Goal: Task Accomplishment & Management: Use online tool/utility

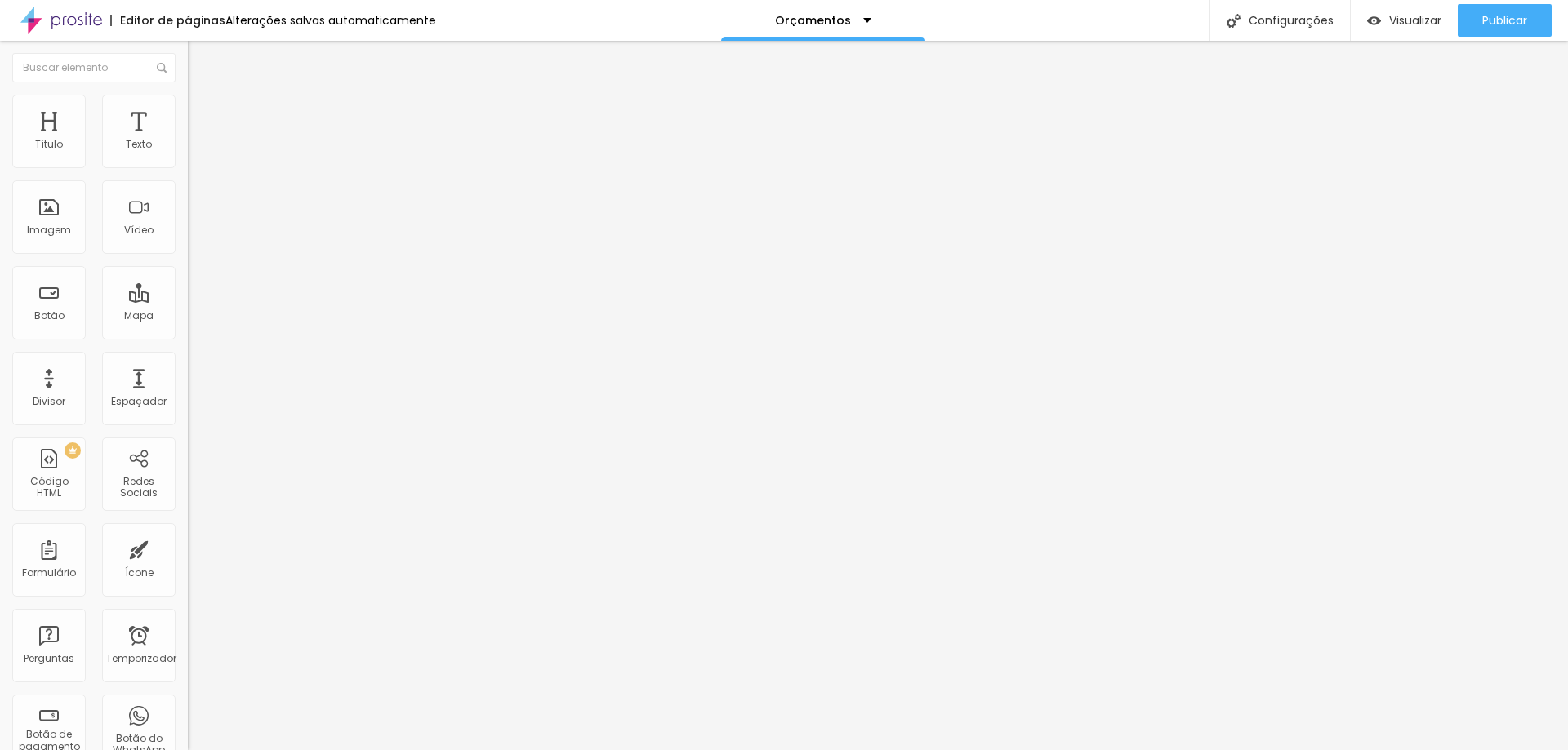
scroll to position [1, 0]
click at [188, 141] on span "Adicionar imagem" at bounding box center [241, 133] width 106 height 14
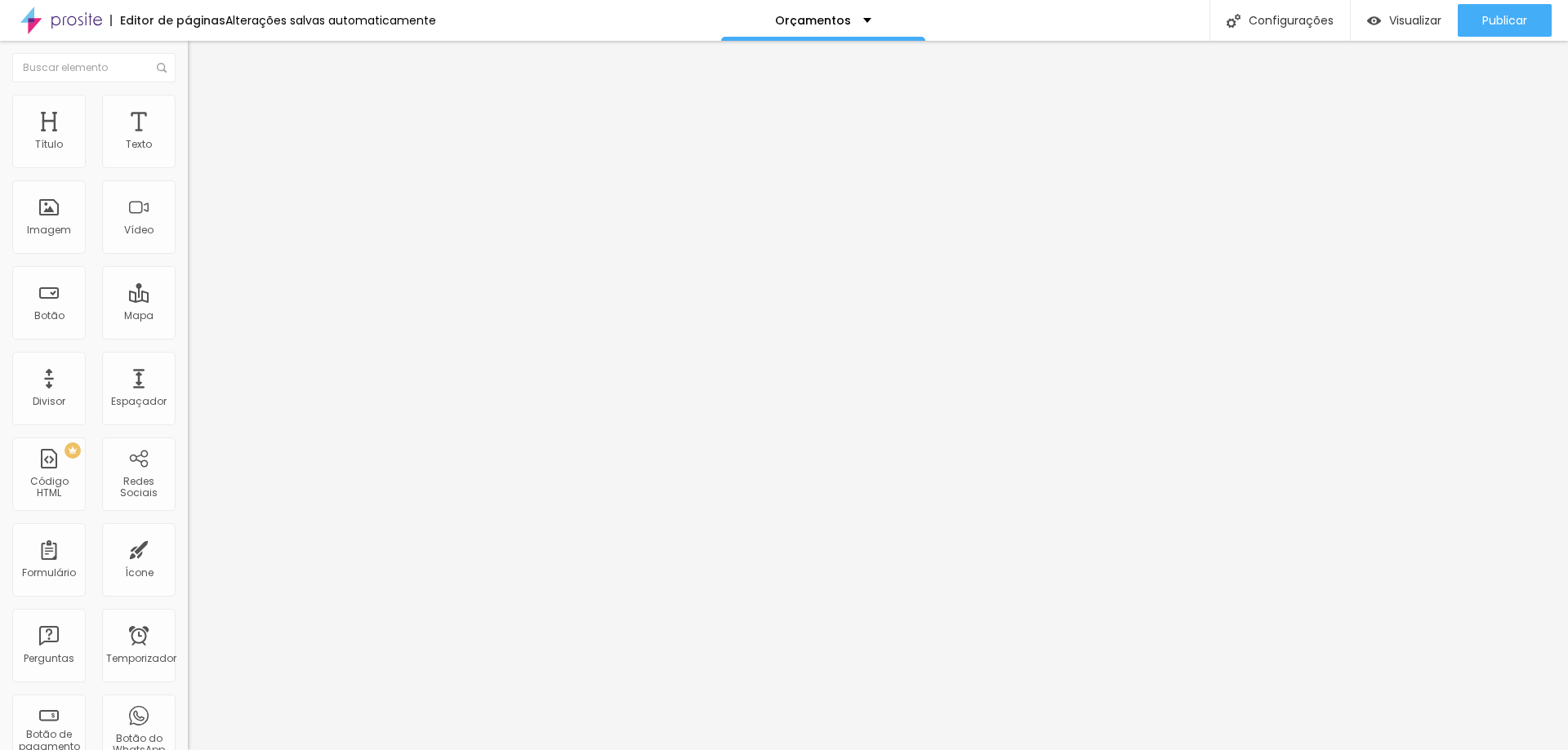
click at [225, 57] on font "Editar nulo" at bounding box center [254, 60] width 60 height 17
click at [201, 53] on img "button" at bounding box center [206, 59] width 13 height 13
click at [188, 139] on div "Adicionar imagem" at bounding box center [282, 133] width 188 height 12
click at [198, 141] on font "Adicionar imagem" at bounding box center [246, 133] width 96 height 14
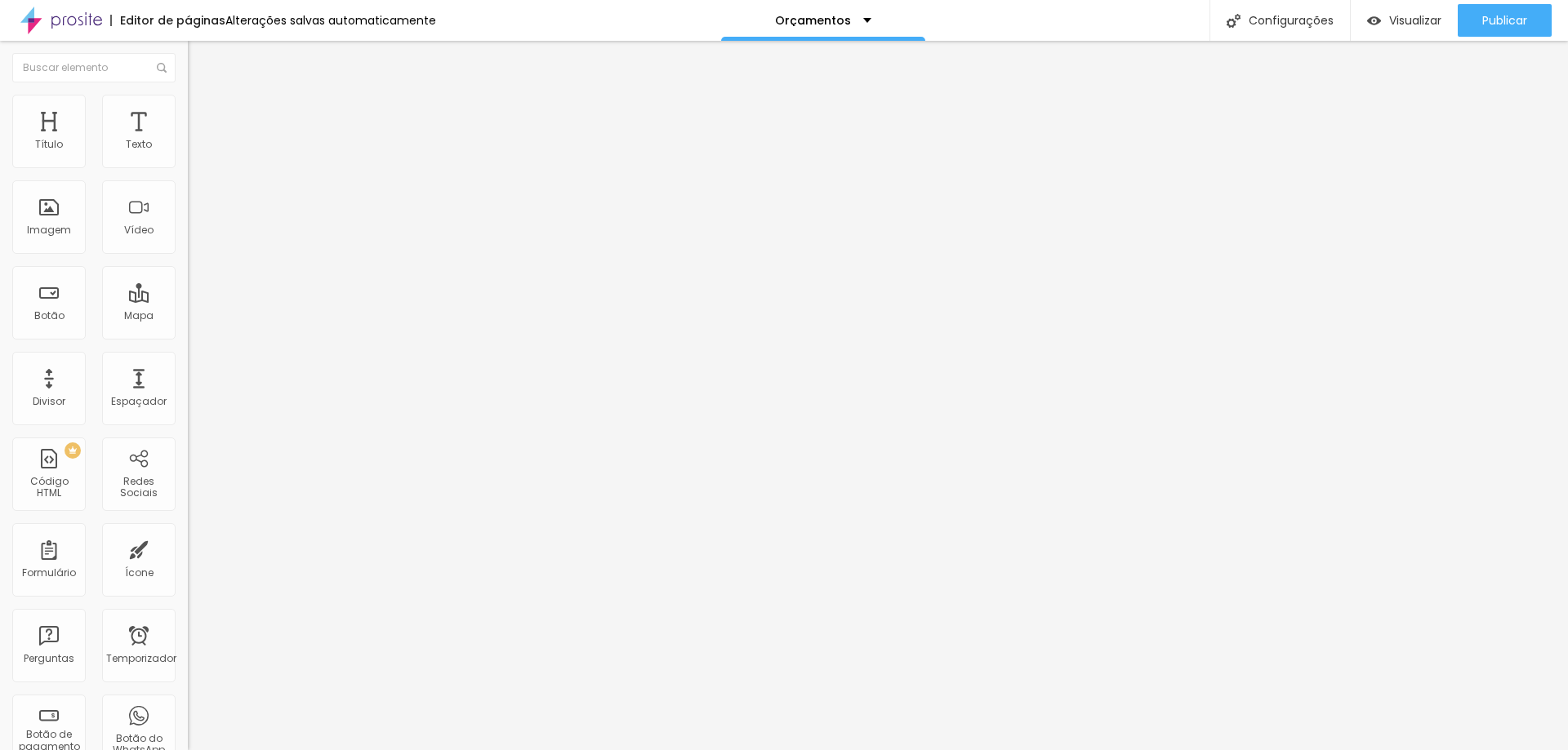
click at [202, 112] on font "Estilo" at bounding box center [215, 106] width 25 height 14
click at [202, 115] on font "Avançado" at bounding box center [229, 122] width 54 height 14
type input "24"
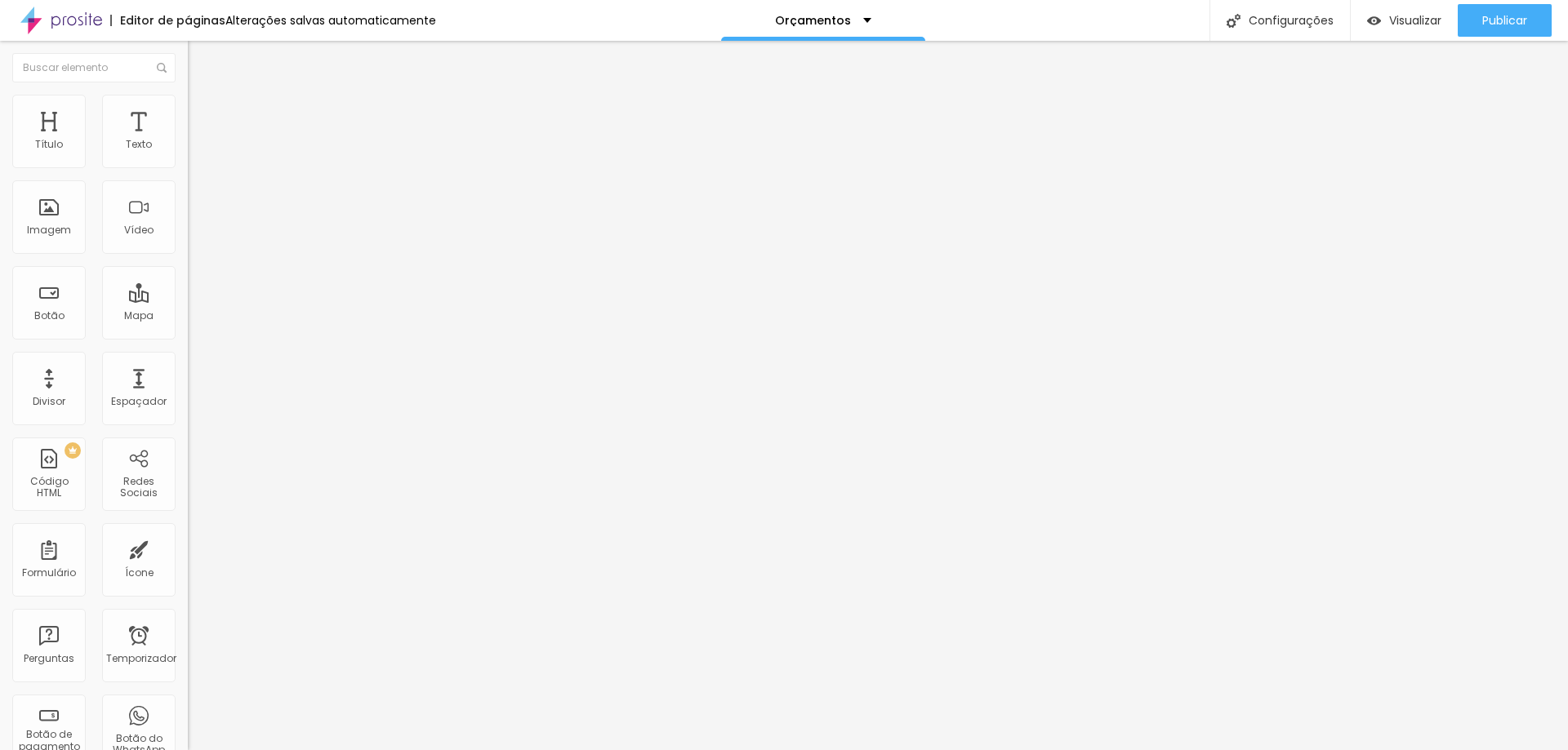
type input "27"
type input "31"
type input "39"
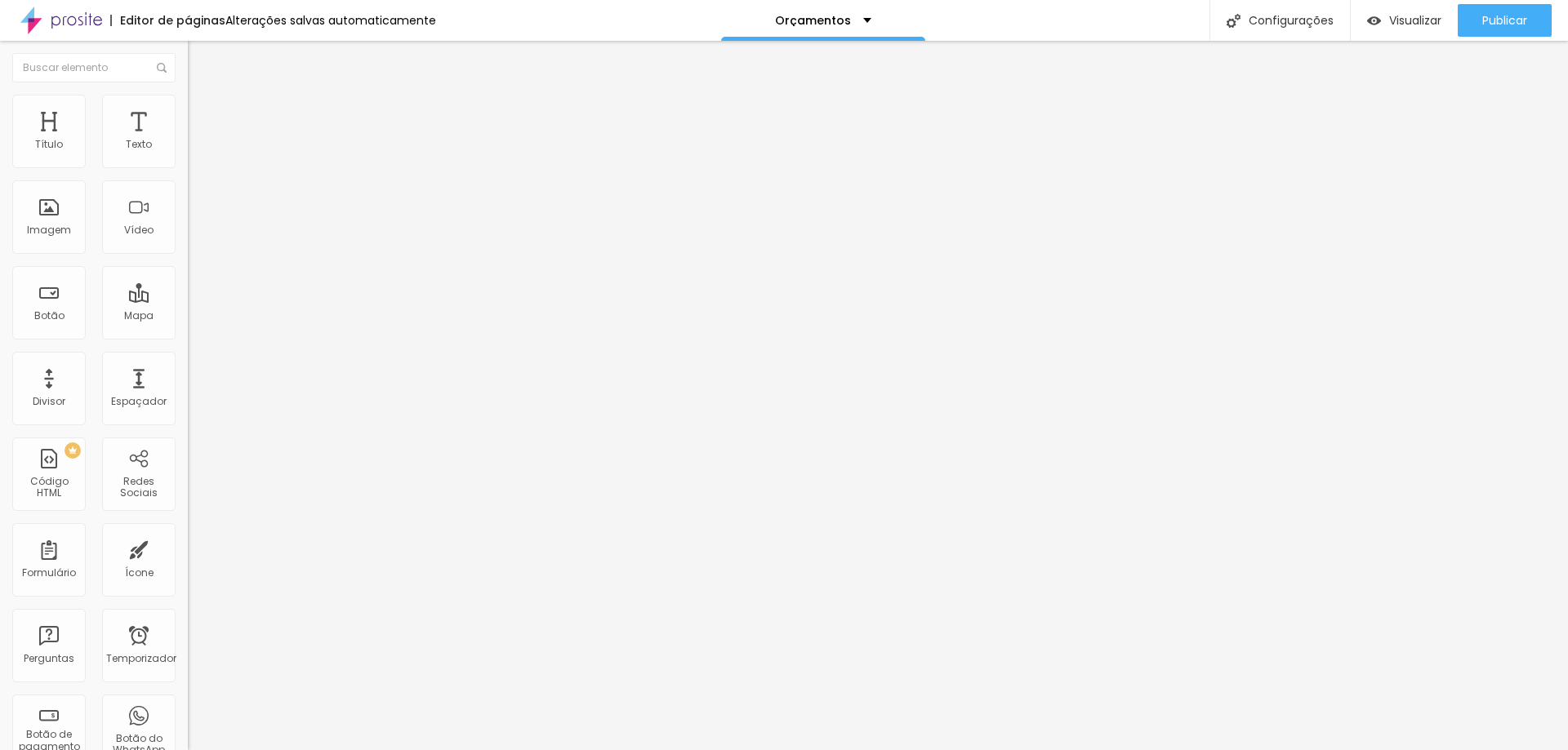
type input "39"
type input "43"
type input "47"
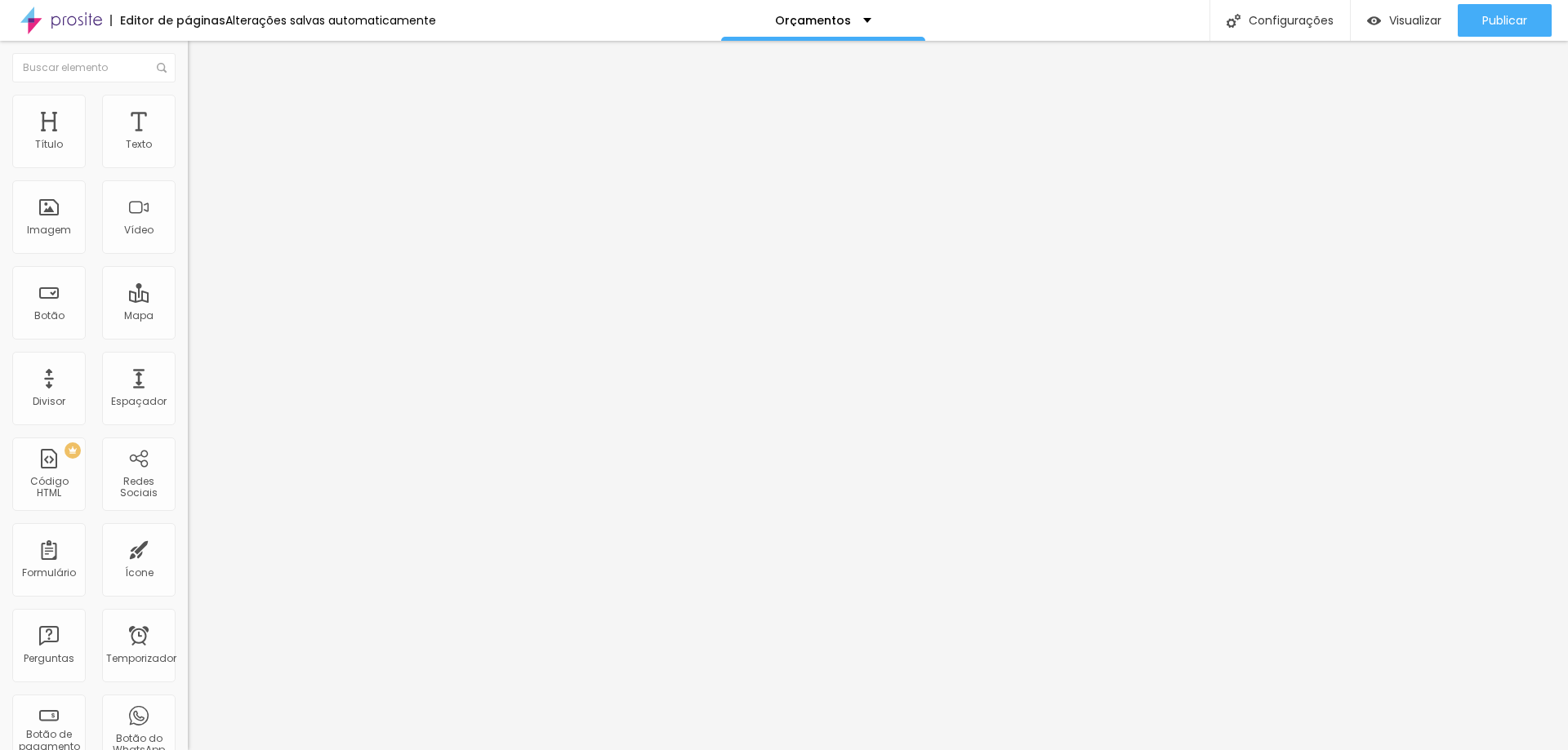
type input "52"
type input "57"
type input "58"
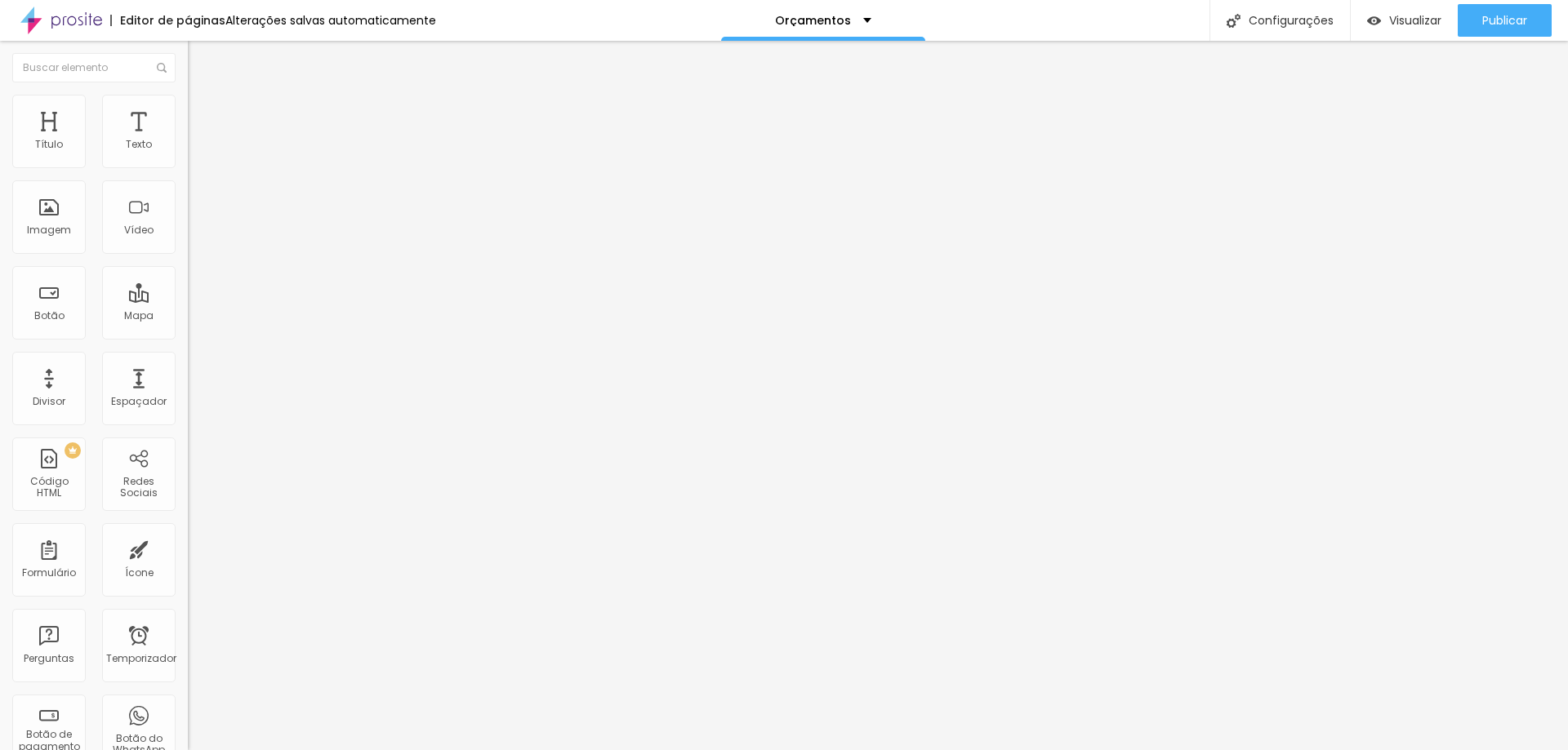
type input "58"
type input "60"
type input "63"
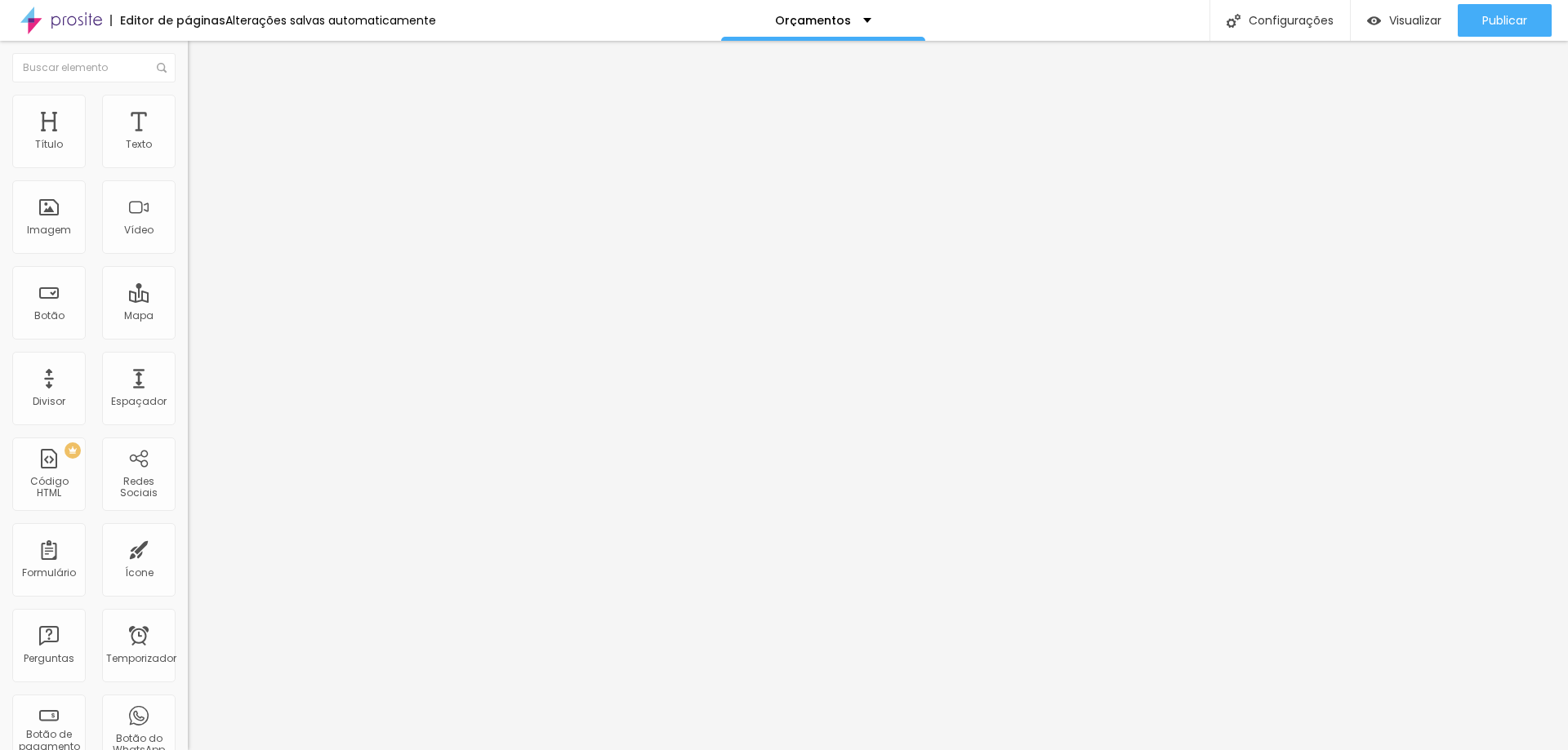
type input "64"
type input "65"
type input "67"
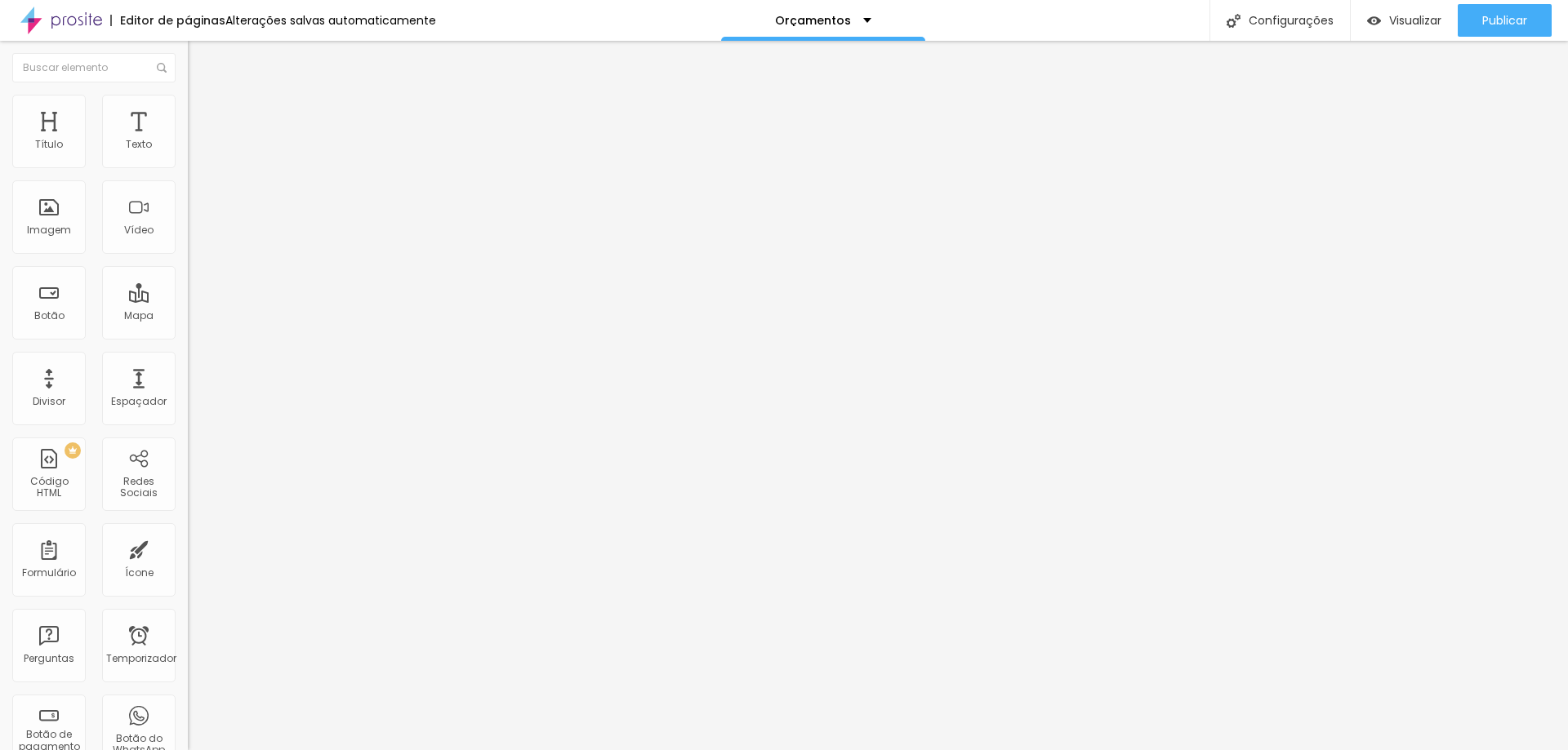
type input "67"
type input "70"
type input "72"
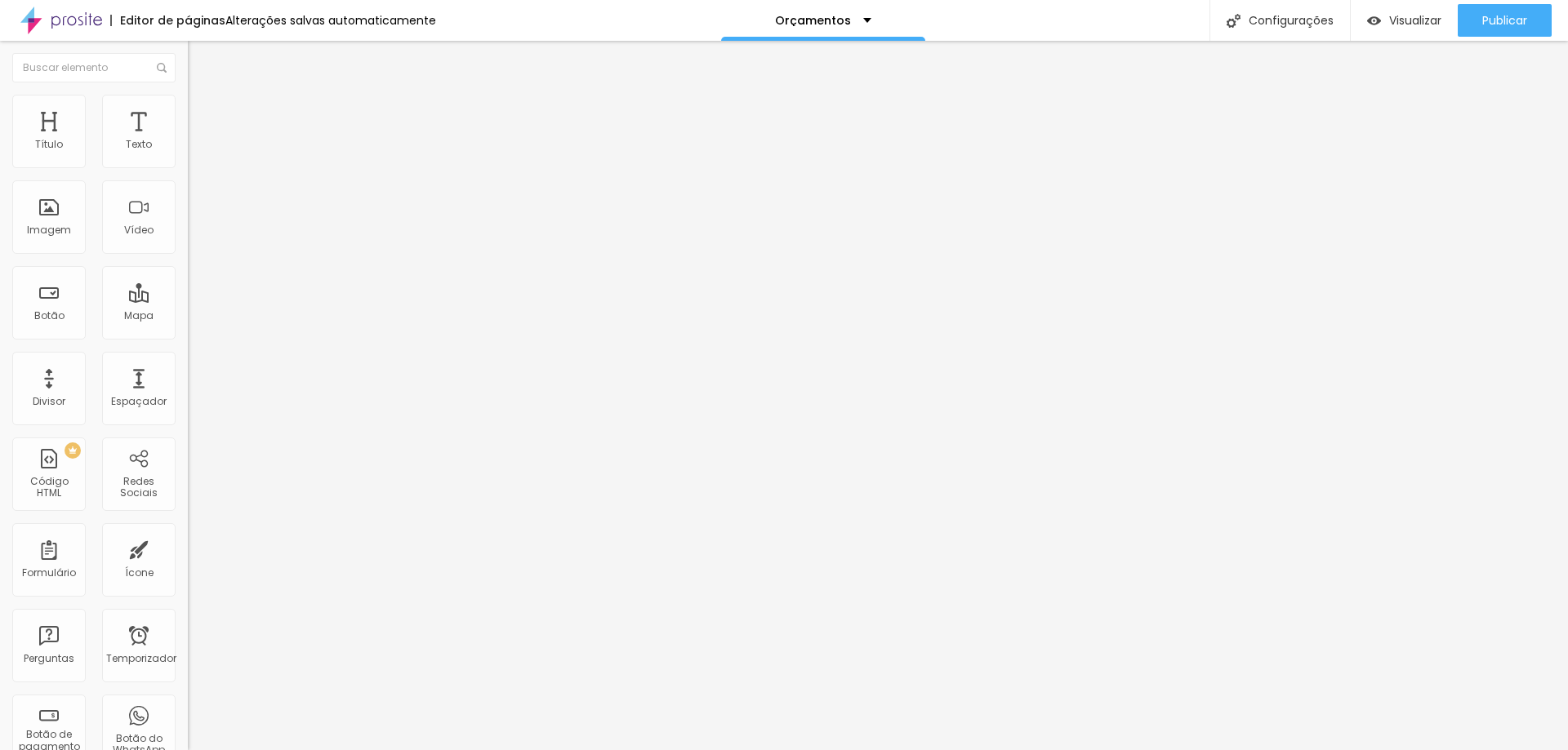
type input "75"
type input "79"
type input "81"
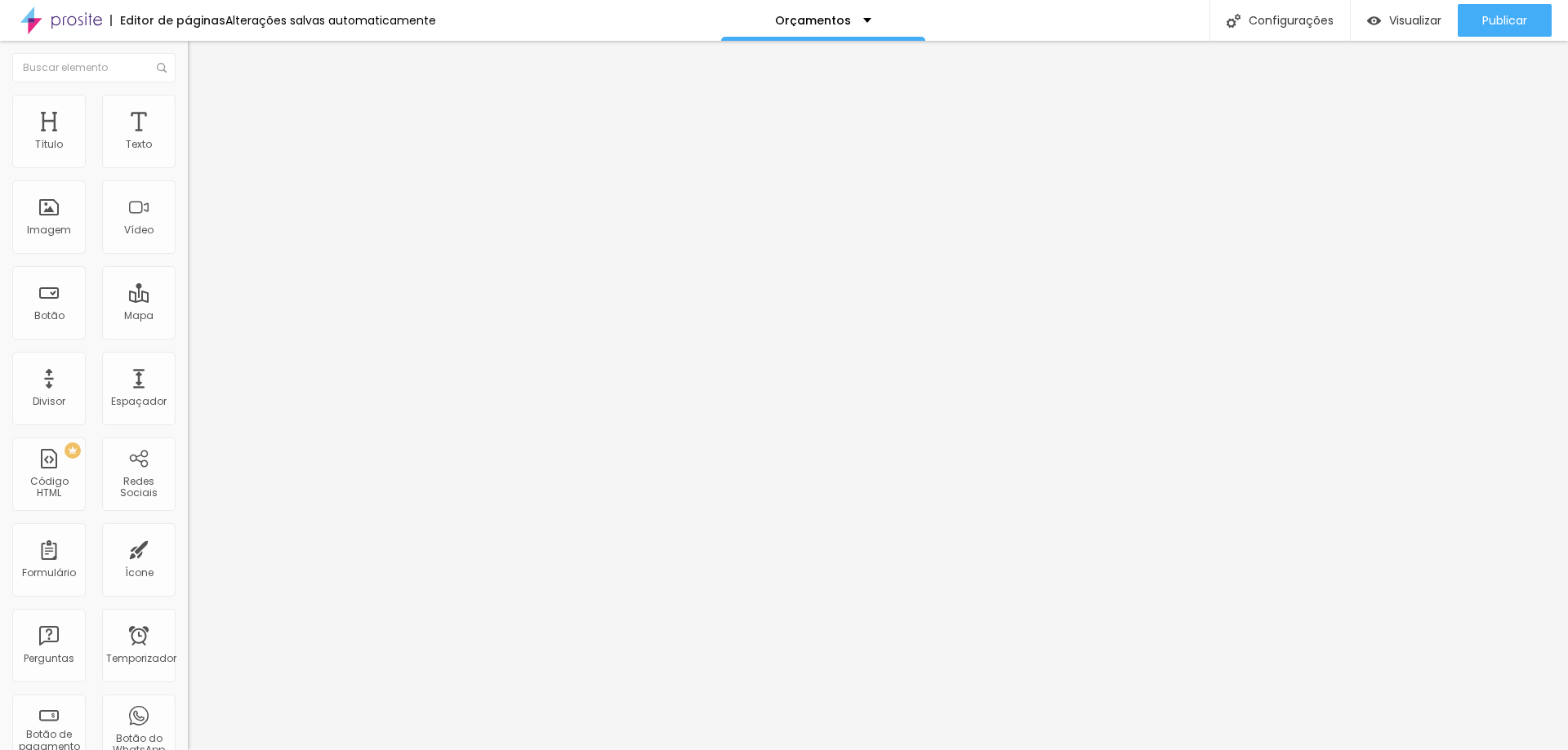
type input "81"
type input "84"
type input "86"
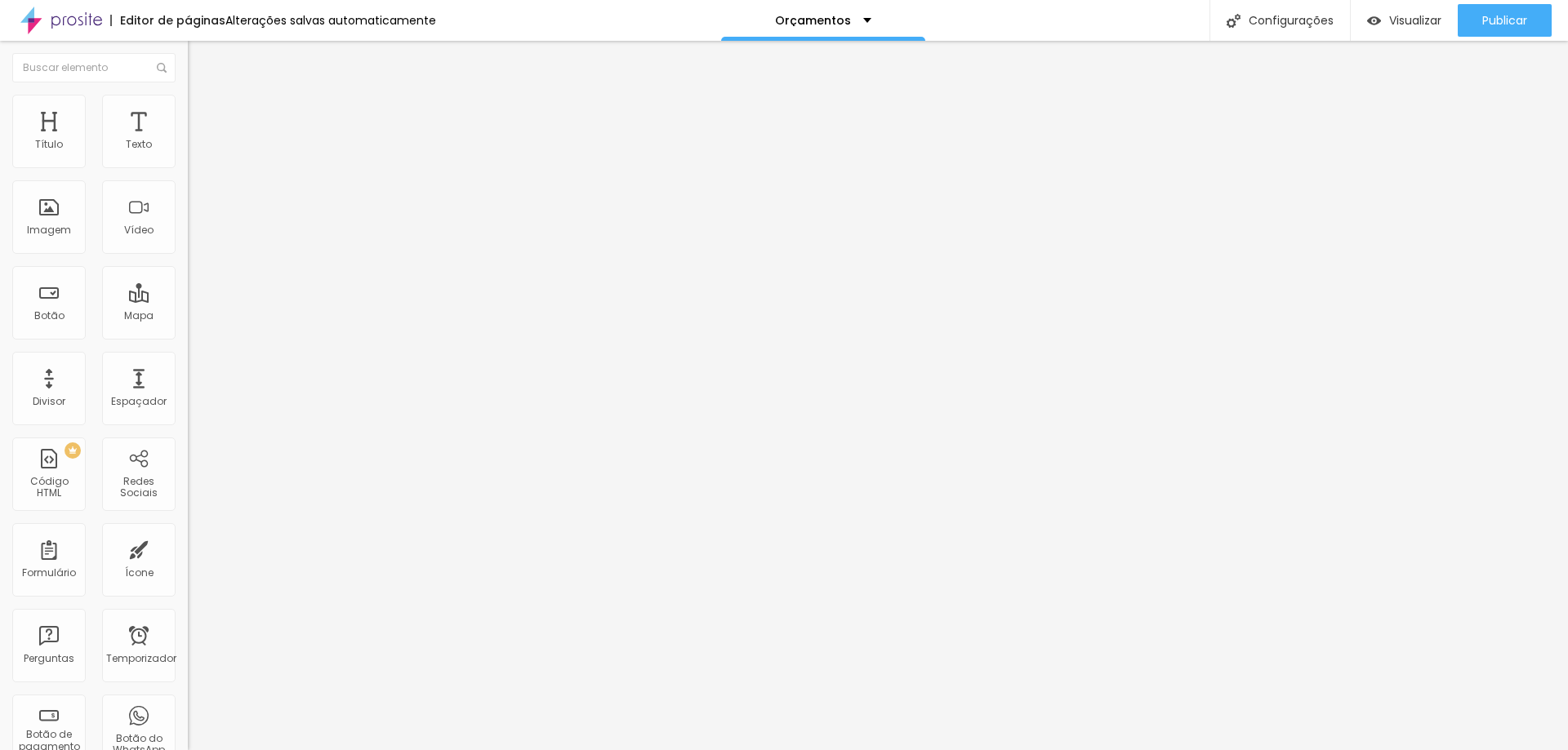
type input "89"
type input "90"
type input "91"
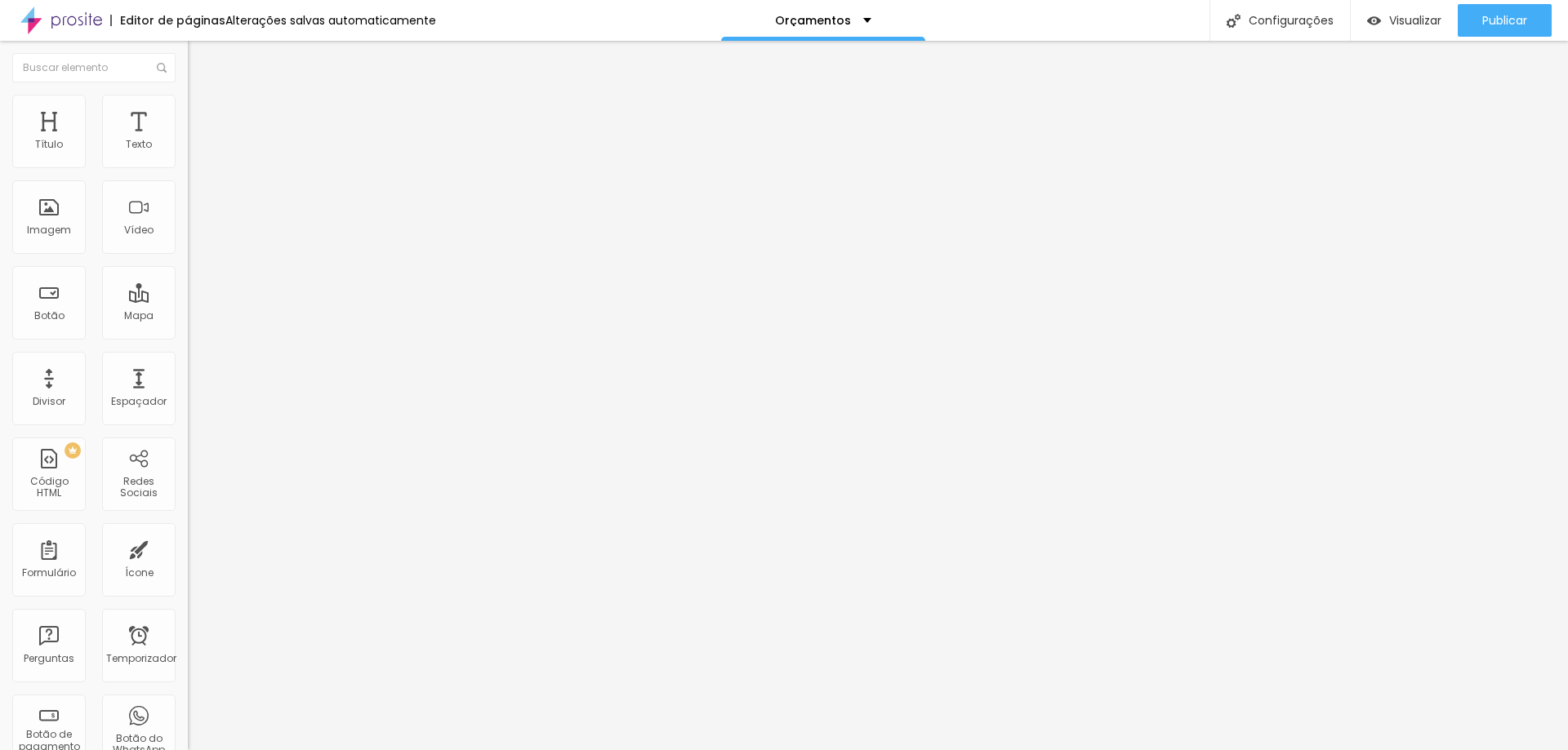
type input "91"
type input "100"
drag, startPoint x: 62, startPoint y: 160, endPoint x: 160, endPoint y: 168, distance: 98.3
type input "100"
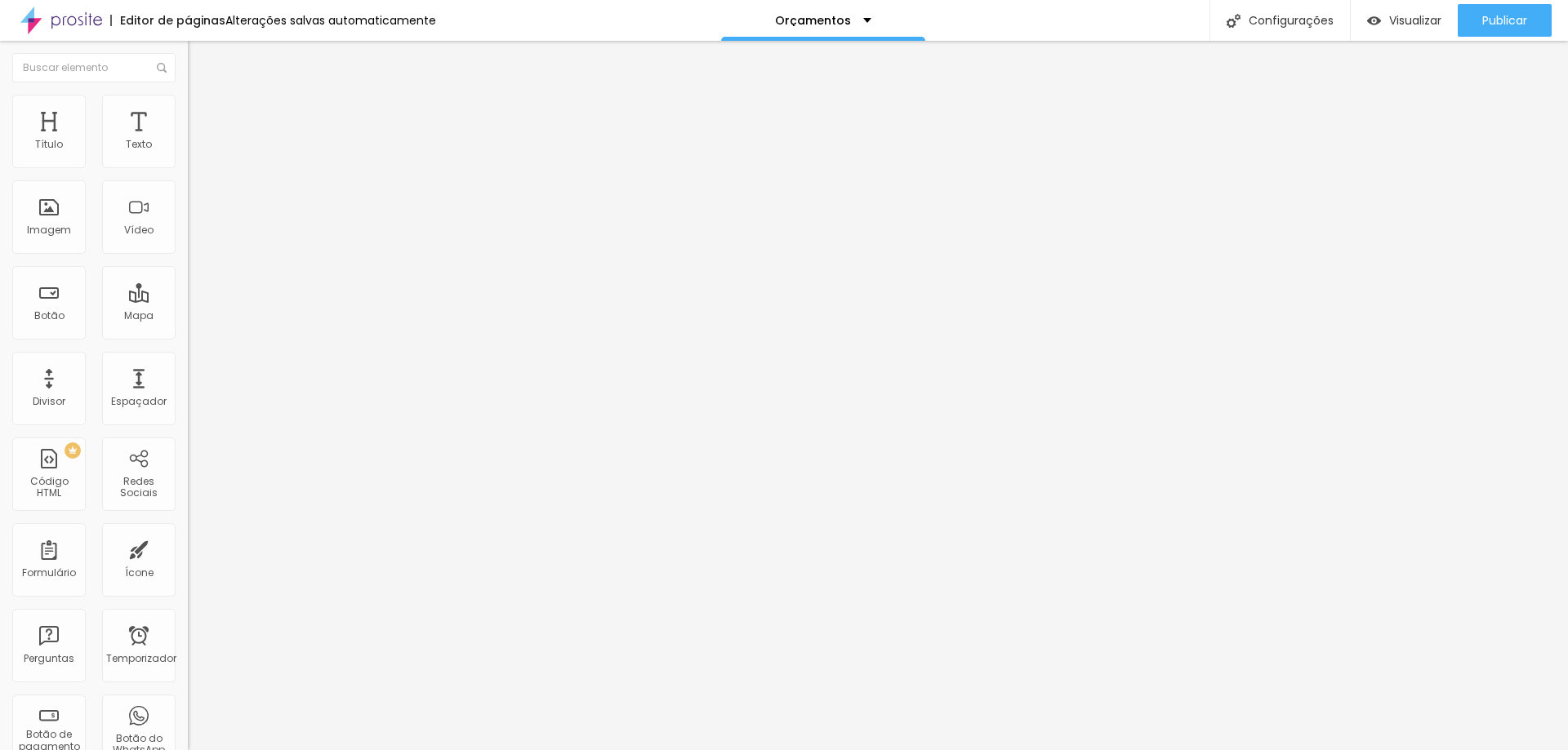
click at [188, 317] on input "range" at bounding box center [241, 323] width 106 height 13
type input "18"
type input "22"
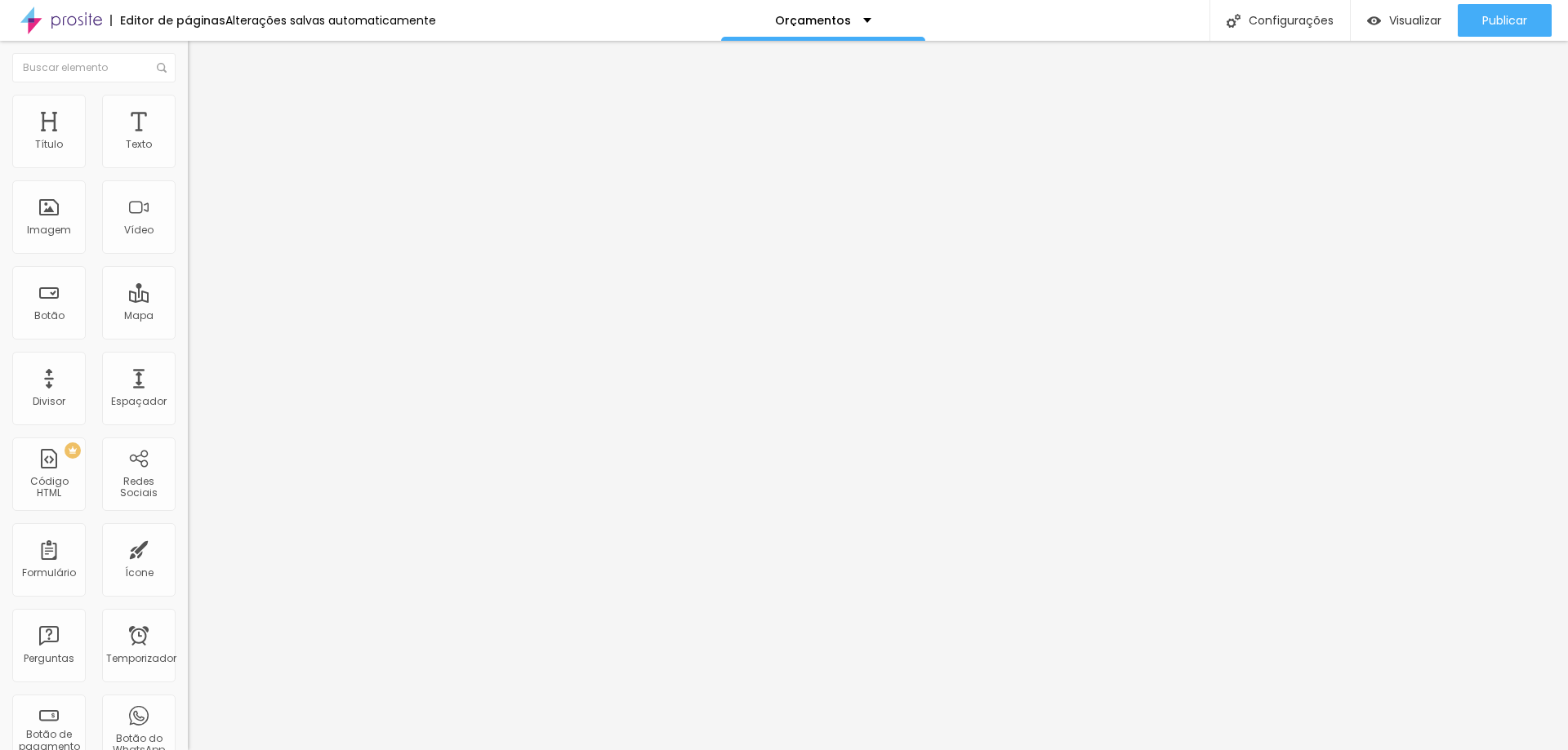
type input "26"
type input "34"
type input "44"
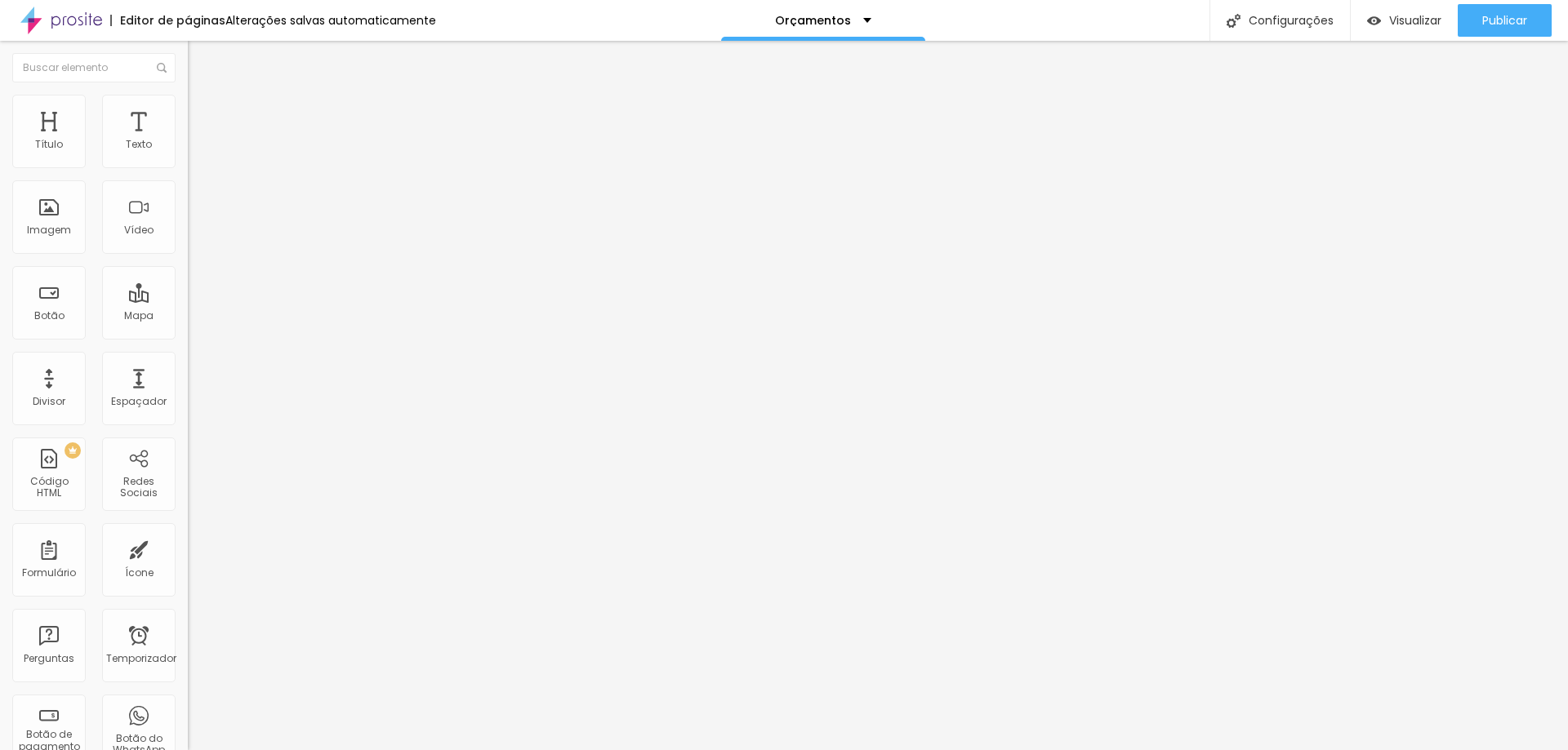
type input "44"
type input "53"
type input "65"
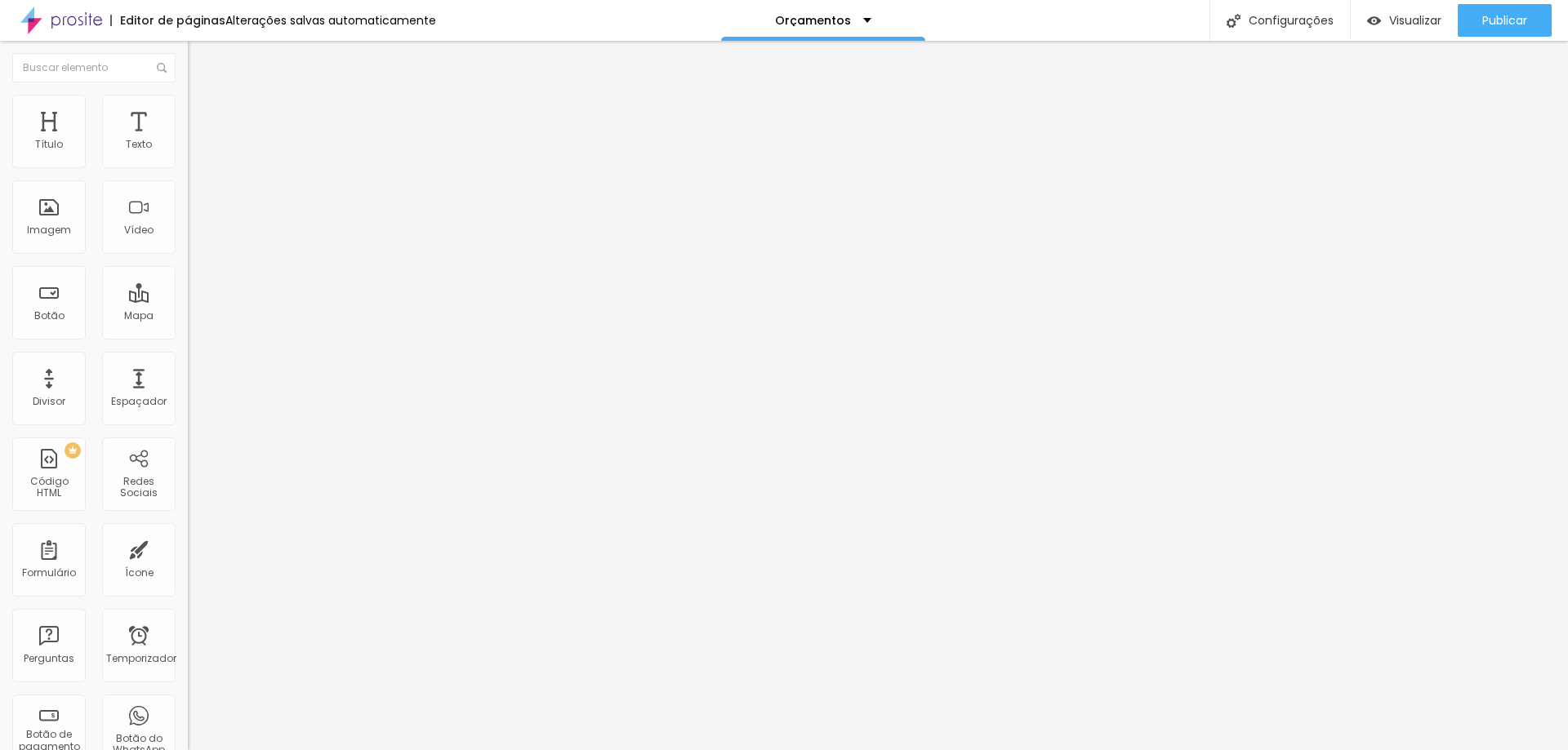
type input "68"
type input "71"
type input "67"
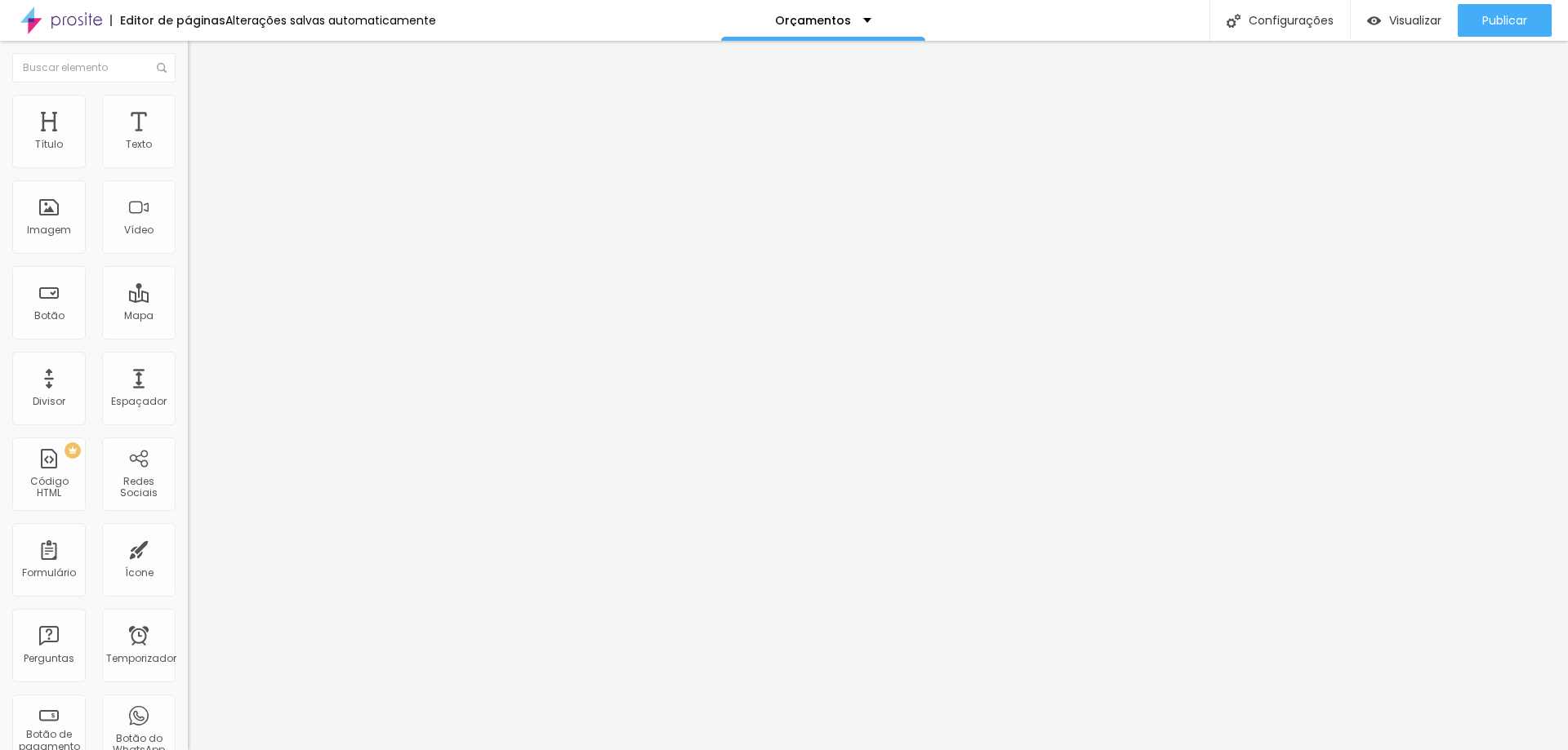
type input "67"
type input "64"
type input "61"
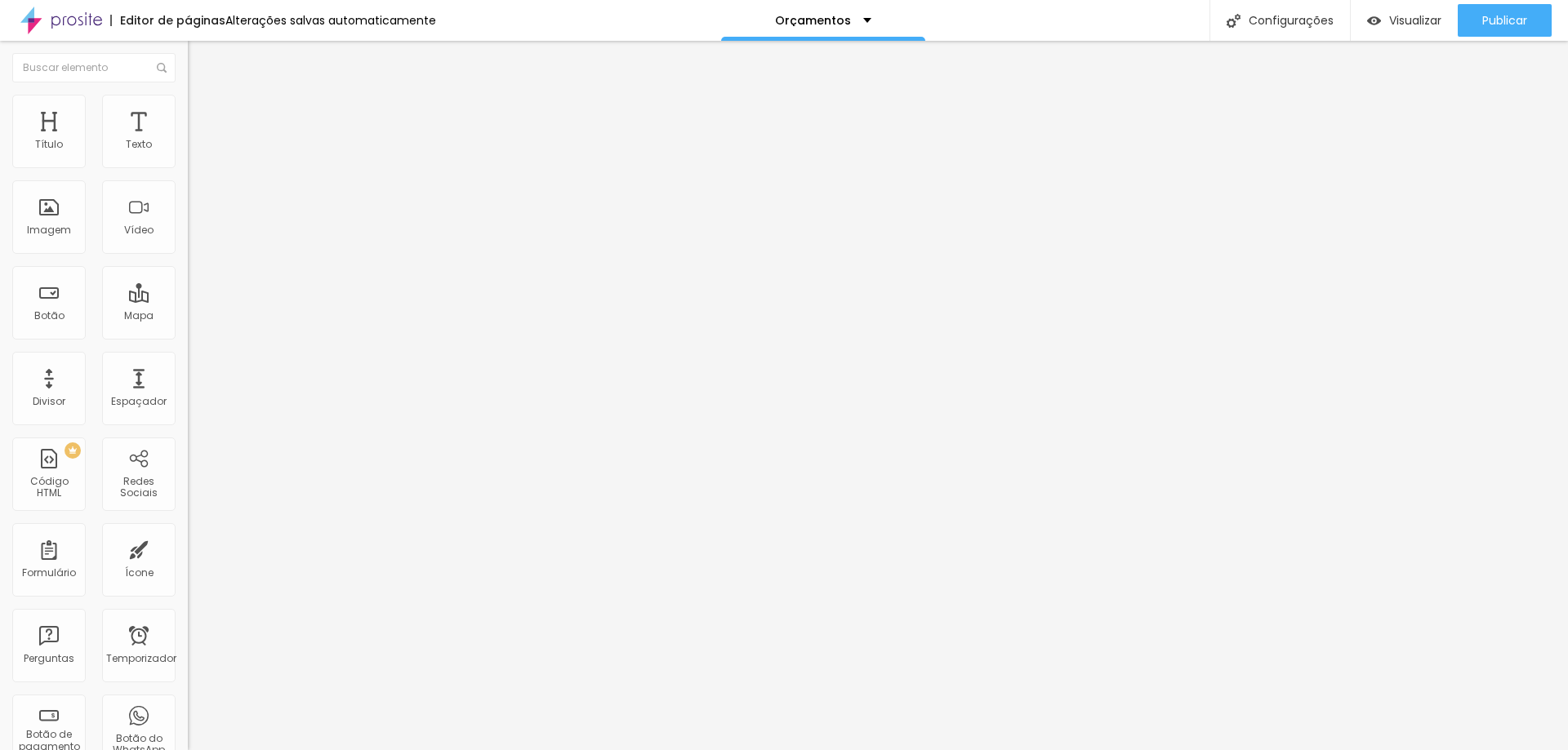
type input "58"
type input "53"
type input "49"
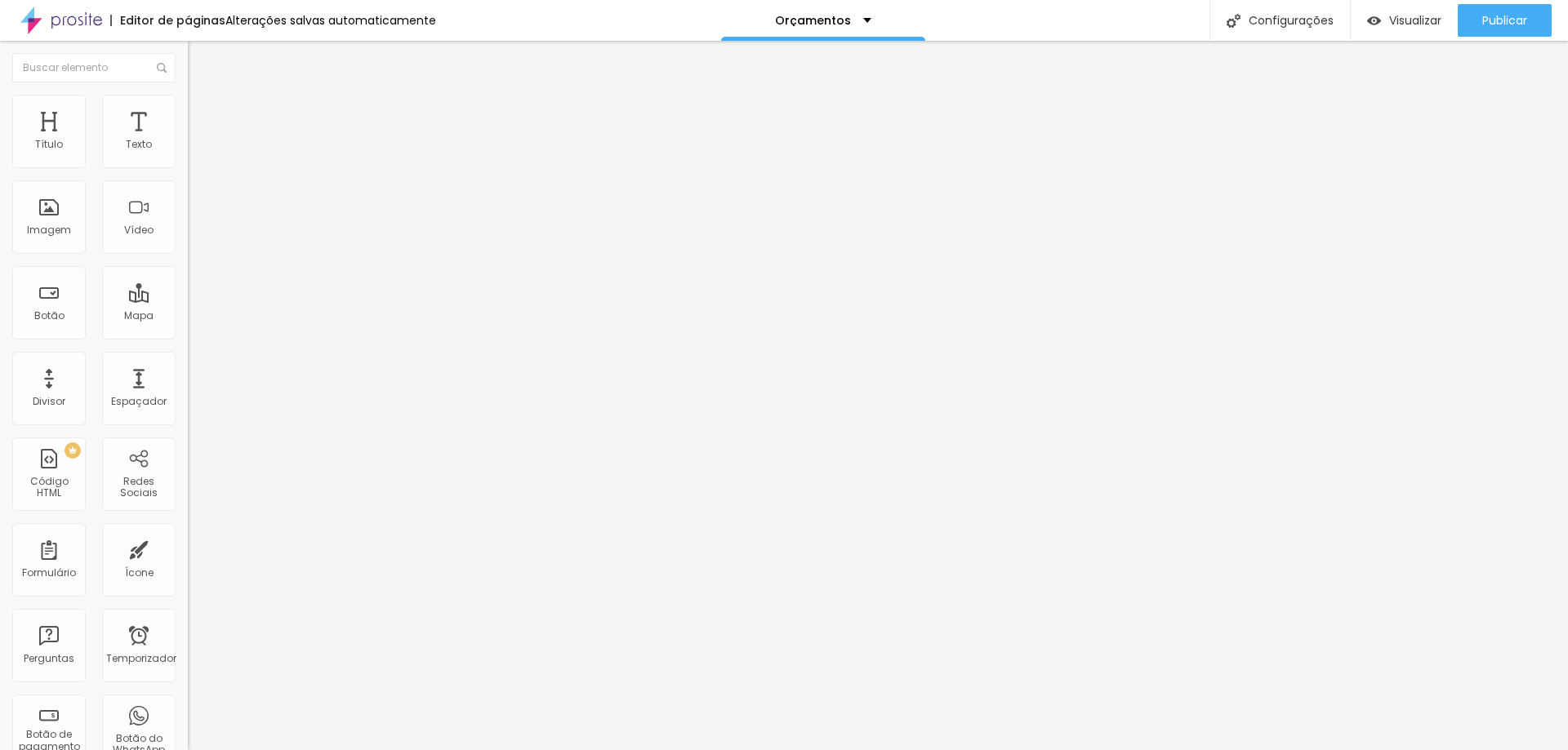
type input "49"
type input "45"
type input "39"
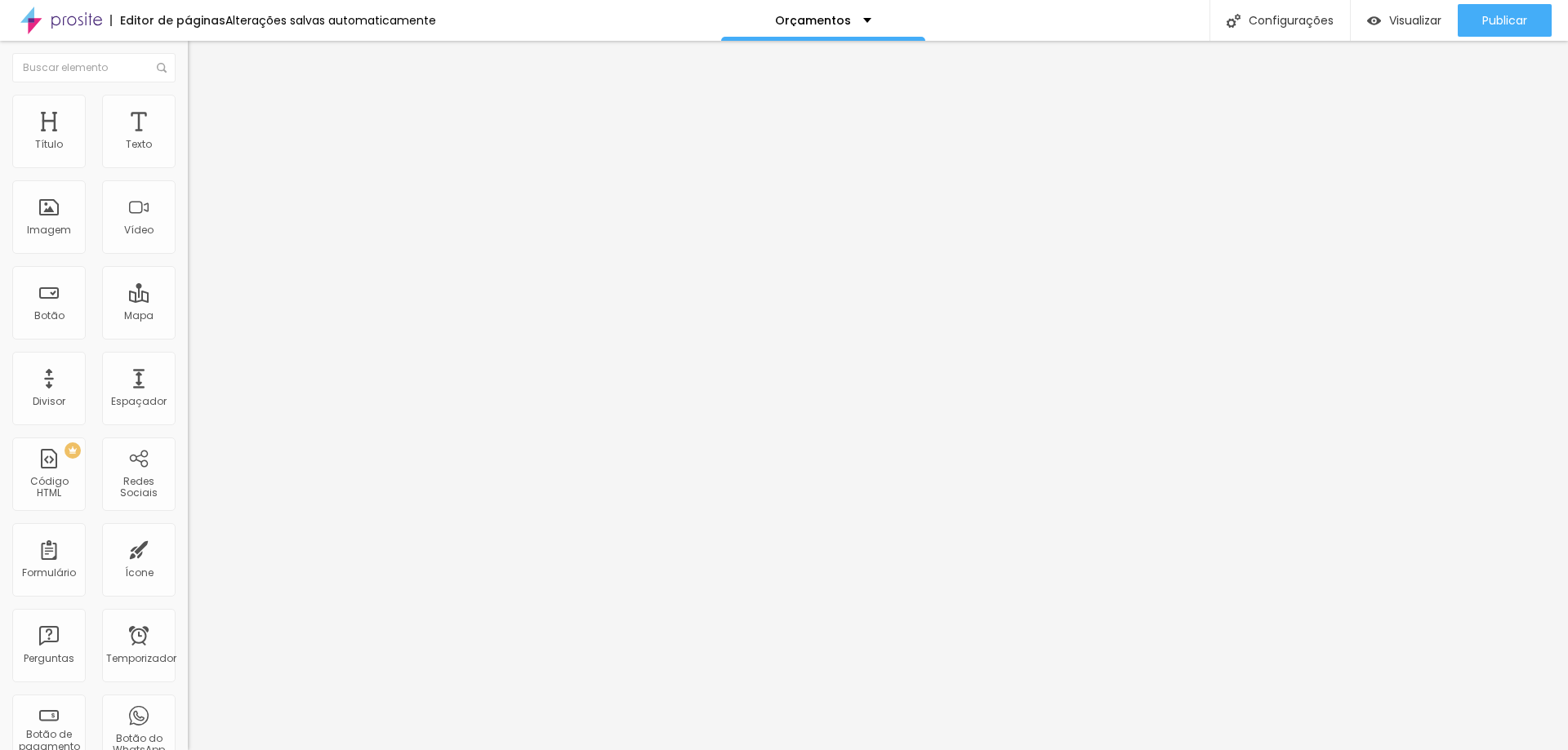
type input "35"
type input "34"
type input "33"
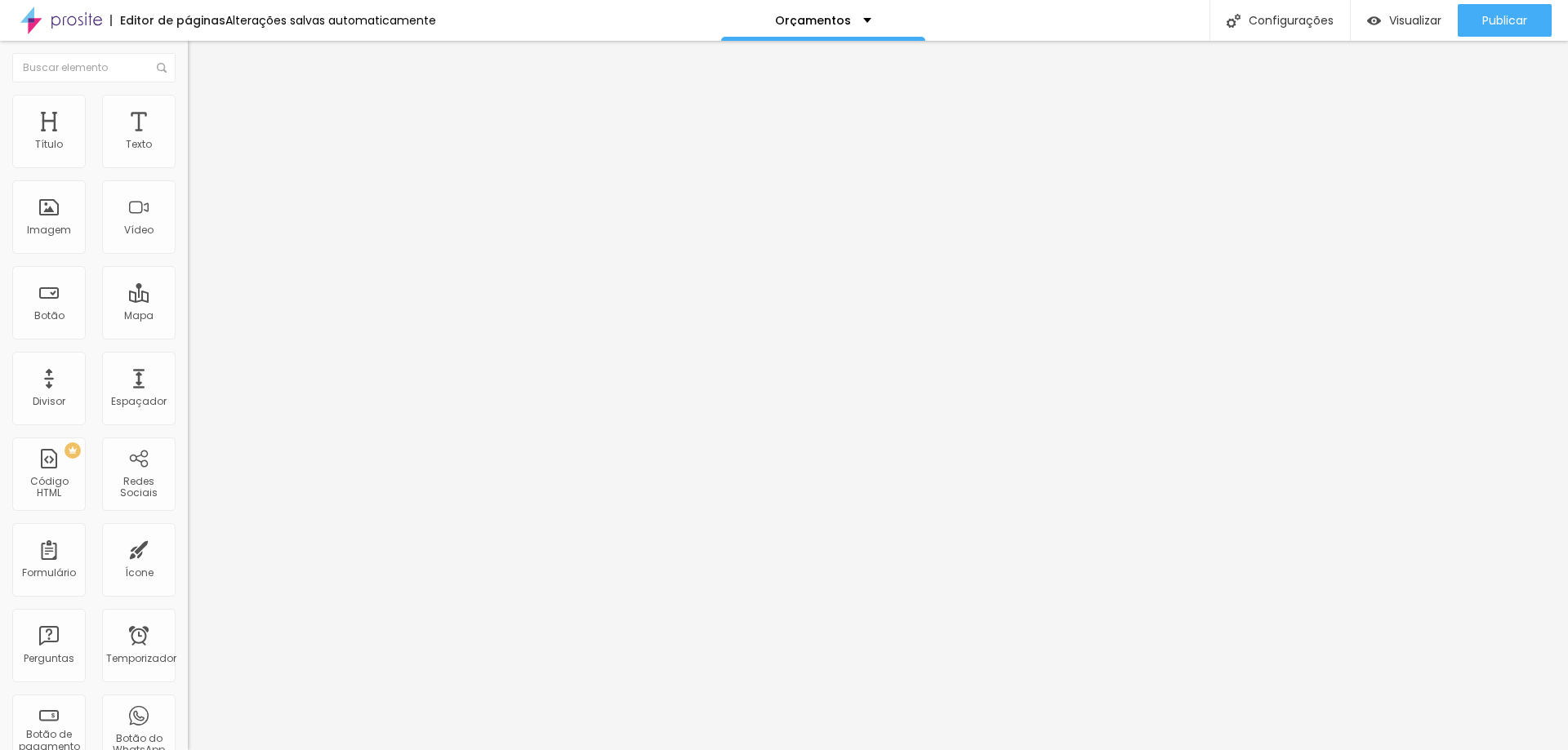
type input "33"
type input "30"
type input "28"
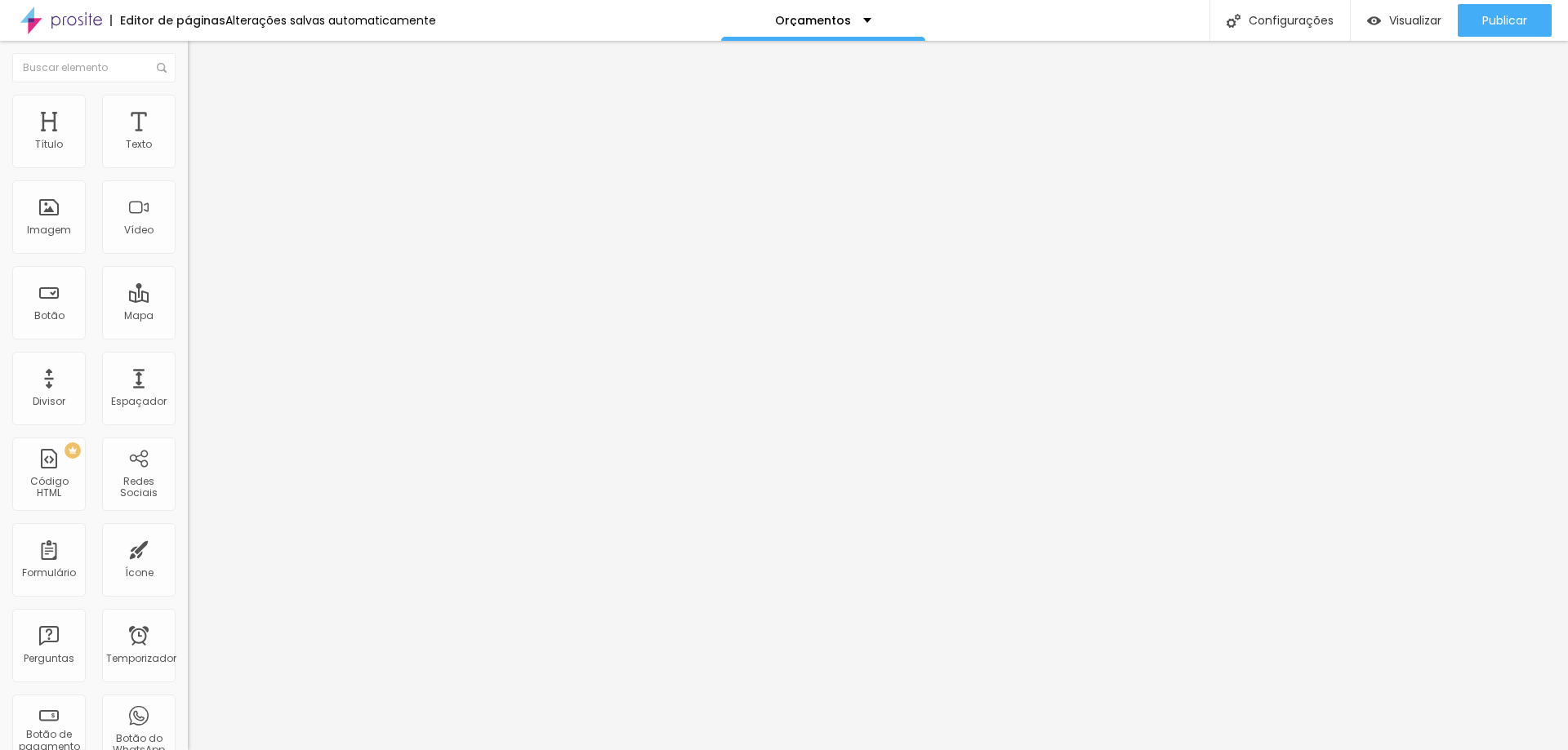
type input "27"
type input "26"
type input "25"
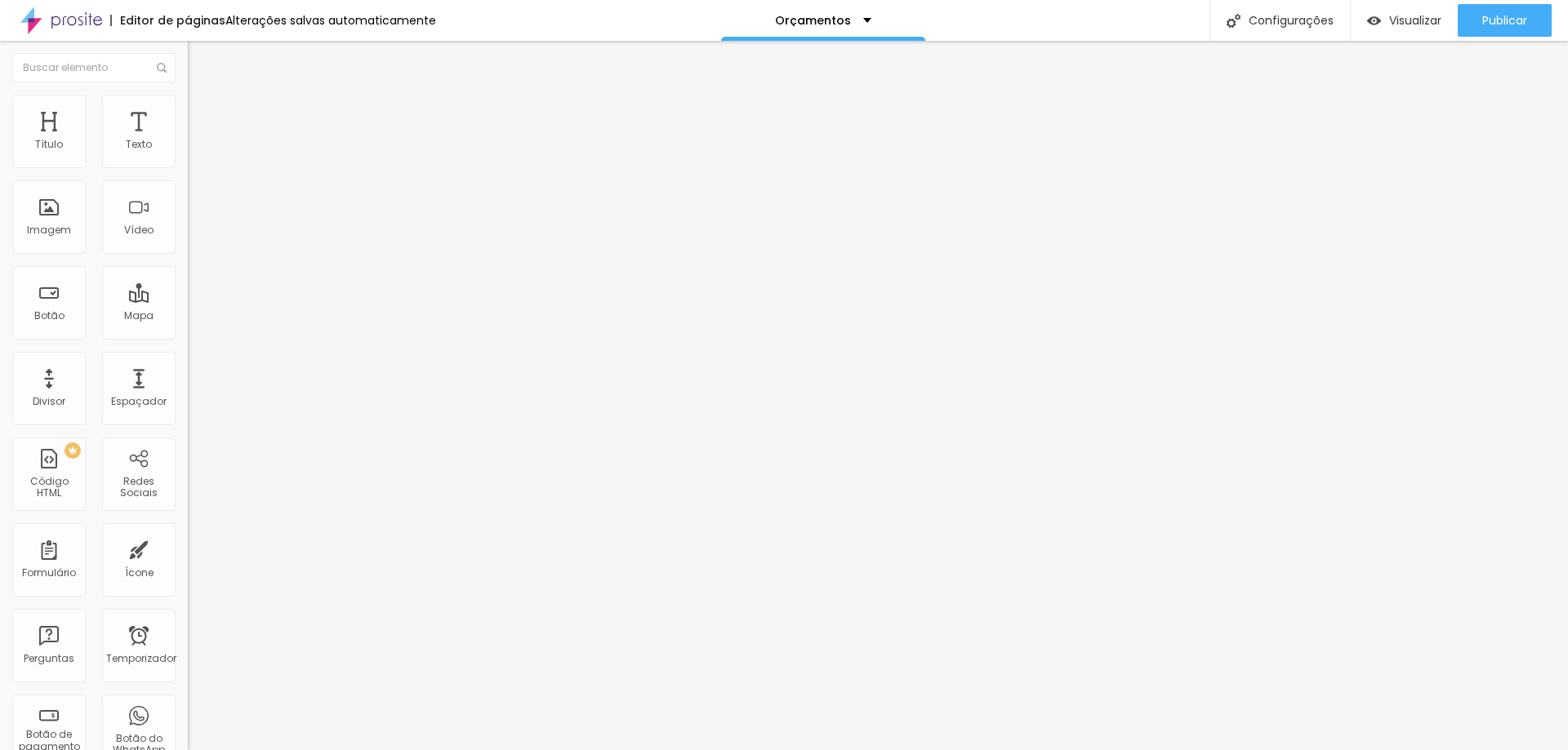
type input "25"
type input "24"
type input "23"
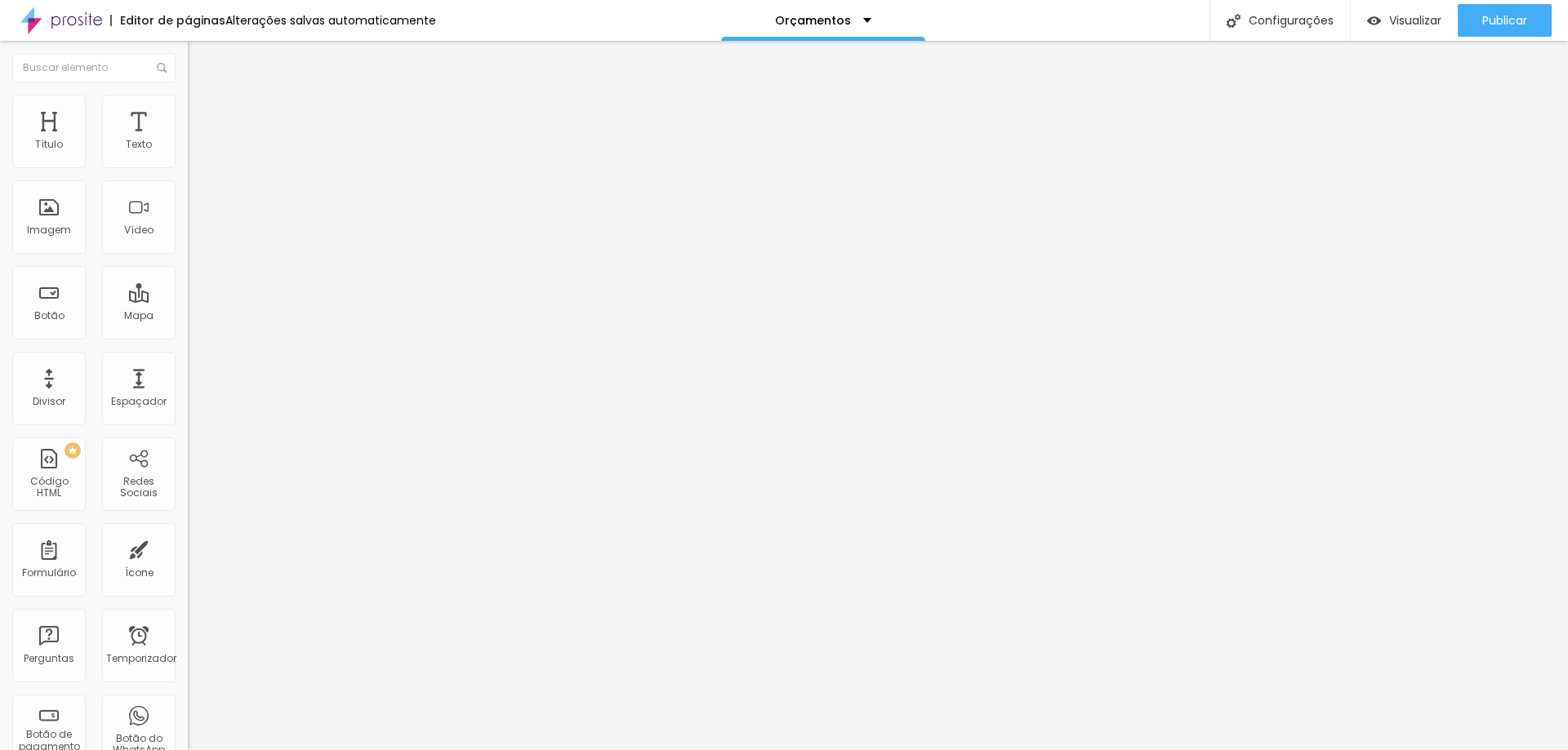
type input "22"
type input "20"
type input "19"
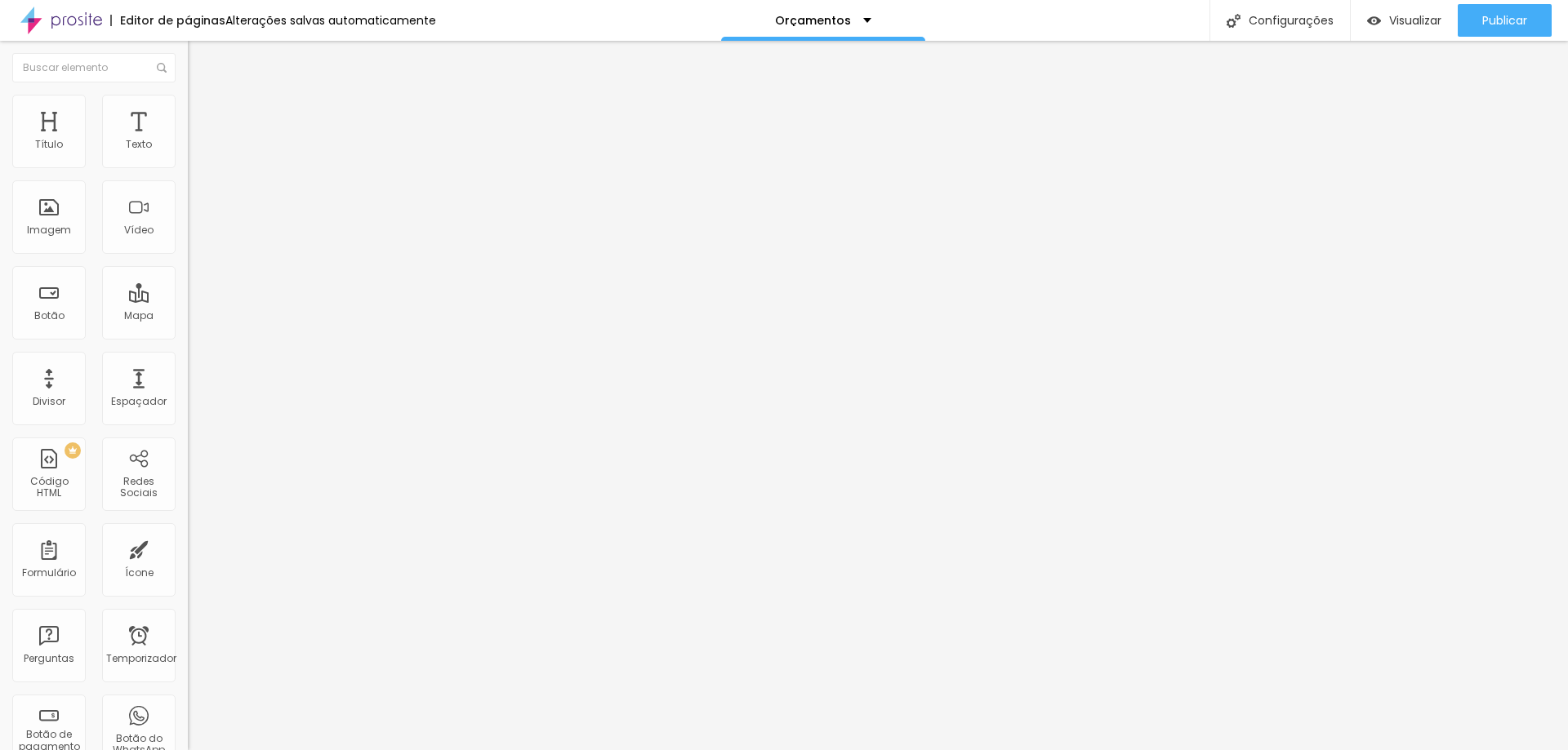
type input "19"
type input "22"
type input "26"
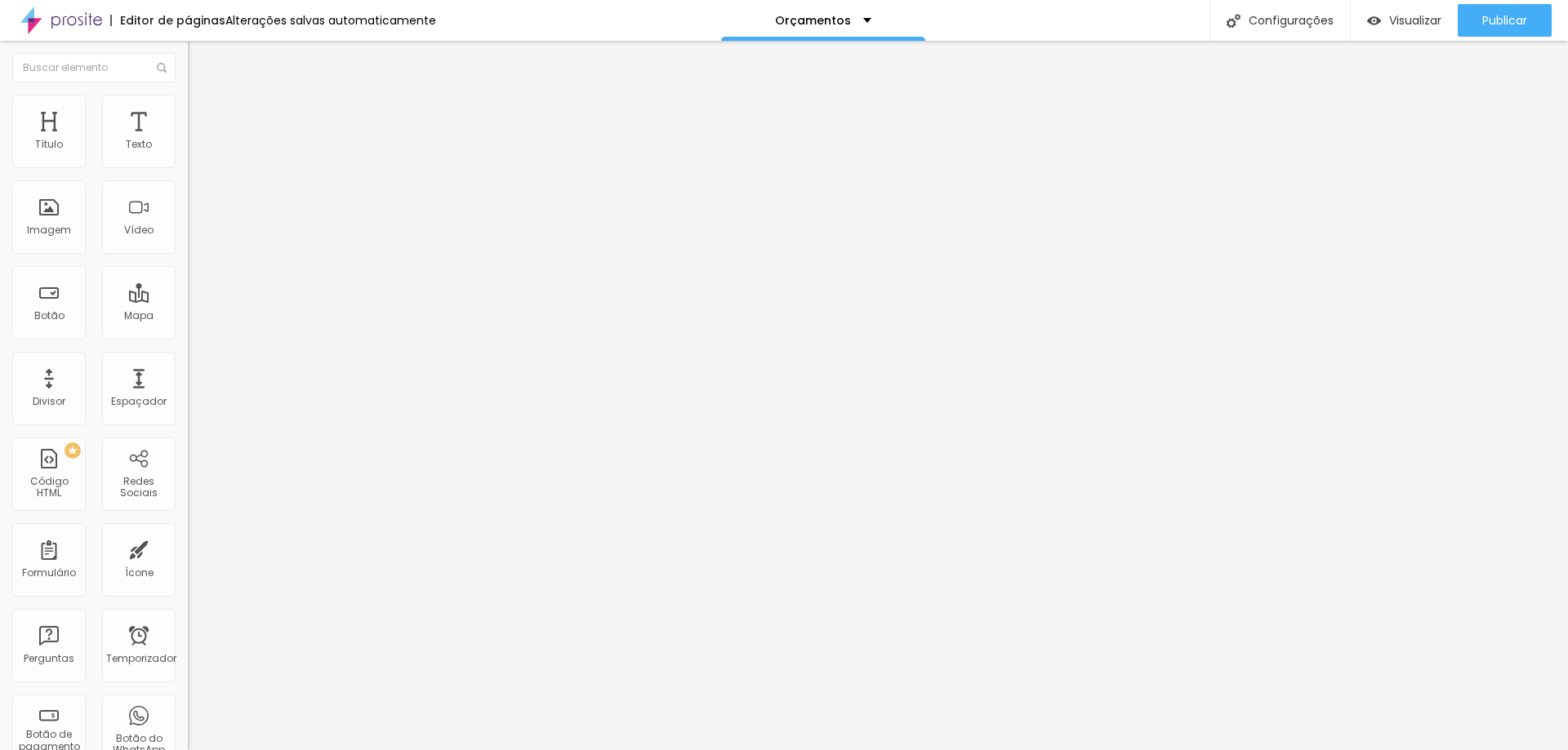
type input "30"
type input "35"
type input "41"
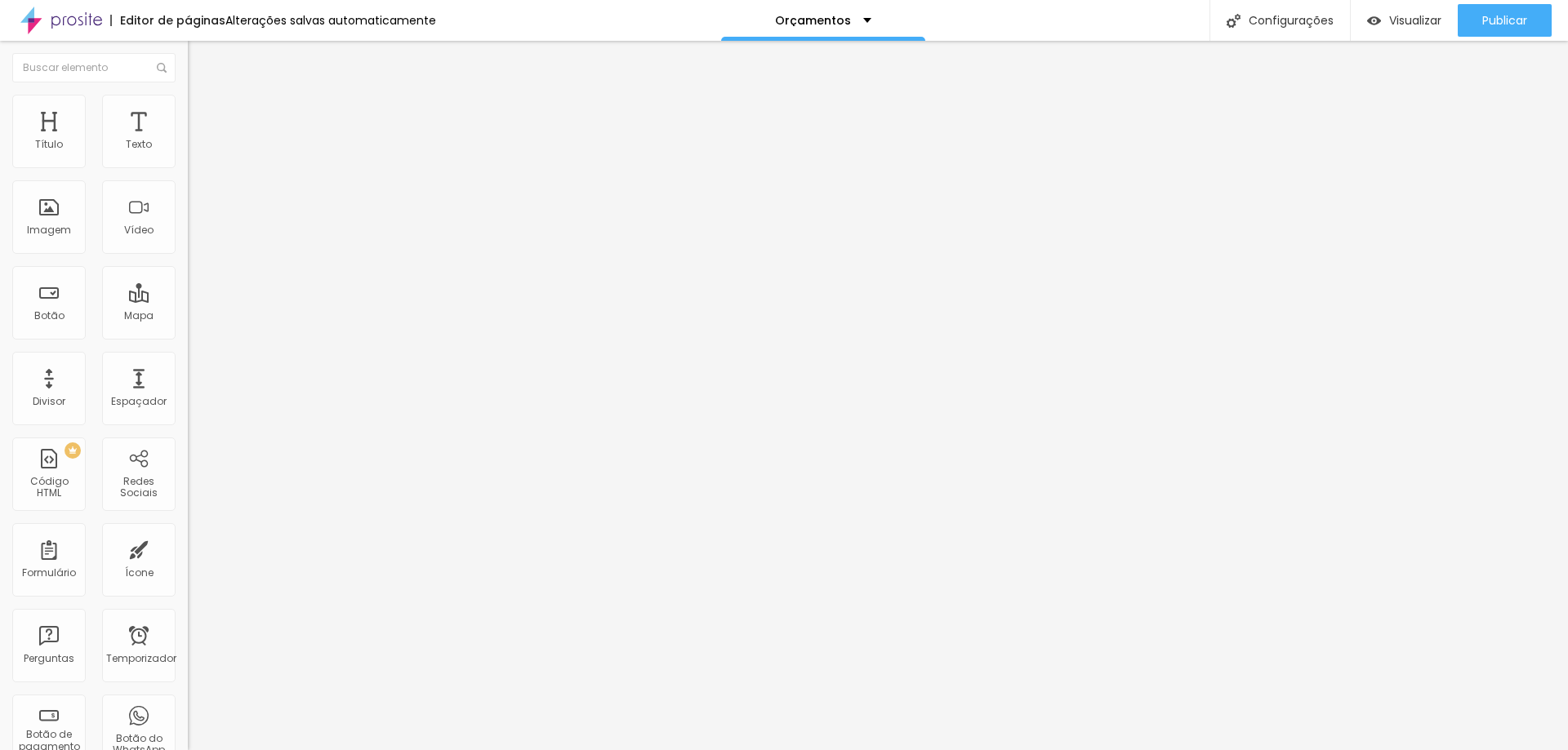
type input "41"
type input "49"
type input "56"
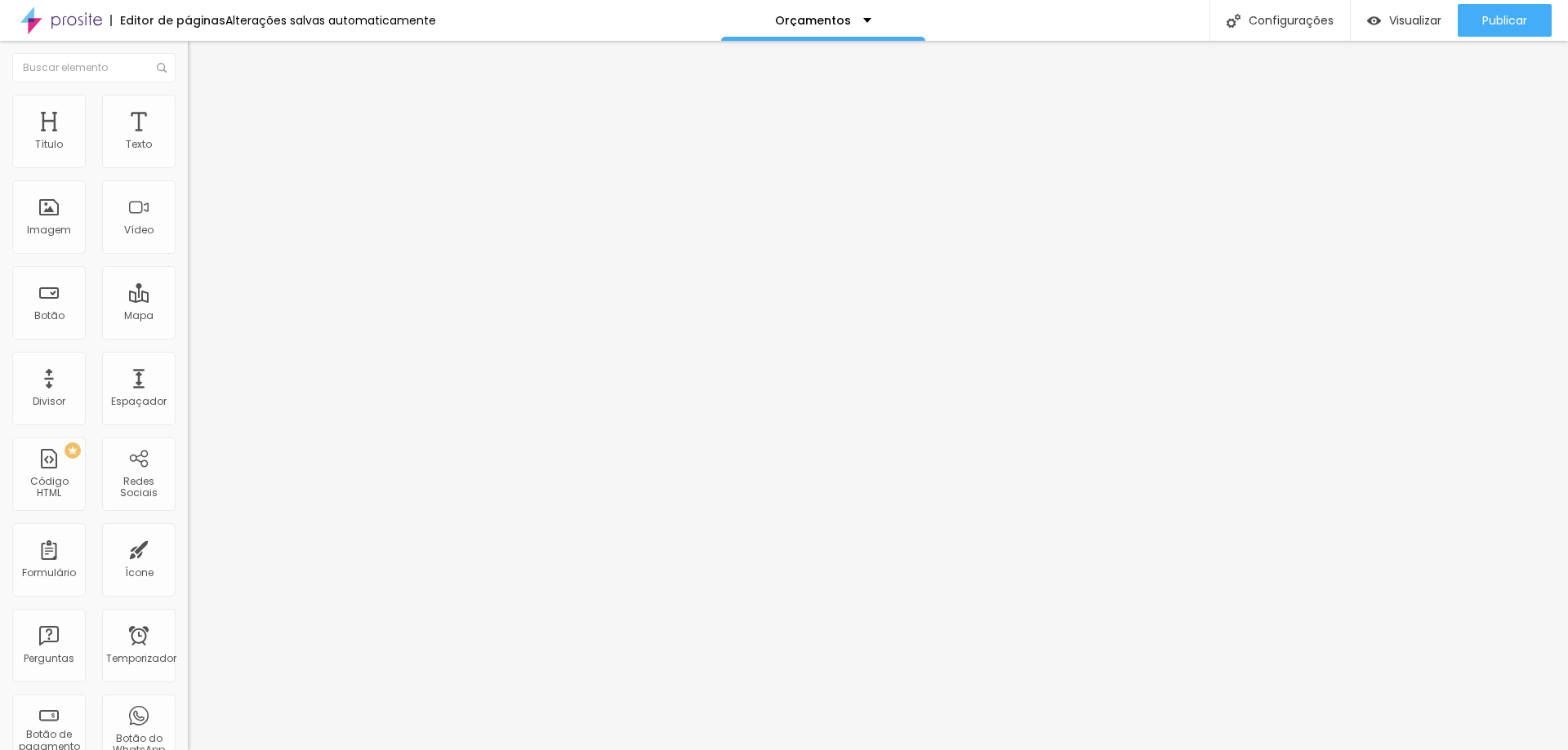
type input "58"
type input "62"
type input "63"
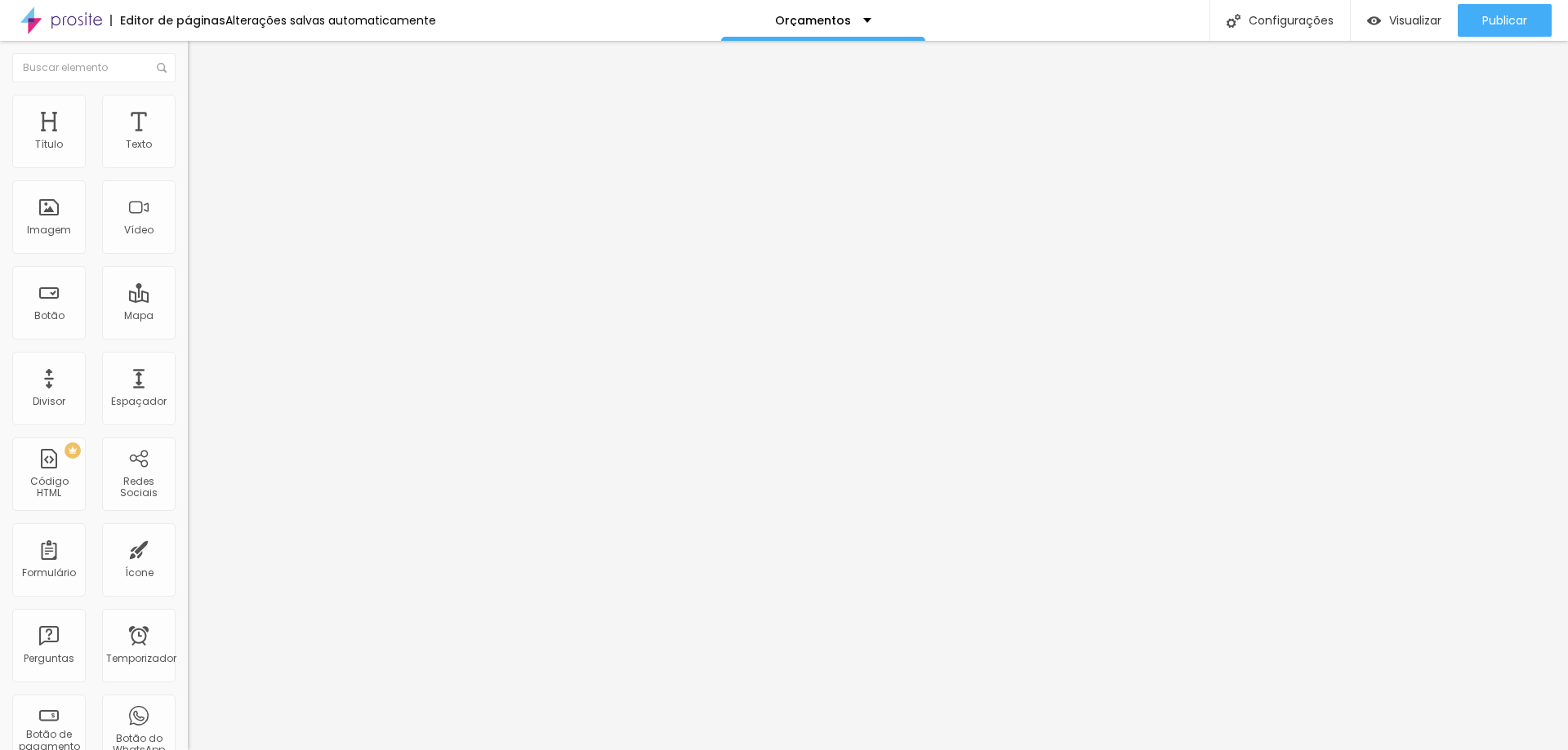
type input "63"
type input "66"
type input "62"
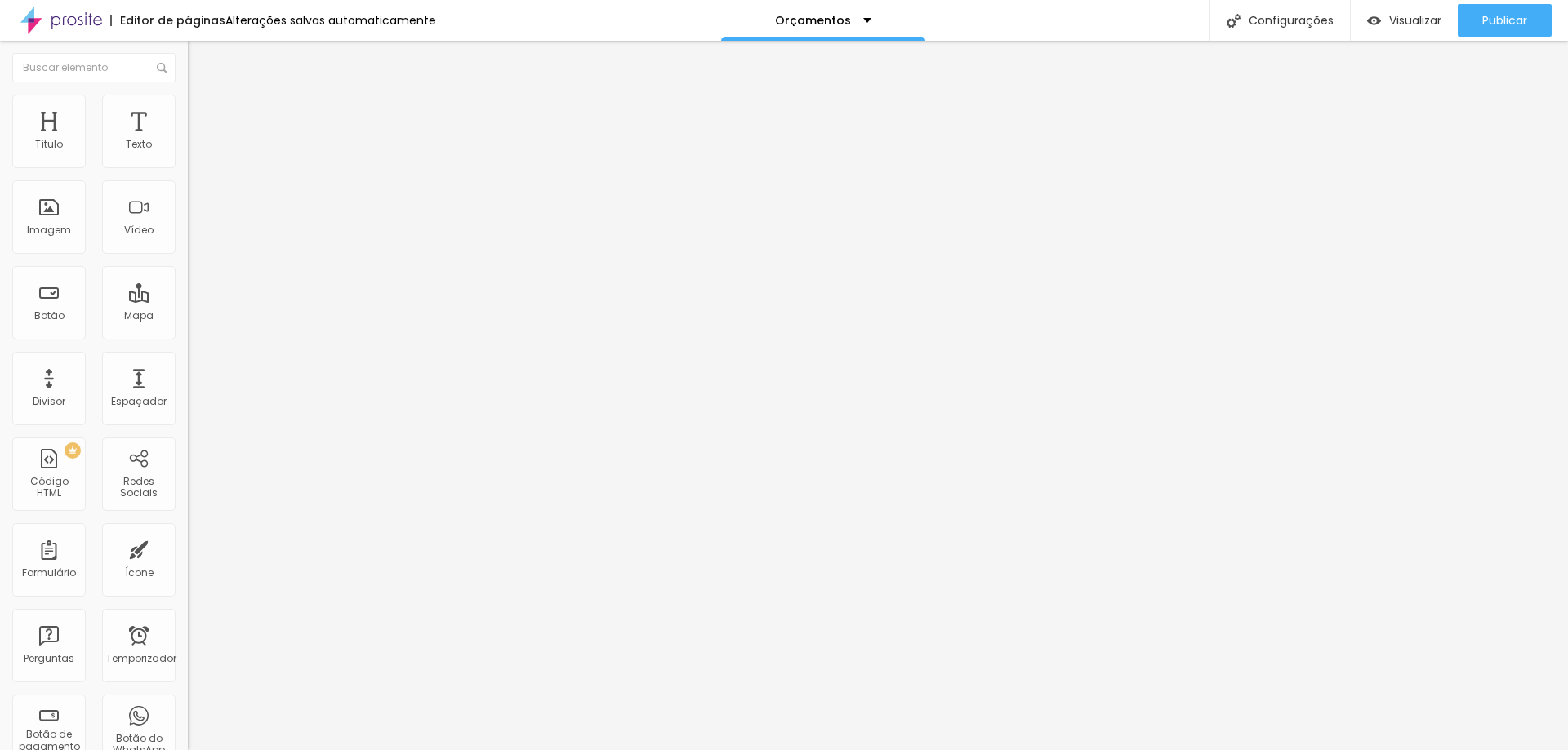
type input "58"
type input "54"
type input "53"
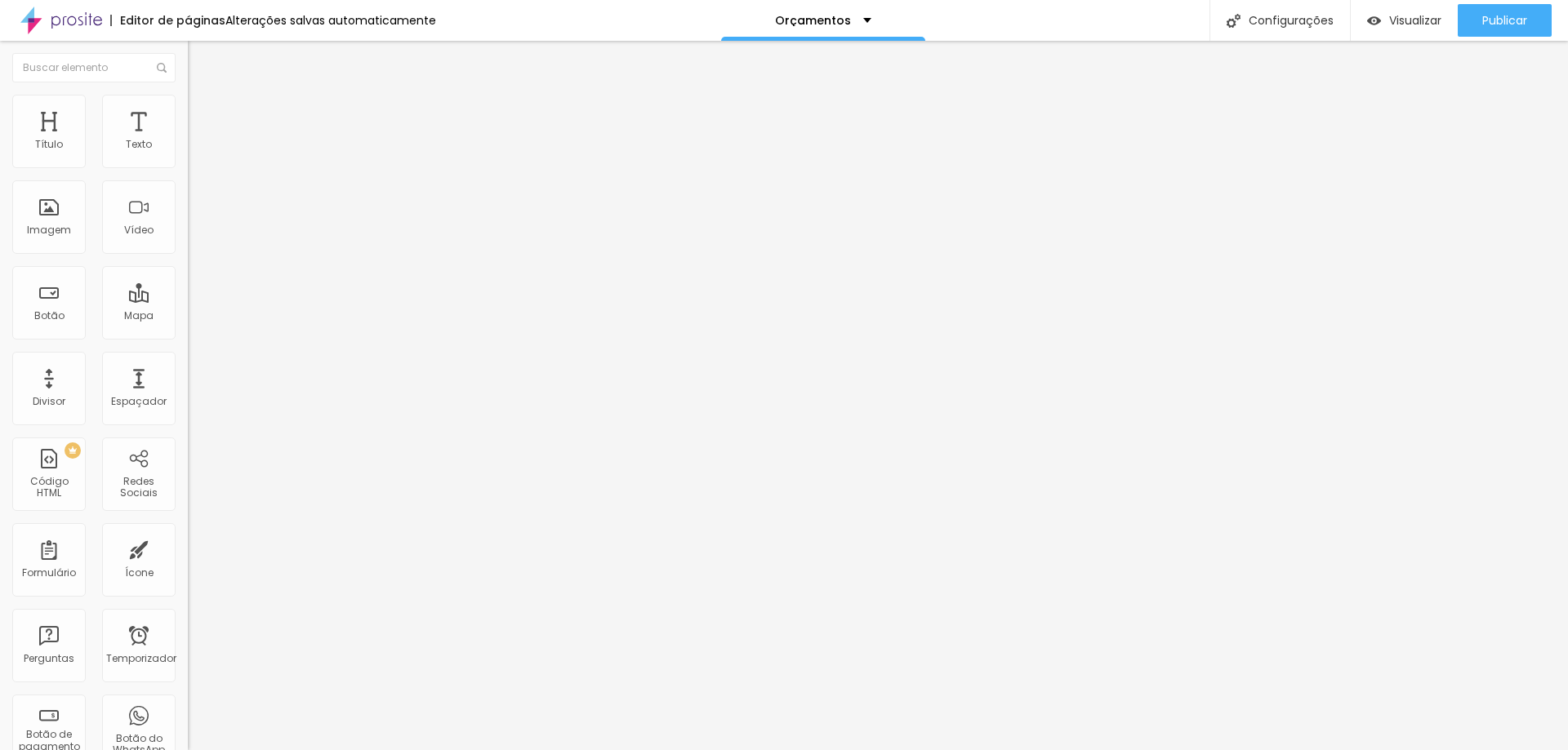
type input "53"
type input "49"
type input "47"
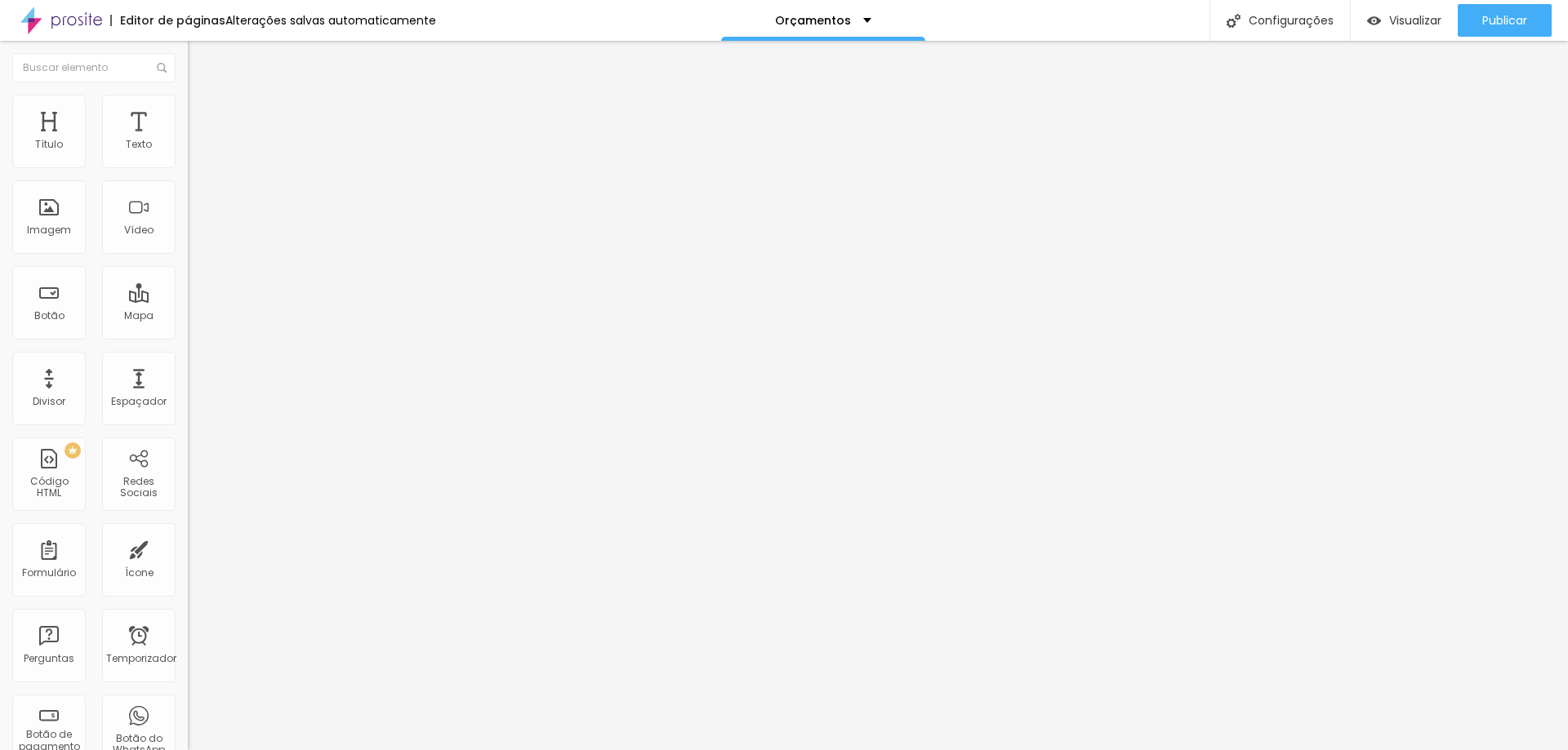
type input "45"
type input "44"
type input "42"
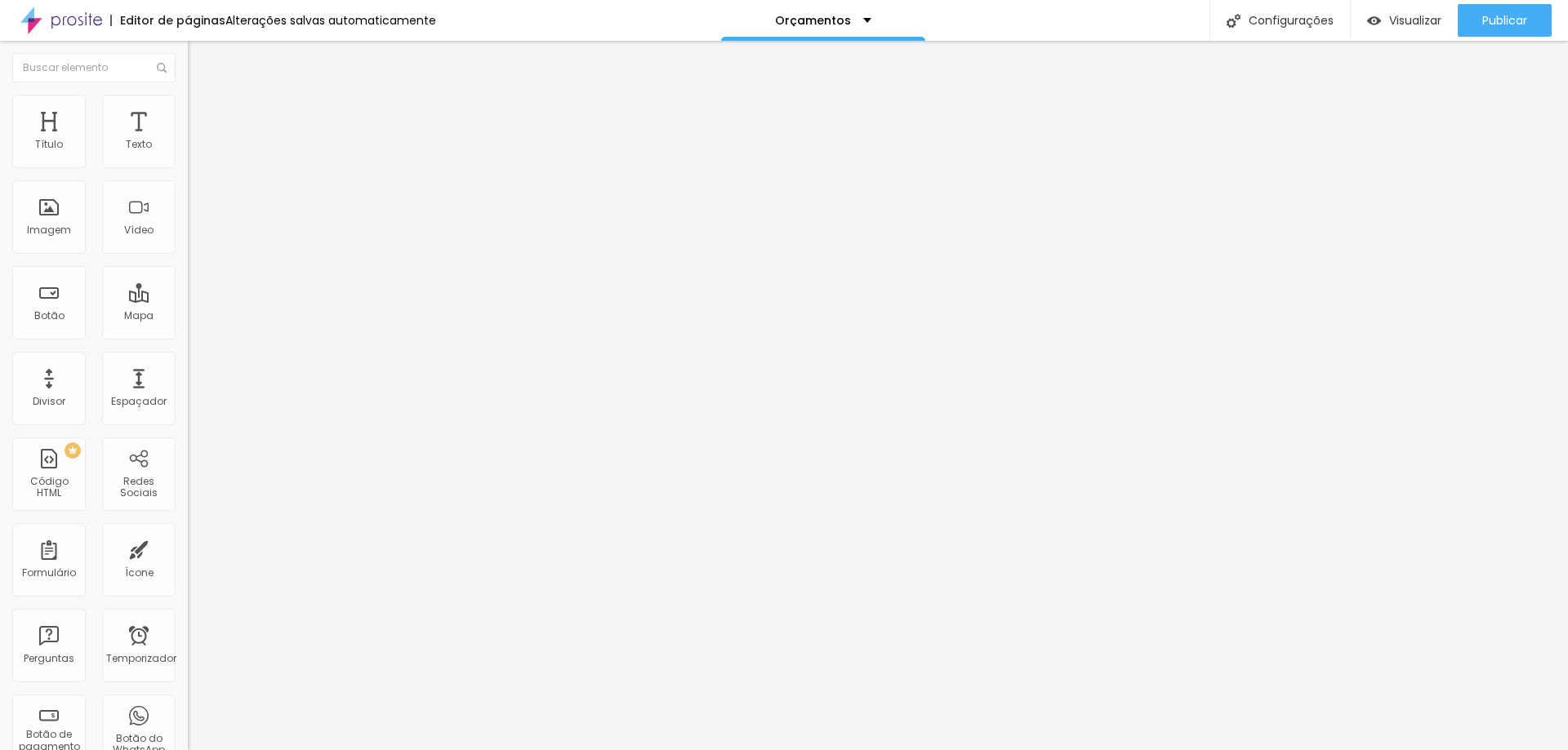
type input "42"
type input "39"
type input "37"
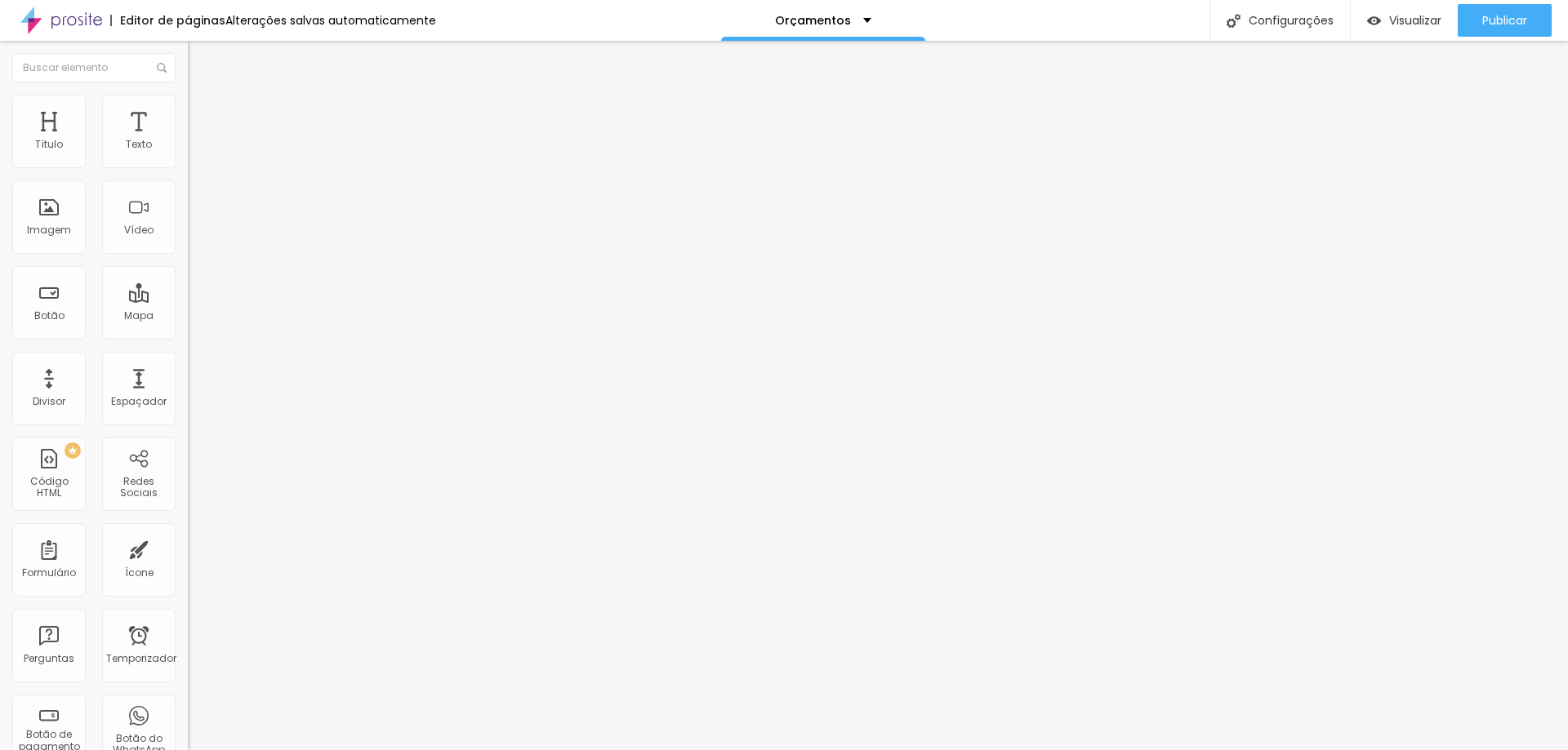
type input "33"
type input "29"
type input "22"
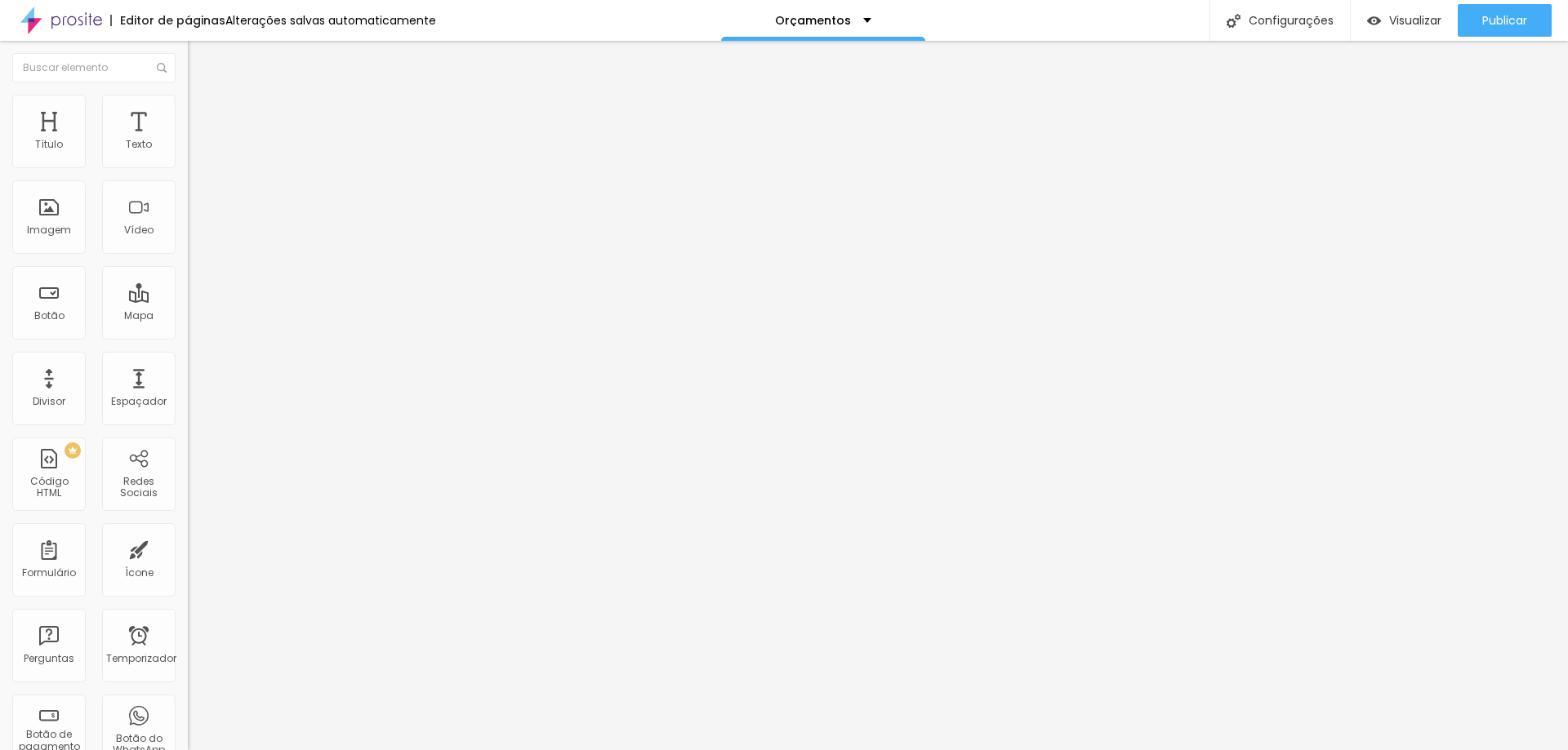
type input "22"
type input "18"
type input "17"
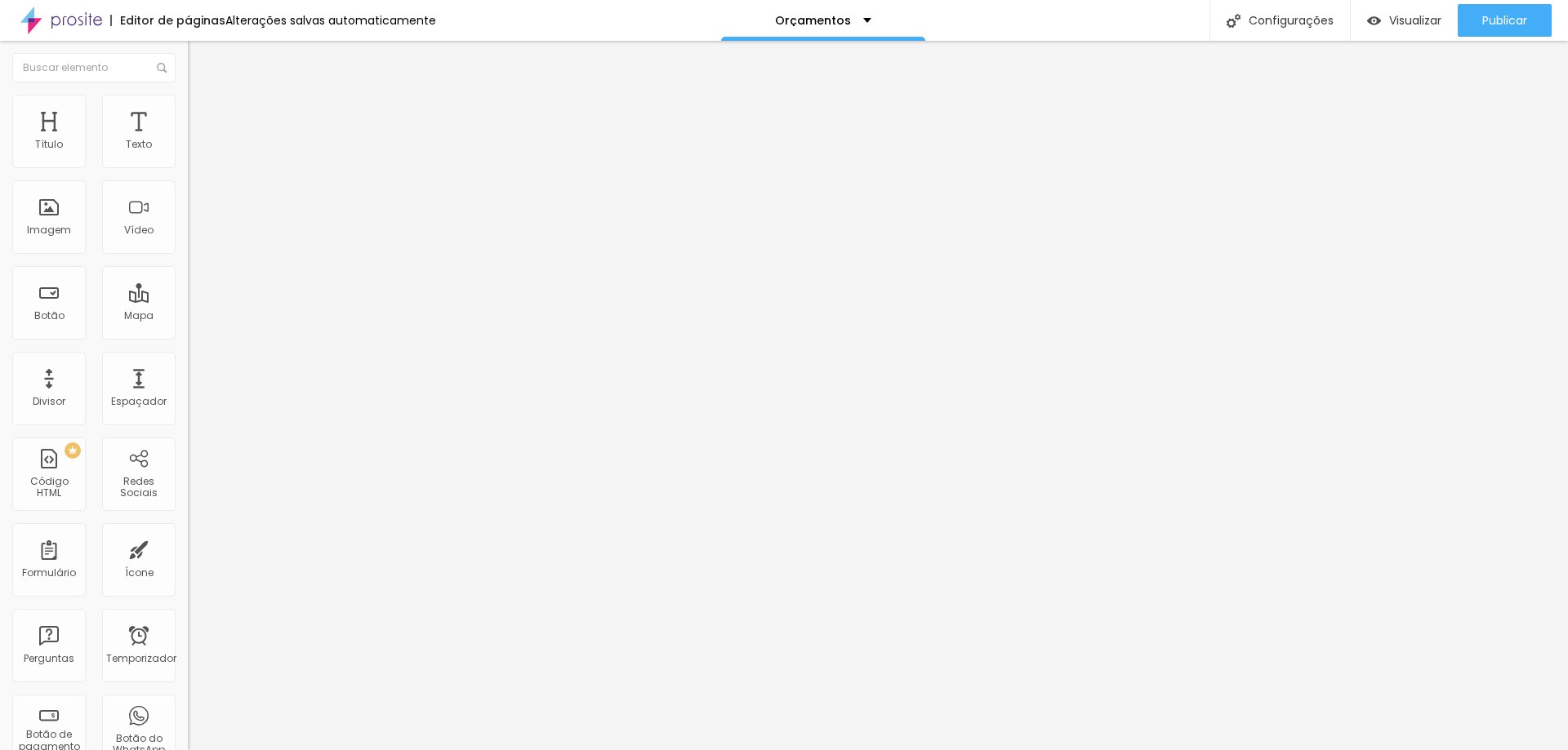
type input "13"
type input "10"
type input "4"
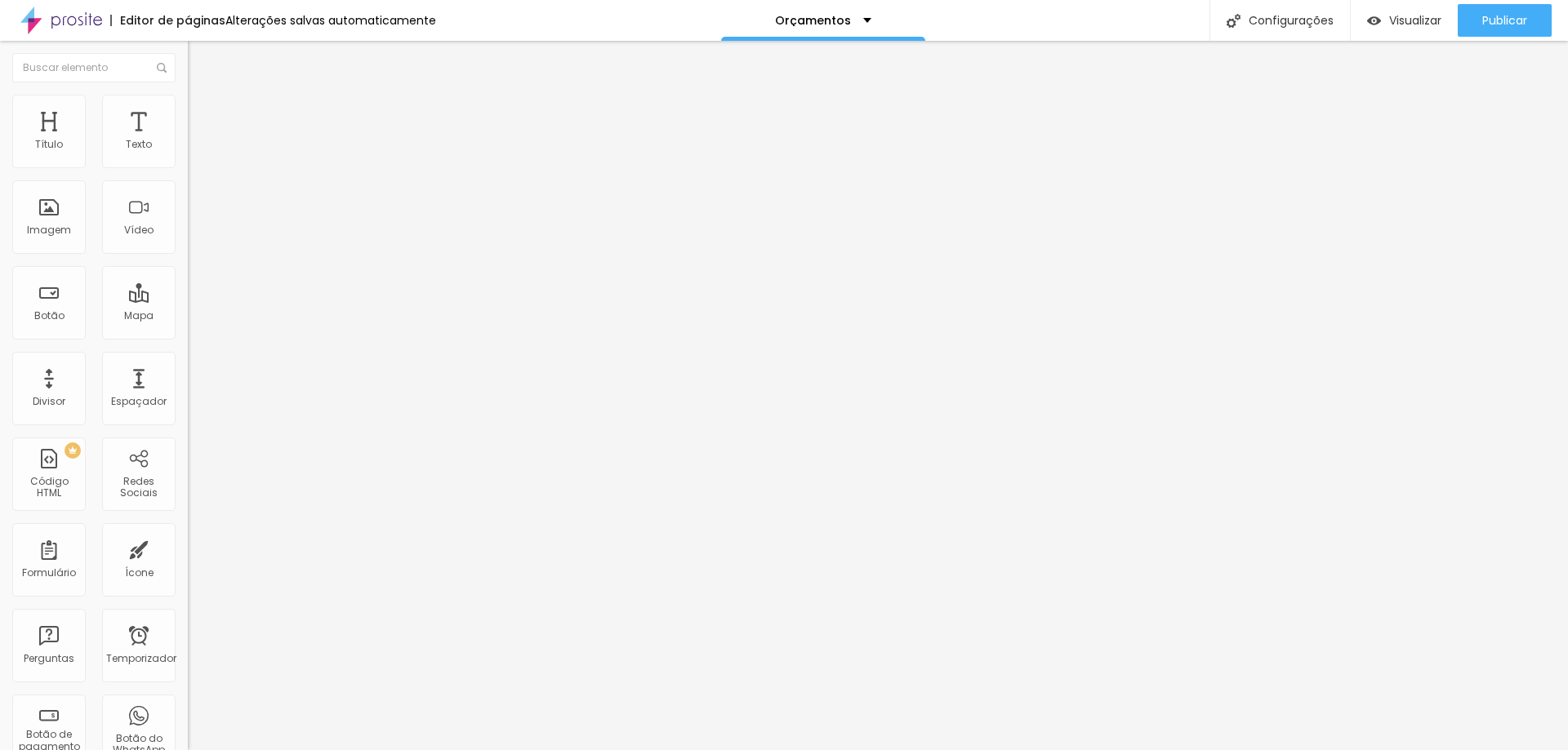
type input "4"
type input "0"
drag, startPoint x: 81, startPoint y: 192, endPoint x: 34, endPoint y: 183, distance: 47.9
type input "0"
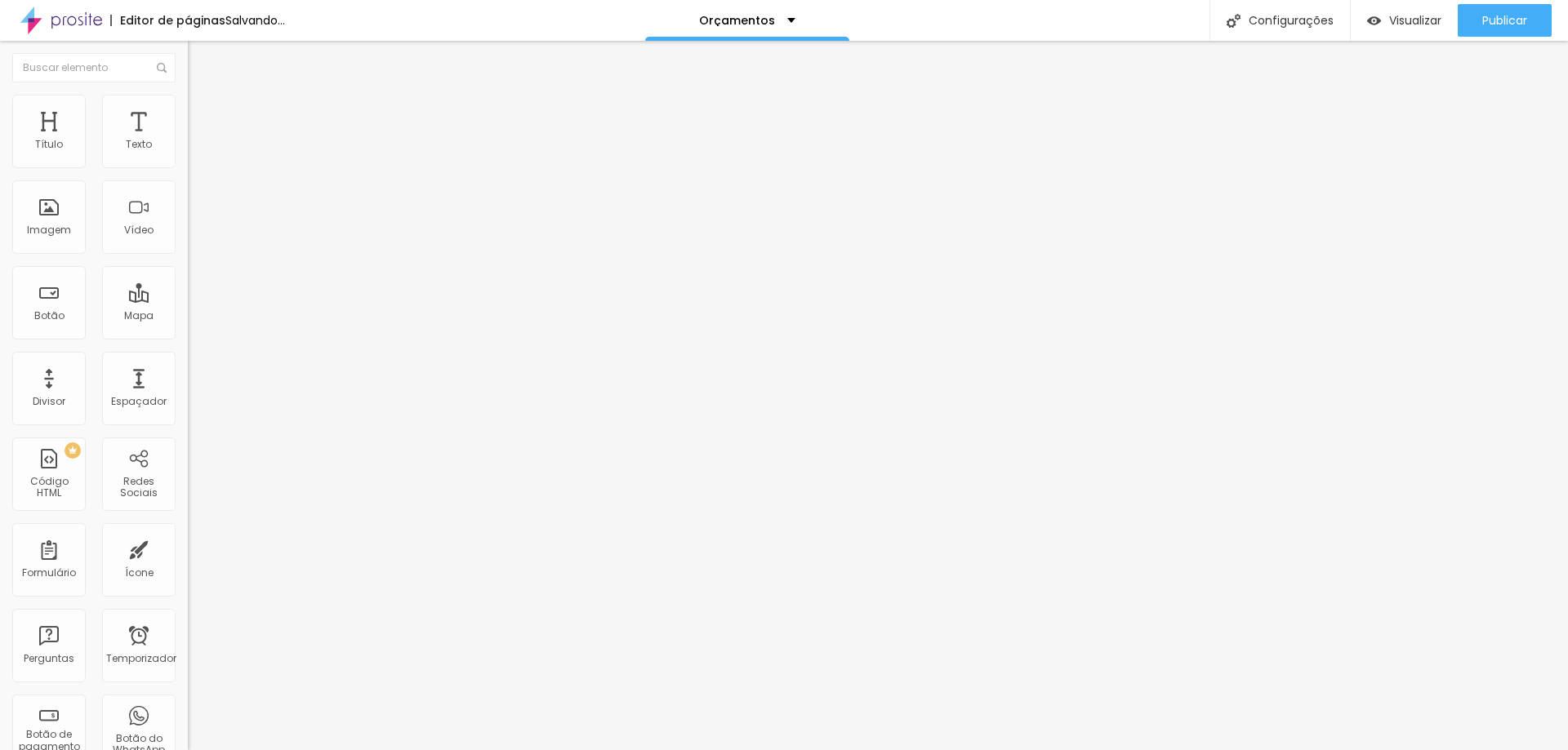
click at [188, 548] on input "range" at bounding box center [241, 553] width 106 height 13
click at [202, 115] on font "Avançado" at bounding box center [229, 122] width 54 height 14
type input "11"
type input "13"
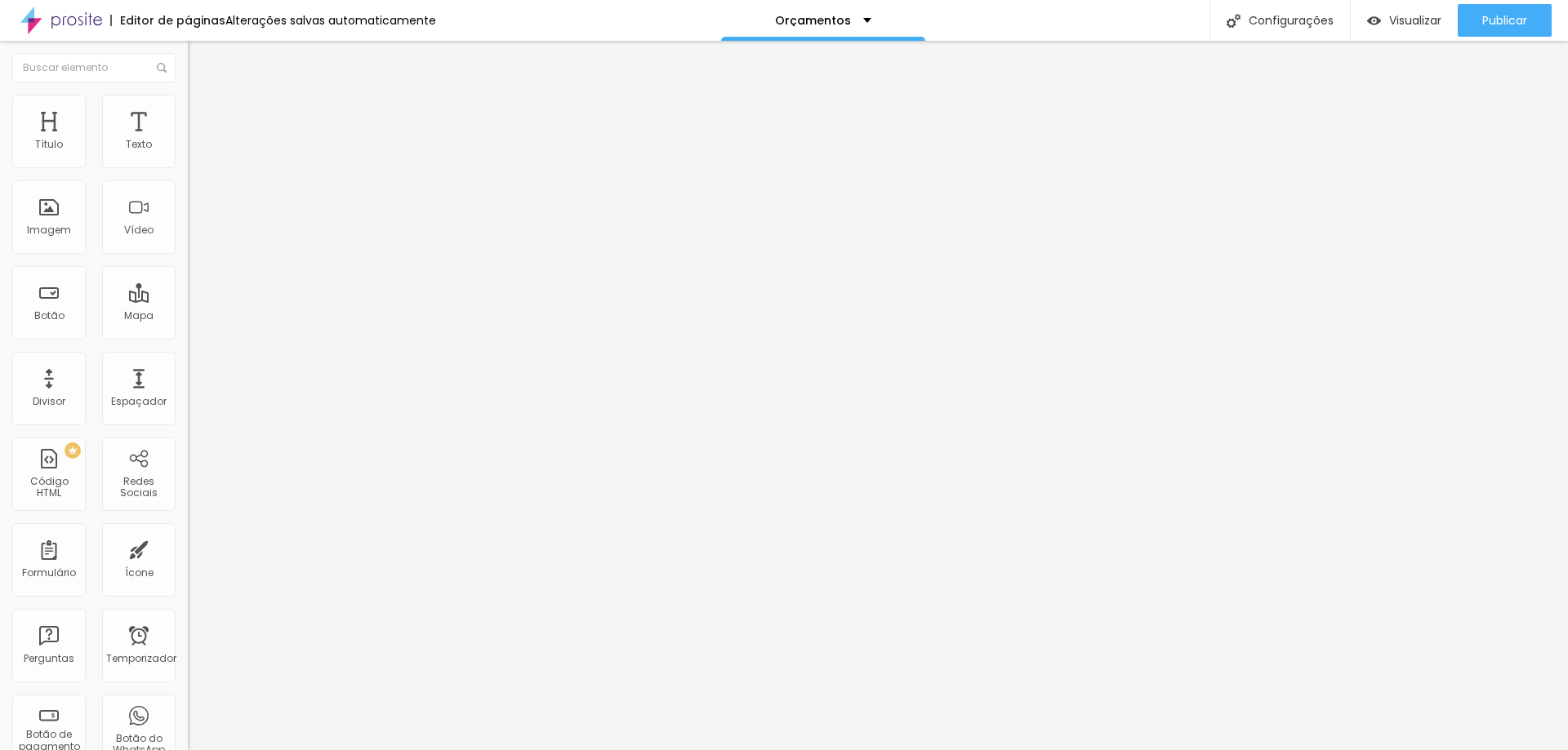
type input "13"
type input "16"
type input "18"
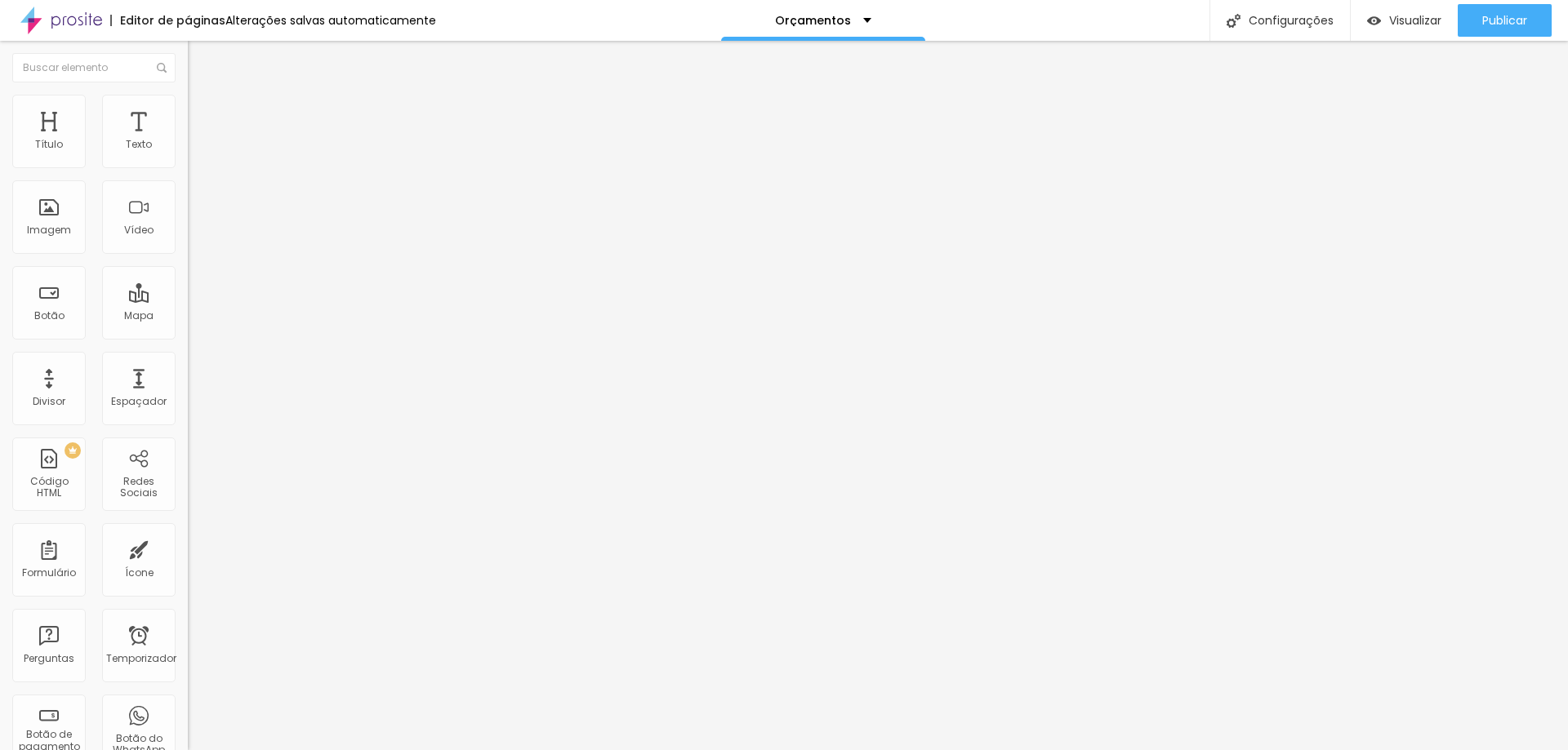
type input "19"
type input "20"
type input "21"
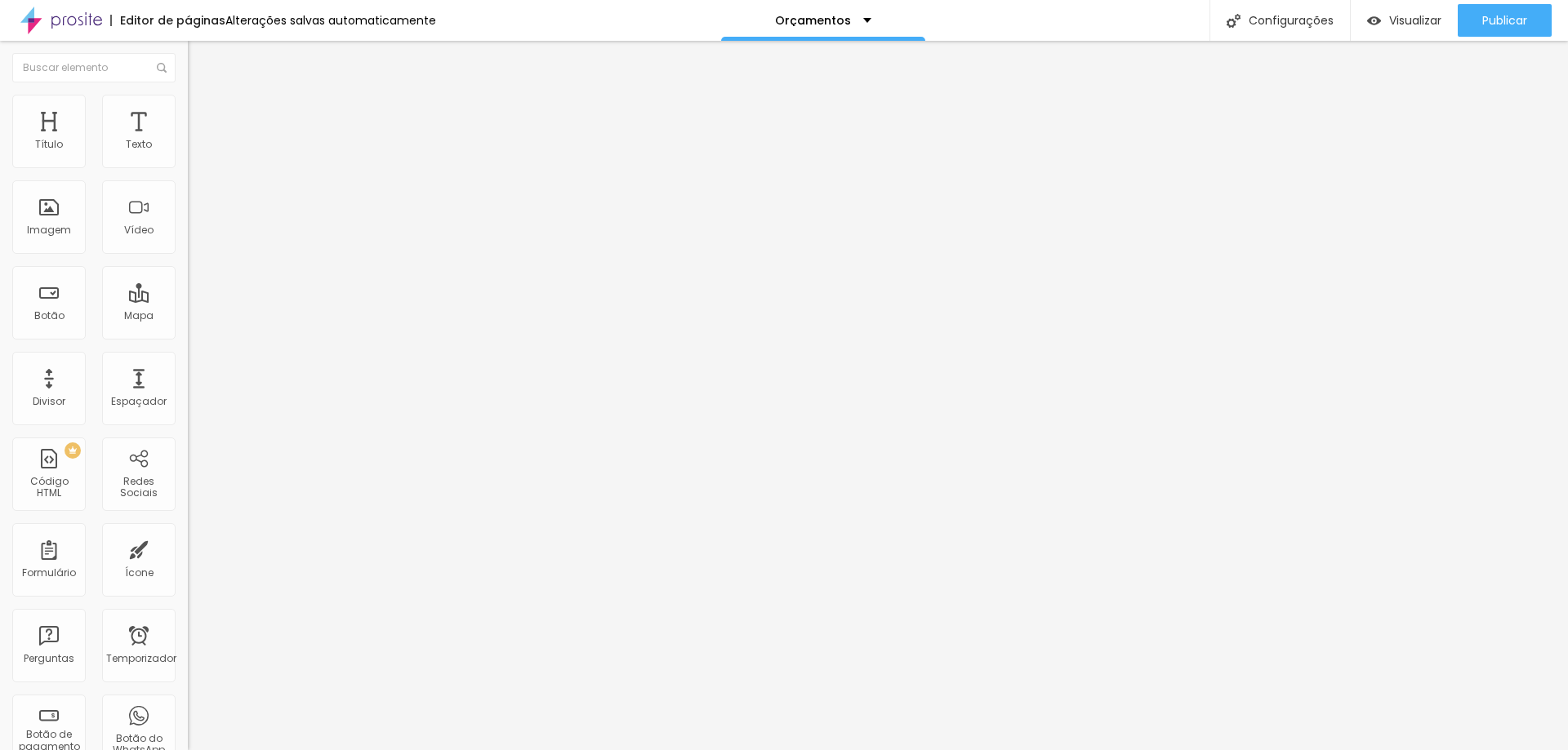
type input "21"
type input "22"
type input "25"
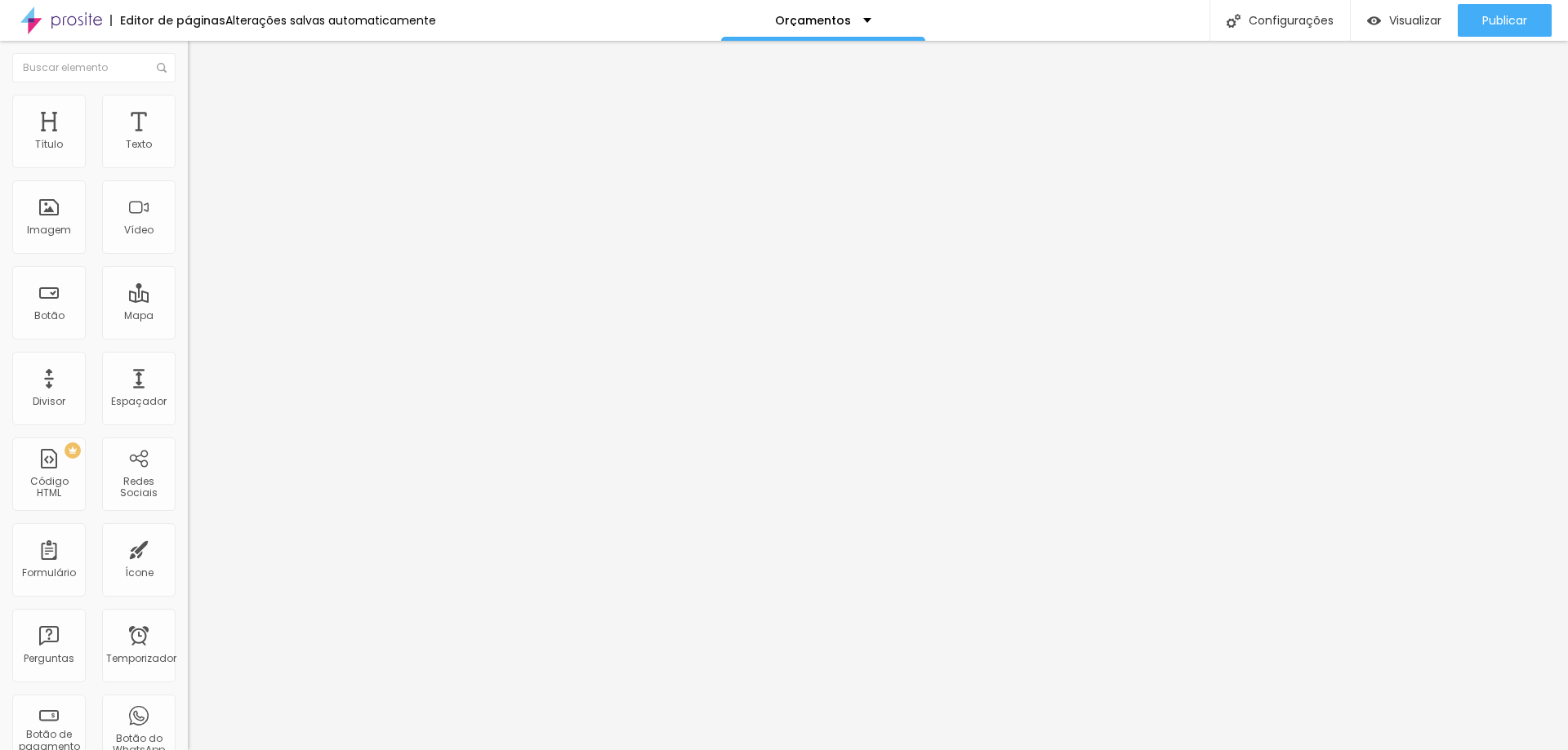
type input "26"
type input "27"
type input "30"
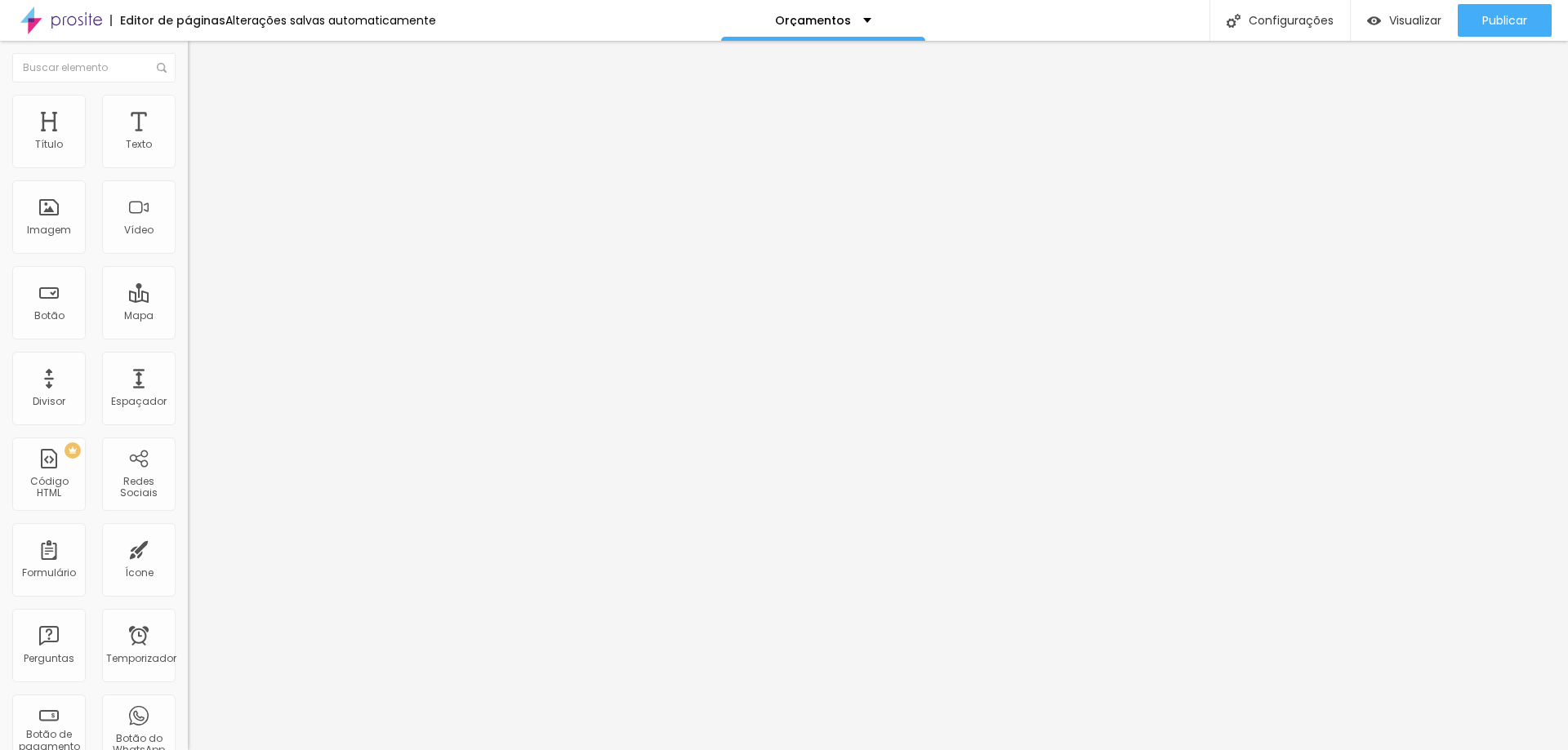
type input "30"
type input "31"
drag, startPoint x: 50, startPoint y: 196, endPoint x: 31, endPoint y: 200, distance: 19.4
click at [188, 548] on input "range" at bounding box center [241, 553] width 106 height 13
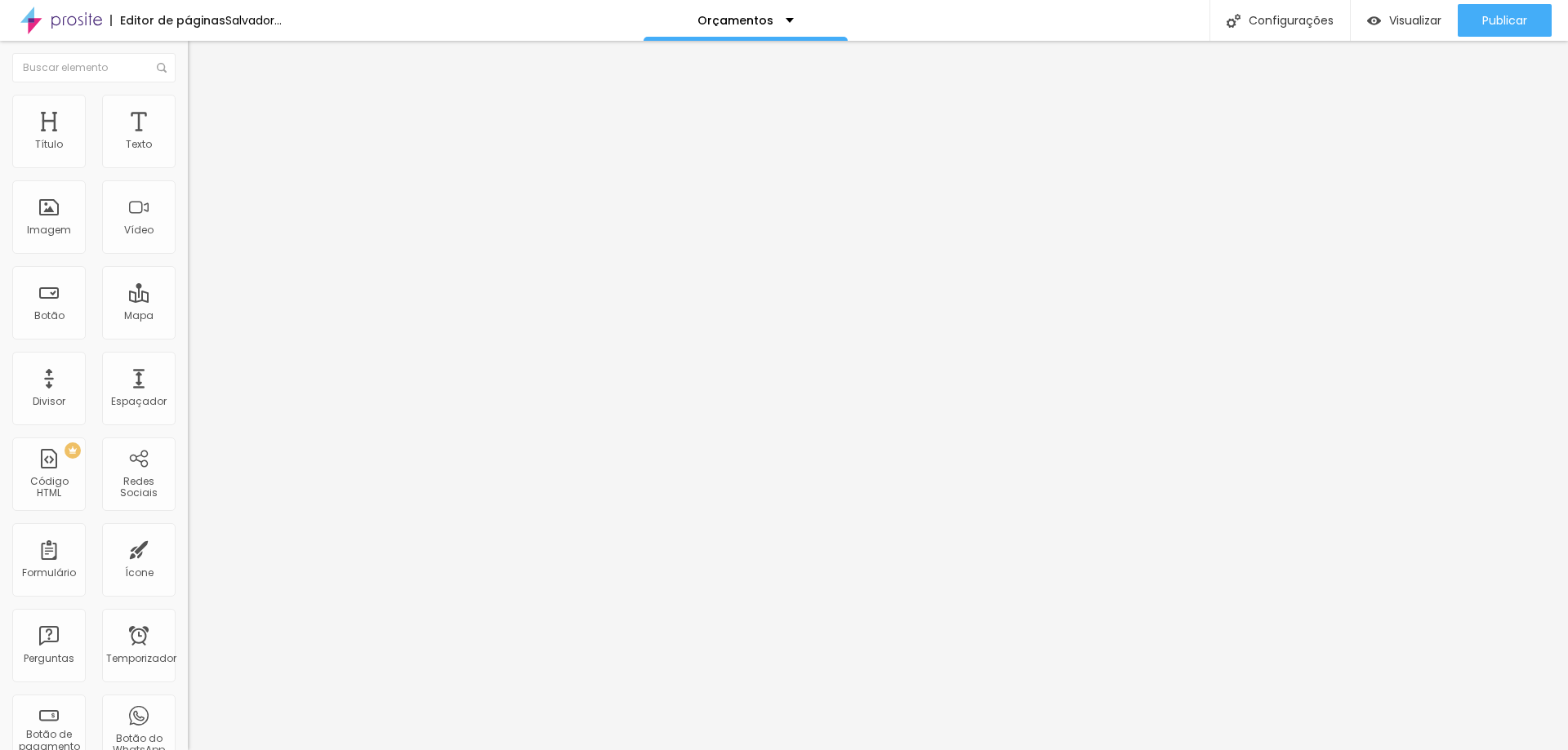
drag, startPoint x: 61, startPoint y: 155, endPoint x: 41, endPoint y: 141, distance: 24.4
click at [188, 317] on input "range" at bounding box center [241, 323] width 106 height 13
click at [51, 217] on div "Imagem" at bounding box center [49, 216] width 73 height 73
click at [188, 139] on div "Adicionar imagem" at bounding box center [282, 133] width 188 height 12
click at [198, 141] on font "Adicionar imagem" at bounding box center [246, 133] width 96 height 14
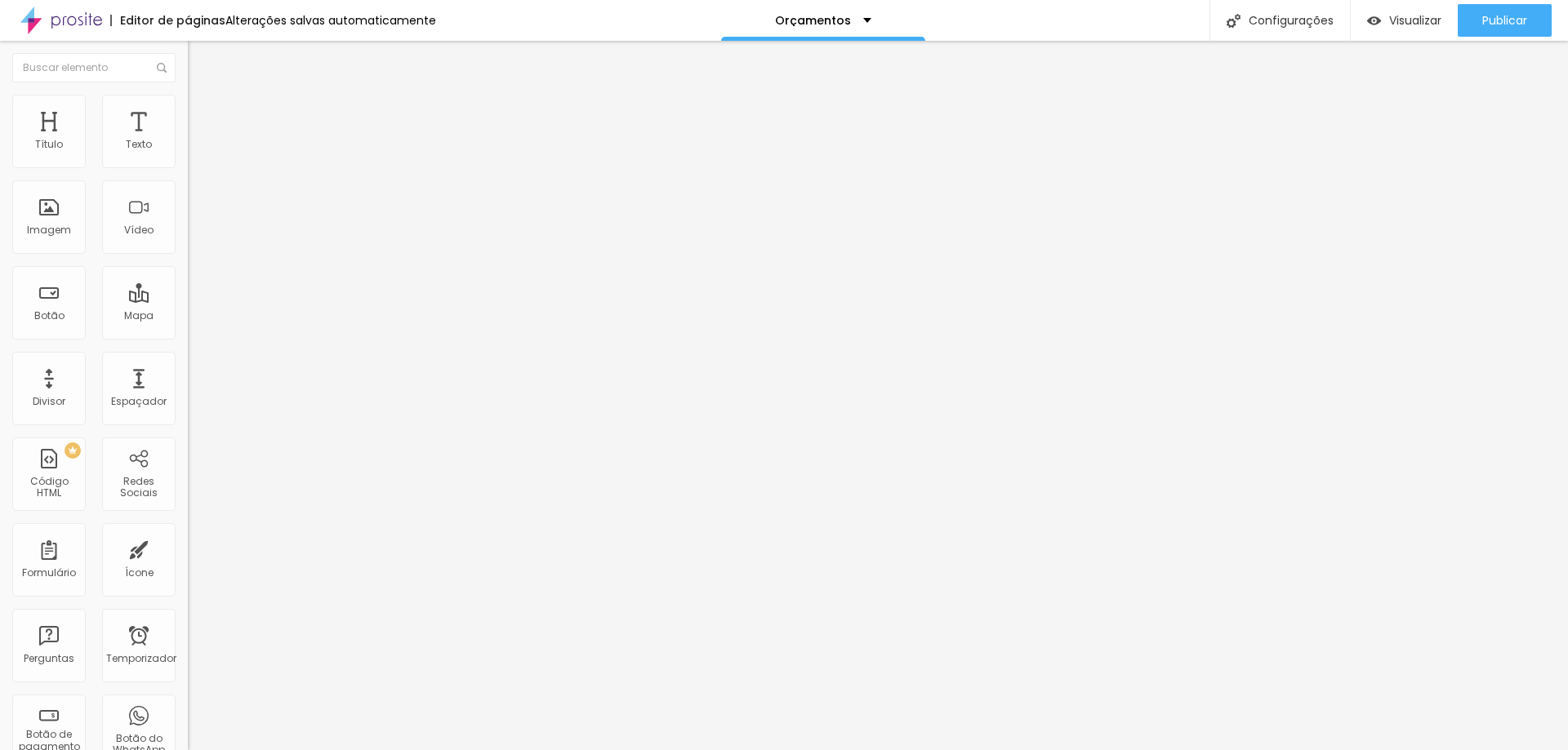
click at [225, 55] on font "Editar nulo" at bounding box center [254, 60] width 60 height 17
click at [62, 226] on font "Imagem" at bounding box center [49, 230] width 44 height 14
click at [225, 62] on font "Editar nulo" at bounding box center [254, 60] width 60 height 17
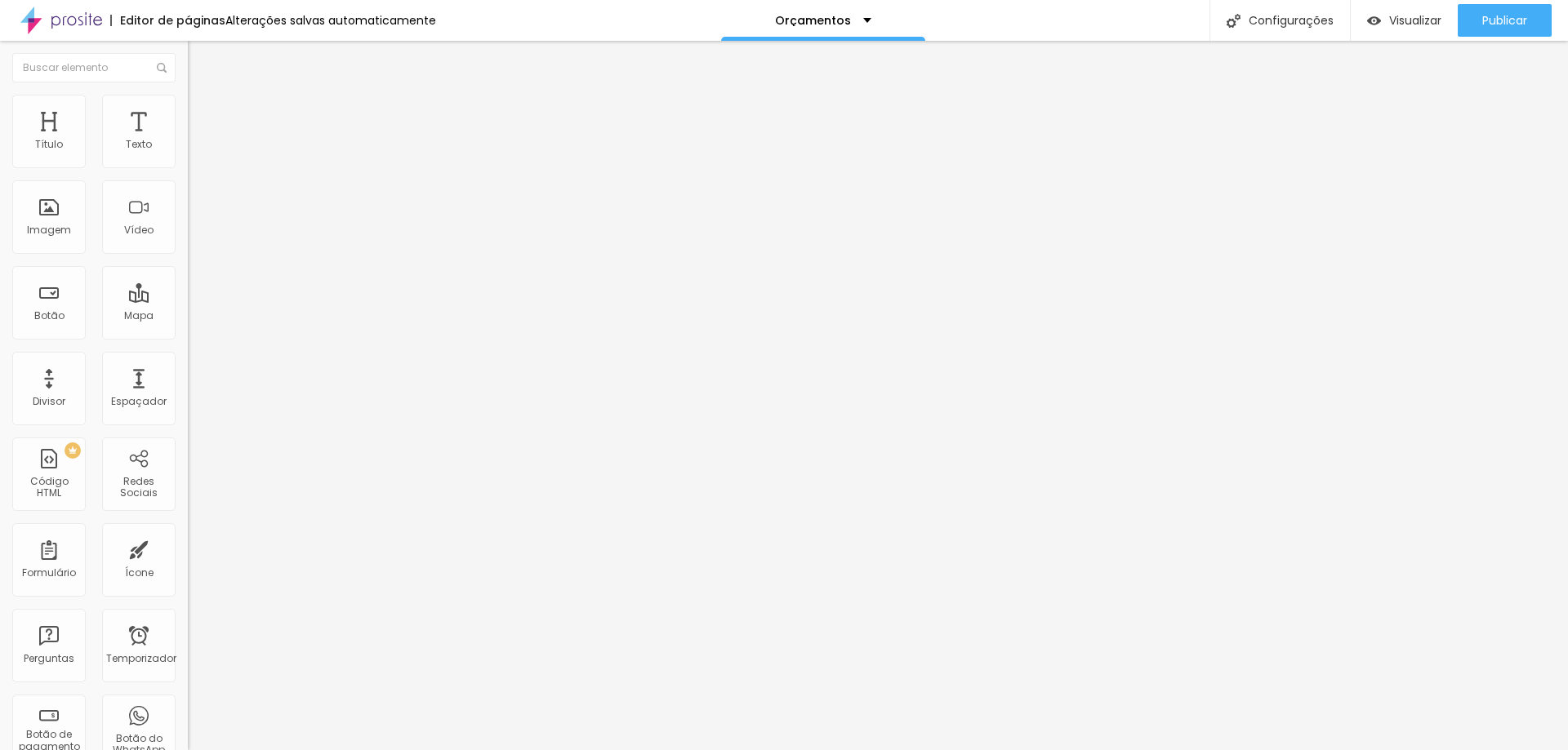
click at [198, 141] on font "Adicionar imagem" at bounding box center [246, 133] width 96 height 14
click at [201, 54] on div "Editar nulo" at bounding box center [243, 59] width 85 height 13
click at [188, 139] on div "Adicionar imagem" at bounding box center [282, 133] width 188 height 12
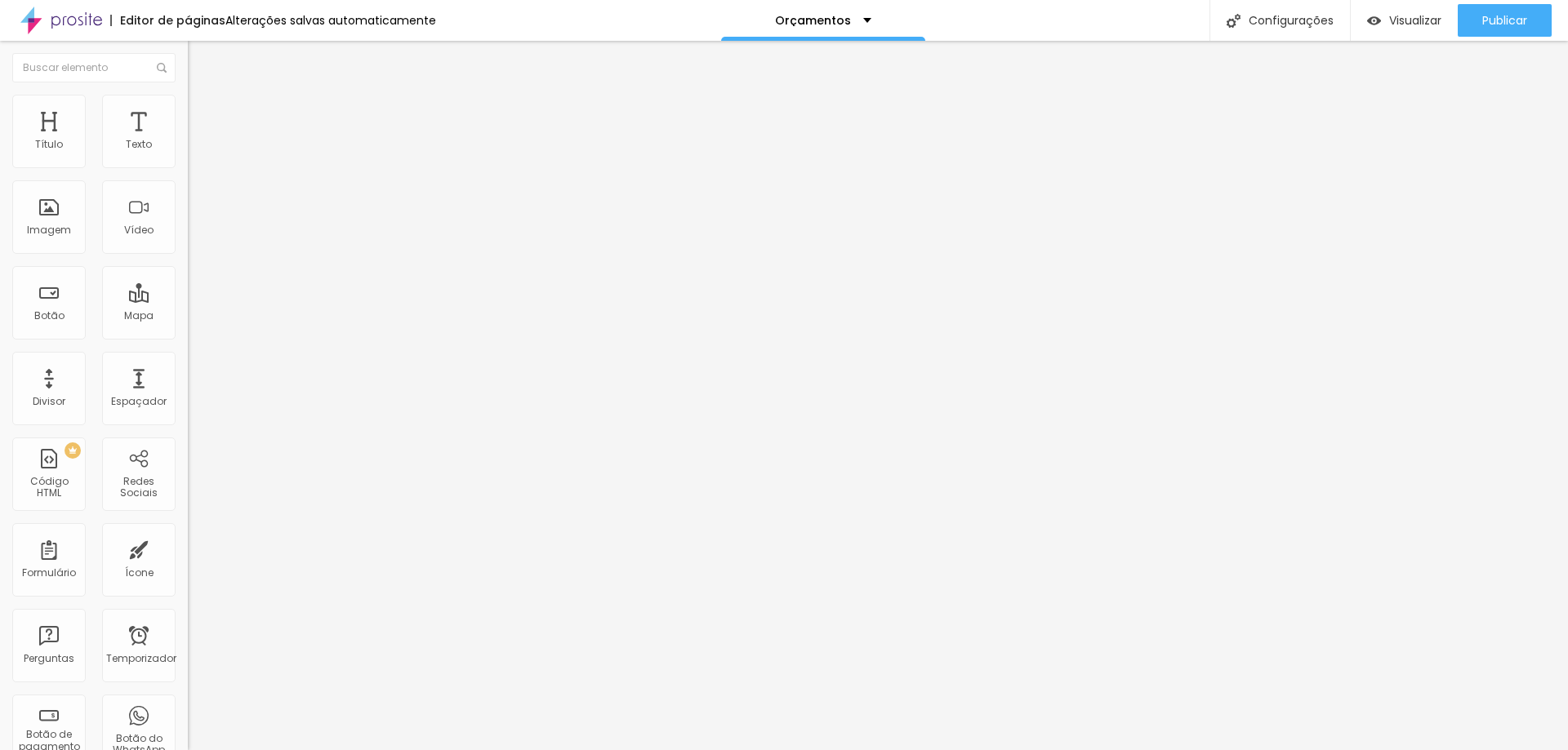
click at [198, 141] on font "Adicionar imagem" at bounding box center [246, 133] width 96 height 14
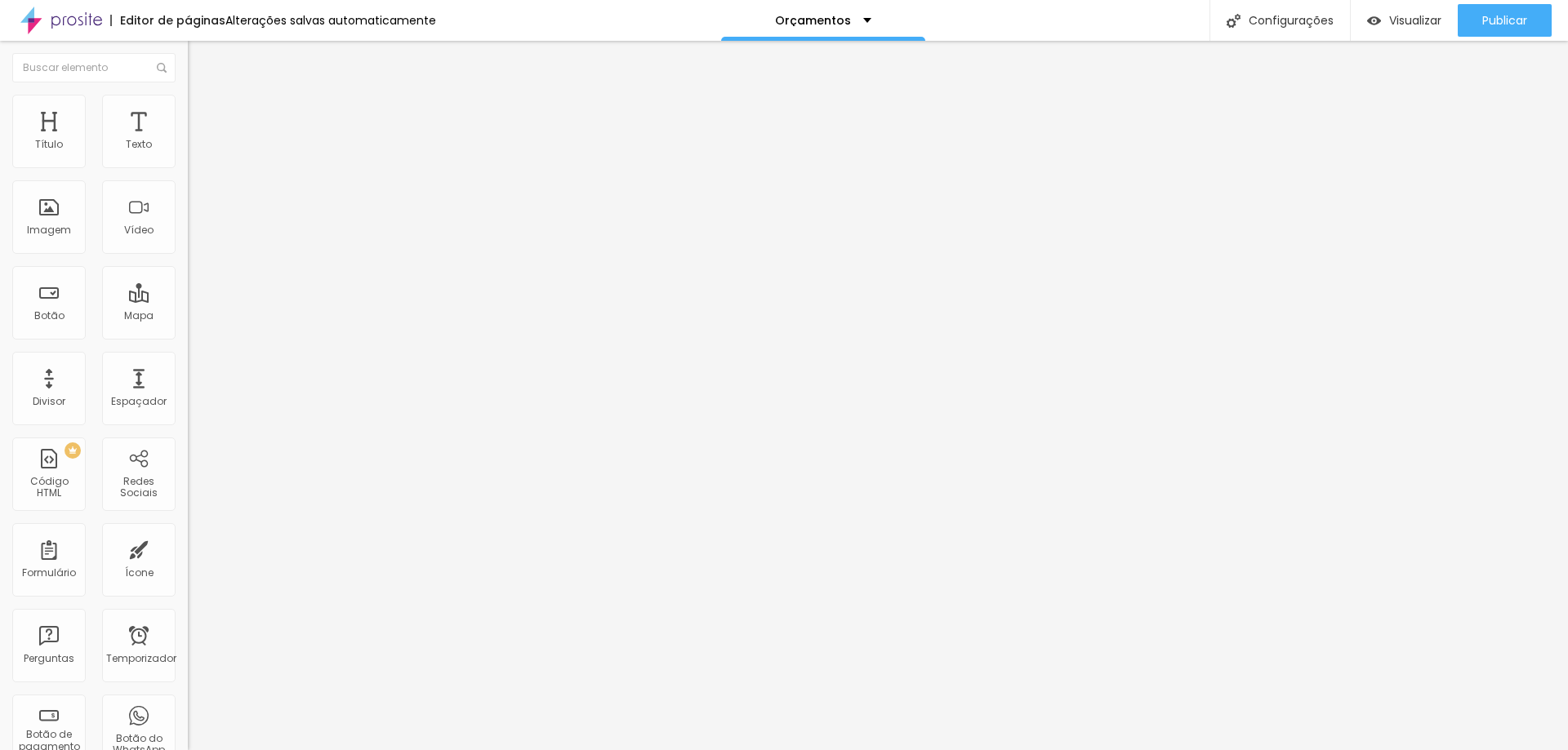
click at [198, 141] on font "Trocar imagem" at bounding box center [237, 133] width 79 height 14
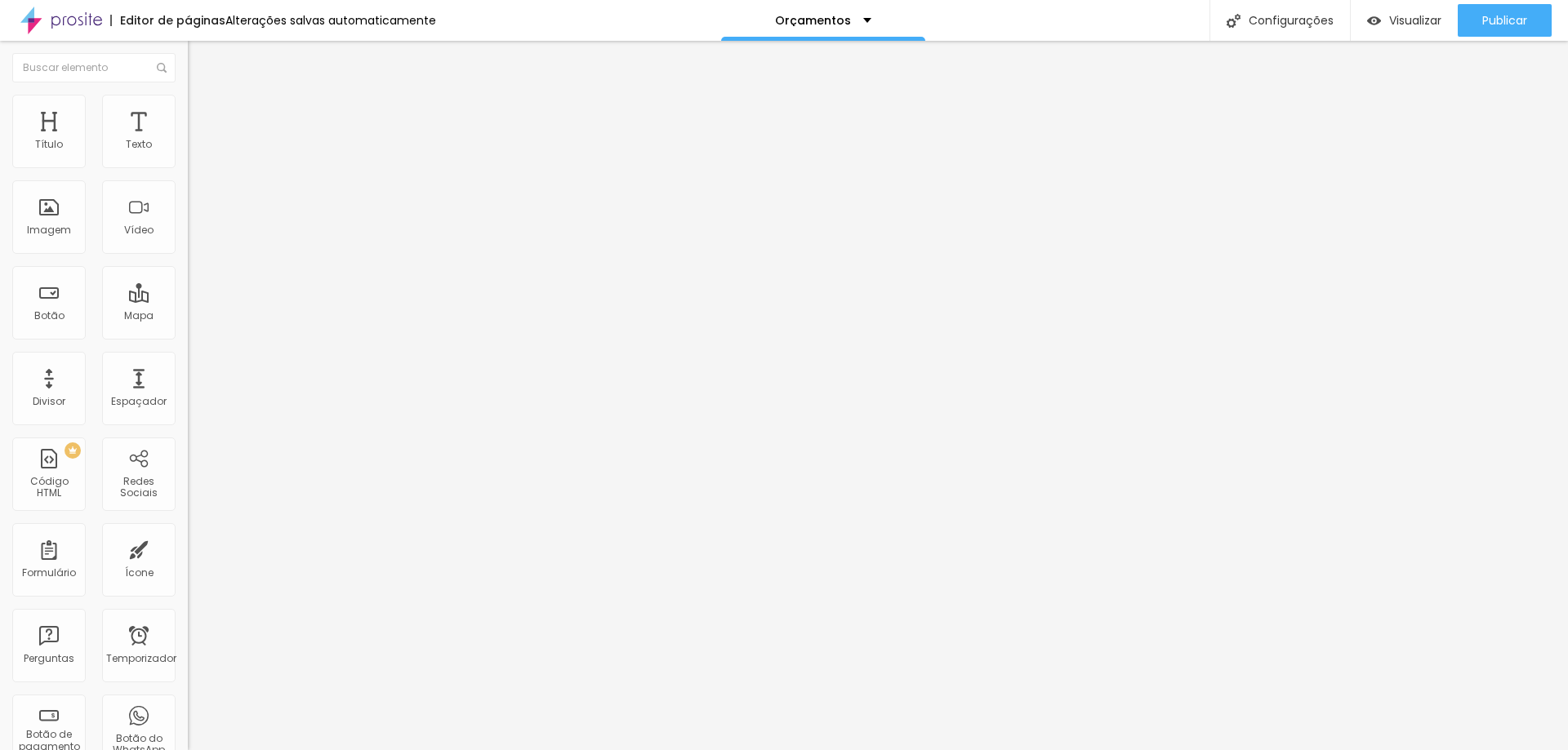
click at [202, 112] on font "Avançado" at bounding box center [229, 106] width 54 height 14
click at [188, 104] on img at bounding box center [195, 102] width 15 height 15
click at [225, 57] on font "Editar nulo" at bounding box center [254, 60] width 60 height 17
click at [225, 62] on font "Editar nulo" at bounding box center [254, 60] width 60 height 17
click at [135, 135] on div "Texto" at bounding box center [138, 131] width 73 height 73
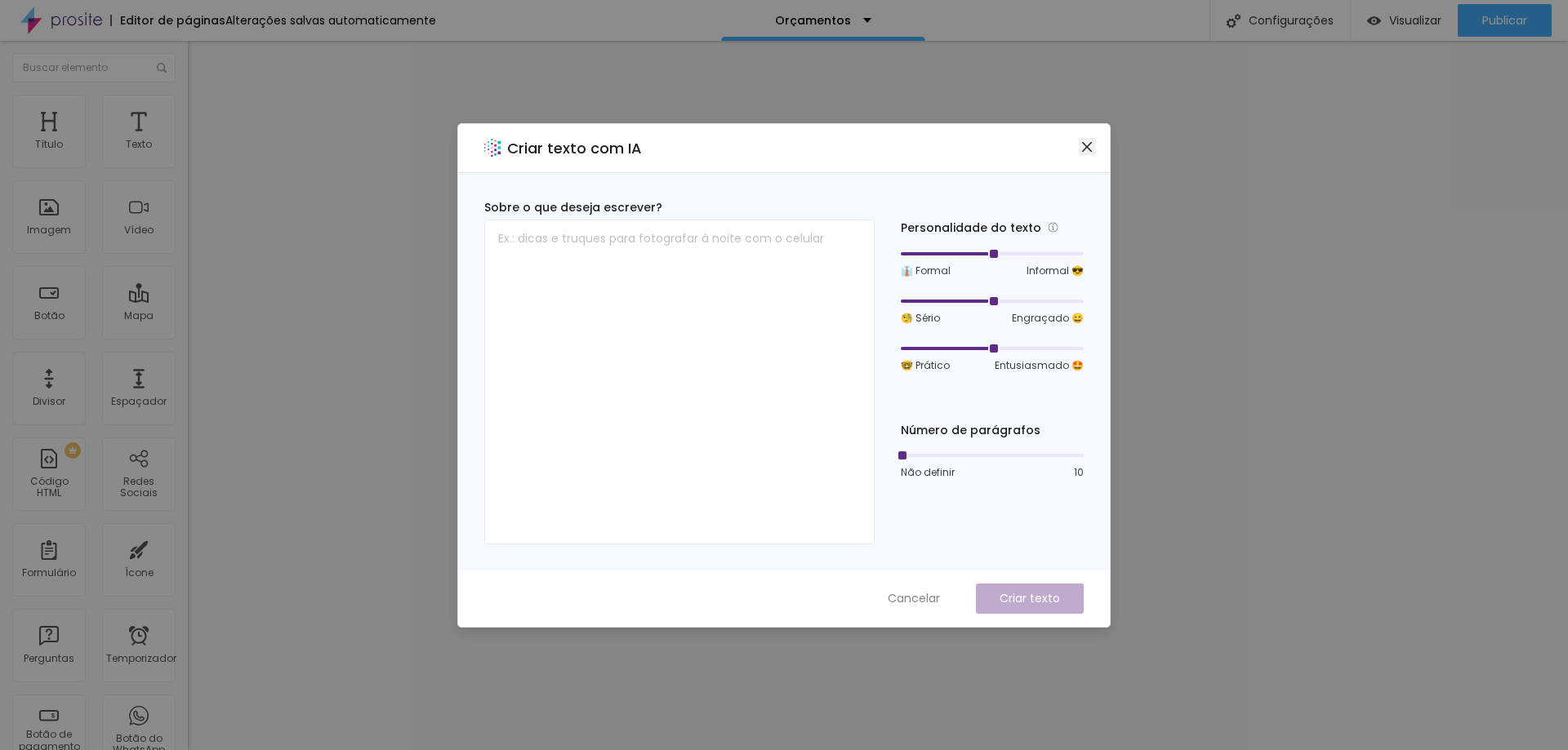
click at [1086, 146] on icon "fechar" at bounding box center [1087, 146] width 10 height 10
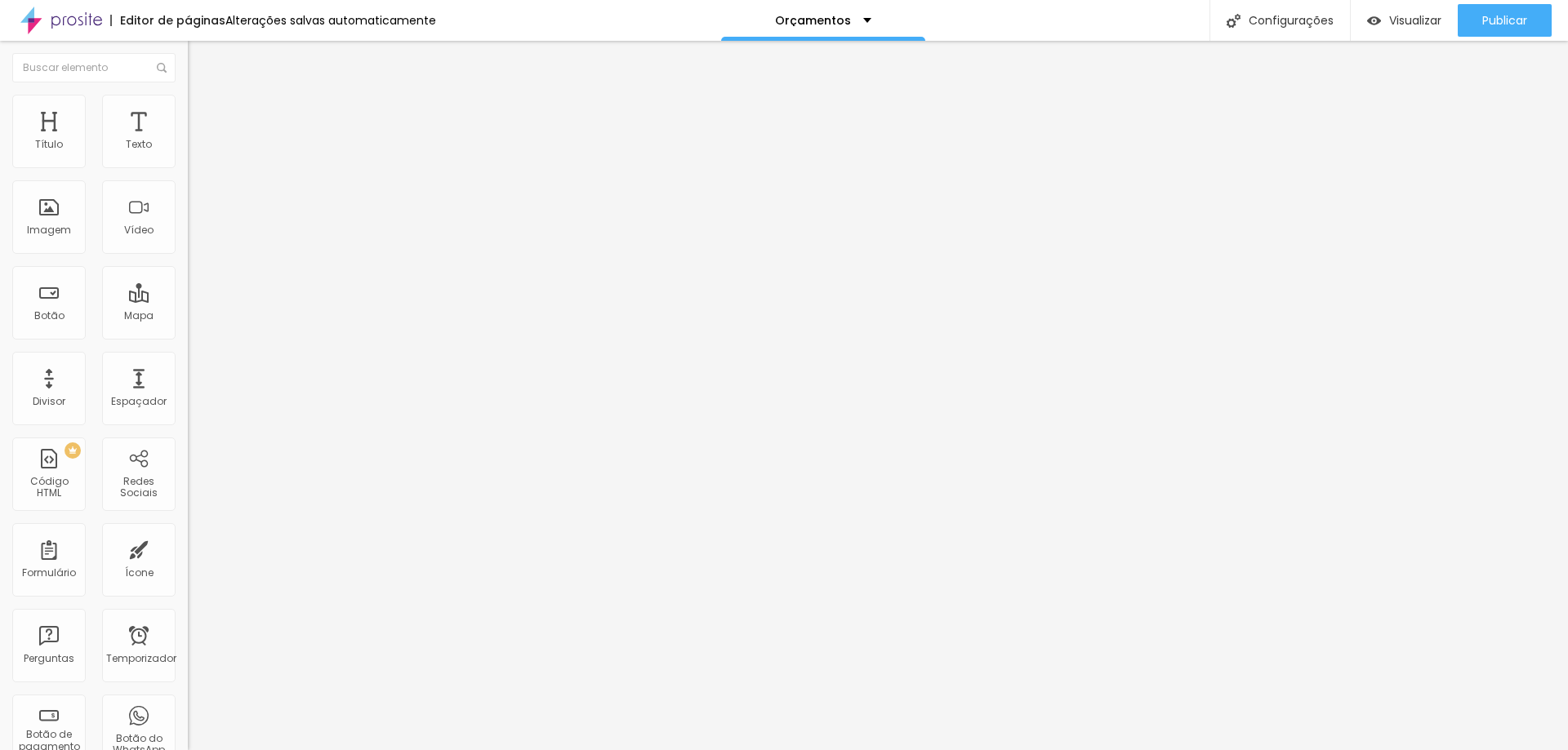
click at [202, 110] on font "Avançado" at bounding box center [229, 106] width 54 height 14
click at [202, 97] on font "Estilo" at bounding box center [215, 89] width 25 height 14
click at [195, 152] on icon "button" at bounding box center [200, 147] width 10 height 10
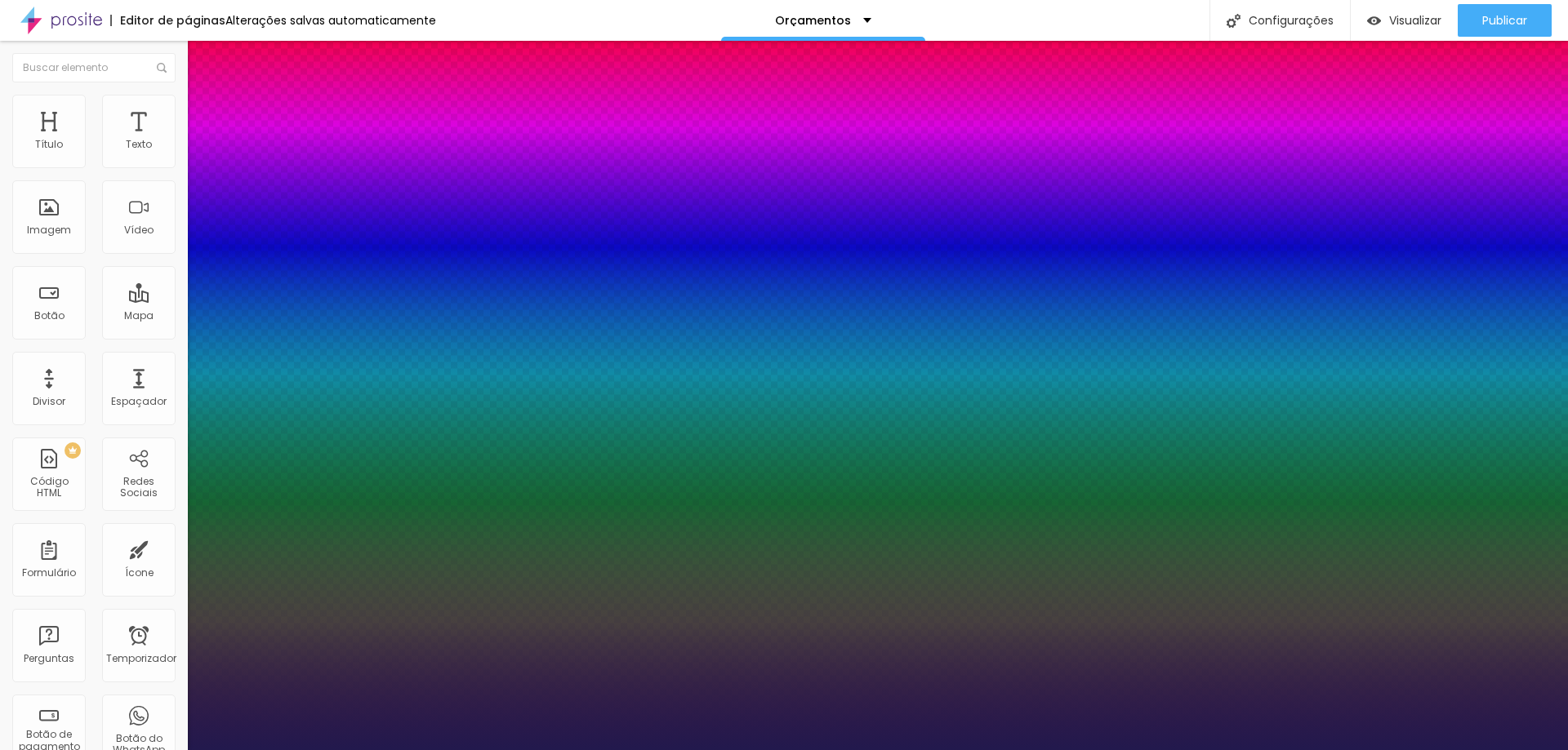
click at [531, 749] on div at bounding box center [784, 750] width 1568 height 0
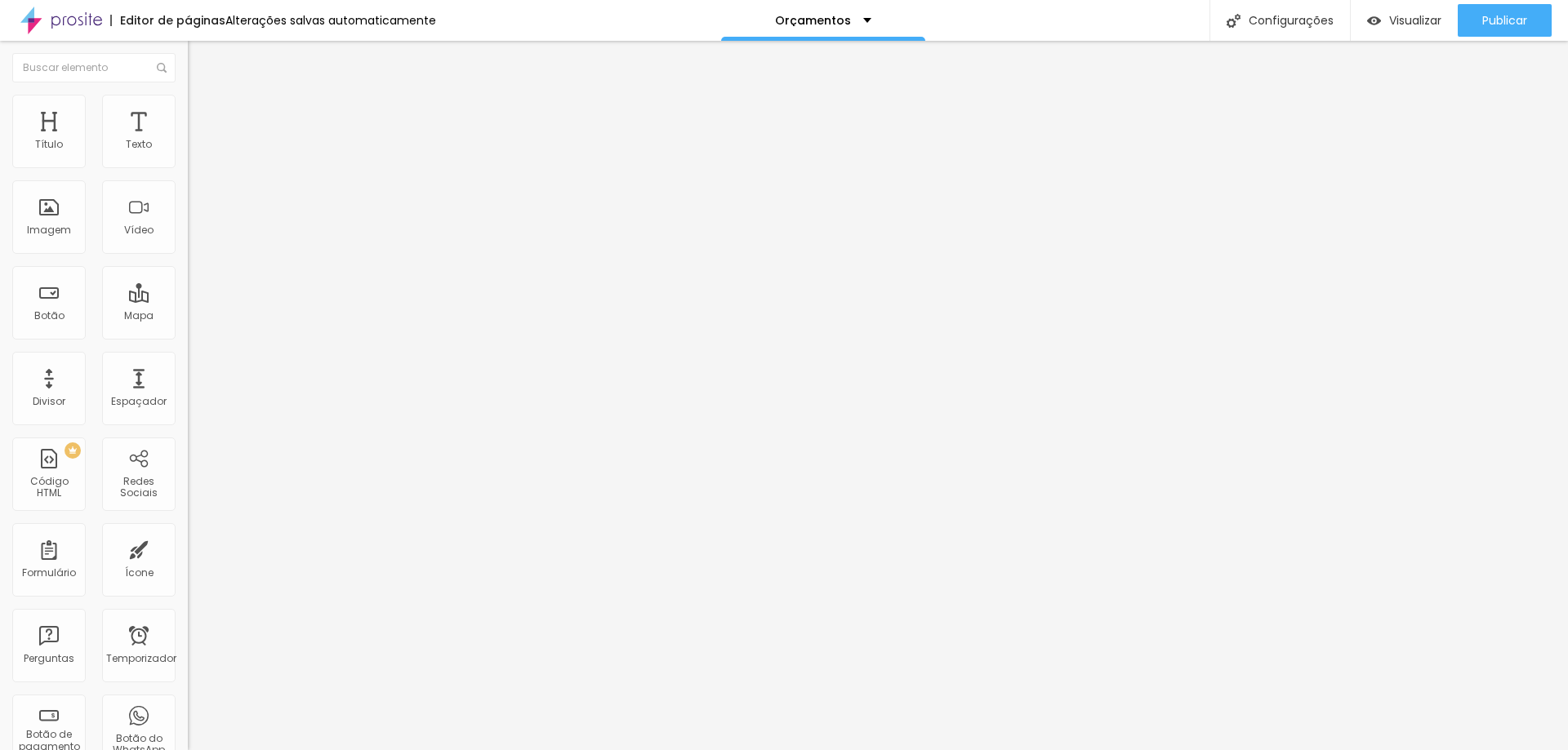
click at [188, 208] on button "button" at bounding box center [199, 203] width 22 height 18
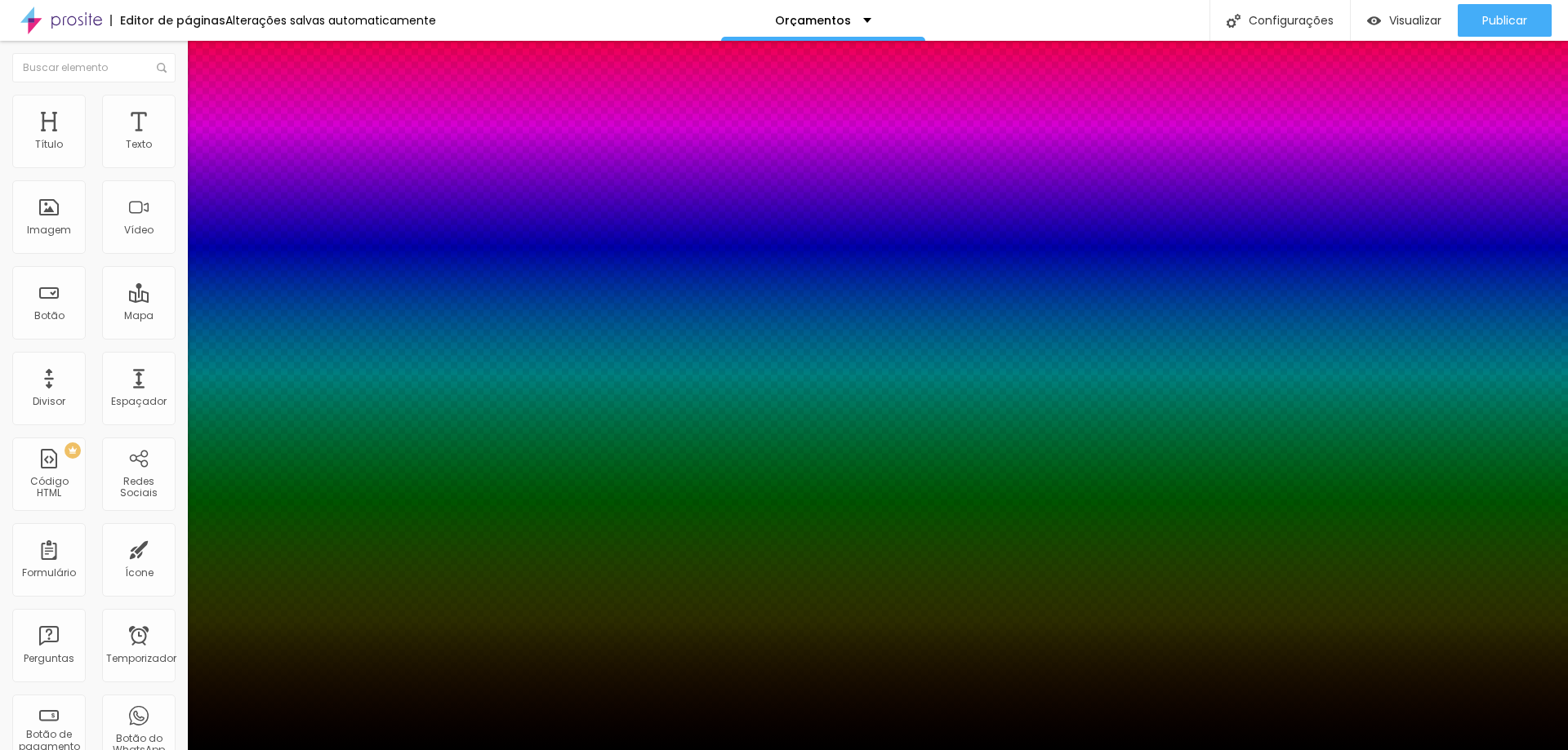
click at [310, 749] on div at bounding box center [784, 750] width 1568 height 0
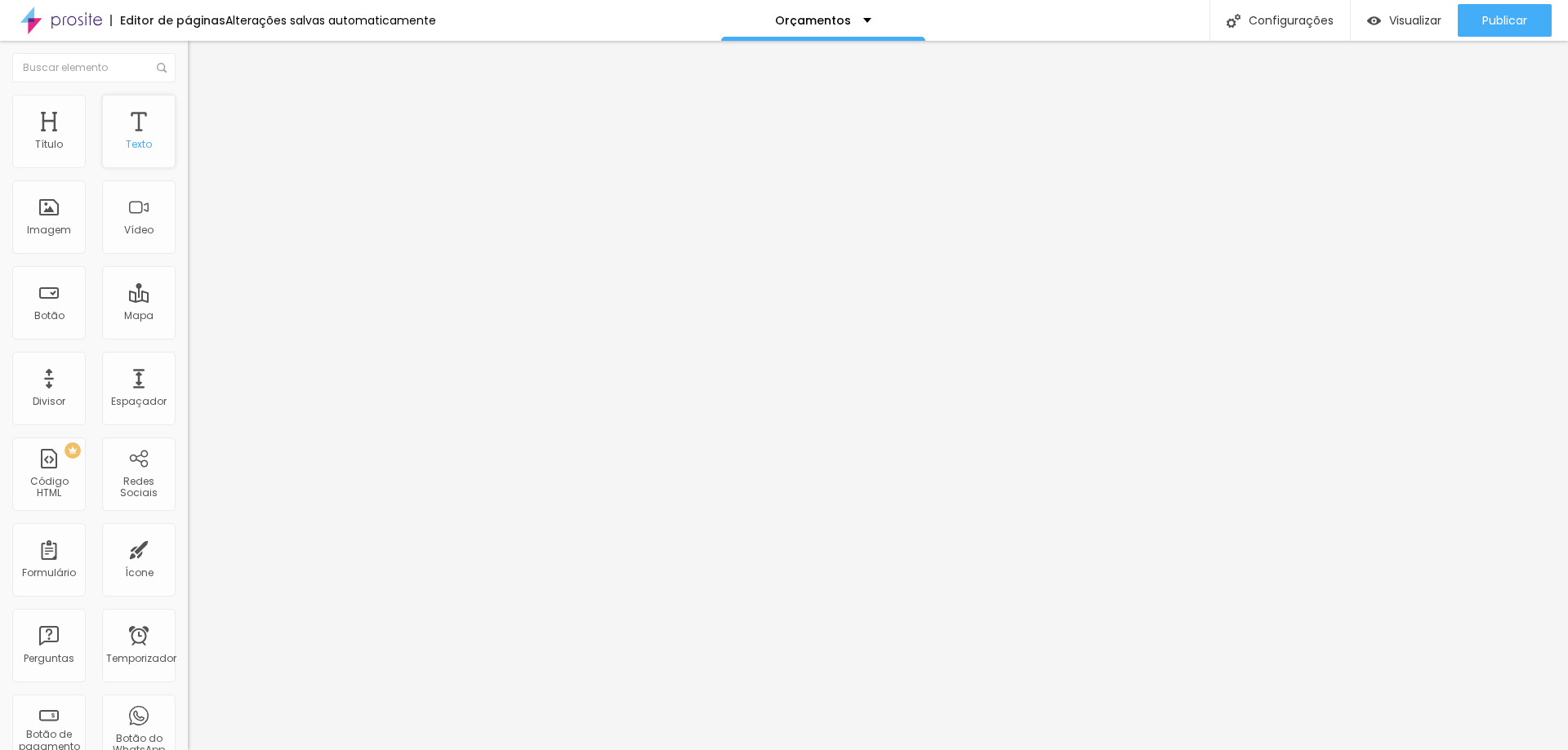
click at [142, 148] on div "Texto" at bounding box center [138, 131] width 73 height 73
click at [201, 63] on img "button" at bounding box center [206, 59] width 13 height 13
click at [47, 234] on font "Imagem" at bounding box center [49, 230] width 44 height 14
click at [188, 141] on span "Trocar imagem" at bounding box center [232, 133] width 89 height 14
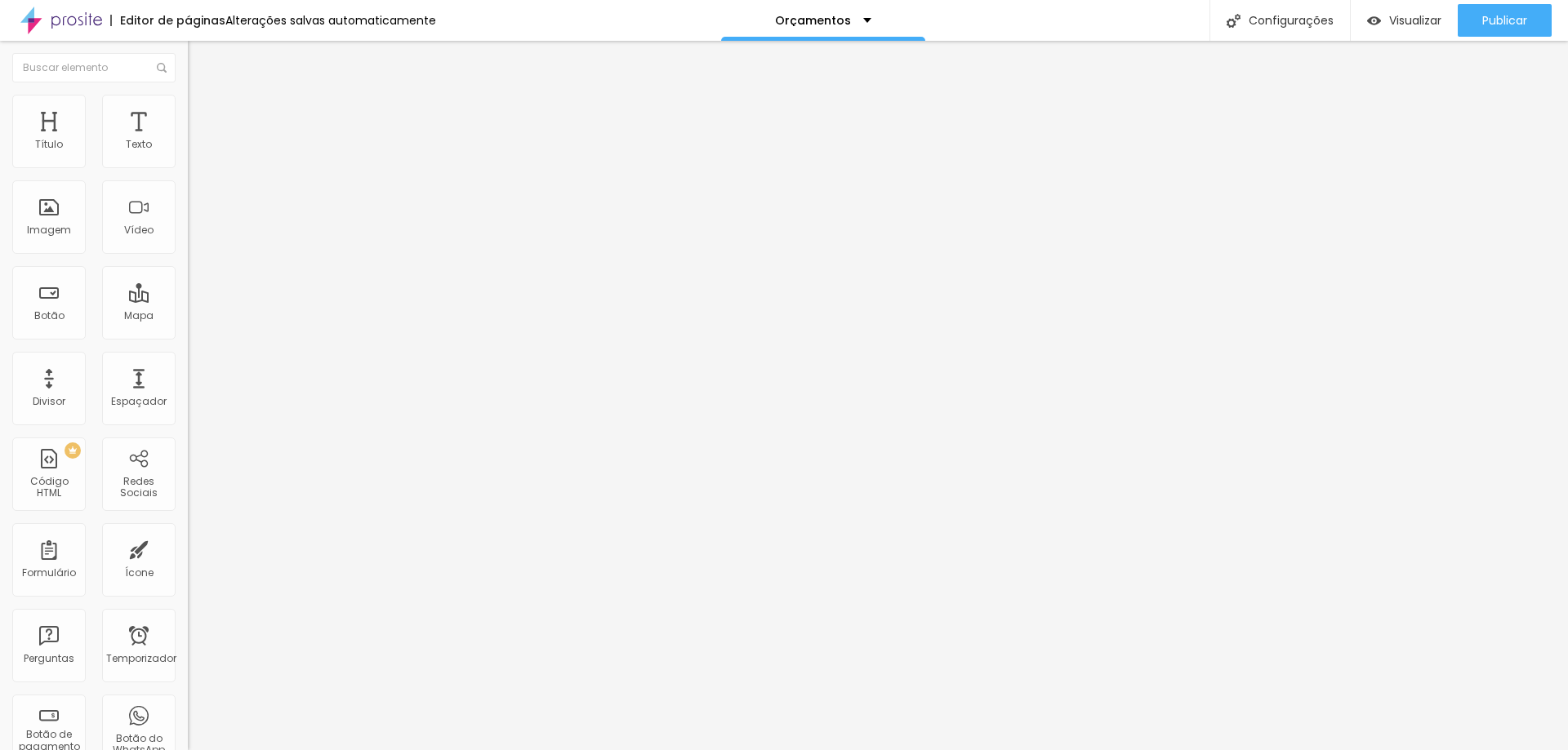
click at [198, 141] on font "Trocar imagem" at bounding box center [237, 133] width 79 height 14
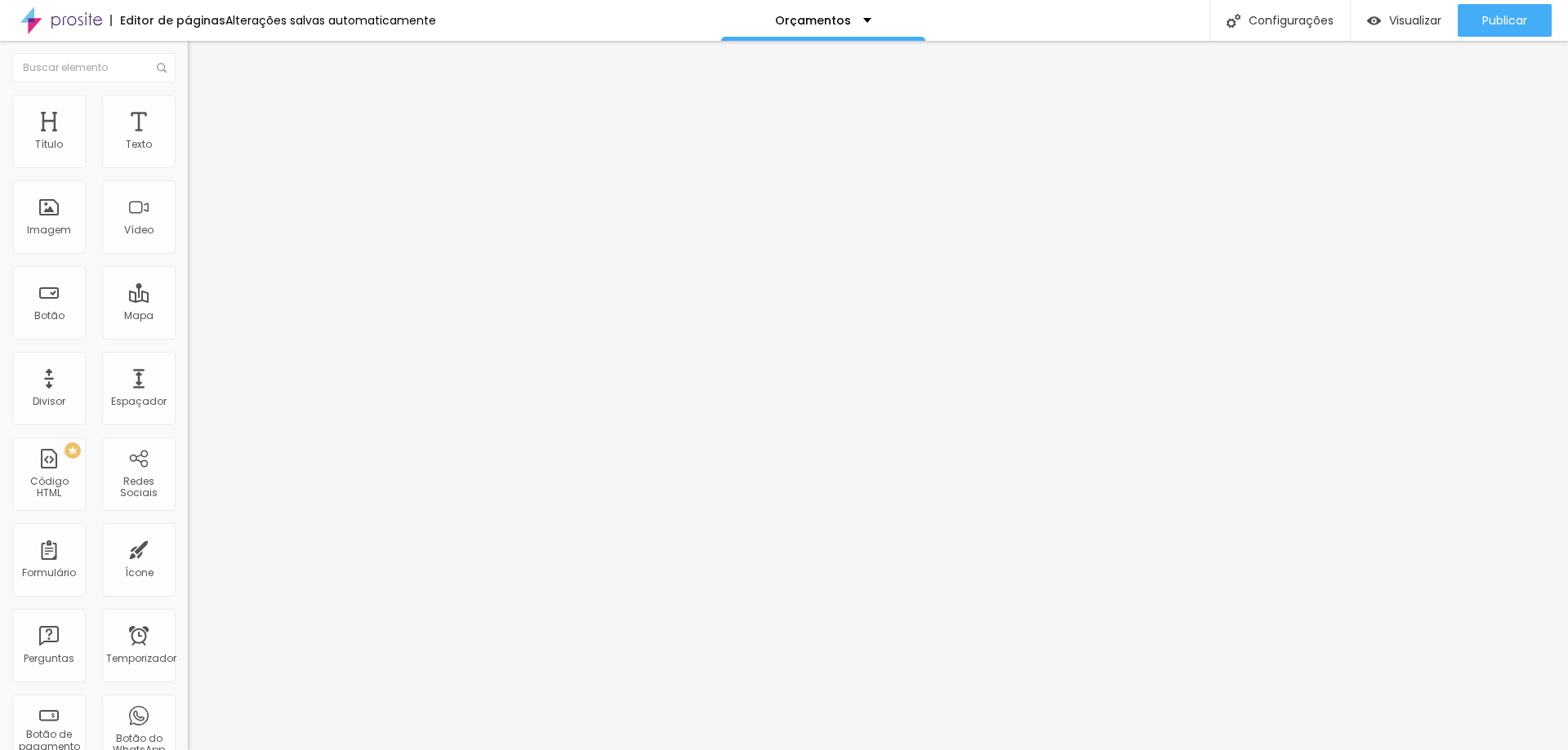
click at [198, 141] on font "Trocar imagem" at bounding box center [237, 133] width 79 height 14
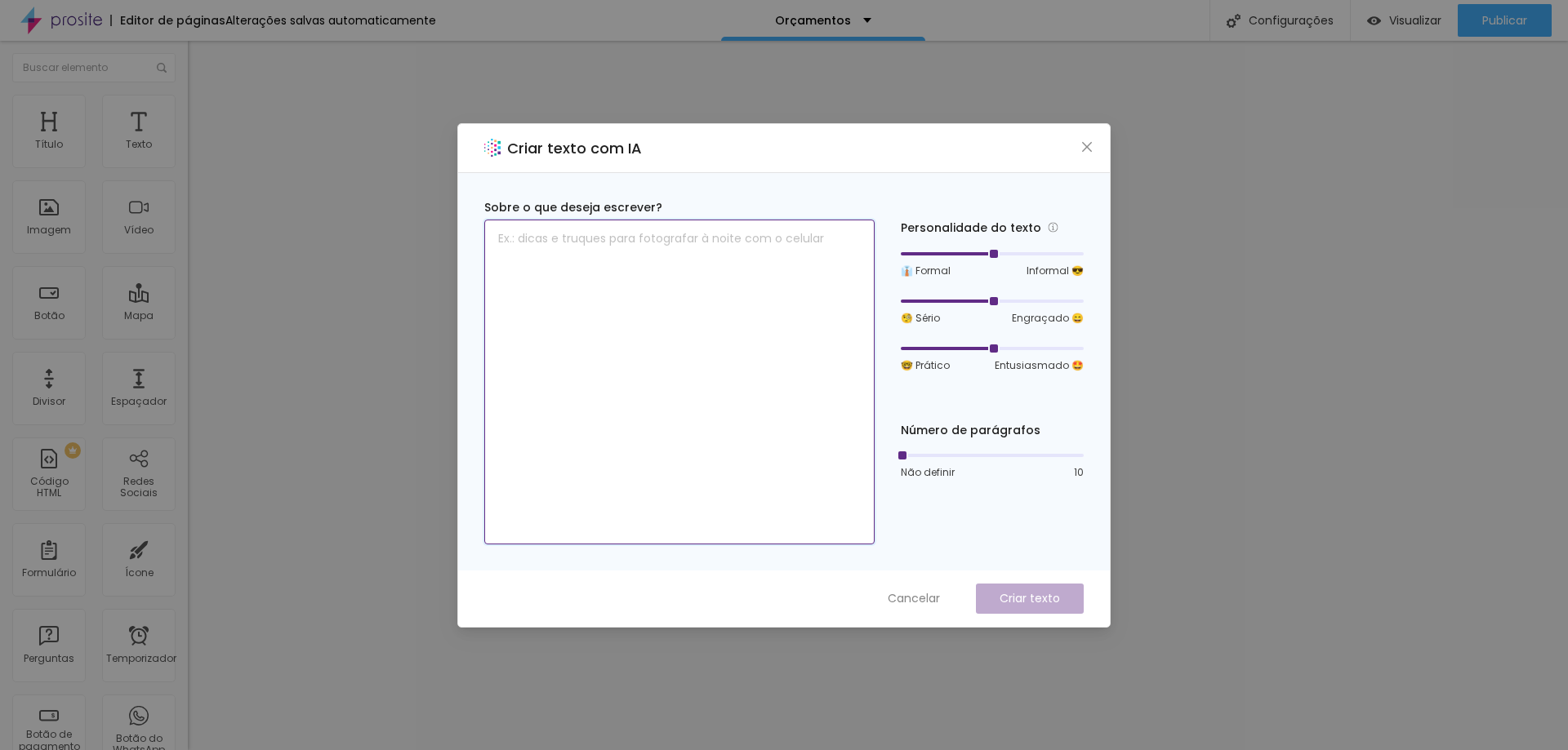
click at [636, 245] on textarea at bounding box center [679, 382] width 390 height 325
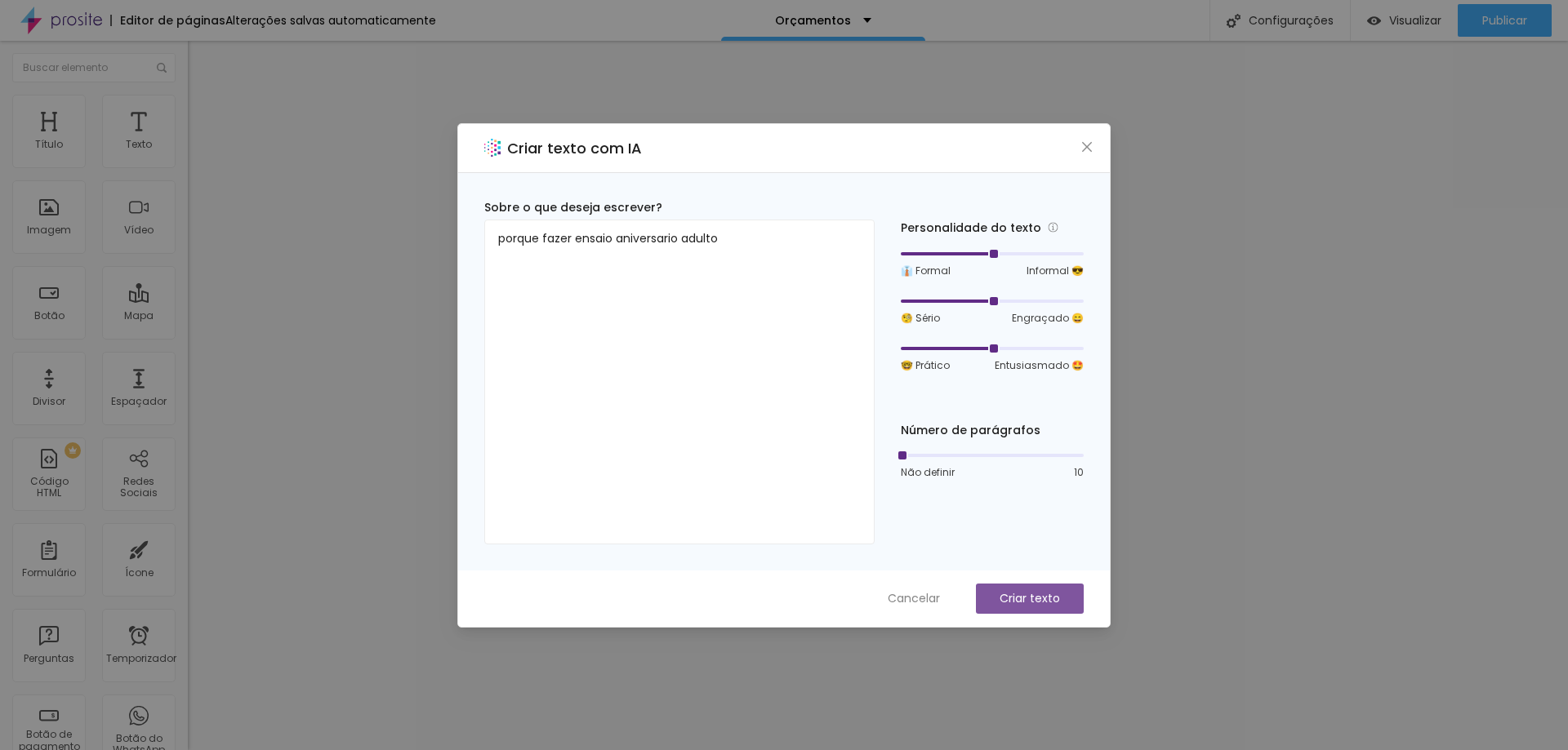
click at [1045, 598] on font "Criar texto" at bounding box center [1030, 598] width 61 height 17
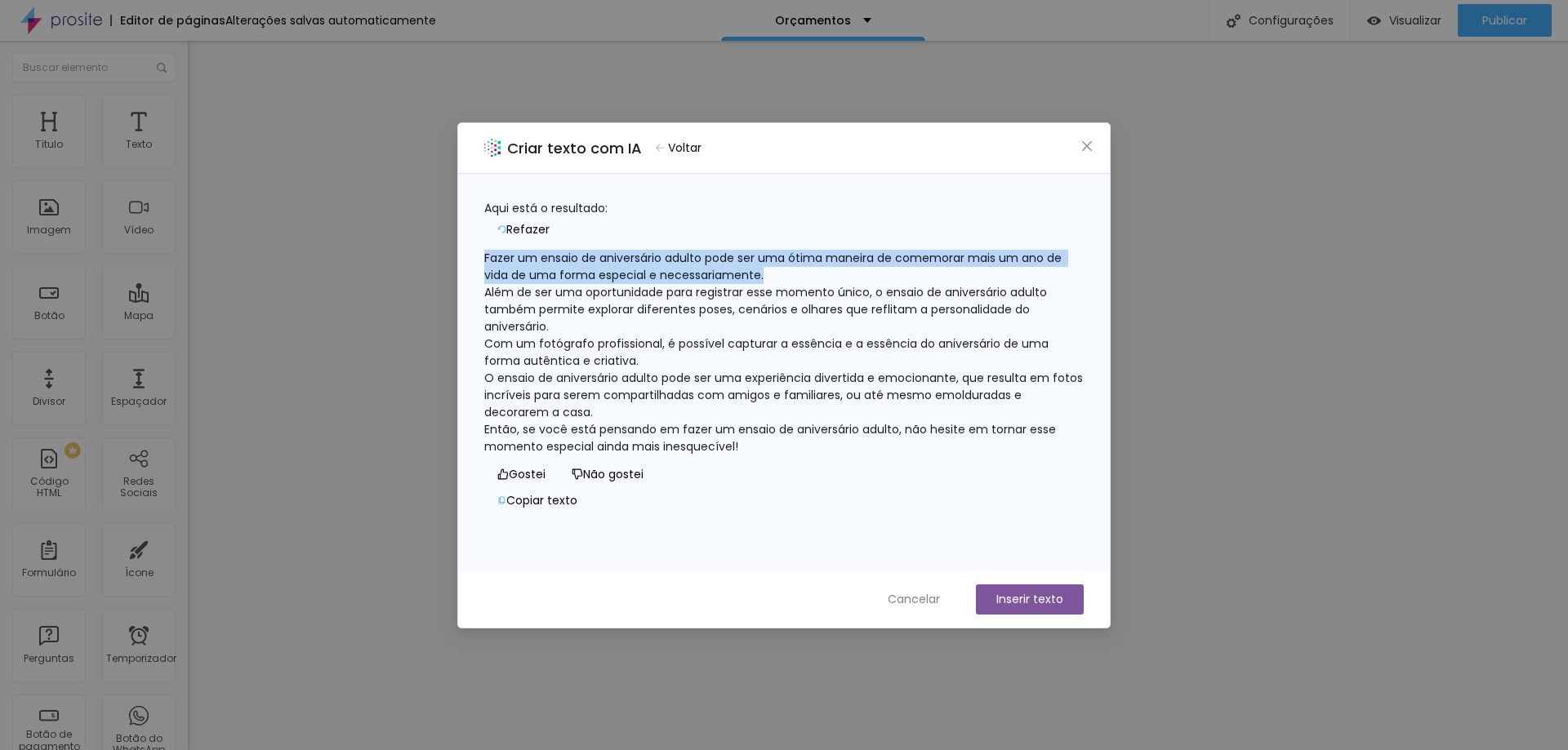
drag, startPoint x: 502, startPoint y: 250, endPoint x: 833, endPoint y: 263, distance: 331.3
click at [833, 263] on div "Fazer um ensaio de aniversário adulto pode ser uma ótima maneira de comemorar m…" at bounding box center [784, 352] width 600 height 205
copy font "Fazer um ensaio de aniversário adulto pode ser uma ótima maneira de comemorar m…"
click at [1020, 595] on font "Inserir texto" at bounding box center [1029, 598] width 67 height 17
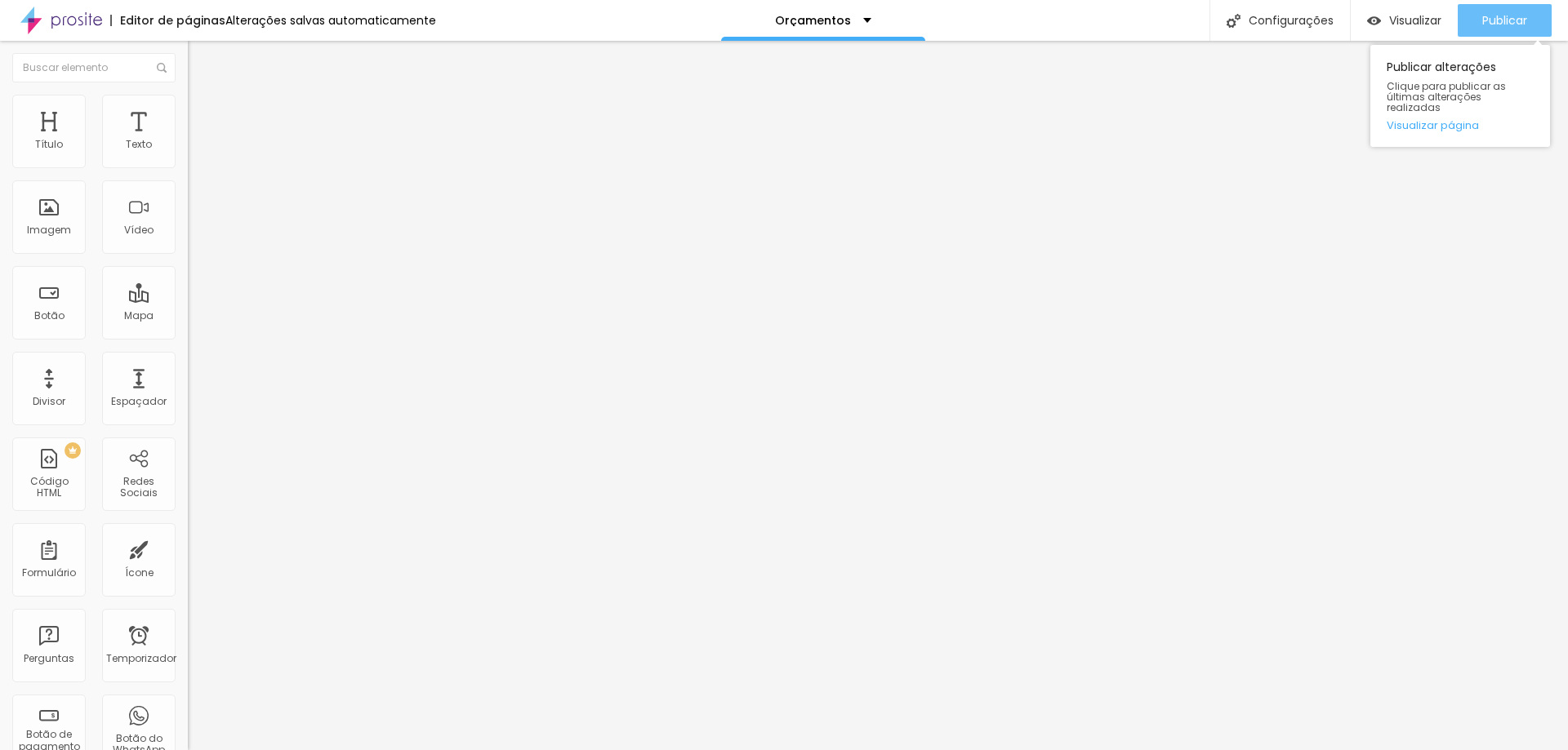
click at [1536, 27] on button "Publicar" at bounding box center [1504, 20] width 94 height 32
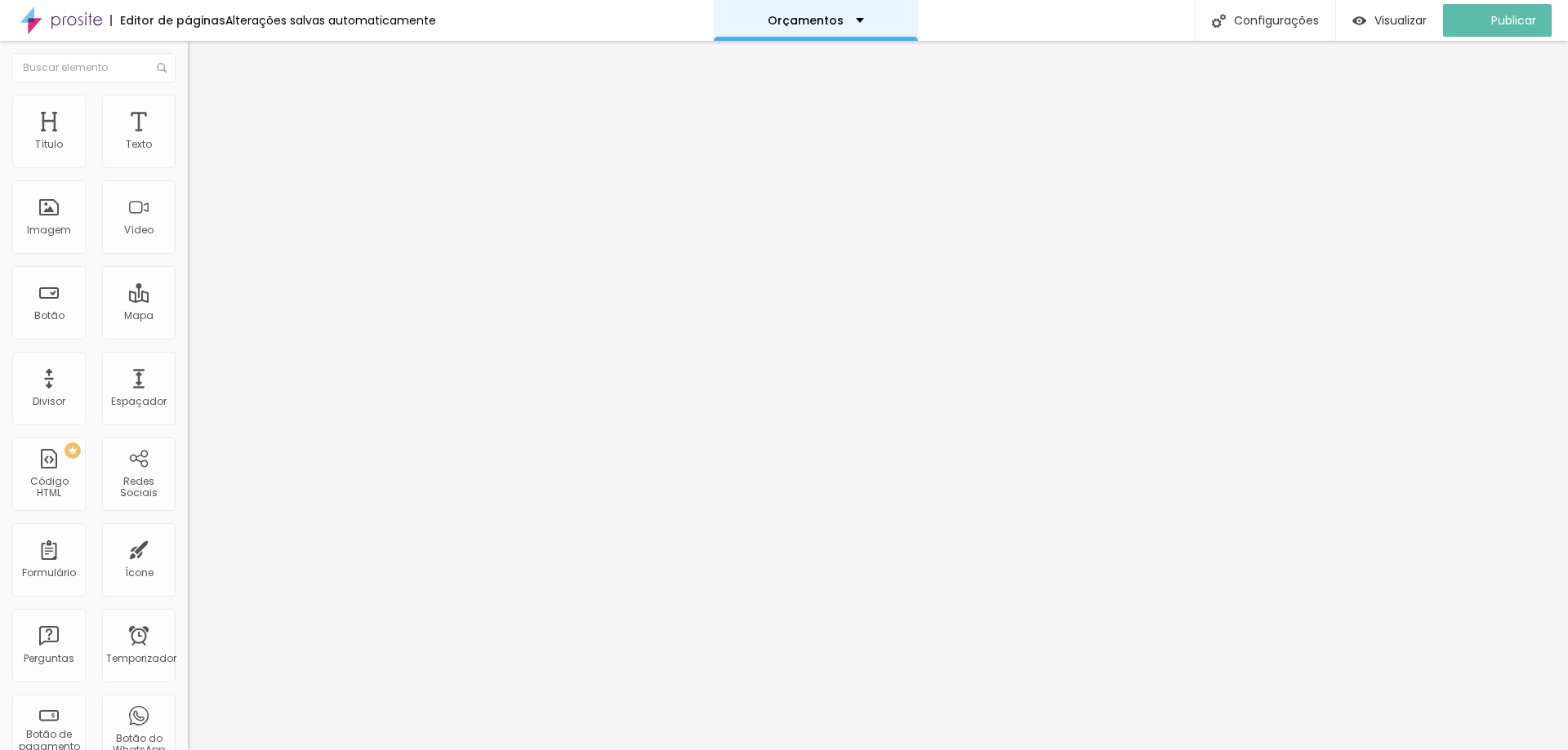
click at [841, 13] on div "Orçamentos" at bounding box center [816, 21] width 204 height 41
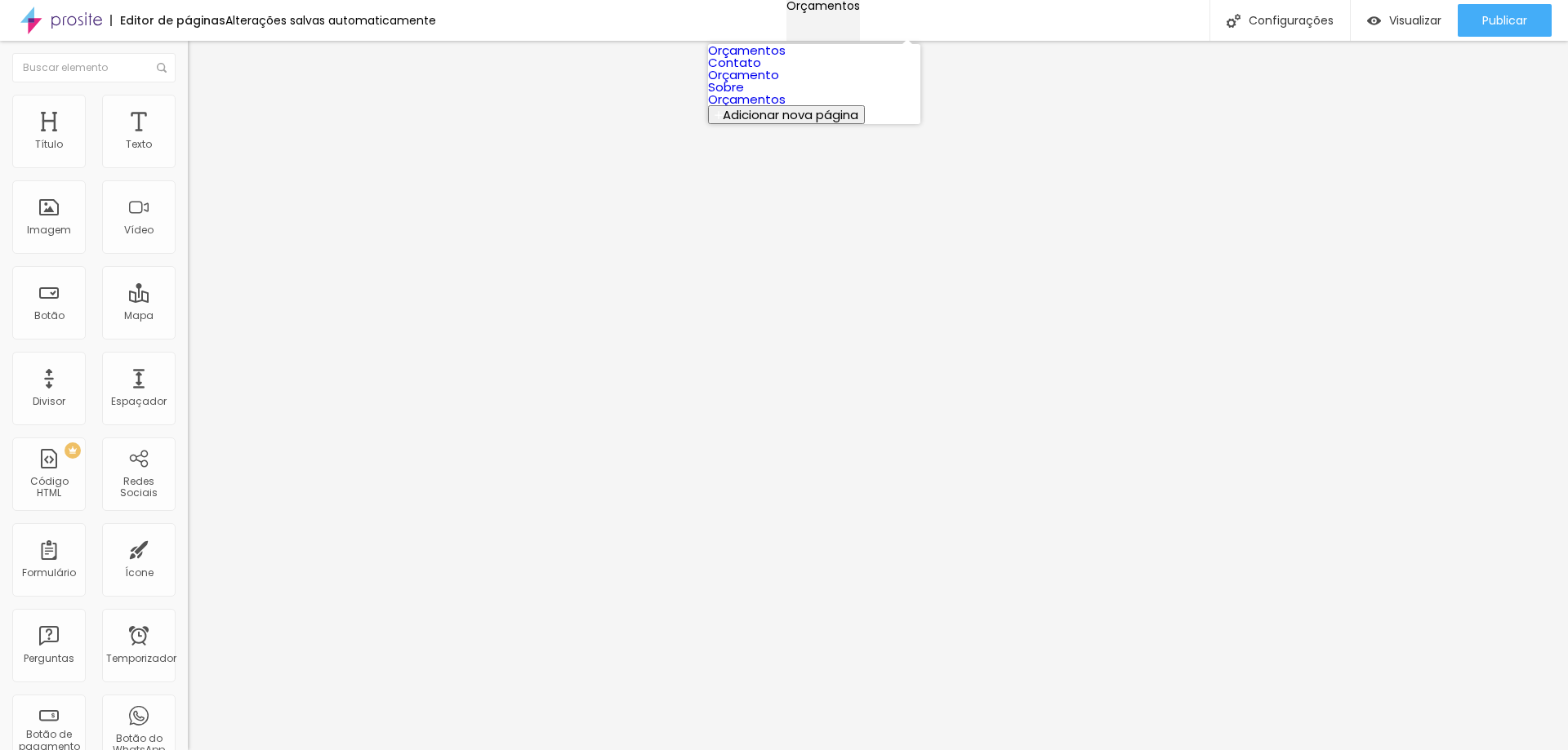
click at [841, 12] on div "Orçamentos" at bounding box center [823, 6] width 73 height 12
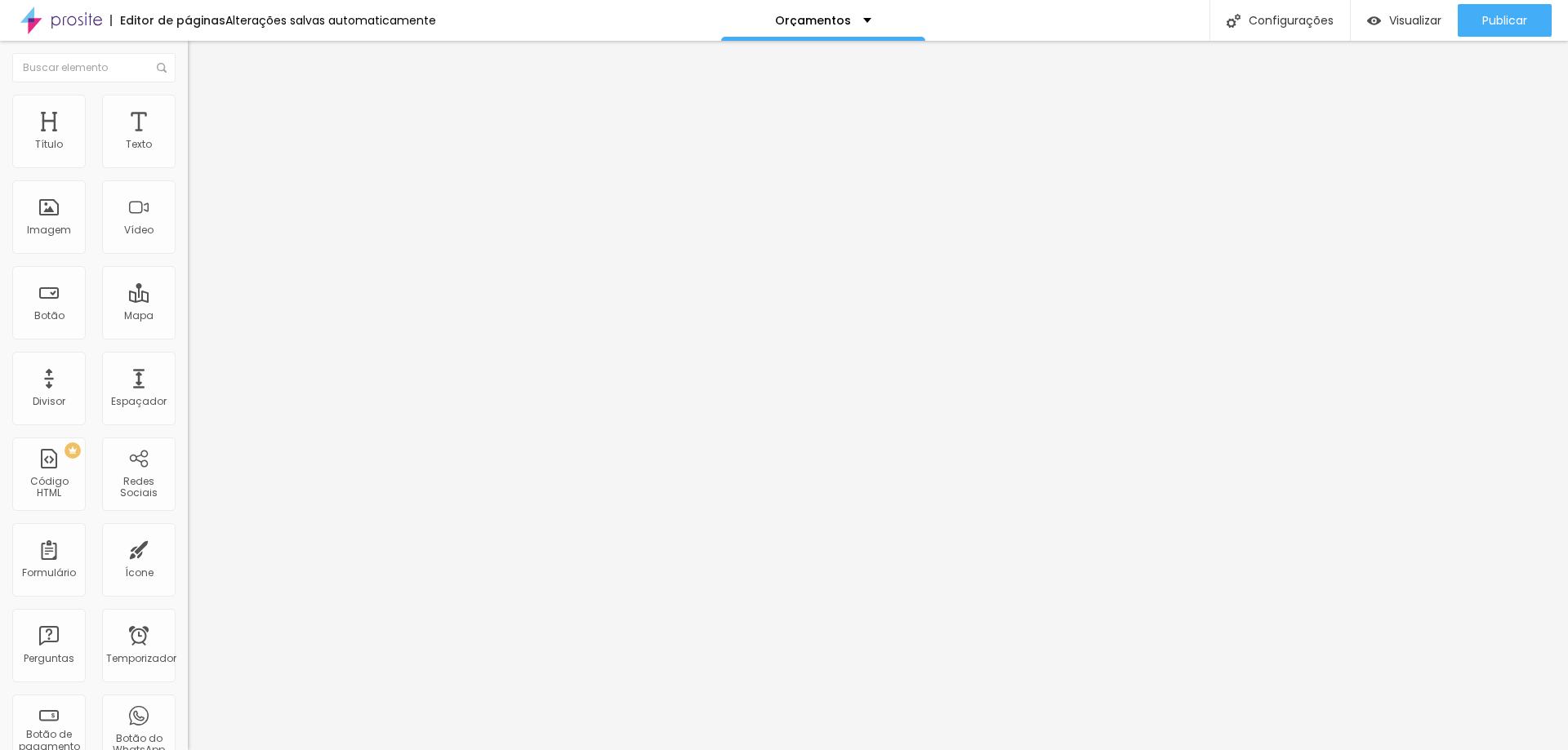
click at [1023, 35] on div "Editor de páginas Alterações salvas automaticamente Orçamentos Configurações Co…" at bounding box center [784, 21] width 1568 height 41
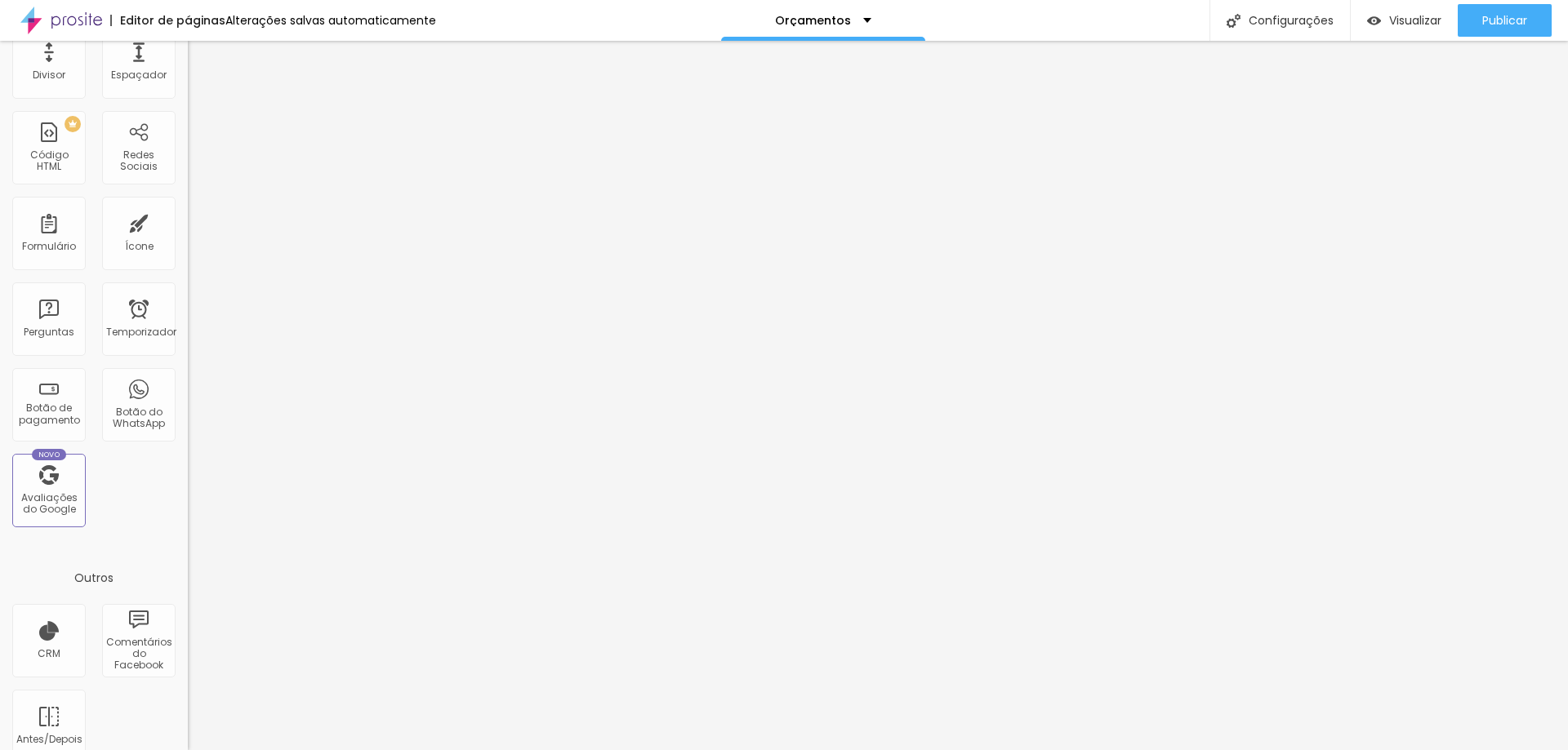
scroll to position [352, 0]
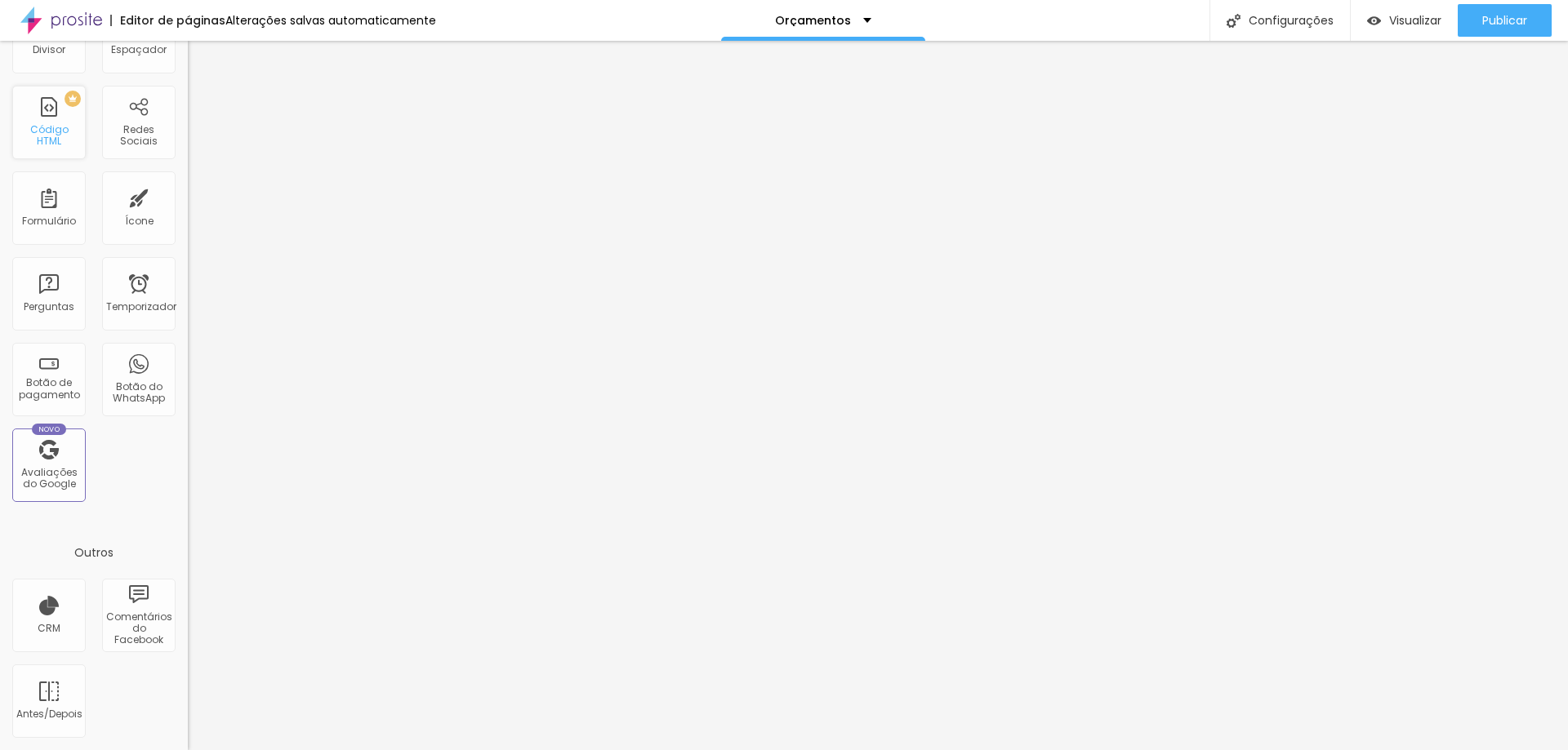
click at [59, 123] on div "PREMIUM Código HTML" at bounding box center [49, 122] width 73 height 73
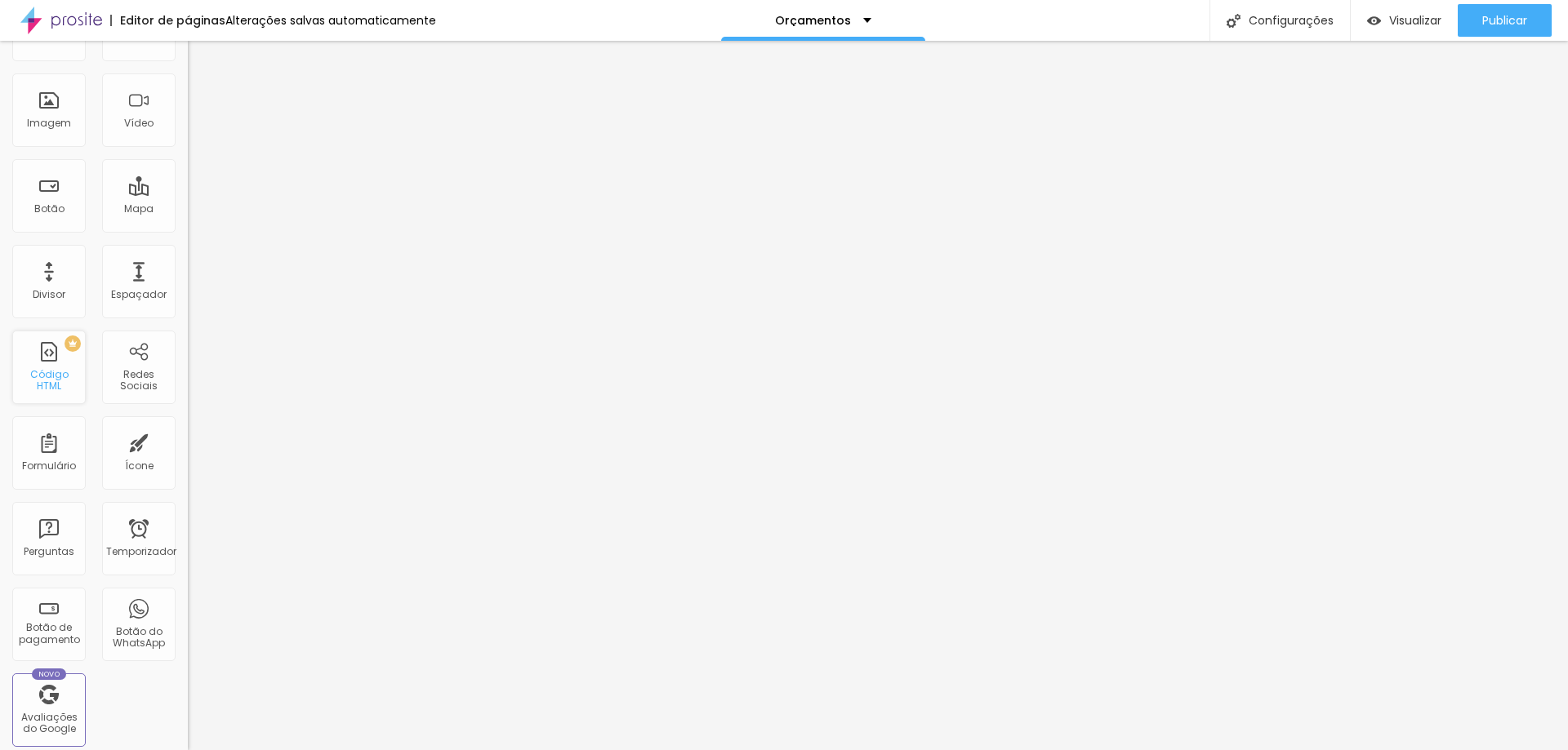
click at [57, 380] on font "Código HTML" at bounding box center [49, 380] width 38 height 25
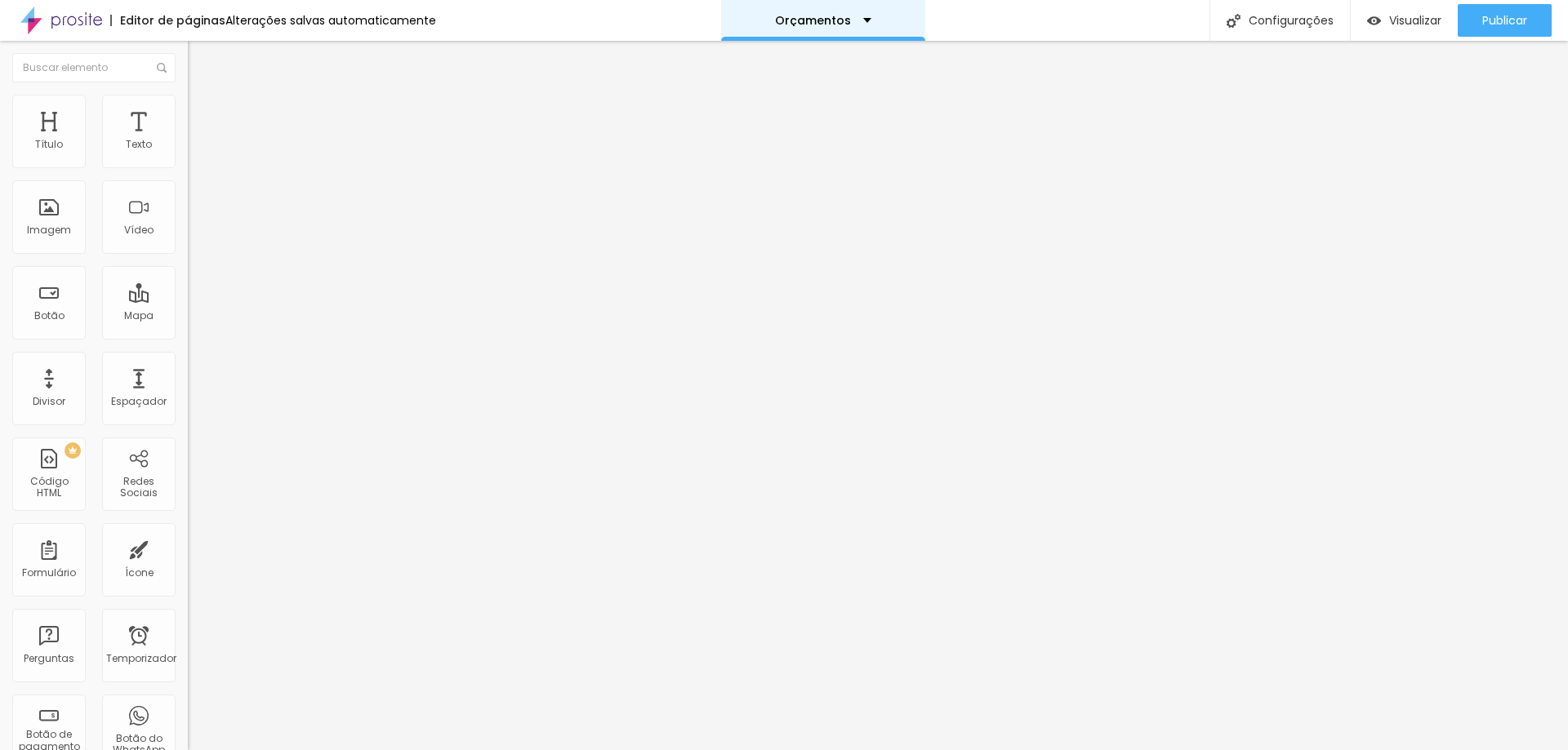
click at [852, 25] on div "Orçamentos" at bounding box center [823, 21] width 204 height 41
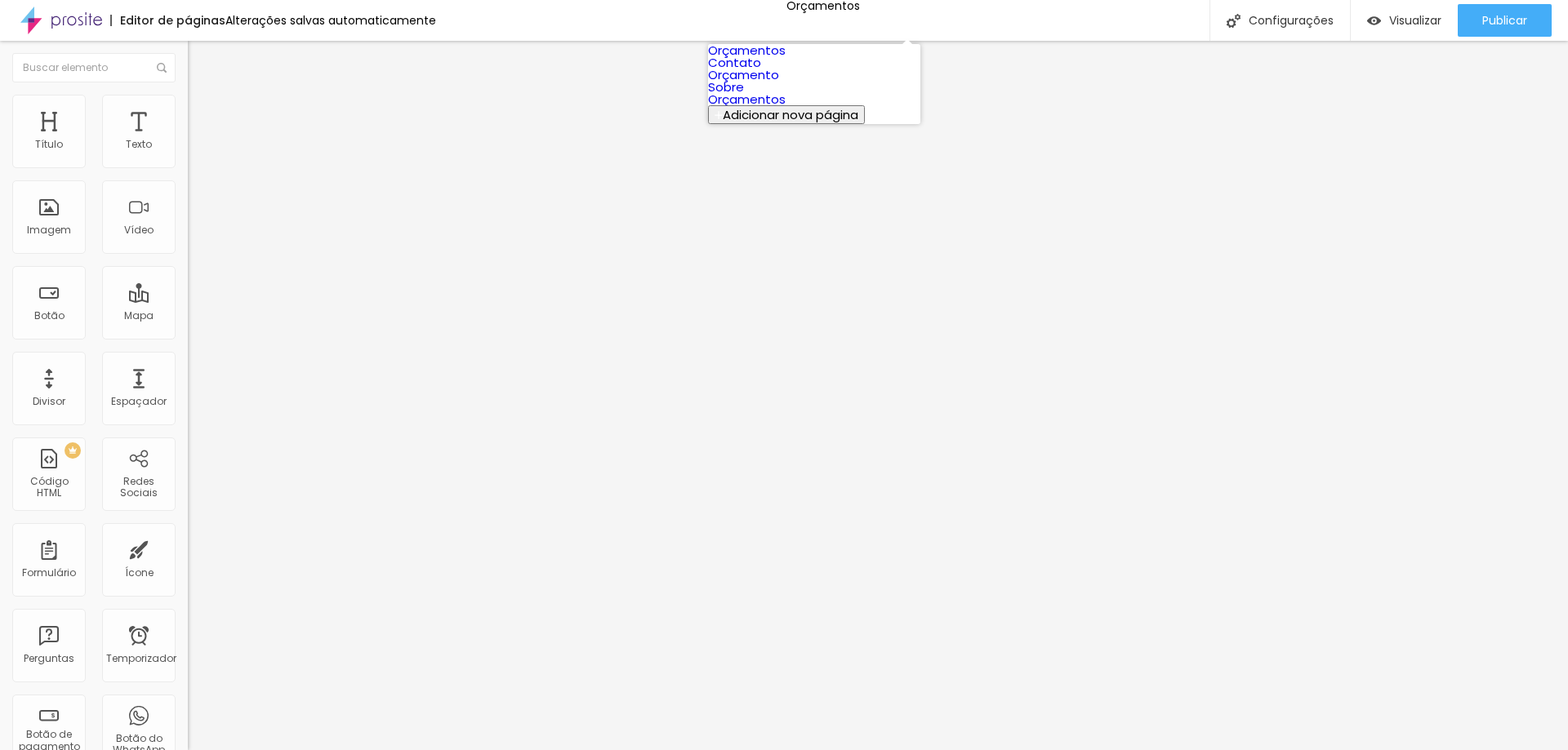
click at [1020, 22] on div "Editor de páginas Alterações salvas automaticamente Orçamentos Configurações Co…" at bounding box center [784, 21] width 1568 height 41
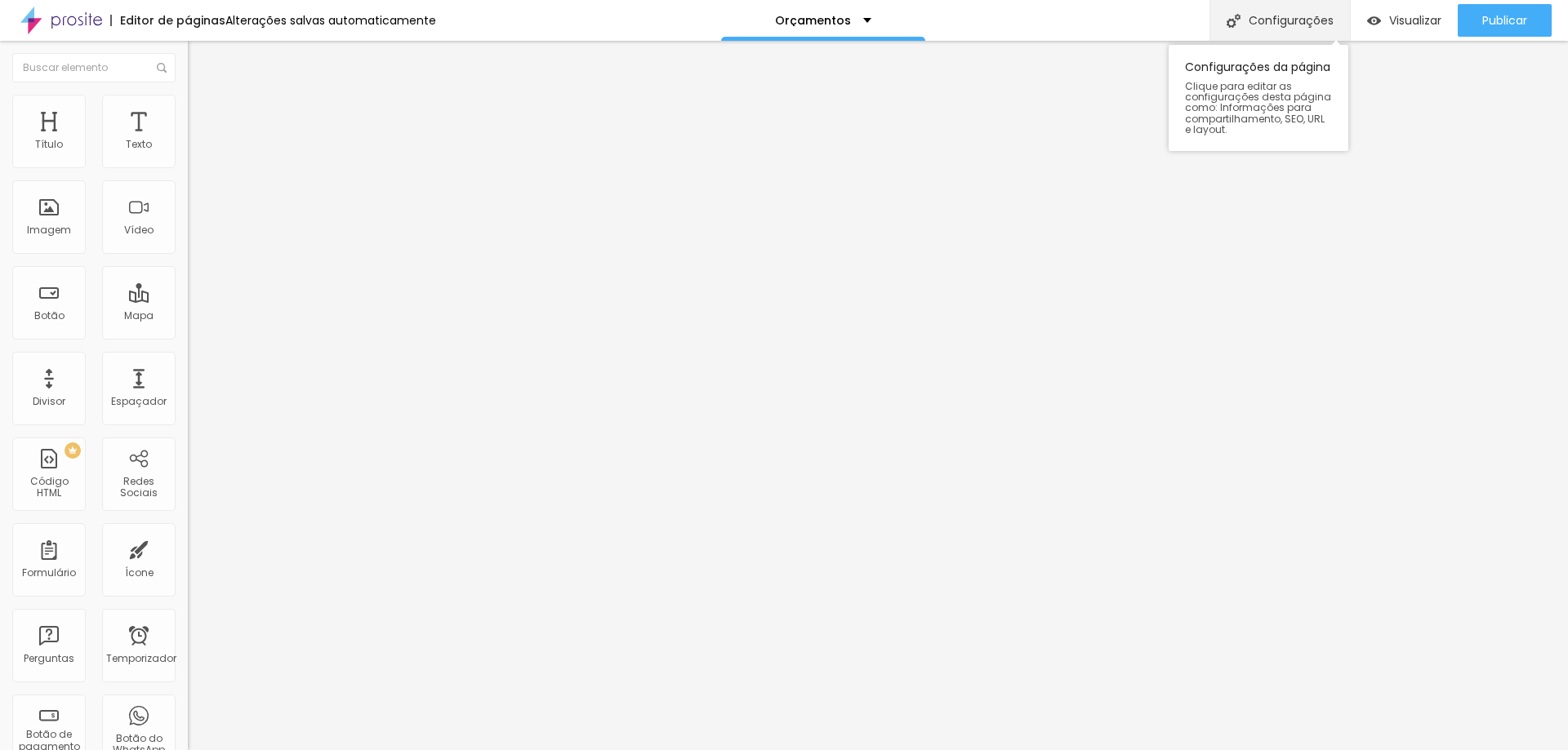
click at [1295, 26] on font "Configurações" at bounding box center [1290, 21] width 85 height 17
drag, startPoint x: 732, startPoint y: 271, endPoint x: 626, endPoint y: 264, distance: 106.2
drag, startPoint x: 83, startPoint y: 185, endPoint x: 0, endPoint y: 180, distance: 83.2
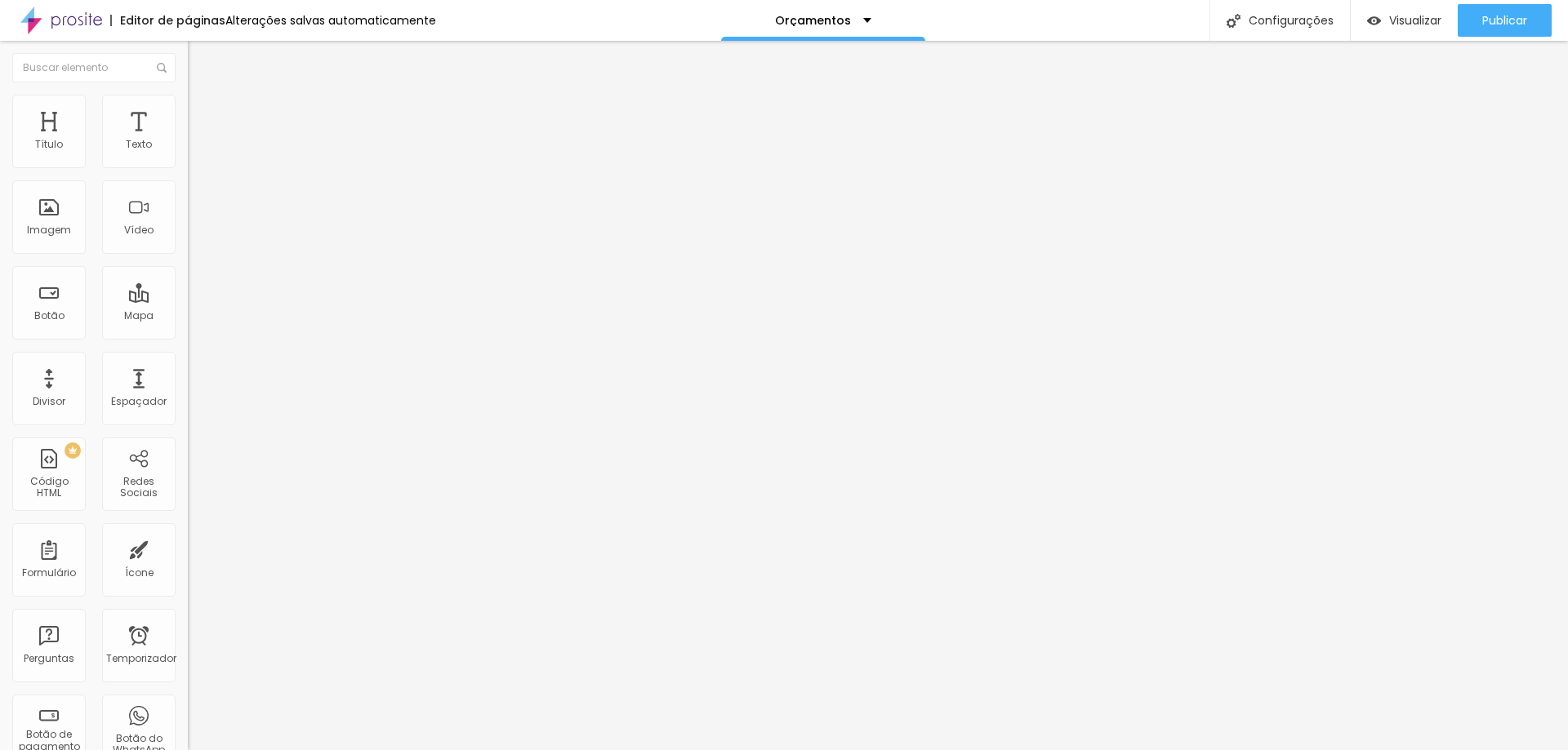
click at [188, 180] on div "Texto Click me Alinhamento Tamanho Normal Pequeno Normal Grande Link URL https:…" at bounding box center [282, 245] width 188 height 238
click at [188, 107] on li "Estilo" at bounding box center [282, 103] width 188 height 17
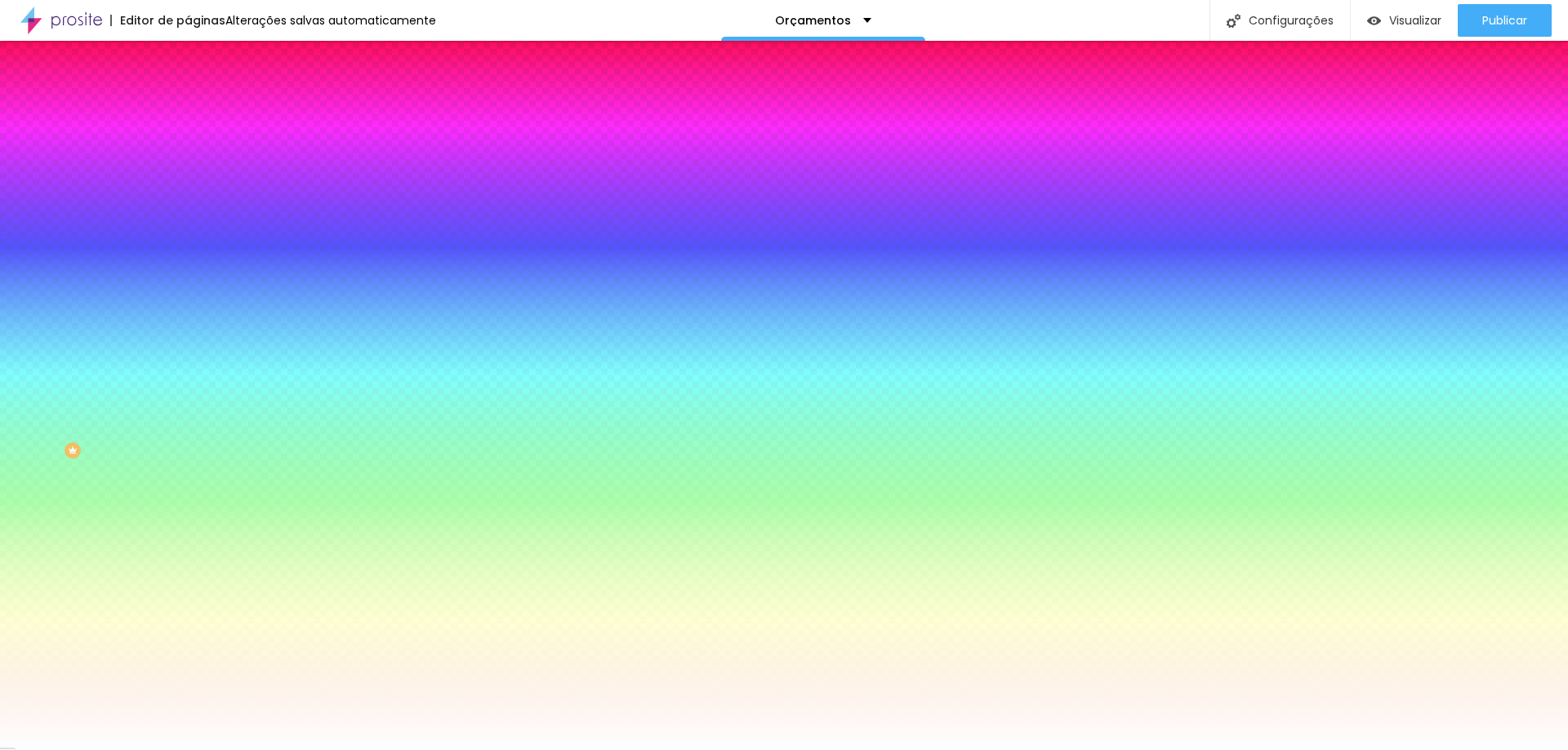
click at [188, 111] on li "Avançado" at bounding box center [282, 119] width 188 height 17
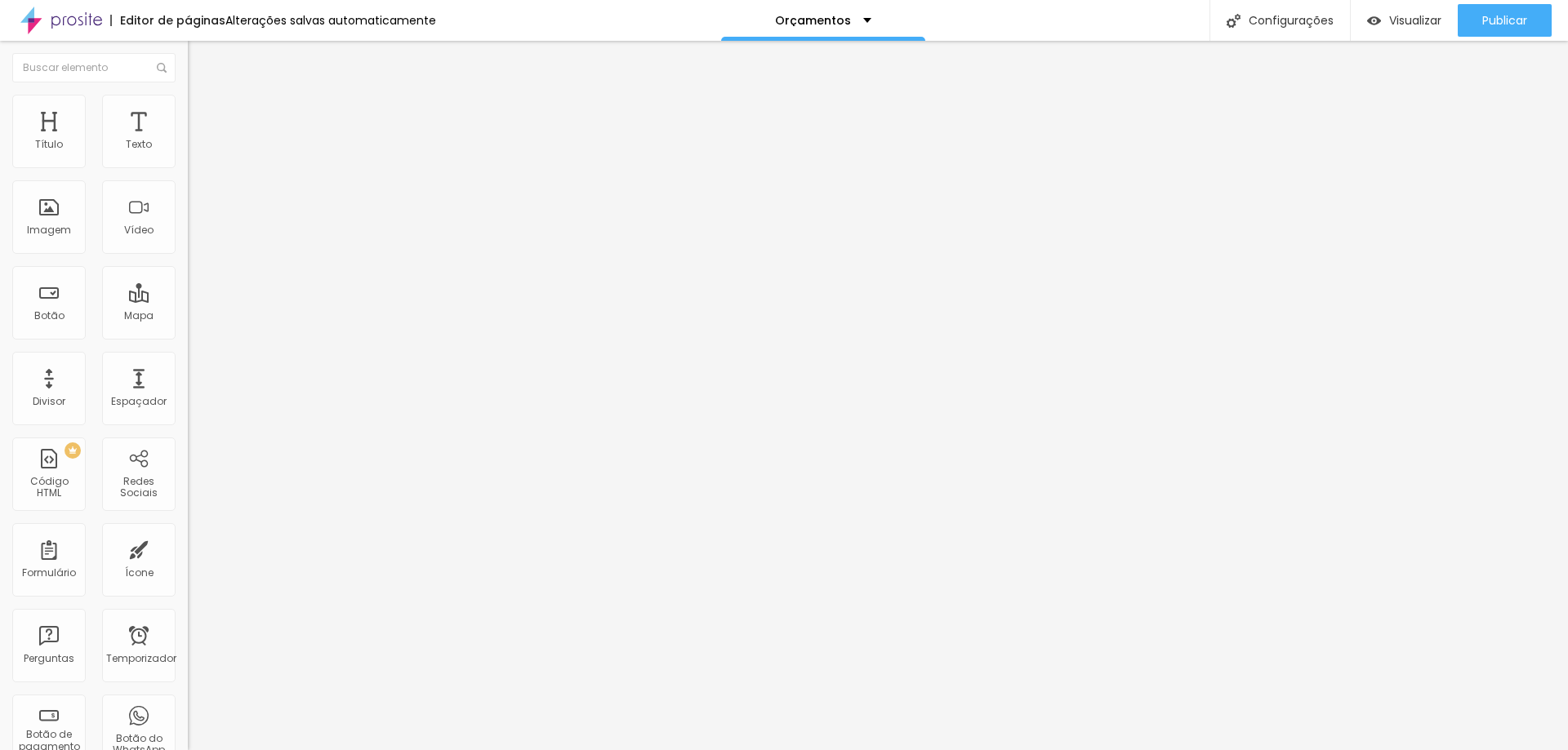
drag, startPoint x: 58, startPoint y: 194, endPoint x: 51, endPoint y: 199, distance: 8.6
click at [188, 548] on input "range" at bounding box center [241, 553] width 106 height 13
drag, startPoint x: 91, startPoint y: 167, endPoint x: 67, endPoint y: 176, distance: 25.6
click at [188, 317] on input "range" at bounding box center [241, 323] width 106 height 13
click at [202, 115] on font "Avançado" at bounding box center [229, 122] width 54 height 14
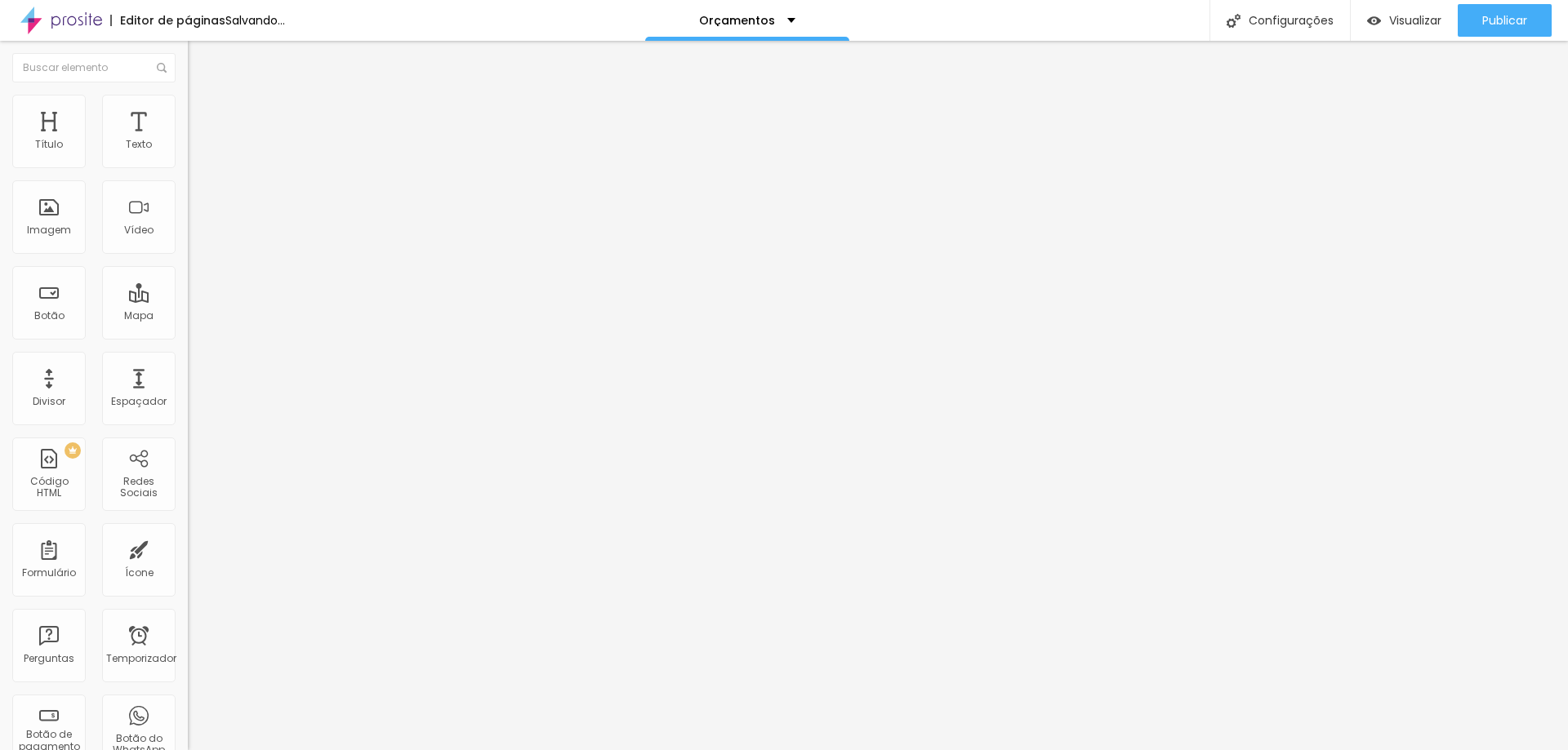
drag, startPoint x: 60, startPoint y: 161, endPoint x: 72, endPoint y: 161, distance: 12.0
click at [188, 317] on input "range" at bounding box center [241, 323] width 106 height 13
click at [141, 379] on div "Espaçador" at bounding box center [138, 388] width 73 height 73
click at [188, 111] on img at bounding box center [195, 118] width 15 height 15
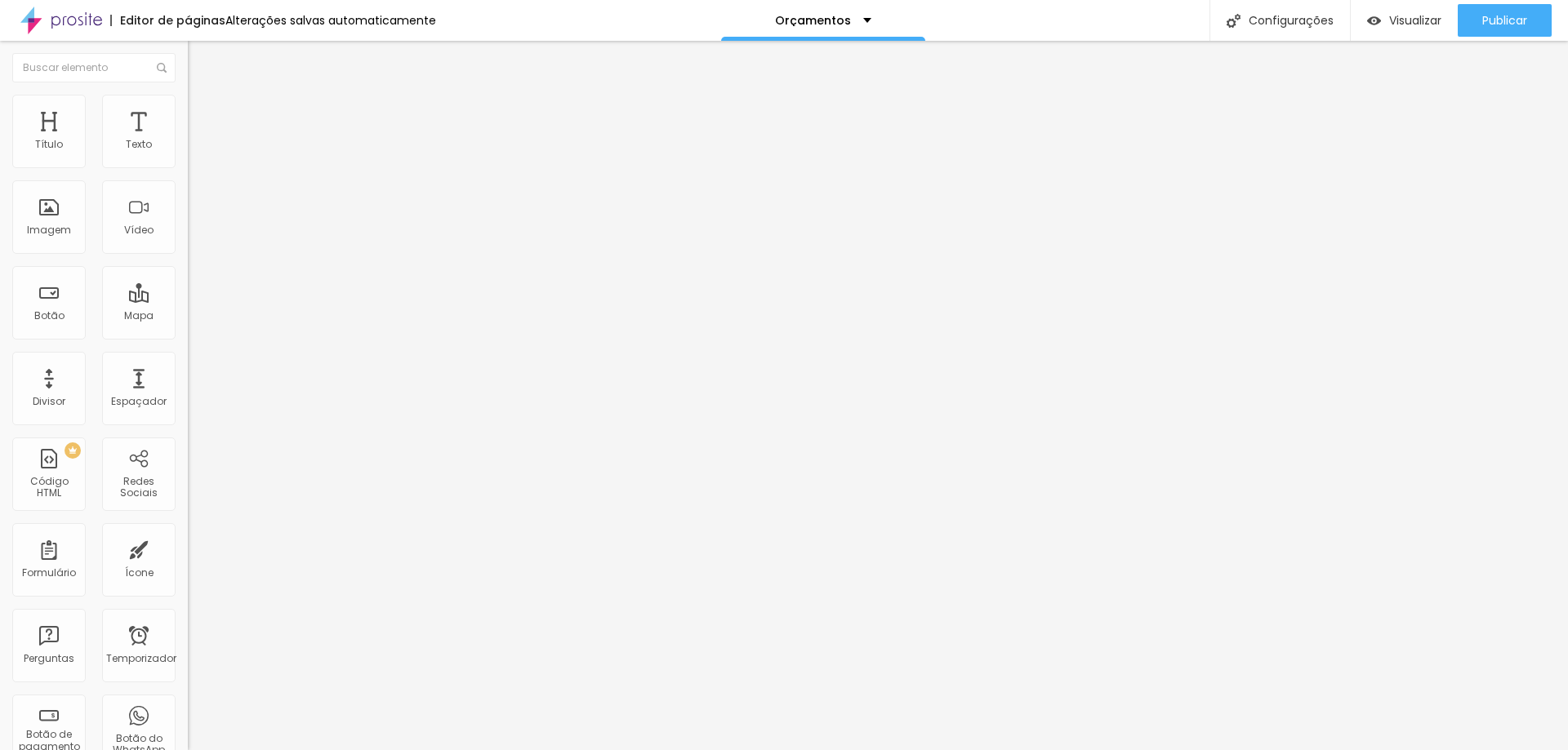
drag, startPoint x: 68, startPoint y: 159, endPoint x: 48, endPoint y: 157, distance: 20.1
click at [188, 317] on input "range" at bounding box center [241, 323] width 106 height 13
drag, startPoint x: 154, startPoint y: 98, endPoint x: 152, endPoint y: 108, distance: 10.2
click at [188, 111] on img at bounding box center [195, 118] width 15 height 15
drag, startPoint x: 57, startPoint y: 158, endPoint x: 47, endPoint y: 157, distance: 10.0
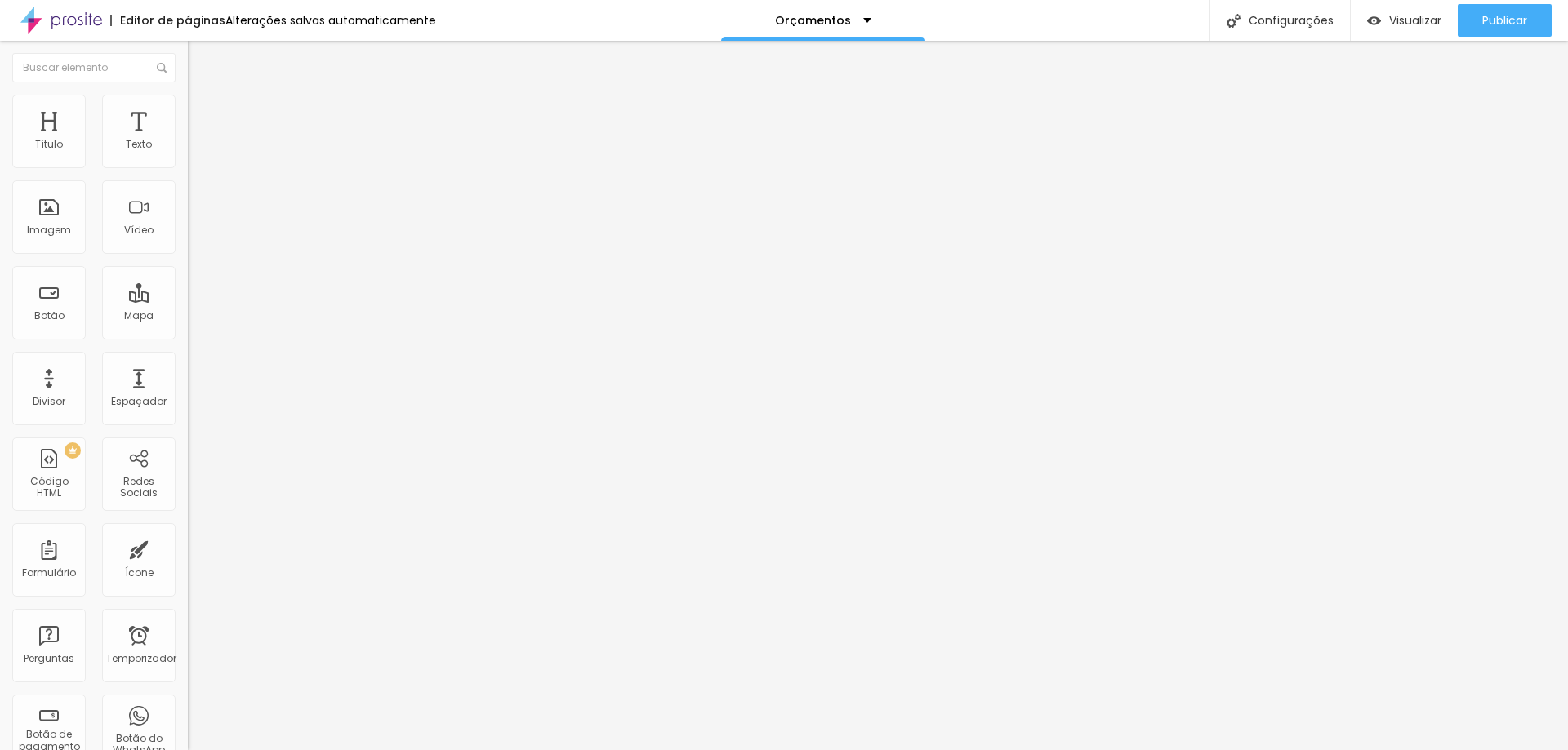
click at [188, 317] on input "range" at bounding box center [241, 323] width 106 height 13
click at [1483, 25] on font "Publicar" at bounding box center [1504, 21] width 45 height 17
click at [62, 304] on div "Botão" at bounding box center [49, 302] width 73 height 73
click at [188, 156] on button "button" at bounding box center [199, 149] width 22 height 18
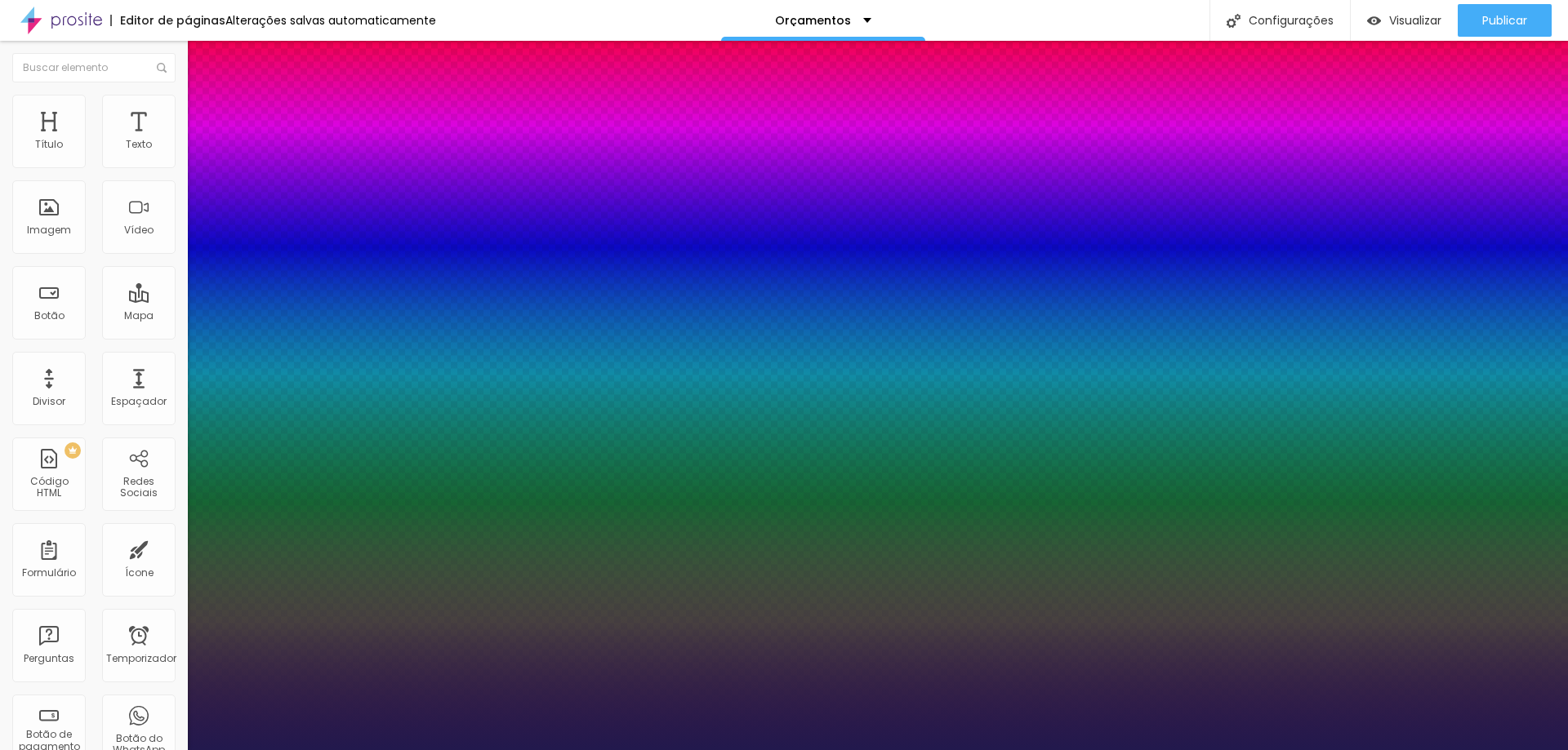
type input "1"
select select "BioRhyme"
type input "1"
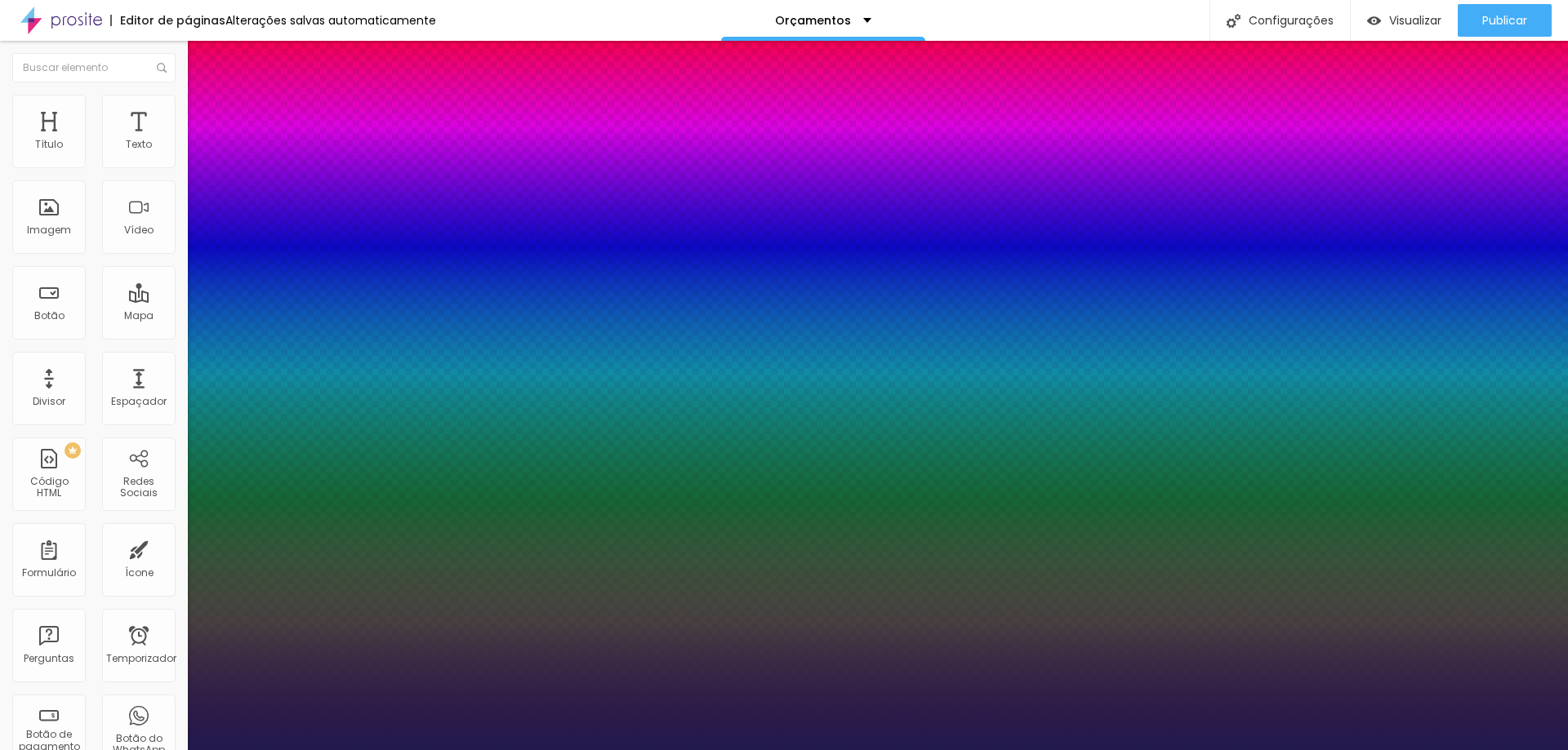
select select "Archivo-Bold"
type input "1"
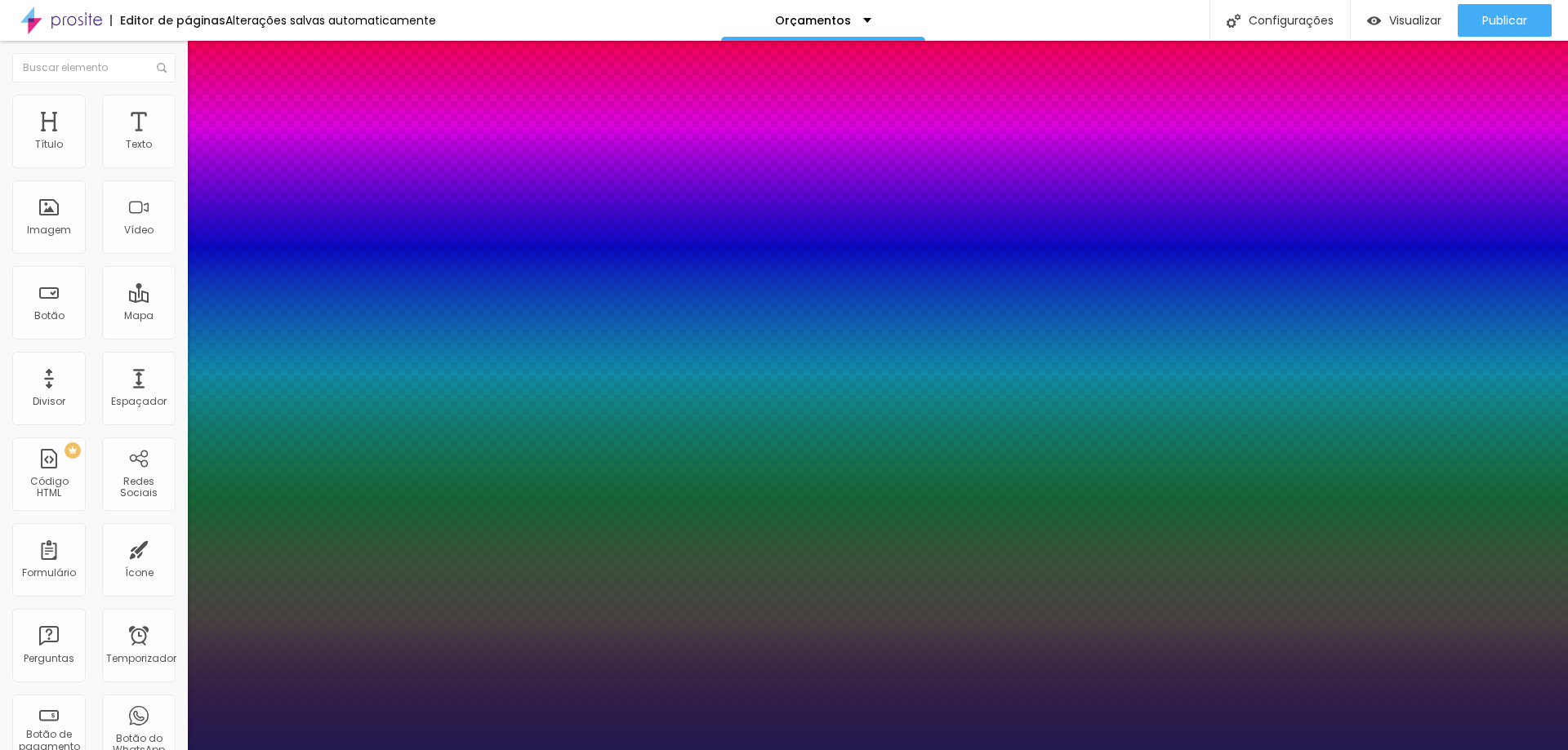
select select "Merienda-Bold"
type input "1"
type input "24"
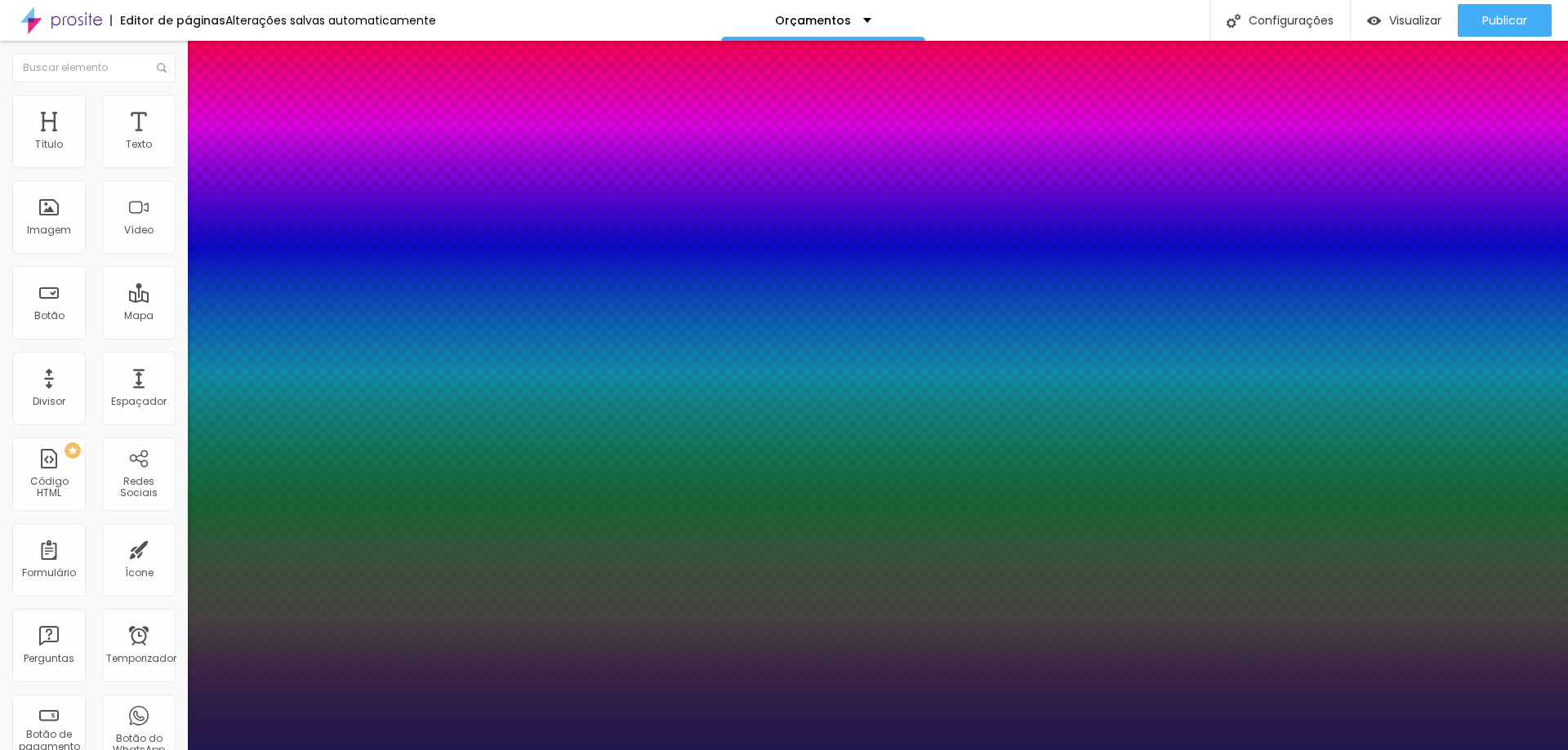
type input "1"
type input "27"
type input "1"
type input "35"
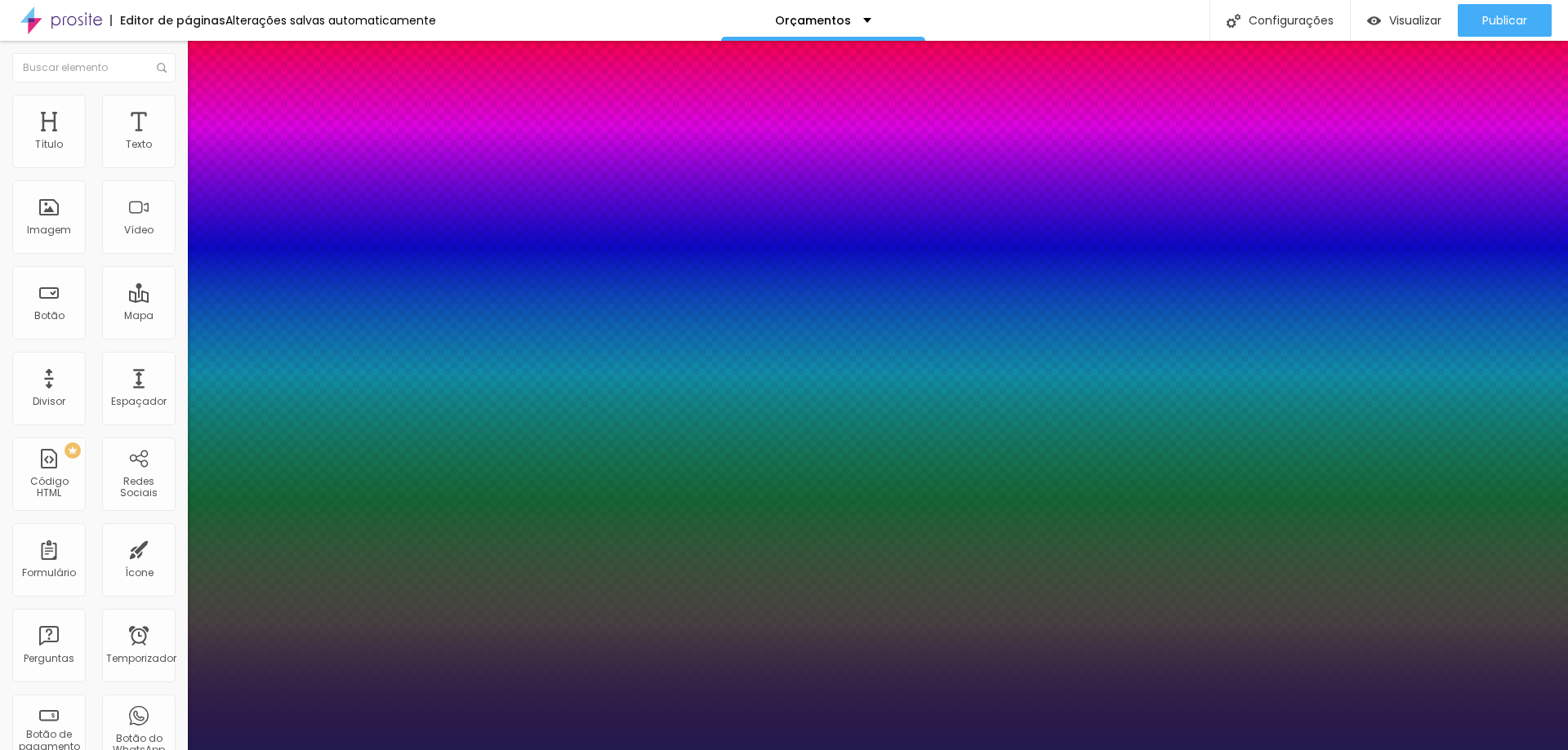
type input "35"
type input "1"
type input "34"
type input "1"
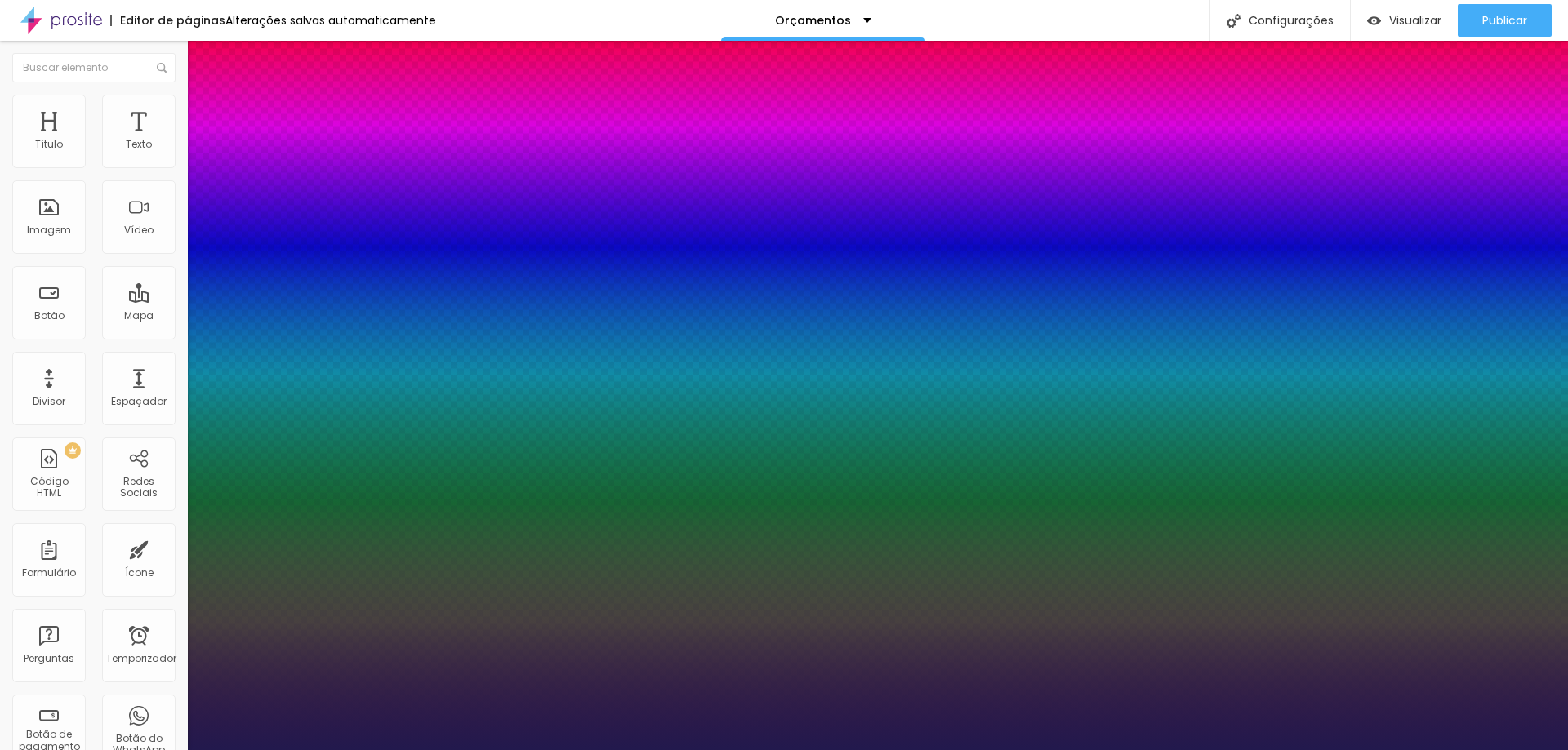
type input "33"
type input "1"
type input "31"
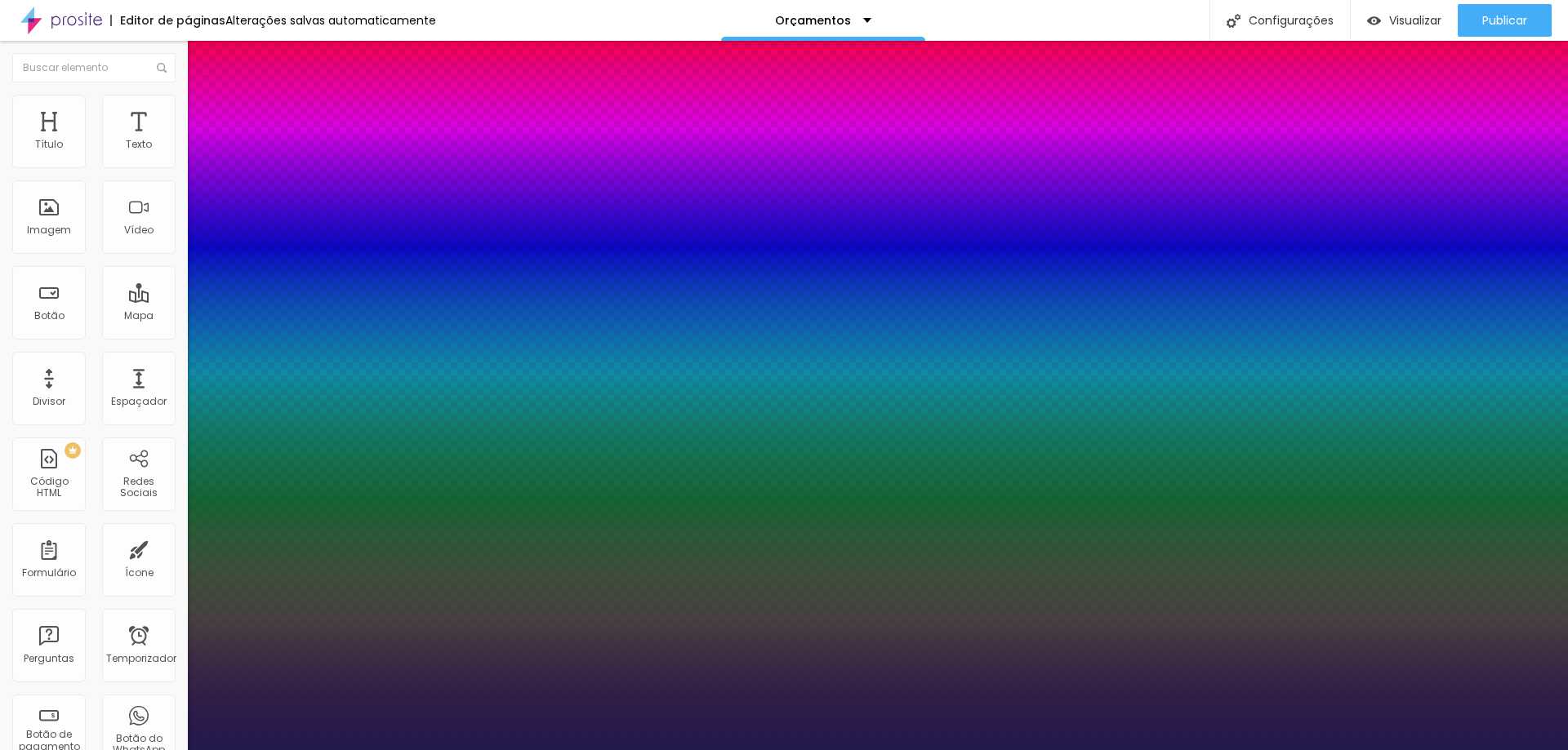
type input "1"
type input "32"
type input "1"
type input "33"
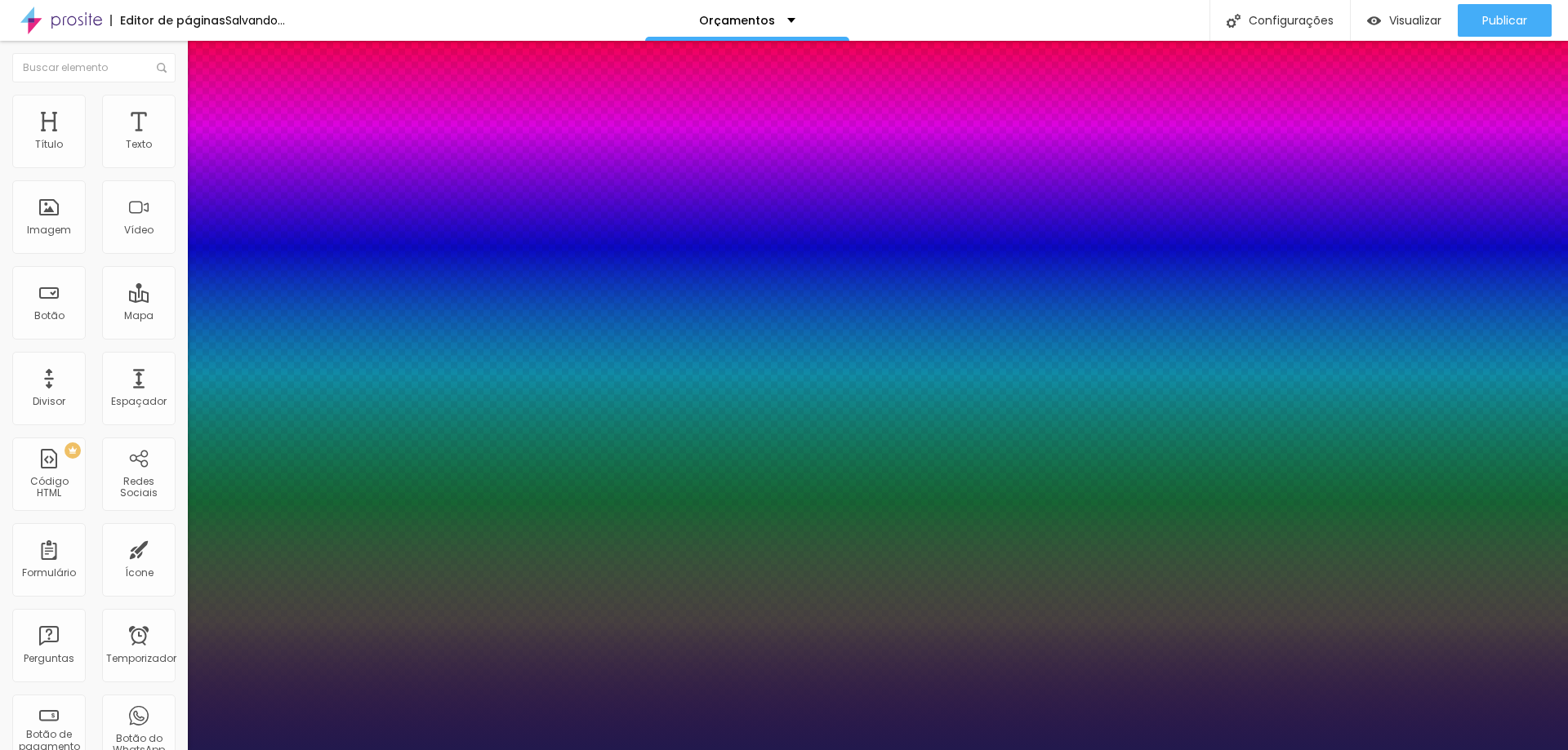
type input "33"
type input "1"
type input "31"
type input "1"
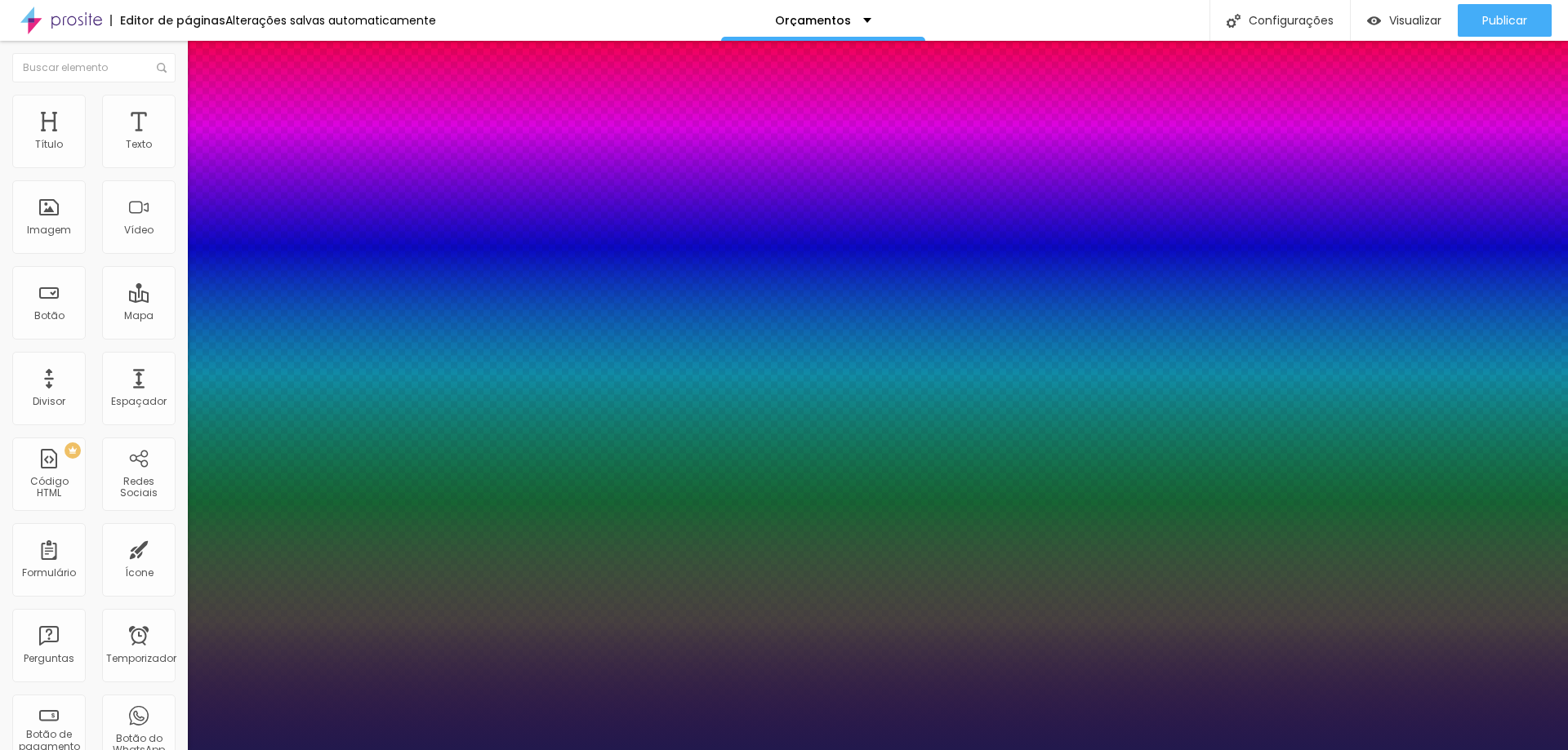
type input "31"
click at [487, 749] on div at bounding box center [784, 750] width 1568 height 0
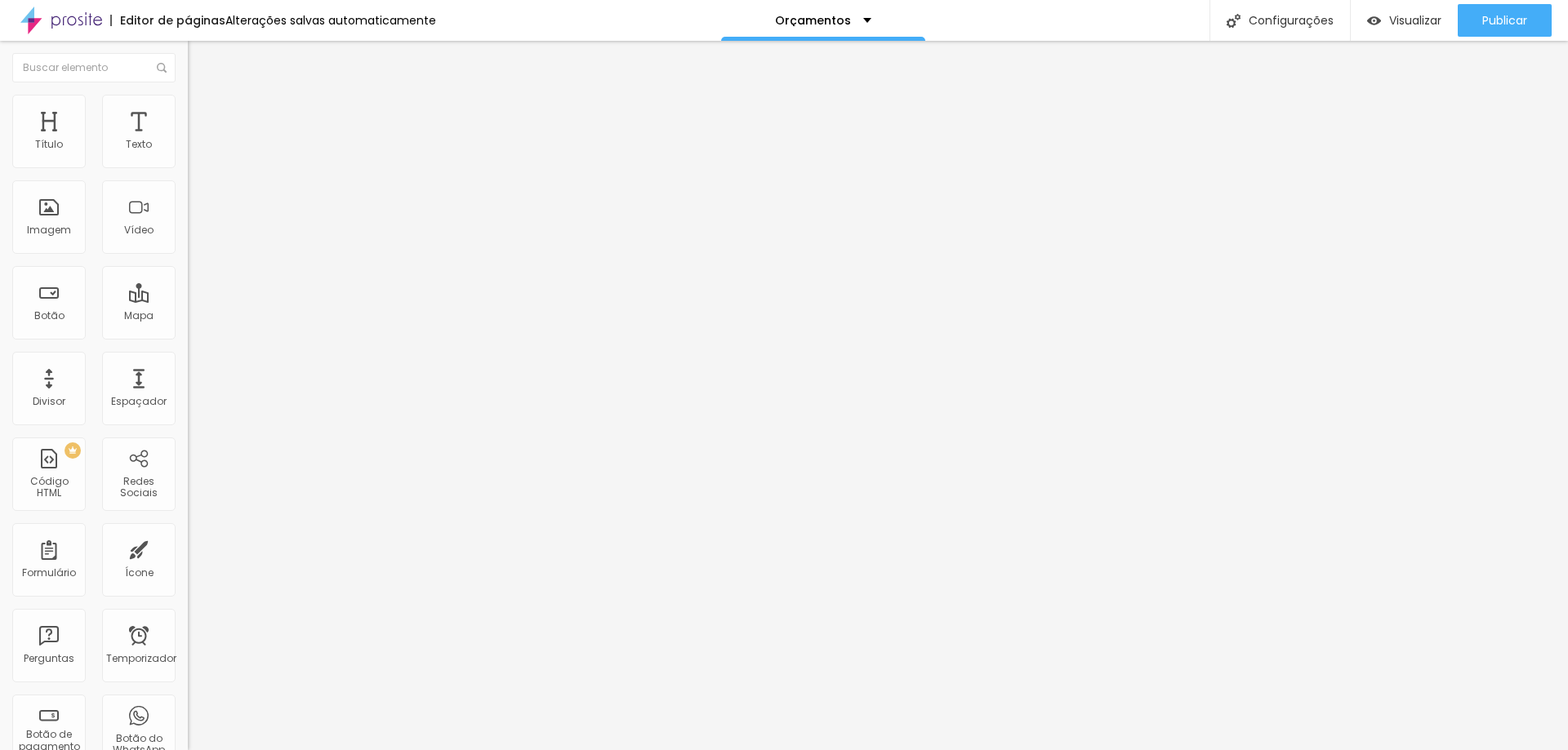
click at [188, 156] on button "button" at bounding box center [199, 149] width 22 height 18
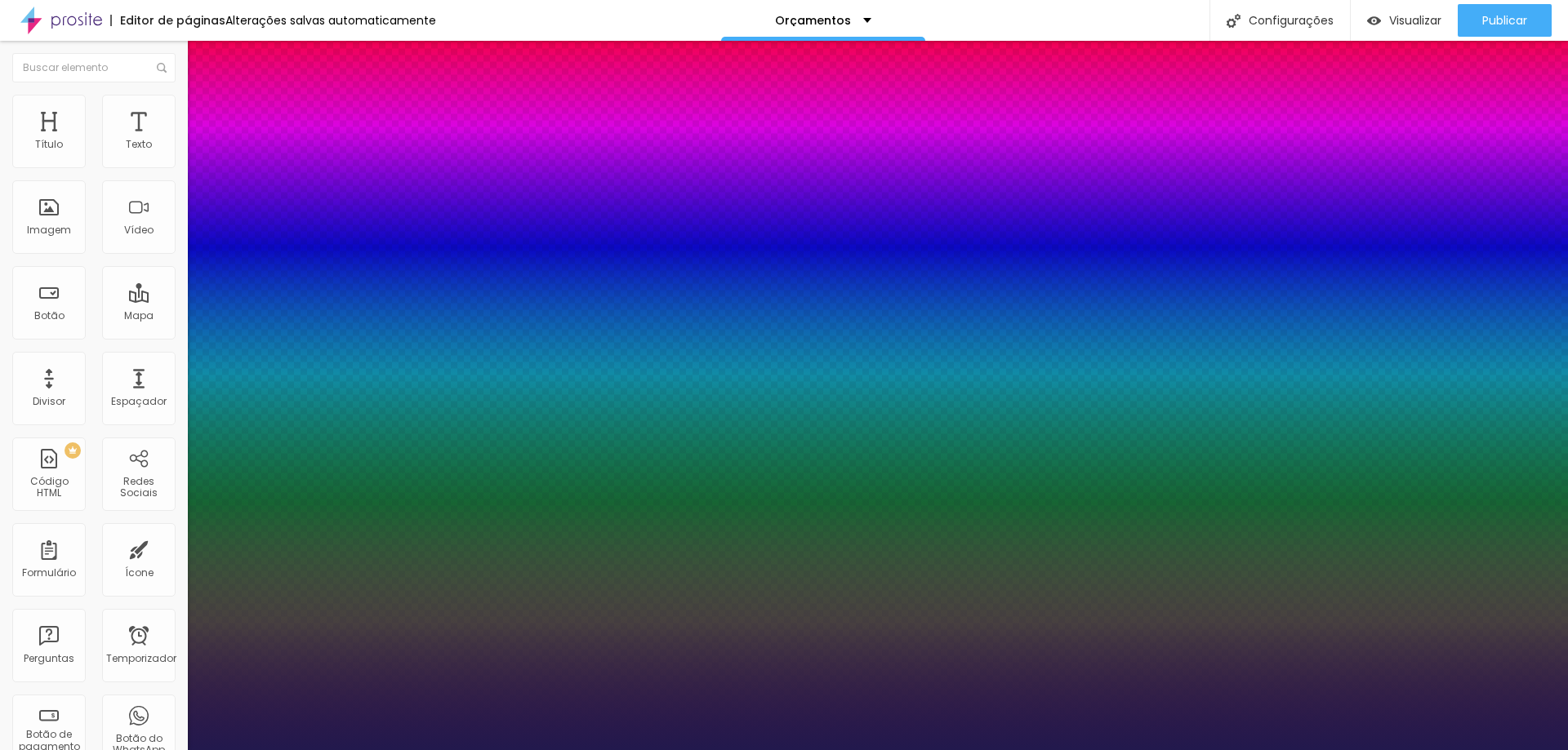
type input "1"
select select "MajorMonoDisplay-Regular"
type input "1"
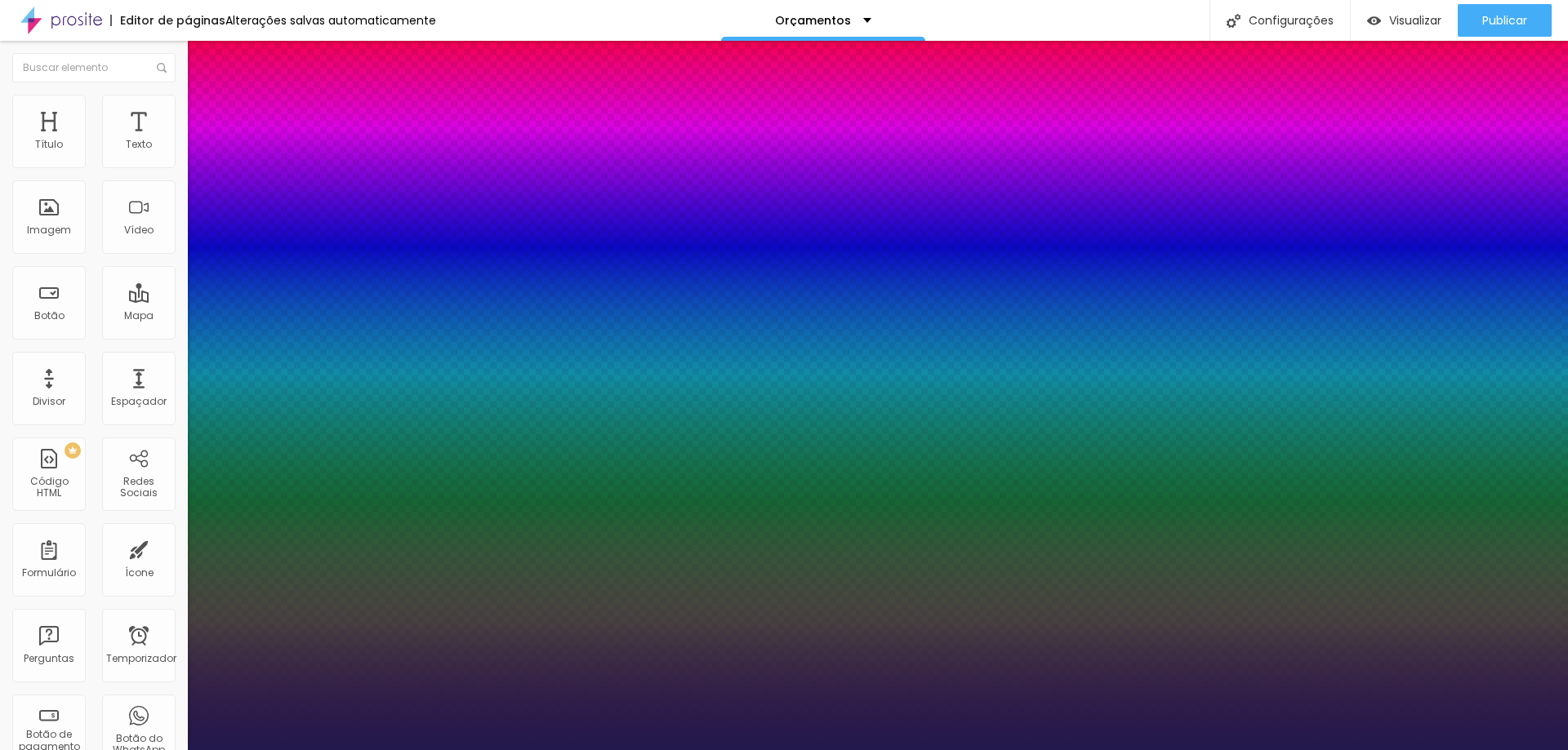
select select "Sacramento-Regular"
type input "1"
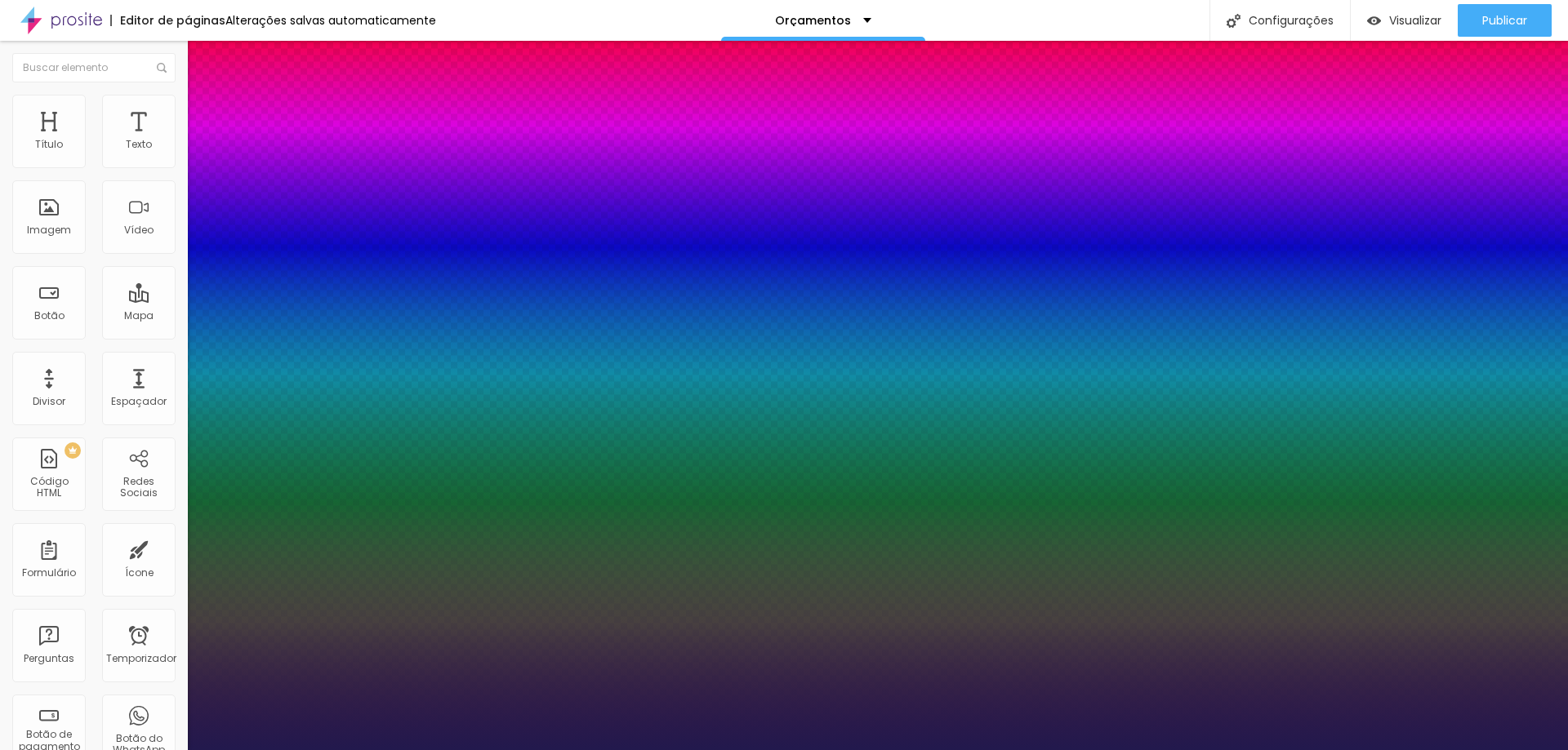
select select "MontserratExtraBold"
type input "1"
select select "Montserrat"
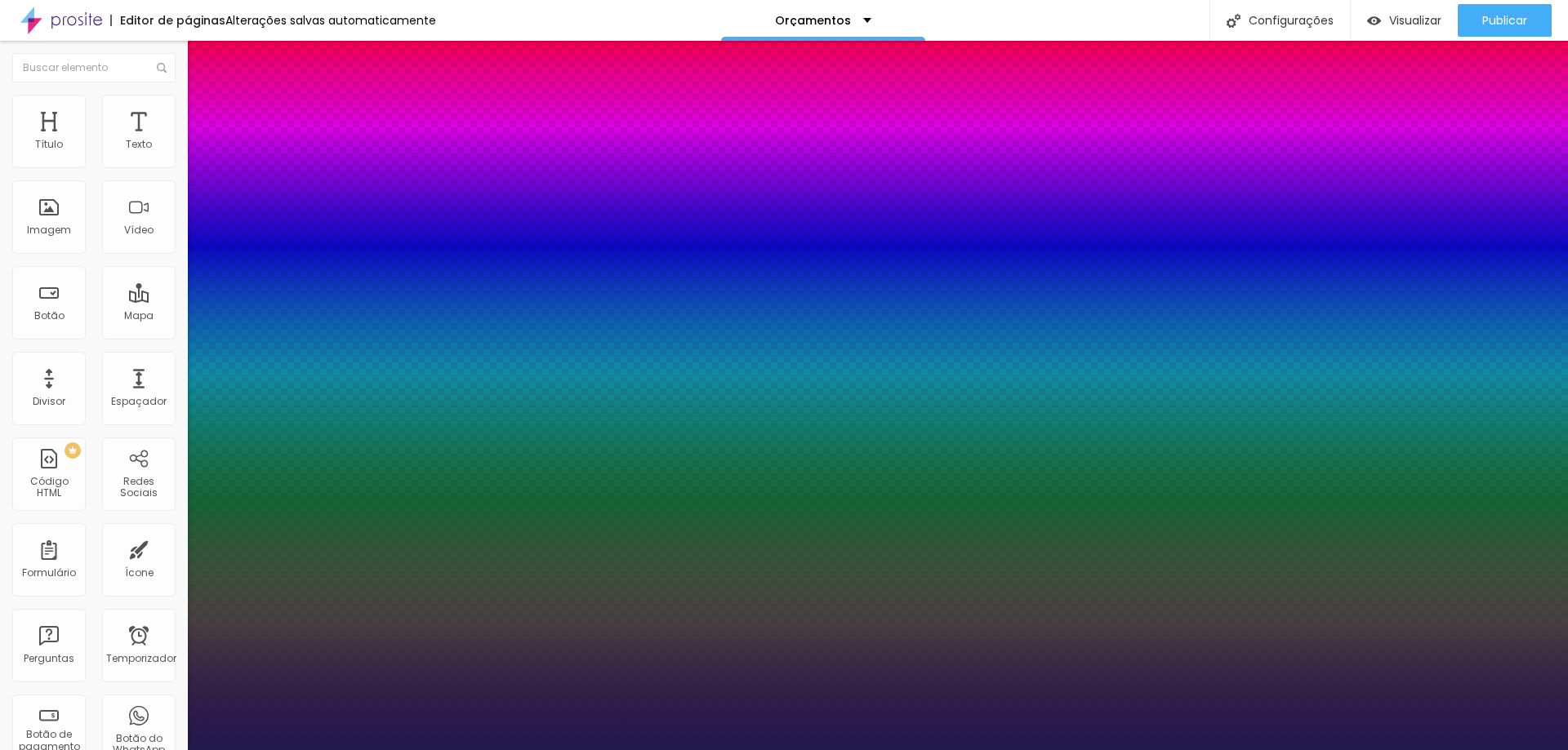
type input "1"
click at [1451, 749] on div at bounding box center [784, 750] width 1568 height 0
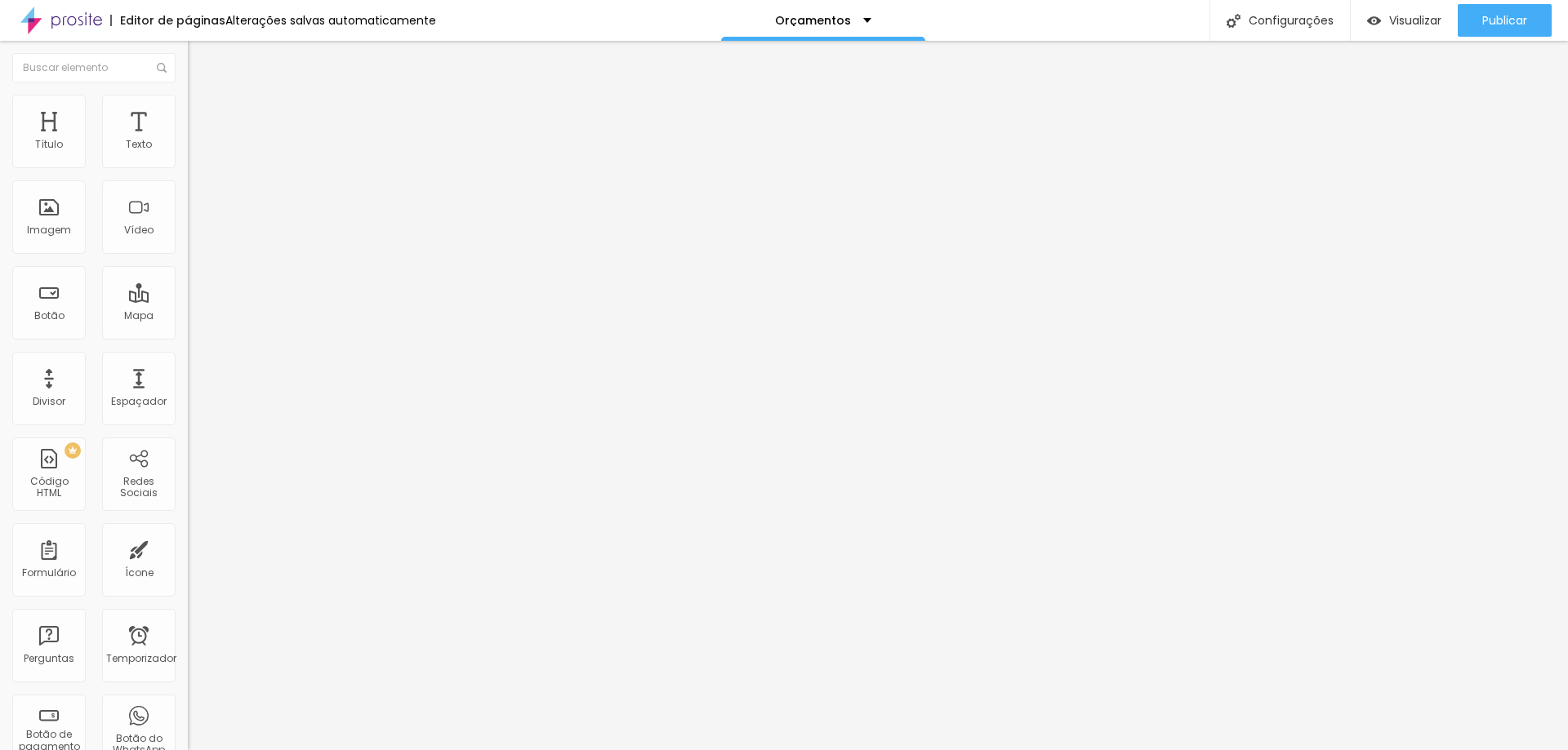
click at [195, 152] on icon "button" at bounding box center [200, 147] width 10 height 10
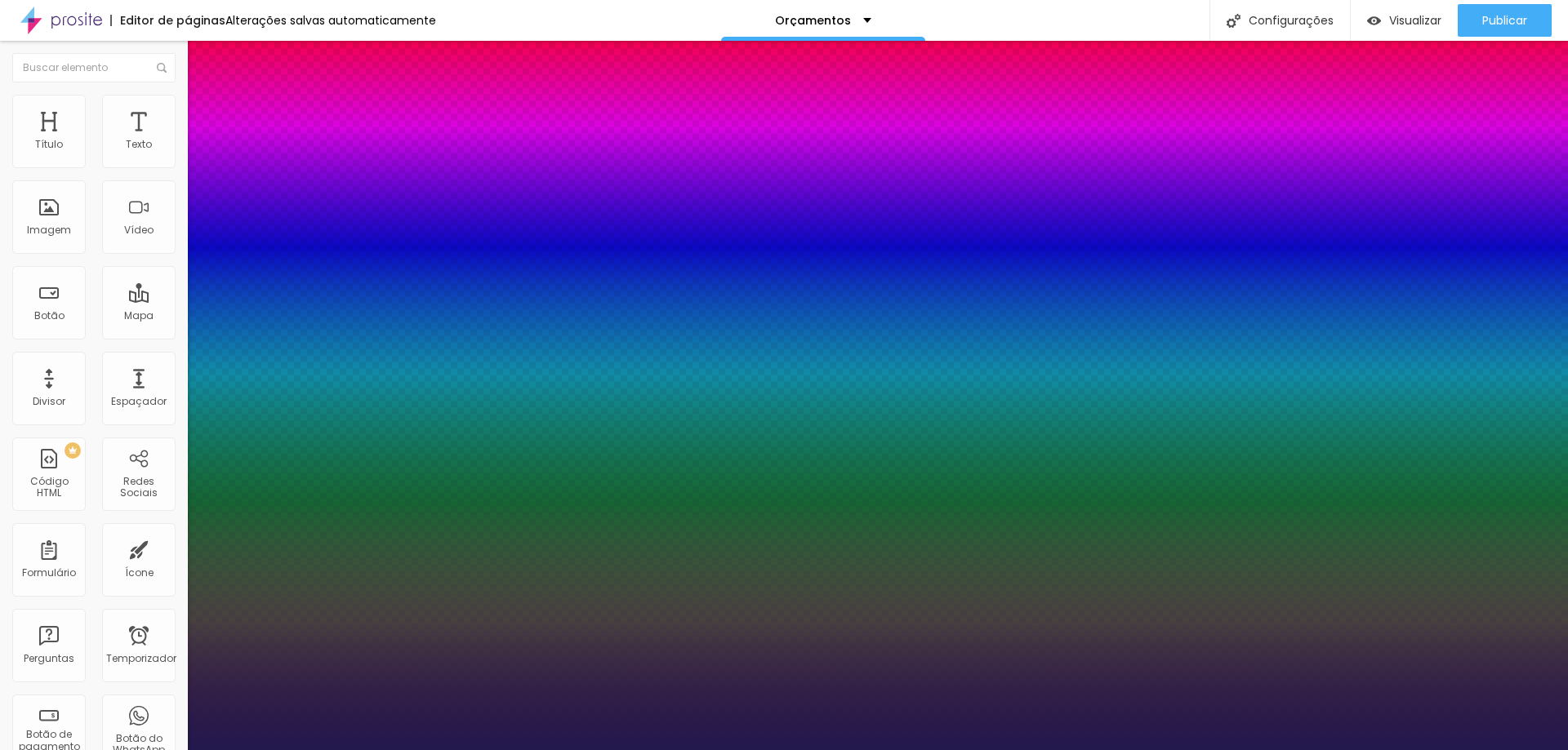
type input "1"
select select "MitrLight"
type input "1"
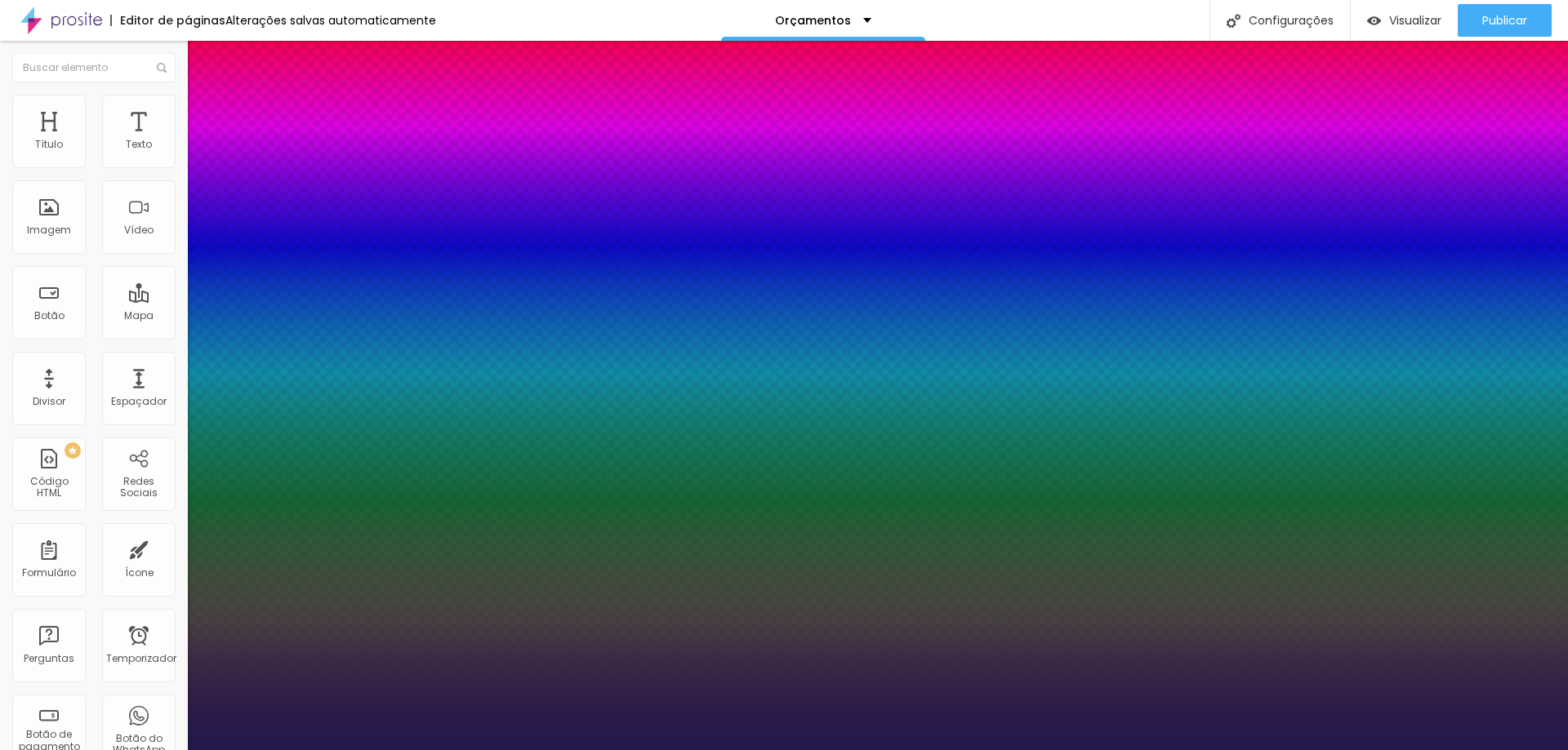
select select "OpenSansBold"
type input "1"
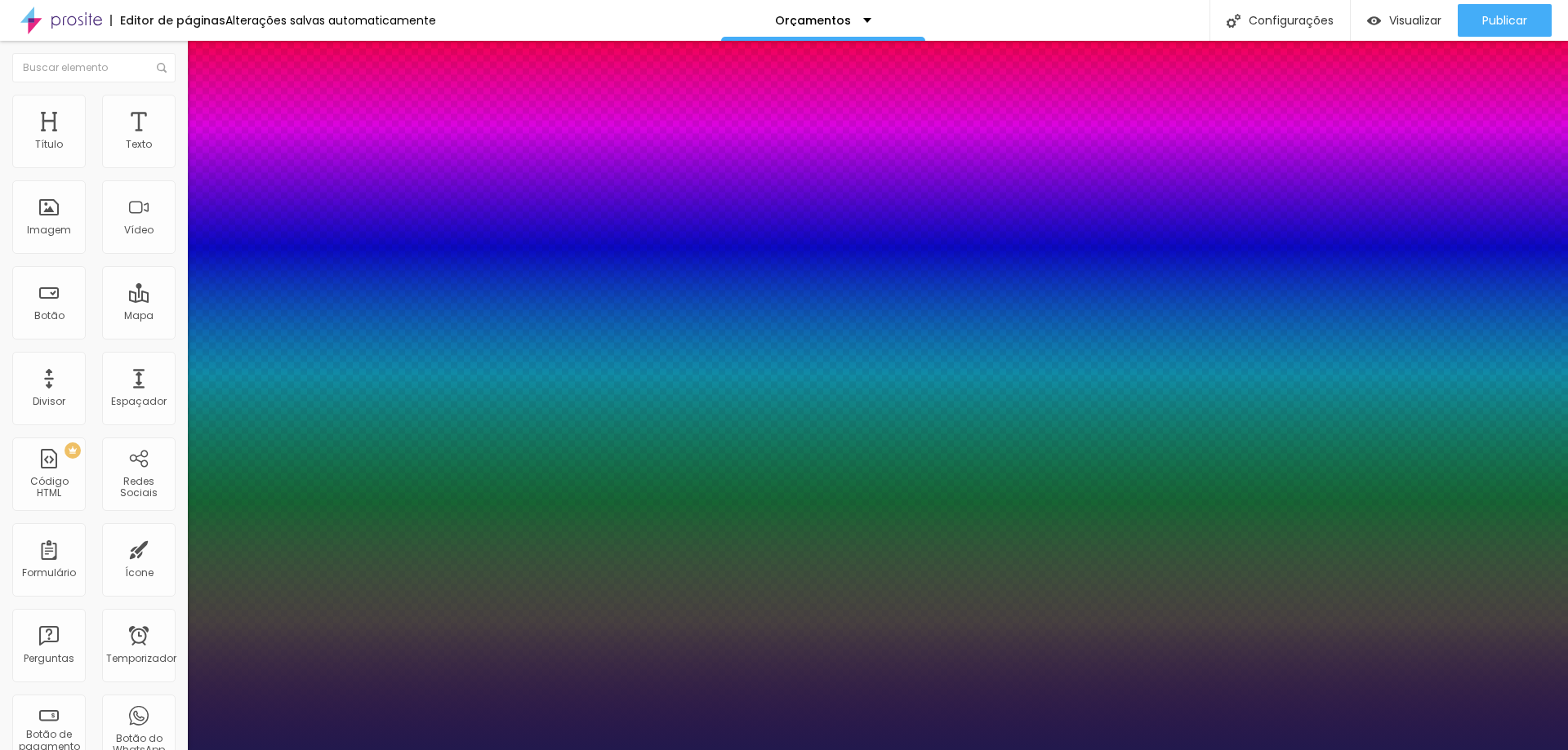
select select "YesevaOne-Regular"
type input "1"
select select "YantramanavLight"
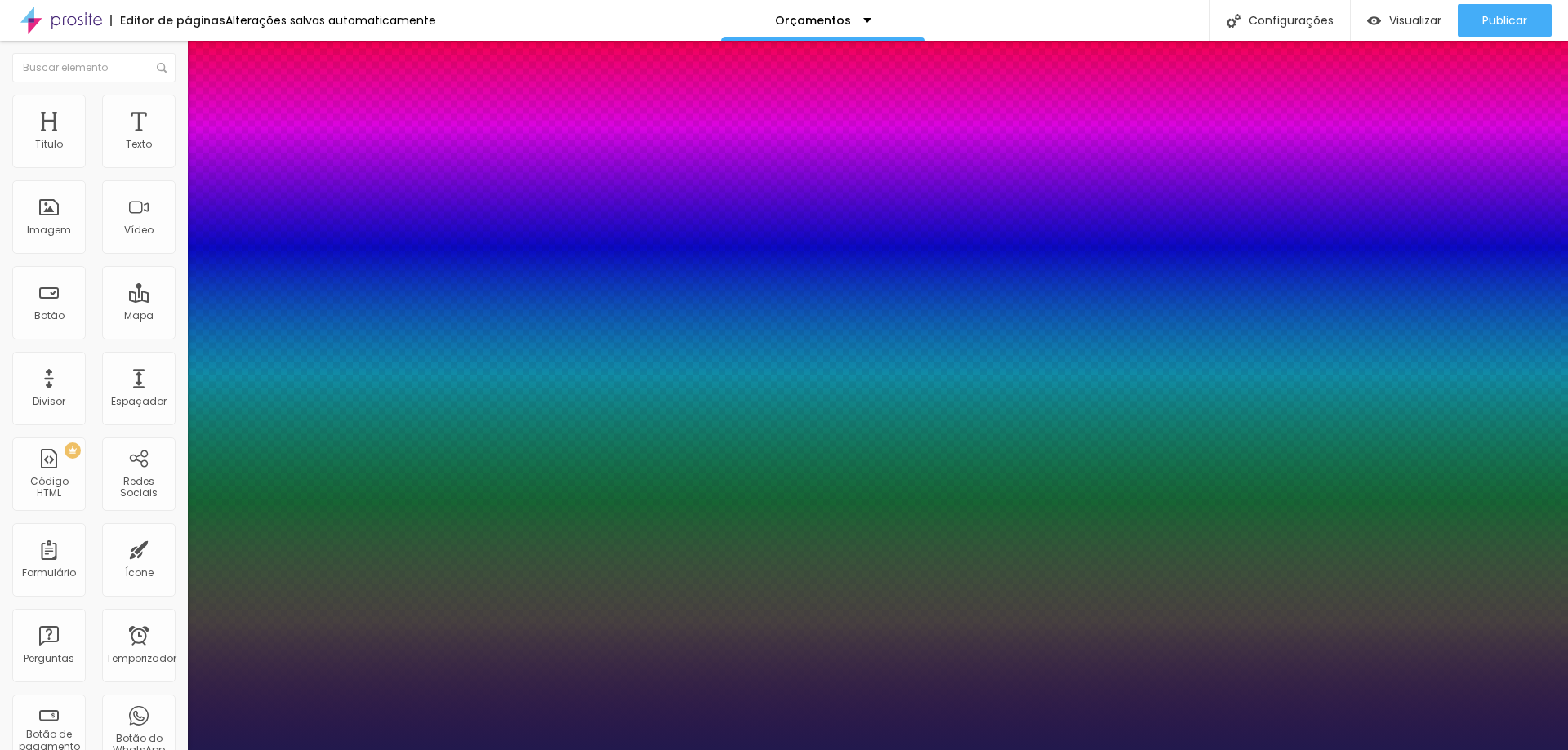
type input "1"
select select "WorkSansThin"
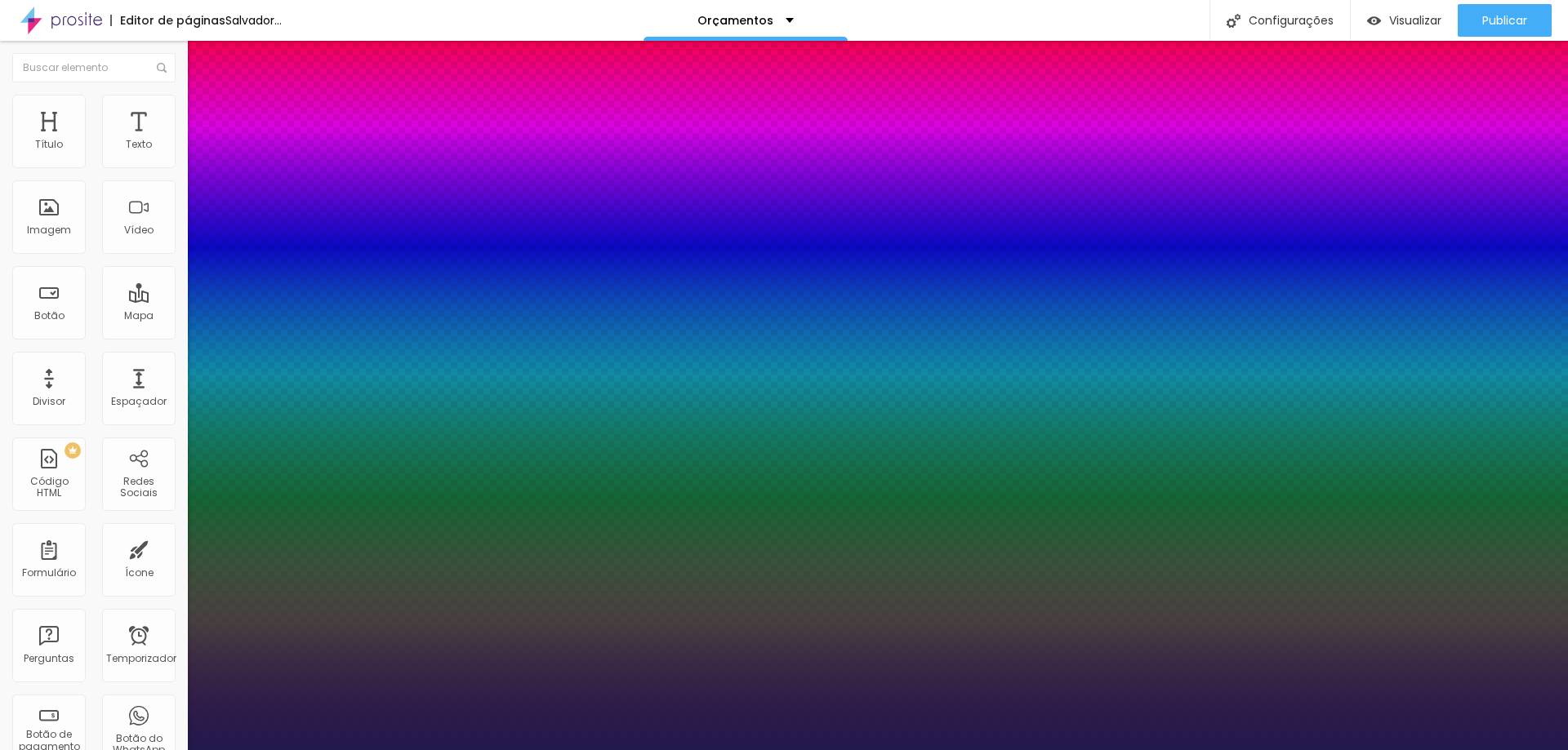
type input "1"
select select "WorkSans"
type input "1"
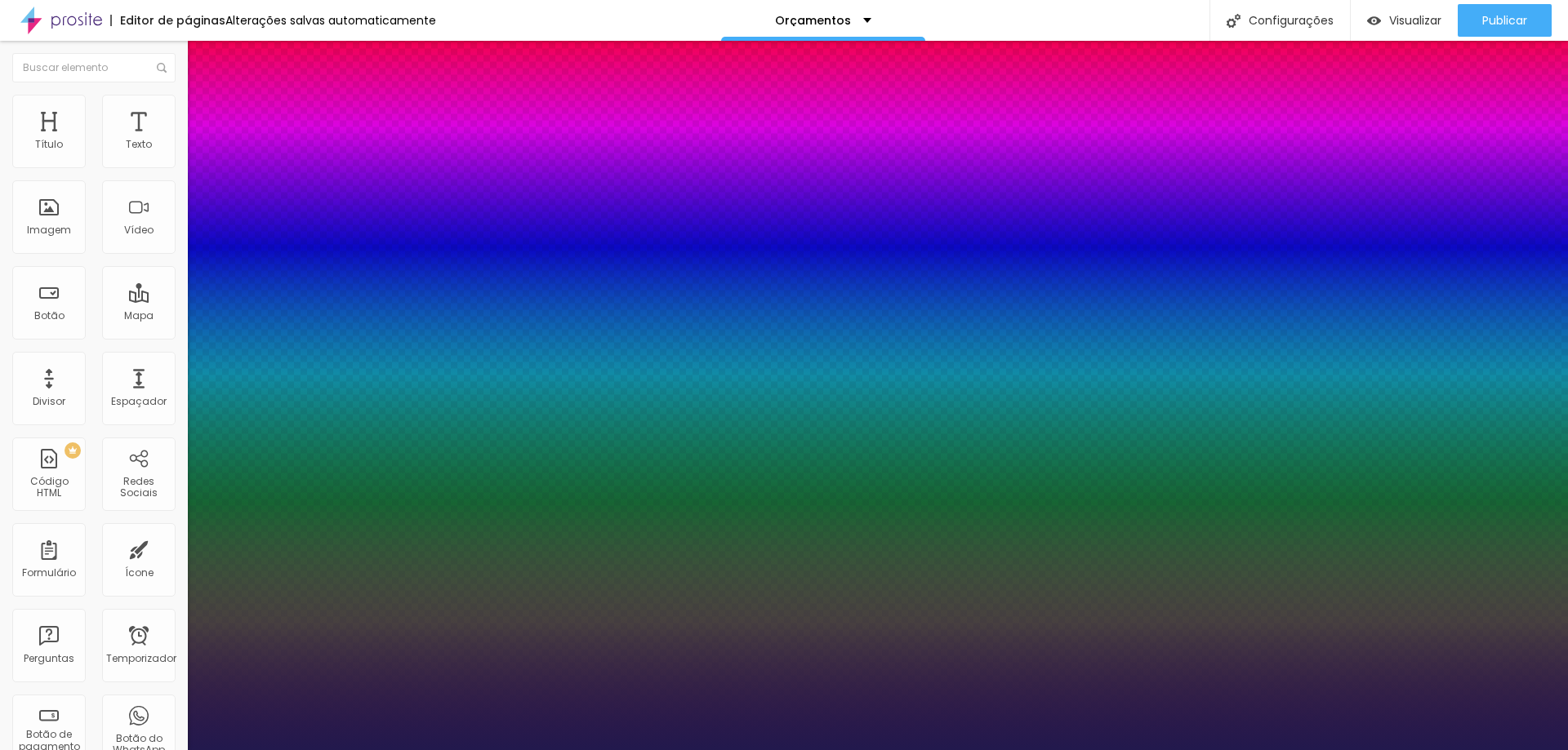
select select "TillanaBold"
type input "1"
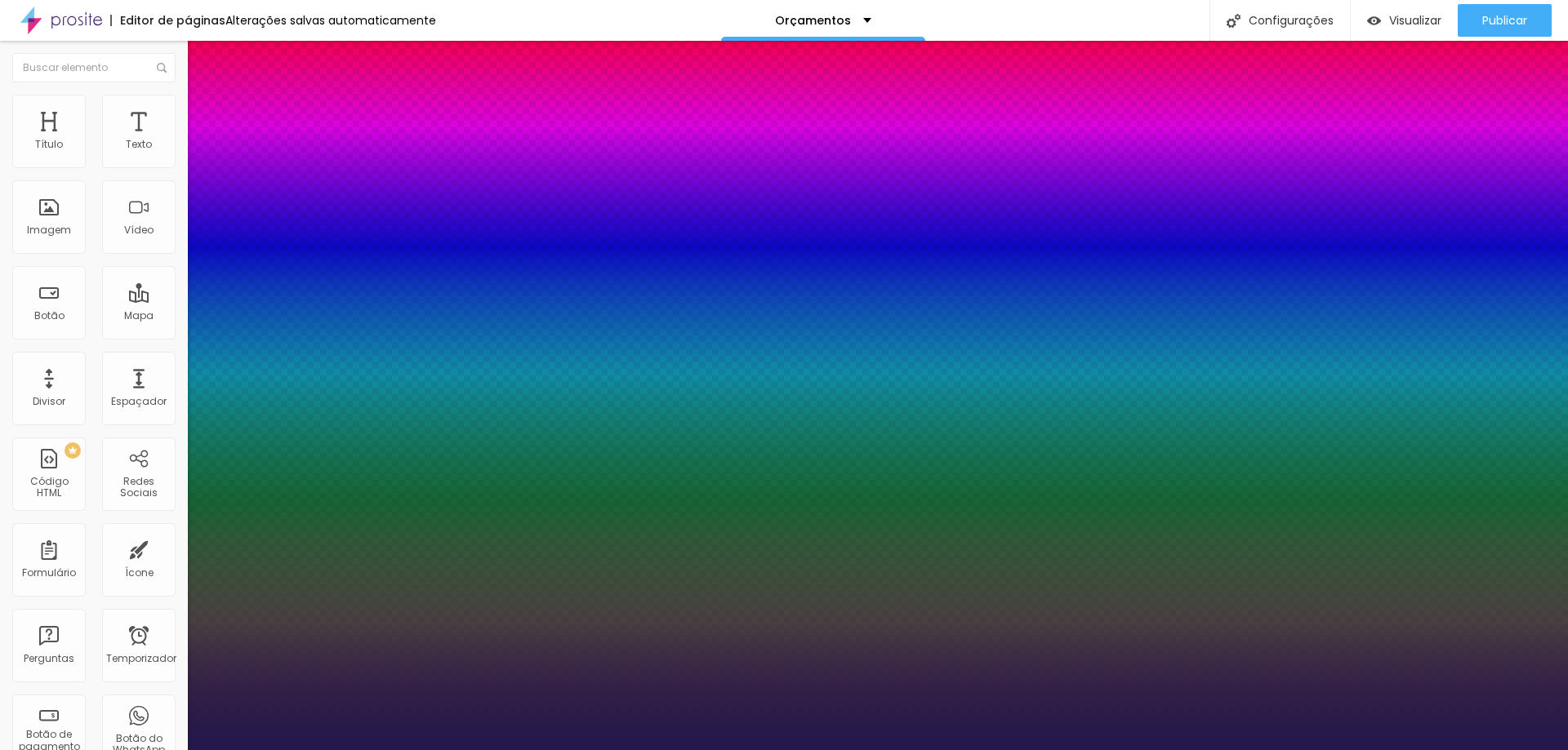
select select "DancingScript"
type input "1"
click at [1501, 749] on div at bounding box center [784, 750] width 1568 height 0
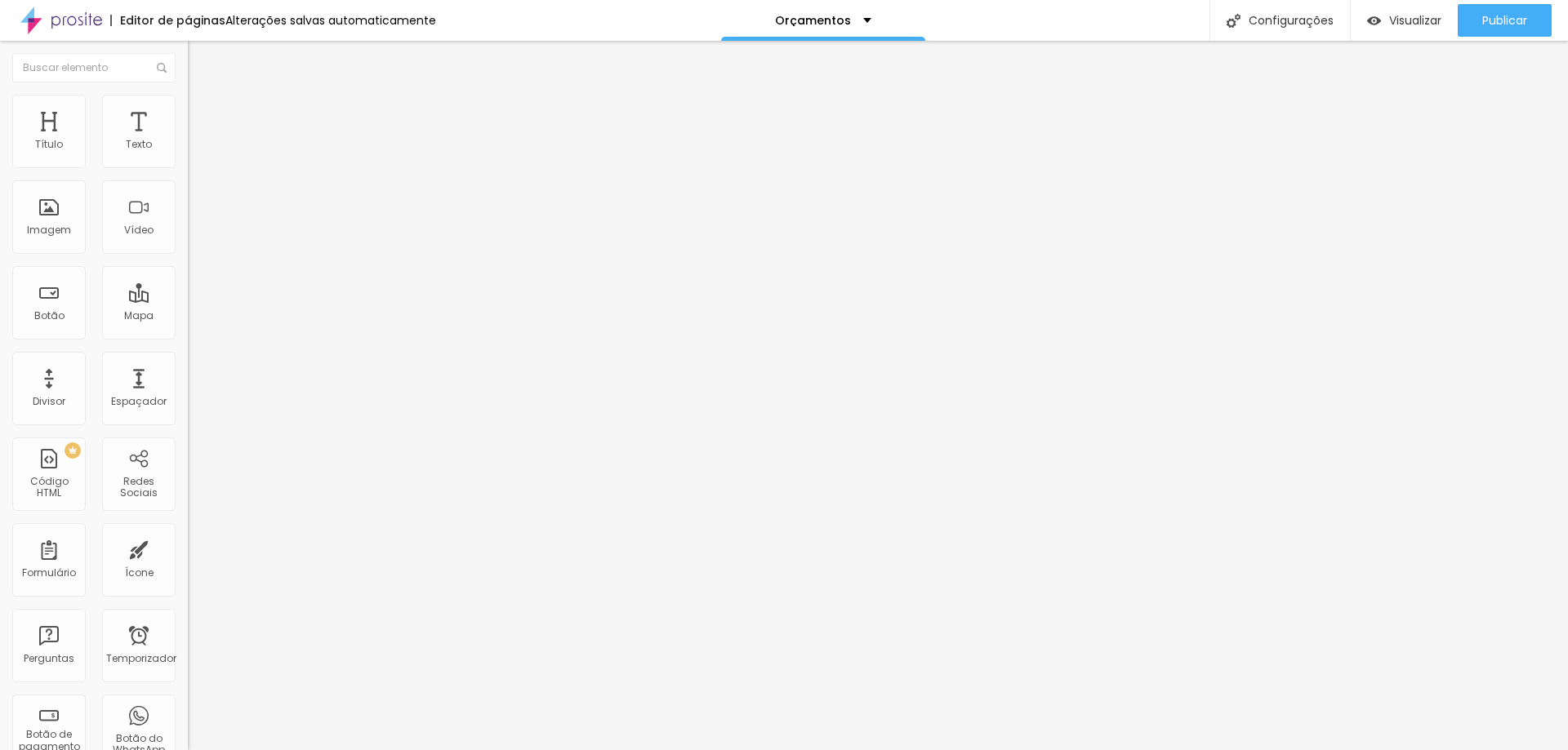
click at [196, 151] on icon "button" at bounding box center [199, 147] width 7 height 7
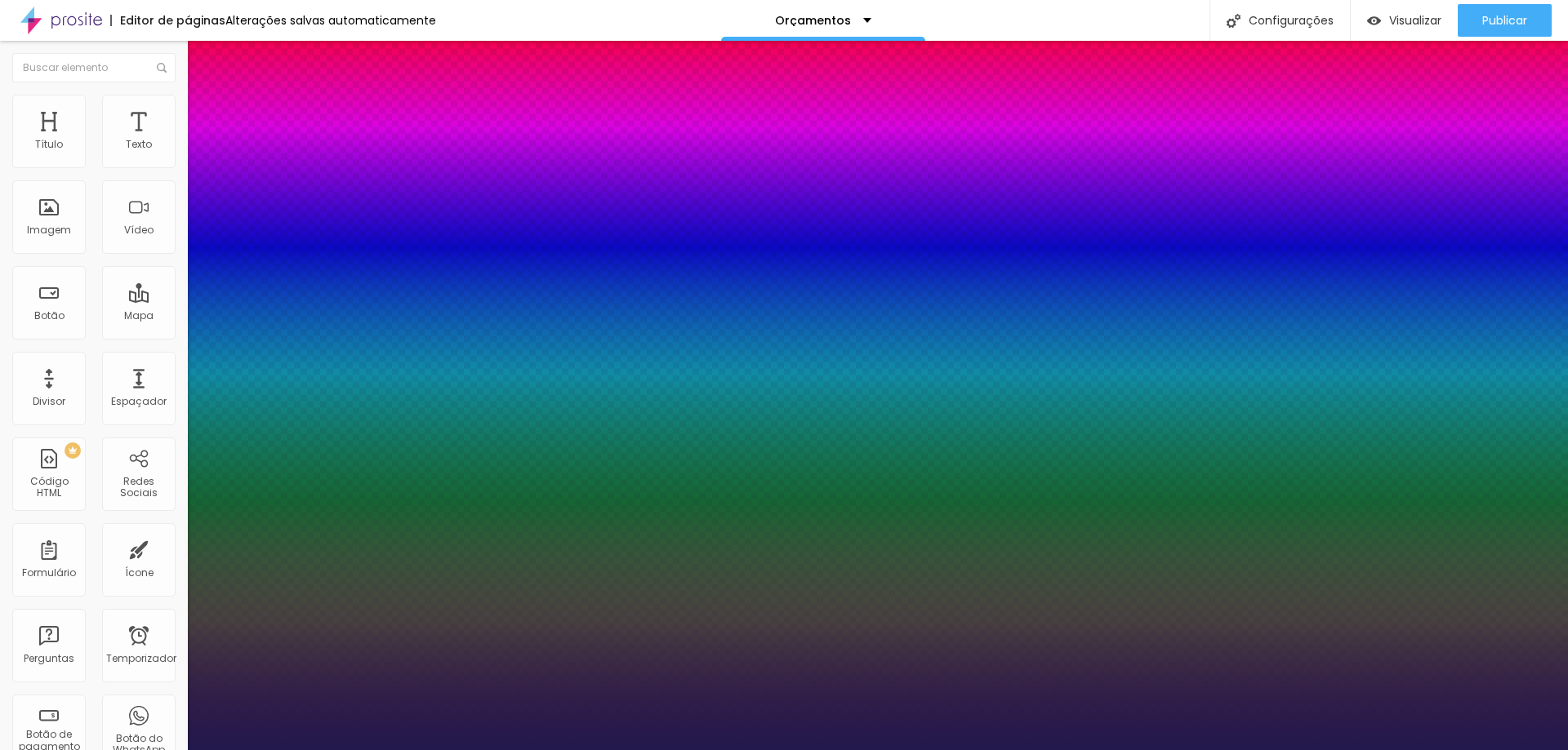
type input "1"
select select "CormorantLight"
type input "1"
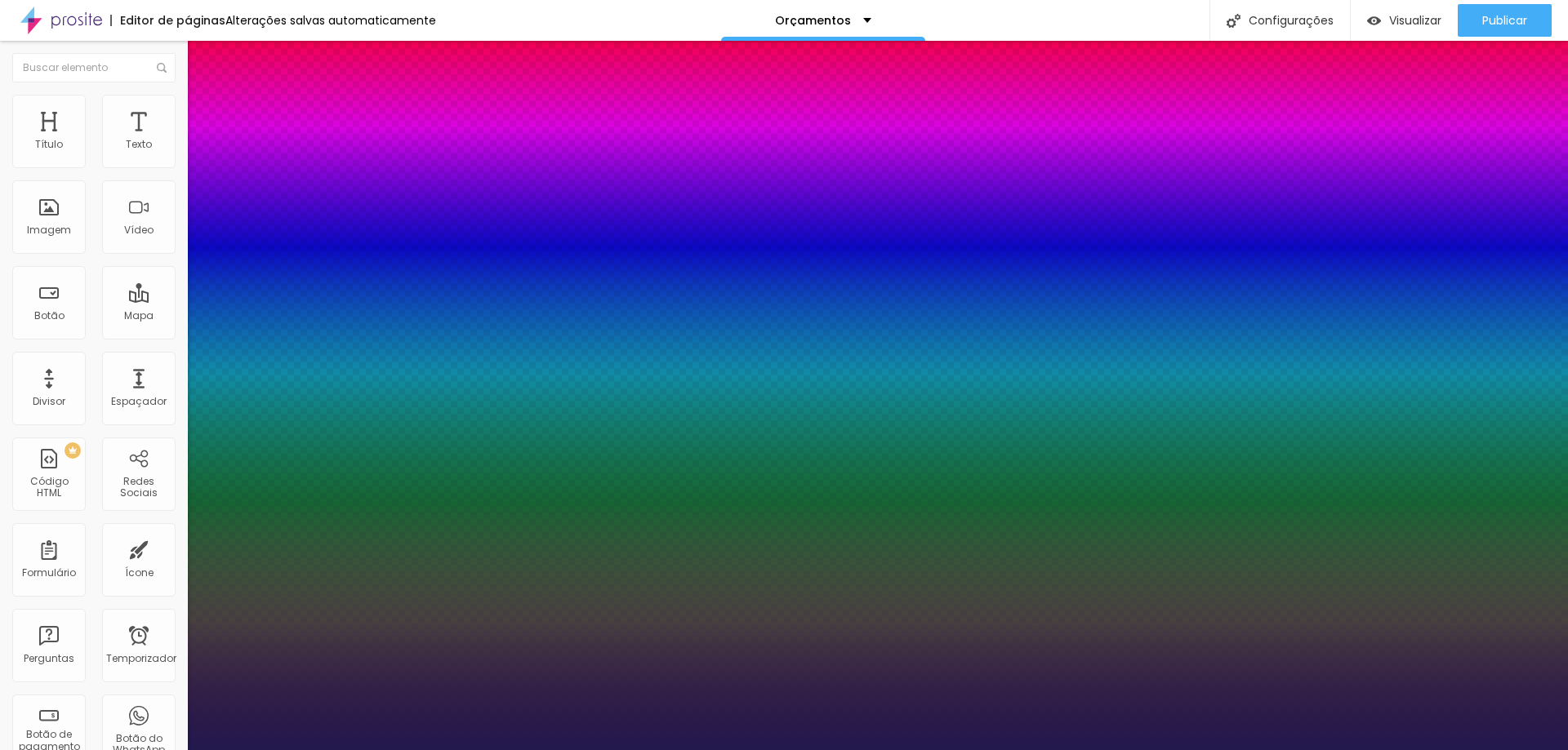
click at [1419, 749] on div at bounding box center [784, 750] width 1568 height 0
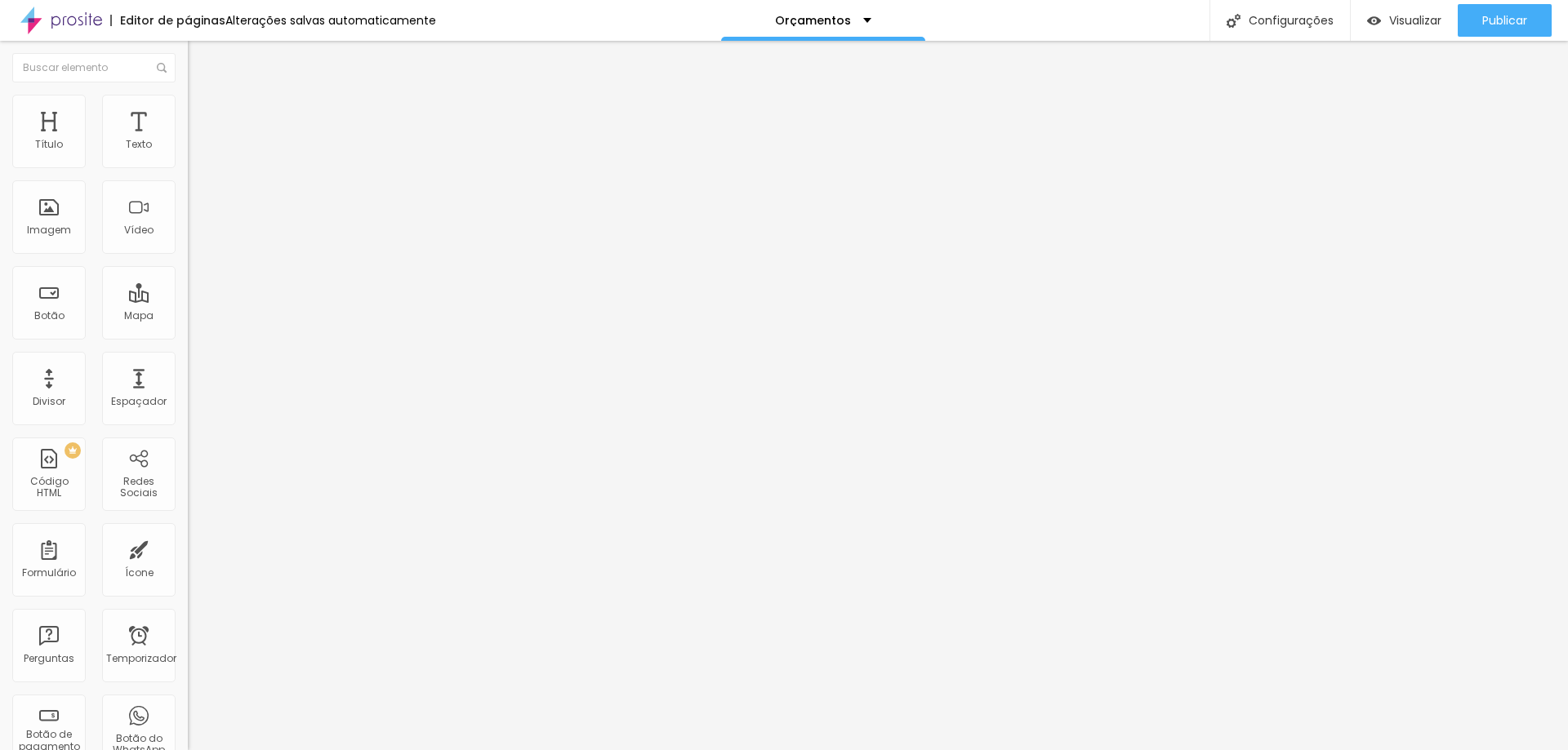
click at [195, 152] on icon "button" at bounding box center [200, 147] width 10 height 10
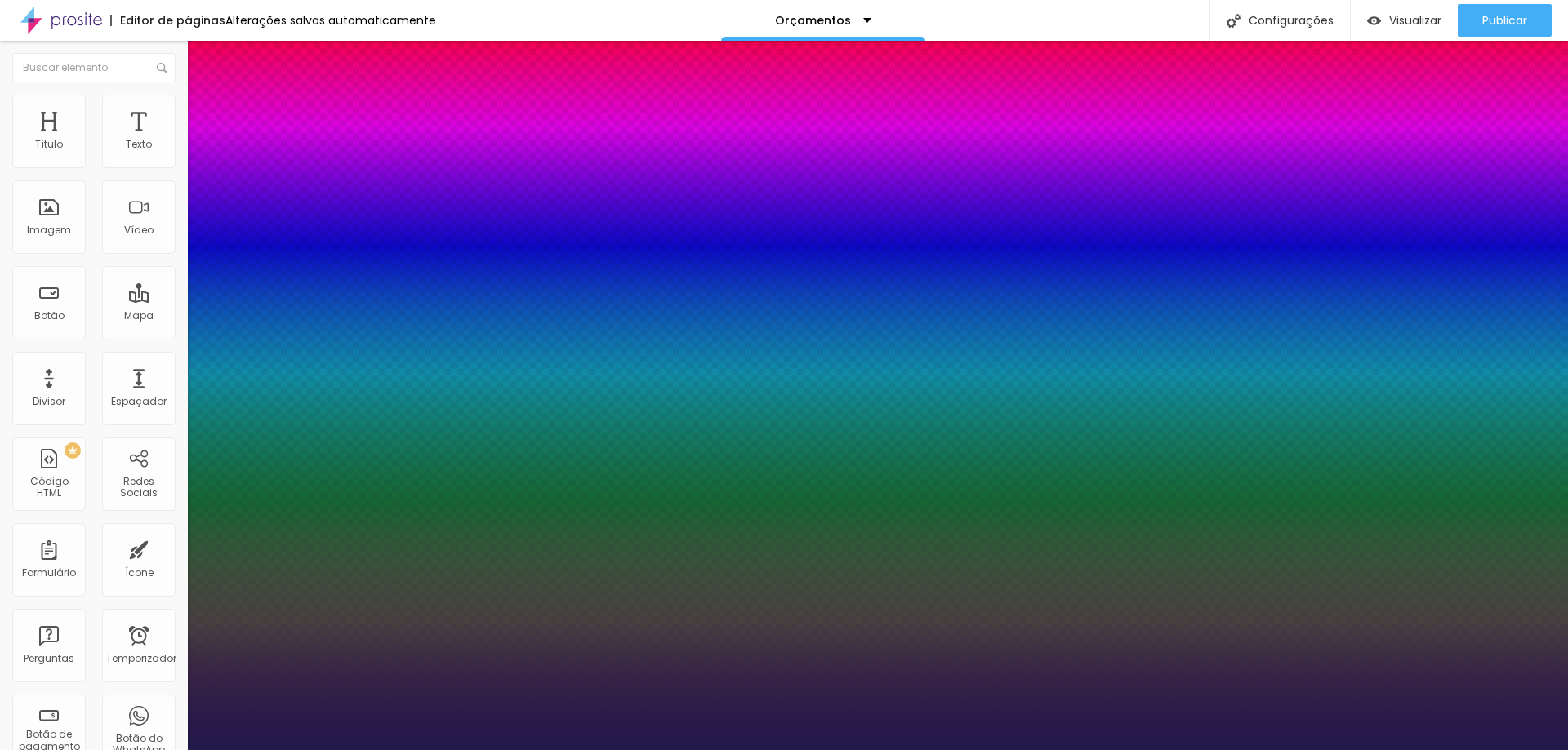
type input "1"
click at [1459, 749] on div at bounding box center [784, 750] width 1568 height 0
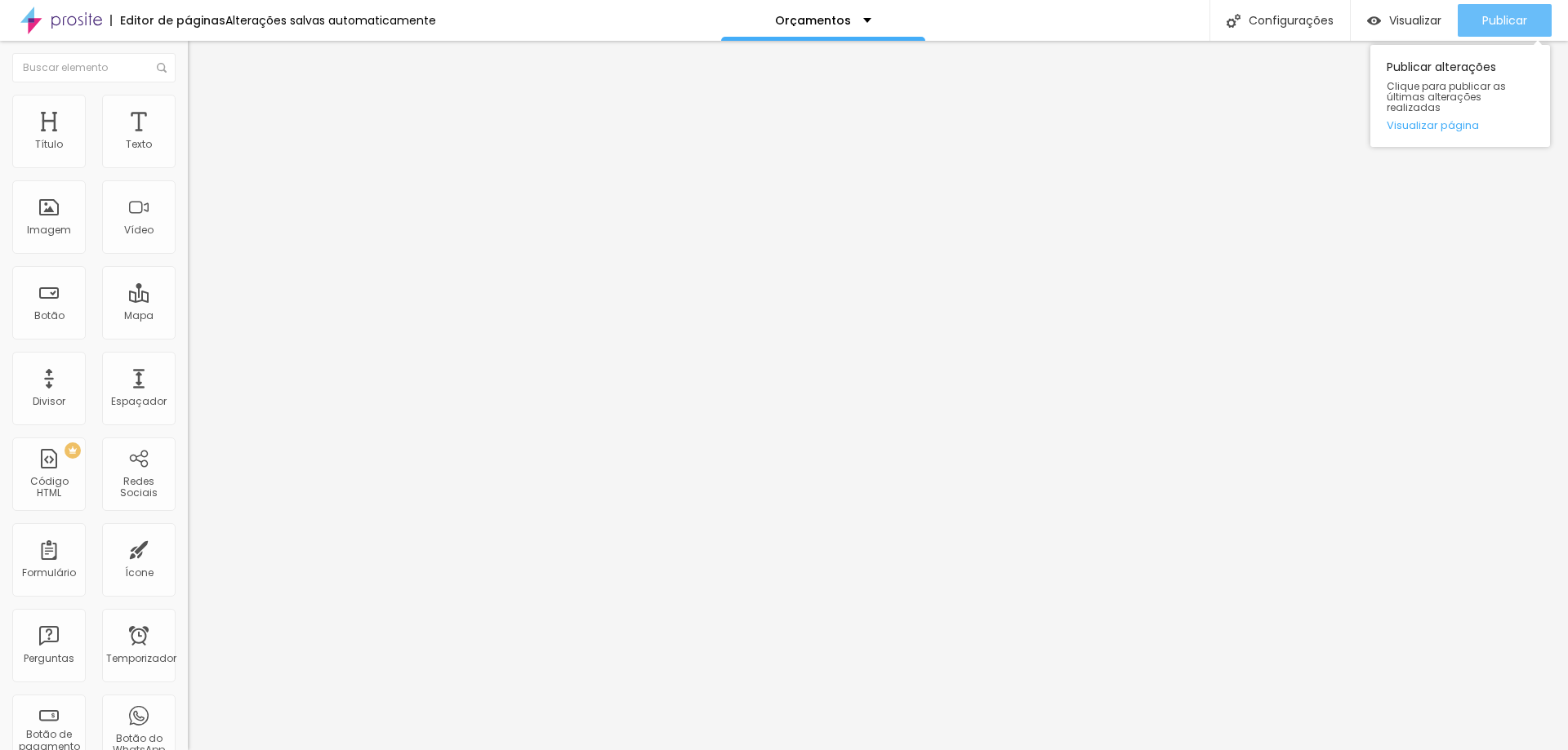
click at [1521, 18] on font "Publicar" at bounding box center [1504, 21] width 45 height 17
click at [72, 18] on img at bounding box center [61, 21] width 81 height 41
click at [198, 141] on font "Adicionar imagem" at bounding box center [246, 133] width 96 height 14
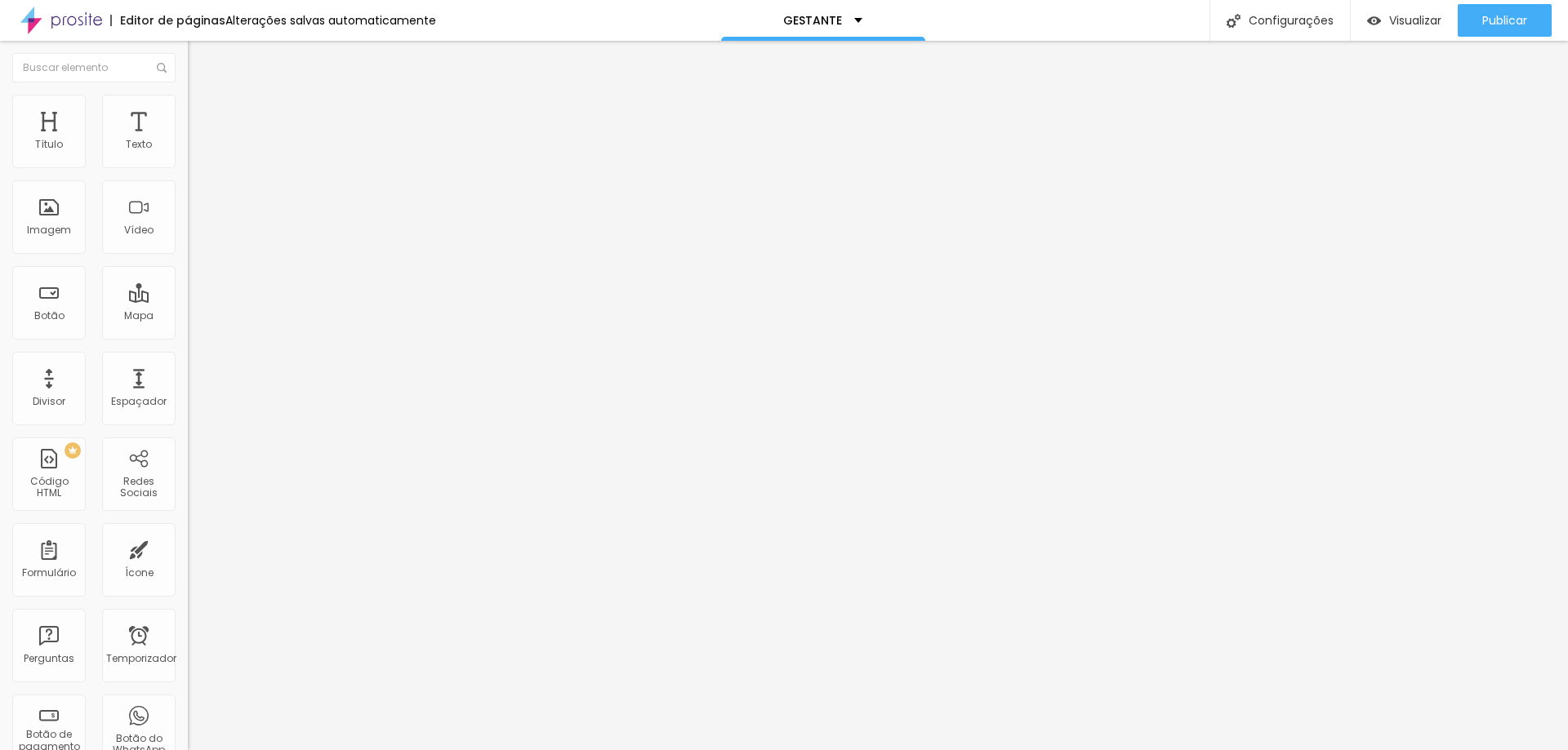
click at [188, 108] on li "Estilo" at bounding box center [282, 103] width 188 height 17
type input "33"
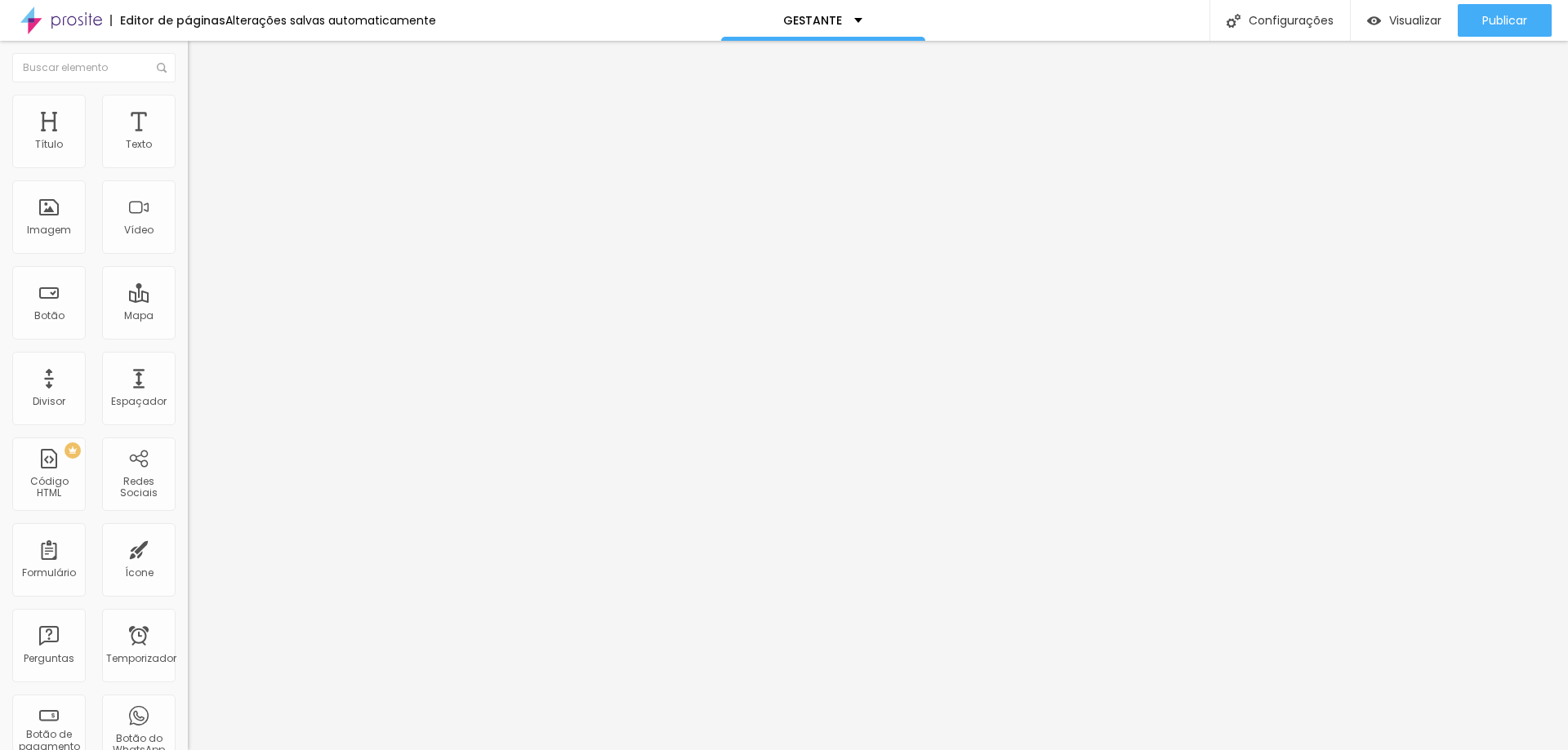
type input "34"
type input "37"
type input "47"
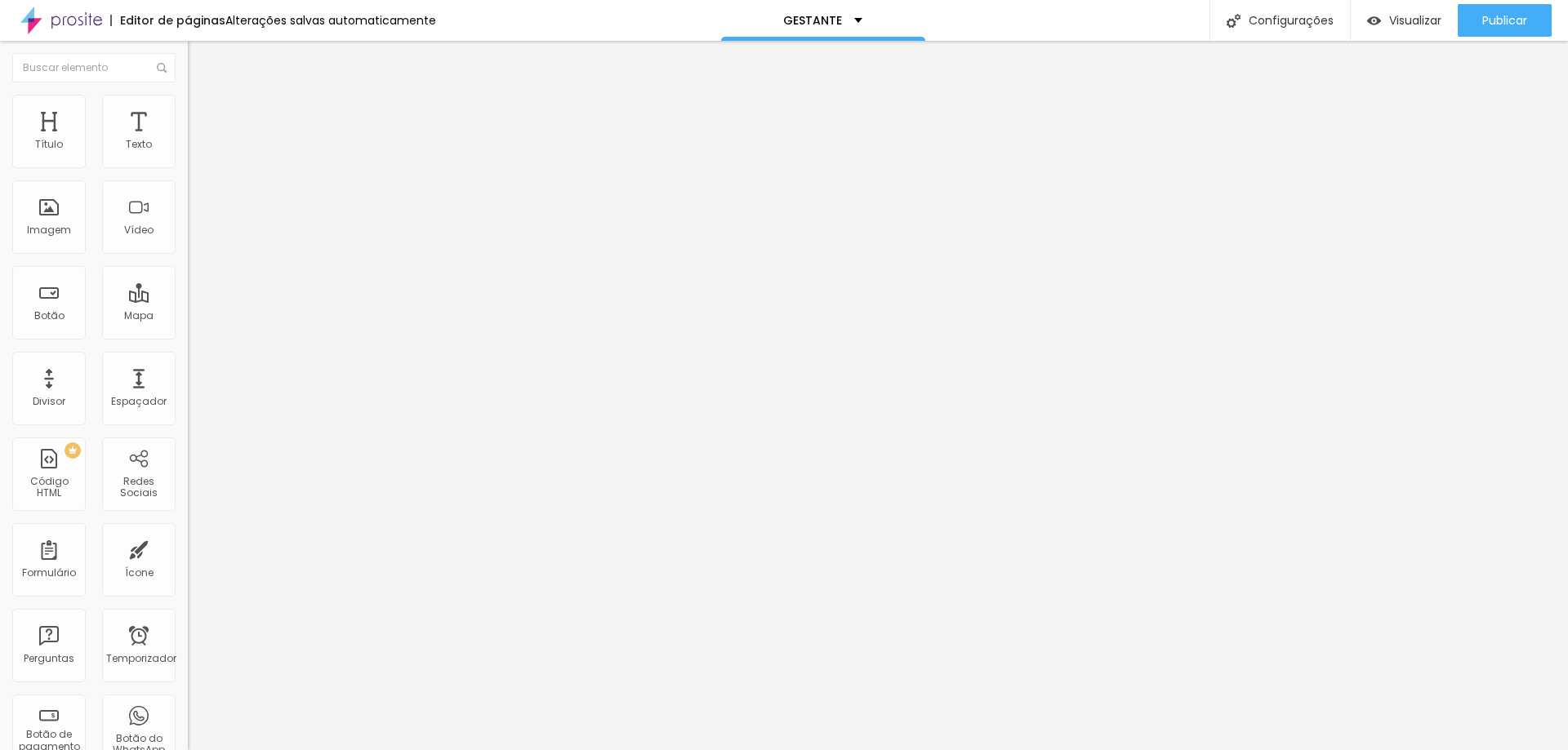
type input "47"
type input "55"
type input "61"
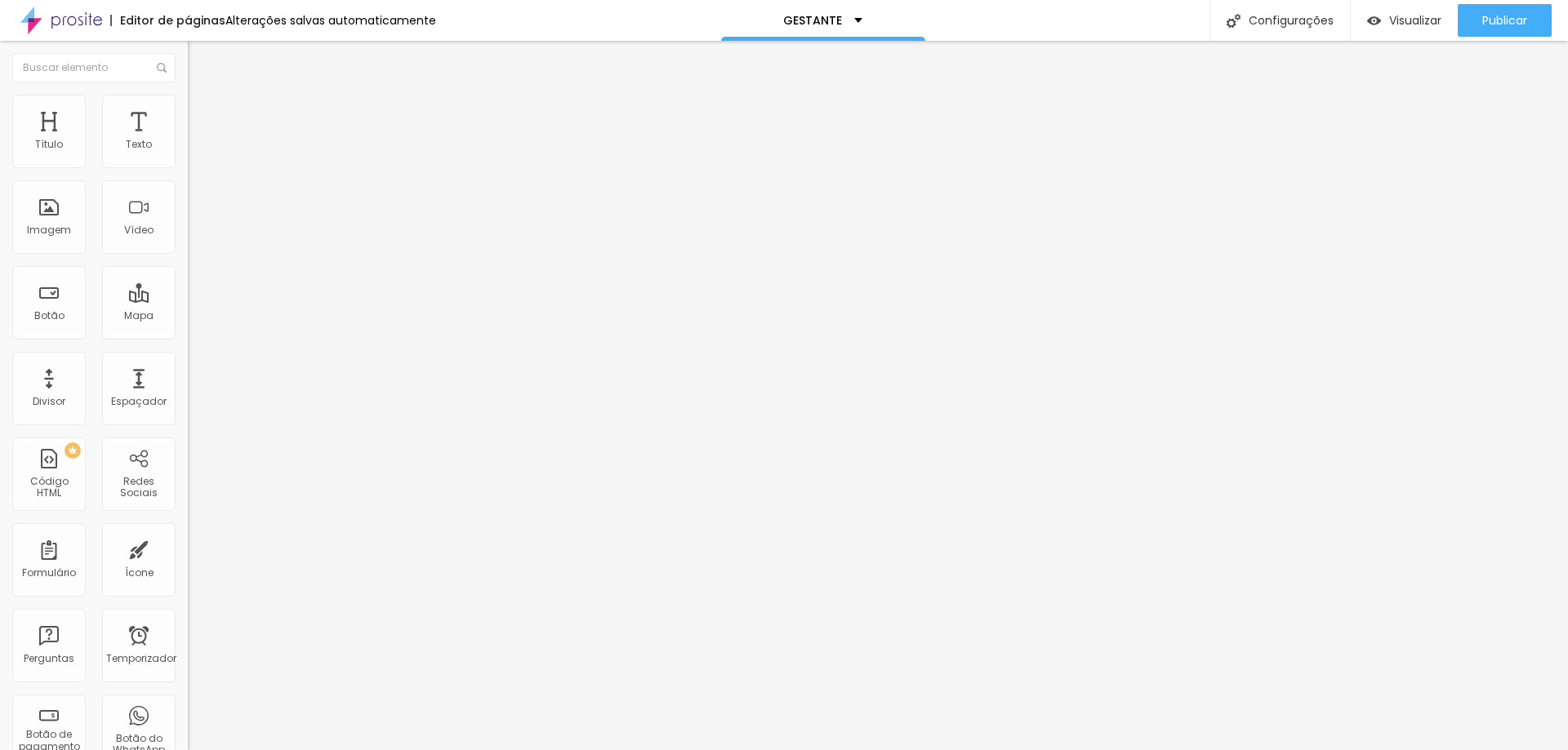
type input "66"
type input "68"
type input "86"
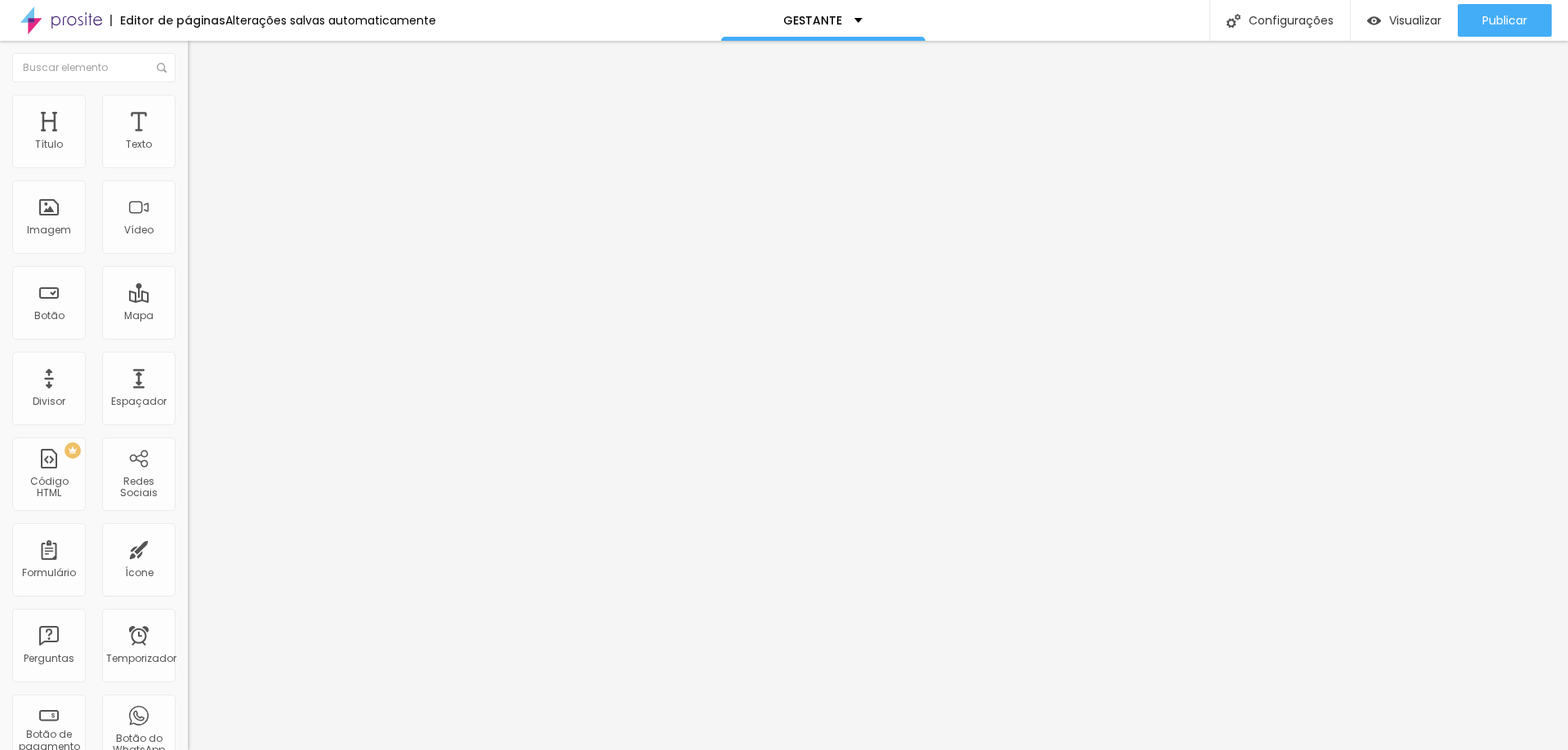
type input "86"
type input "87"
type input "92"
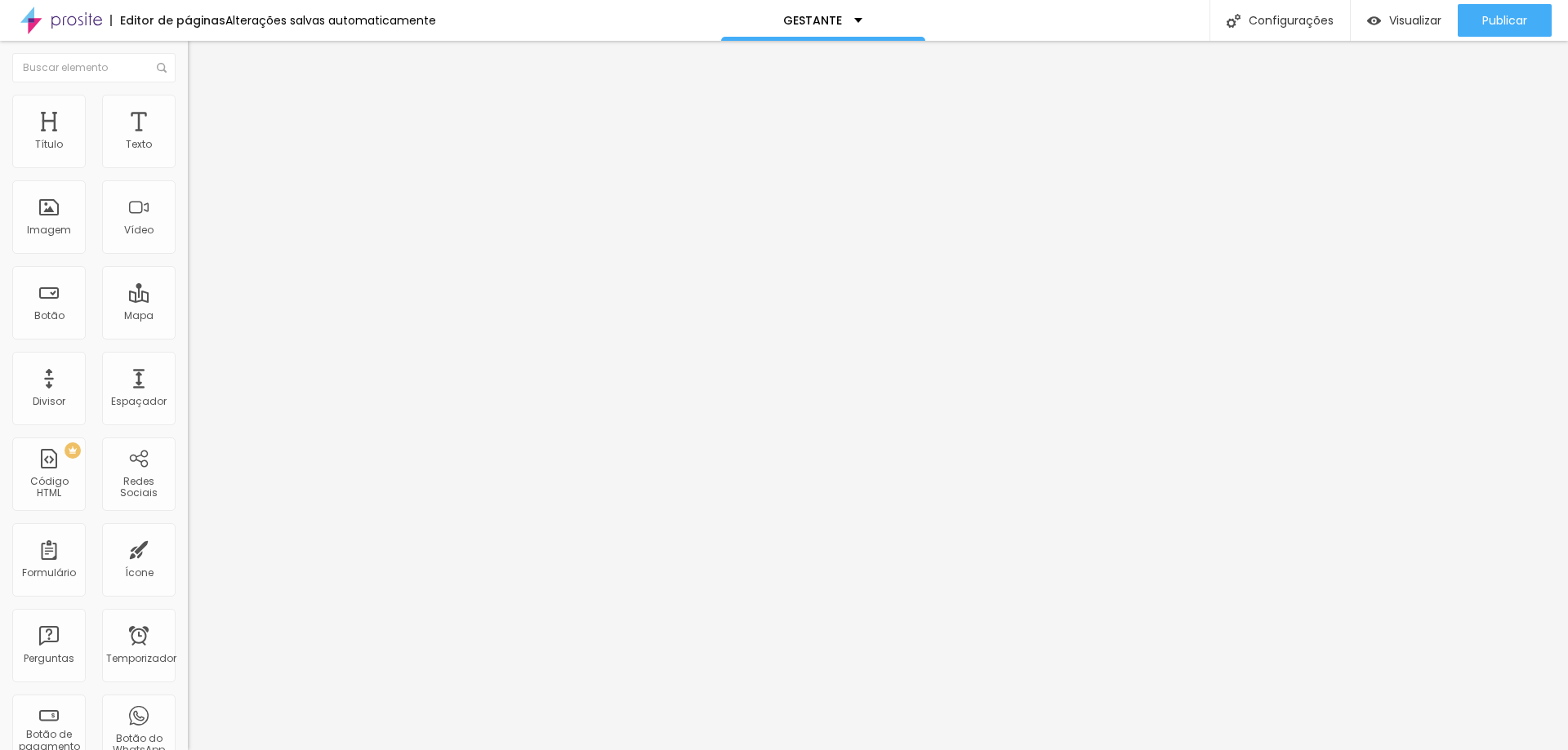
type input "100"
type input "114"
type input "120"
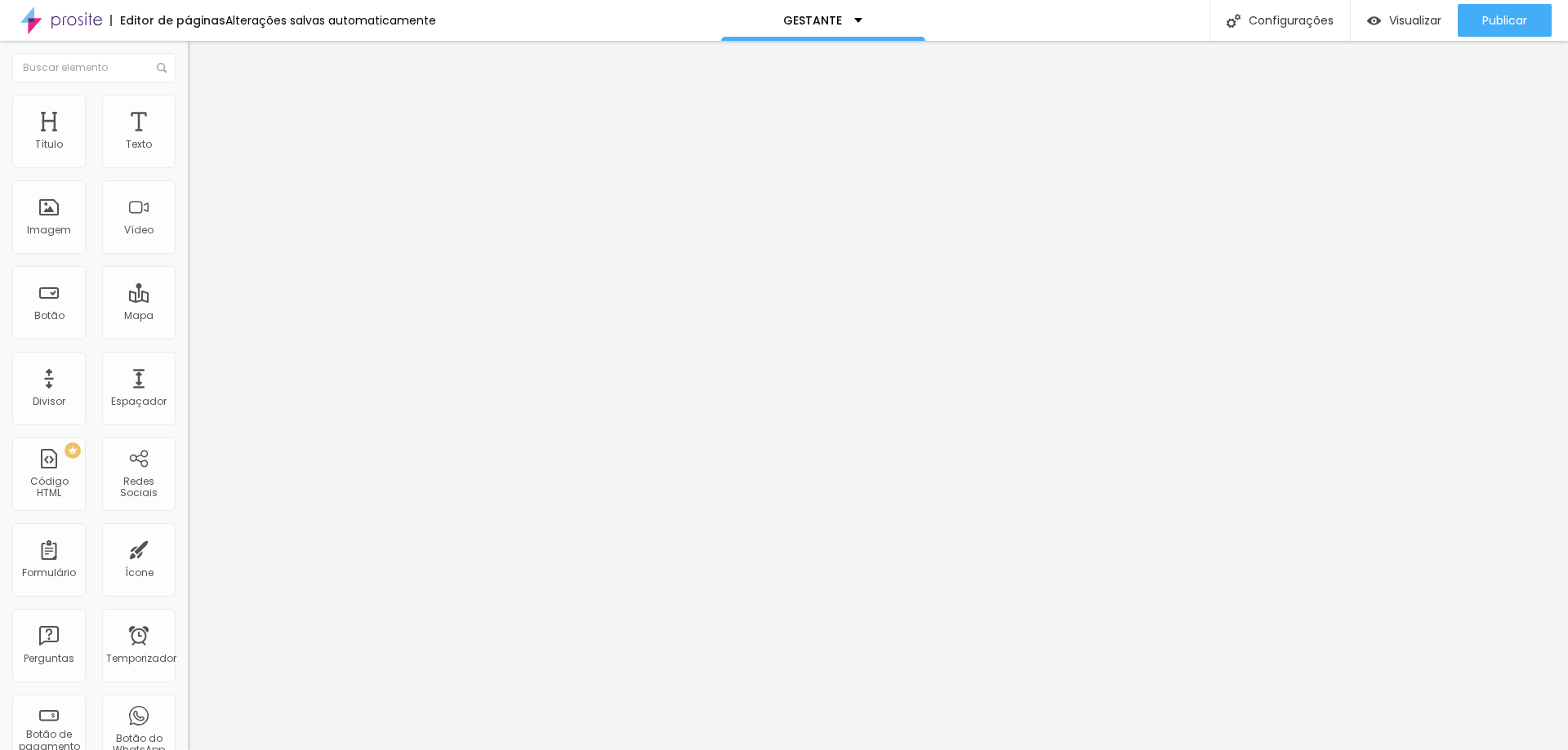
type input "120"
type input "122"
type input "123"
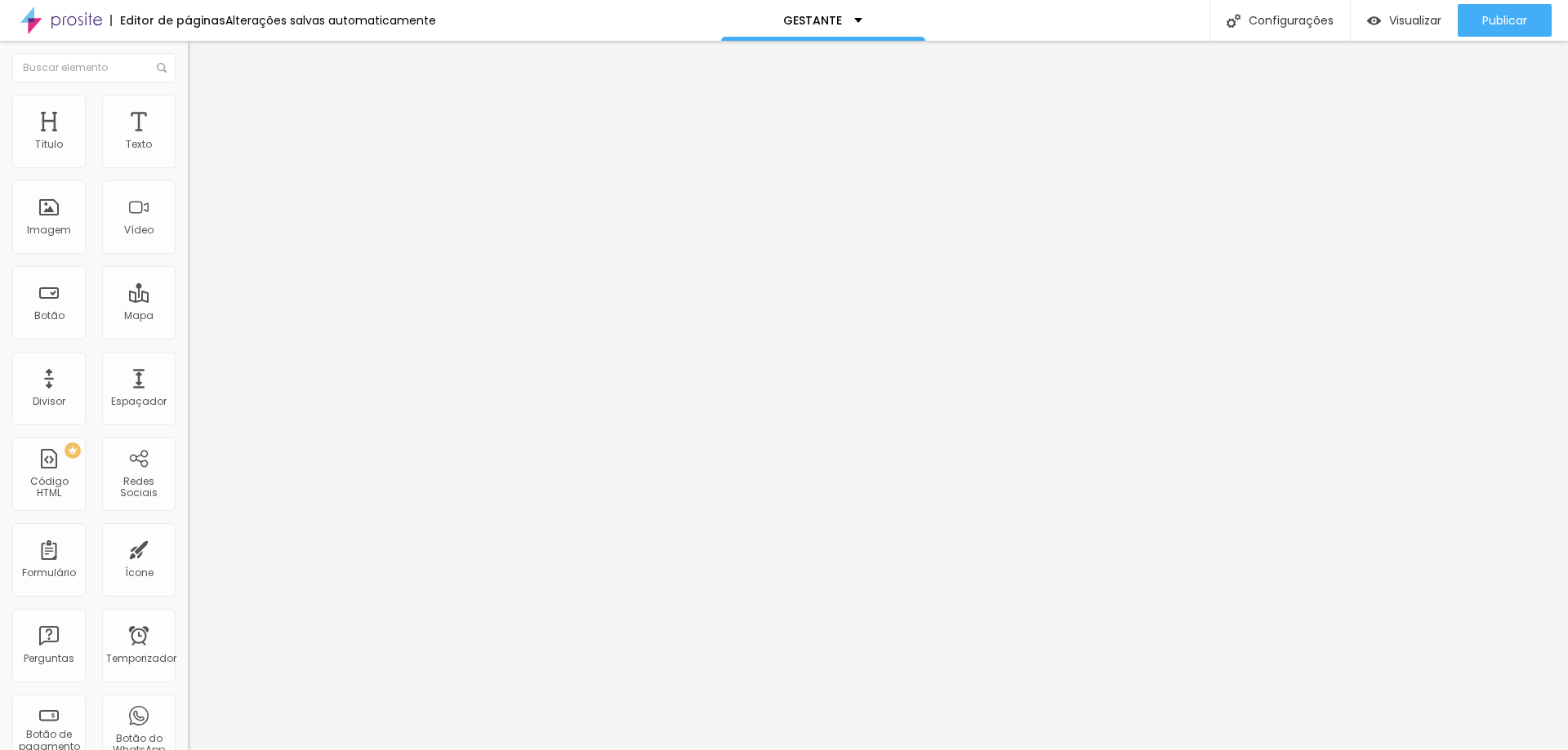
type input "125"
type input "132"
type input "135"
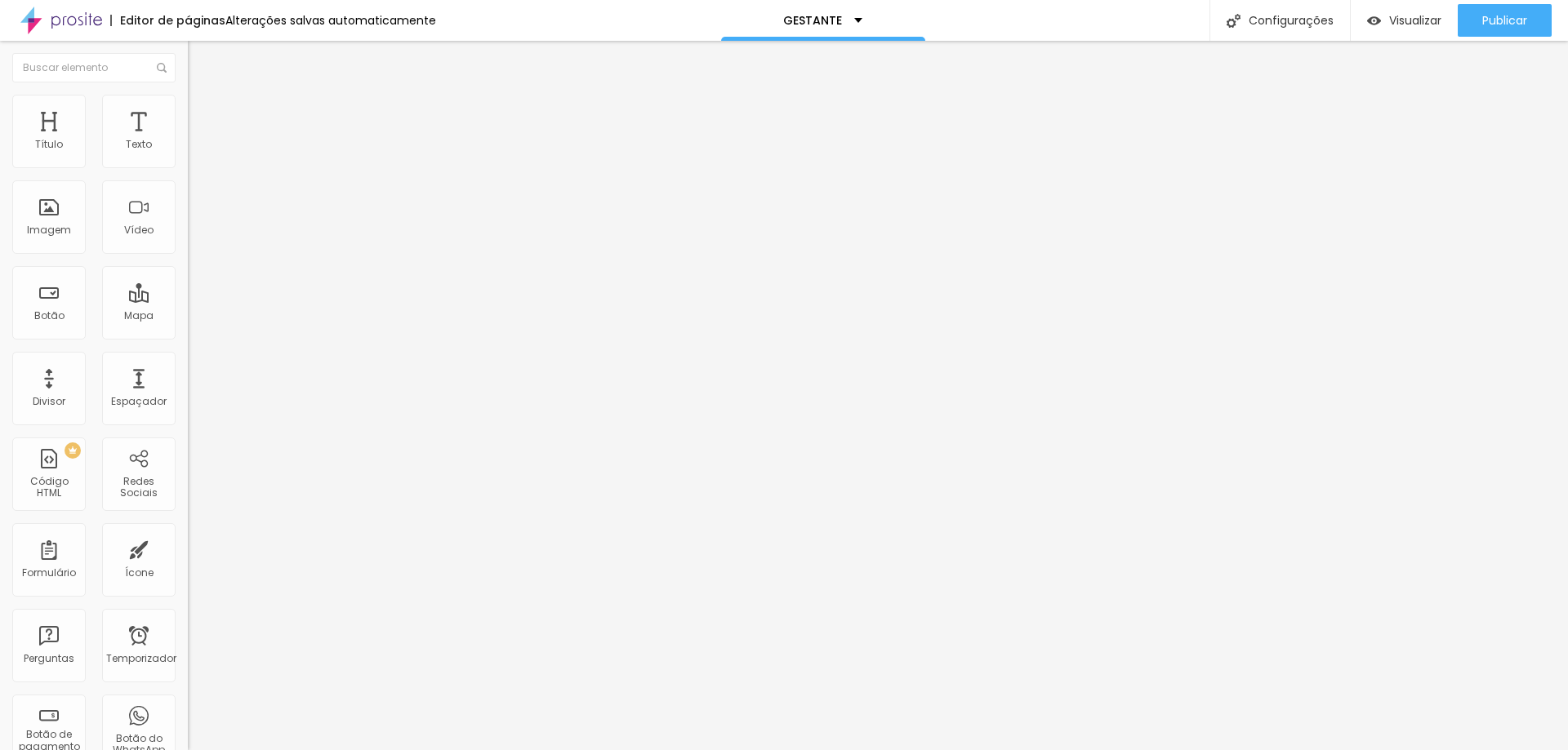
type input "135"
type input "138"
type input "143"
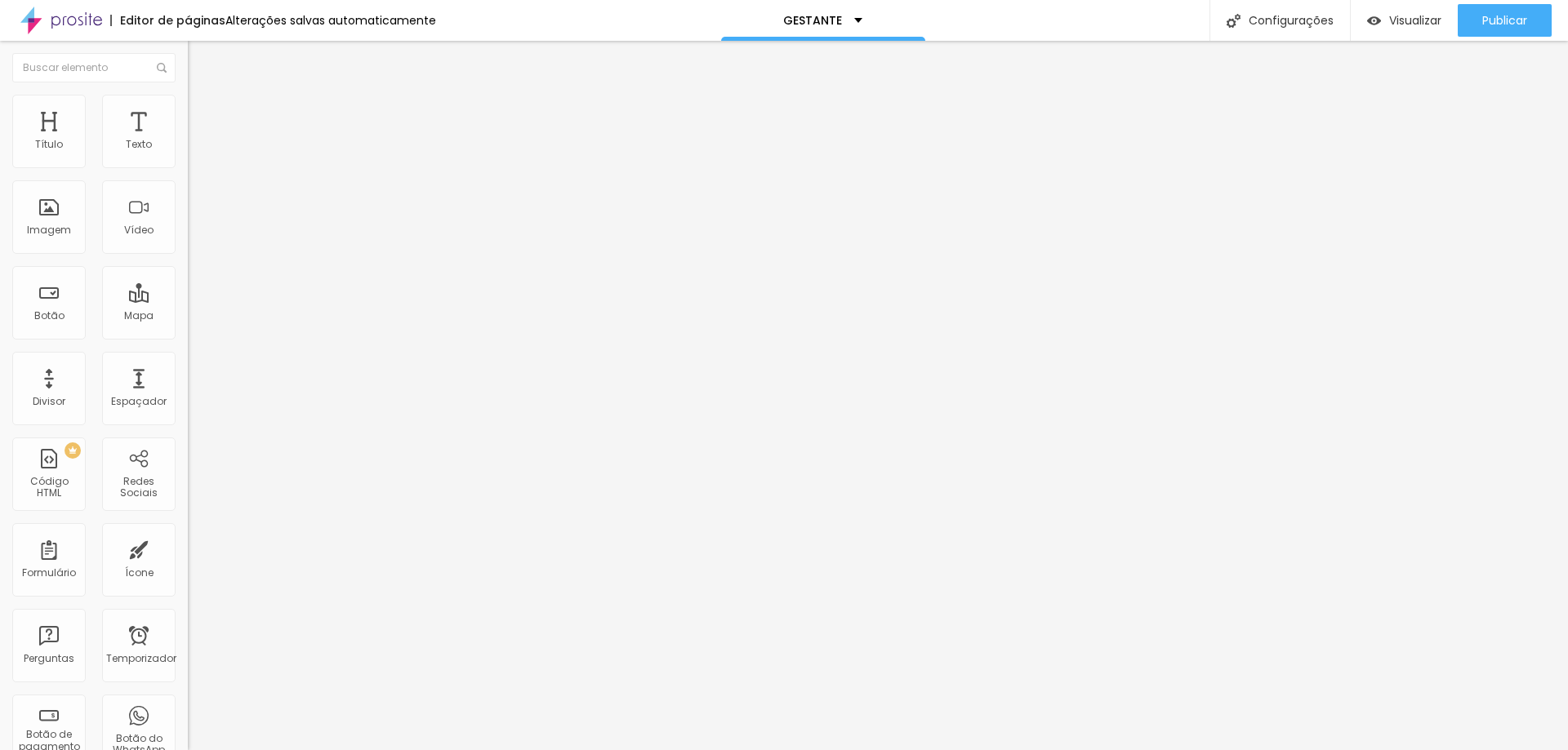
type input "148"
type input "163"
type input "170"
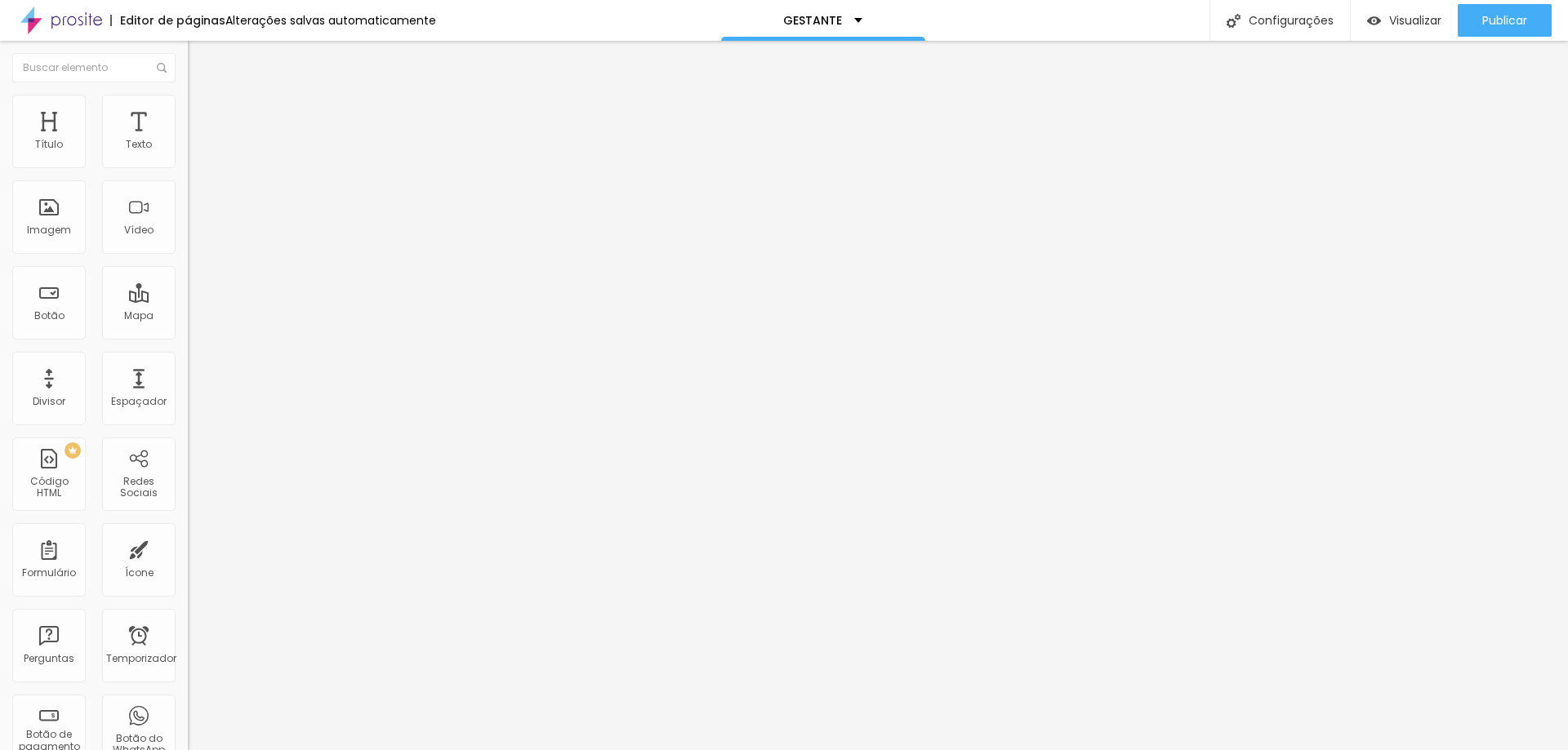
type input "170"
type input "171"
type input "173"
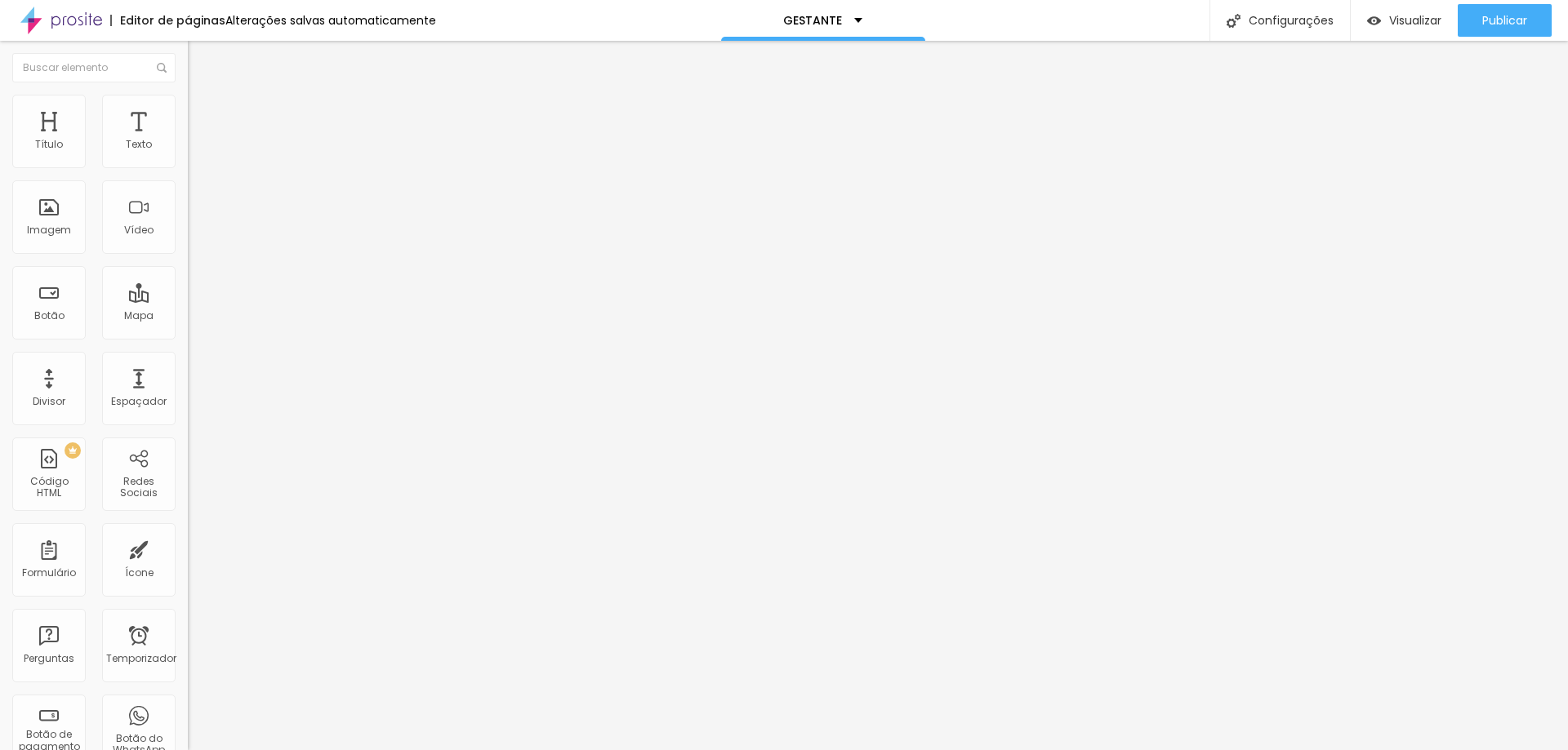
type input "176"
type input "178"
type input "179"
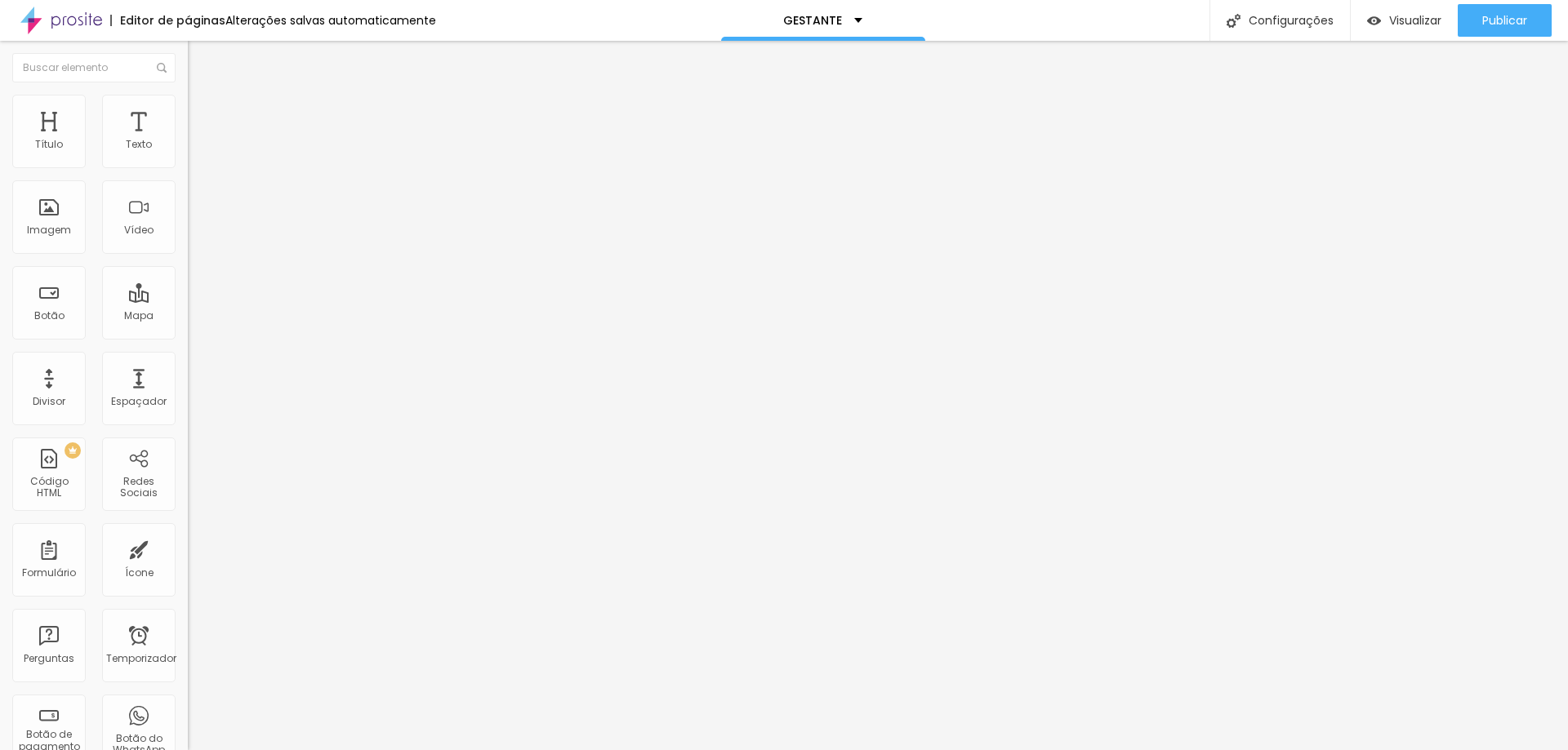
type input "179"
type input "184"
type input "186"
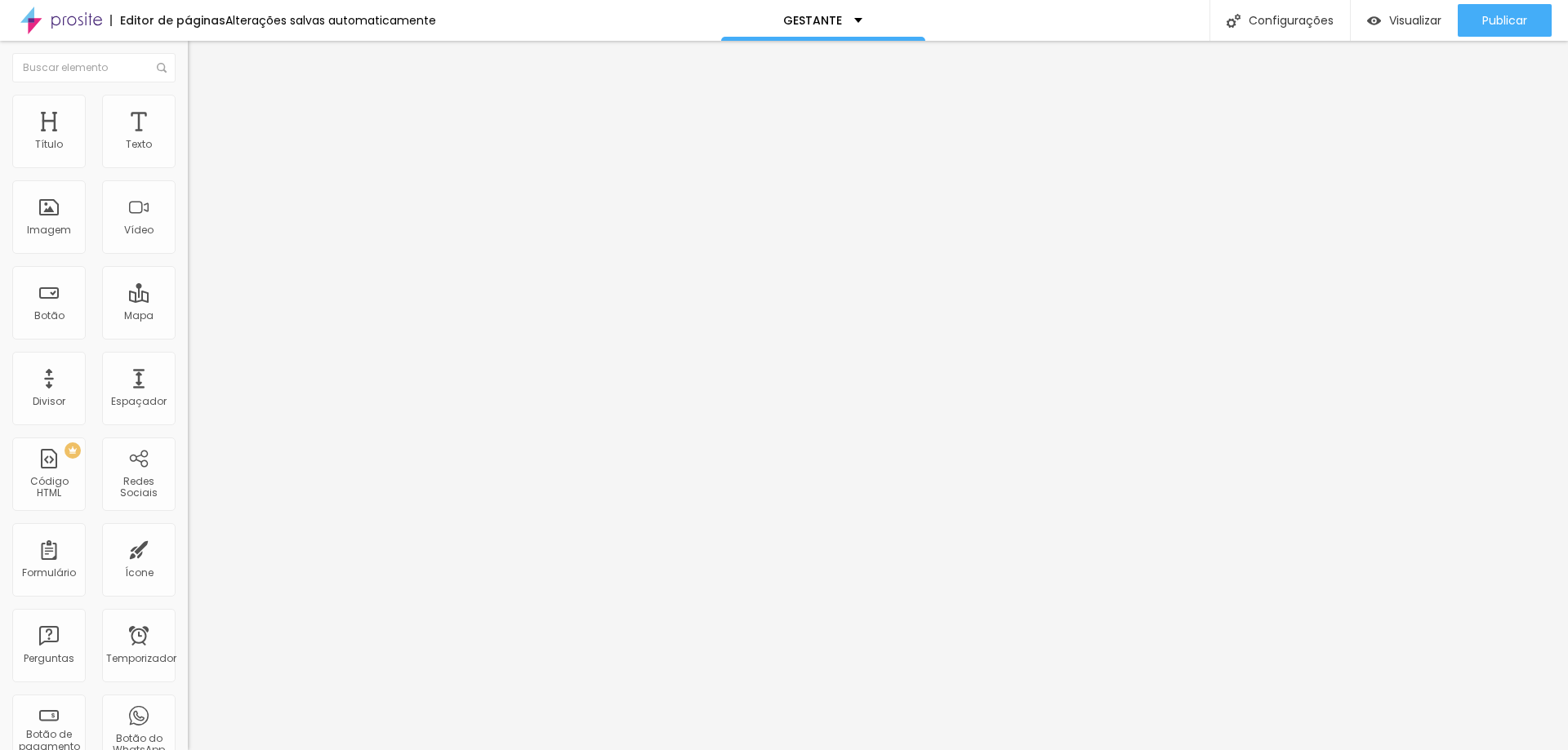
type input "171"
type input "156"
type input "143"
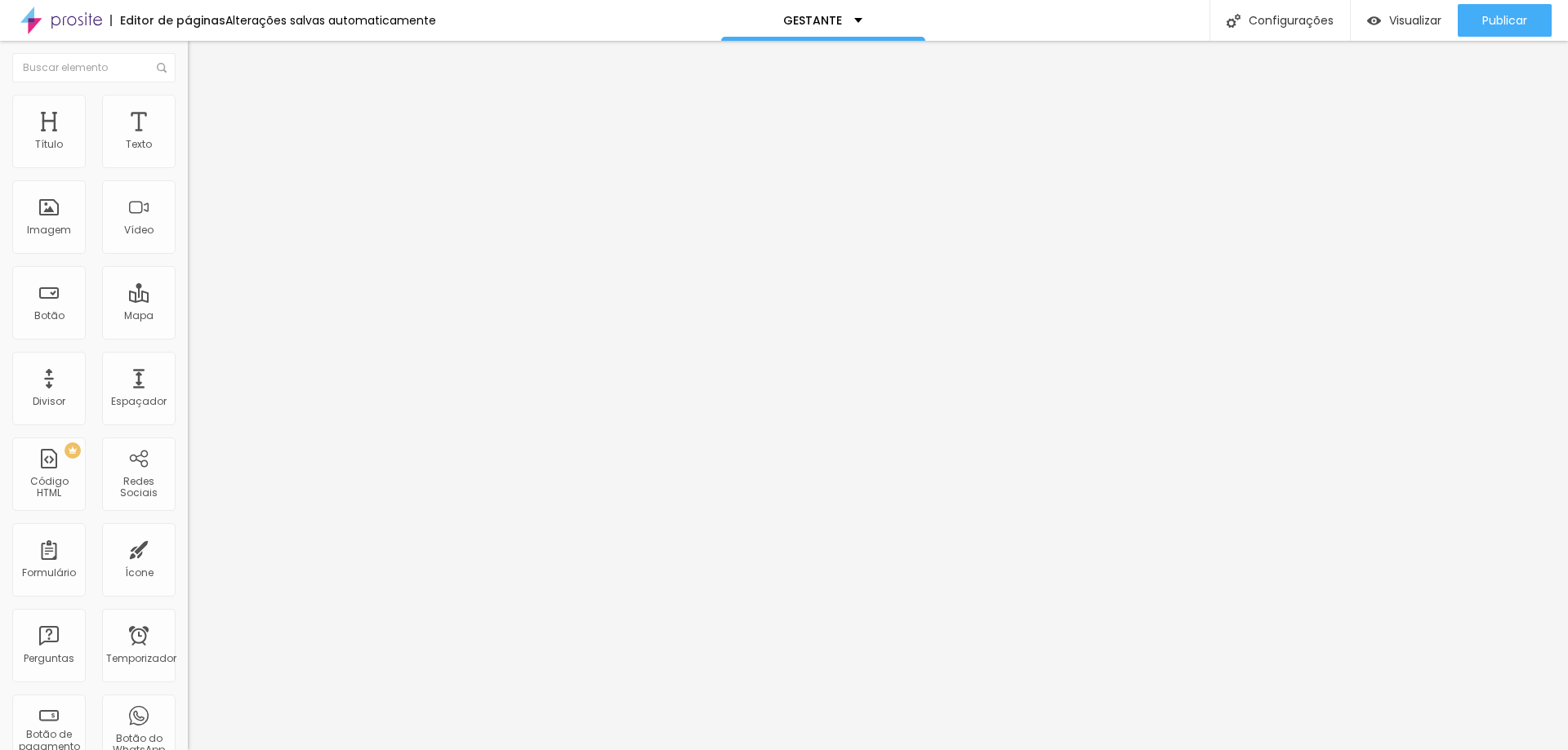
type input "143"
type input "120"
type input "100"
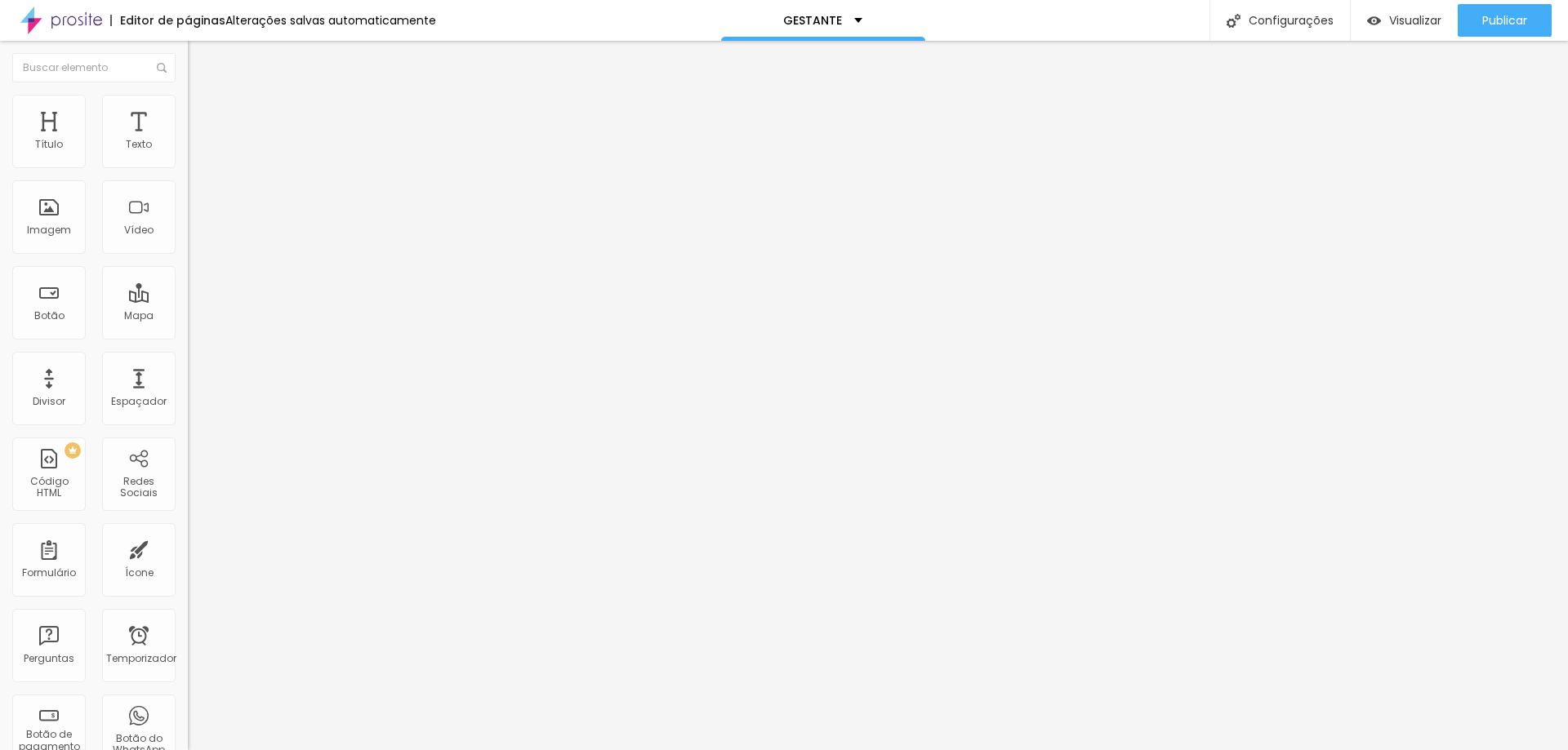
type input "87"
type input "67"
type input "46"
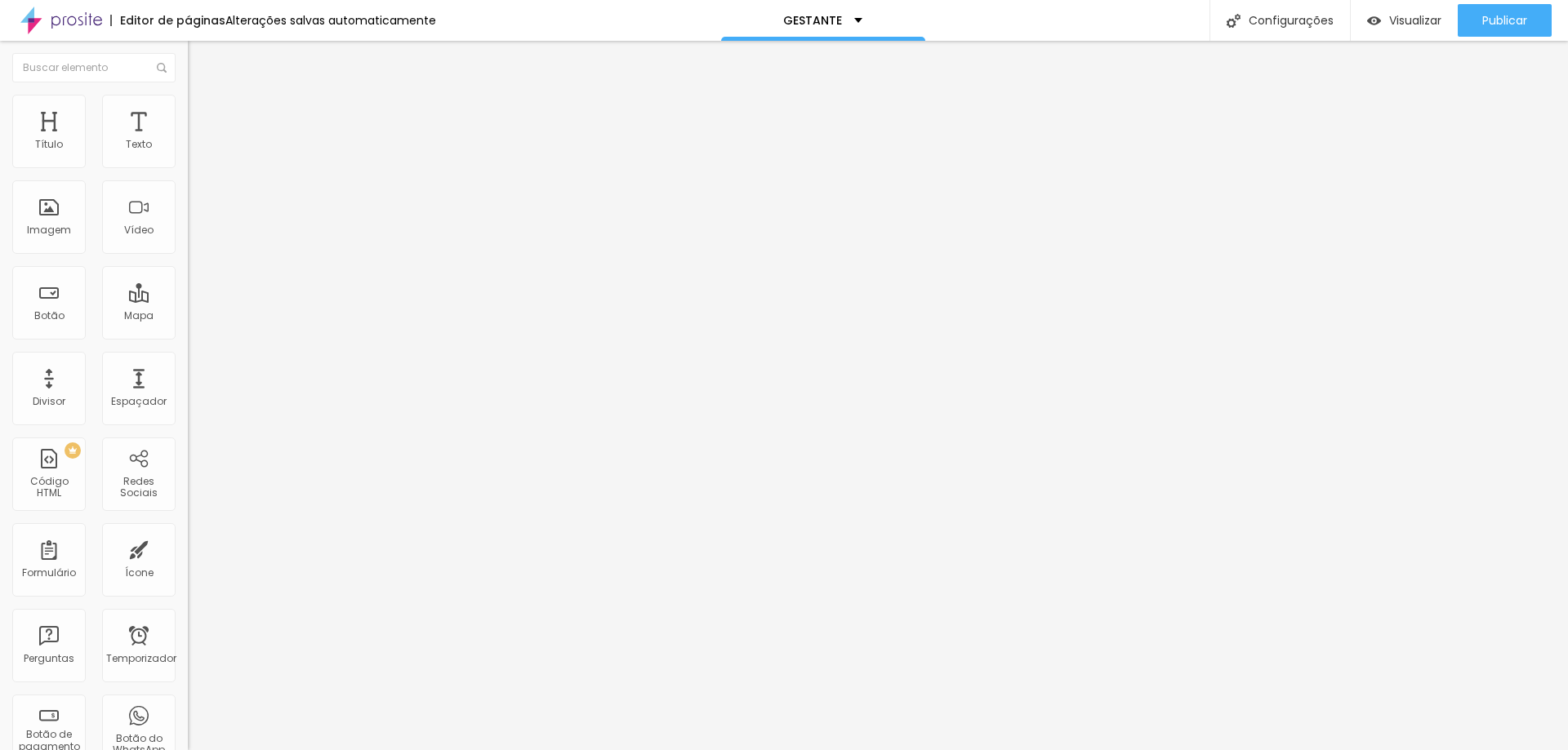
type input "46"
type input "25"
type input "7"
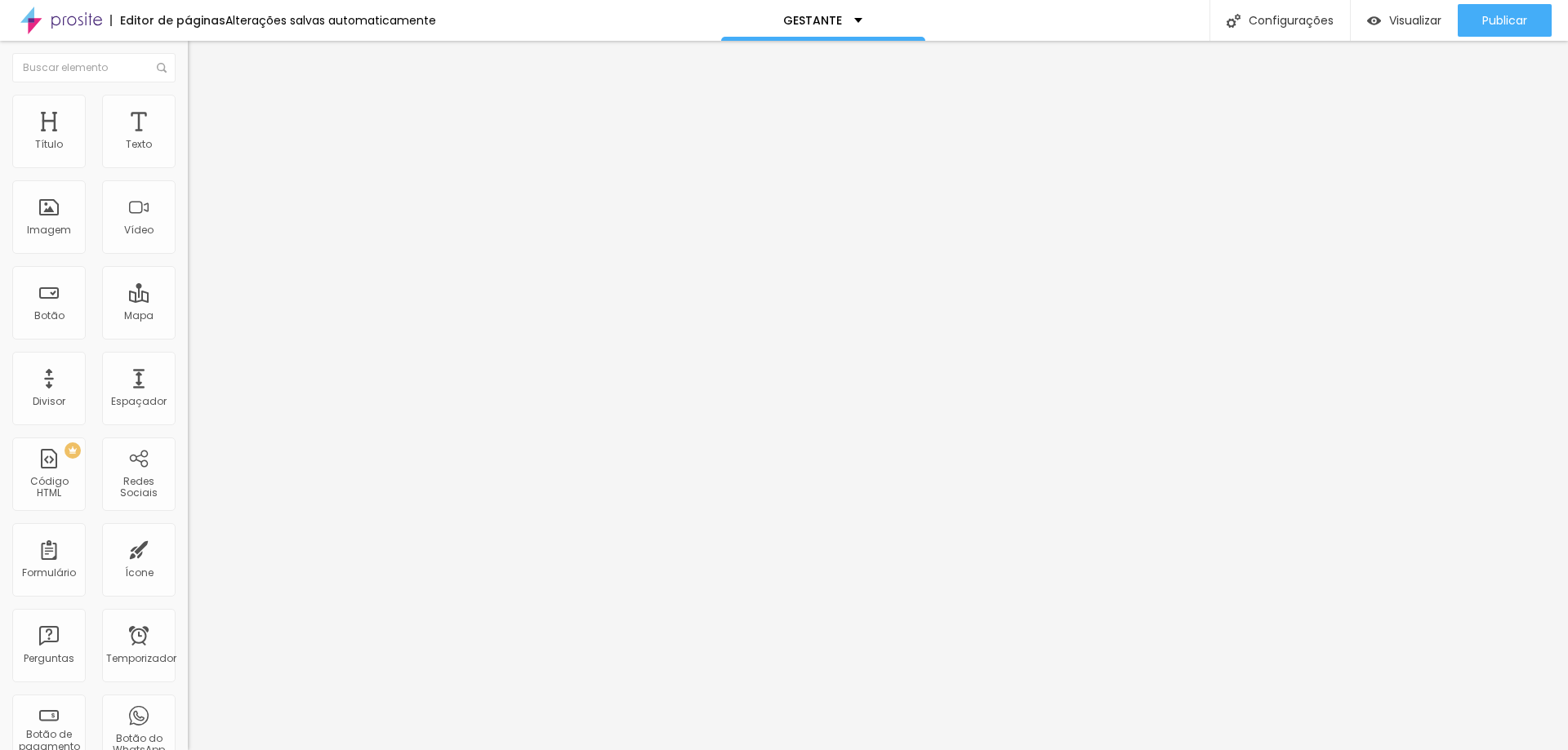
type input "0"
drag, startPoint x: 54, startPoint y: 210, endPoint x: 27, endPoint y: 206, distance: 27.3
click at [188, 358] on input "range" at bounding box center [241, 364] width 106 height 13
click at [188, 111] on img at bounding box center [195, 118] width 15 height 15
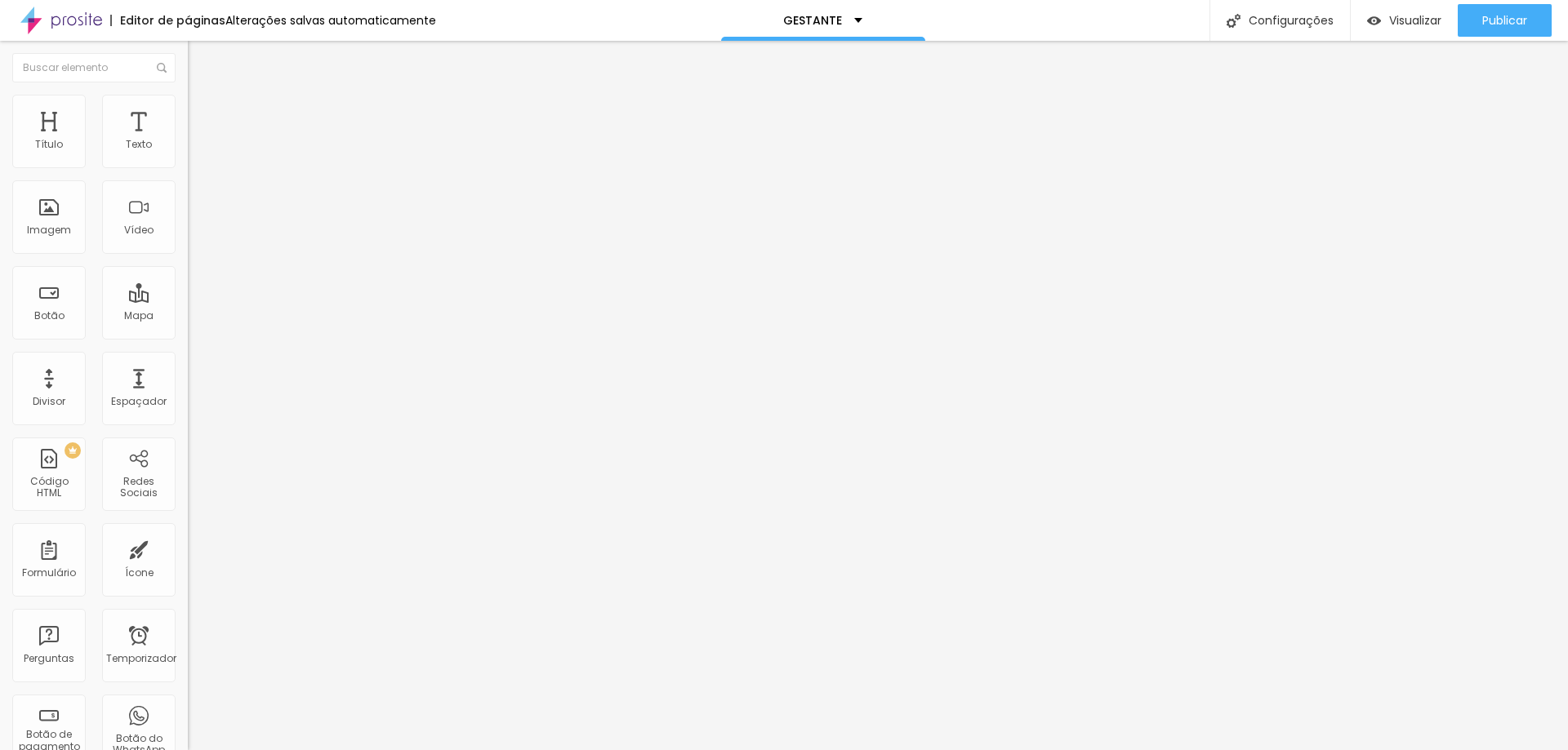
type input "13"
type input "14"
type input "15"
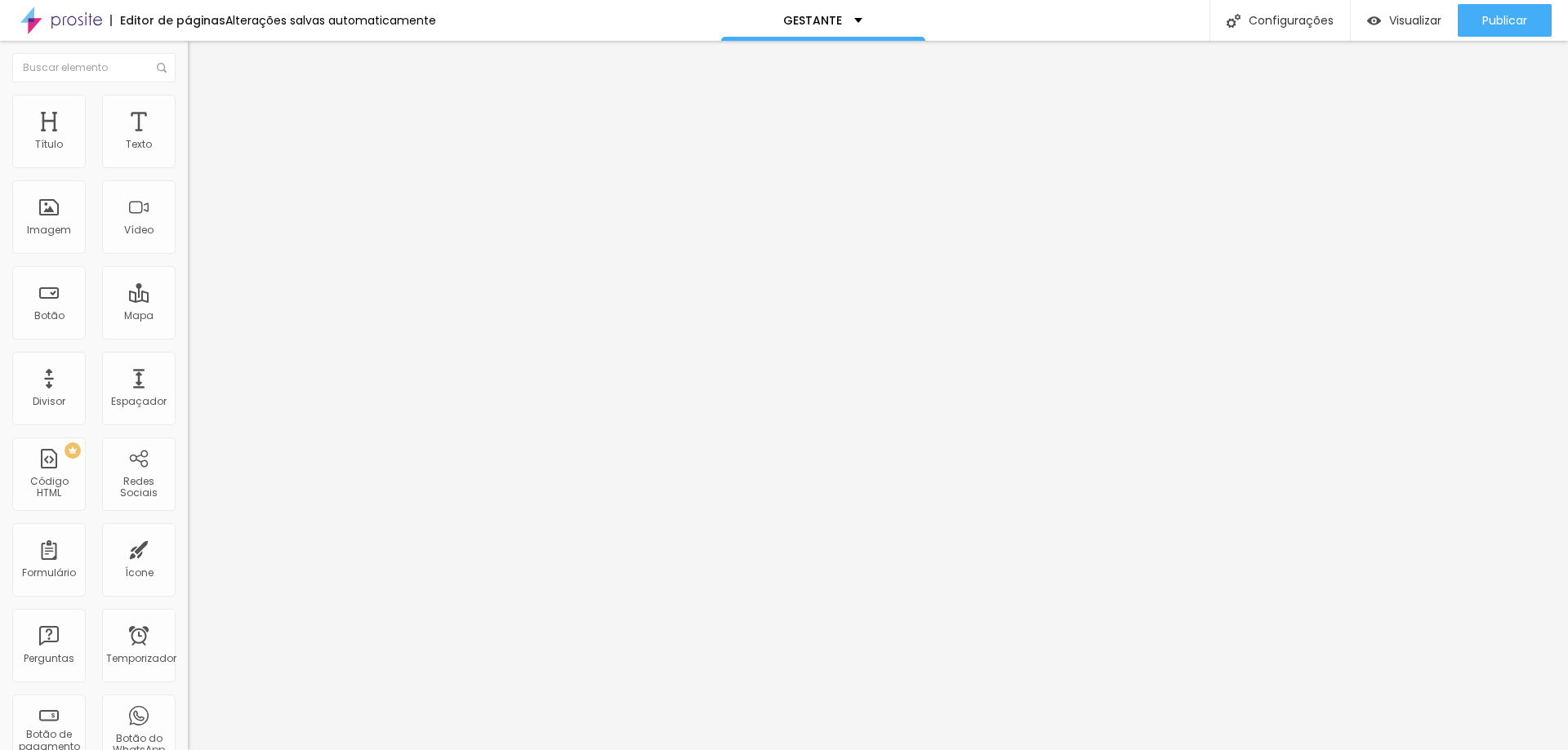
type input "15"
type input "17"
type input "18"
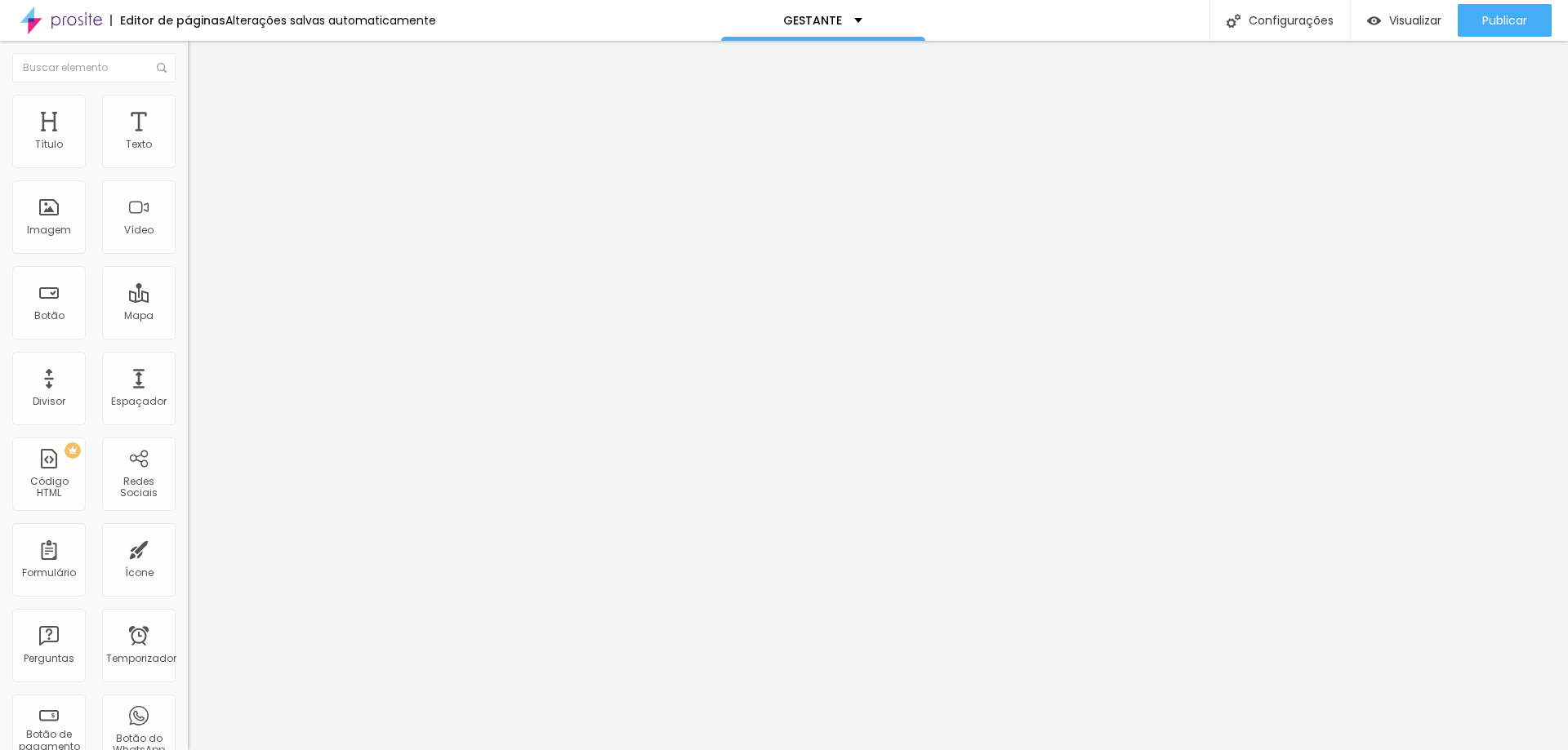
type input "21"
type input "25"
type input "28"
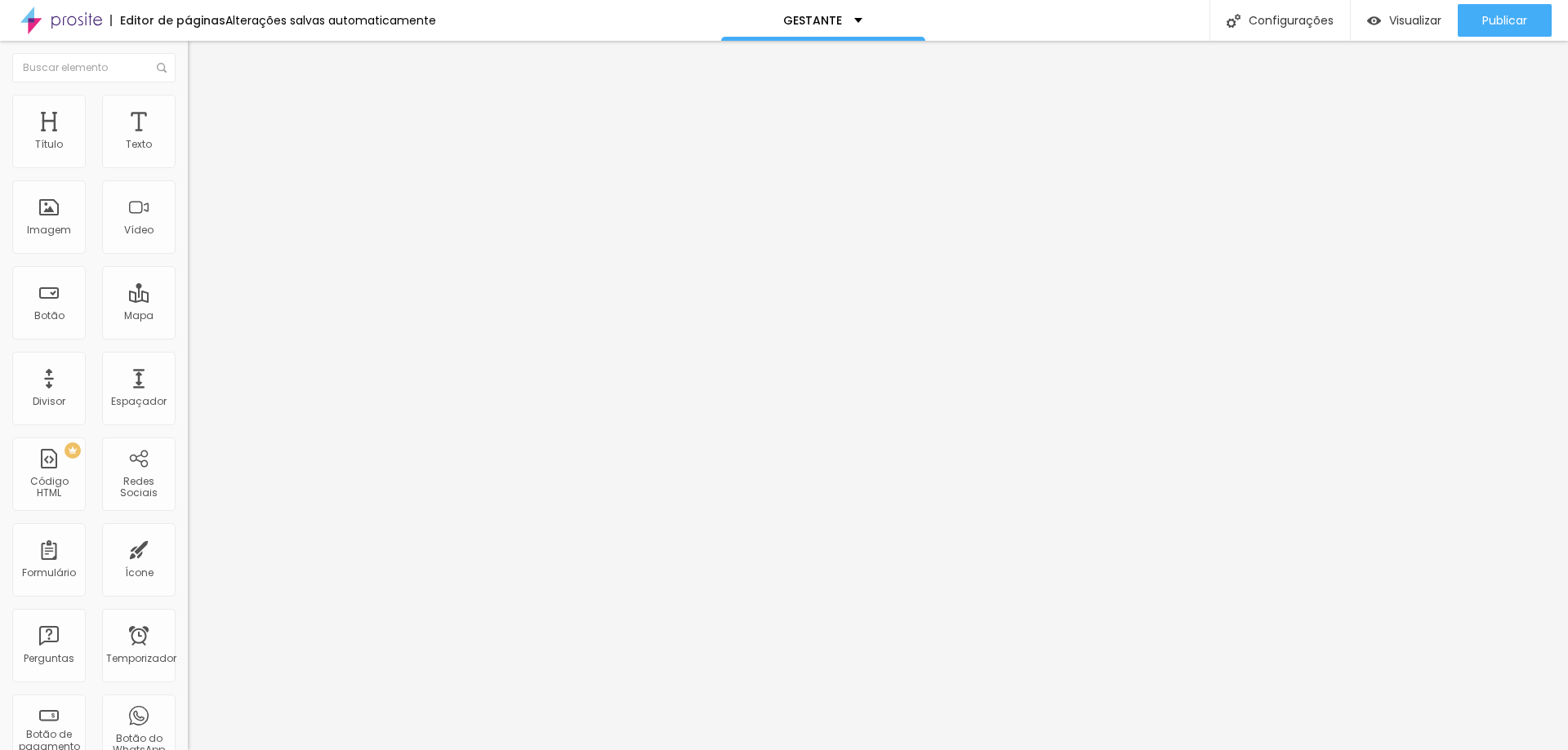
type input "28"
type input "29"
type input "32"
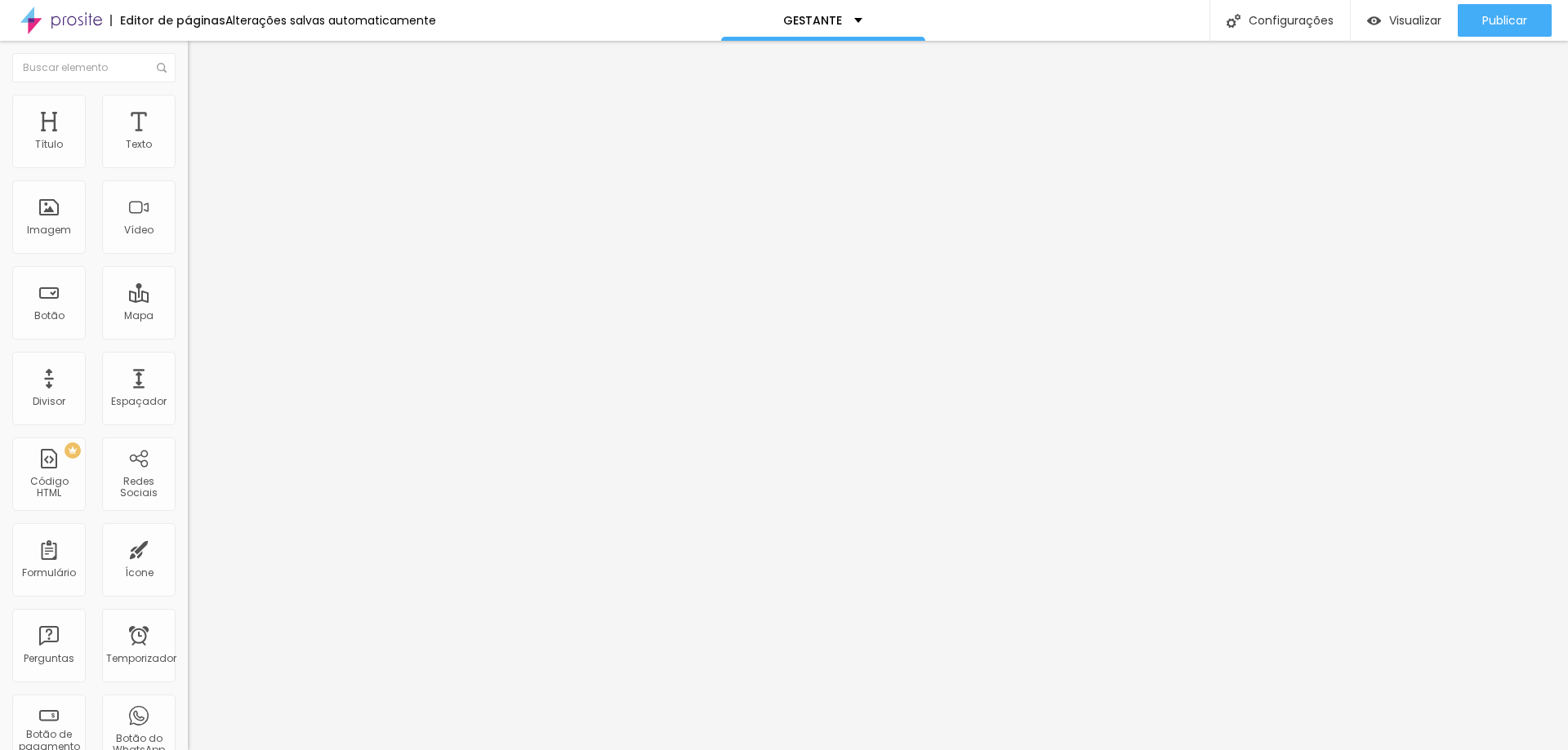
type input "33"
type input "35"
type input "38"
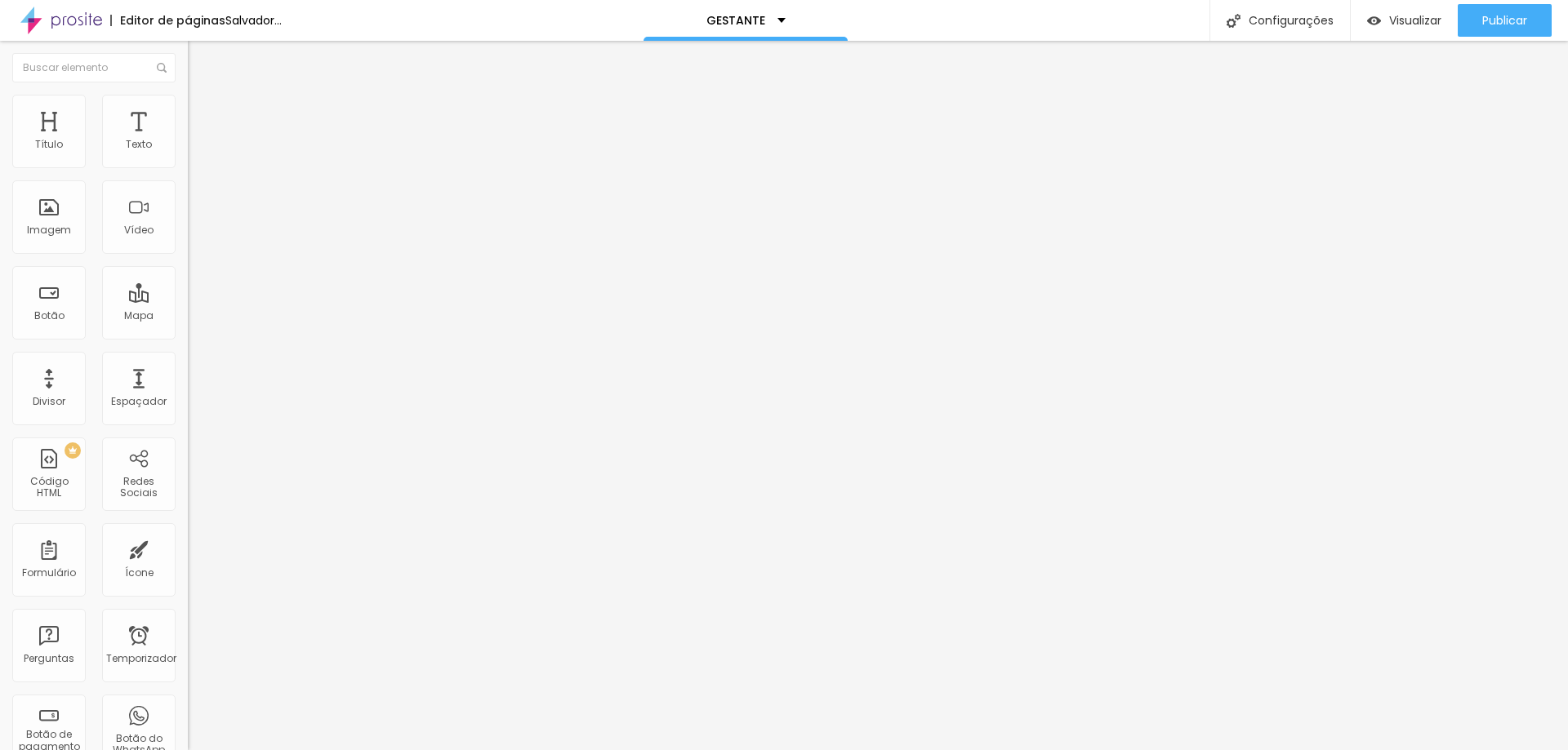
type input "38"
type input "40"
type input "44"
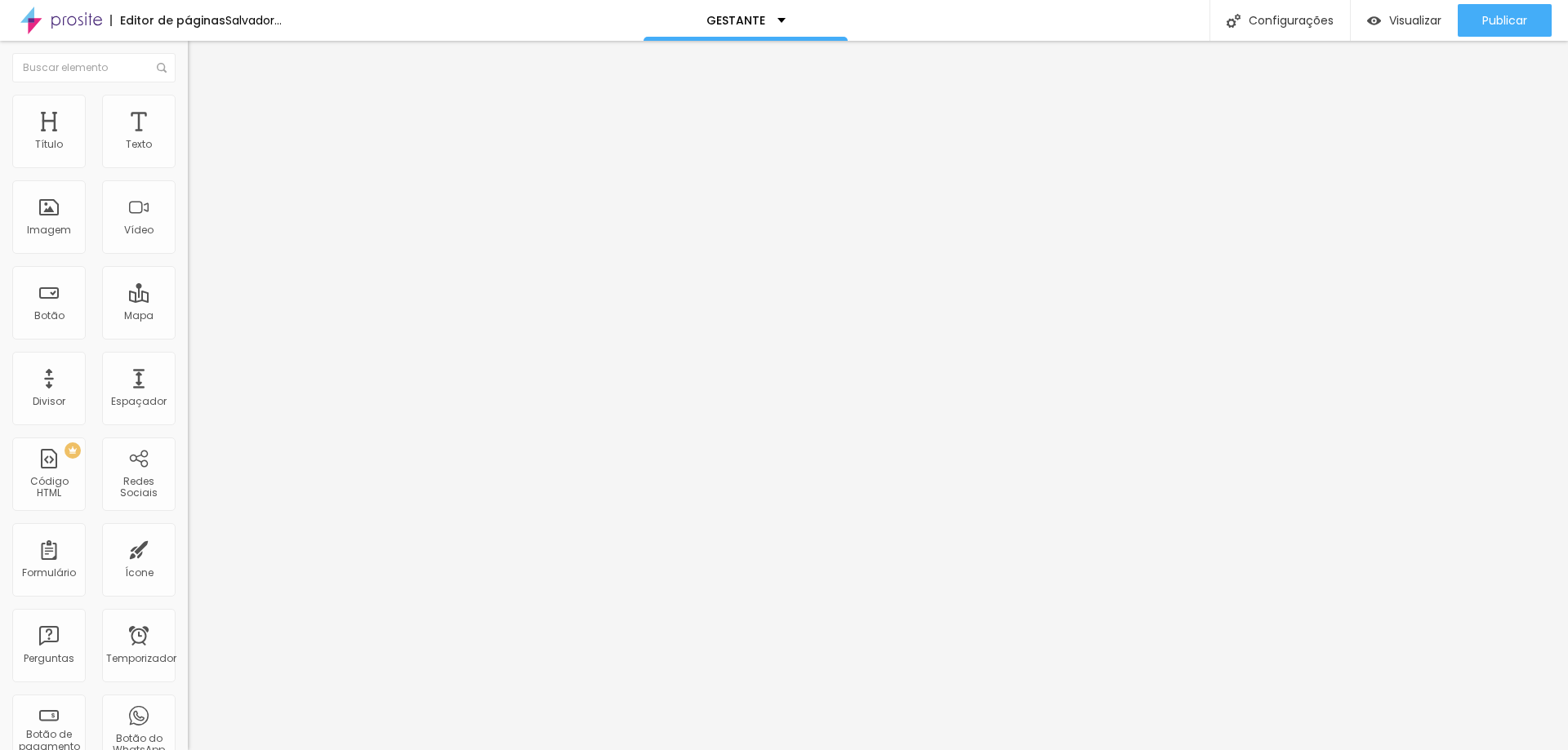
type input "46"
type input "49"
type input "53"
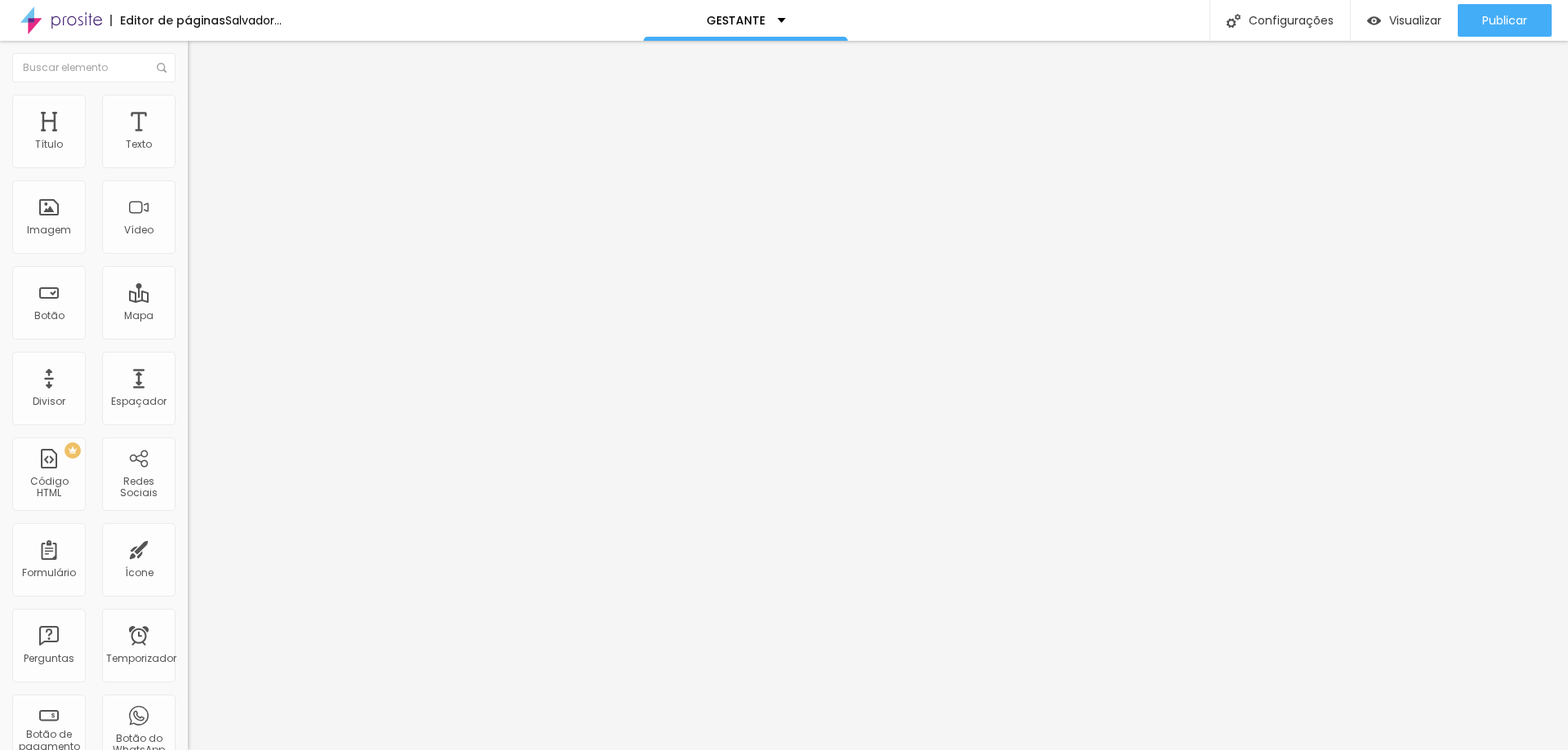
type input "53"
type input "57"
type input "58"
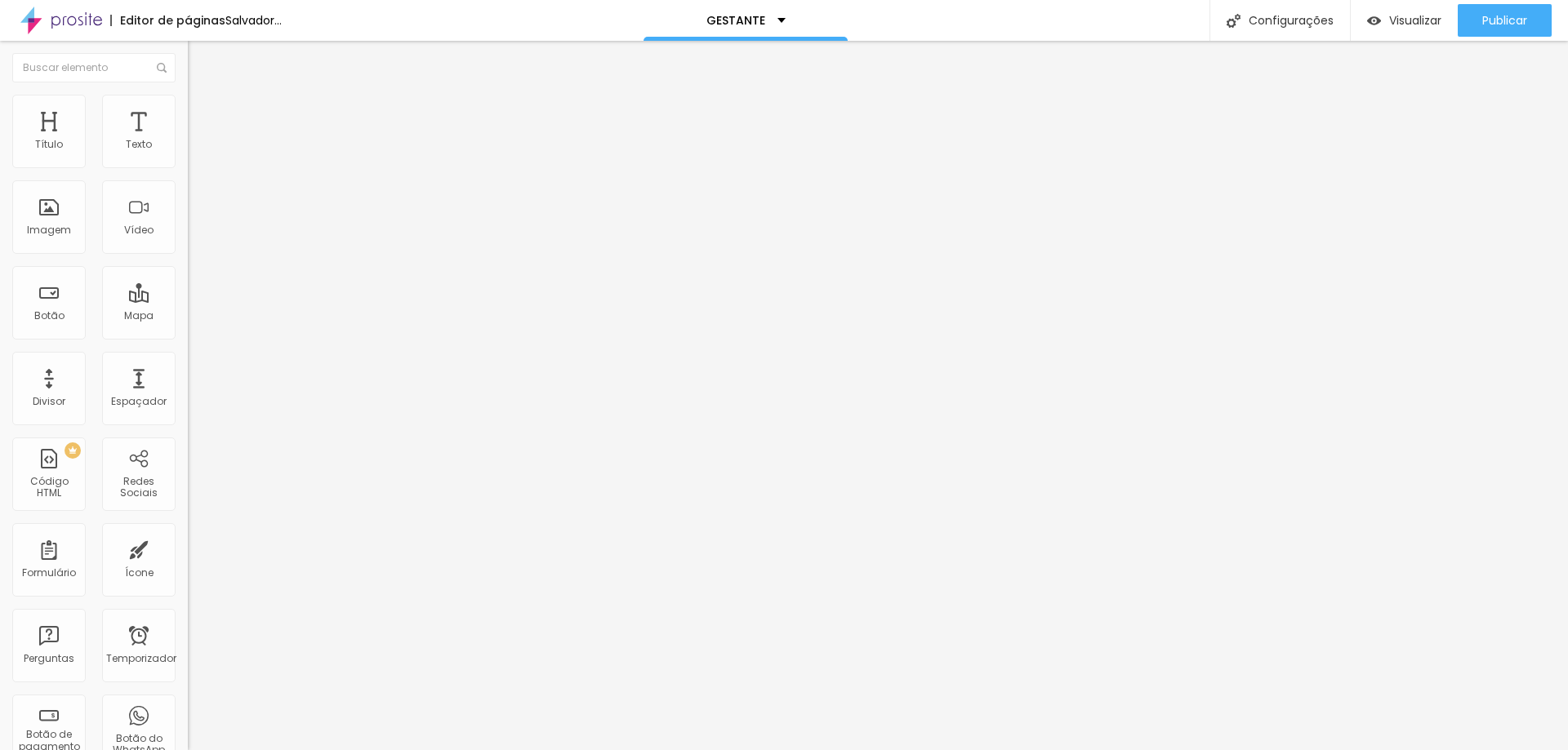
type input "59"
type input "61"
type input "58"
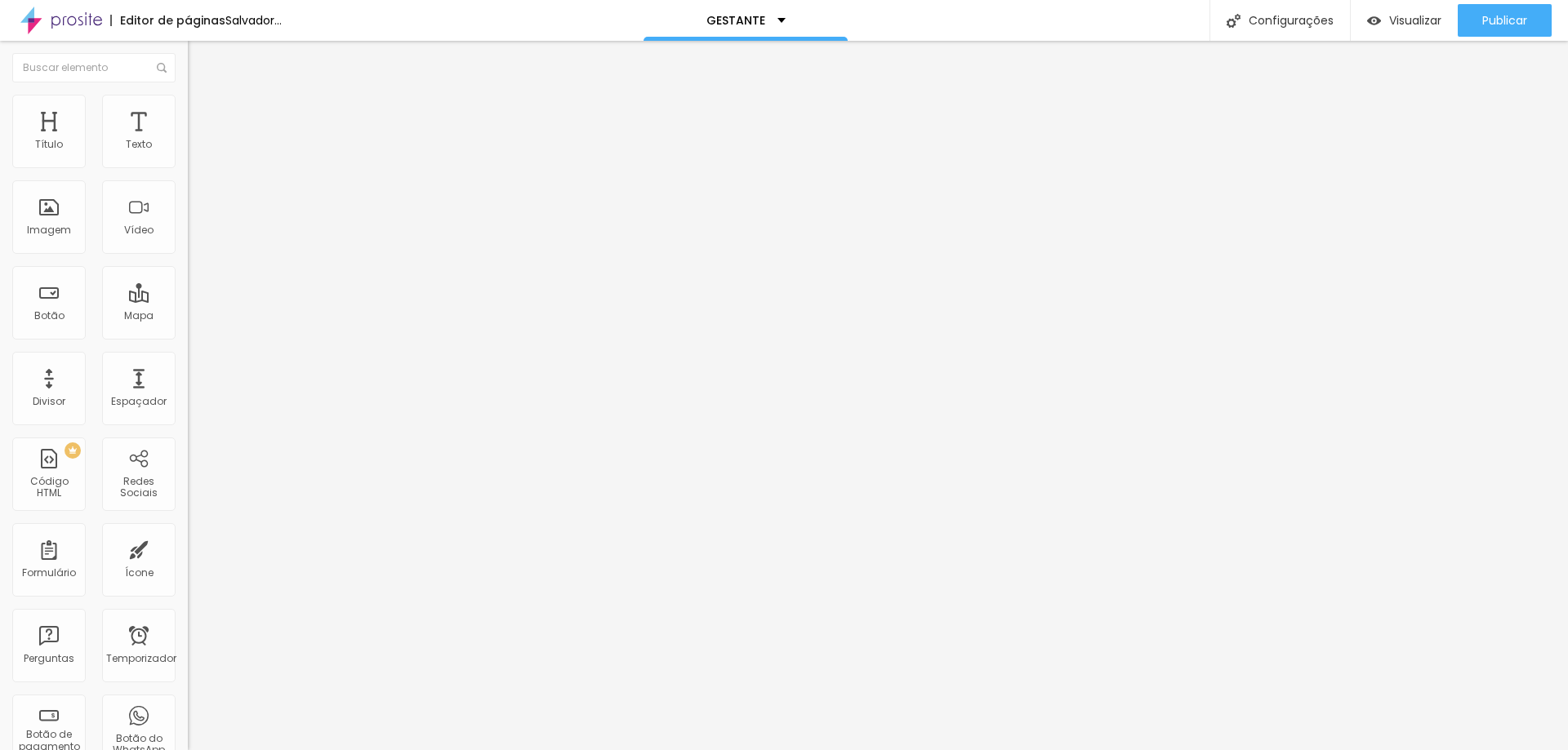
type input "58"
type input "53"
type input "46"
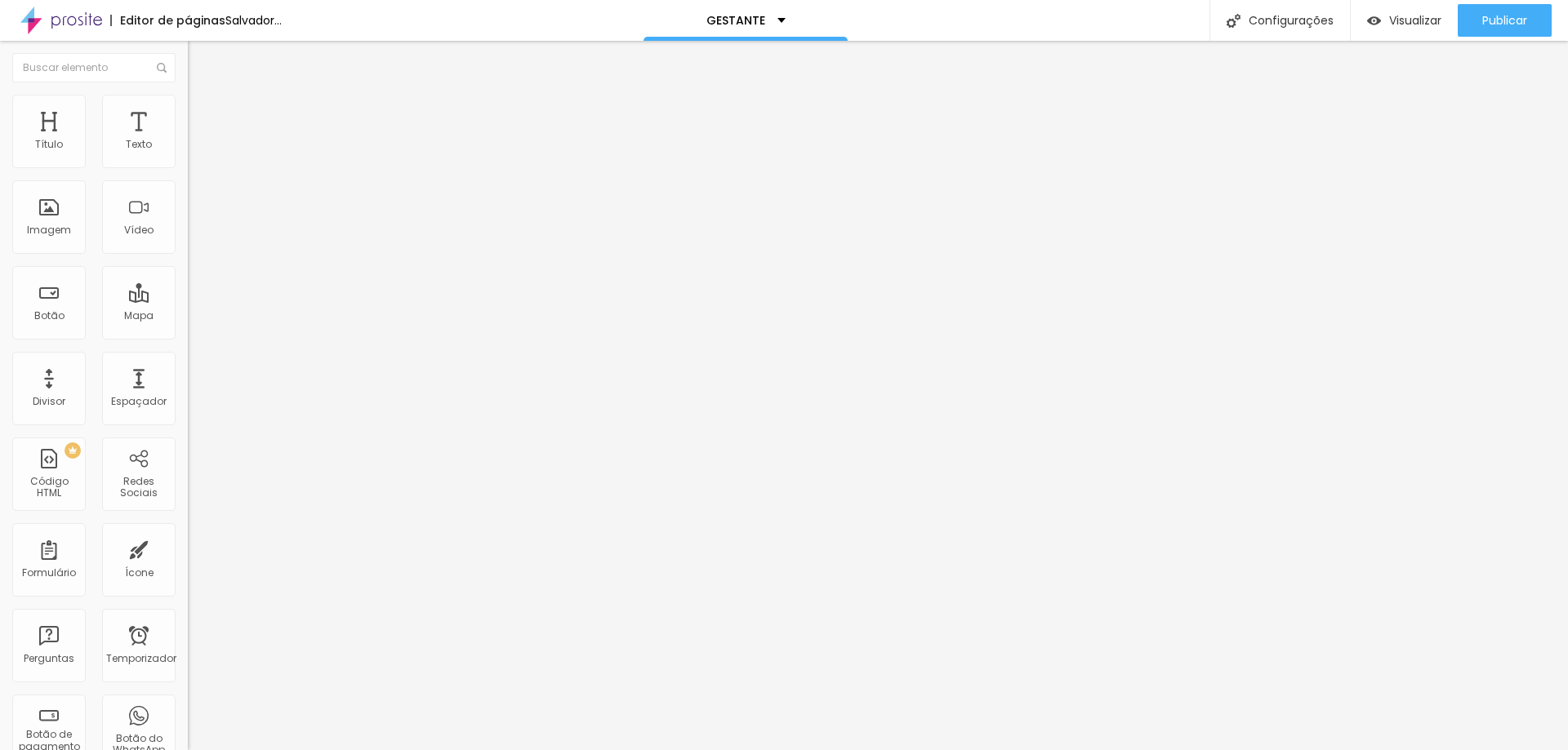
type input "44"
type input "39"
type input "37"
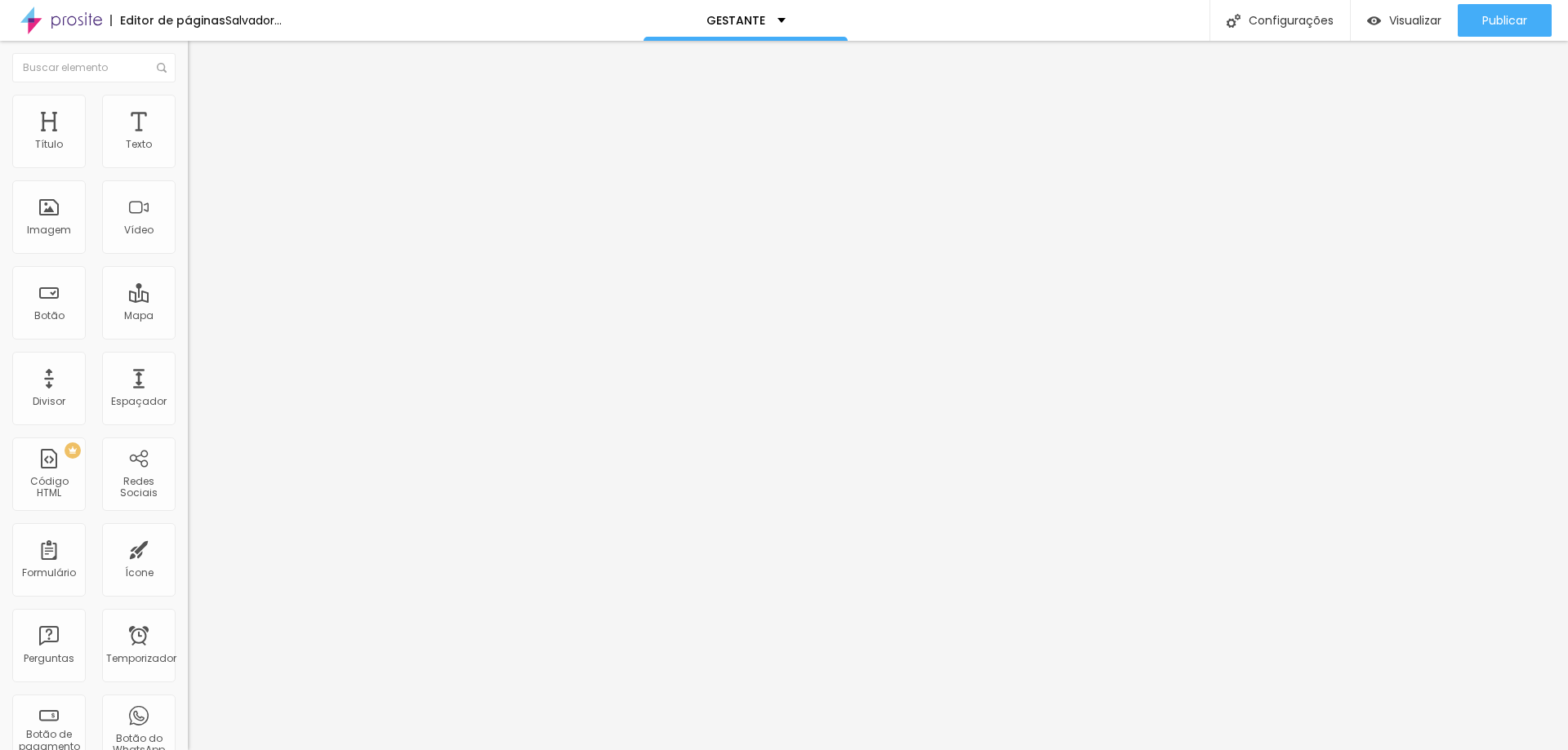
type input "37"
type input "34"
type input "30"
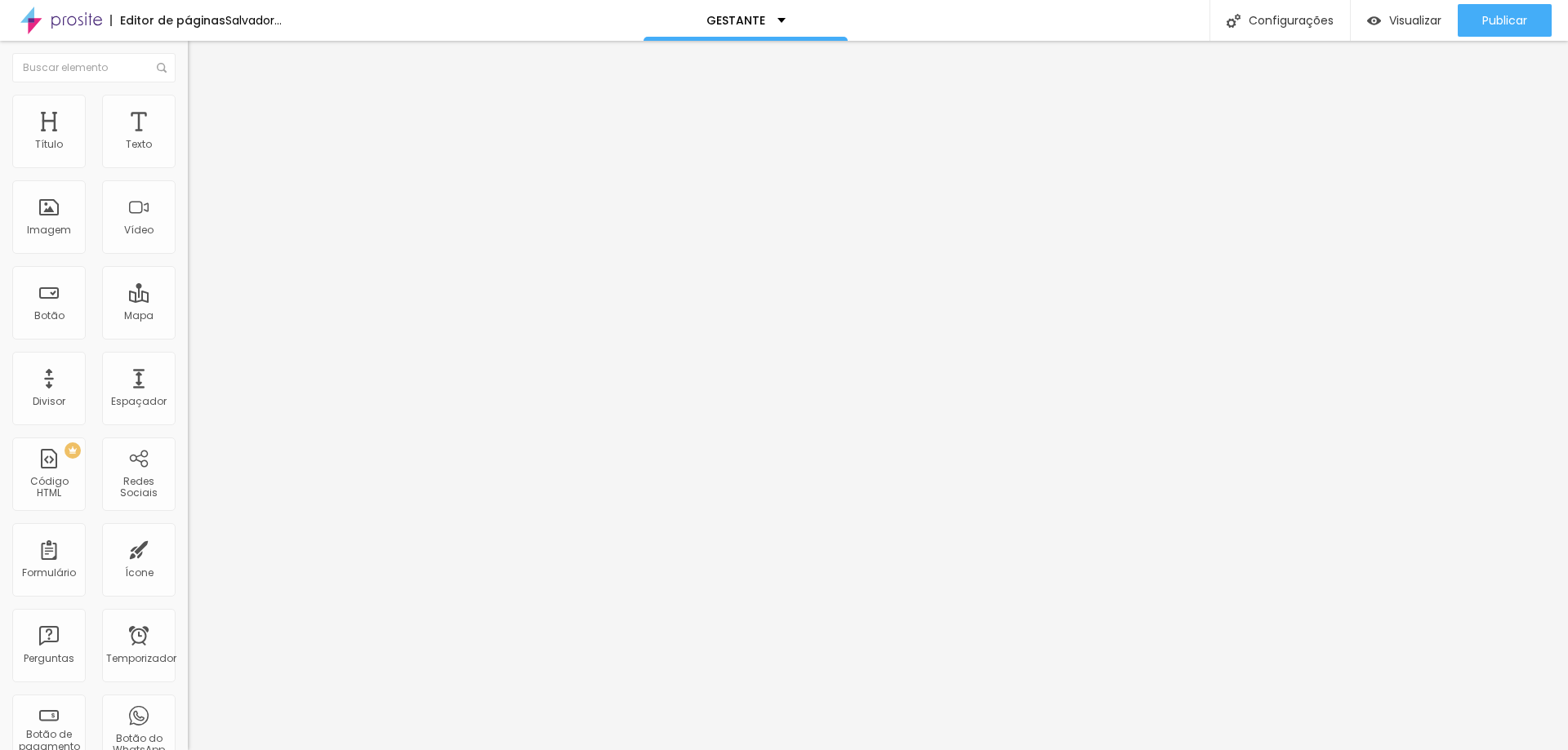
type input "26"
type input "23"
type input "21"
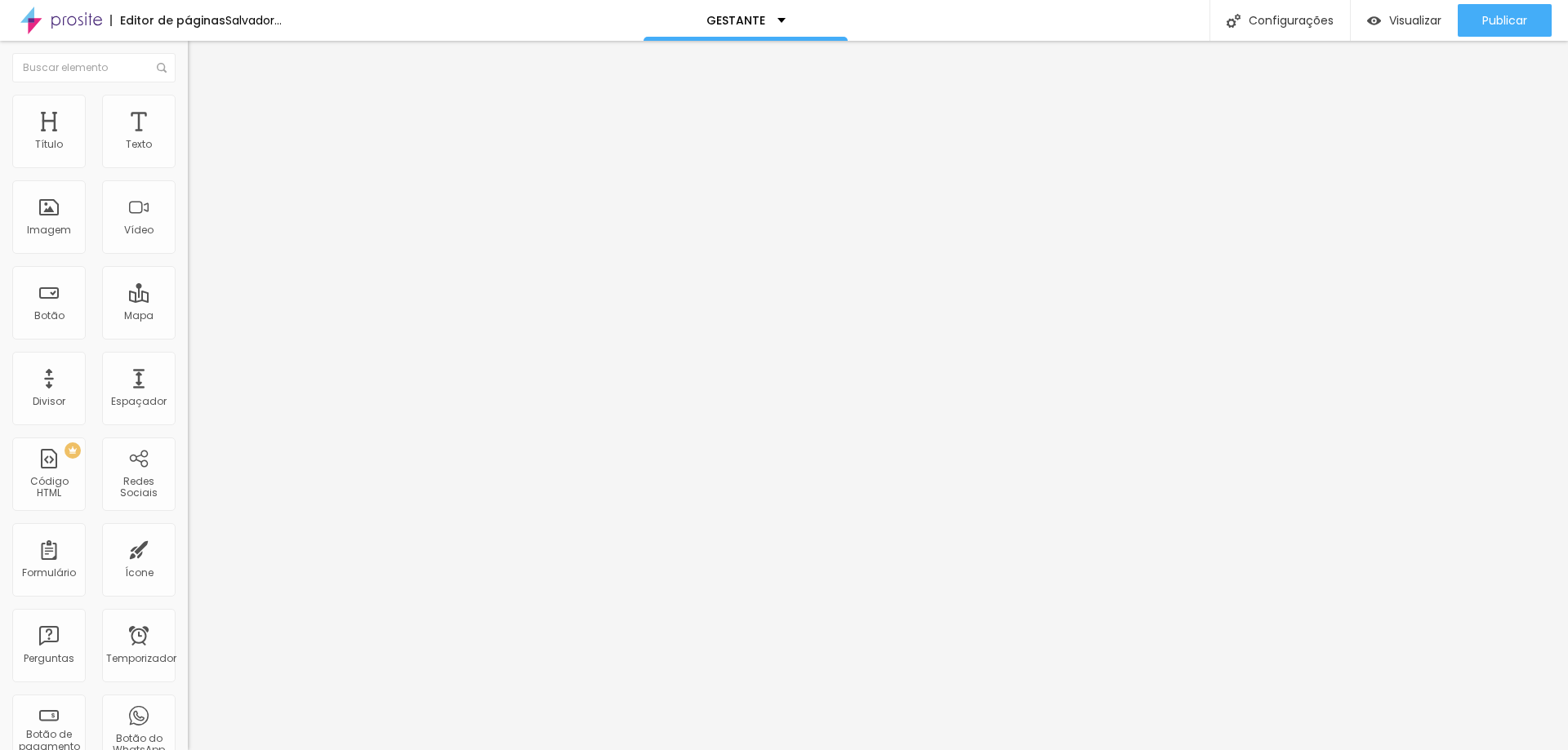
type input "21"
type input "19"
type input "18"
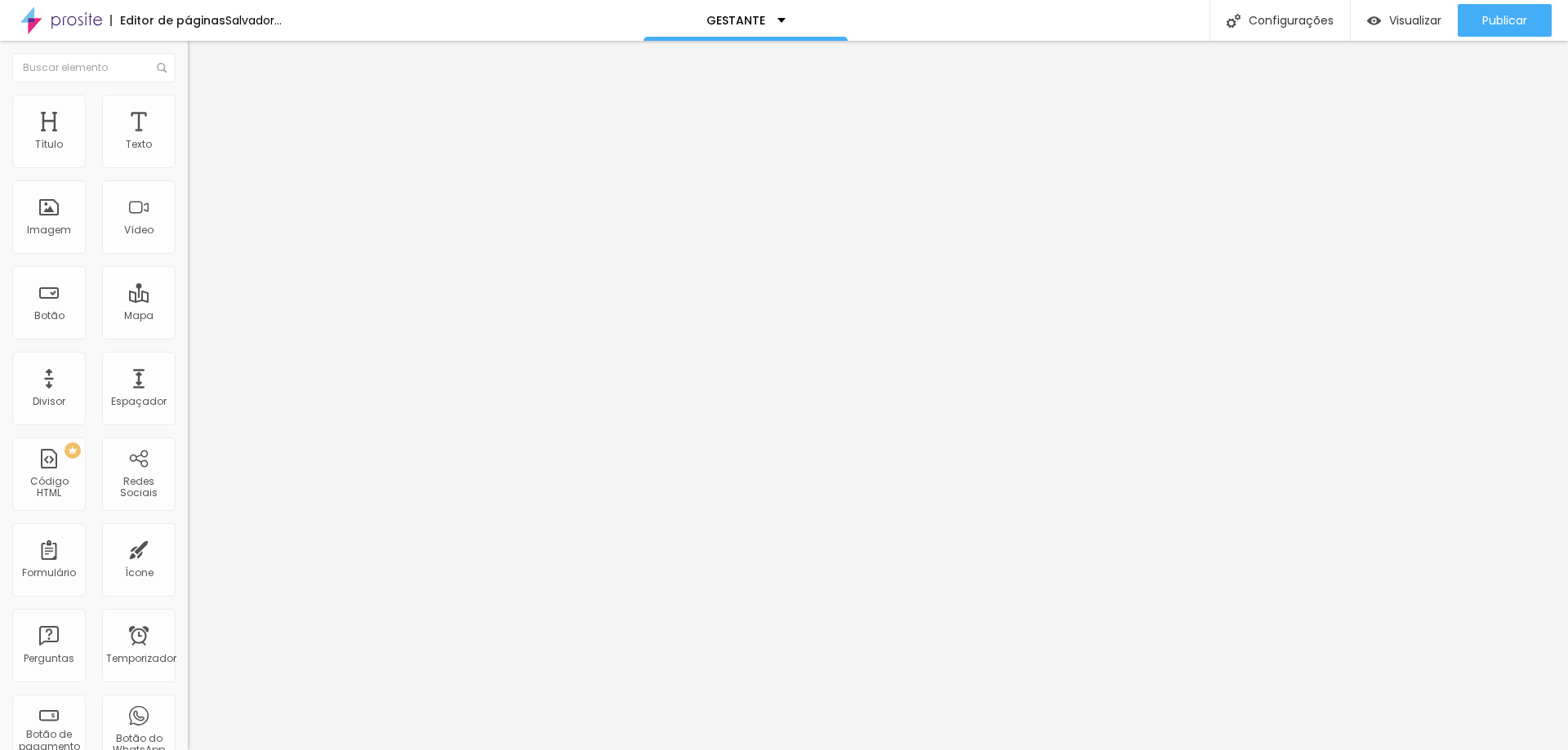
type input "16"
type input "15"
type input "14"
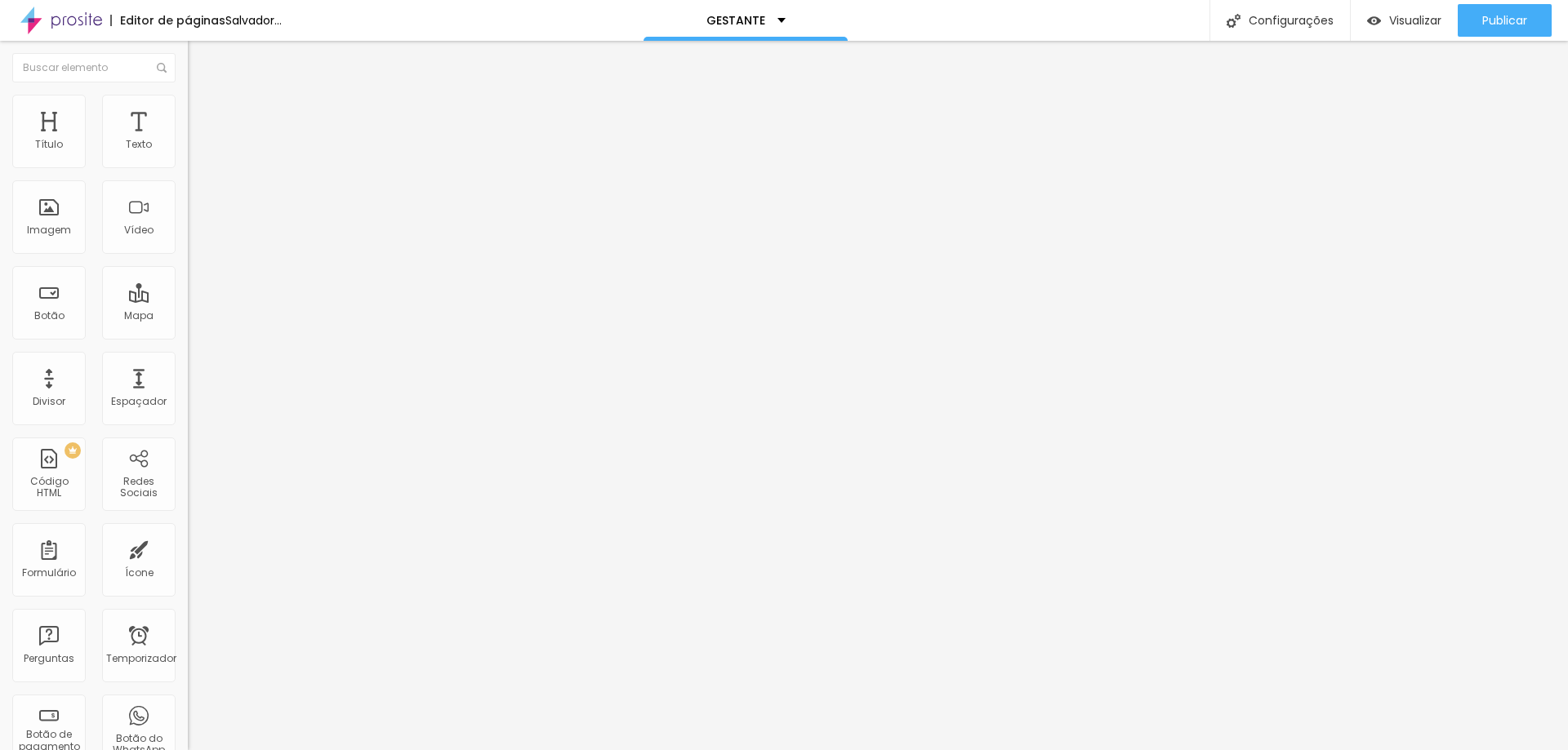
type input "14"
type input "13"
type input "12"
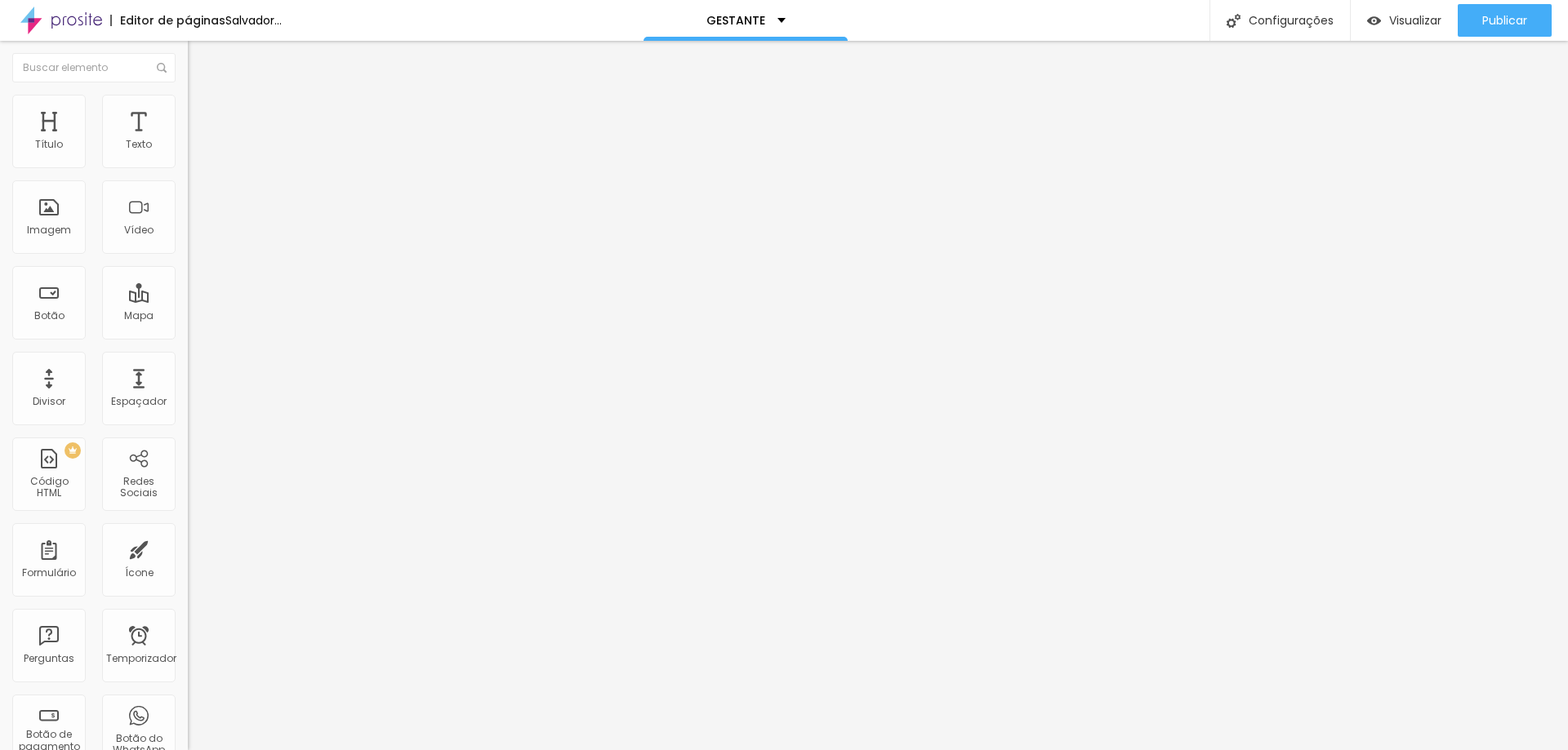
type input "11"
type input "10"
type input "9"
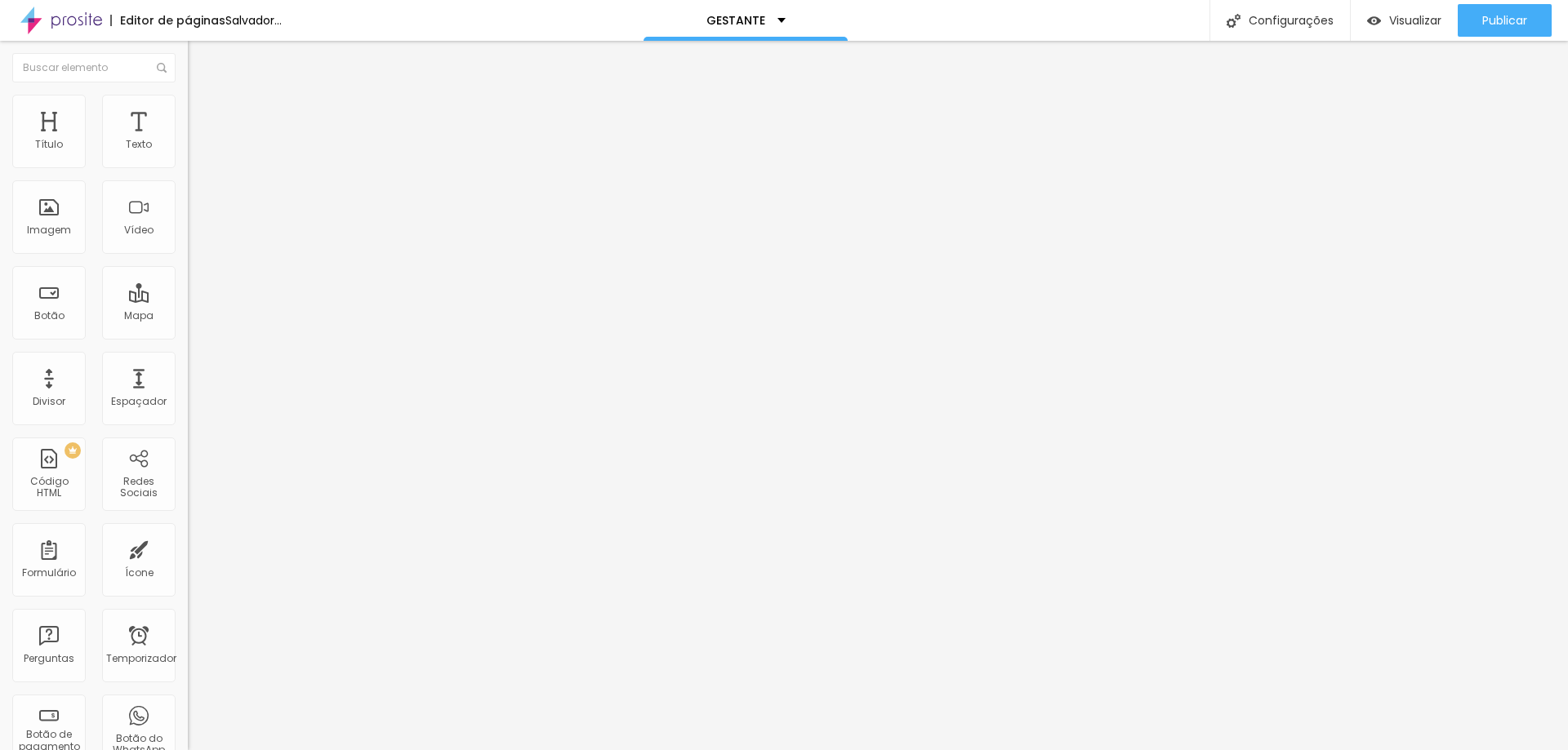
type input "9"
type input "7"
type input "6"
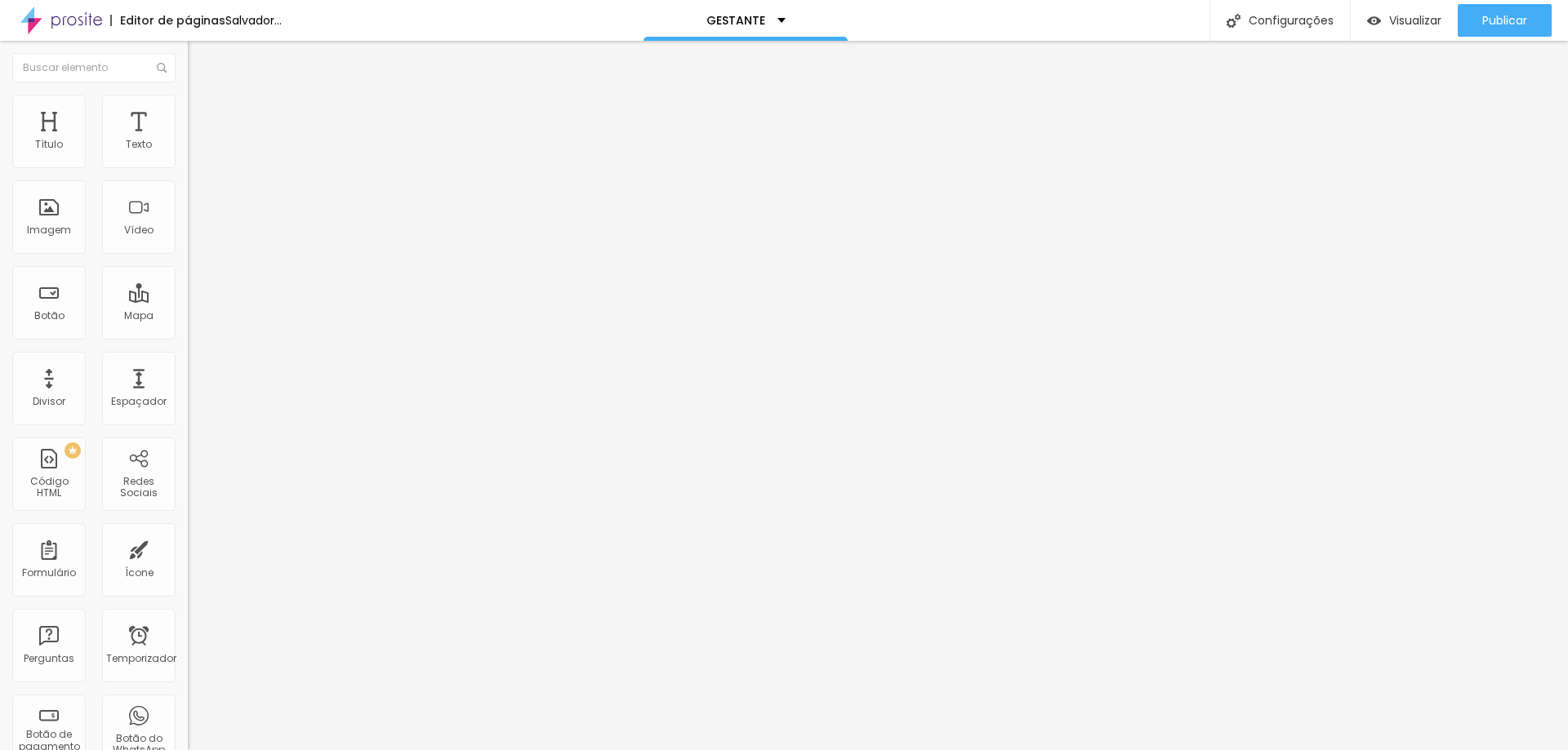
type input "5"
type input "3"
type input "2"
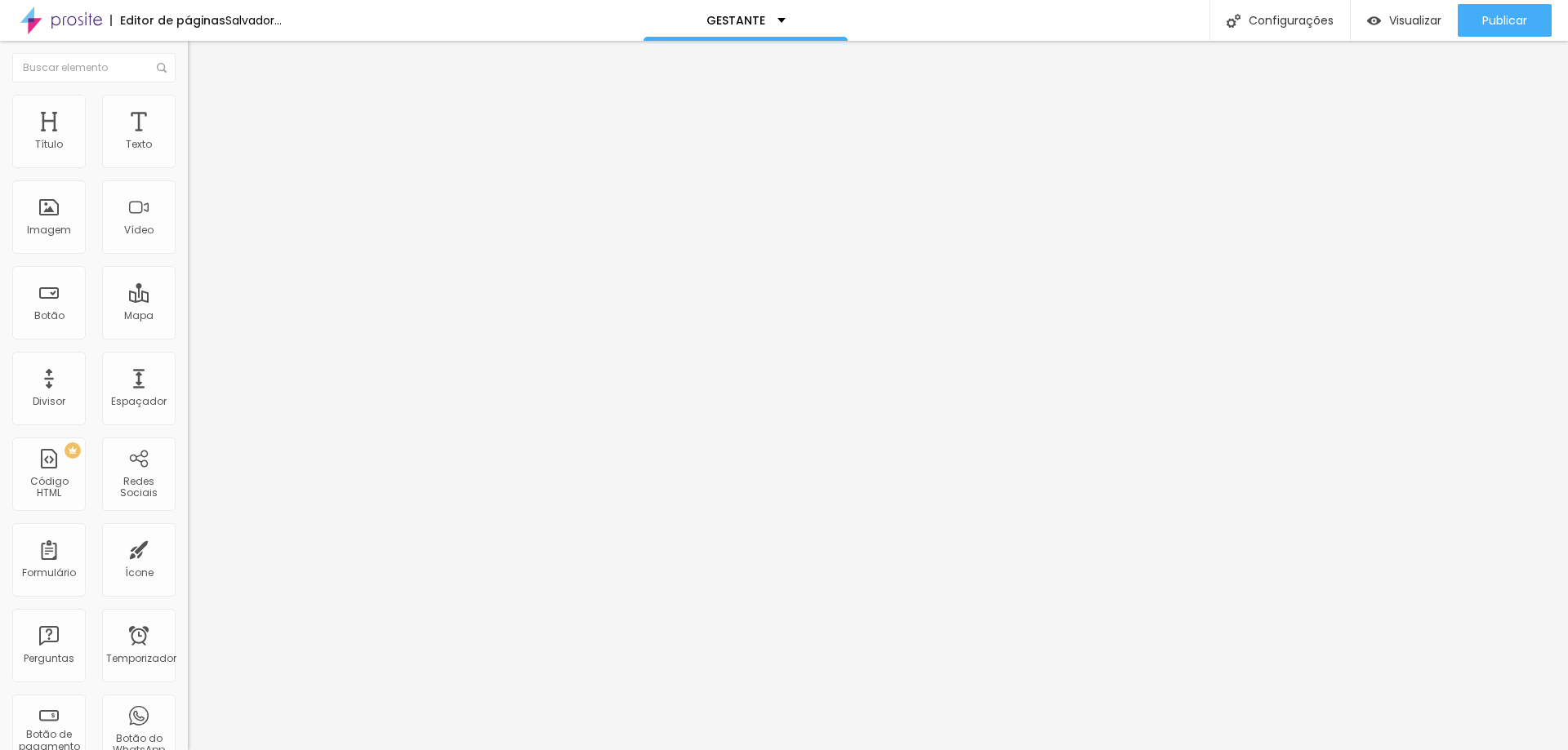
type input "2"
drag, startPoint x: 50, startPoint y: 195, endPoint x: 40, endPoint y: 199, distance: 10.8
type input "2"
click at [188, 548] on input "range" at bounding box center [241, 553] width 106 height 13
click at [188, 95] on li "Conteúdo" at bounding box center [282, 86] width 188 height 17
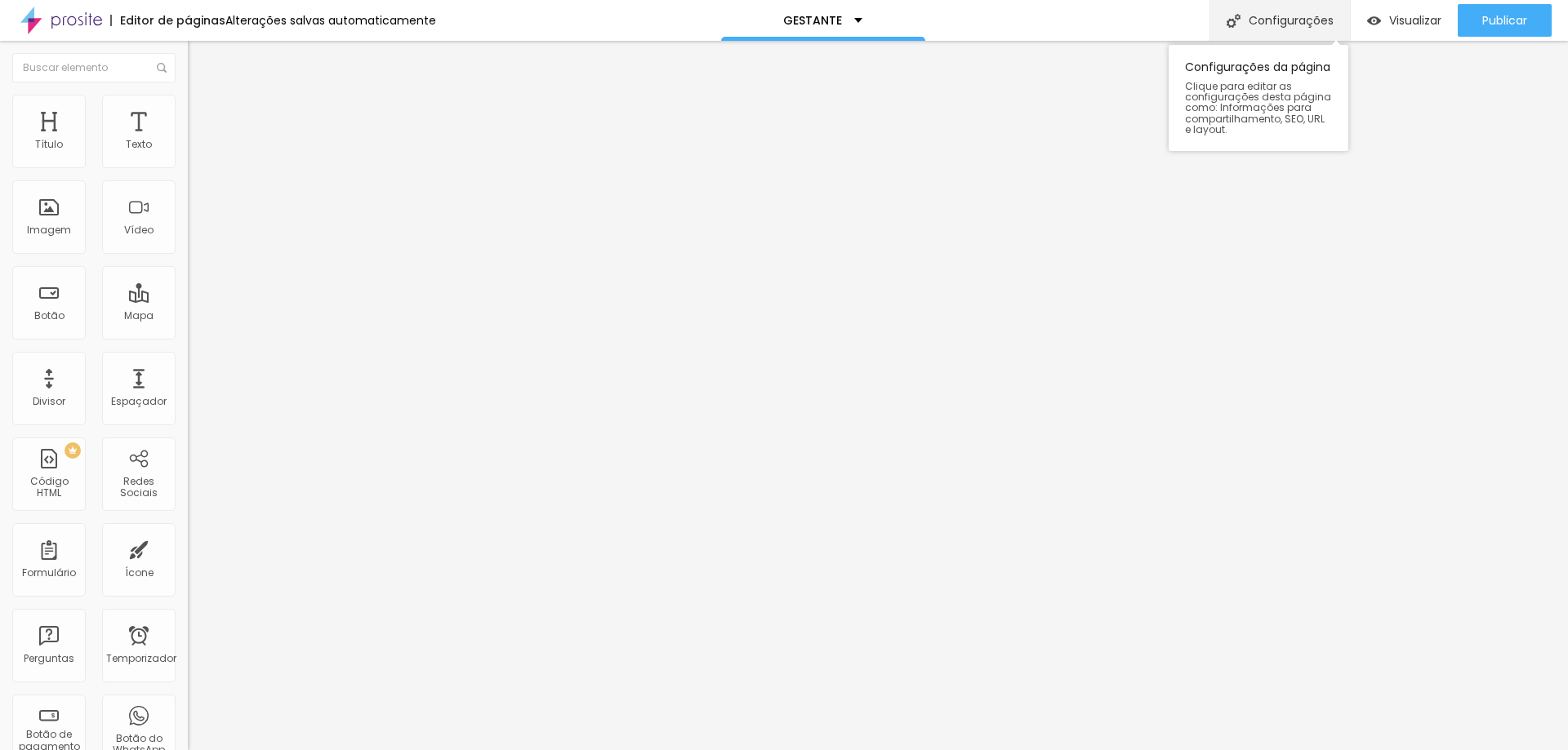
click at [1312, 23] on font "Configurações" at bounding box center [1290, 21] width 85 height 17
click at [225, 55] on font "Editar nulo" at bounding box center [254, 60] width 60 height 17
click at [59, 222] on div "Imagem" at bounding box center [49, 216] width 73 height 73
click at [39, 223] on font "Imagem" at bounding box center [49, 230] width 44 height 14
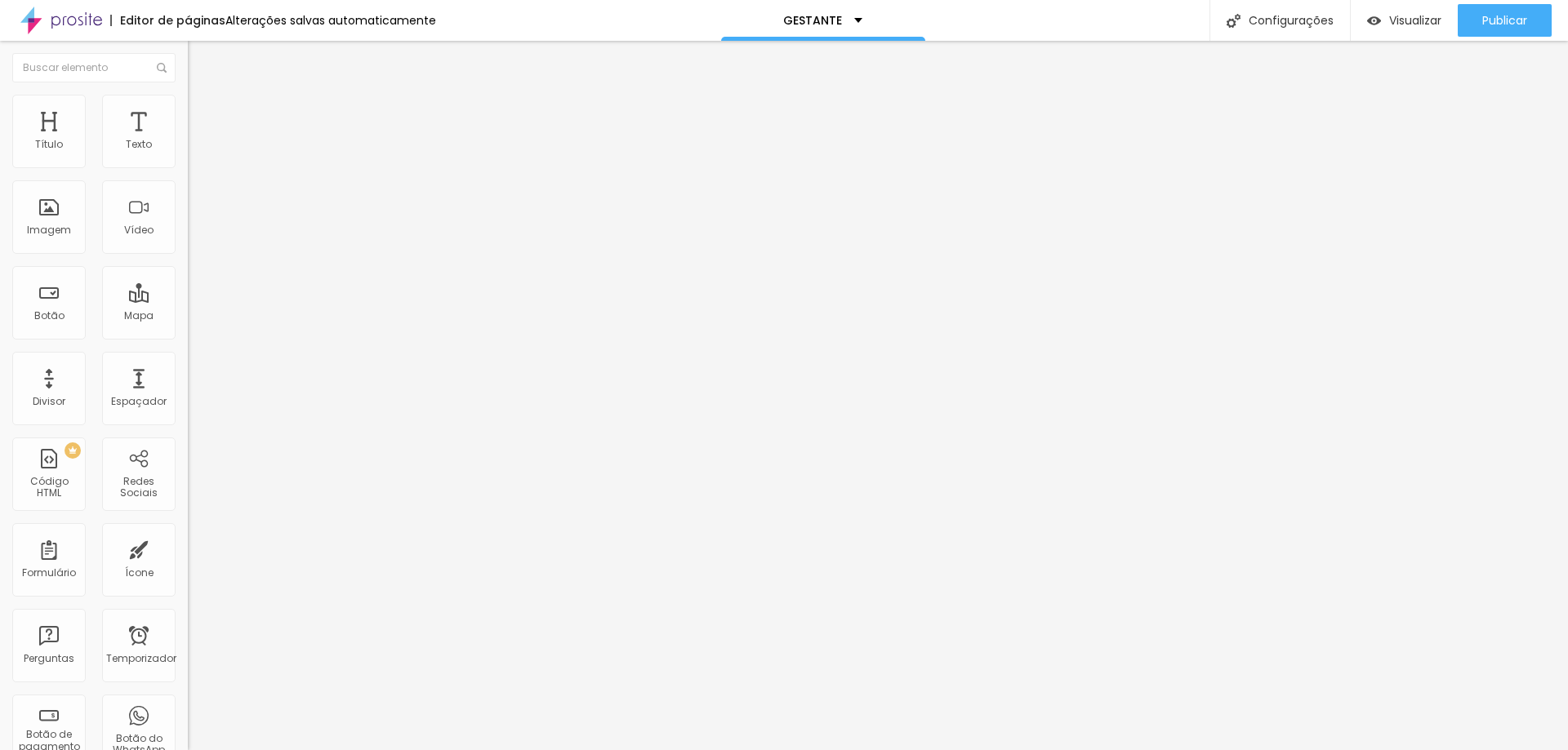
click at [188, 104] on li "Estilo" at bounding box center [282, 103] width 188 height 17
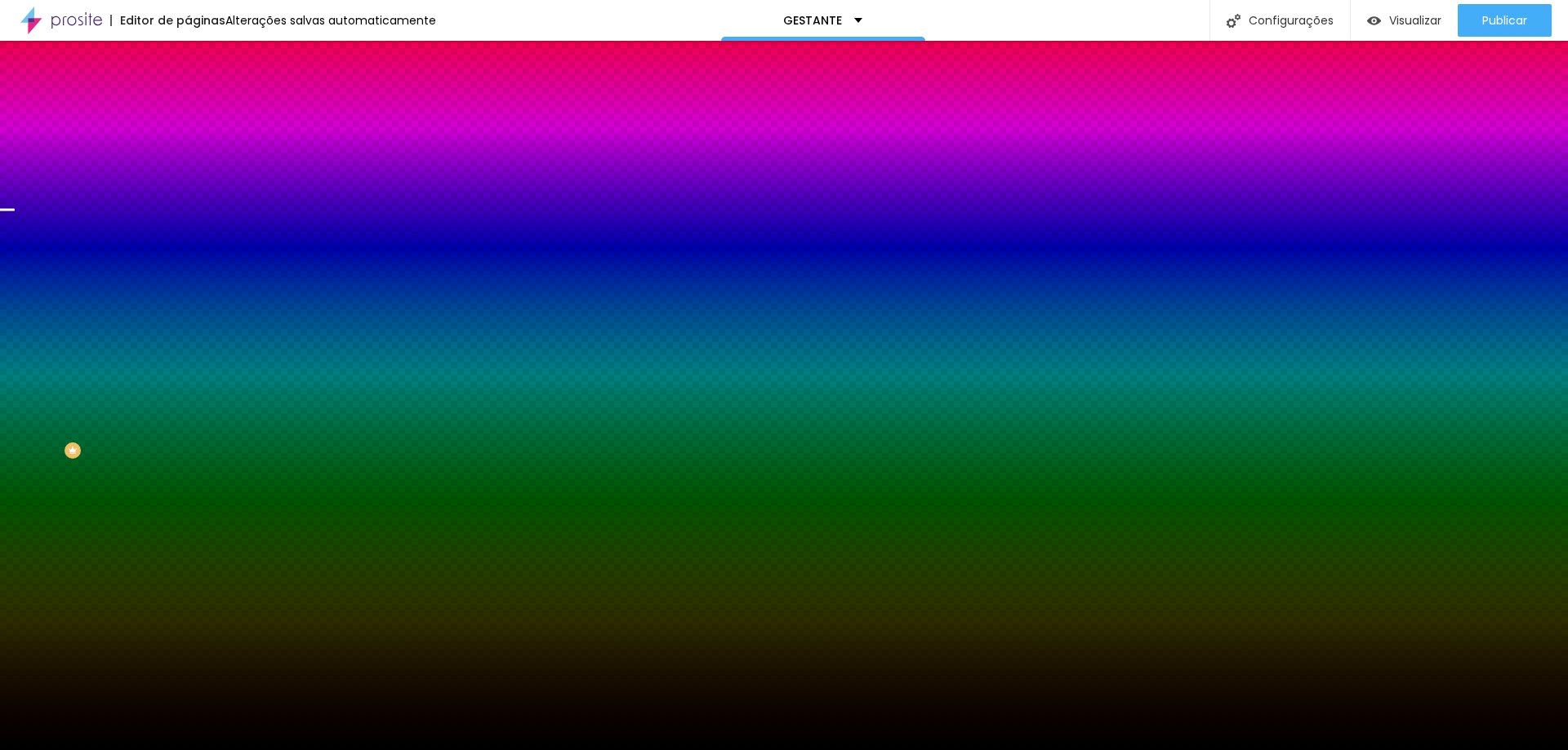
click at [198, 151] on font "Trocar imagem" at bounding box center [237, 143] width 79 height 14
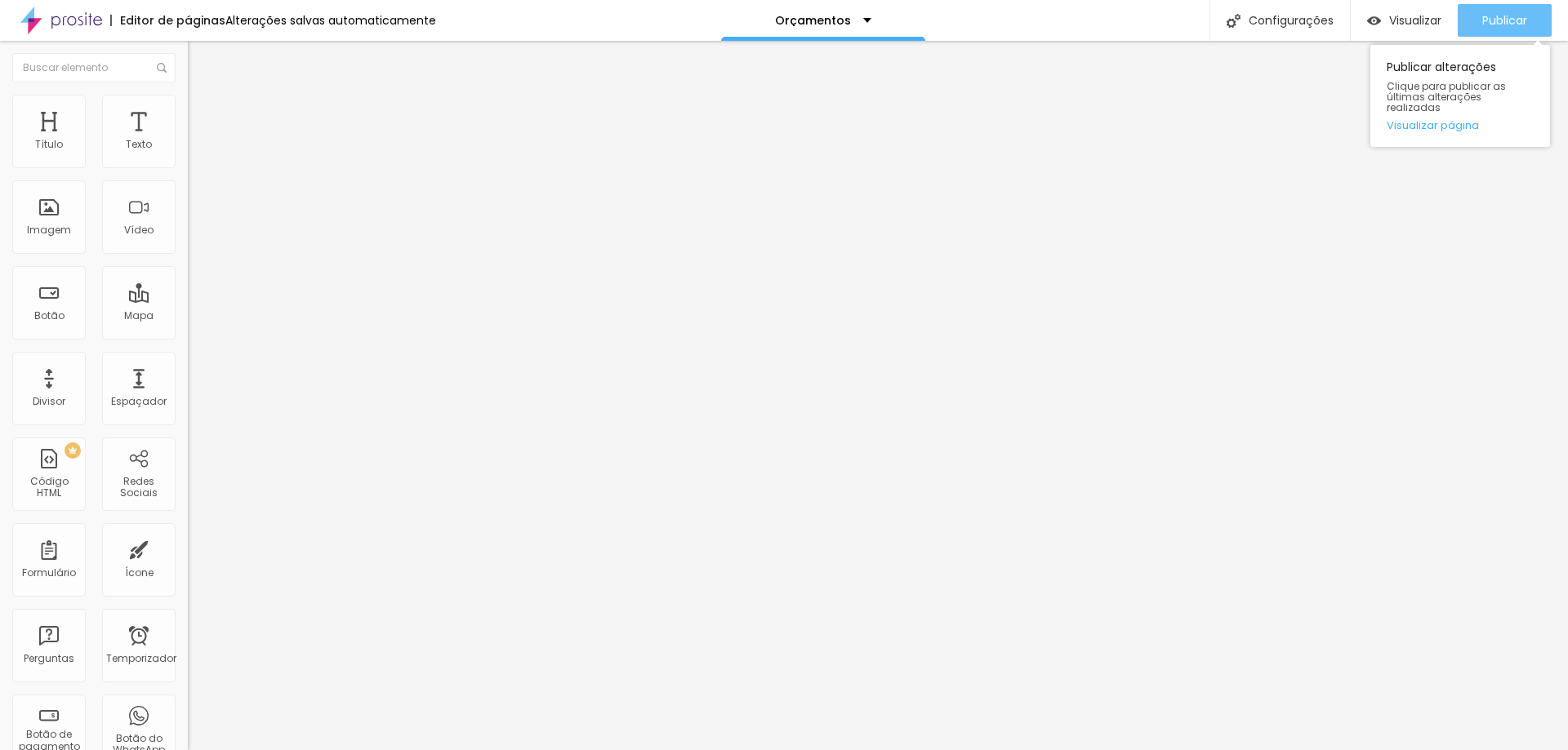
click at [1528, 24] on button "Publicar" at bounding box center [1504, 20] width 94 height 32
click at [79, 27] on img at bounding box center [61, 21] width 81 height 41
click at [75, 19] on img at bounding box center [61, 21] width 81 height 41
click at [188, 95] on li "Estilo" at bounding box center [282, 103] width 188 height 17
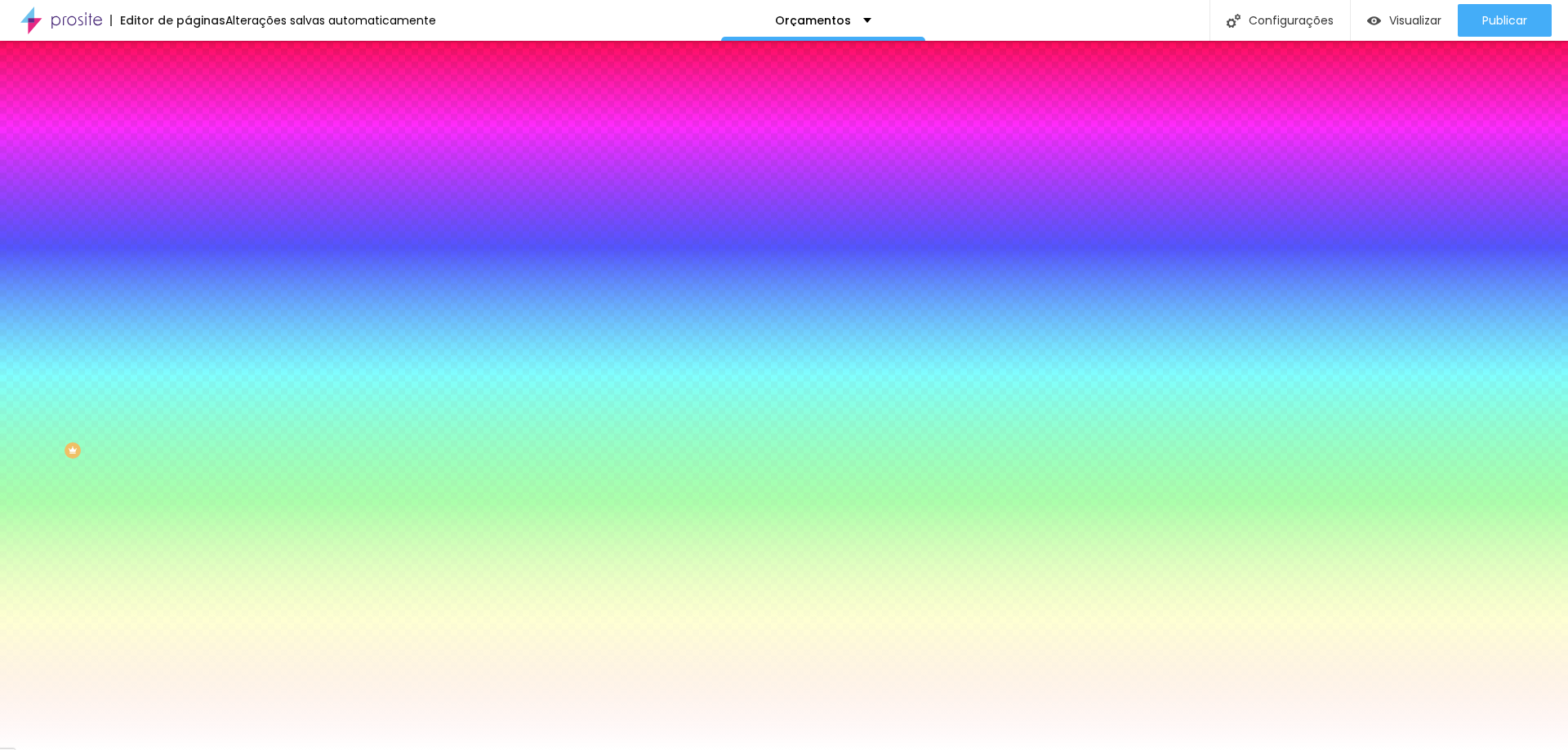
click at [188, 222] on div at bounding box center [282, 222] width 188 height 0
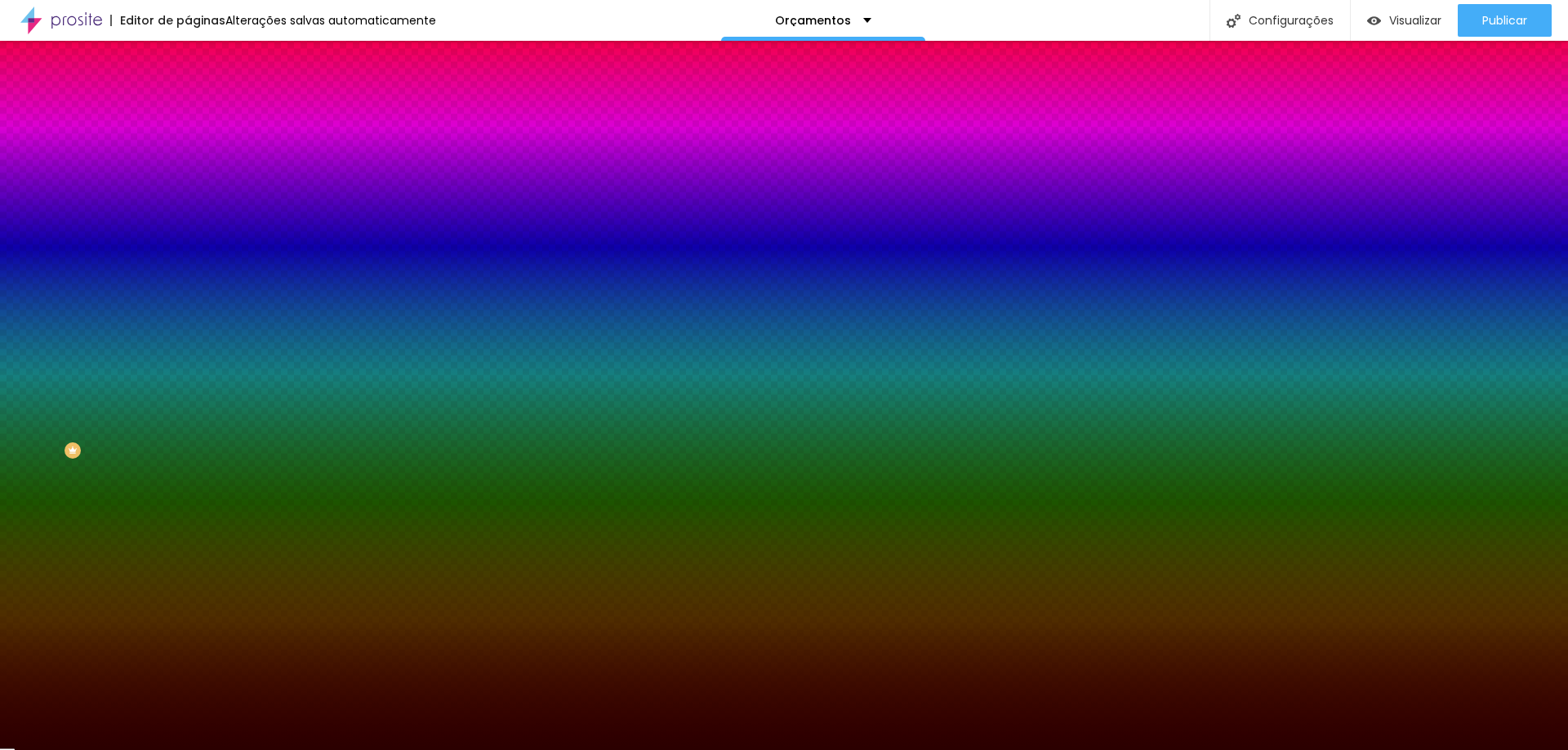
drag, startPoint x: 76, startPoint y: 346, endPoint x: 137, endPoint y: 419, distance: 95.1
click at [188, 239] on div at bounding box center [282, 239] width 188 height 0
click at [144, 419] on div at bounding box center [784, 375] width 1568 height 750
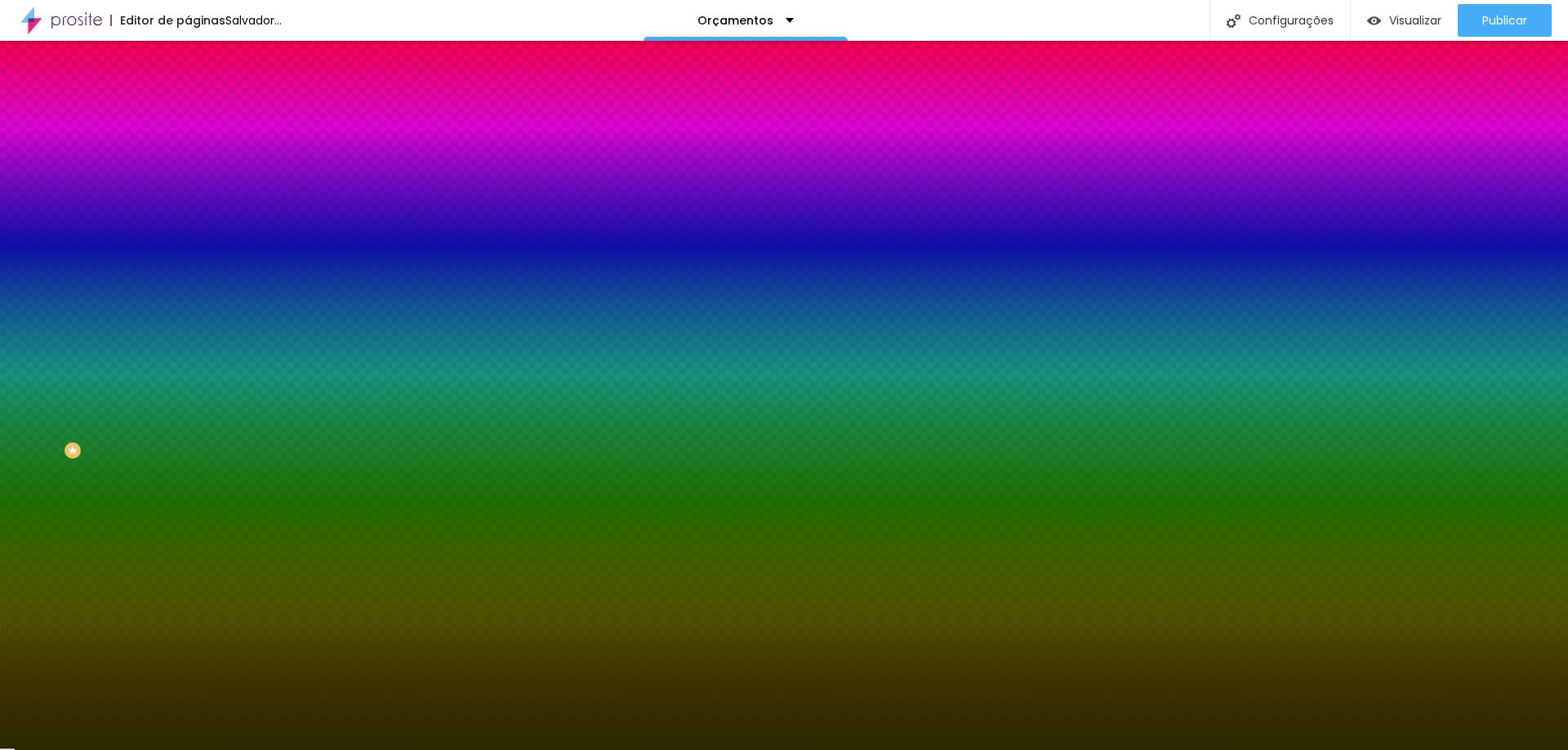
click at [125, 413] on div at bounding box center [784, 375] width 1568 height 750
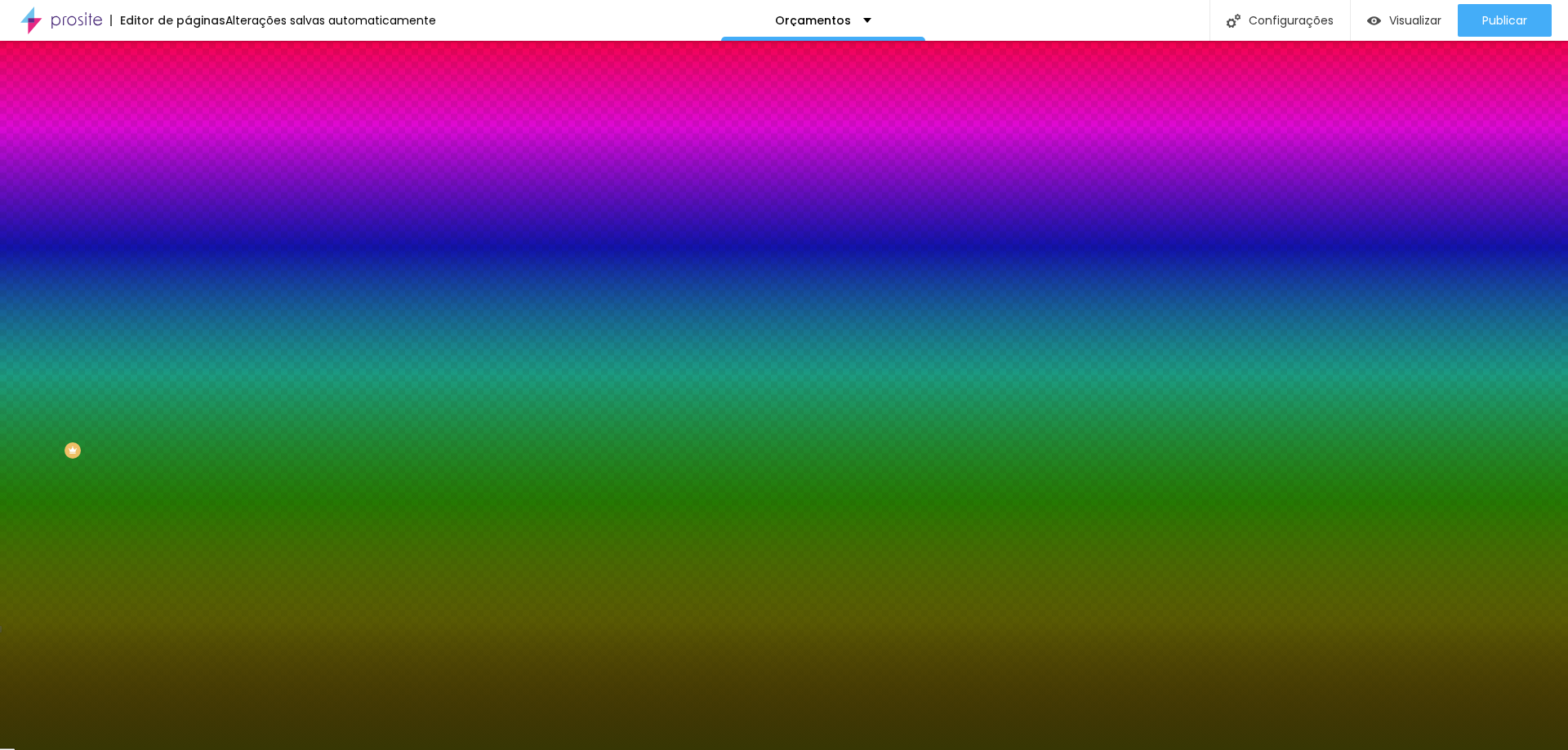
click at [124, 401] on div at bounding box center [784, 375] width 1568 height 750
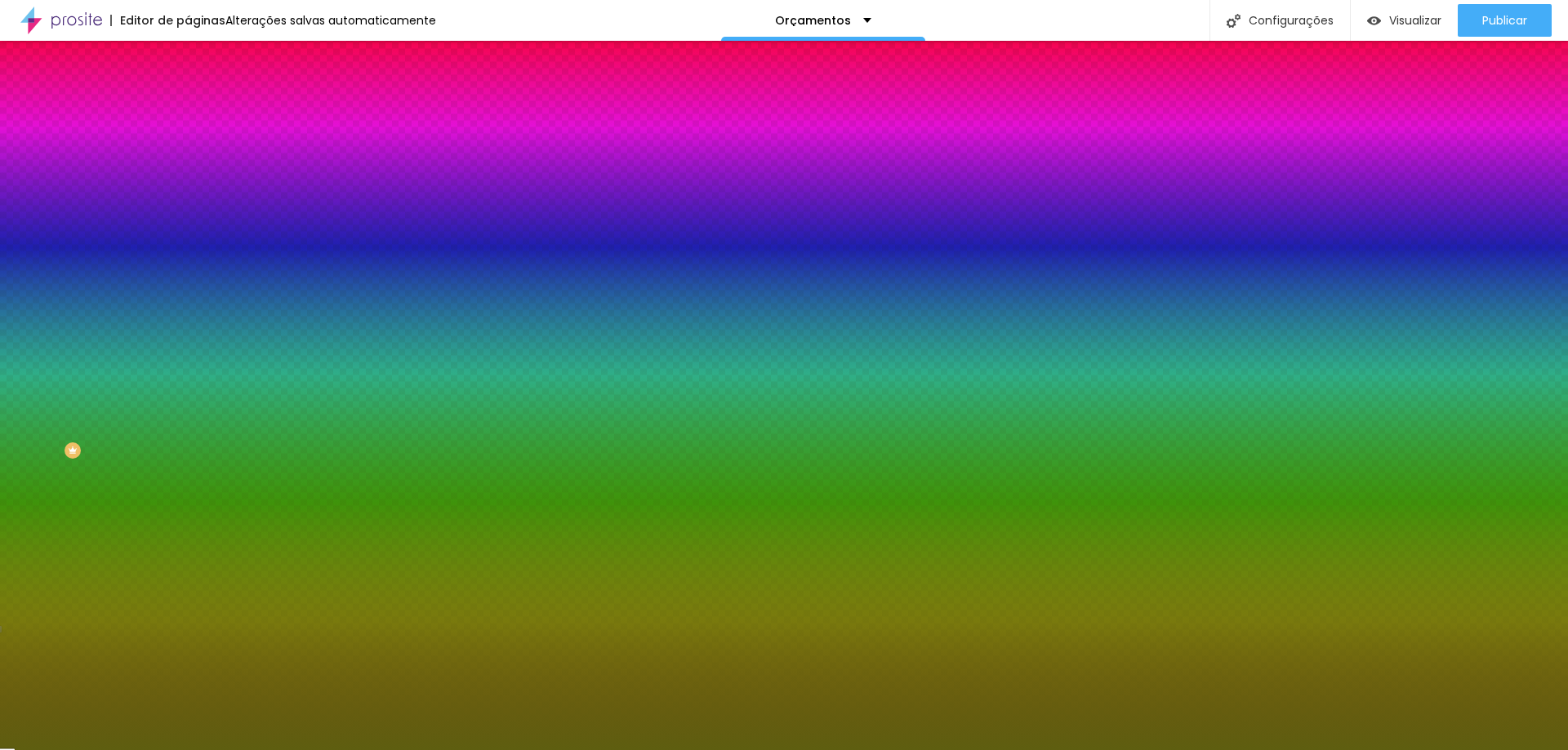
click at [114, 394] on div at bounding box center [784, 375] width 1568 height 750
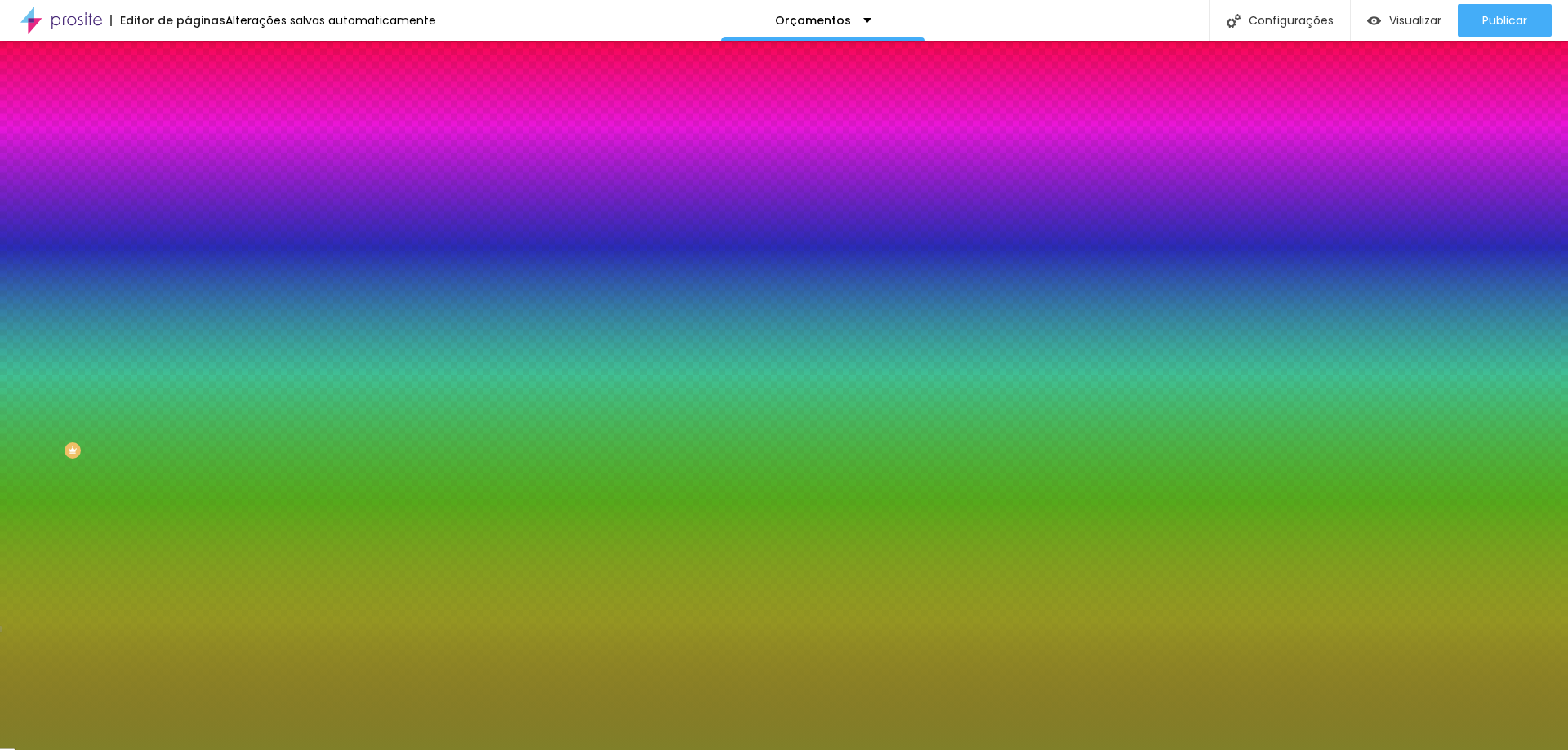
drag, startPoint x: 99, startPoint y: 378, endPoint x: 87, endPoint y: 343, distance: 37.0
click at [87, 343] on div at bounding box center [784, 375] width 1568 height 750
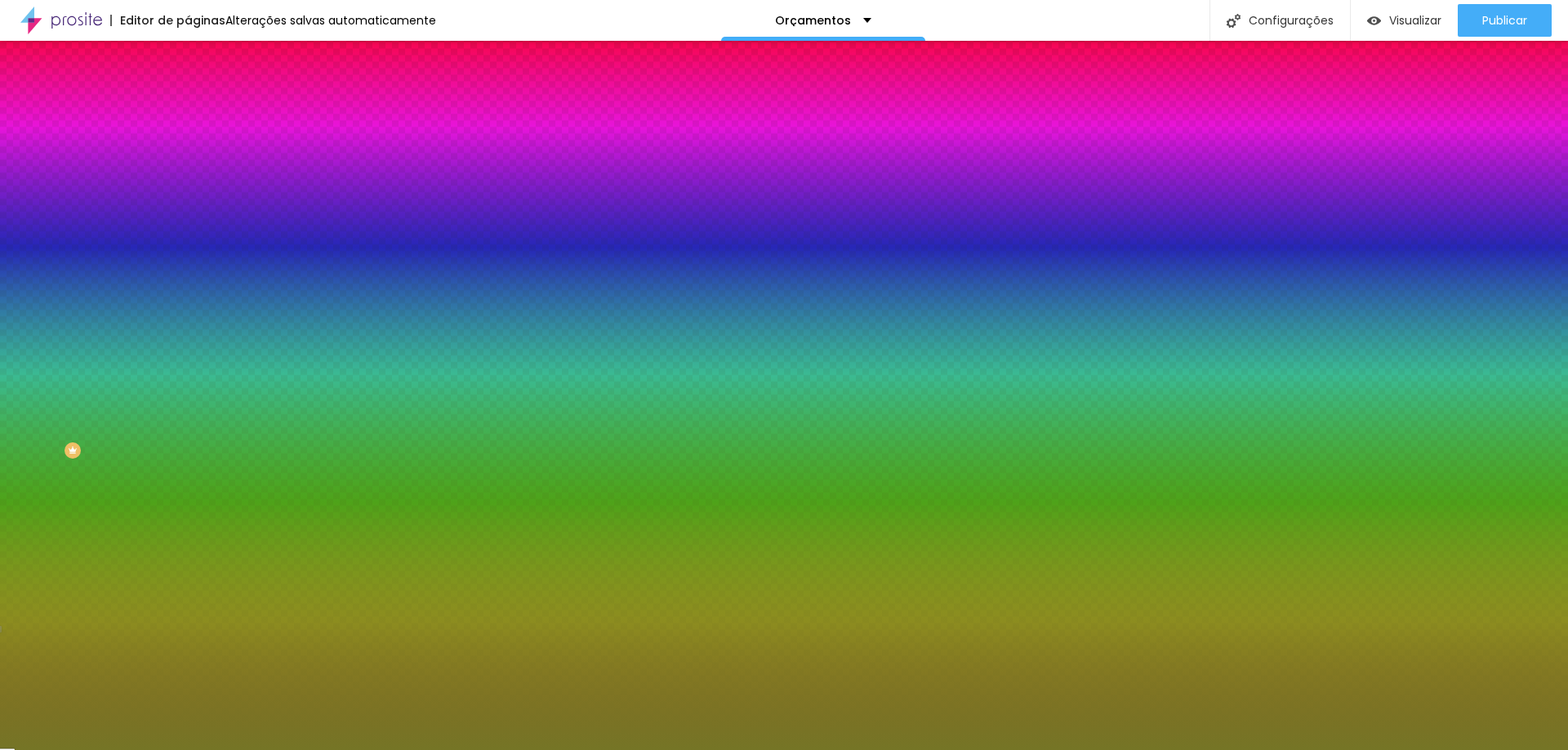
drag, startPoint x: 100, startPoint y: 382, endPoint x: 90, endPoint y: 386, distance: 10.8
click at [92, 384] on div at bounding box center [784, 375] width 1568 height 750
drag, startPoint x: 90, startPoint y: 386, endPoint x: 84, endPoint y: 395, distance: 10.8
click at [88, 388] on div at bounding box center [784, 375] width 1568 height 750
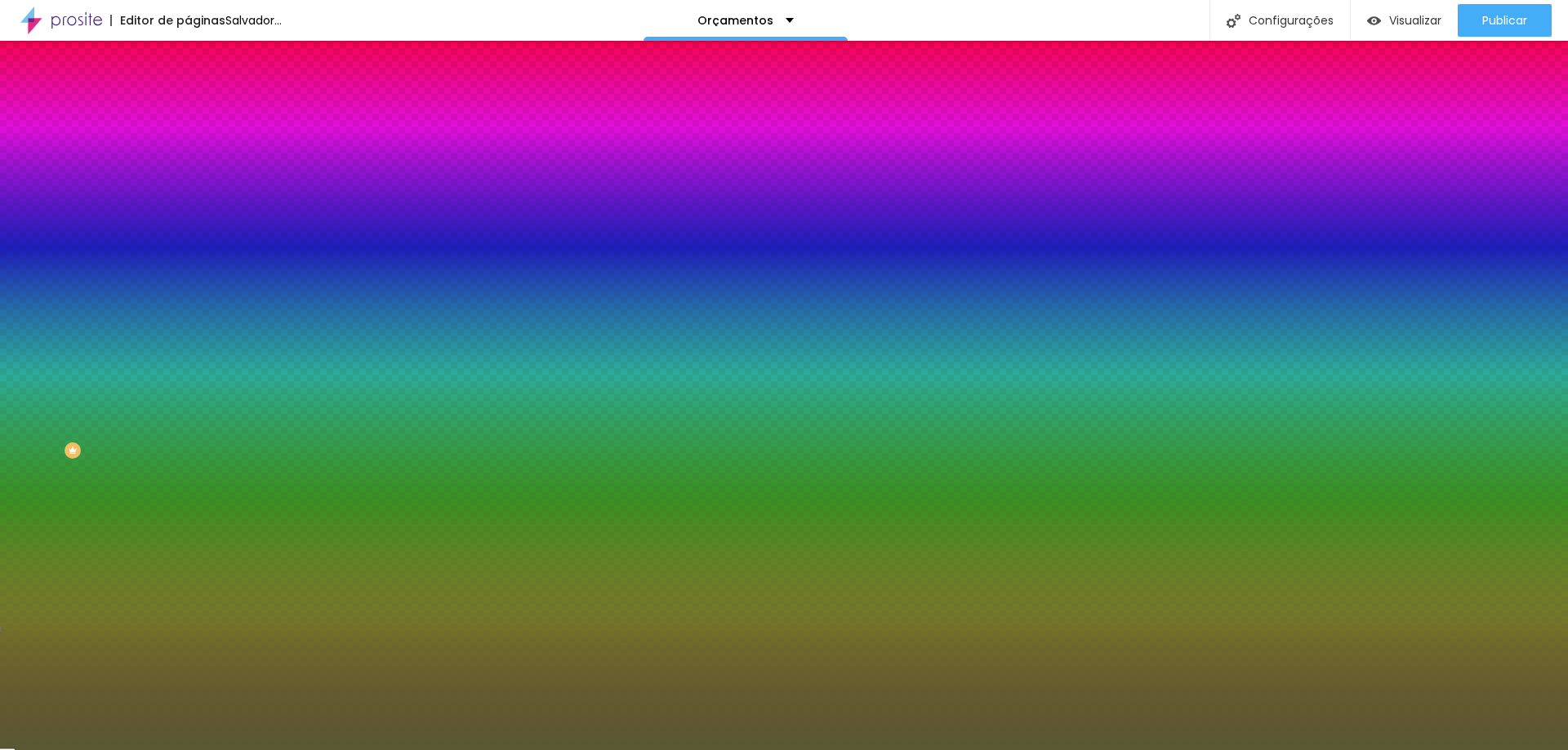
click at [668, 487] on div at bounding box center [669, 488] width 3 height 3
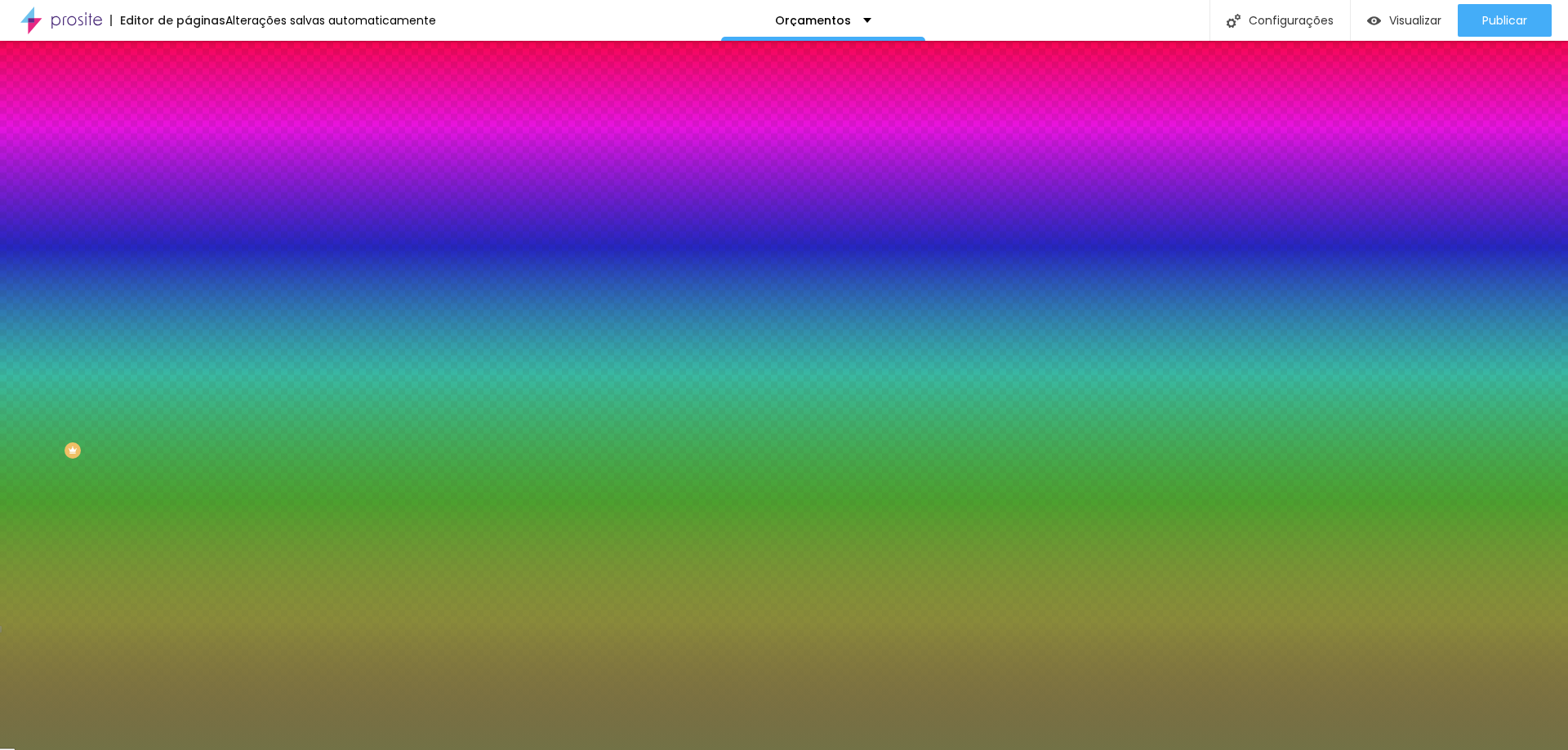
click at [67, 384] on div at bounding box center [784, 375] width 1568 height 750
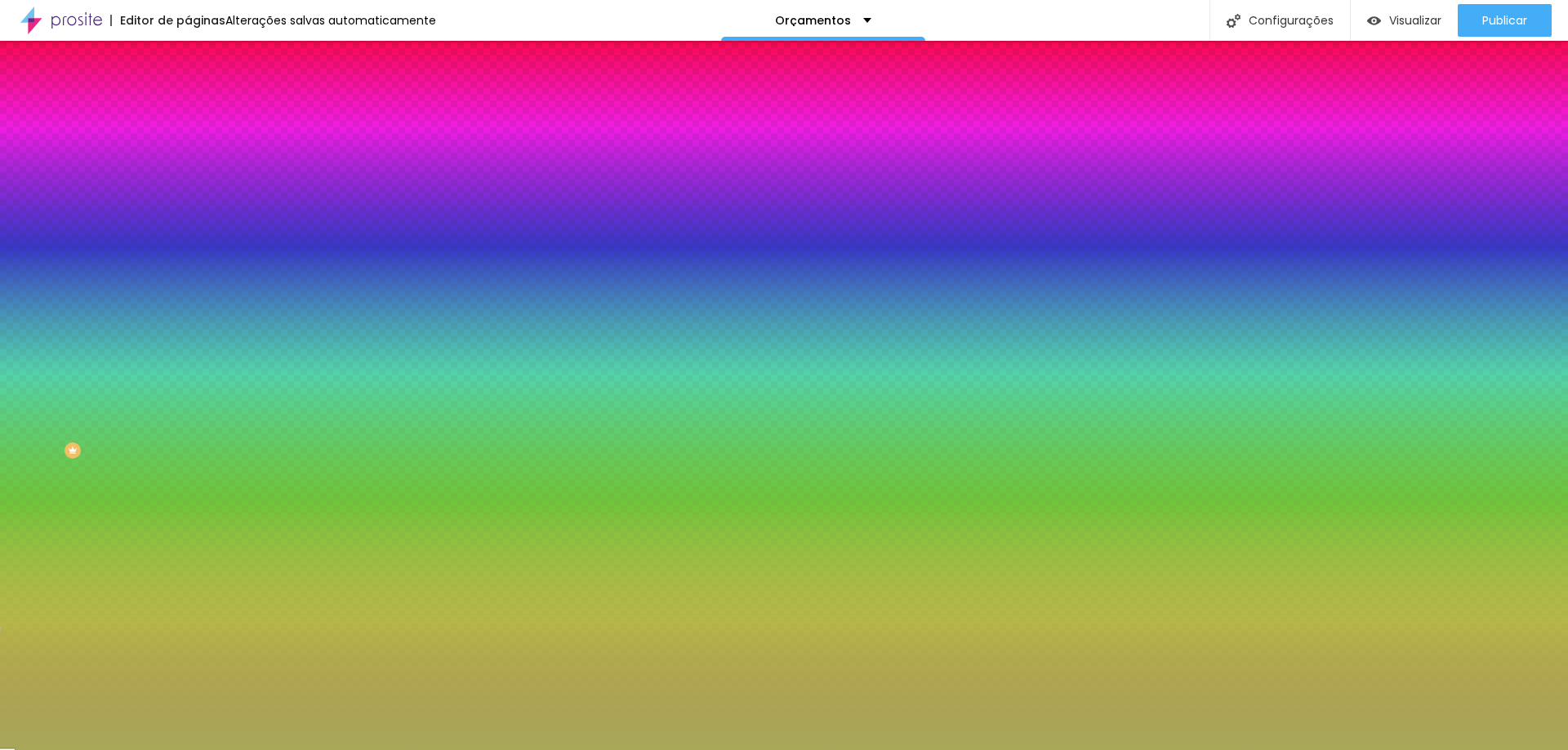
click at [76, 358] on div at bounding box center [784, 375] width 1568 height 750
click at [103, 380] on div at bounding box center [784, 375] width 1568 height 750
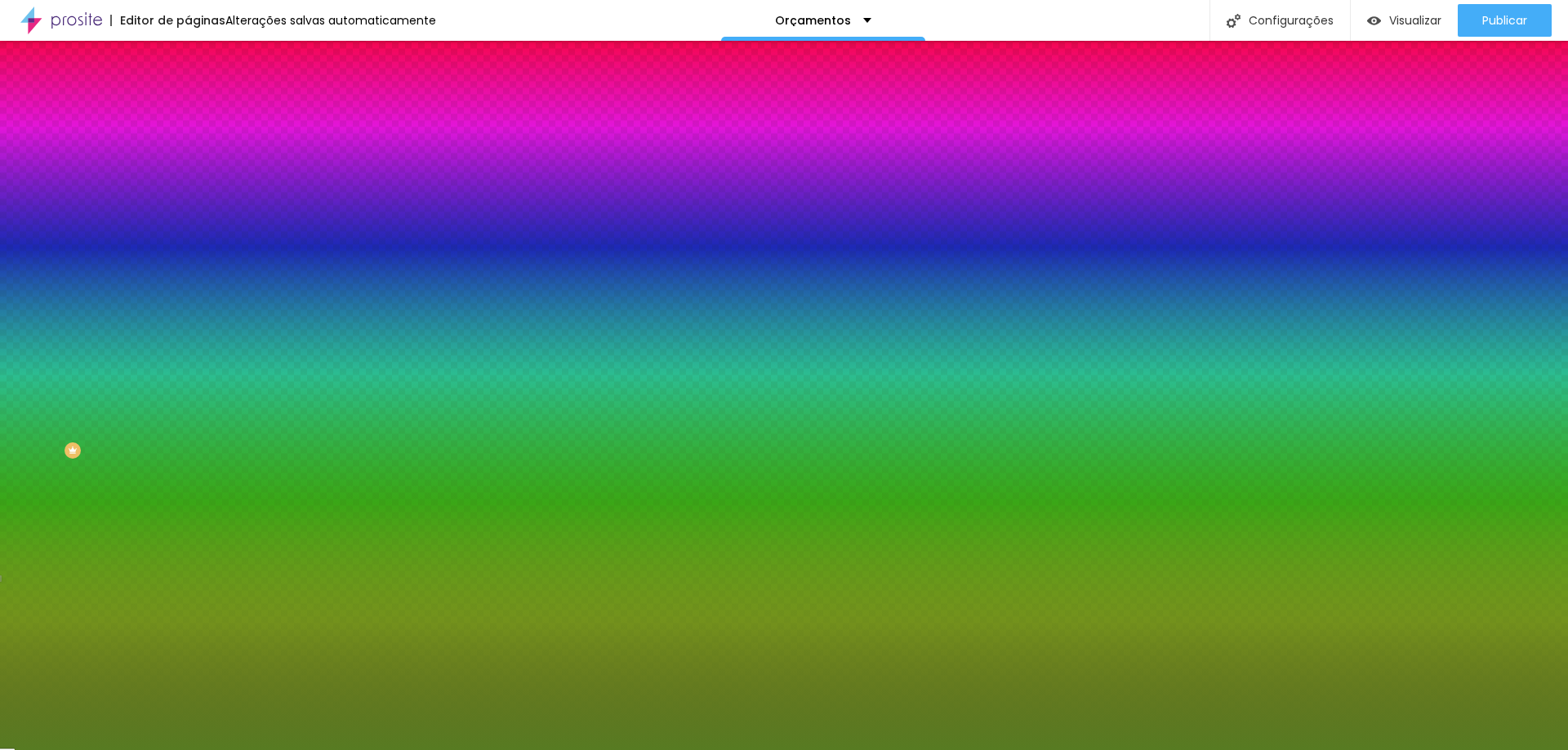
click at [136, 411] on div at bounding box center [784, 375] width 1568 height 750
click at [145, 420] on div at bounding box center [784, 375] width 1568 height 750
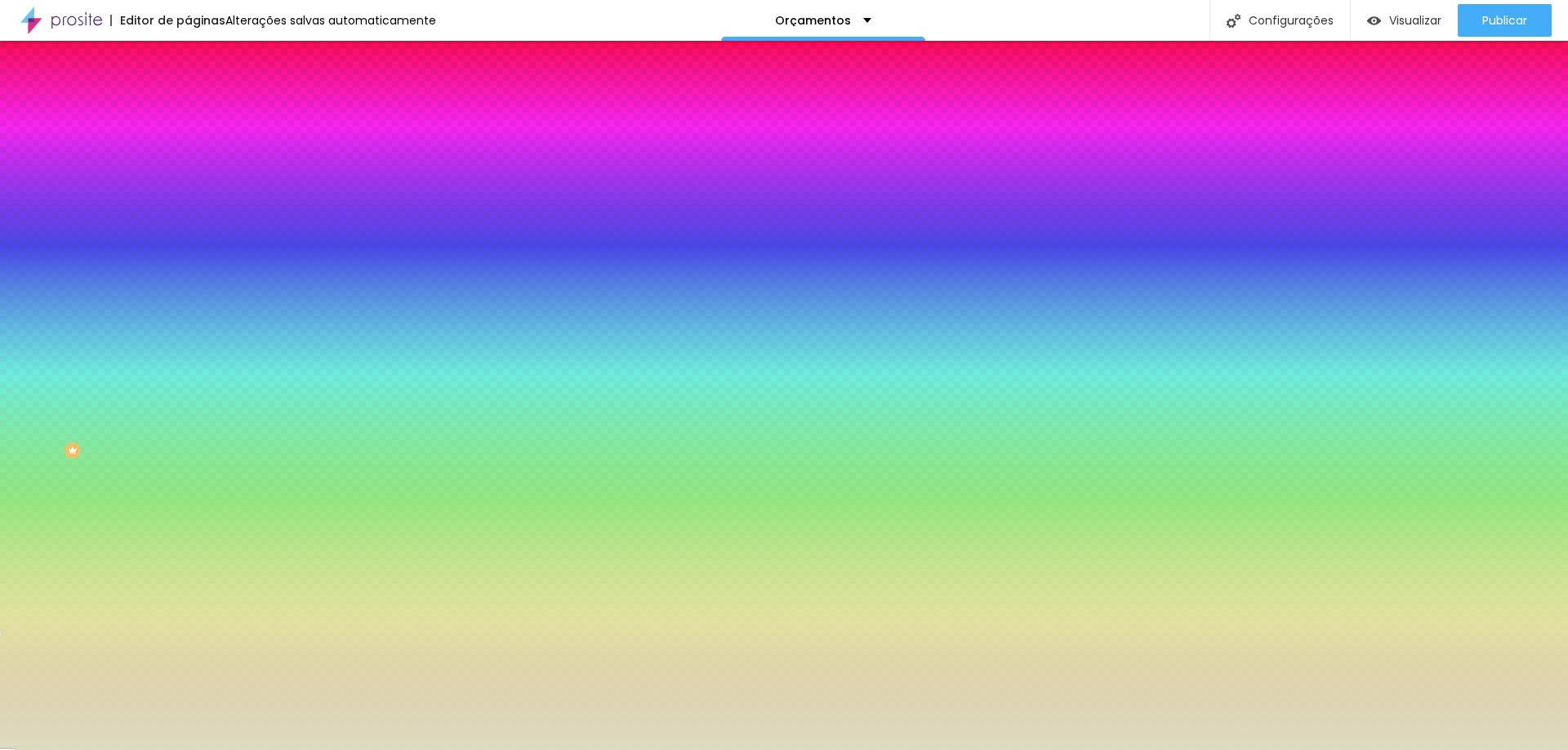
drag, startPoint x: 98, startPoint y: 345, endPoint x: 39, endPoint y: 333, distance: 60.2
click at [39, 333] on div at bounding box center [784, 375] width 1568 height 750
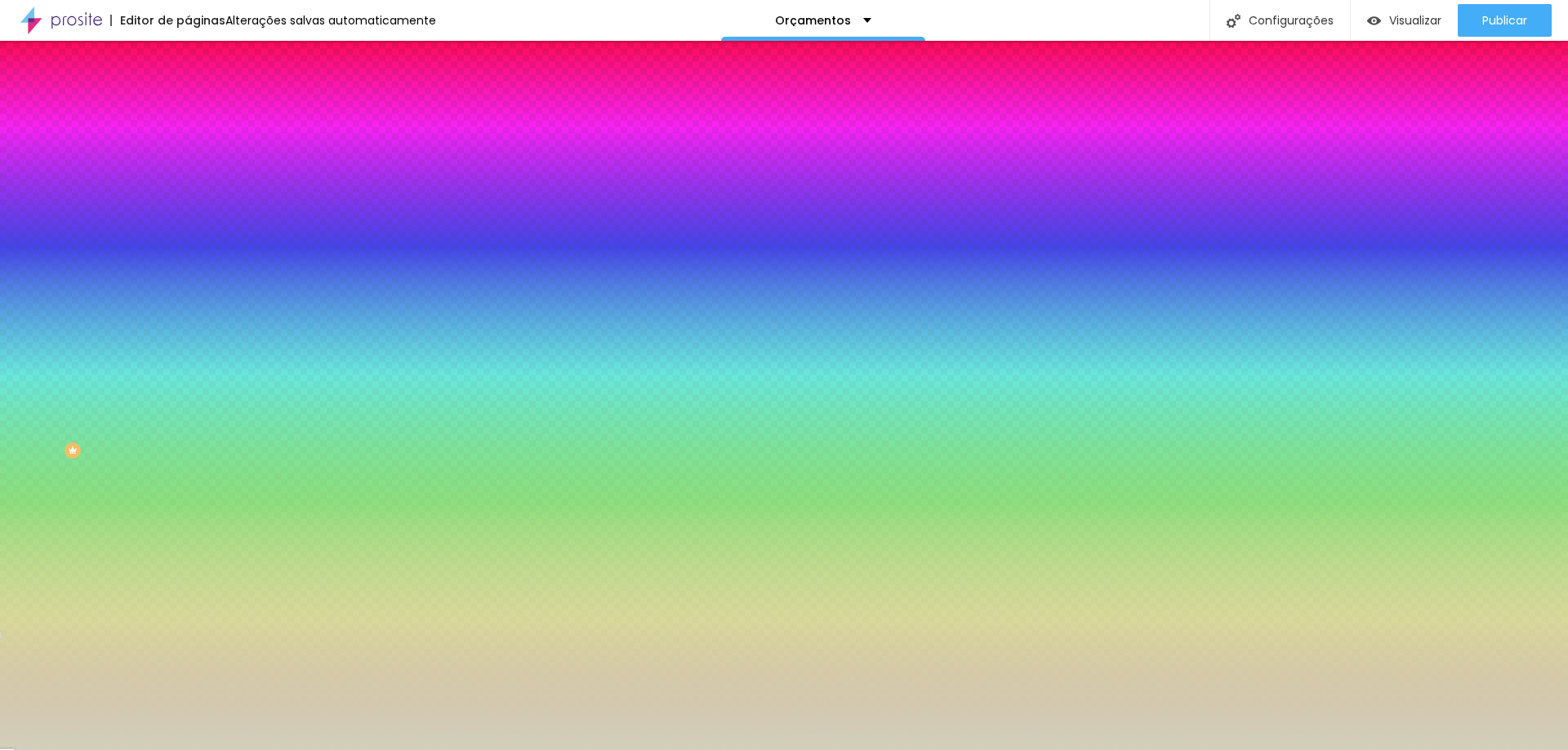
click at [37, 338] on div at bounding box center [784, 375] width 1568 height 750
click at [27, 338] on div at bounding box center [784, 375] width 1568 height 750
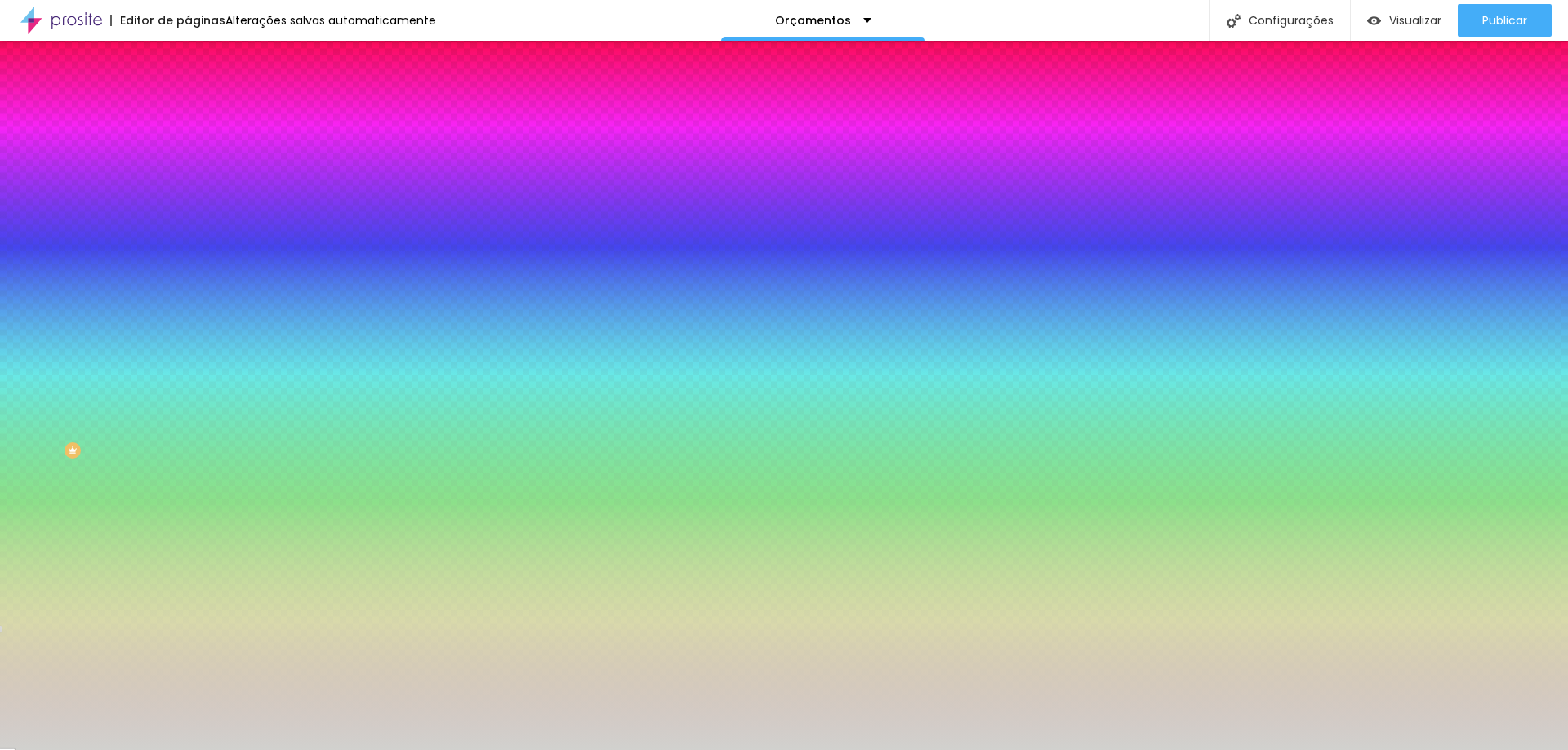
click at [34, 340] on div at bounding box center [784, 375] width 1568 height 750
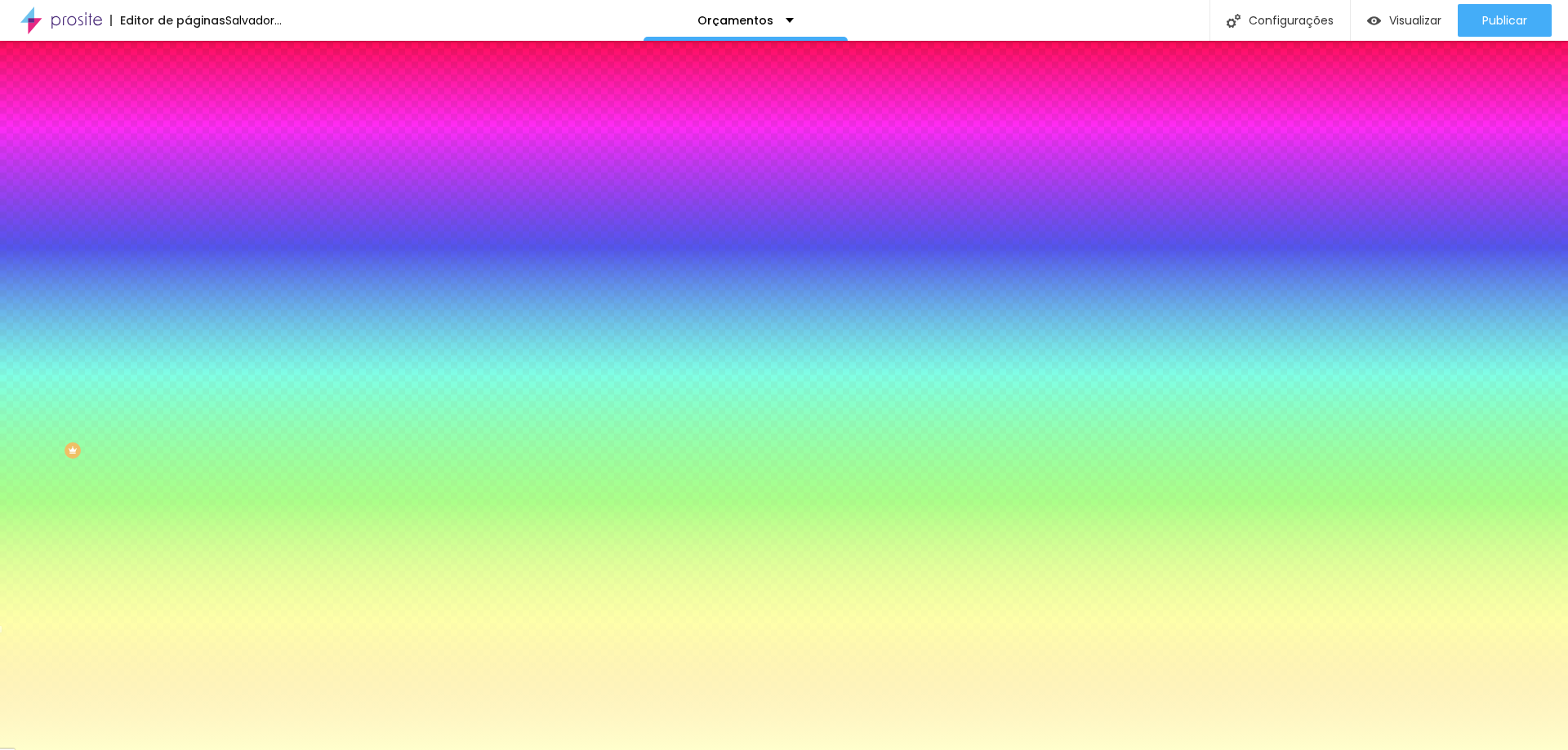
drag, startPoint x: 36, startPoint y: 337, endPoint x: 47, endPoint y: 309, distance: 30.1
click at [188, 239] on div "Cor de fundo Voltar ao padrão #FFFFCE" at bounding box center [282, 216] width 188 height 45
click at [188, 222] on div at bounding box center [282, 222] width 188 height 0
click at [44, 321] on div at bounding box center [784, 375] width 1568 height 750
click at [41, 320] on div at bounding box center [784, 375] width 1568 height 750
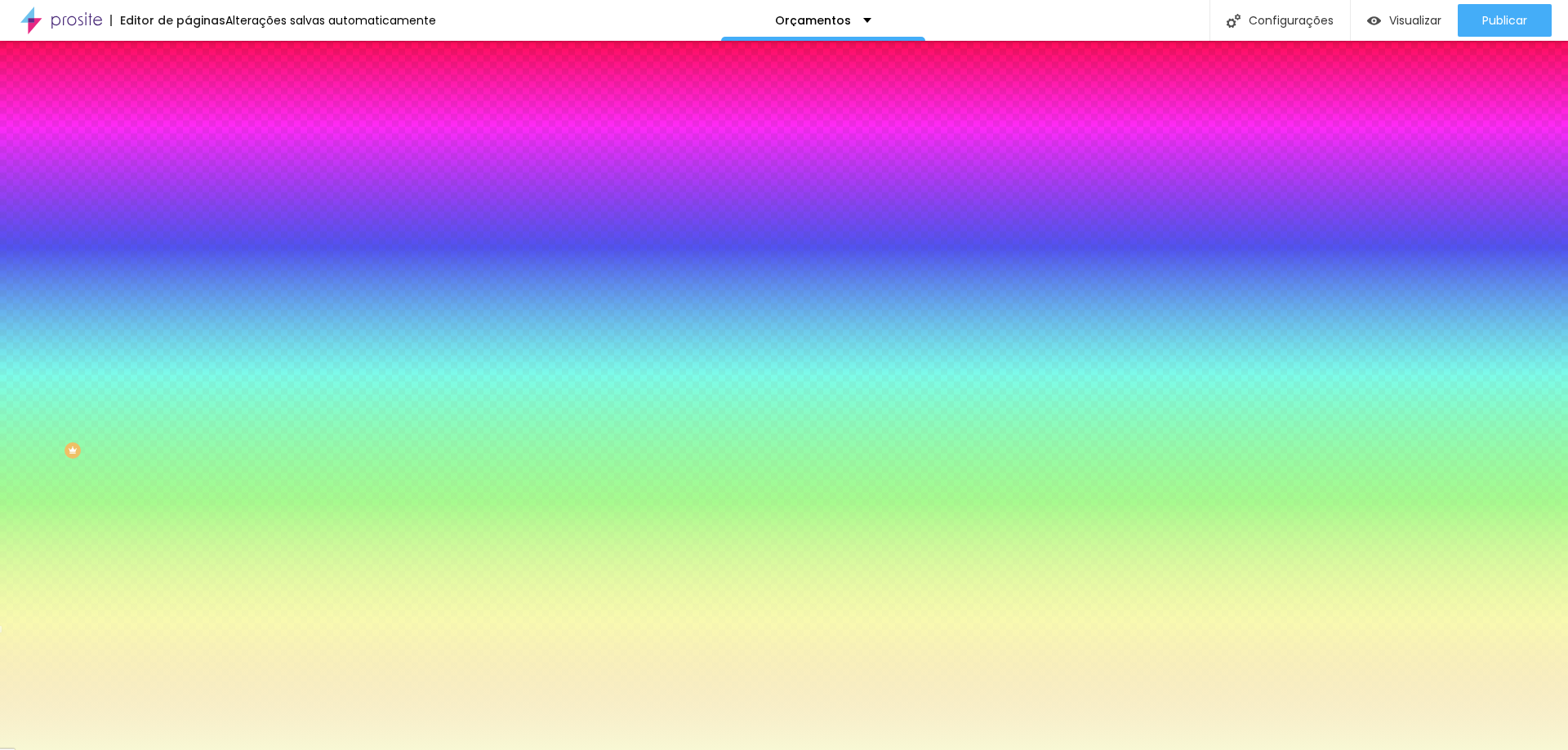
click at [37, 319] on div at bounding box center [784, 375] width 1568 height 750
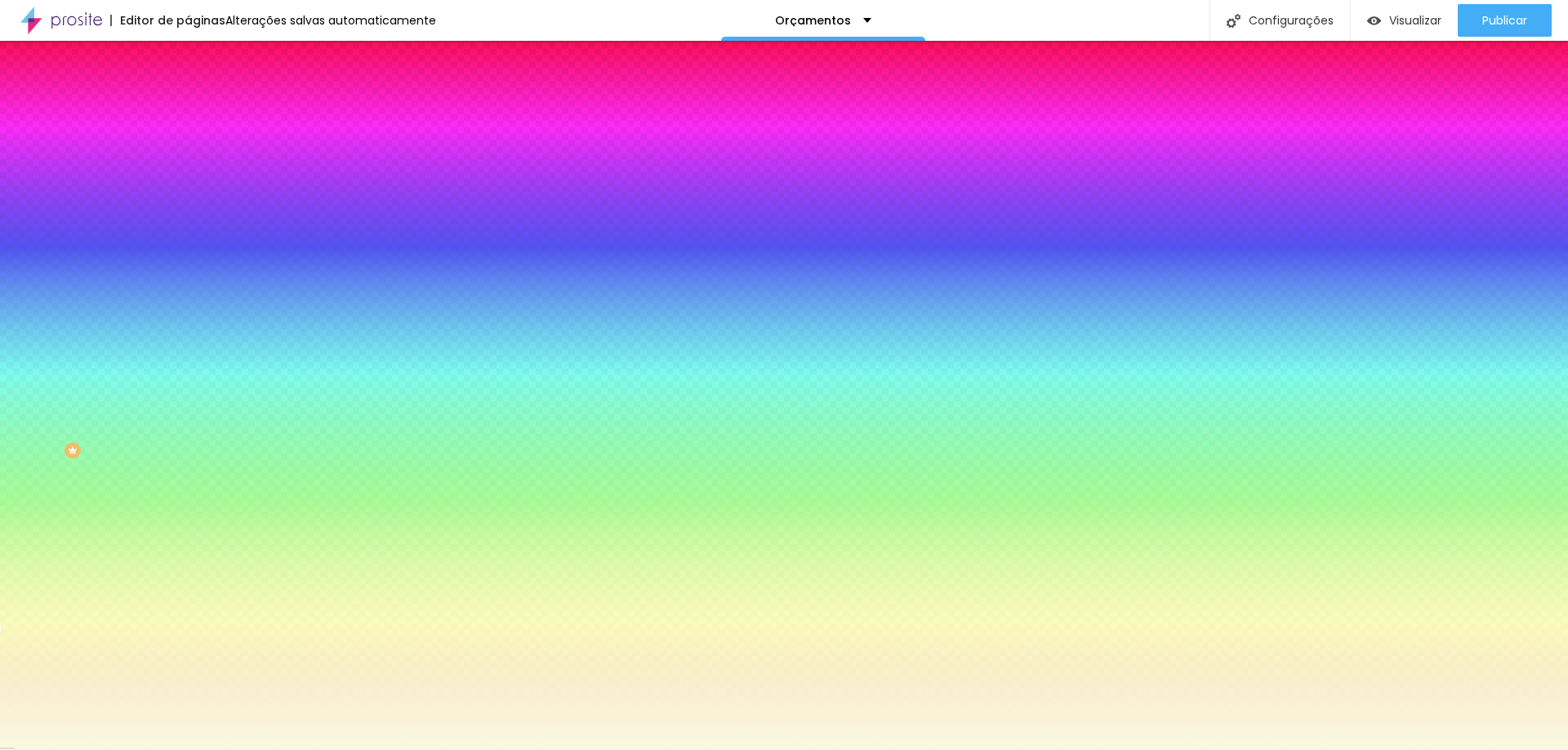
click at [156, 17] on div at bounding box center [157, 14] width 3 height 3
click at [33, 319] on div at bounding box center [784, 375] width 1568 height 750
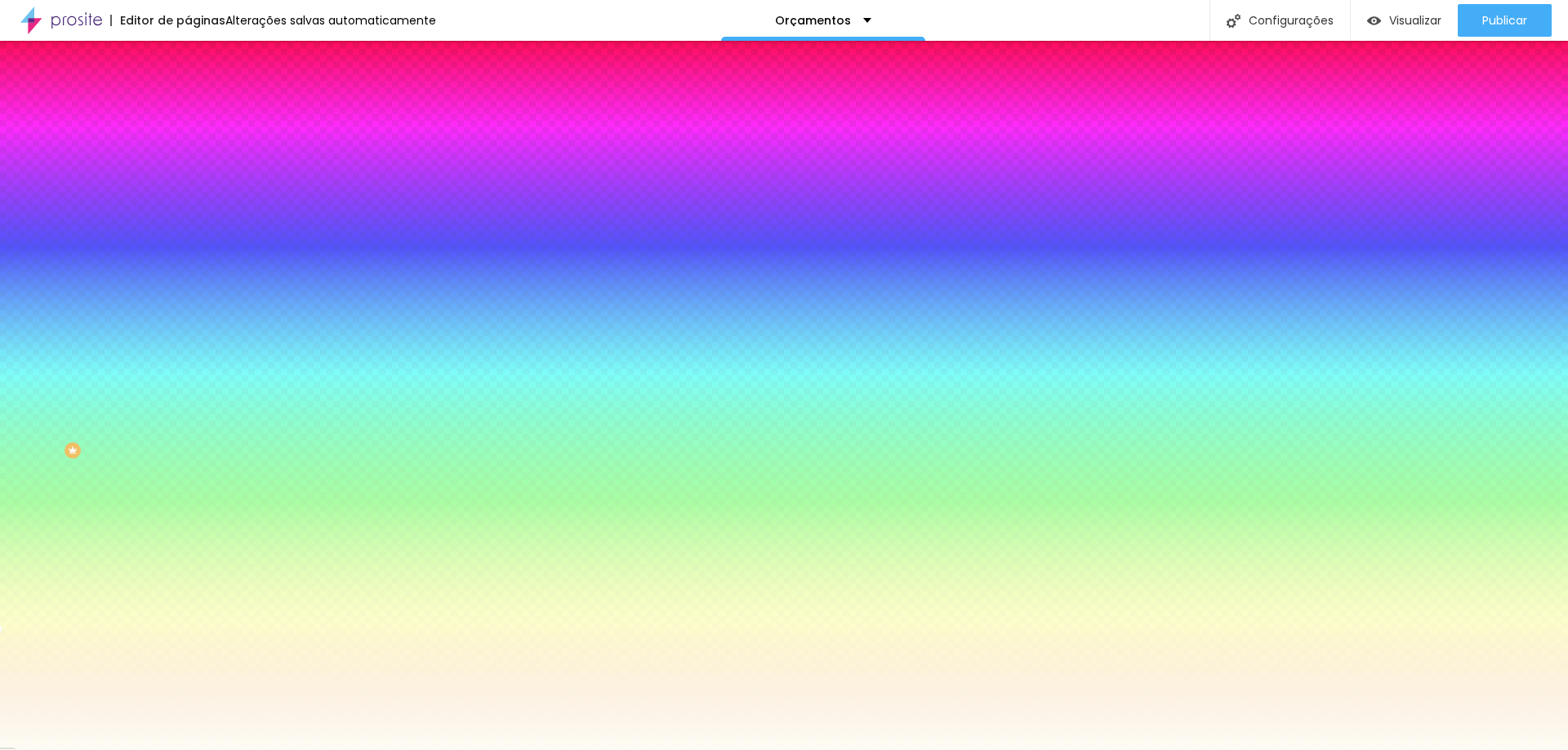
click at [29, 318] on div at bounding box center [784, 375] width 1568 height 750
click at [81, 9] on div at bounding box center [82, 7] width 3 height 3
drag, startPoint x: 130, startPoint y: 298, endPoint x: 181, endPoint y: 297, distance: 51.0
click at [188, 297] on div "Imagem de fundo Adicionar imagem Efeito da Imagem Nenhum Nenhum Paralaxe Cor de…" at bounding box center [282, 233] width 188 height 211
paste input "0E6DA"
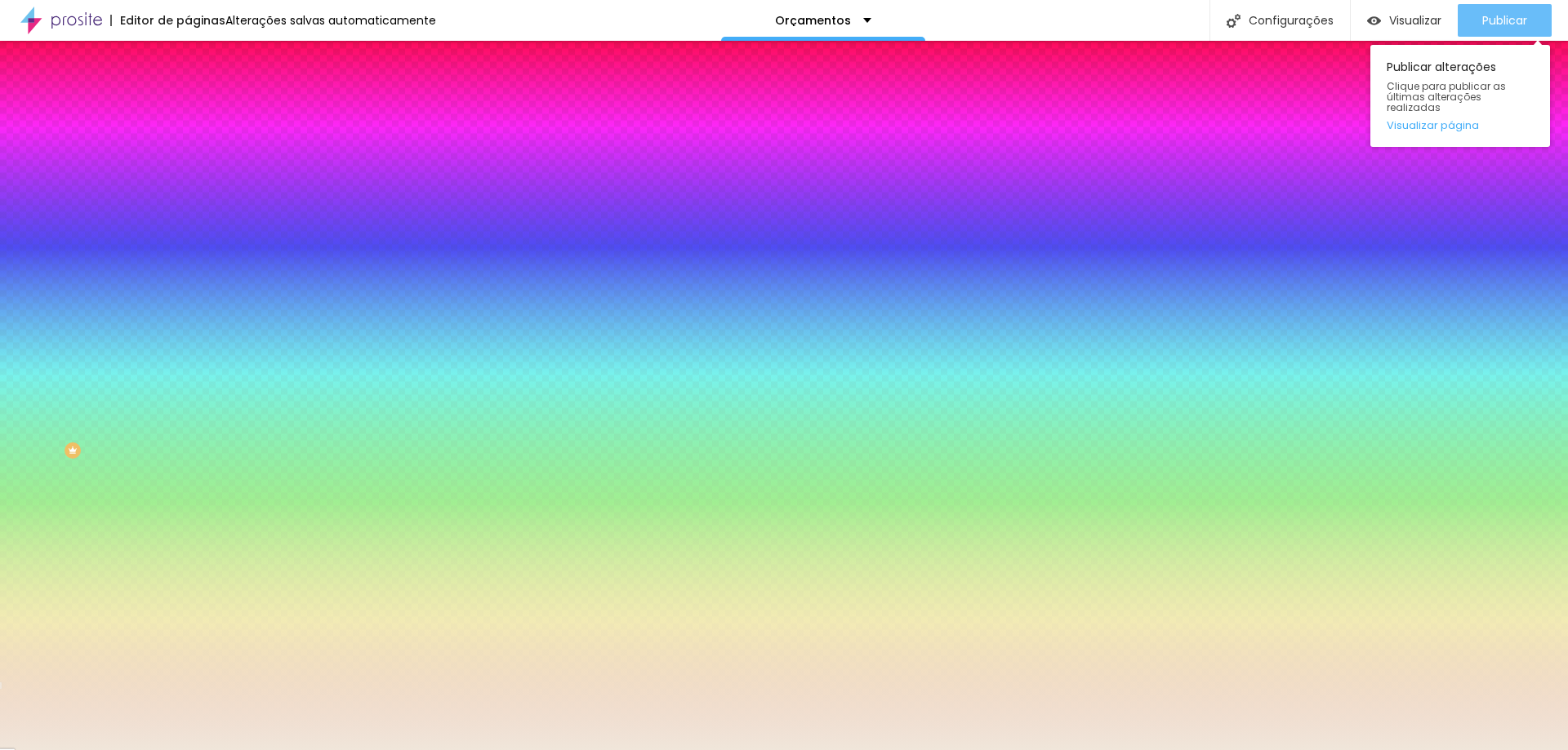
type input "#F0E6DA"
click at [1526, 22] on font "Publicar" at bounding box center [1504, 21] width 45 height 17
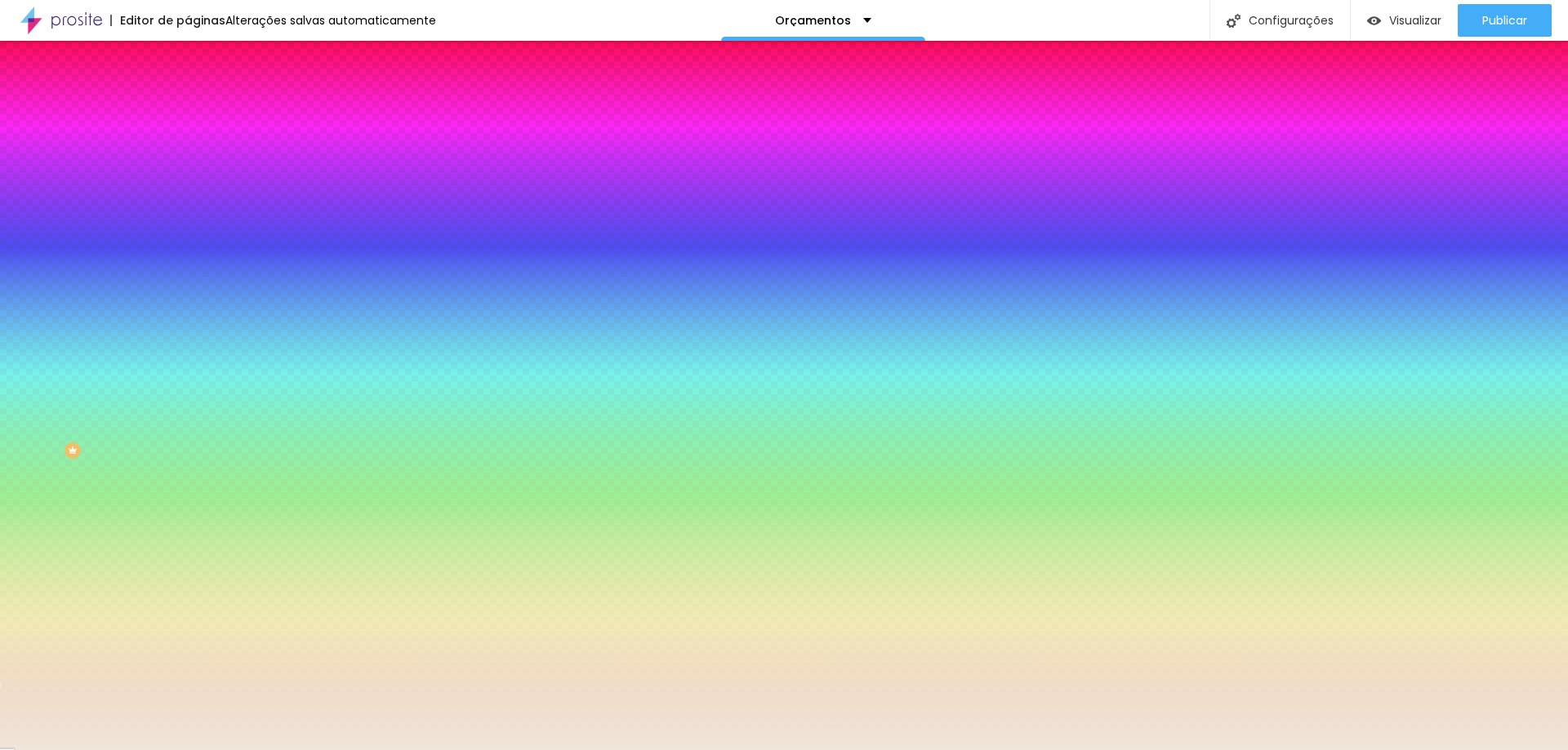
click at [202, 115] on font "Avançado" at bounding box center [229, 122] width 54 height 14
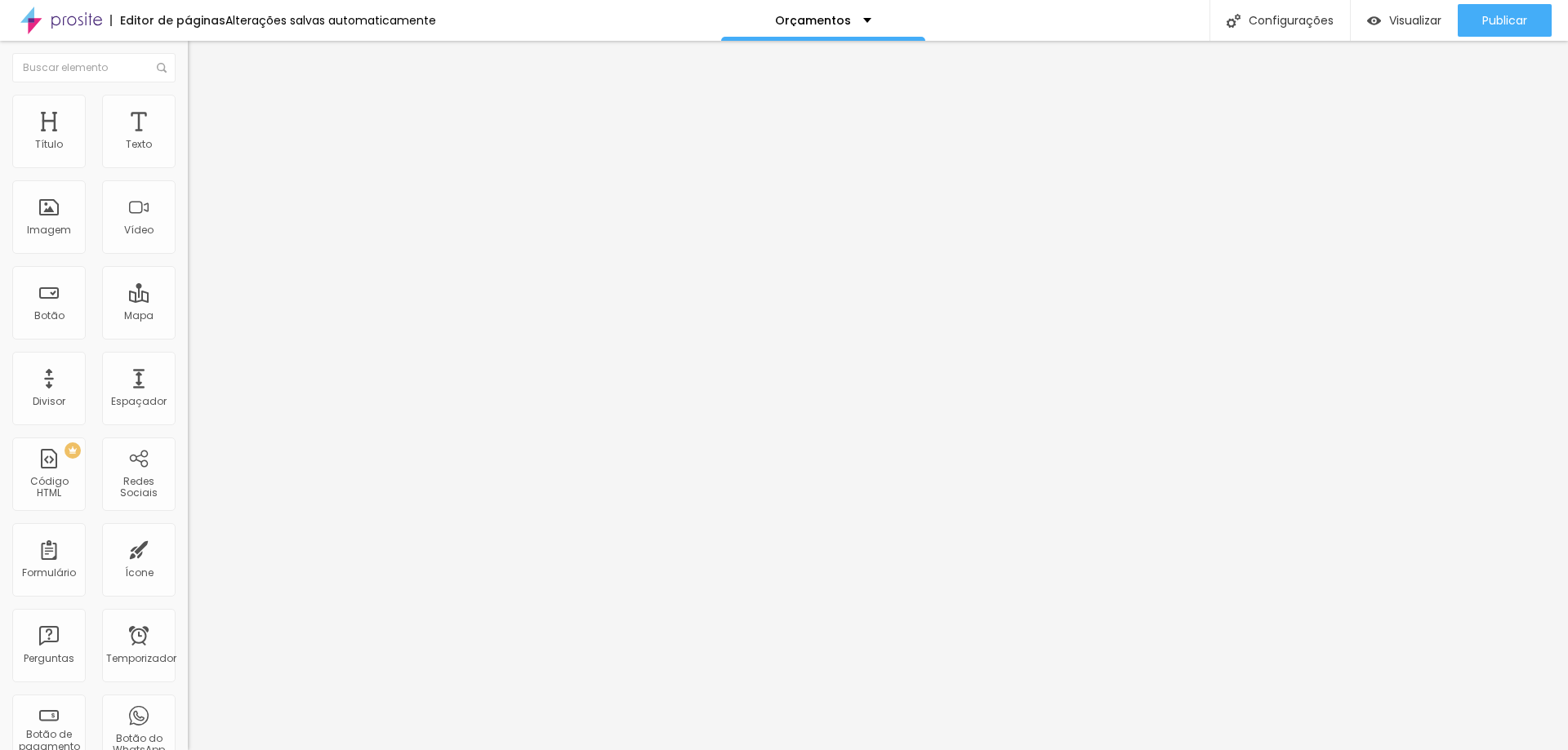
click at [188, 111] on img at bounding box center [195, 118] width 15 height 15
click at [1496, 19] on font "Publicar" at bounding box center [1504, 21] width 45 height 17
click at [225, 52] on font "Editar nulo" at bounding box center [254, 60] width 60 height 17
click at [841, 15] on font "Orçamentos" at bounding box center [813, 21] width 76 height 17
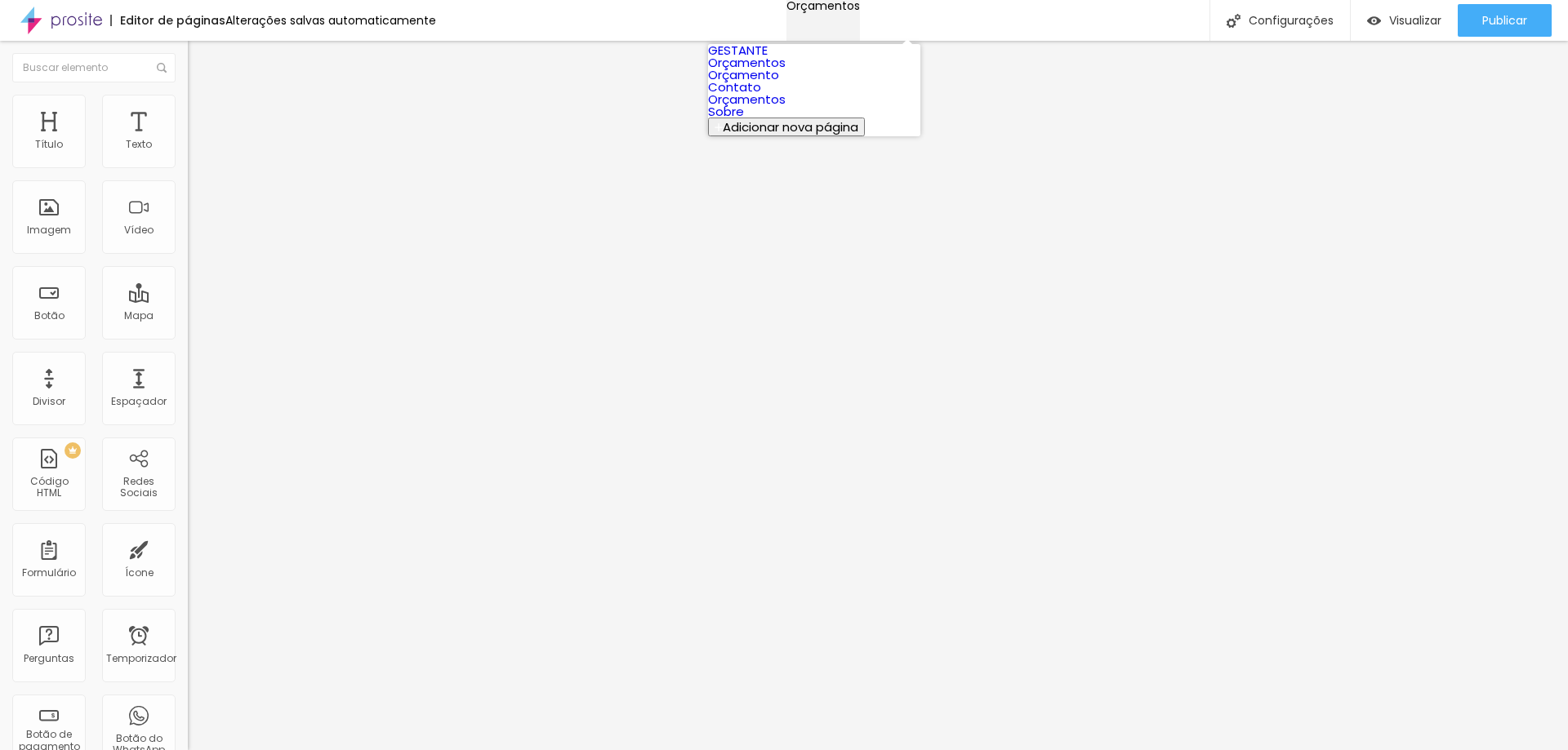
click at [841, 14] on font "Orçamentos" at bounding box center [823, 5] width 73 height 17
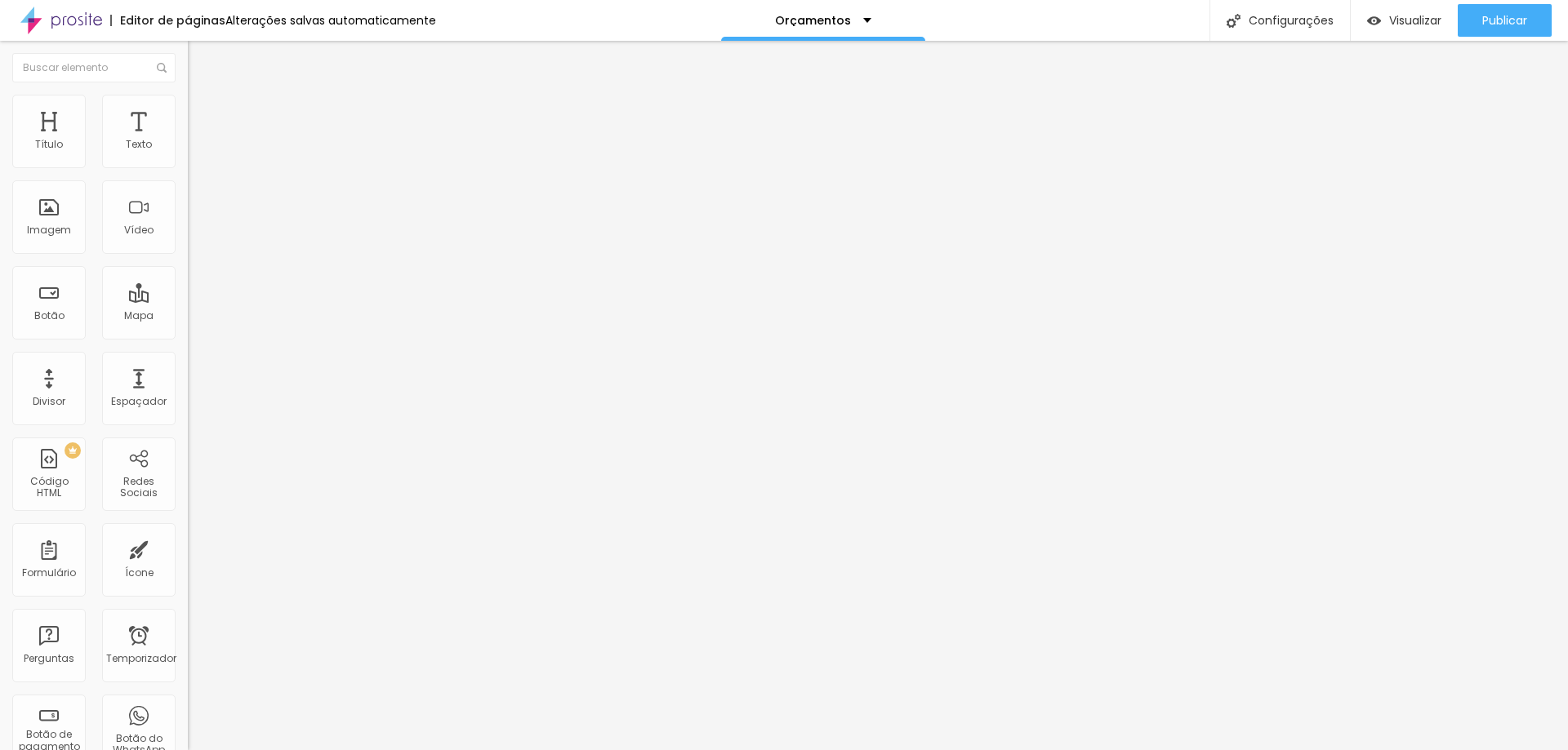
click at [87, 18] on img at bounding box center [61, 21] width 81 height 41
click at [188, 156] on button "button" at bounding box center [199, 149] width 22 height 18
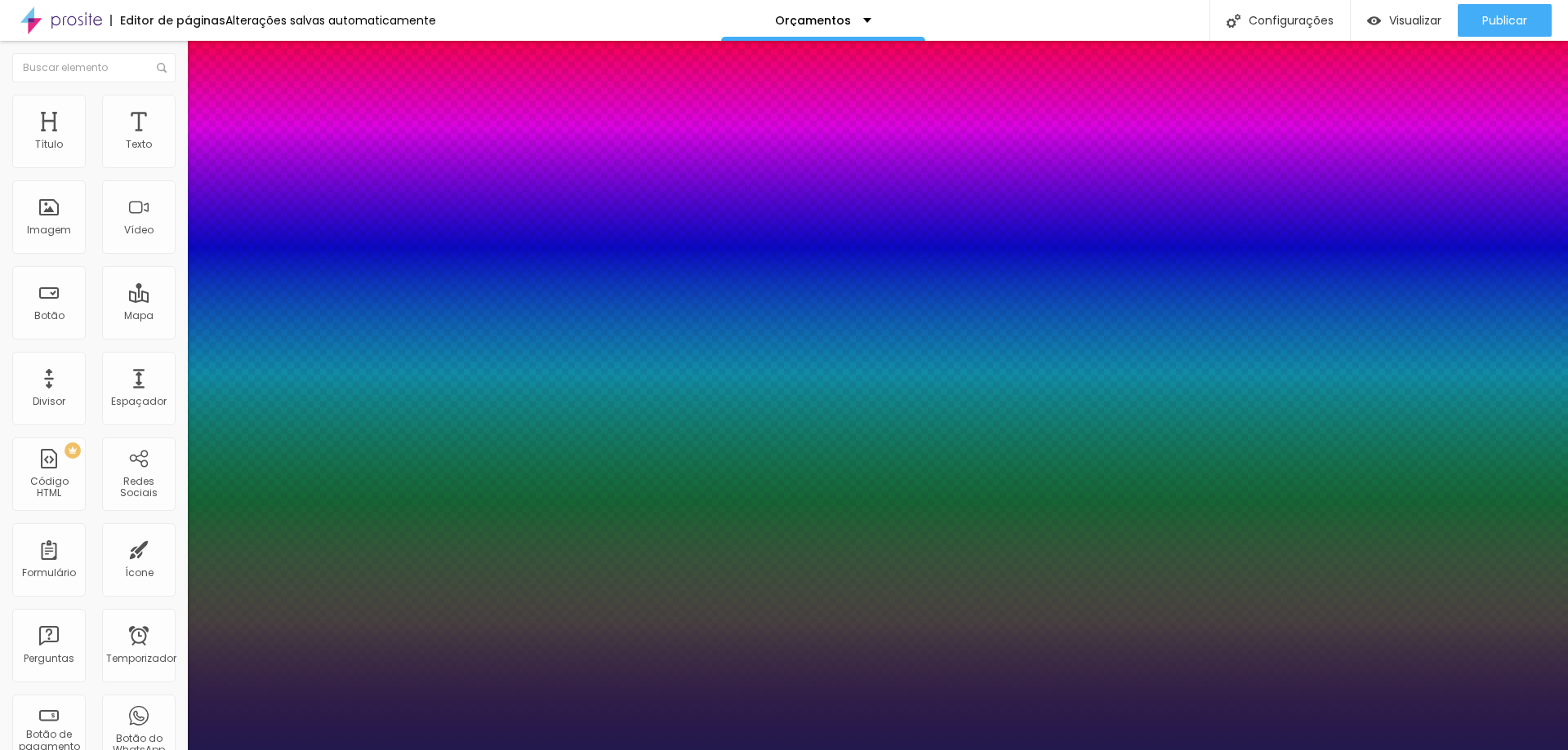
type input "1"
click at [845, 749] on div at bounding box center [784, 750] width 1568 height 0
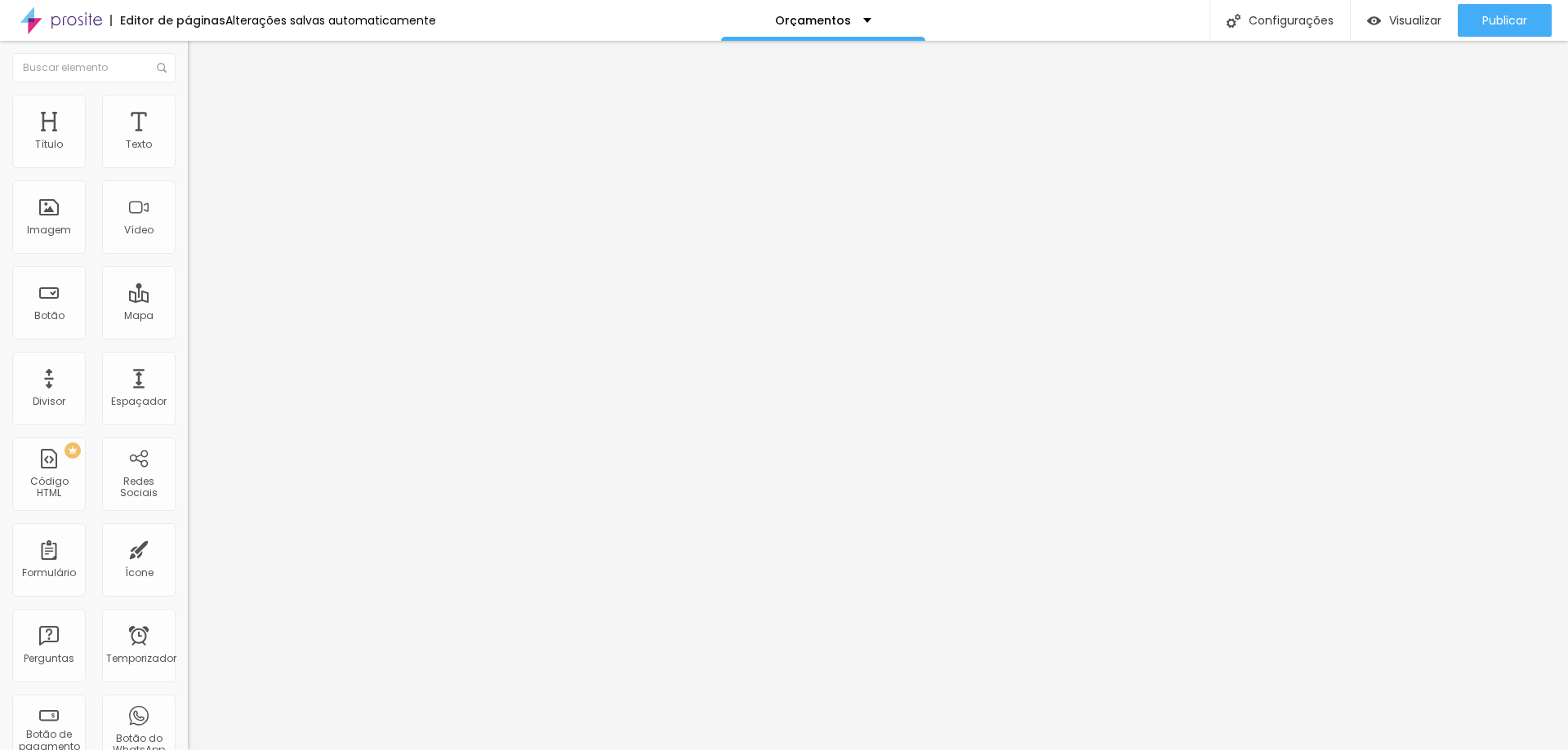
click at [188, 102] on img at bounding box center [195, 102] width 15 height 15
click at [188, 110] on ul "Estilo Avançado" at bounding box center [282, 94] width 188 height 32
click at [188, 102] on ul "Estilo Avançado" at bounding box center [282, 94] width 188 height 32
click at [188, 93] on img at bounding box center [195, 85] width 15 height 15
click at [195, 152] on icon "button" at bounding box center [196, 150] width 3 height 3
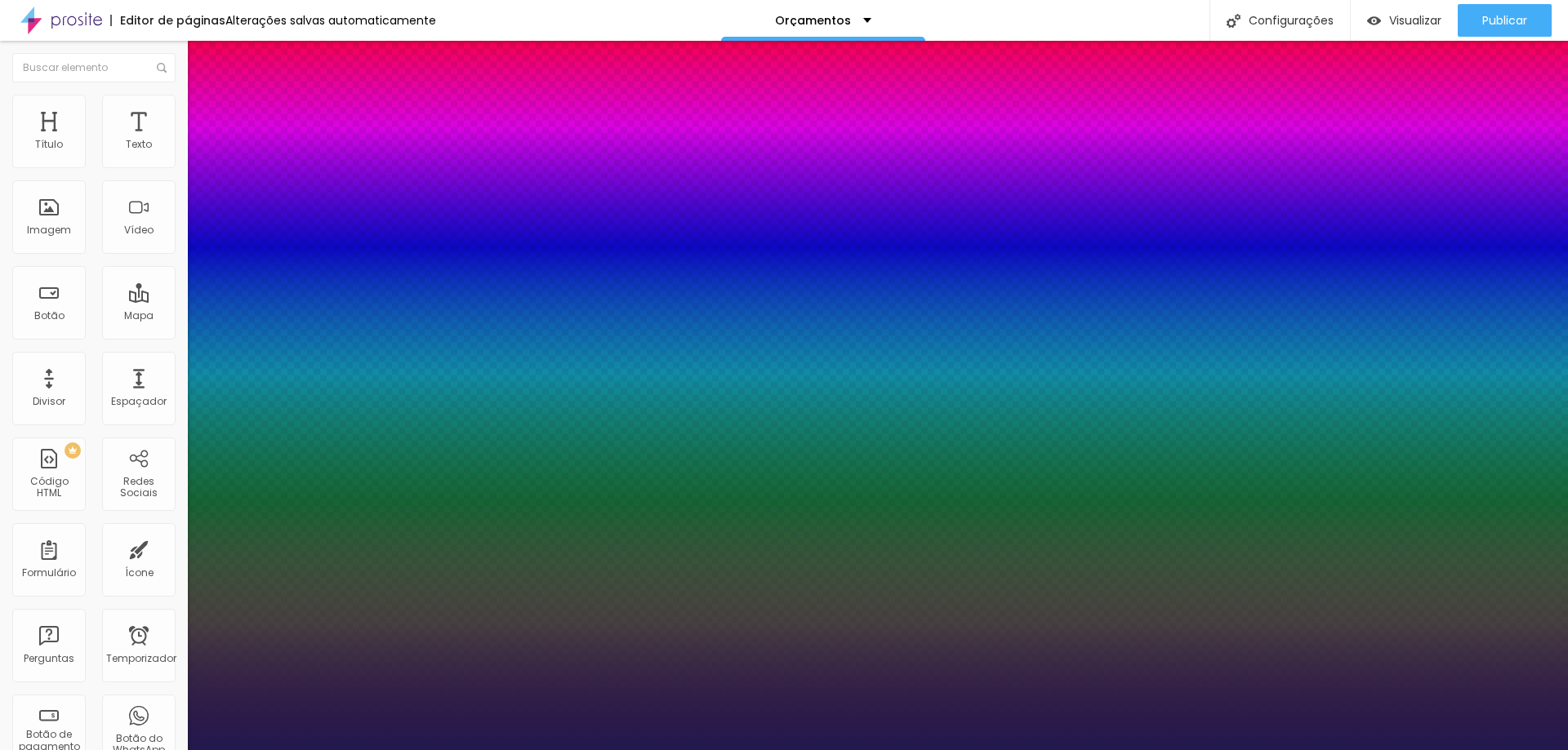
type input "1"
type input "18"
type input "1"
type input "19"
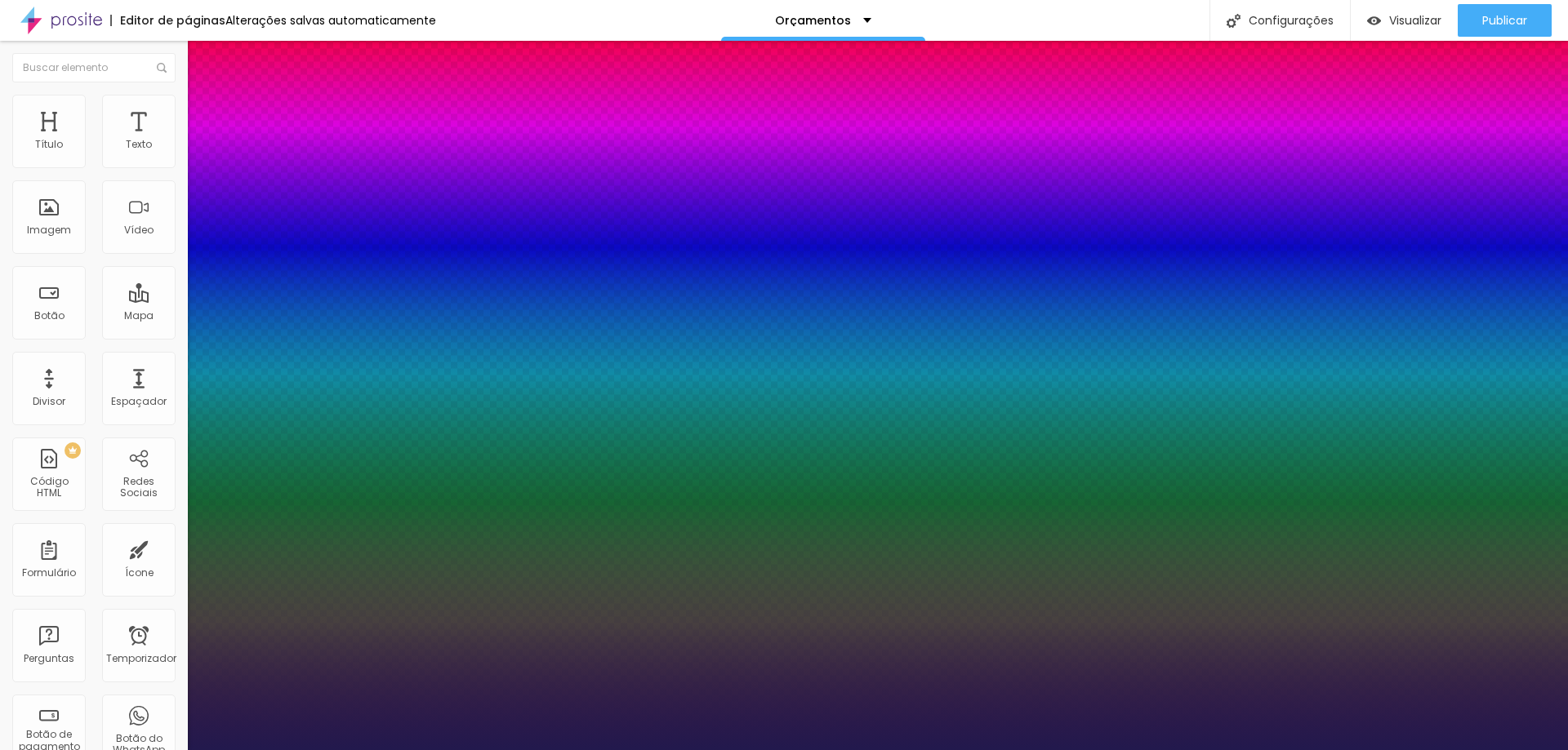
type input "19"
type input "1"
type input "21"
type input "1"
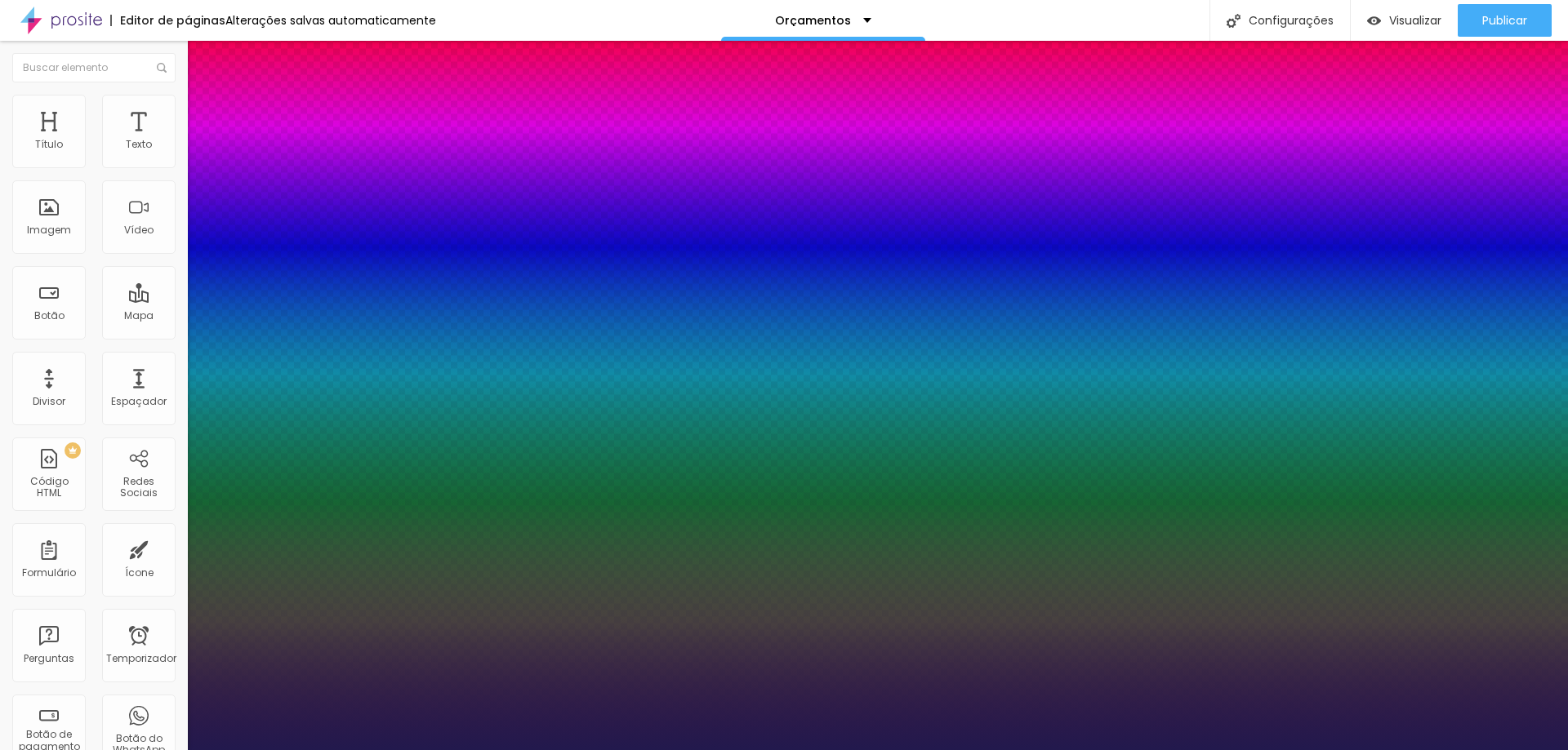
type input "21"
type input "1"
click at [1442, 749] on div at bounding box center [784, 750] width 1568 height 0
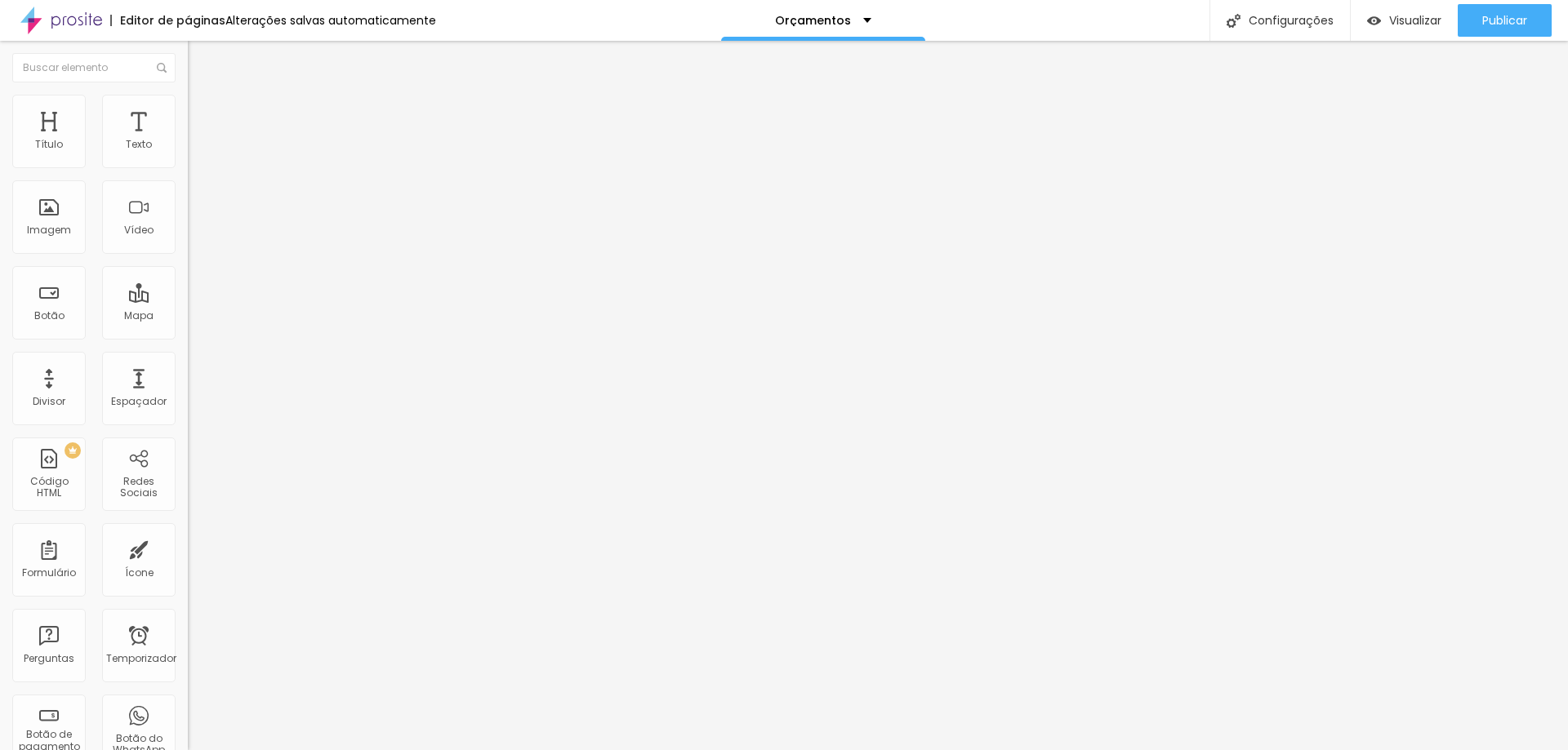
click at [195, 152] on icon "button" at bounding box center [200, 147] width 10 height 10
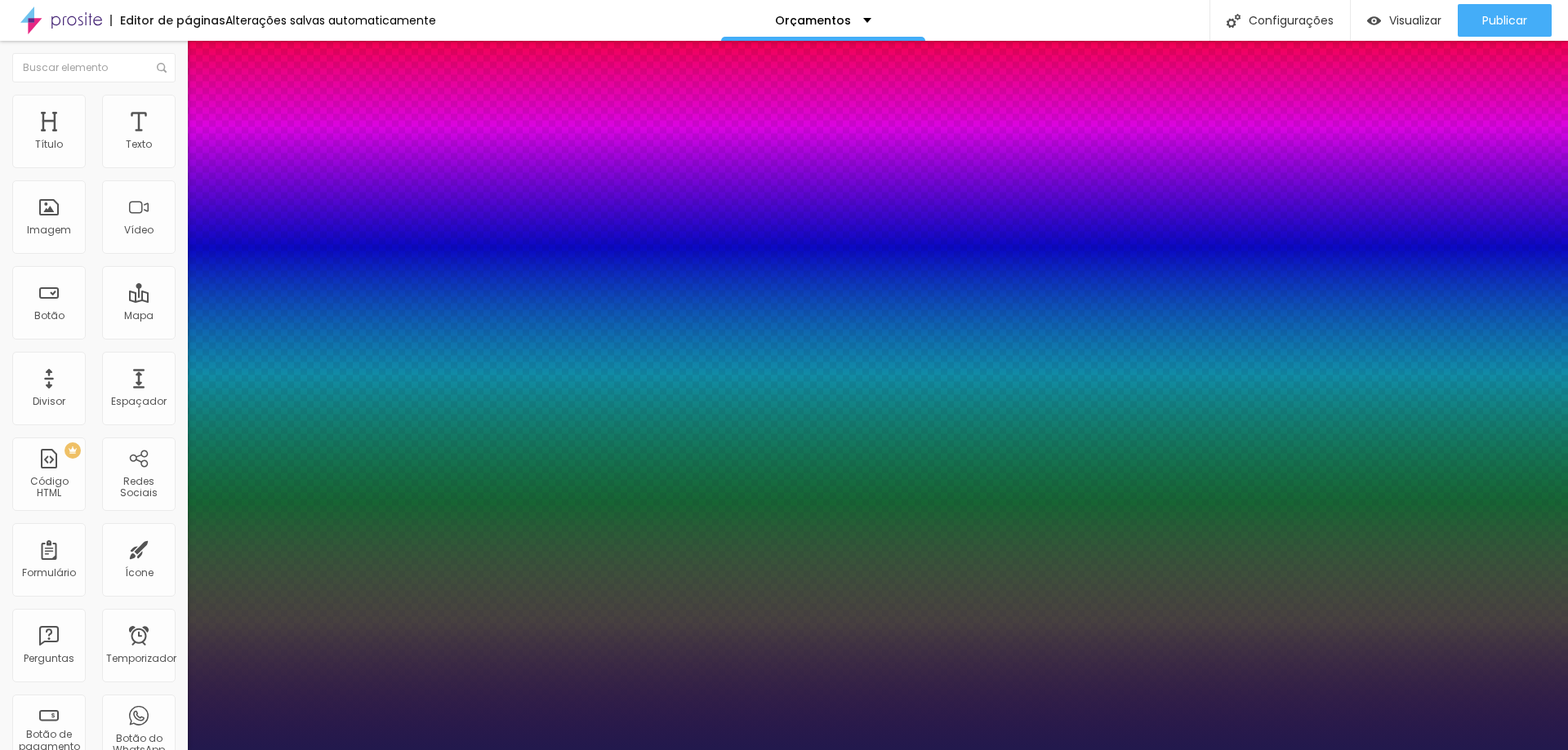
type input "1"
drag, startPoint x: 328, startPoint y: 424, endPoint x: 389, endPoint y: 426, distance: 61.0
paste input "53413D"
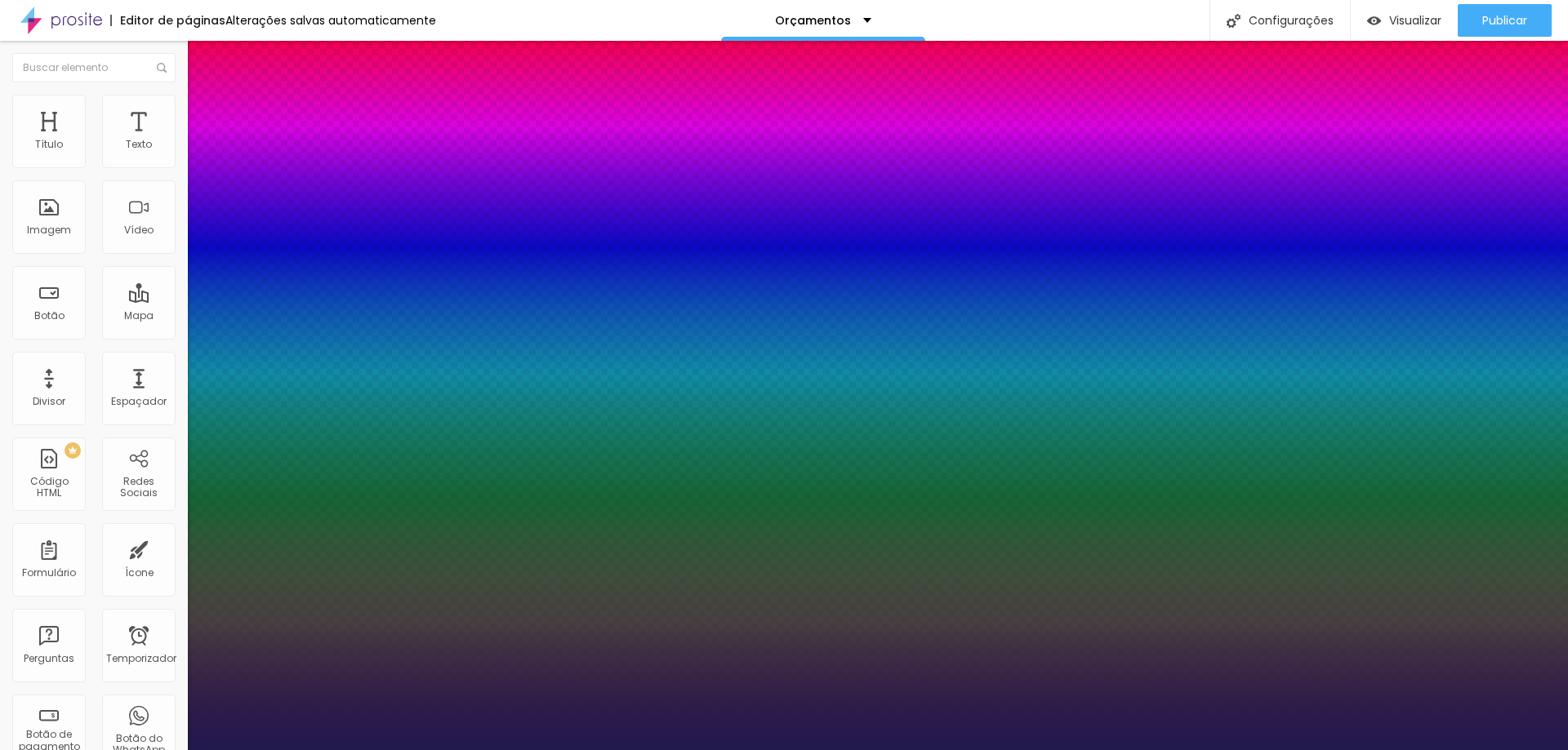
type input "#53413D"
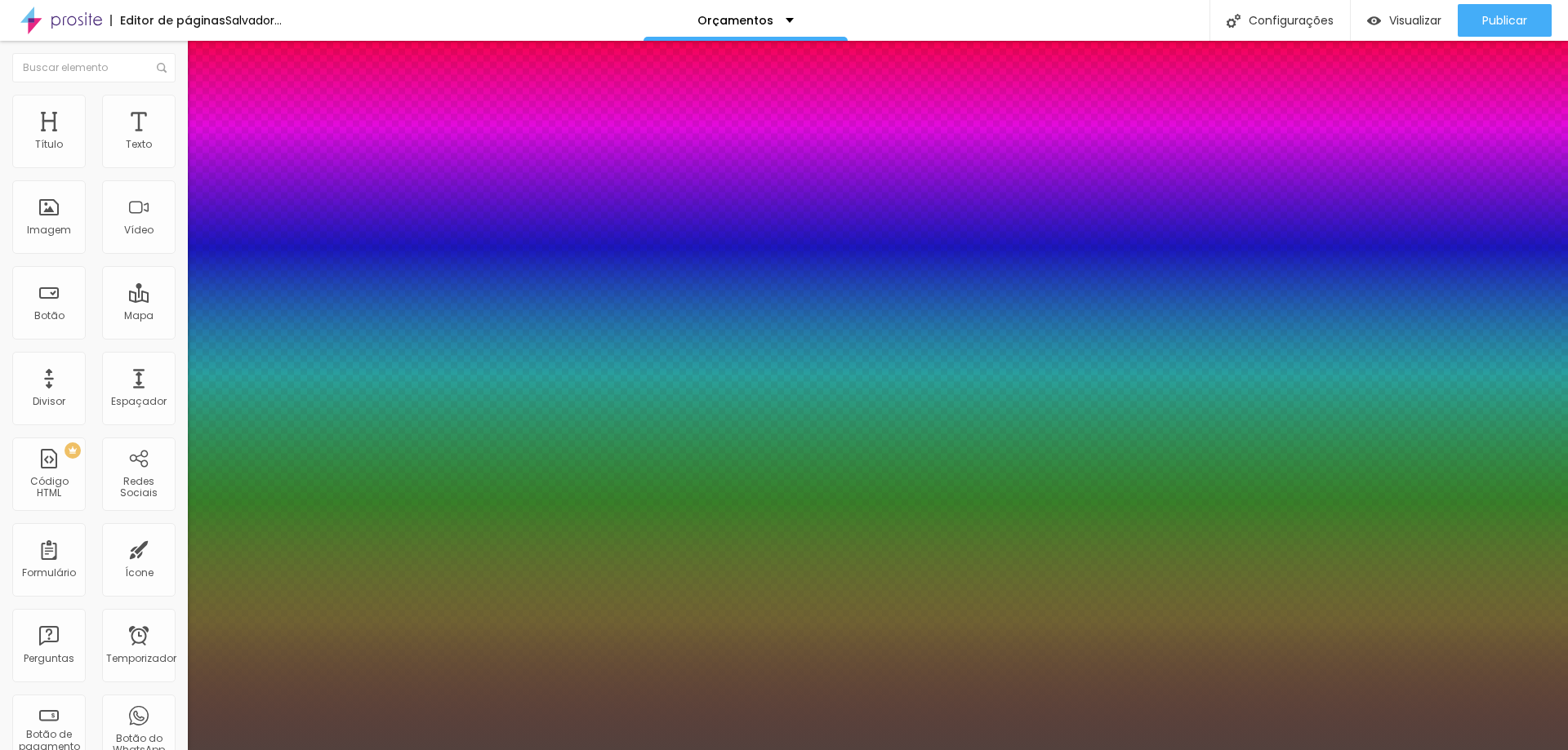
type input "1"
type input "#53413D"
click at [323, 749] on div at bounding box center [784, 750] width 1568 height 0
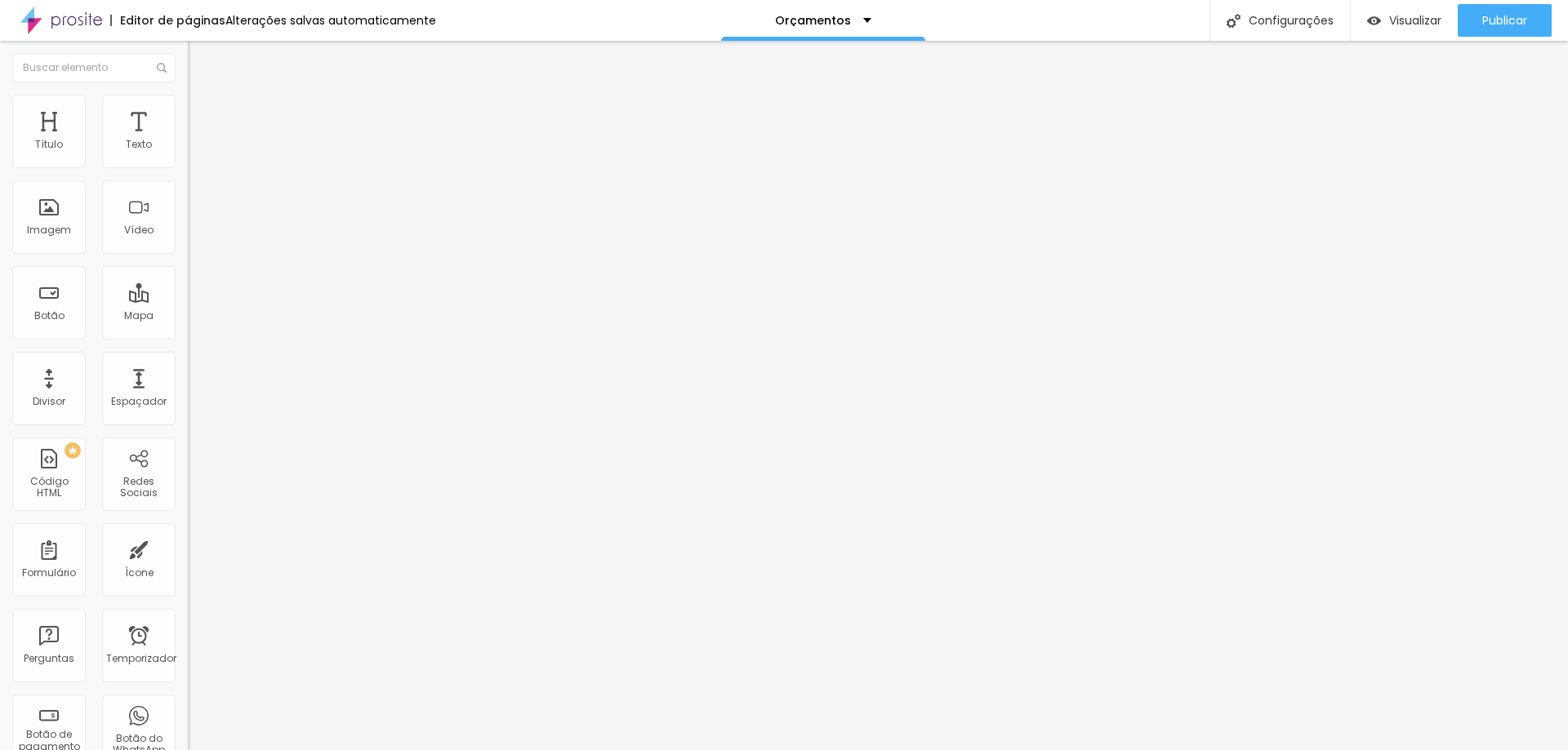
click at [188, 156] on button "button" at bounding box center [199, 149] width 22 height 18
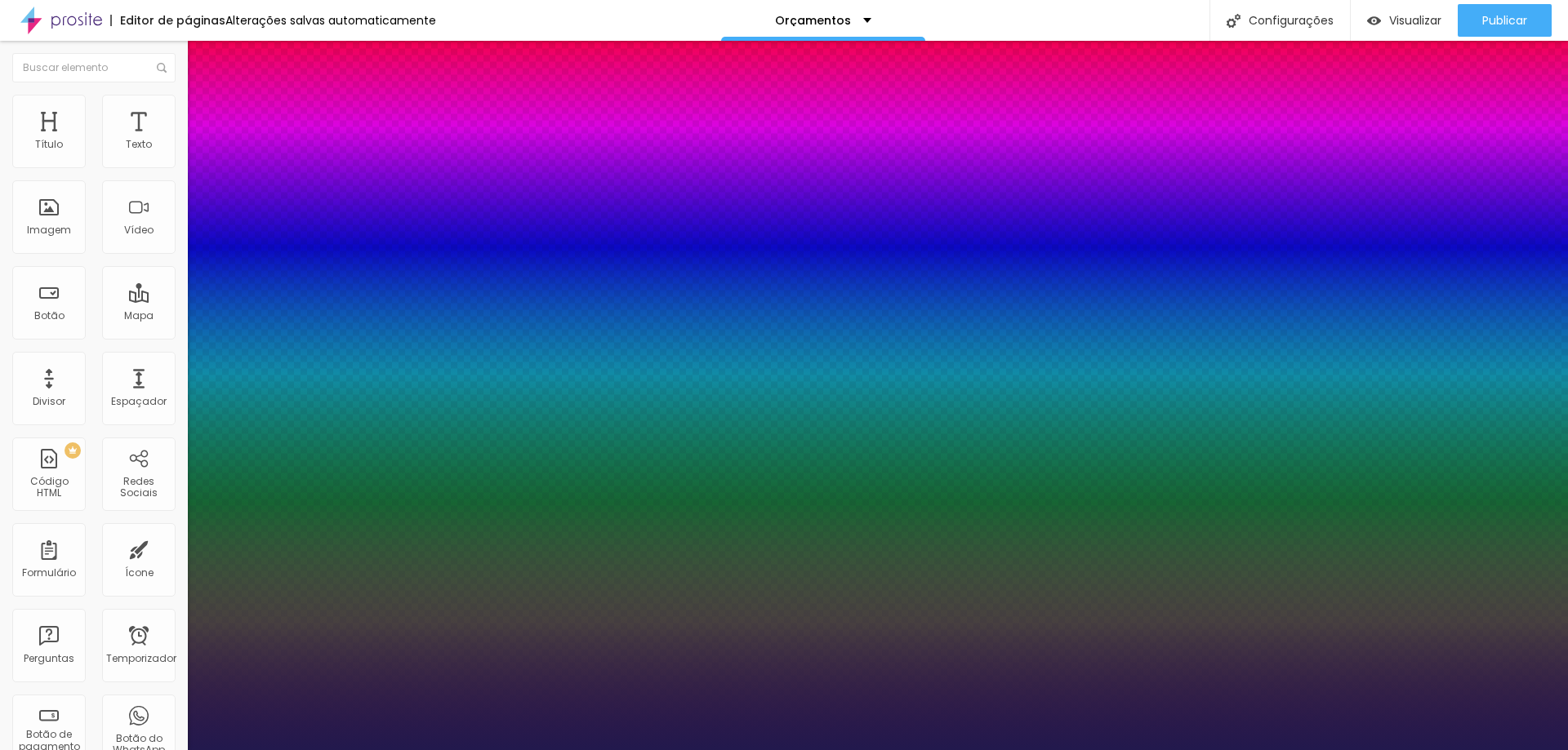
type input "1"
type input "33"
type input "1"
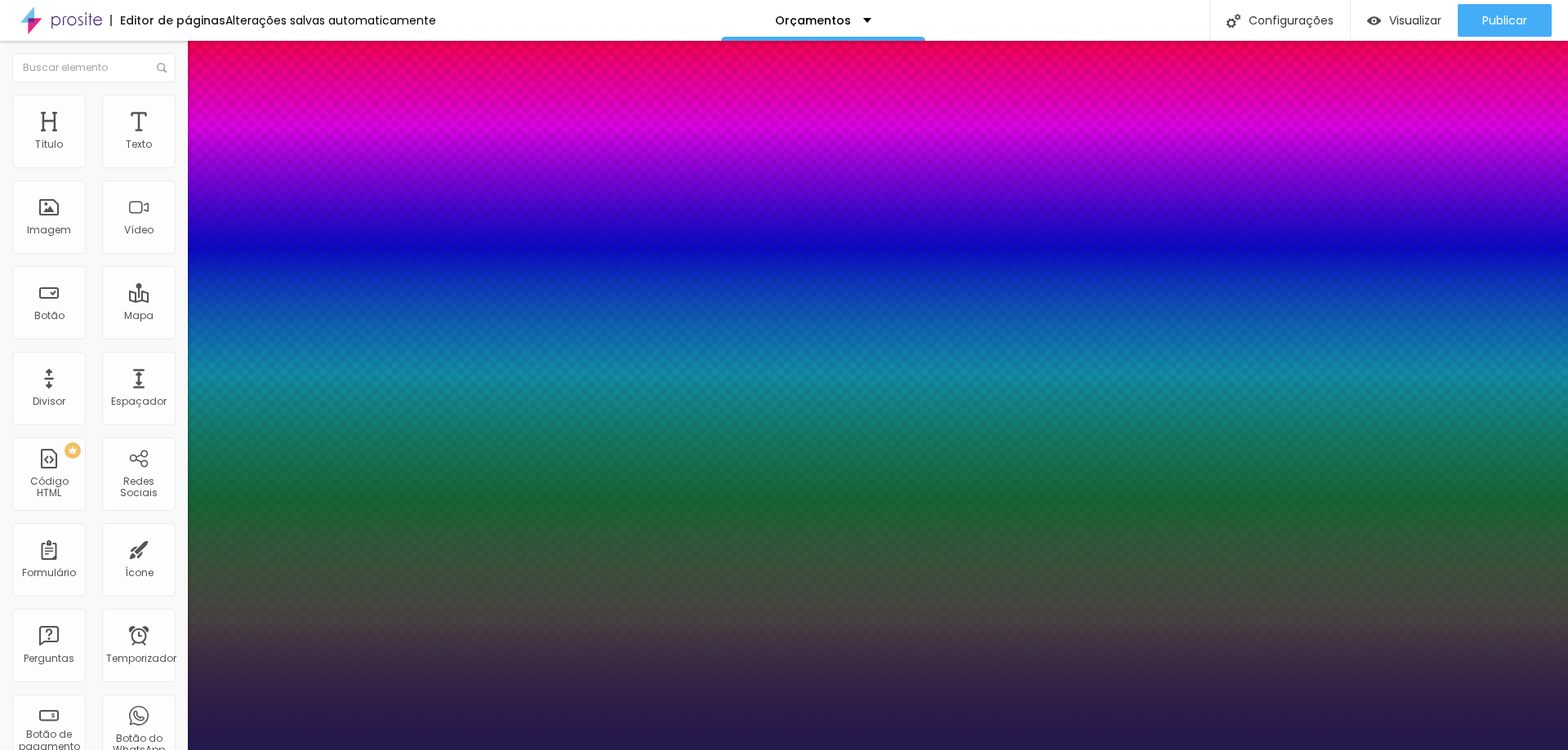
type input "34"
type input "1"
type input "35"
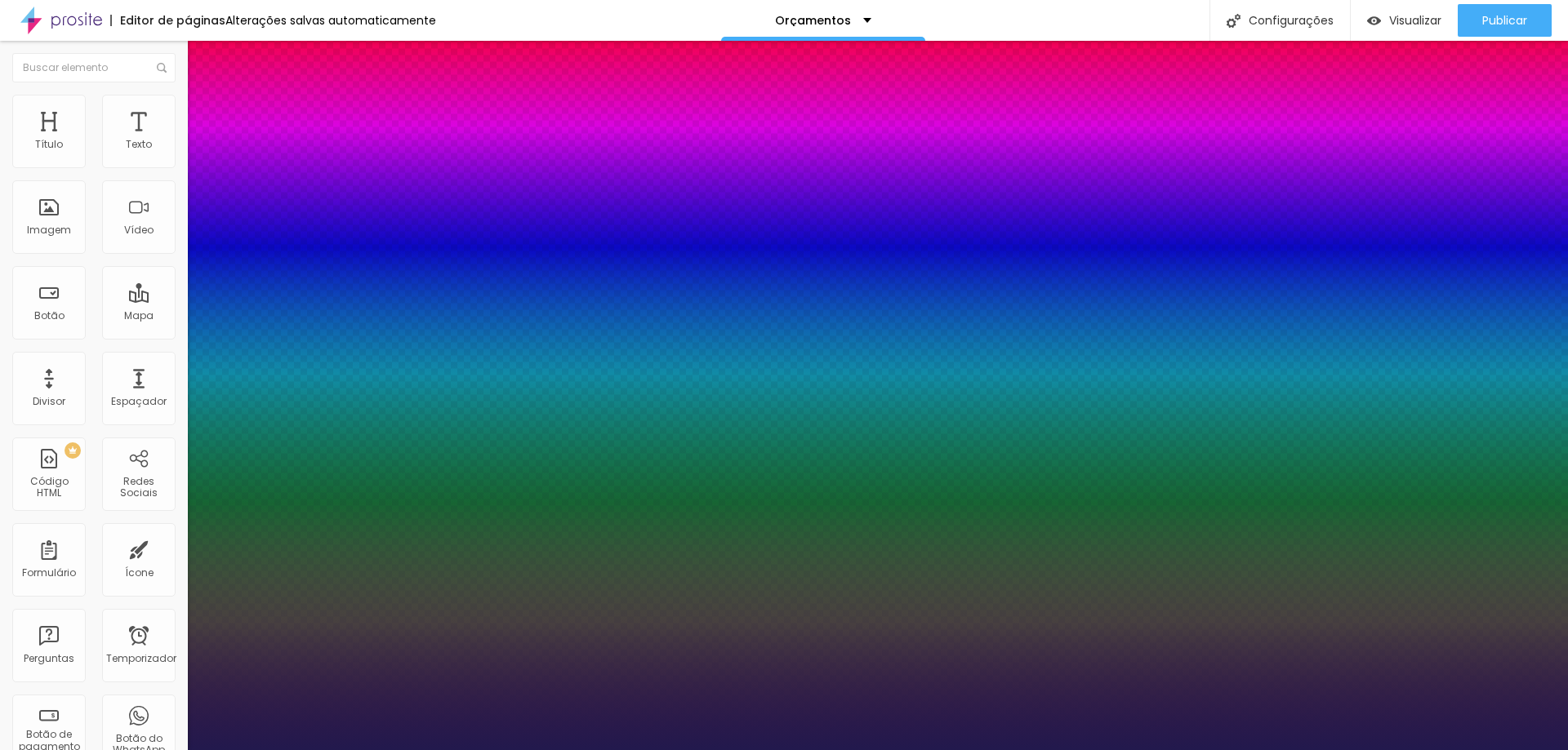
type input "1"
type input "36"
type input "1"
type input "37"
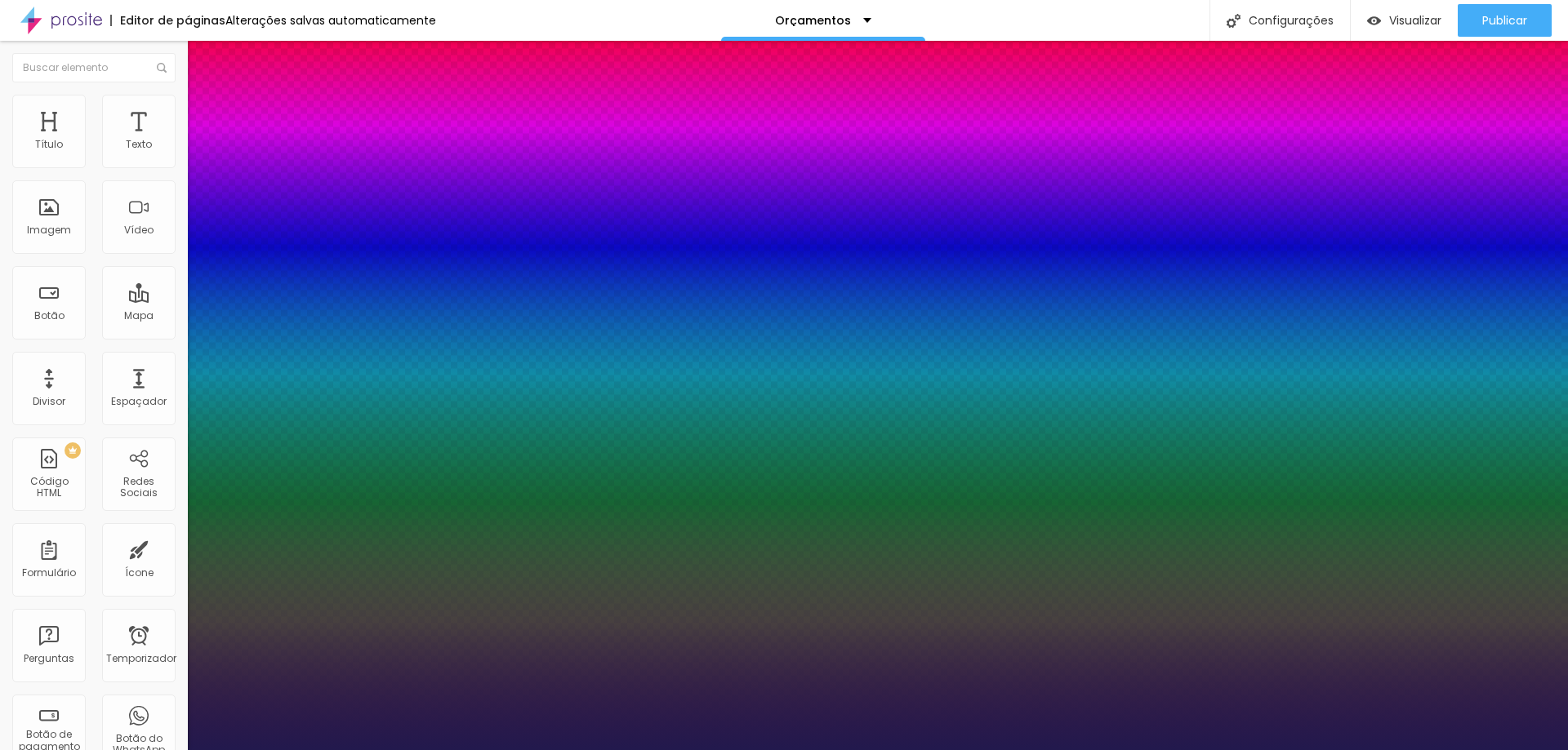
type input "37"
type input "1"
type input "37"
click at [274, 749] on div at bounding box center [784, 750] width 1568 height 0
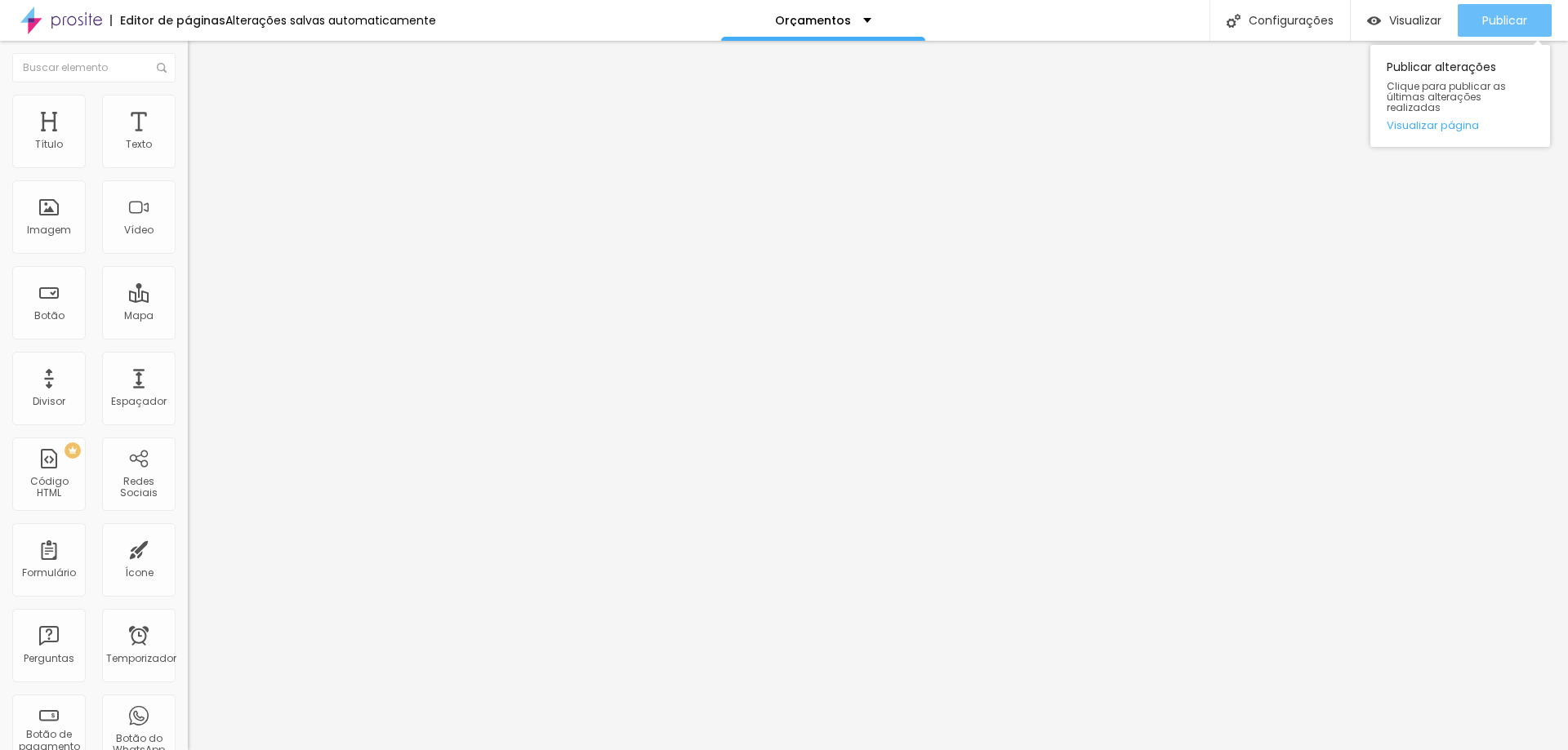
click at [1502, 18] on font "Publicar" at bounding box center [1504, 21] width 45 height 17
click at [201, 55] on img "button" at bounding box center [206, 59] width 13 height 13
drag, startPoint x: 87, startPoint y: 179, endPoint x: 0, endPoint y: 180, distance: 87.0
click at [188, 180] on div "Texto Click me Alinhamento Tamanho Normal Pequeno Normal Grande Link URL https:…" at bounding box center [282, 245] width 188 height 238
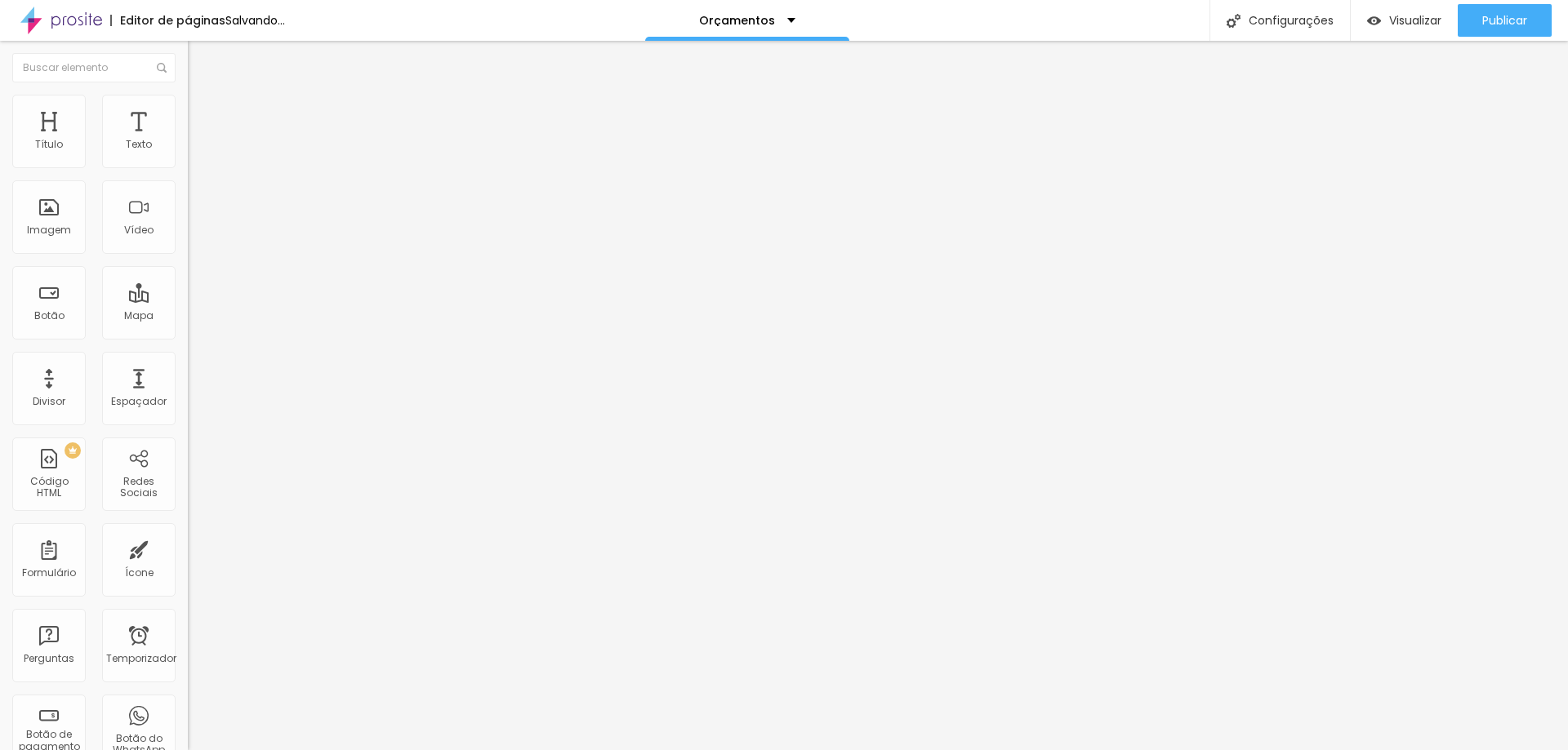
type input "VER MAIS"
drag, startPoint x: 98, startPoint y: 183, endPoint x: 0, endPoint y: 182, distance: 98.0
click at [188, 182] on div "Texto Click me Alinhamento Tamanho Normal Pequeno Normal Grande Link URL https:…" at bounding box center [282, 245] width 188 height 238
paste input "53413d"
drag, startPoint x: 72, startPoint y: 196, endPoint x: 0, endPoint y: 178, distance: 74.2
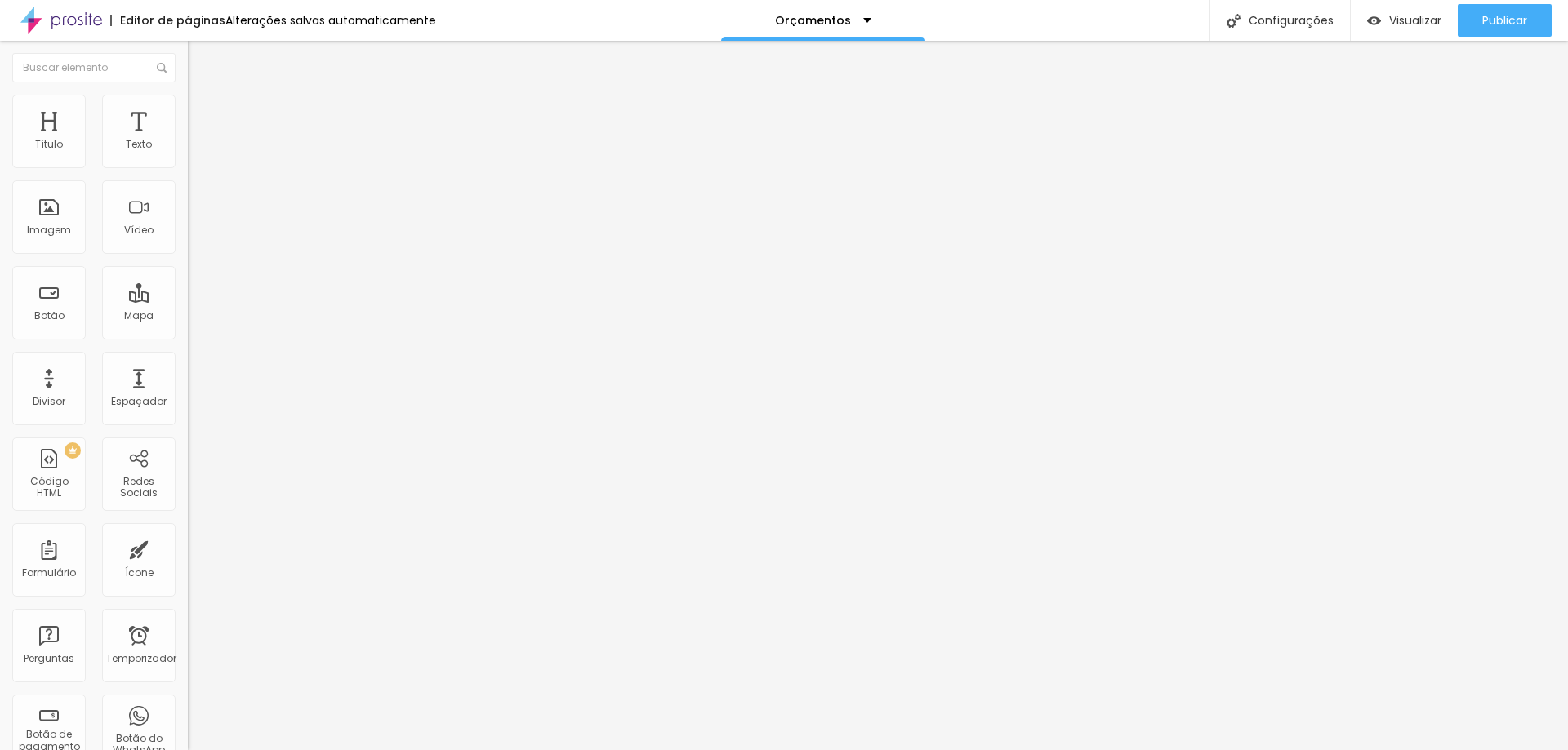
click at [188, 178] on div "Texto 53413d Alinhamento Tamanho Normal Pequeno Normal Grande Link URL https://…" at bounding box center [282, 245] width 188 height 238
type input "VER MAIS"
drag, startPoint x: 91, startPoint y: 181, endPoint x: 1, endPoint y: 182, distance: 90.0
click at [188, 182] on div "Texto Click me Alinhamento Tamanho Normal Pequeno Normal Grande Link URL https:…" at bounding box center [282, 245] width 188 height 238
type input "VER MAIS"
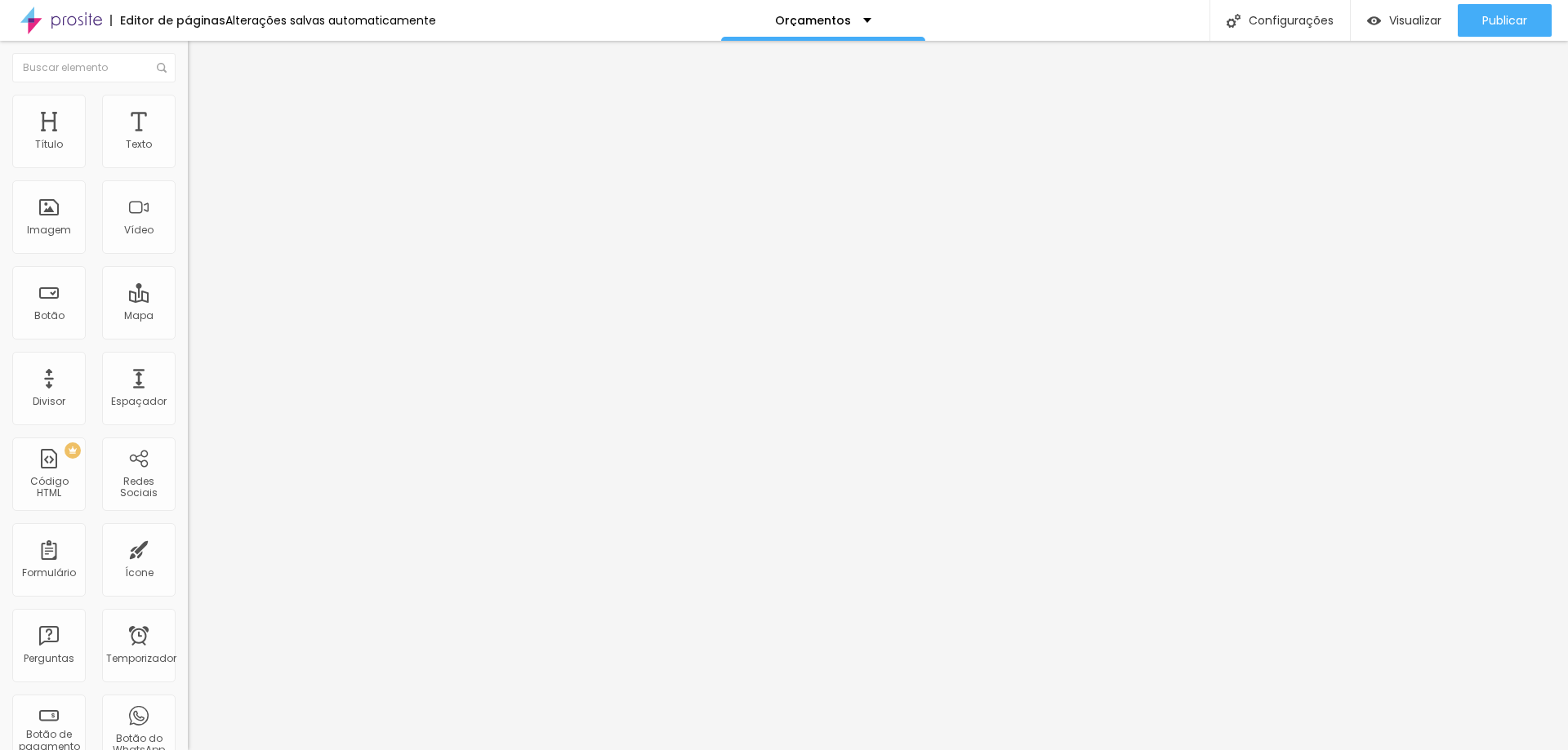
drag, startPoint x: 104, startPoint y: 187, endPoint x: 0, endPoint y: 171, distance: 105.2
click at [188, 171] on div "Texto Click me Alinhamento Tamanho Normal Pequeno Normal Grande Link URL https:…" at bounding box center [282, 245] width 188 height 238
type input "VER MAIS"
drag, startPoint x: 121, startPoint y: 185, endPoint x: 0, endPoint y: 171, distance: 121.8
click at [188, 171] on div "Texto Click me Alinhamento Tamanho Normal Pequeno Normal Grande Link URL https:…" at bounding box center [282, 245] width 188 height 238
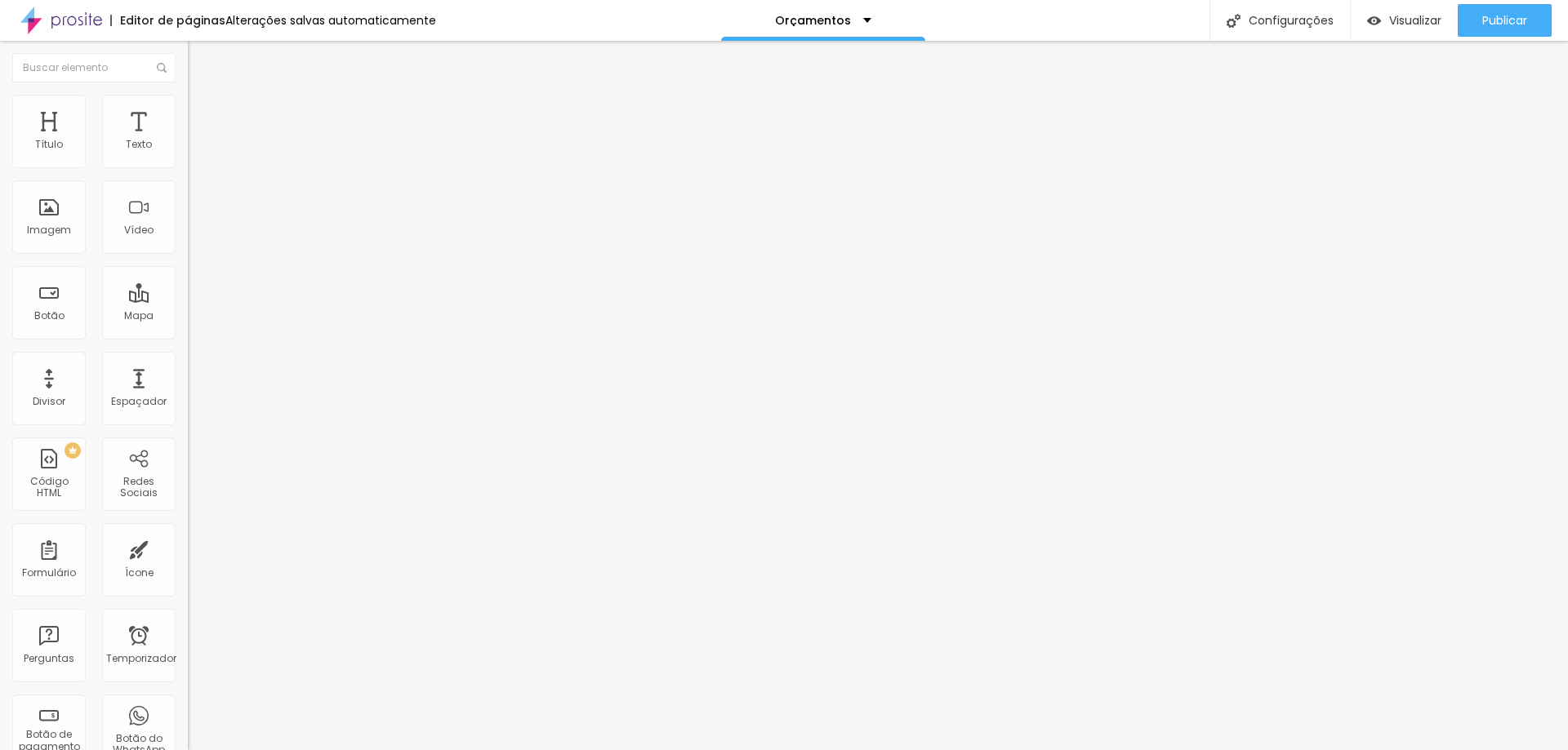
type input "VER MAIS"
drag, startPoint x: 70, startPoint y: 181, endPoint x: 22, endPoint y: 181, distance: 48.0
click at [188, 154] on input "Click me" at bounding box center [286, 145] width 196 height 17
type input "VER MAIS"
click at [195, 152] on icon "button" at bounding box center [200, 147] width 10 height 10
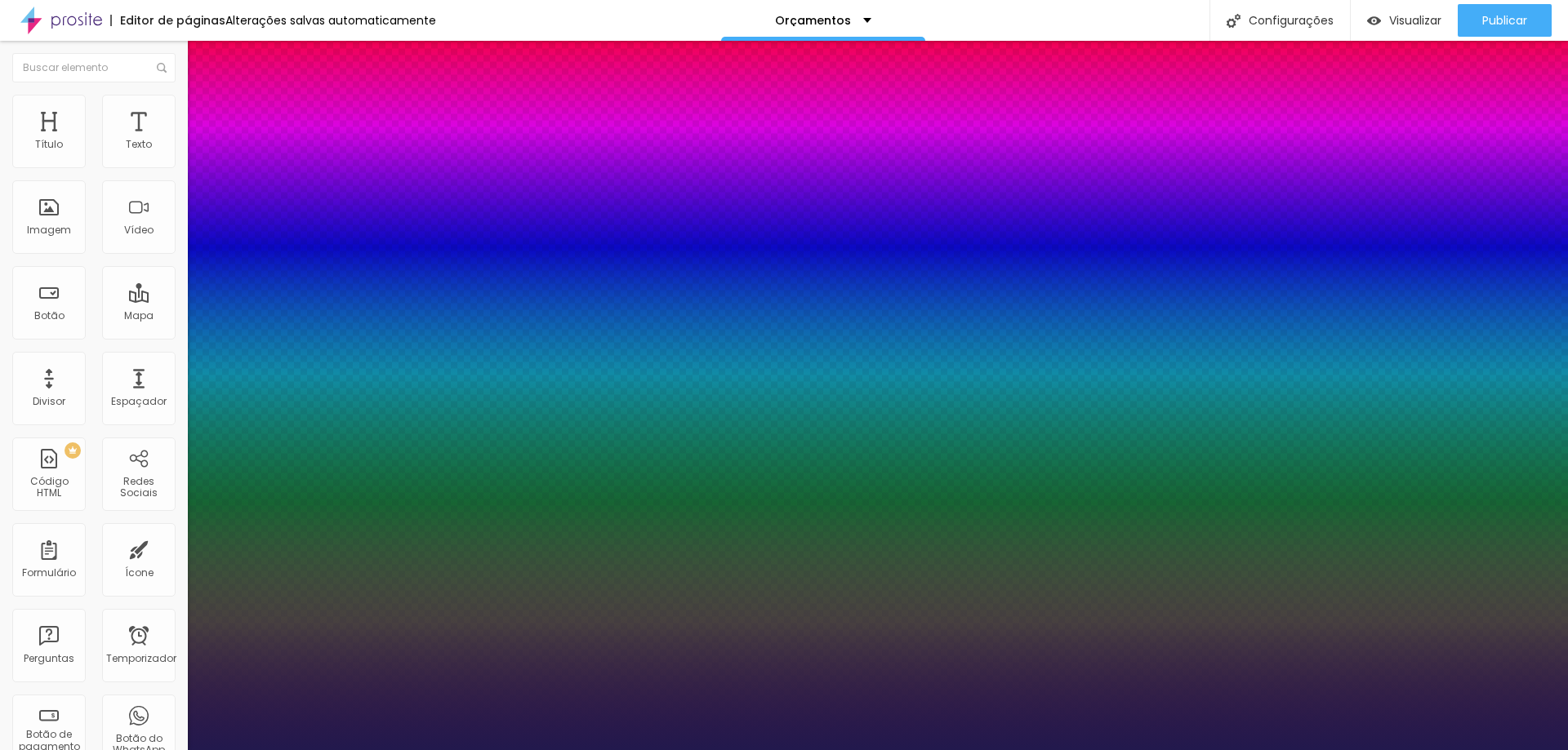
type input "1"
select select "SourceSansPro"
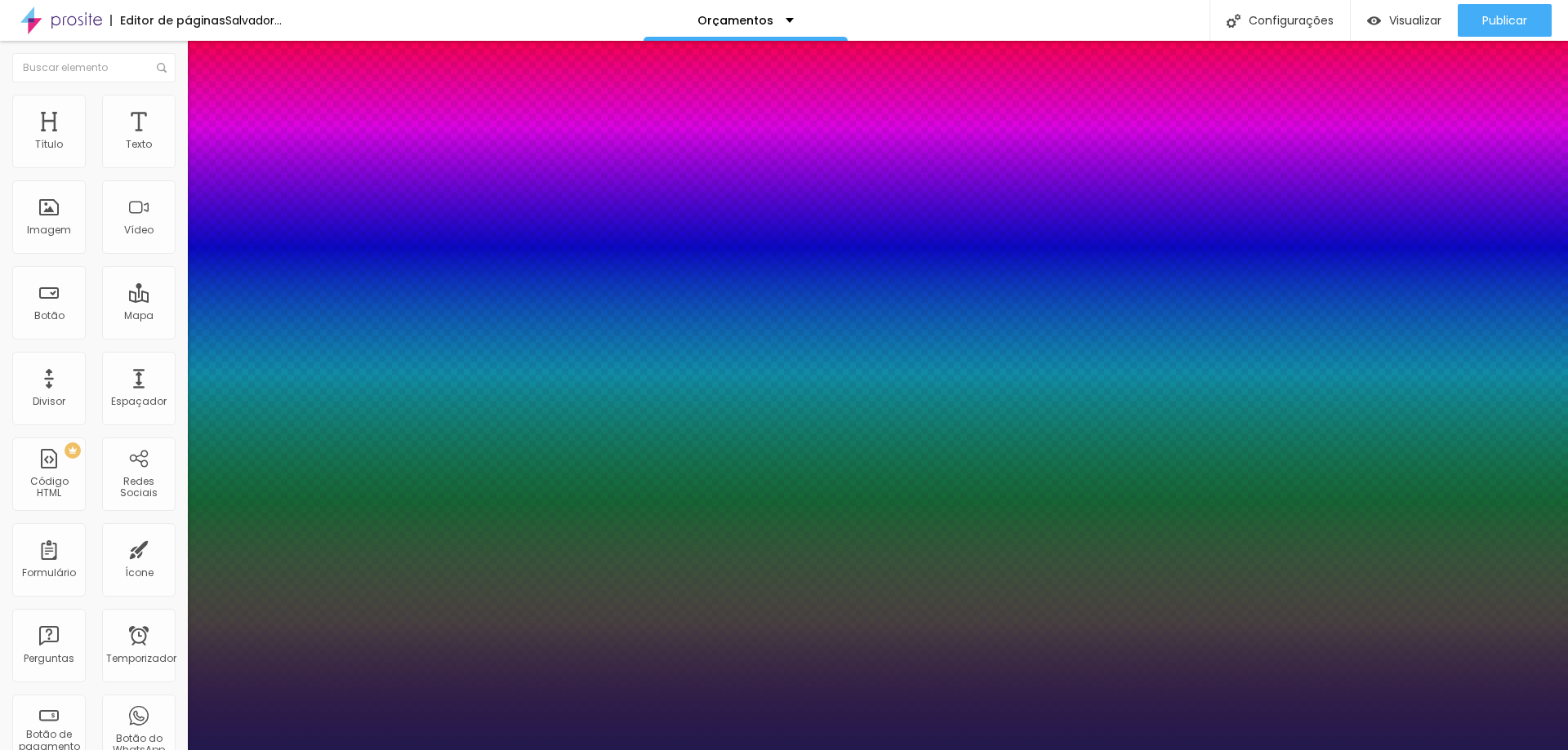
type input "1"
select select "Montserrat"
type input "1"
click at [1447, 749] on div at bounding box center [784, 750] width 1568 height 0
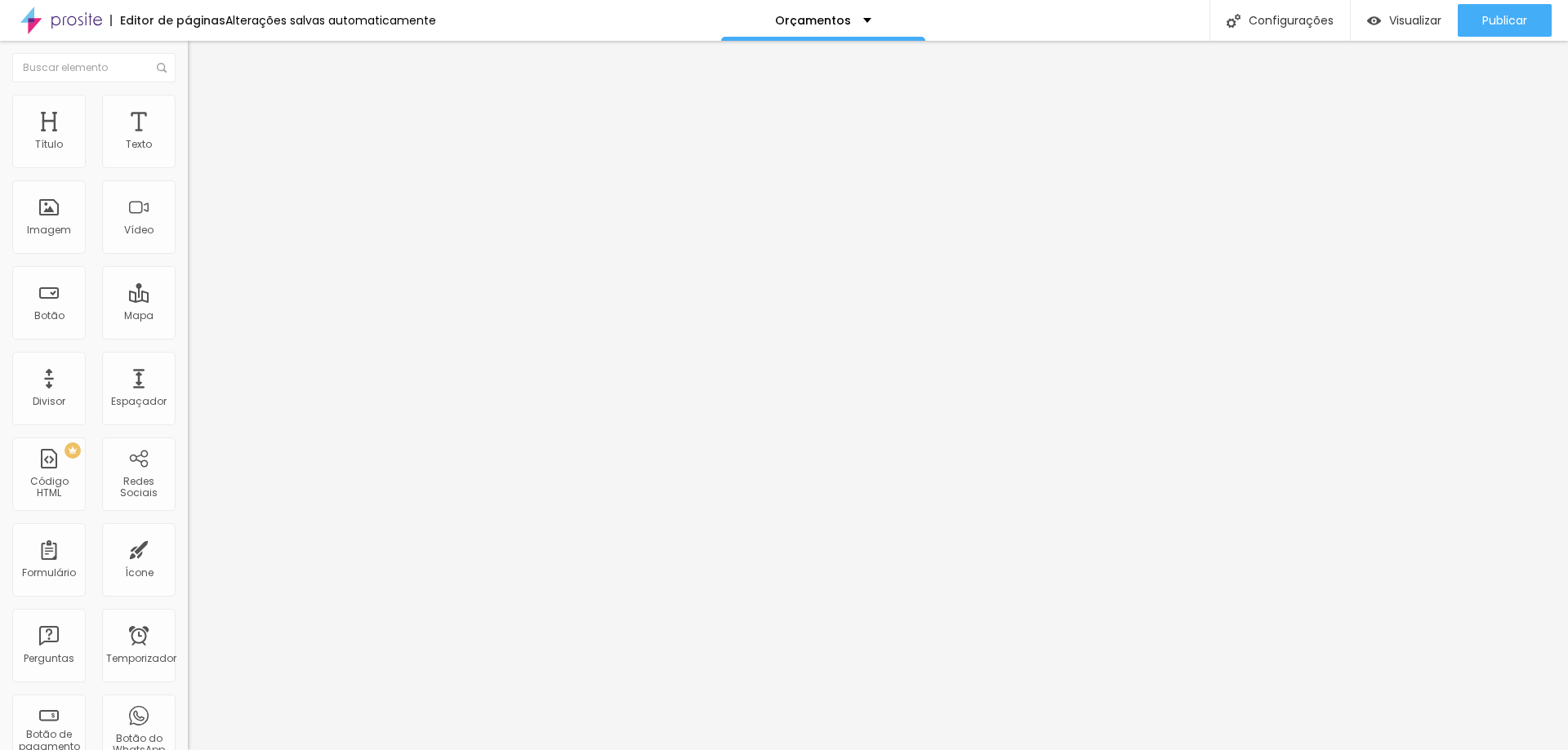
click at [195, 152] on icon "button" at bounding box center [200, 147] width 10 height 10
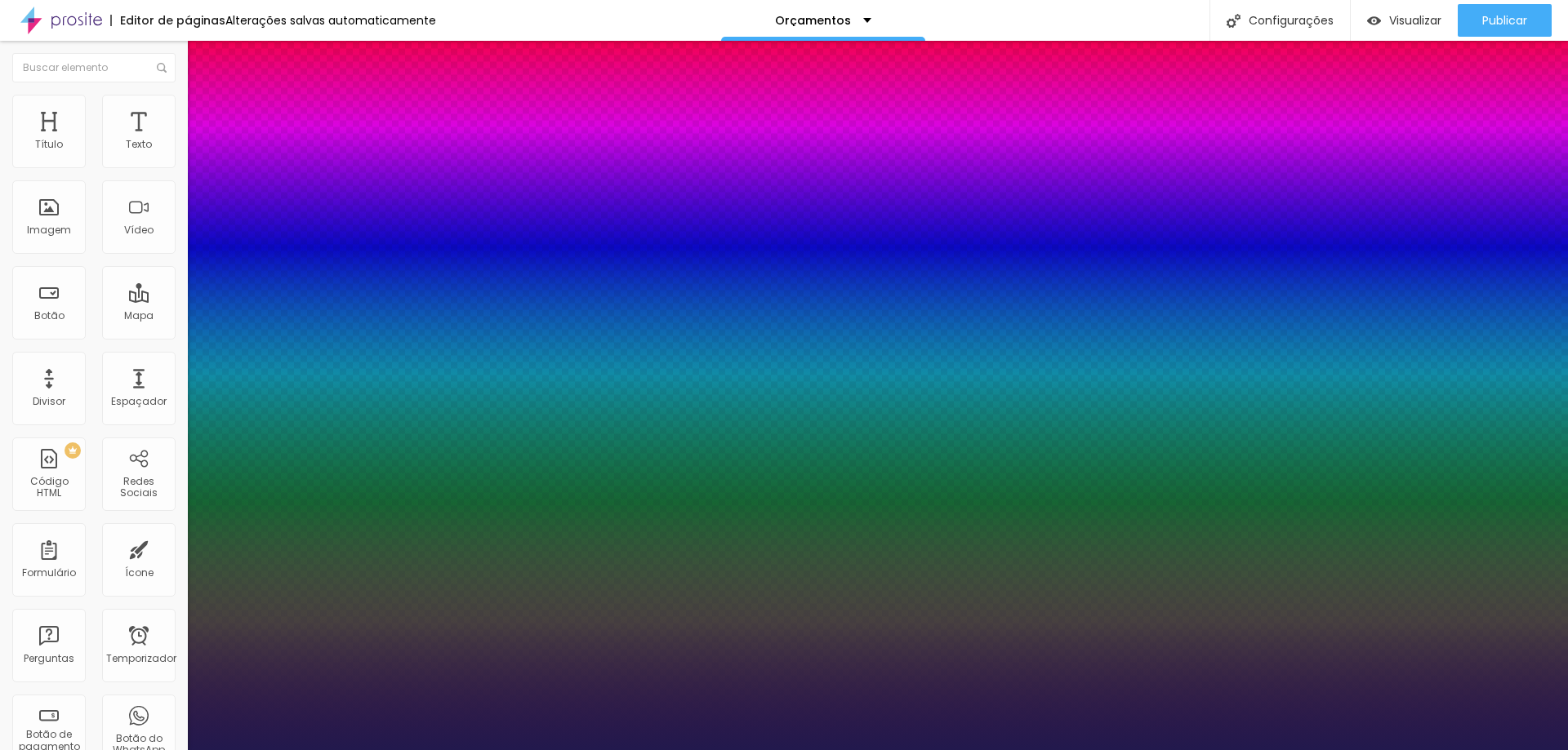
type input "1"
select select "MontserratExtraBold"
type input "1"
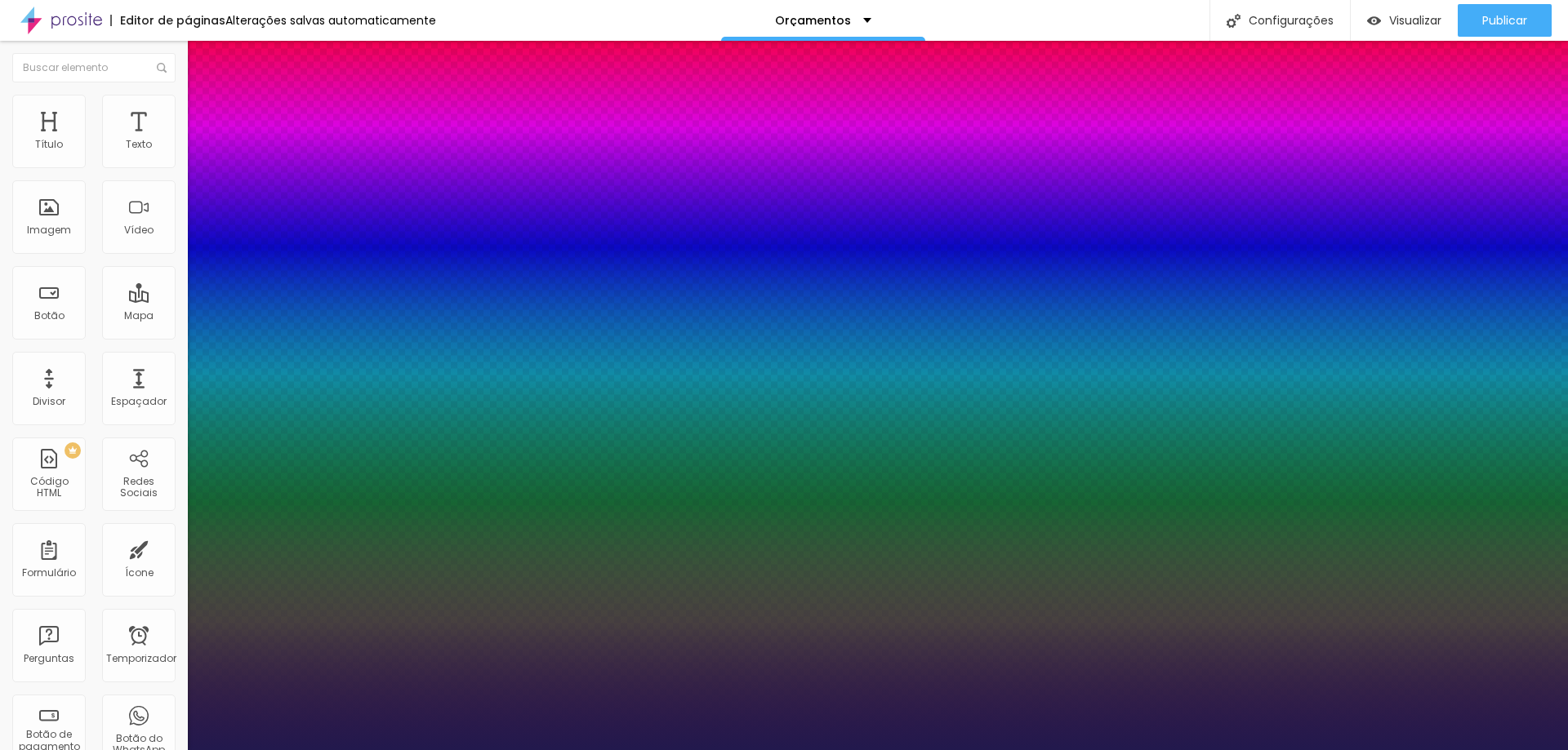
select select "MontserratMedium"
type input "1"
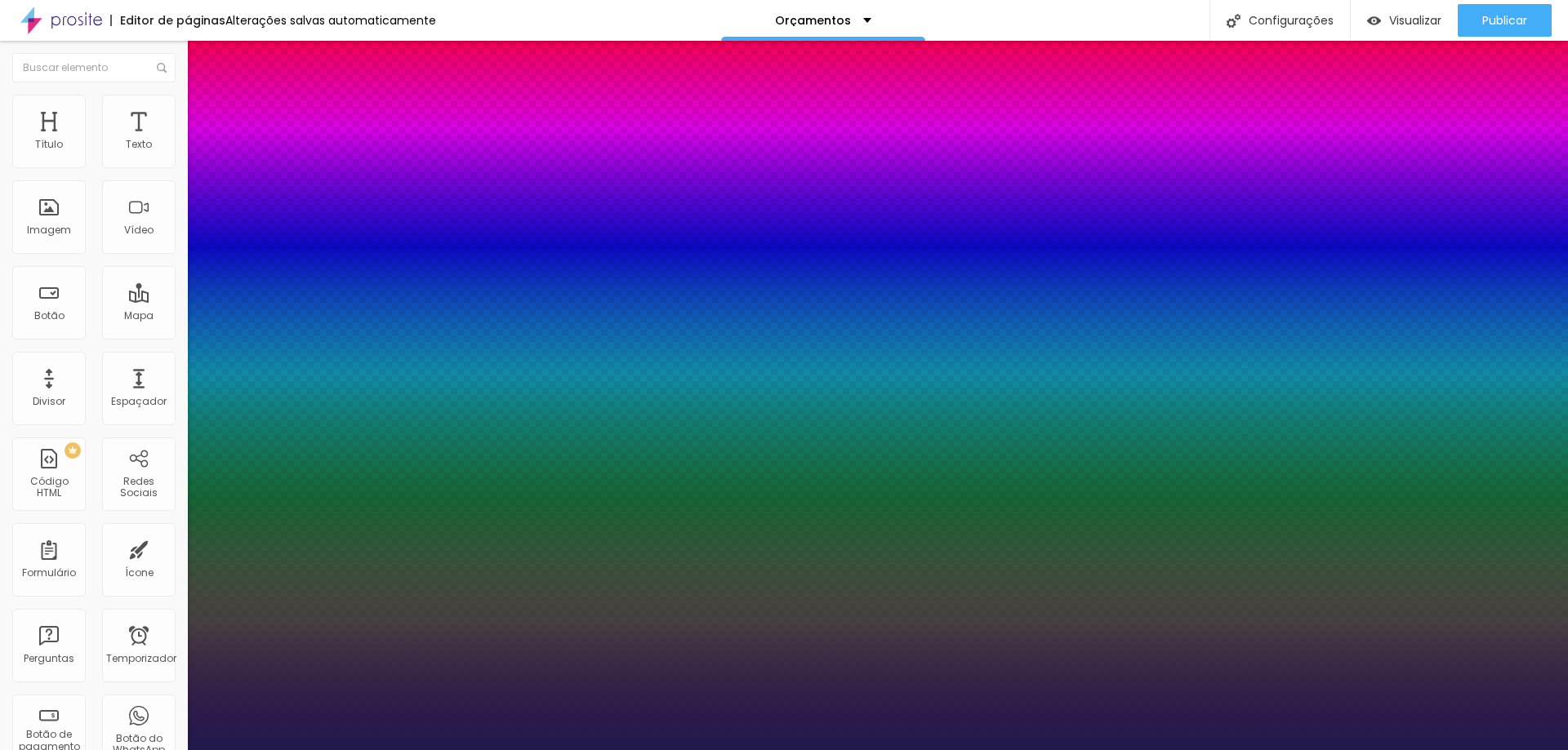
select select "MontserratLight"
type input "1"
click at [1449, 749] on div at bounding box center [784, 750] width 1568 height 0
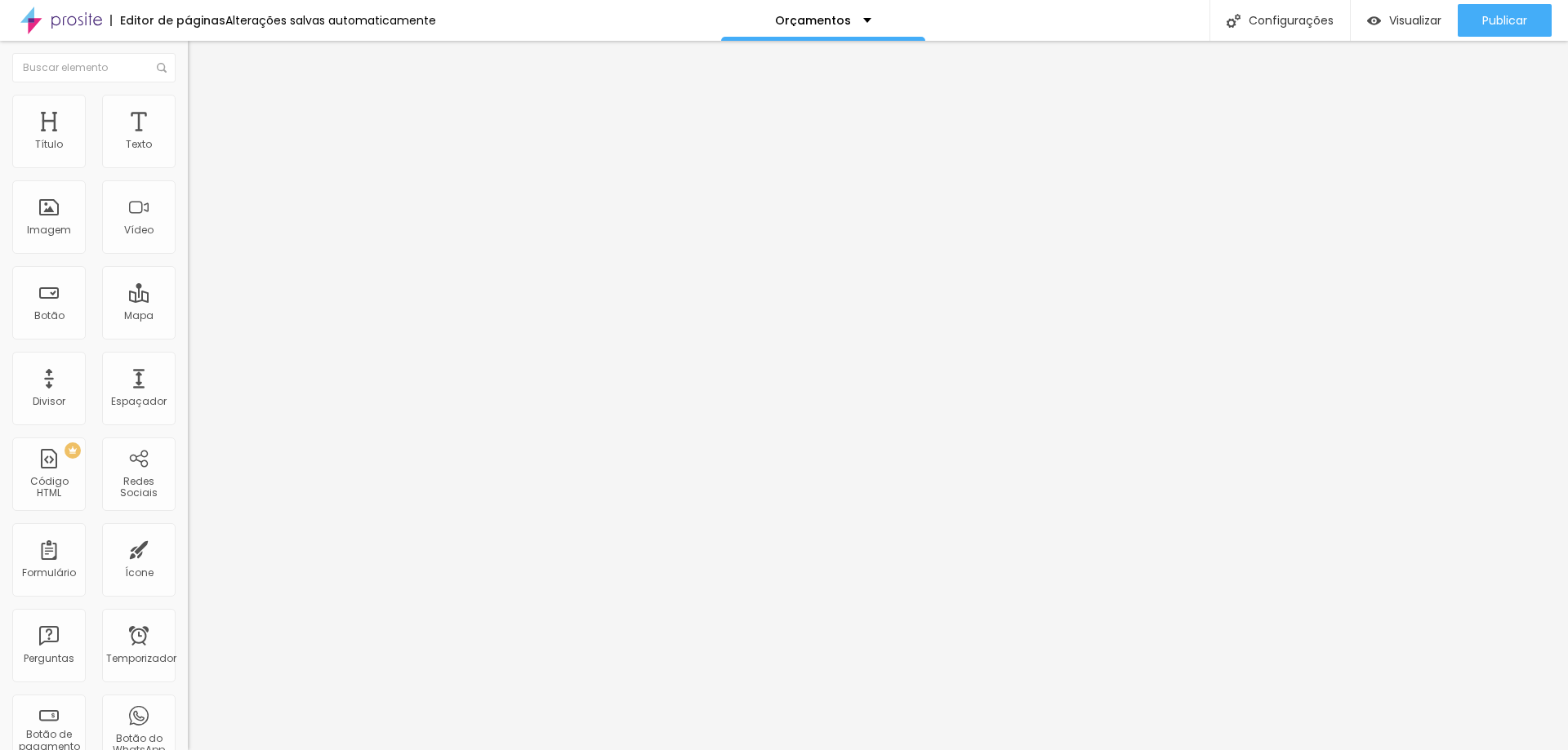
click at [188, 156] on button "button" at bounding box center [199, 149] width 22 height 18
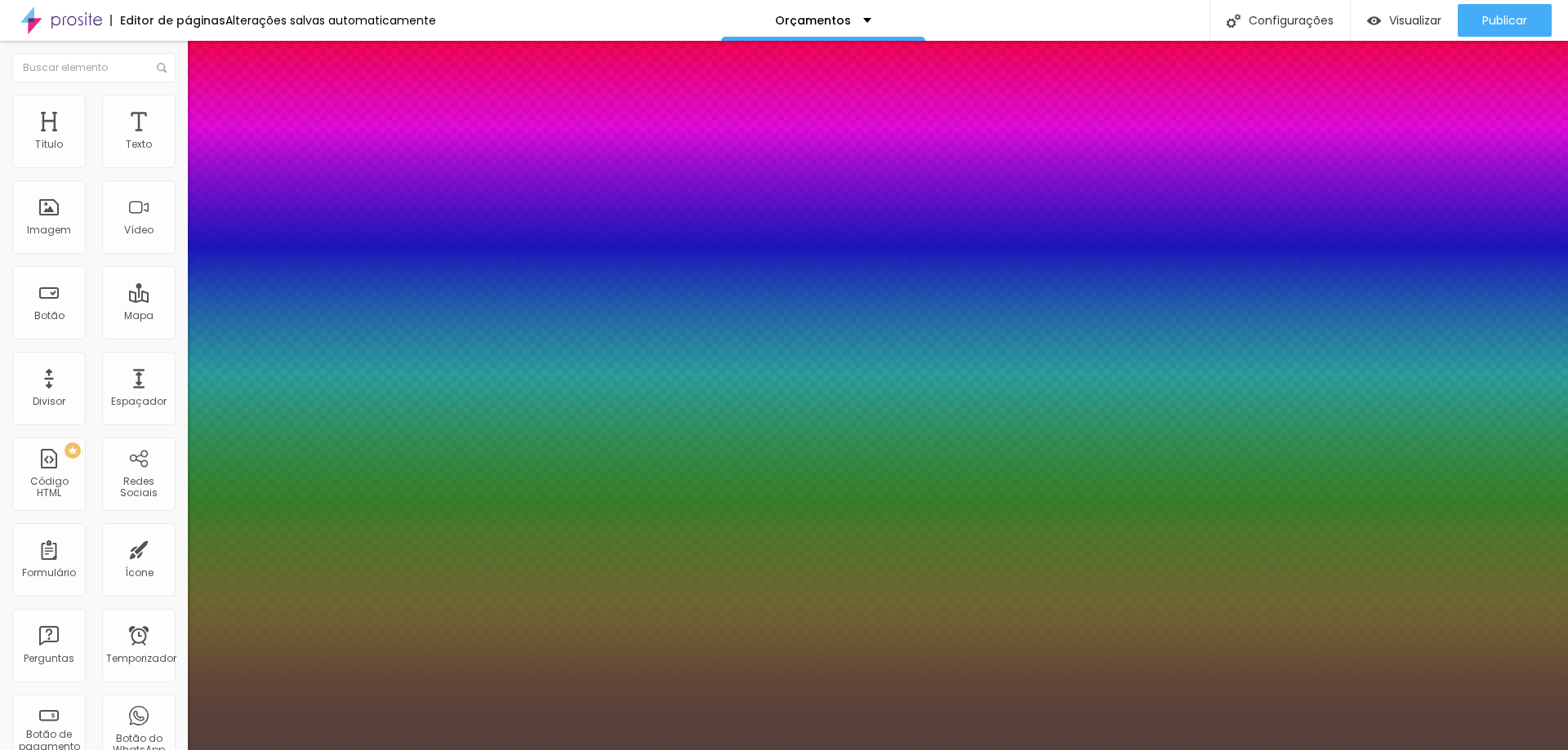
type input "1"
click at [851, 749] on div at bounding box center [784, 750] width 1568 height 0
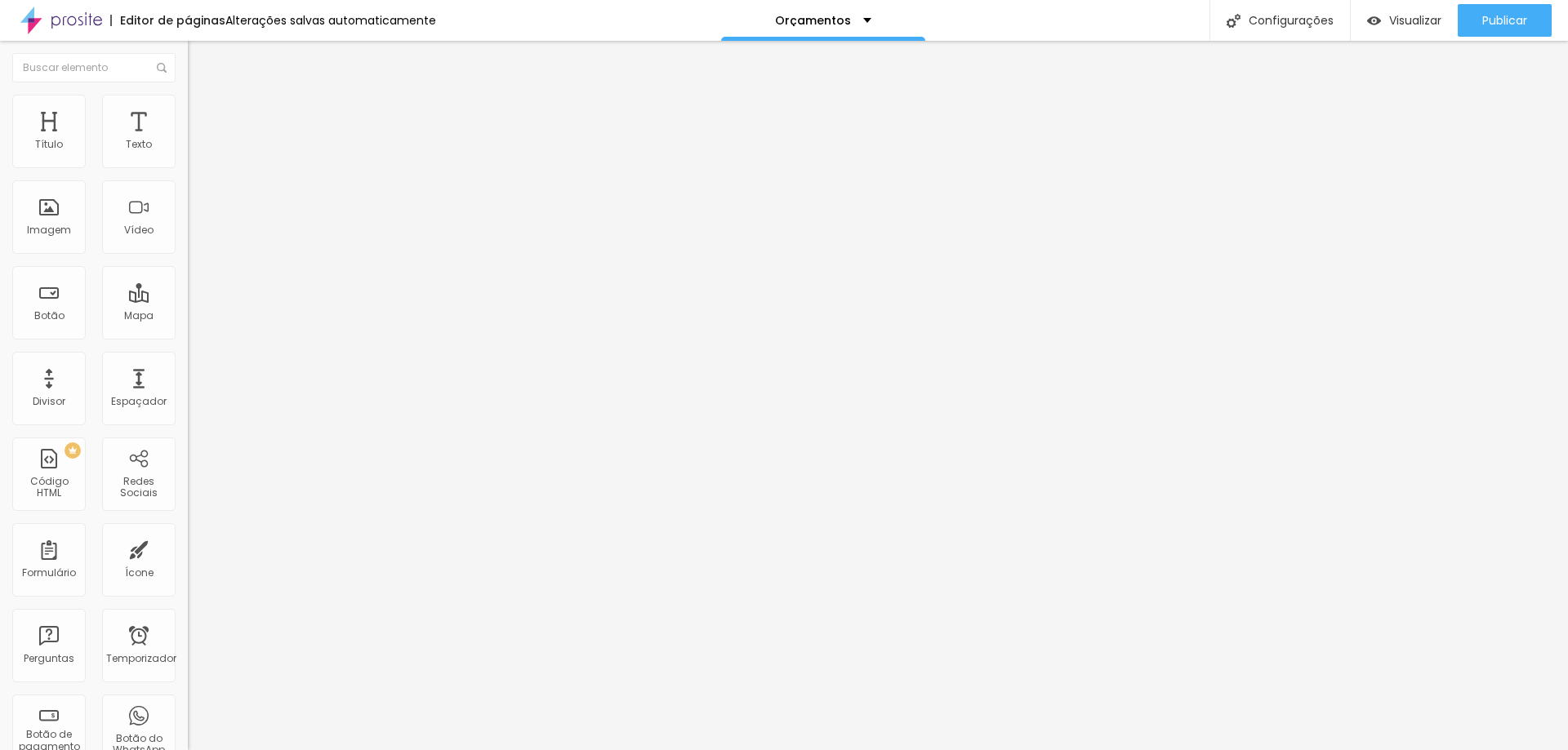
click at [195, 152] on icon "button" at bounding box center [200, 147] width 10 height 10
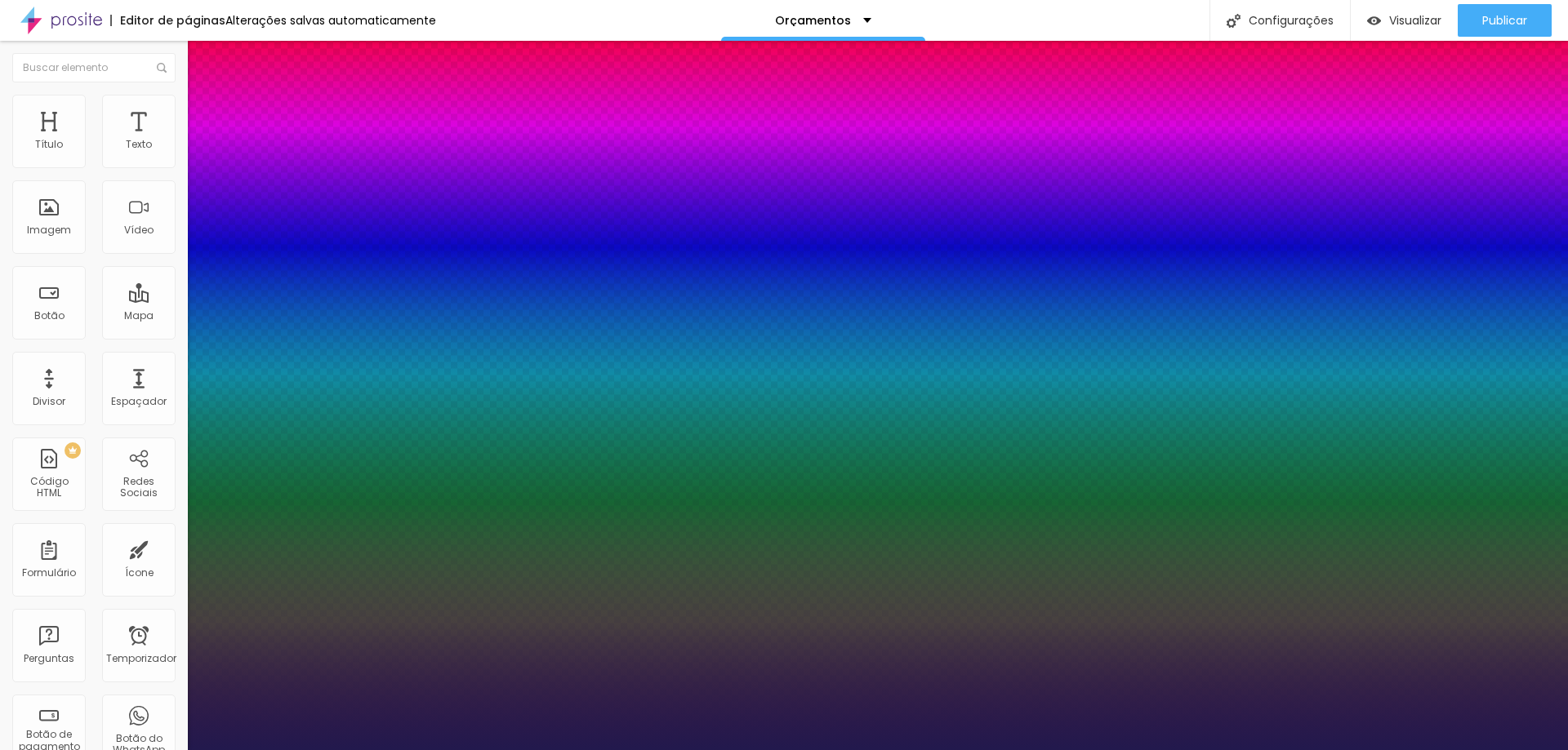
type input "1"
select select "PlayfairDisplay"
type input "1"
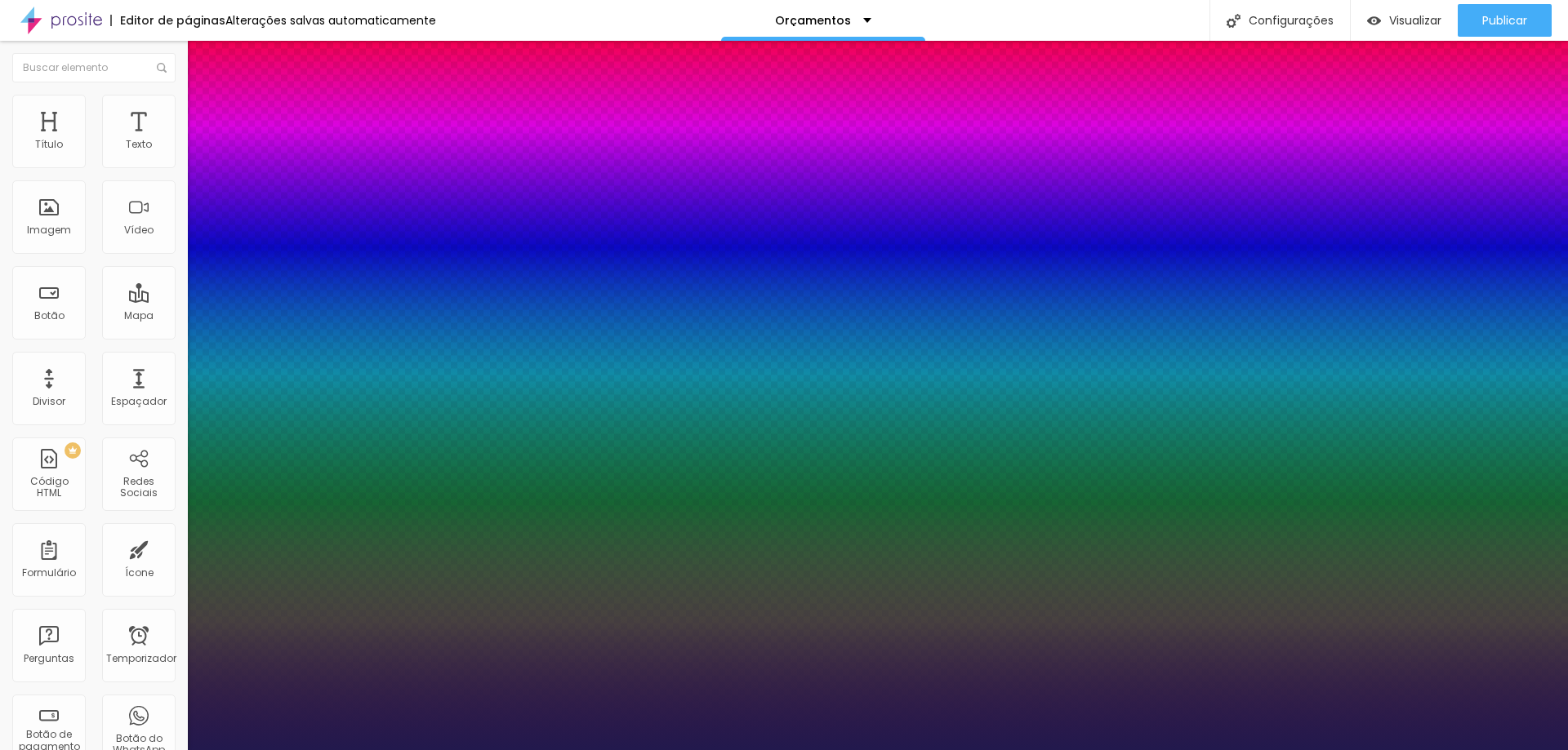
click at [1486, 749] on div at bounding box center [784, 750] width 1568 height 0
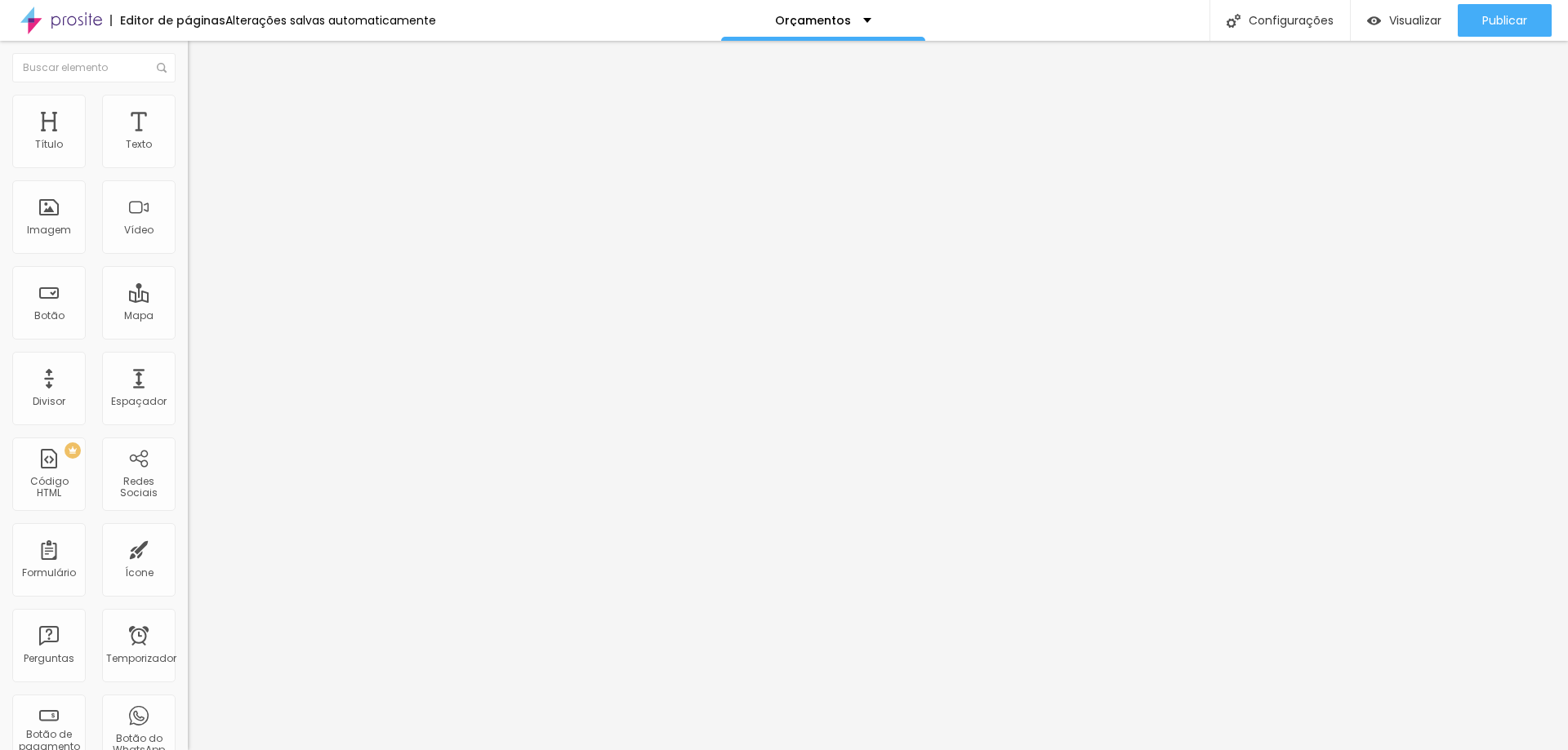
click at [188, 156] on button "button" at bounding box center [199, 149] width 22 height 18
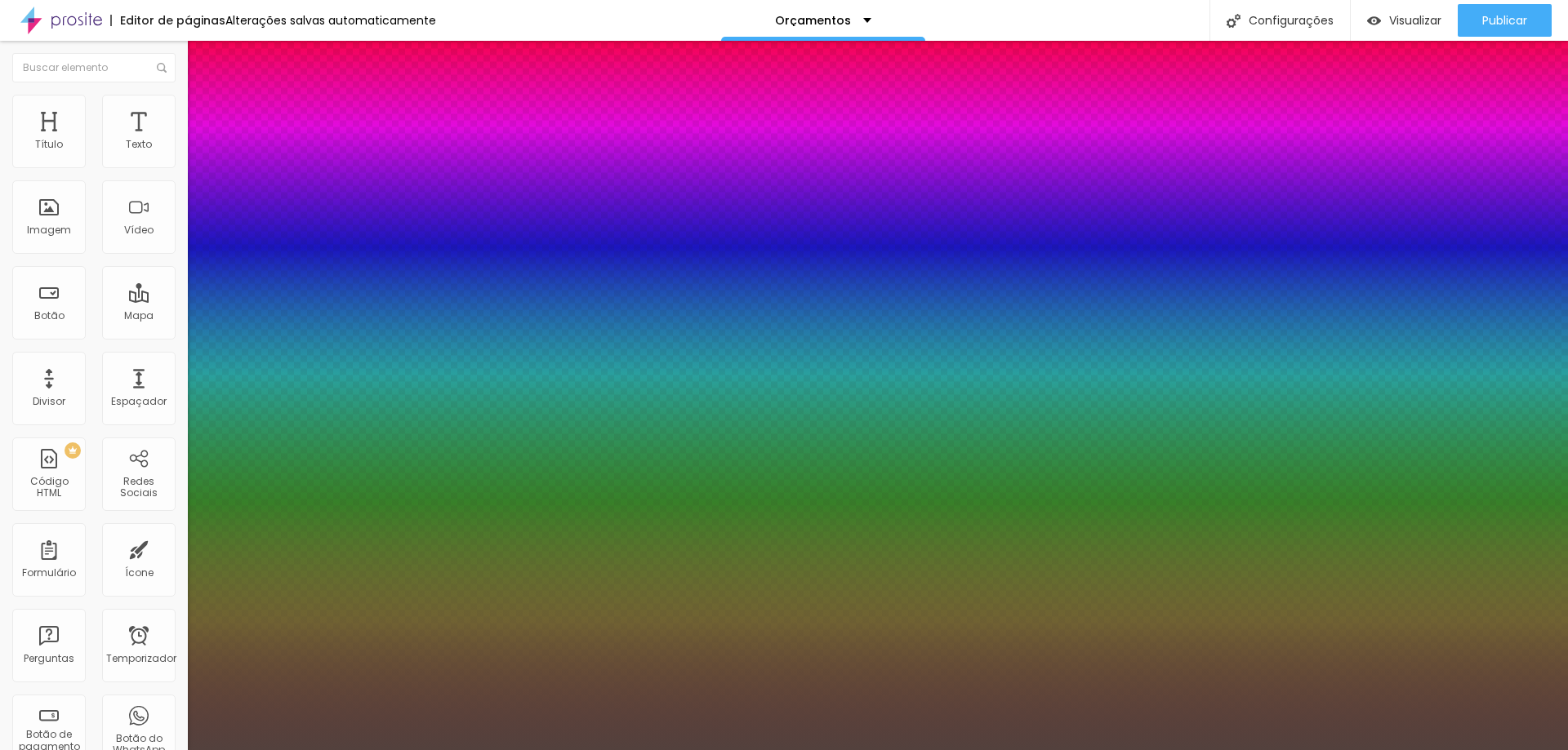
type input "1"
select select "Montserrat"
type input "1"
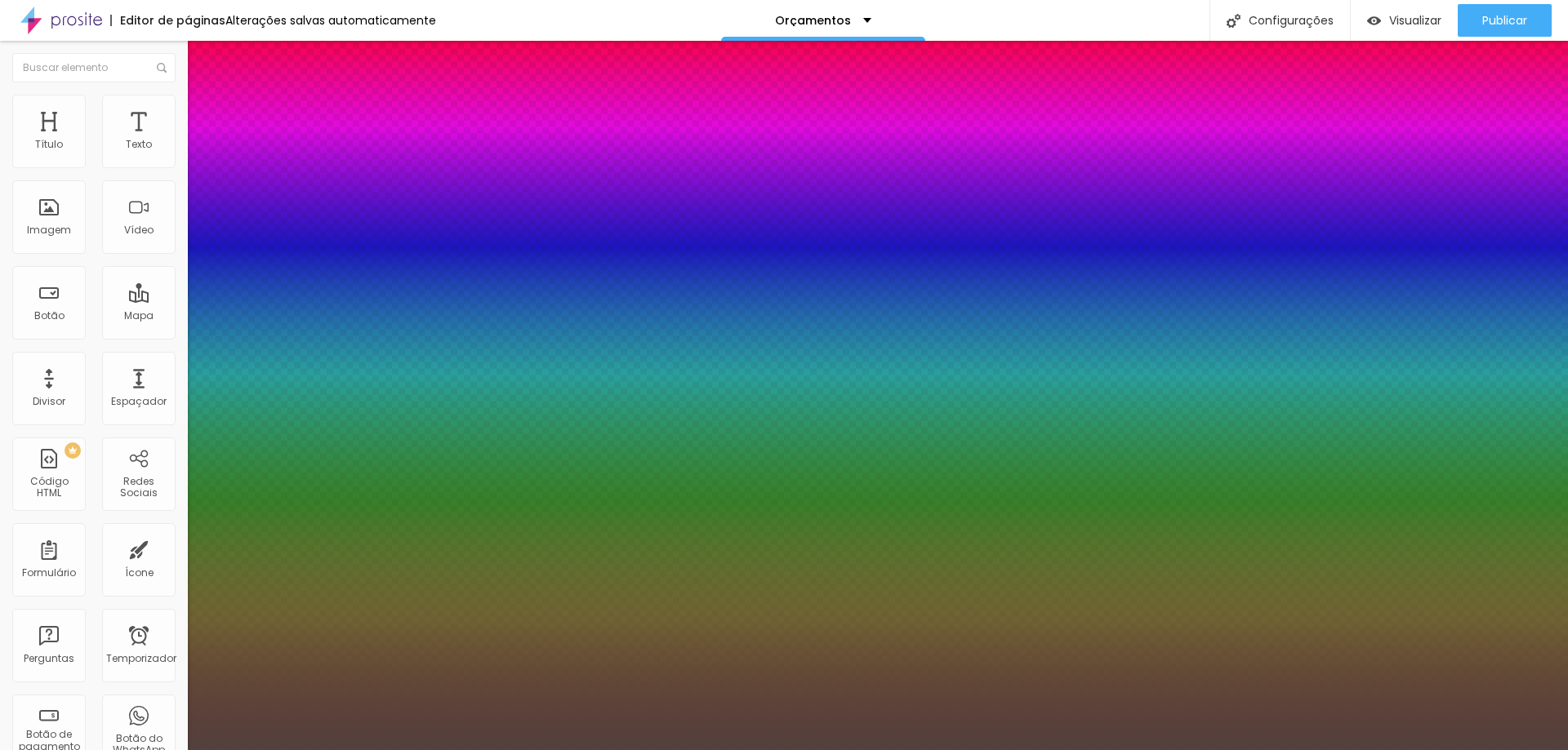
click at [734, 749] on div at bounding box center [784, 750] width 1568 height 0
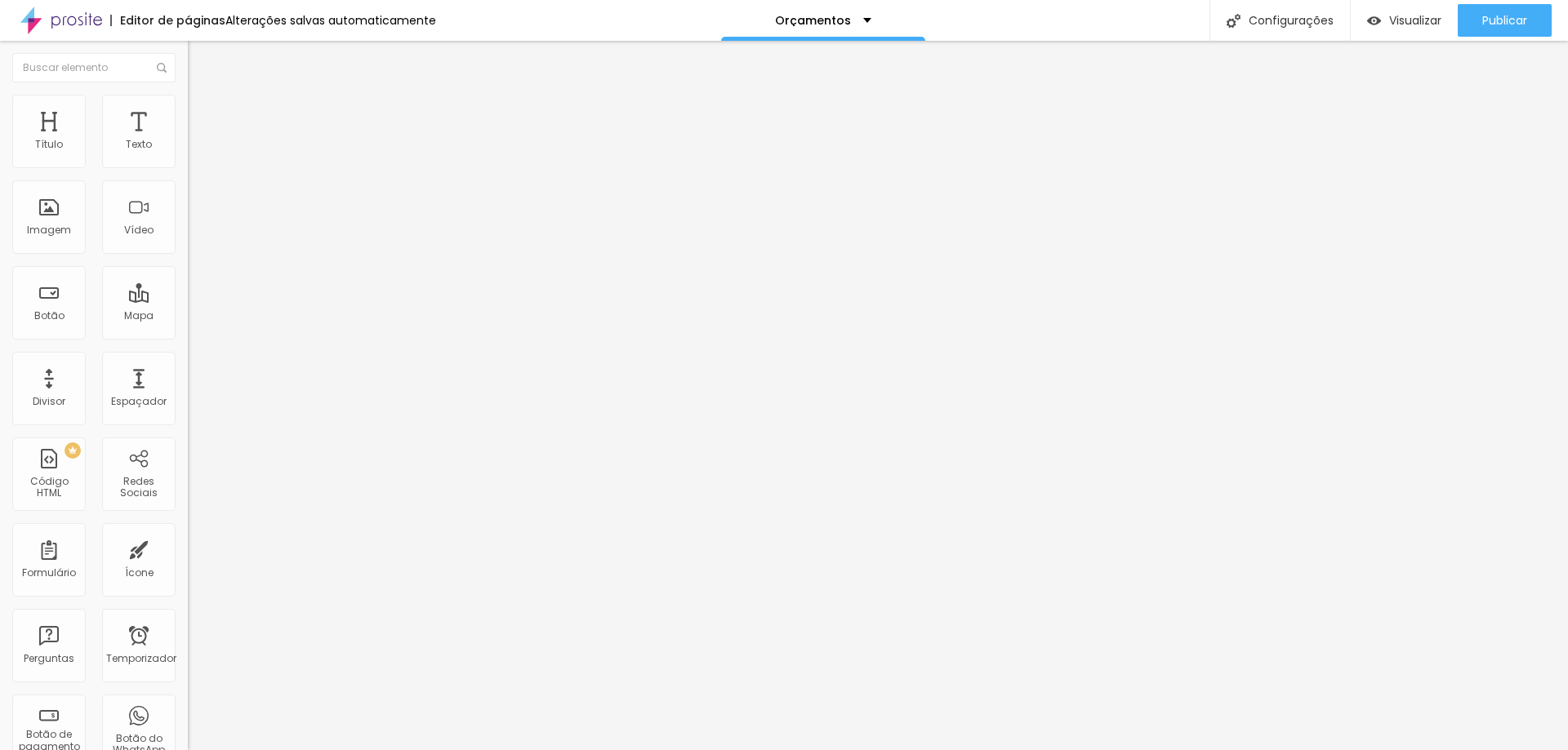
click at [188, 156] on button "button" at bounding box center [199, 149] width 22 height 18
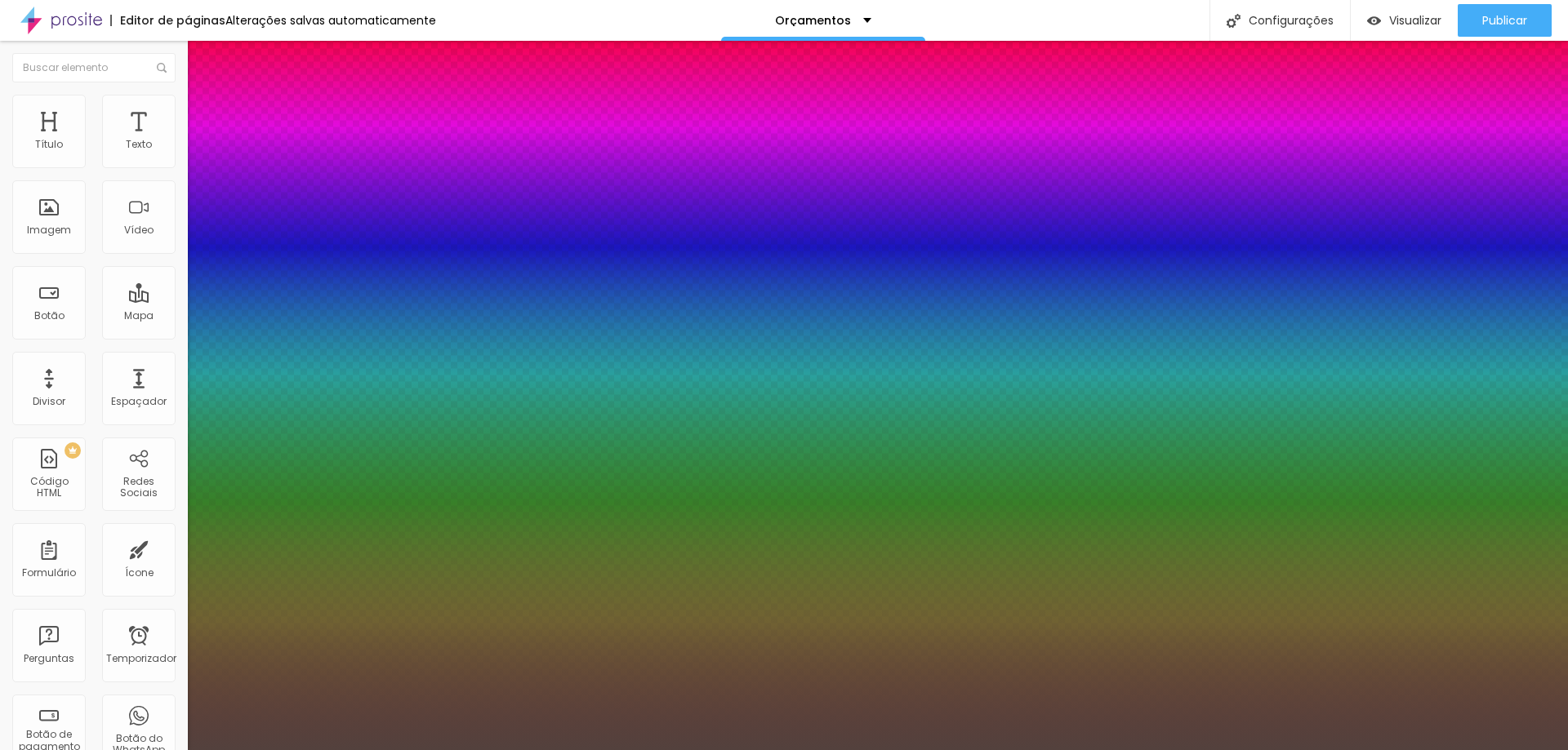
type input "1"
select select "MontserratLight"
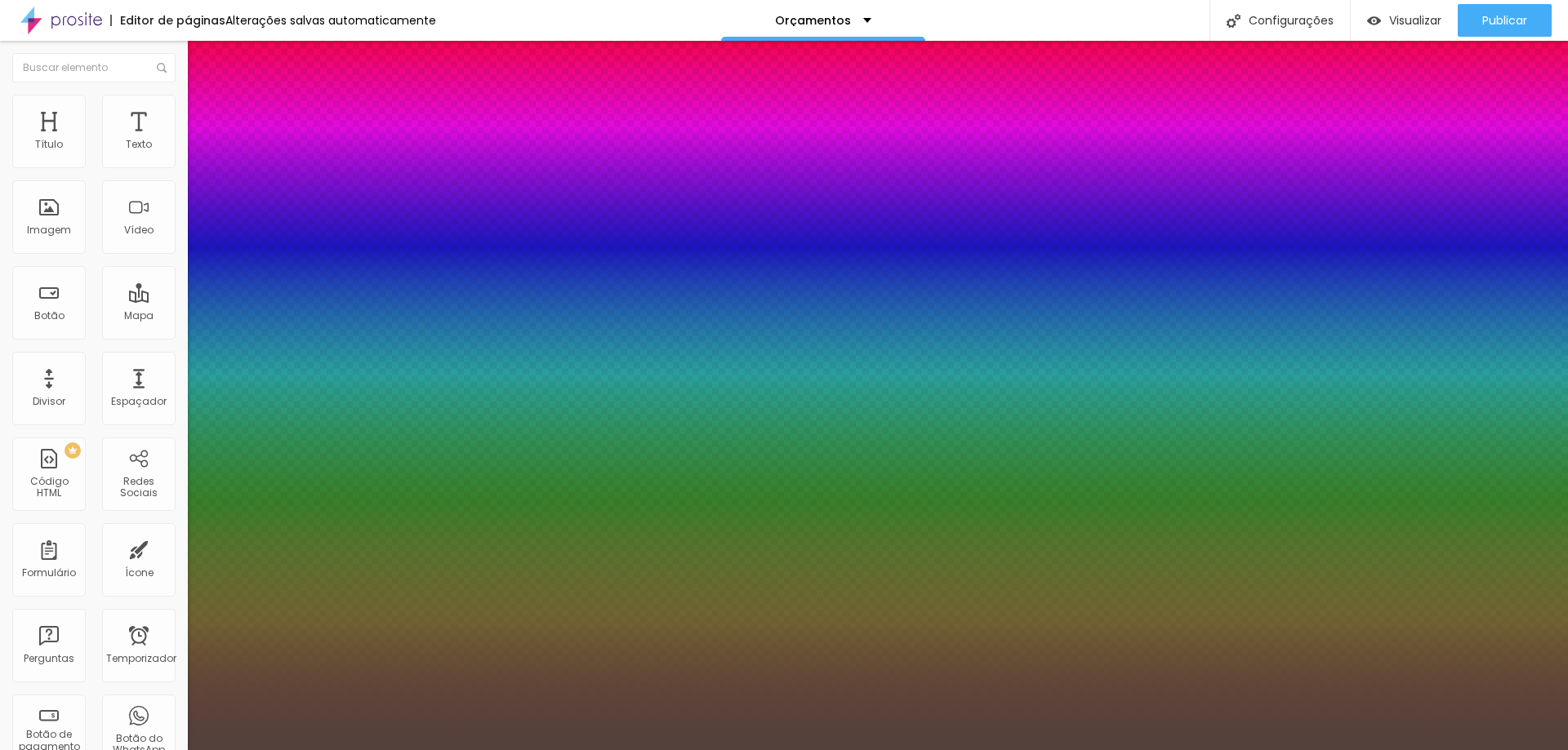
type input "1"
select select "Montserrat"
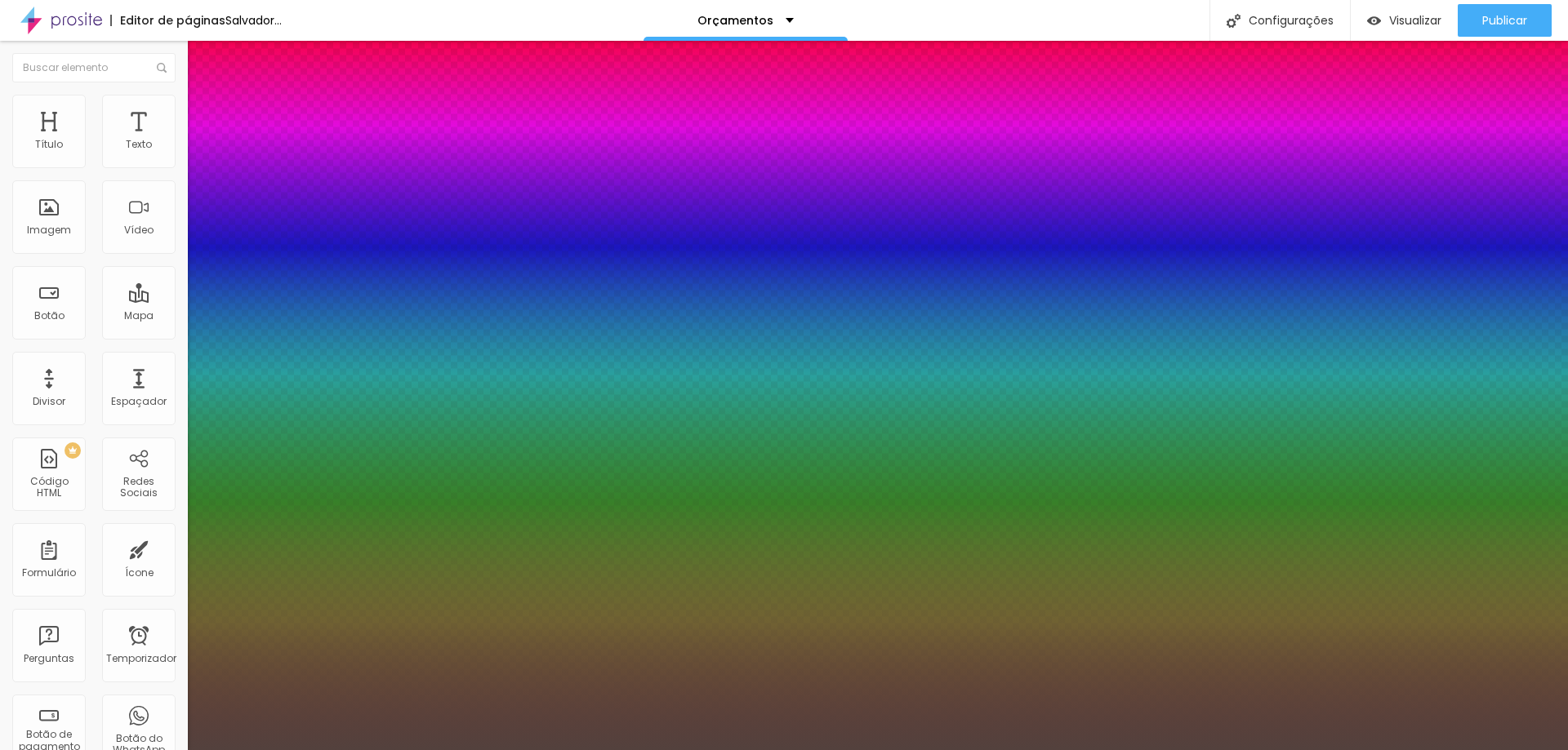
type input "1"
click at [941, 749] on div at bounding box center [784, 750] width 1568 height 0
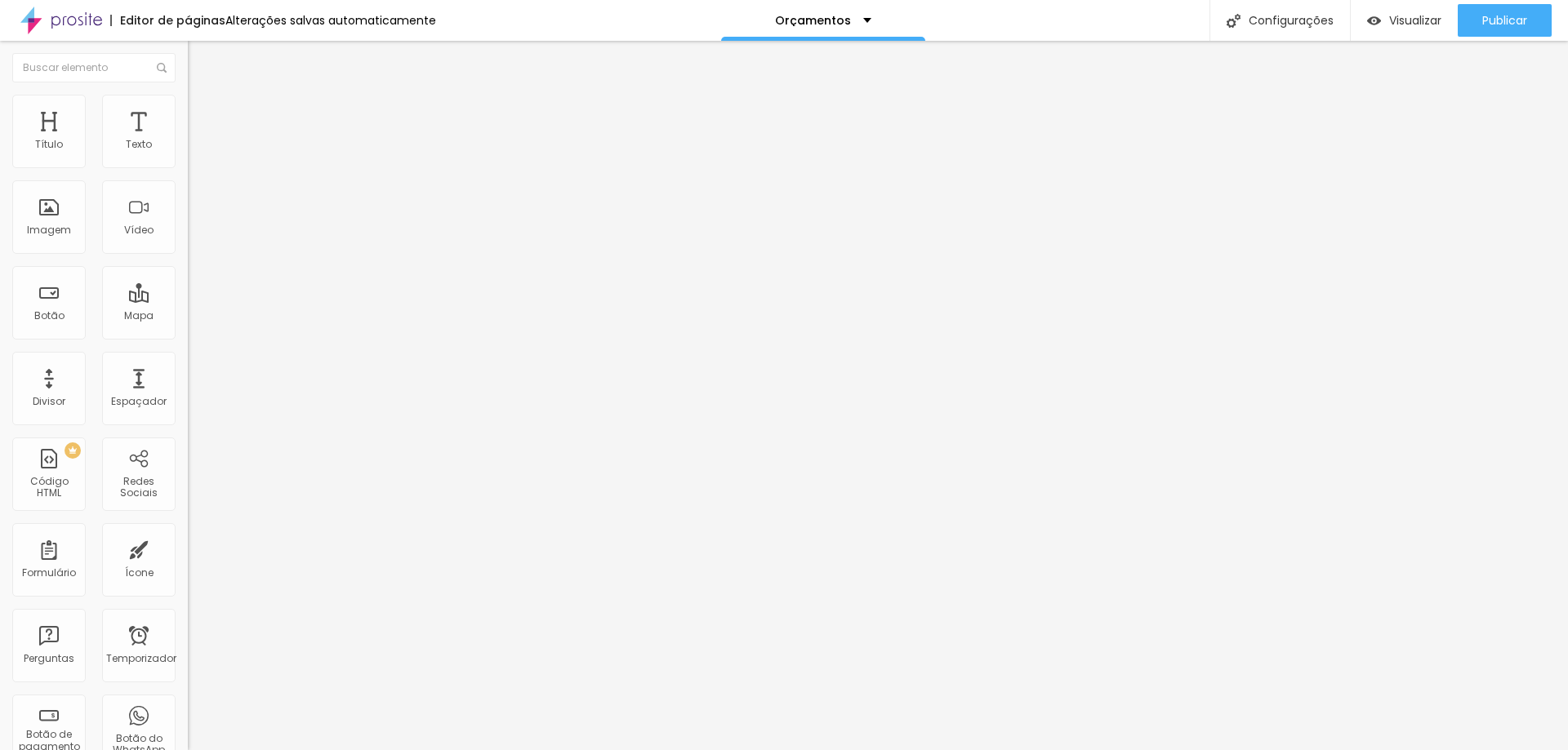
click at [195, 152] on icon "button" at bounding box center [200, 147] width 10 height 10
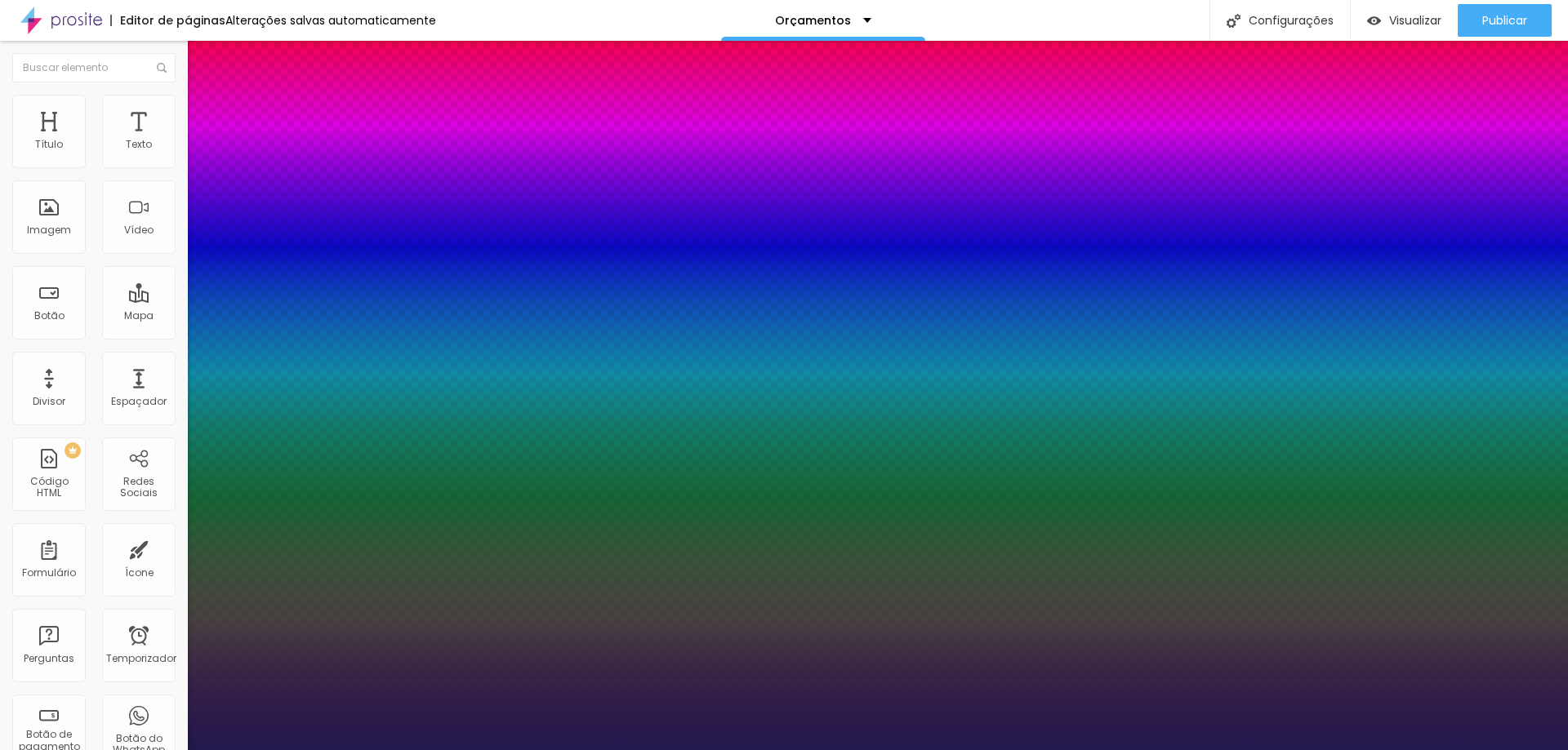
type input "1"
click at [799, 749] on div at bounding box center [784, 750] width 1568 height 0
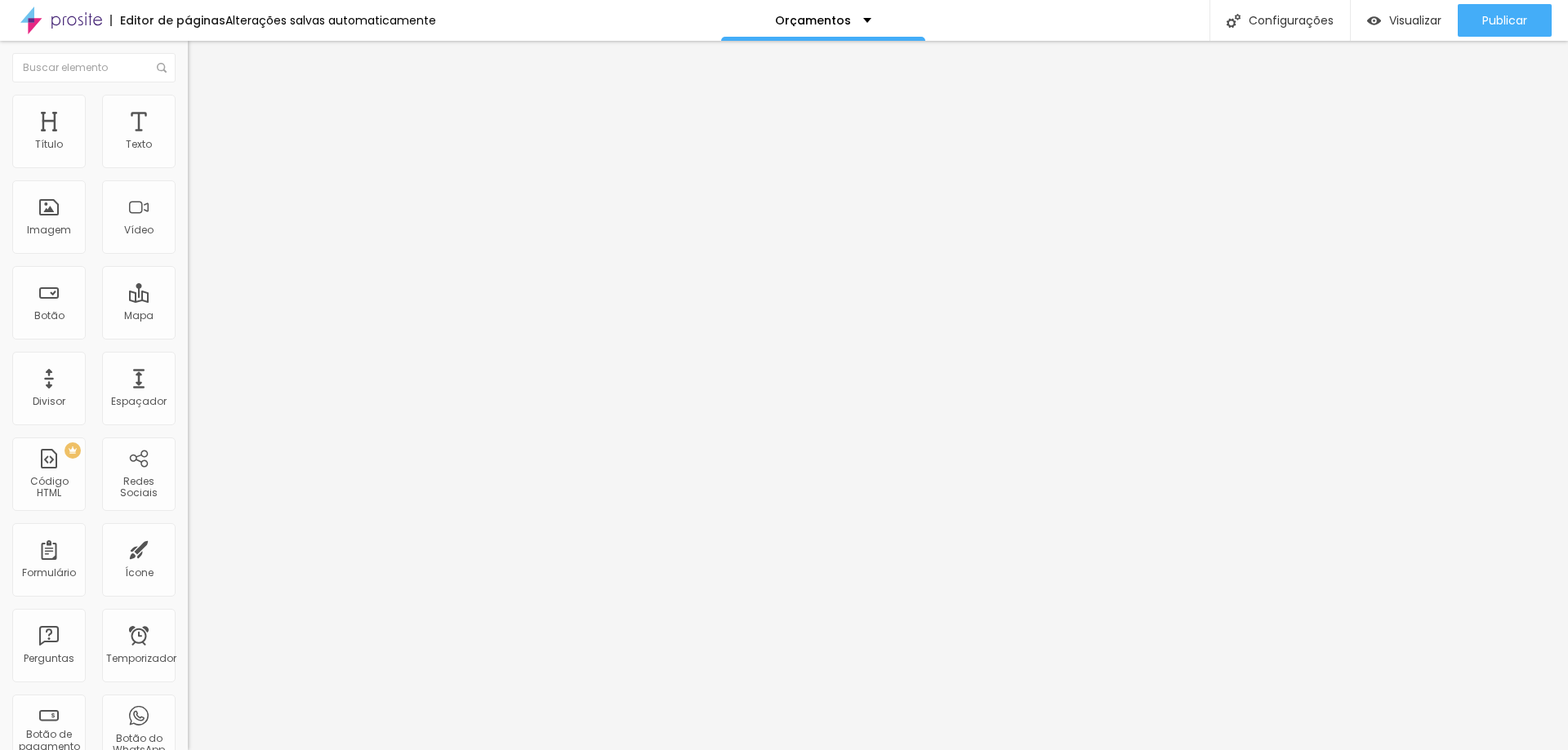
click at [188, 156] on button "button" at bounding box center [199, 149] width 22 height 18
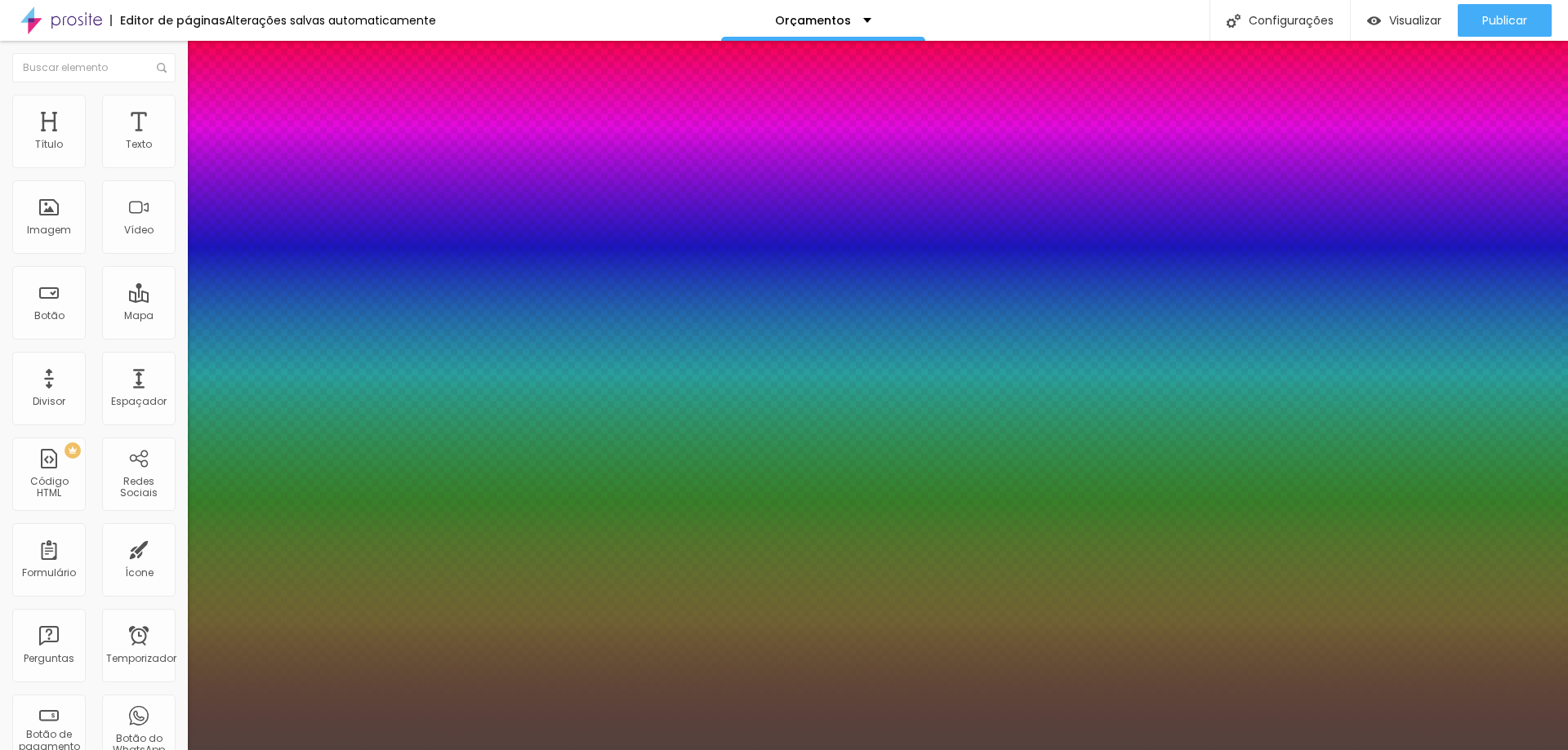
type input "1"
select select "PlayfairDisplay"
type input "1"
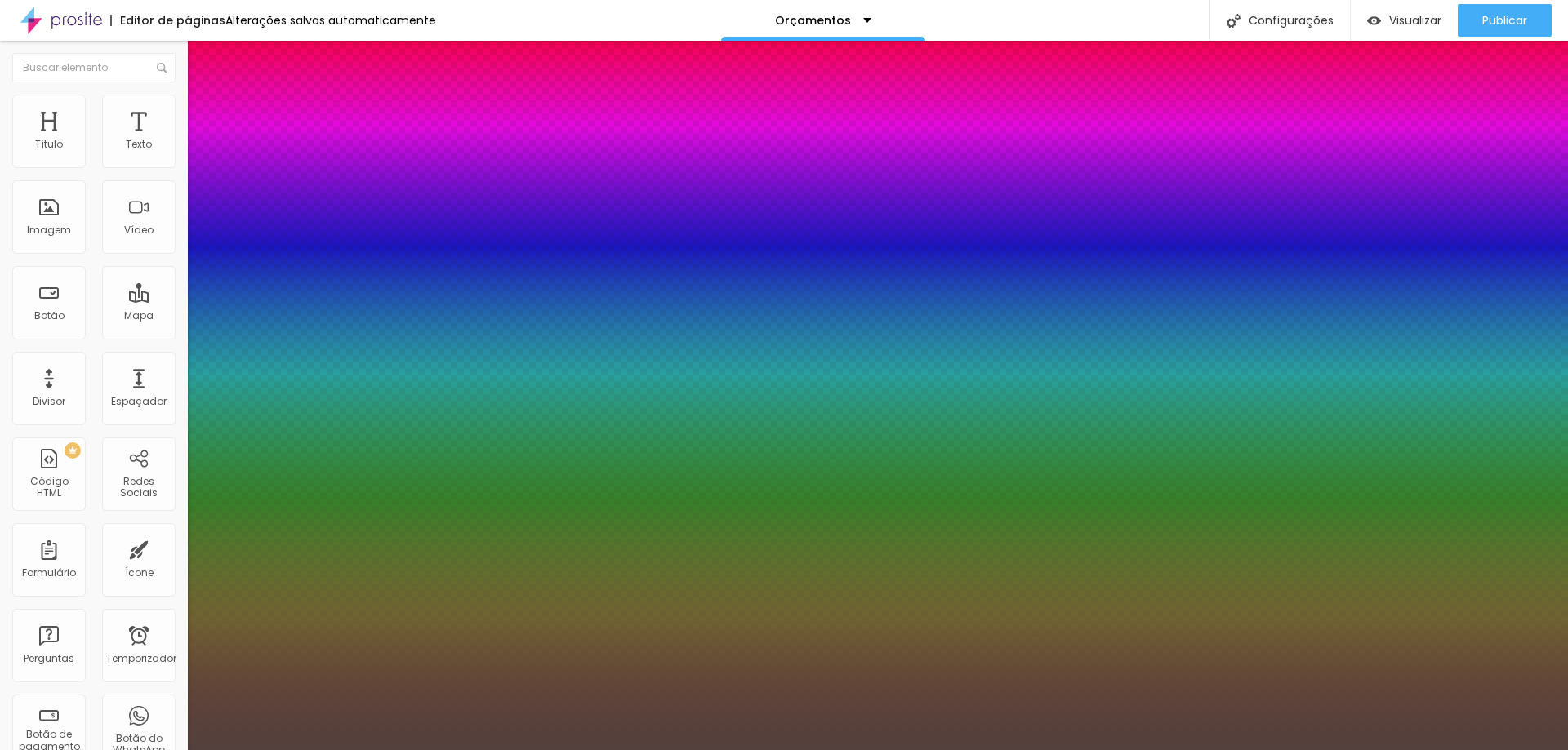
click at [1421, 749] on div at bounding box center [784, 750] width 1568 height 0
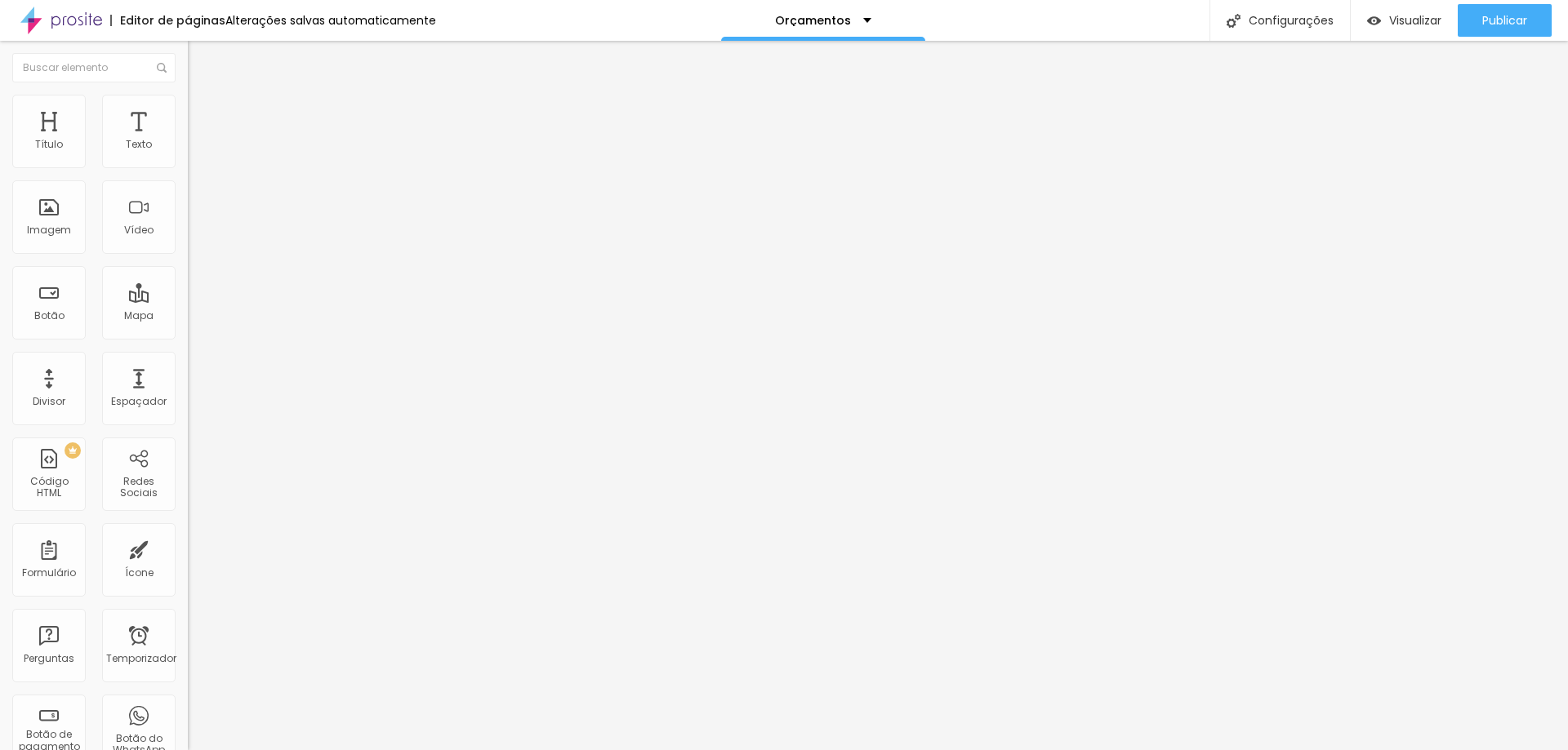
click at [188, 156] on button "button" at bounding box center [199, 149] width 22 height 18
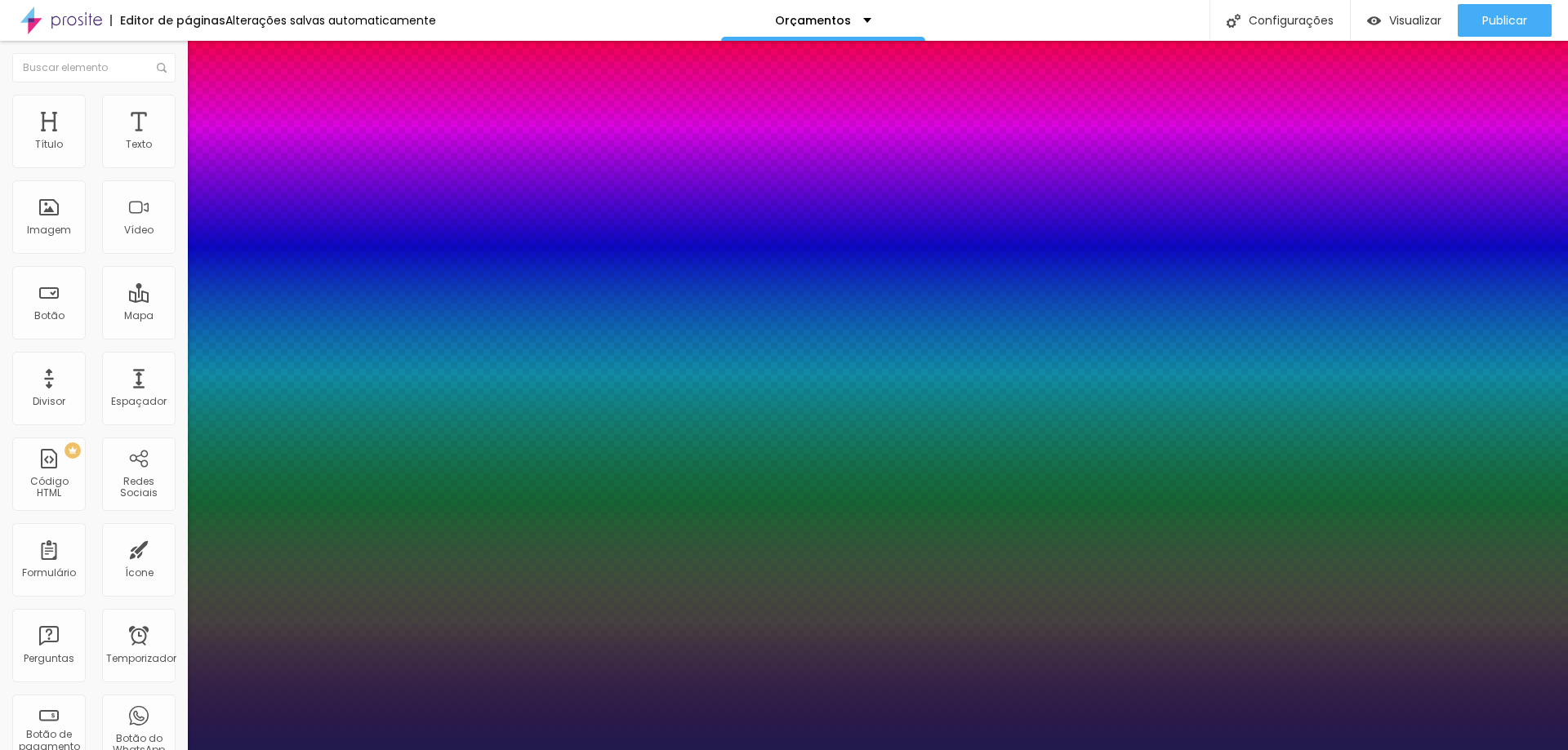
type input "1"
select select "PlayfairDisplay"
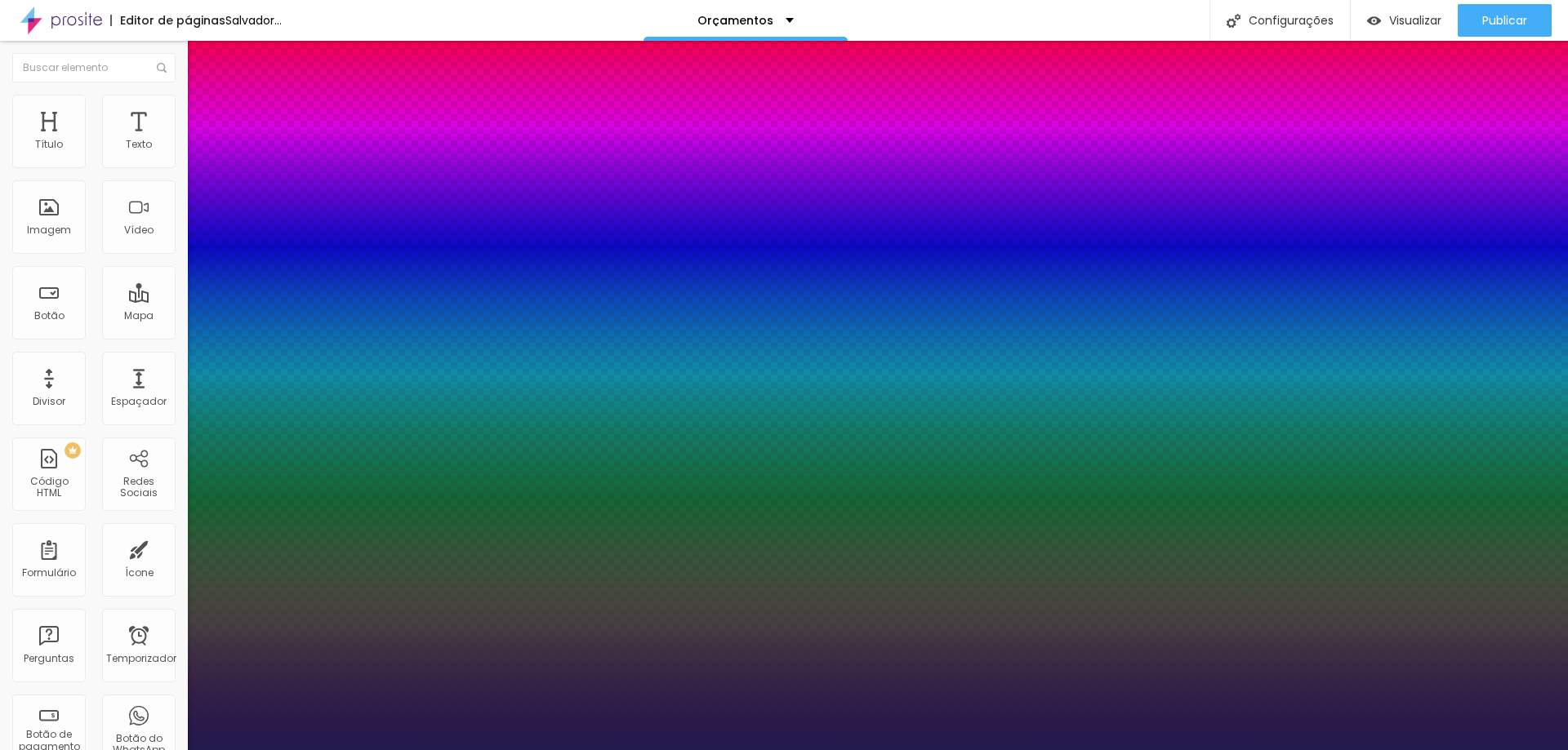
type input "1"
select select "PlayfairDisplayBlack"
type input "1"
click at [723, 749] on div at bounding box center [784, 750] width 1568 height 0
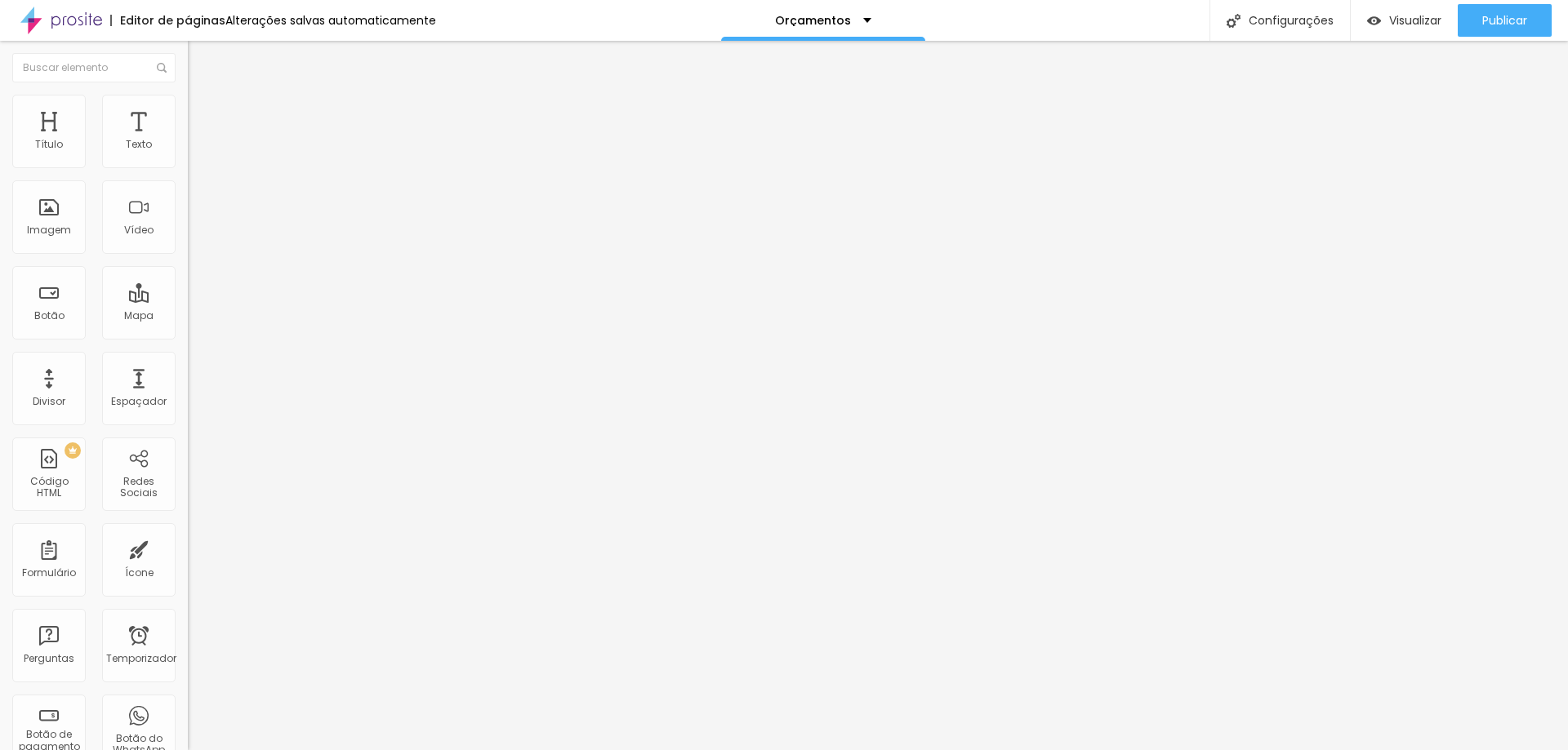
click at [195, 152] on icon "button" at bounding box center [200, 147] width 10 height 10
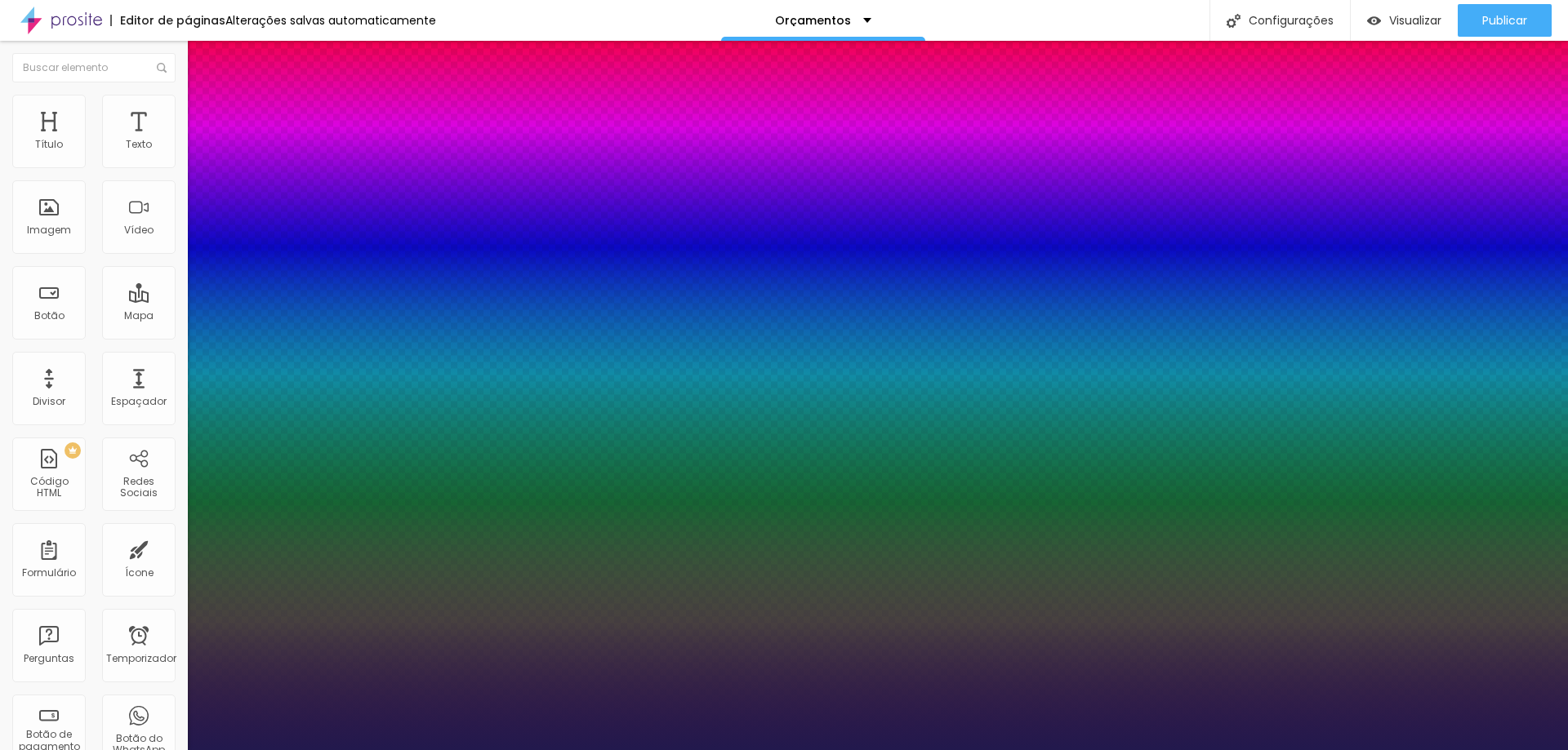
type input "0.6"
type input "1"
type input "0.9"
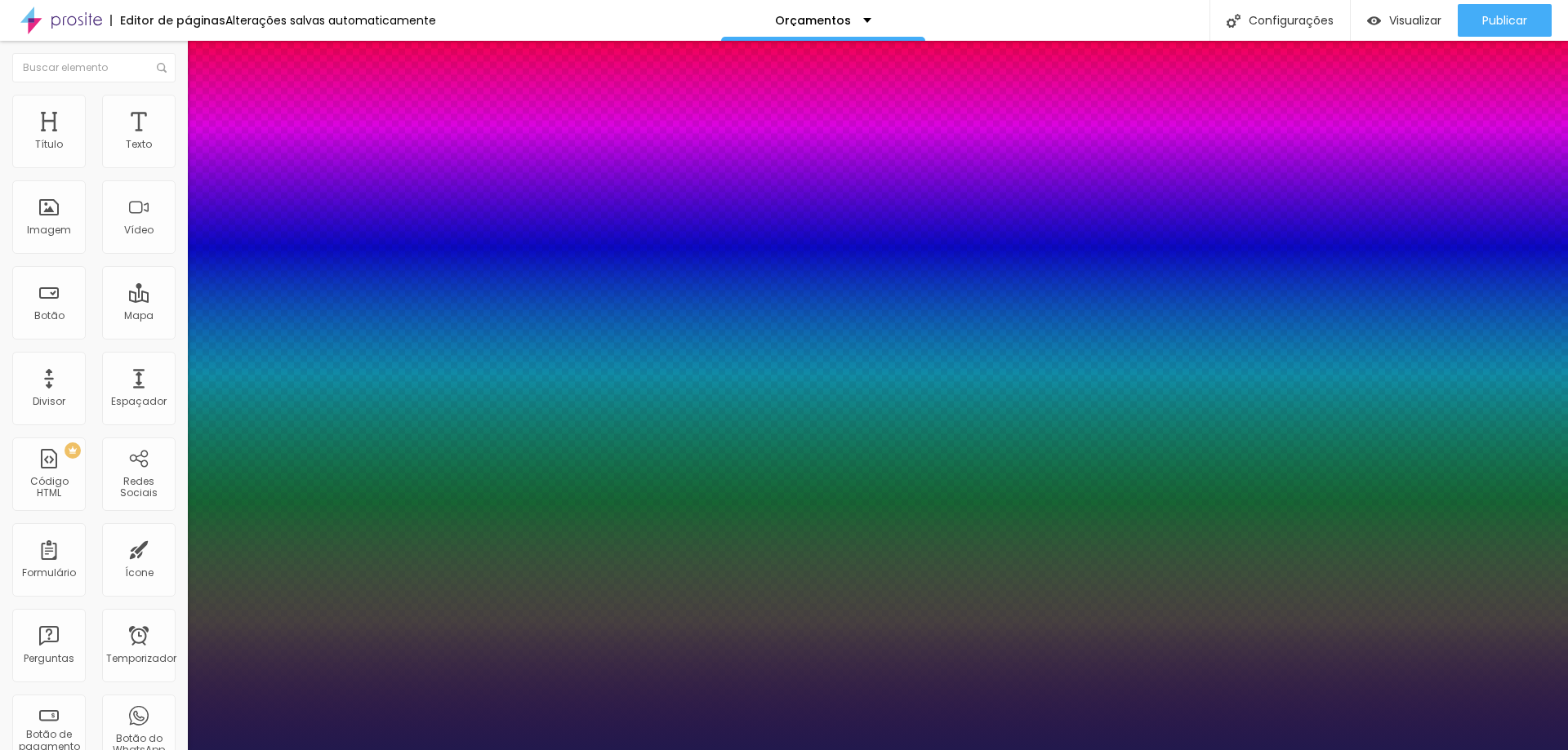
type input "0.9"
type input "1"
type input "1.1"
type input "1"
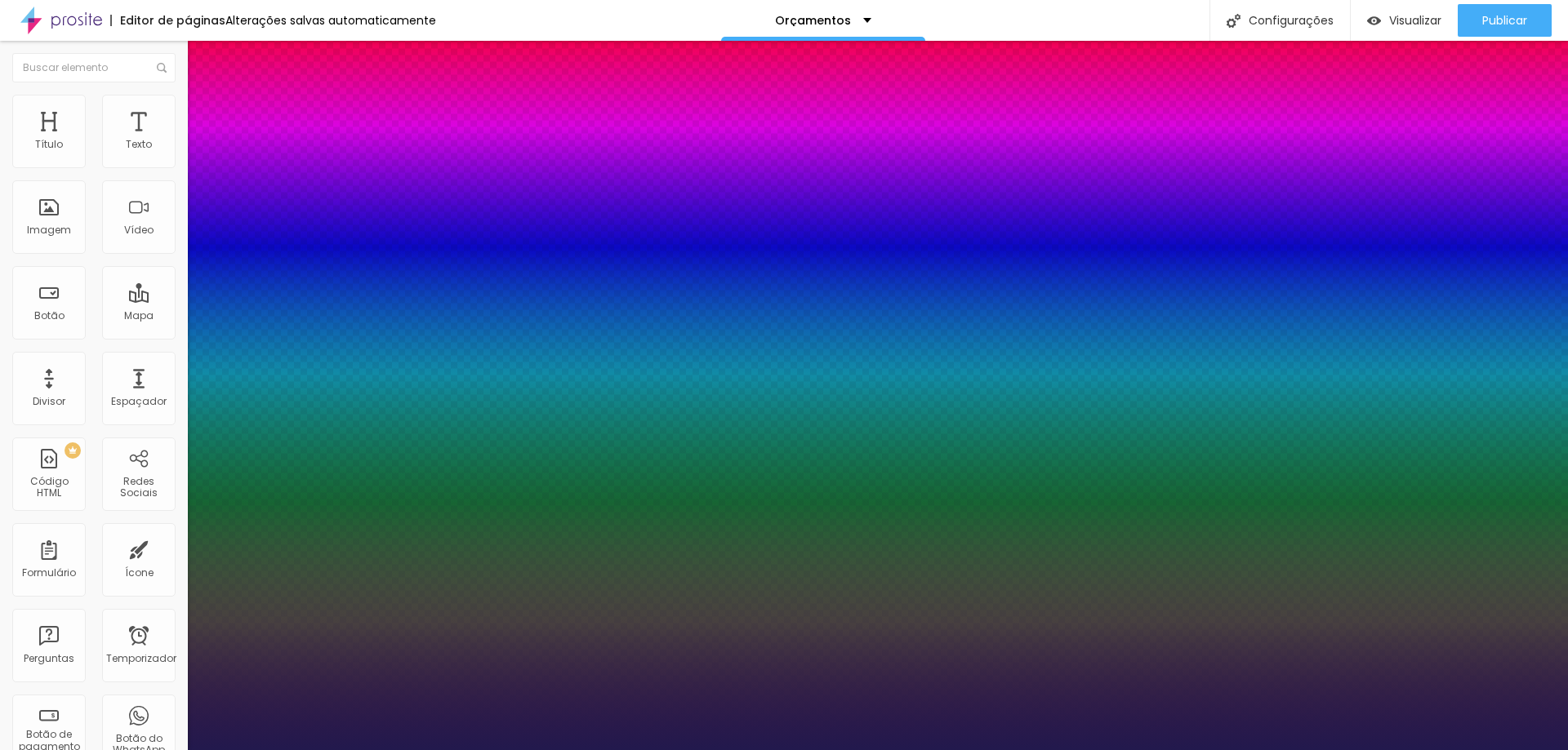
type input "1.2"
type input "1"
type input "1.4"
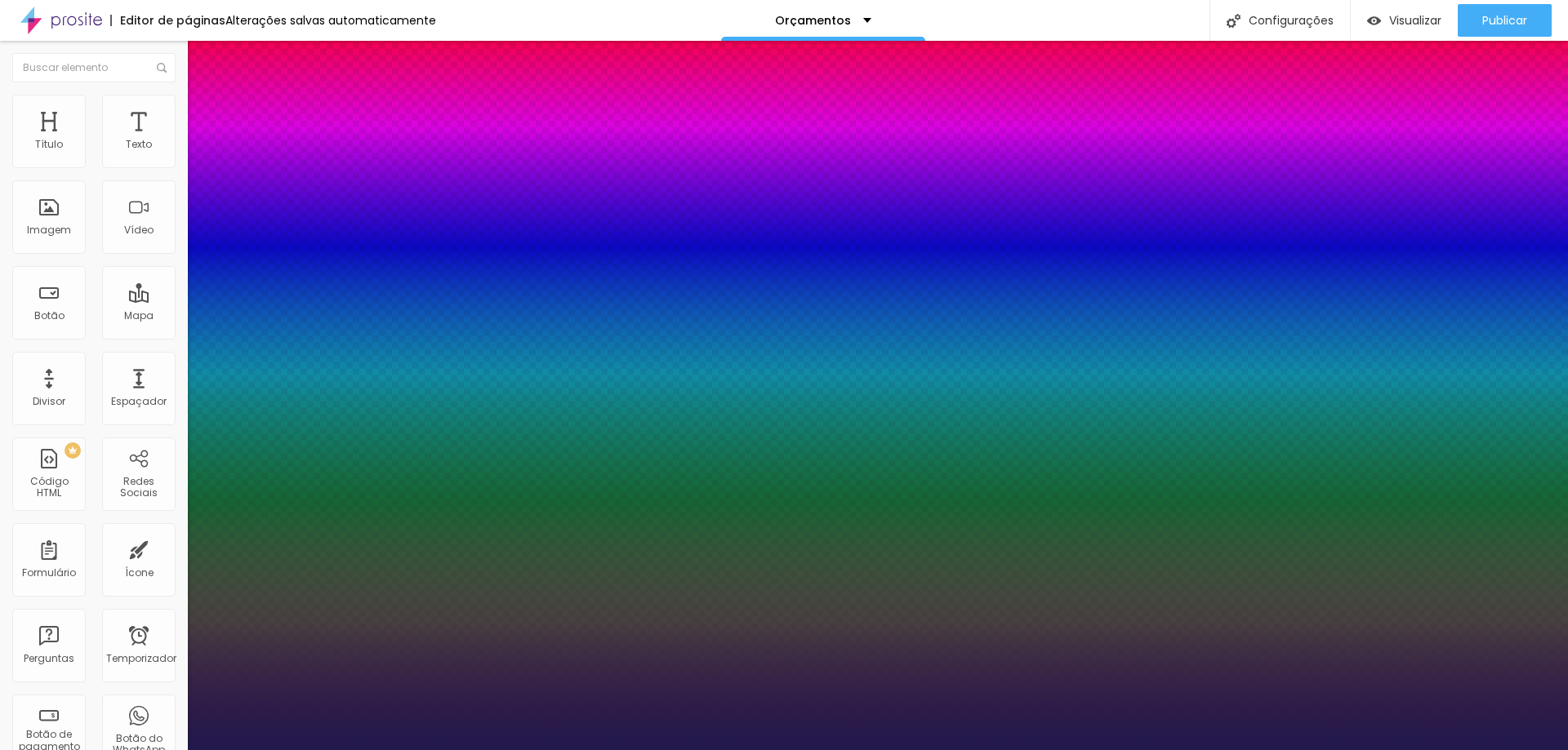
type input "1"
type input "1.8"
type input "1"
type input "1.9"
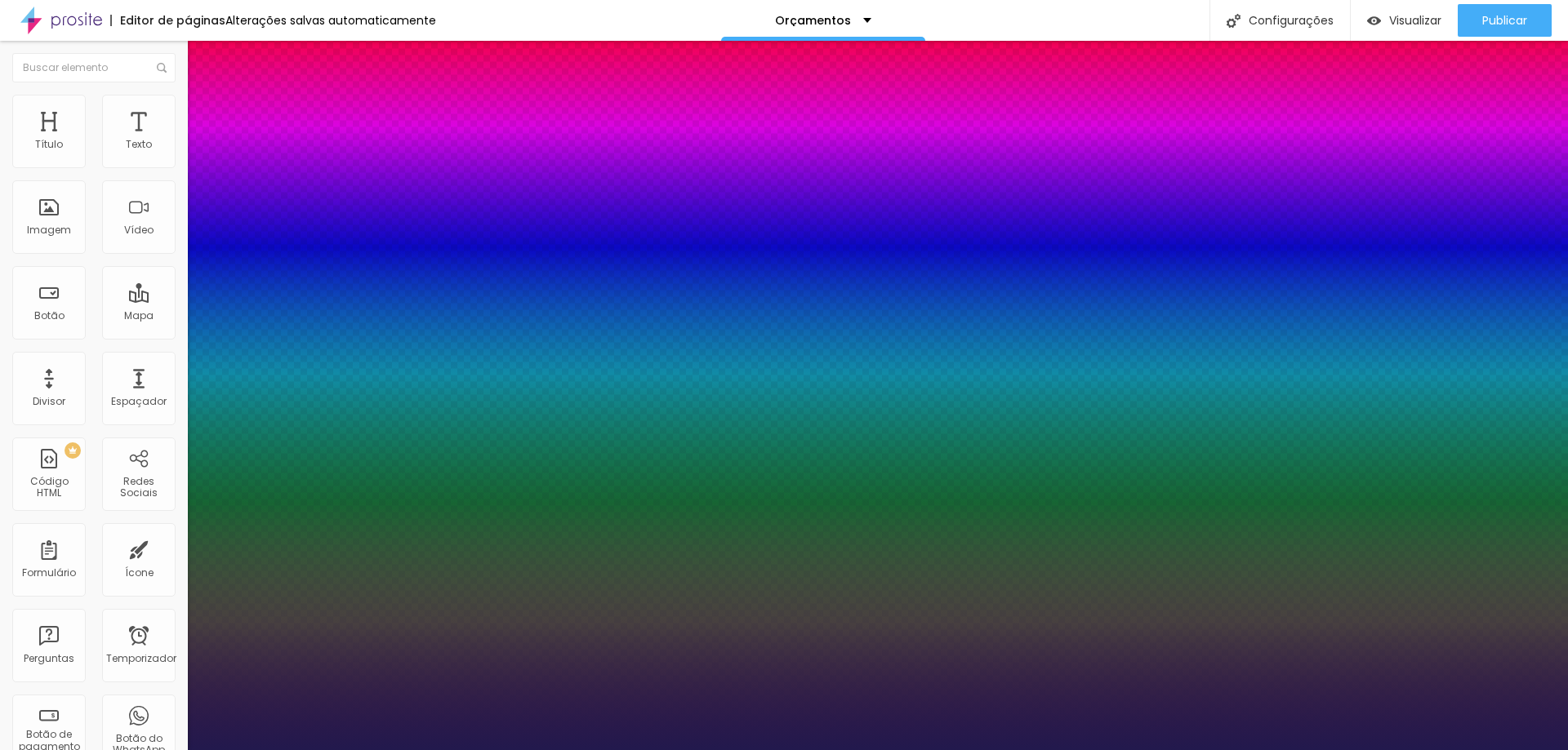
type input "1.9"
type input "1"
type input "2.1"
type input "1"
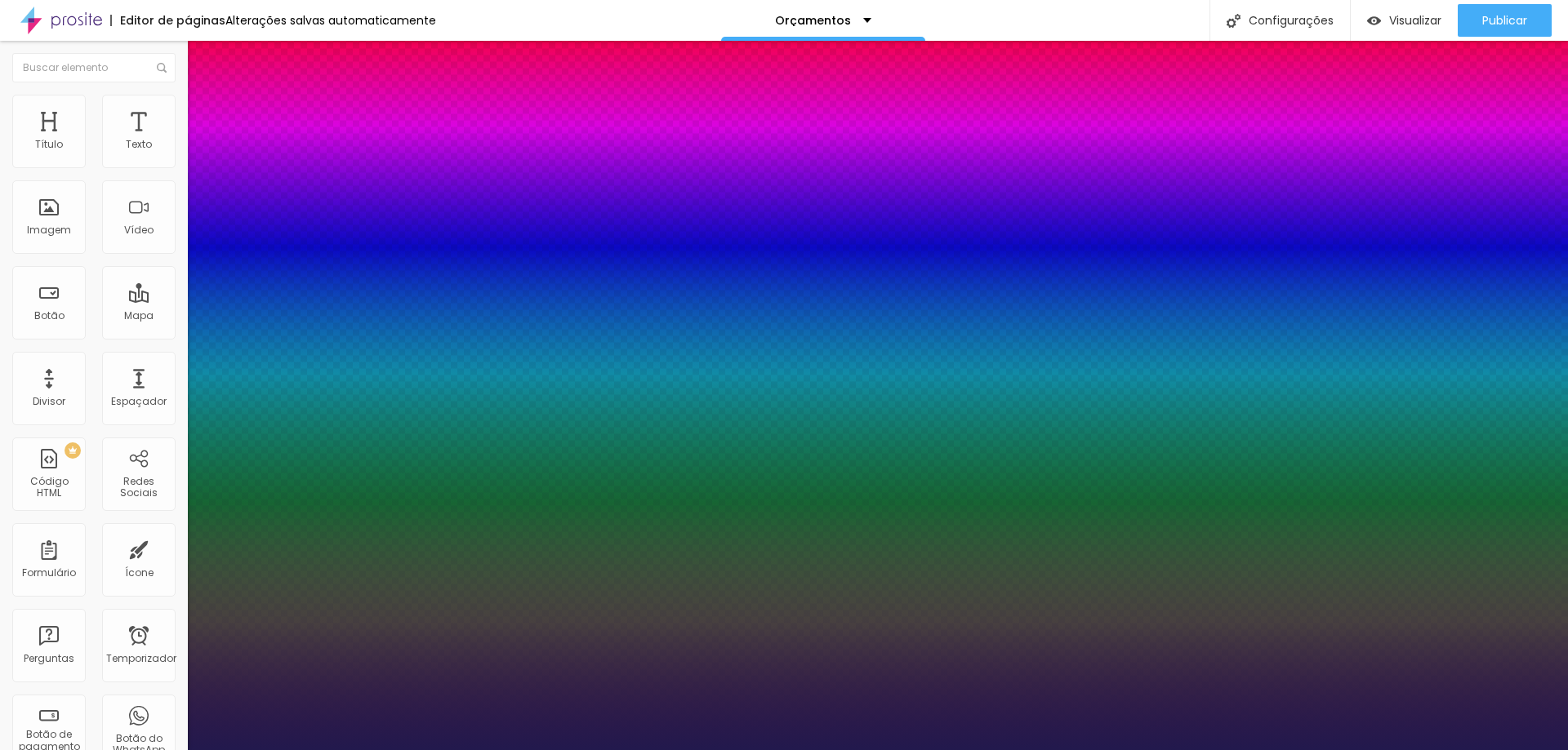
type input "2.2"
type input "1"
type input "2.3"
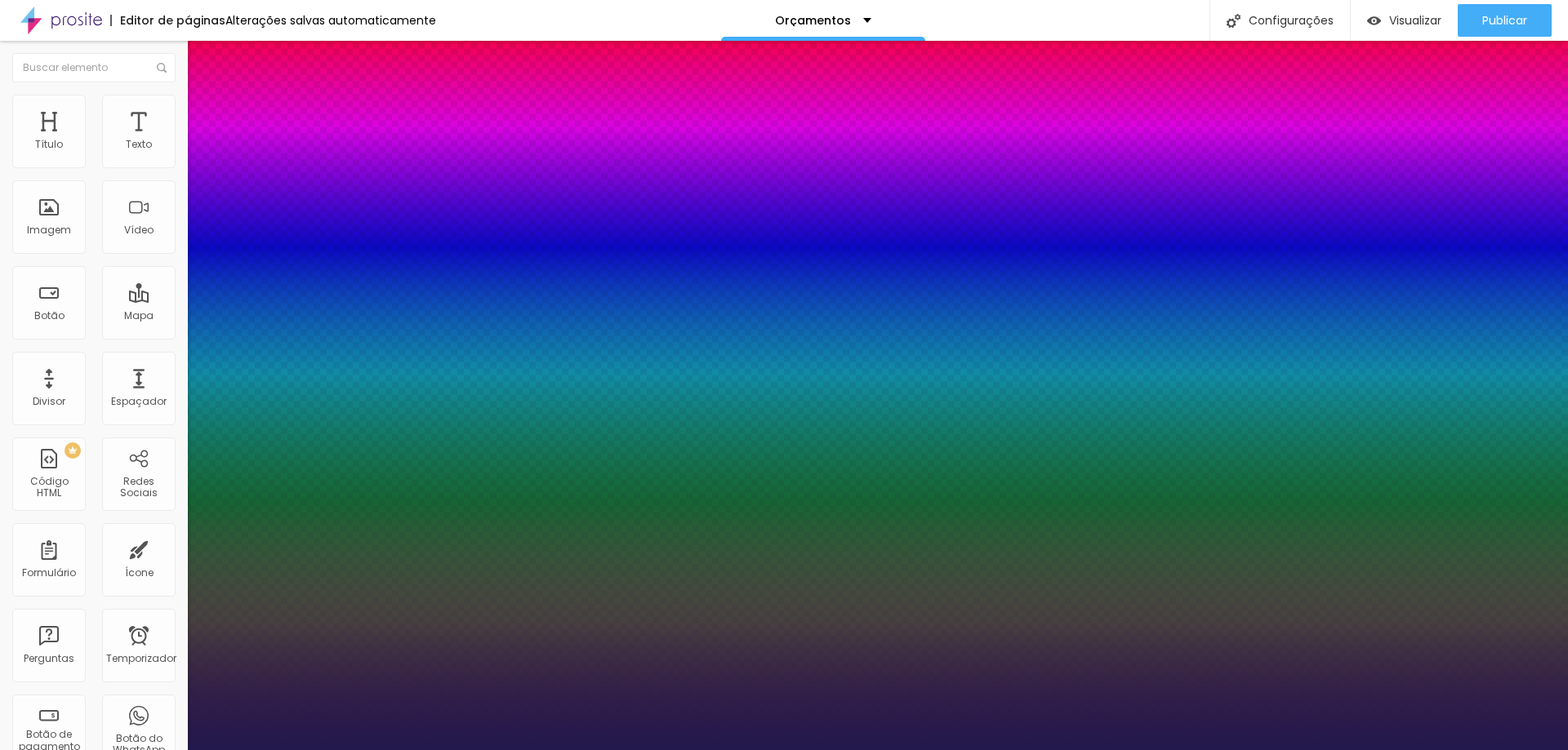
type input "1"
type input "2.5"
type input "1"
type input "2.6"
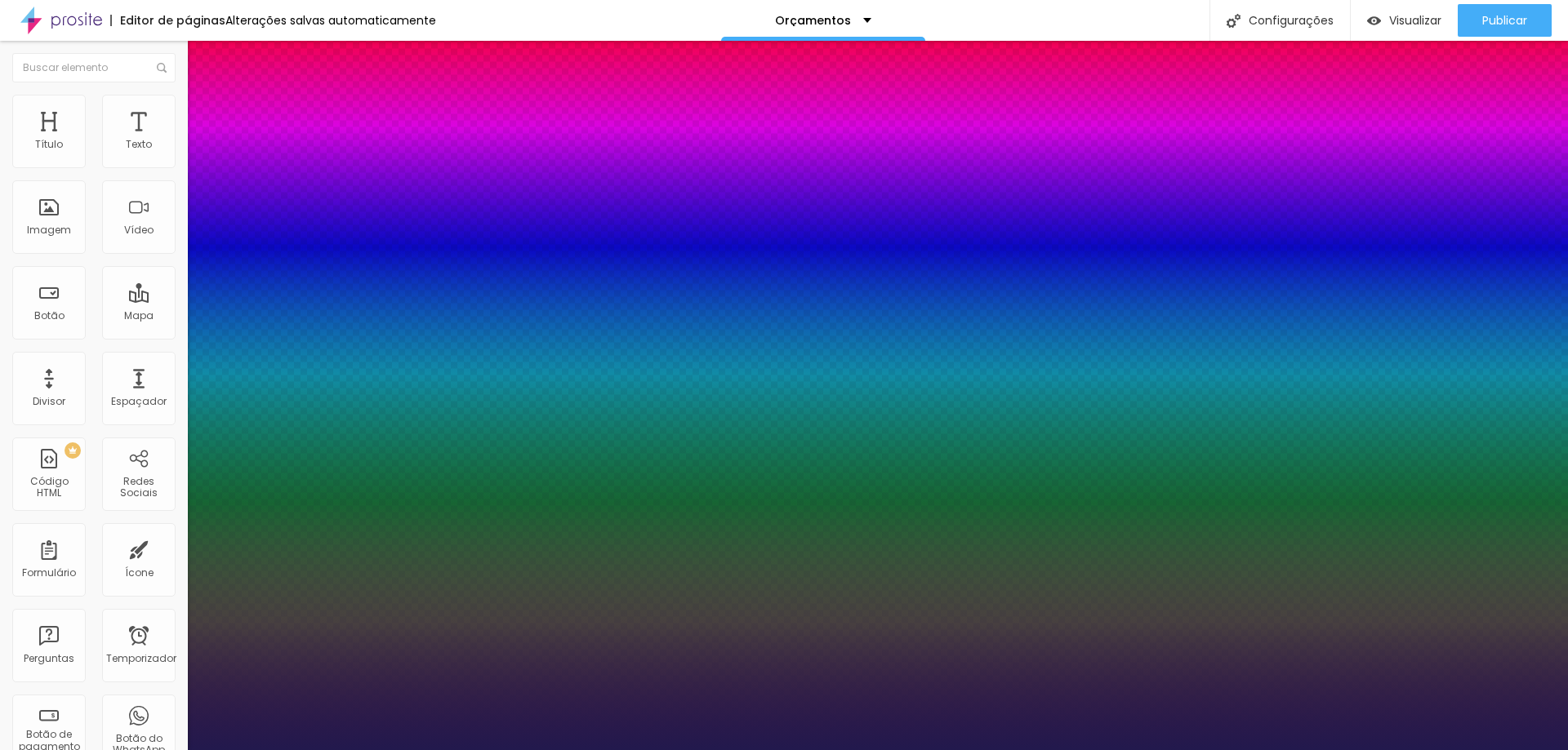
type input "2.6"
type input "1"
type input "2.7"
type input "1"
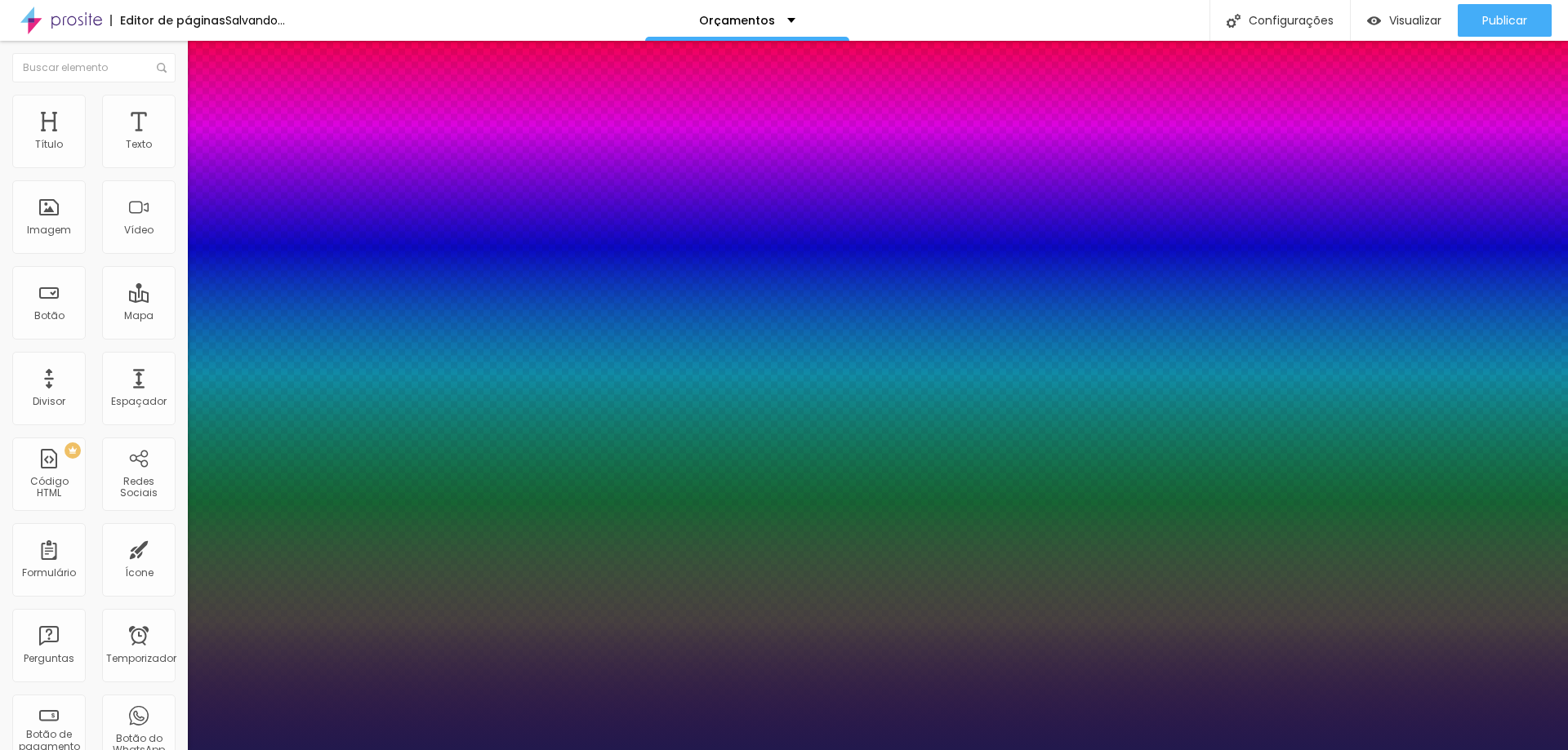
type input "2.8"
type input "1"
type input "2.9"
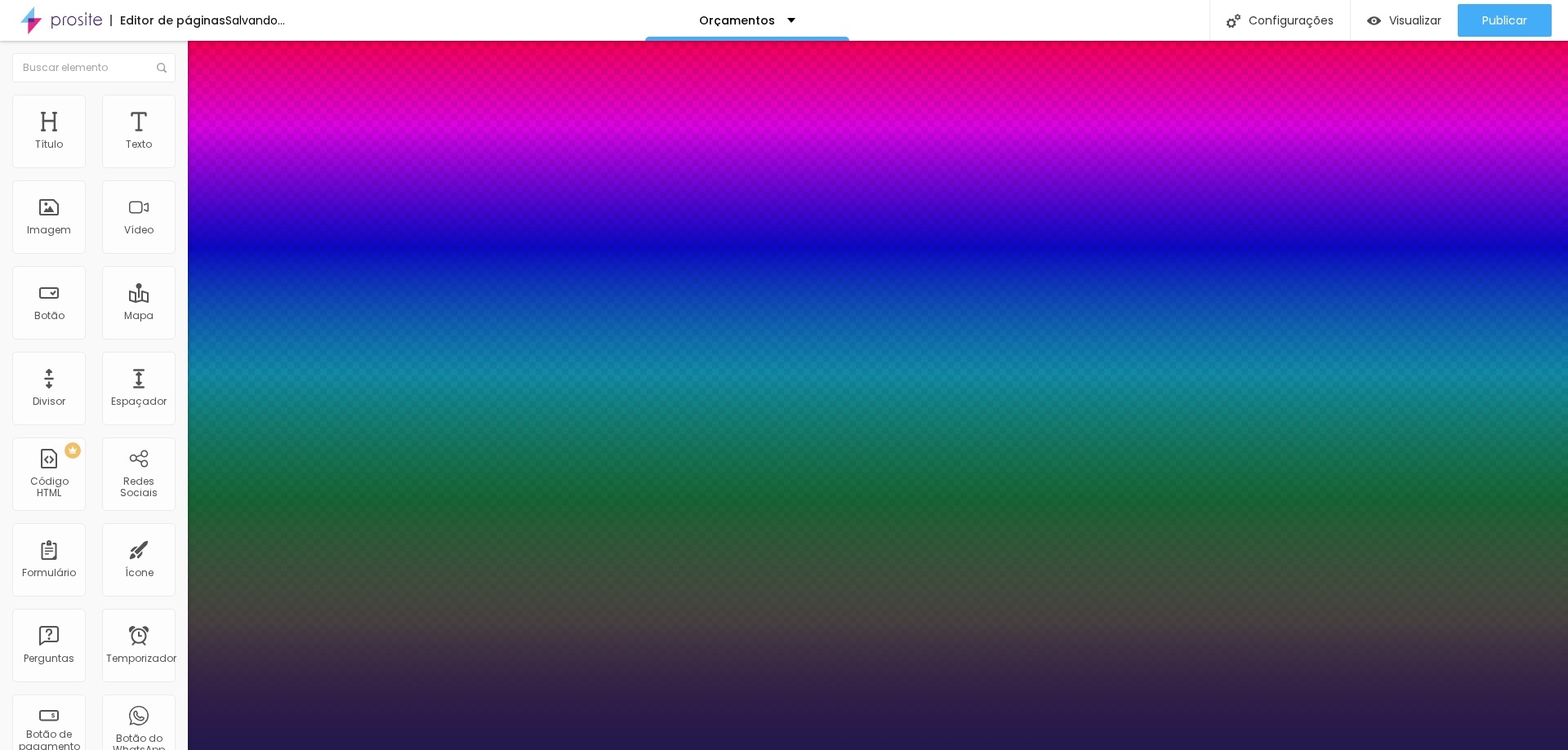
type input "1"
type input "3"
type input "1"
type input "3.2"
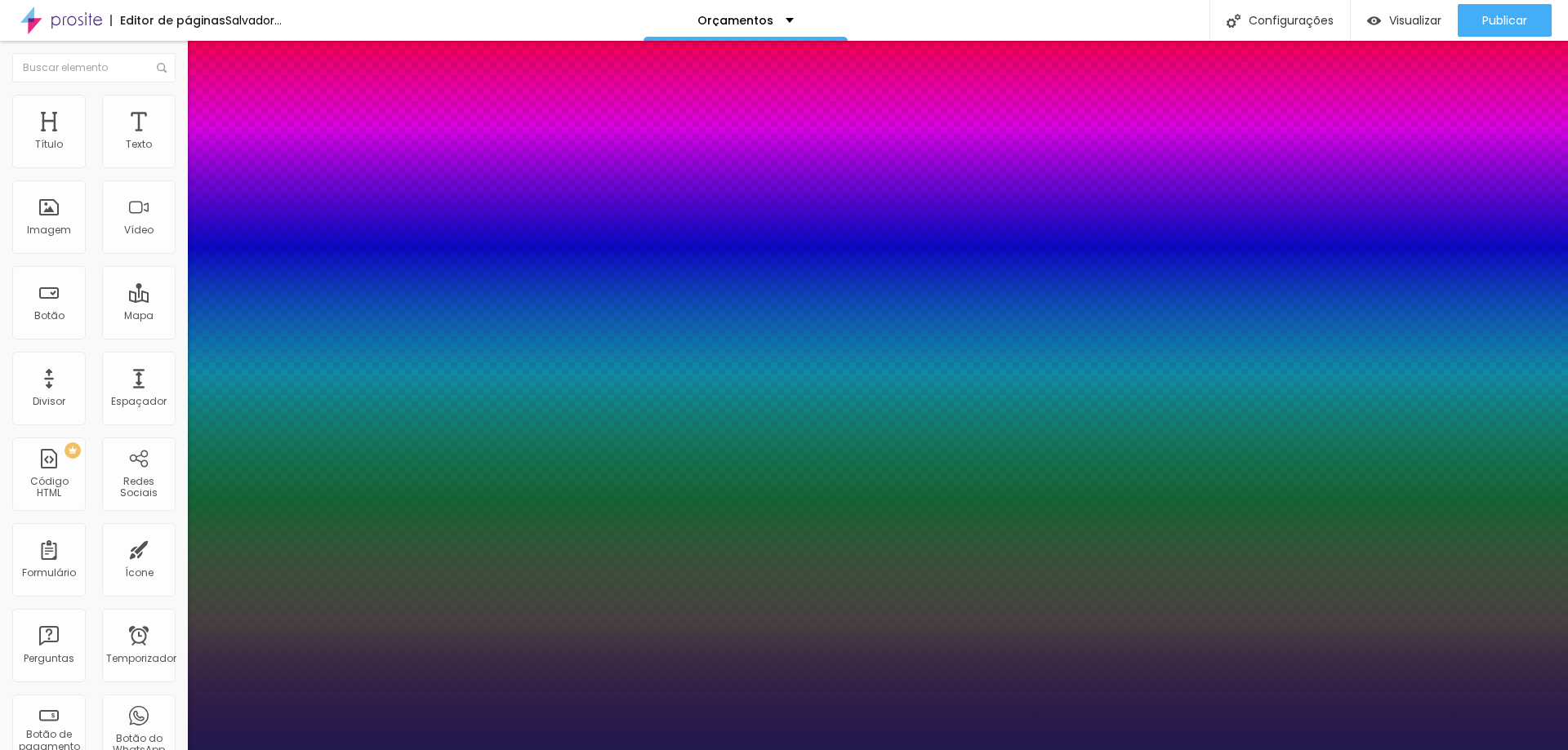
type input "3.2"
type input "1"
drag, startPoint x: 215, startPoint y: 315, endPoint x: 248, endPoint y: 319, distance: 33.2
type input "3.2"
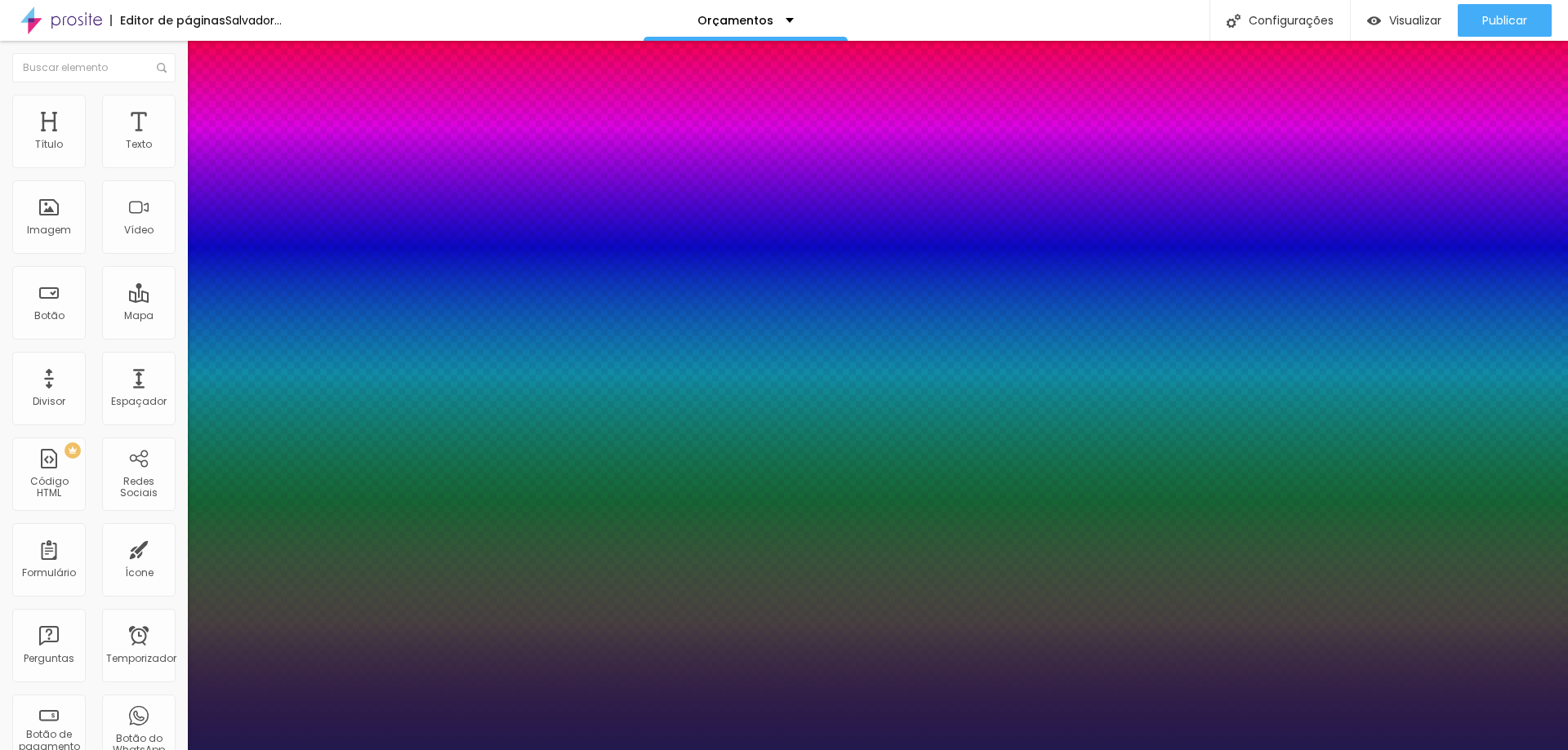
click at [348, 749] on div at bounding box center [784, 750] width 1568 height 0
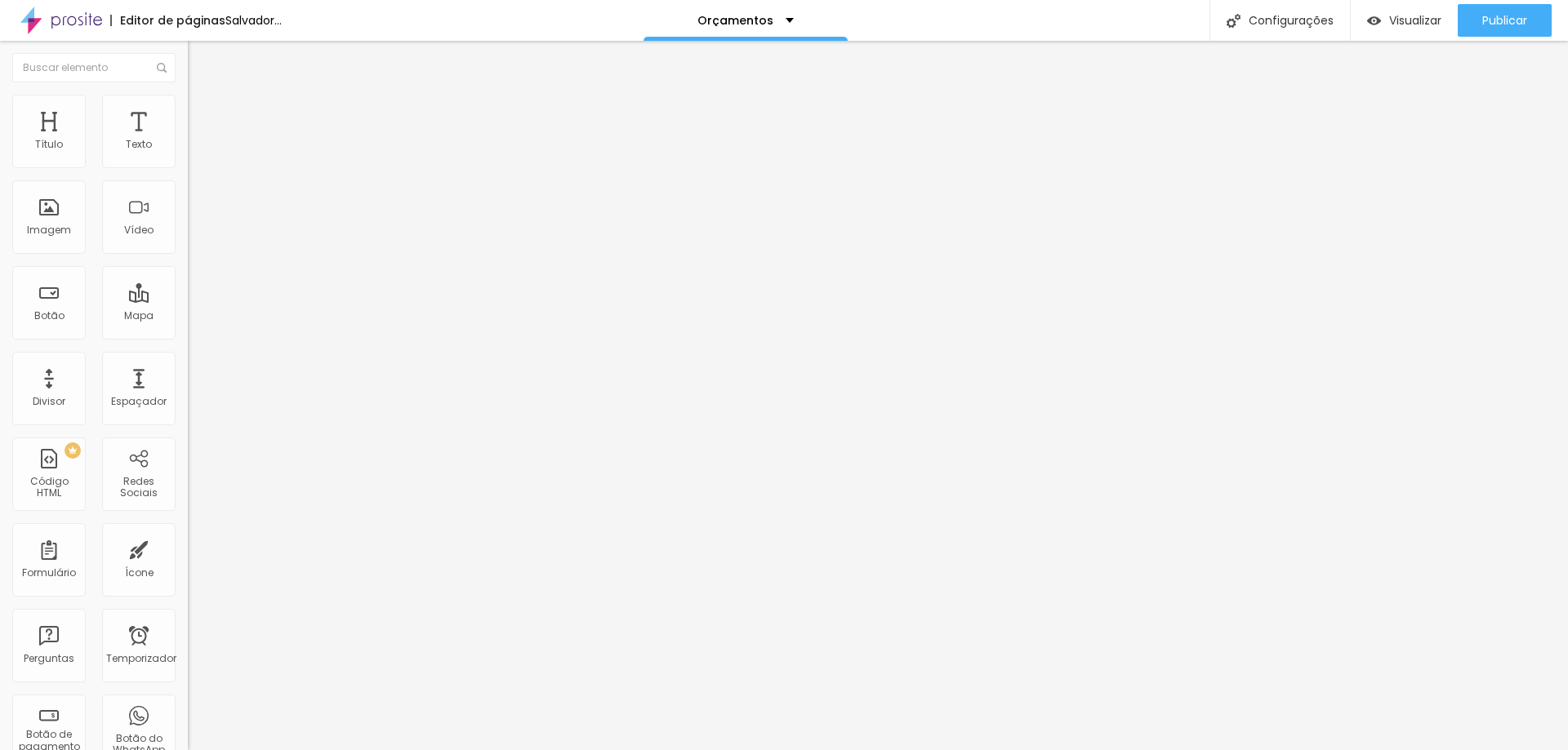
click at [195, 152] on icon "button" at bounding box center [200, 147] width 10 height 10
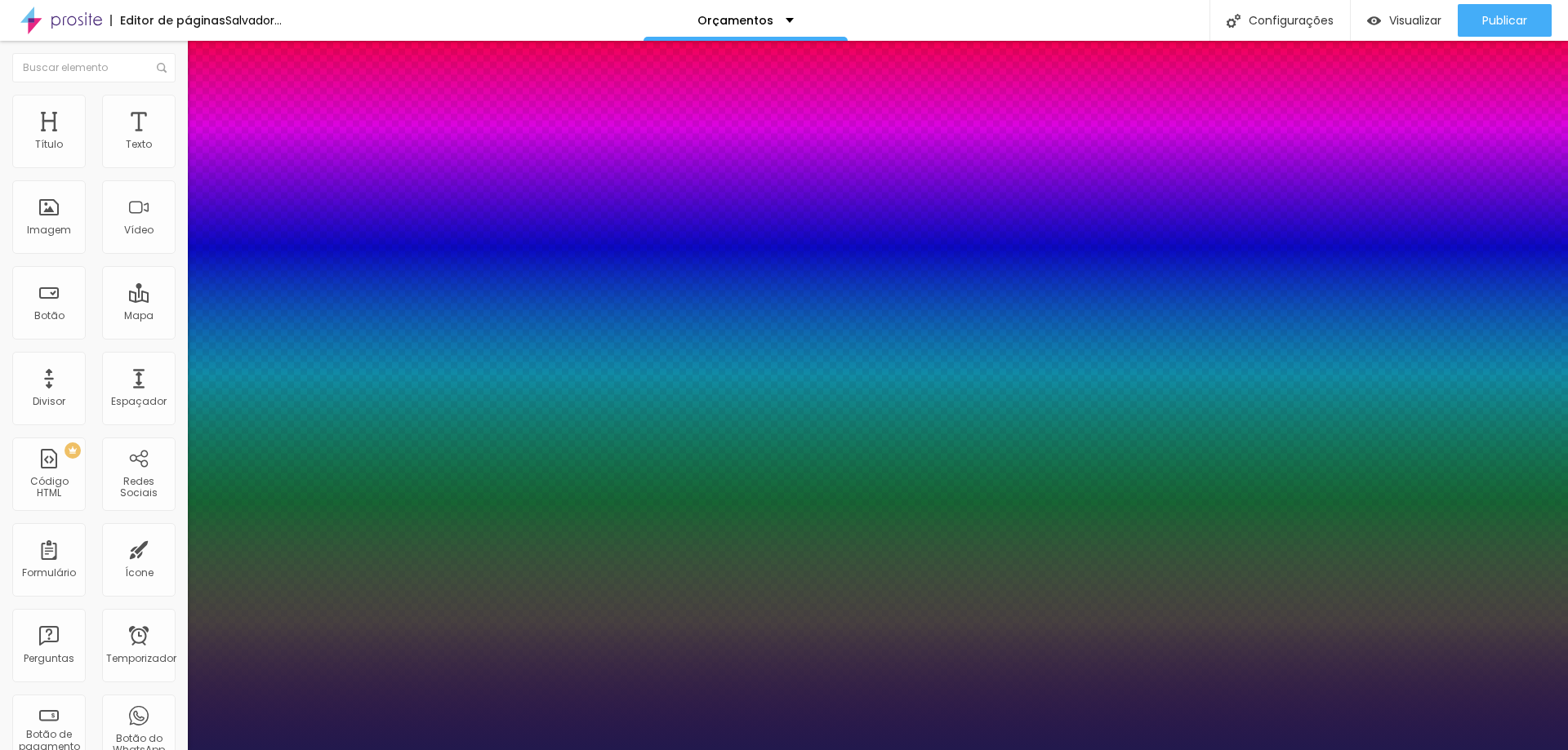
type input "1"
select select "PlayfairDisplayBlack"
type input "1"
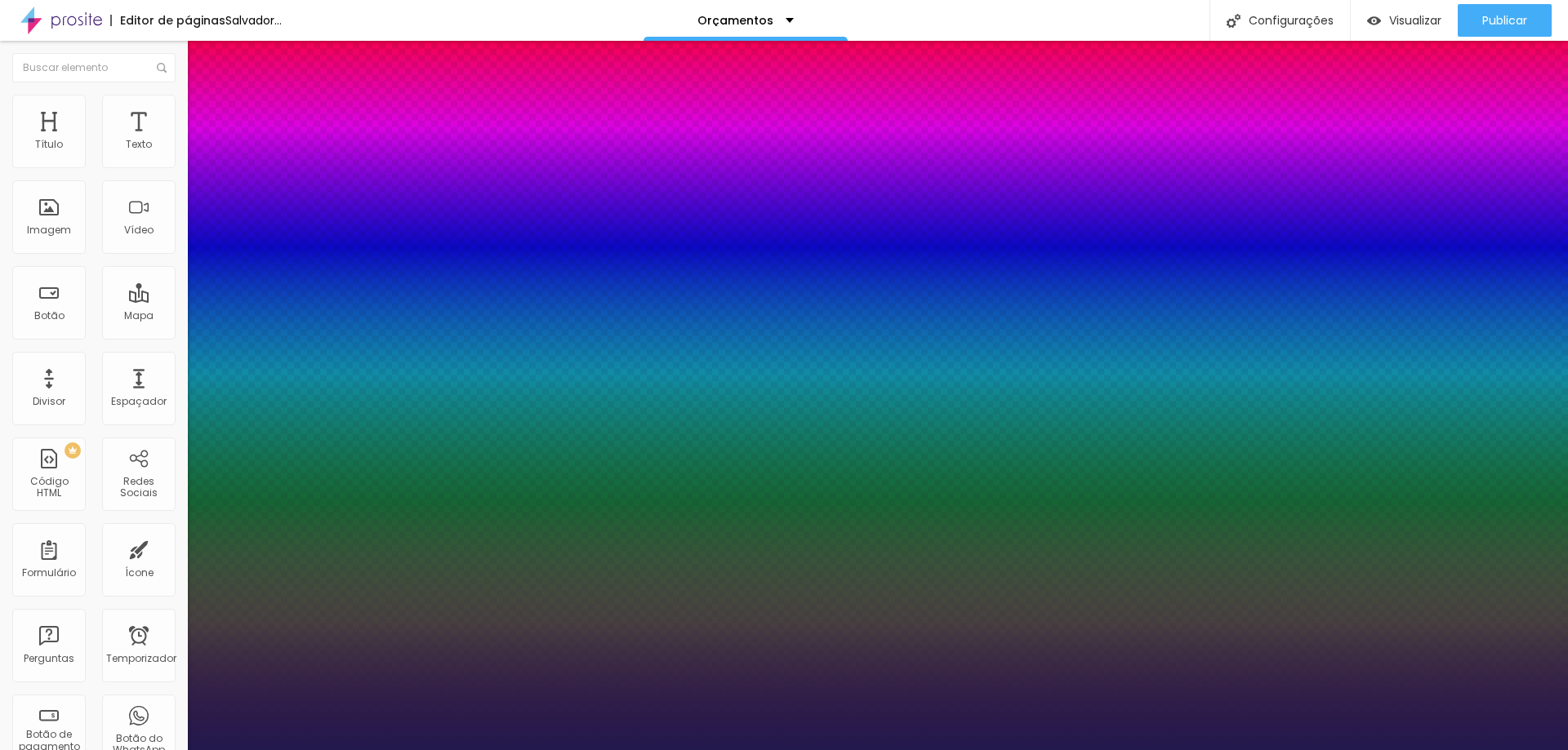
type input "1"
type input "1.2"
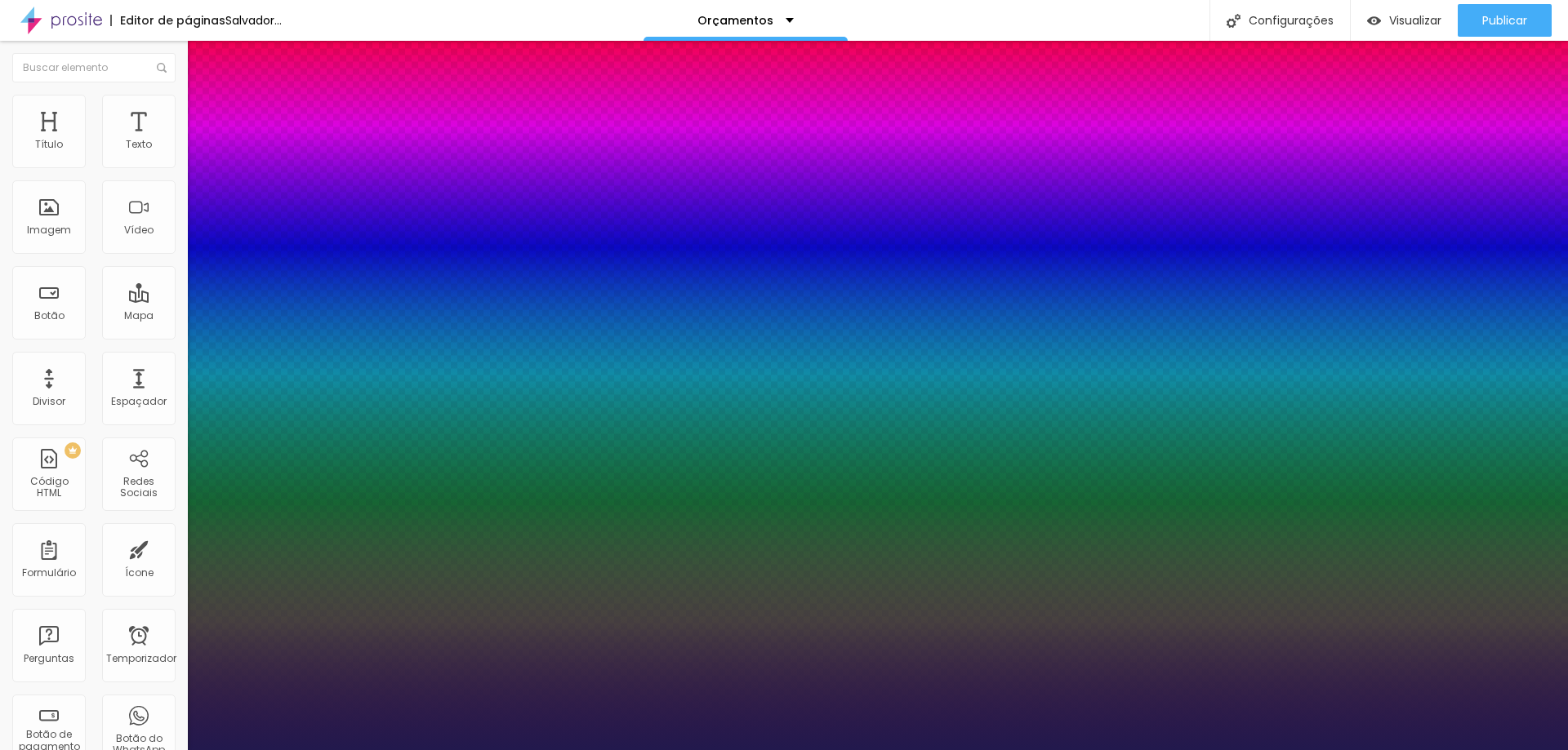
type input "1"
type input "1.9"
type input "1"
type input "2"
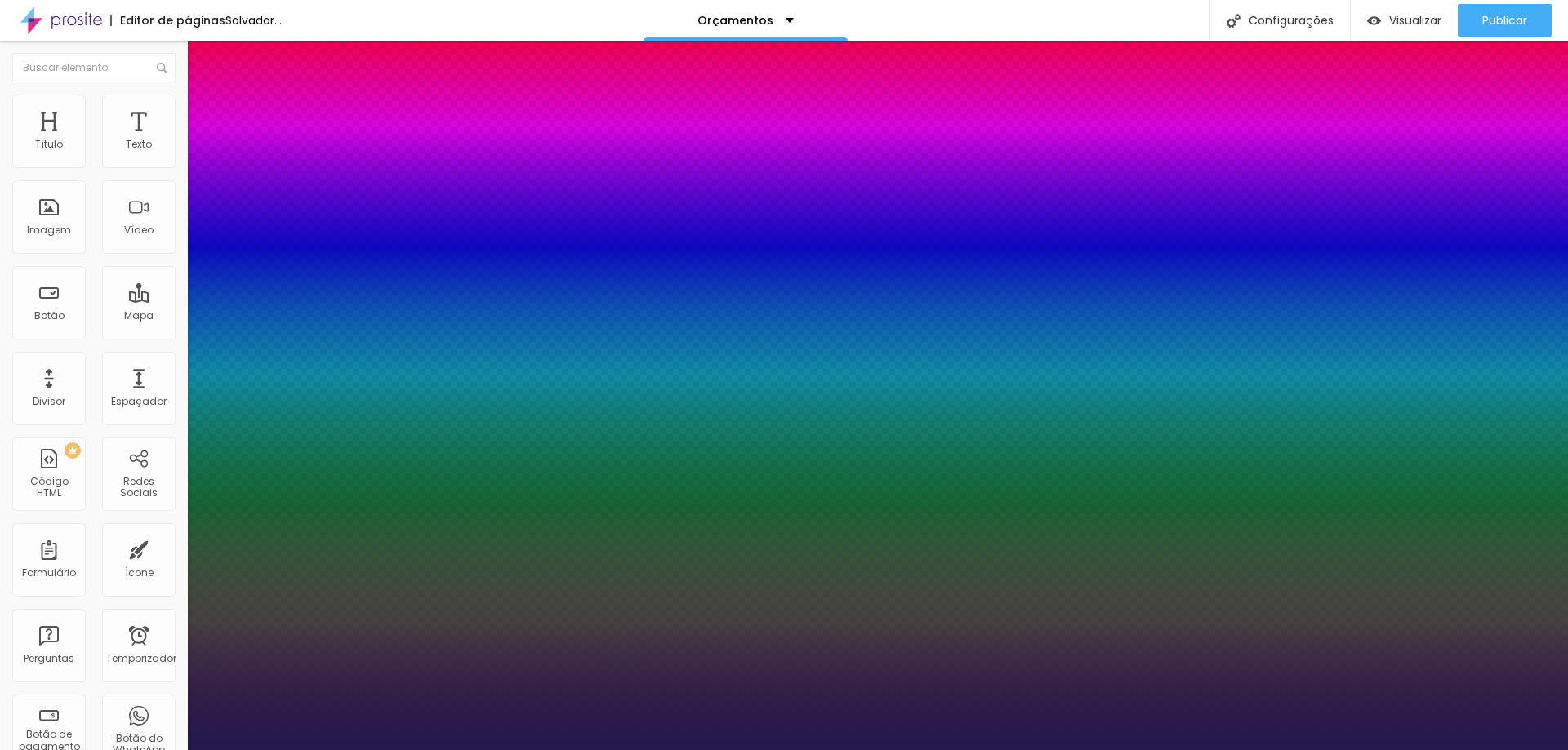
type input "2"
type input "1"
type input "2.1"
type input "1"
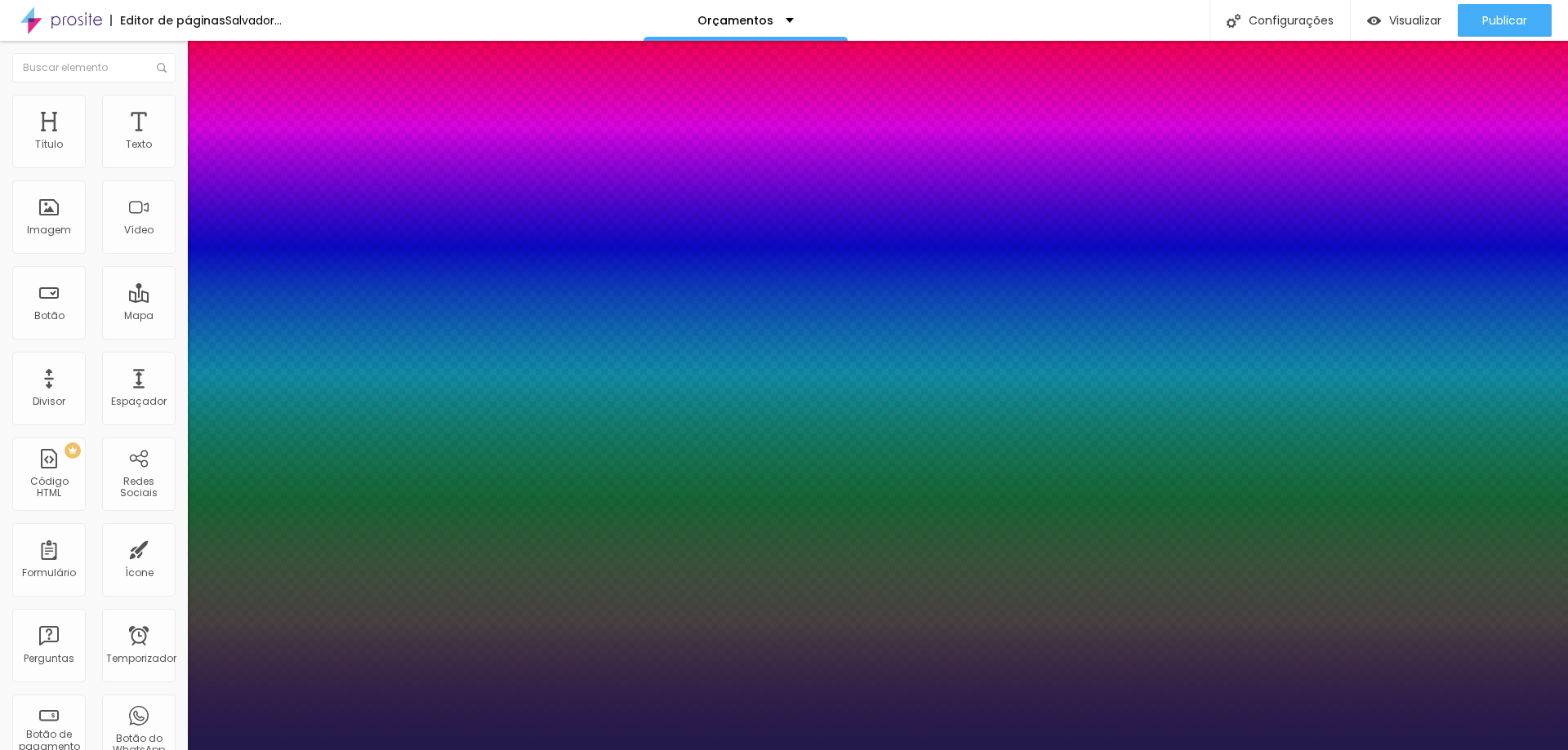
type input "2.2"
type input "1"
type input "2.3"
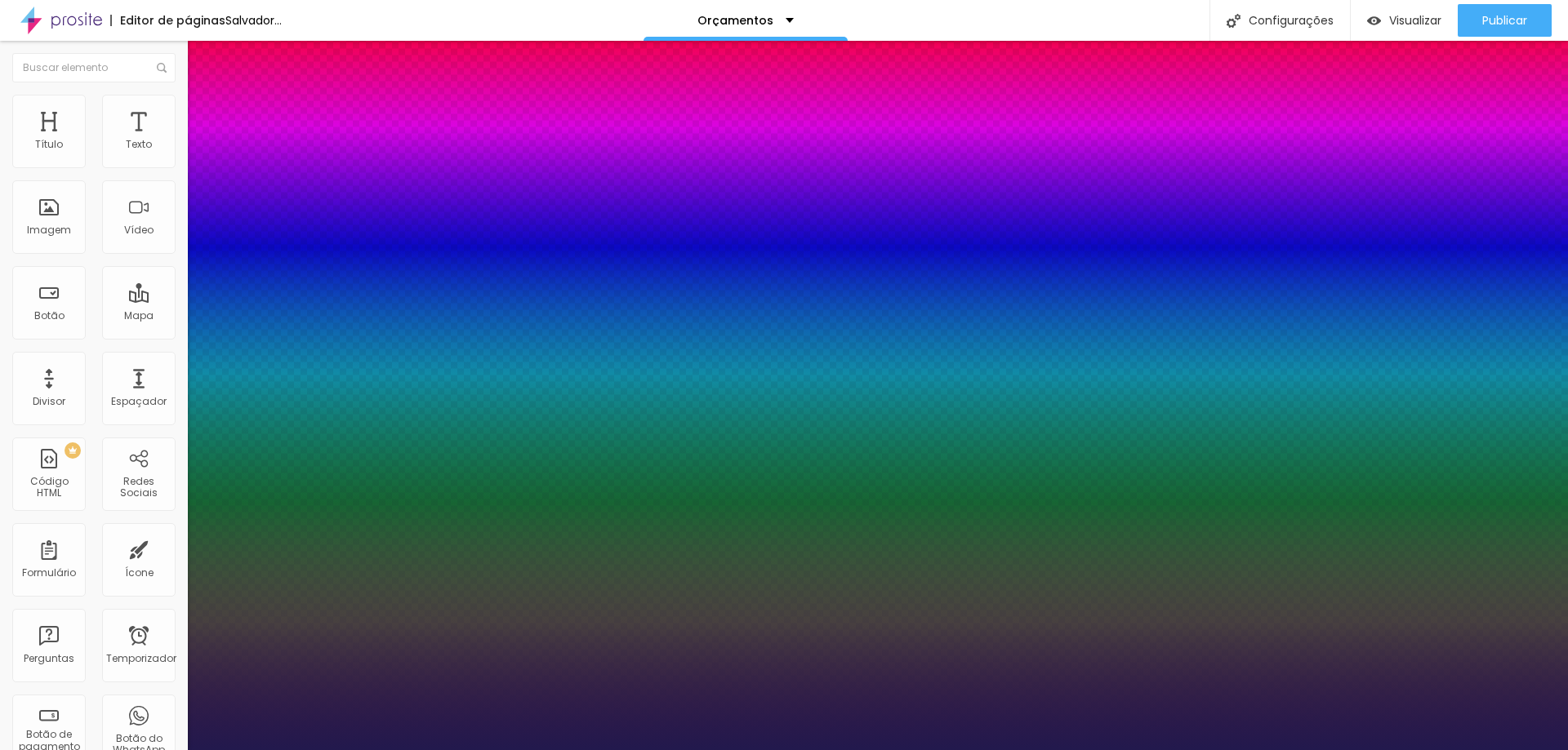
type input "1"
type input "2.5"
type input "1"
type input "2.6"
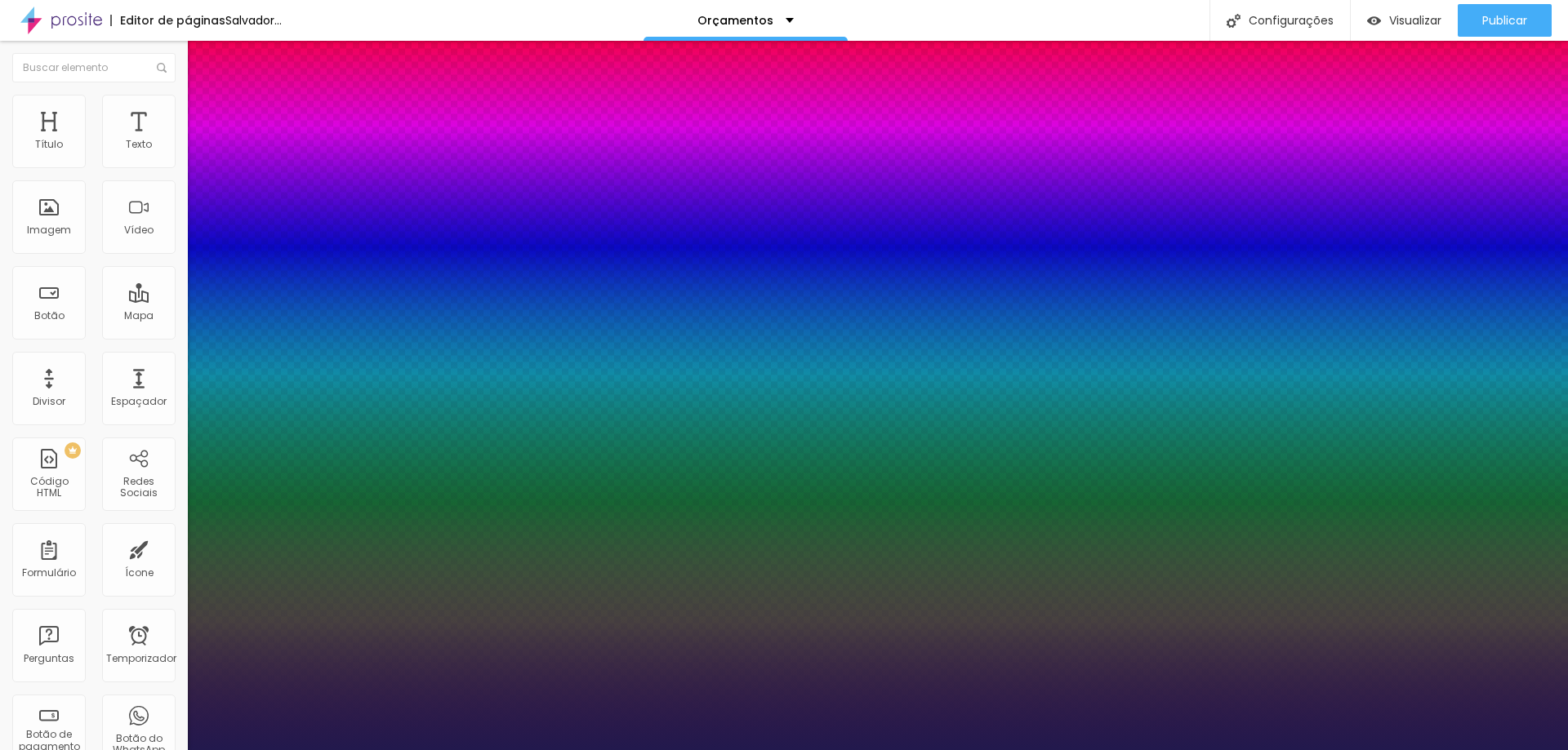
type input "2.6"
type input "1"
type input "2.7"
type input "1"
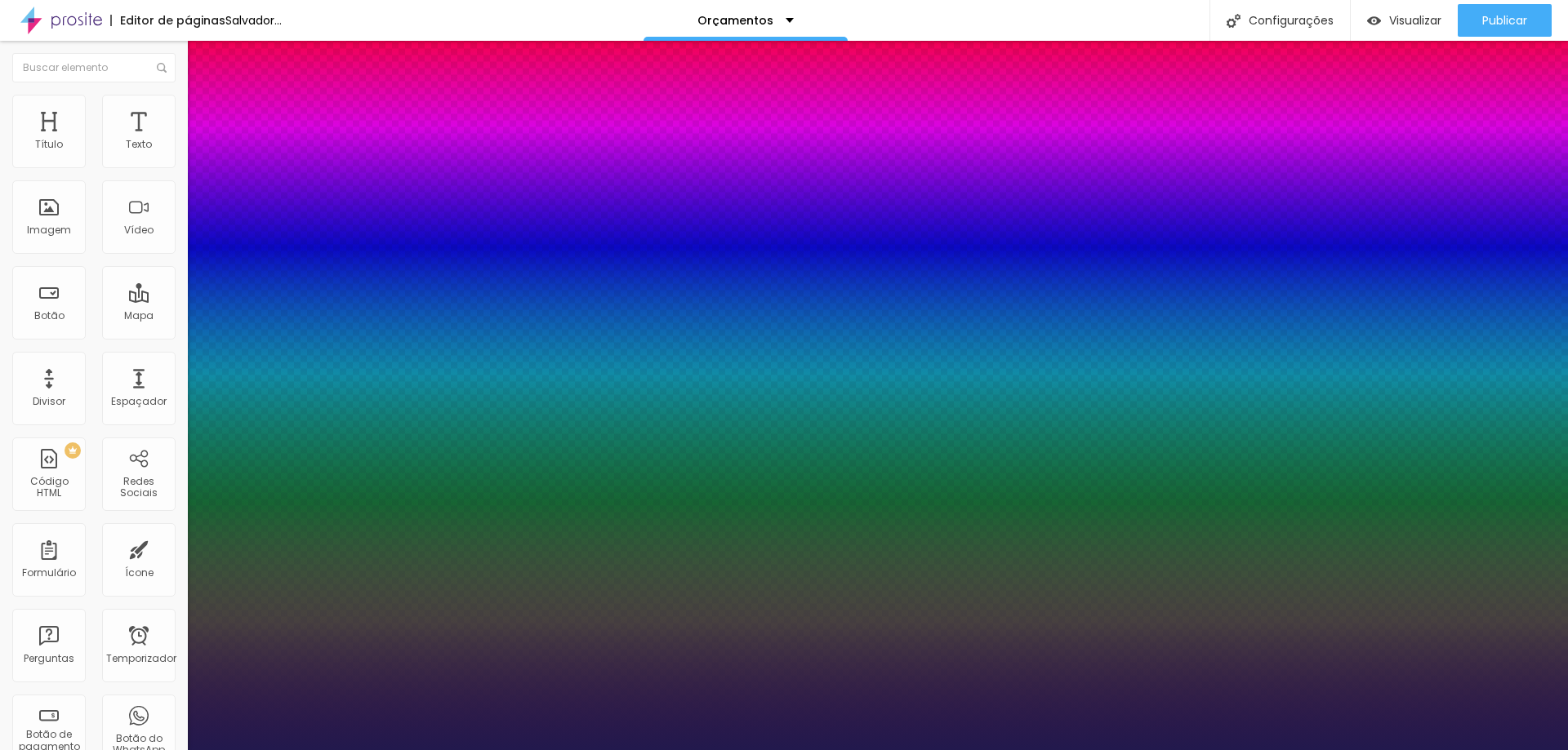
type input "2.8"
type input "1"
type input "3"
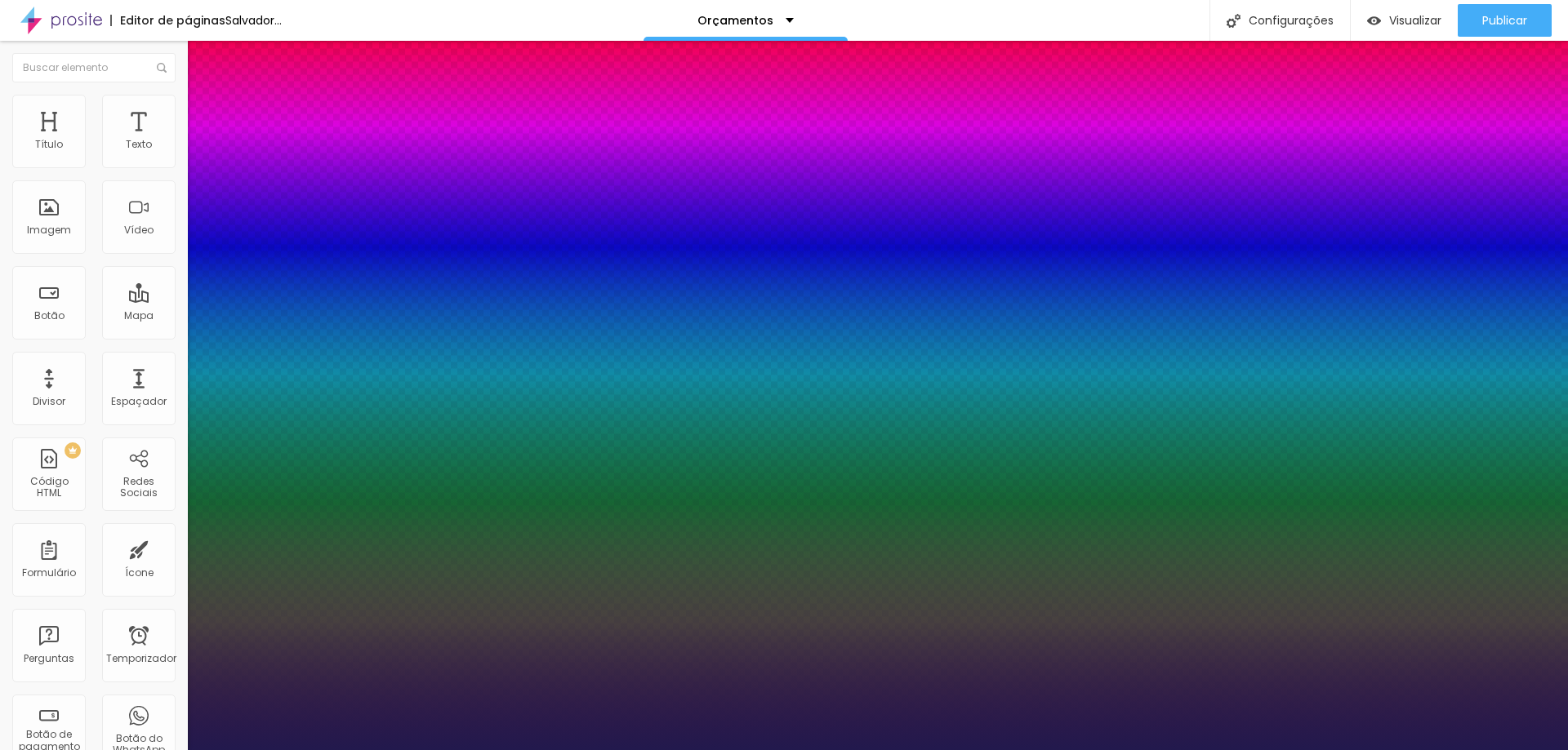
type input "1"
type input "3.1"
type input "1"
type input "3.2"
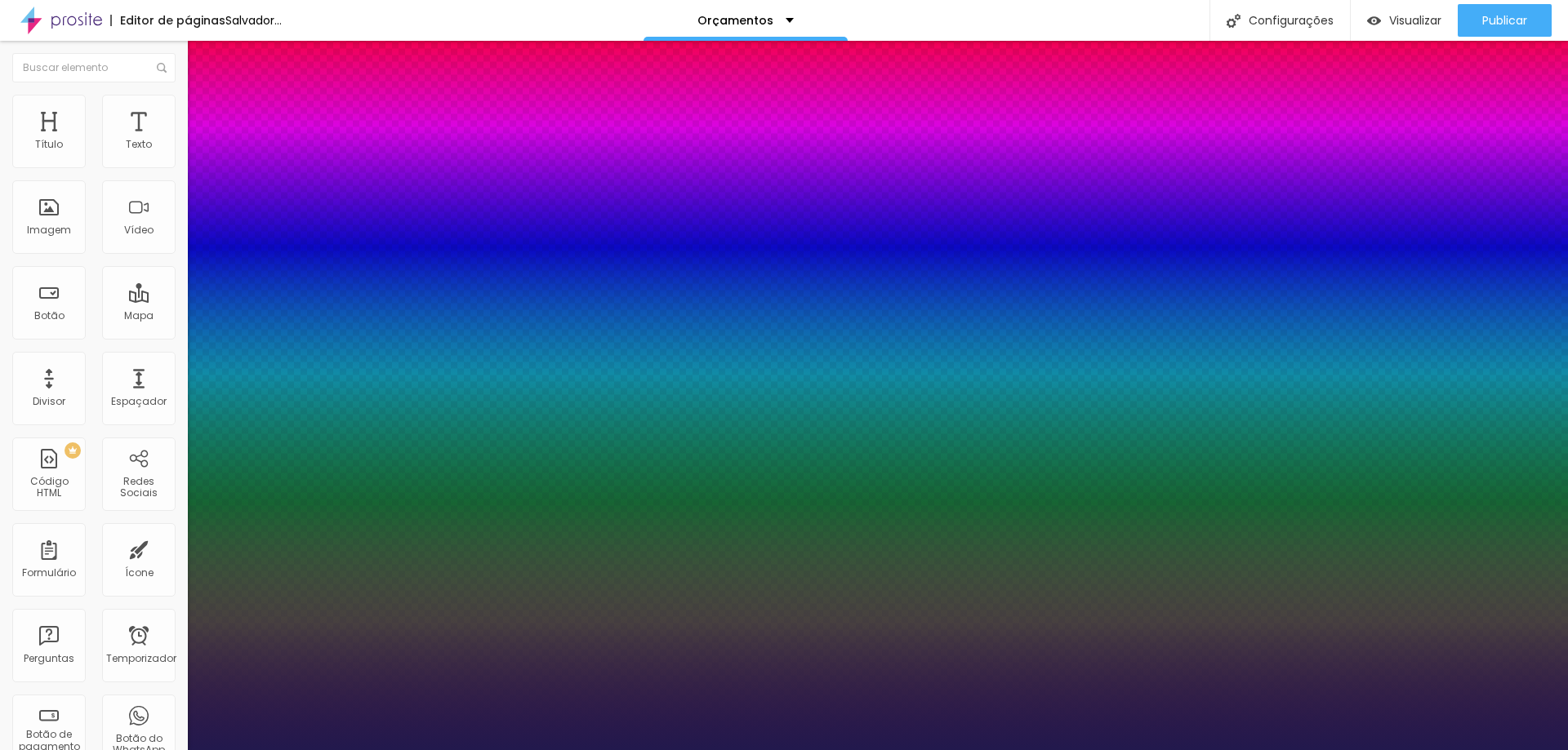
type input "3.2"
type input "1"
drag, startPoint x: 221, startPoint y: 314, endPoint x: 248, endPoint y: 318, distance: 27.3
type input "3.2"
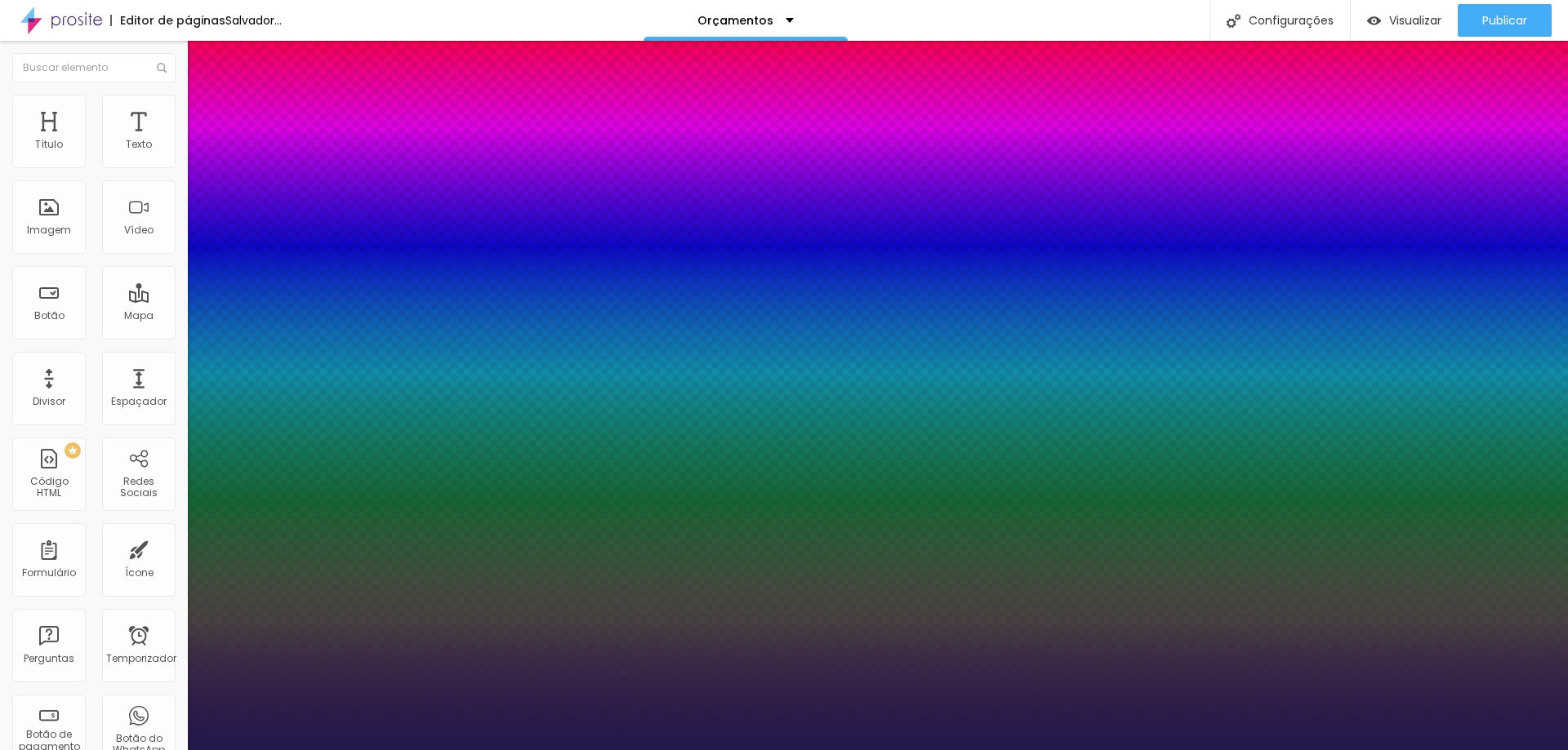
click at [1167, 749] on div at bounding box center [784, 750] width 1568 height 0
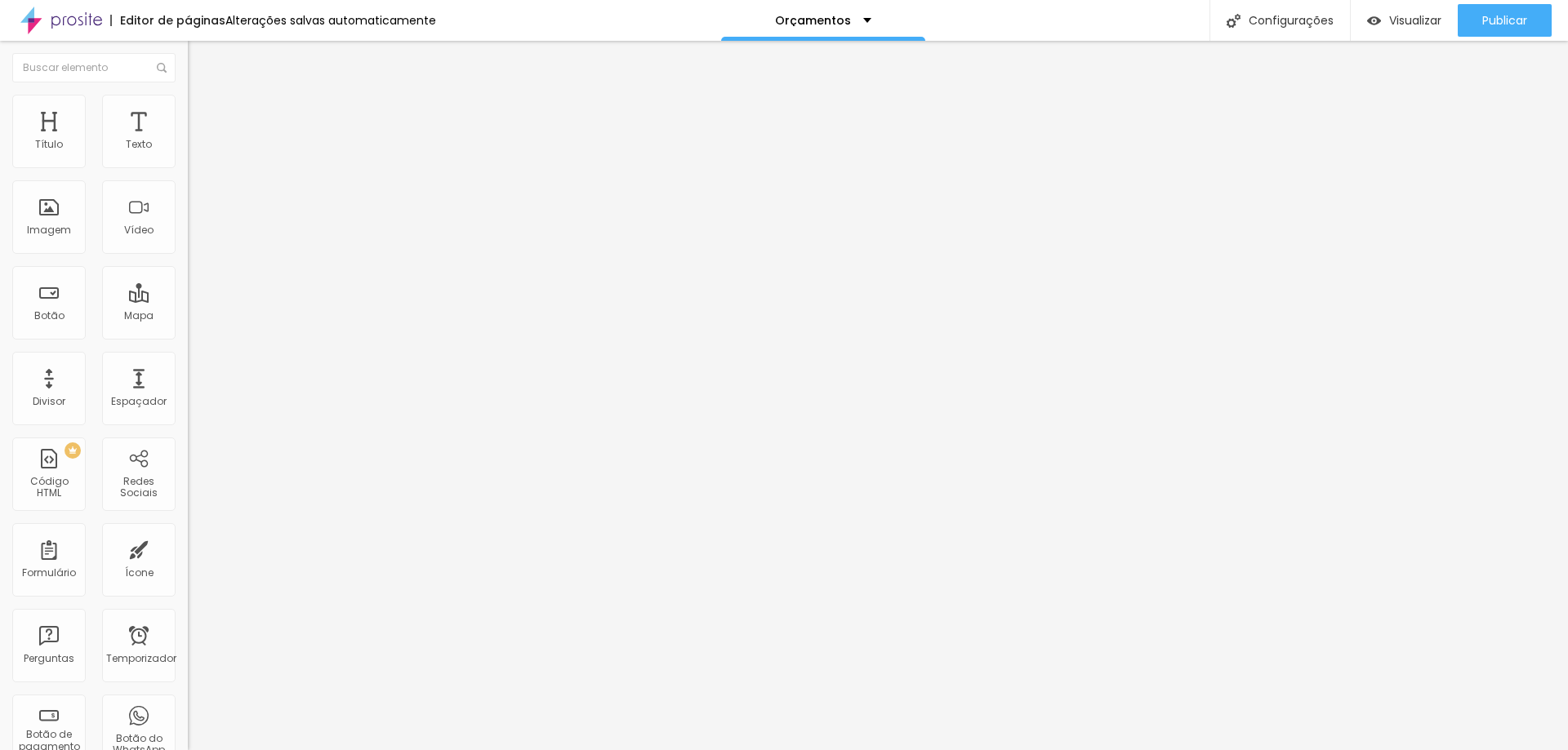
click at [195, 152] on icon "button" at bounding box center [200, 147] width 10 height 10
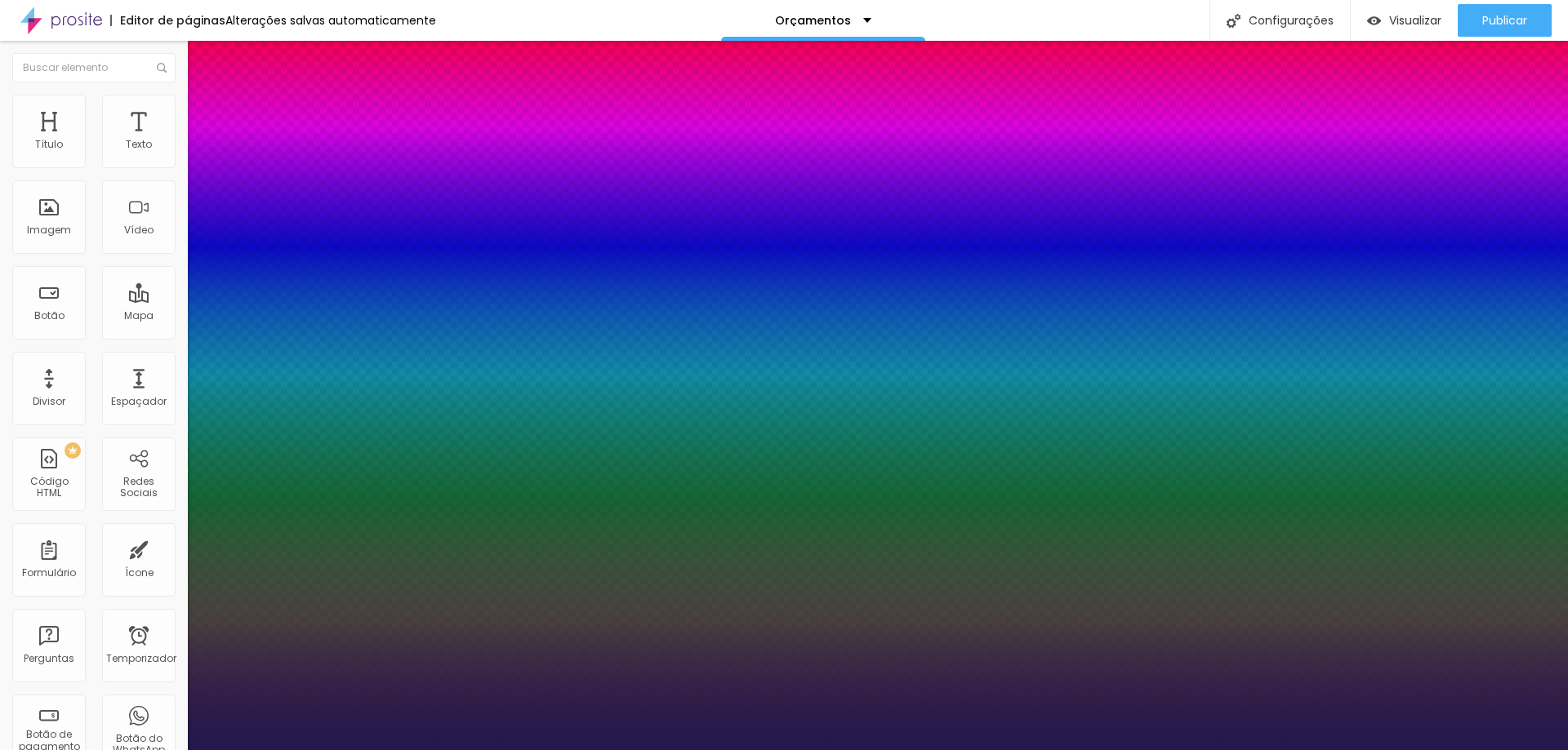
type input "1"
select select "PlayfairDisplayBlack"
type input "1"
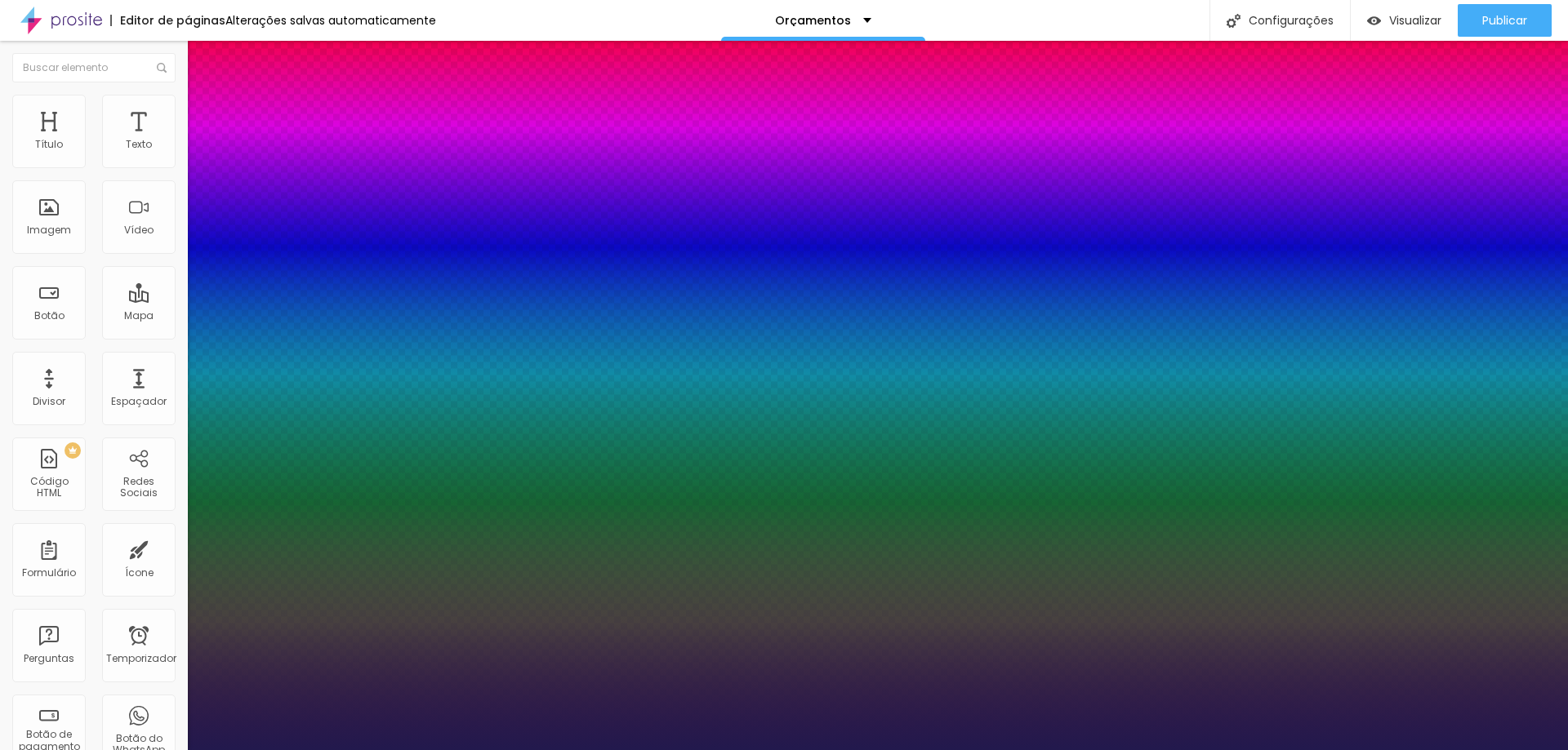
type input "1.4"
type input "1"
type input "1.6"
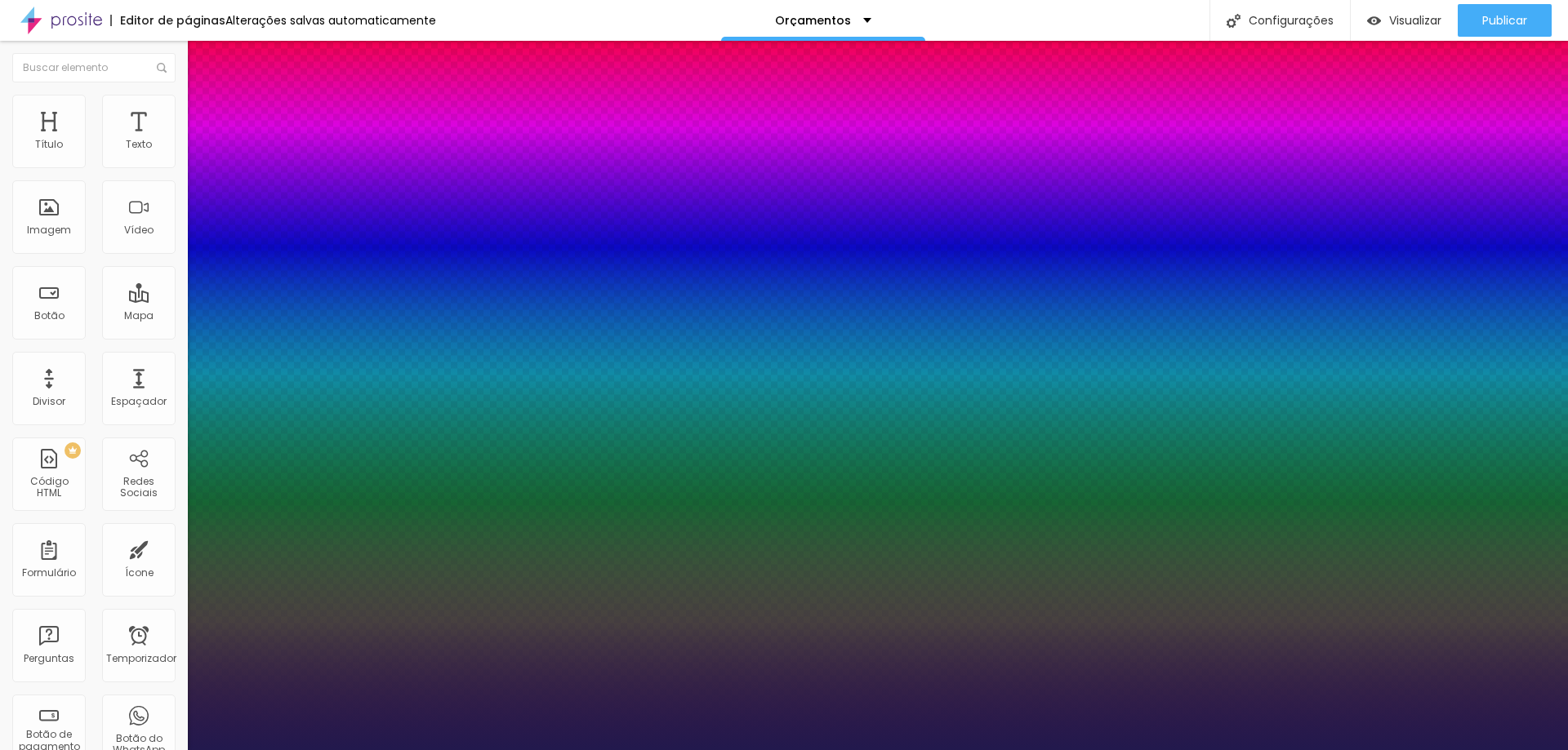
type input "1"
type input "1.7"
type input "1"
type input "1.8"
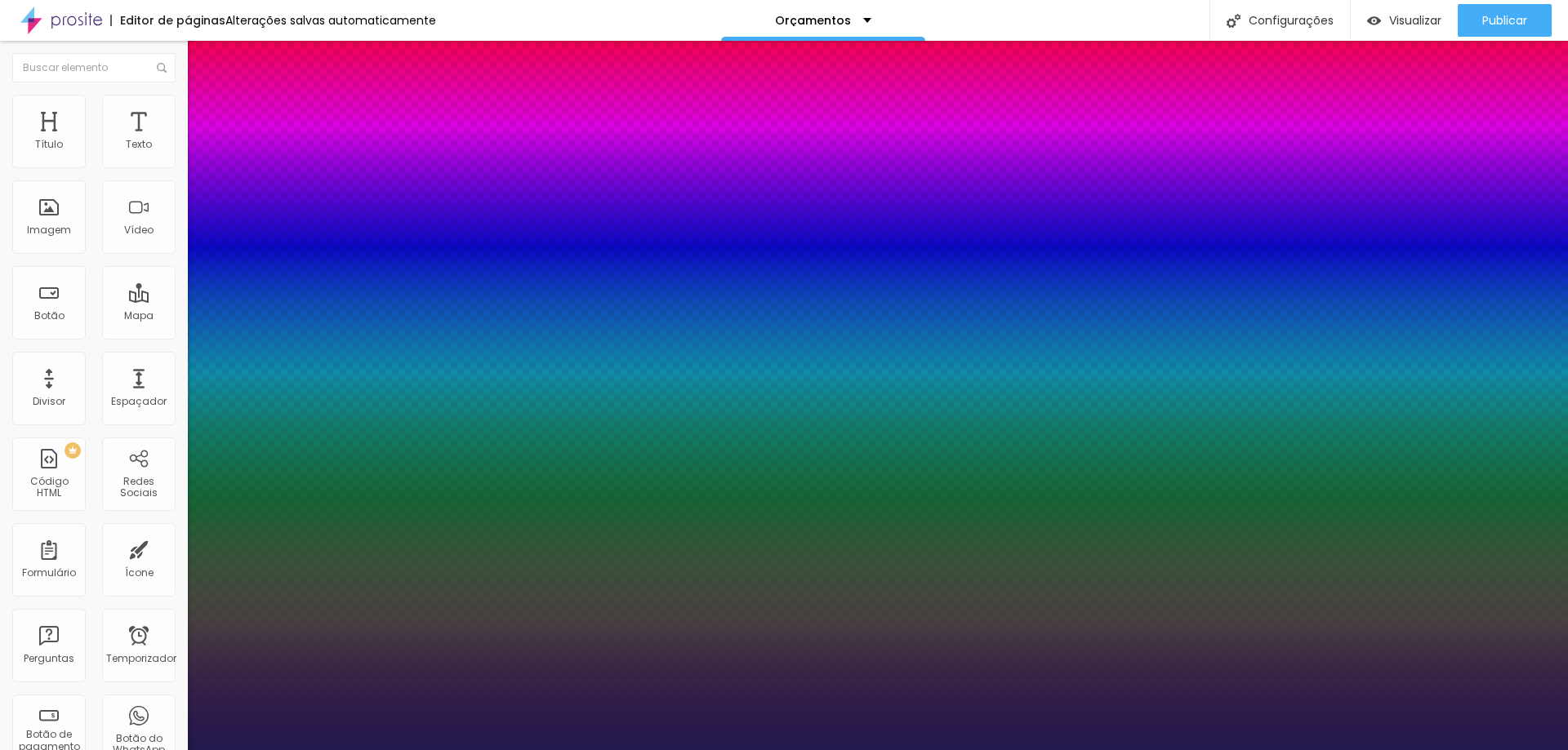
type input "1.8"
type input "1"
type input "1.9"
type input "1"
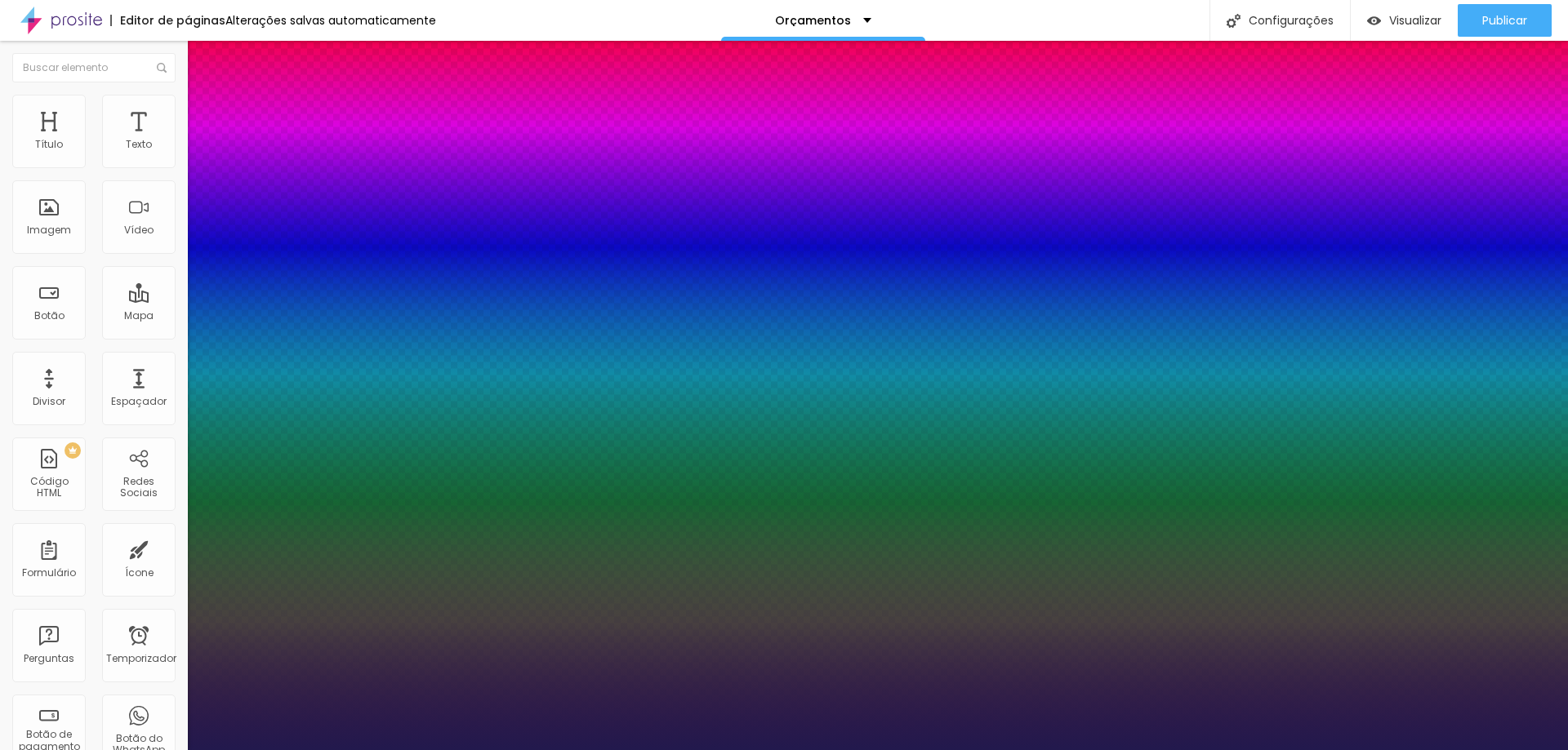
type input "2.1"
type input "1"
type input "2.2"
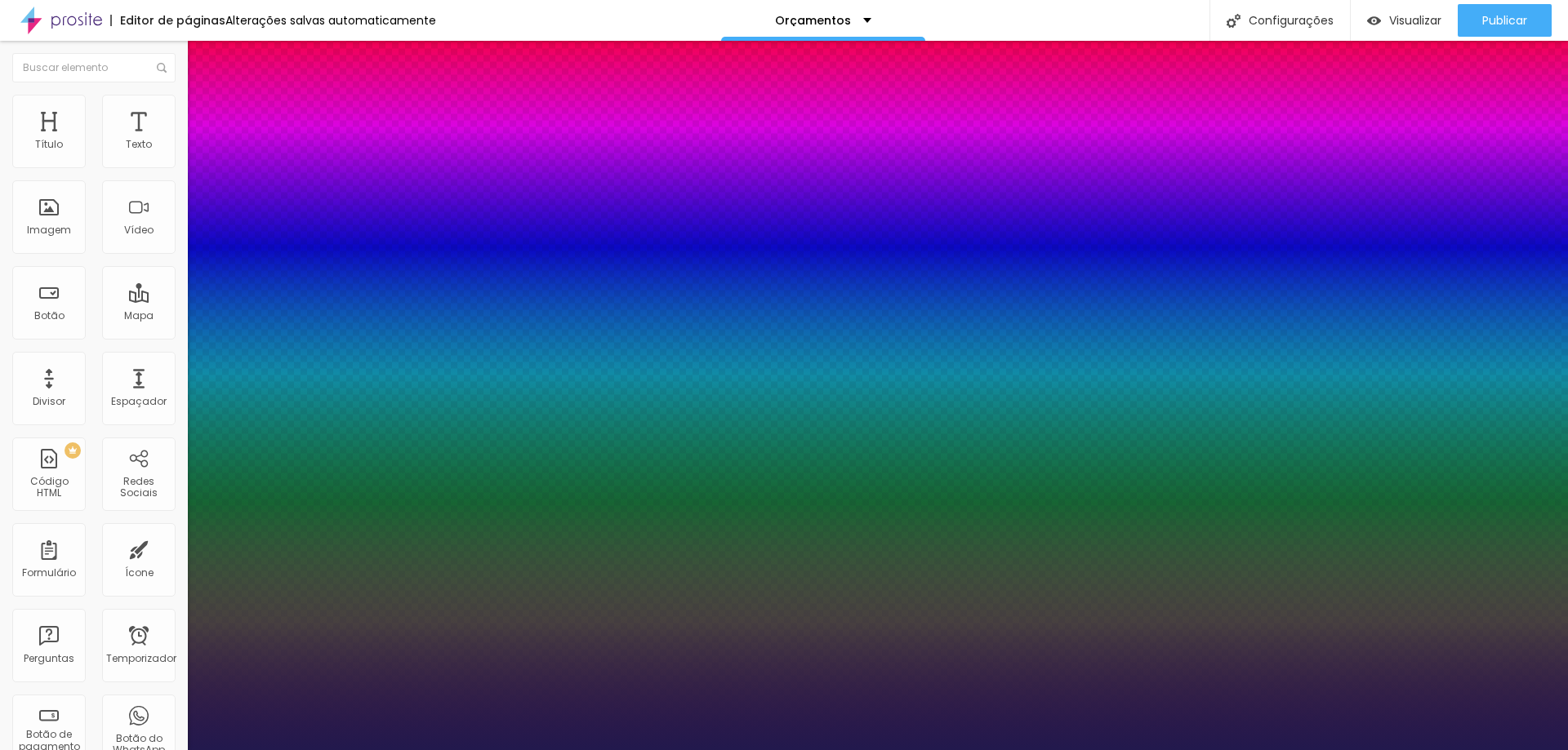
type input "1"
type input "2.3"
type input "1"
type input "2.5"
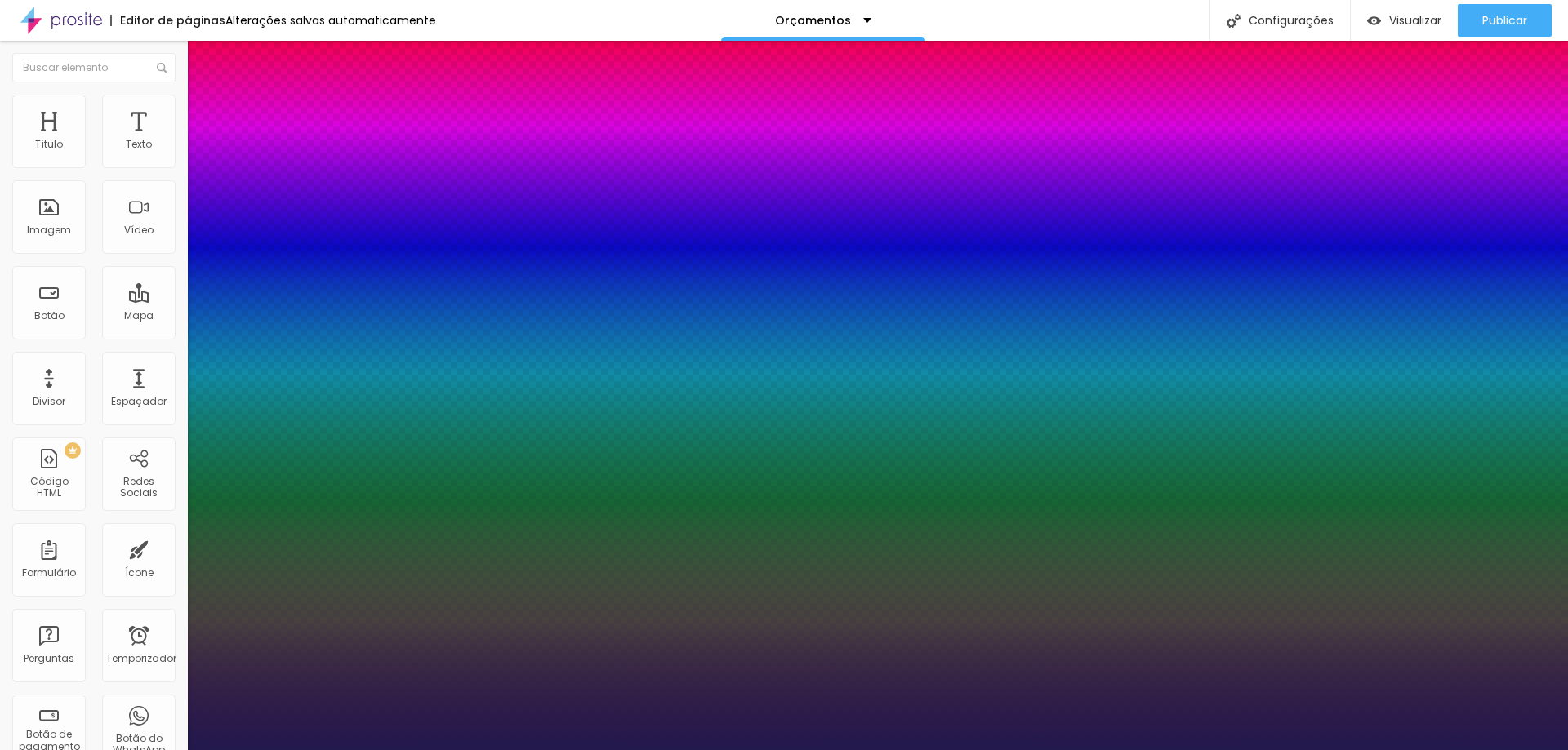
type input "2.5"
drag, startPoint x: 215, startPoint y: 314, endPoint x: 248, endPoint y: 319, distance: 33.4
click at [1490, 749] on div at bounding box center [784, 750] width 1568 height 0
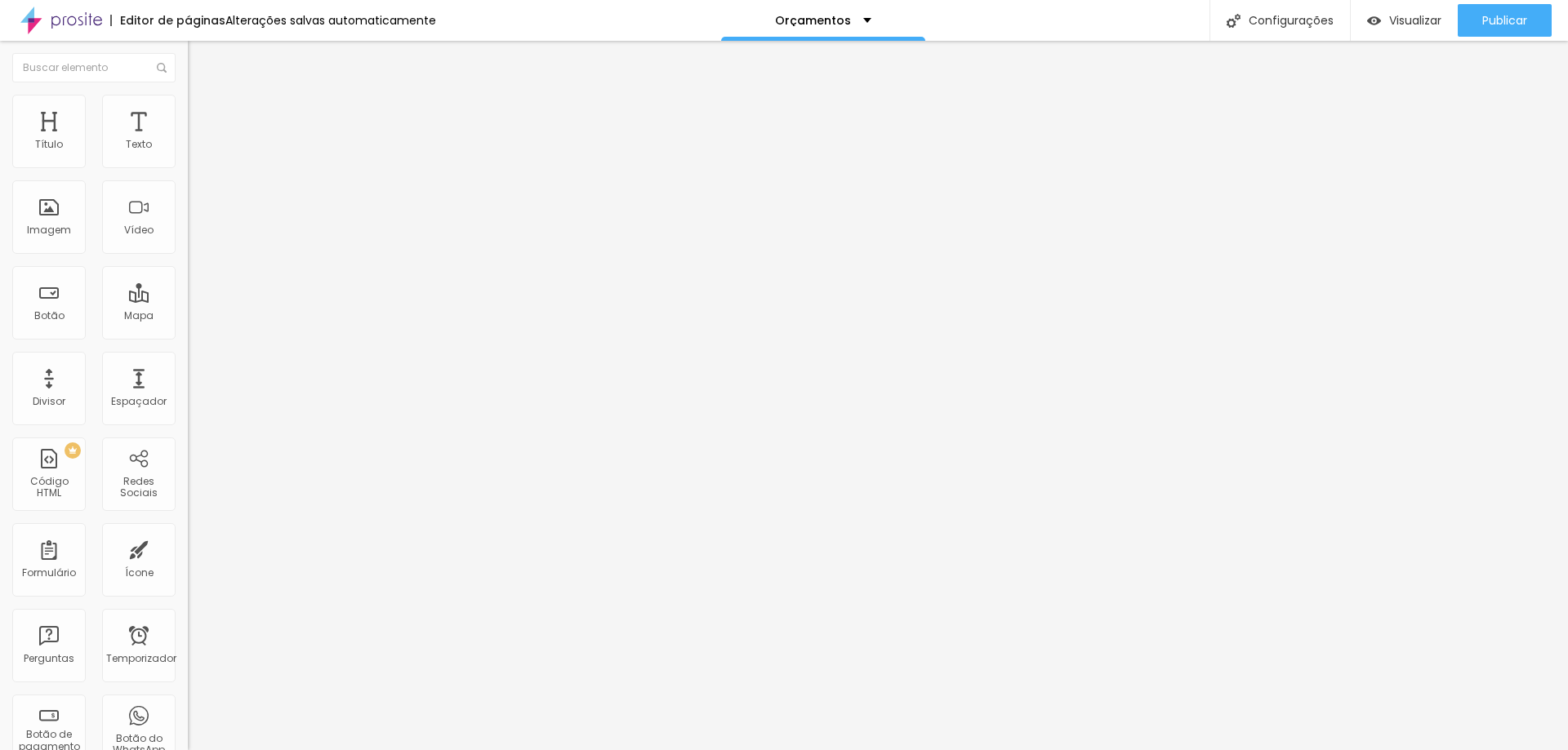
click at [188, 156] on button "button" at bounding box center [199, 149] width 22 height 18
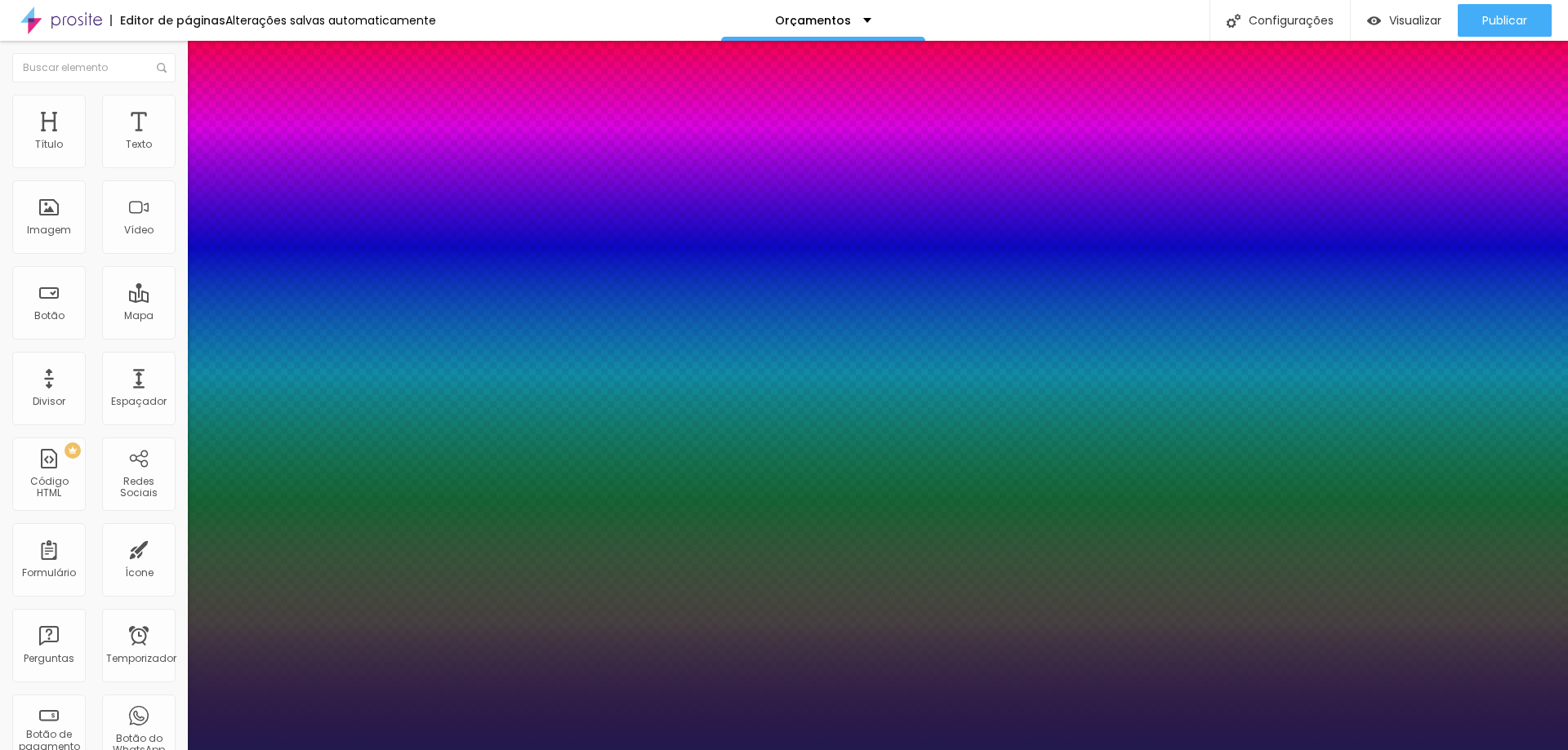
drag, startPoint x: 220, startPoint y: 319, endPoint x: 247, endPoint y: 319, distance: 27.0
click at [1433, 749] on div at bounding box center [784, 750] width 1568 height 0
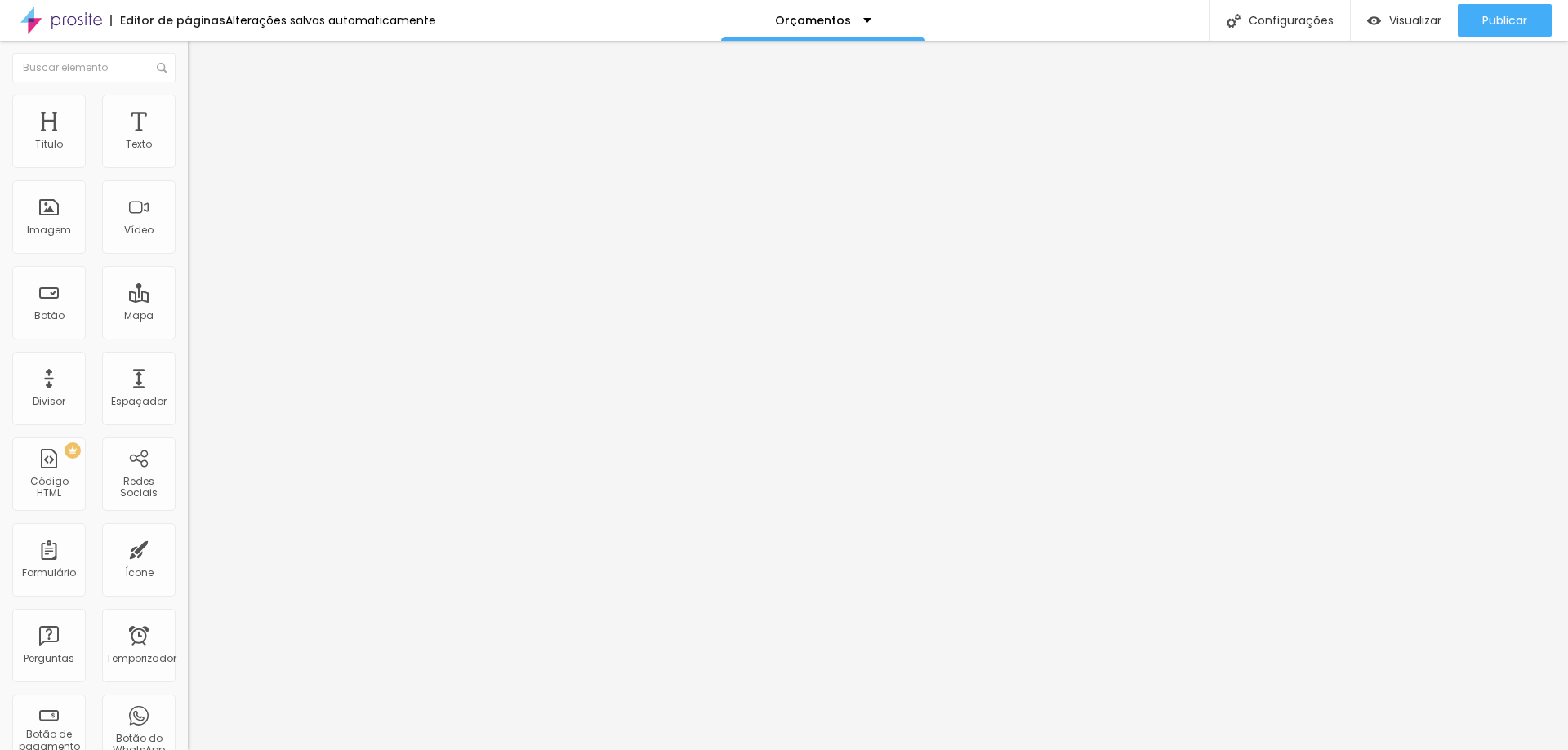
click at [195, 152] on icon "button" at bounding box center [200, 147] width 10 height 10
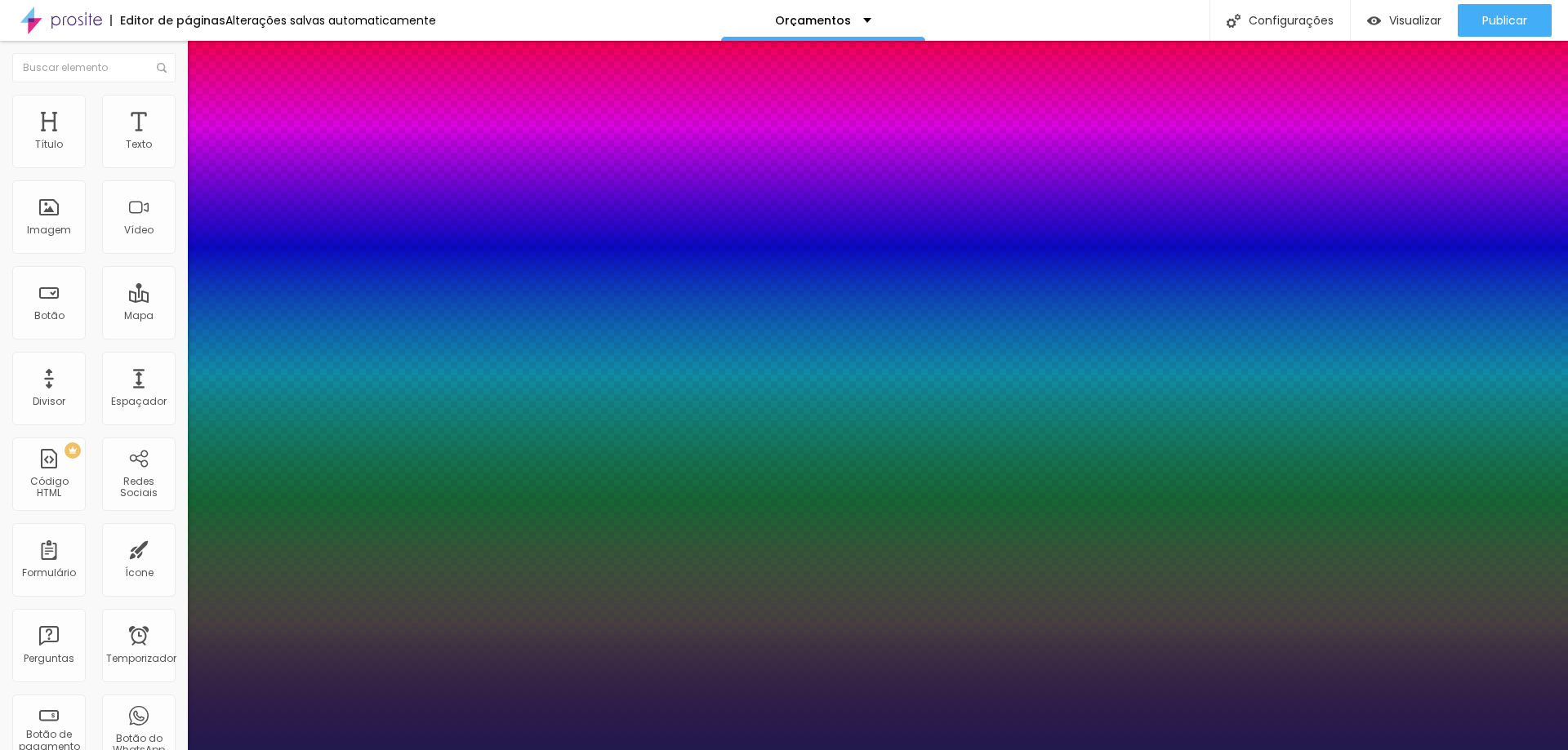
drag, startPoint x: 218, startPoint y: 315, endPoint x: 248, endPoint y: 319, distance: 30.3
click at [1199, 749] on div at bounding box center [784, 750] width 1568 height 0
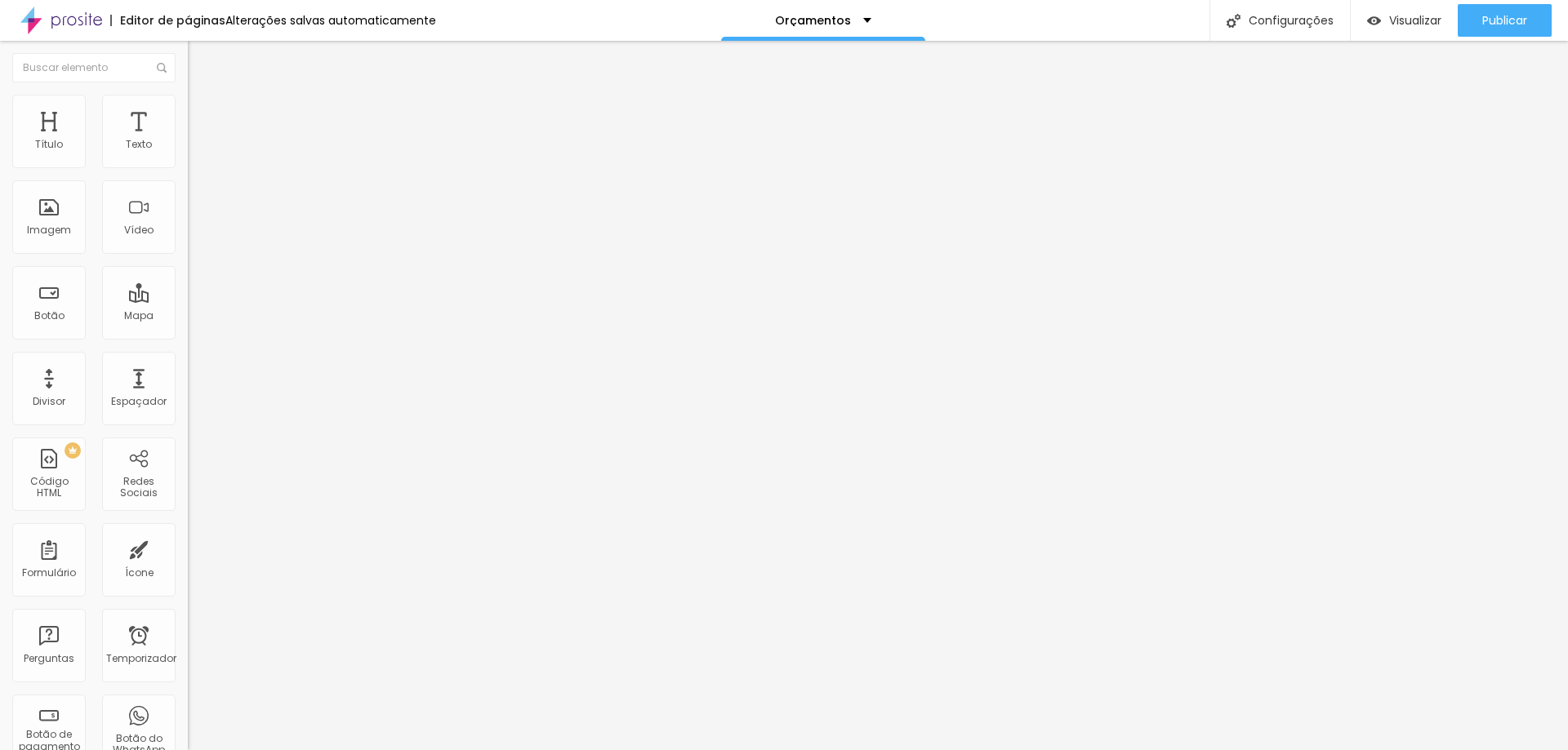
click at [188, 156] on button "button" at bounding box center [199, 149] width 22 height 18
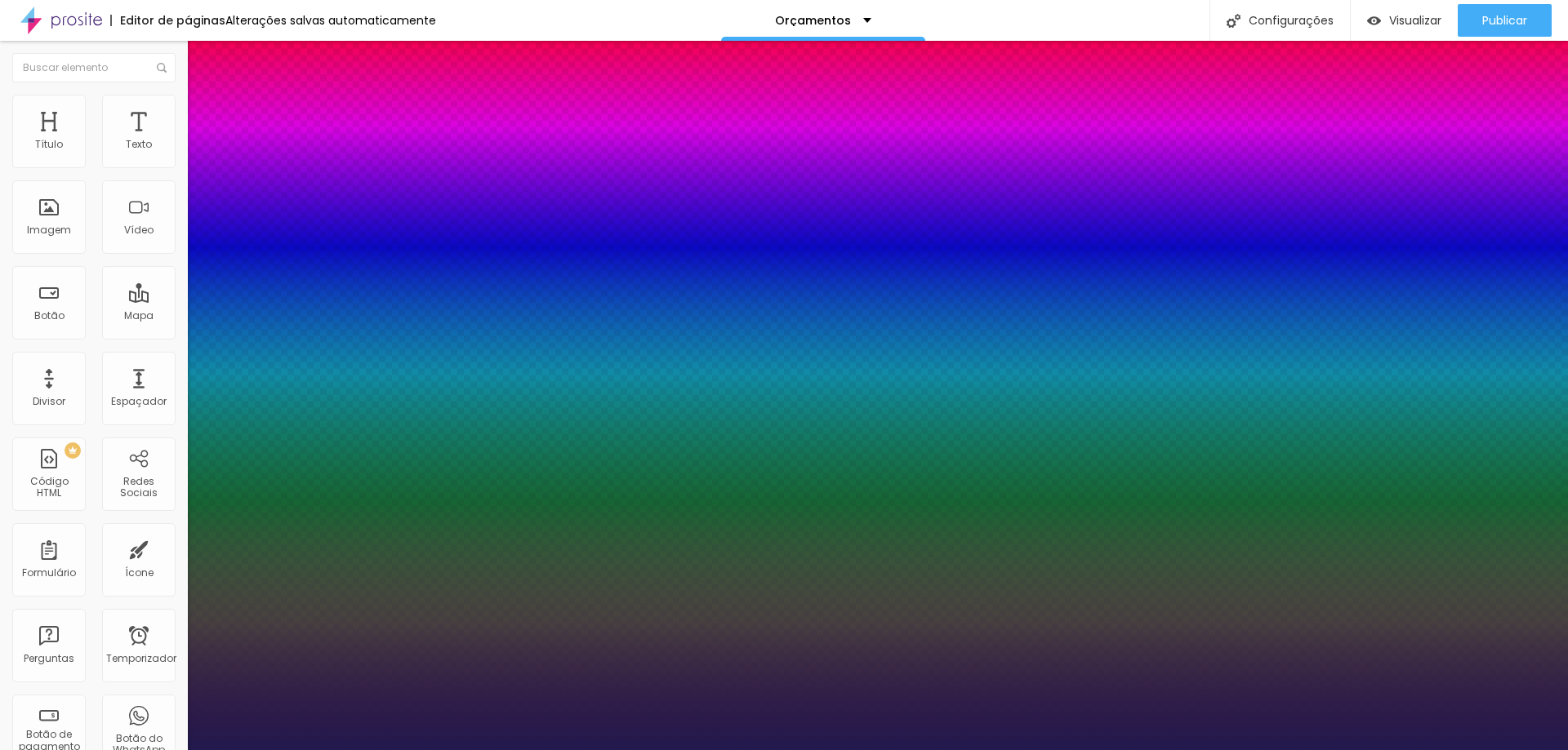
click at [1440, 749] on div at bounding box center [784, 750] width 1568 height 0
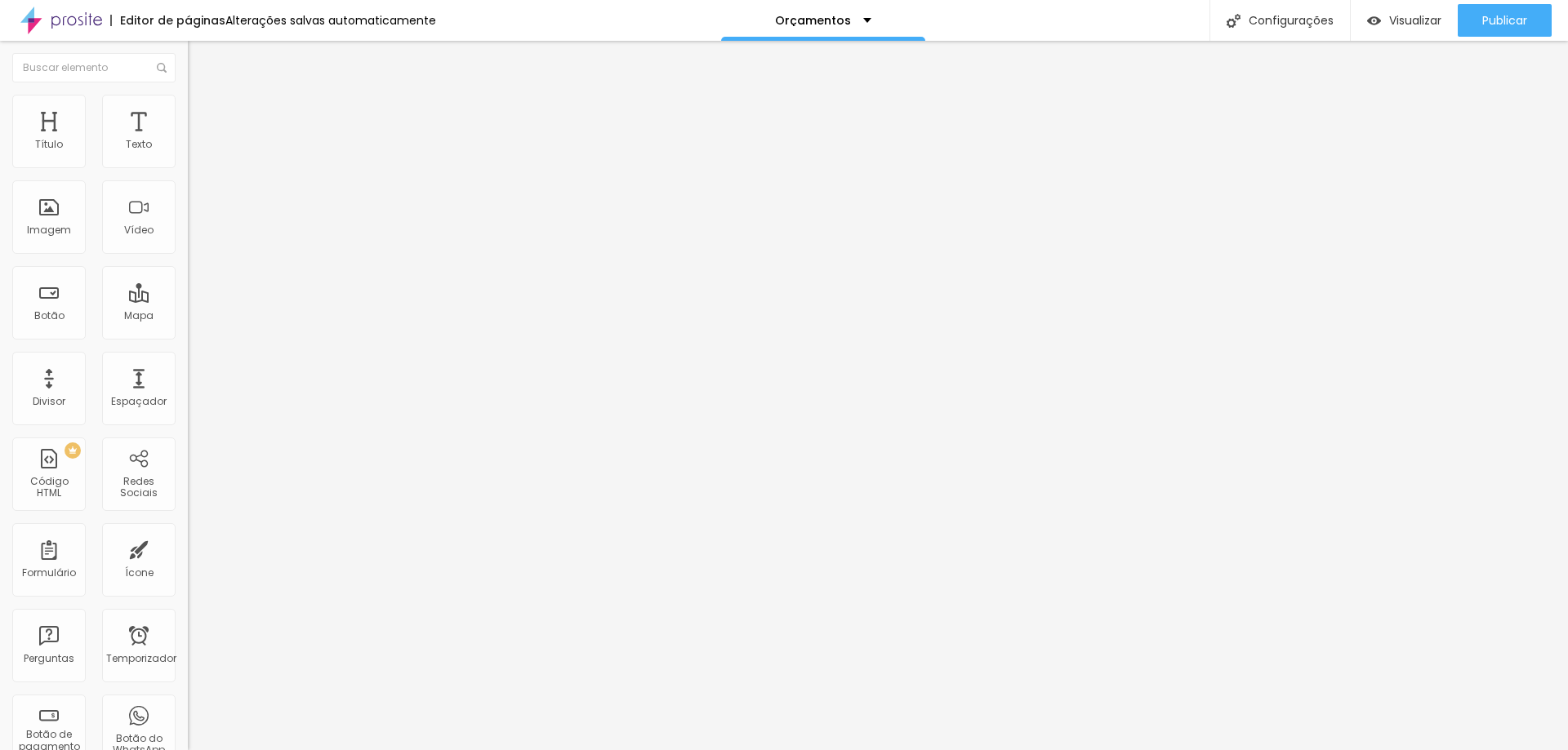
click at [188, 111] on img at bounding box center [195, 118] width 15 height 15
click at [202, 110] on font "Estilo" at bounding box center [215, 106] width 25 height 14
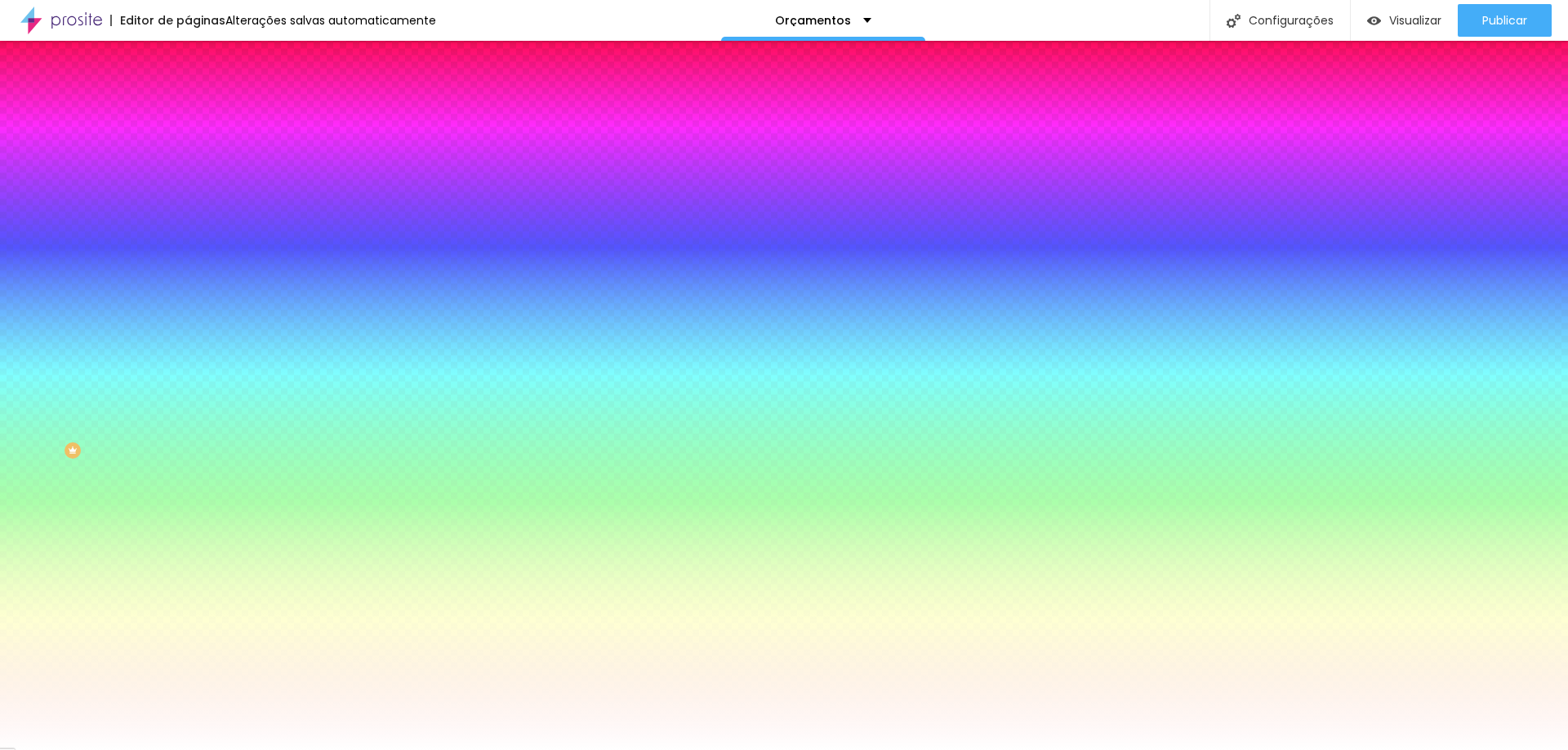
click at [188, 155] on div at bounding box center [282, 155] width 188 height 0
drag, startPoint x: 127, startPoint y: 161, endPoint x: 180, endPoint y: 161, distance: 53.0
click at [188, 161] on div "Cor de fundo Voltar ao padrão #FFFFFF Tipografia Voltar ao padrão Borda Voltar …" at bounding box center [282, 394] width 188 height 534
paste input "53413D"
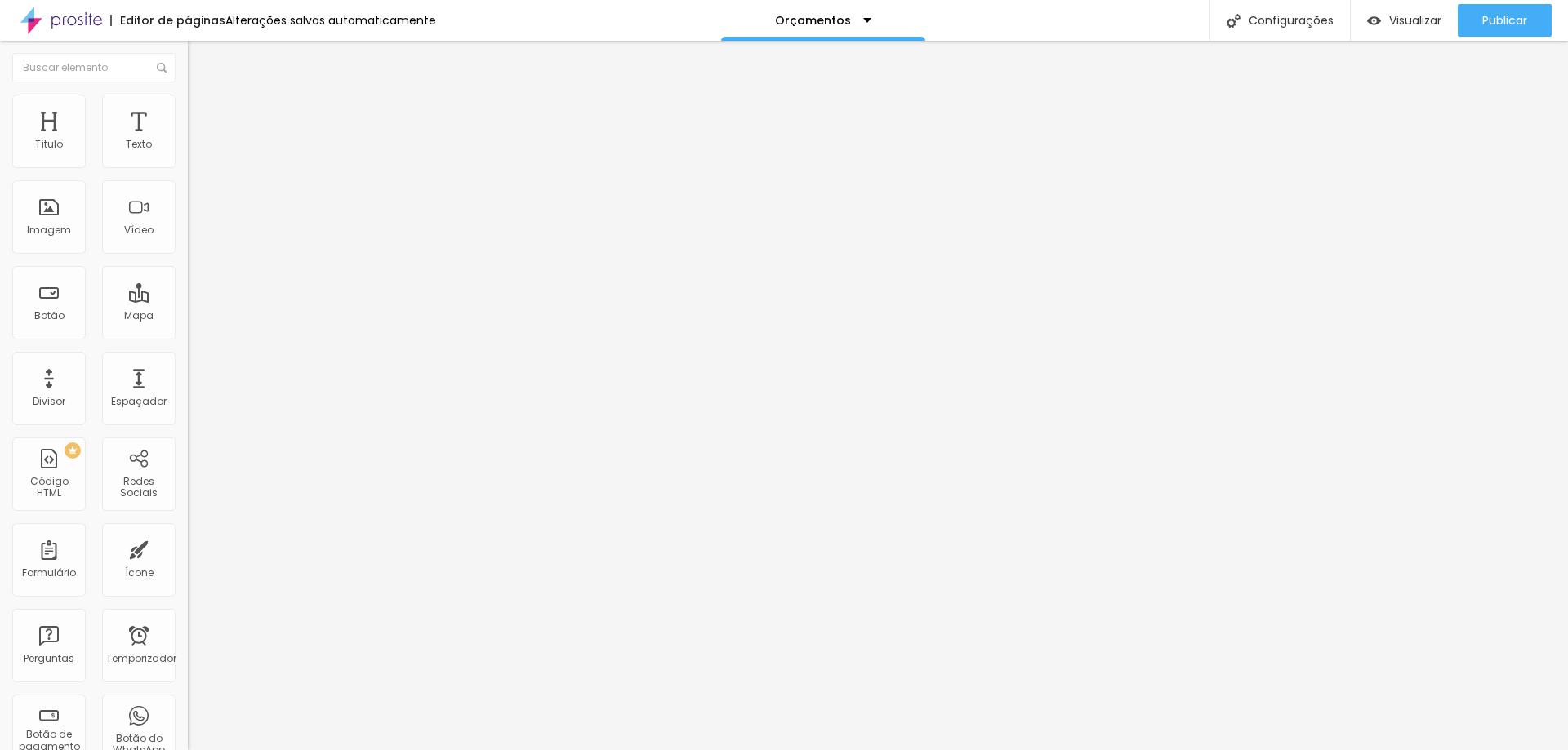
click at [188, 111] on li "Avançado" at bounding box center [282, 119] width 188 height 17
click at [188, 95] on img at bounding box center [195, 102] width 15 height 15
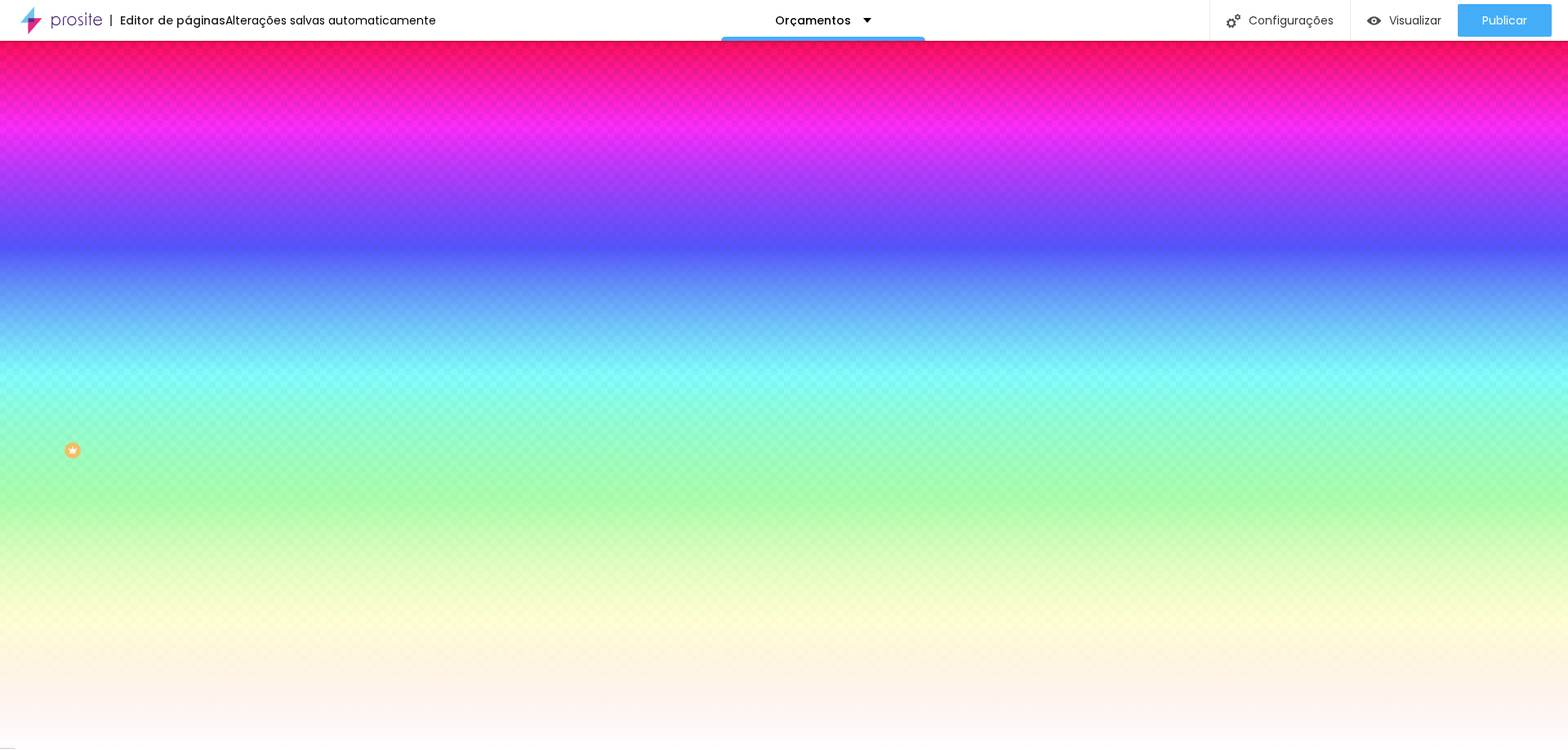
paste input "53413D"
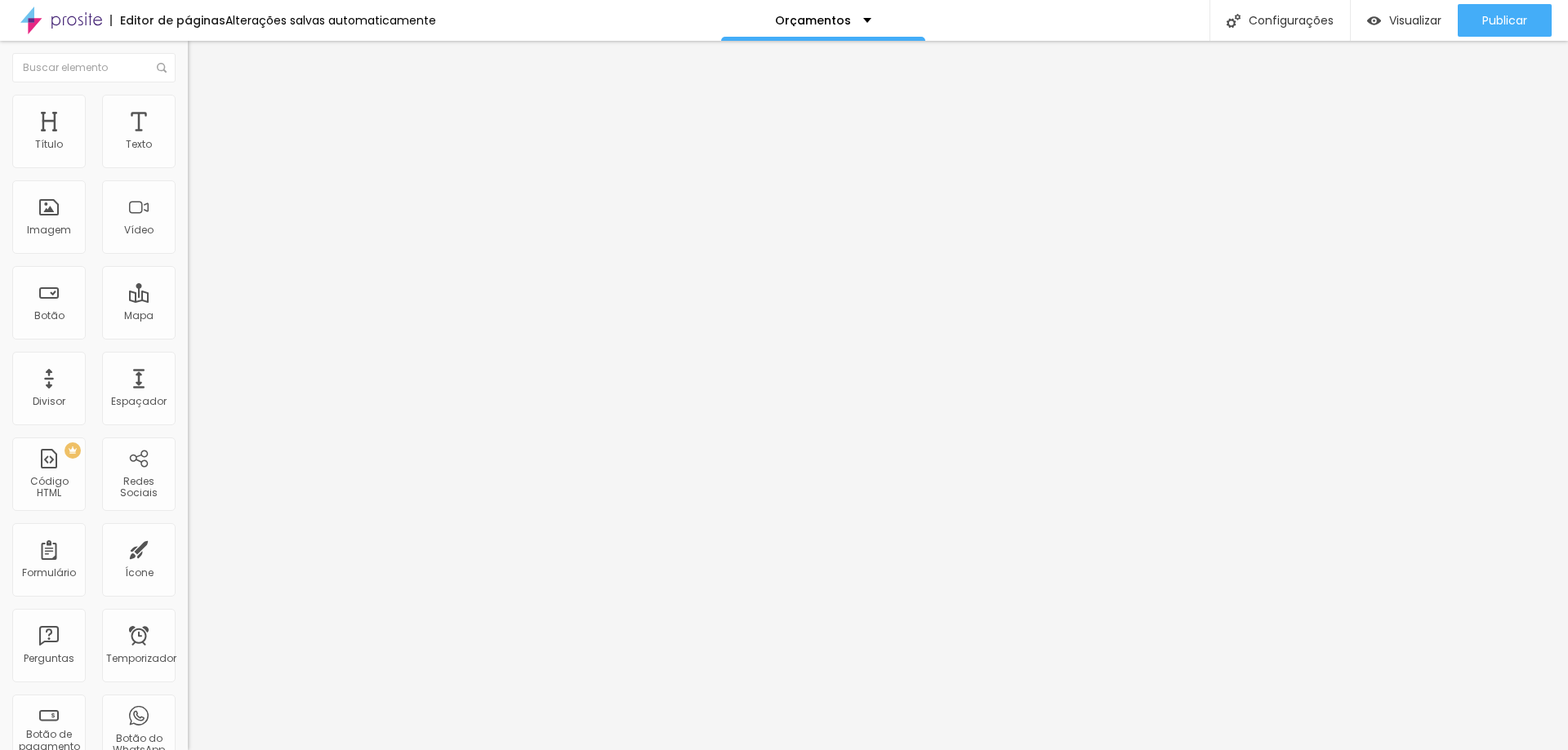
click at [188, 109] on li "Estilo" at bounding box center [282, 103] width 188 height 17
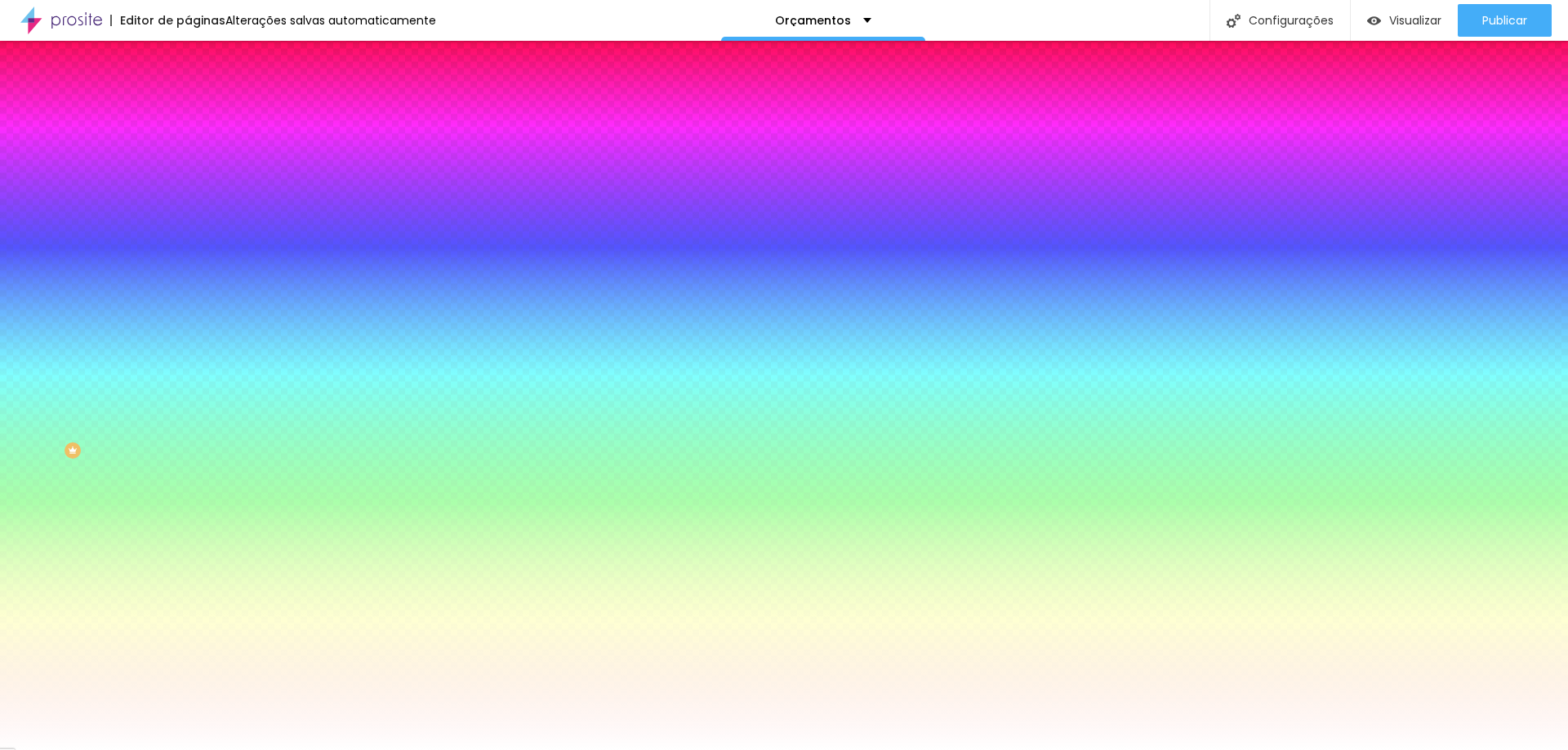
paste input "53413D"
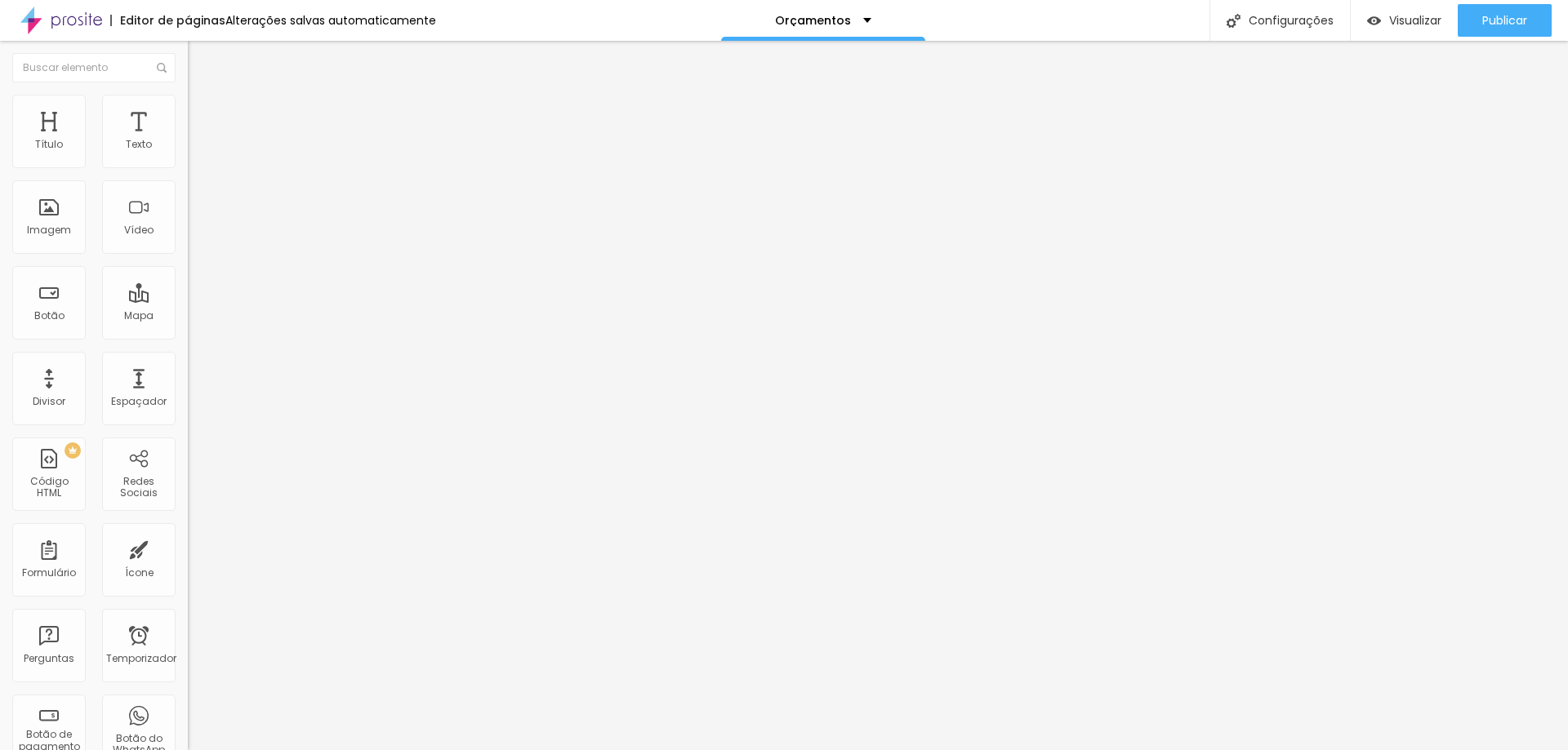
click at [202, 111] on font "Estilo" at bounding box center [215, 106] width 25 height 14
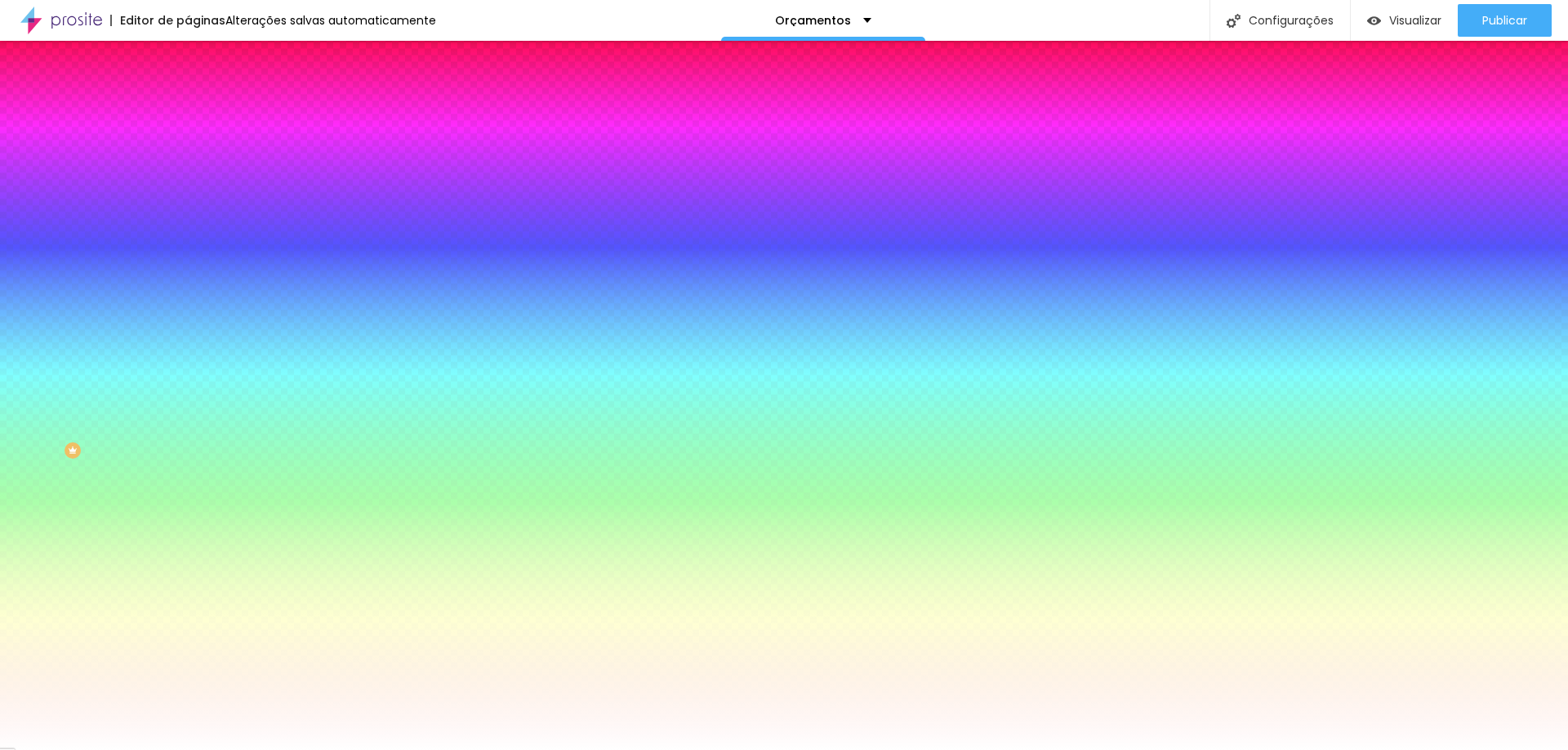
drag, startPoint x: 128, startPoint y: 170, endPoint x: 176, endPoint y: 171, distance: 48.0
click at [188, 171] on div "Cor de fundo Voltar ao padrão #FFFFFF Tipografia Voltar ao padrão Borda Voltar …" at bounding box center [282, 394] width 188 height 534
paste input "53413D"
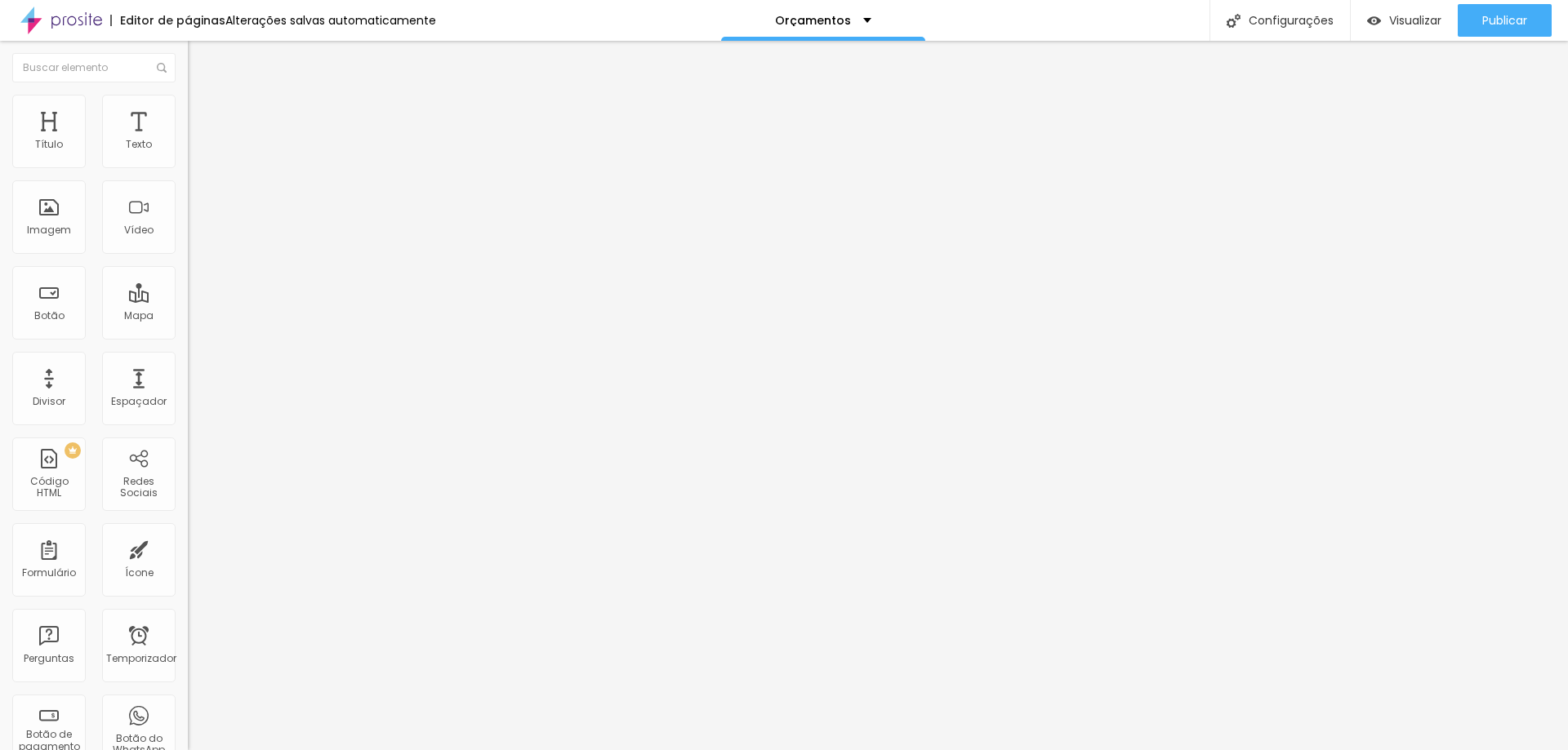
click at [188, 102] on img at bounding box center [195, 102] width 15 height 15
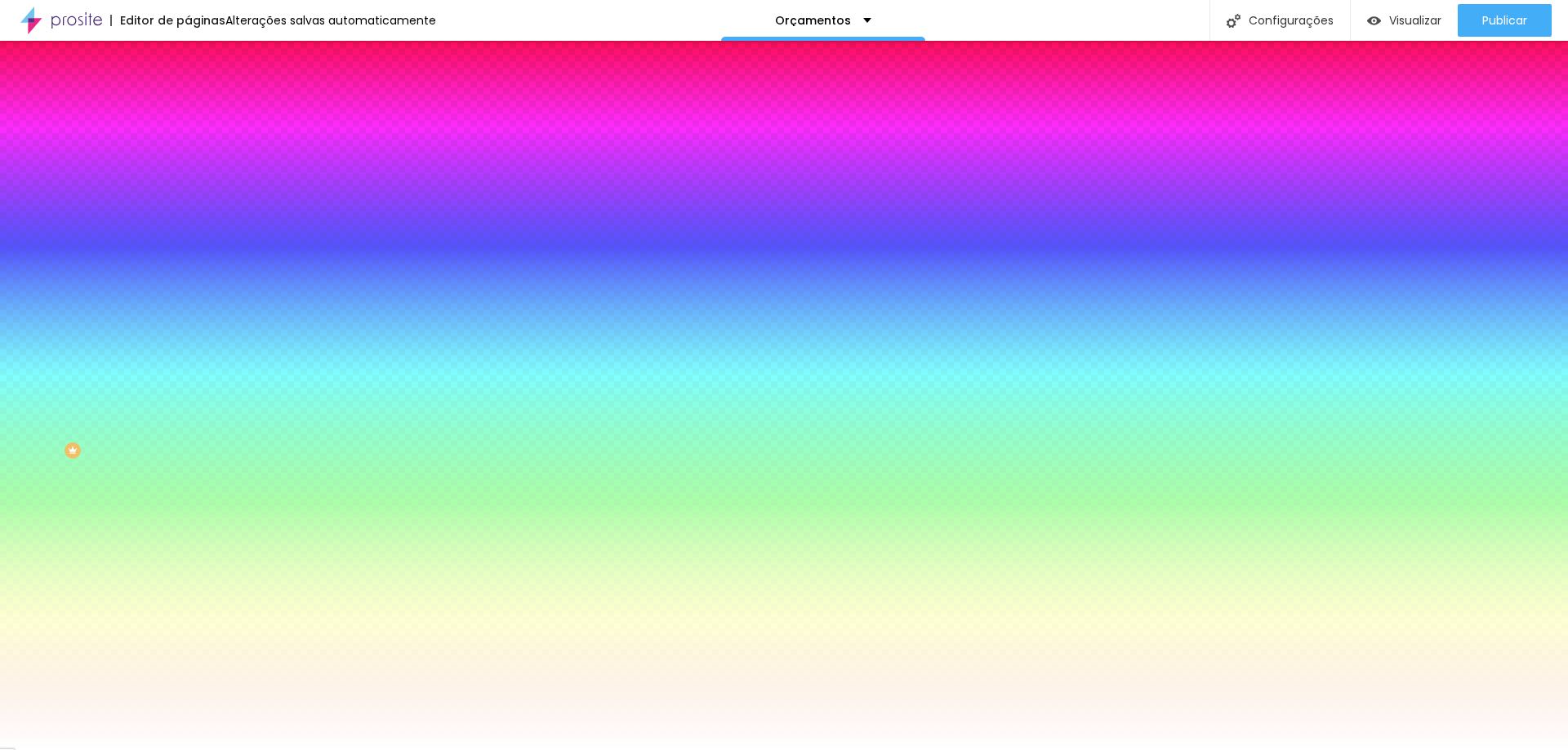
paste input "53413D"
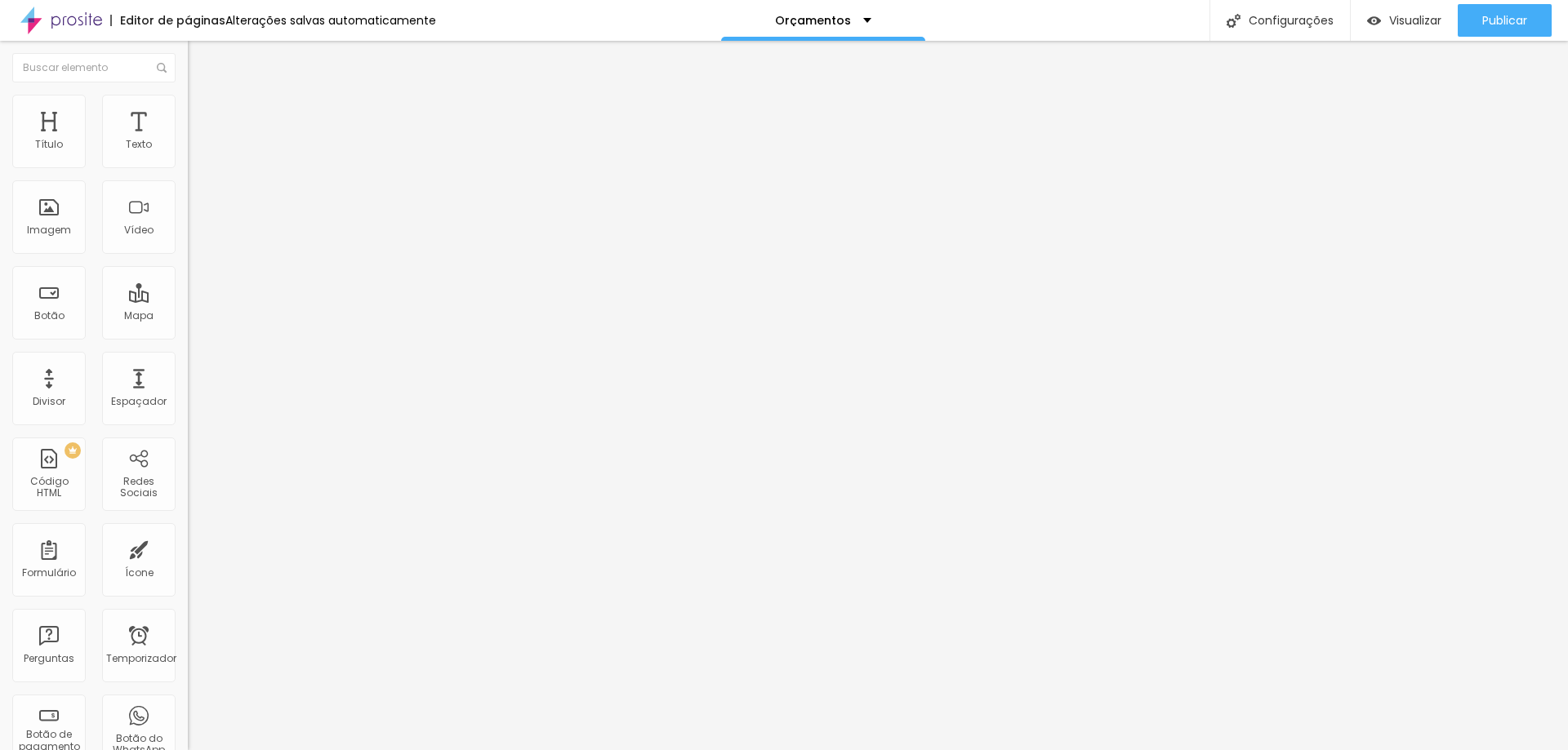
click at [188, 109] on li "Estilo" at bounding box center [282, 103] width 188 height 17
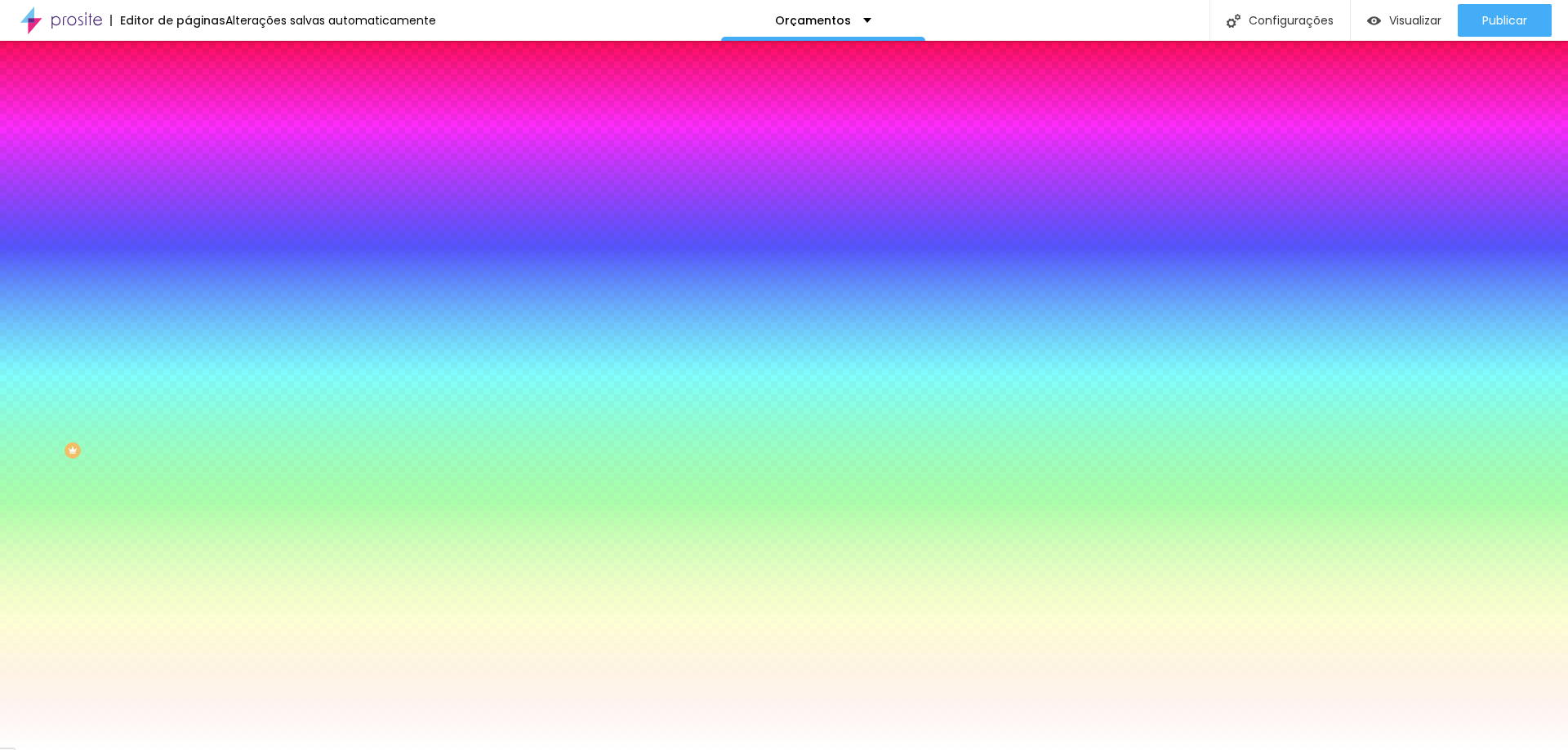
paste input "53413D"
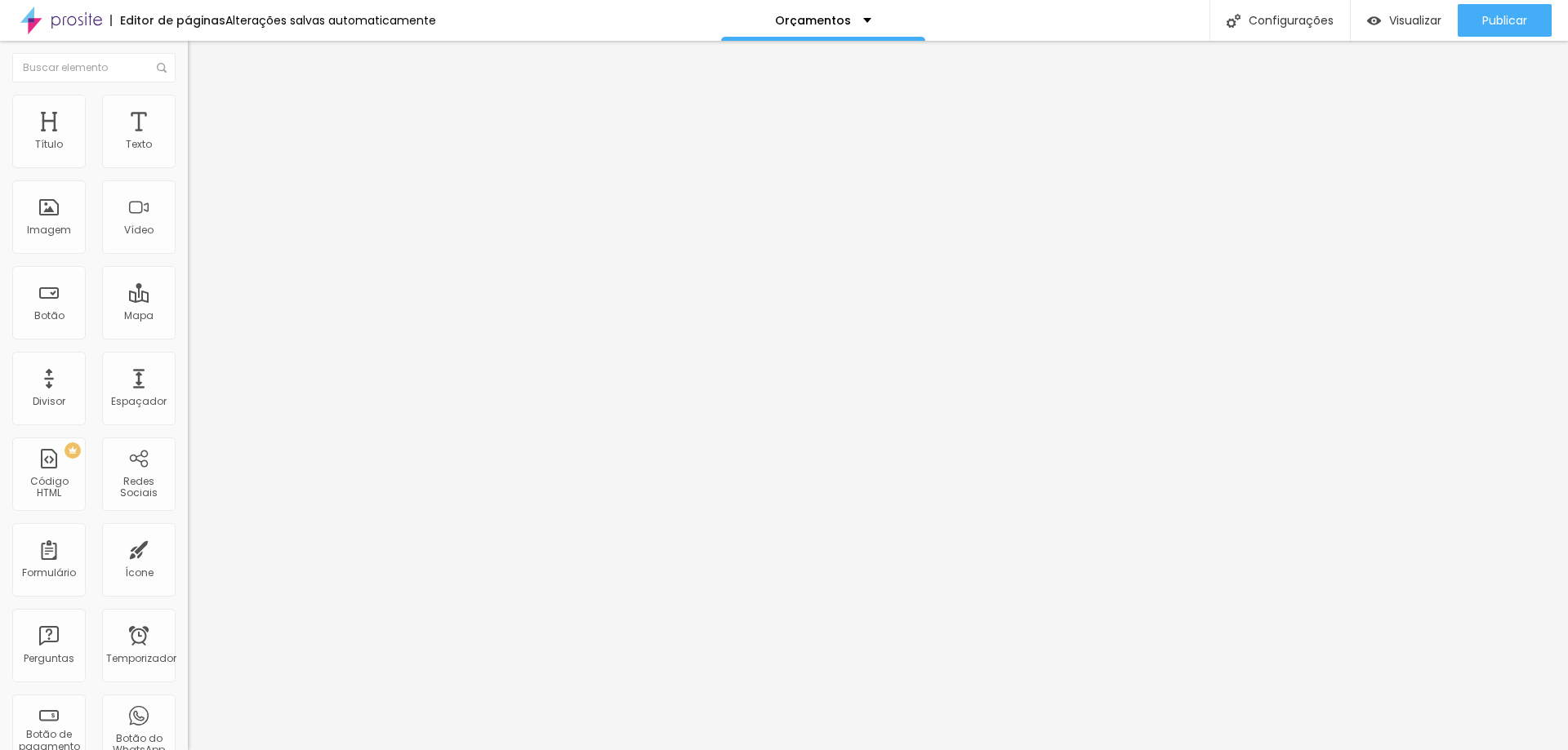
click at [188, 107] on li "Estilo" at bounding box center [282, 103] width 188 height 17
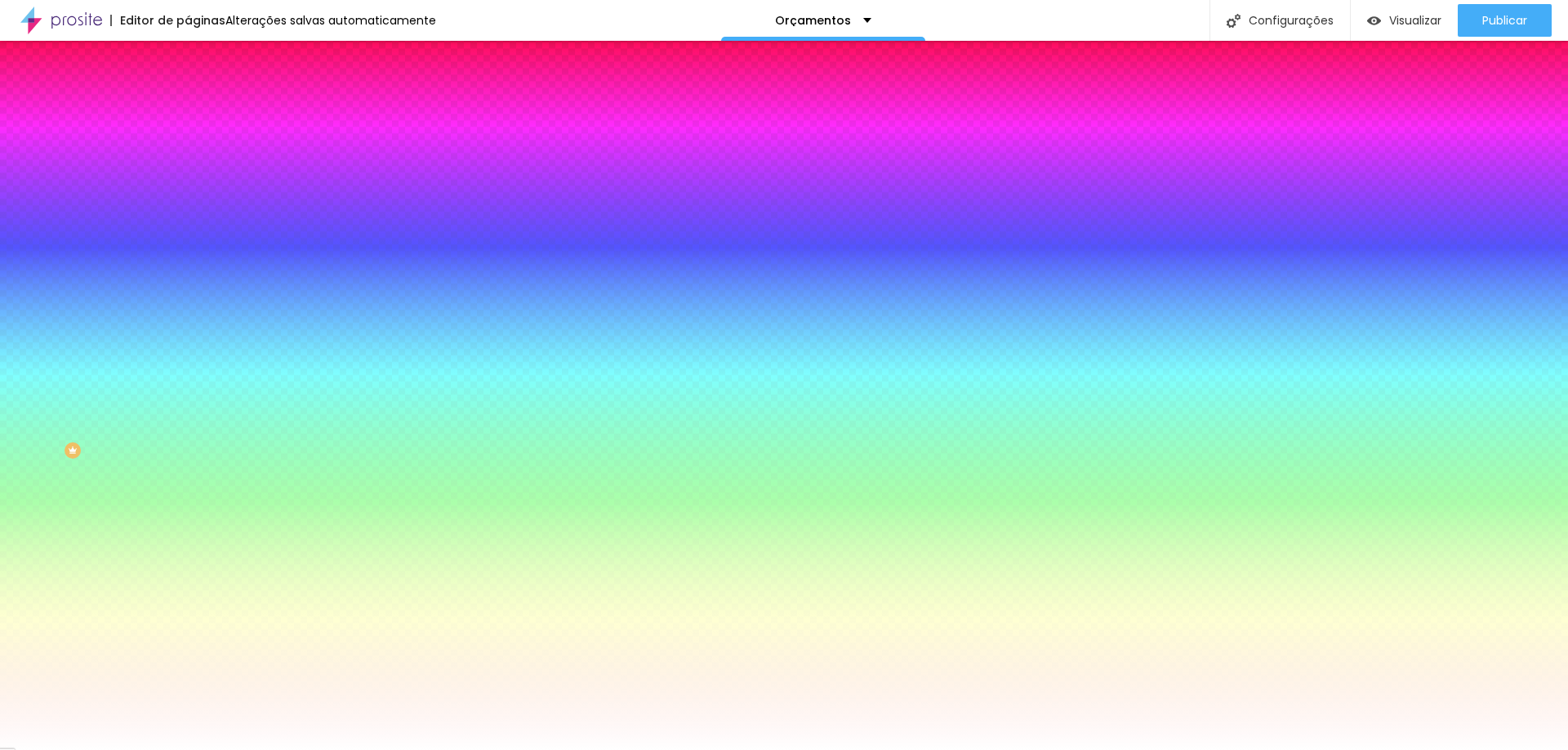
click at [195, 248] on icon "button" at bounding box center [200, 253] width 10 height 10
drag, startPoint x: 283, startPoint y: 304, endPoint x: 183, endPoint y: 308, distance: 100.1
drag, startPoint x: 185, startPoint y: 298, endPoint x: 165, endPoint y: 296, distance: 20.1
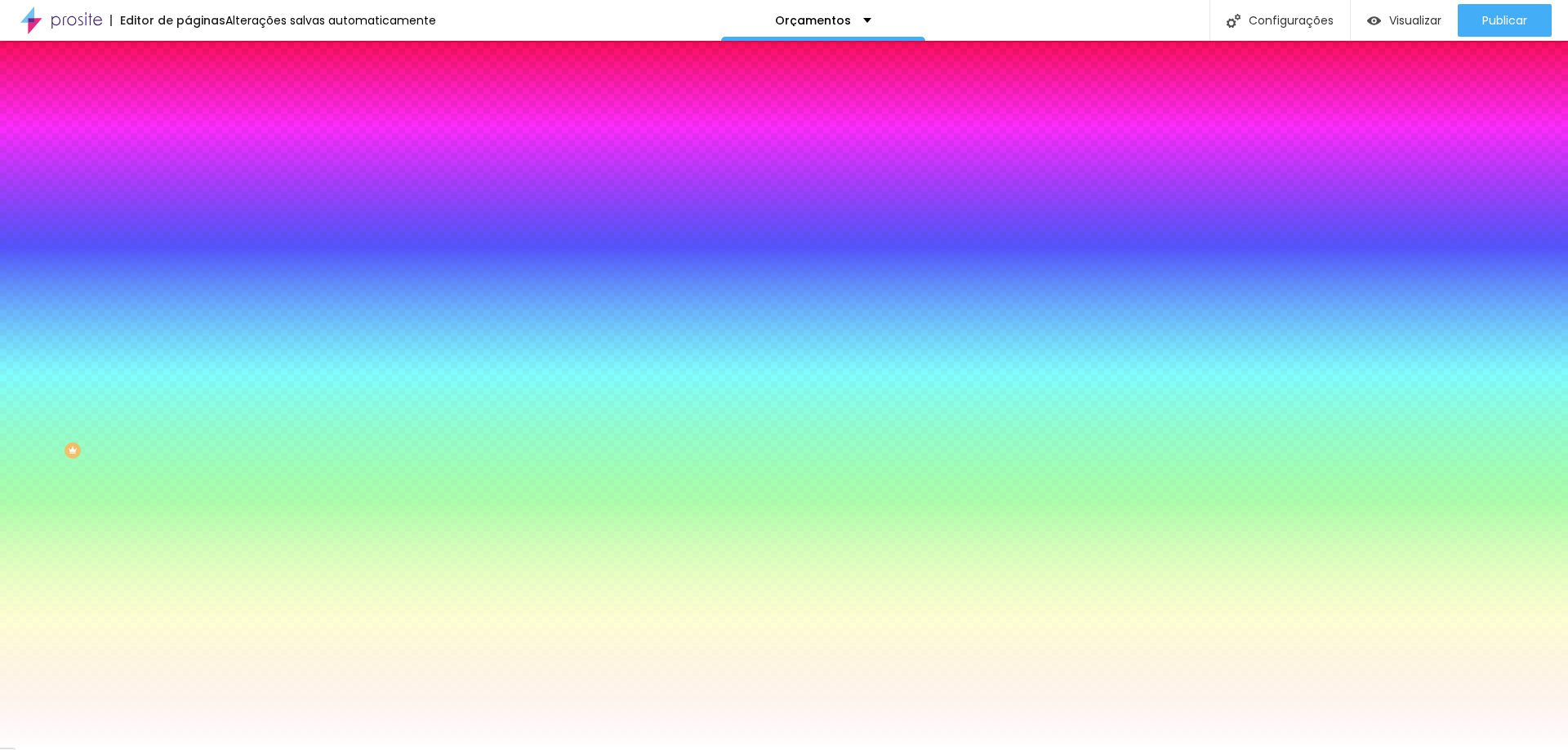
click at [743, 749] on div at bounding box center [784, 750] width 1568 height 0
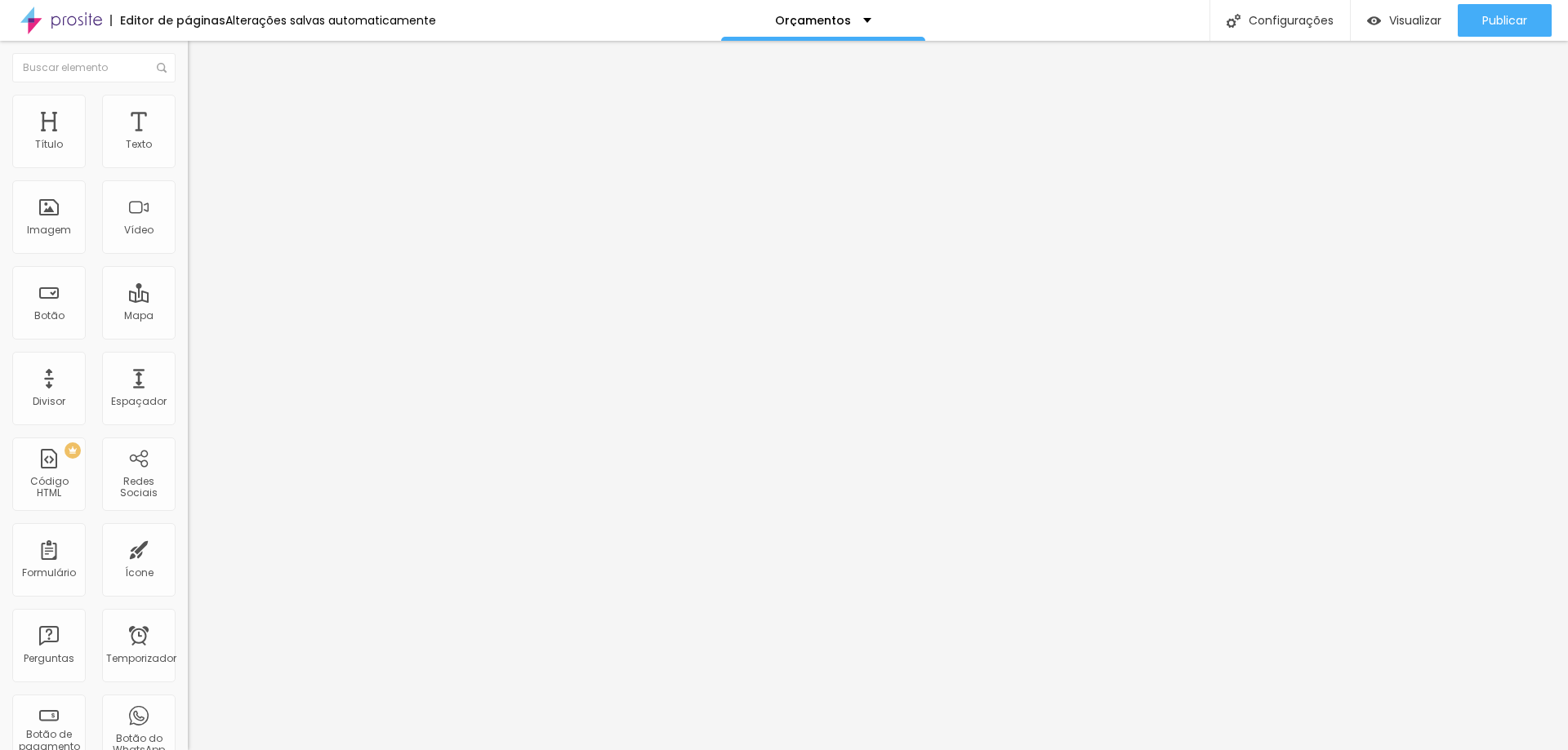
click at [188, 108] on li "Estilo" at bounding box center [282, 103] width 188 height 17
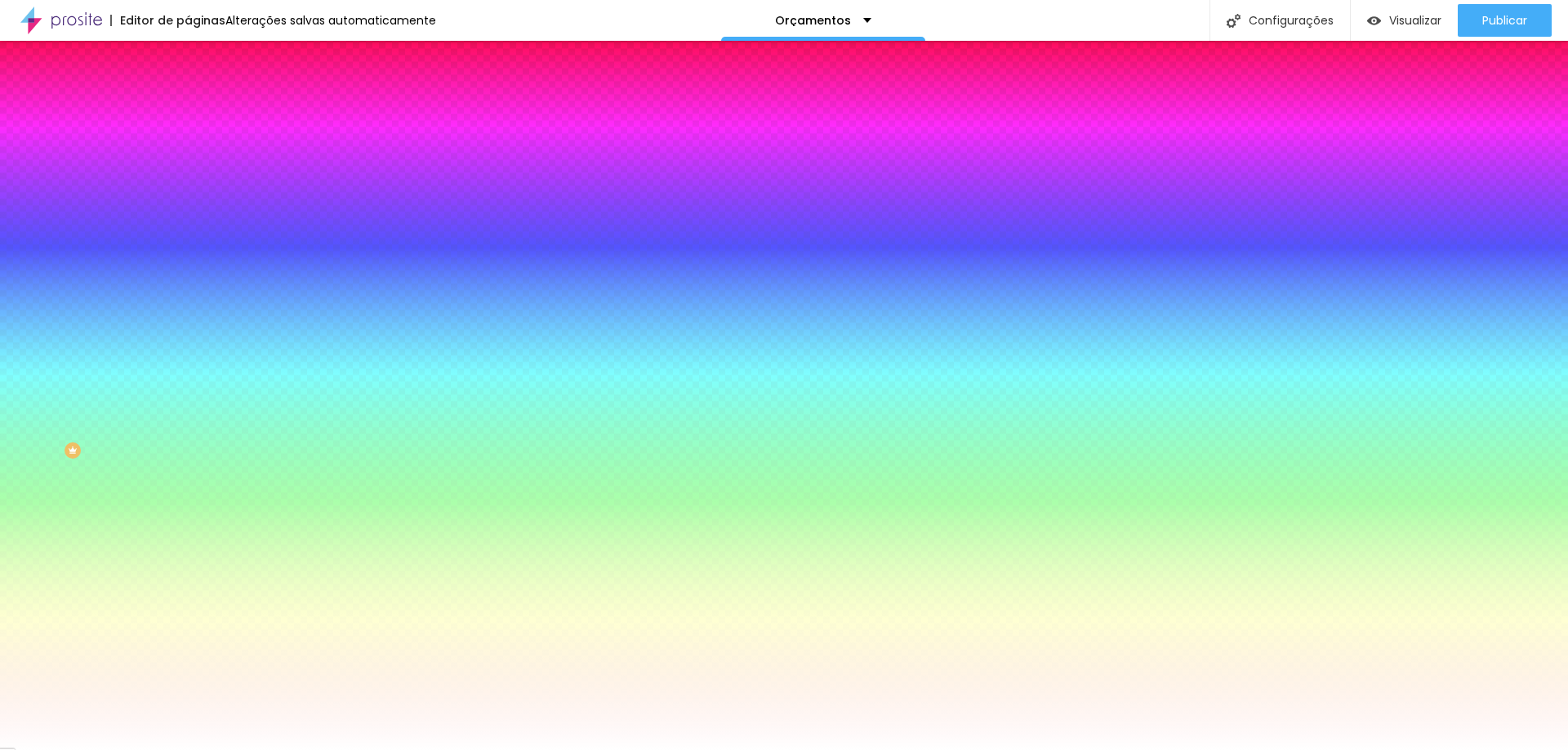
click at [196, 249] on icon "button" at bounding box center [199, 252] width 7 height 7
drag, startPoint x: 176, startPoint y: 304, endPoint x: 159, endPoint y: 308, distance: 17.5
click at [1208, 749] on div at bounding box center [784, 750] width 1568 height 0
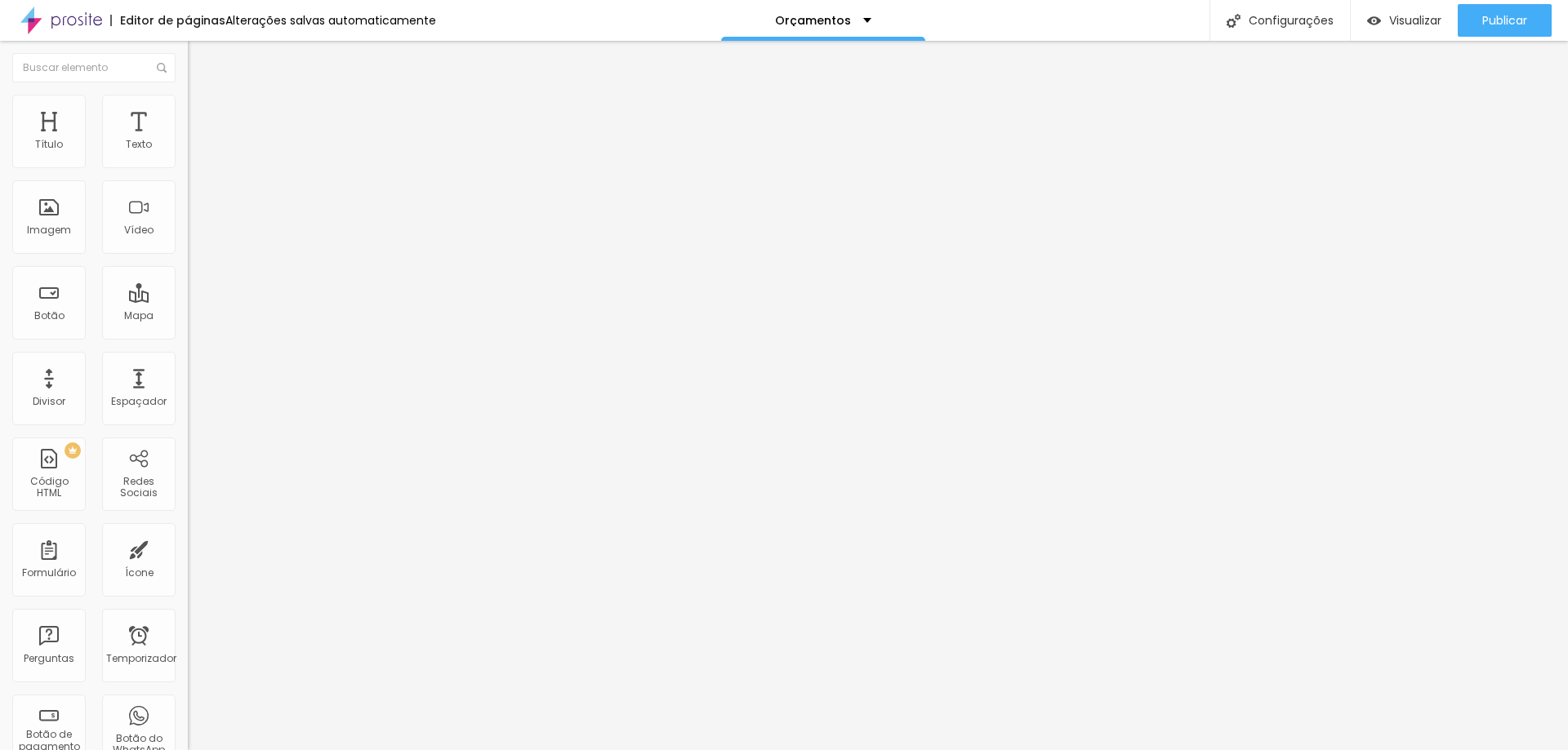
click at [188, 104] on ul "Conteúdo Estilo Avançado" at bounding box center [282, 103] width 188 height 49
click at [202, 111] on font "Estilo" at bounding box center [215, 106] width 25 height 14
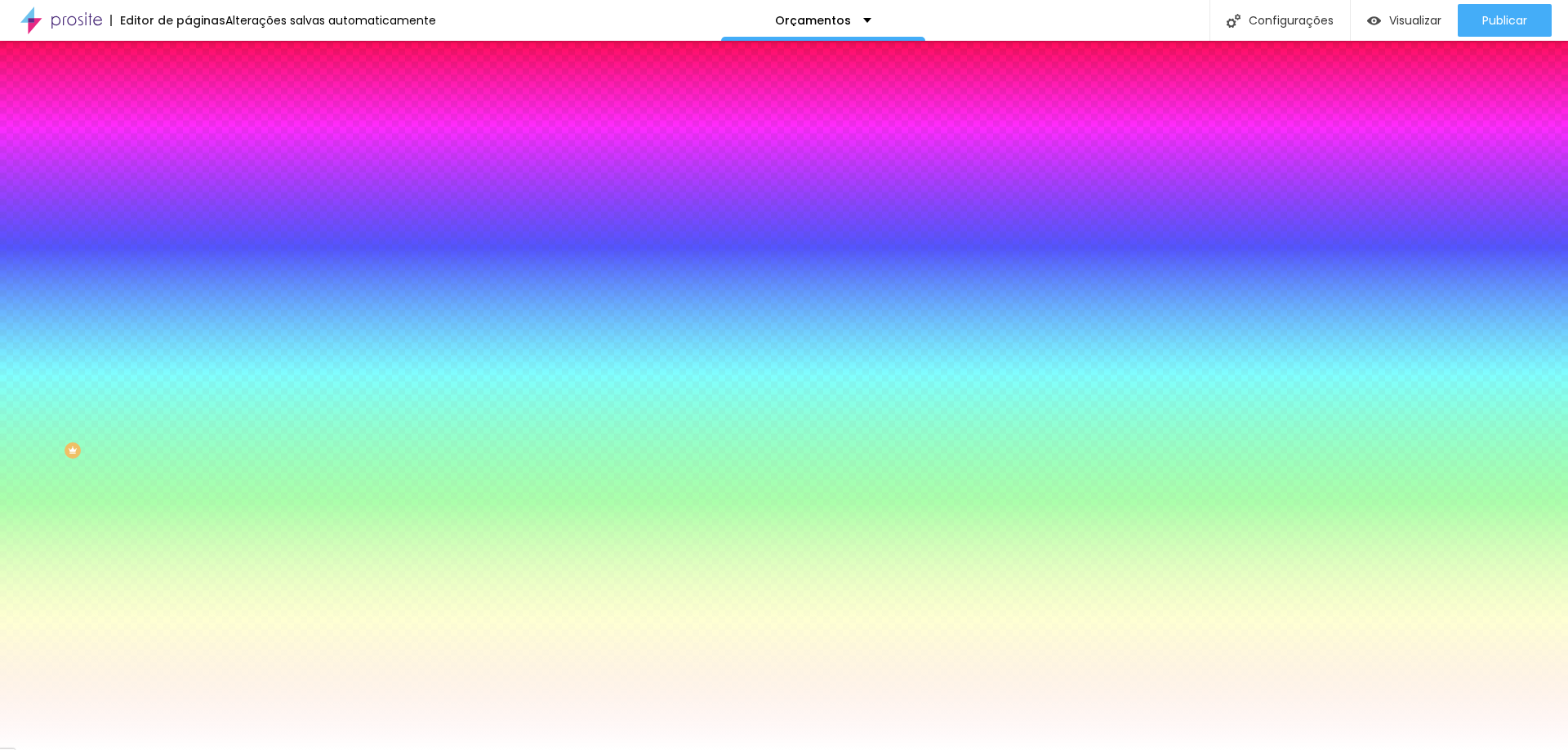
click at [196, 249] on icon "button" at bounding box center [199, 252] width 7 height 7
drag, startPoint x: 191, startPoint y: 301, endPoint x: 166, endPoint y: 301, distance: 25.0
click at [1409, 749] on div at bounding box center [784, 750] width 1568 height 0
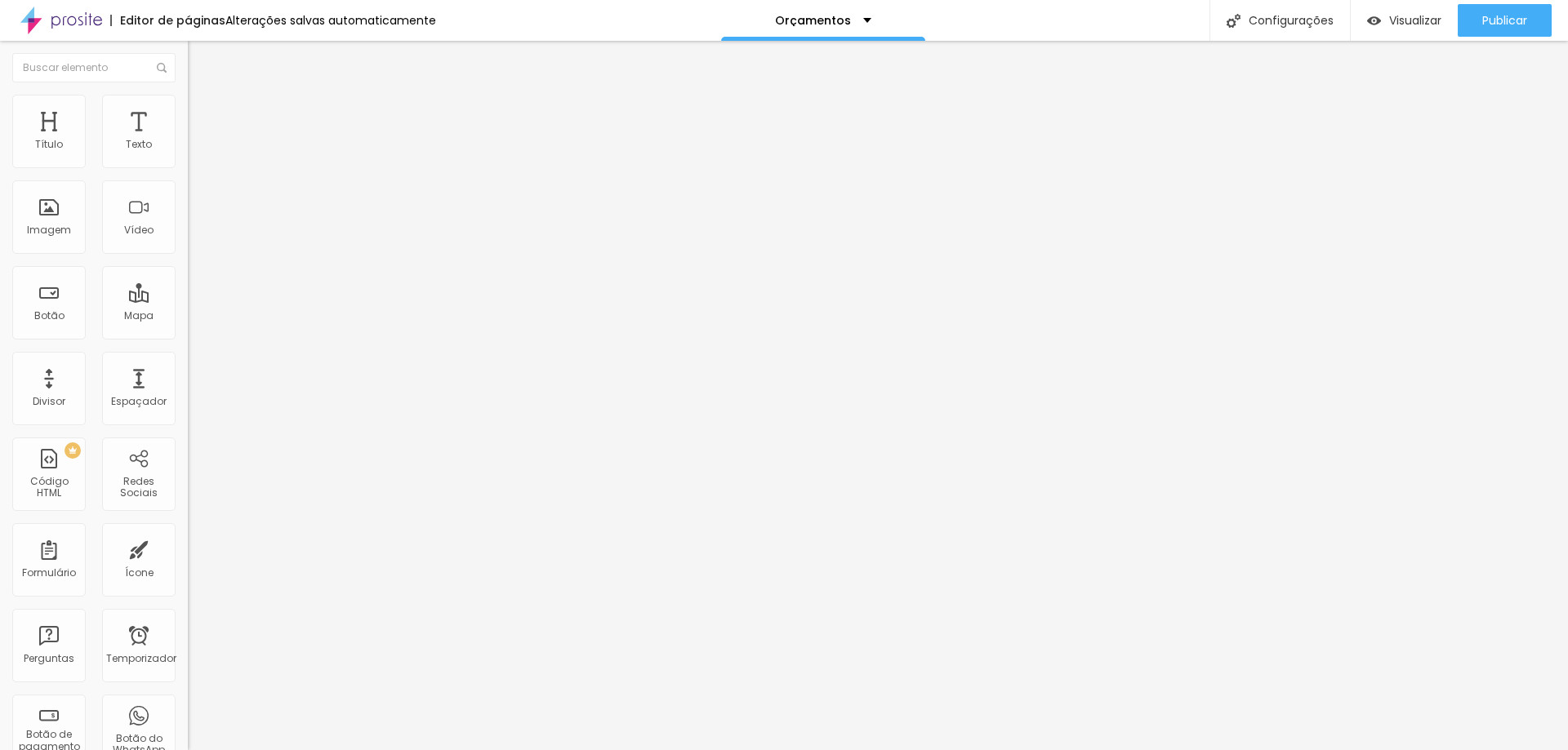
click at [202, 112] on font "Estilo" at bounding box center [215, 106] width 25 height 14
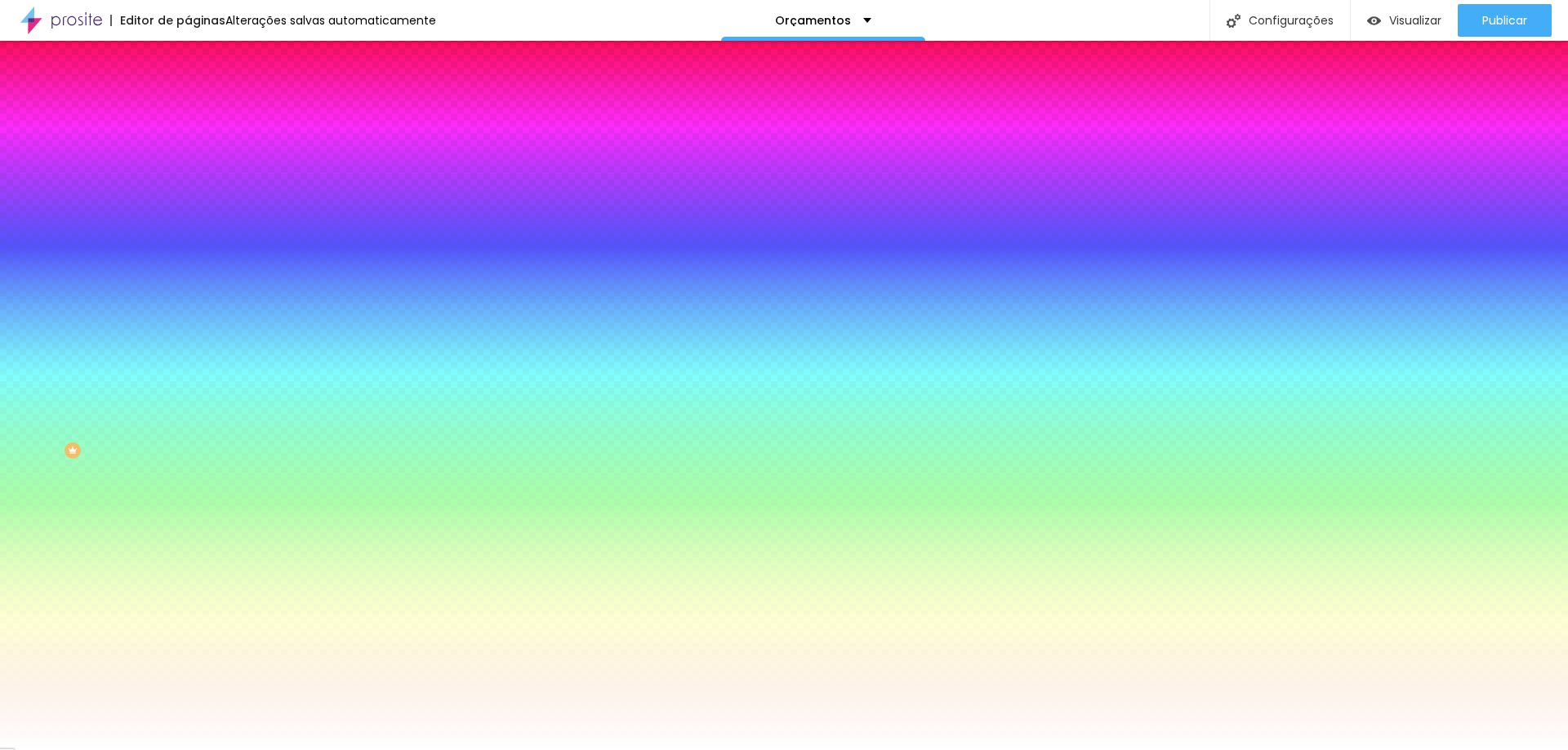
click at [195, 248] on icon "button" at bounding box center [200, 253] width 10 height 10
drag, startPoint x: 185, startPoint y: 301, endPoint x: 165, endPoint y: 303, distance: 20.1
click at [887, 749] on div at bounding box center [784, 750] width 1568 height 0
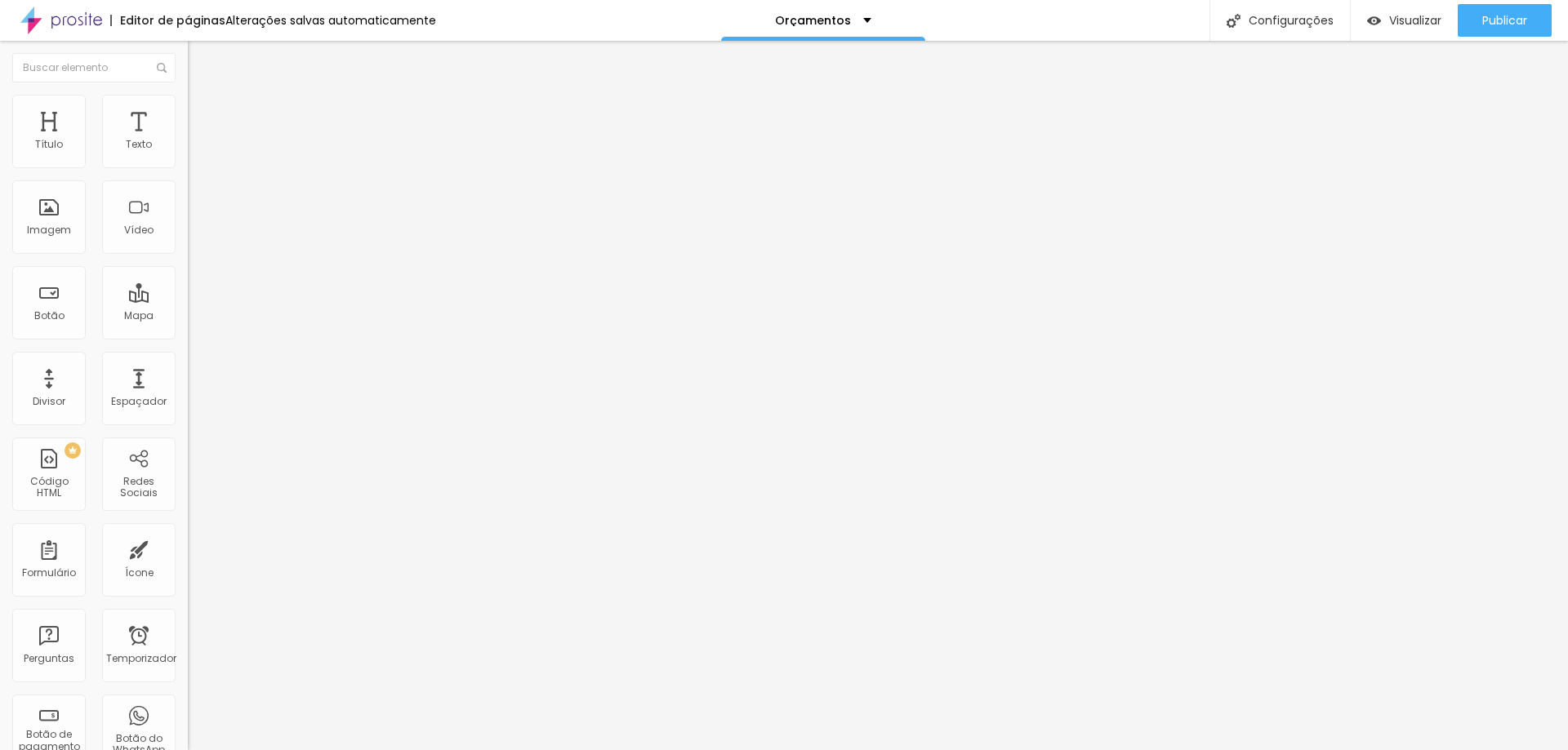
click at [188, 95] on li "Estilo" at bounding box center [282, 103] width 188 height 17
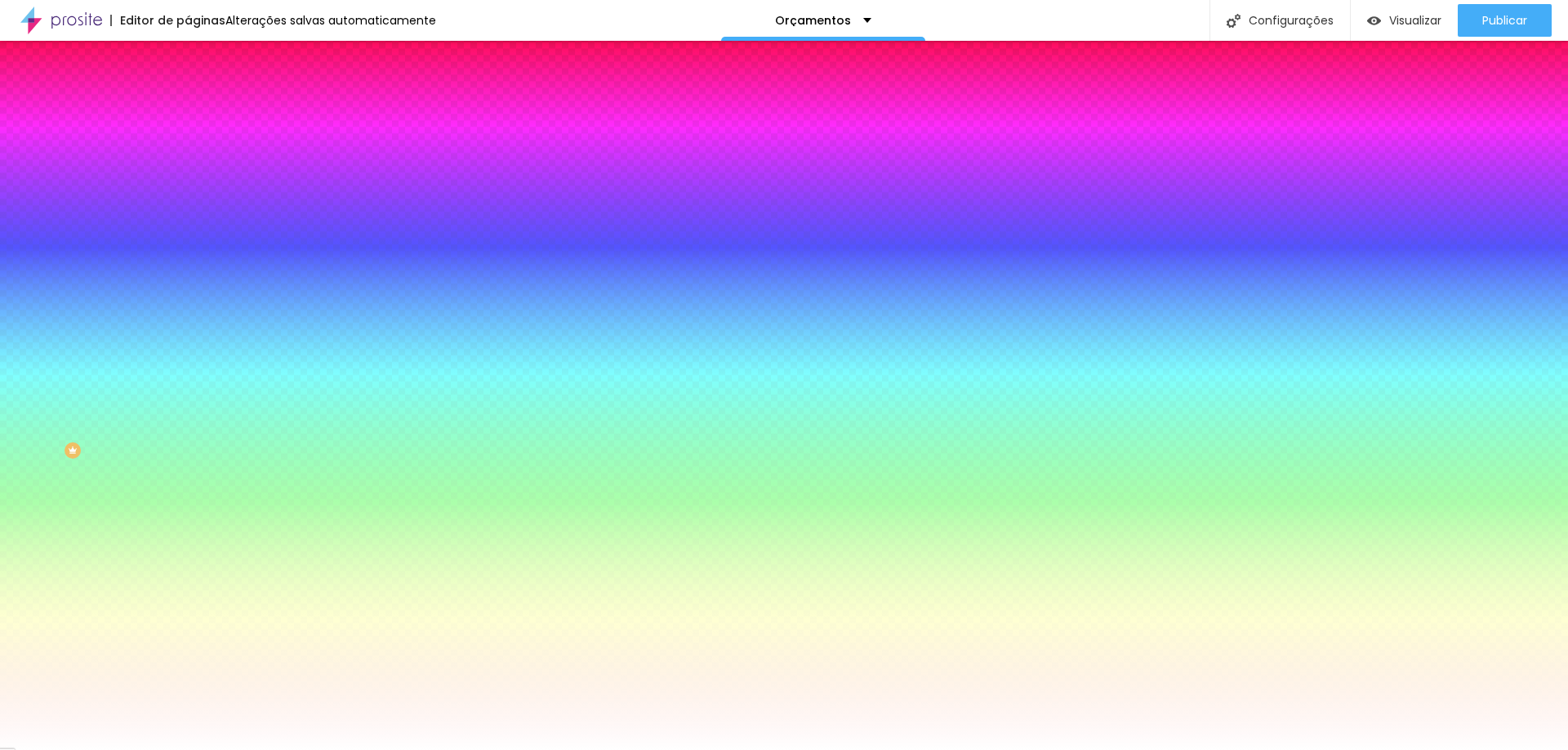
click at [196, 204] on icon "button" at bounding box center [199, 207] width 7 height 7
click at [321, 749] on div at bounding box center [784, 750] width 1568 height 0
click at [195, 248] on icon "button" at bounding box center [200, 253] width 10 height 10
drag, startPoint x: 180, startPoint y: 302, endPoint x: 166, endPoint y: 299, distance: 14.3
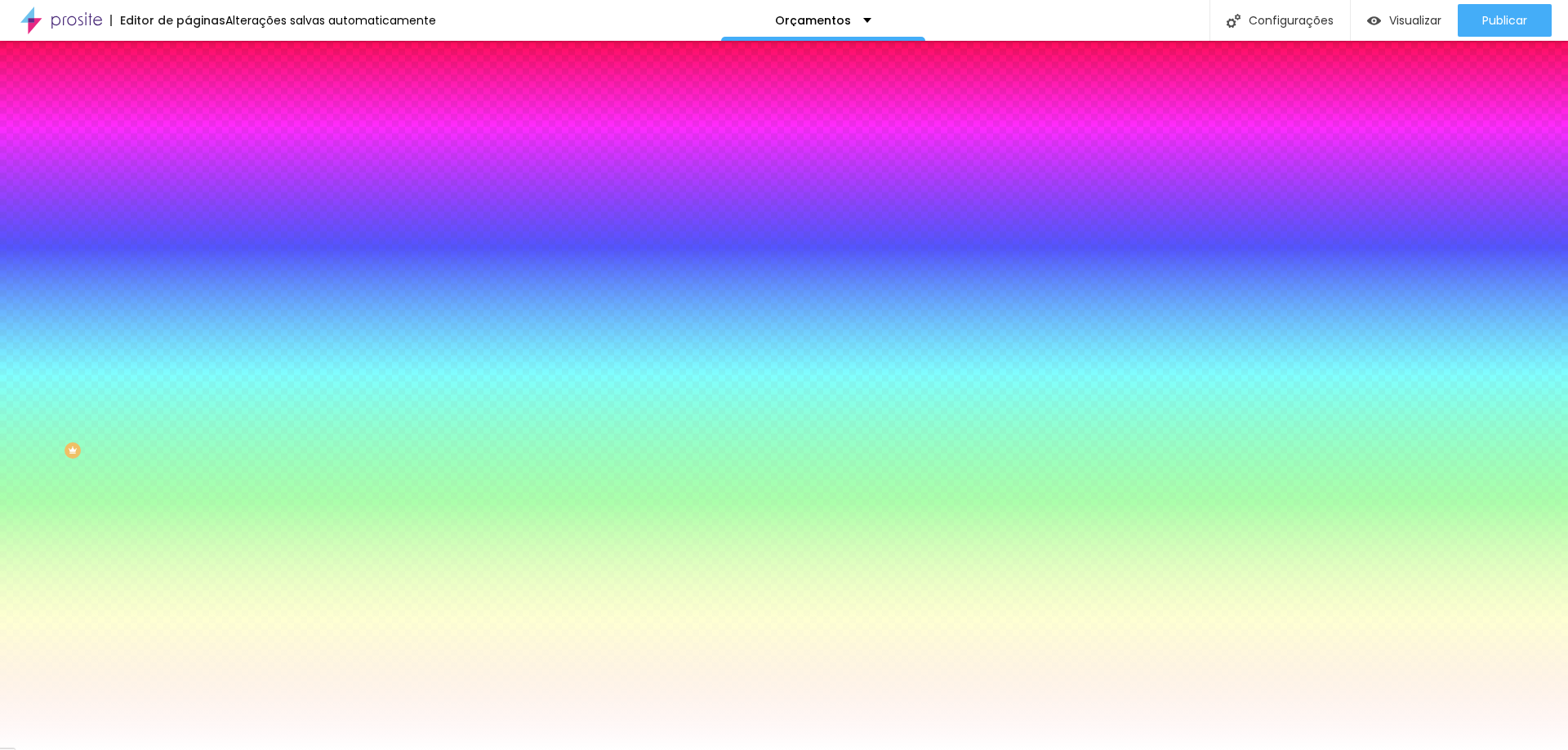
click at [1184, 749] on div at bounding box center [784, 750] width 1568 height 0
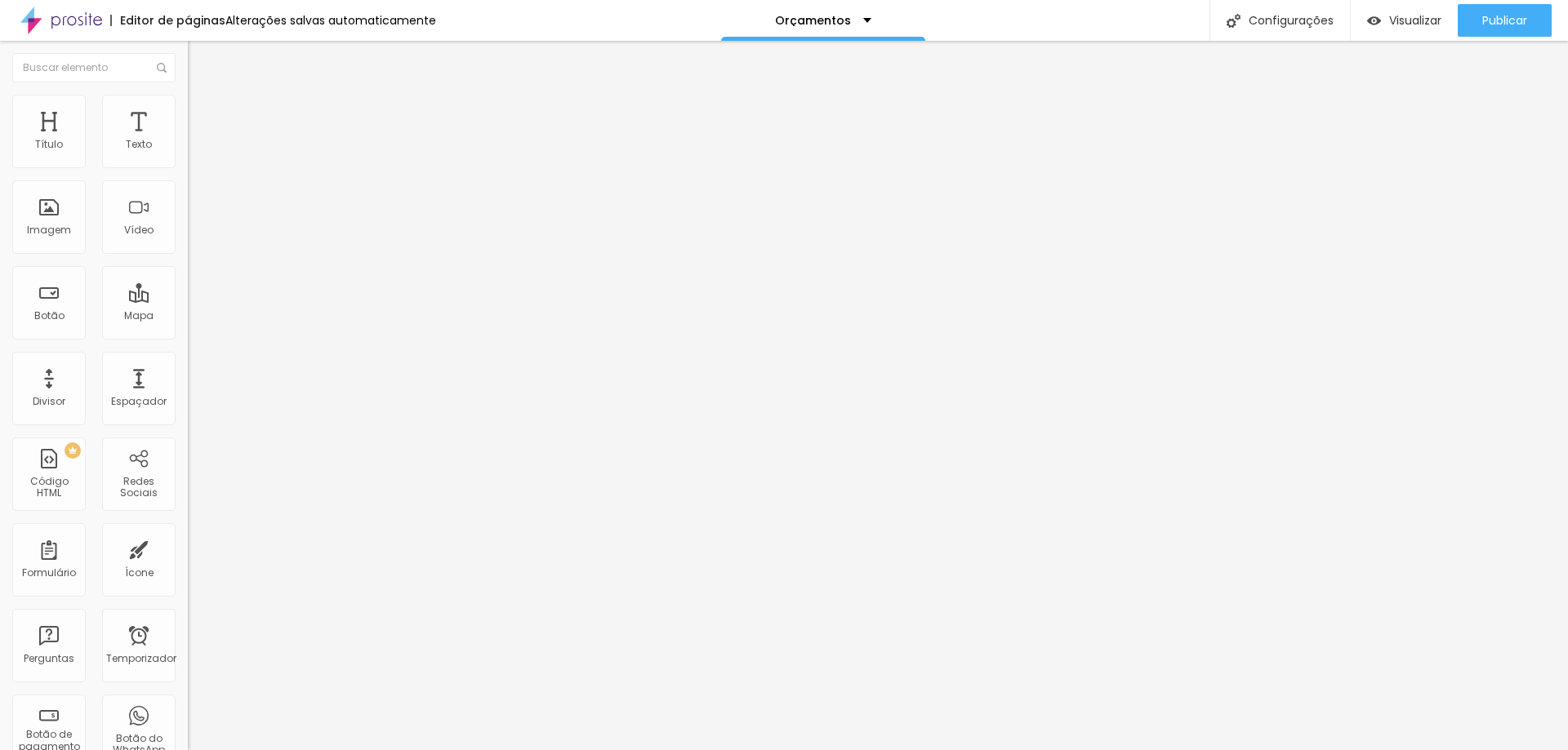
click at [188, 102] on img at bounding box center [195, 102] width 15 height 15
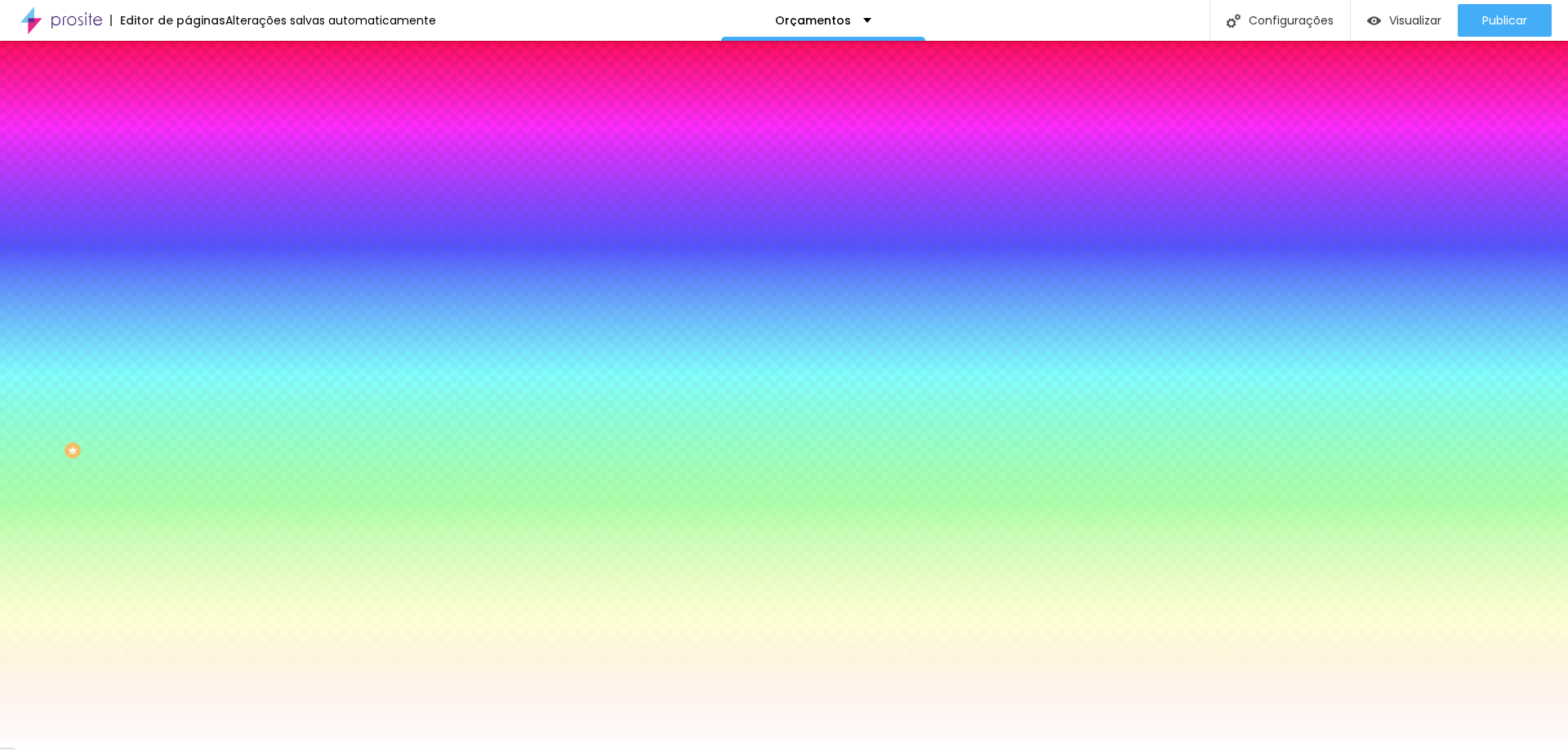
click at [188, 245] on button "button" at bounding box center [199, 254] width 22 height 18
drag, startPoint x: 189, startPoint y: 301, endPoint x: 156, endPoint y: 301, distance: 33.0
click at [1425, 749] on div at bounding box center [784, 750] width 1568 height 0
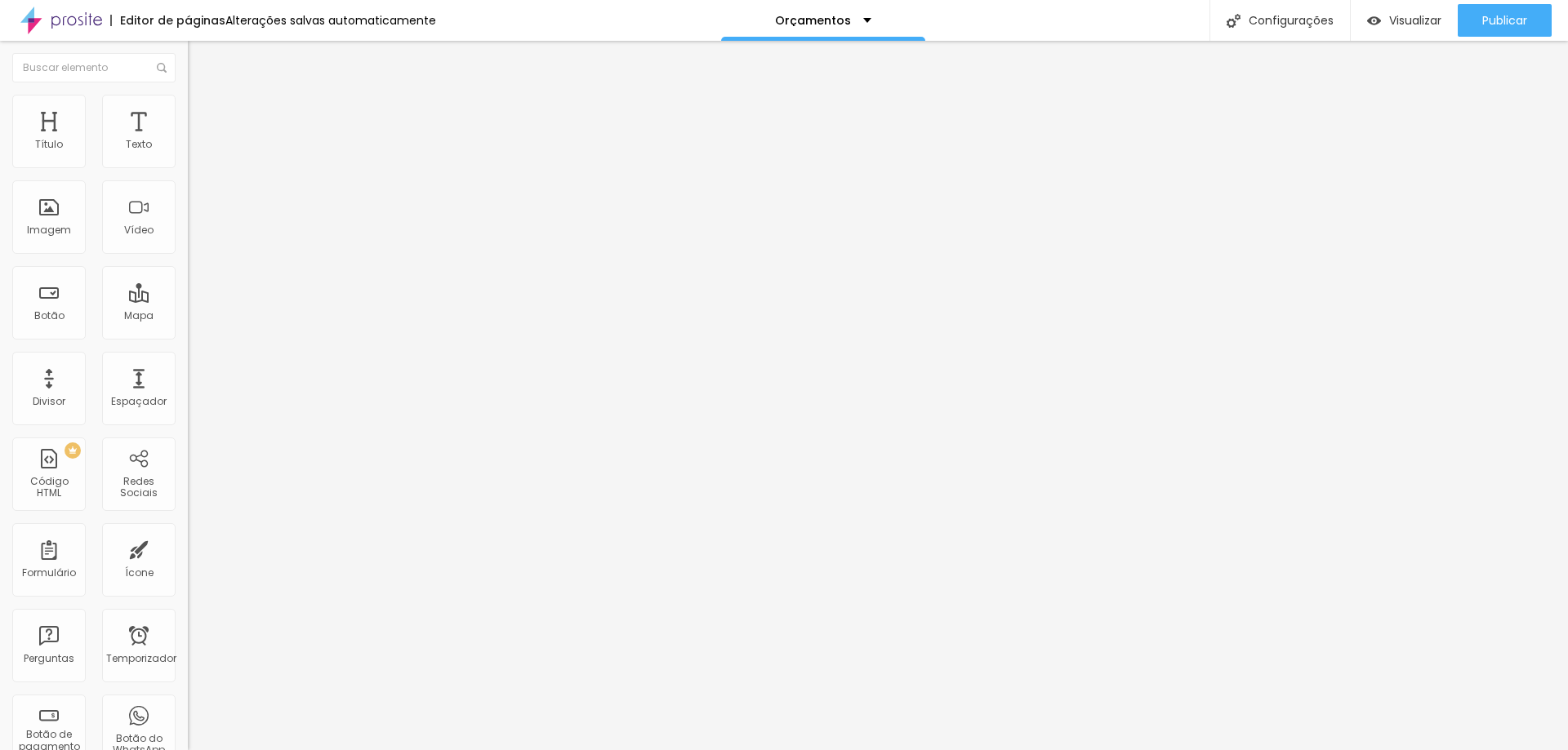
click at [188, 108] on li "Estilo" at bounding box center [282, 103] width 188 height 17
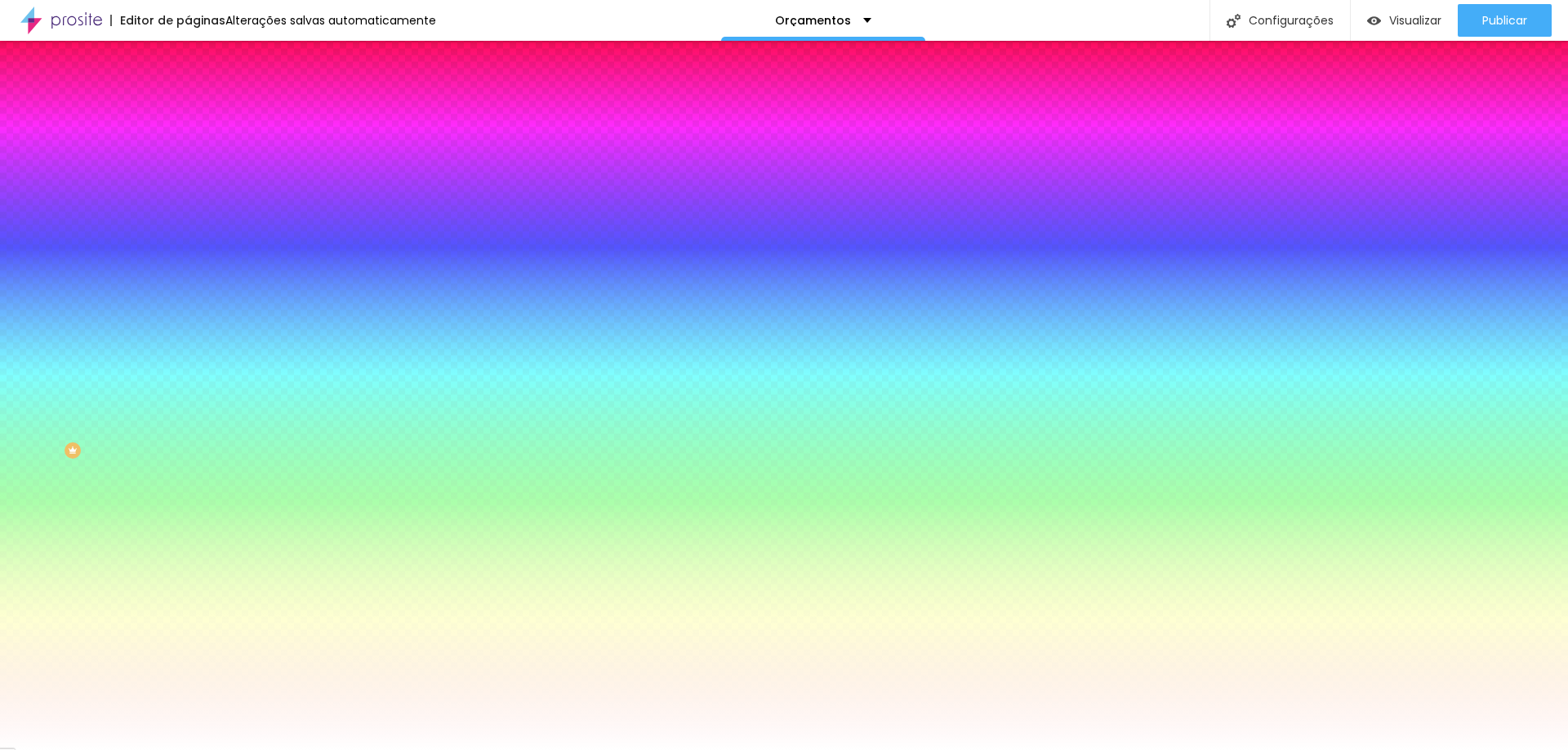
click at [196, 205] on icon "button" at bounding box center [199, 207] width 7 height 7
drag, startPoint x: 248, startPoint y: 316, endPoint x: 239, endPoint y: 316, distance: 9.0
drag, startPoint x: 238, startPoint y: 317, endPoint x: 248, endPoint y: 317, distance: 10.0
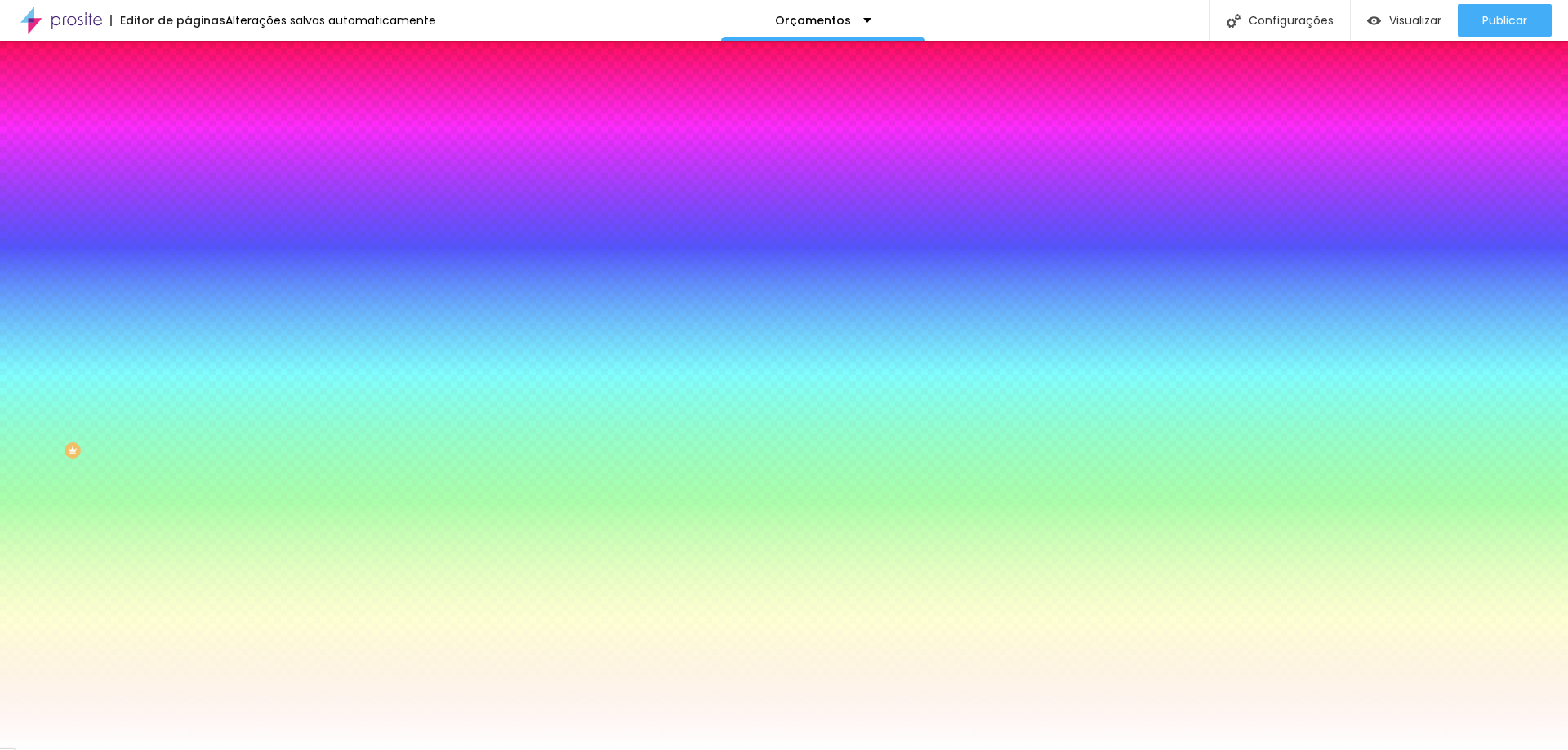
click at [304, 749] on div at bounding box center [784, 750] width 1568 height 0
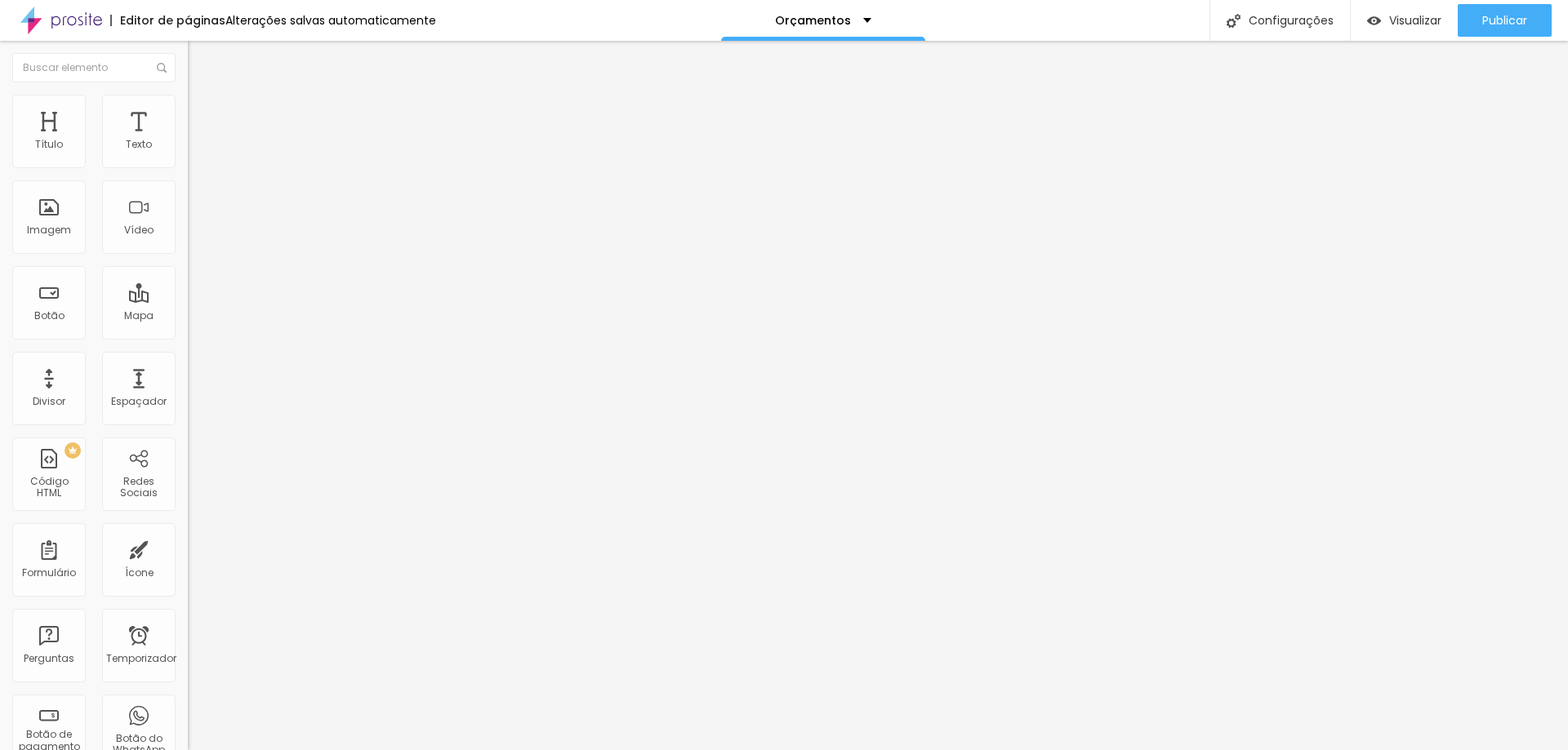
click at [188, 103] on img at bounding box center [195, 102] width 15 height 15
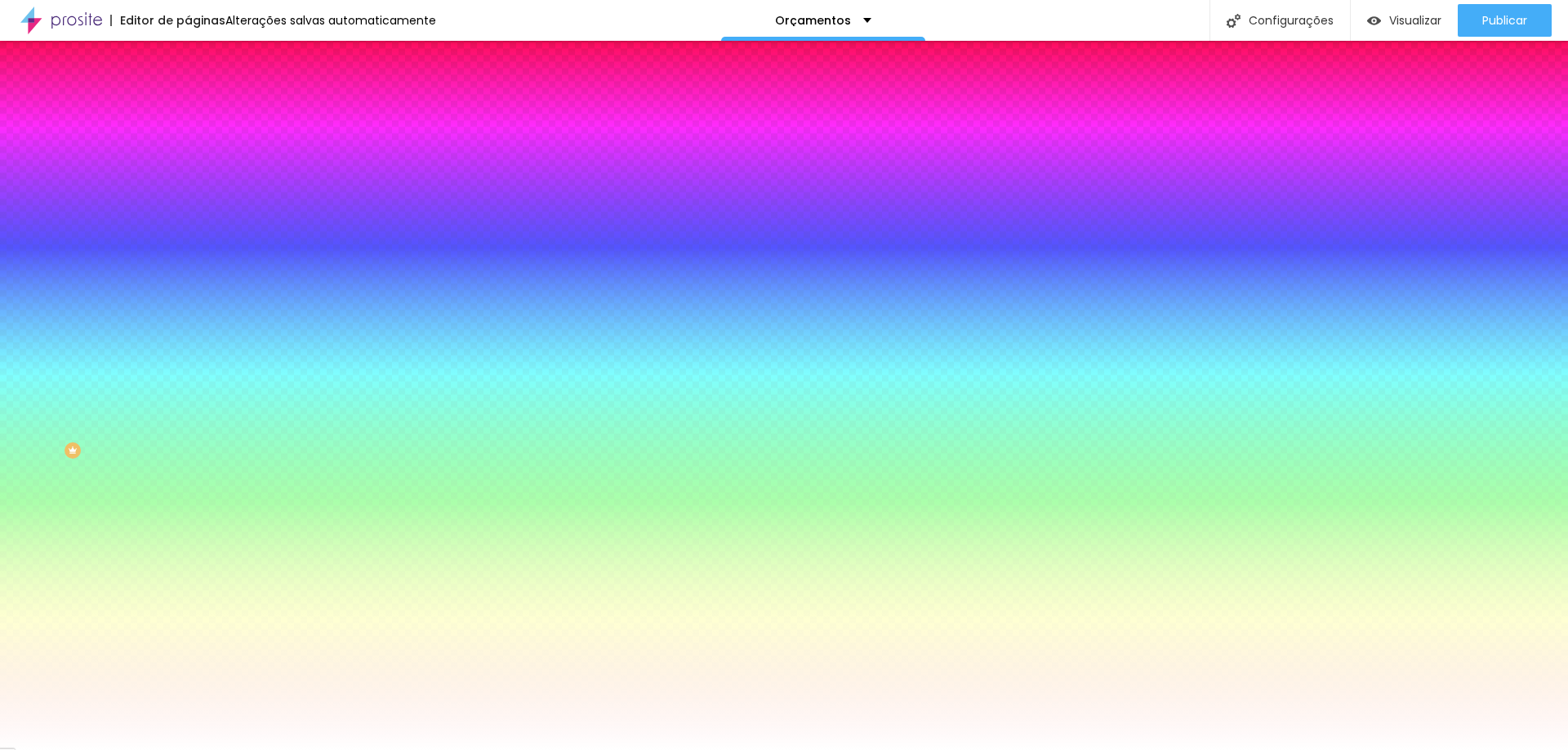
click at [195, 205] on icon "button" at bounding box center [200, 207] width 10 height 10
click at [543, 749] on div at bounding box center [784, 750] width 1568 height 0
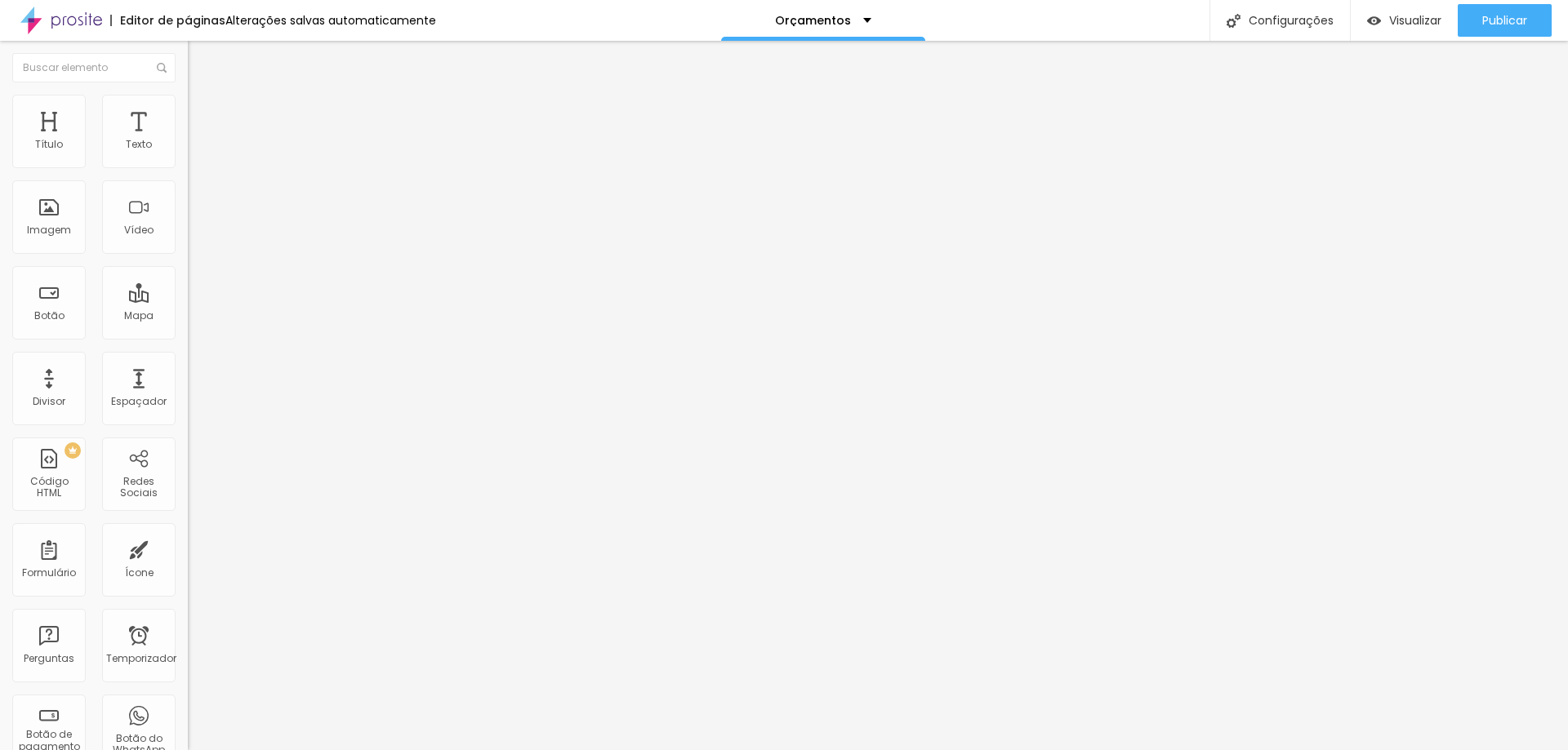
click at [188, 102] on img at bounding box center [195, 102] width 15 height 15
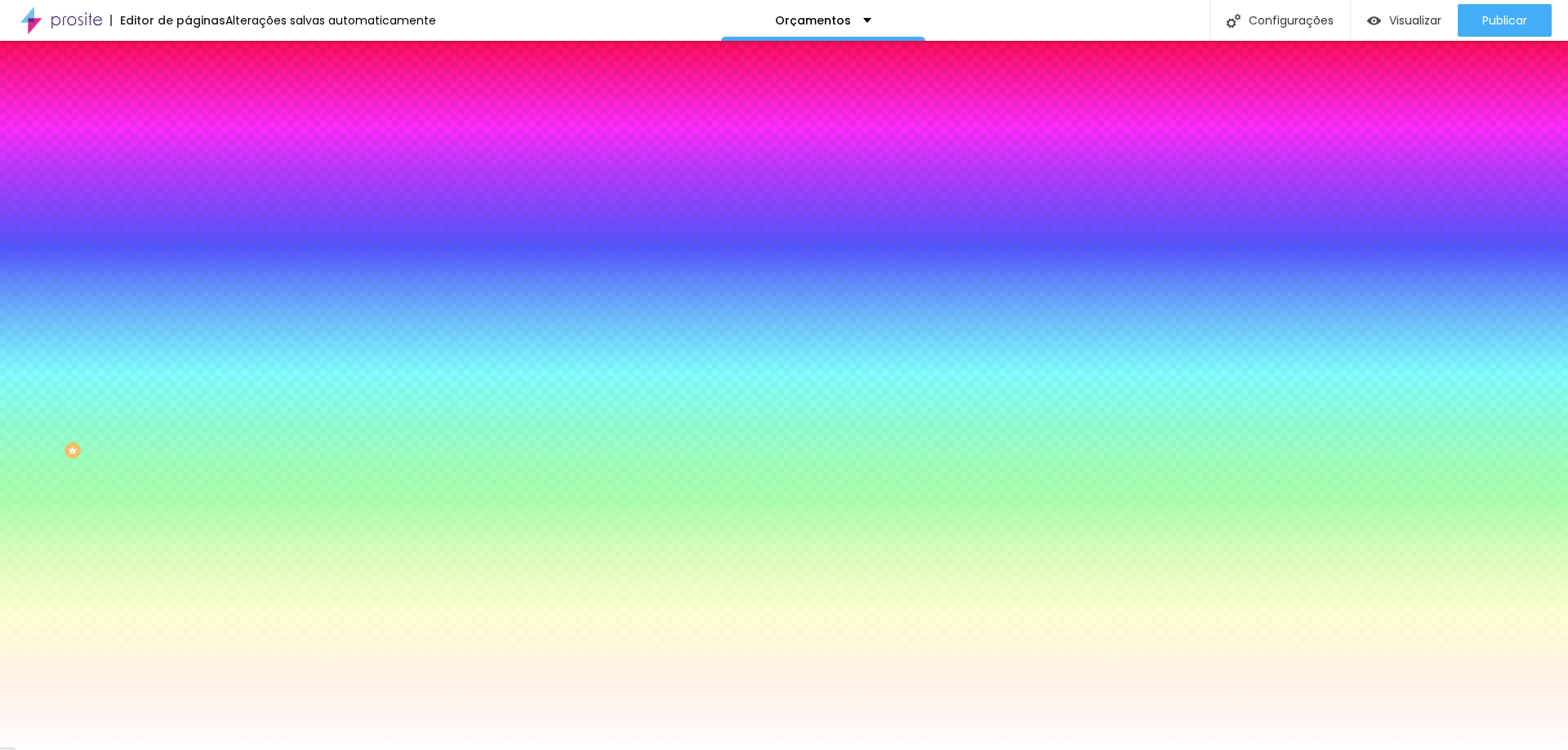
click at [188, 209] on button "button" at bounding box center [199, 209] width 22 height 18
click at [336, 749] on div at bounding box center [784, 750] width 1568 height 0
click at [195, 203] on icon "button" at bounding box center [200, 207] width 10 height 10
drag, startPoint x: 245, startPoint y: 317, endPoint x: 230, endPoint y: 317, distance: 15.0
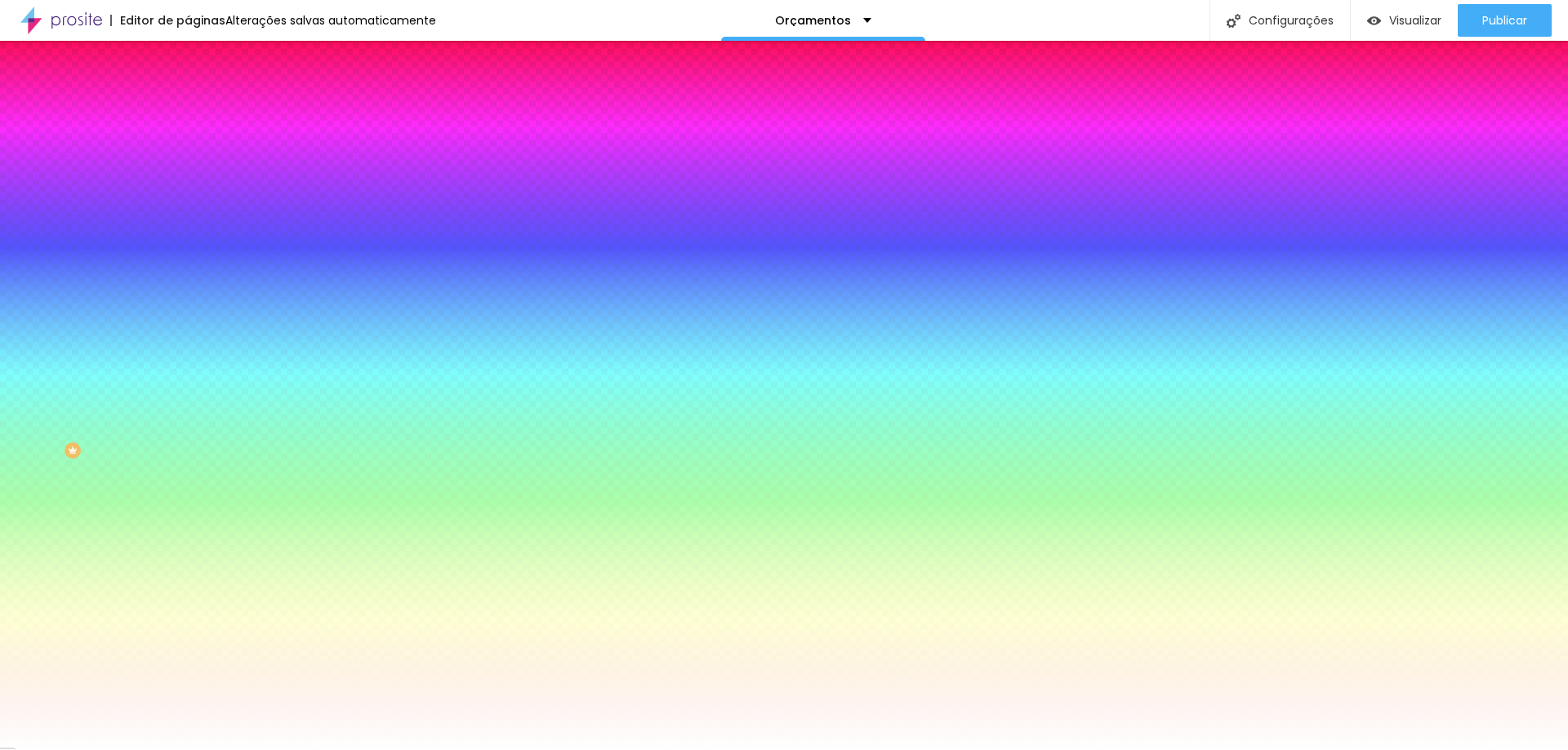
click at [394, 749] on div at bounding box center [784, 750] width 1568 height 0
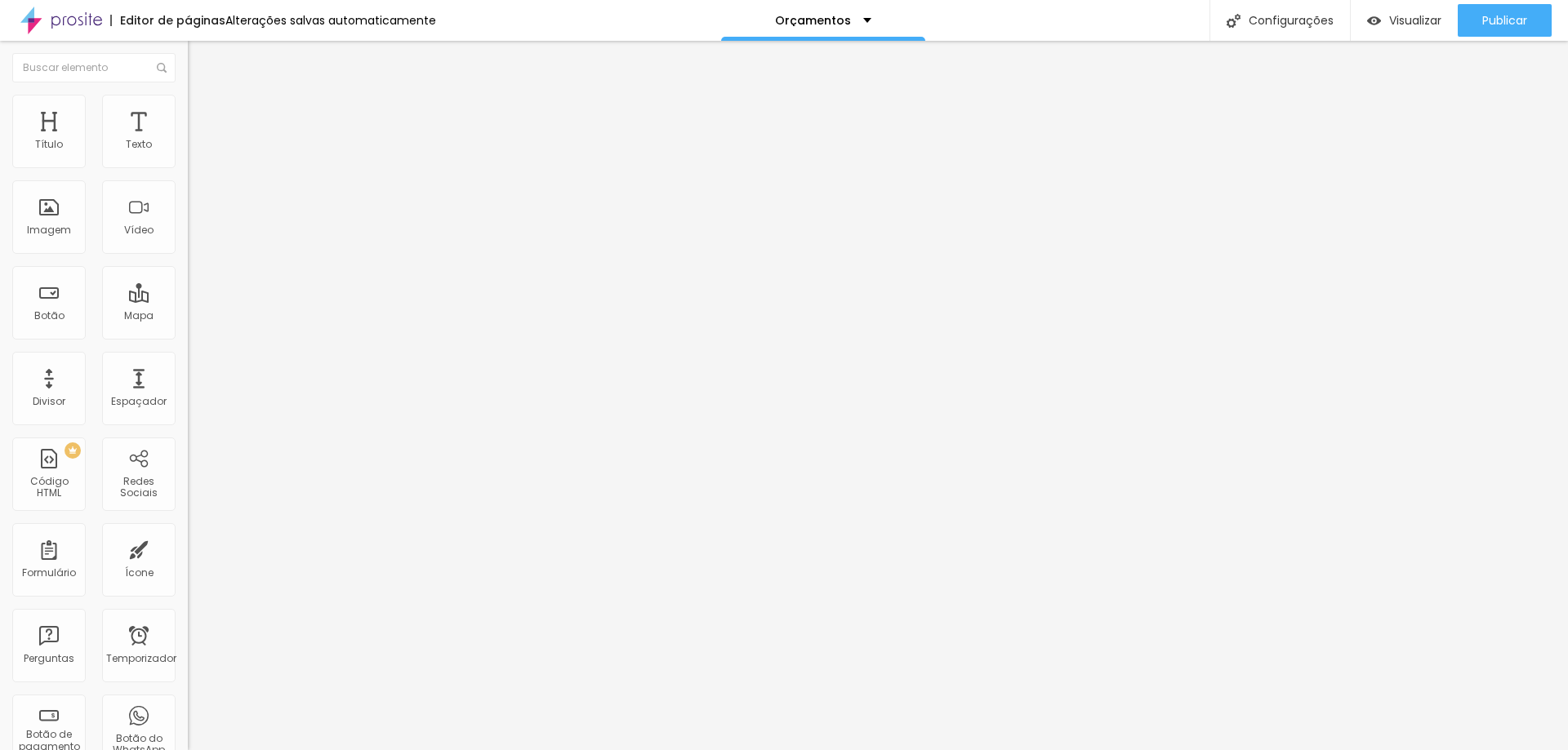
click at [202, 112] on font "Estilo" at bounding box center [215, 106] width 25 height 14
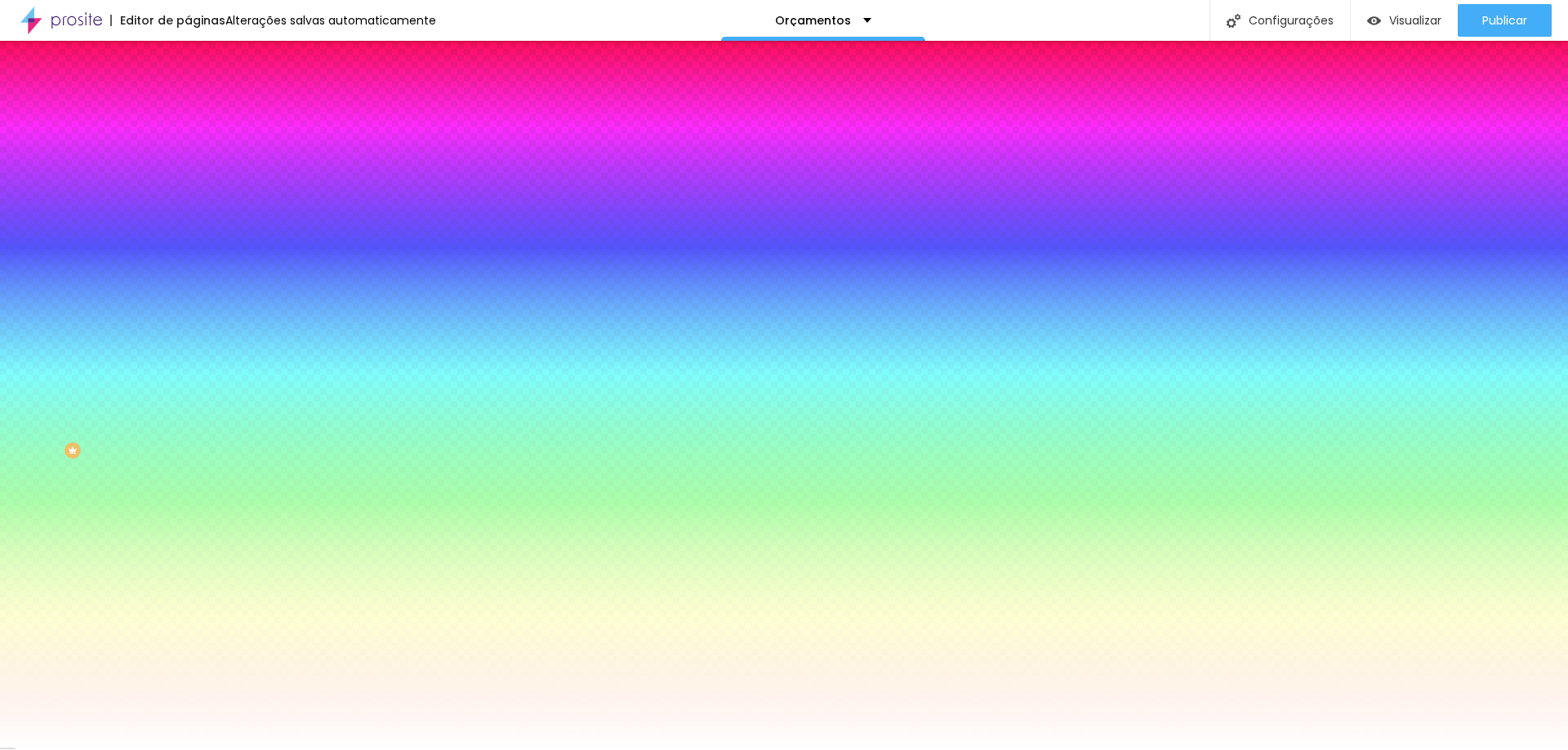
click at [188, 210] on button "button" at bounding box center [199, 209] width 22 height 18
drag, startPoint x: 249, startPoint y: 314, endPoint x: 232, endPoint y: 314, distance: 17.0
click at [330, 749] on div at bounding box center [784, 750] width 1568 height 0
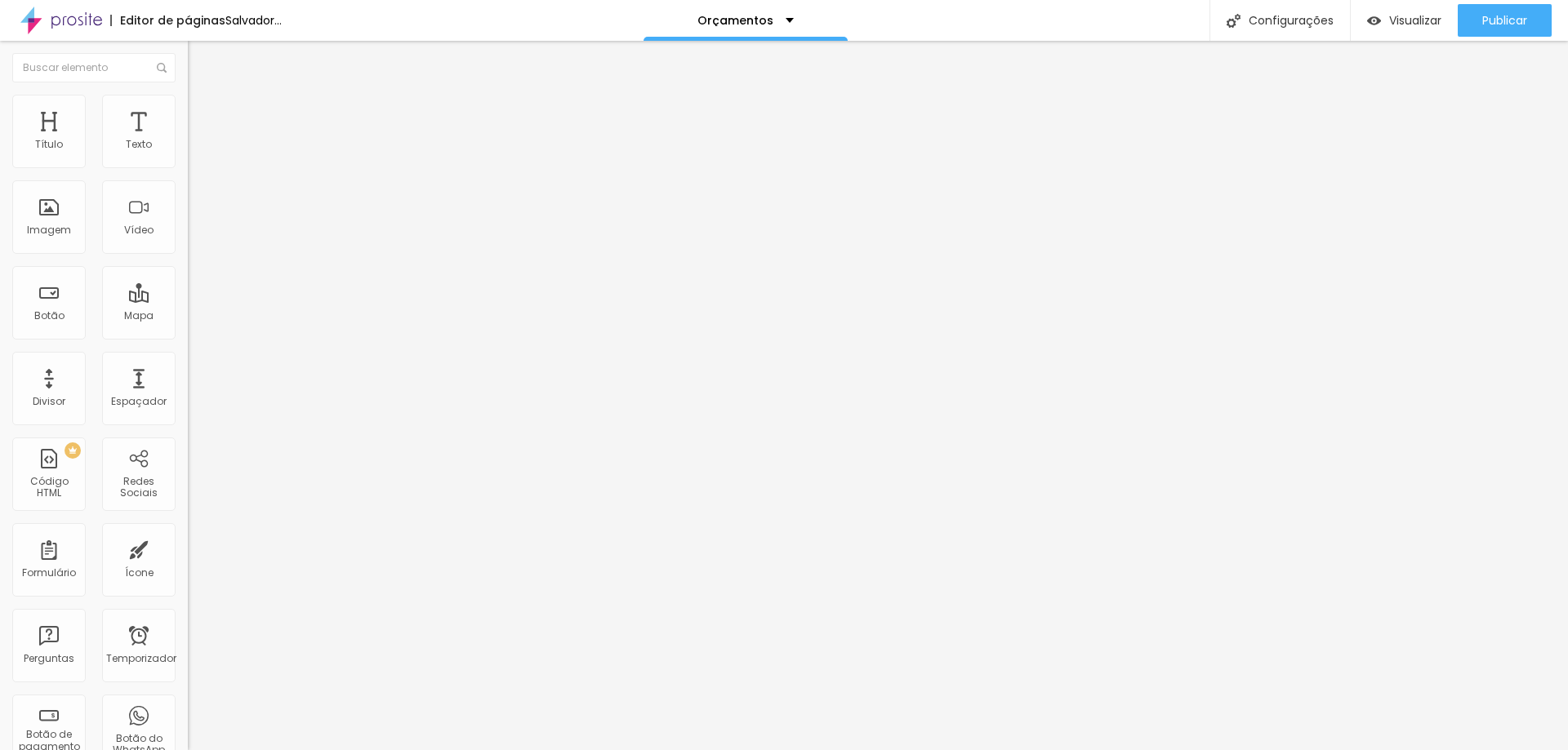
click at [188, 102] on img at bounding box center [195, 102] width 15 height 15
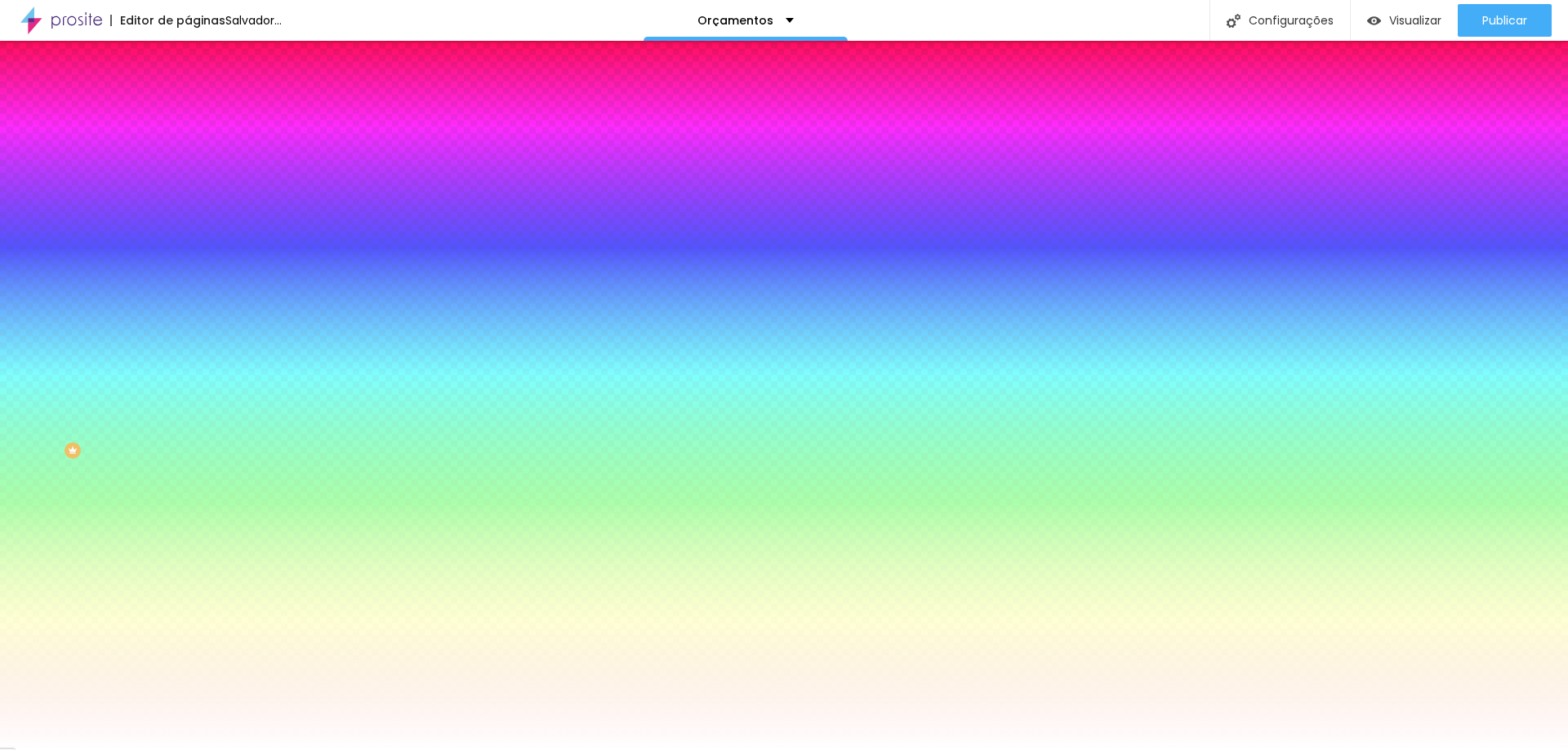
click at [195, 202] on icon "button" at bounding box center [200, 207] width 10 height 10
drag, startPoint x: 240, startPoint y: 316, endPoint x: 230, endPoint y: 317, distance: 10.0
click at [334, 749] on div at bounding box center [784, 750] width 1568 height 0
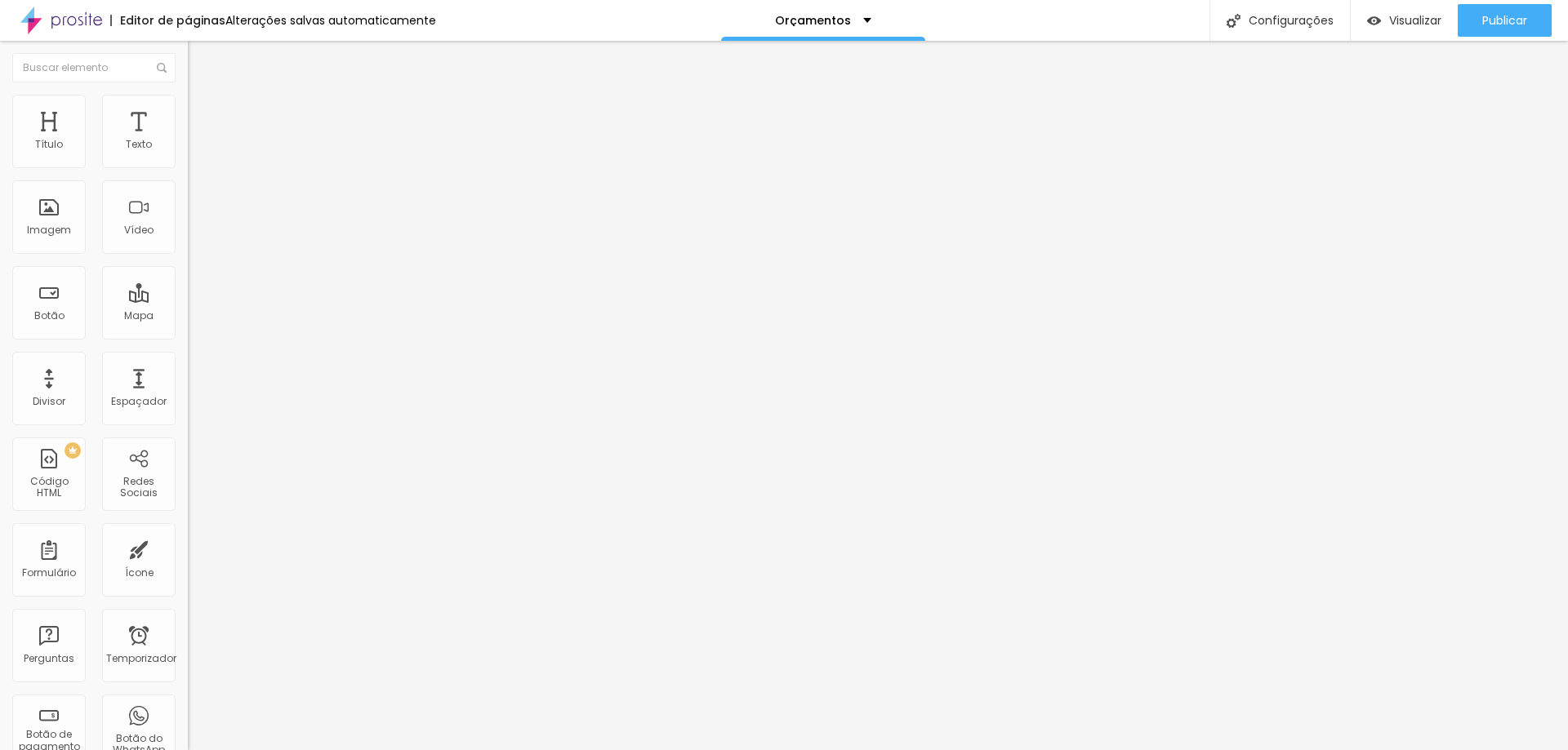
click at [188, 95] on img at bounding box center [195, 102] width 15 height 15
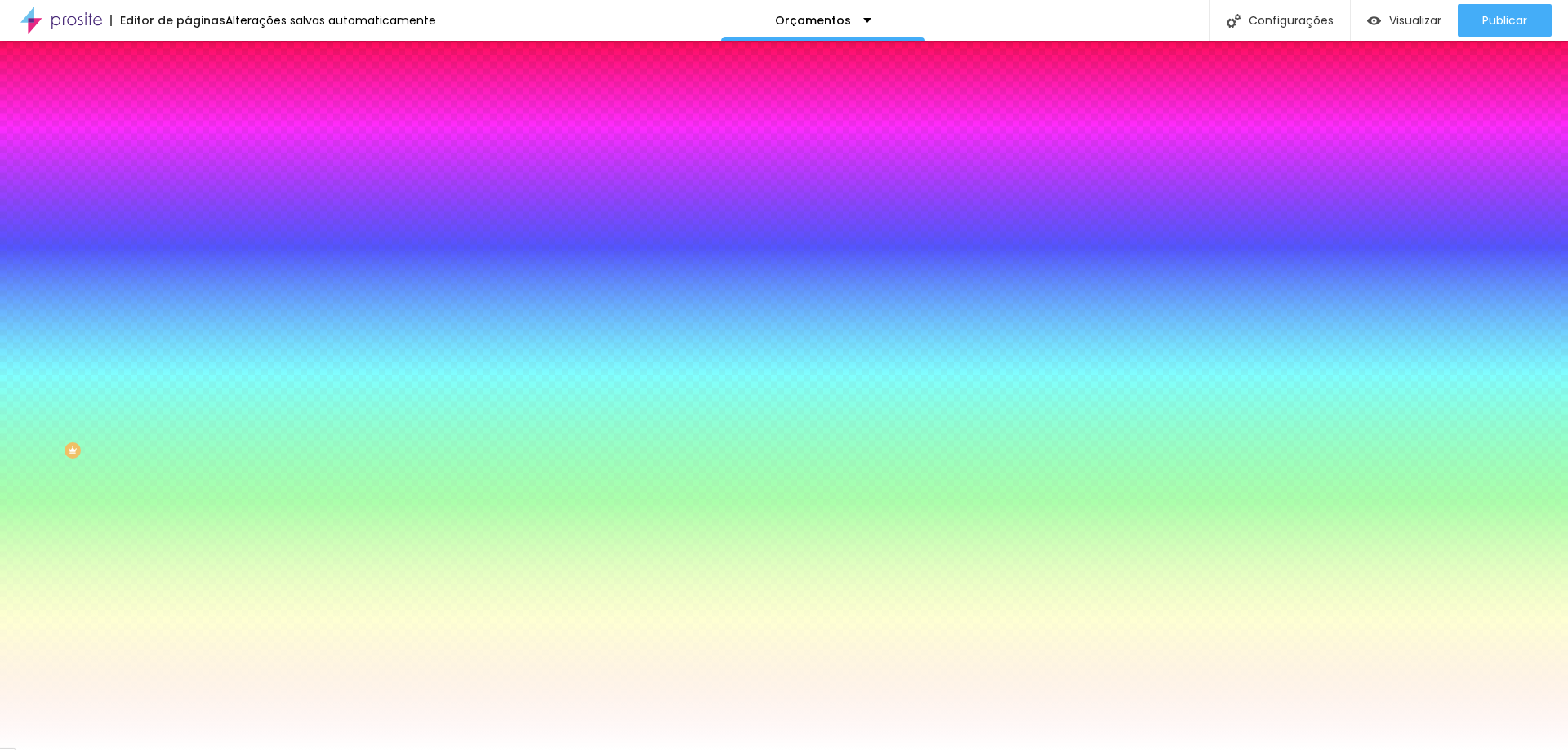
click at [188, 209] on button "button" at bounding box center [199, 209] width 22 height 18
click at [358, 749] on div at bounding box center [784, 750] width 1568 height 0
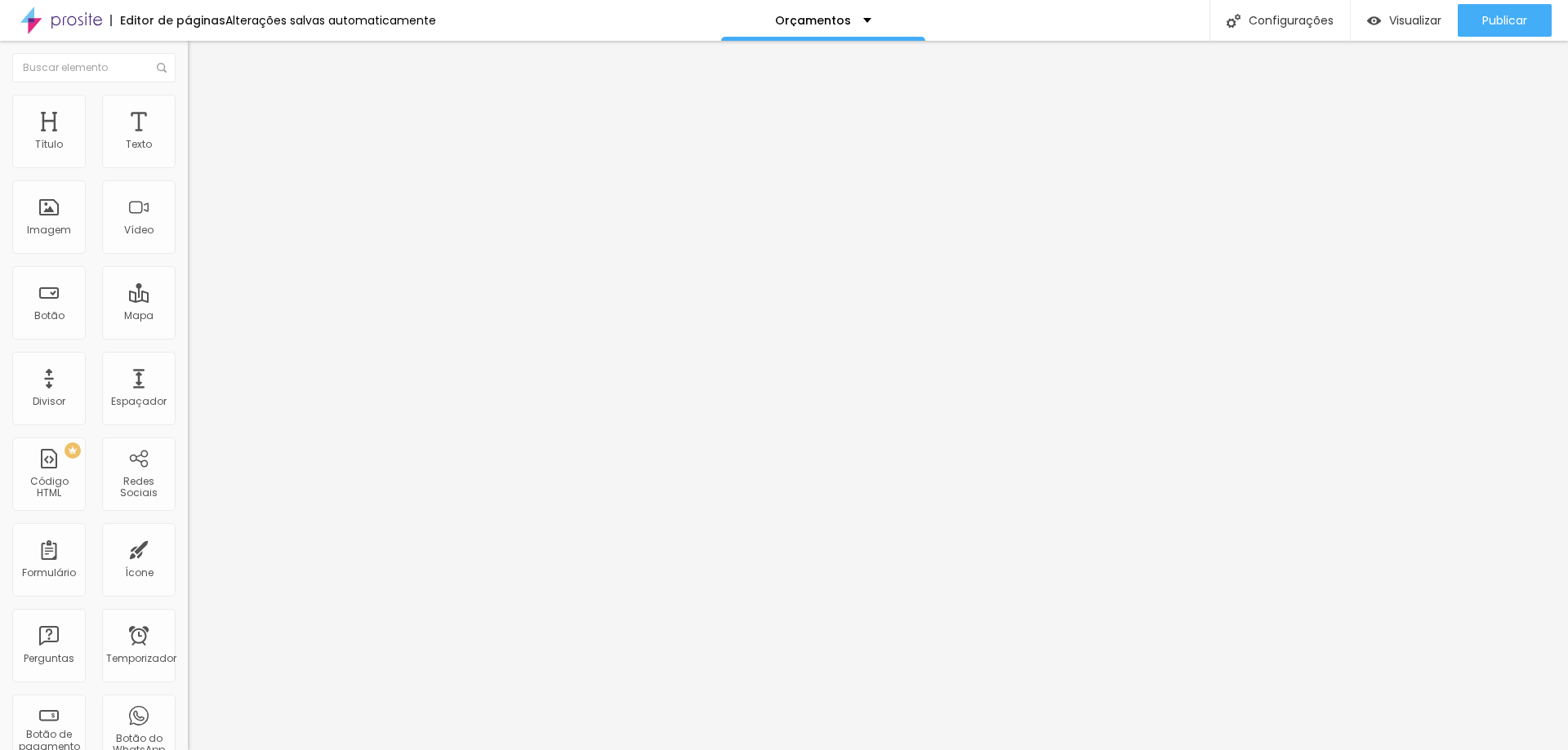
click at [188, 107] on li "Estilo" at bounding box center [282, 103] width 188 height 17
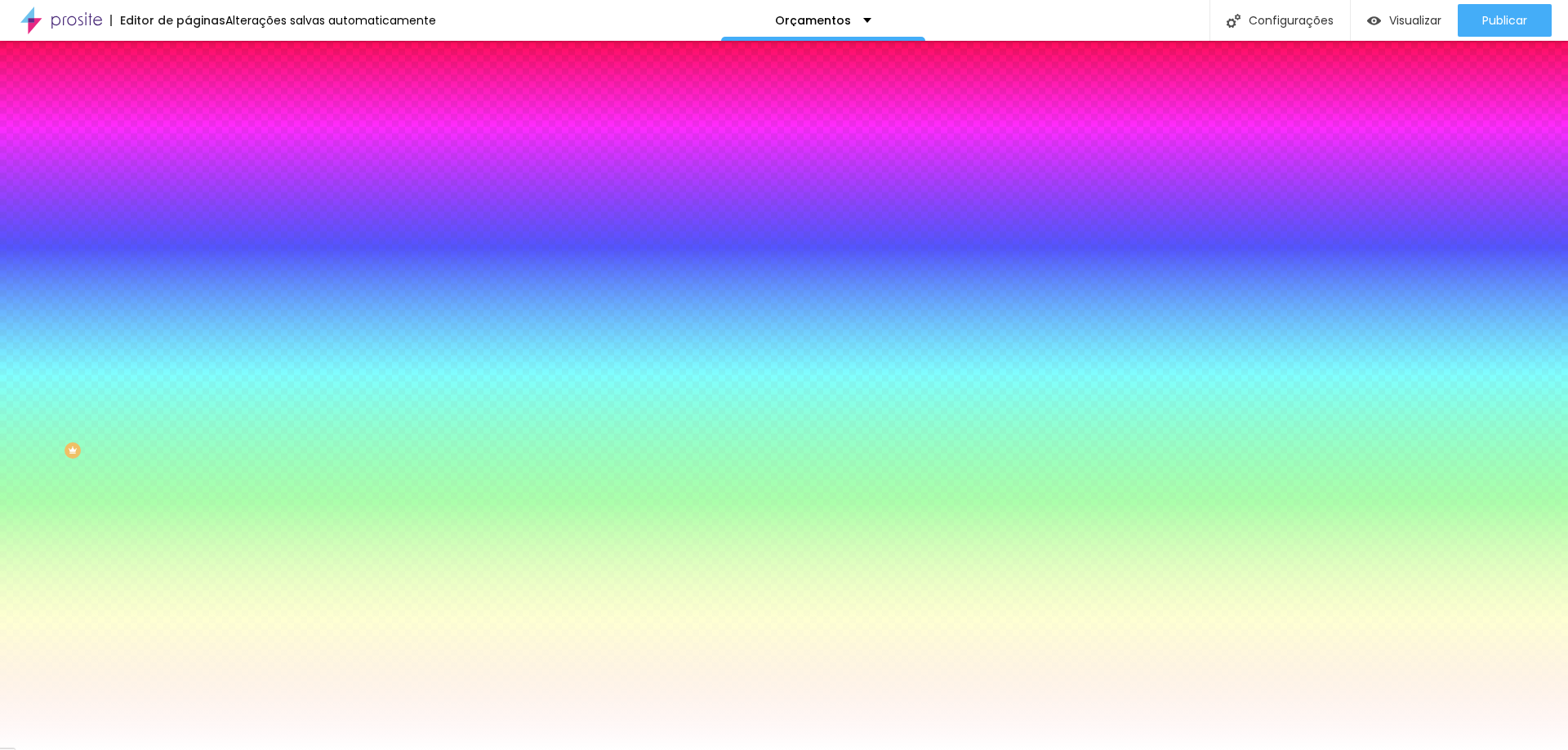
click at [195, 206] on icon "button" at bounding box center [200, 207] width 10 height 10
drag, startPoint x: 244, startPoint y: 321, endPoint x: 233, endPoint y: 320, distance: 11.0
drag, startPoint x: 244, startPoint y: 312, endPoint x: 230, endPoint y: 313, distance: 14.0
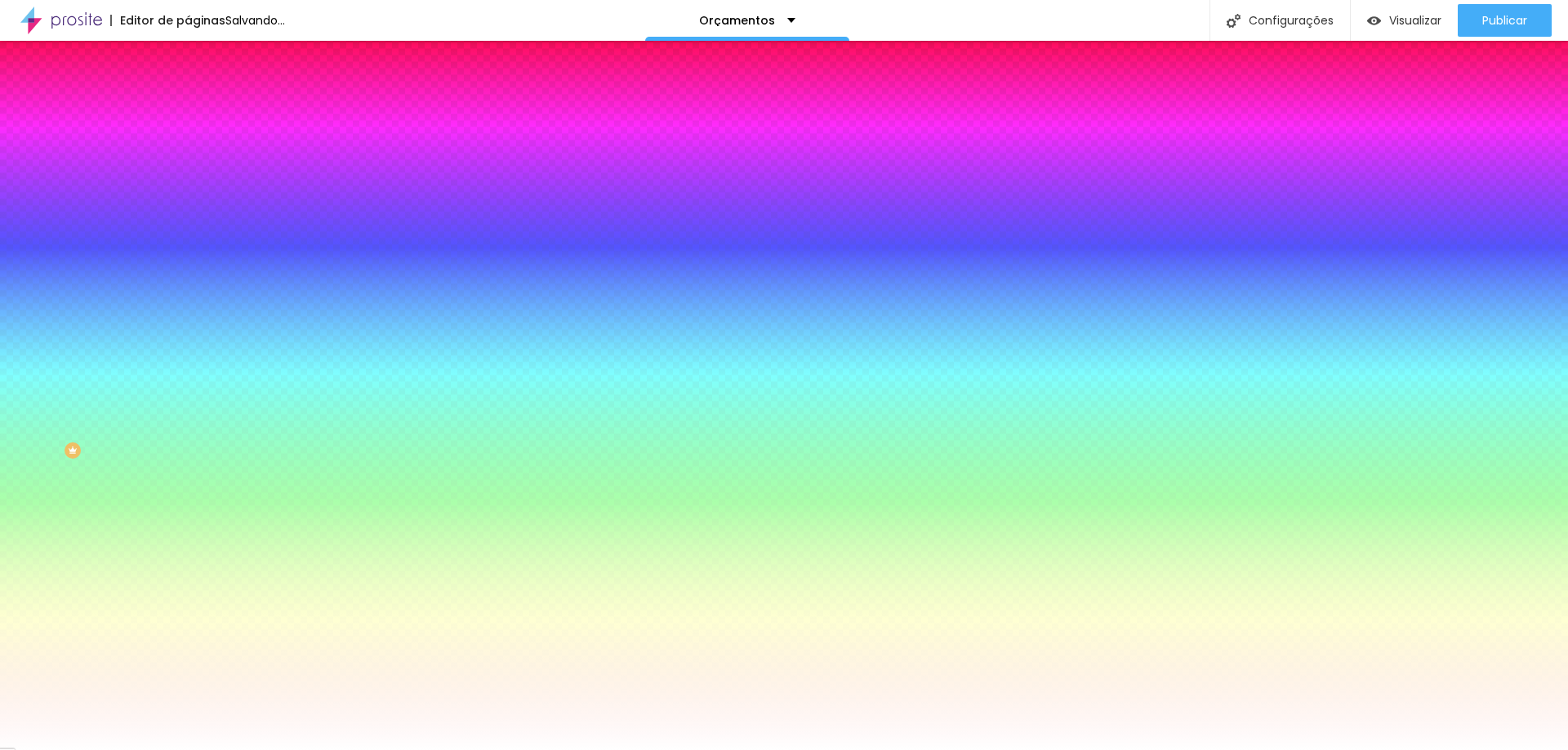
click at [334, 749] on div at bounding box center [784, 750] width 1568 height 0
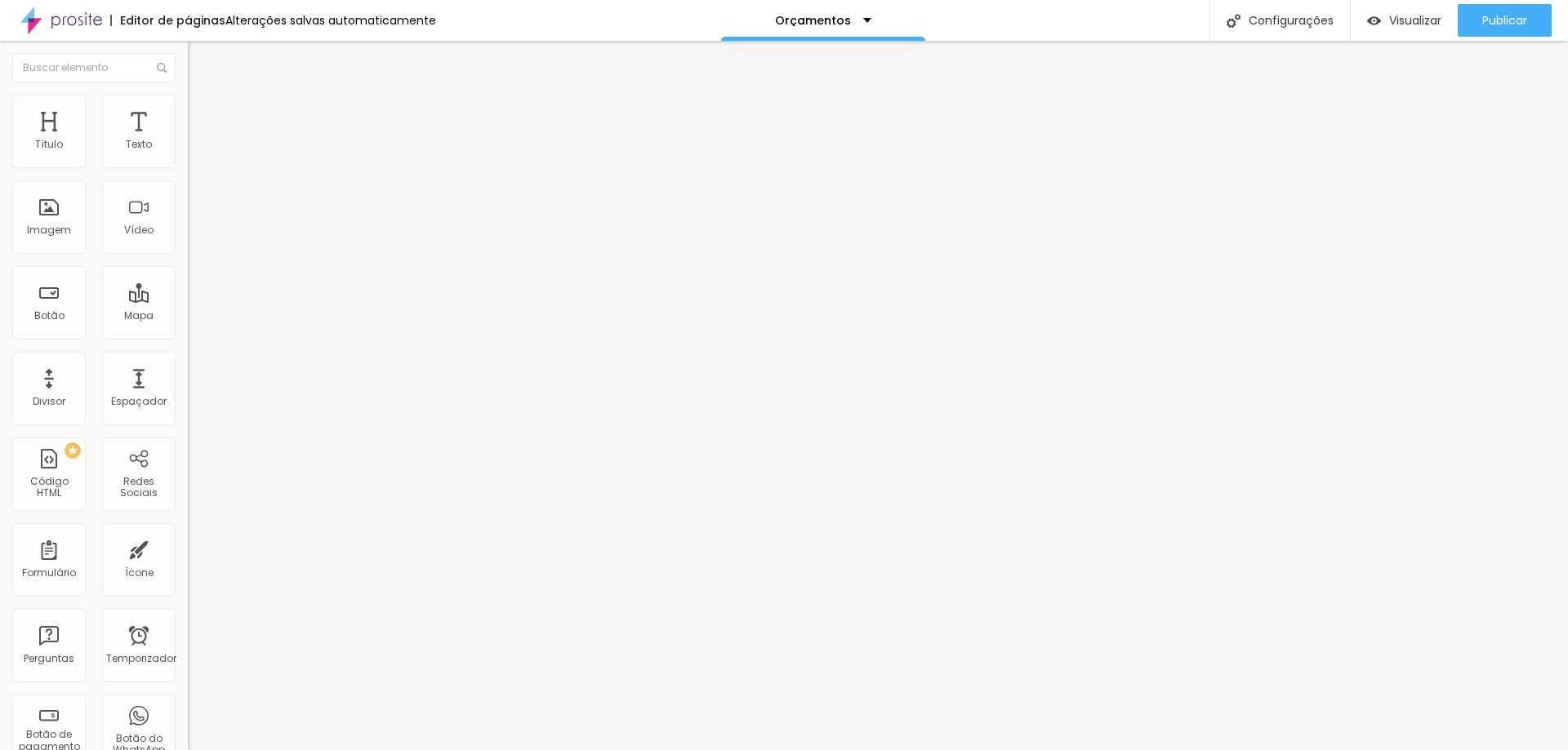
click at [202, 111] on font "Estilo" at bounding box center [215, 106] width 25 height 14
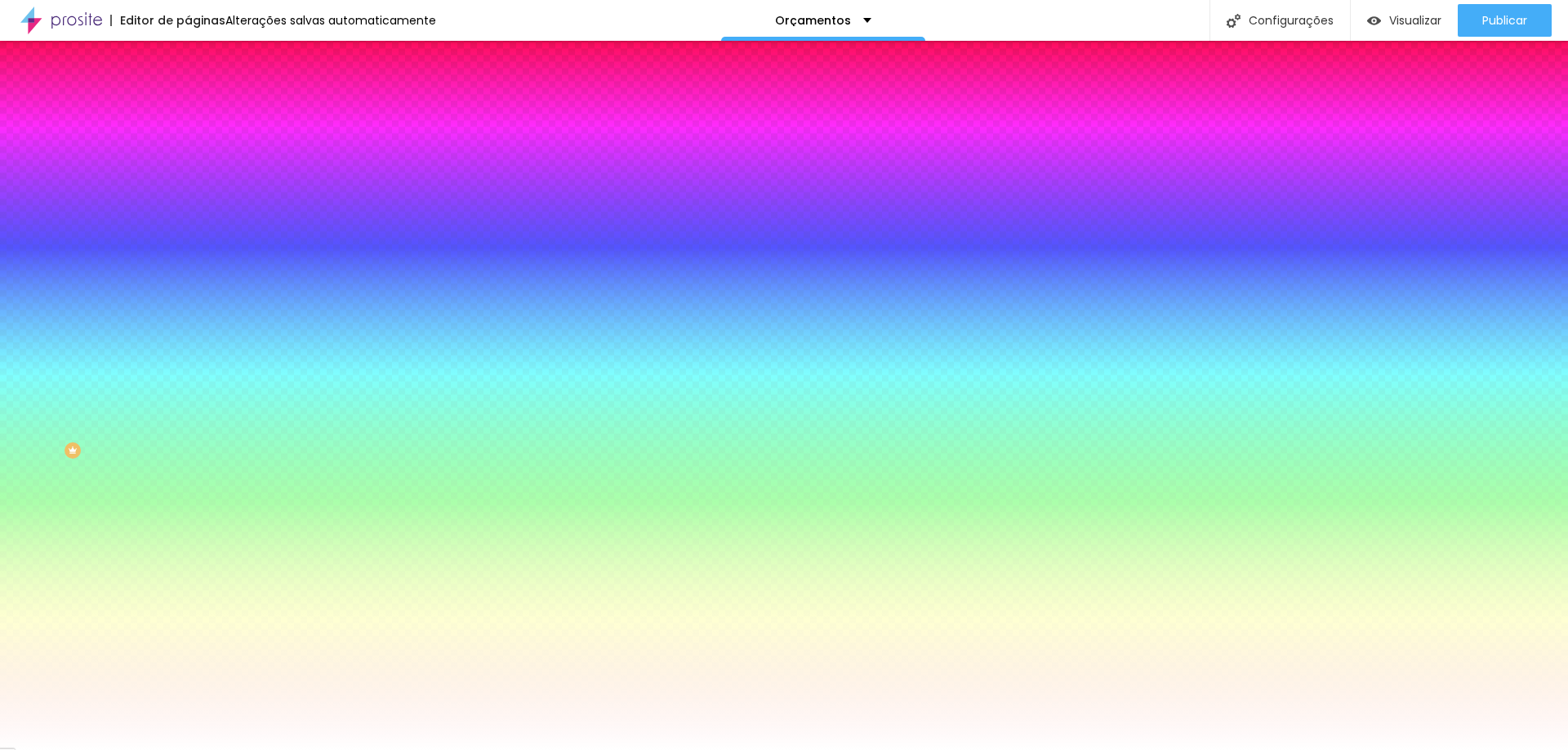
click at [195, 206] on icon "button" at bounding box center [200, 207] width 10 height 10
drag, startPoint x: 245, startPoint y: 314, endPoint x: 232, endPoint y: 315, distance: 13.0
click at [262, 749] on div at bounding box center [784, 750] width 1568 height 0
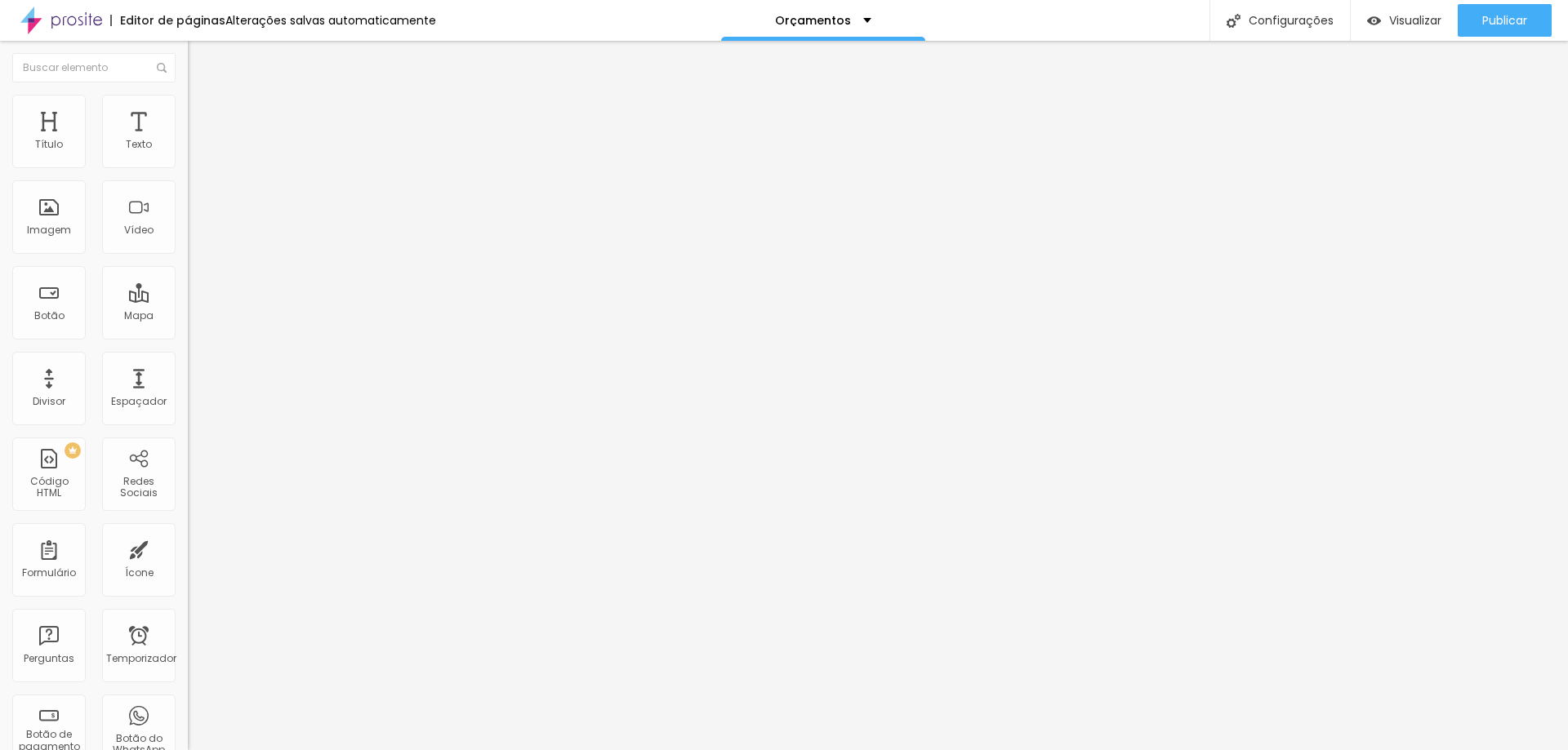
click at [195, 152] on icon "button" at bounding box center [200, 147] width 10 height 10
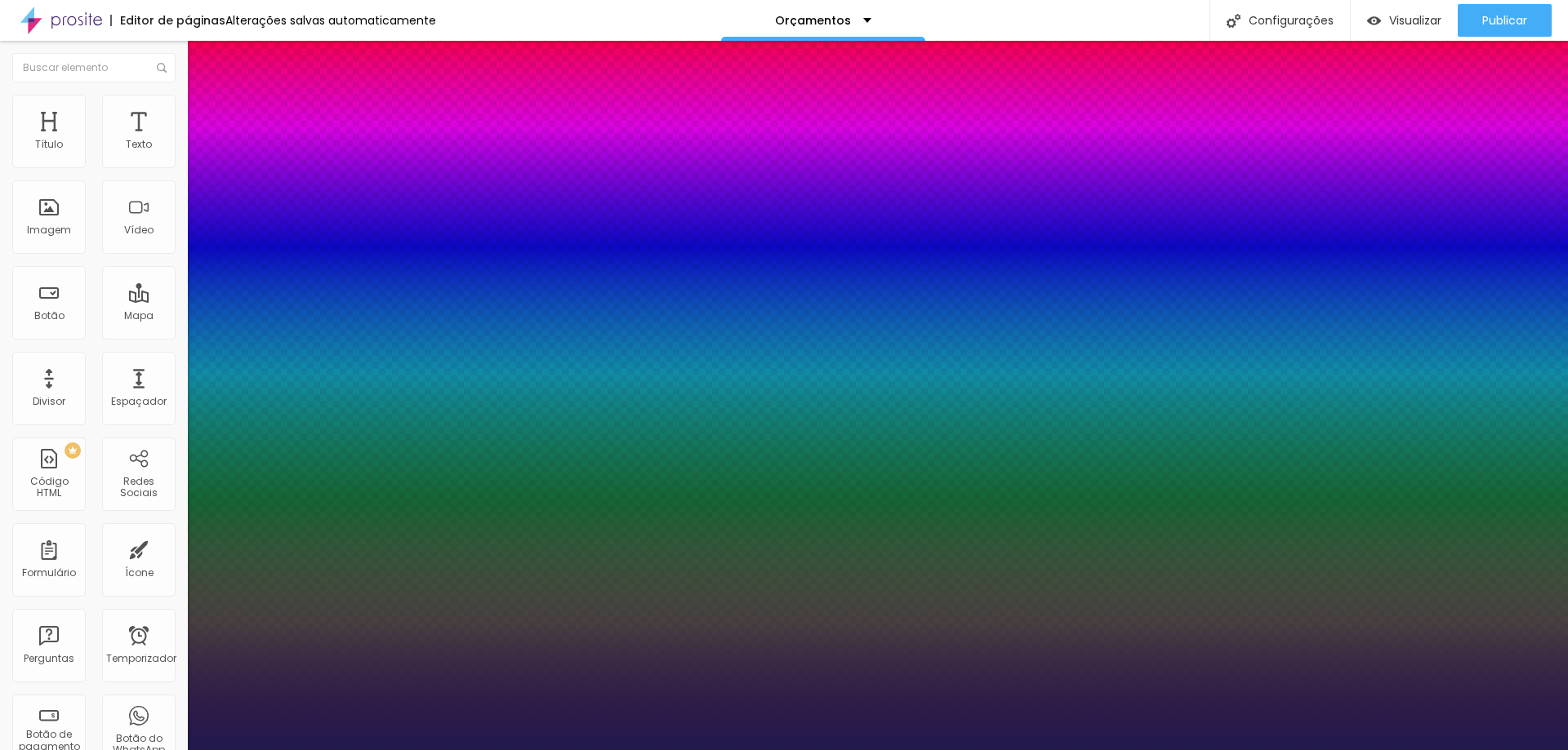
click at [353, 749] on div at bounding box center [784, 750] width 1568 height 0
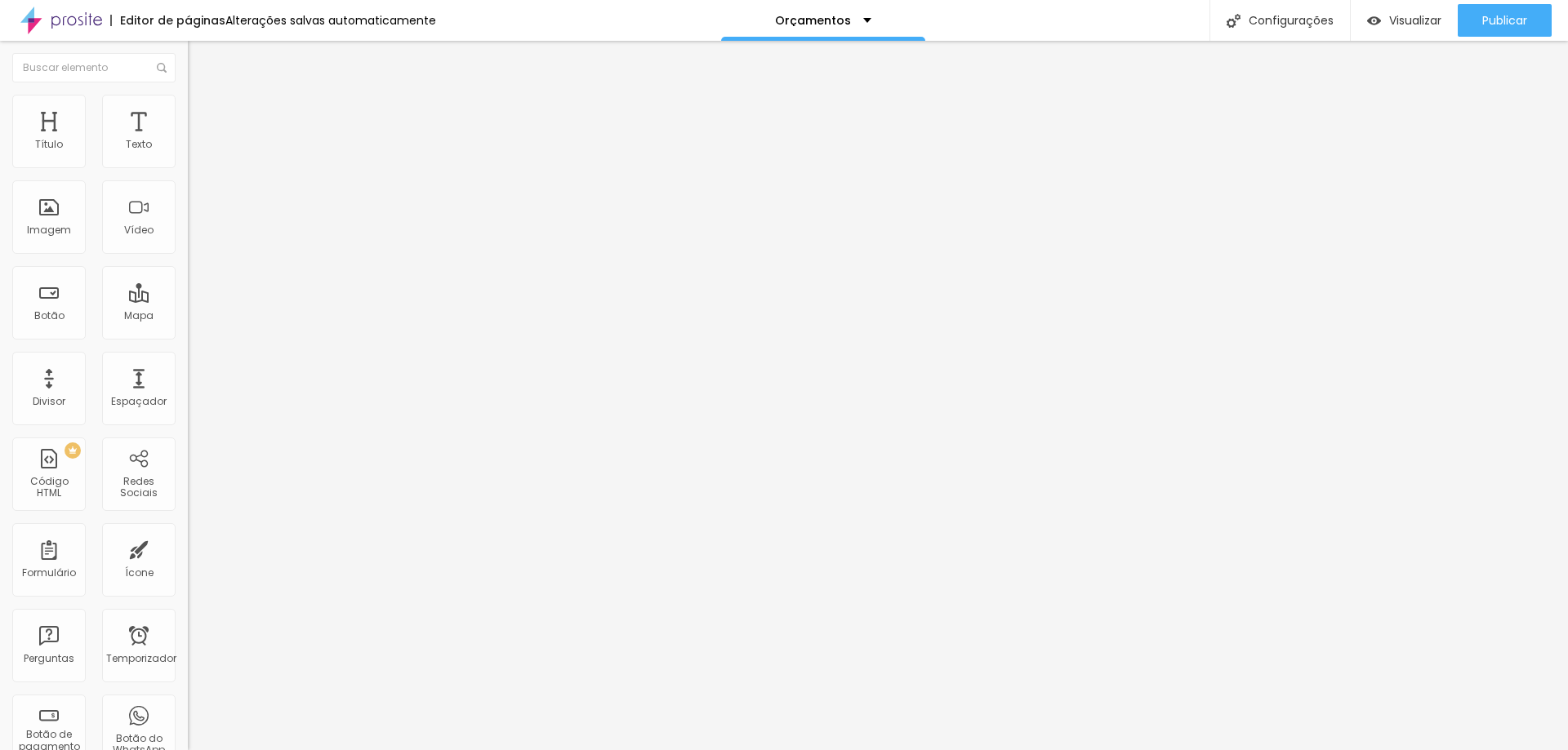
click at [188, 156] on button "button" at bounding box center [199, 149] width 22 height 18
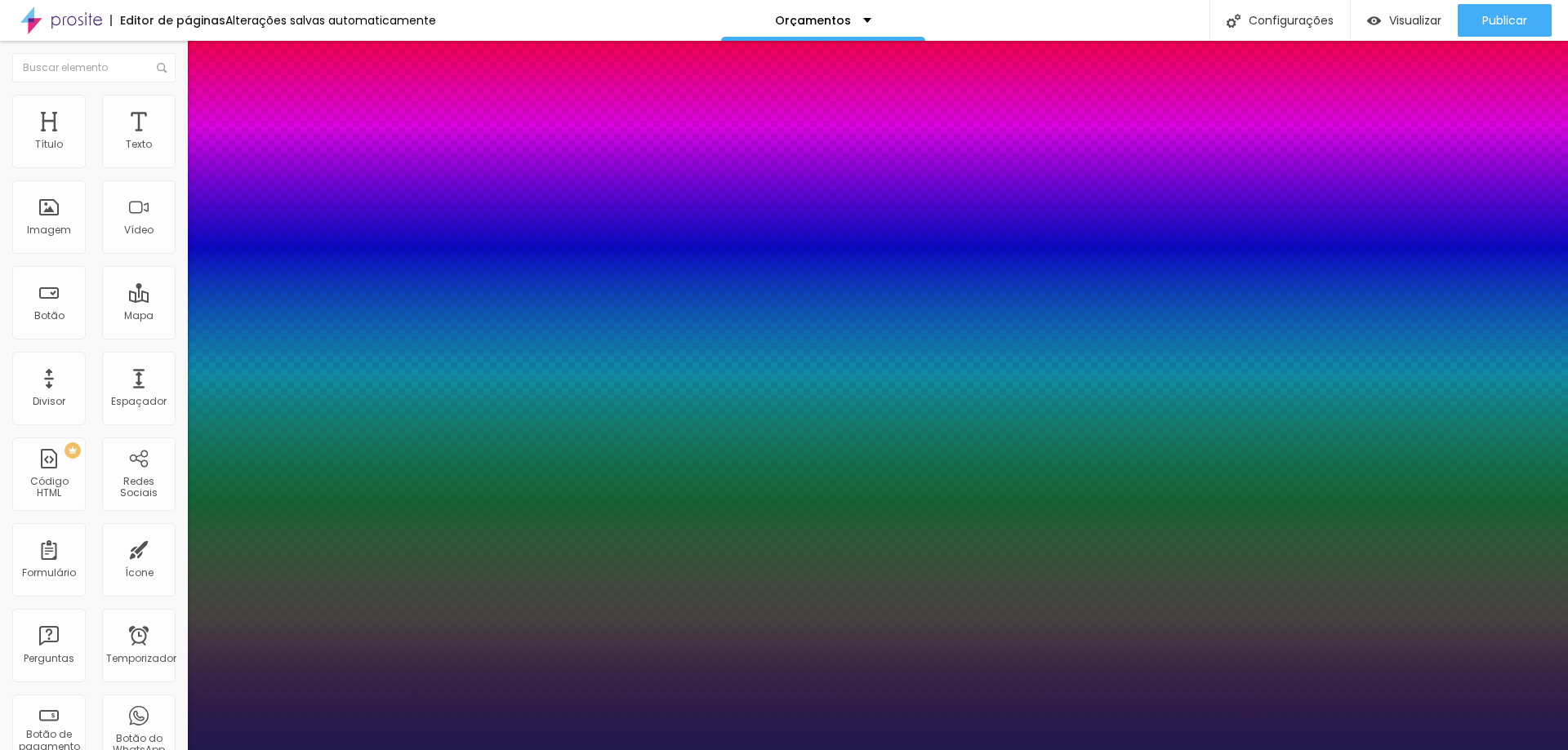
click at [501, 749] on div at bounding box center [784, 750] width 1568 height 0
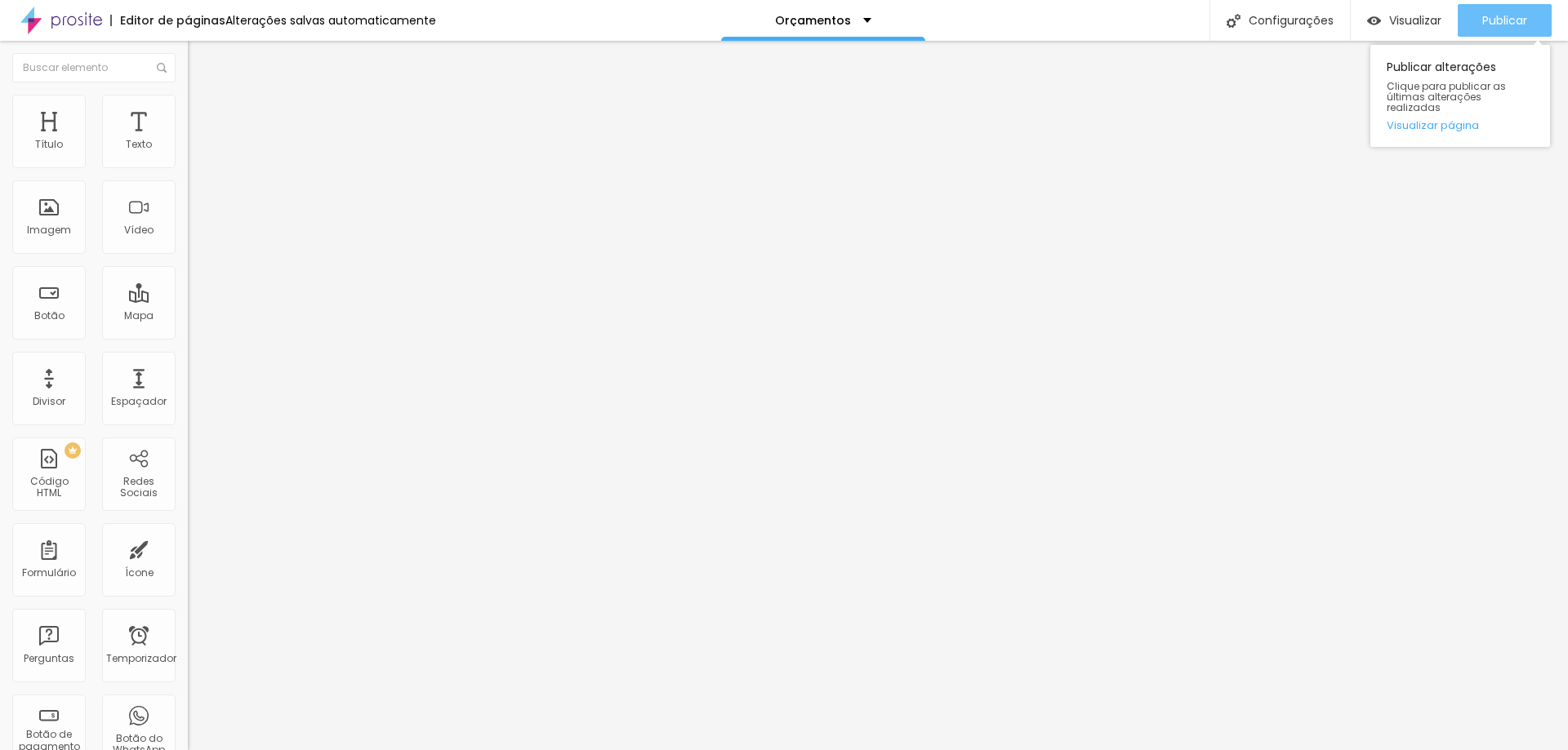
click at [1499, 22] on font "Publicar" at bounding box center [1504, 21] width 45 height 17
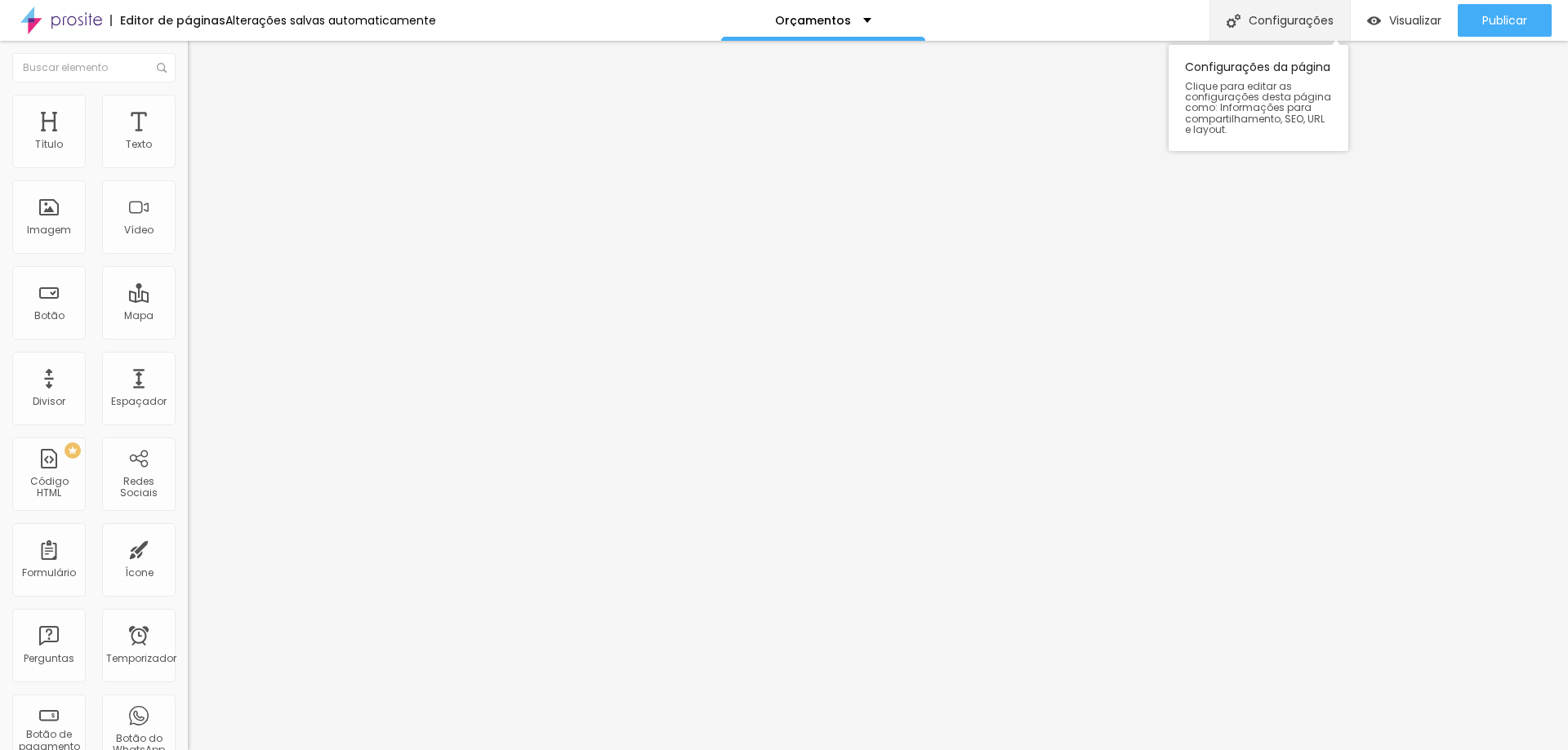
click at [1290, 13] on font "Configurações" at bounding box center [1290, 21] width 85 height 17
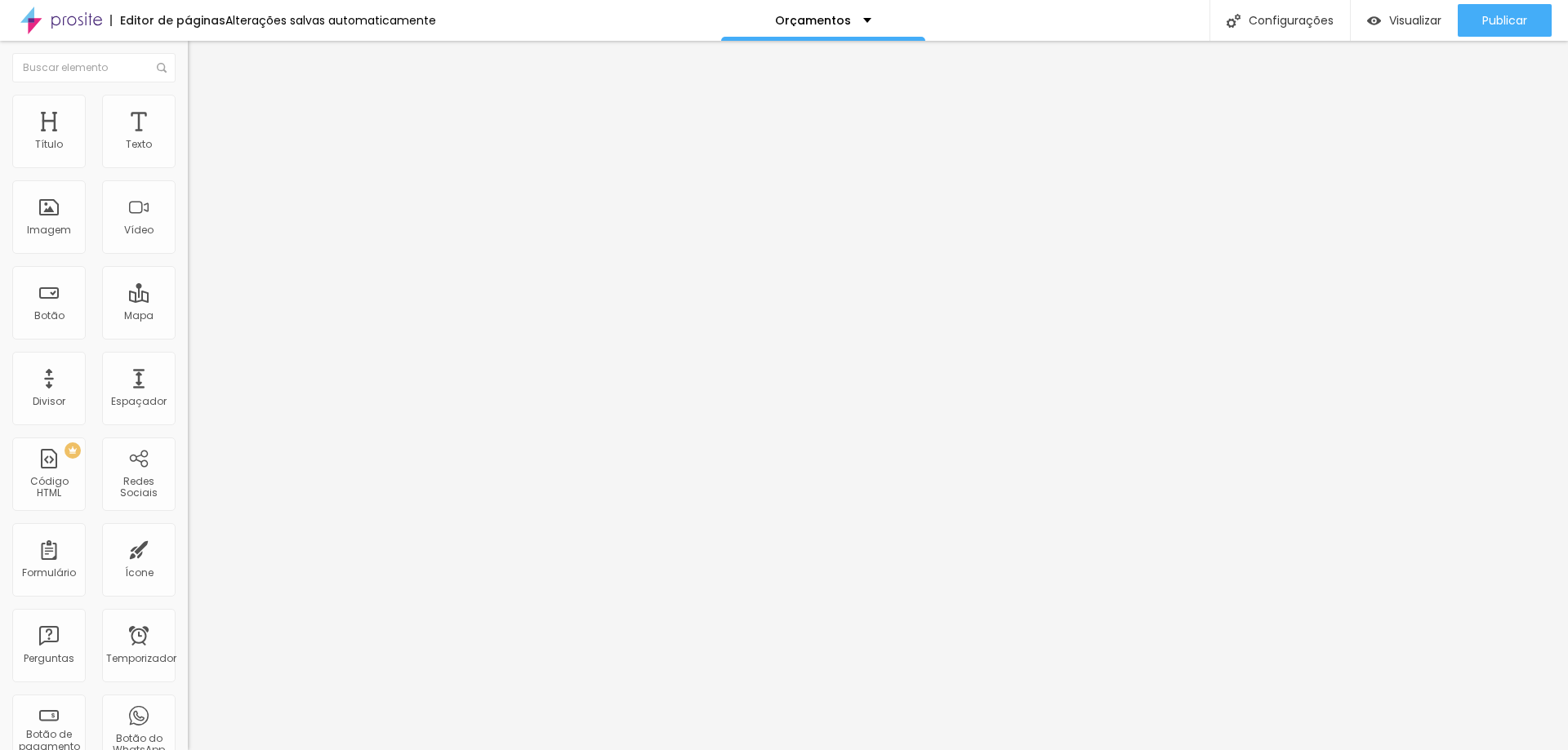
click at [188, 149] on font "Encaixotado" at bounding box center [219, 142] width 64 height 14
click at [188, 174] on span "Completo" at bounding box center [212, 167] width 50 height 14
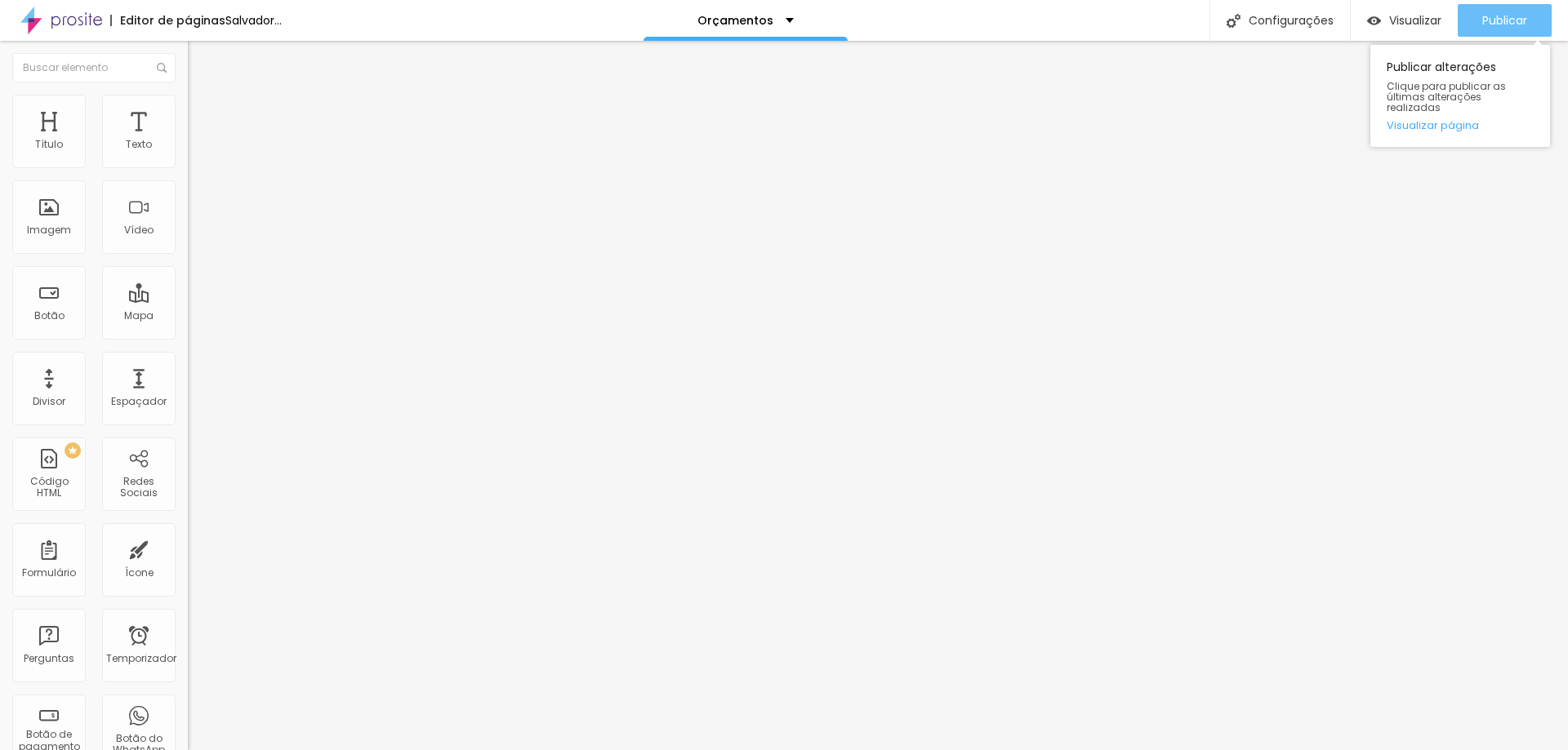
click at [1497, 17] on font "Publicar" at bounding box center [1504, 21] width 45 height 17
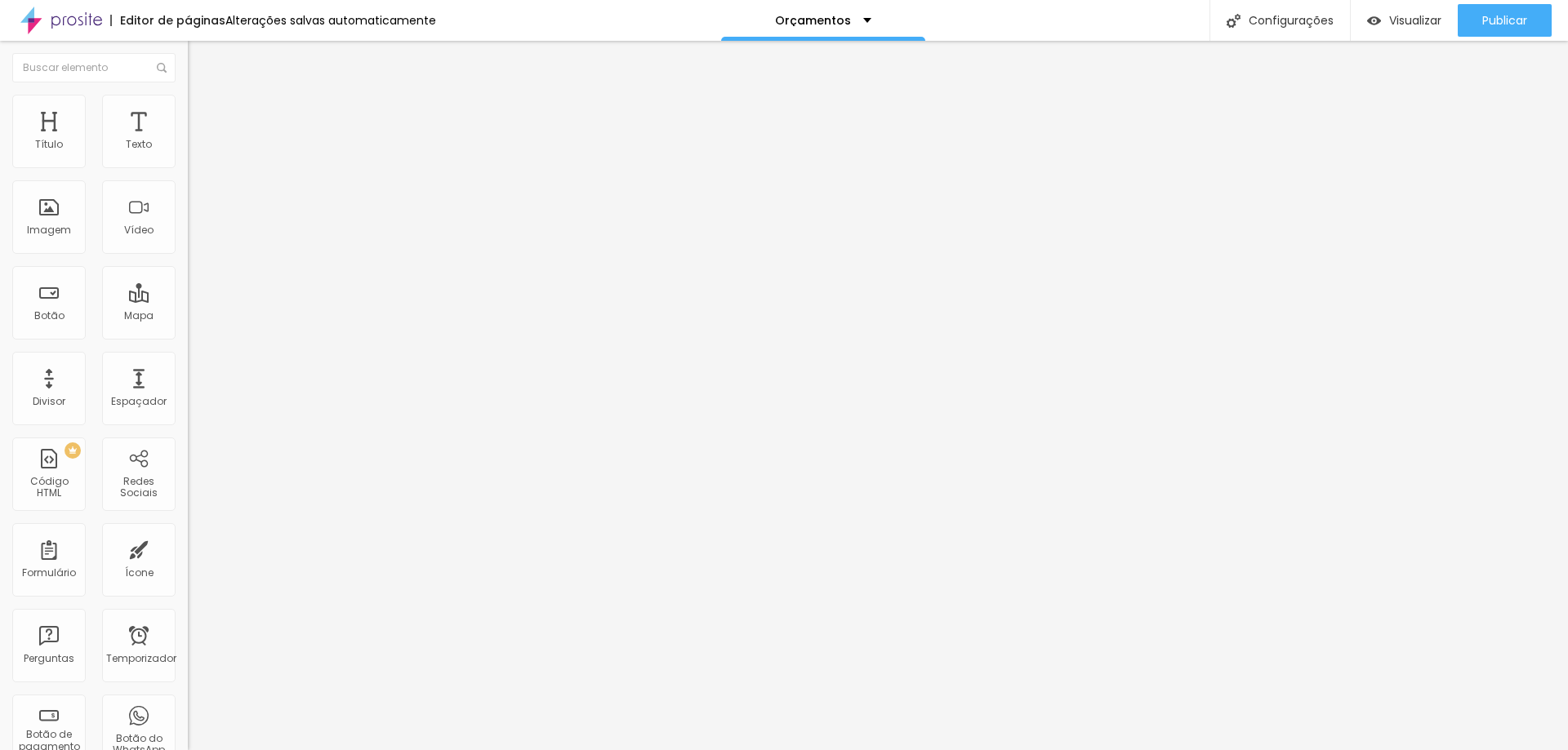
click at [188, 149] on font "Encaixotado" at bounding box center [219, 142] width 64 height 14
click at [188, 174] on span "Completo" at bounding box center [212, 167] width 50 height 14
click at [1490, 24] on font "Publicar" at bounding box center [1504, 21] width 45 height 17
click at [1514, 25] on font "Publicar" at bounding box center [1504, 21] width 45 height 17
click at [1509, 22] on font "Publicar" at bounding box center [1504, 21] width 45 height 17
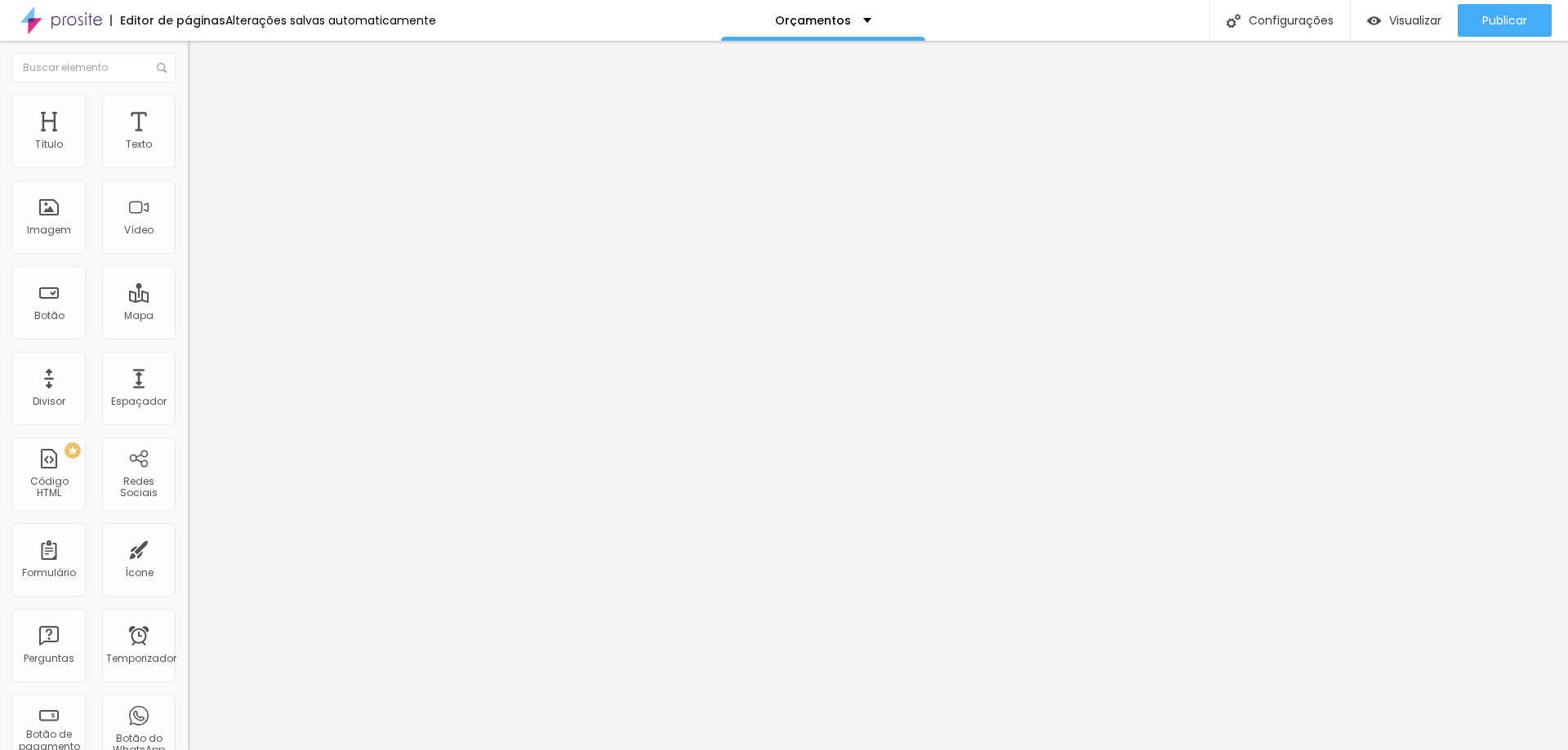
click at [188, 156] on button "button" at bounding box center [199, 149] width 22 height 18
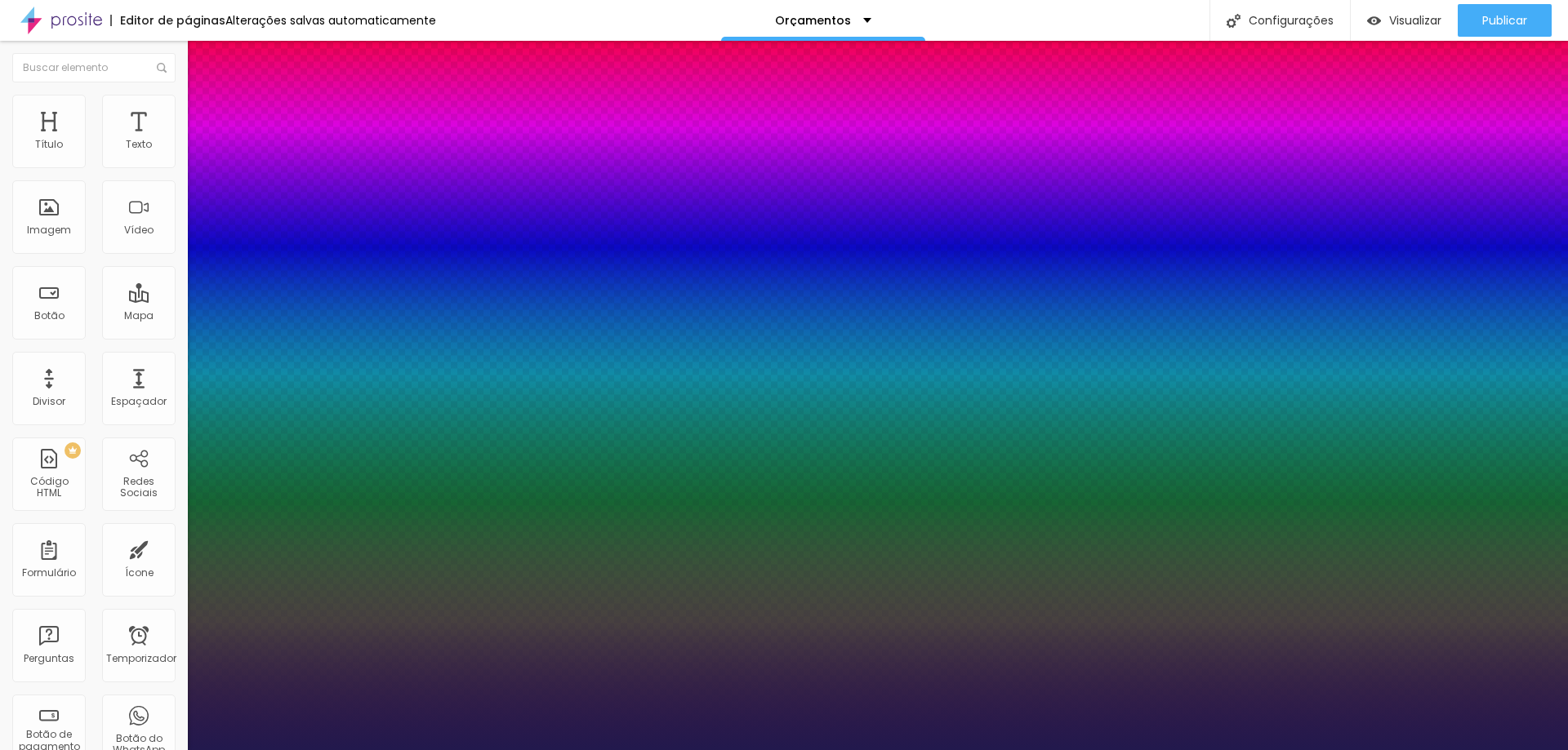
click at [893, 749] on div at bounding box center [784, 750] width 1568 height 0
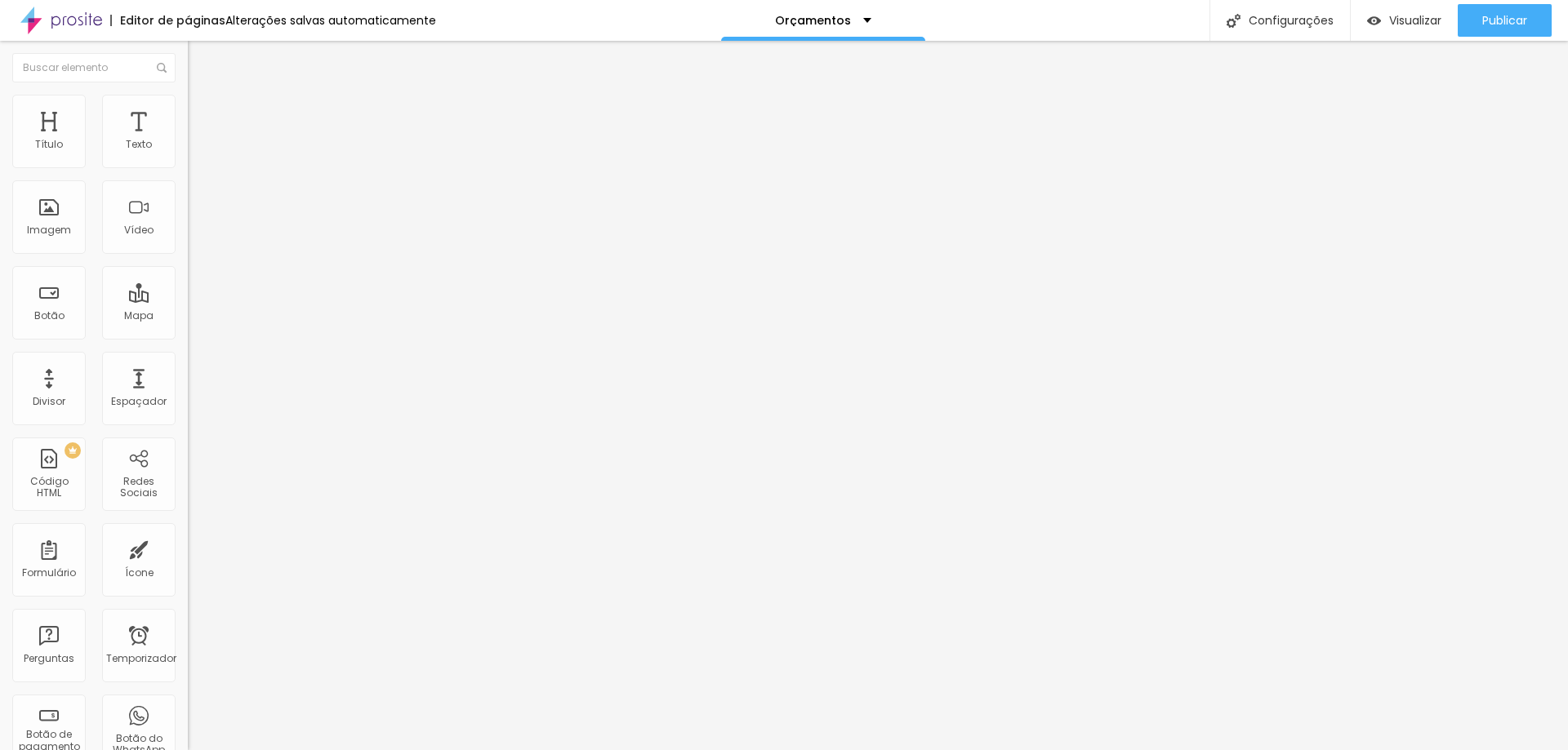
click at [188, 156] on button "button" at bounding box center [199, 149] width 22 height 18
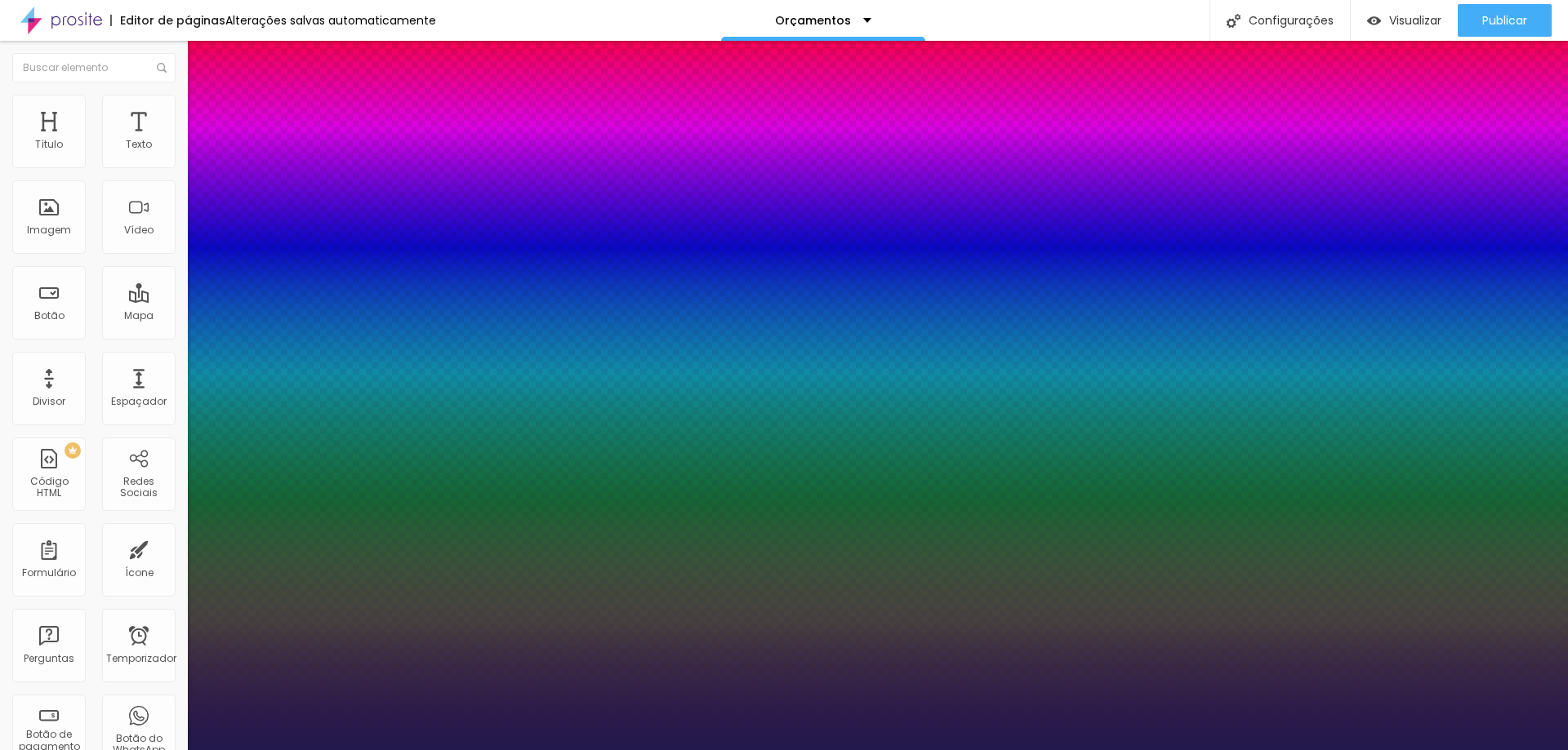
click at [1308, 749] on div at bounding box center [784, 750] width 1568 height 0
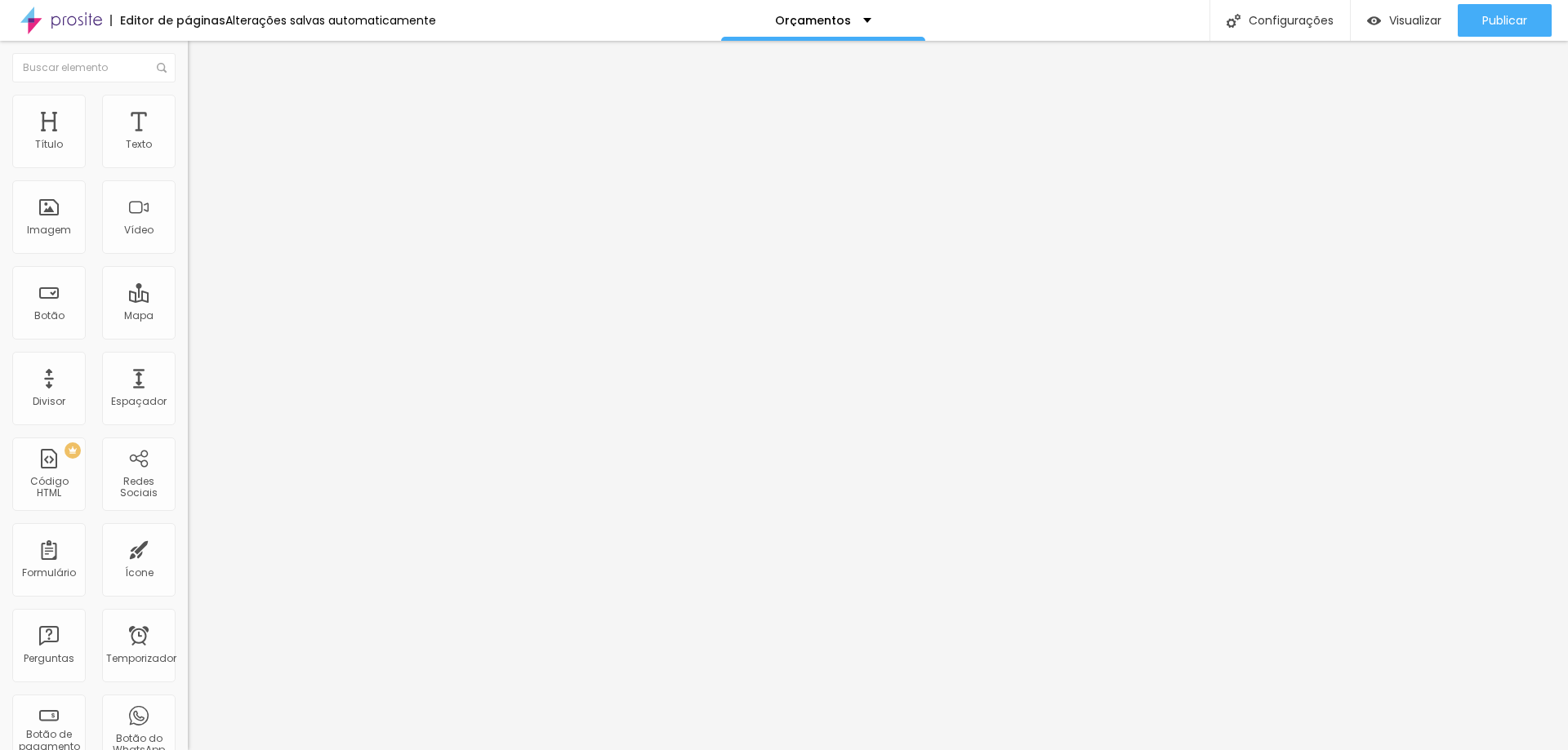
click at [188, 156] on button "button" at bounding box center [199, 149] width 22 height 18
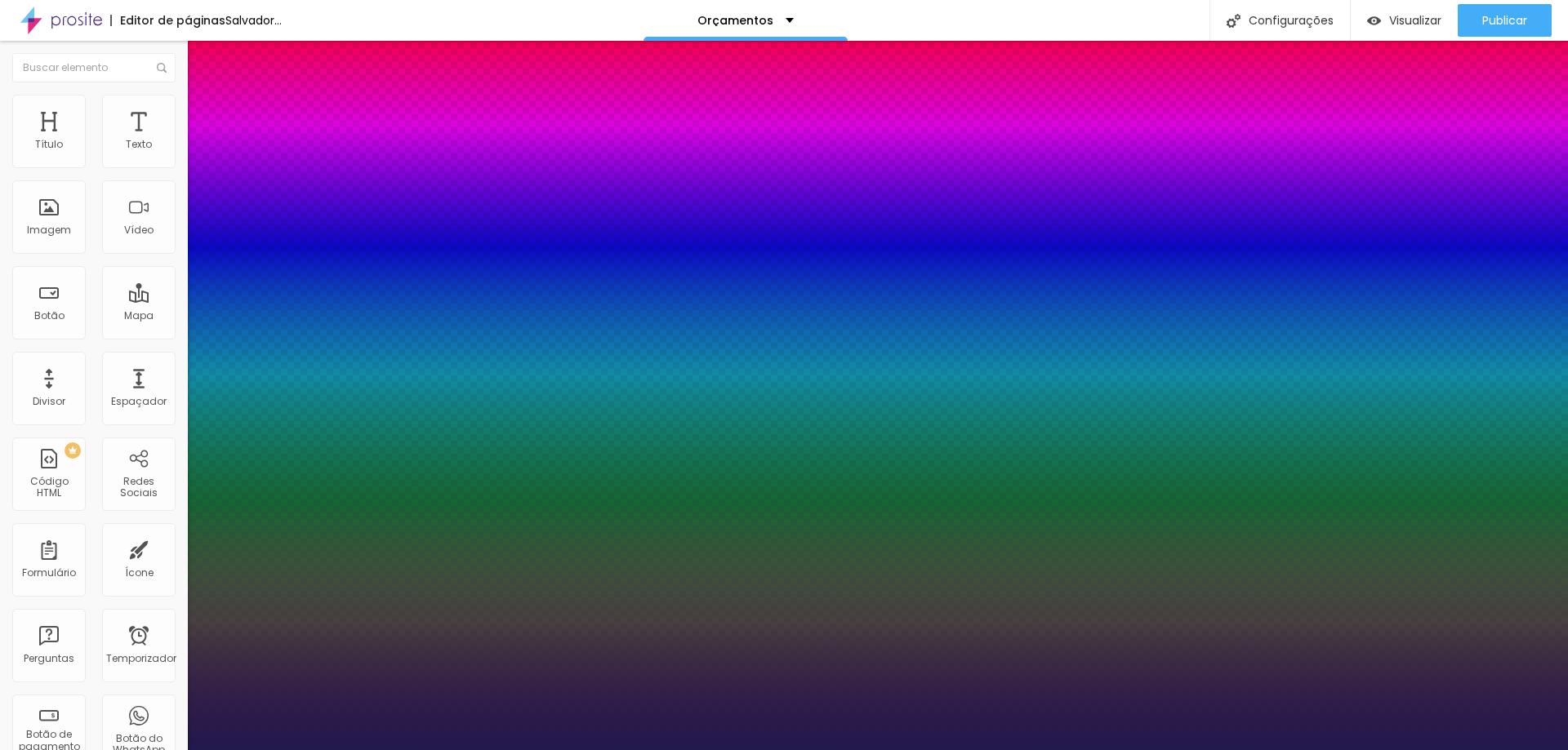
drag, startPoint x: 244, startPoint y: 279, endPoint x: 230, endPoint y: 277, distance: 14.1
click at [592, 749] on div at bounding box center [784, 750] width 1568 height 0
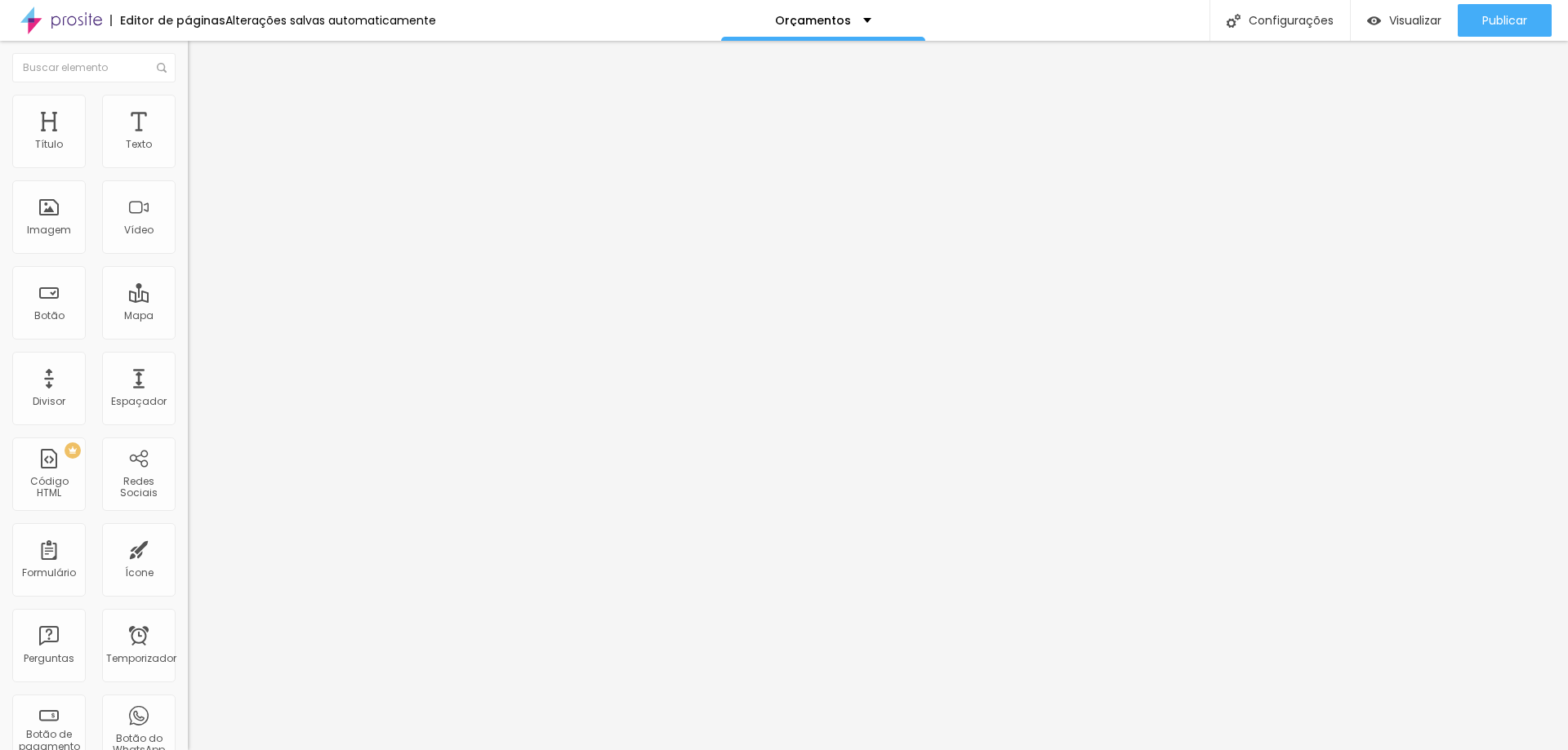
click at [195, 152] on icon "button" at bounding box center [200, 147] width 10 height 10
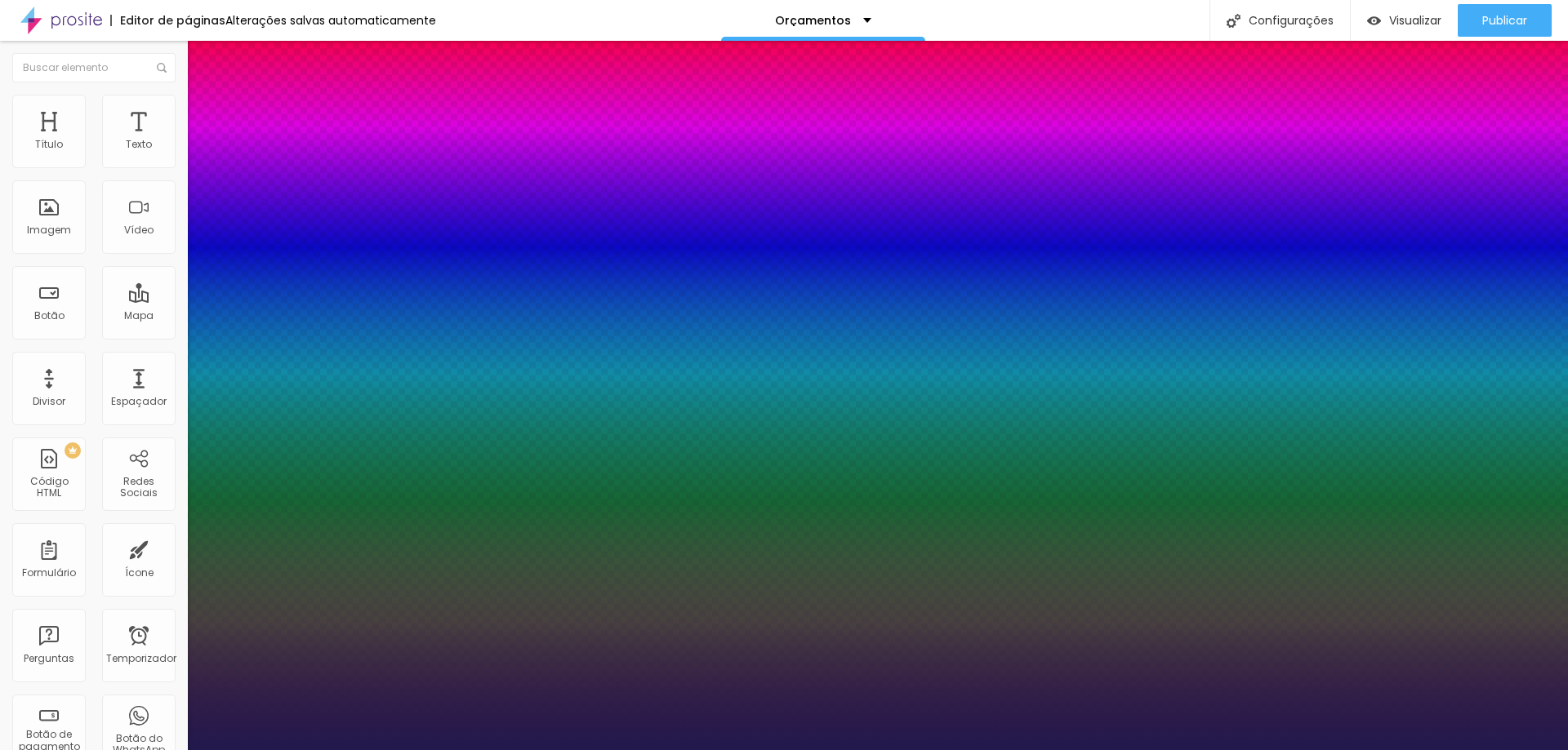
drag, startPoint x: 240, startPoint y: 281, endPoint x: 230, endPoint y: 281, distance: 10.0
click at [615, 749] on div at bounding box center [784, 750] width 1568 height 0
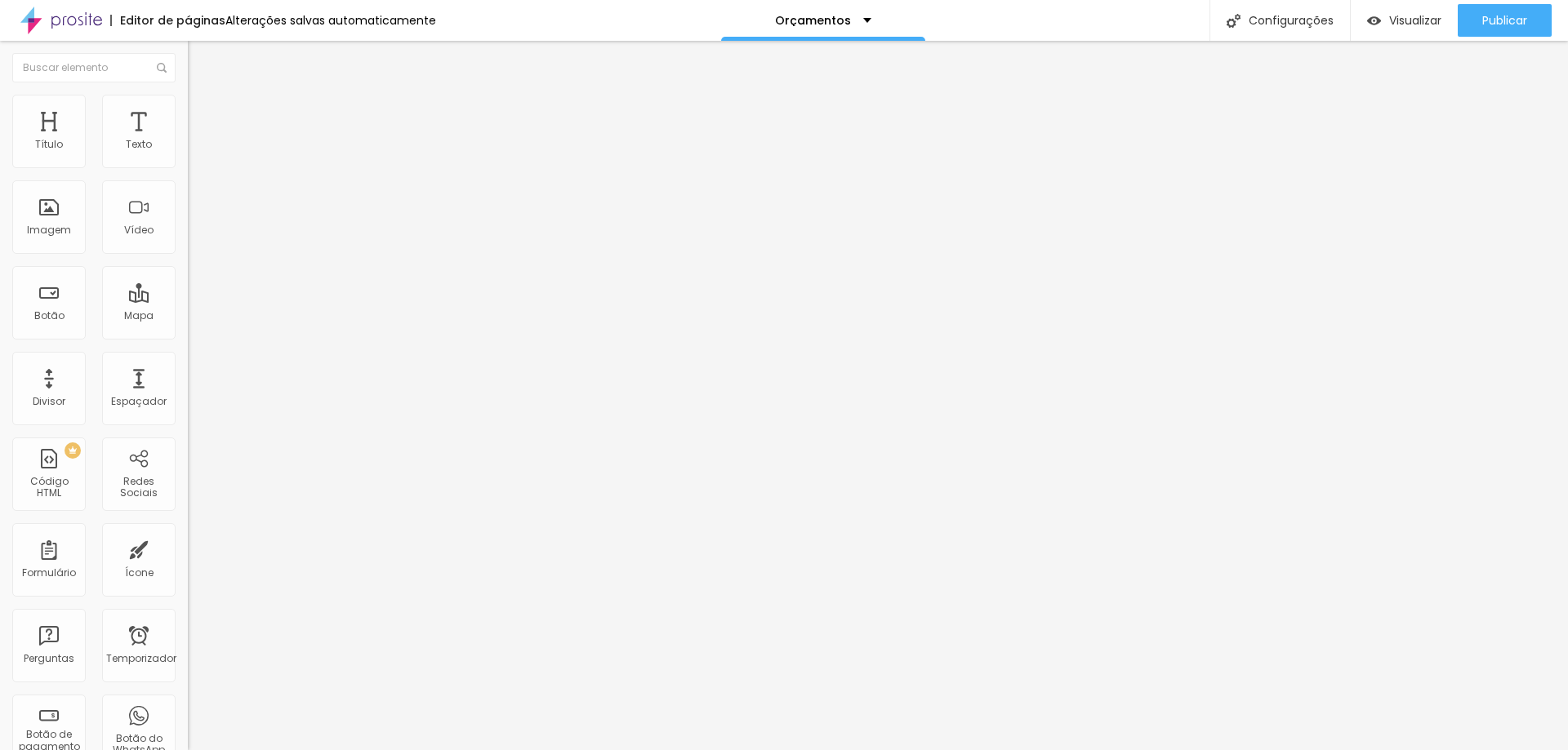
click at [195, 152] on icon "button" at bounding box center [200, 147] width 10 height 10
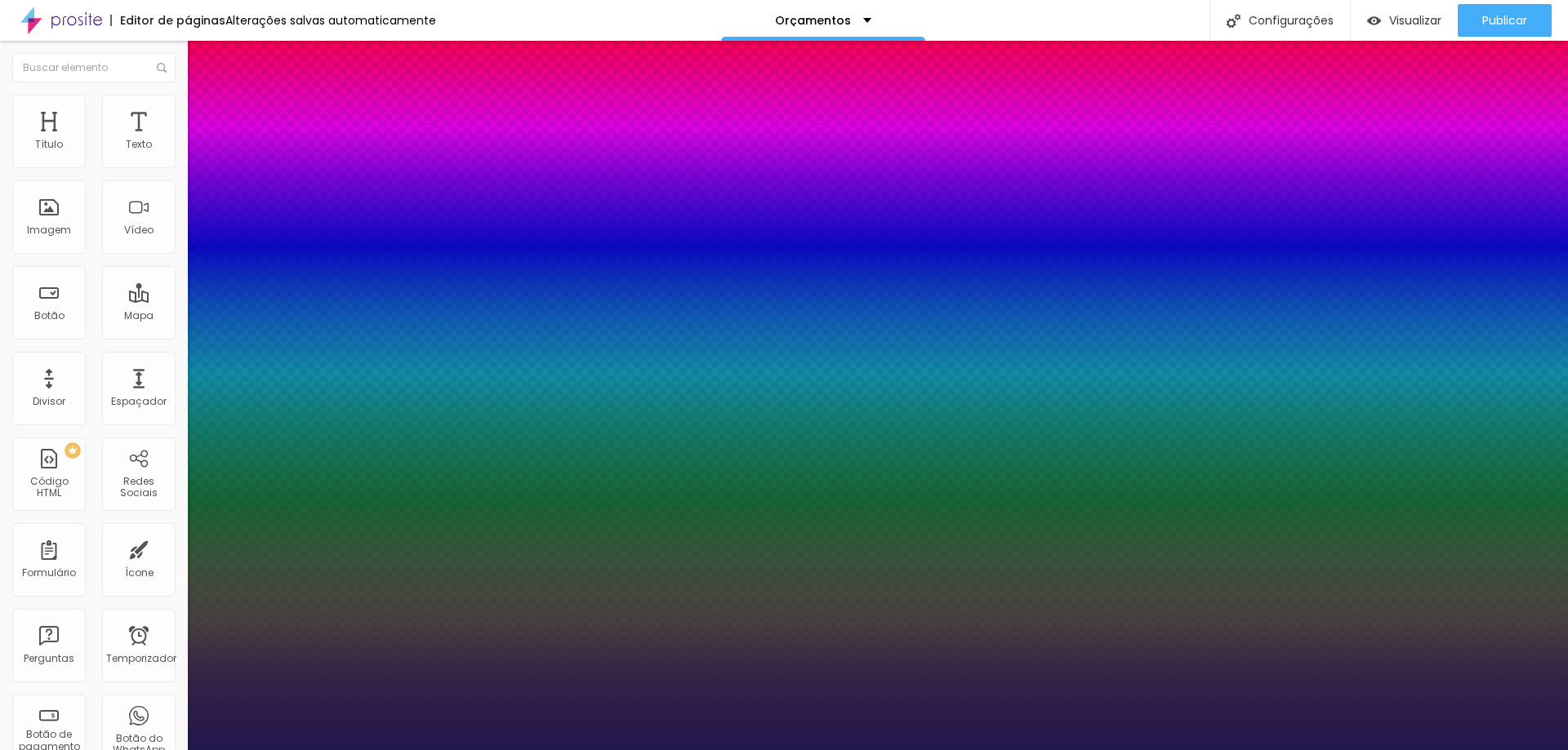
click at [1114, 749] on div at bounding box center [784, 750] width 1568 height 0
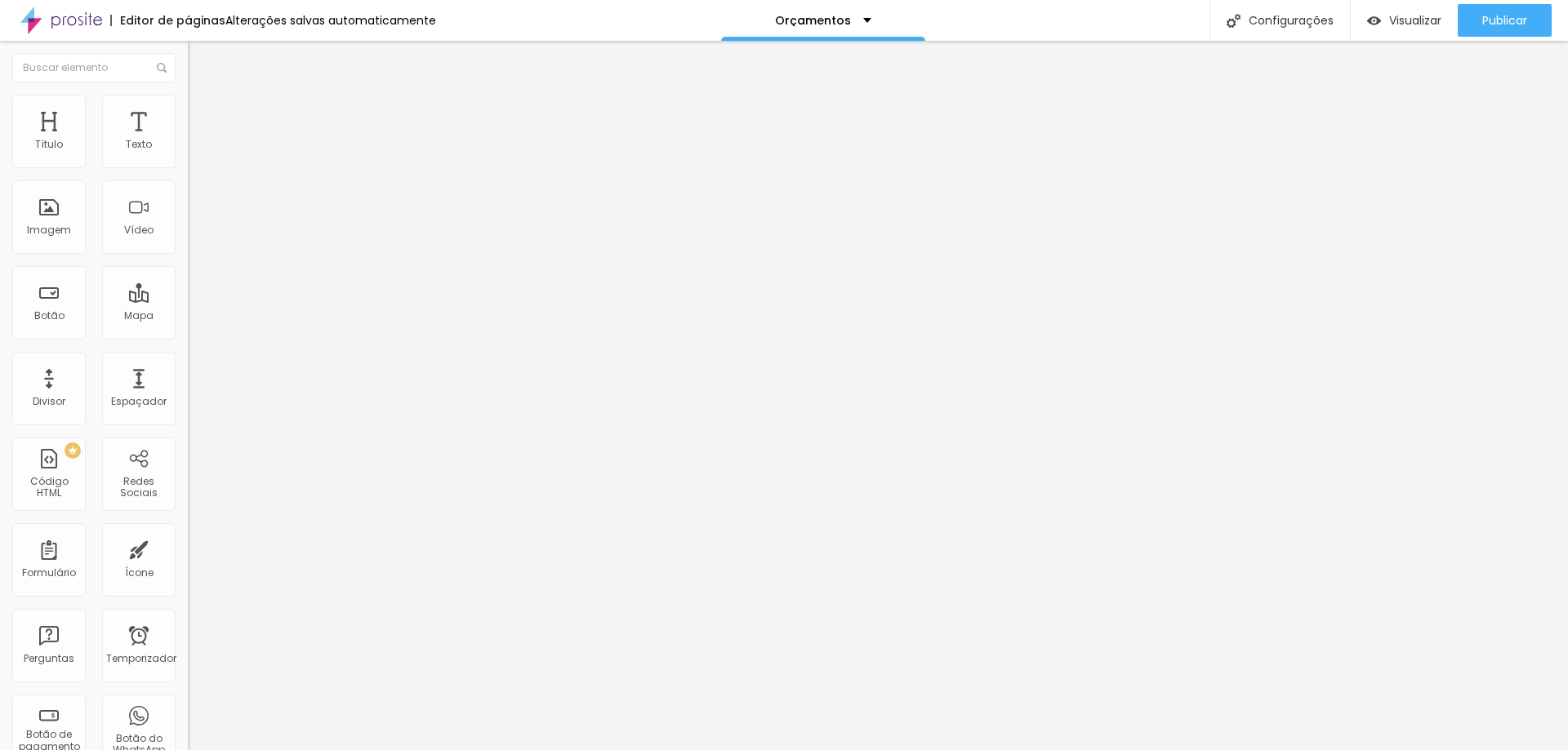
click at [188, 156] on button "button" at bounding box center [199, 149] width 22 height 18
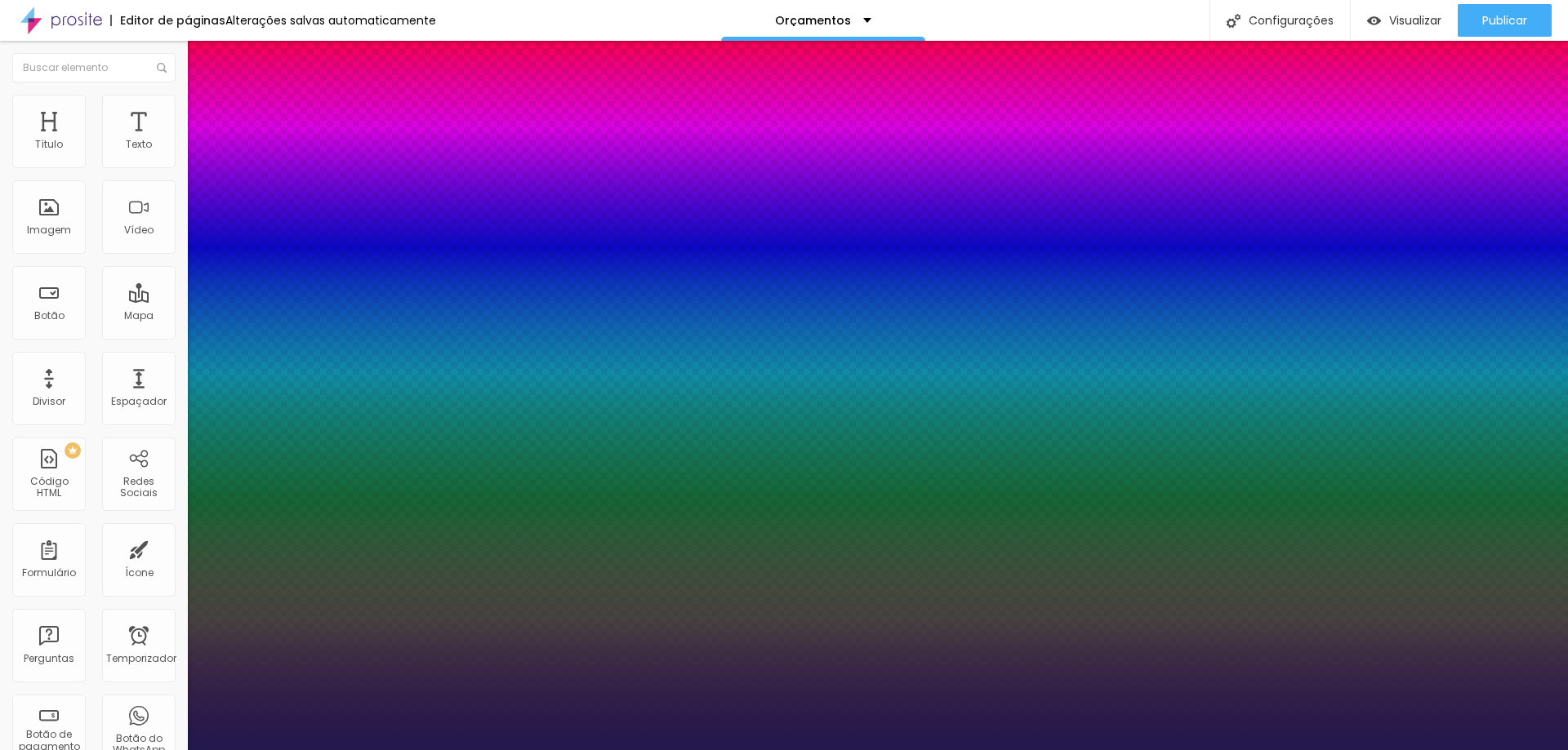
click at [724, 749] on div at bounding box center [784, 750] width 1568 height 0
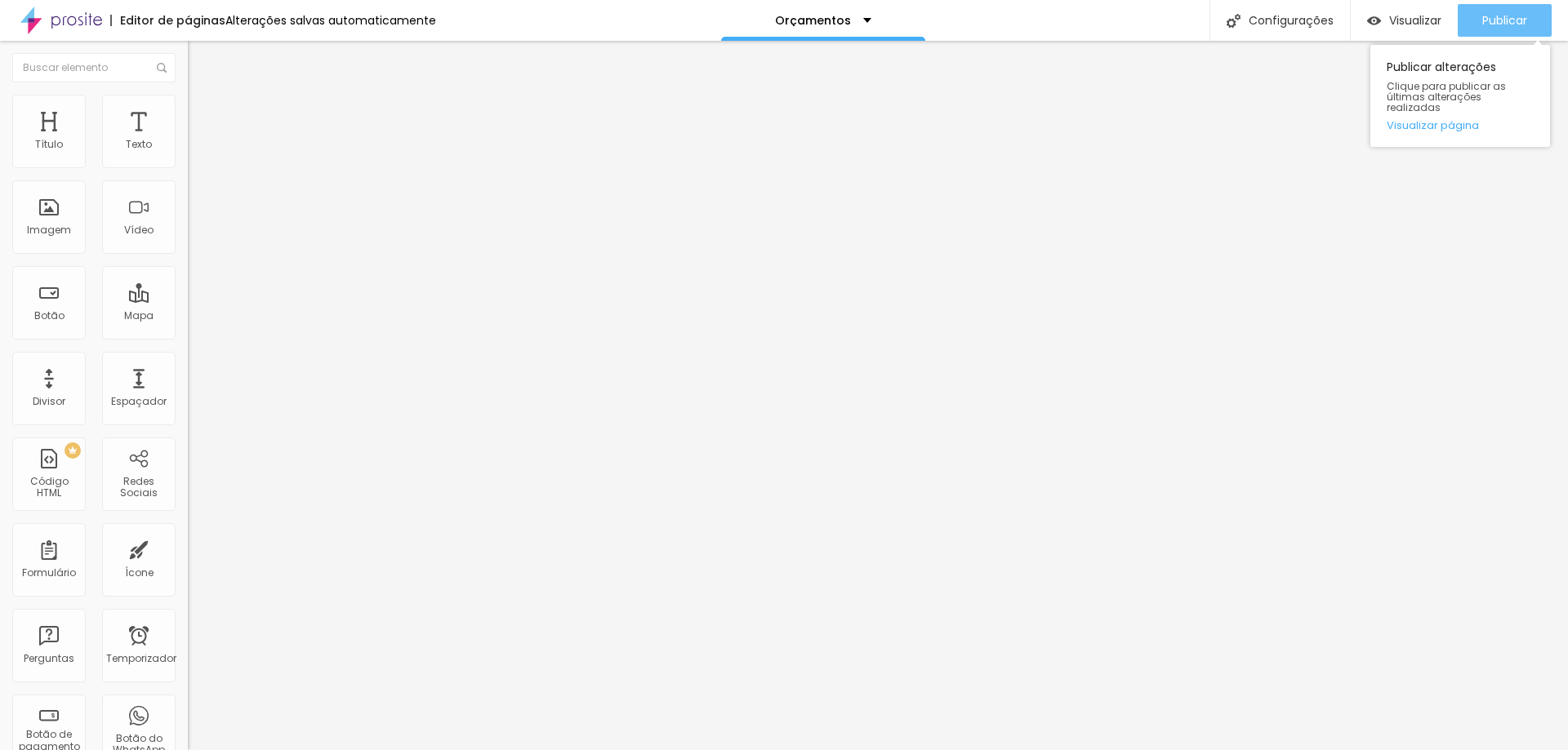
click at [1503, 23] on font "Publicar" at bounding box center [1504, 21] width 45 height 17
click at [74, 18] on img at bounding box center [61, 21] width 81 height 41
click at [1391, 26] on font "Visualizar" at bounding box center [1414, 21] width 52 height 17
click at [57, 18] on img at bounding box center [61, 21] width 81 height 41
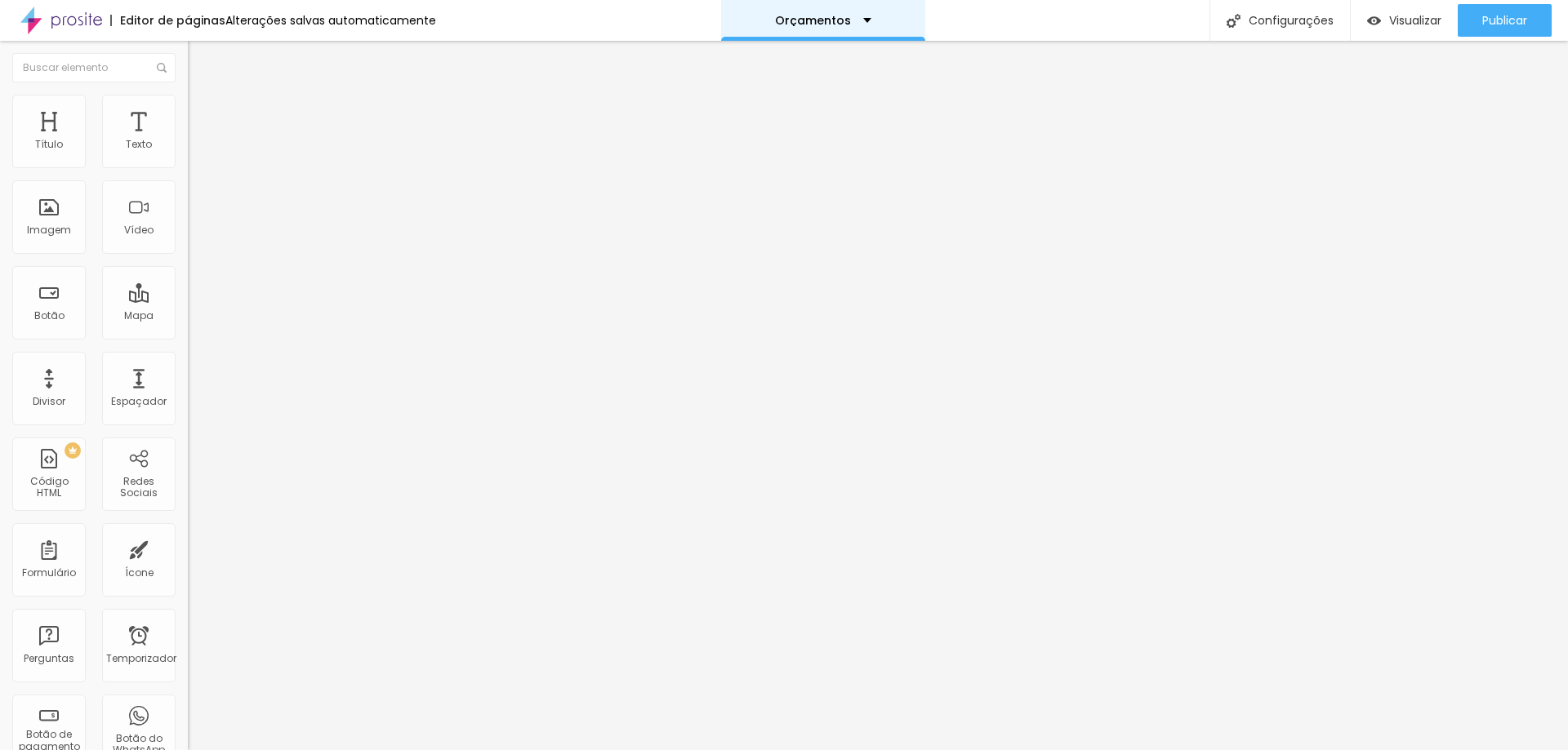
click at [827, 25] on font "Orçamentos" at bounding box center [813, 21] width 76 height 17
click at [202, 111] on font "Estilo" at bounding box center [215, 106] width 25 height 14
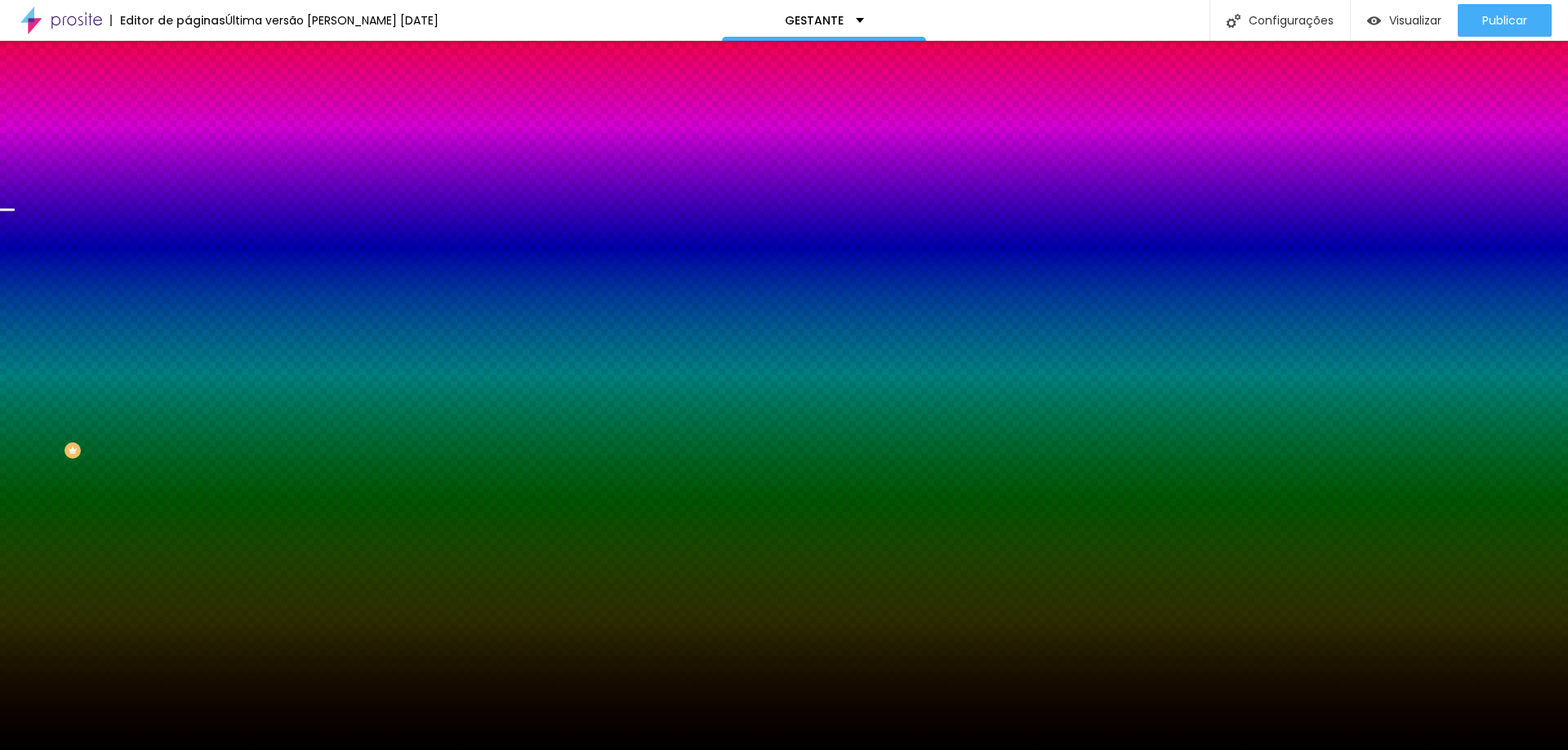
click at [198, 151] on font "Trocar imagem" at bounding box center [237, 143] width 79 height 14
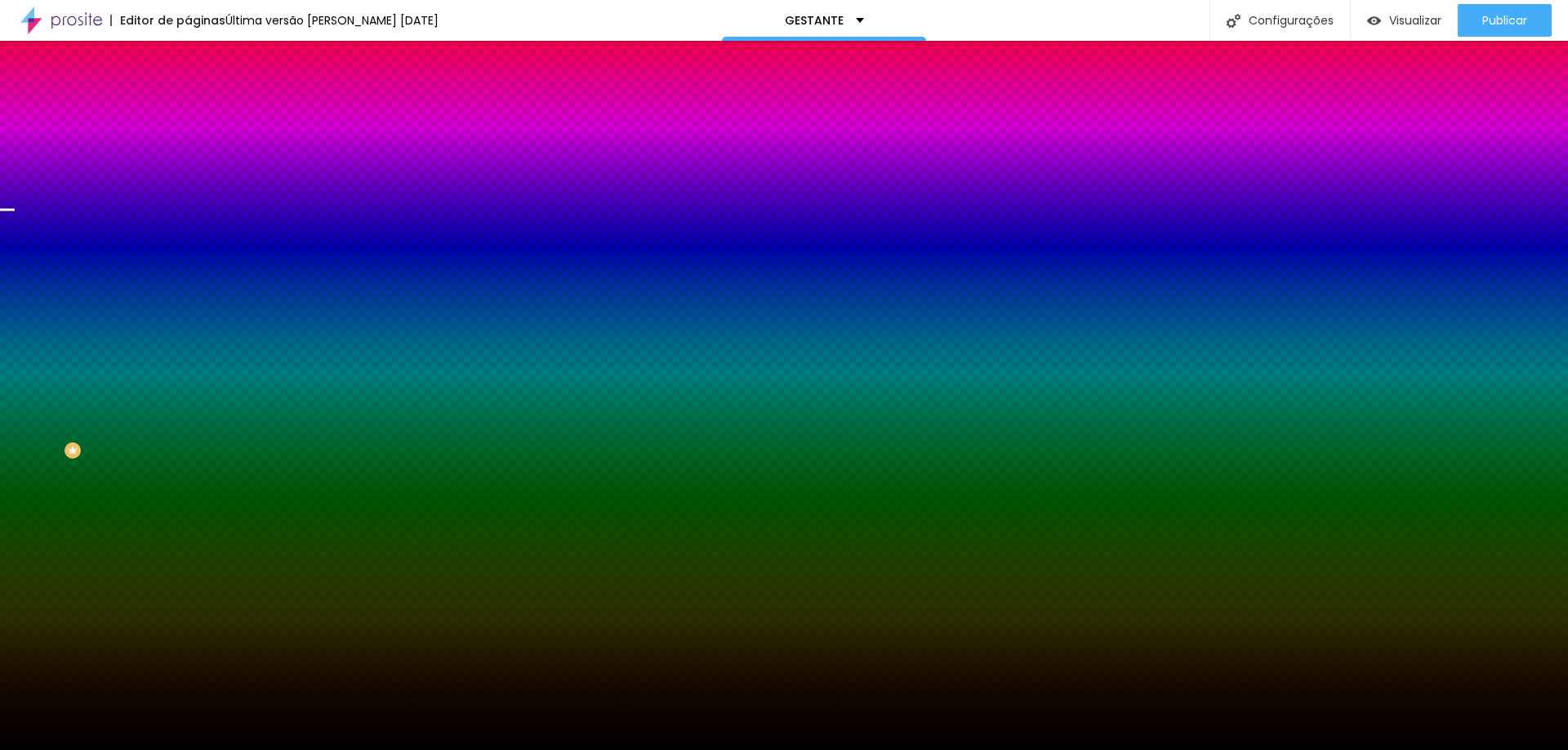
drag, startPoint x: 98, startPoint y: 198, endPoint x: 97, endPoint y: 168, distance: 30.0
click at [188, 149] on div "Trocar imagem" at bounding box center [282, 143] width 188 height 12
click at [188, 170] on font "Paralaxe" at bounding box center [209, 162] width 43 height 14
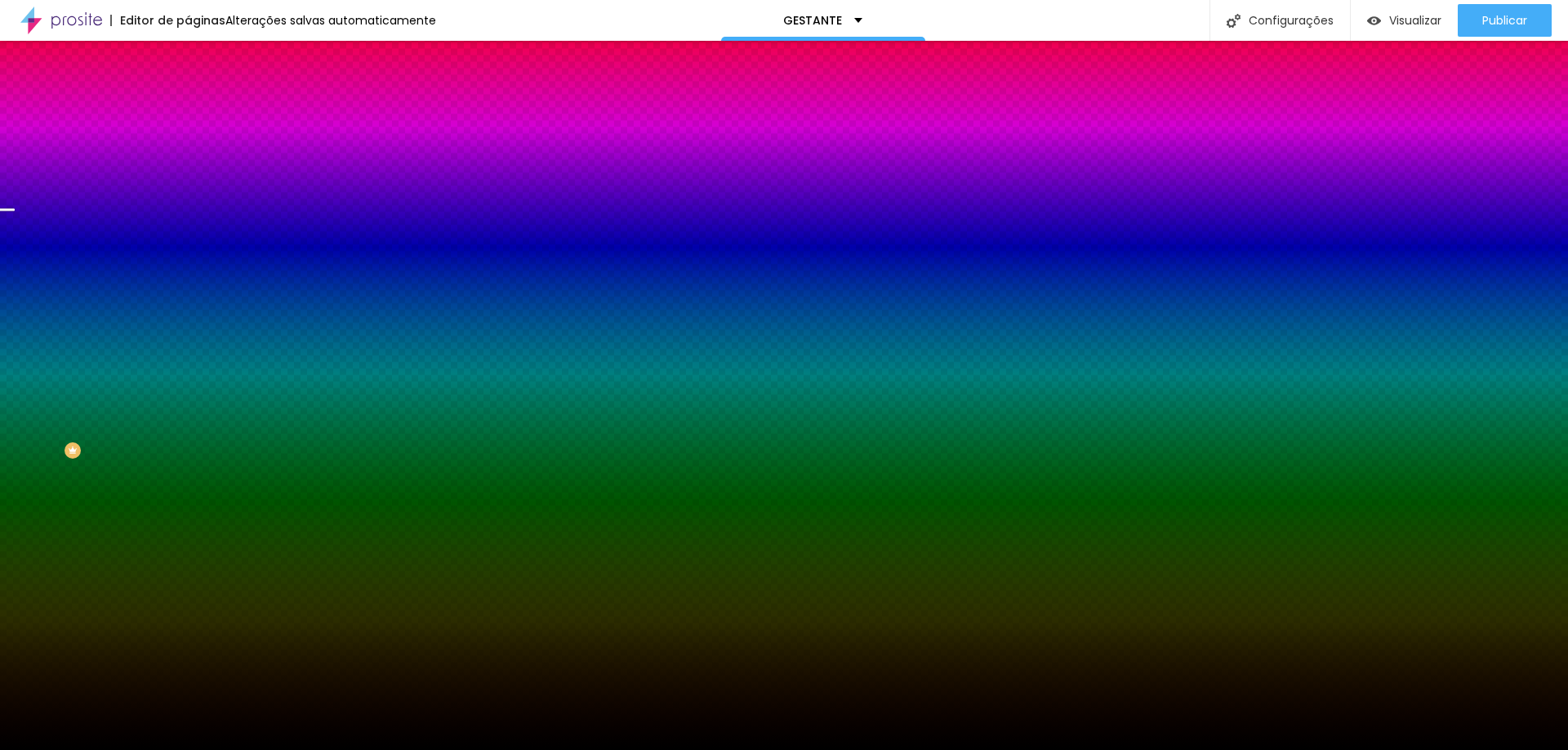
click at [188, 180] on font "Nenhum" at bounding box center [208, 172] width 42 height 14
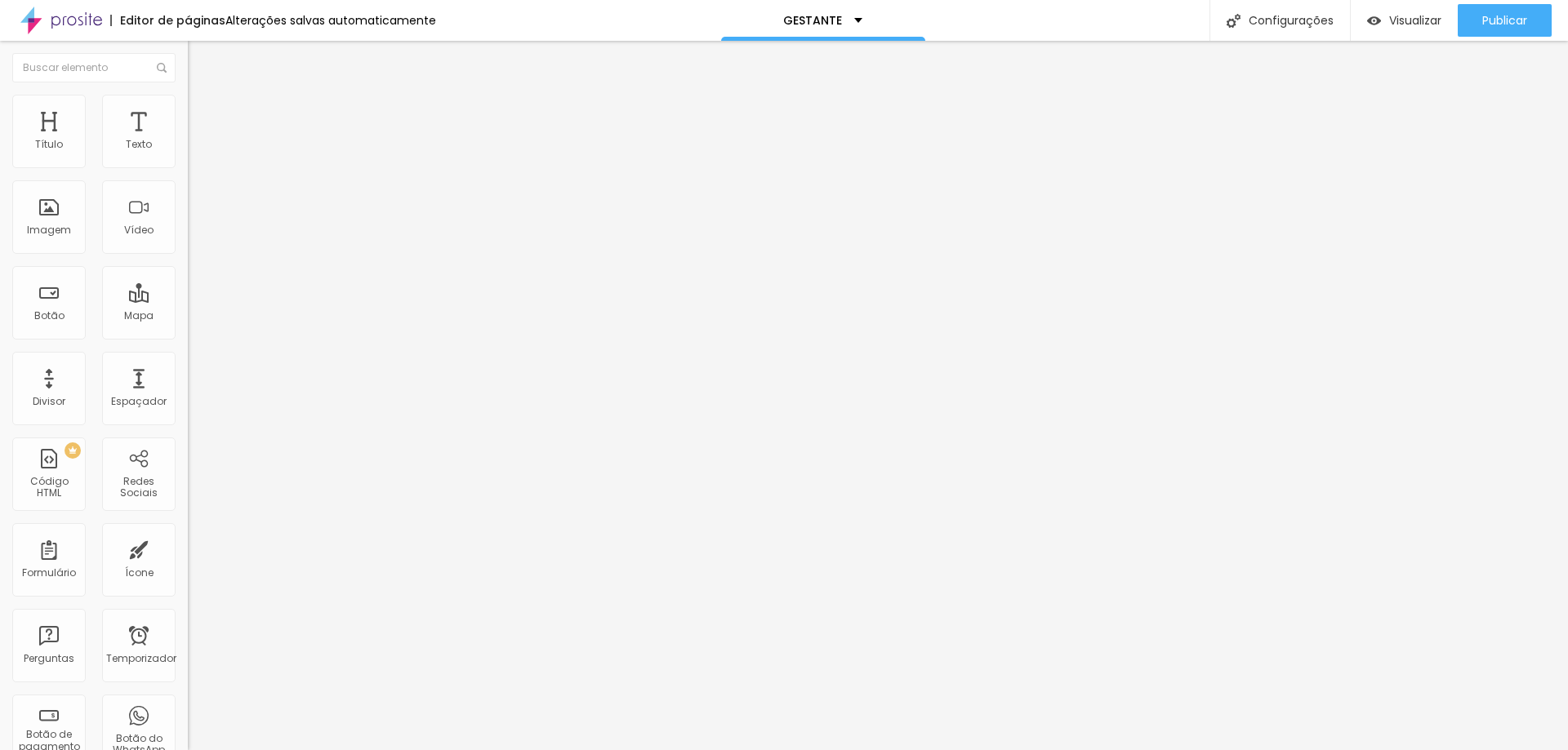
click at [202, 112] on font "Avançado" at bounding box center [229, 106] width 54 height 14
click at [188, 100] on img at bounding box center [195, 102] width 15 height 15
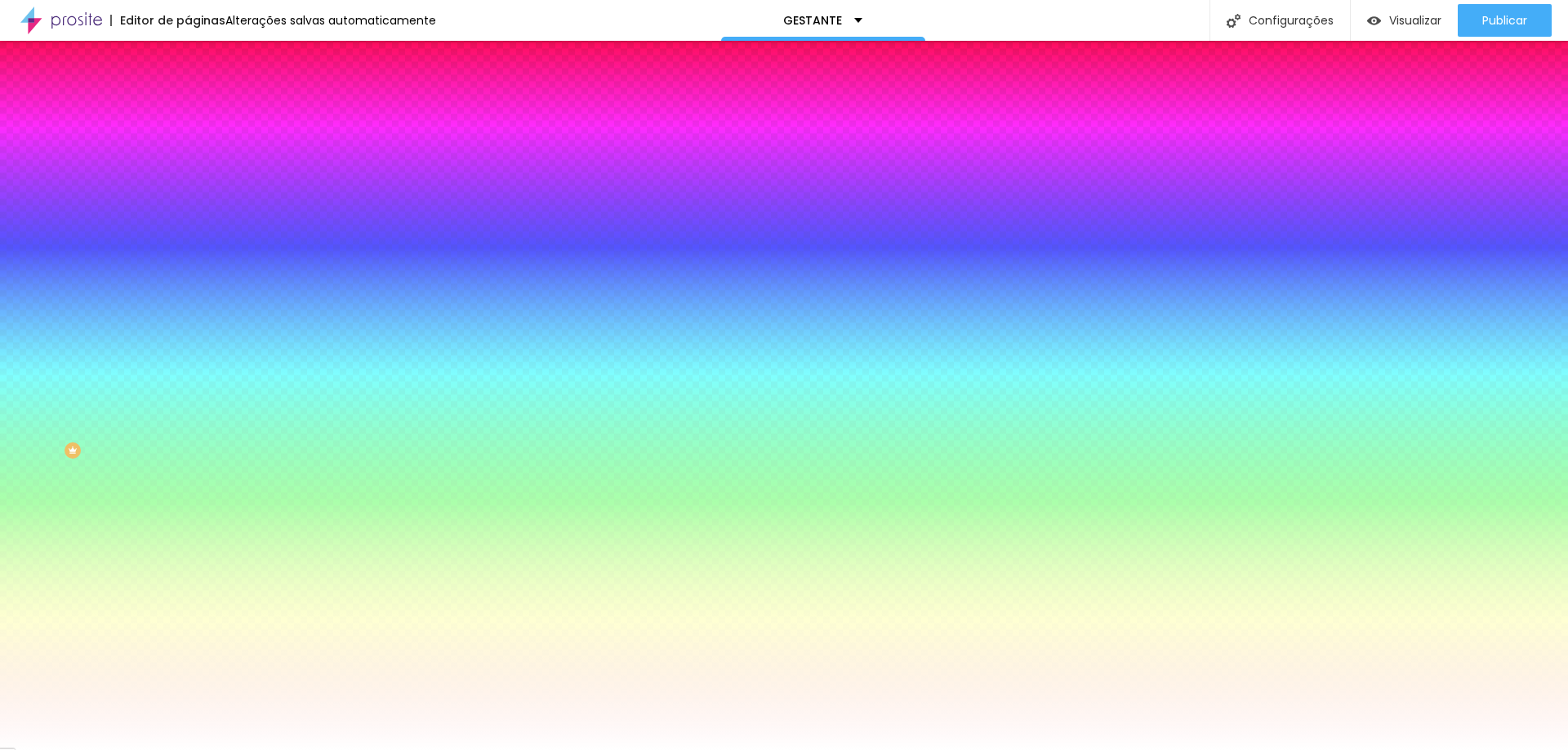
click at [188, 149] on div "Adicionar imagem" at bounding box center [282, 143] width 188 height 12
click at [198, 151] on font "Adicionar imagem" at bounding box center [246, 143] width 96 height 14
click at [188, 170] on font "Nenhum" at bounding box center [208, 162] width 42 height 14
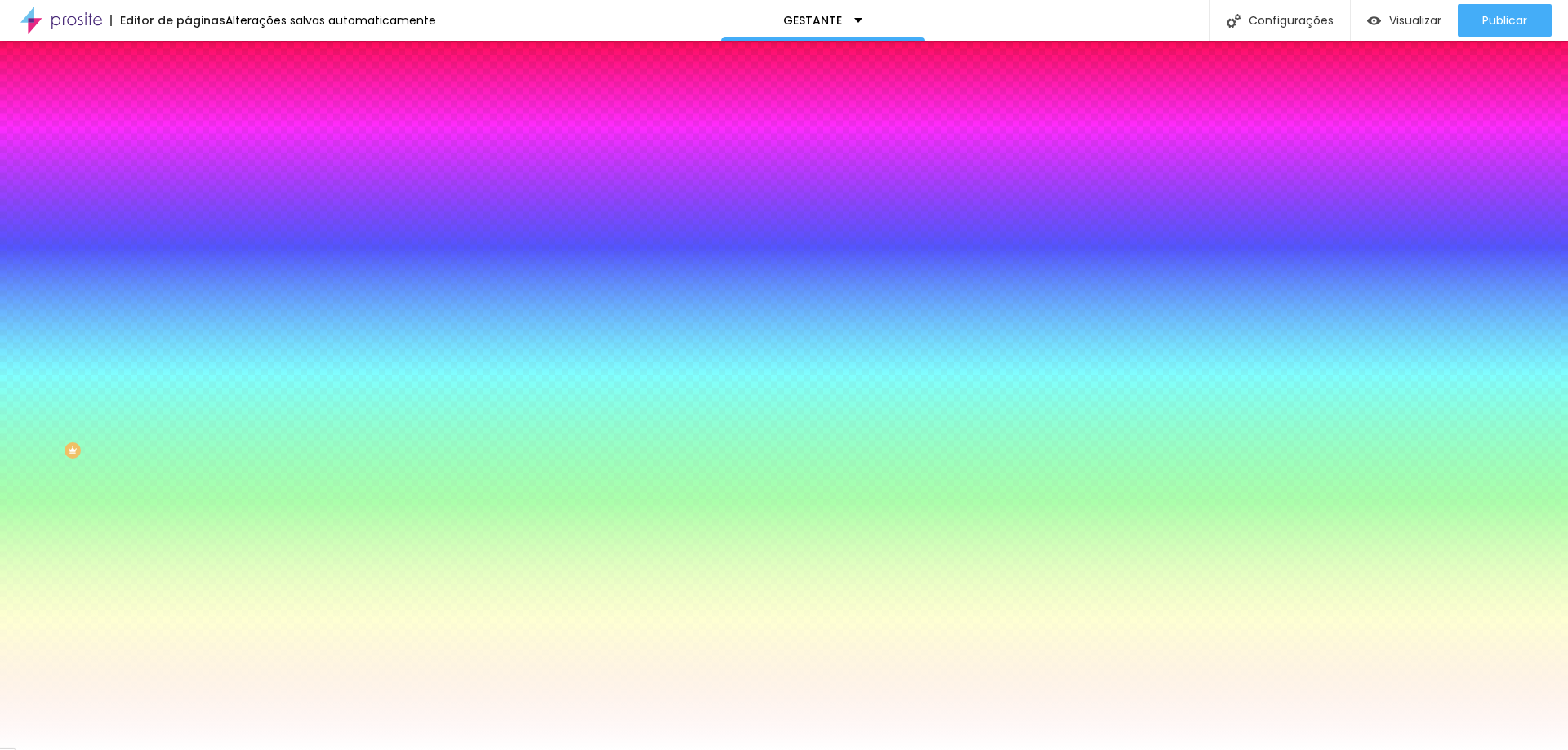
click at [188, 196] on span "Paralaxe" at bounding box center [209, 188] width 43 height 14
click at [188, 170] on font "Nenhum" at bounding box center [208, 162] width 42 height 14
click at [293, 147] on img at bounding box center [298, 142] width 10 height 10
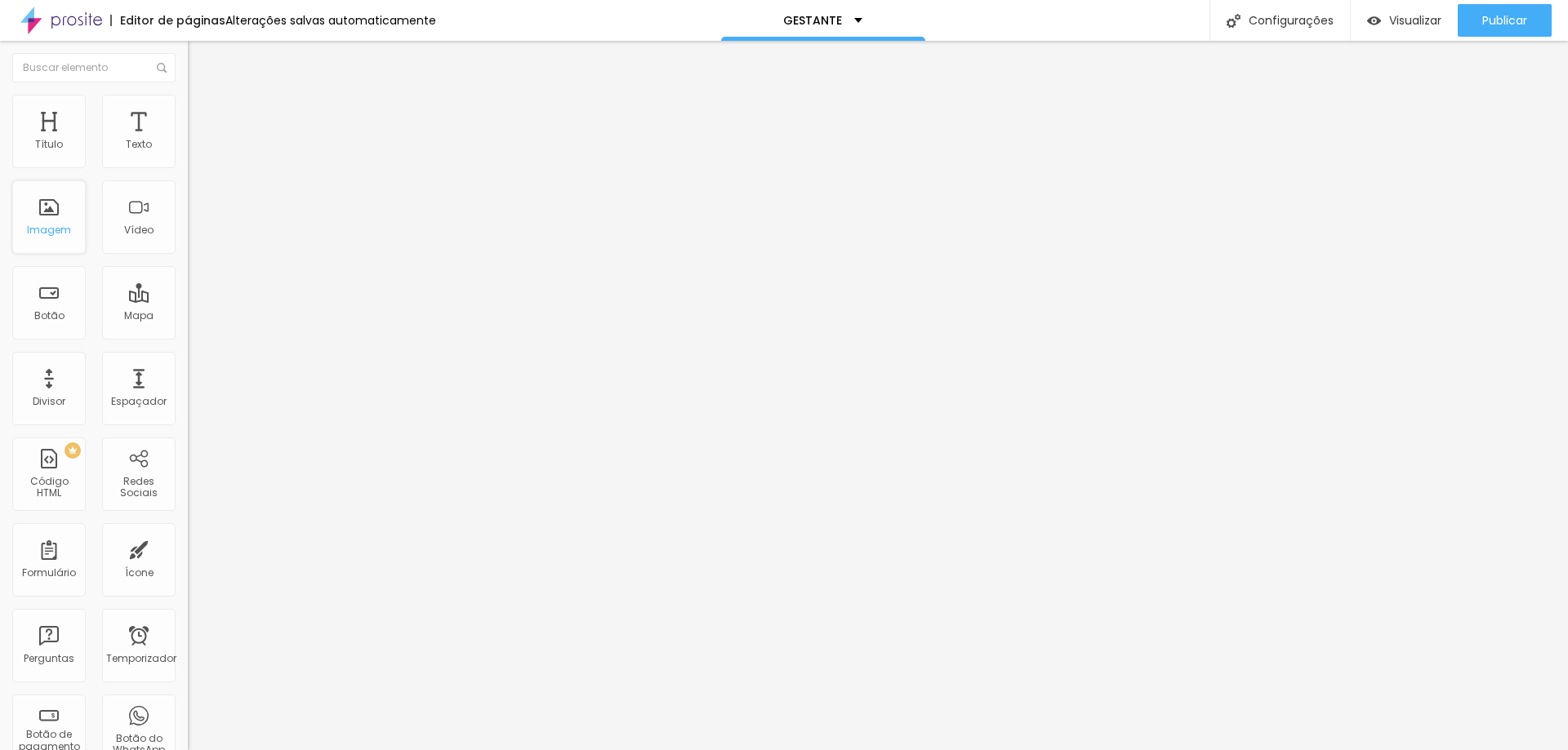
click at [59, 239] on div "Imagem" at bounding box center [49, 216] width 73 height 73
click at [188, 102] on li "Estilo" at bounding box center [282, 103] width 188 height 17
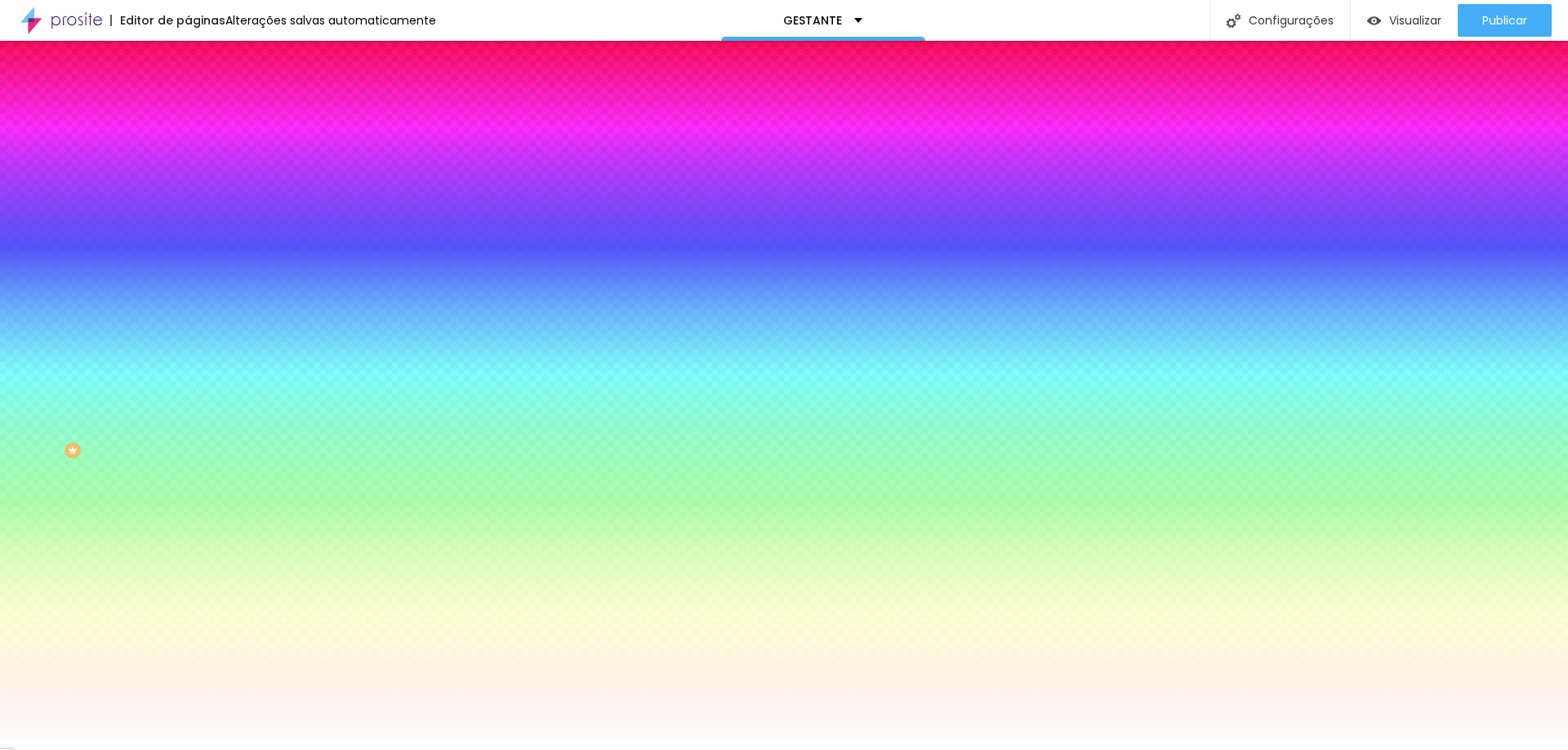
click at [198, 151] on font "Adicionar imagem" at bounding box center [246, 143] width 96 height 14
click at [188, 170] on font "Nenhum" at bounding box center [208, 162] width 42 height 14
click at [188, 196] on font "Paralaxe" at bounding box center [209, 188] width 43 height 14
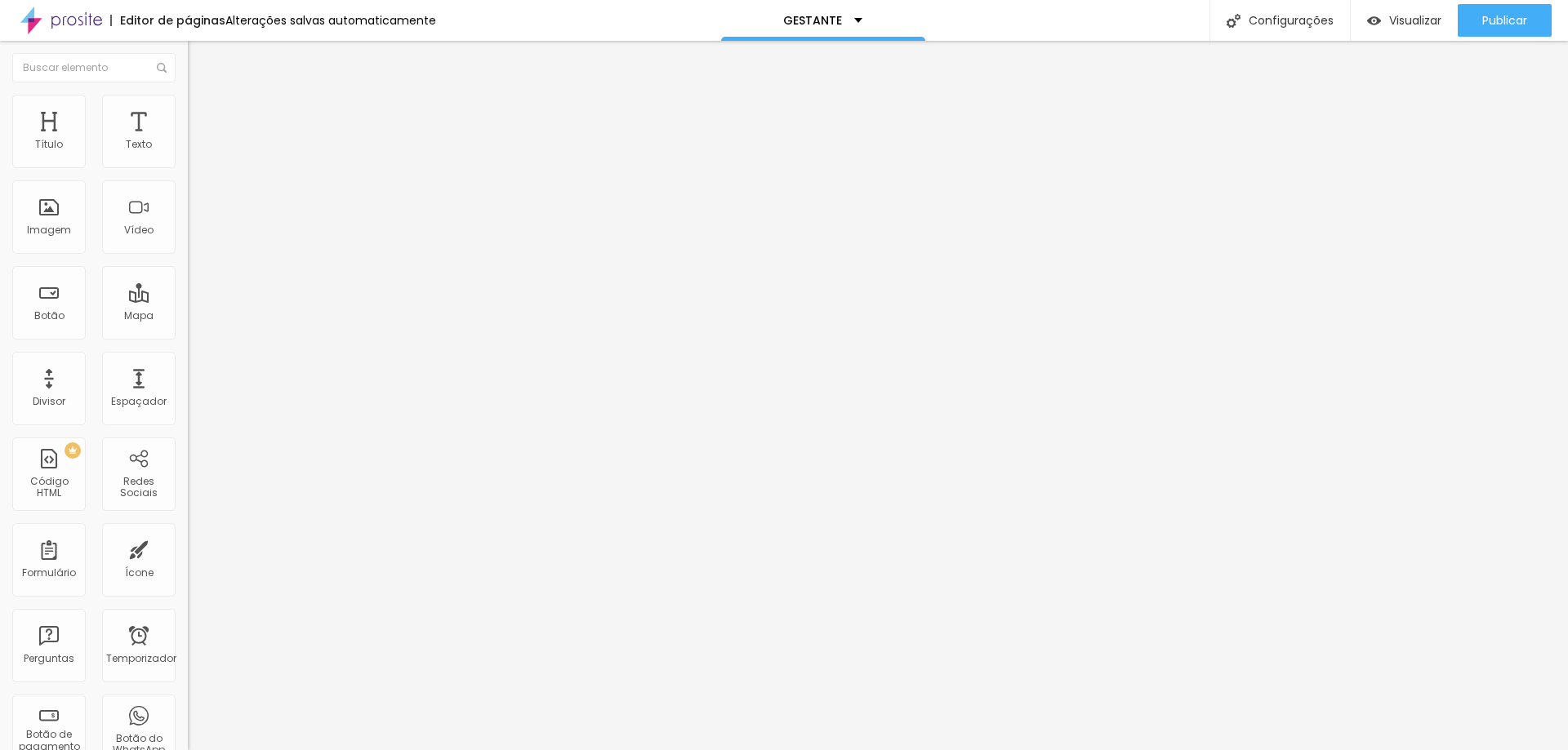
click at [188, 95] on img at bounding box center [195, 102] width 15 height 15
click at [202, 112] on font "Estilo" at bounding box center [215, 106] width 25 height 14
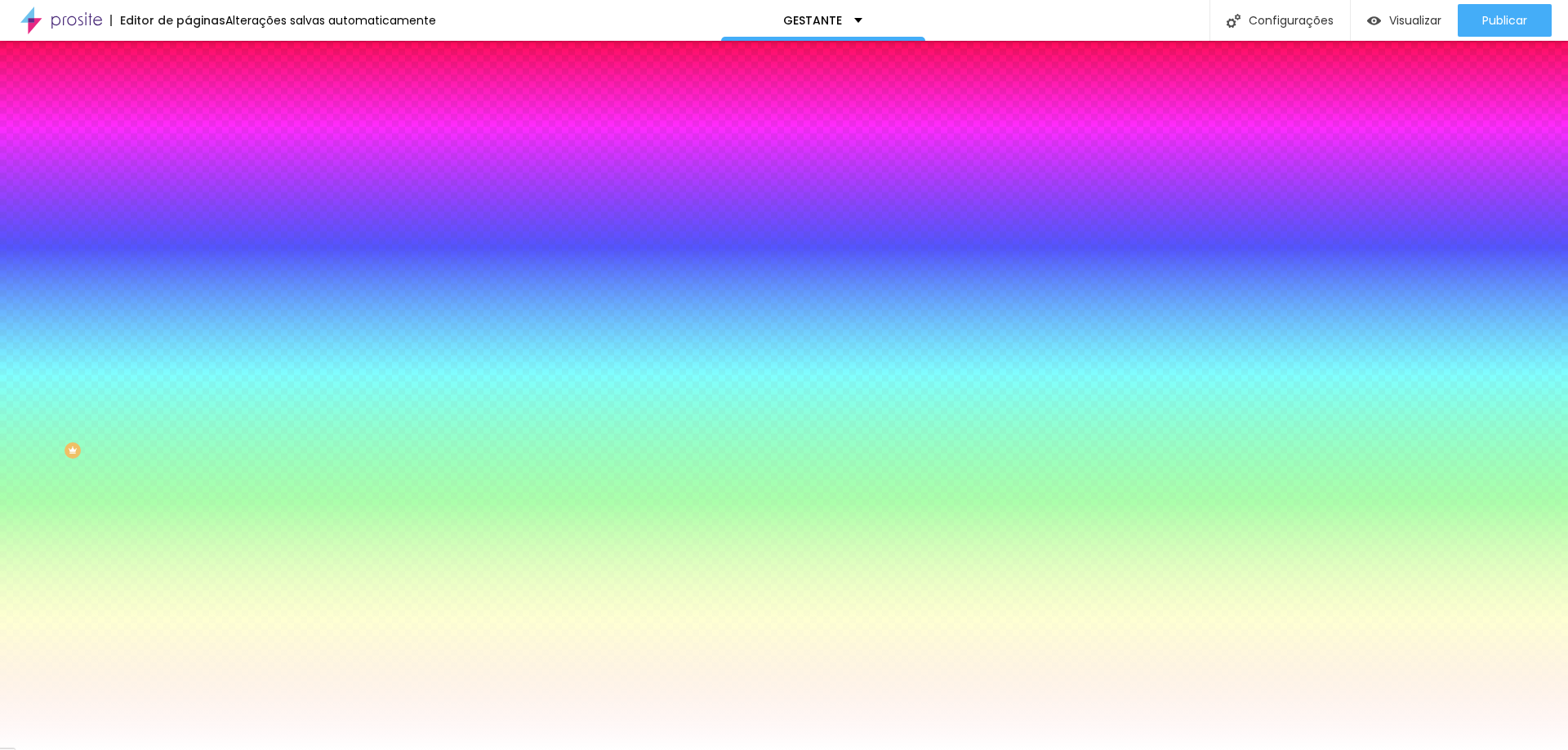
click at [188, 111] on li "Avançado" at bounding box center [282, 119] width 188 height 17
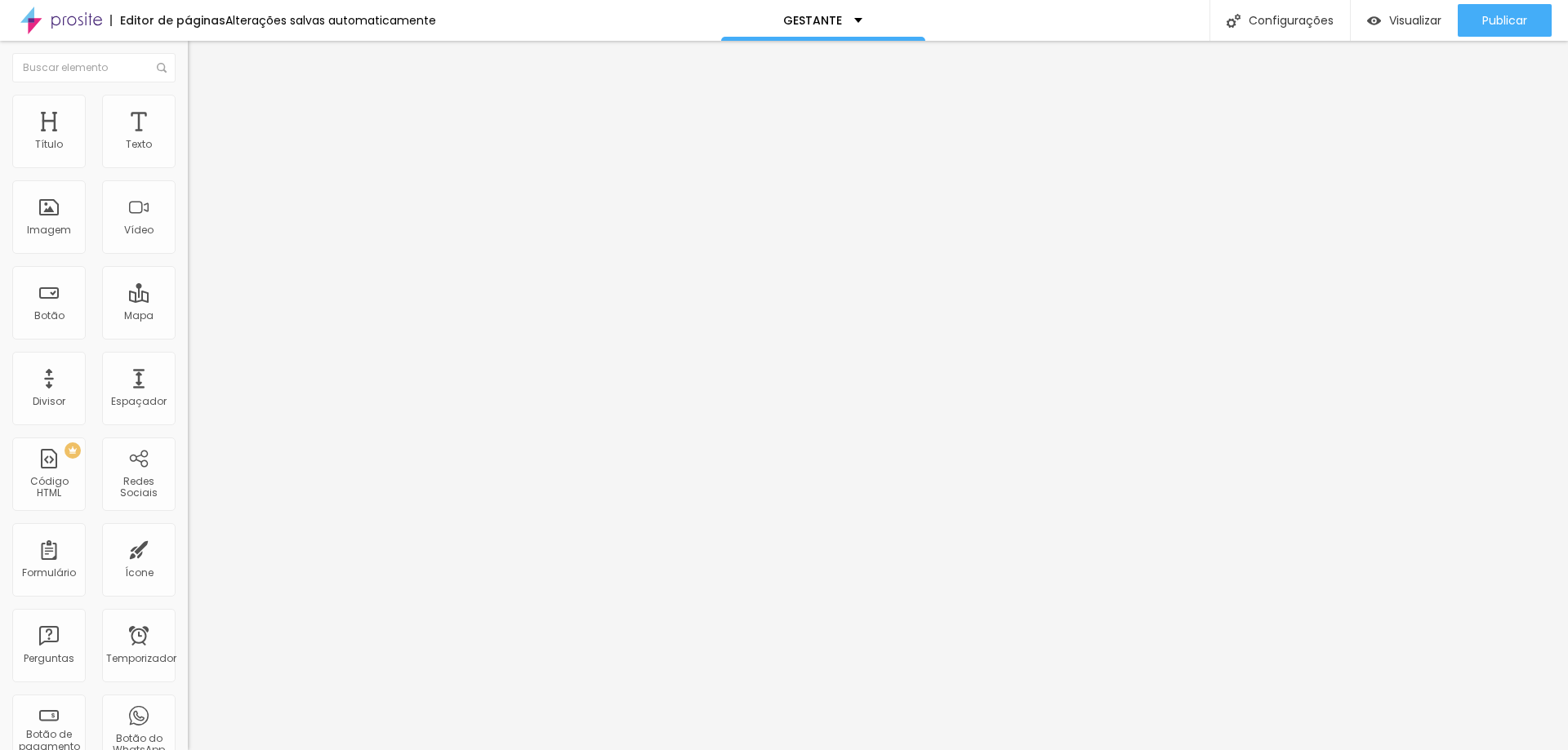
click at [188, 93] on img at bounding box center [195, 85] width 15 height 15
click at [188, 103] on img at bounding box center [195, 102] width 15 height 15
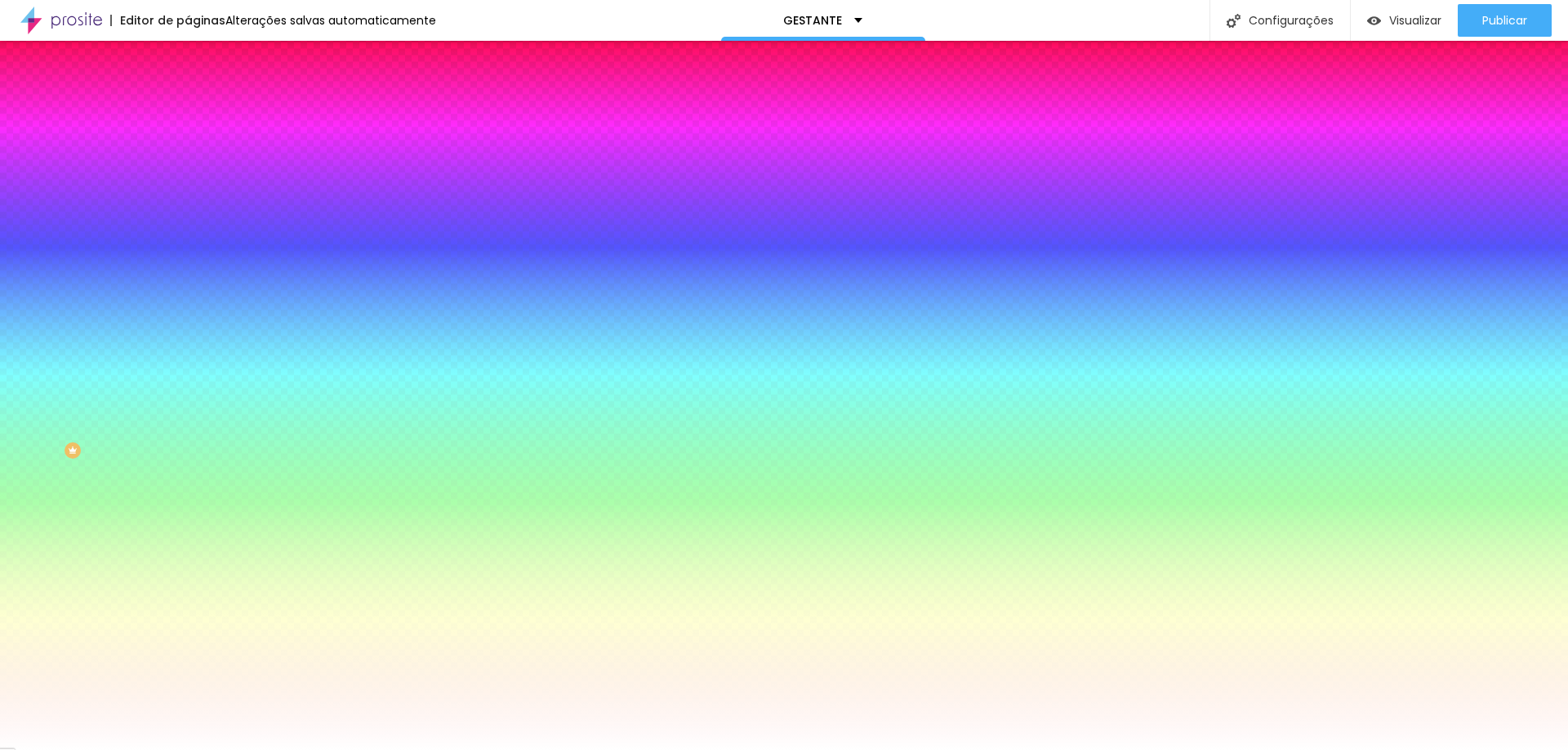
click at [188, 111] on li "Avançado" at bounding box center [282, 119] width 188 height 17
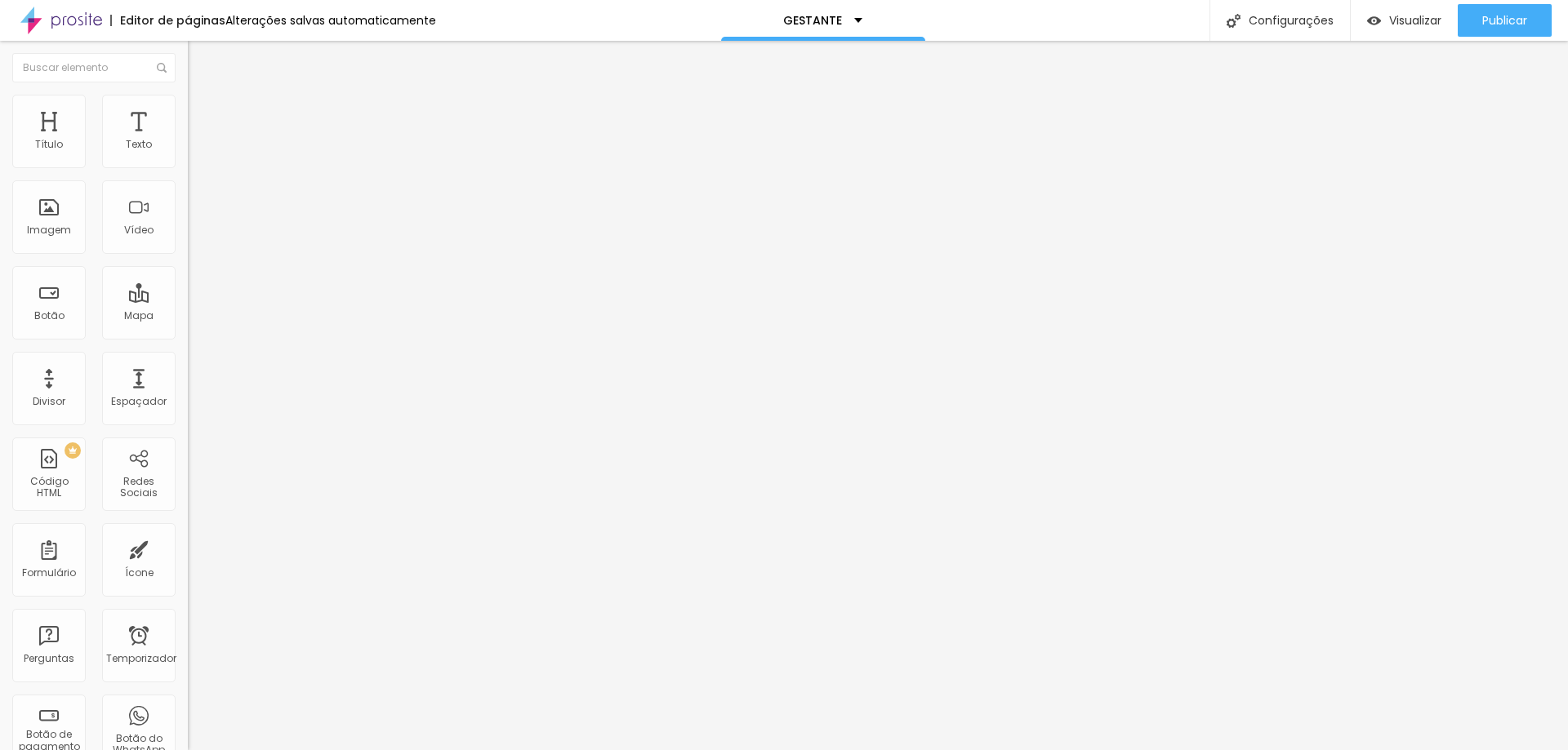
click at [188, 95] on li "Conteúdo" at bounding box center [282, 86] width 188 height 17
click at [225, 65] on font "Editar nulo" at bounding box center [254, 60] width 60 height 17
click at [188, 50] on button "Editar nulo" at bounding box center [282, 60] width 188 height 37
click at [188, 103] on img at bounding box center [195, 102] width 15 height 15
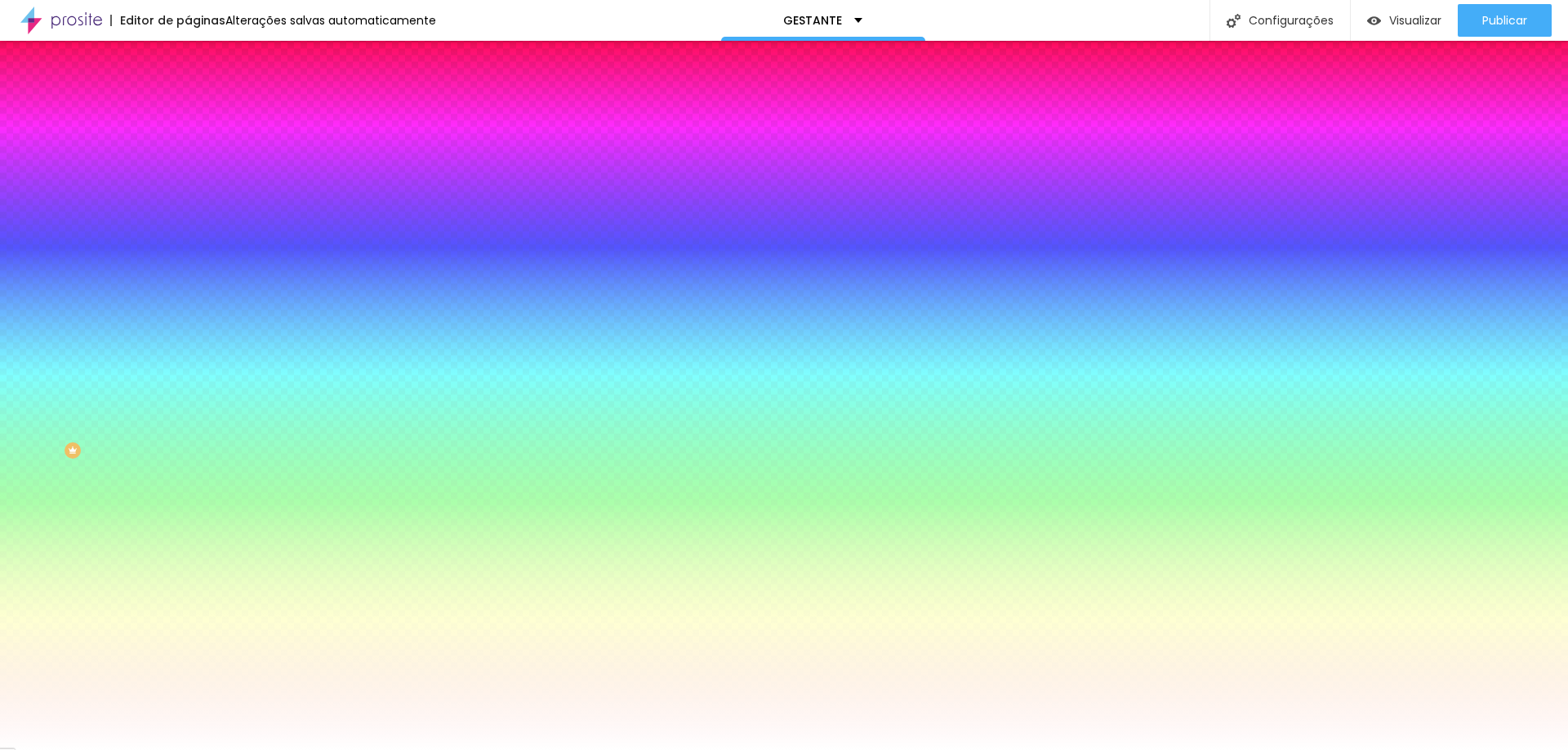
click at [202, 115] on font "Avançado" at bounding box center [229, 122] width 54 height 14
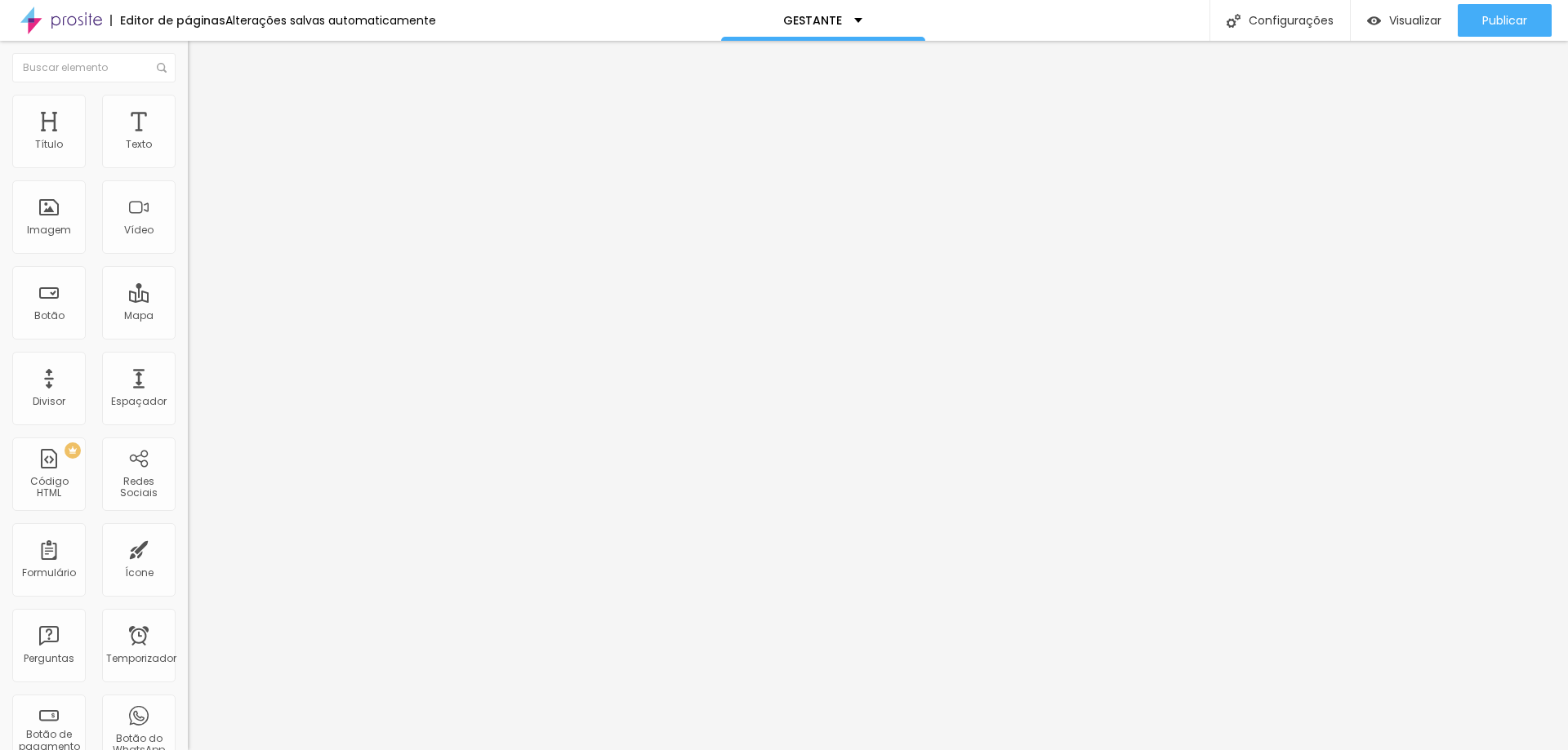
click at [188, 93] on img at bounding box center [195, 85] width 15 height 15
click at [188, 97] on li "Estilo" at bounding box center [282, 103] width 188 height 17
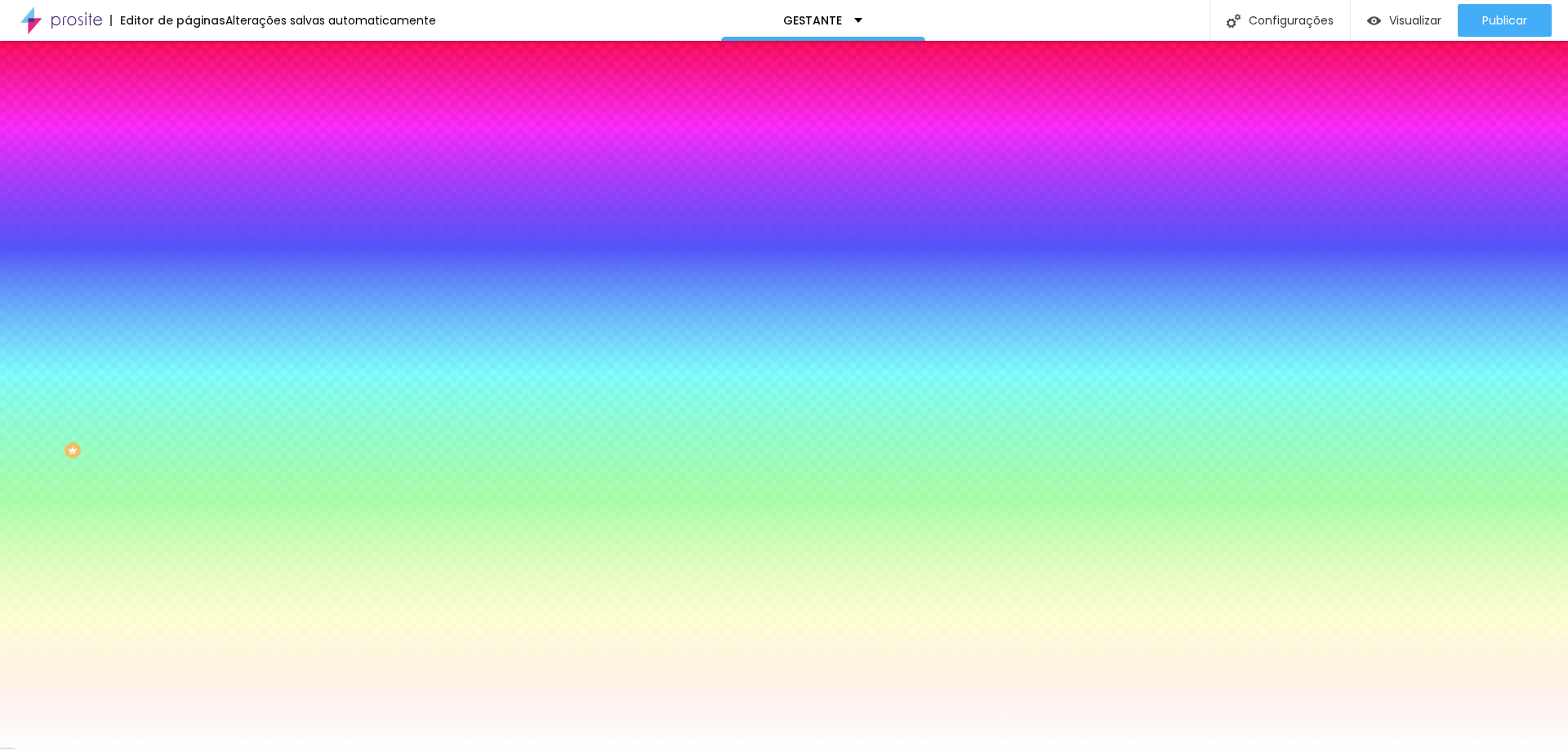
click at [188, 222] on div at bounding box center [282, 222] width 188 height 0
paste input "0E6DA"
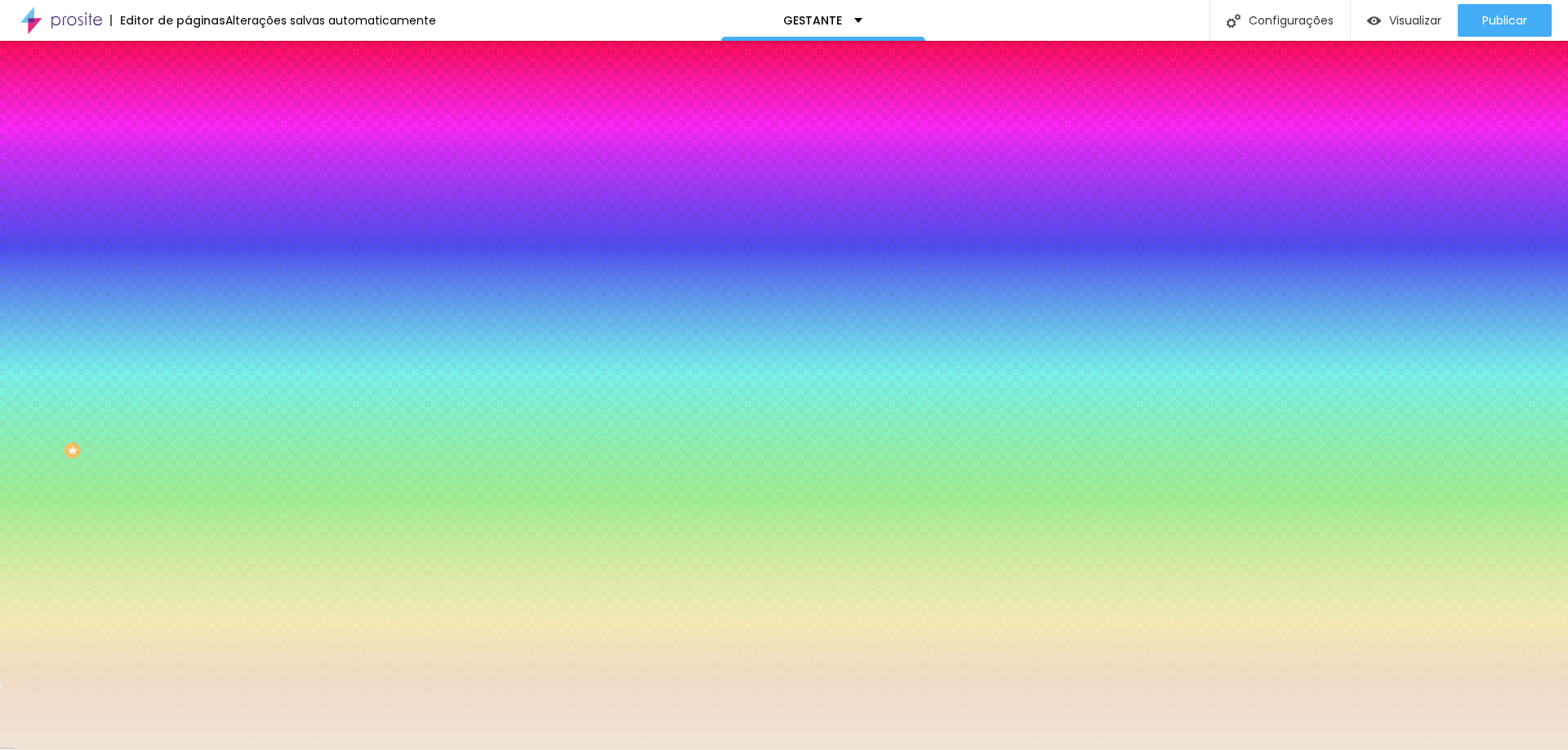
type input "#F0E6DA"
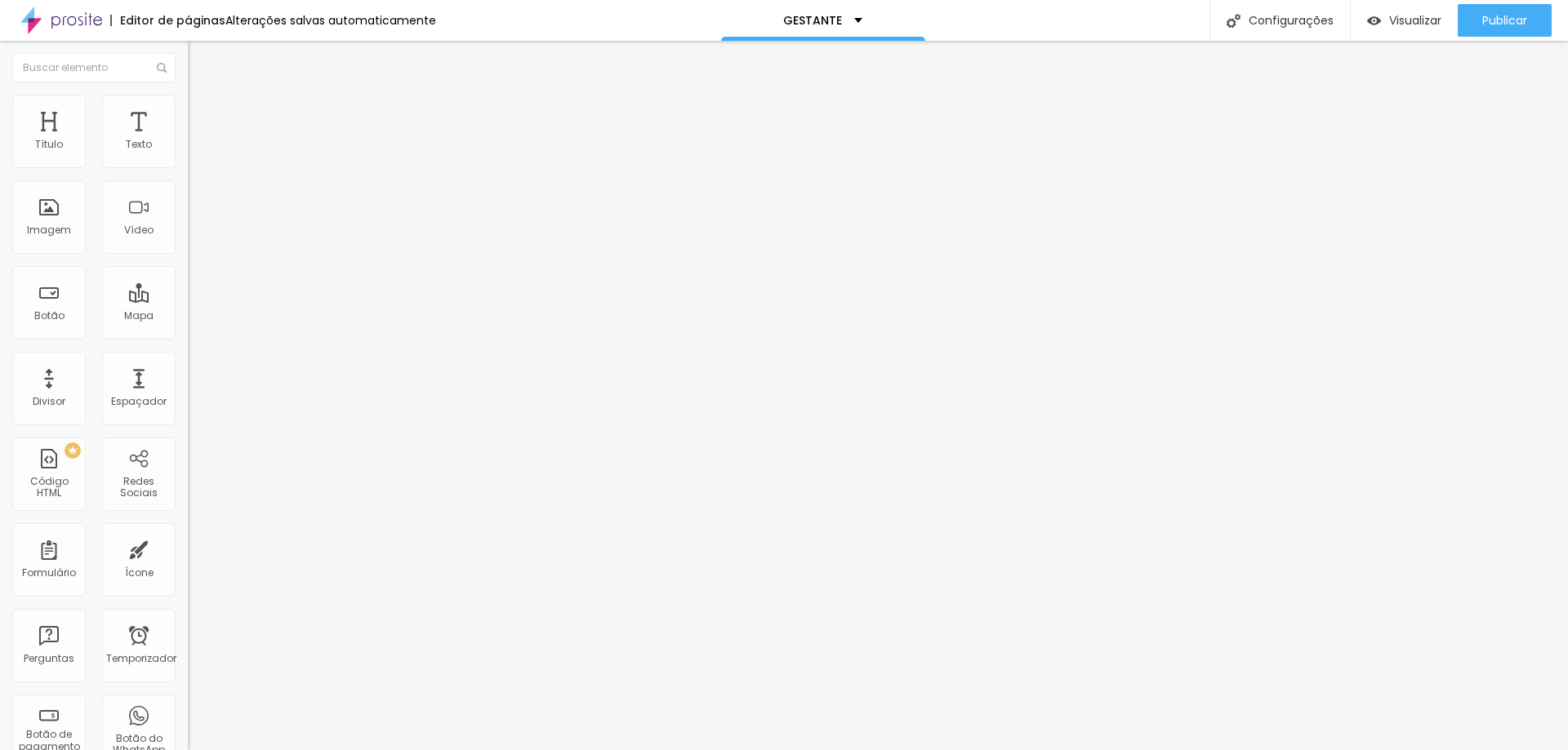
click at [188, 104] on li "Estilo" at bounding box center [282, 103] width 188 height 17
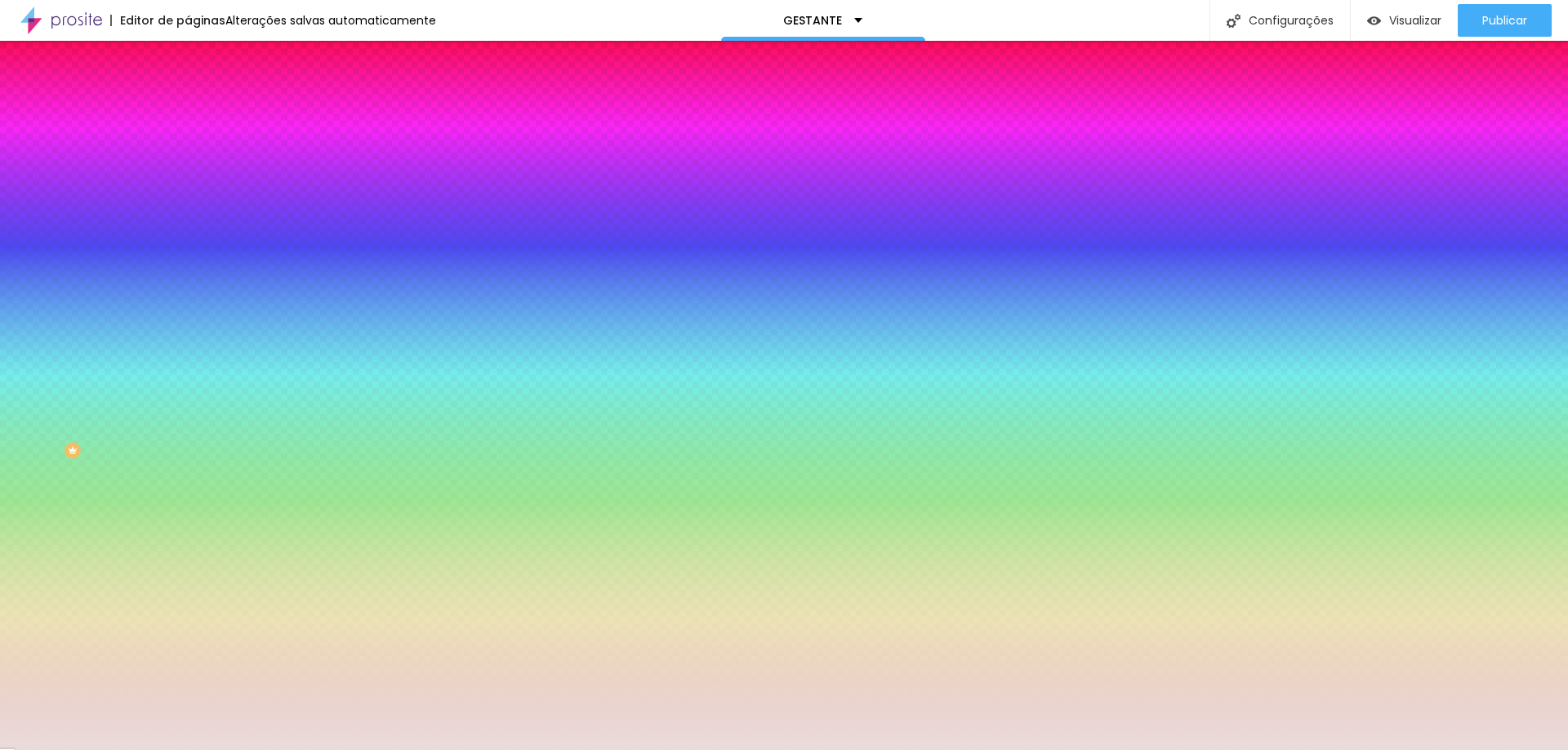
click at [188, 255] on button "button" at bounding box center [199, 264] width 22 height 18
type input "3"
type input "0"
drag, startPoint x: 204, startPoint y: 301, endPoint x: 164, endPoint y: 305, distance: 40.2
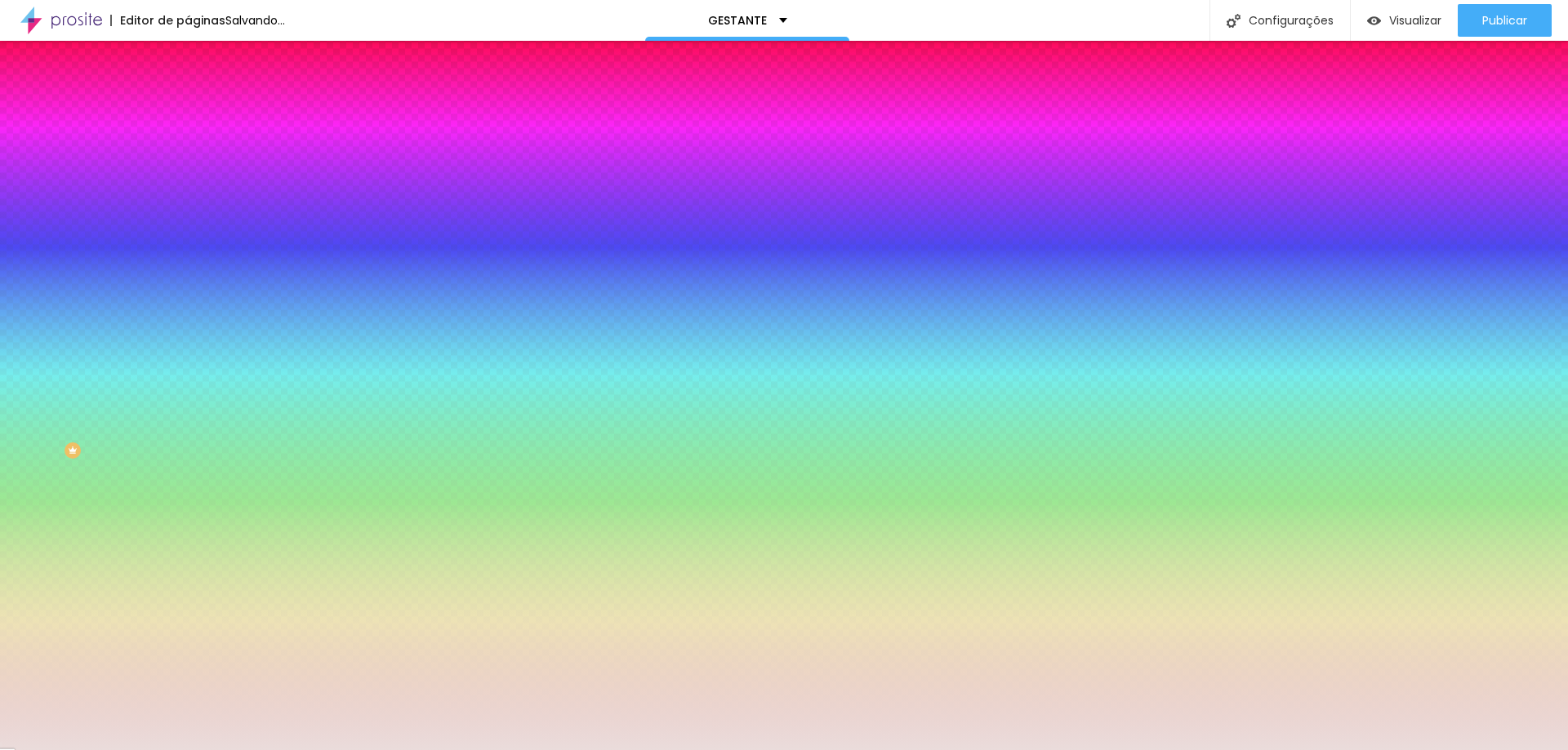
type input "0"
click at [293, 749] on div at bounding box center [784, 750] width 1568 height 0
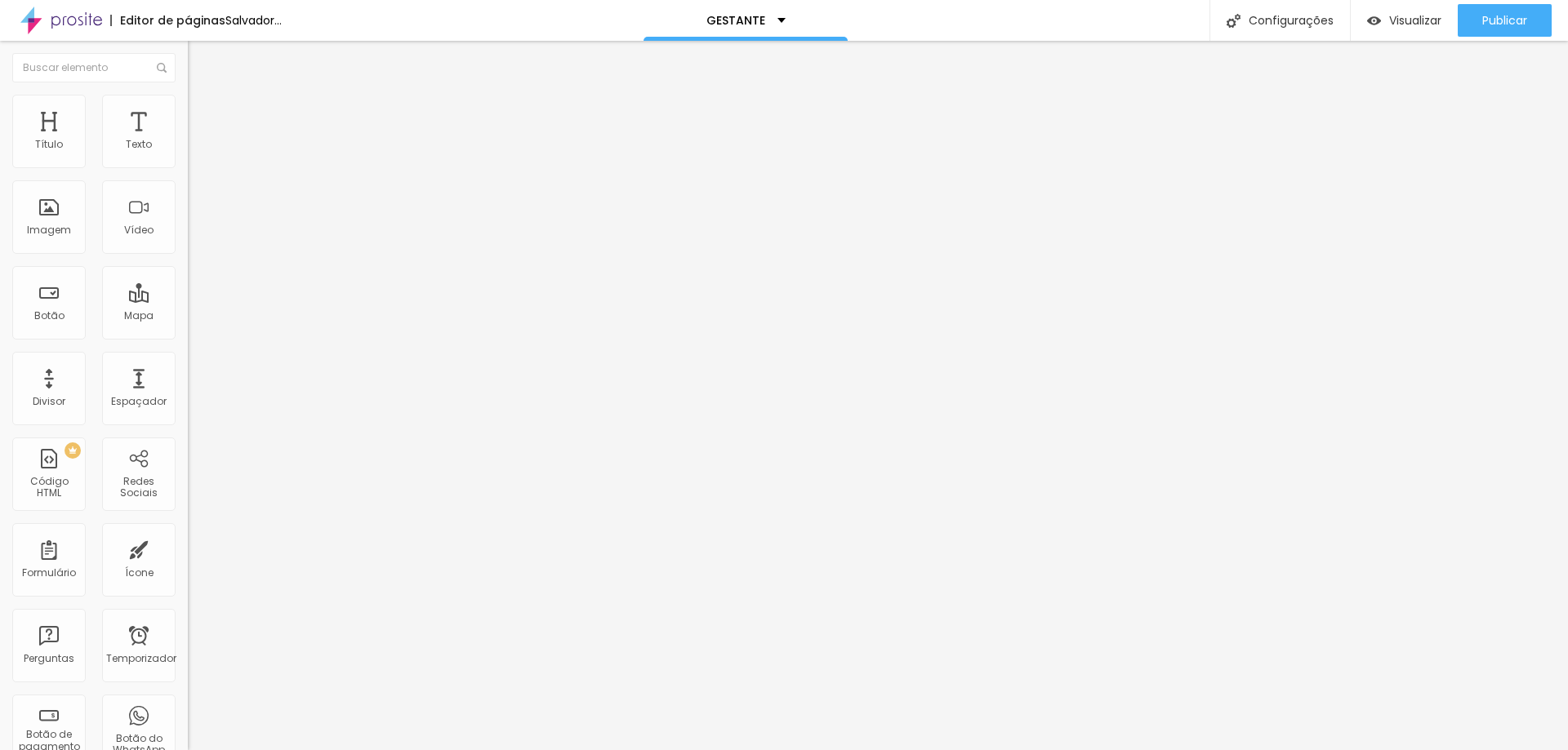
drag, startPoint x: 33, startPoint y: 181, endPoint x: 0, endPoint y: 180, distance: 33.0
click at [188, 180] on div "Texto EU QUERO Alinhamento Tamanho Normal Pequeno Normal Grande Link URL Abrir …" at bounding box center [282, 245] width 188 height 238
type input "TENHO INTERESSE"
click at [188, 107] on li "Estilo" at bounding box center [282, 103] width 188 height 17
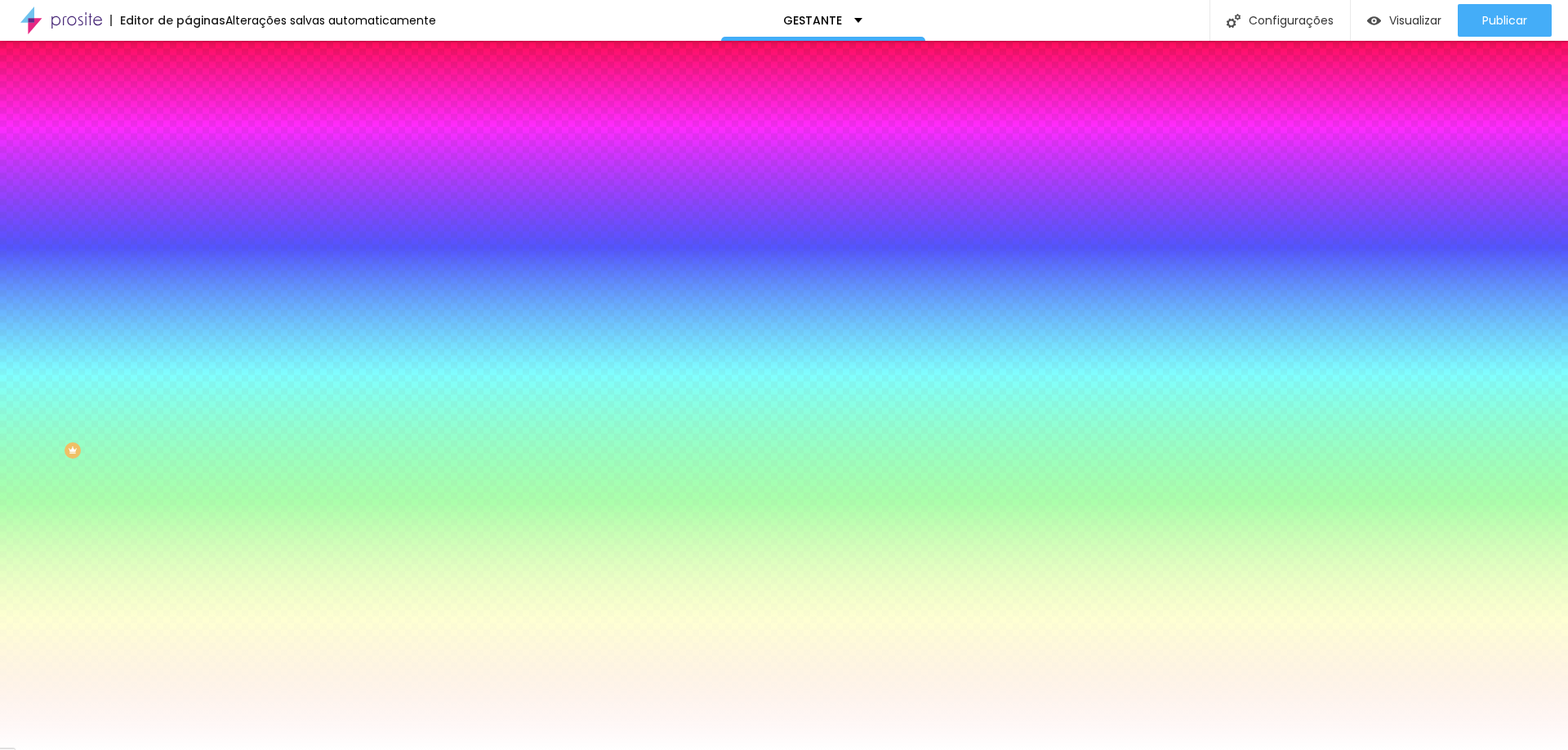
click at [195, 248] on icon "button" at bounding box center [200, 253] width 10 height 10
type input "18"
type input "1"
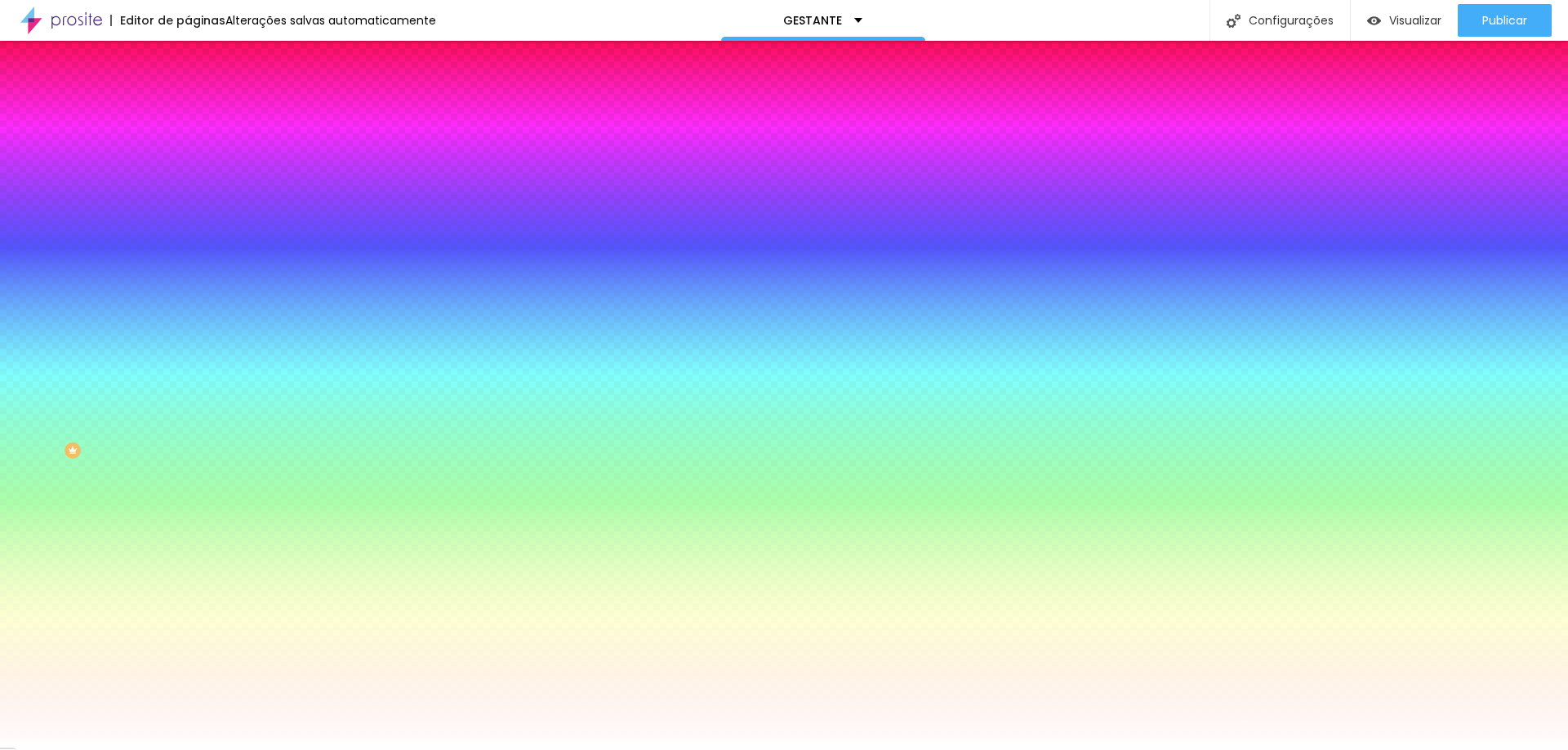
type input "0"
drag, startPoint x: 287, startPoint y: 300, endPoint x: 167, endPoint y: 299, distance: 120.0
type input "0"
click at [504, 749] on div at bounding box center [784, 750] width 1568 height 0
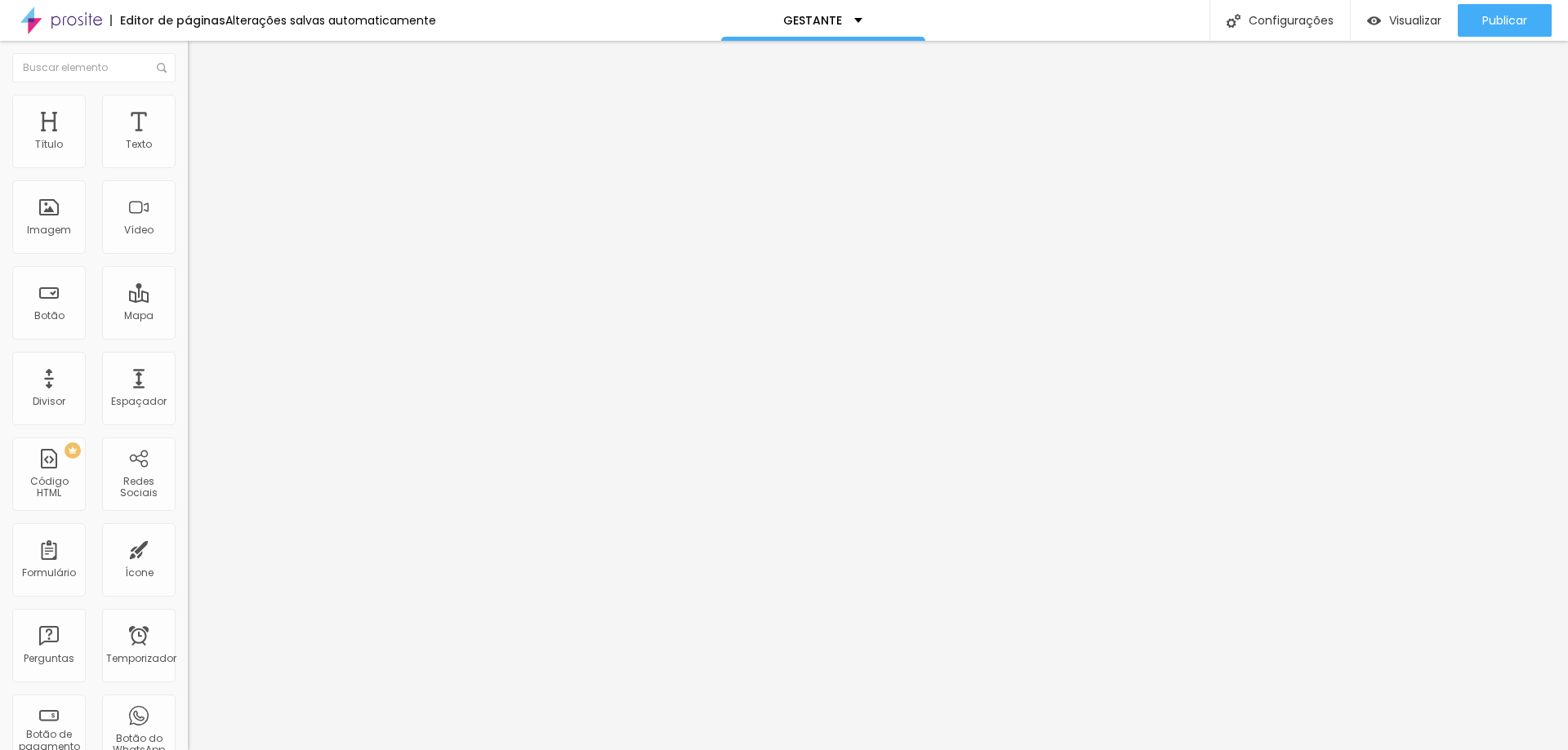
click at [225, 55] on font "Editar nulo" at bounding box center [254, 60] width 60 height 17
click at [202, 110] on font "Estilo" at bounding box center [215, 106] width 25 height 14
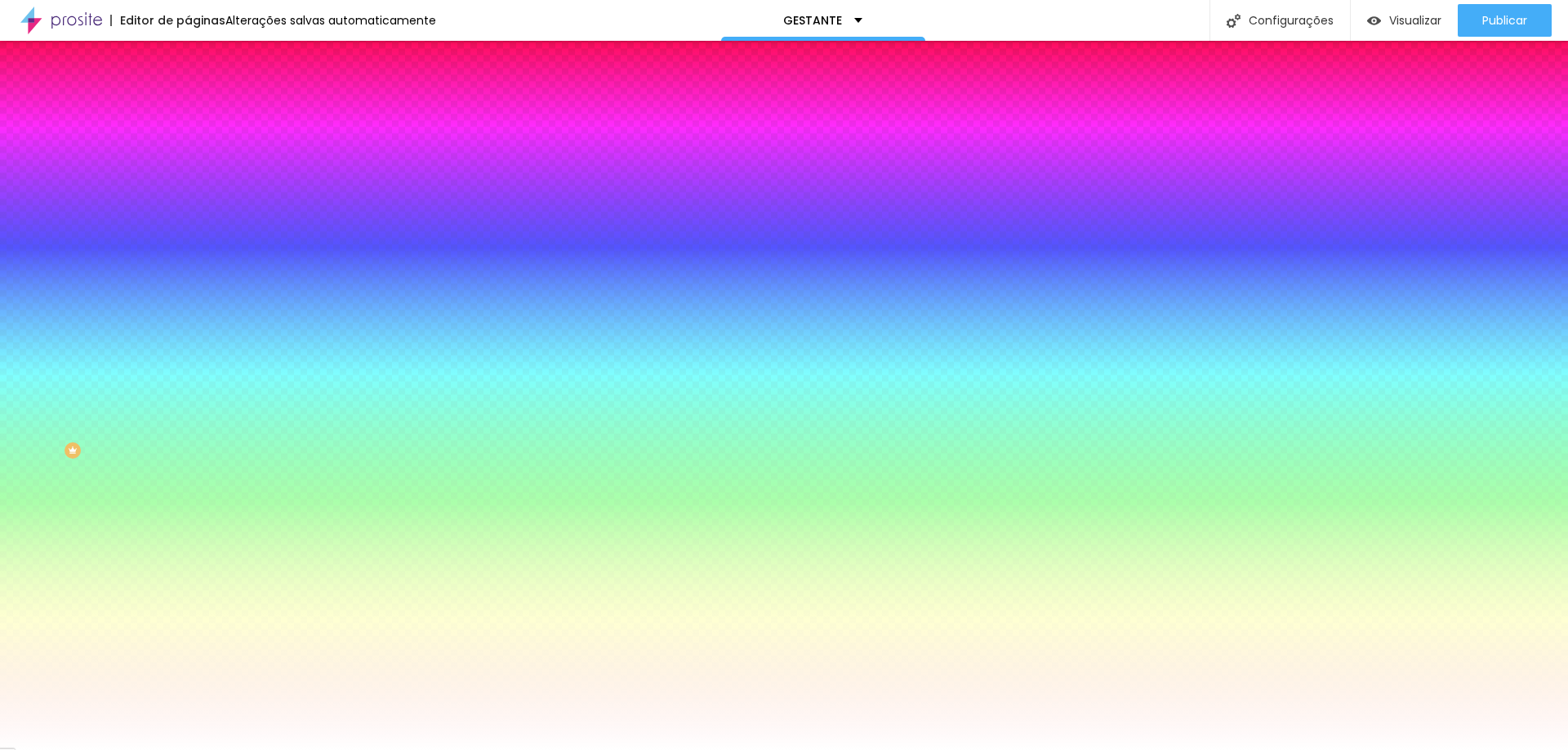
click at [188, 222] on div at bounding box center [282, 222] width 188 height 0
paste input "9F7C7A"
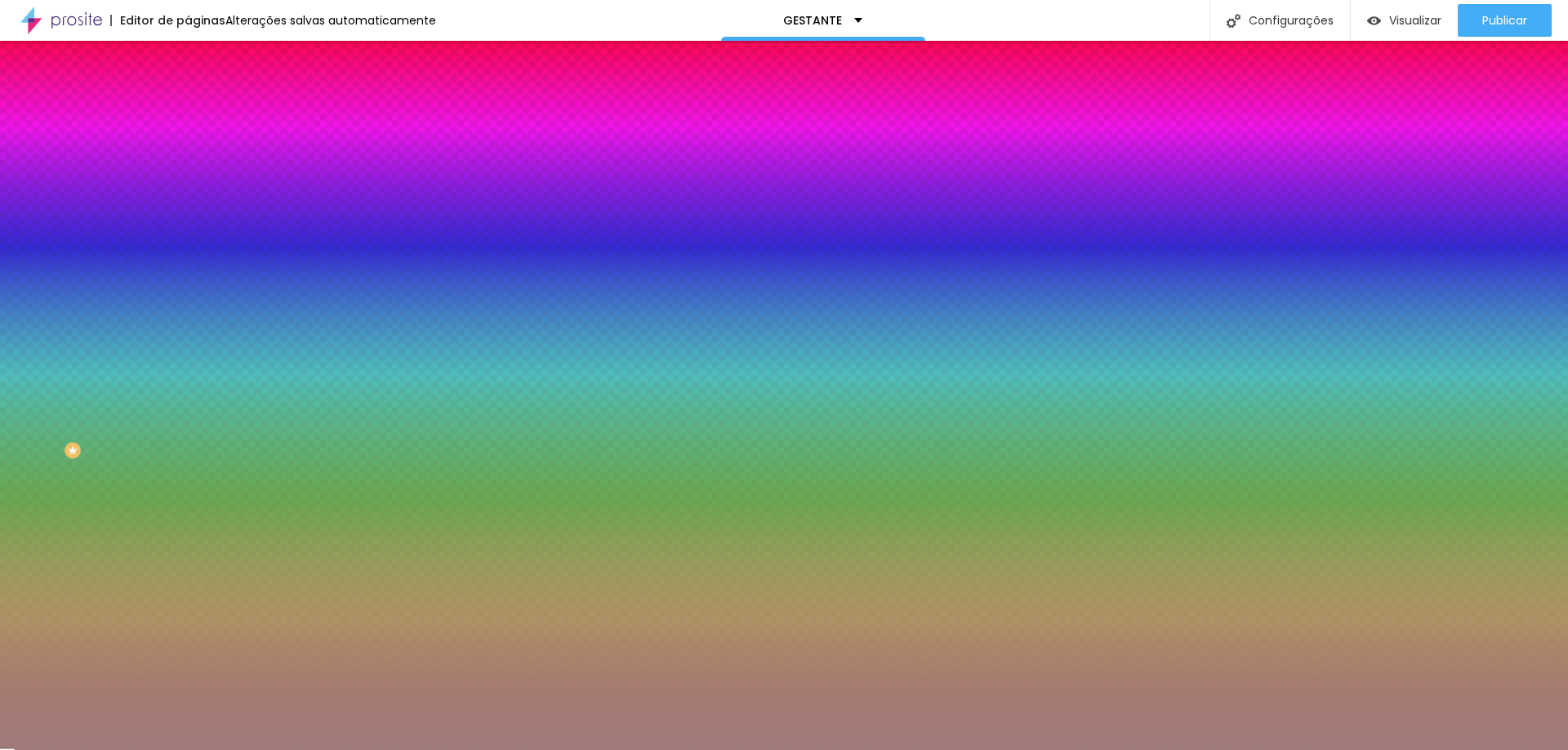
type input "#9F7C7A"
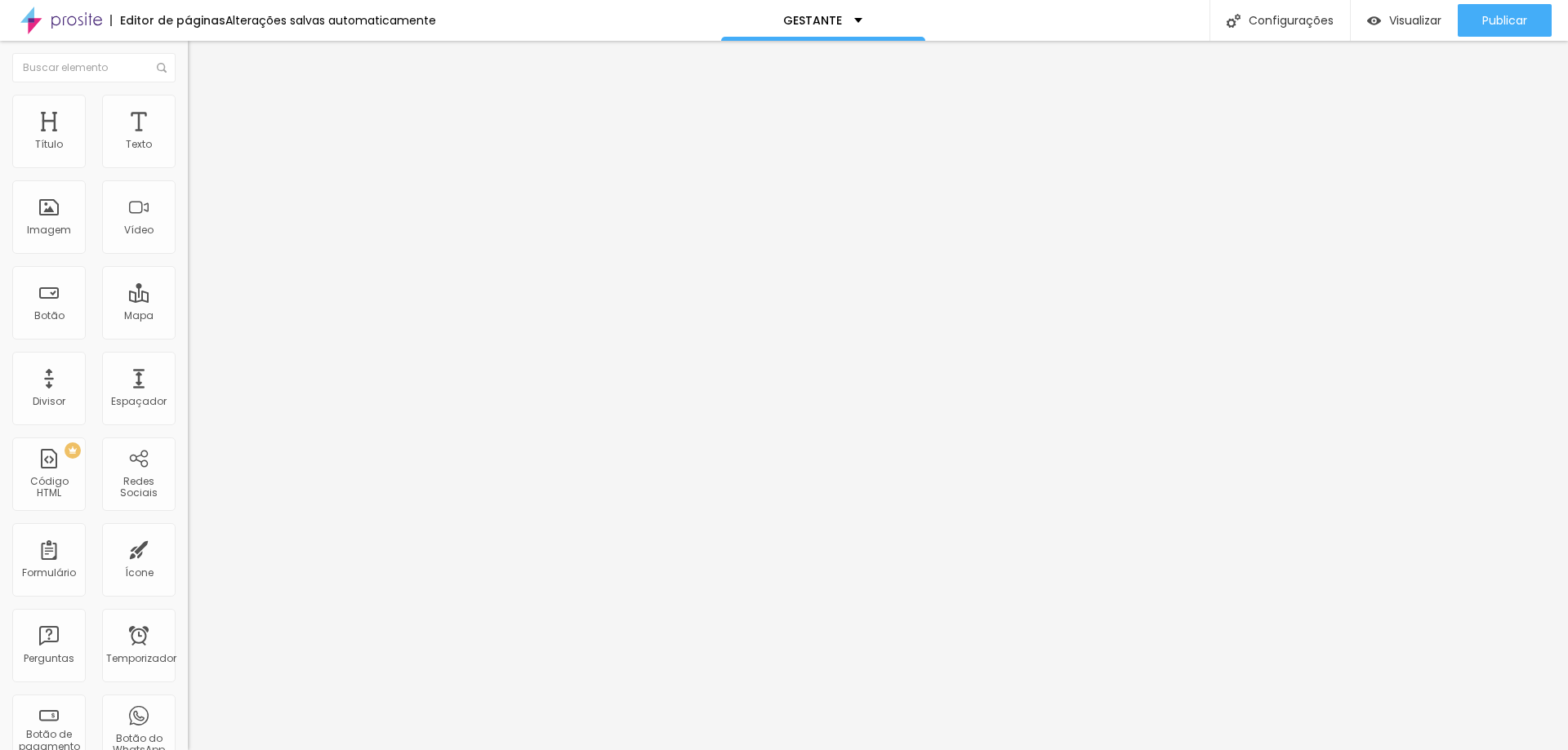
click at [188, 109] on li "Estilo" at bounding box center [282, 103] width 188 height 17
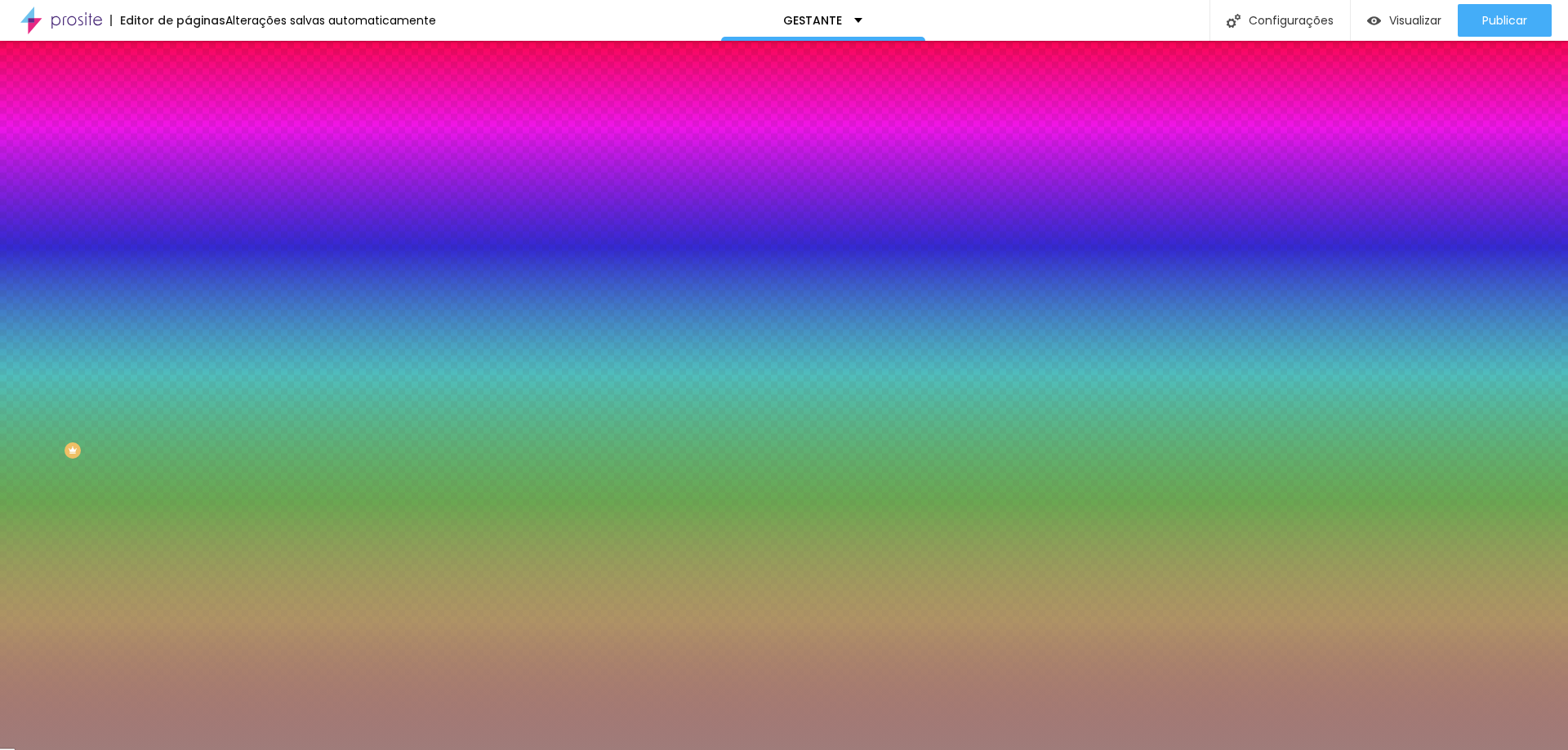
click at [188, 222] on div at bounding box center [282, 222] width 188 height 0
paste input "53413D"
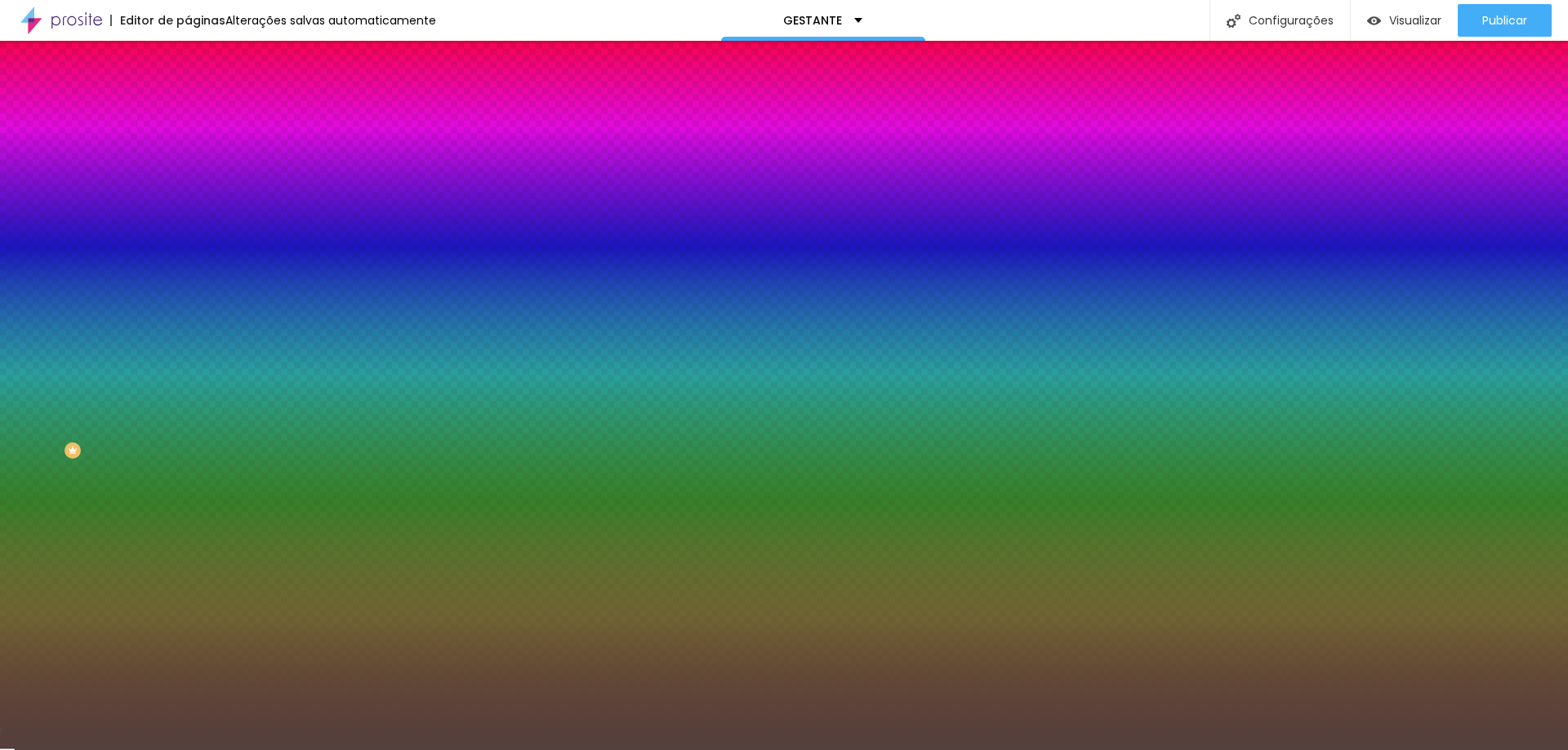
type input "#53413D"
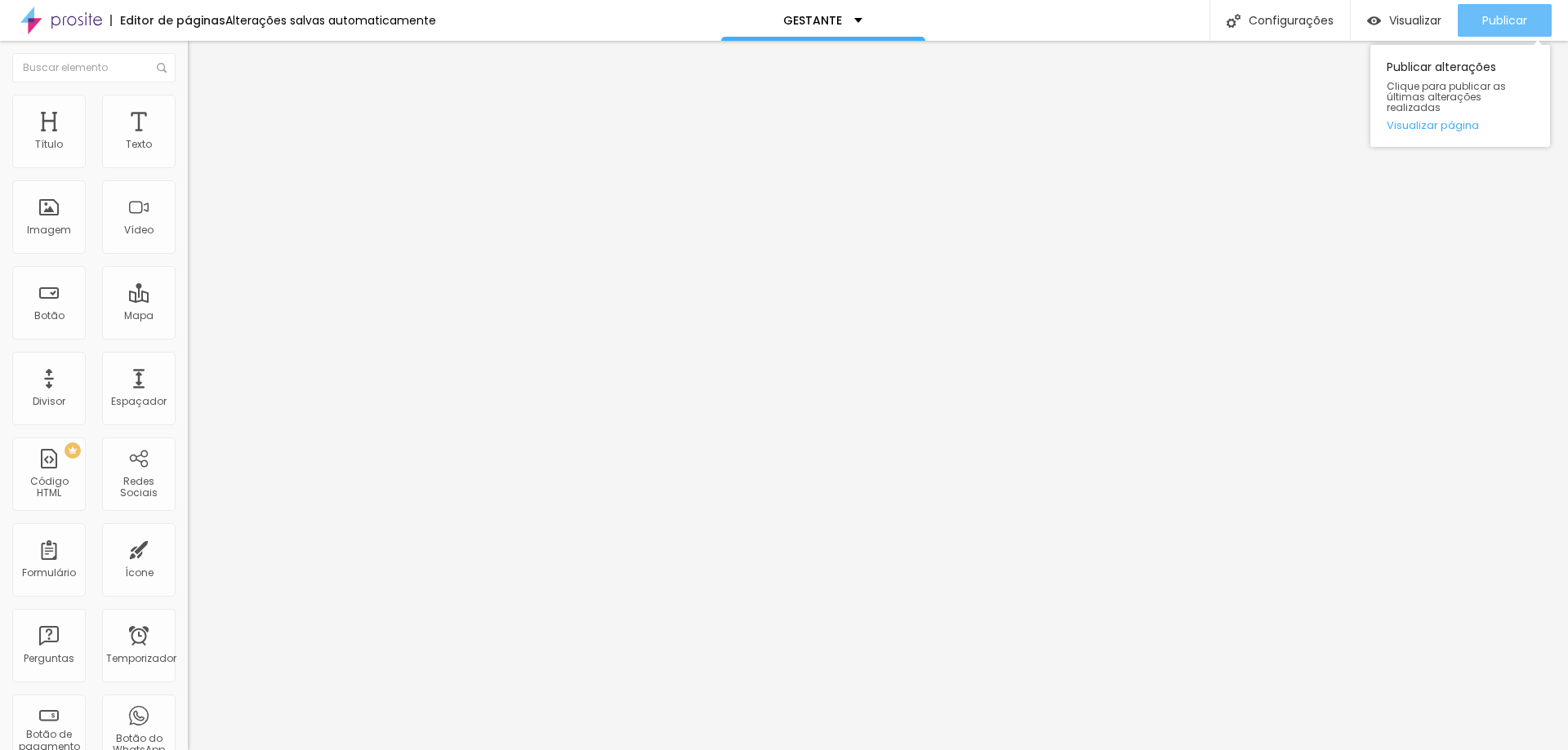
click at [1512, 22] on font "Publicar" at bounding box center [1504, 21] width 45 height 17
drag, startPoint x: 86, startPoint y: 336, endPoint x: 0, endPoint y: 335, distance: 86.0
click at [188, 335] on div "Texto VER MAIS Alinhamento Tamanho Normal Pequeno Normal Grande Link URL https:…" at bounding box center [282, 245] width 188 height 238
paste input "[DOMAIN_NAME][URL]"
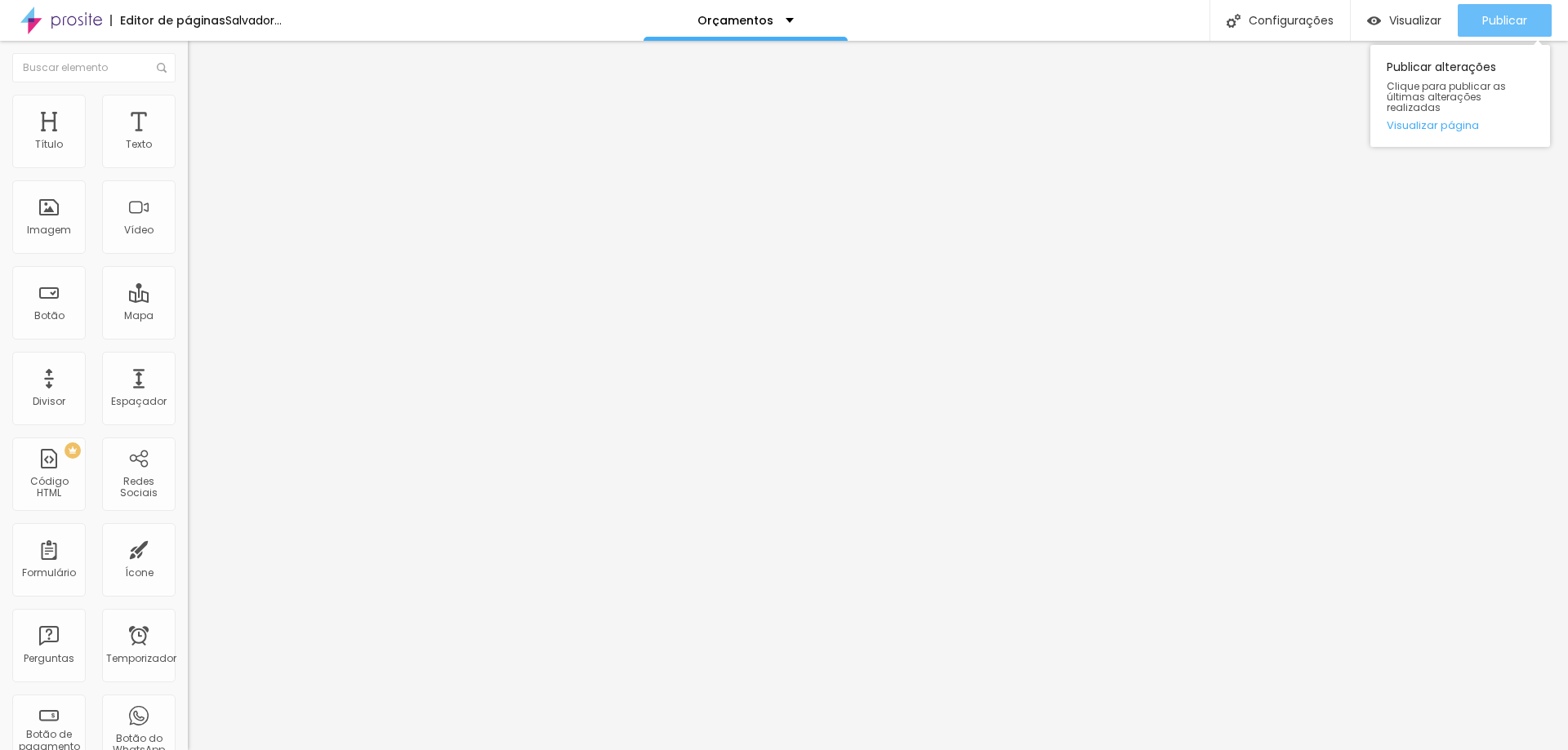
type input "[DOMAIN_NAME][URL]"
click at [1505, 10] on div "Publicar" at bounding box center [1504, 20] width 45 height 32
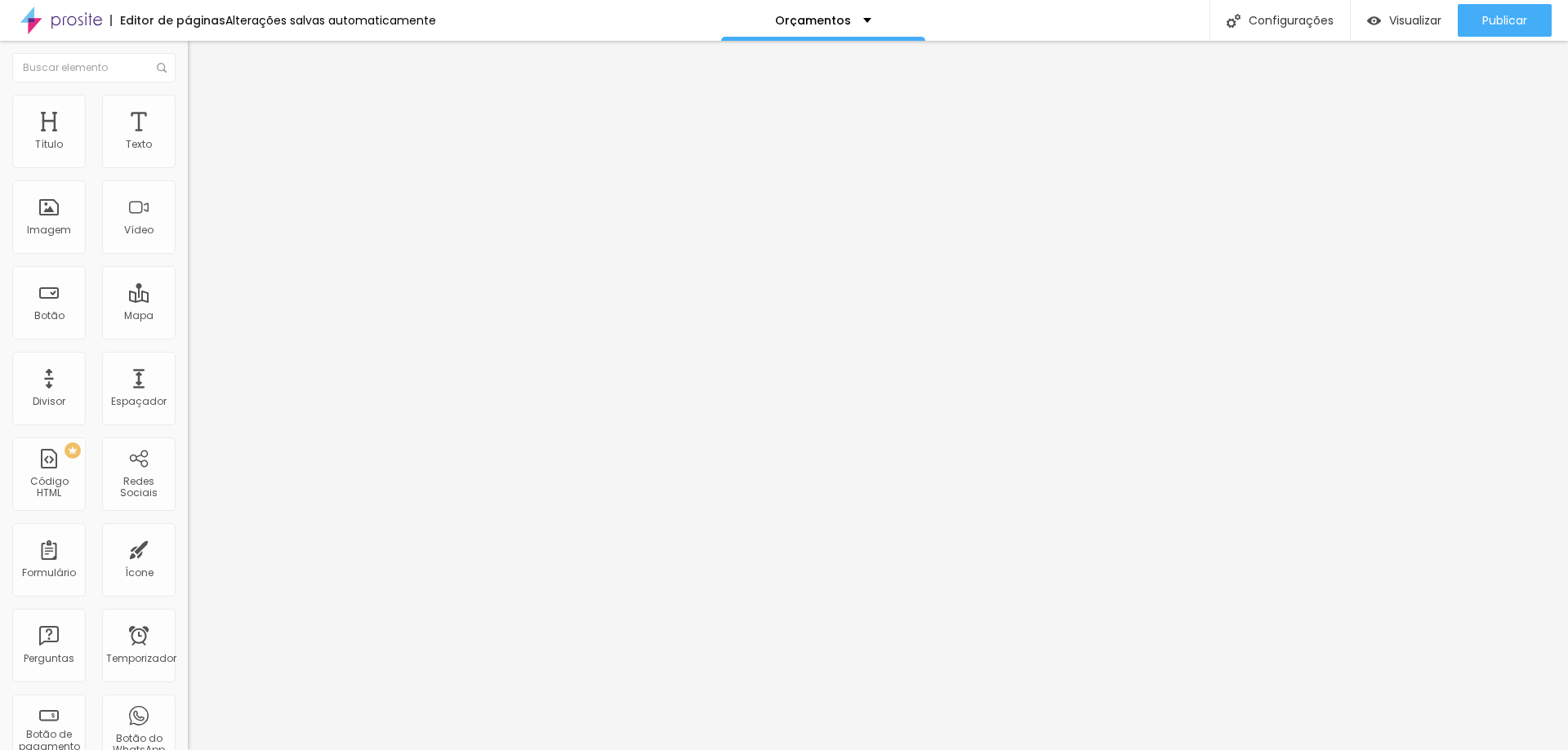
click at [188, 336] on input "[DOMAIN_NAME][URL]" at bounding box center [286, 328] width 196 height 17
click at [188, 292] on img at bounding box center [191, 295] width 7 height 7
click at [188, 290] on div at bounding box center [282, 295] width 188 height 10
click at [202, 112] on font "Estilo" at bounding box center [215, 106] width 25 height 14
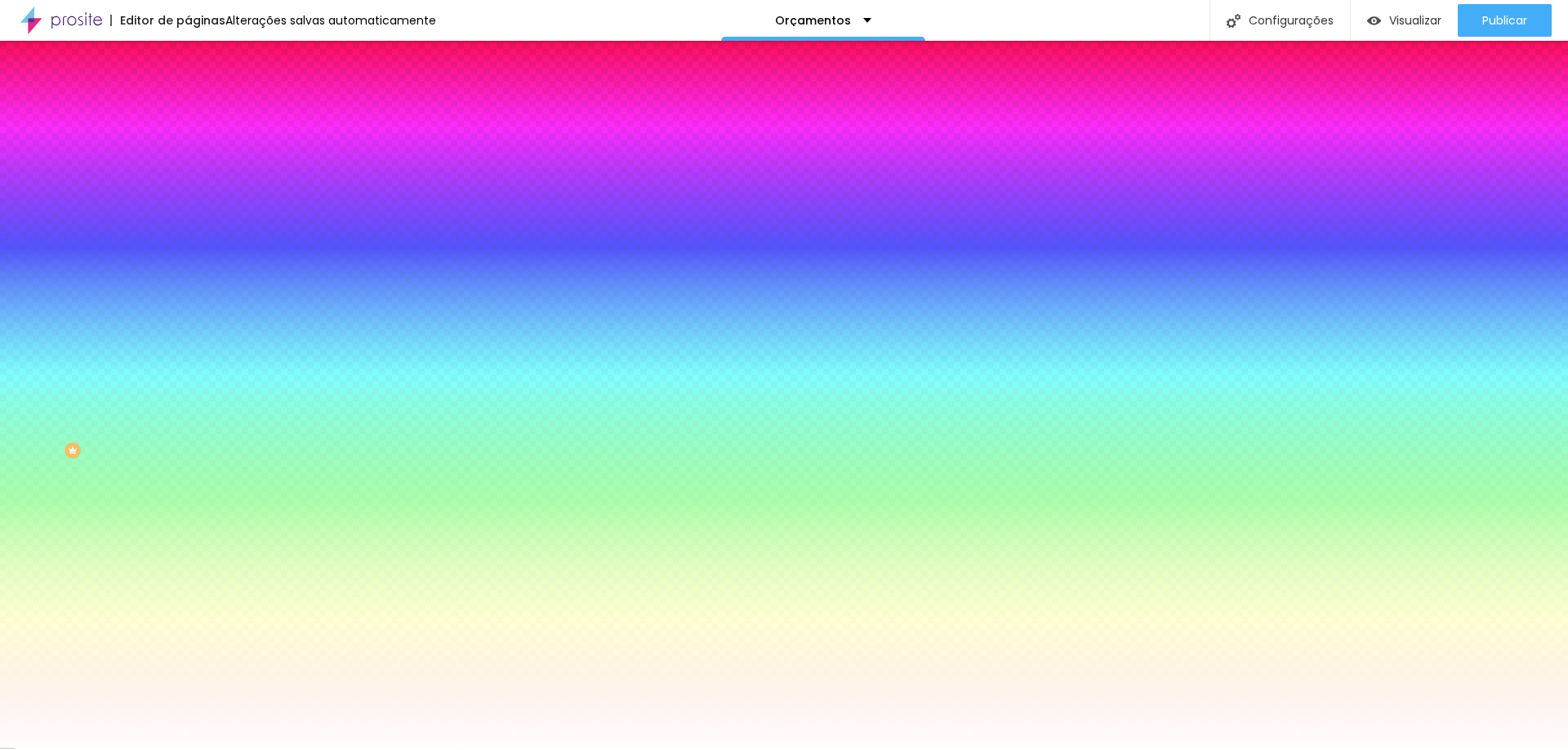
click at [188, 95] on li "Conteúdo" at bounding box center [282, 86] width 188 height 17
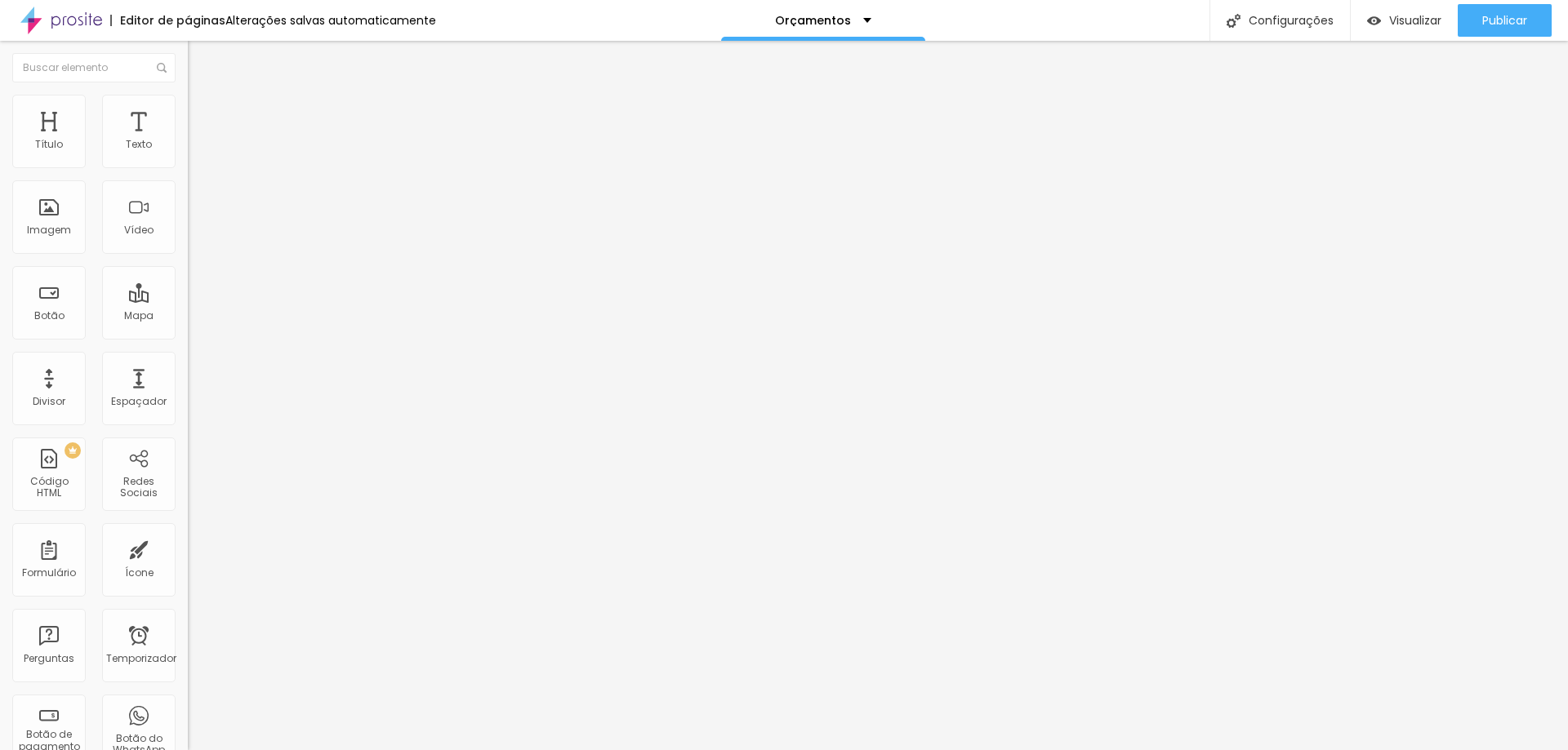
click at [188, 102] on img at bounding box center [195, 102] width 15 height 15
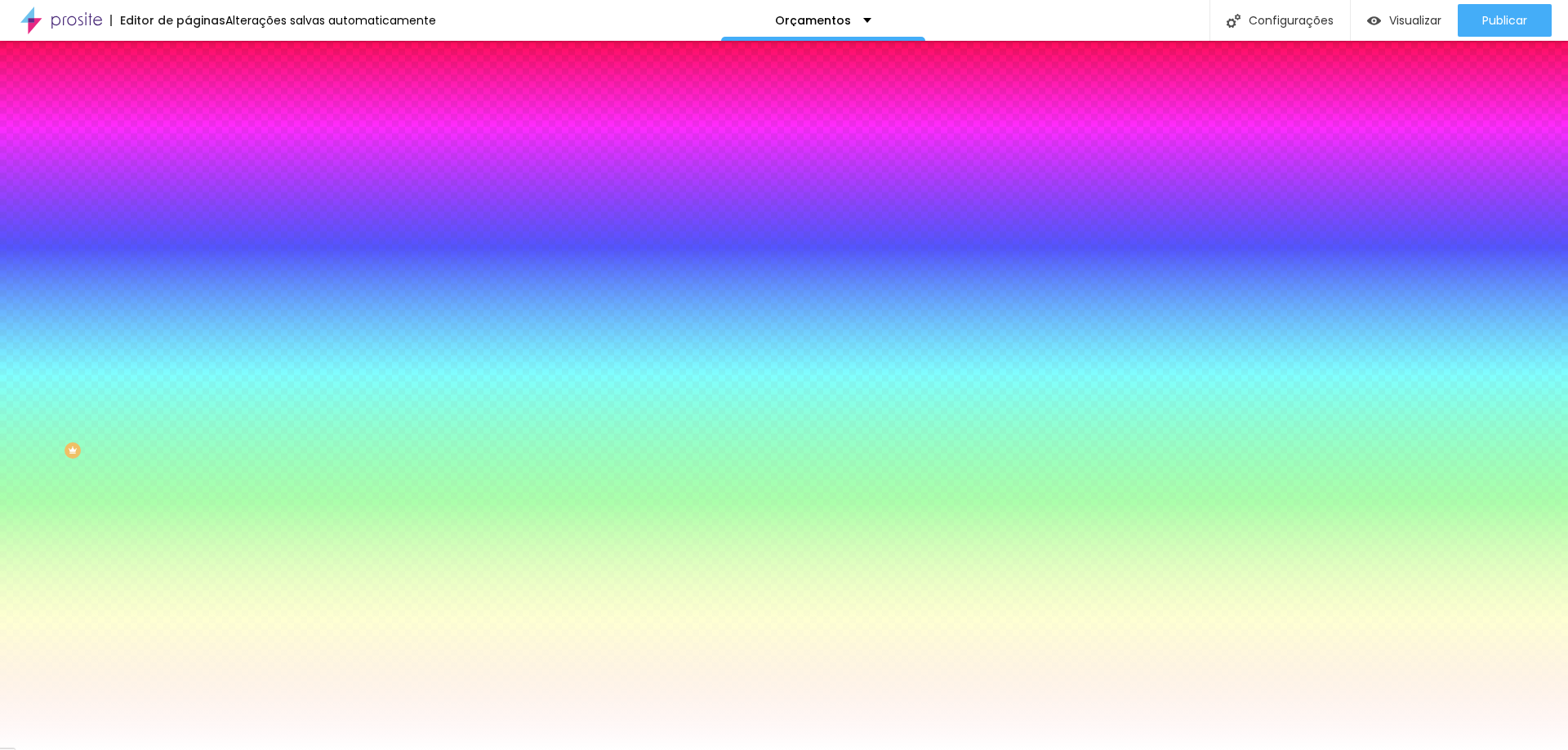
click at [202, 115] on font "Avançado" at bounding box center [229, 122] width 54 height 14
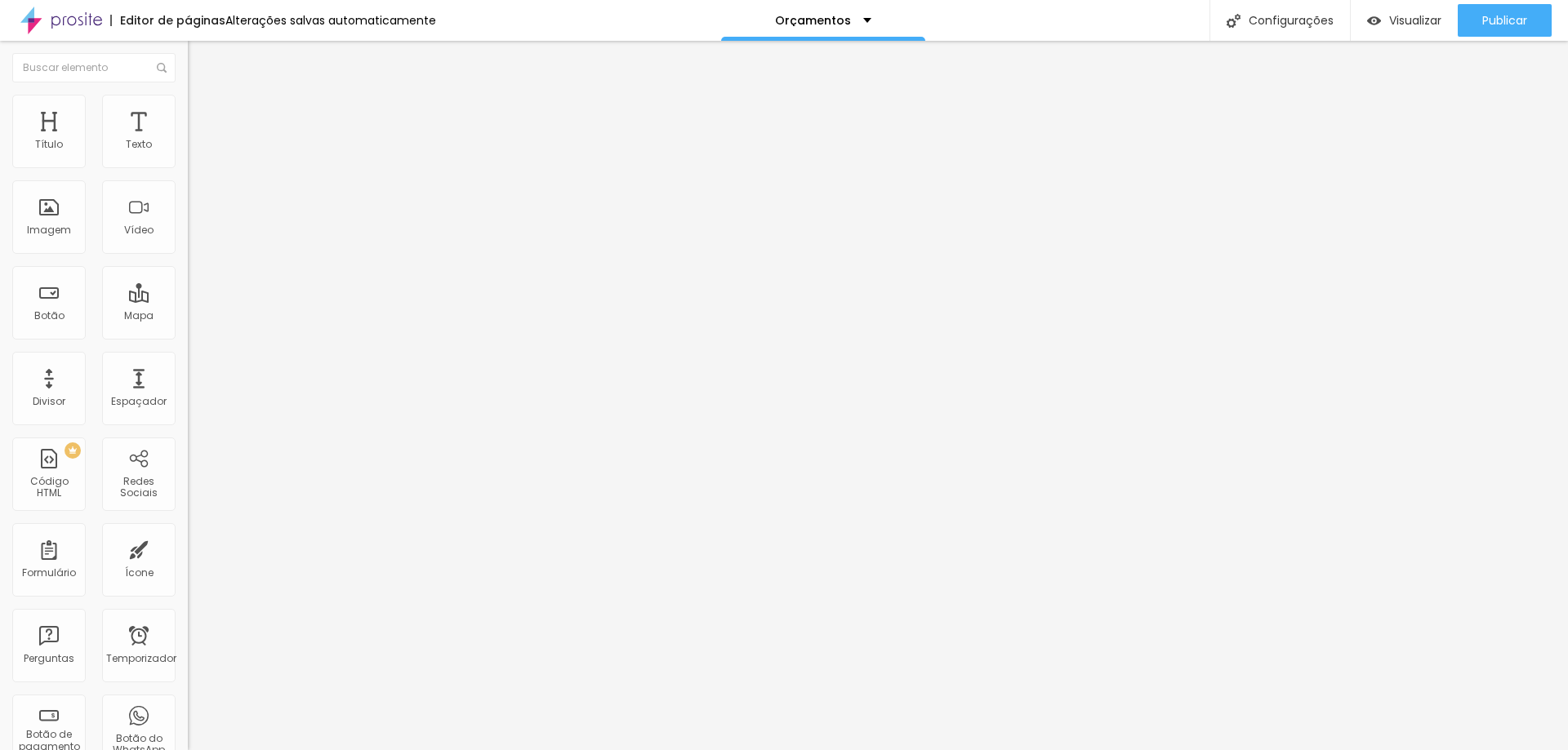
click at [202, 97] on font "Conteúdo" at bounding box center [228, 89] width 51 height 14
click at [188, 336] on input "[DOMAIN_NAME][URL]" at bounding box center [286, 328] width 196 height 17
type input "[URL][DOMAIN_NAME]"
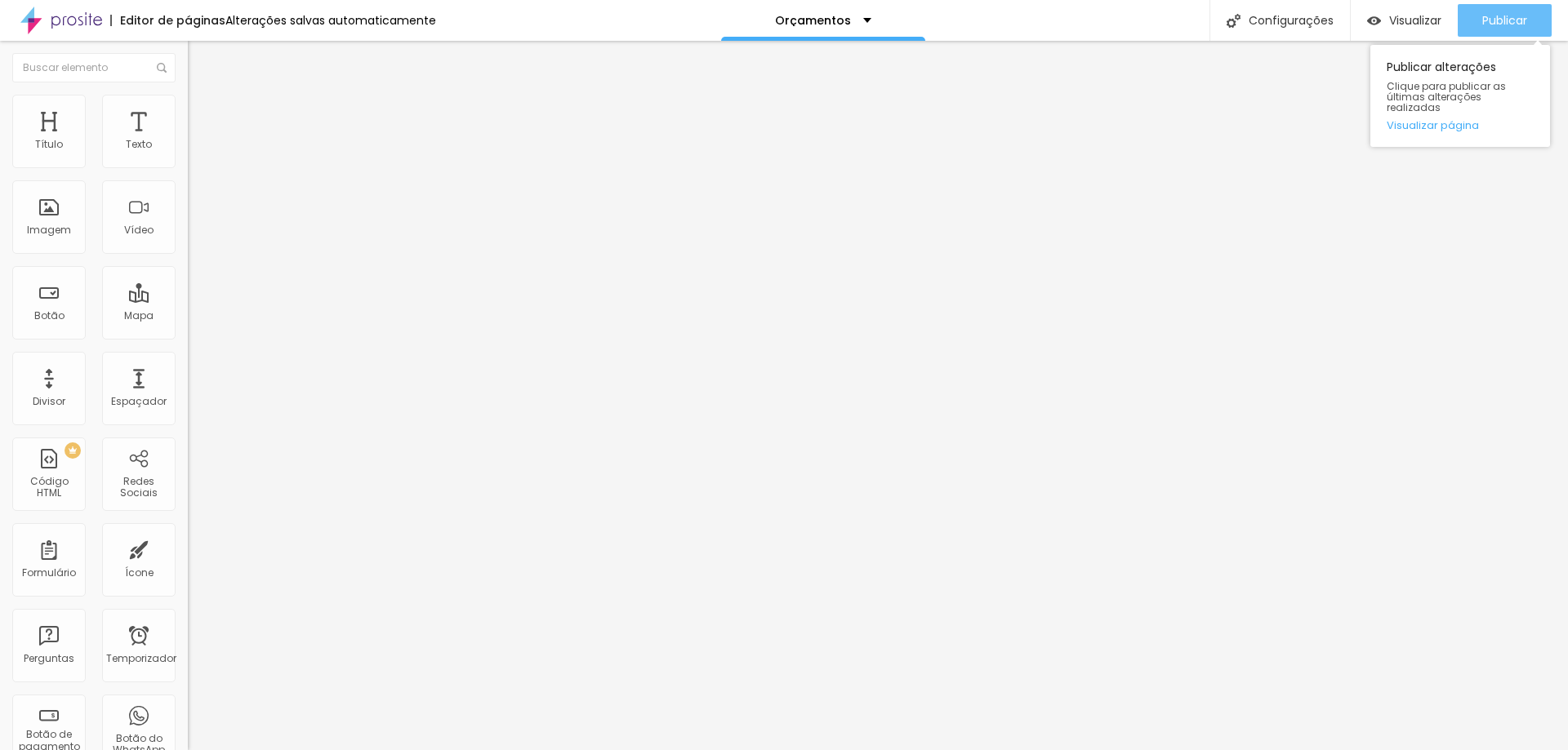
click at [1493, 23] on font "Publicar" at bounding box center [1504, 21] width 45 height 17
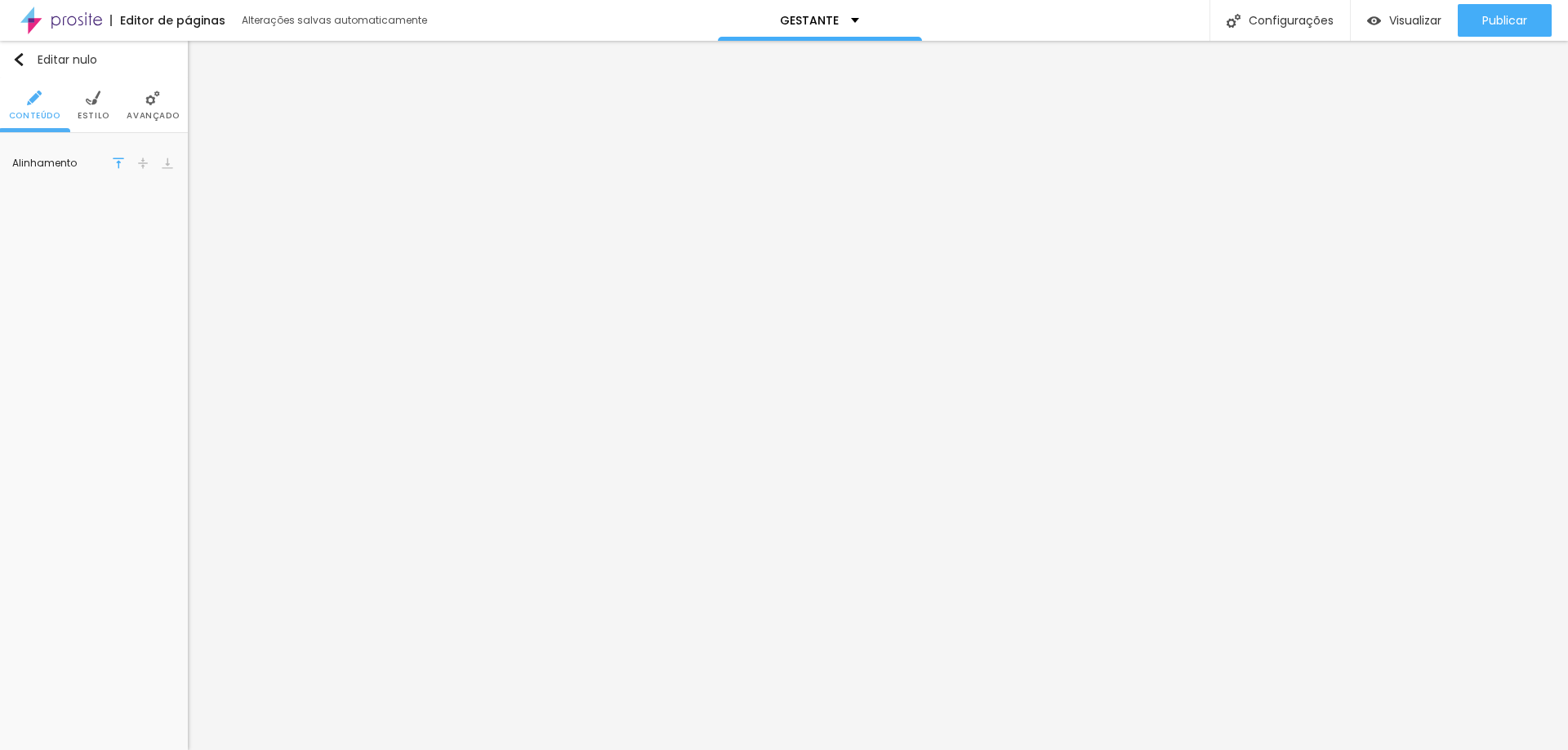
click at [97, 104] on img at bounding box center [93, 98] width 15 height 15
click at [114, 164] on div at bounding box center [113, 164] width 21 height 21
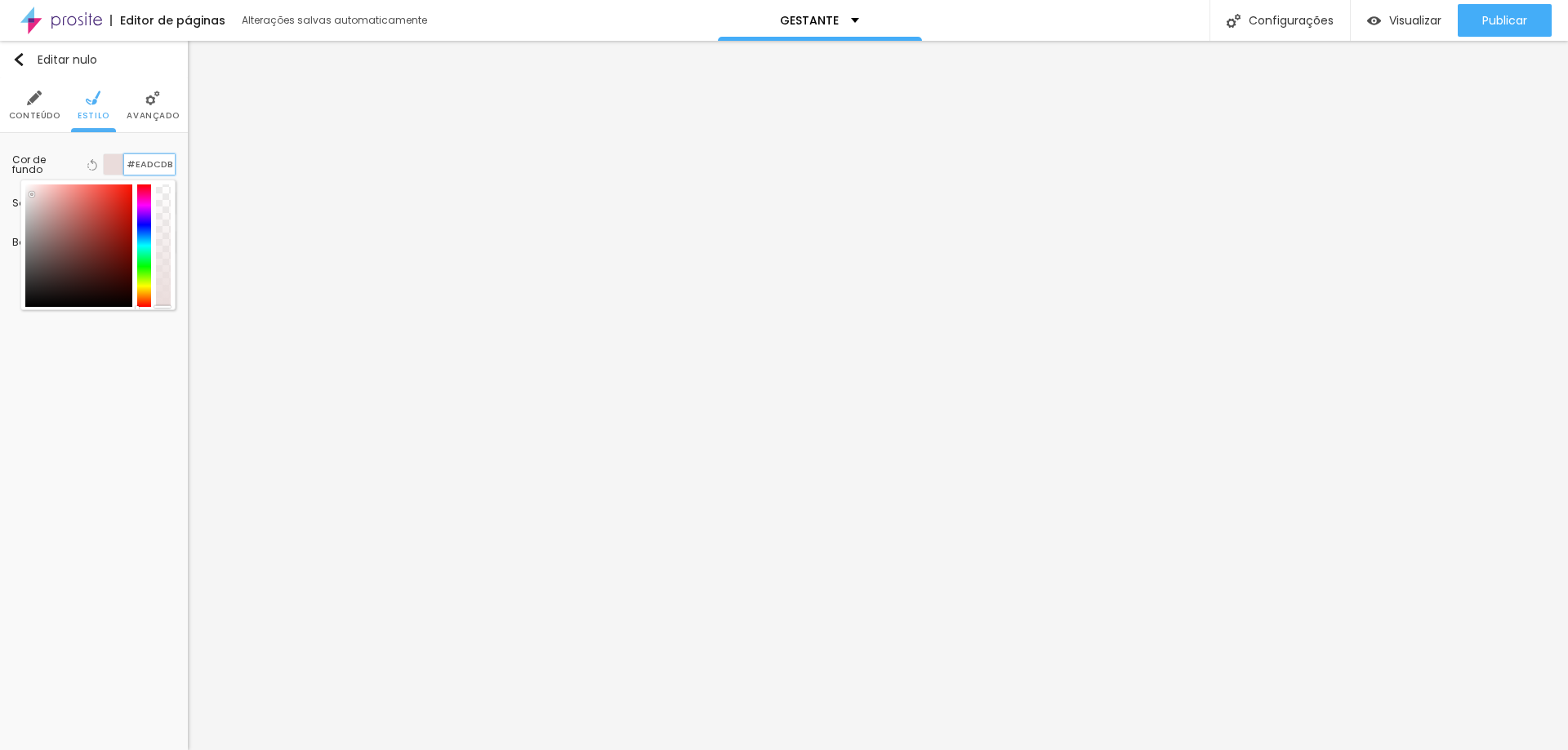
drag, startPoint x: 125, startPoint y: 163, endPoint x: 175, endPoint y: 165, distance: 50.0
click at [175, 165] on div "Cor de fundo Voltar ao padrão #EADCDB Sombra DESATIVADO Voltar ao padrão Borda …" at bounding box center [94, 203] width 188 height 141
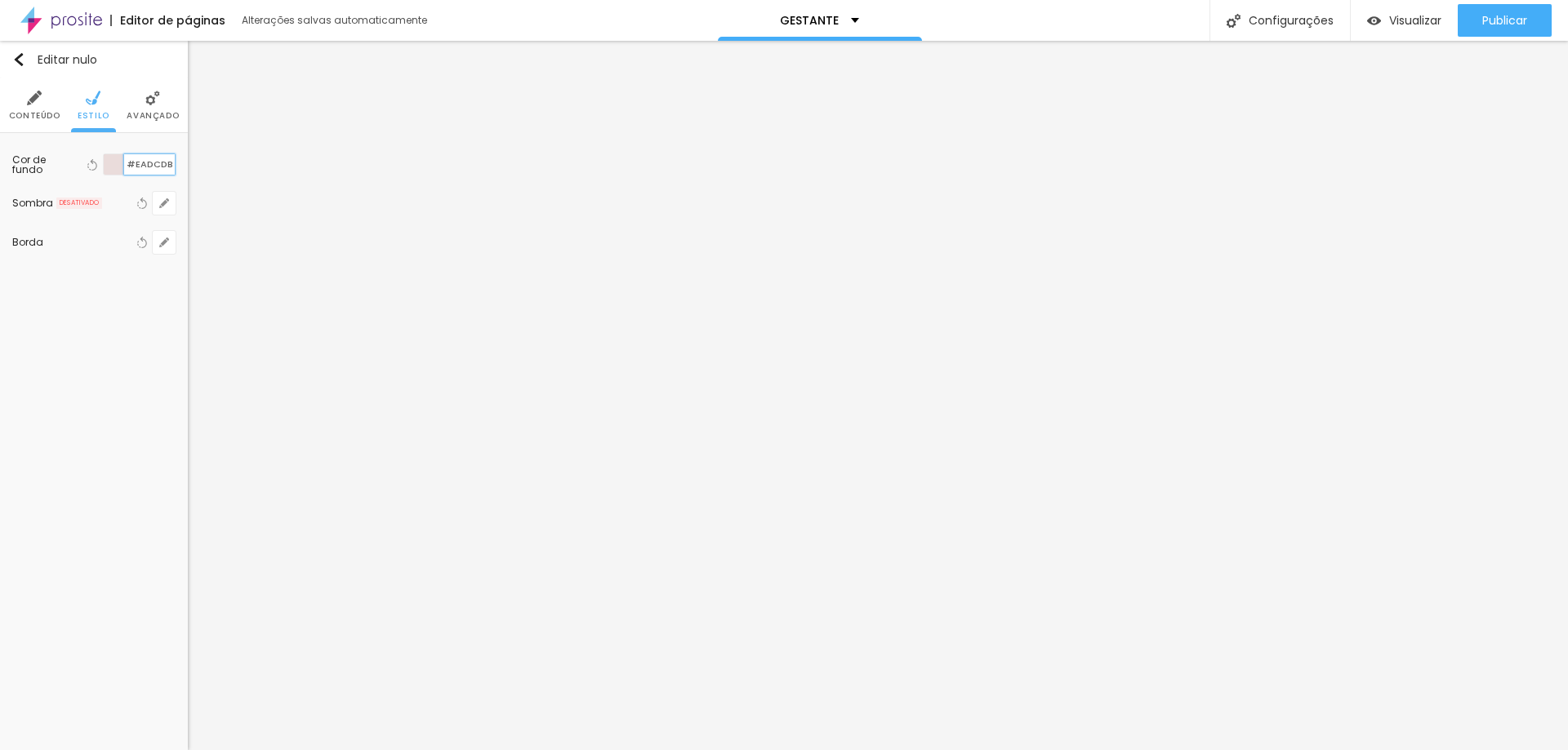
paste input "F0E6DA"
type input "#F0E6DA"
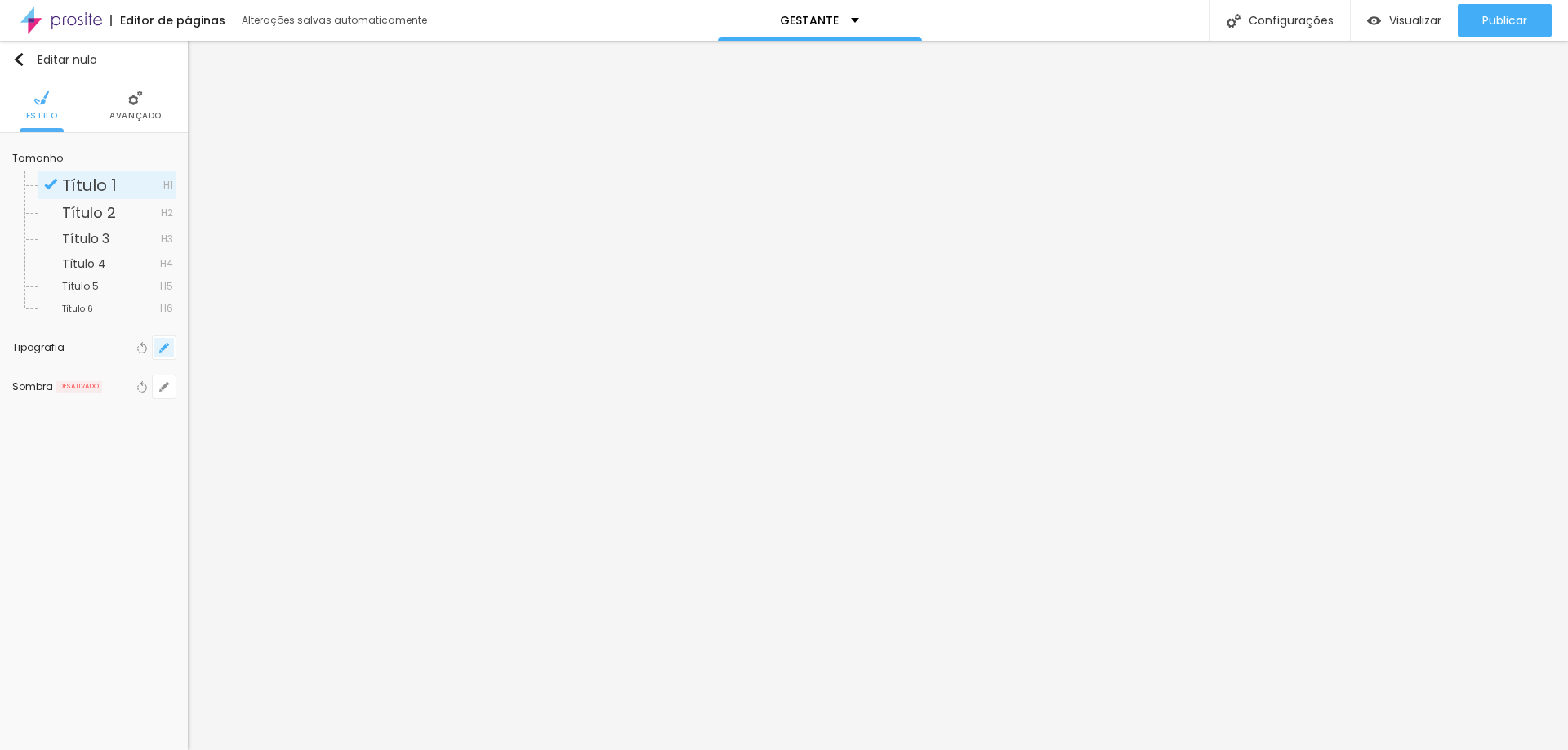
click at [162, 353] on button "button" at bounding box center [163, 347] width 22 height 22
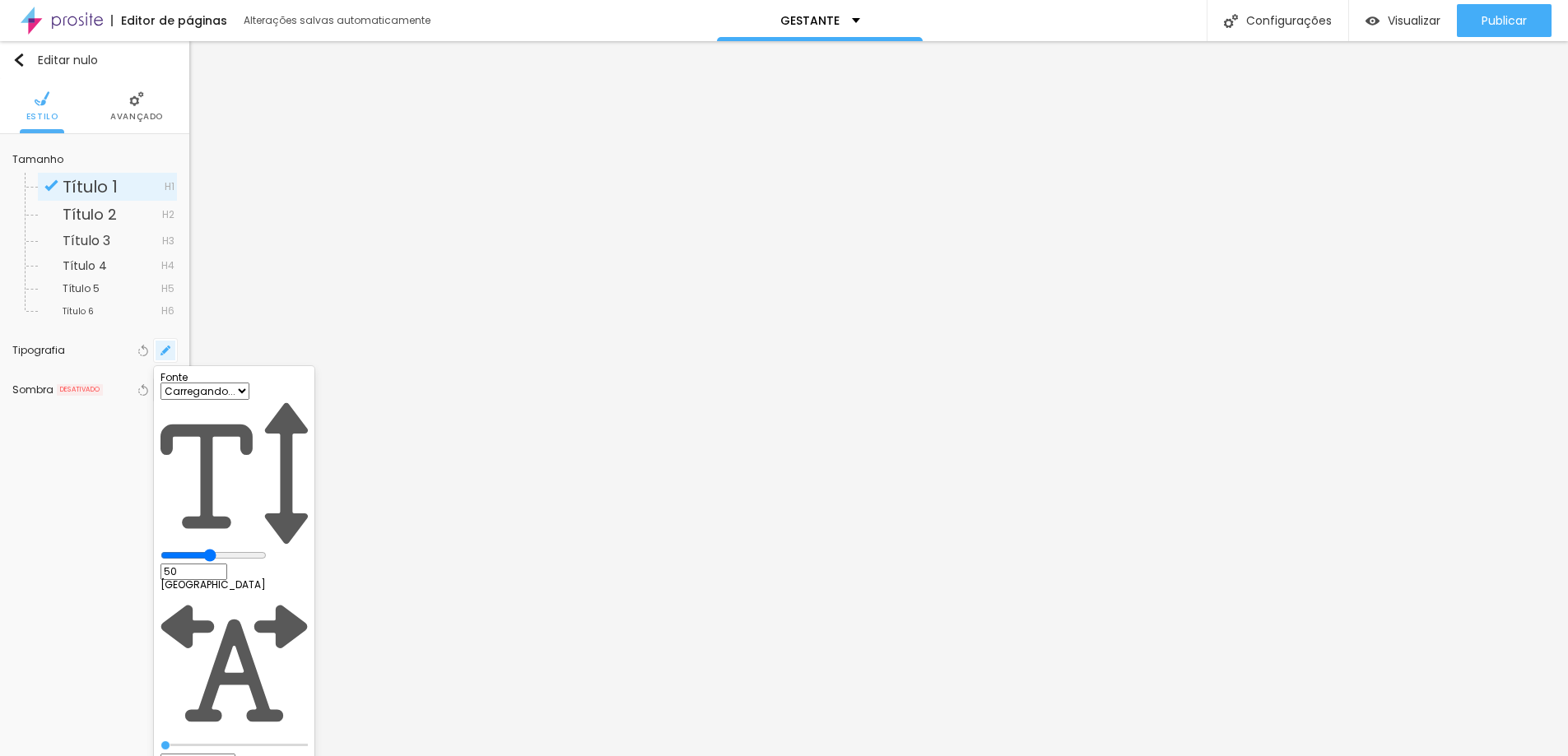
type input "1"
type input "0.5"
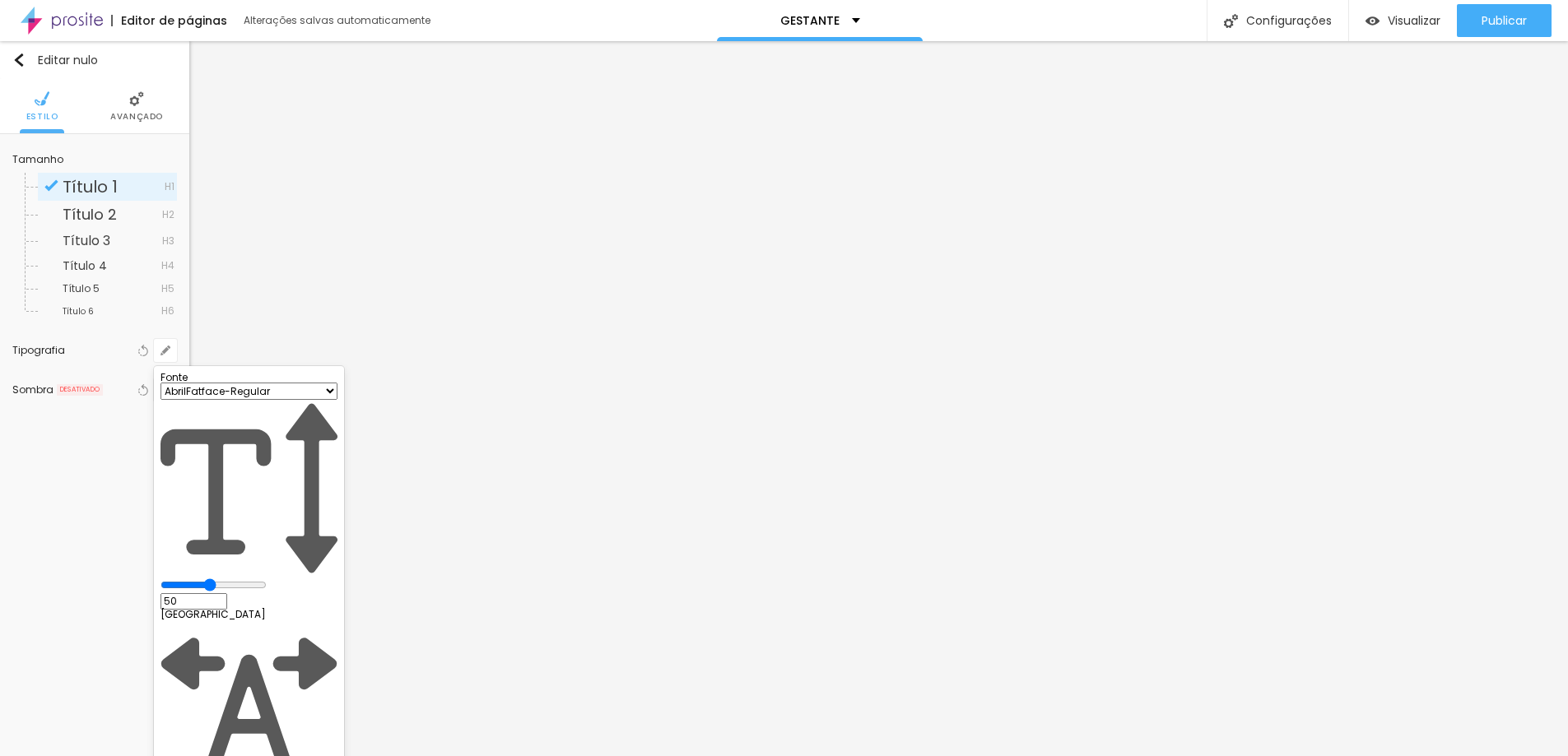
click at [259, 400] on select "AbrilFatface-Regular Actor-Regular Alegreya AlegreyaBlack Alice Allan-Bold Alla…" at bounding box center [249, 391] width 177 height 18
select select "PlayfairDisplay"
click at [176, 400] on select "AbrilFatface-Regular Actor-Regular Alegreya AlegreyaBlack Alice Allan-Bold Alla…" at bounding box center [249, 391] width 177 height 18
type input "1"
type input "0.5"
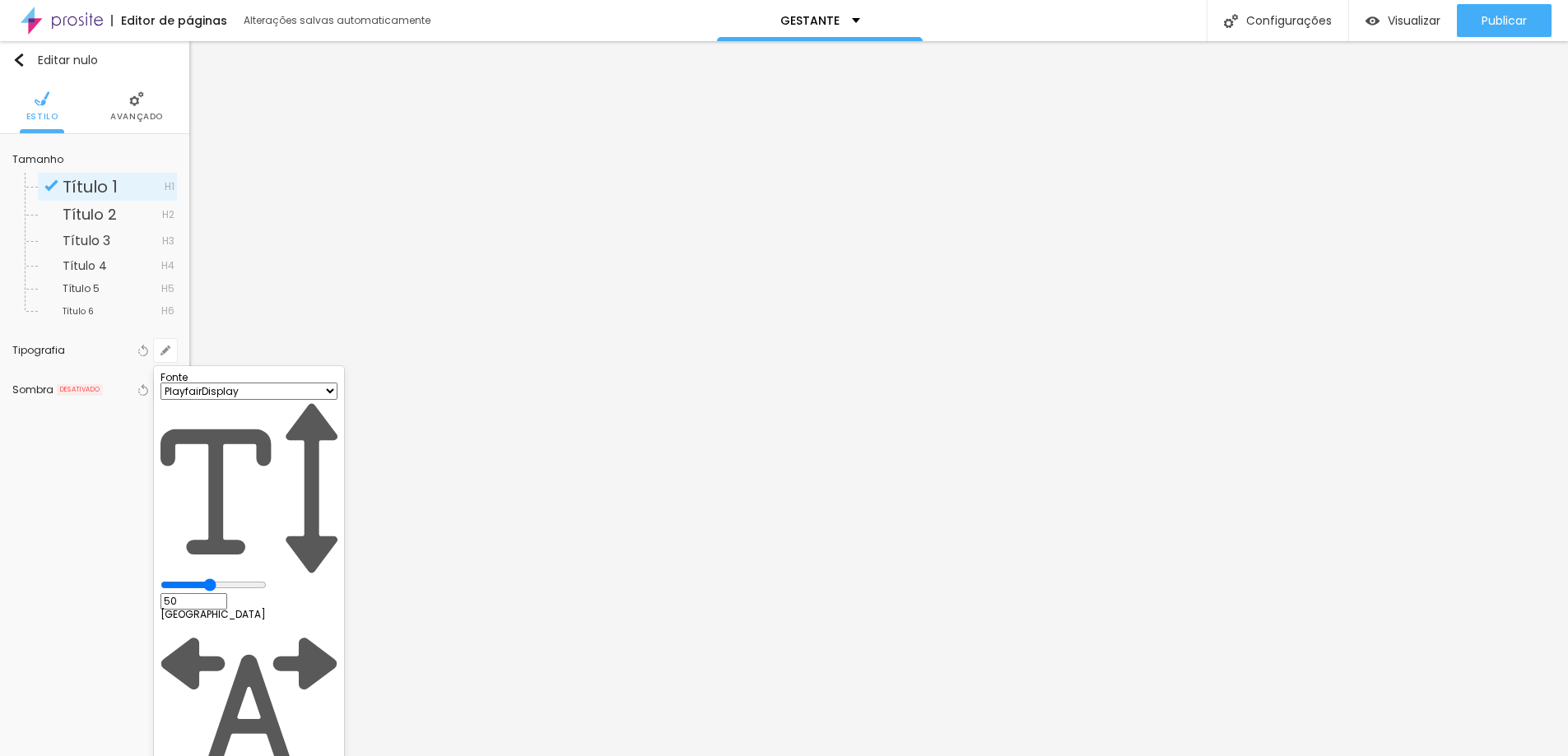
click at [777, 322] on div at bounding box center [784, 378] width 1568 height 756
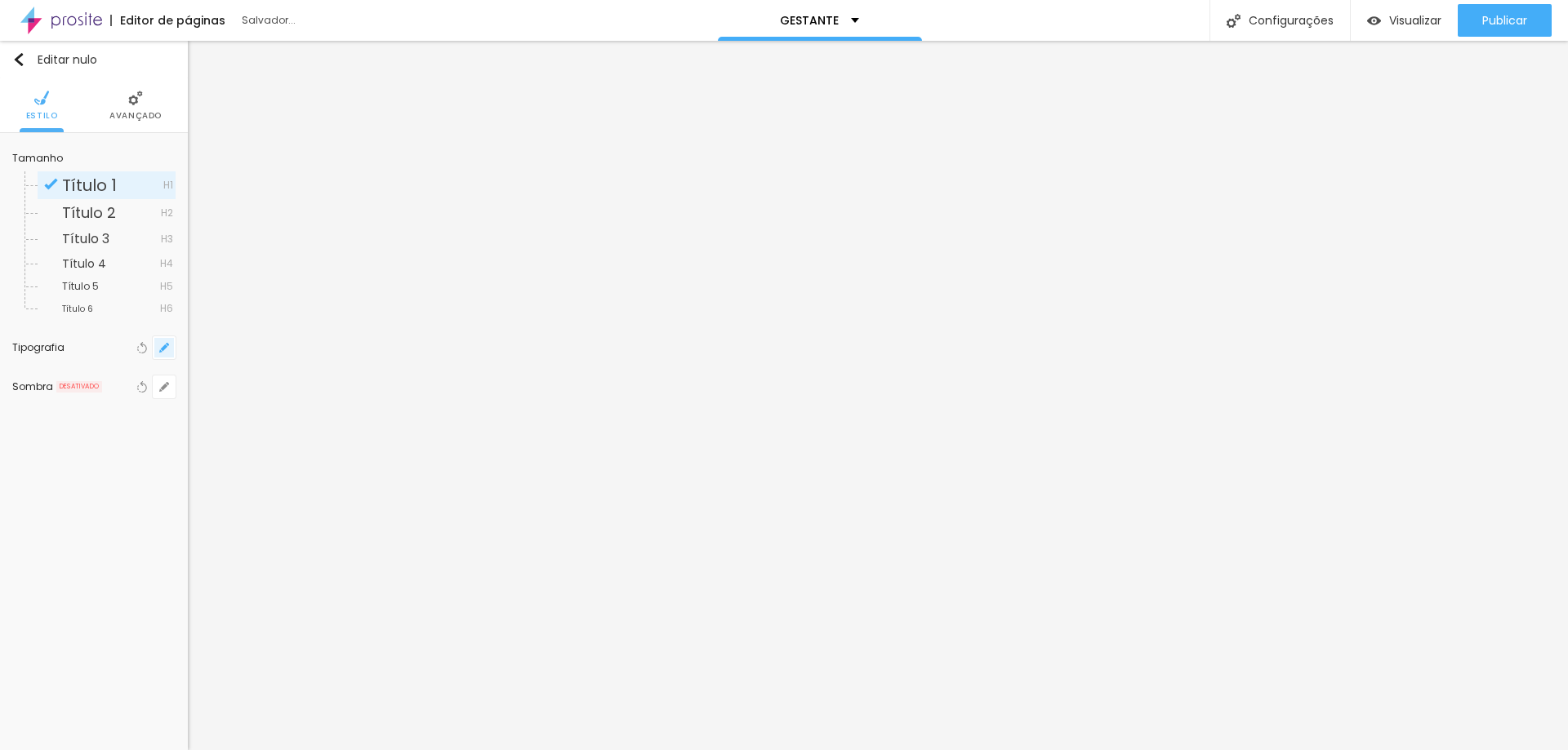
click at [171, 349] on button "button" at bounding box center [163, 347] width 22 height 22
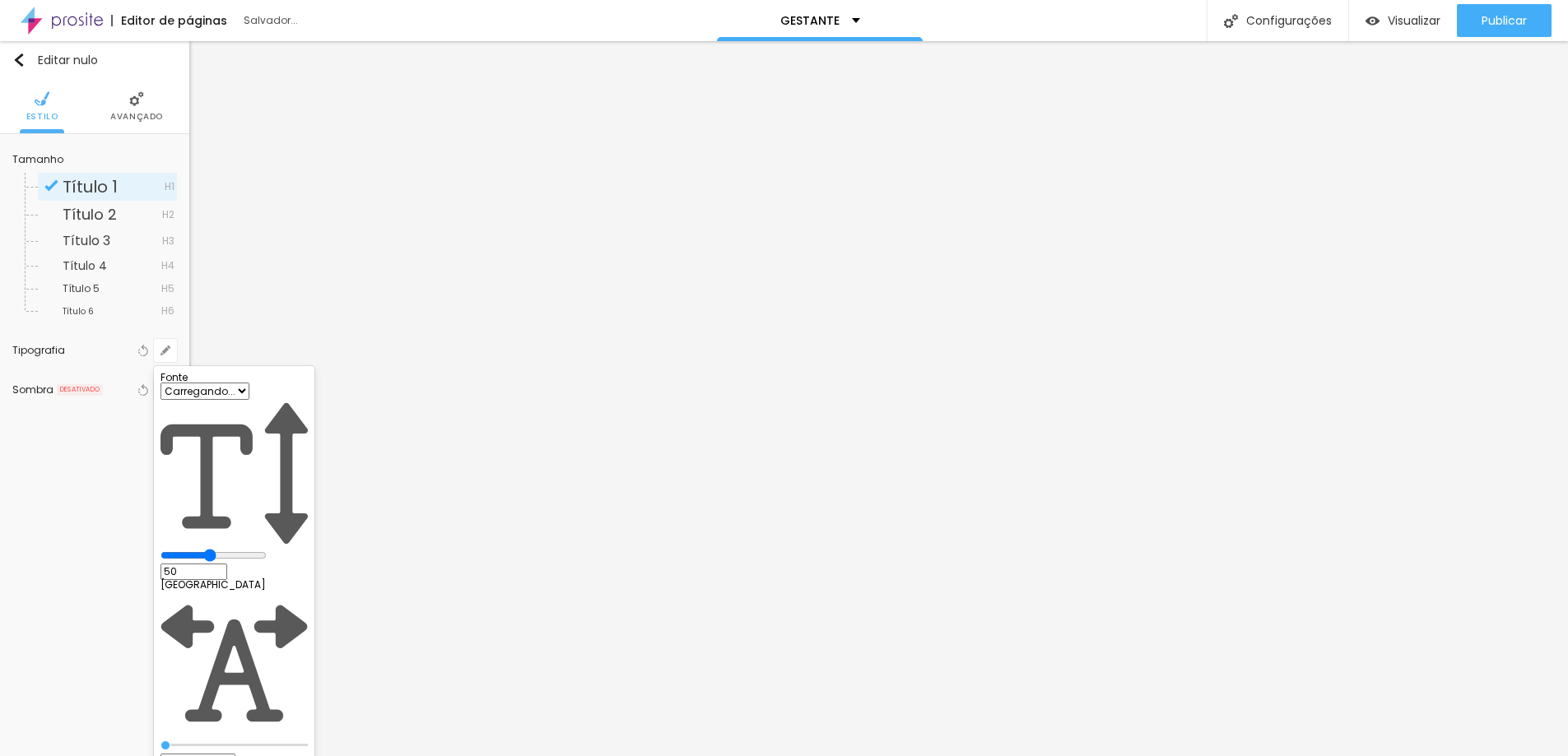
click at [217, 400] on select "Carregando..." at bounding box center [205, 391] width 89 height 18
type input "1"
type input "0.5"
click at [249, 400] on select "Carregando..." at bounding box center [205, 391] width 89 height 18
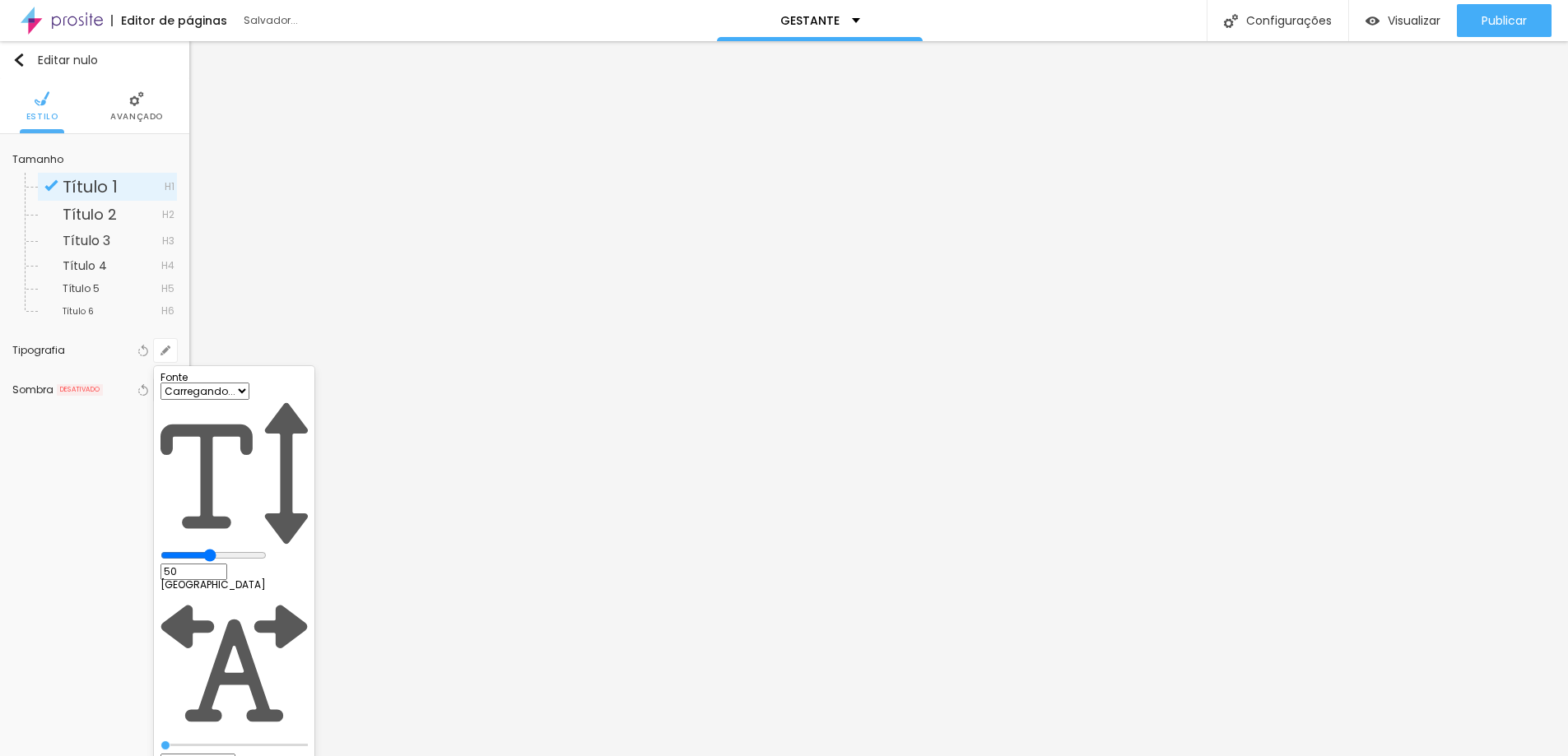
type input "1"
type input "0.5"
click at [682, 307] on div at bounding box center [784, 378] width 1568 height 756
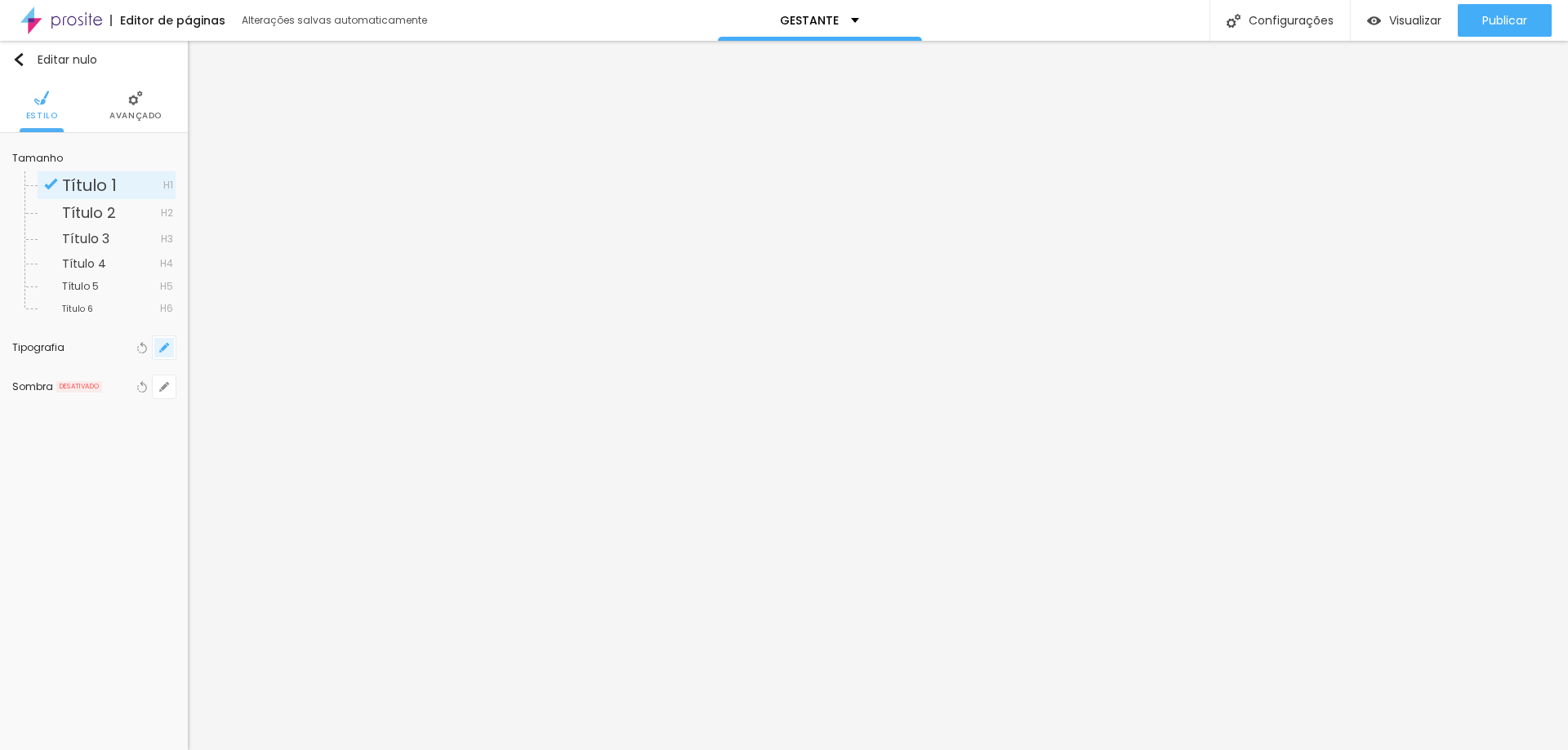
click at [156, 348] on button "button" at bounding box center [163, 347] width 22 height 22
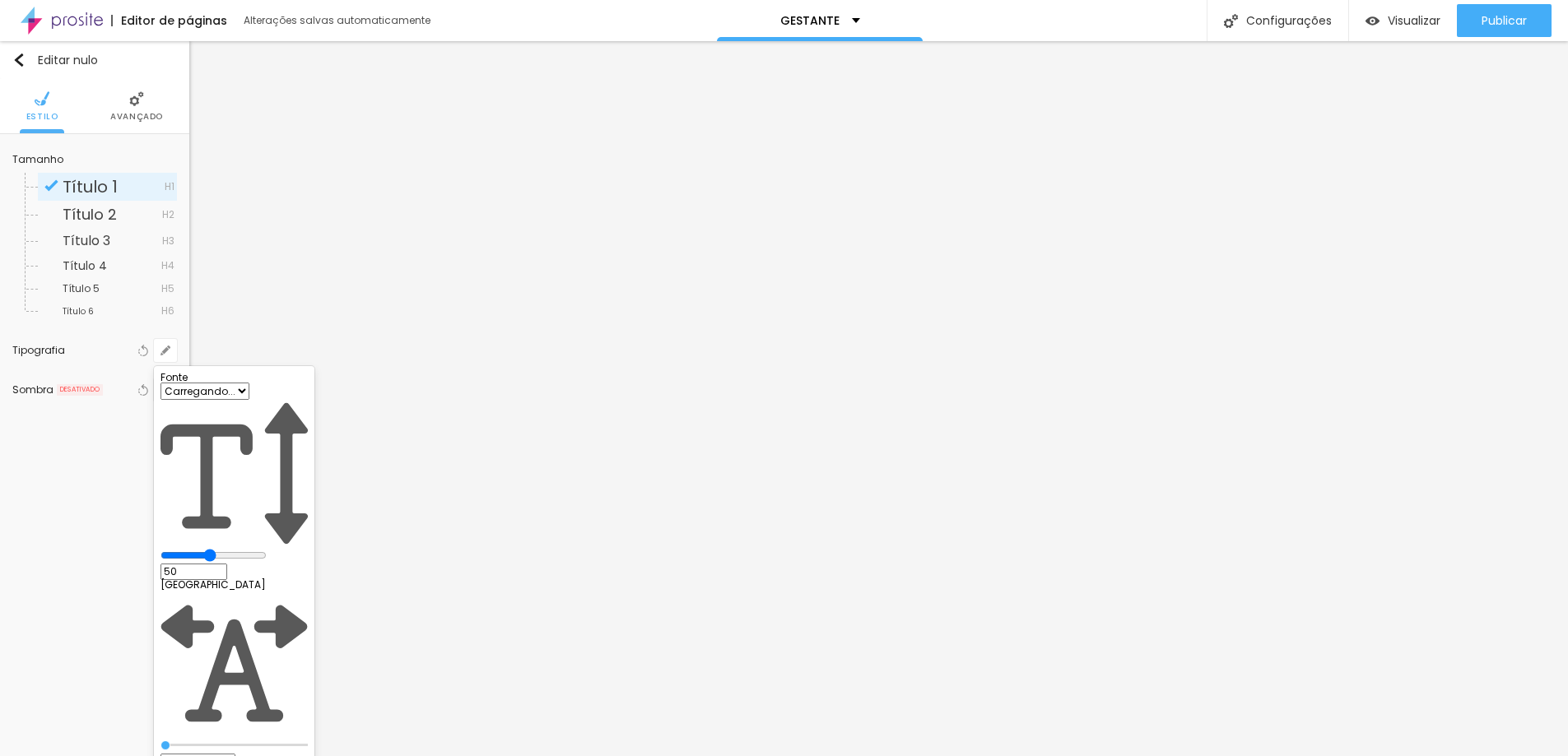
type input "1"
type input "0.5"
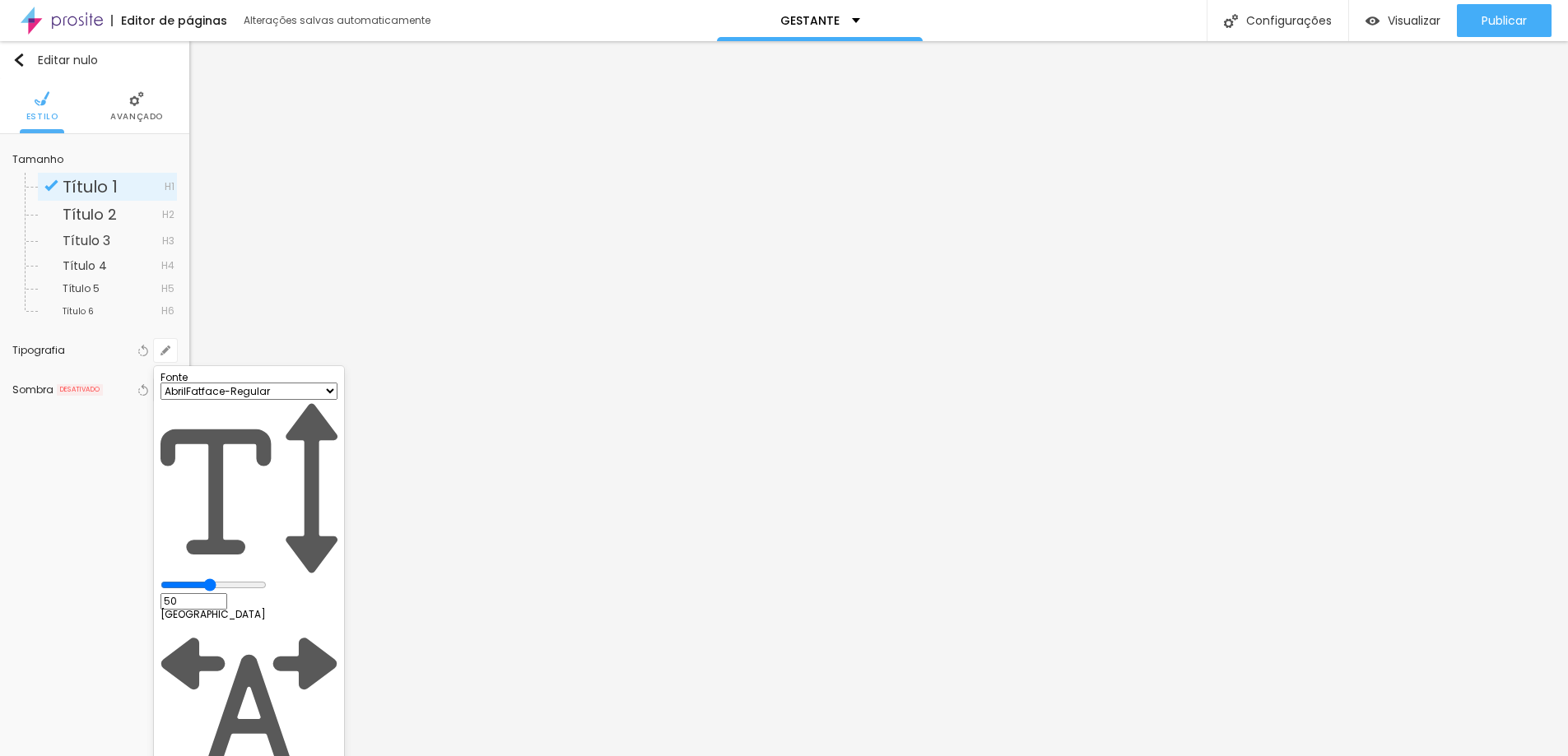
click at [261, 400] on select "AbrilFatface-Regular Actor-Regular Alegreya AlegreyaBlack Alice Allan-Bold Alla…" at bounding box center [249, 391] width 177 height 18
select select "PlayfairDisplay"
click at [176, 400] on select "AbrilFatface-Regular Actor-Regular Alegreya AlegreyaBlack Alice Allan-Bold Alla…" at bounding box center [249, 391] width 177 height 18
type input "1"
type input "0.5"
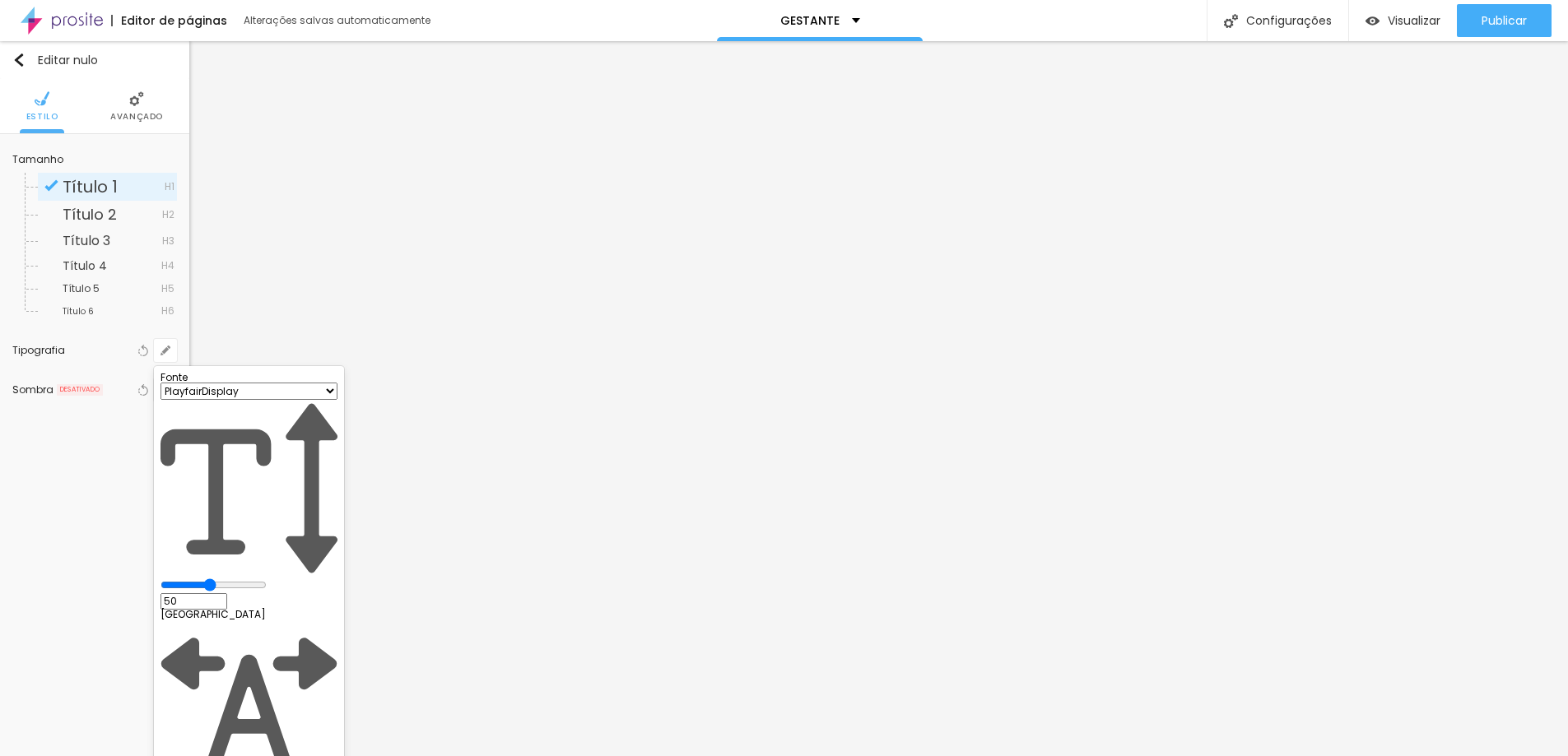
click at [631, 404] on div at bounding box center [784, 378] width 1568 height 756
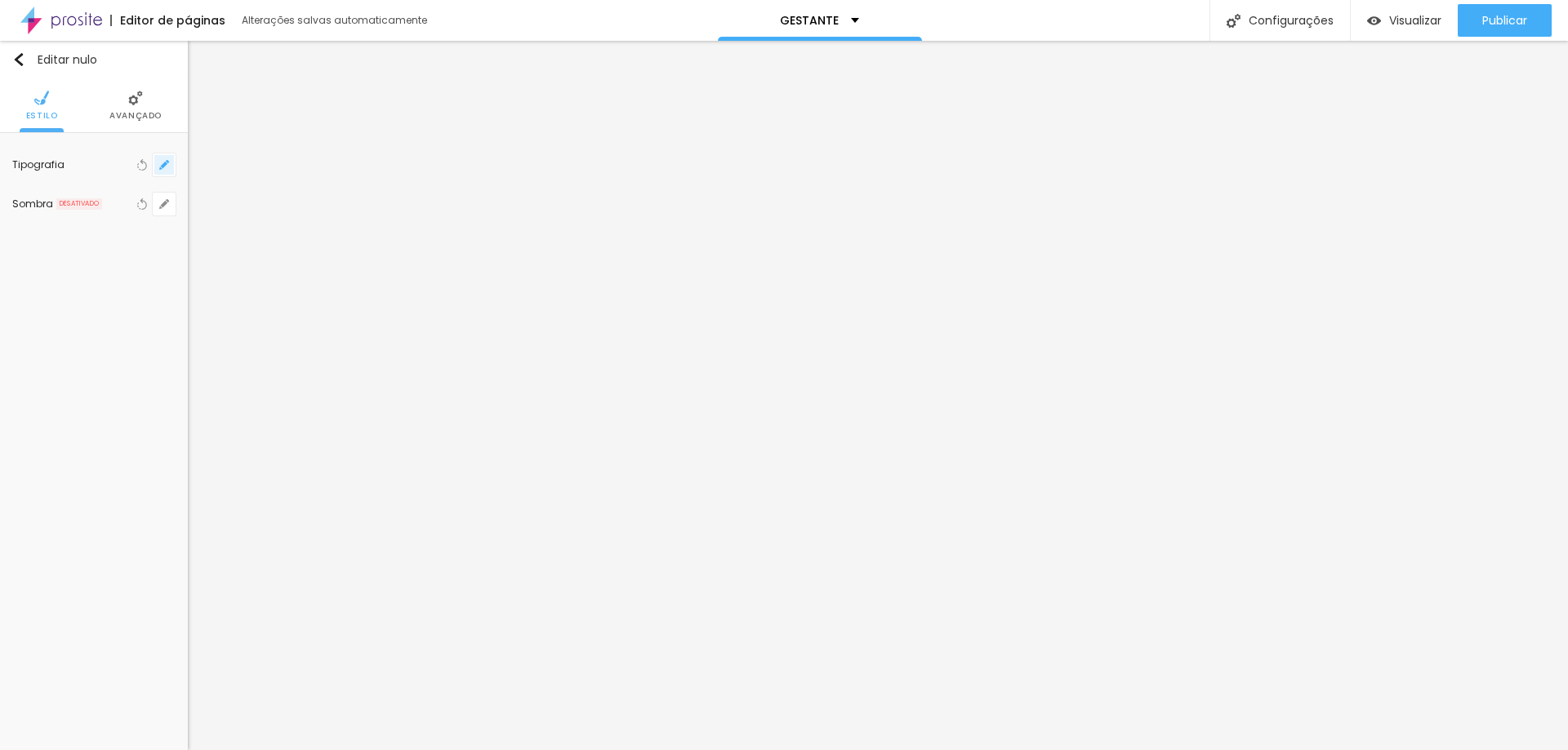
click at [170, 168] on button "button" at bounding box center [163, 164] width 22 height 22
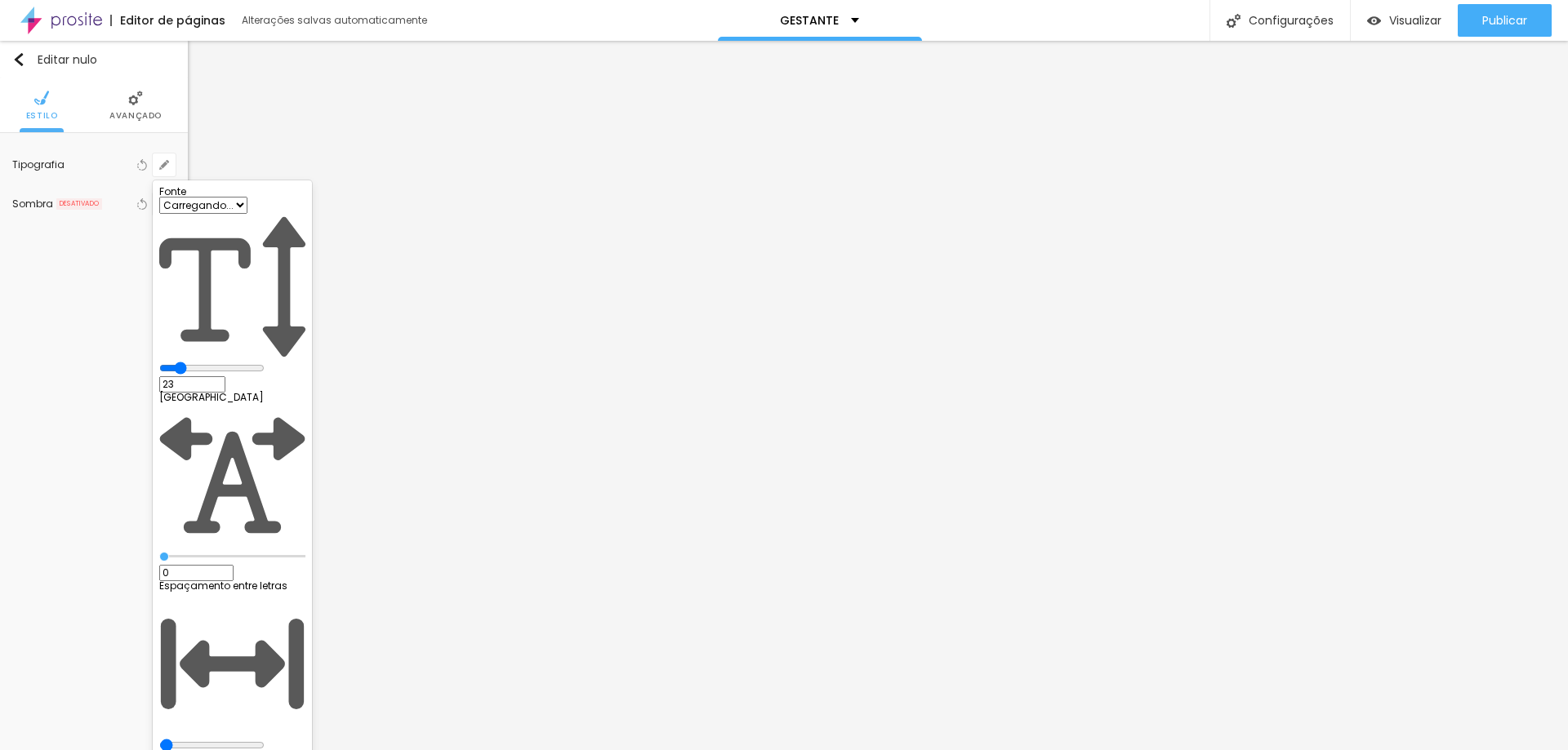
type input "1"
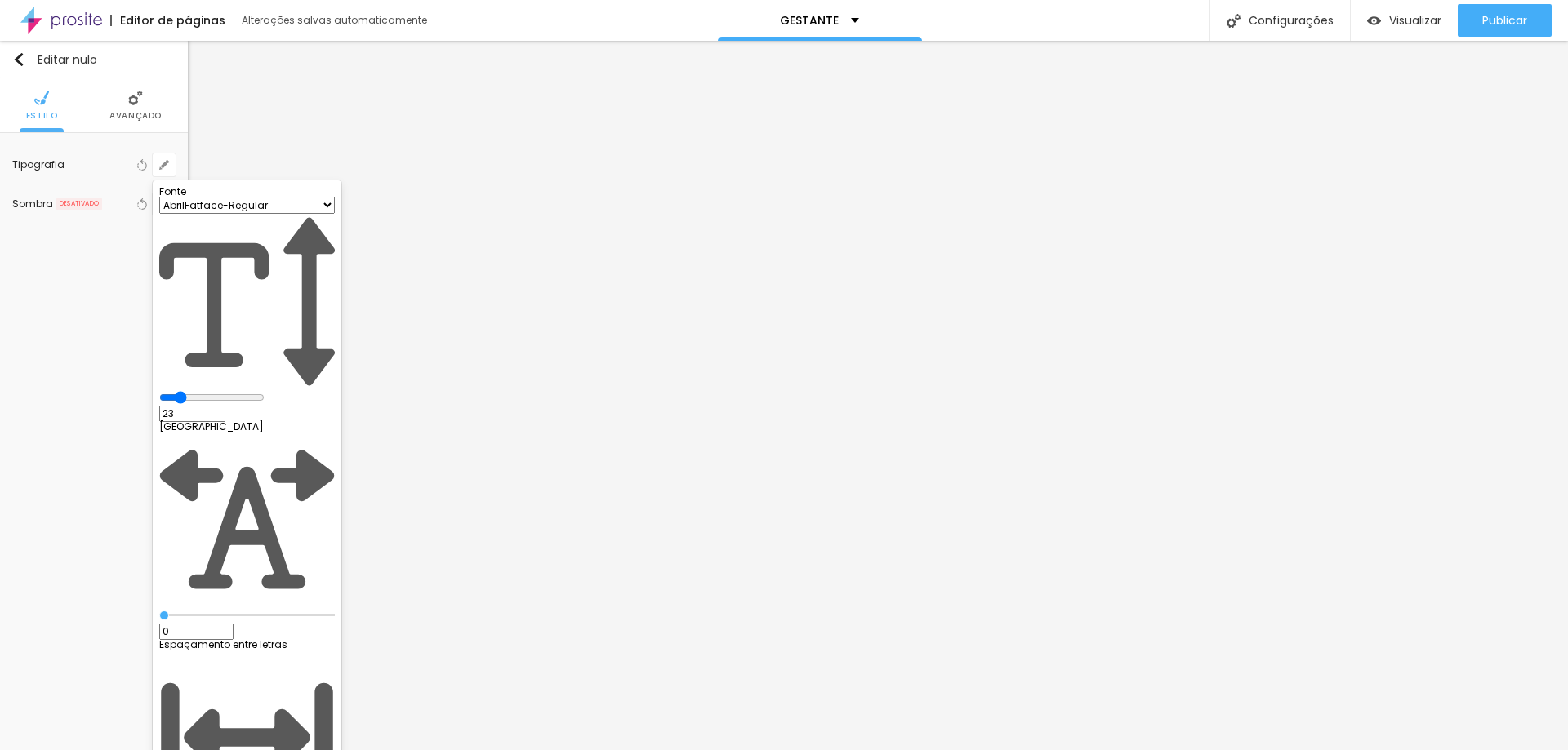
click at [555, 401] on div at bounding box center [784, 375] width 1568 height 750
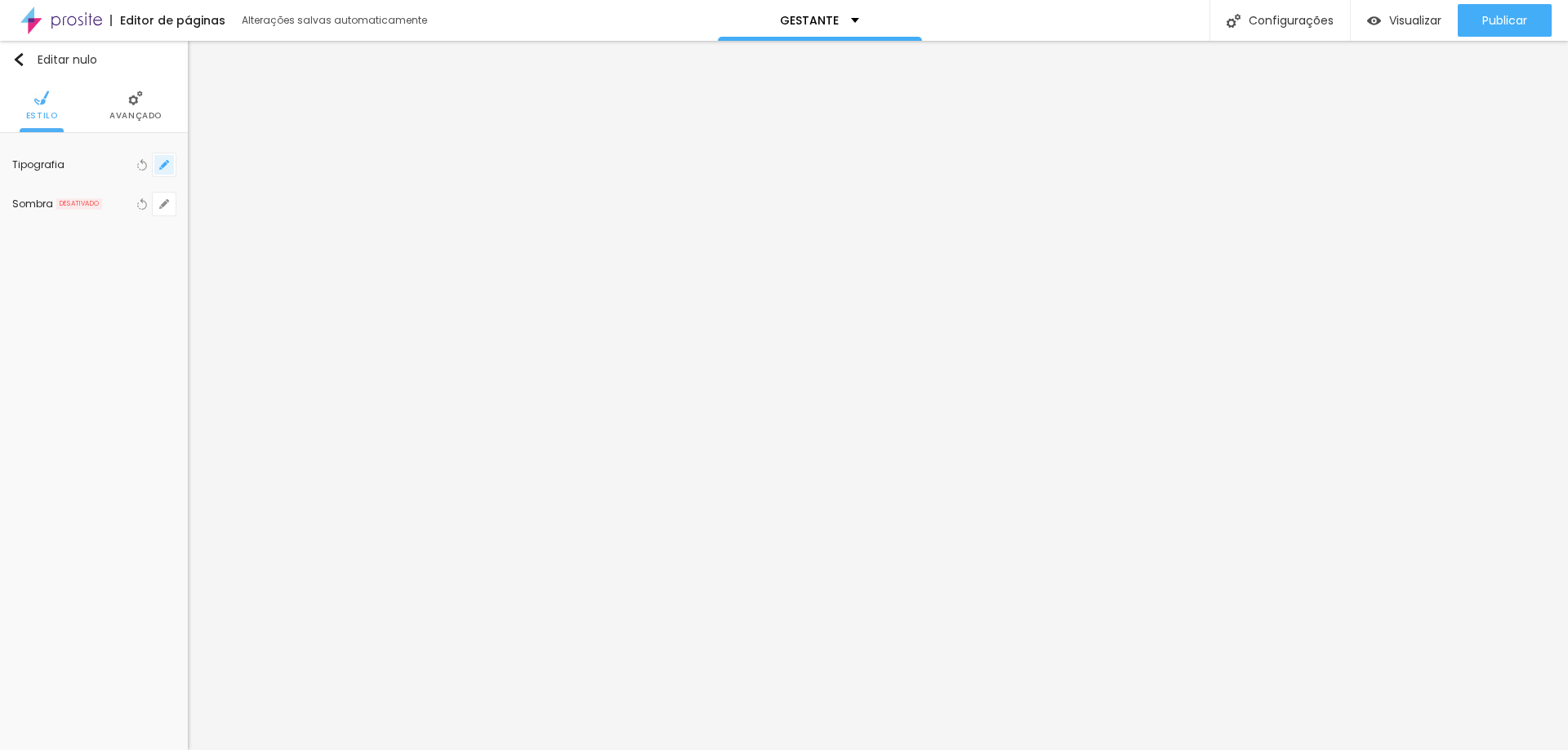
click at [163, 175] on button "button" at bounding box center [163, 164] width 22 height 22
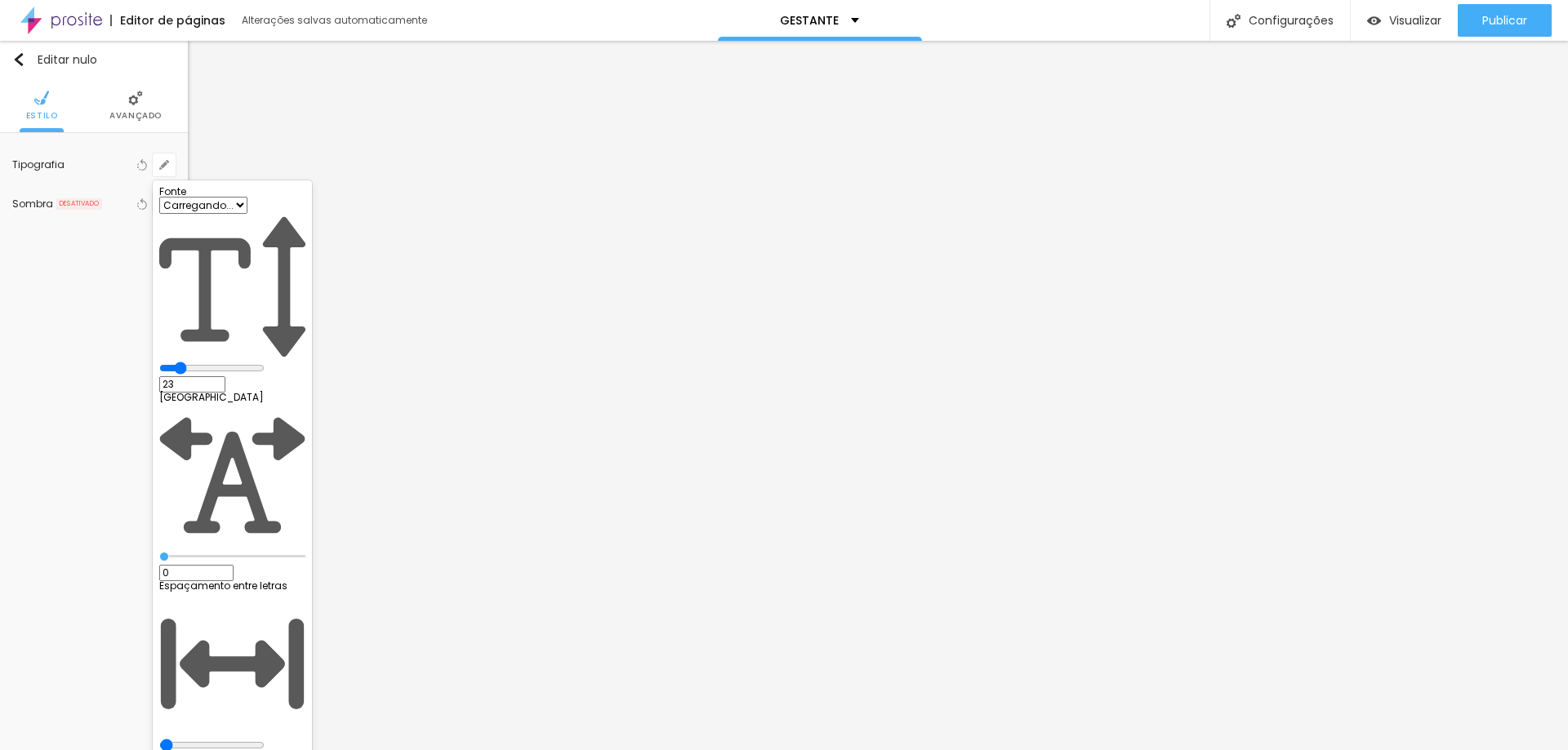
type input "1"
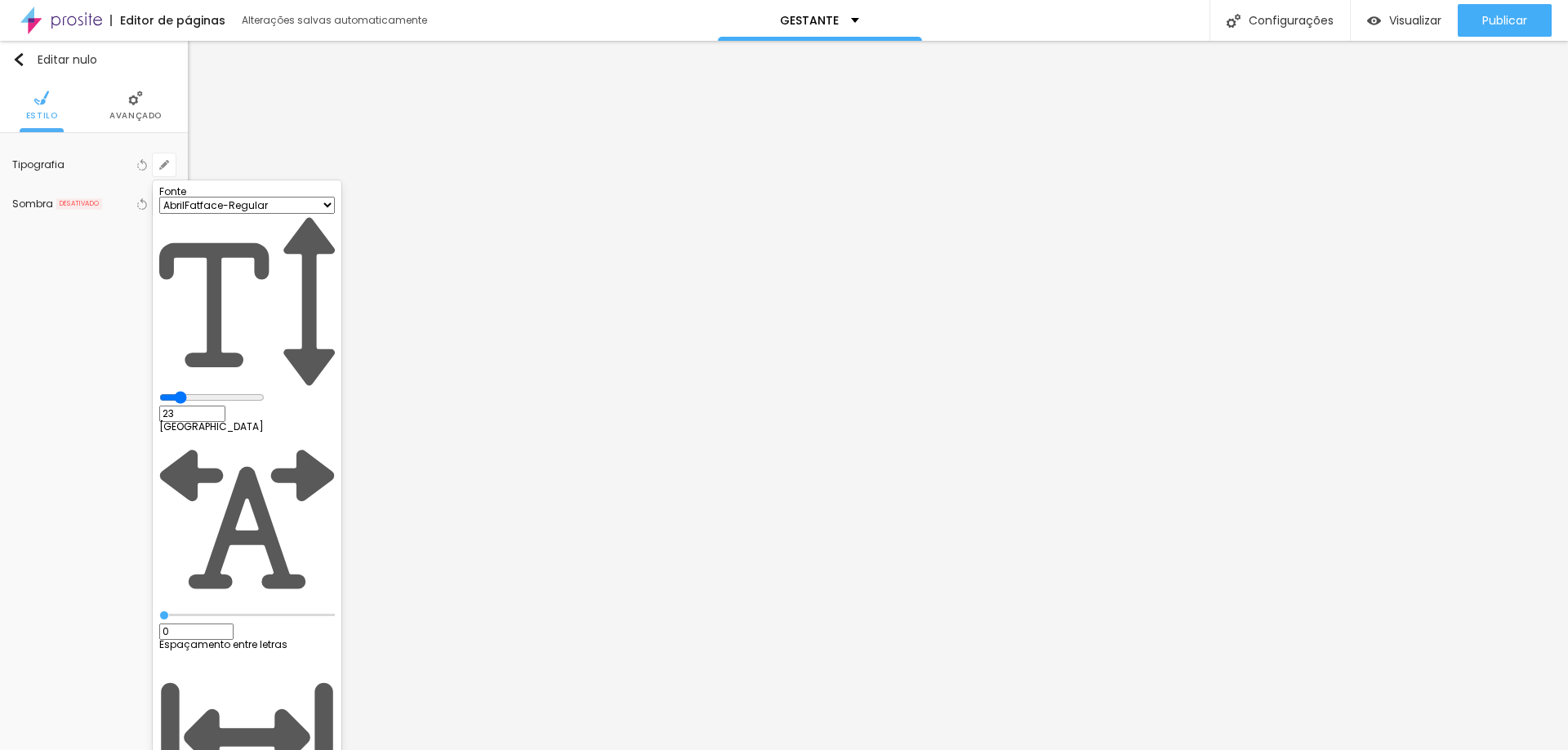
click at [262, 214] on select "AbrilFatface-Regular Actor-Regular Alegreya AlegreyaBlack Alice Allan-Bold Alla…" at bounding box center [246, 205] width 175 height 18
select select "PlayfairDisplay"
click at [174, 214] on select "AbrilFatface-Regular Actor-Regular Alegreya AlegreyaBlack Alice Allan-Bold Alla…" at bounding box center [246, 205] width 175 height 18
type input "1"
click at [651, 388] on div at bounding box center [784, 375] width 1568 height 750
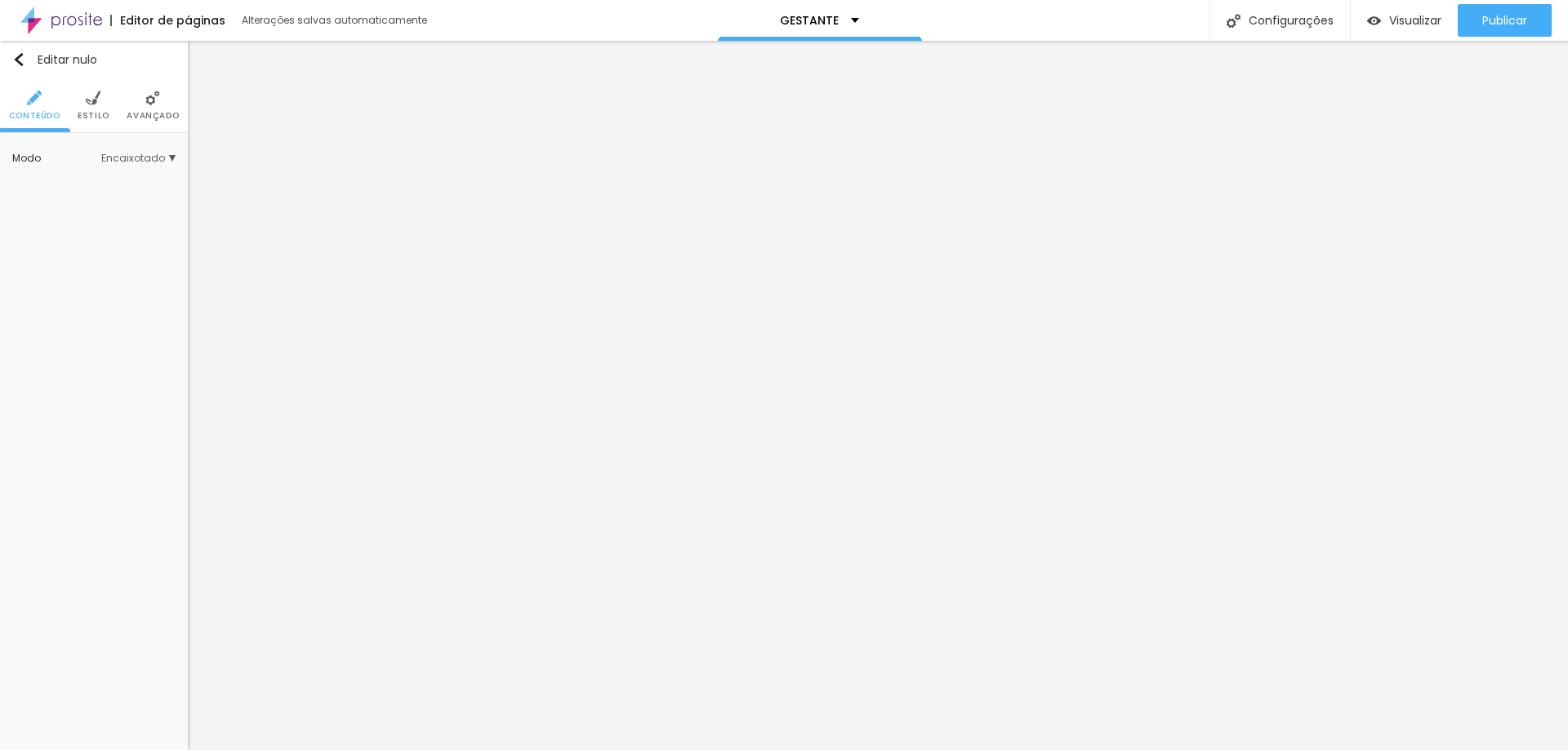
click at [88, 108] on li "Estilo" at bounding box center [93, 105] width 32 height 54
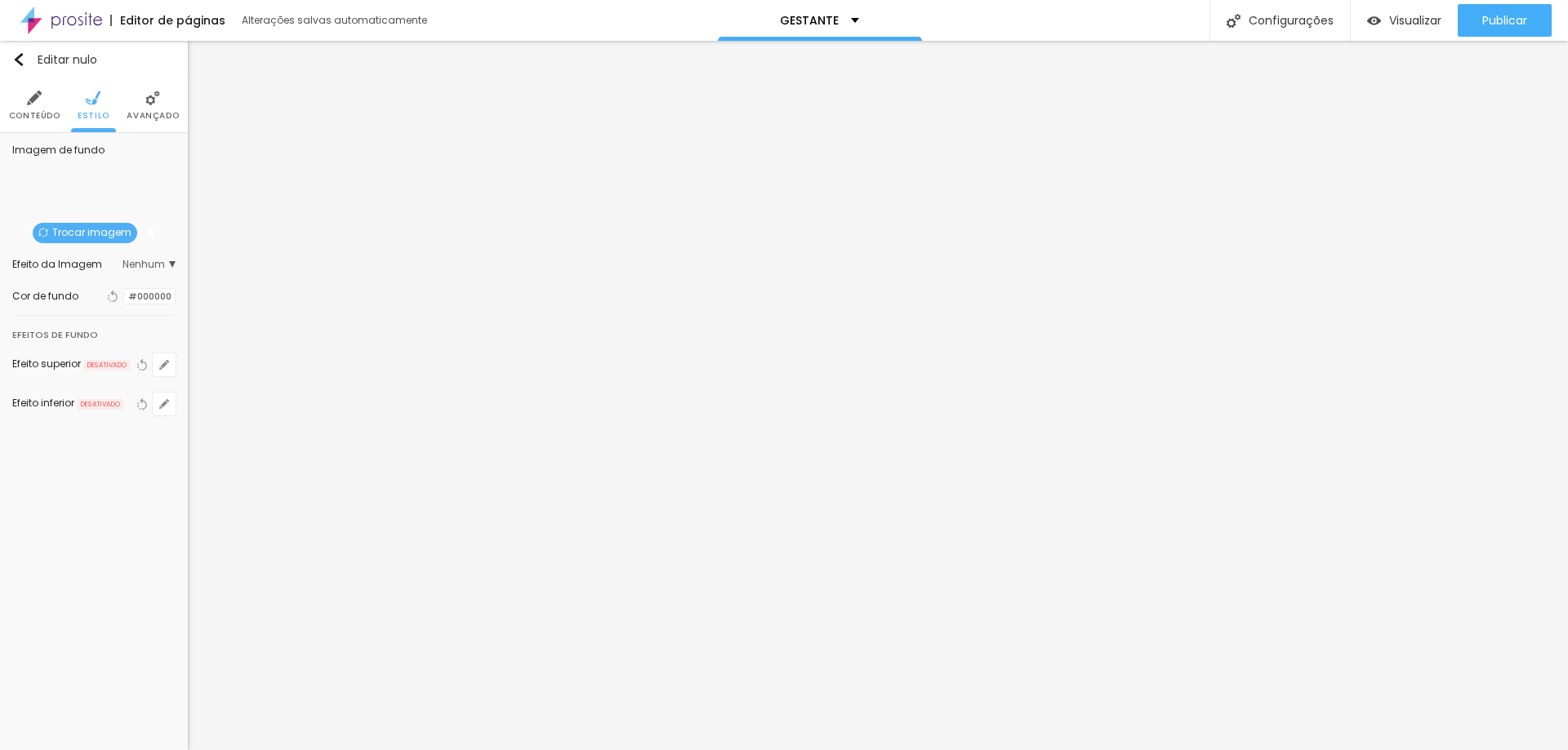
click at [97, 229] on font "Trocar imagem" at bounding box center [91, 232] width 79 height 14
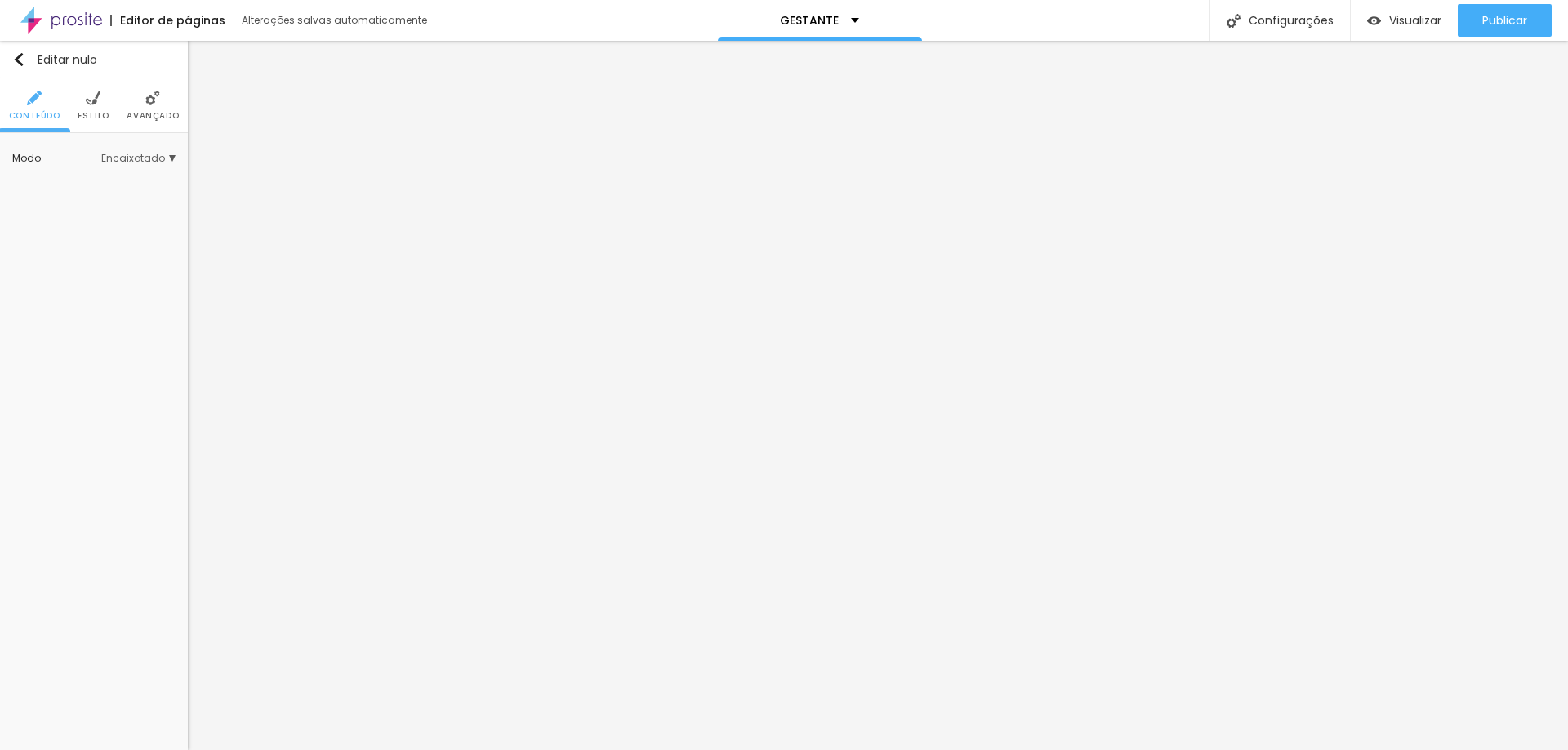
click at [91, 112] on font "Estilo" at bounding box center [93, 115] width 32 height 13
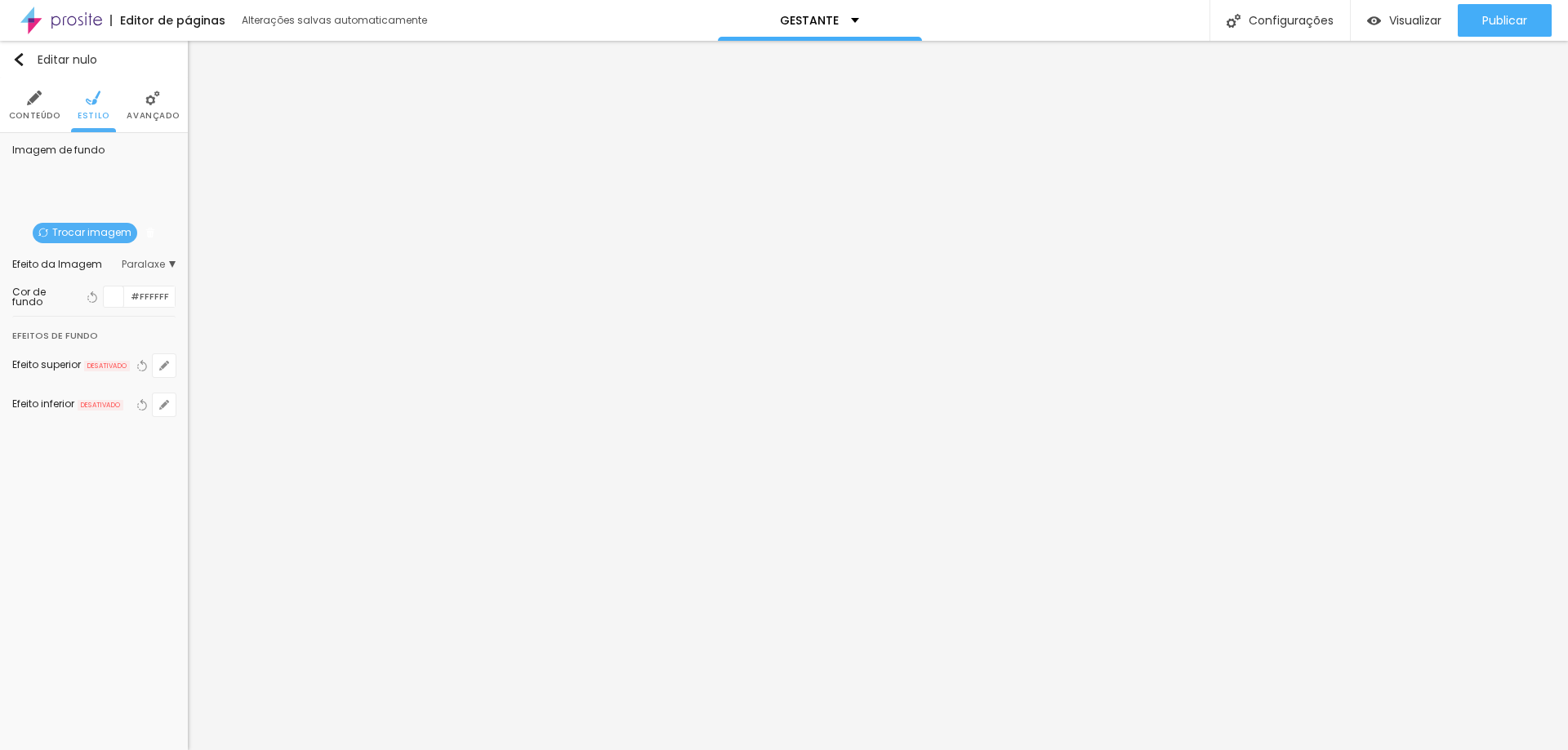
click at [91, 229] on font "Trocar imagem" at bounding box center [91, 232] width 79 height 14
click at [110, 232] on font "Trocar imagem" at bounding box center [91, 232] width 79 height 14
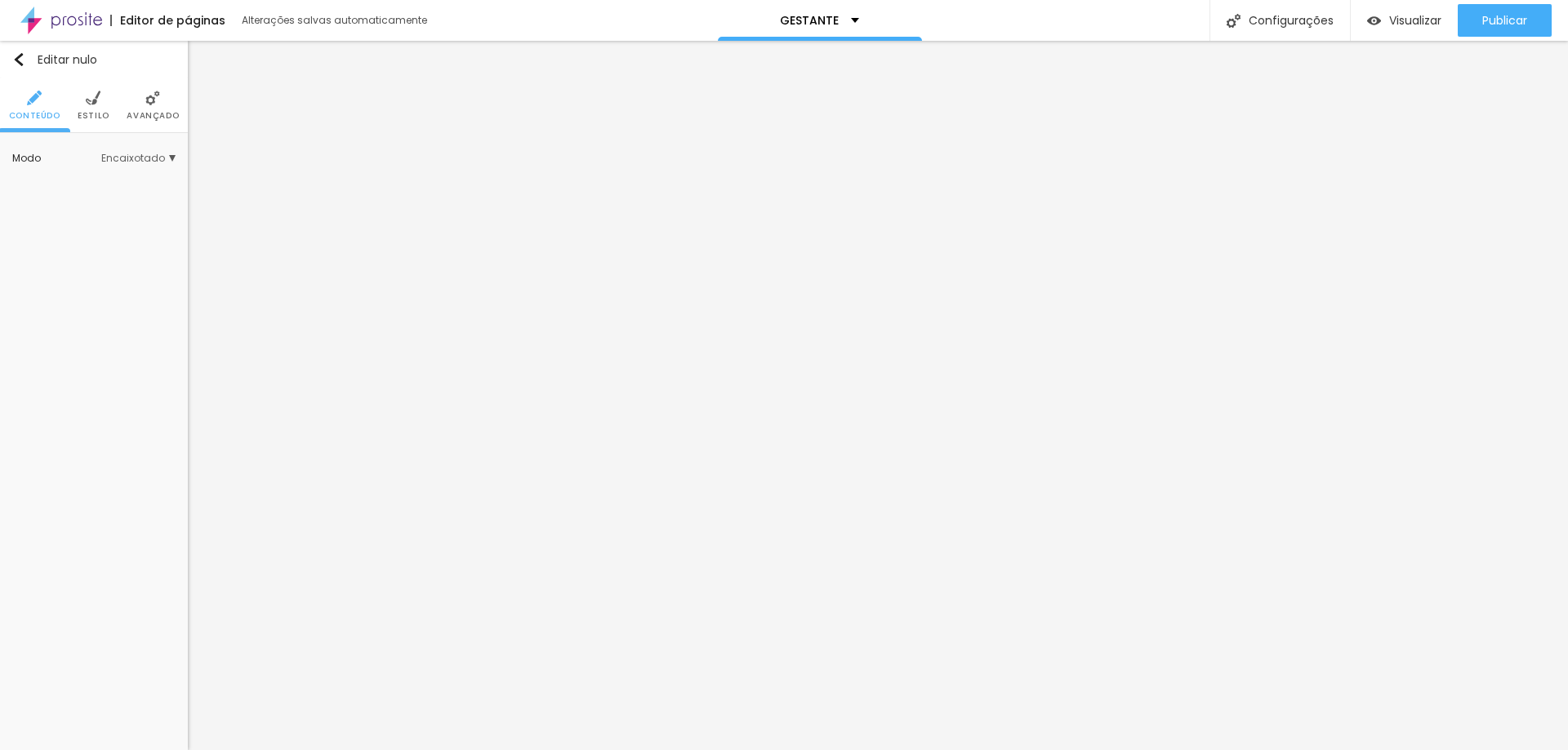
click at [90, 107] on li "Estilo" at bounding box center [93, 105] width 32 height 54
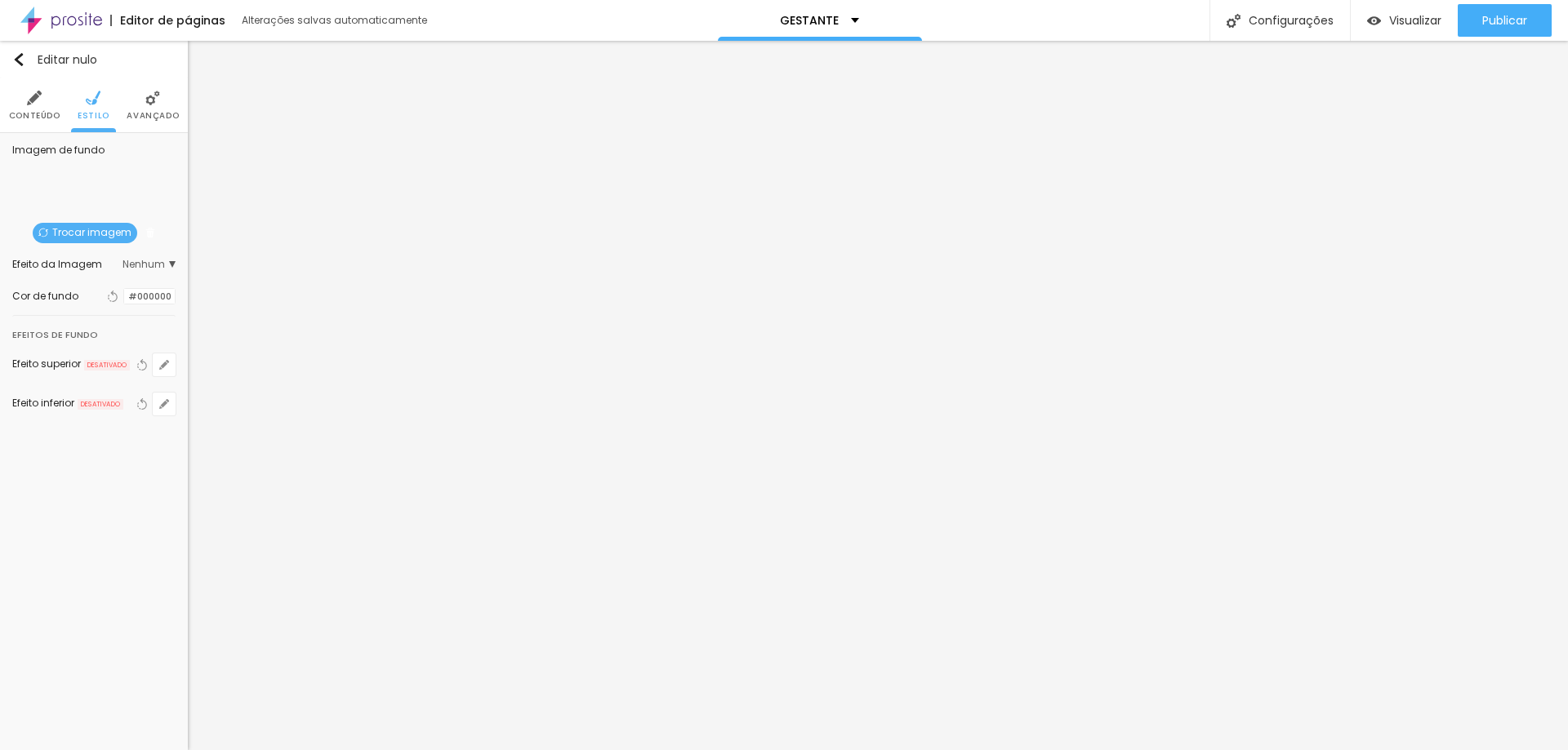
click at [83, 232] on font "Trocar imagem" at bounding box center [91, 232] width 79 height 14
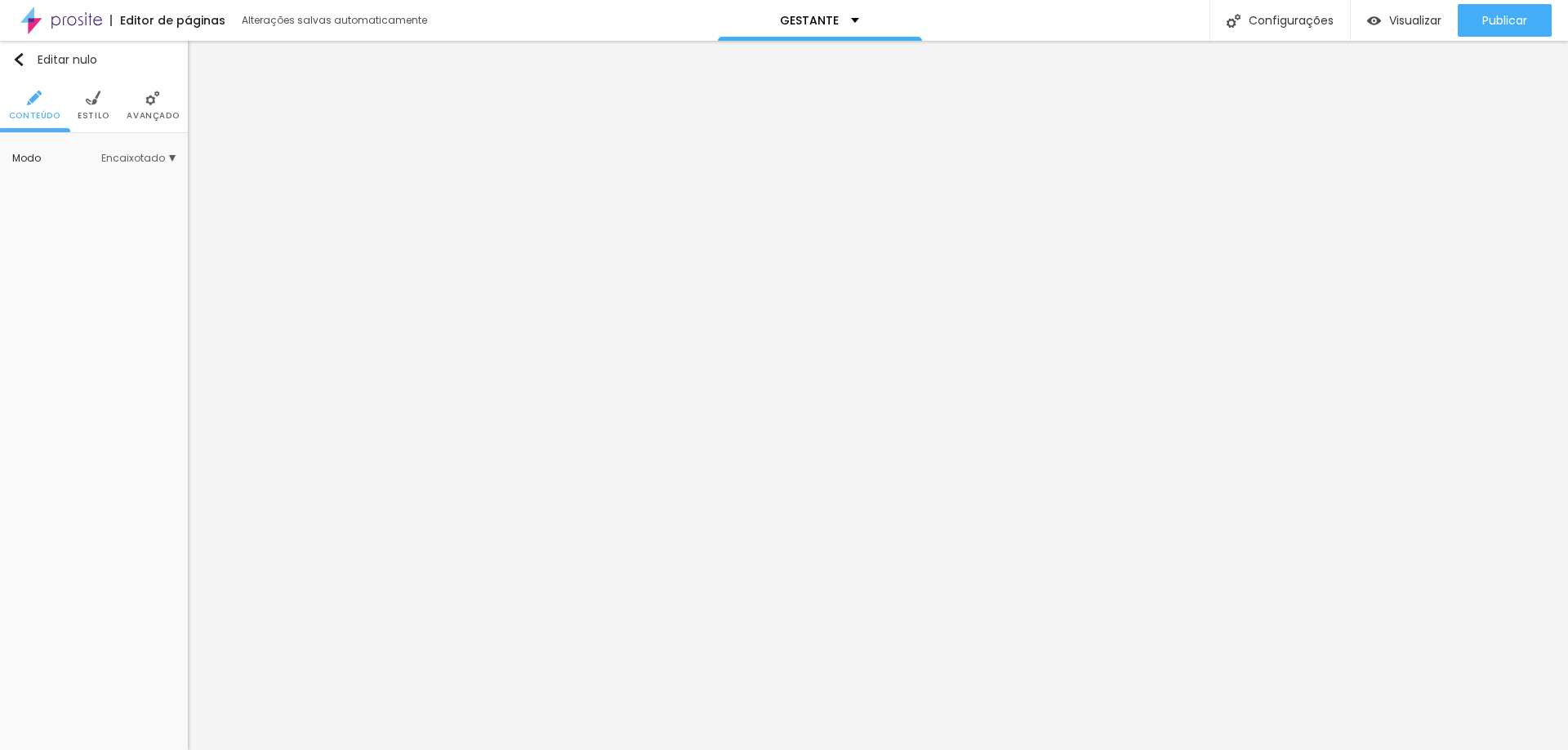
click at [91, 105] on img at bounding box center [93, 98] width 15 height 15
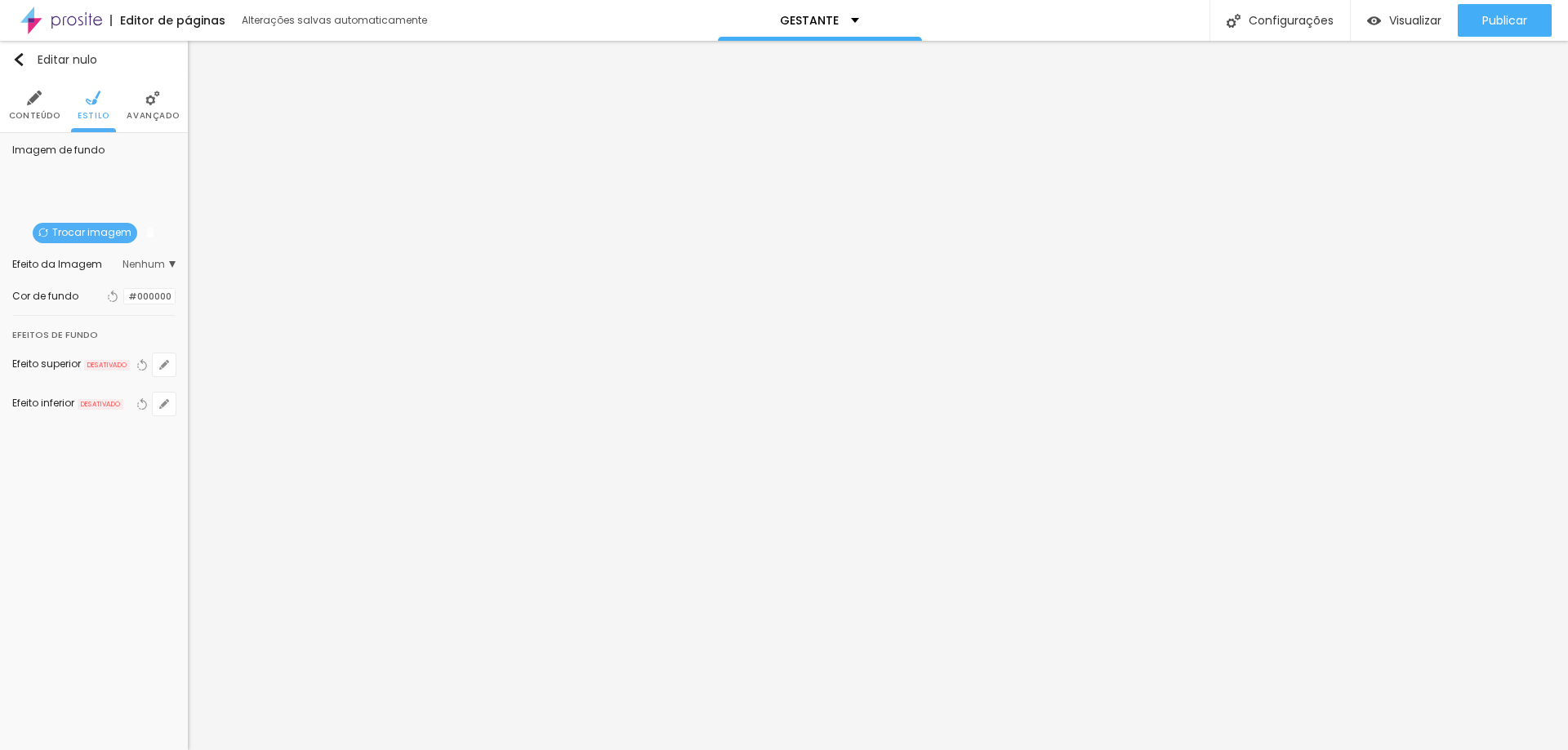
click at [76, 225] on font "Trocar imagem" at bounding box center [91, 232] width 79 height 14
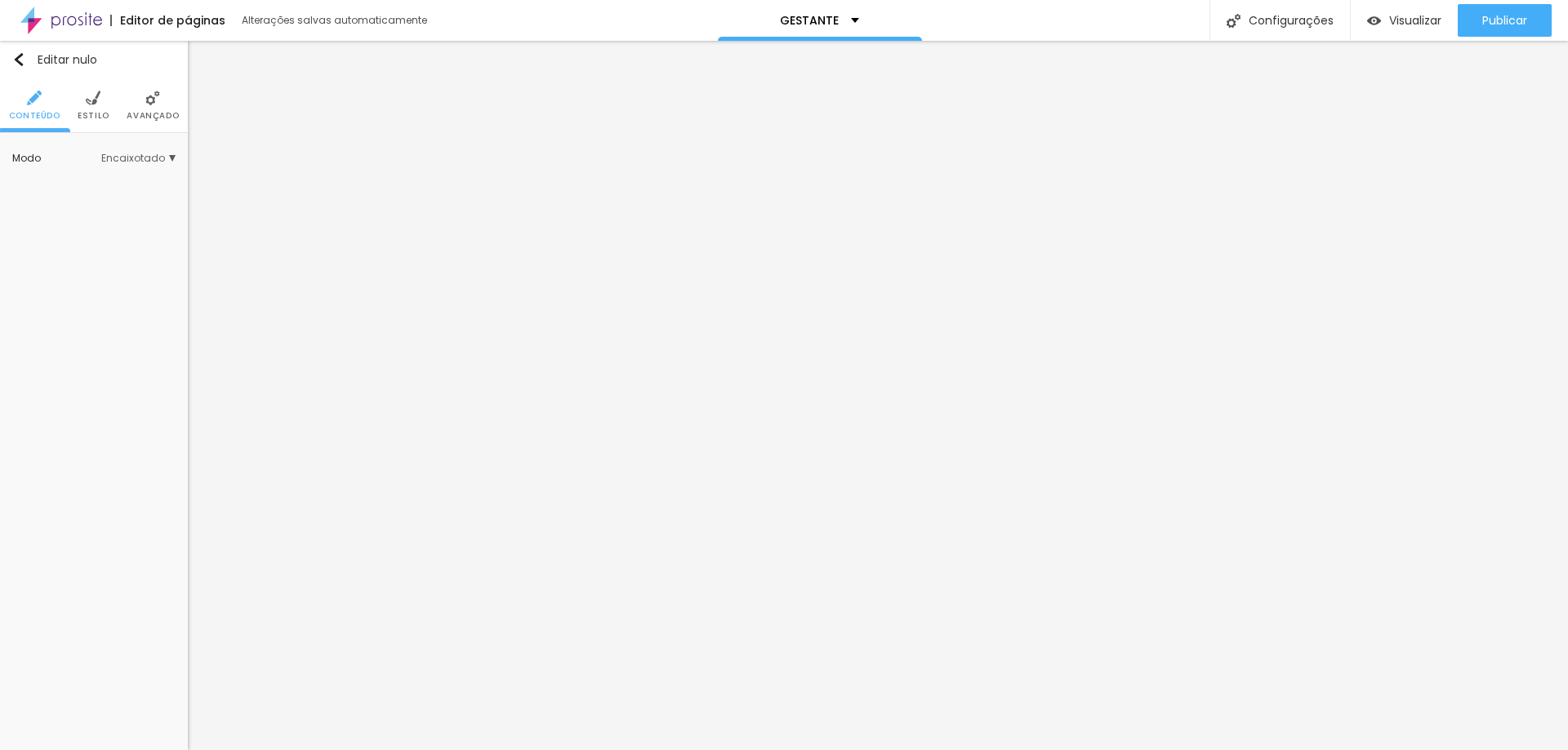
click at [99, 103] on img at bounding box center [93, 98] width 15 height 15
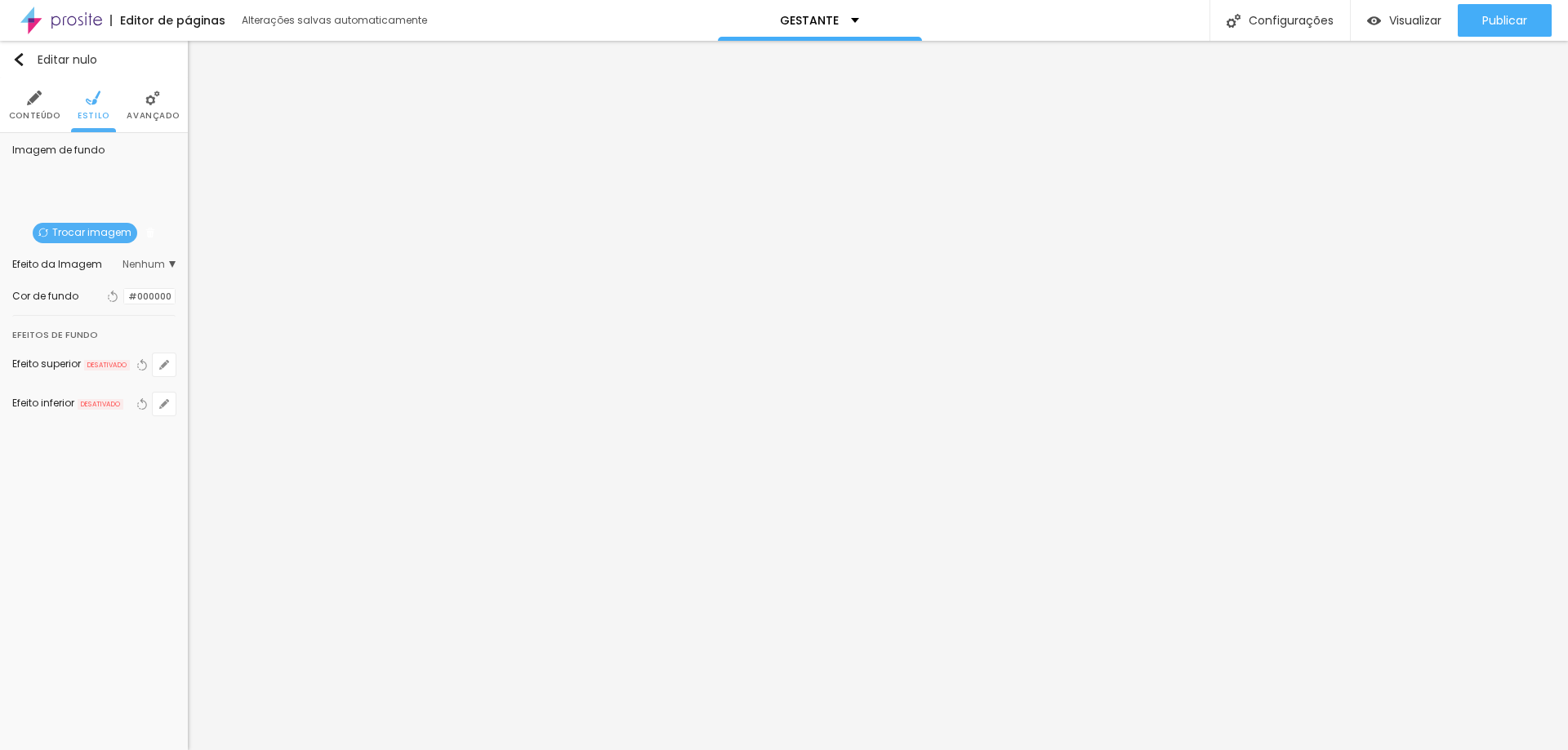
click at [168, 260] on span "Nenhum" at bounding box center [149, 264] width 53 height 10
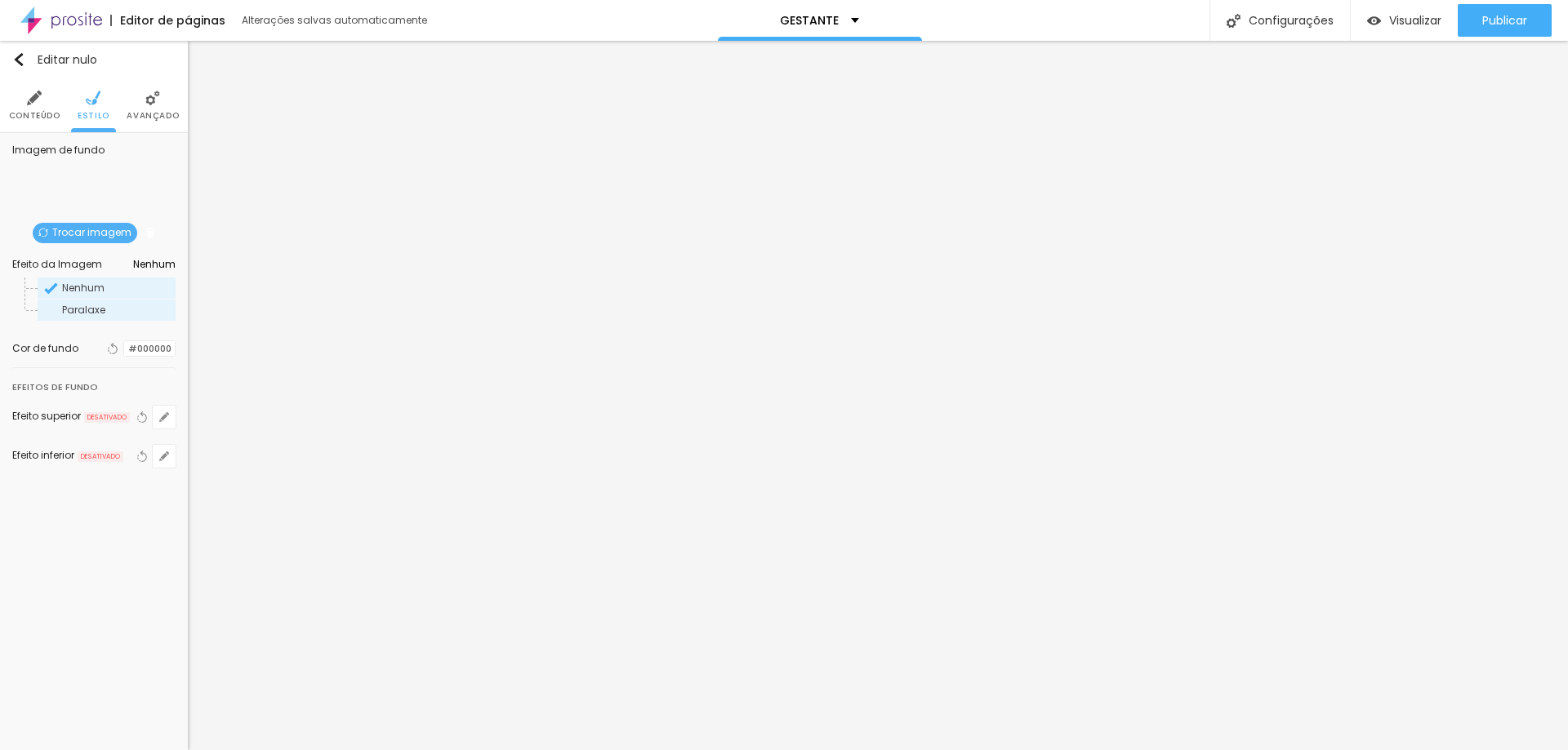
click at [120, 311] on span "Paralaxe" at bounding box center [117, 310] width 112 height 10
click at [99, 290] on font "Nenhum" at bounding box center [82, 287] width 42 height 14
click at [86, 312] on font "Paralaxe" at bounding box center [83, 310] width 43 height 14
drag, startPoint x: 22, startPoint y: 178, endPoint x: 34, endPoint y: 181, distance: 12.4
click at [34, 181] on div "Imagem de fundo Trocar imagem Efeito da Imagem Nenhum Nenhum Paralaxe Cor de fu…" at bounding box center [94, 316] width 188 height 367
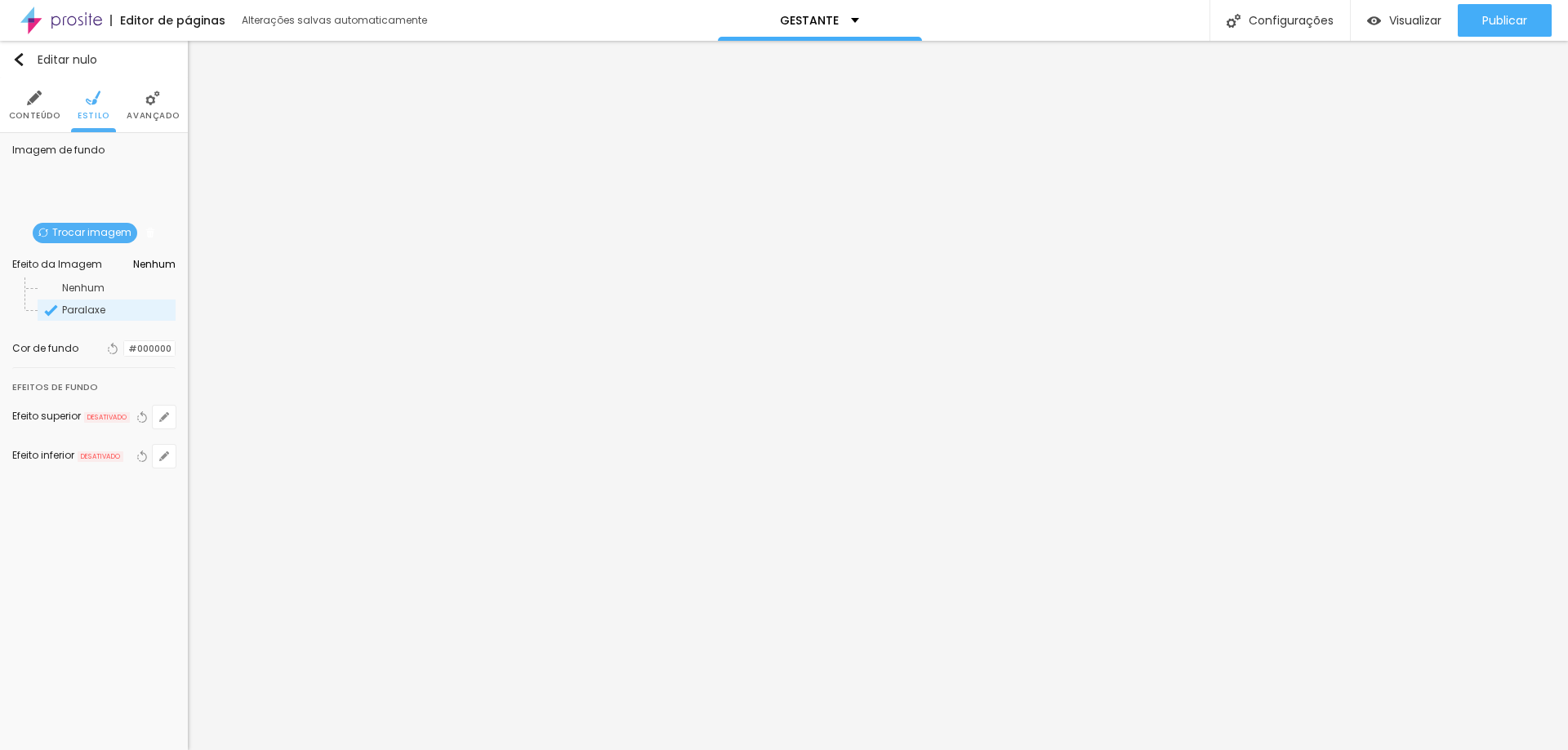
drag, startPoint x: 168, startPoint y: 172, endPoint x: 150, endPoint y: 175, distance: 18.2
click at [94, 251] on div "Trocar imagem" at bounding box center [94, 251] width 0 height 0
click at [144, 105] on li "Avançado" at bounding box center [152, 105] width 52 height 54
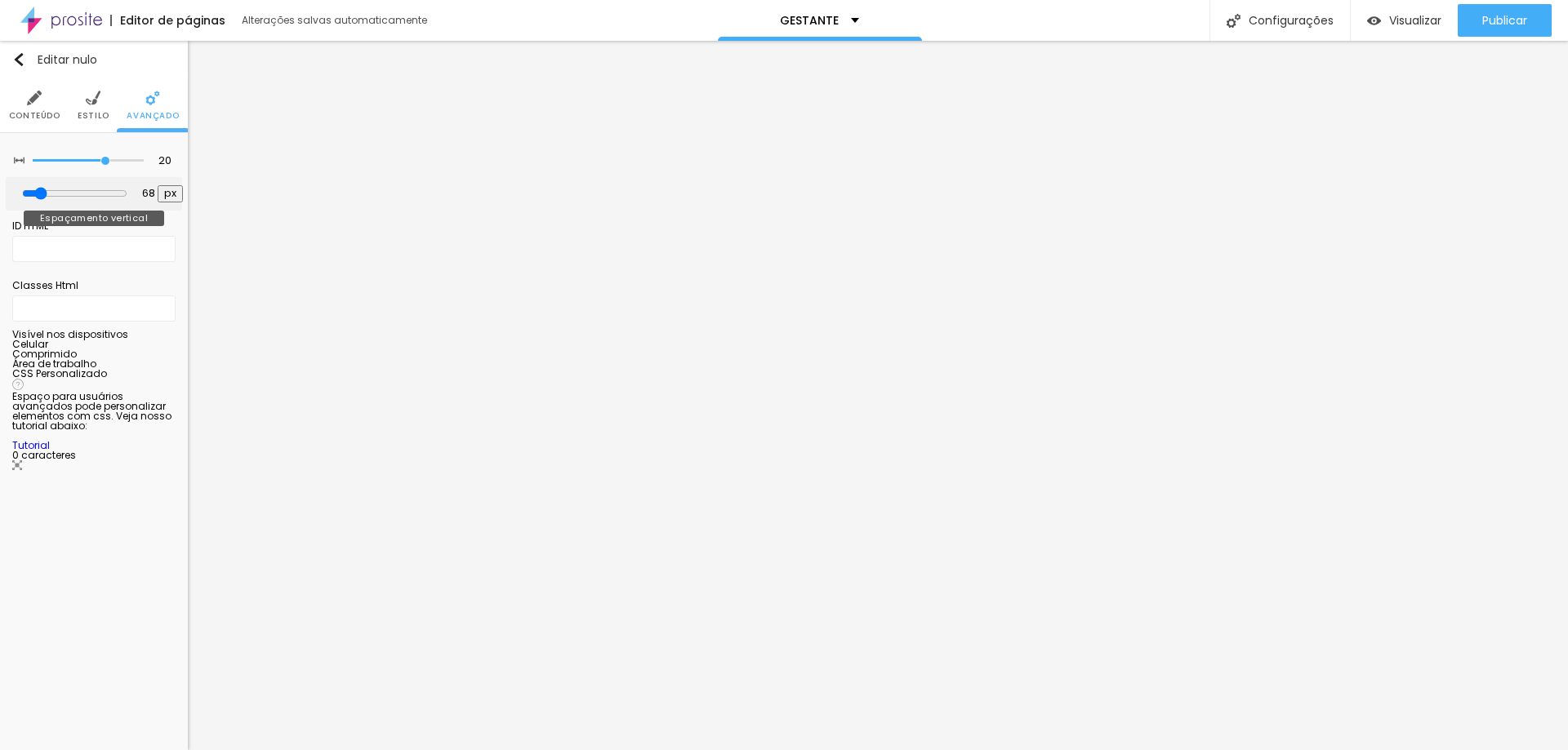
type input "28"
type input "23"
type input "13"
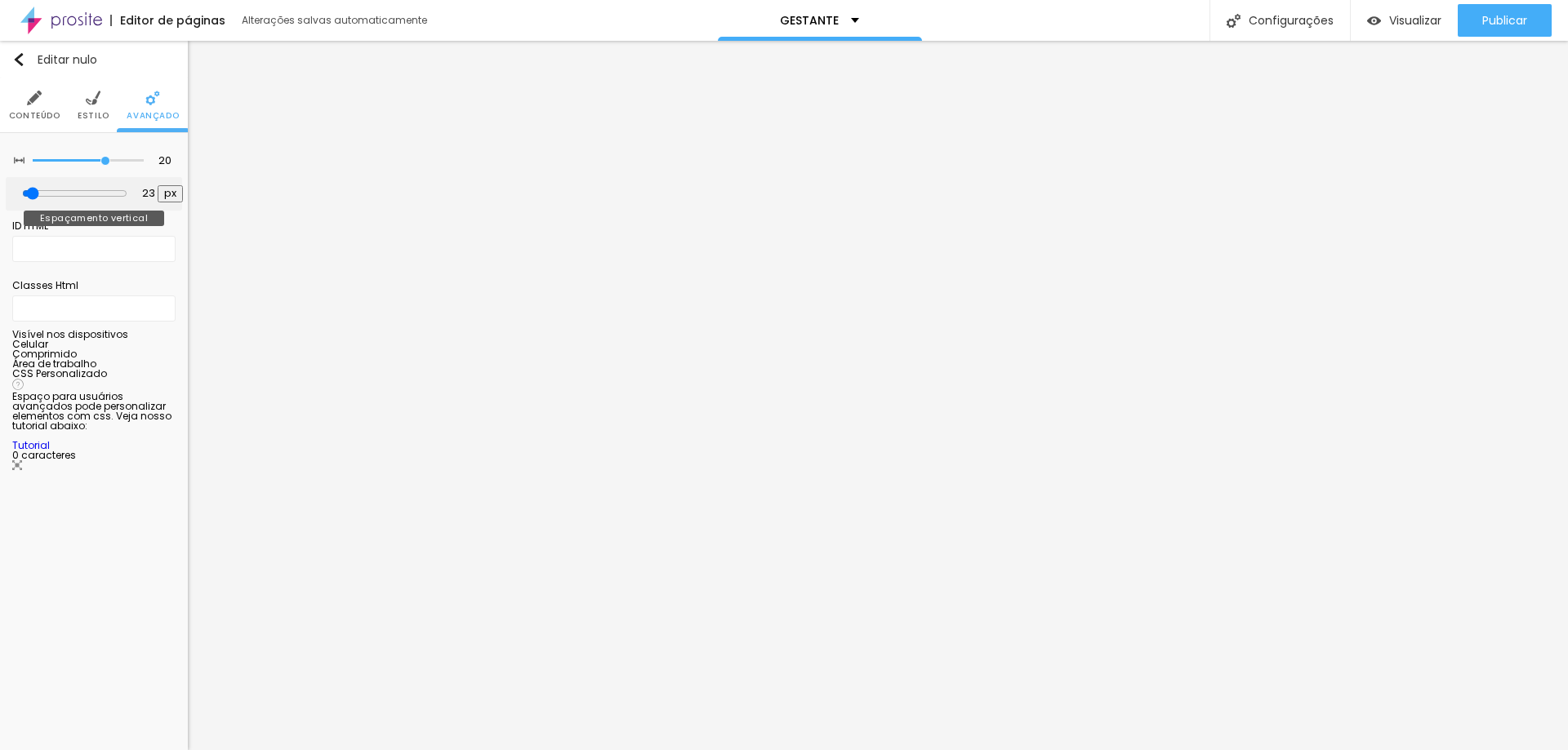
type input "13"
type input "187"
type input "197"
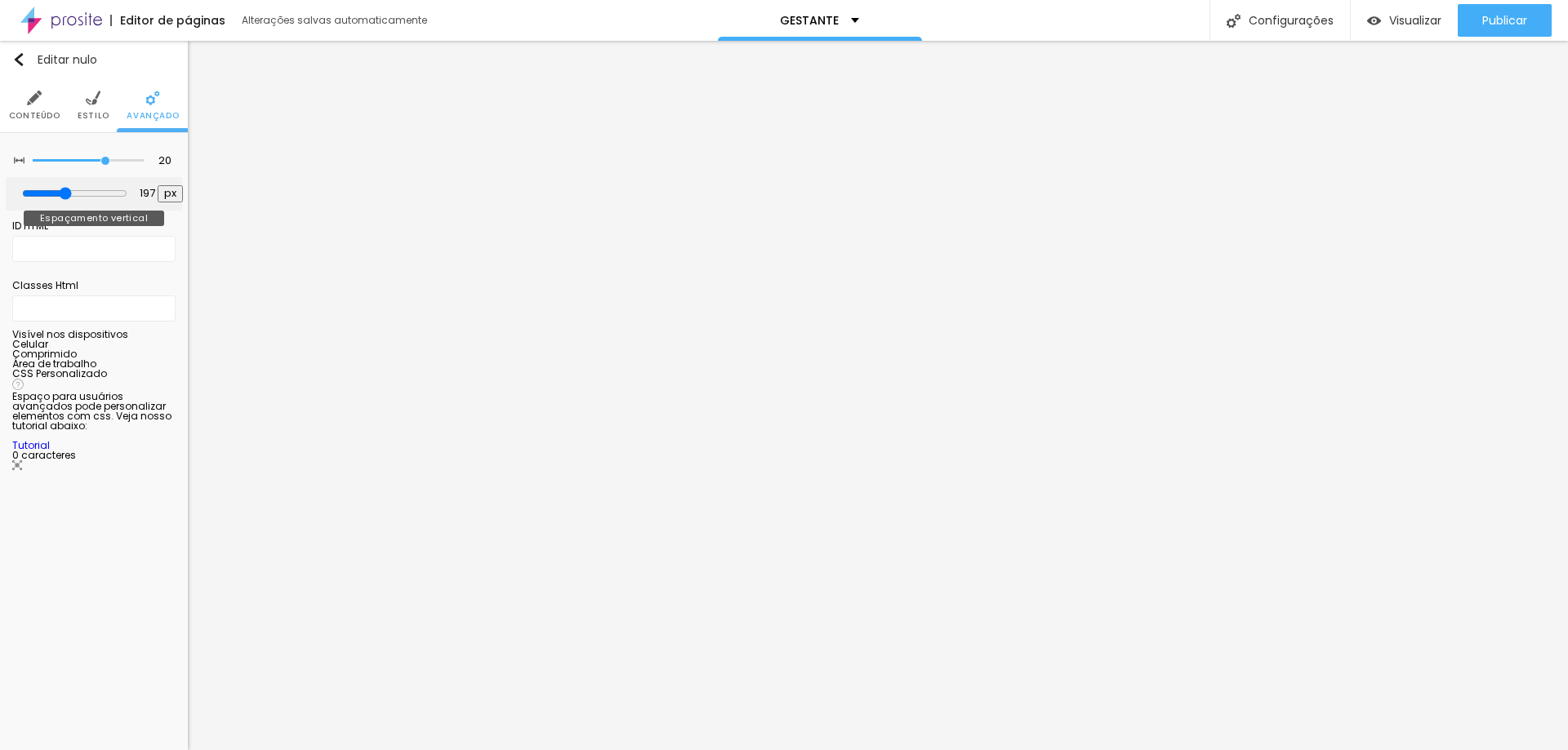
type input "213"
type input "250"
type input "255"
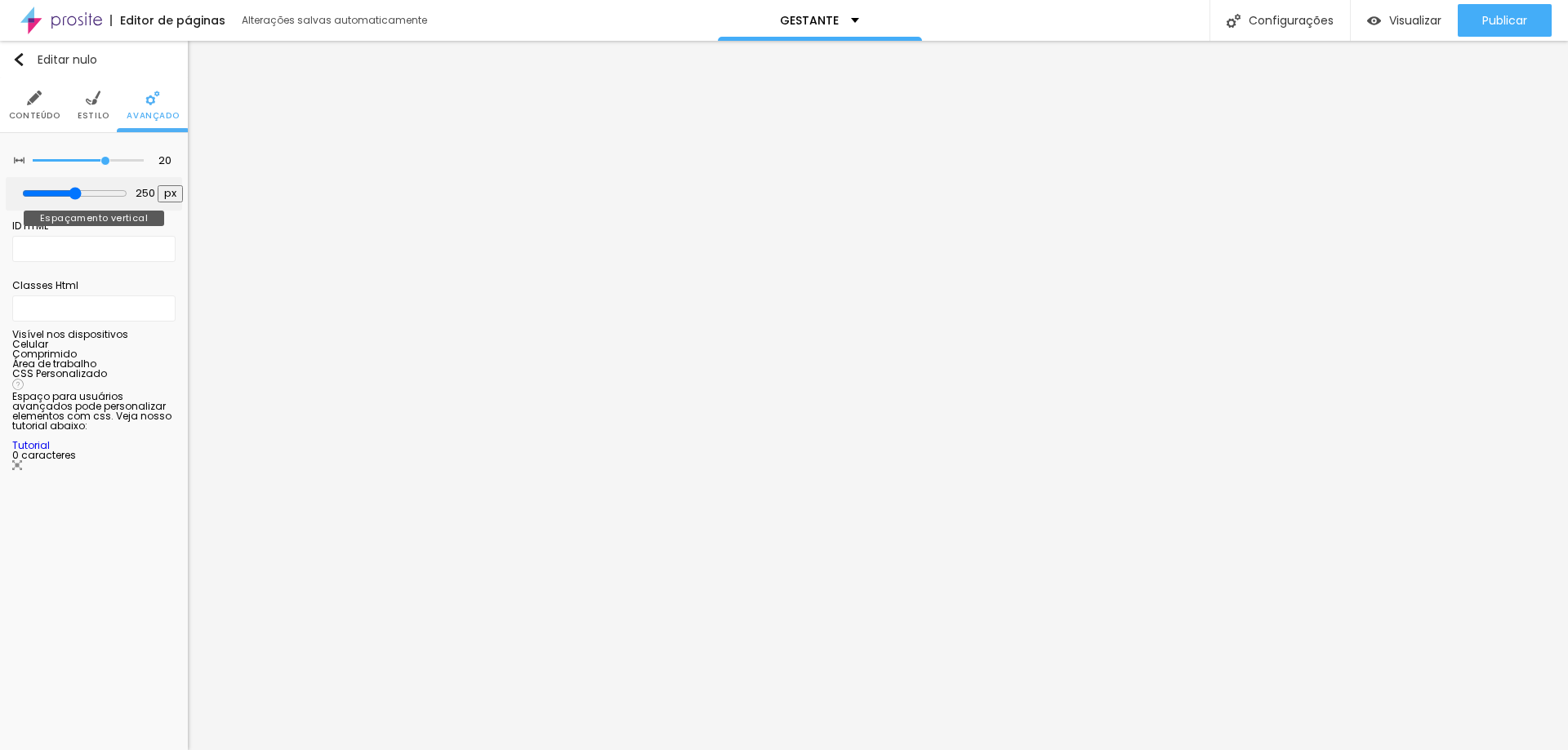
type input "255"
type input "244"
type input "239"
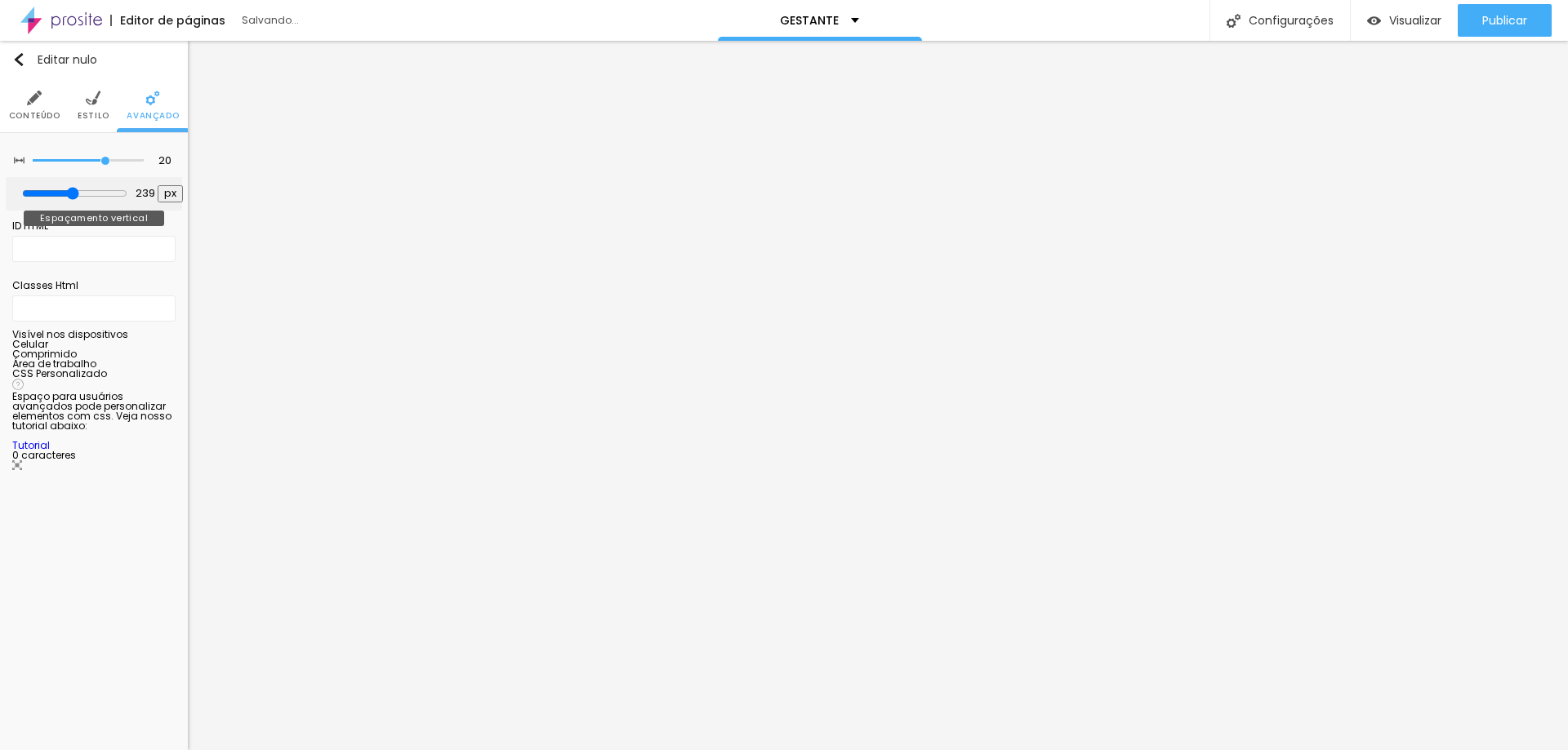
type input "234"
type input "229"
type input "218"
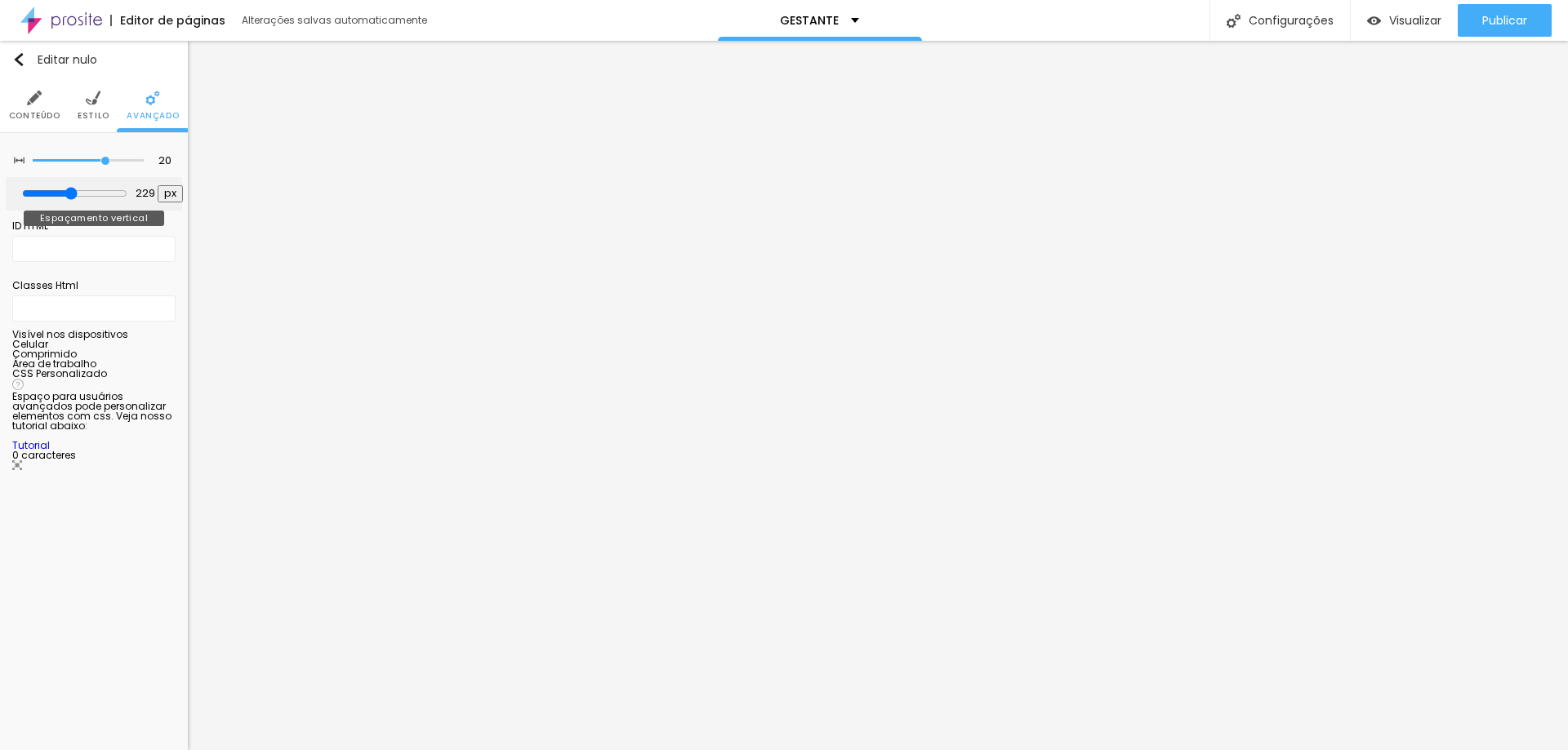
type input "218"
type input "213"
drag, startPoint x: 44, startPoint y: 196, endPoint x: 69, endPoint y: 201, distance: 25.5
type input "213"
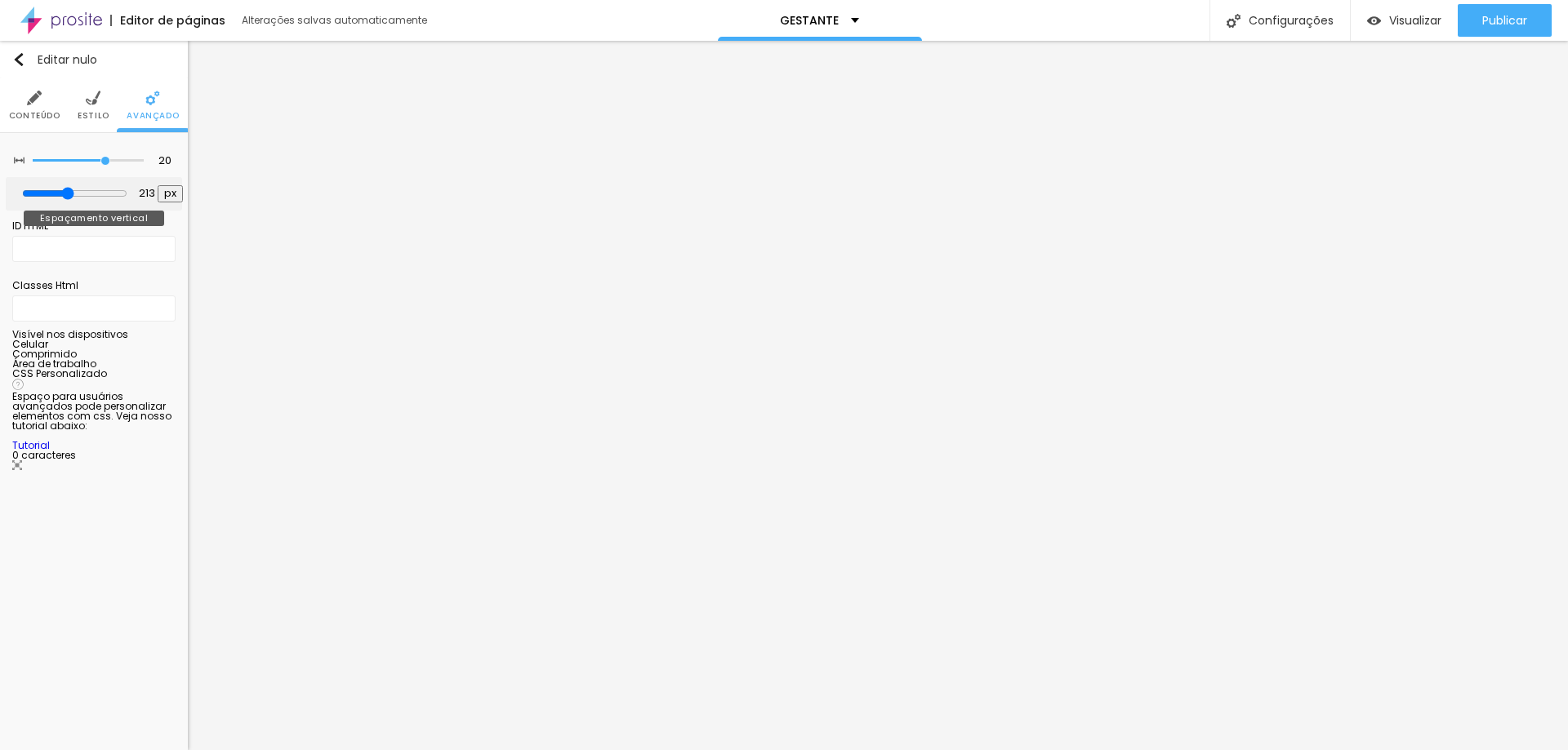
click at [69, 200] on input "range" at bounding box center [75, 193] width 106 height 13
type input "15"
drag, startPoint x: 101, startPoint y: 162, endPoint x: 85, endPoint y: 164, distance: 16.1
type input "15"
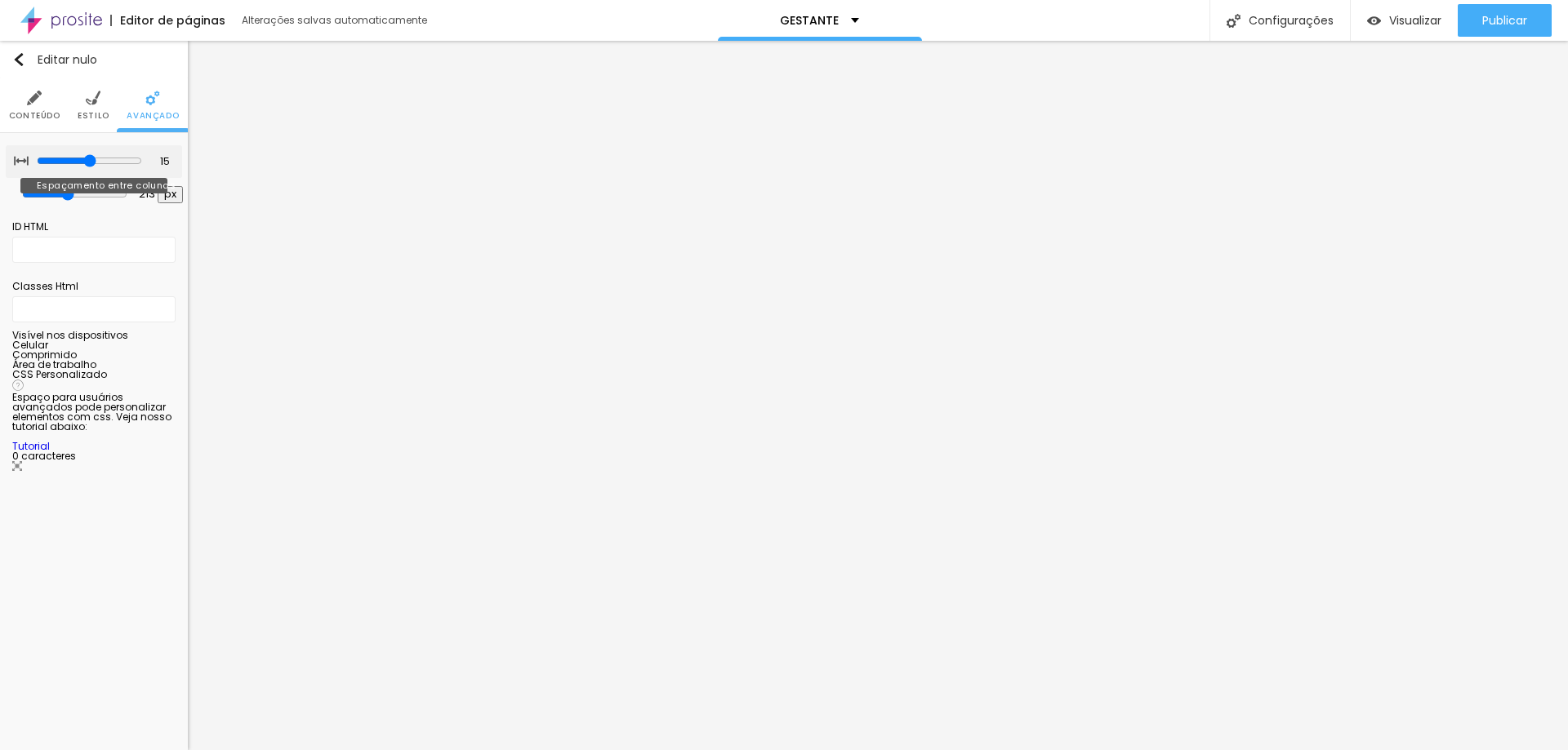
click at [85, 164] on input "range" at bounding box center [90, 160] width 106 height 13
type input "155"
type input "150"
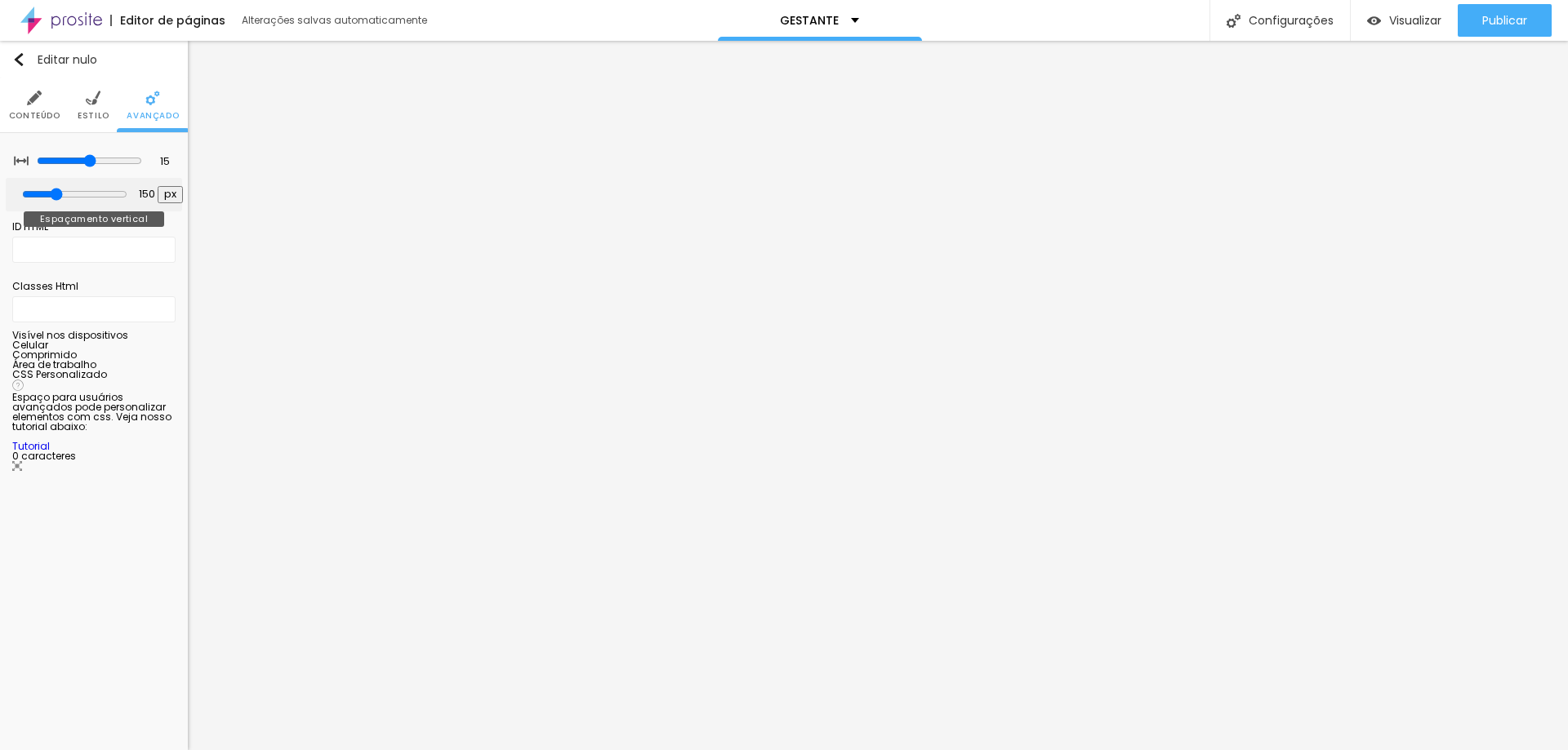
type input "144"
type input "134"
type input "129"
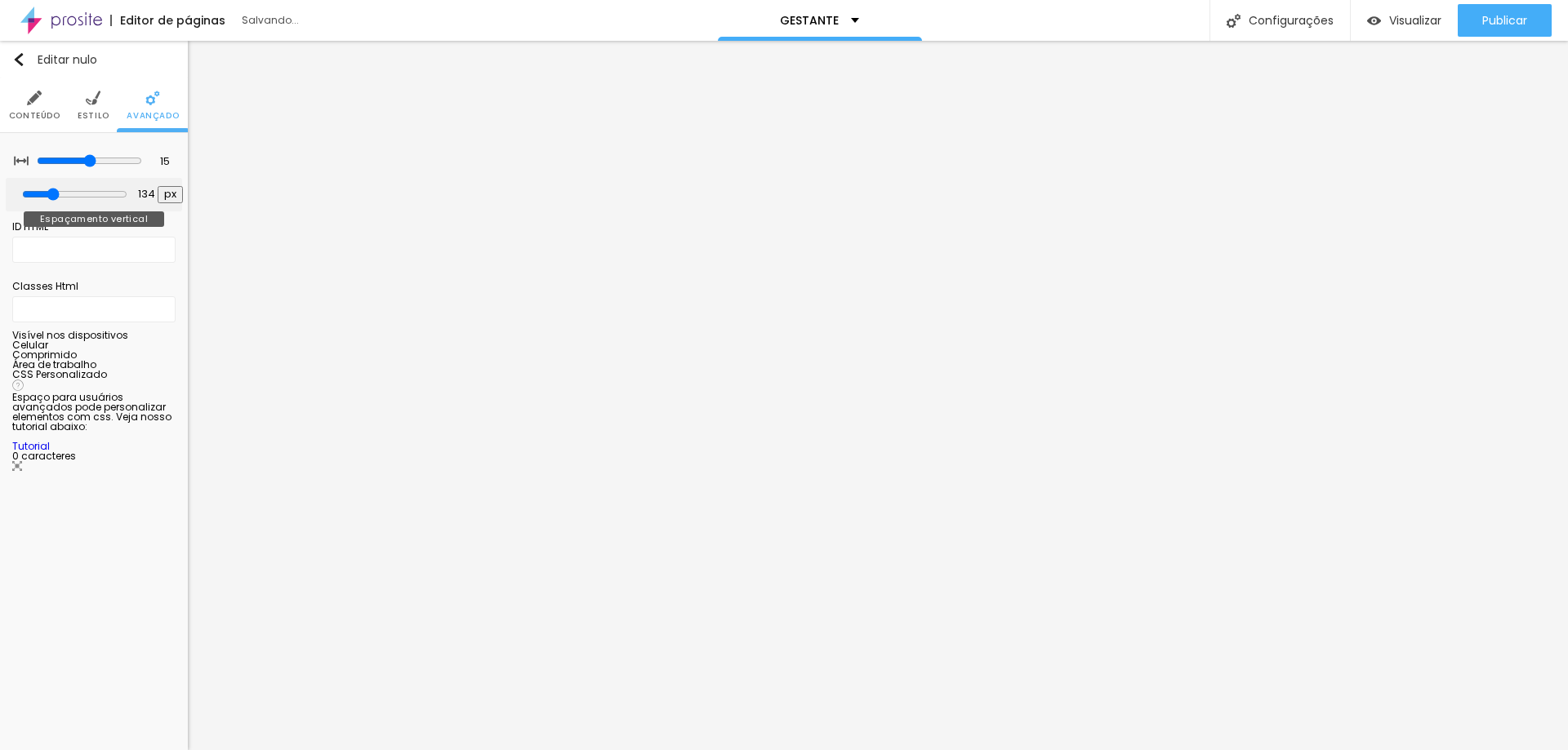
type input "129"
type input "113"
type input "108"
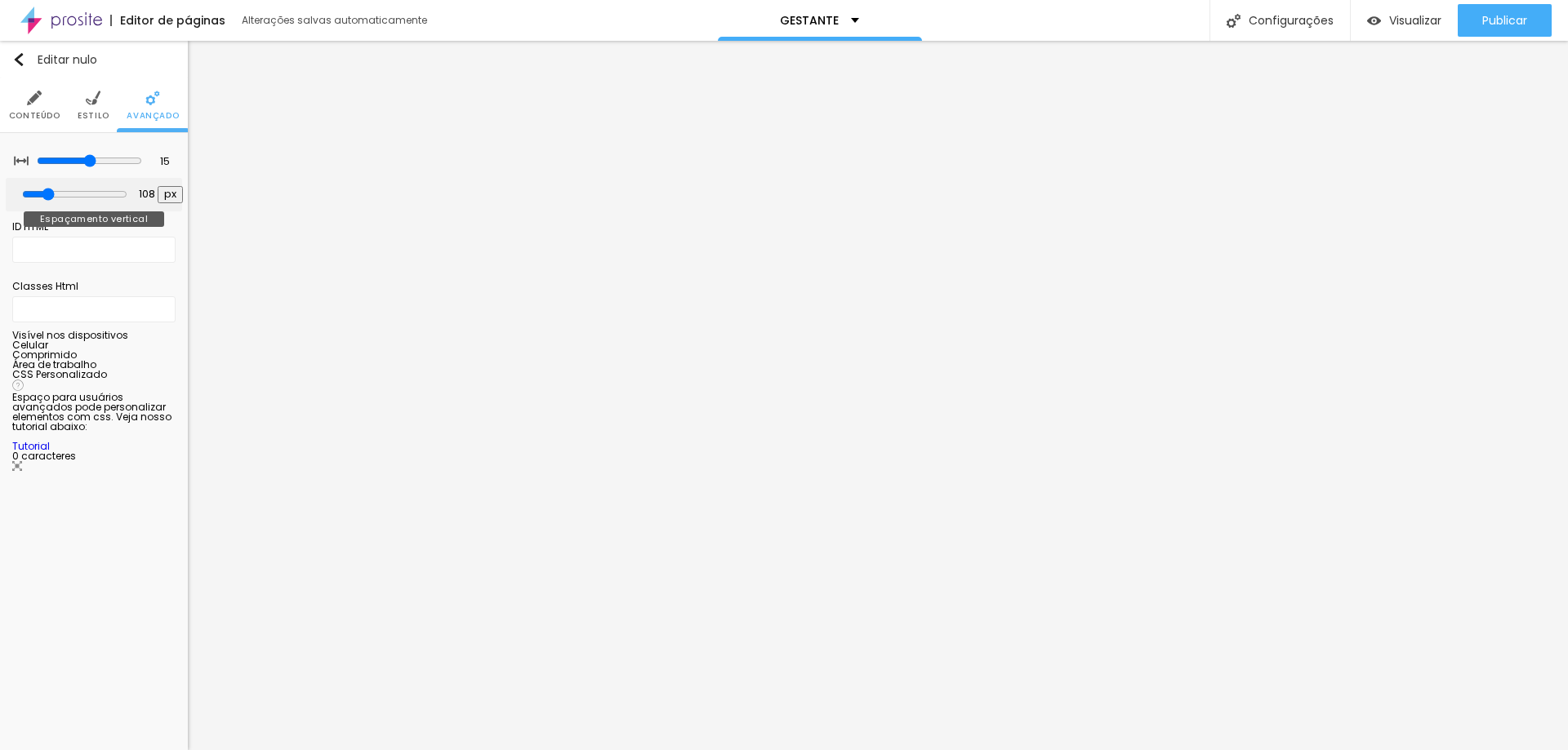
type input "102"
type input "97"
type input "86"
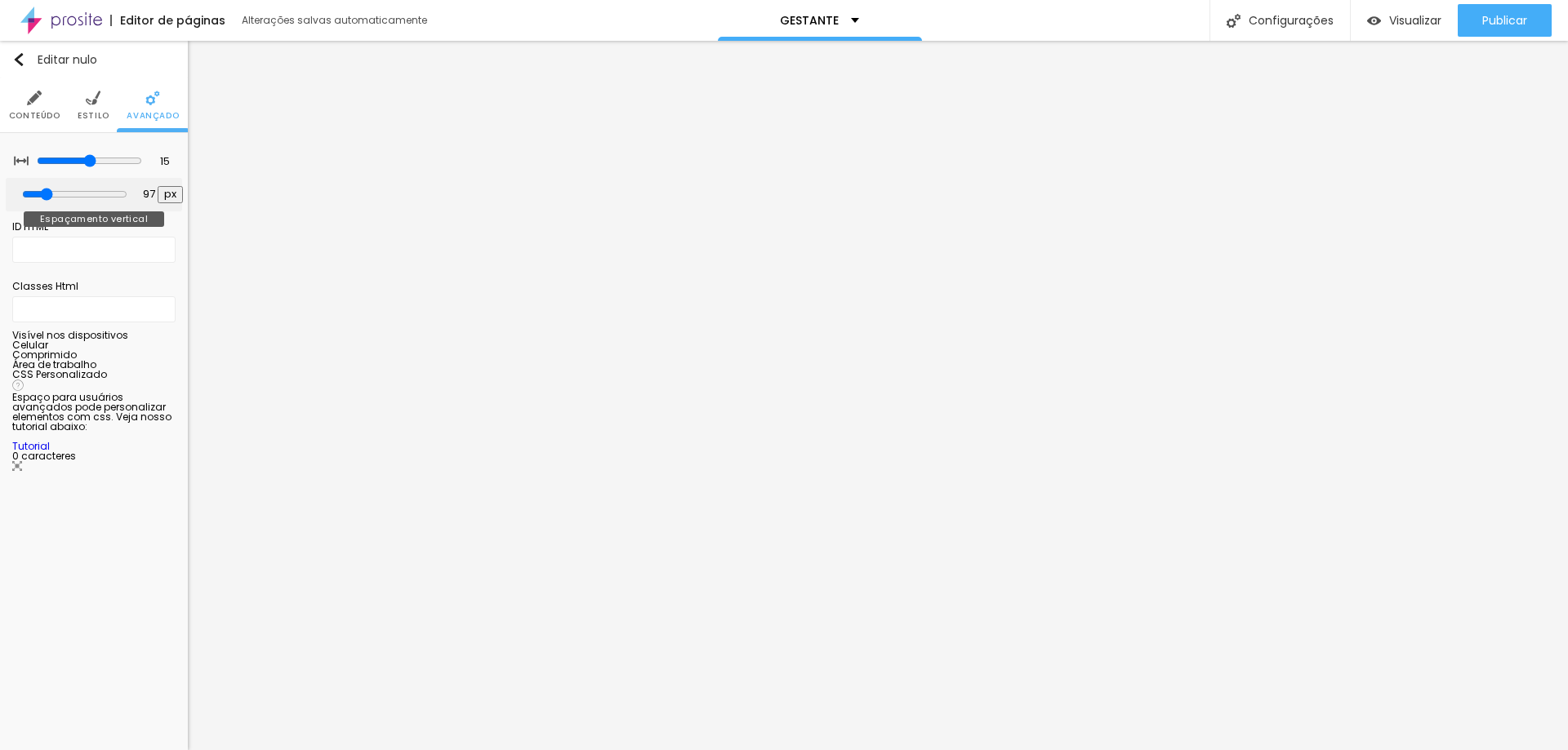
type input "86"
drag, startPoint x: 67, startPoint y: 195, endPoint x: 50, endPoint y: 194, distance: 17.0
type input "86"
click at [50, 194] on input "range" at bounding box center [75, 194] width 106 height 13
click at [82, 117] on font "Estilo" at bounding box center [93, 115] width 32 height 13
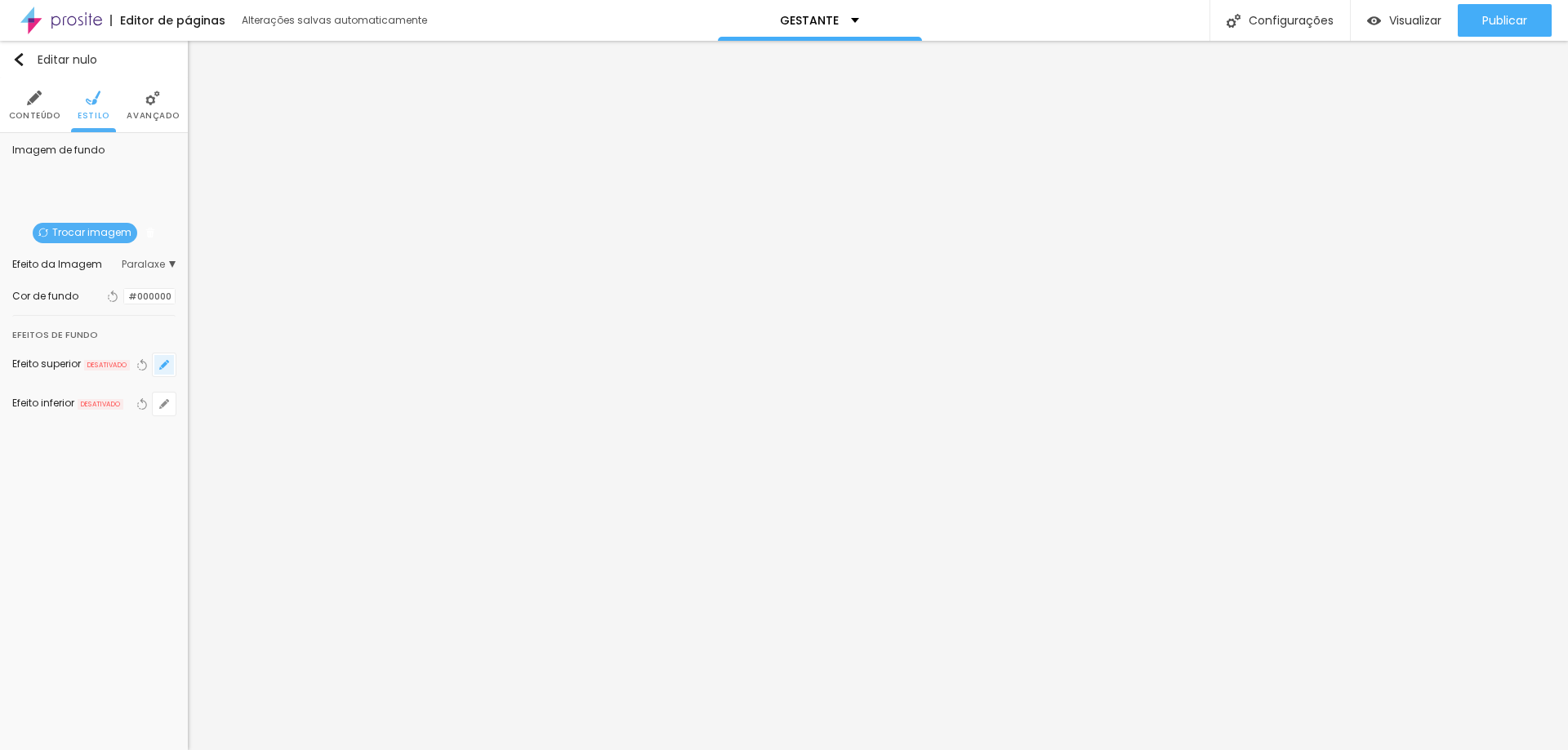
click at [165, 364] on icon "button" at bounding box center [163, 365] width 7 height 7
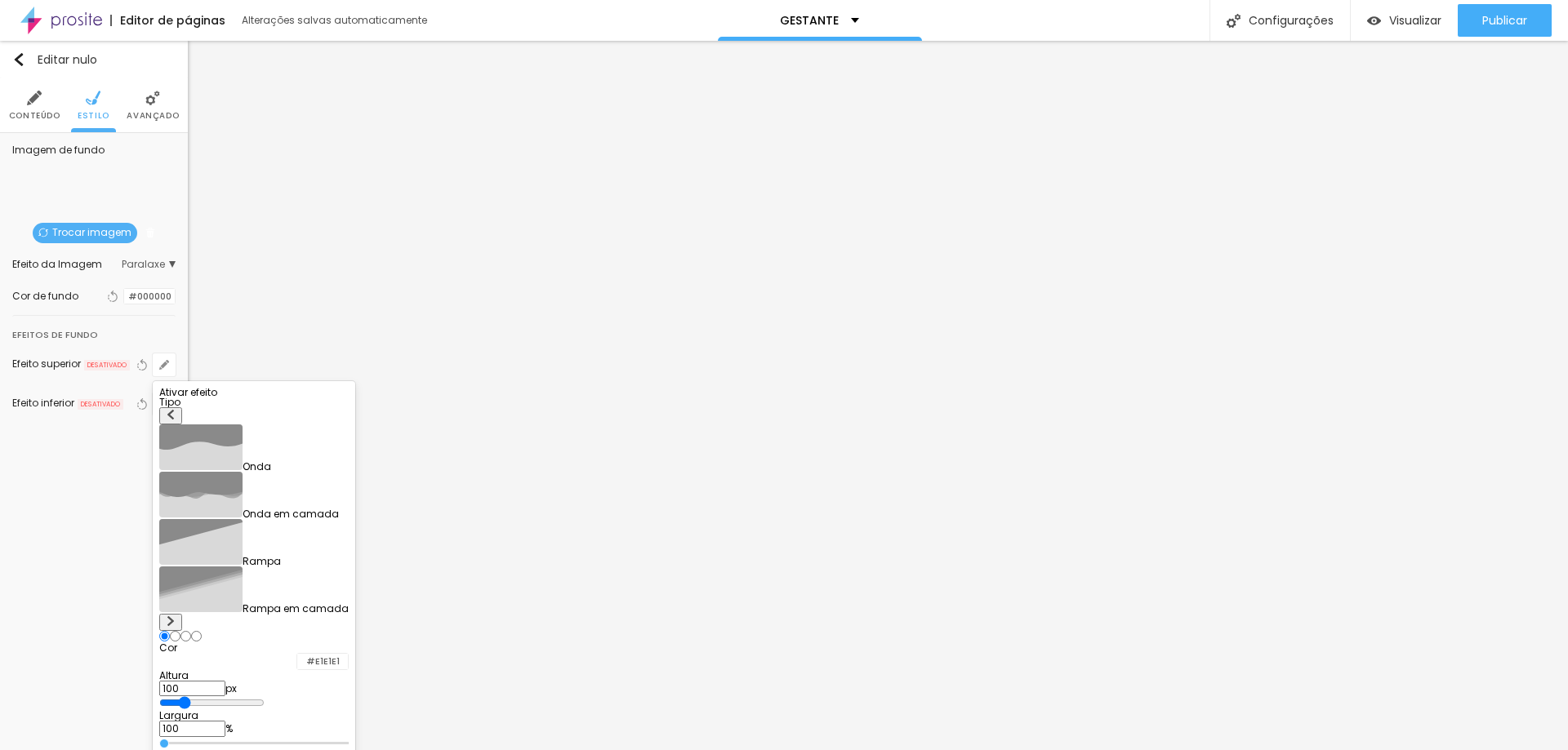
type input "105"
type input "110"
type input "105"
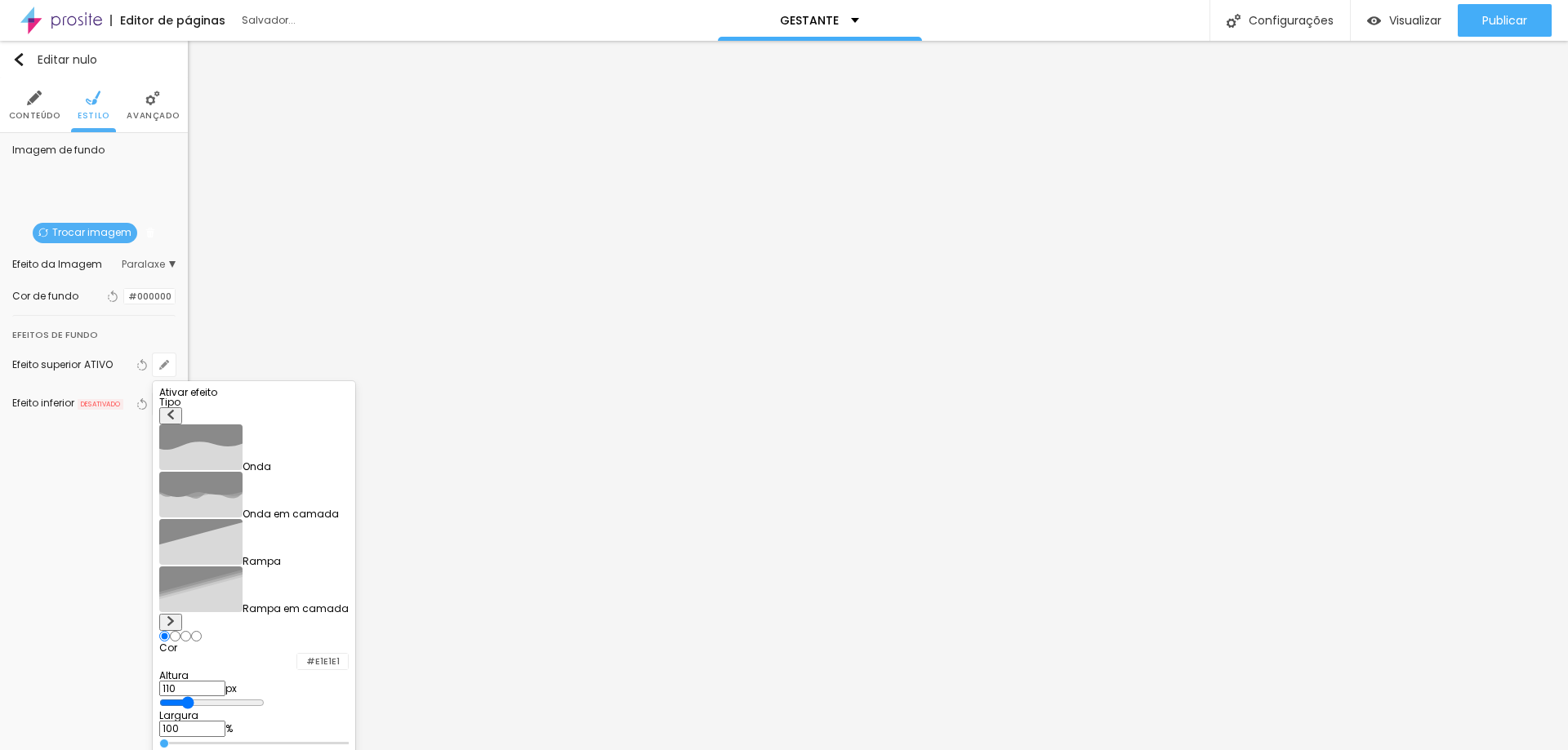
type input "105"
type input "100"
type input "90"
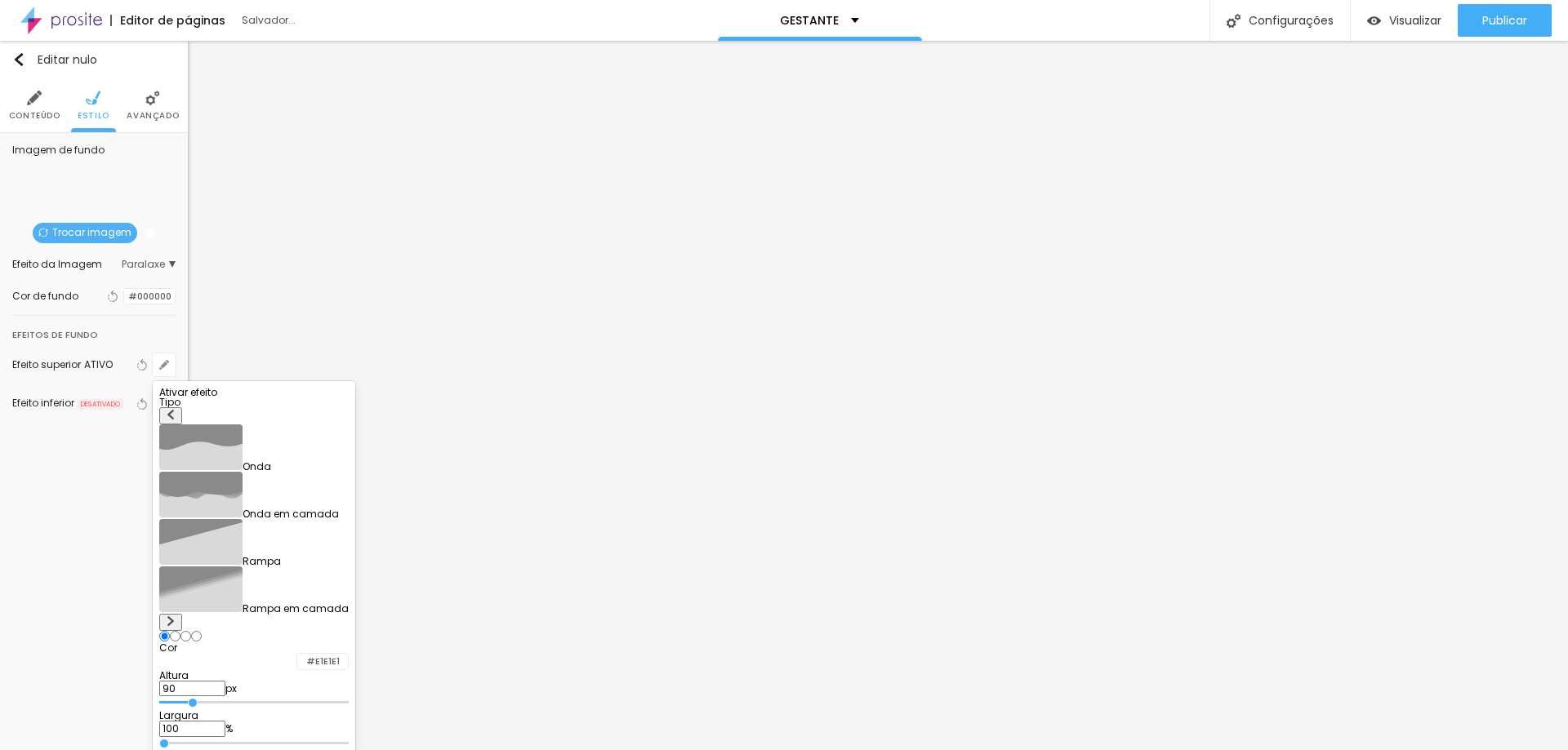
type input "75"
type input "70"
type input "65"
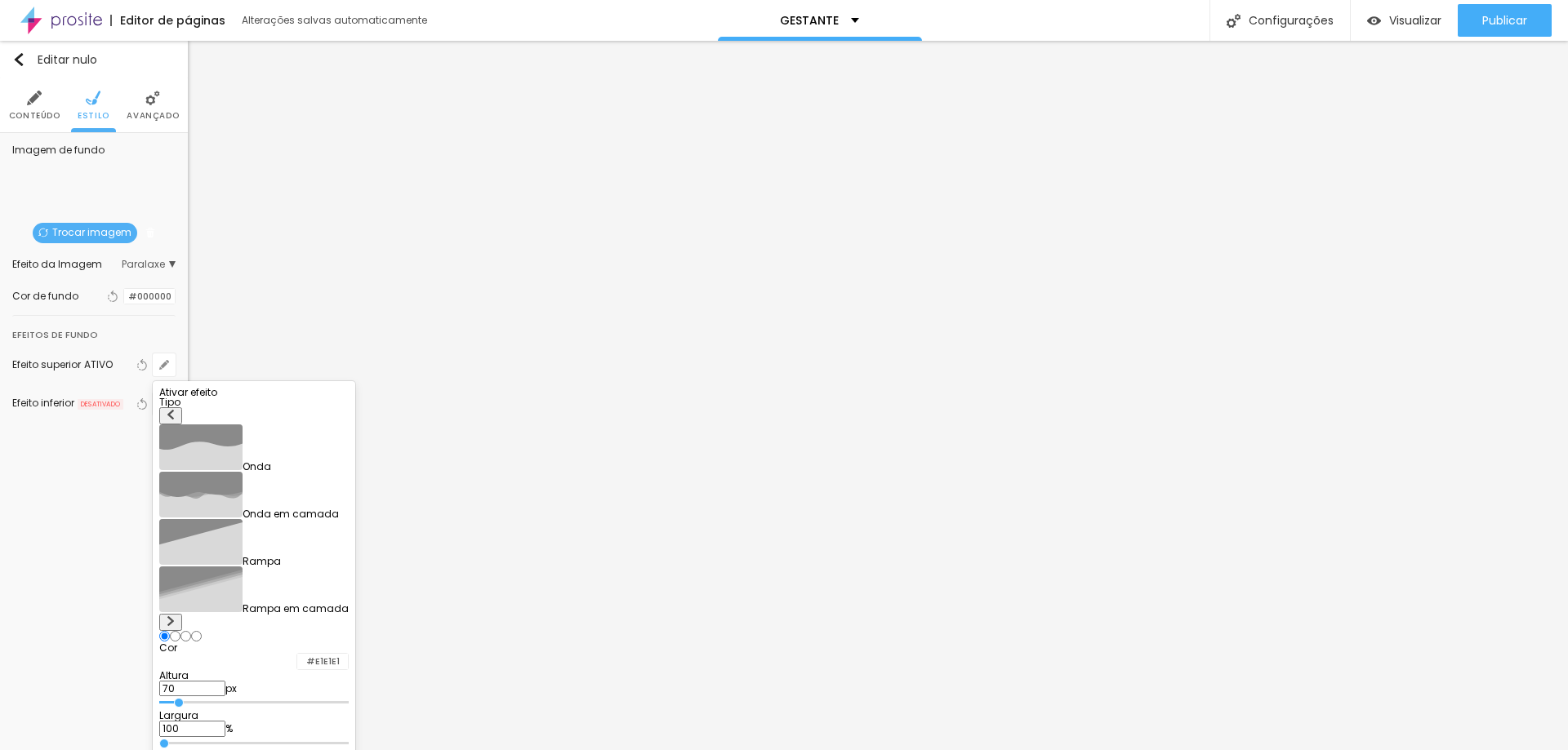
type input "65"
type input "60"
type input "55"
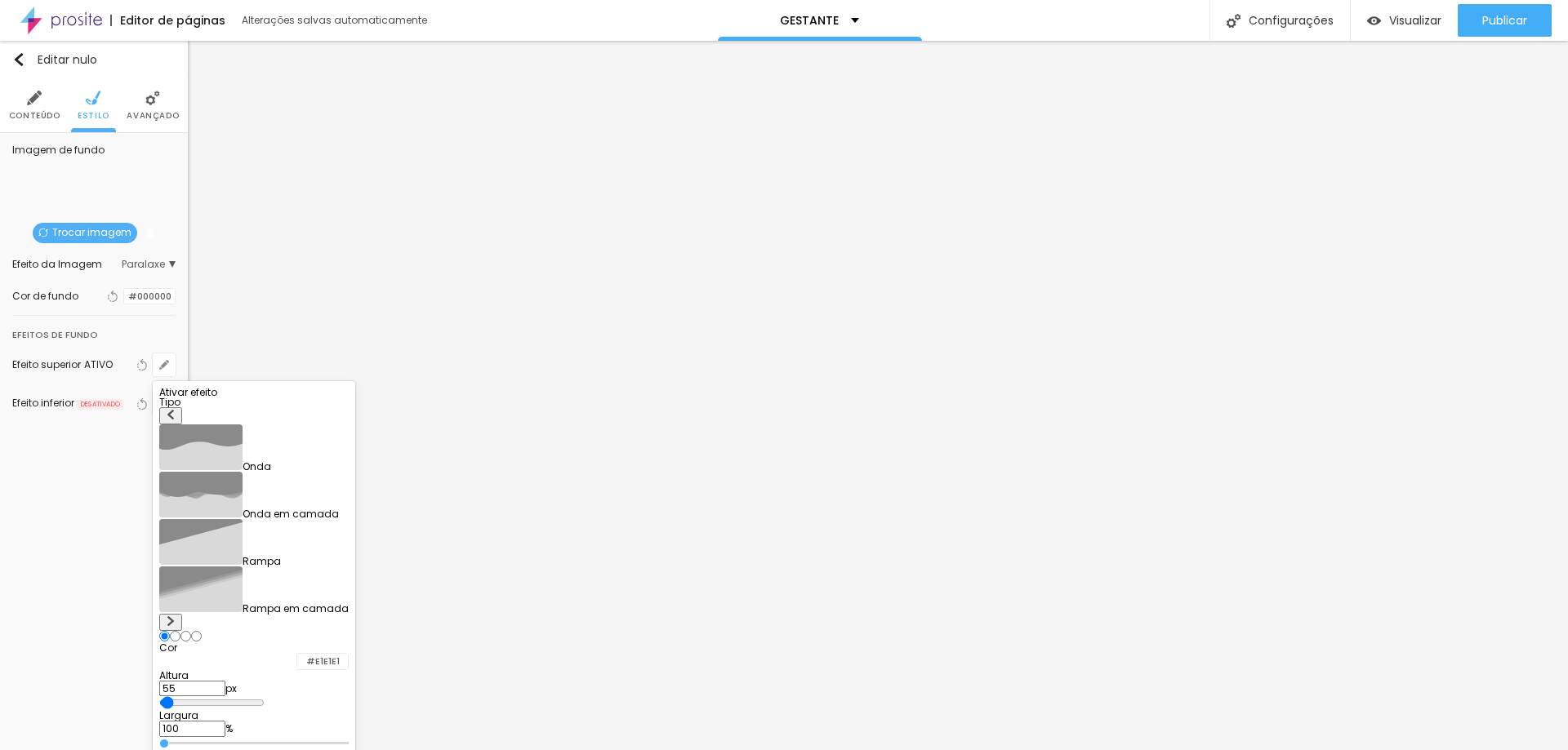
type input "50"
drag, startPoint x: 210, startPoint y: 585, endPoint x: 154, endPoint y: 581, distance: 56.1
type input "50"
click at [159, 699] on input "range" at bounding box center [254, 703] width 190 height 8
click at [348, 398] on div at bounding box center [254, 398] width 190 height 0
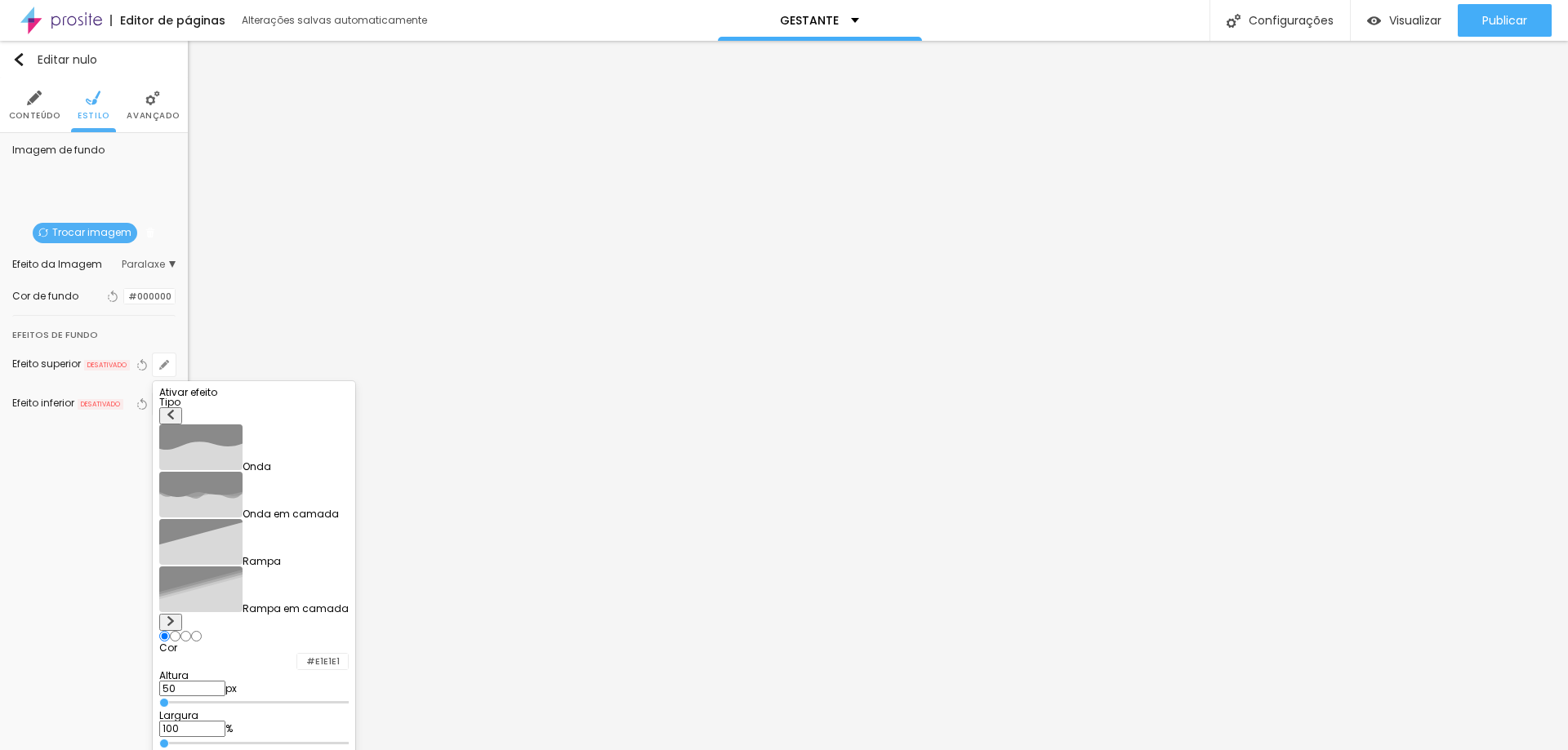
type input "160"
type input "165"
type input "140"
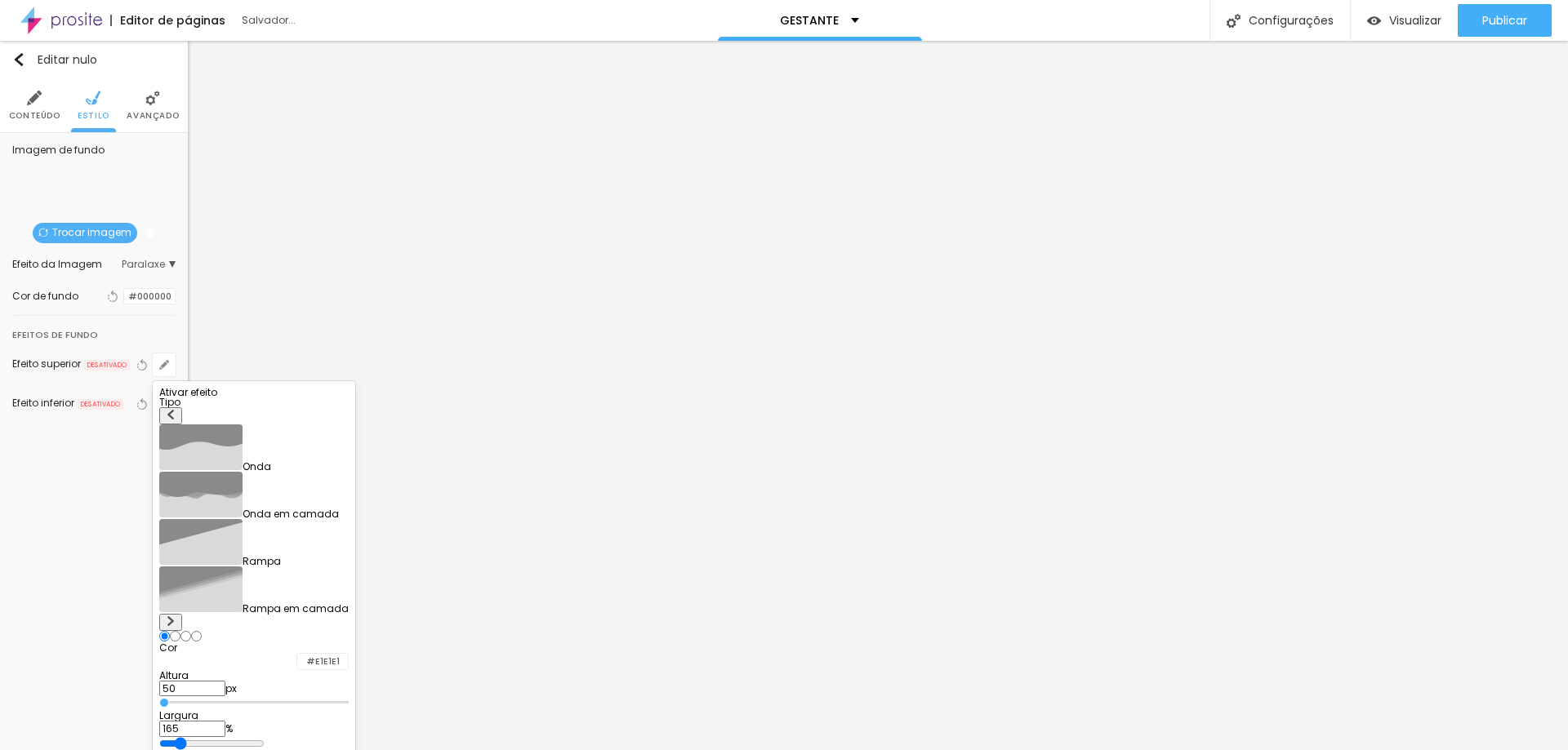
type input "140"
type input "100"
drag, startPoint x: 200, startPoint y: 629, endPoint x: 157, endPoint y: 625, distance: 43.2
click at [159, 739] on input "range" at bounding box center [254, 743] width 190 height 8
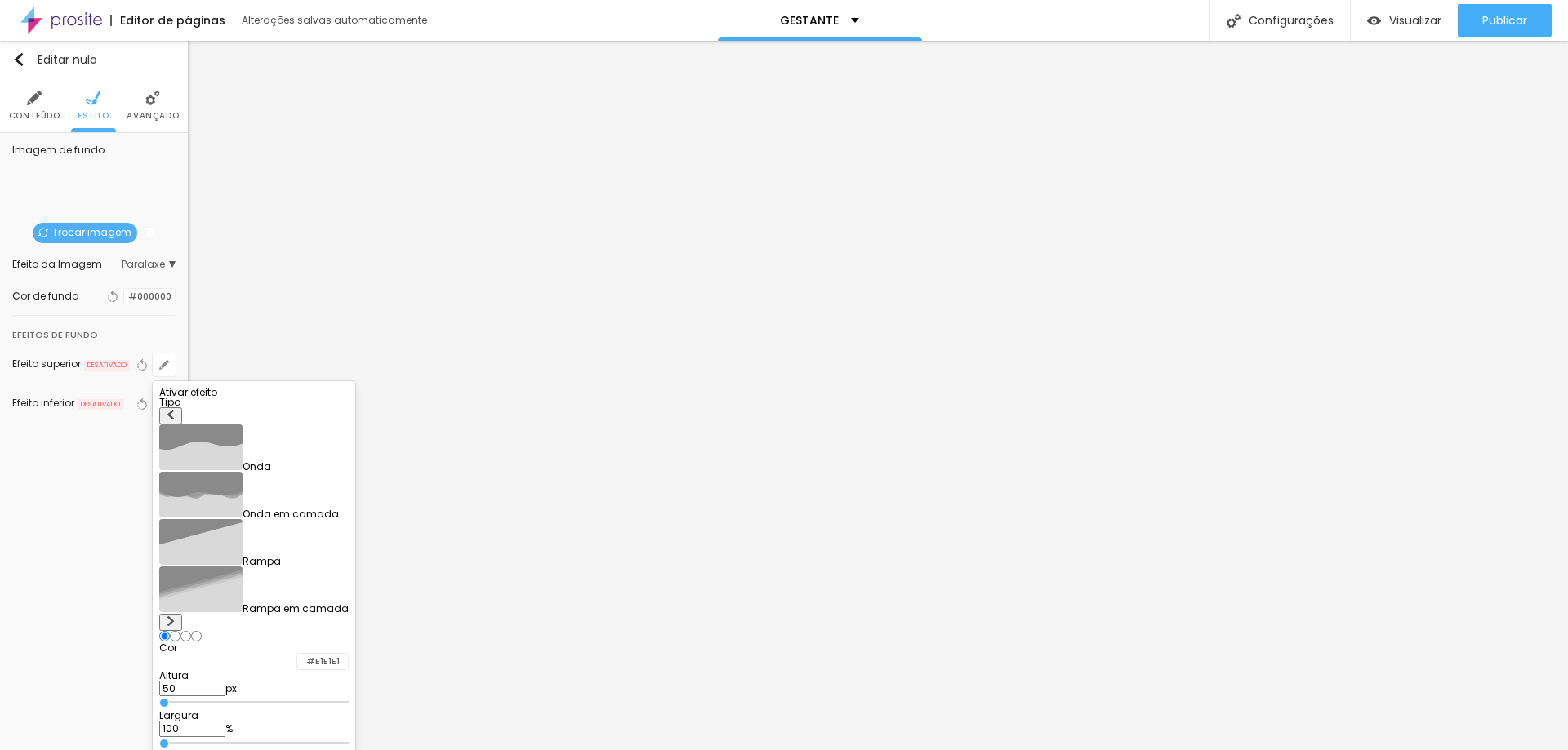
click at [170, 329] on div at bounding box center [784, 375] width 1568 height 750
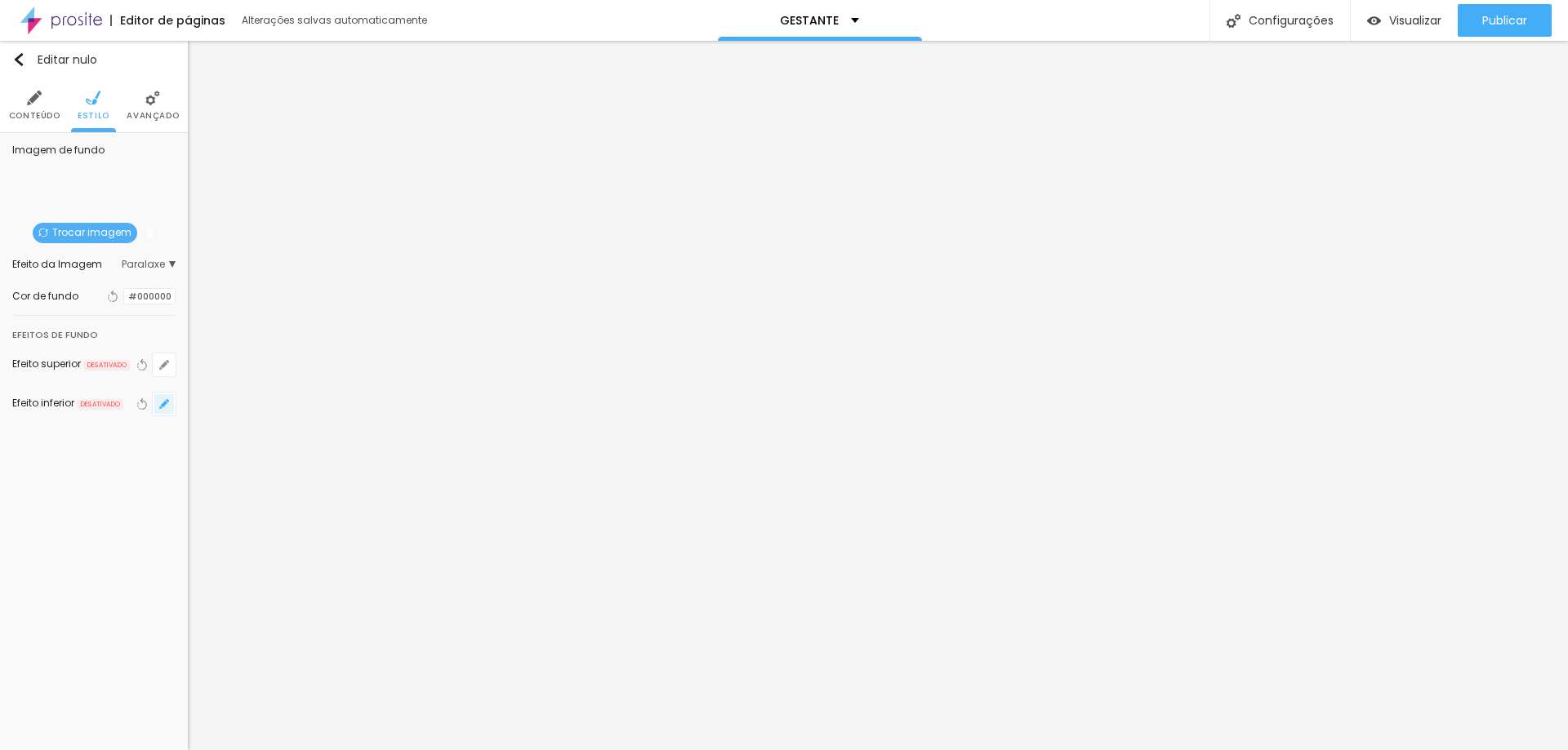
click at [165, 403] on icon "button" at bounding box center [163, 404] width 7 height 7
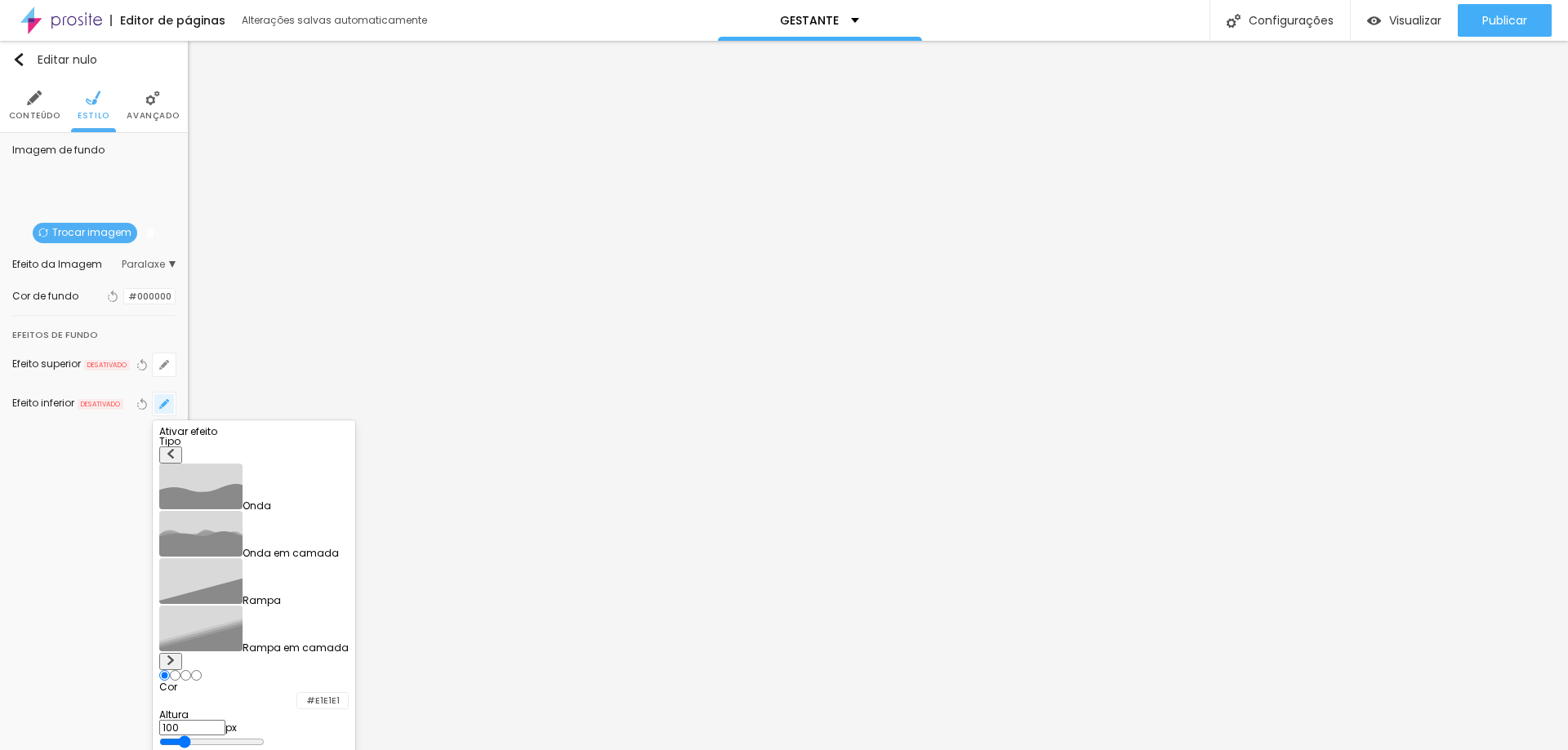
click at [165, 403] on div at bounding box center [784, 375] width 1568 height 750
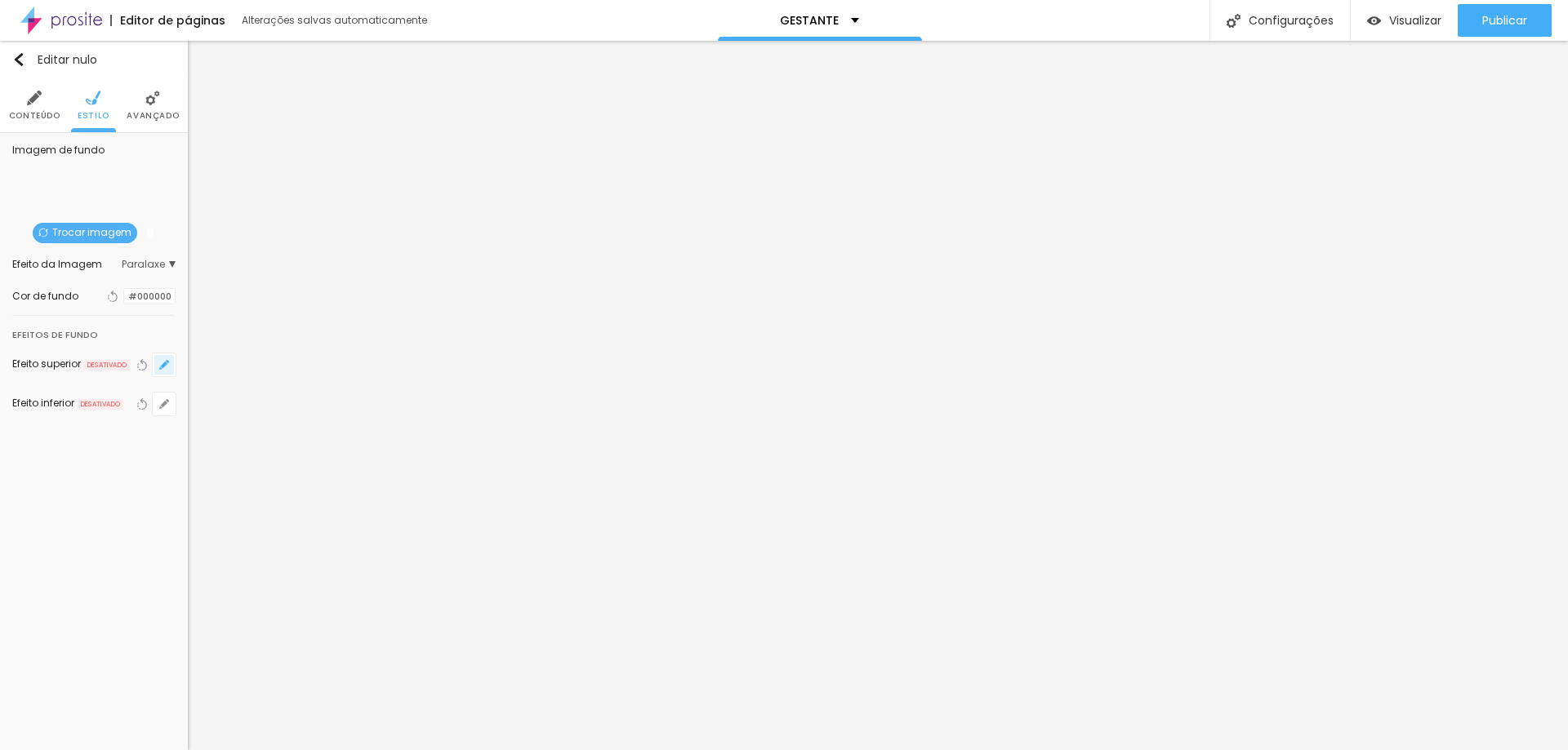
click at [167, 370] on icon "button" at bounding box center [164, 365] width 10 height 10
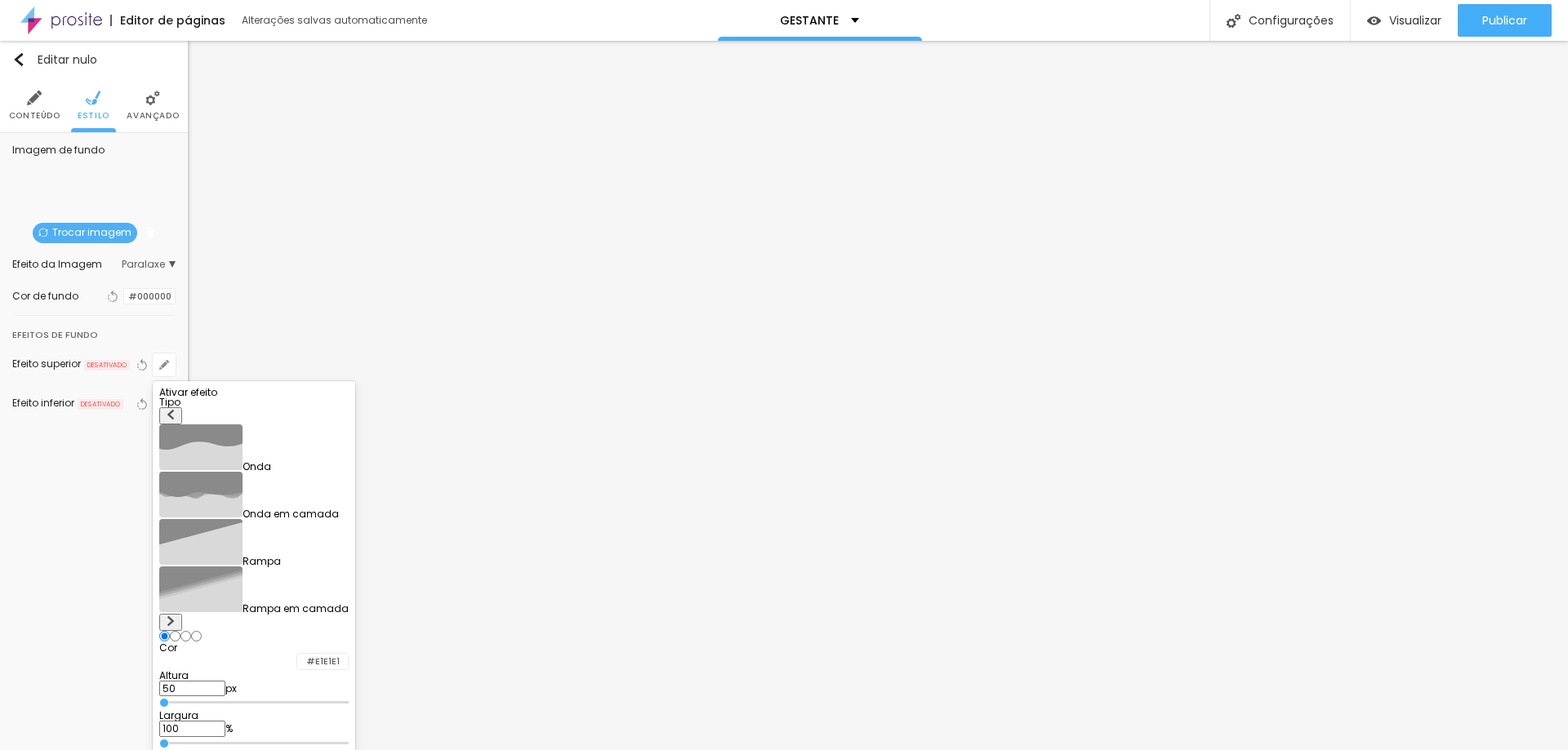
click at [175, 616] on img at bounding box center [170, 621] width 10 height 10
radio input "false"
click at [175, 616] on img at bounding box center [170, 621] width 10 height 10
radio input "false"
click at [175, 616] on img at bounding box center [170, 621] width 10 height 10
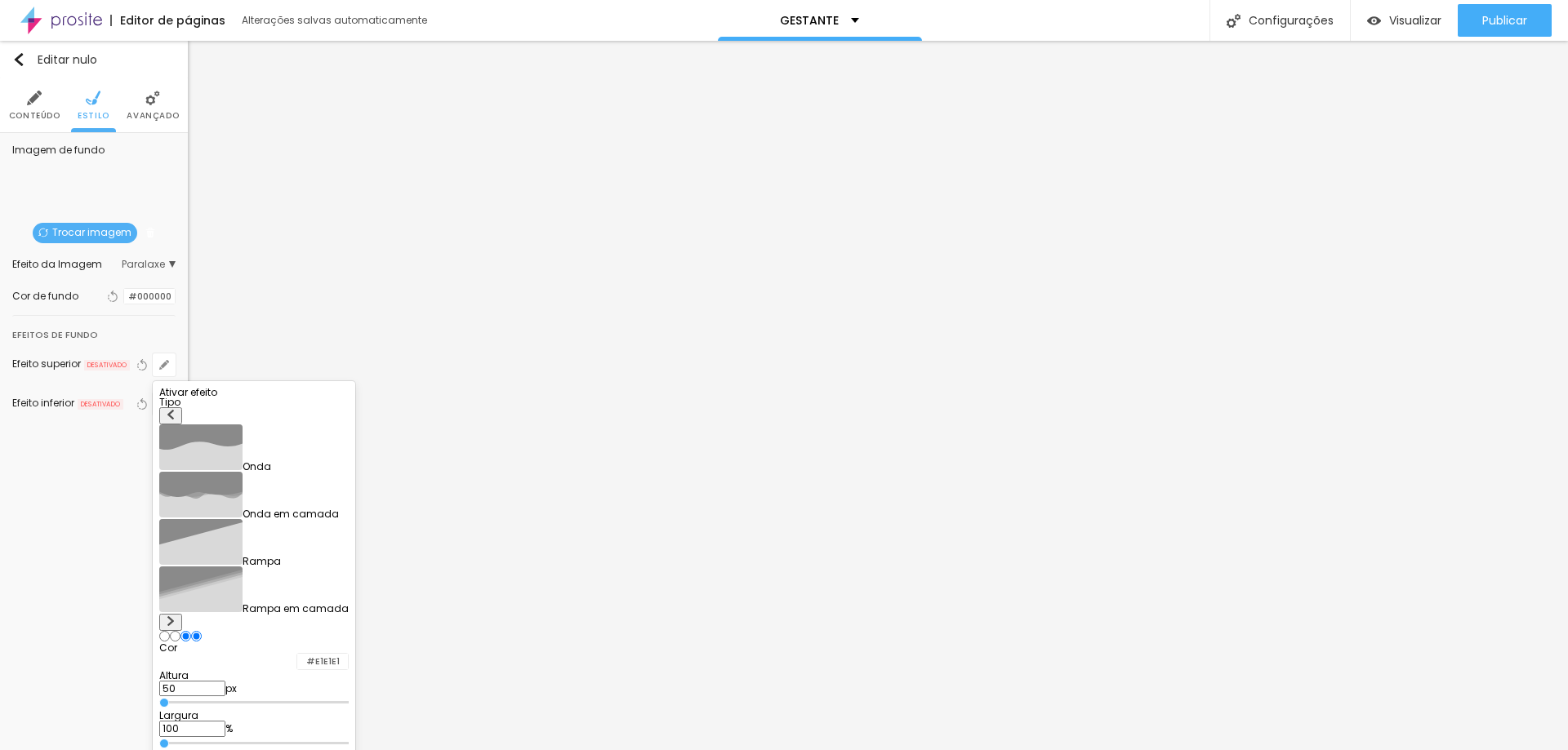
radio input "false"
radio input "true"
click at [175, 616] on img at bounding box center [170, 621] width 10 height 10
radio input "true"
radio input "false"
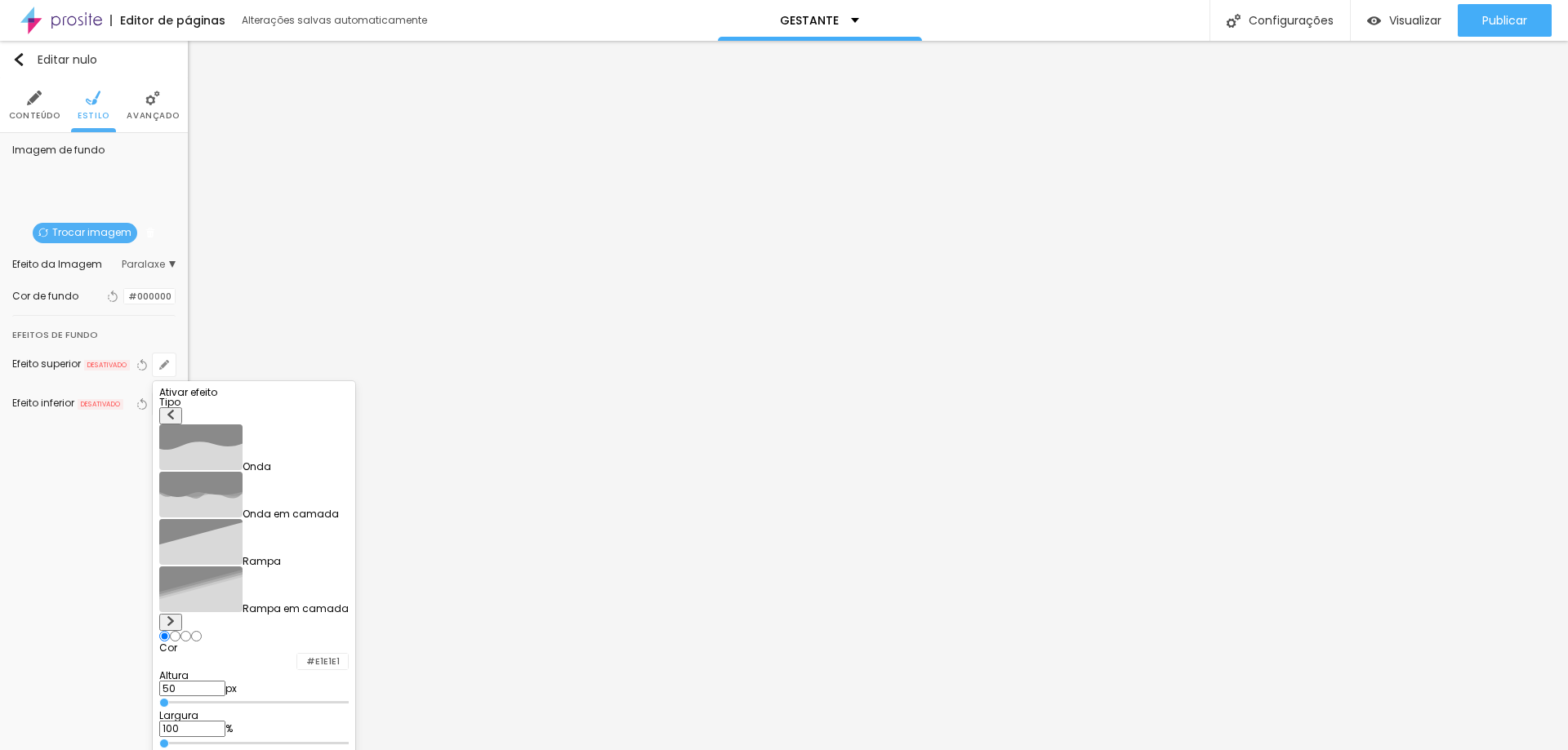
click at [175, 616] on img at bounding box center [170, 621] width 10 height 10
radio input "false"
radio input "true"
click at [131, 509] on div at bounding box center [784, 375] width 1568 height 750
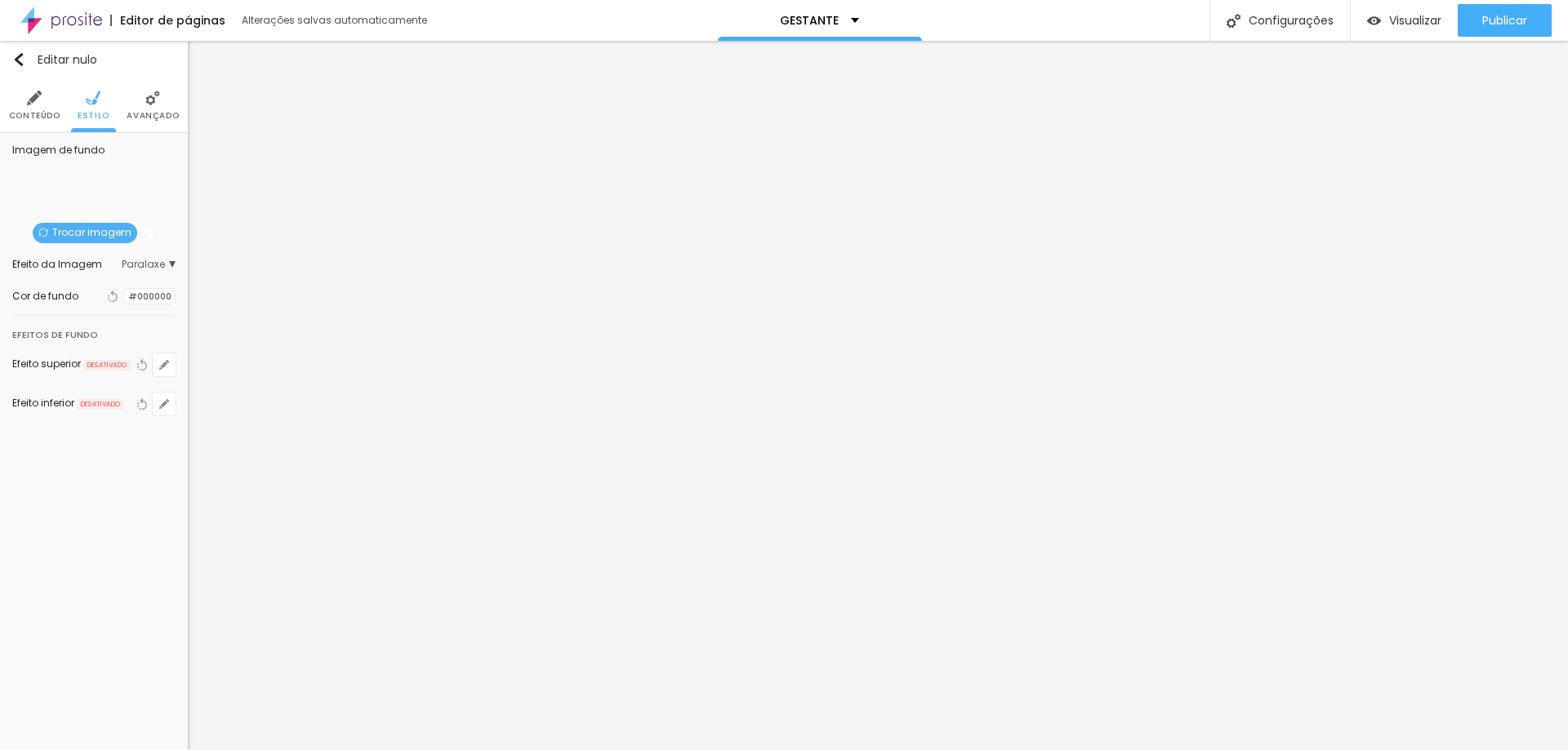
click at [35, 111] on font "Conteúdo" at bounding box center [34, 115] width 52 height 13
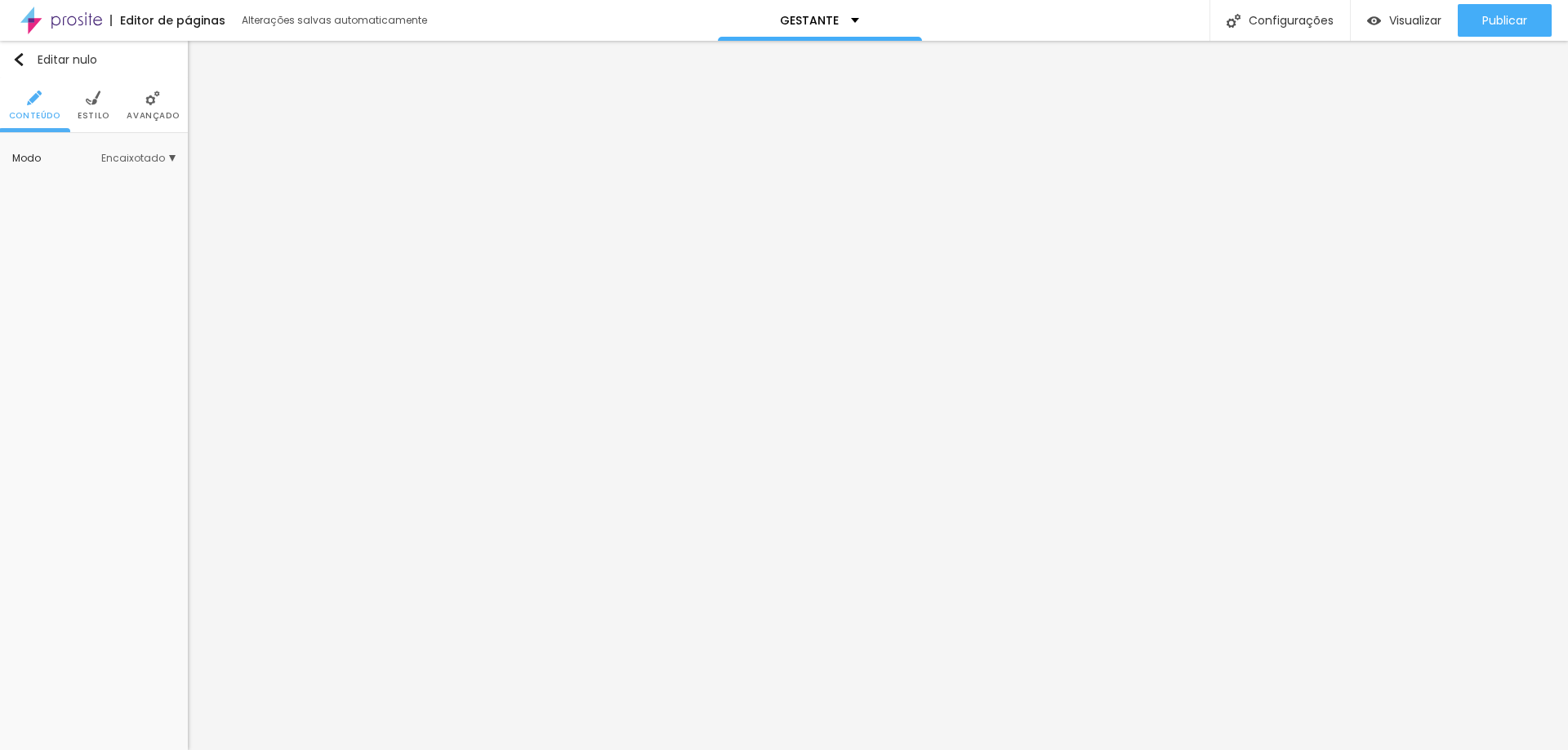
click at [152, 161] on font "Encaixotado" at bounding box center [133, 157] width 64 height 14
click at [100, 203] on font "Completo" at bounding box center [86, 203] width 50 height 14
click at [98, 110] on font "Estilo" at bounding box center [93, 115] width 32 height 13
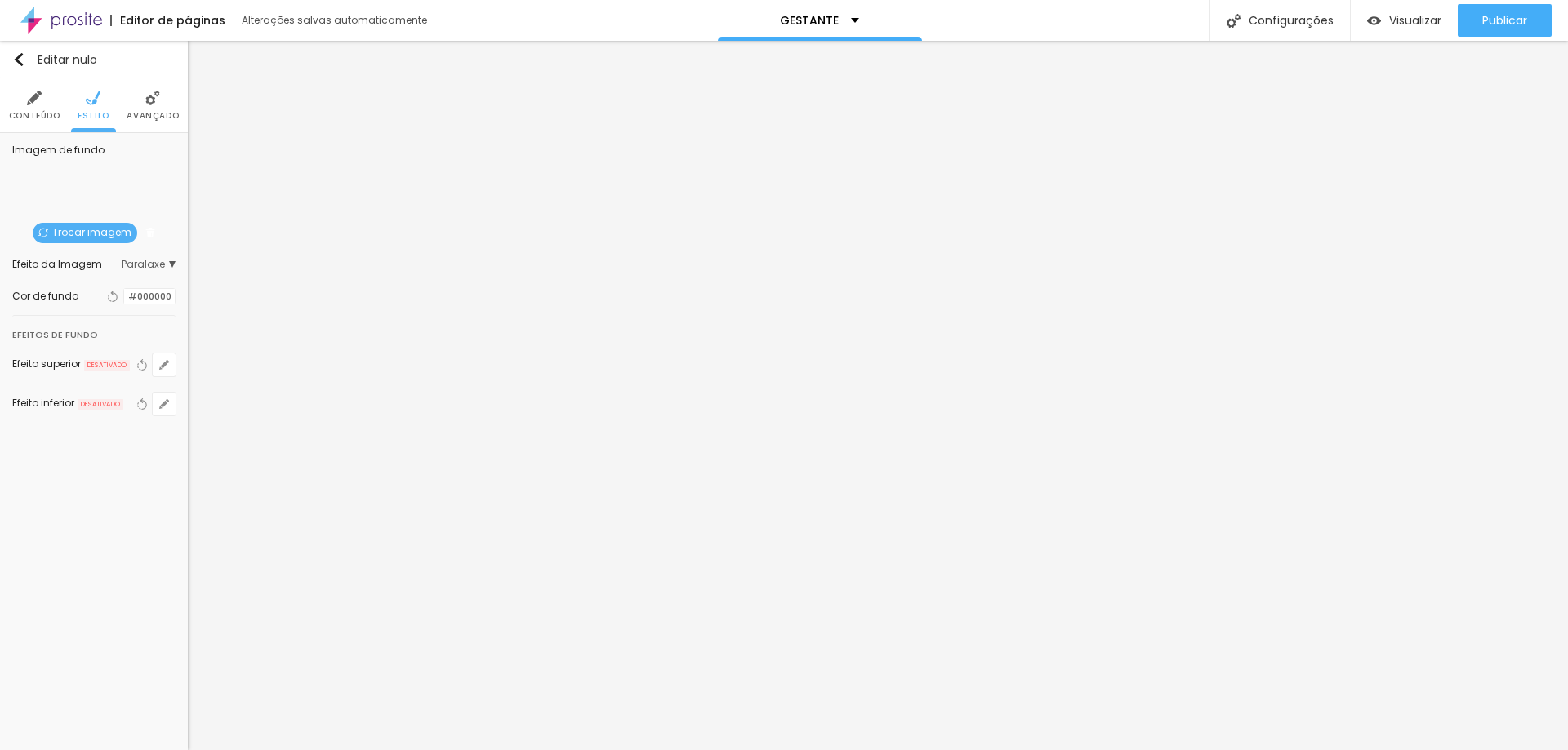
click at [153, 110] on font "Avançado" at bounding box center [152, 115] width 52 height 13
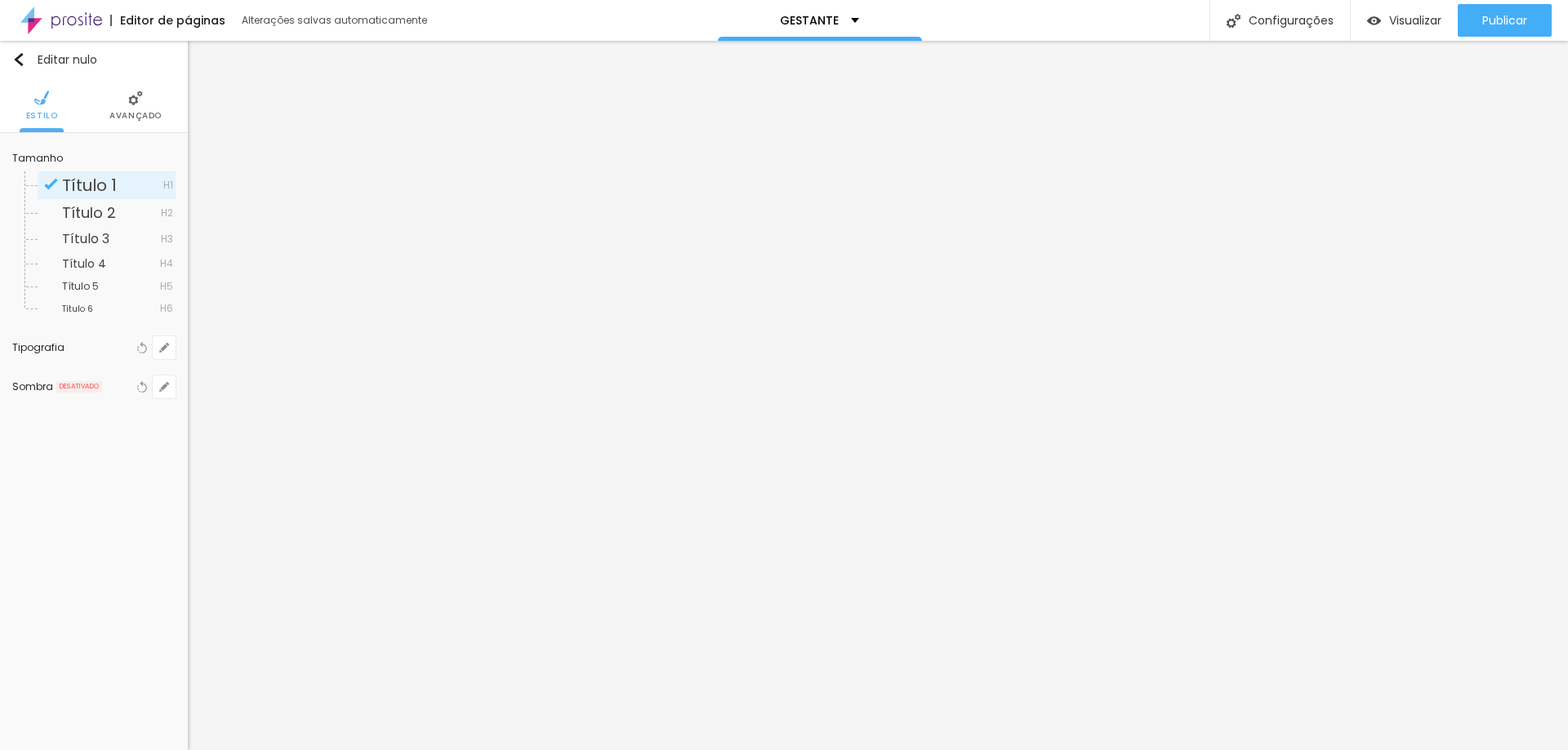
click at [112, 111] on font "Avançado" at bounding box center [135, 115] width 52 height 13
click at [98, 98] on img at bounding box center [93, 98] width 15 height 15
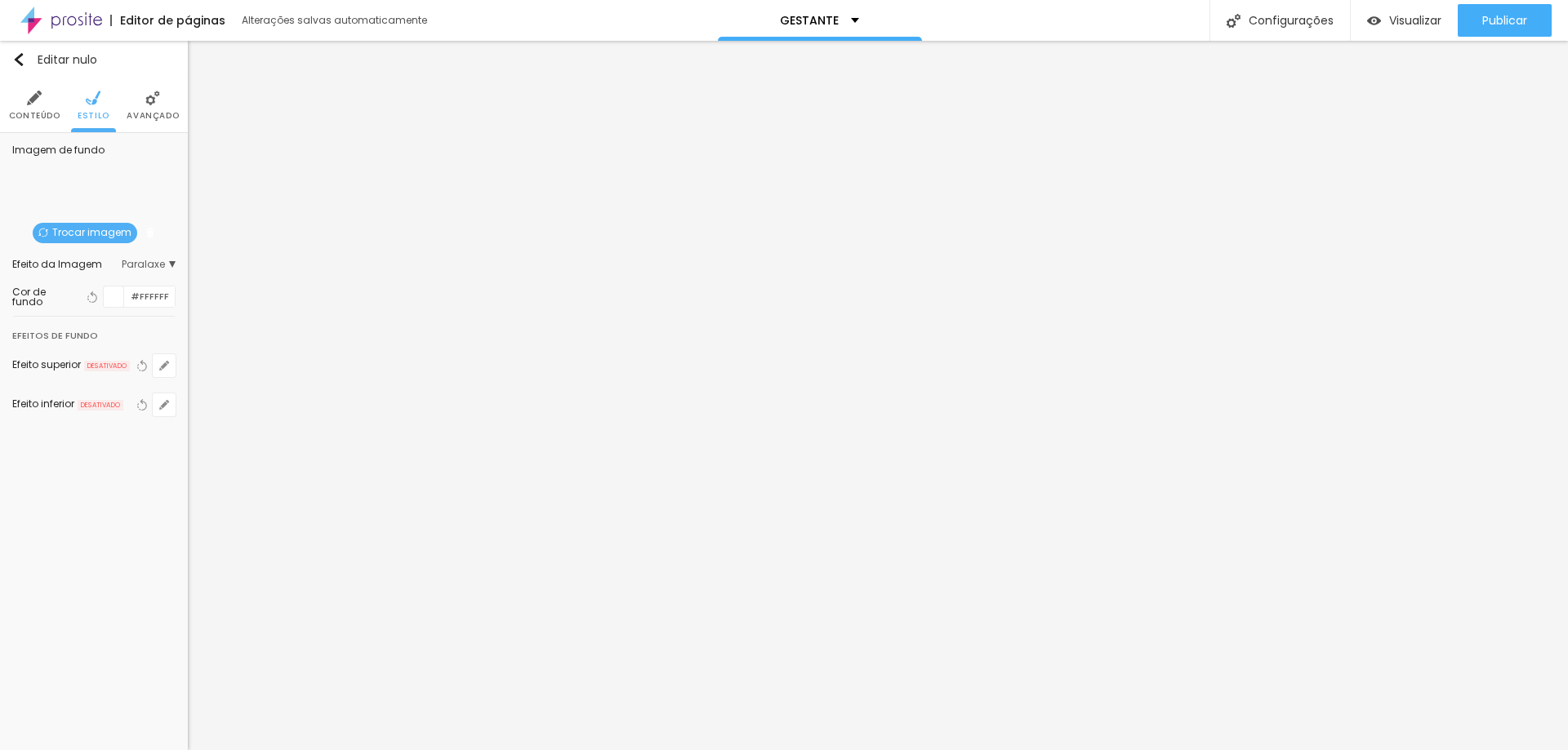
click at [93, 225] on font "Trocar imagem" at bounding box center [91, 232] width 79 height 14
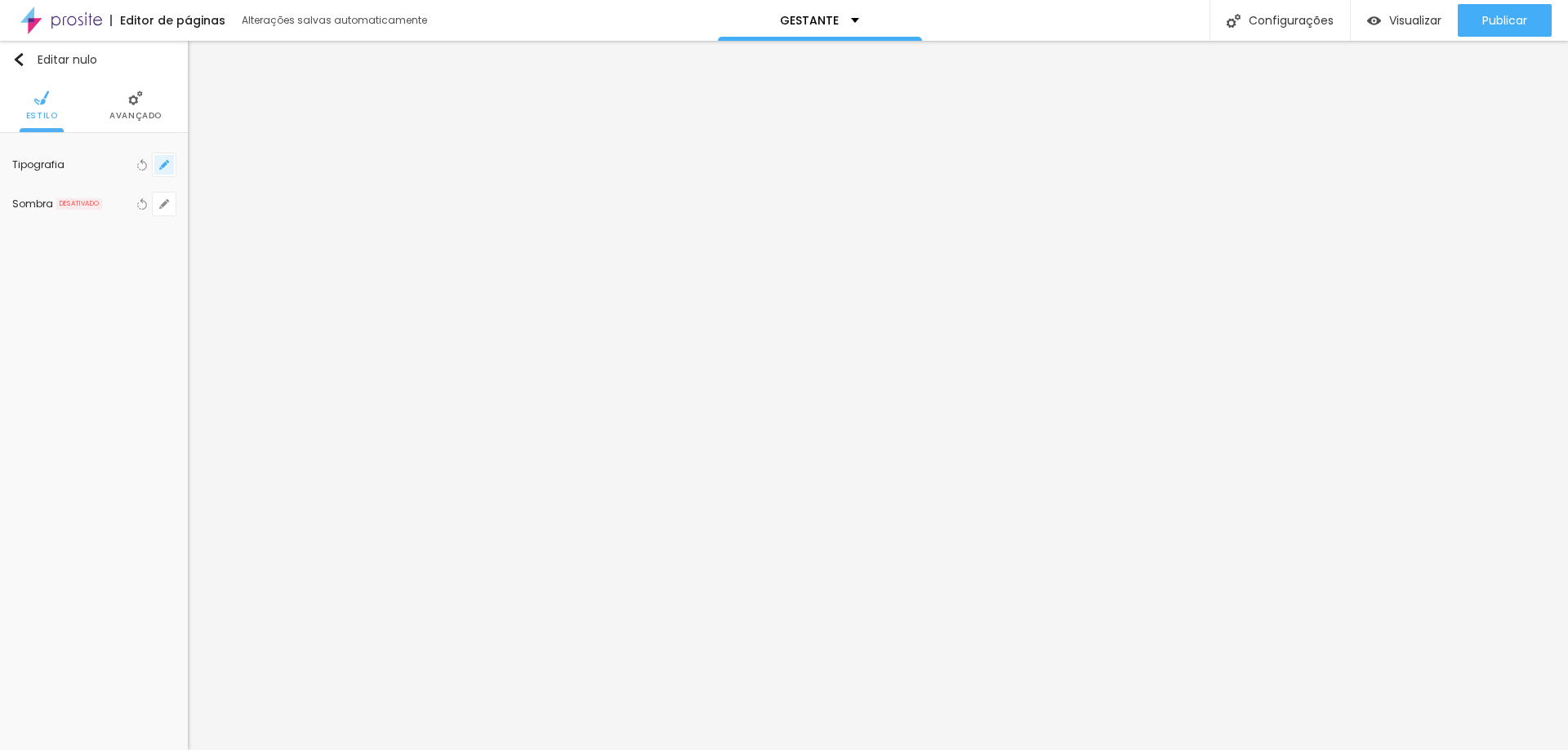
click at [165, 167] on icon "button" at bounding box center [164, 165] width 10 height 10
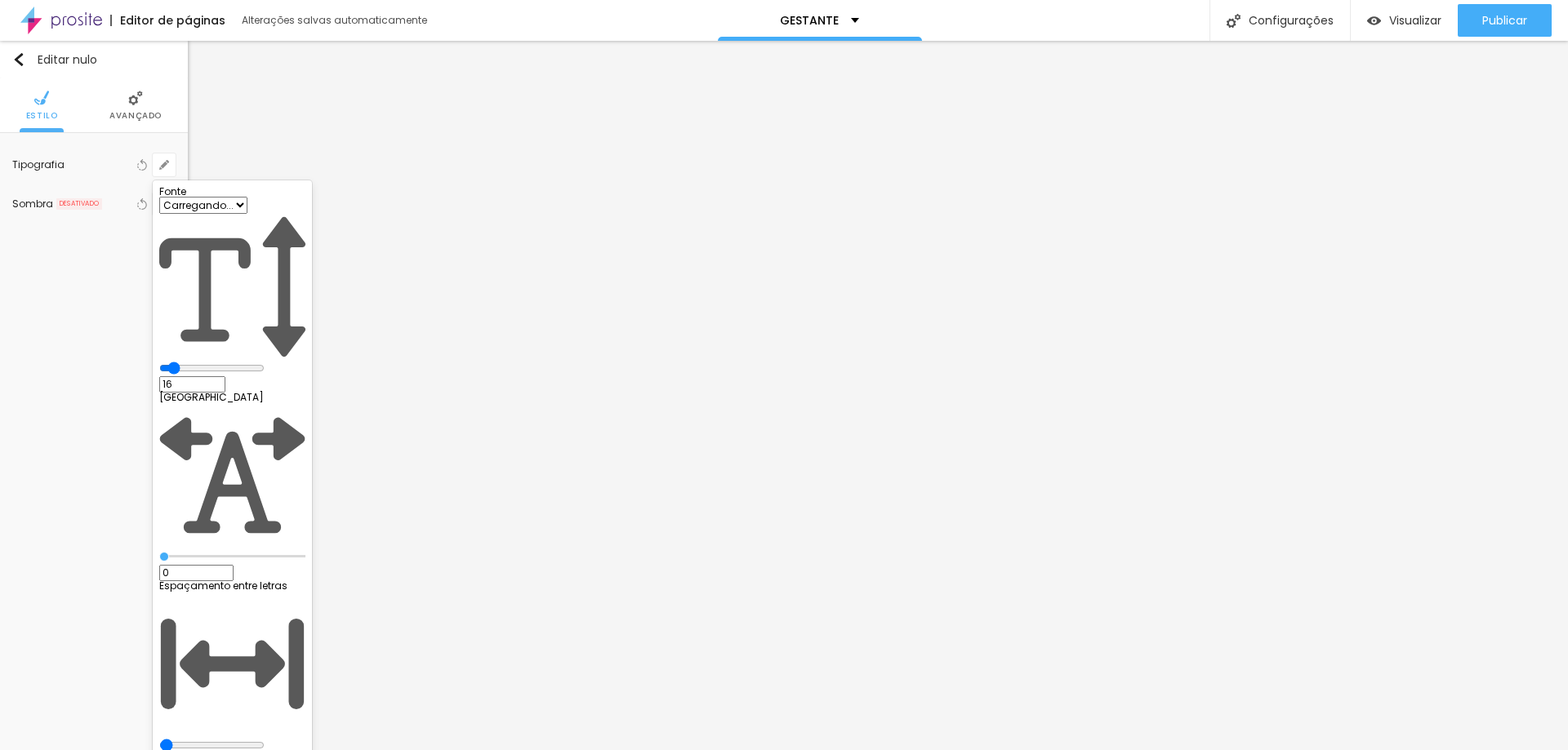
type input "1"
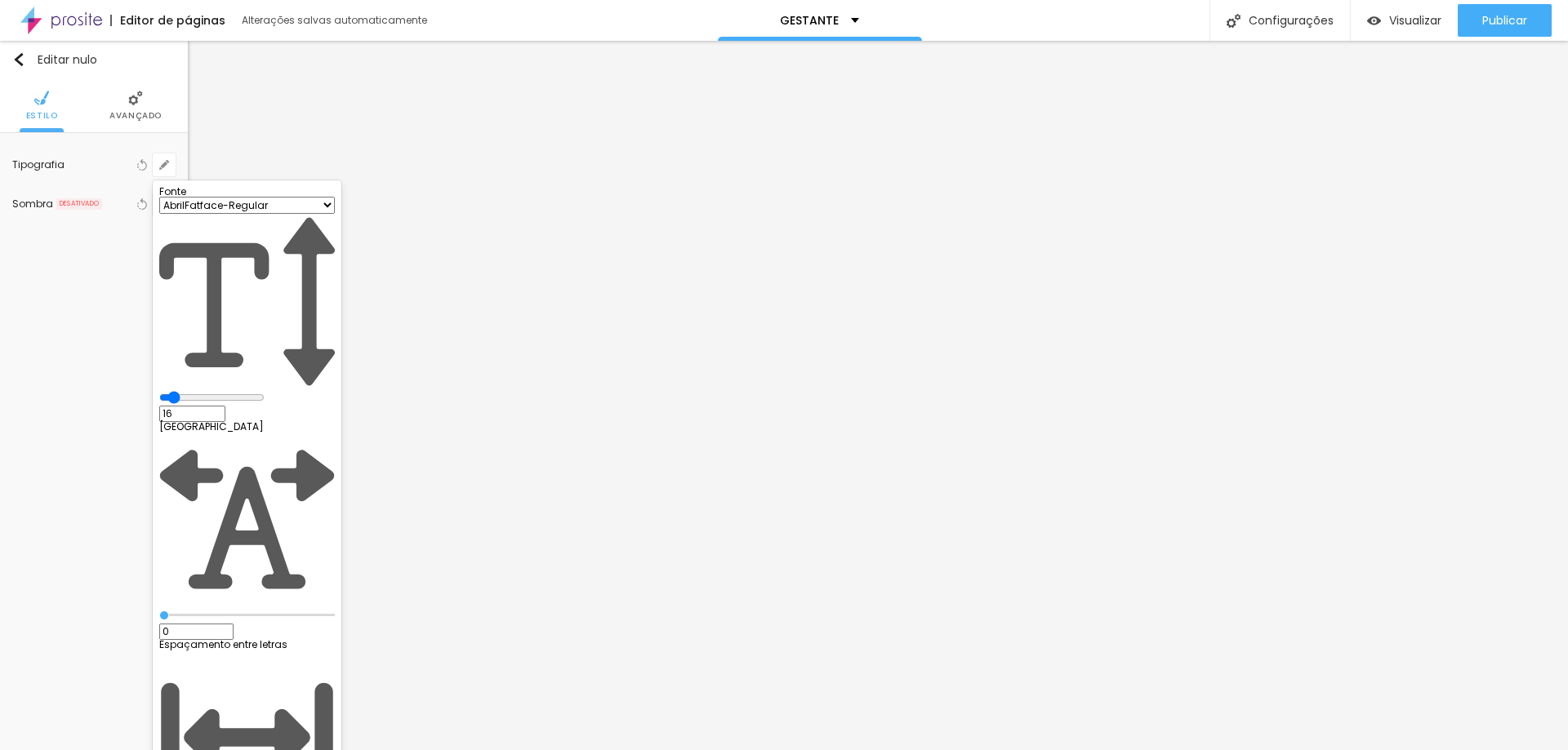
click at [280, 214] on select "AbrilFatface-Regular Actor-Regular Alegreya AlegreyaBlack Alice Allan-Bold Alla…" at bounding box center [246, 205] width 175 height 18
click at [294, 214] on select "AbrilFatface-Regular Actor-Regular Alegreya AlegreyaBlack Alice Allan-Bold Alla…" at bounding box center [246, 205] width 175 height 18
select select "PlayfairDisplay"
click at [174, 214] on select "AbrilFatface-Regular Actor-Regular Alegreya AlegreyaBlack Alice Allan-Bold Alla…" at bounding box center [246, 205] width 175 height 18
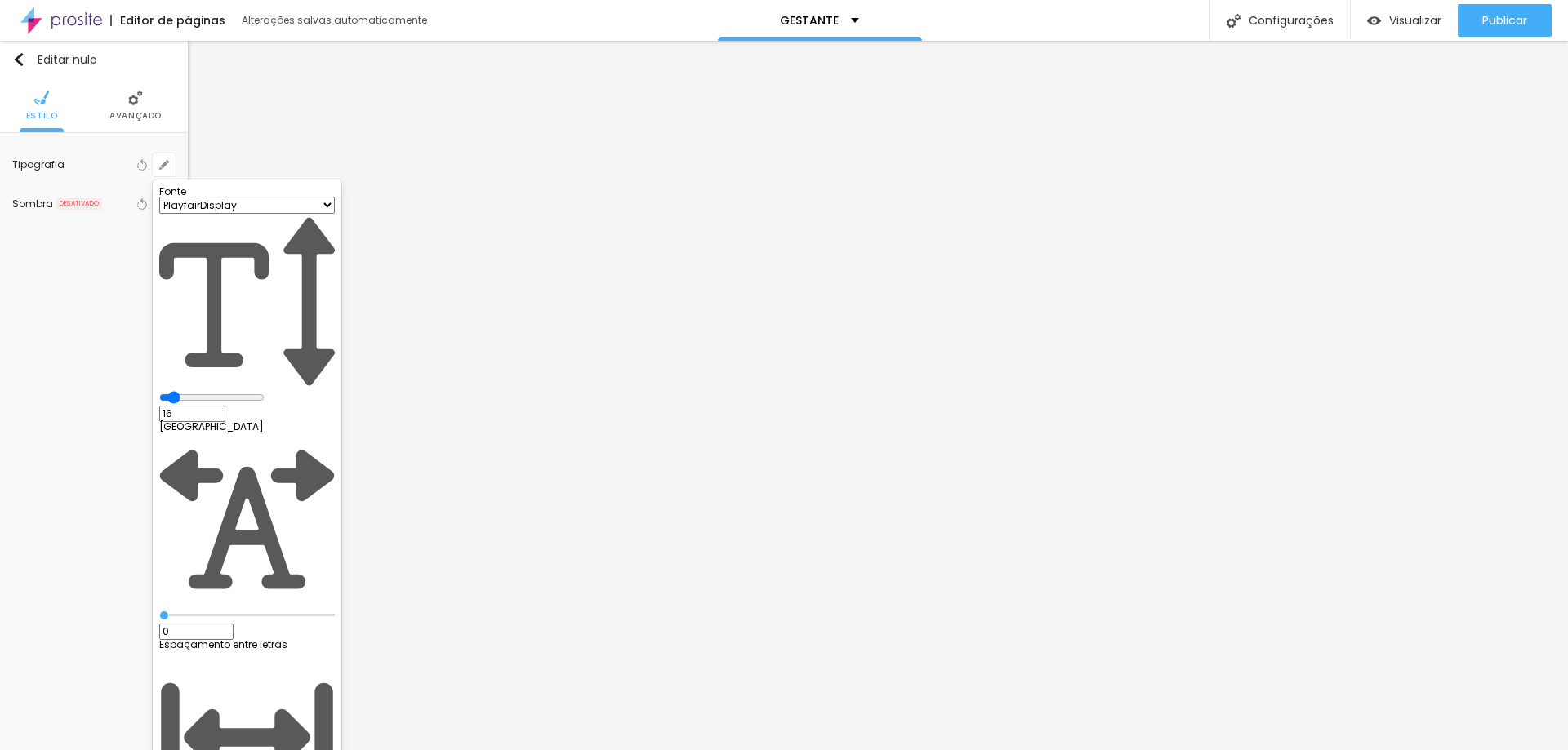
type input "1"
click at [940, 440] on div at bounding box center [784, 375] width 1568 height 750
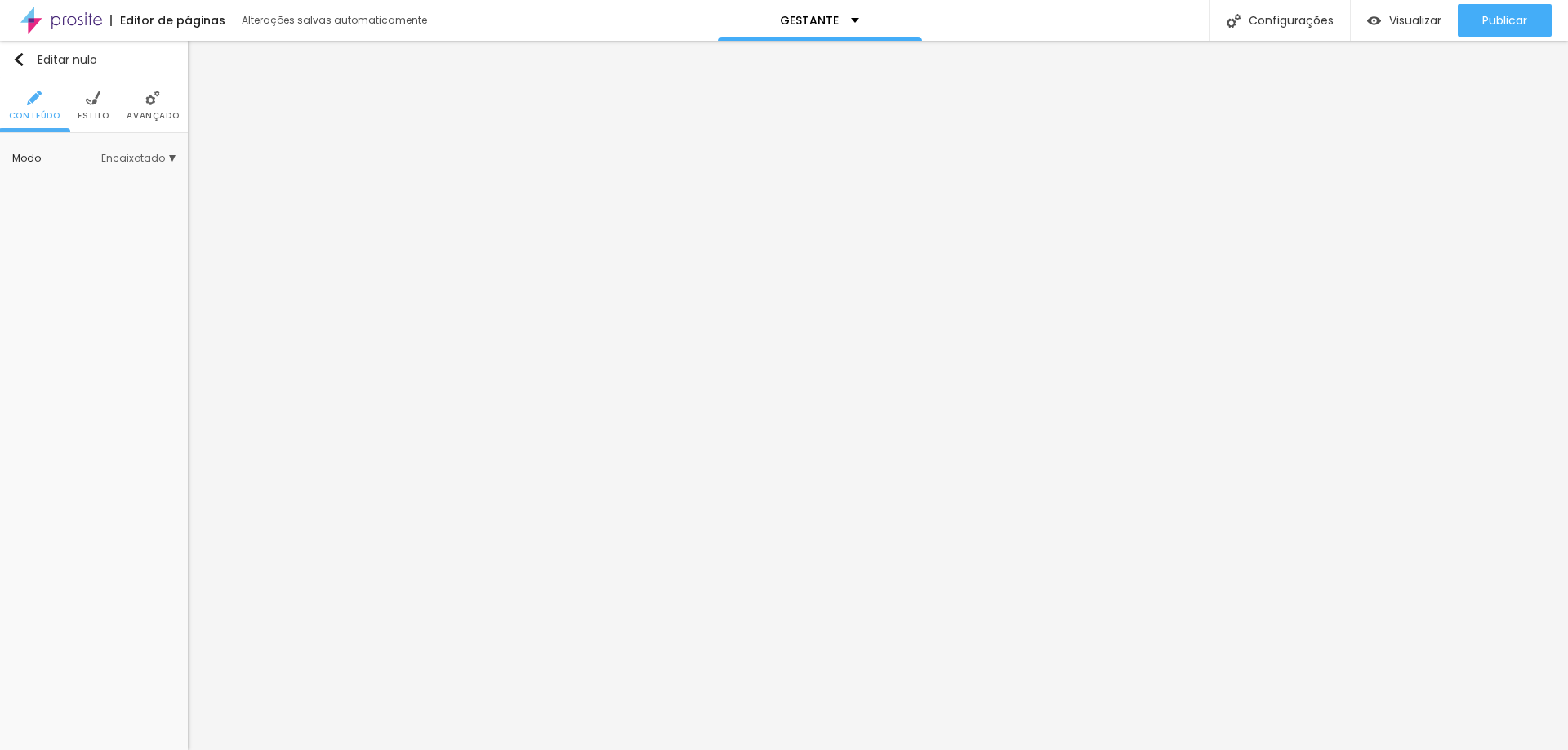
click at [95, 102] on img at bounding box center [93, 98] width 15 height 15
click at [158, 163] on button "button" at bounding box center [163, 164] width 22 height 22
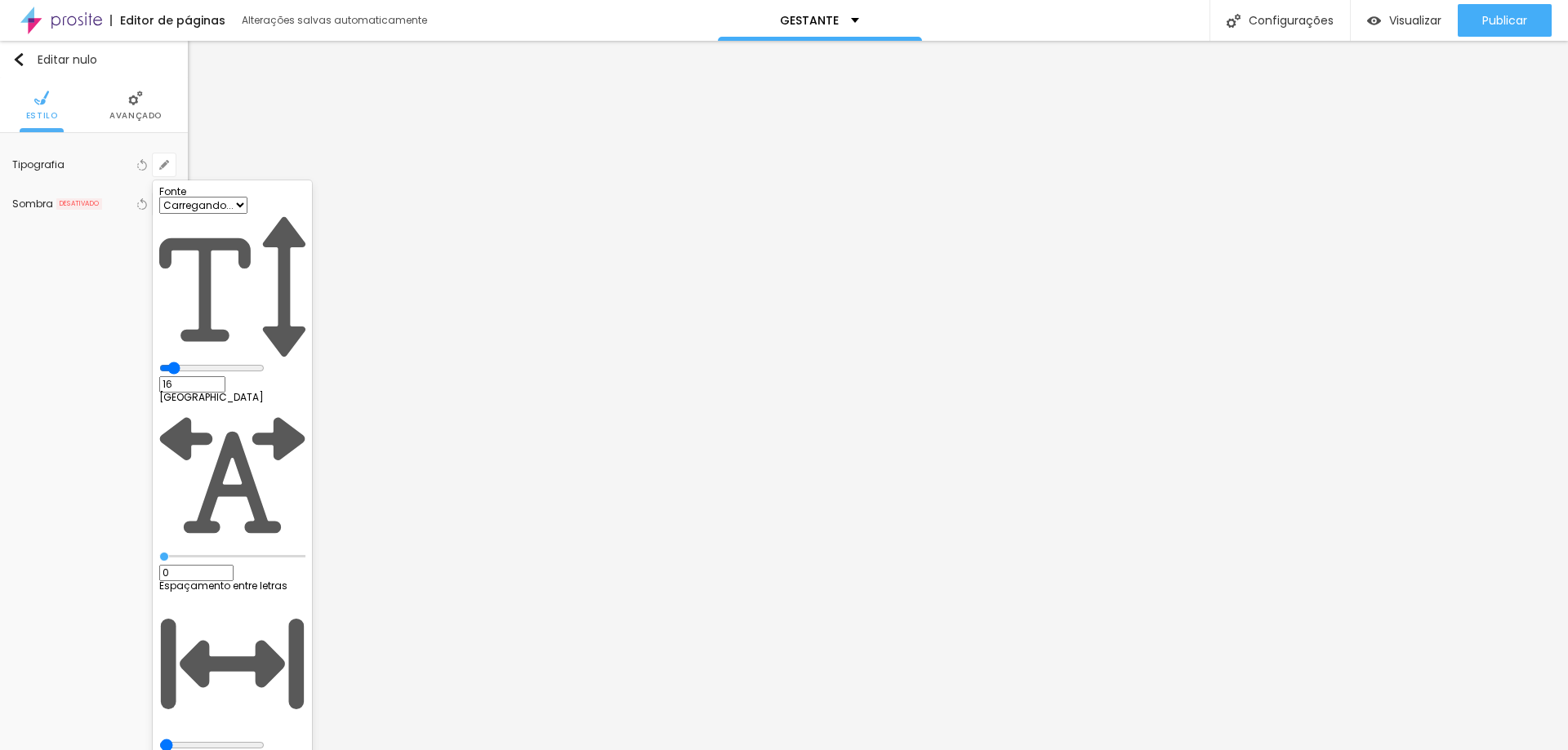
type input "1"
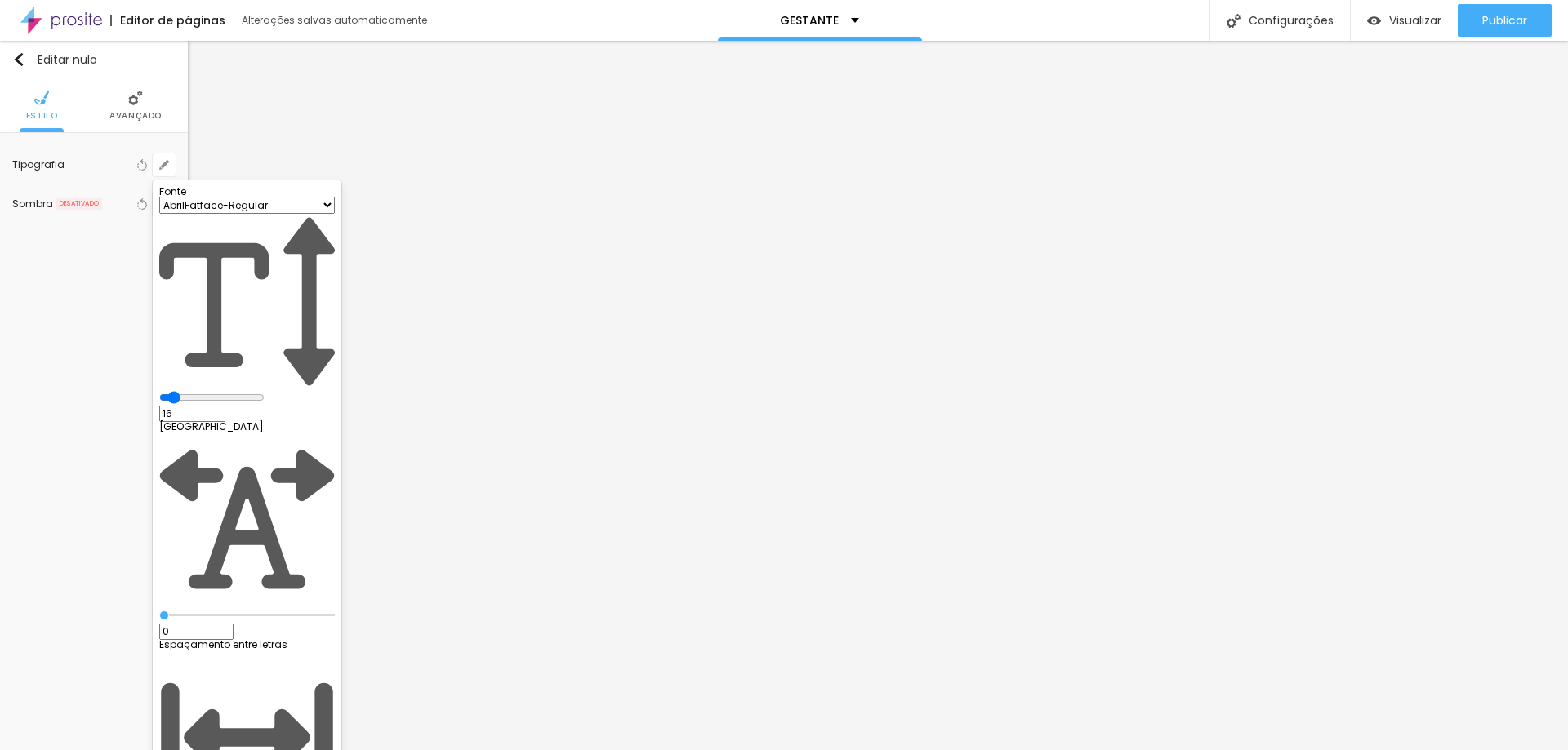
type input "30"
type input "1"
type input "35"
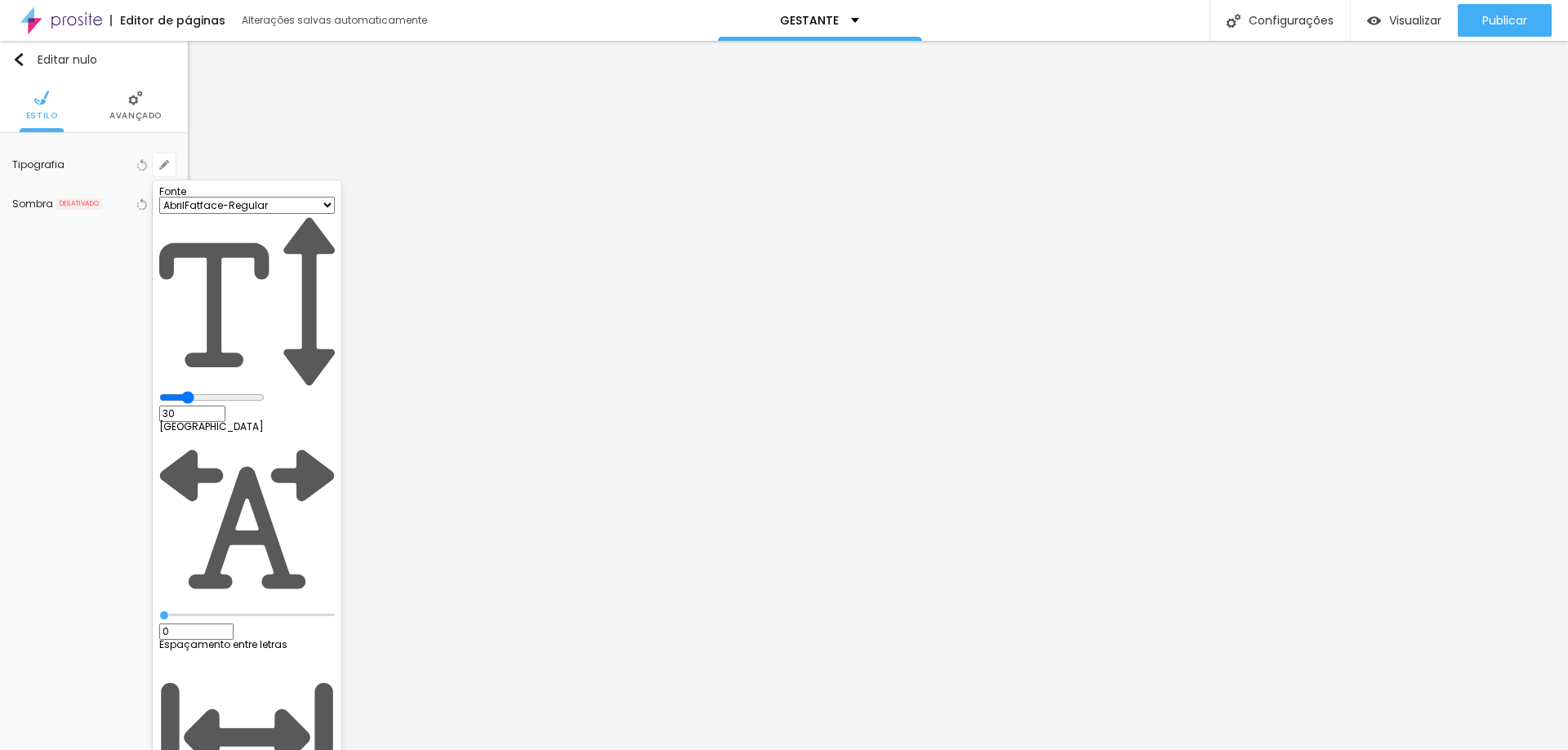
type input "1"
type input "39"
type input "1"
type input "44"
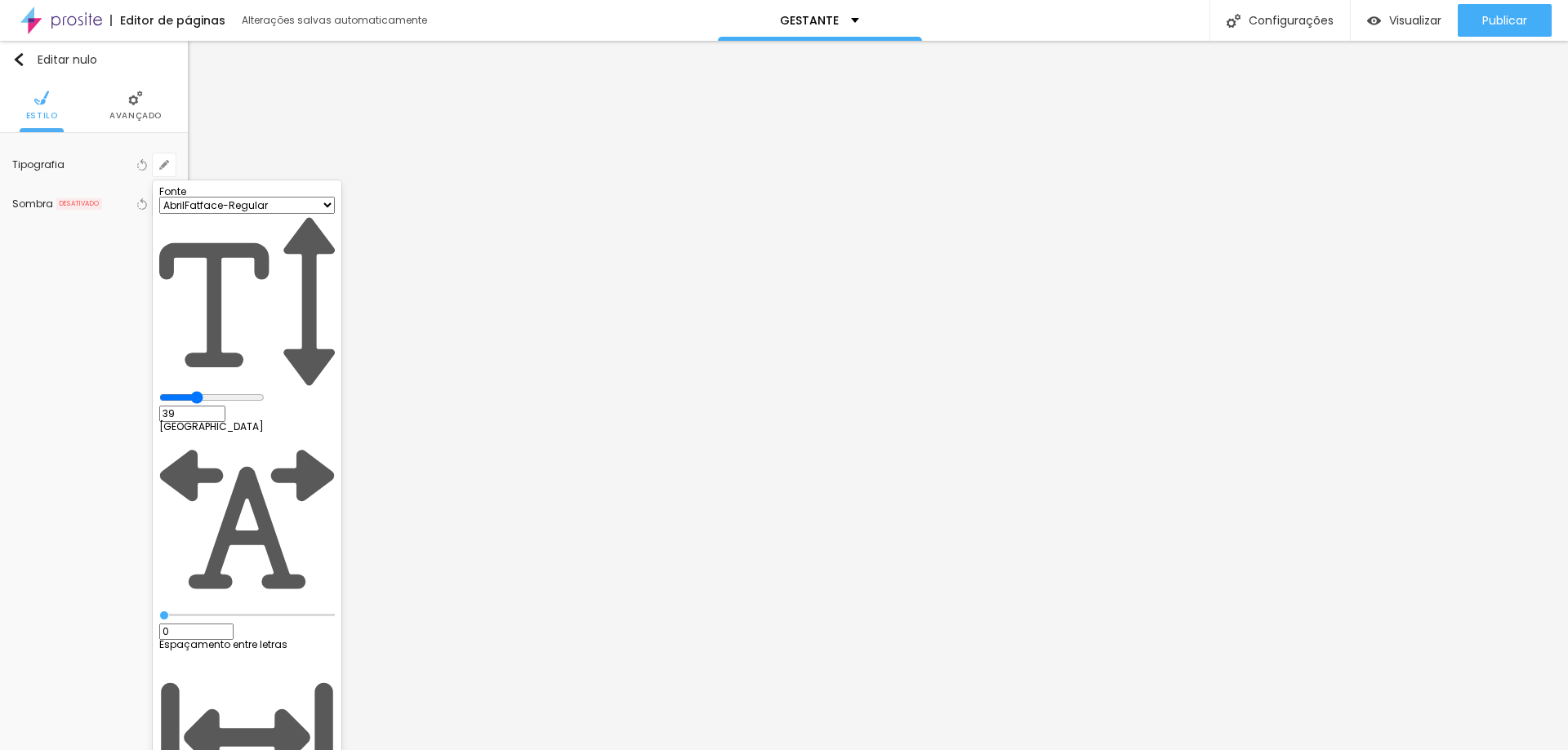
type input "44"
type input "1"
type input "45"
type input "1"
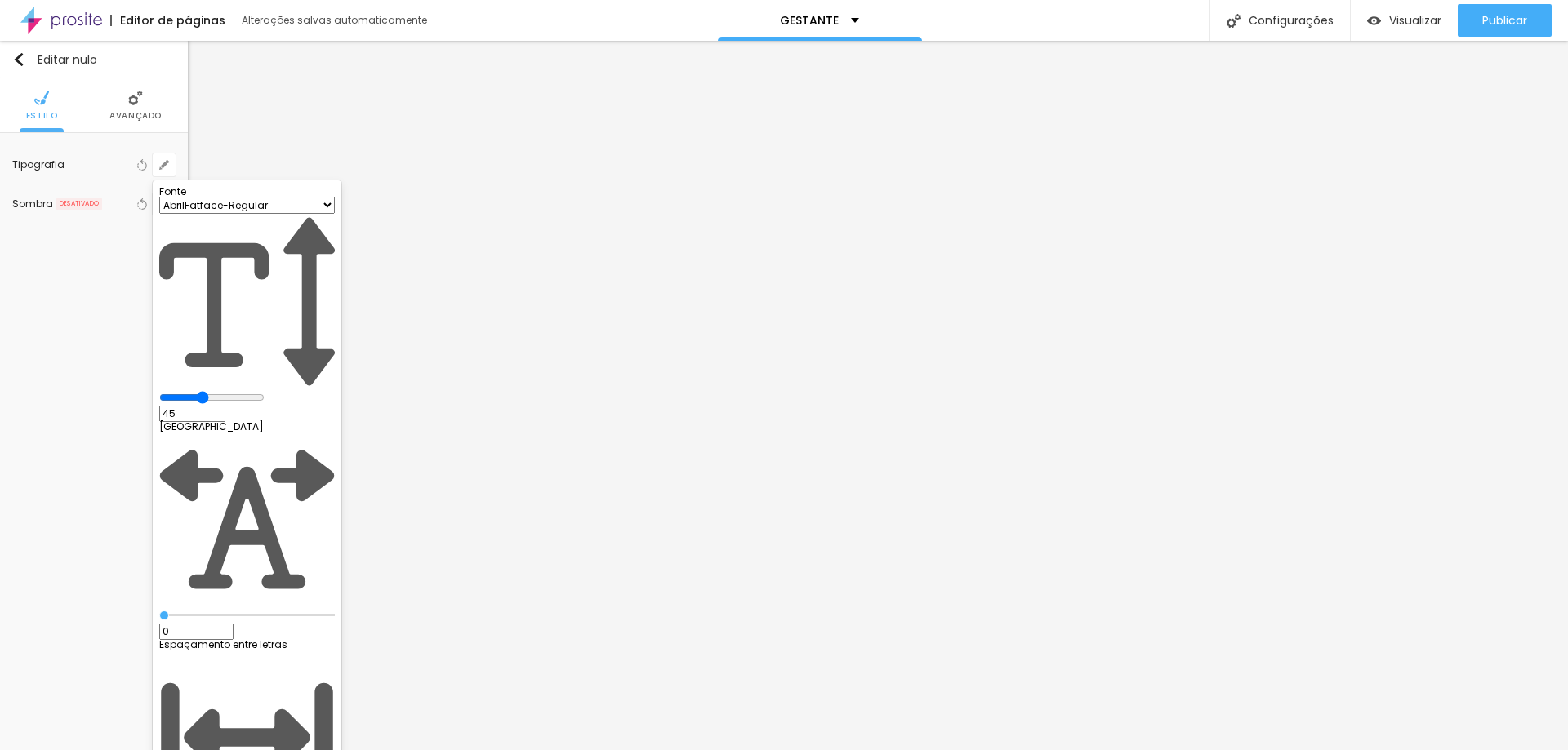
type input "46"
type input "1"
type input "47"
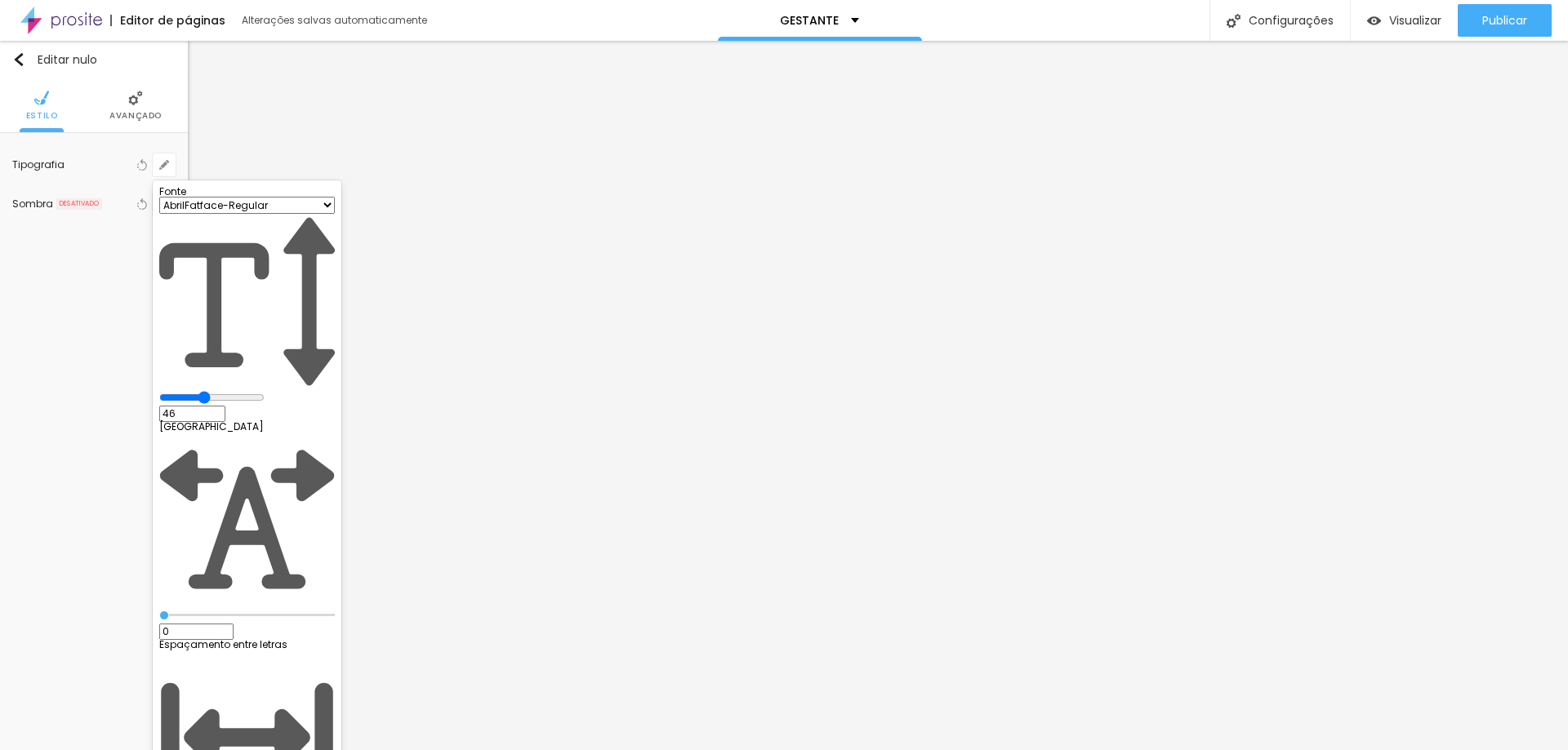
type input "1"
type input "48"
type input "1"
drag, startPoint x: 245, startPoint y: 280, endPoint x: 261, endPoint y: 279, distance: 16.0
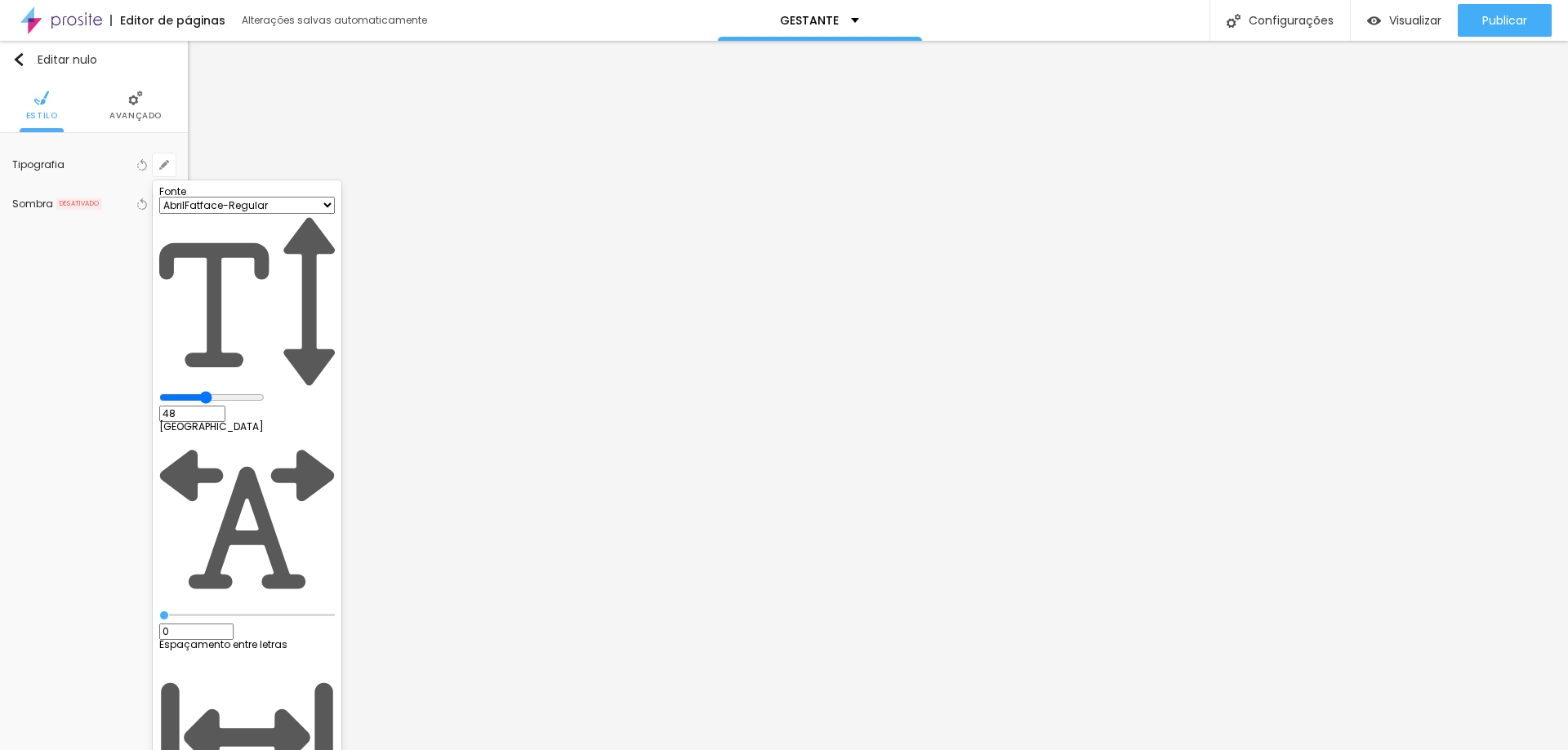
type input "48"
click at [261, 391] on input "range" at bounding box center [212, 397] width 106 height 13
click at [894, 451] on div at bounding box center [784, 375] width 1568 height 750
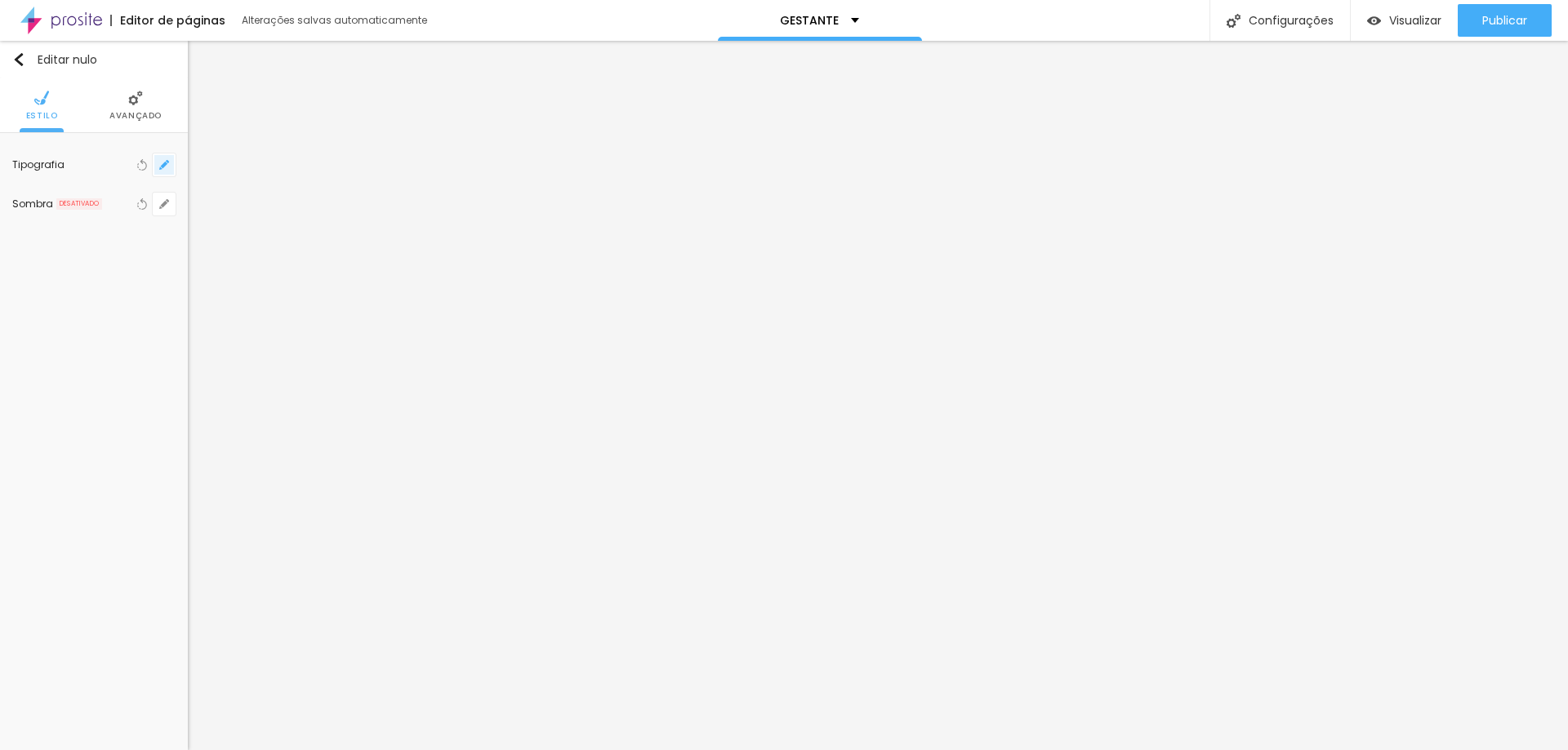
click at [163, 163] on icon "button" at bounding box center [164, 165] width 10 height 10
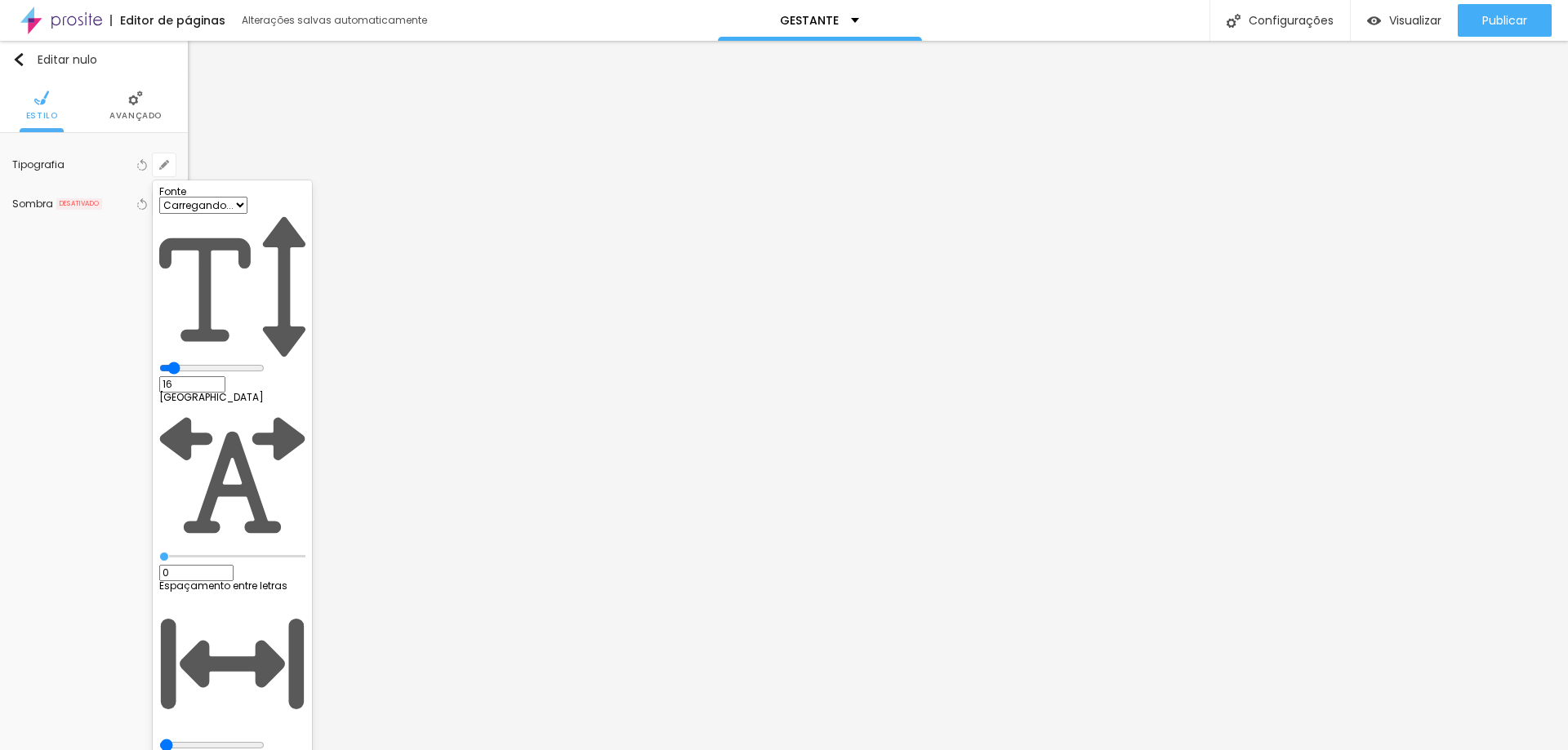
type input "1"
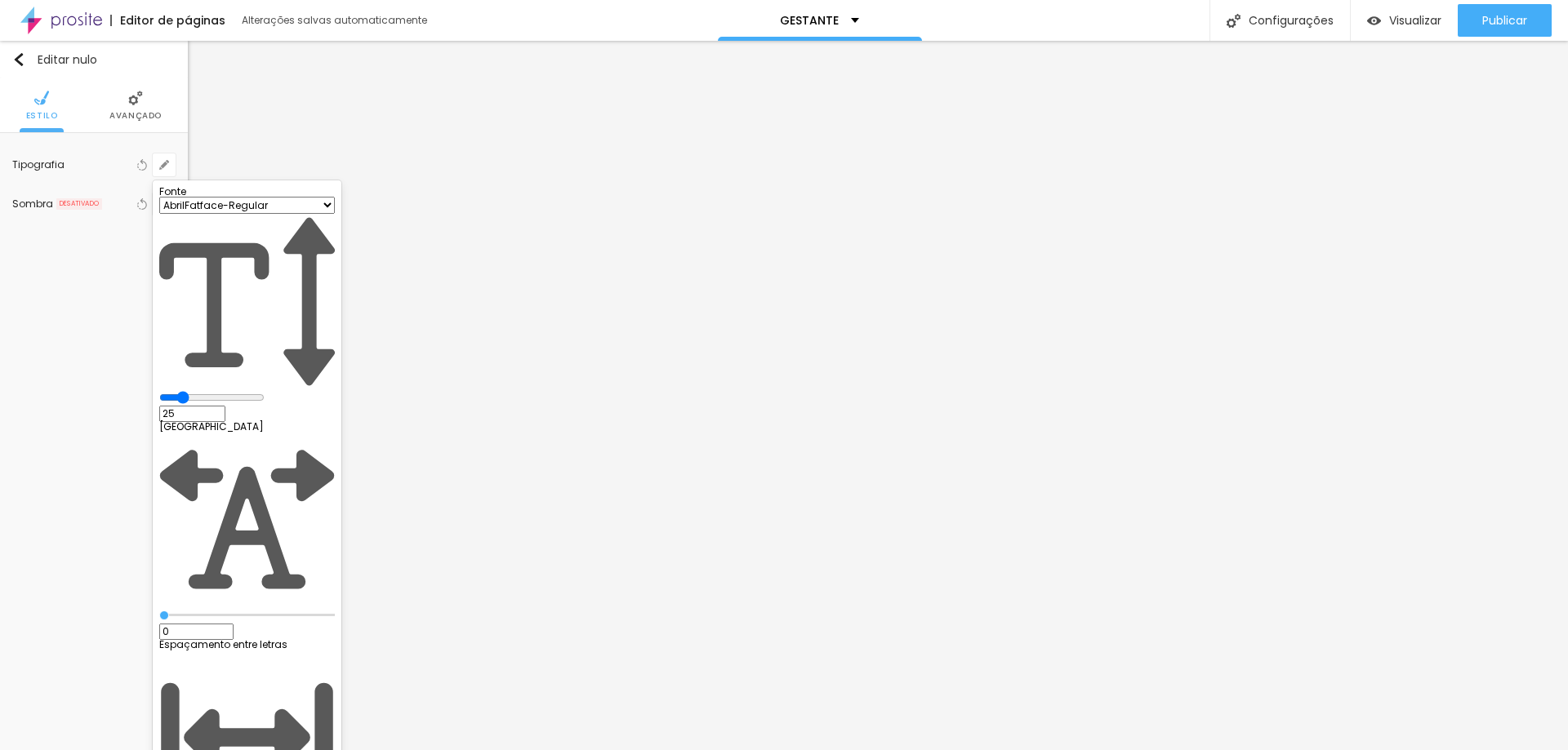
type input "25"
type input "1"
type input "29"
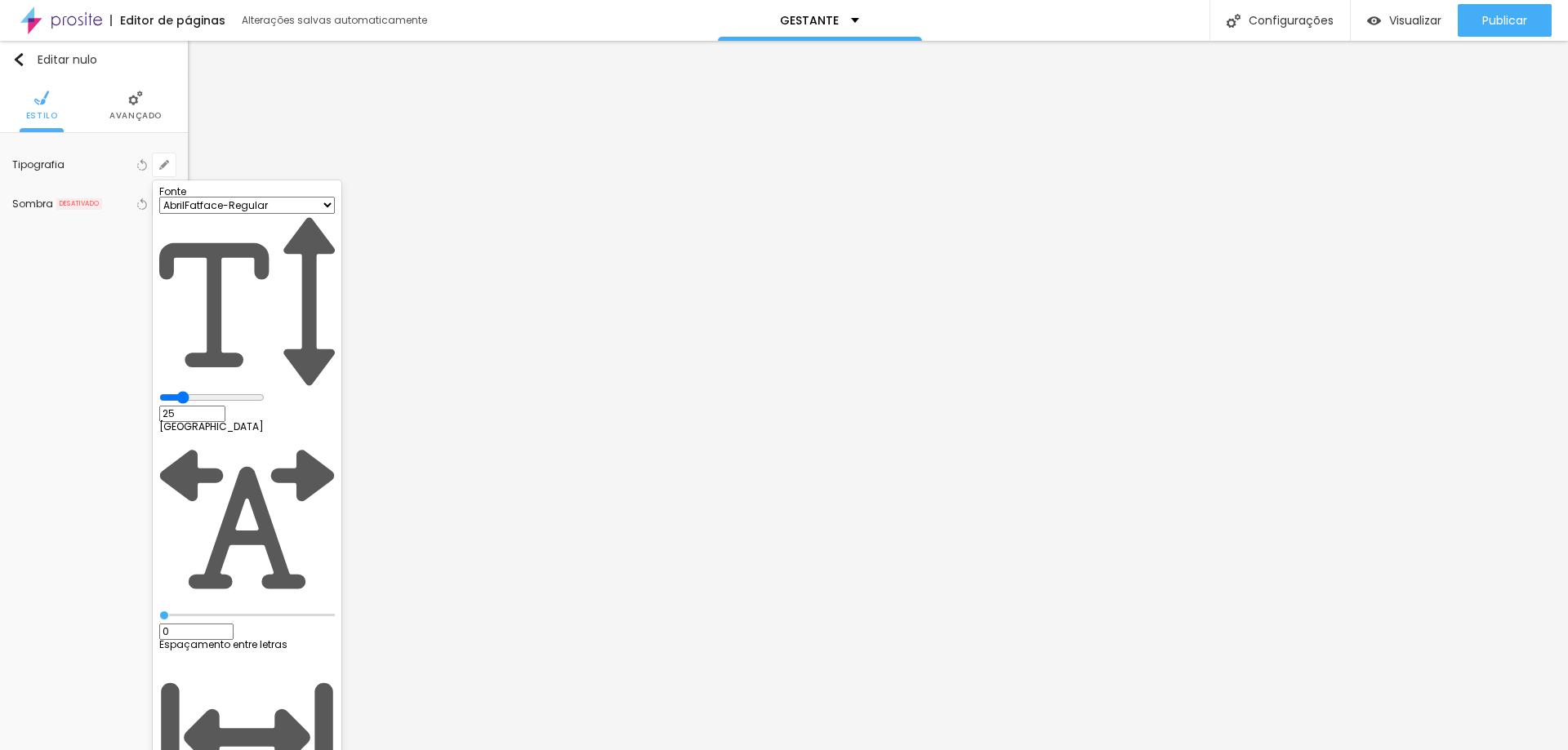
type input "1"
type input "28"
type input "1"
type input "26"
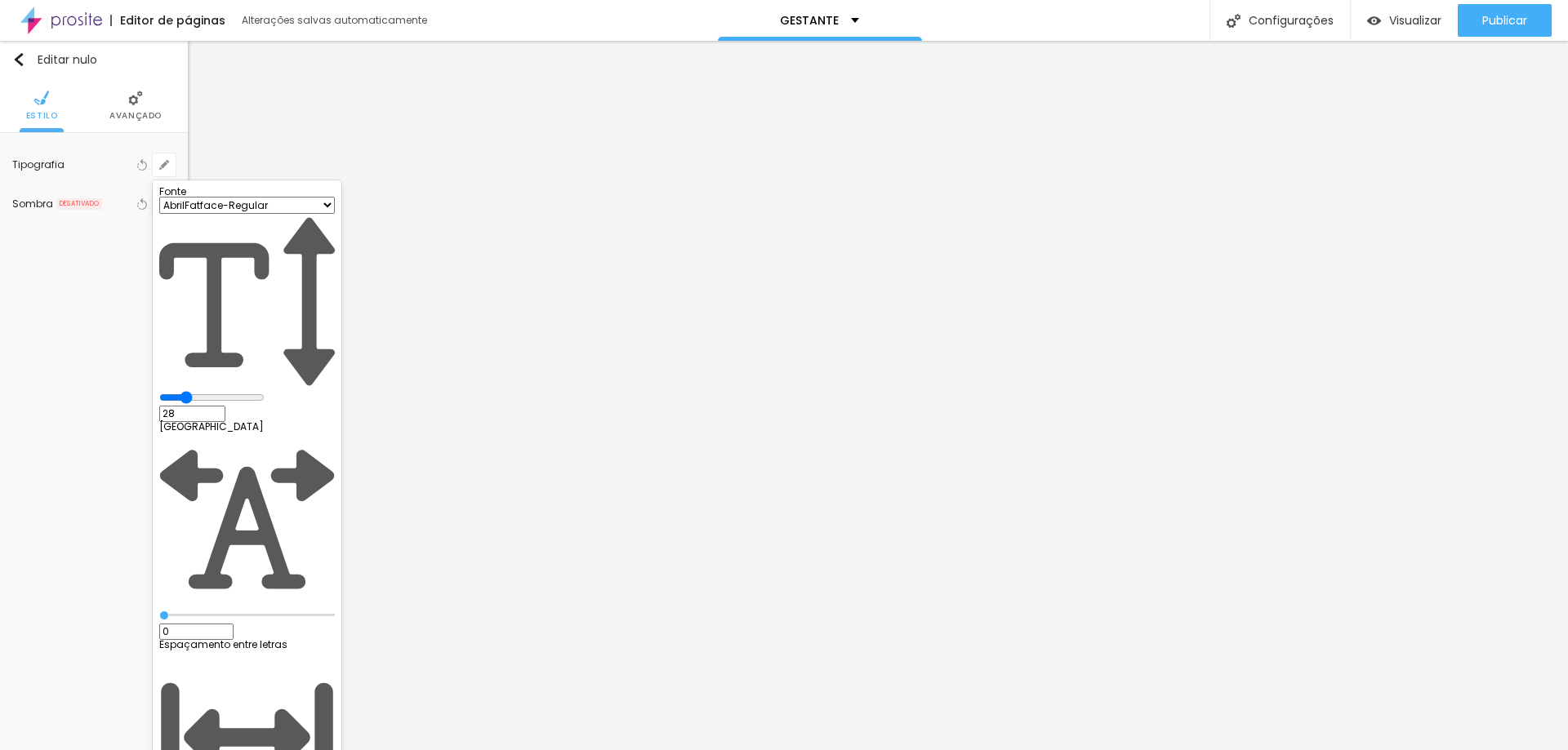
type input "26"
type input "1"
type input "26"
click at [233, 391] on input "range" at bounding box center [212, 397] width 106 height 13
type input "1"
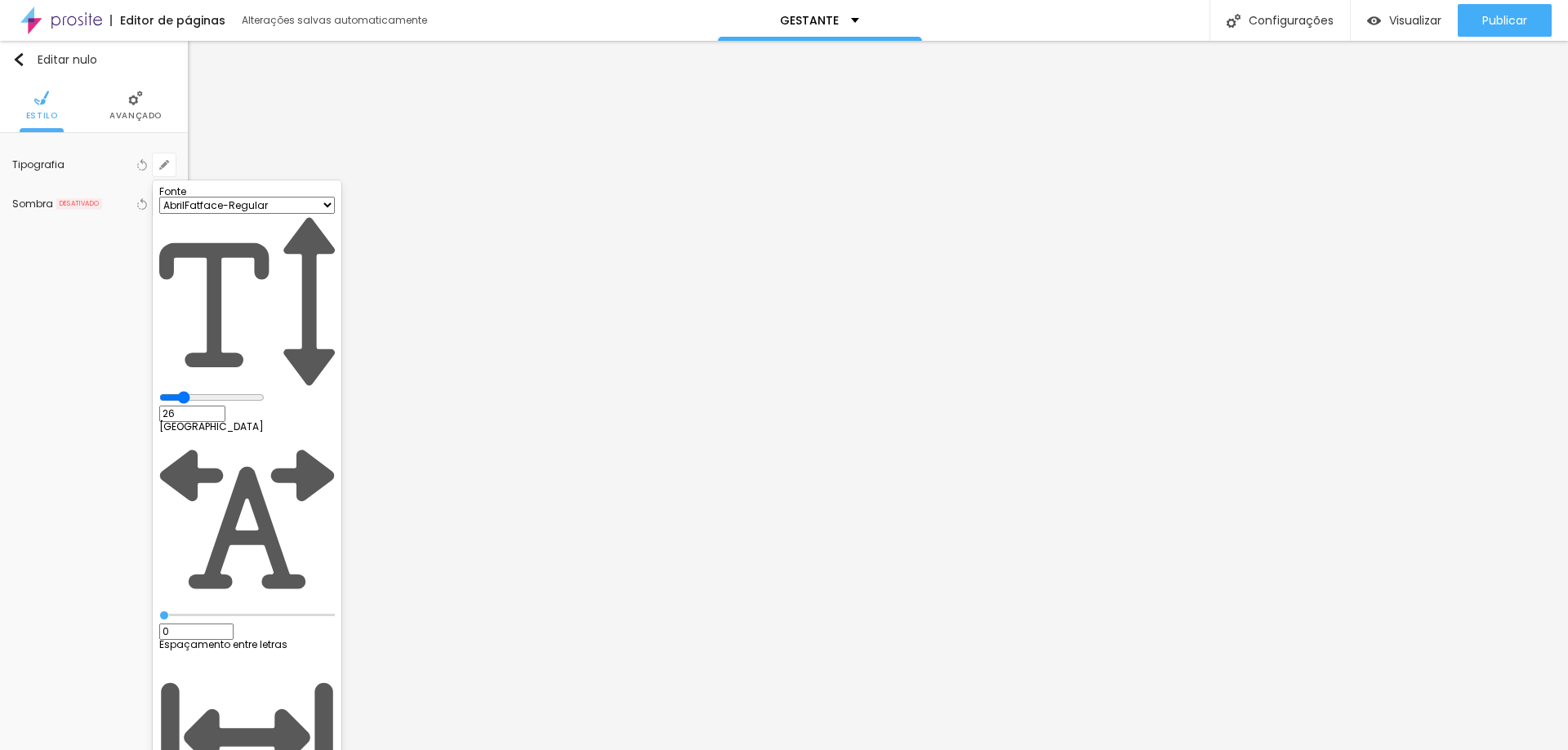
type input "20"
click at [225, 391] on input "range" at bounding box center [212, 397] width 106 height 13
type input "20"
type input "1"
type input "19"
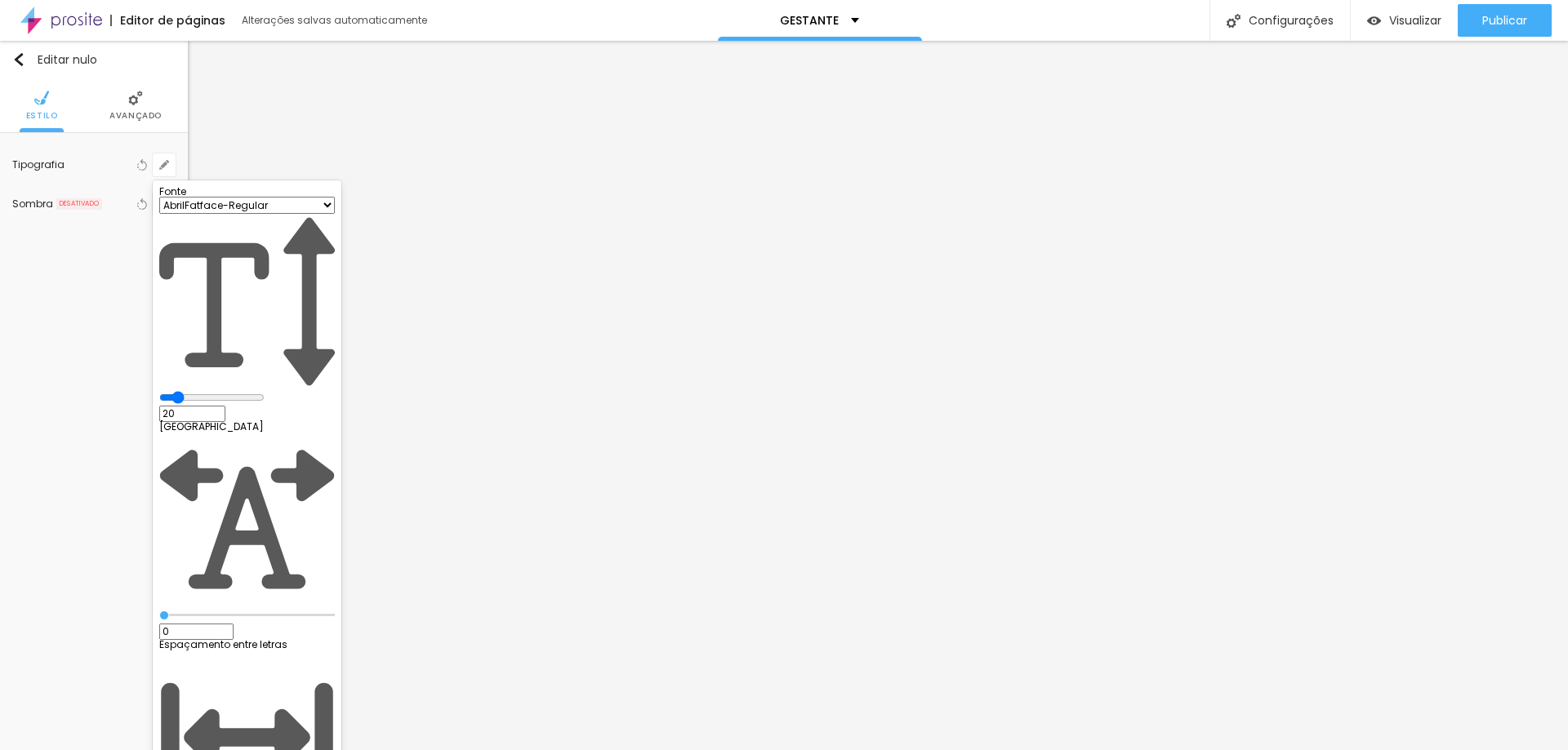
type input "19"
type input "1"
type input "19"
click at [225, 391] on input "range" at bounding box center [212, 397] width 106 height 13
type input "1"
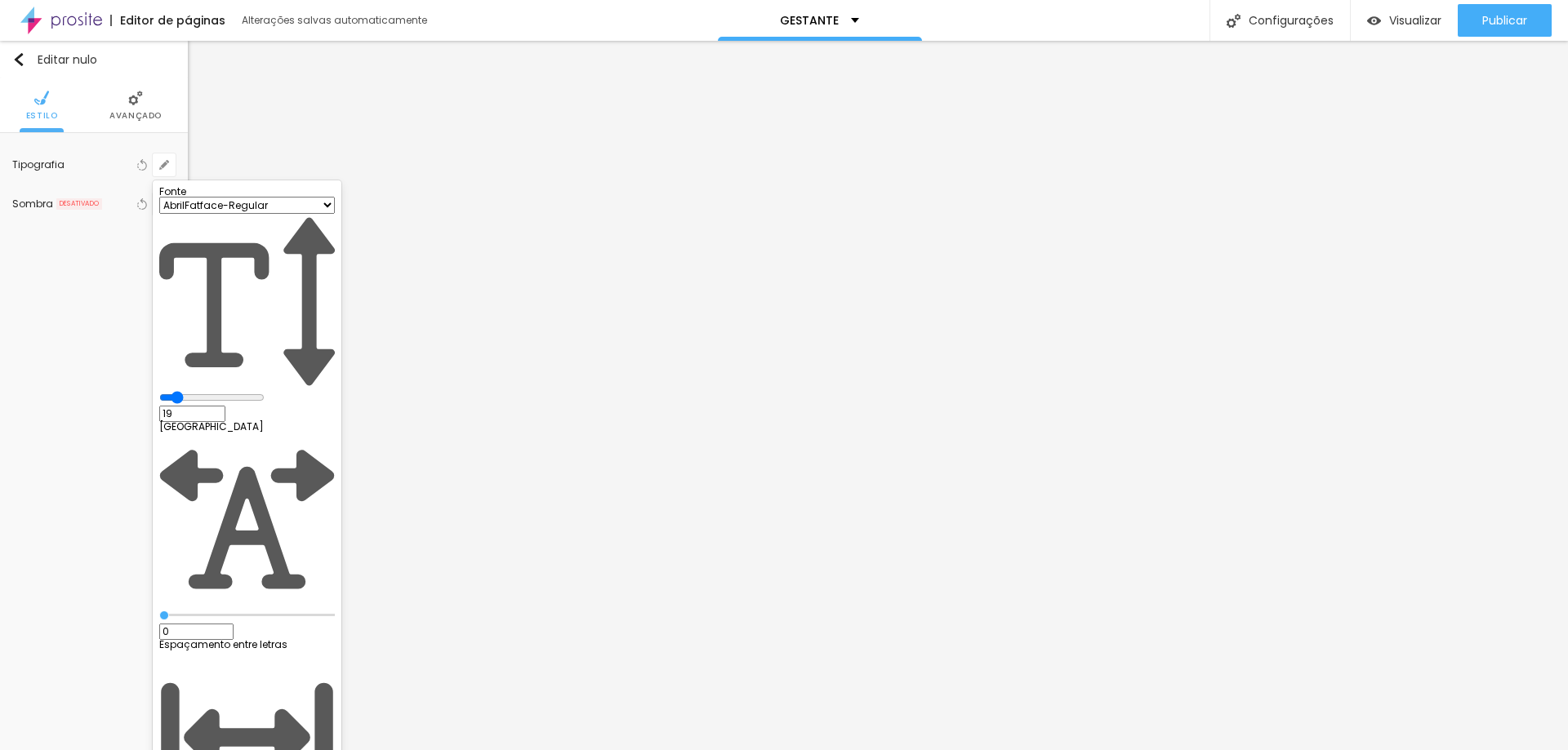
click at [1420, 487] on div at bounding box center [784, 375] width 1568 height 750
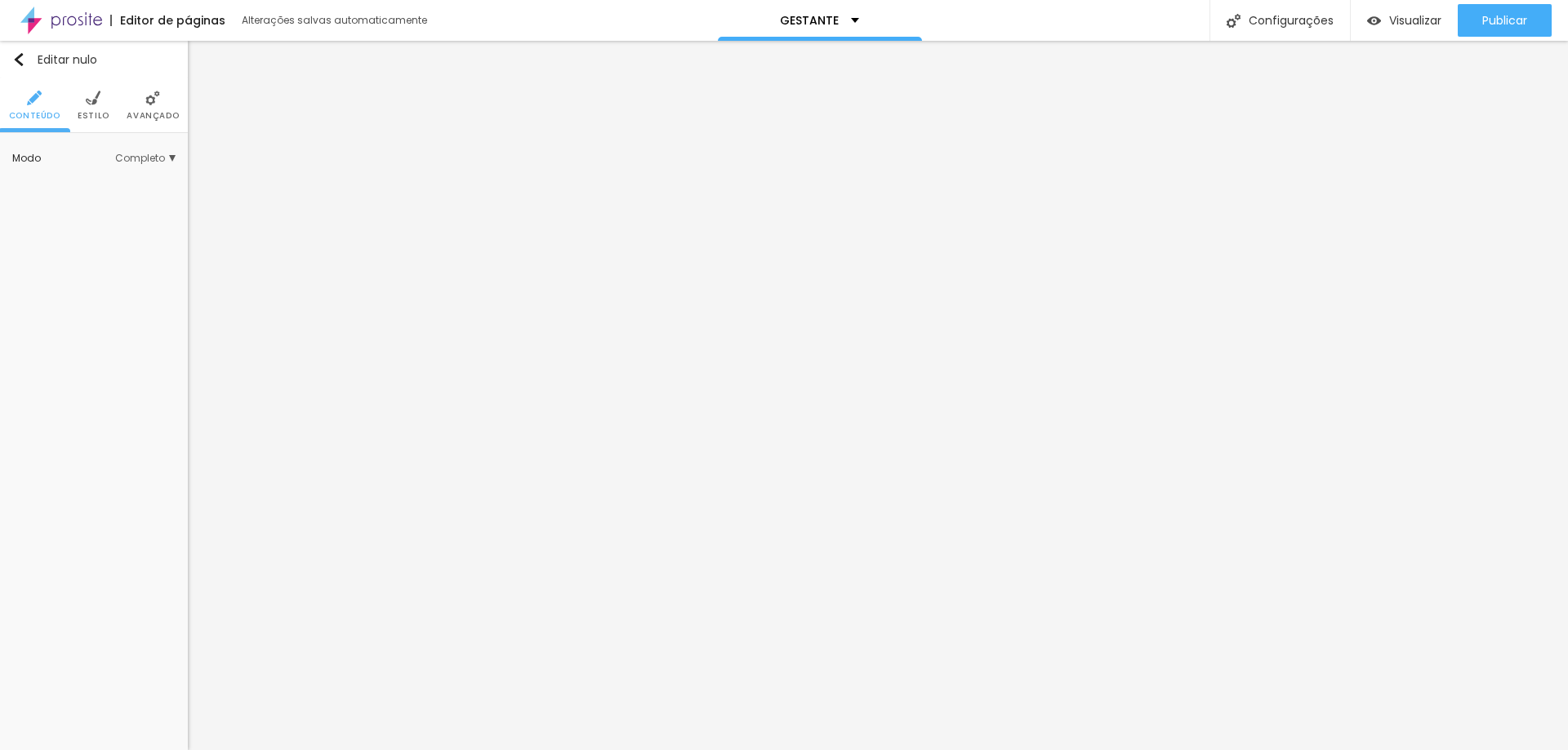
click at [95, 102] on img at bounding box center [93, 98] width 15 height 15
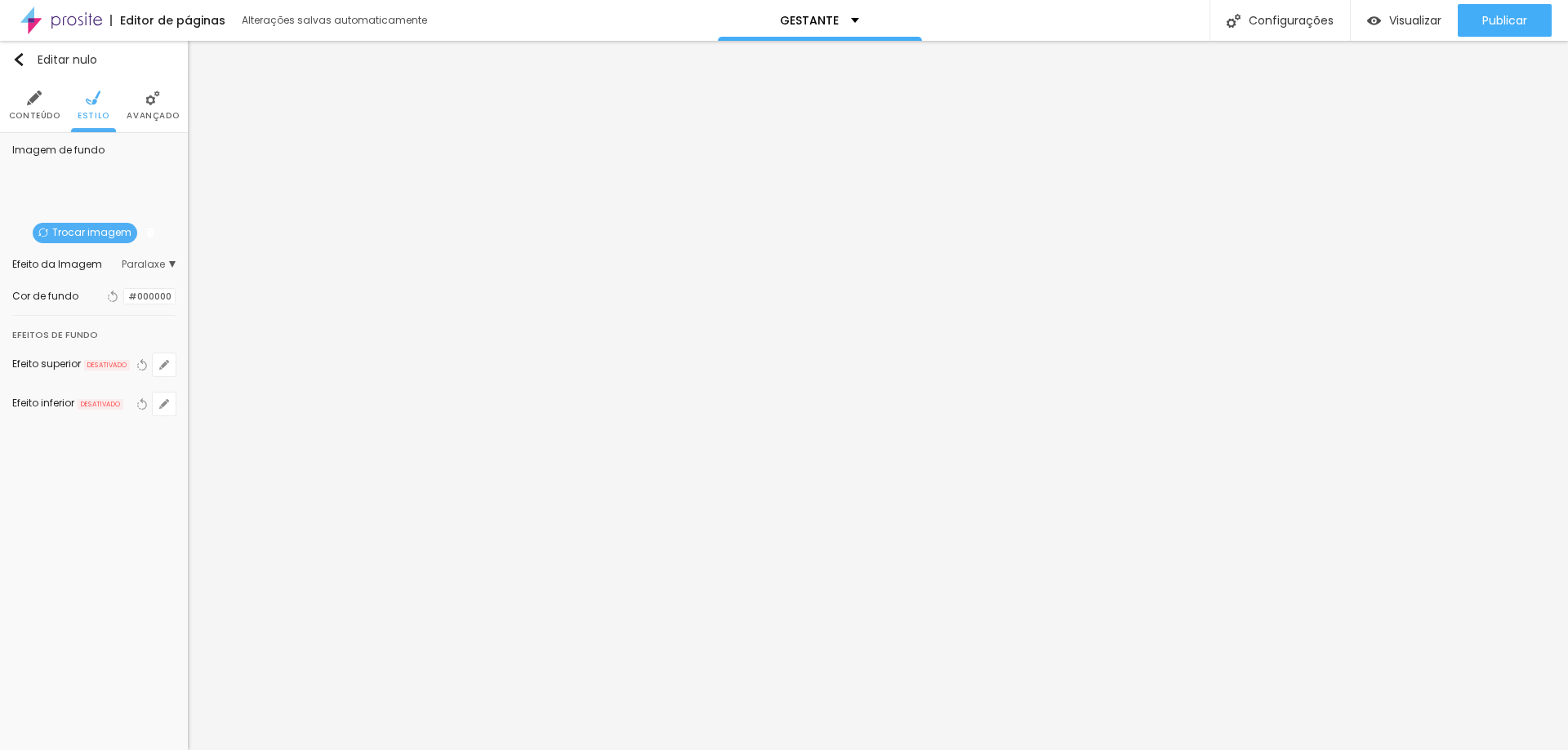
click at [106, 228] on font "Trocar imagem" at bounding box center [91, 232] width 79 height 14
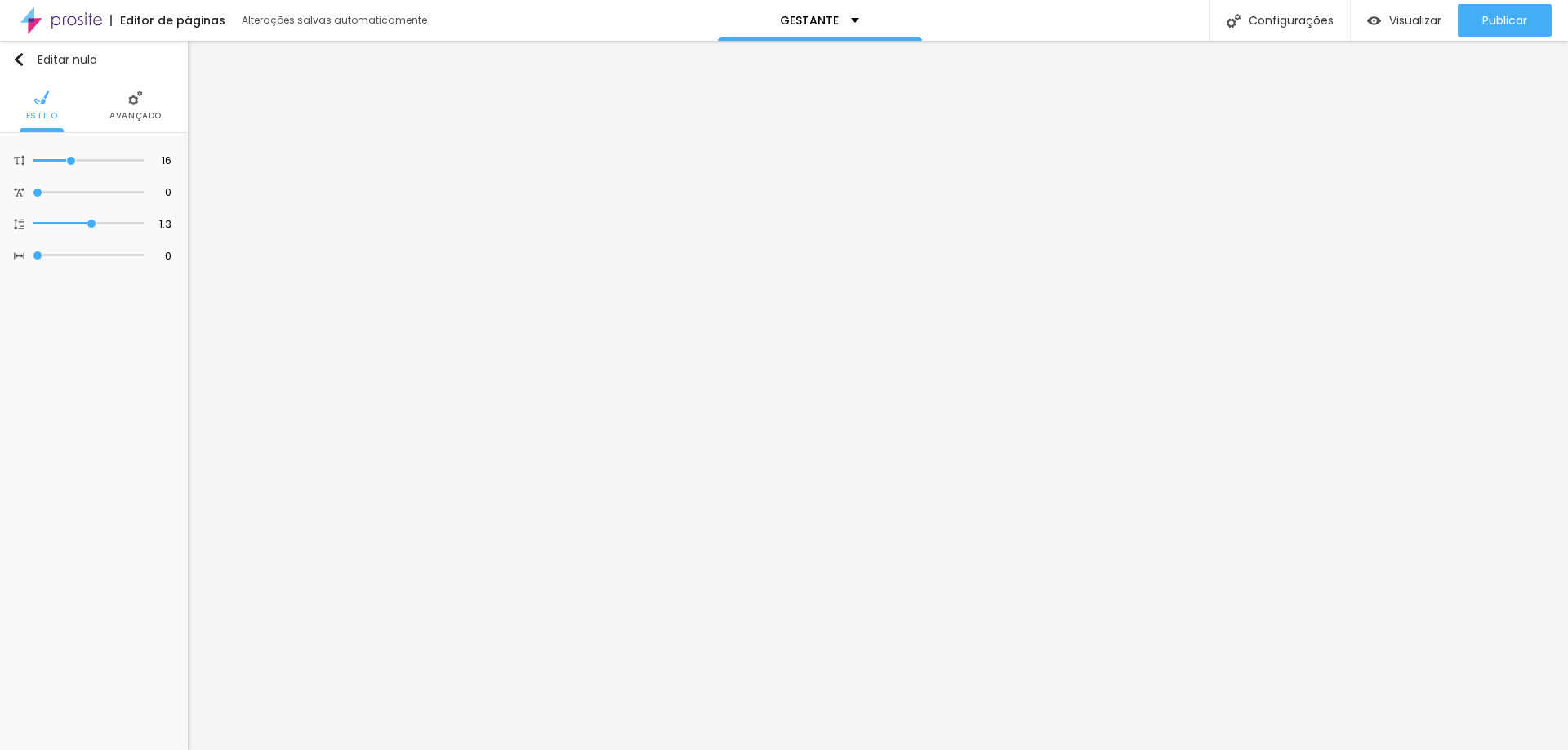
click at [132, 104] on img at bounding box center [135, 98] width 15 height 15
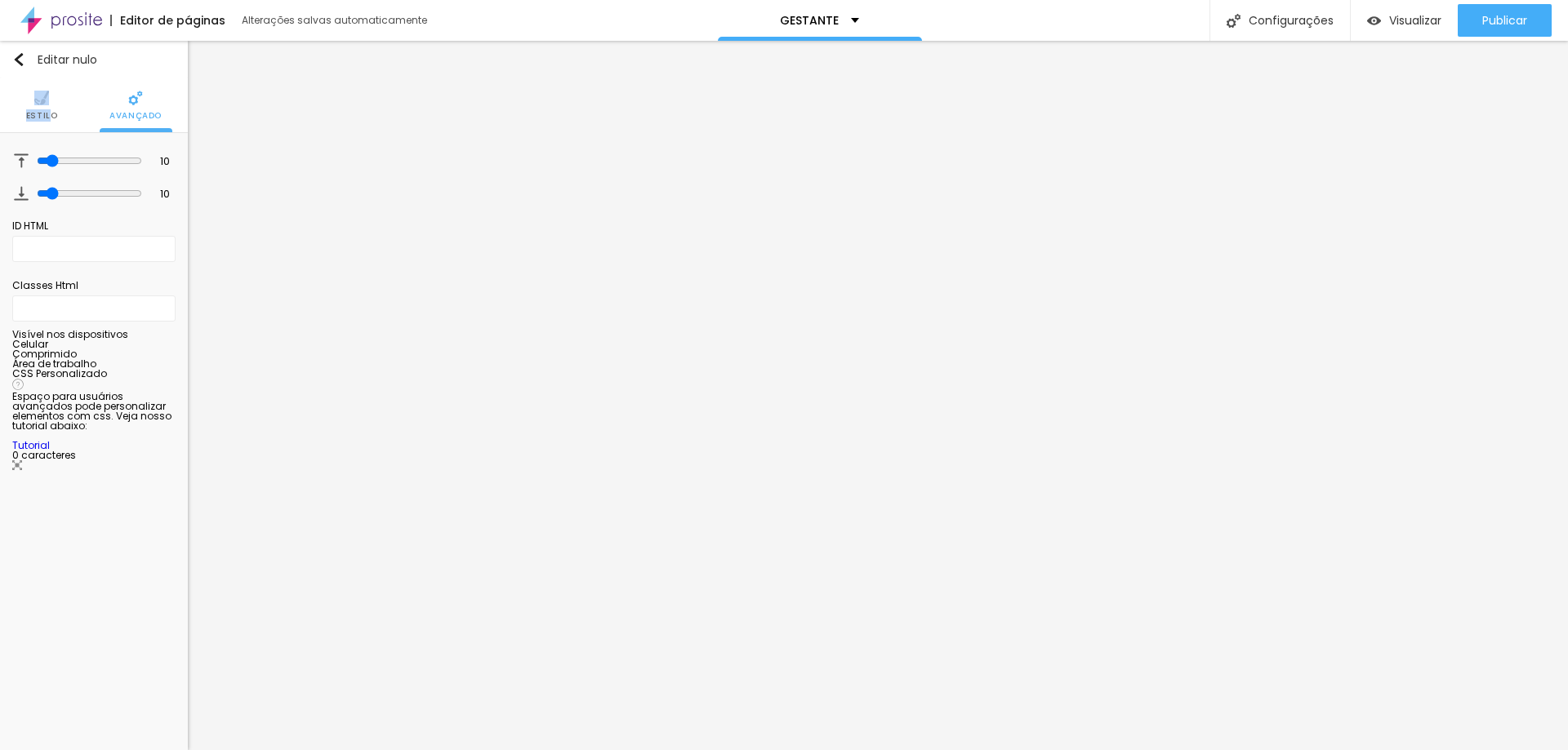
click at [50, 108] on li "Estilo" at bounding box center [42, 105] width 32 height 54
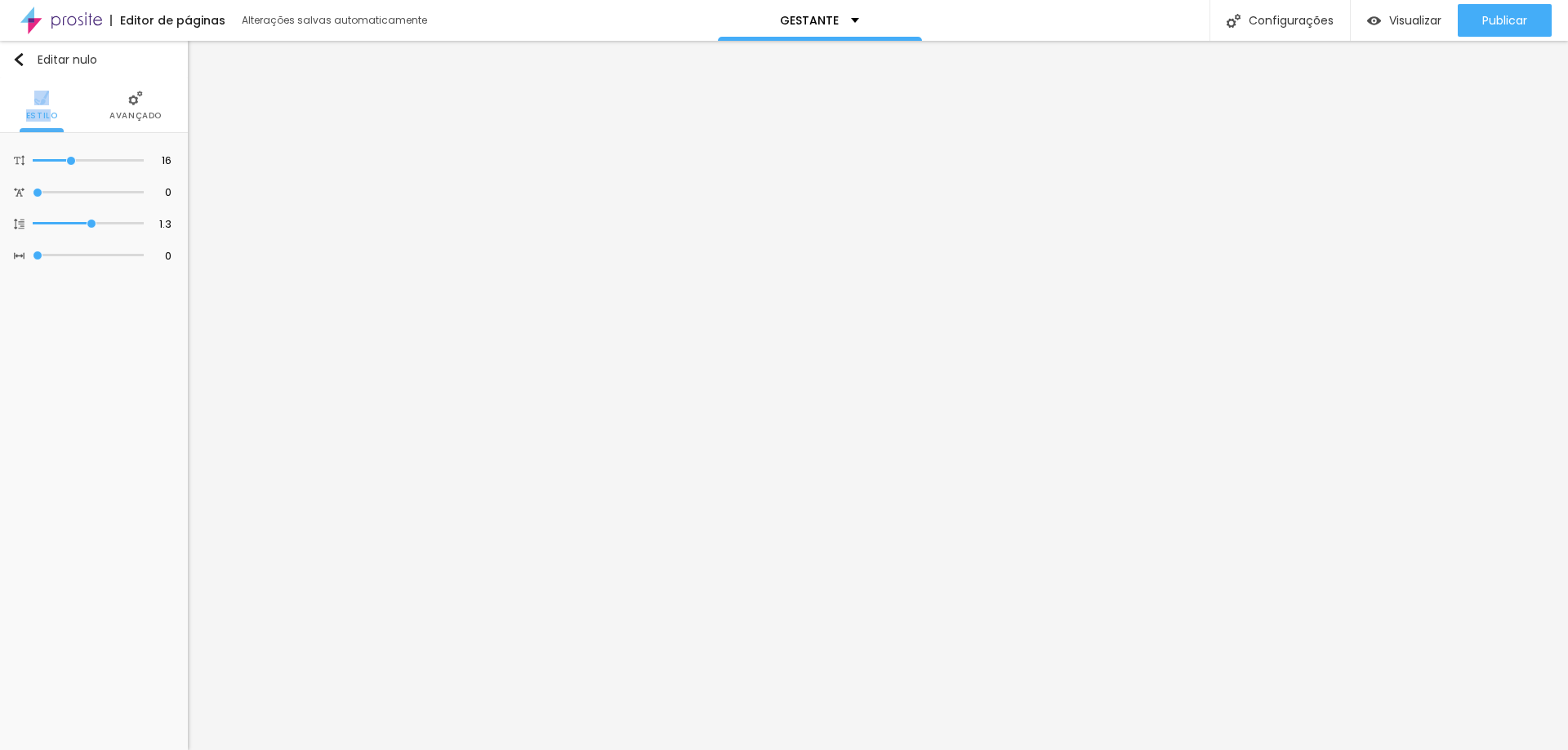
click at [27, 104] on li "Estilo" at bounding box center [42, 105] width 32 height 54
click at [37, 60] on font "Editar nulo" at bounding box center [67, 60] width 60 height 17
click at [22, 59] on img "button" at bounding box center [19, 59] width 13 height 13
click at [124, 109] on li "Avançado" at bounding box center [135, 105] width 52 height 54
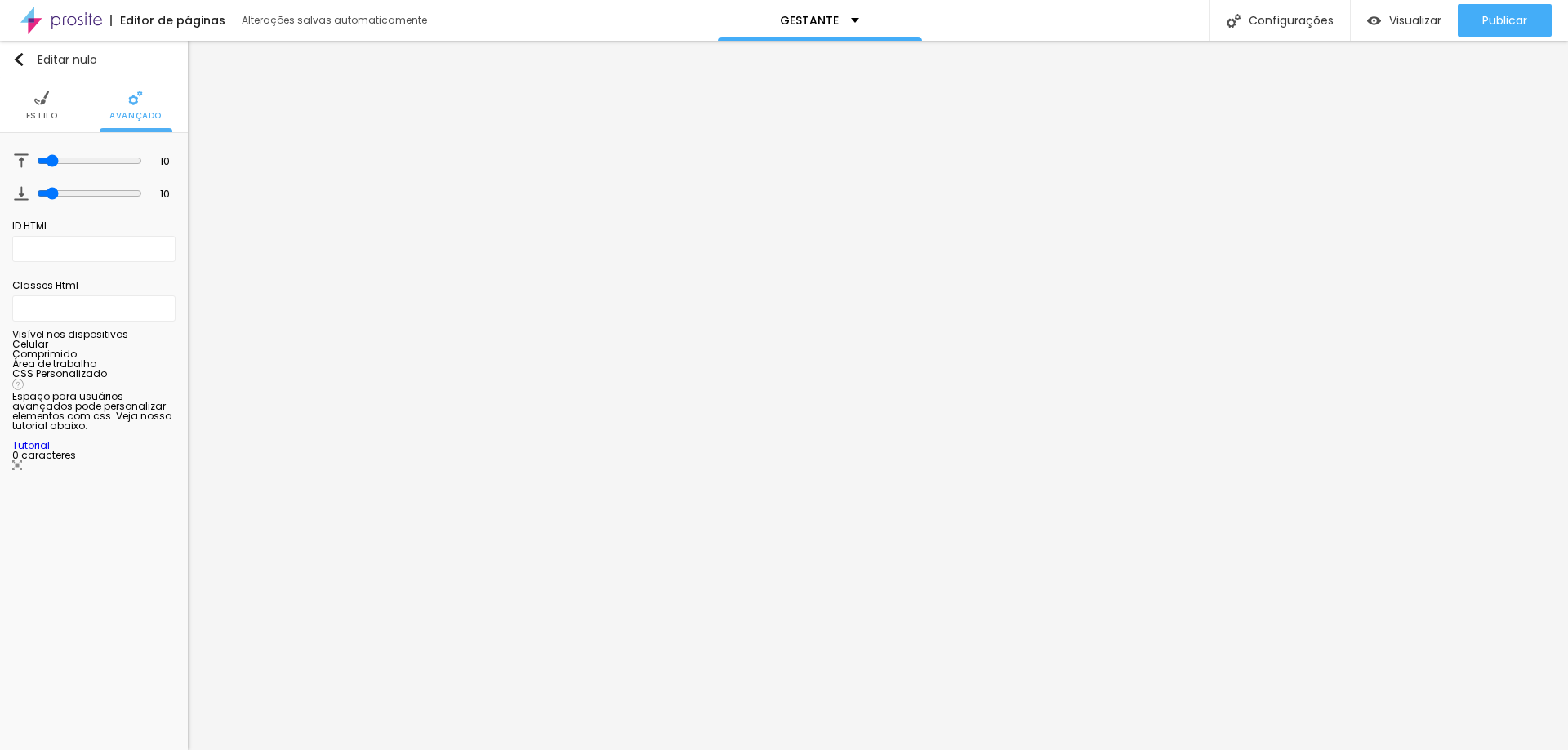
click at [41, 104] on img at bounding box center [41, 98] width 15 height 15
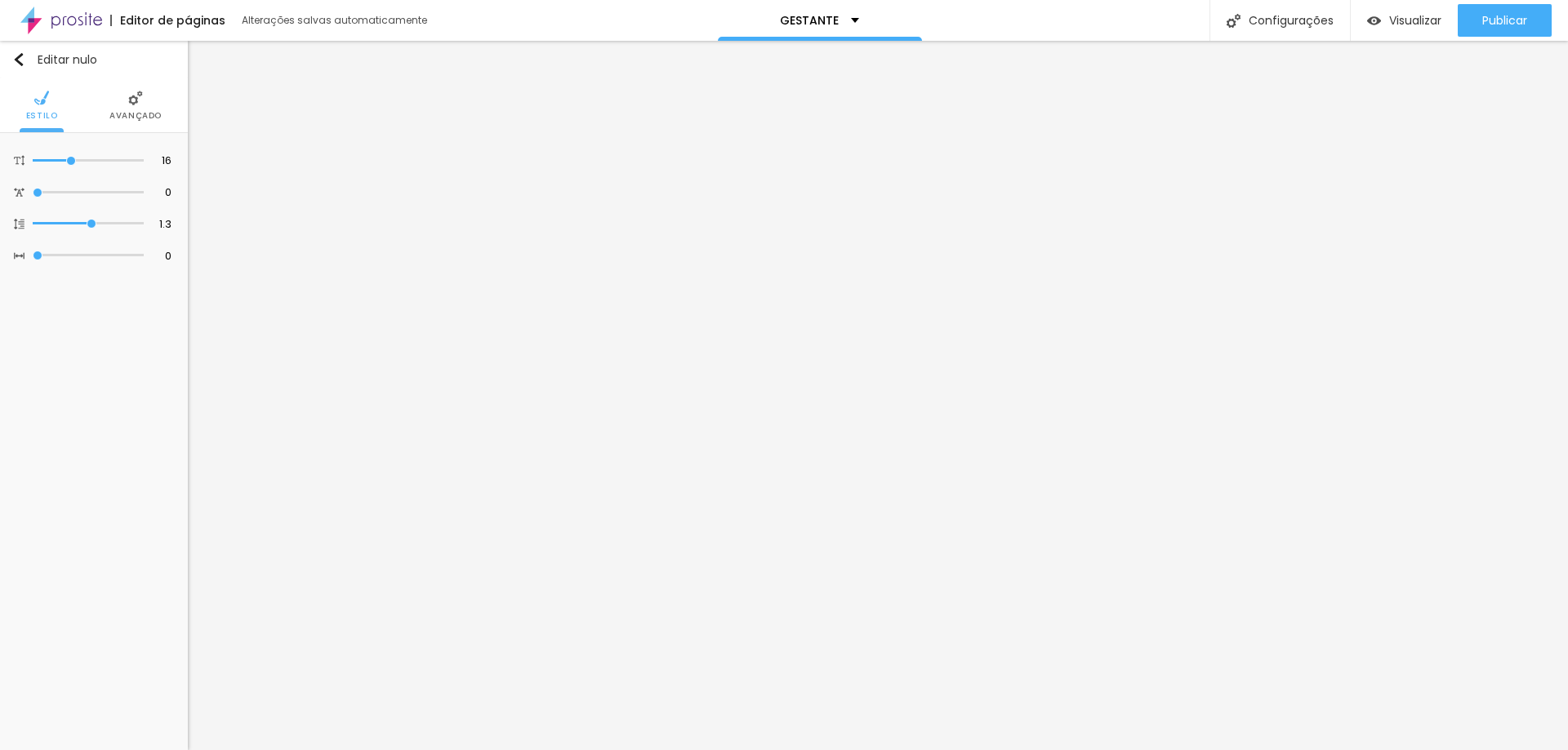
click at [112, 100] on li "Avançado" at bounding box center [135, 105] width 52 height 54
click at [122, 109] on li "Avançado" at bounding box center [135, 105] width 52 height 54
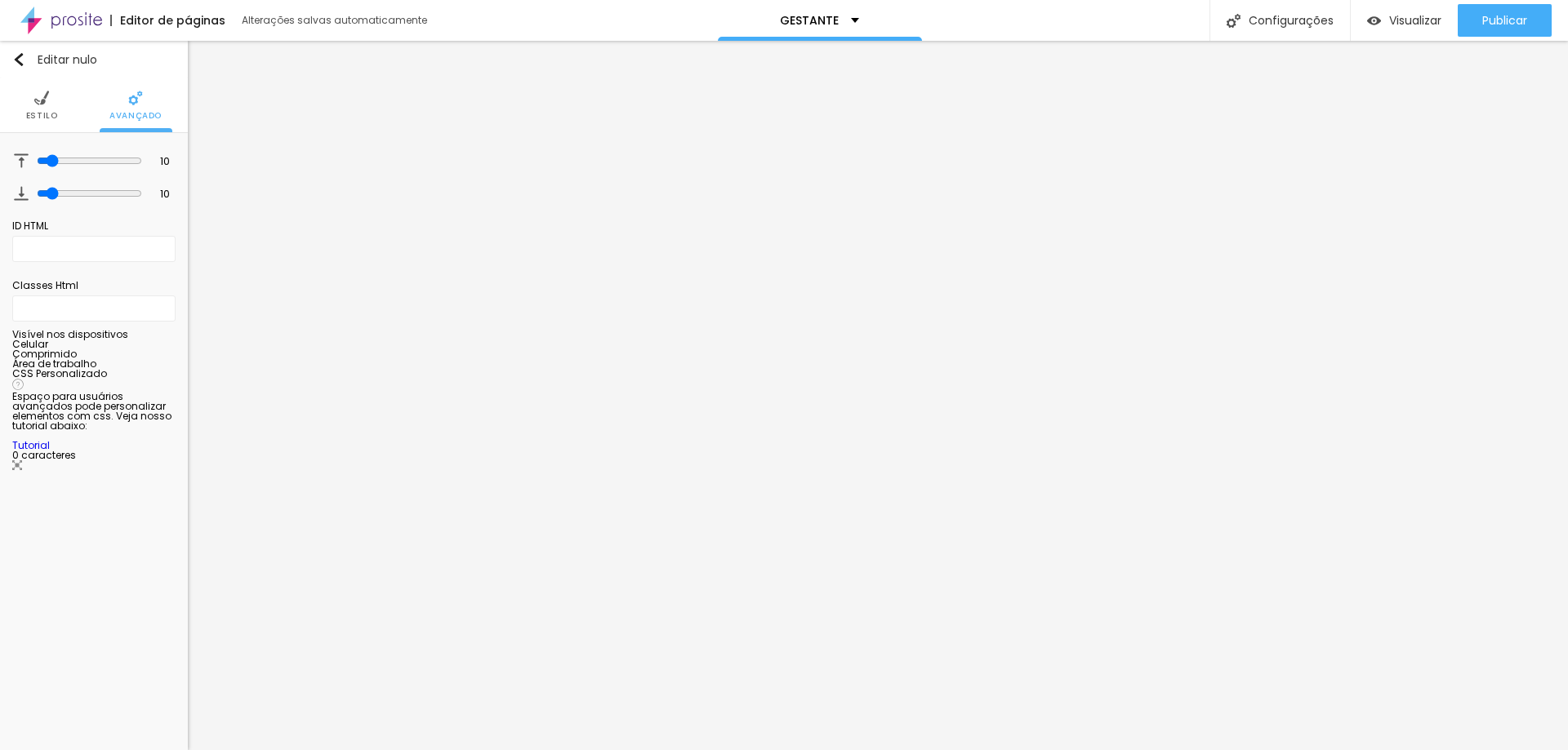
click at [50, 111] on font "Estilo" at bounding box center [42, 115] width 32 height 13
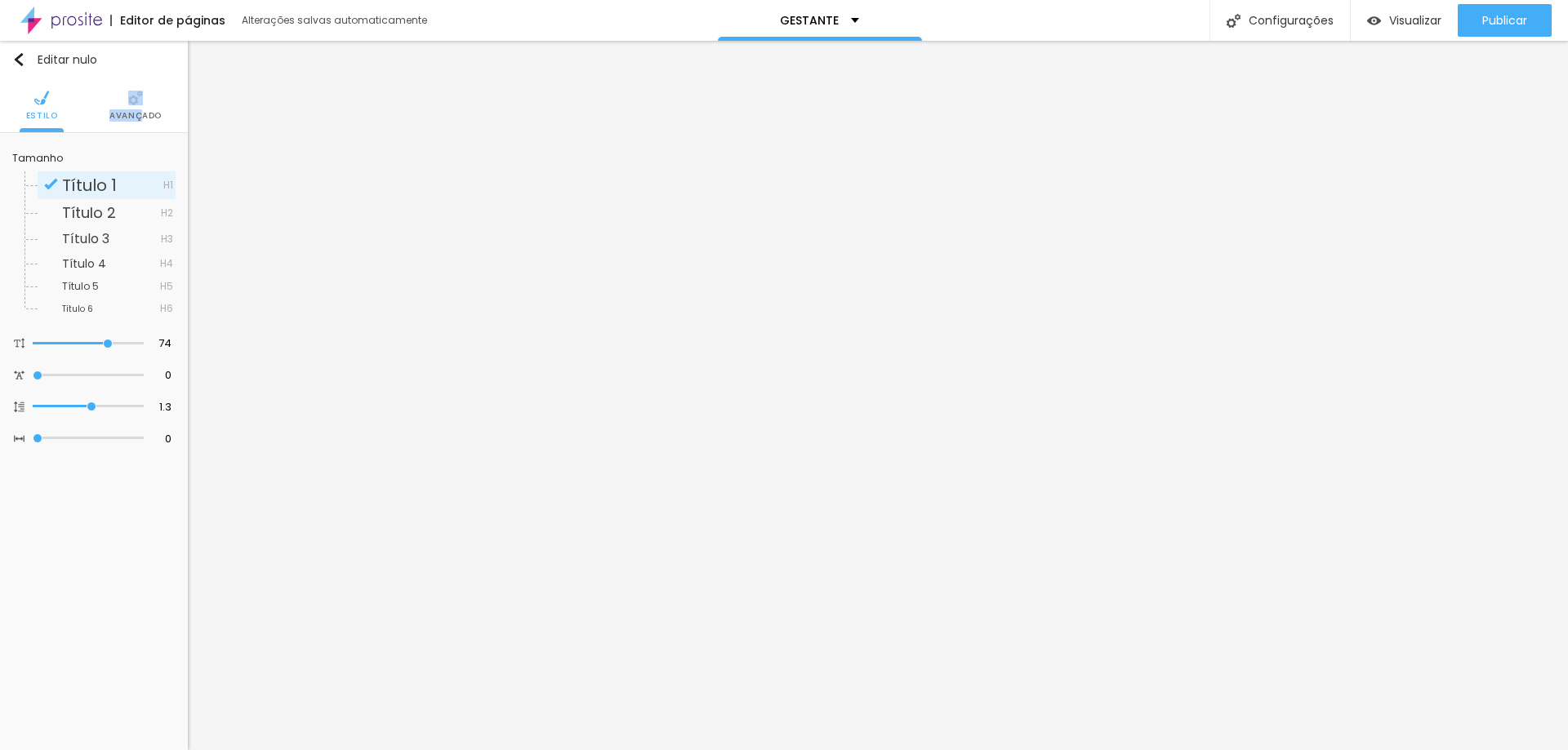
click at [141, 108] on li "Avançado" at bounding box center [135, 105] width 52 height 54
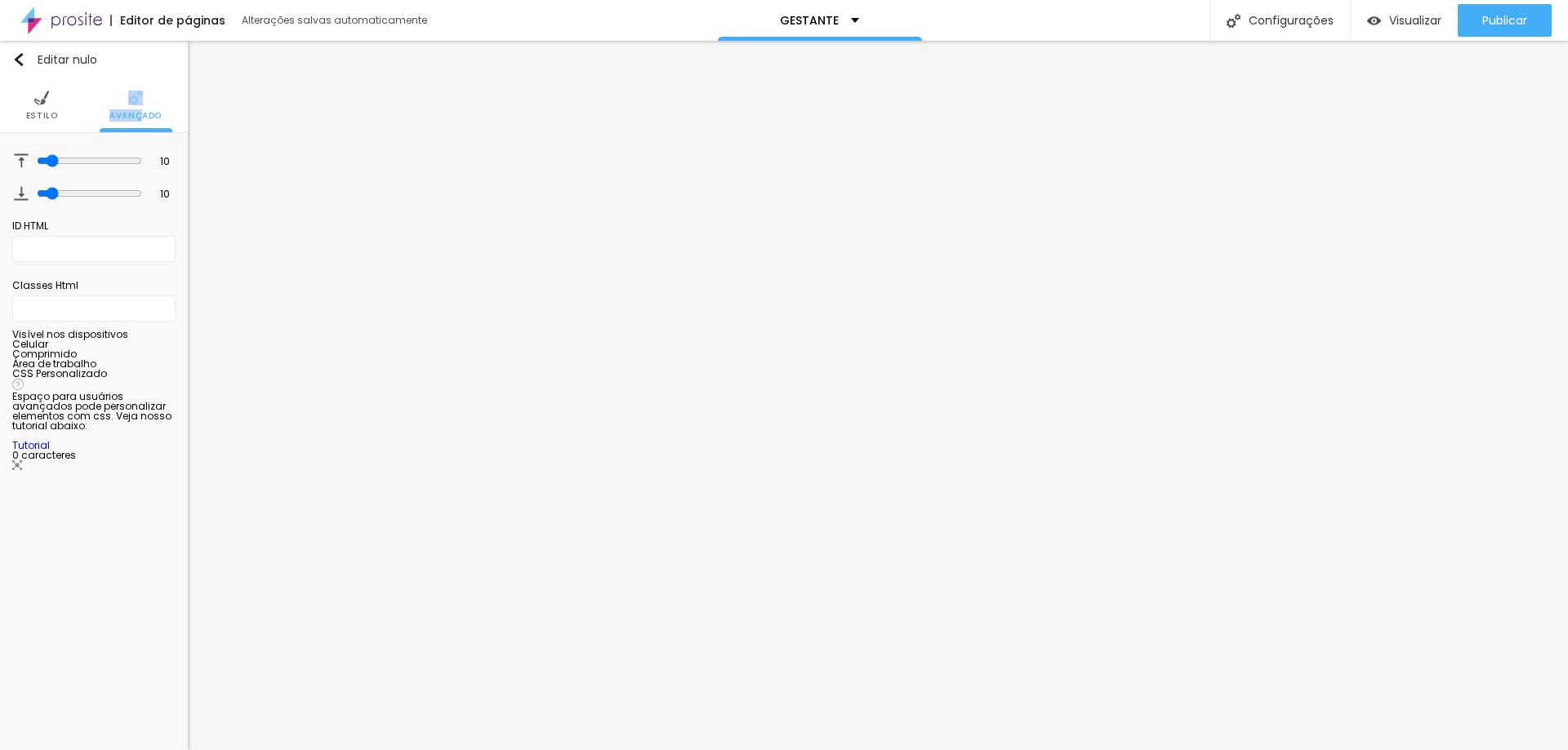
click at [42, 100] on img at bounding box center [41, 98] width 15 height 15
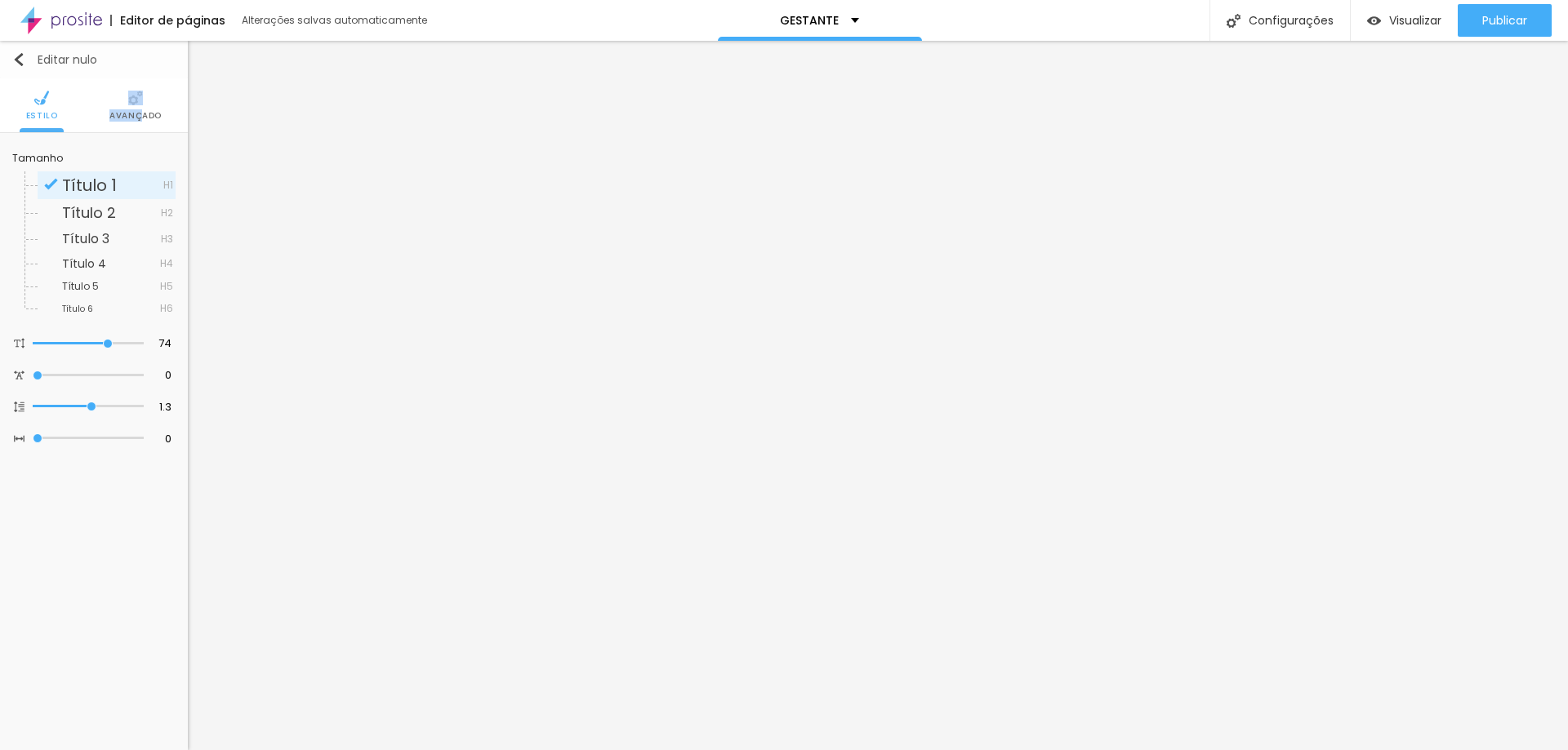
click at [23, 64] on img "button" at bounding box center [19, 59] width 13 height 13
click at [18, 65] on img "button" at bounding box center [19, 59] width 13 height 13
click at [1505, 23] on font "Publicar" at bounding box center [1504, 21] width 45 height 17
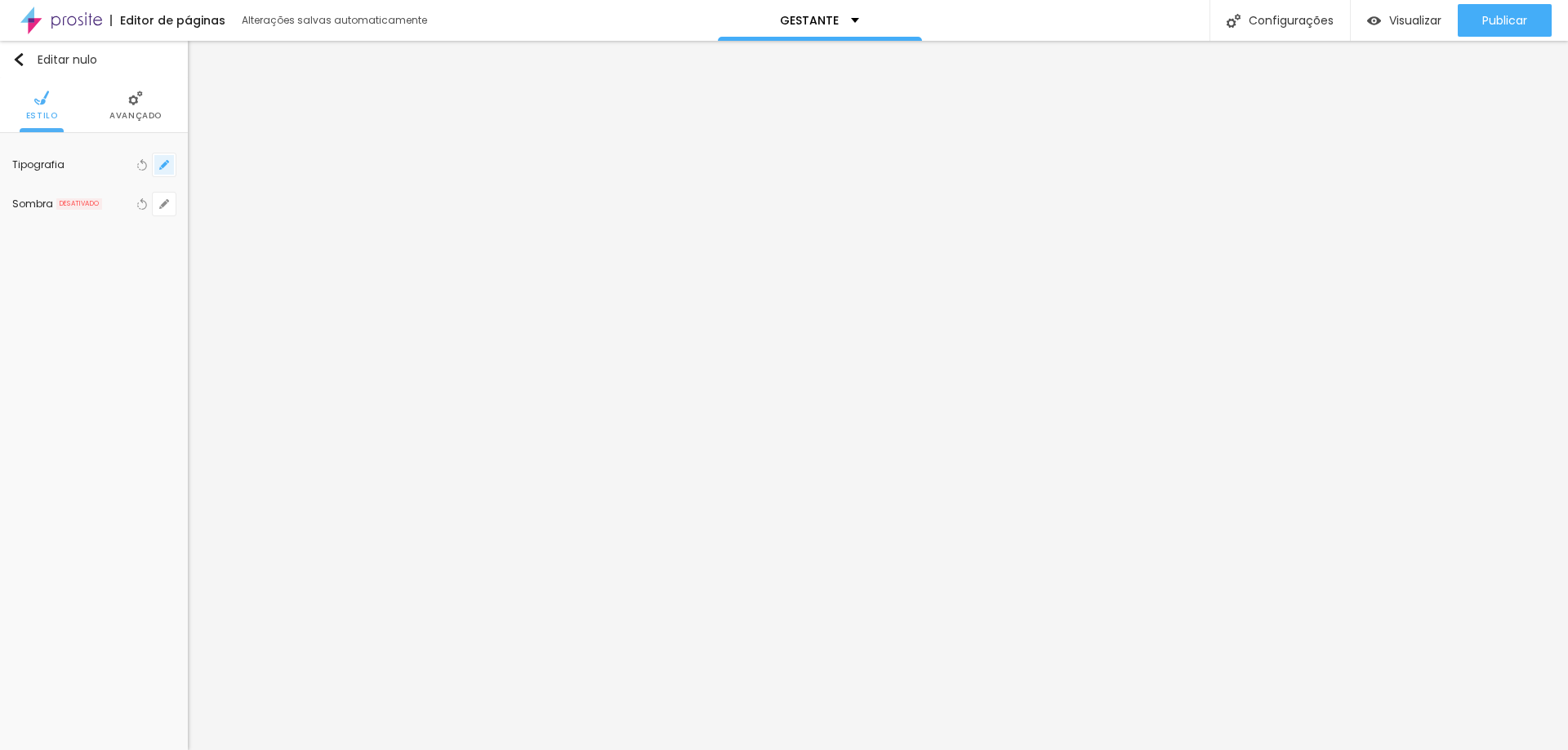
click at [163, 164] on icon "button" at bounding box center [163, 164] width 7 height 7
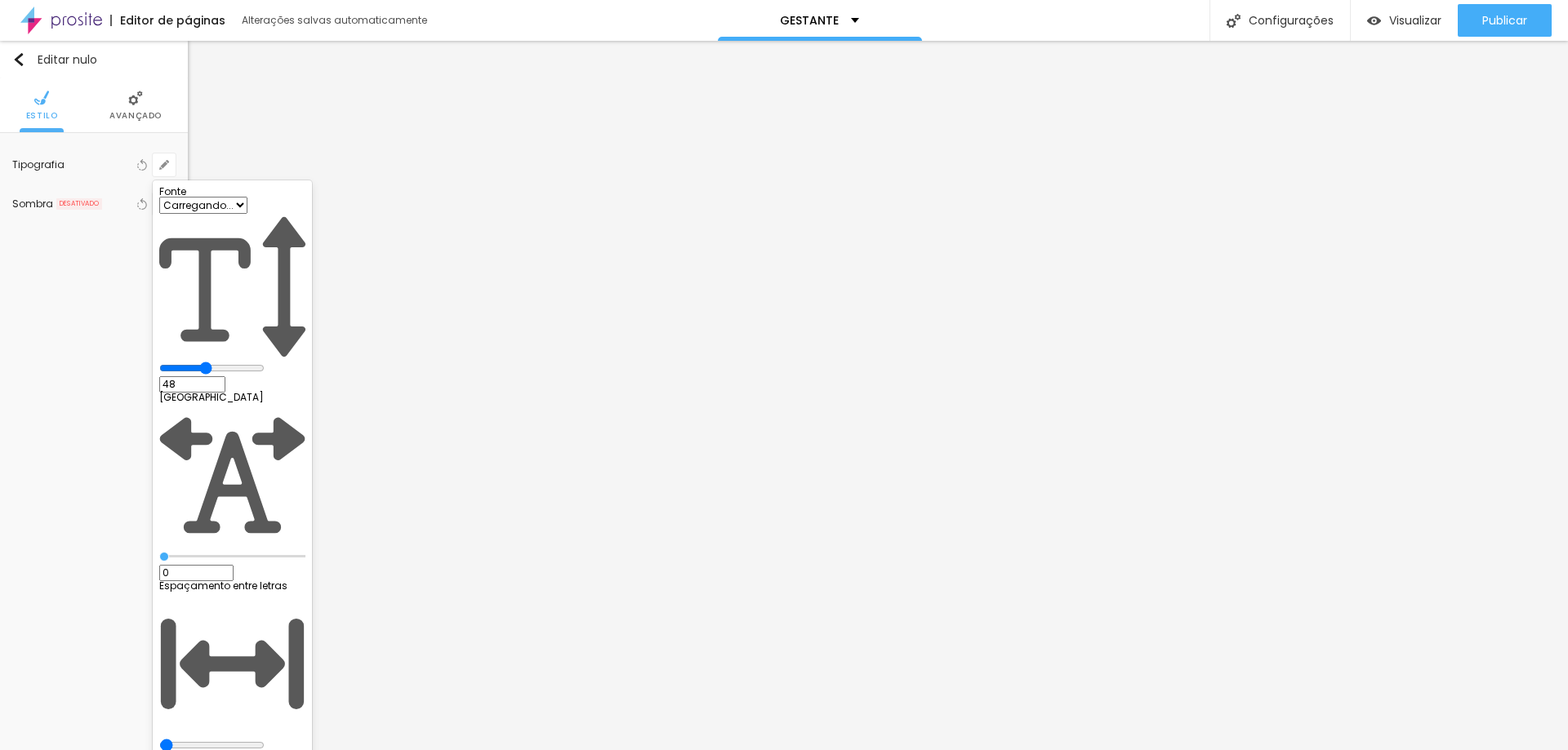
type input "1"
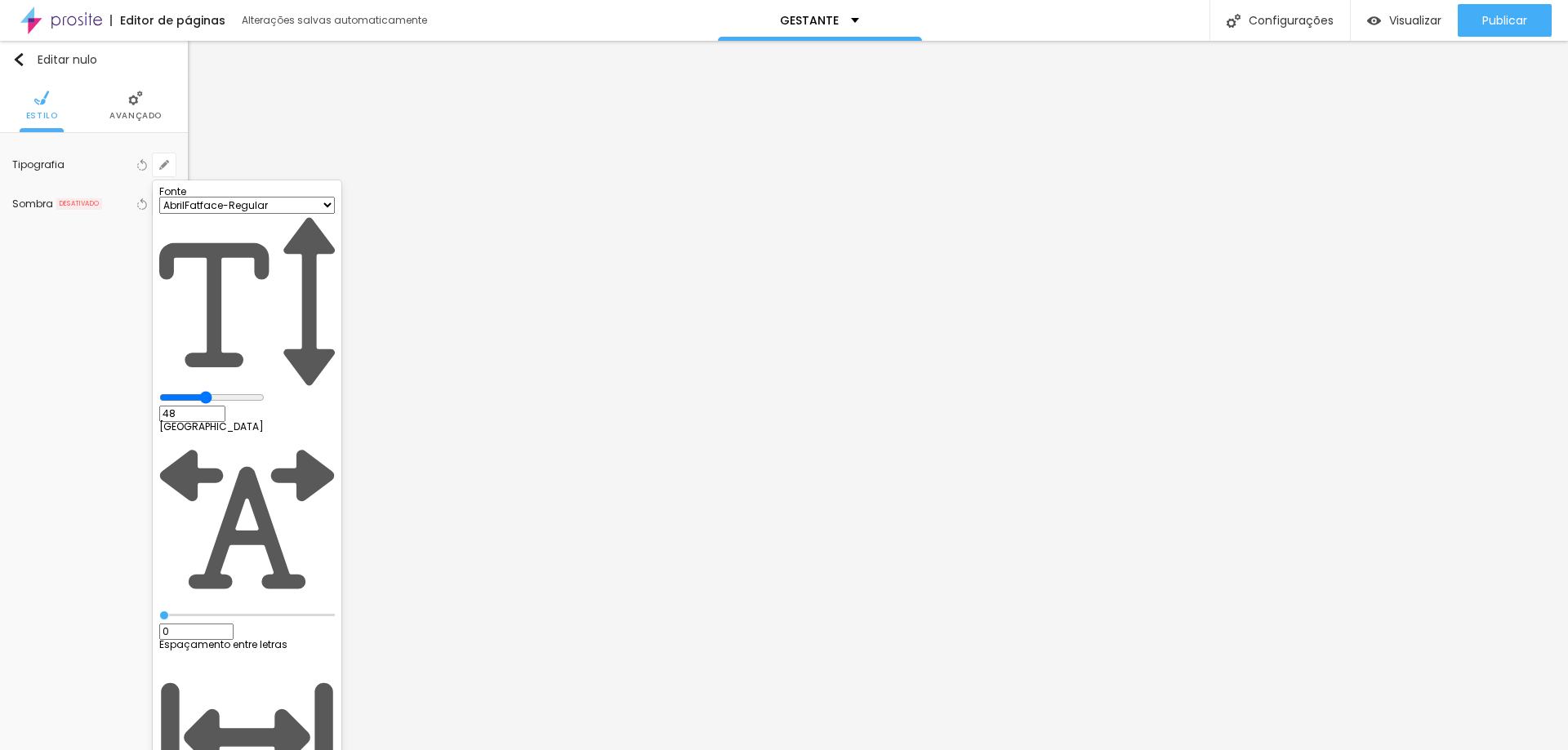
drag, startPoint x: 247, startPoint y: 272, endPoint x: 235, endPoint y: 277, distance: 13.0
click at [235, 391] on div at bounding box center [246, 398] width 175 height 15
type input "43"
type input "1"
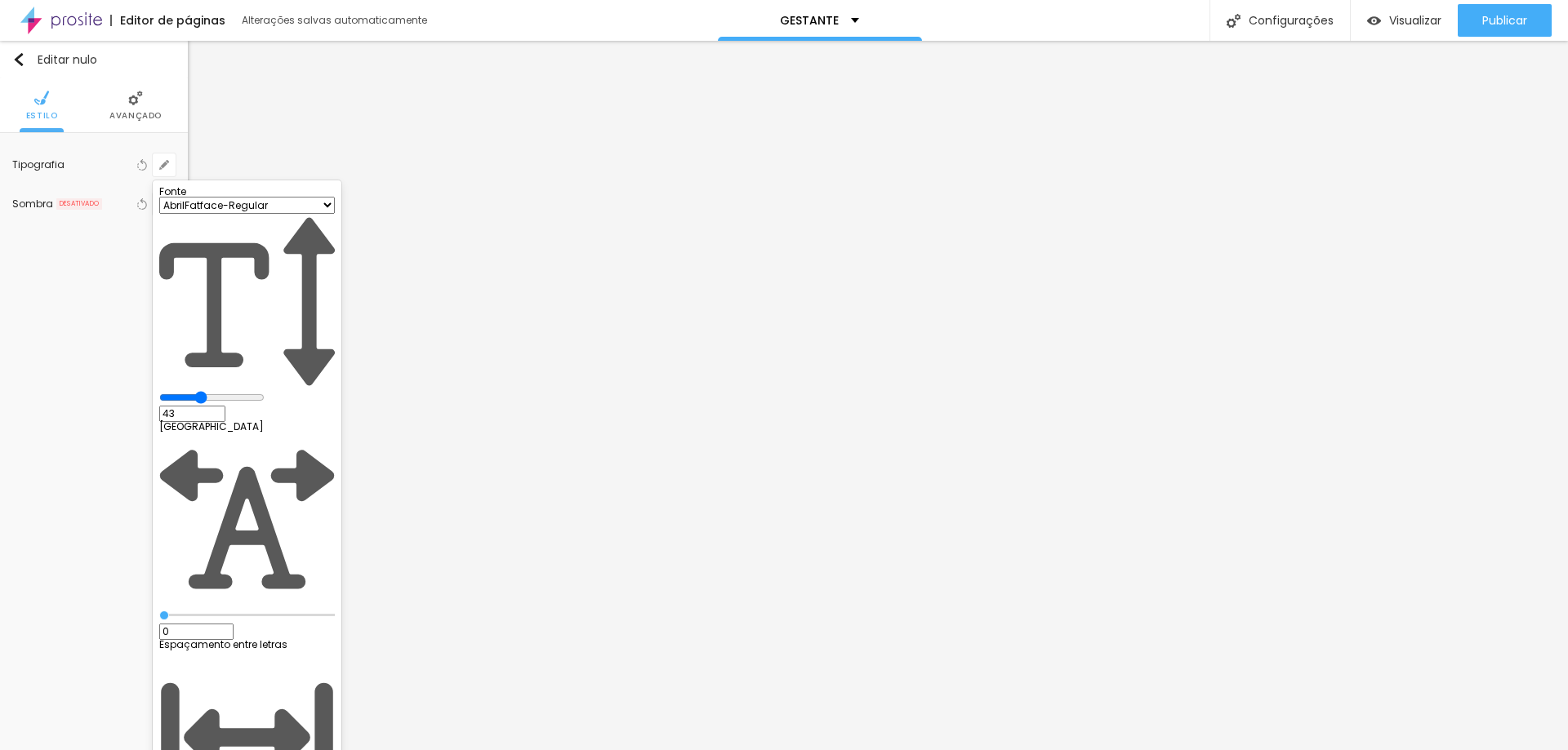
type input "39"
type input "1"
type input "37"
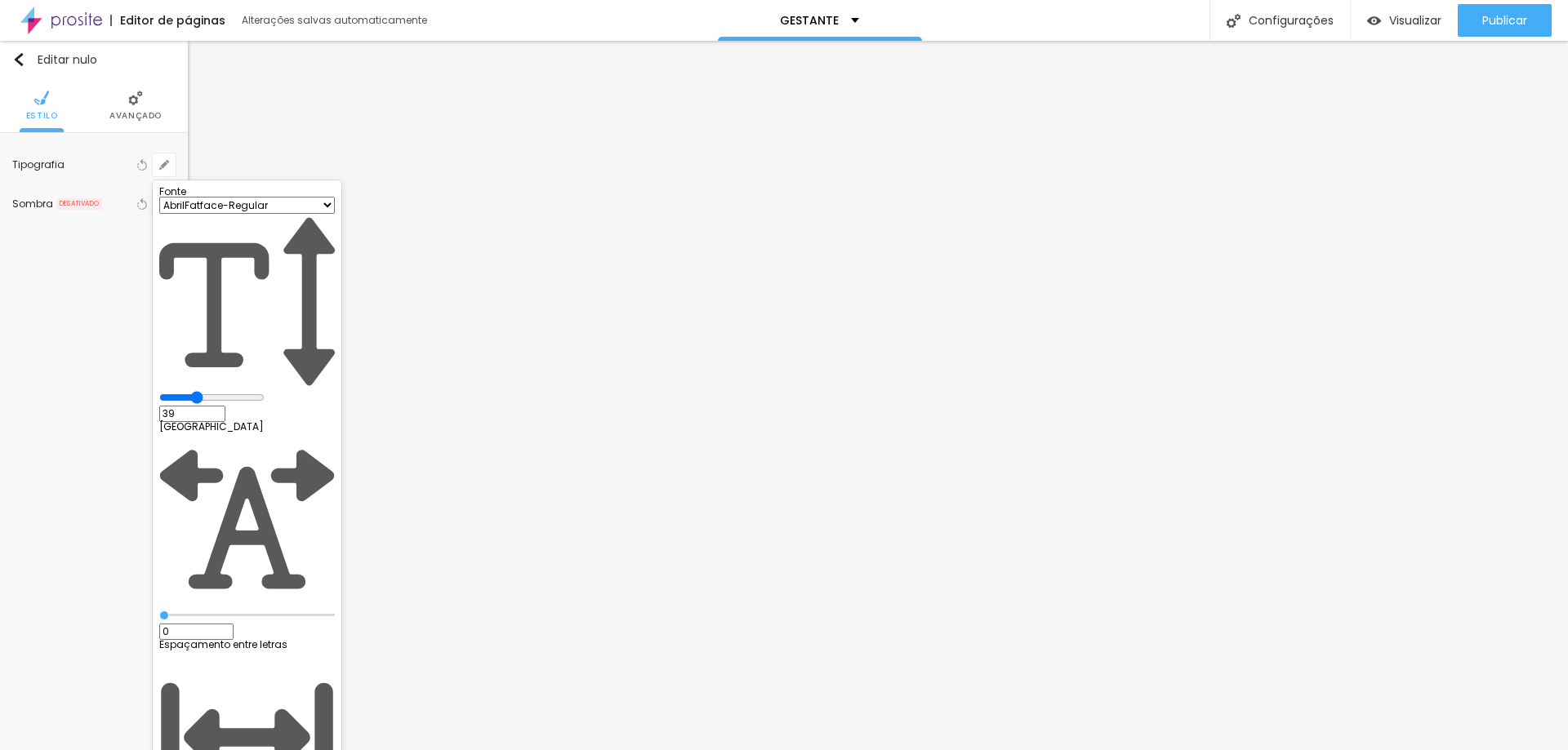
type input "1"
type input "36"
type input "1"
drag, startPoint x: 257, startPoint y: 277, endPoint x: 246, endPoint y: 276, distance: 11.0
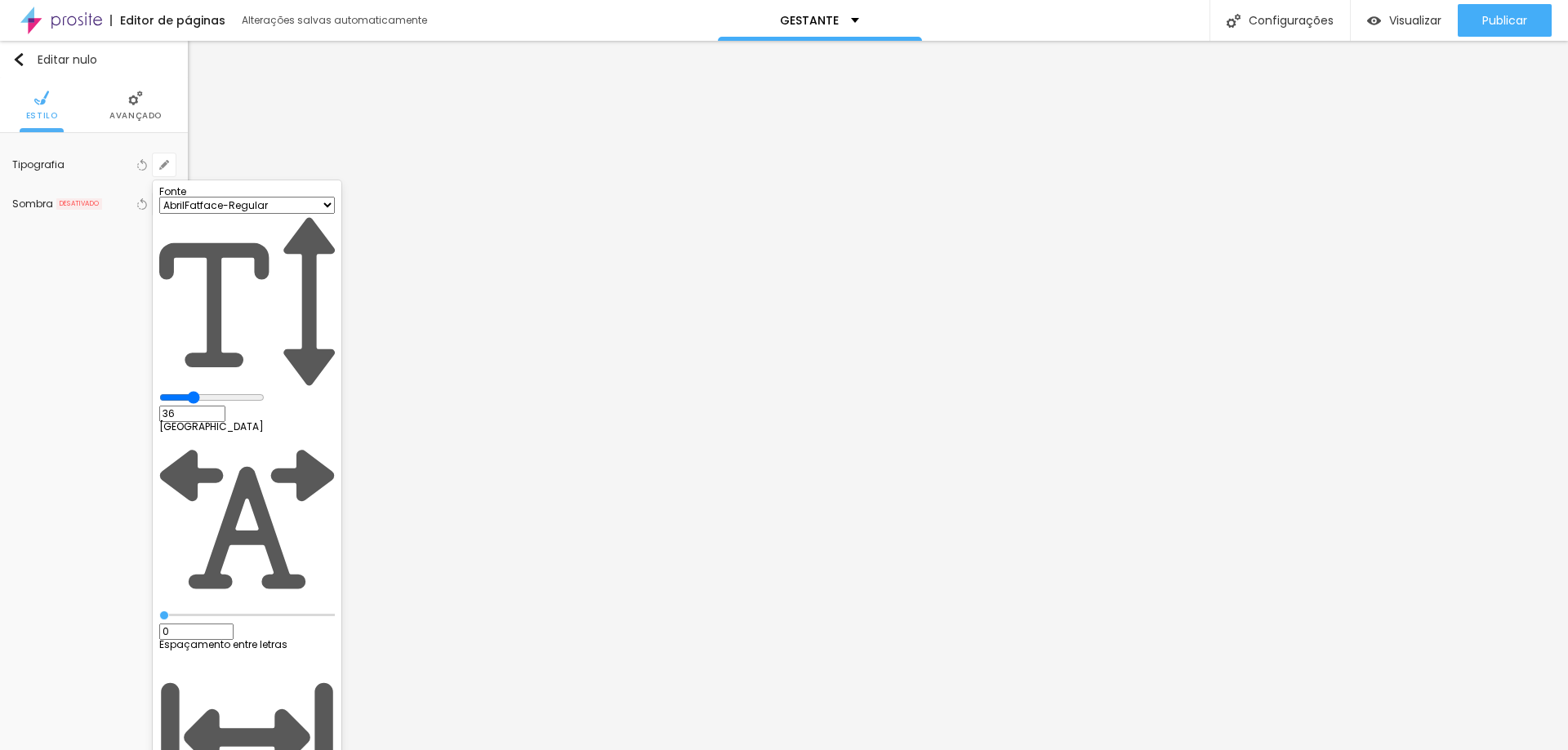
type input "36"
click at [246, 391] on input "range" at bounding box center [212, 397] width 106 height 13
click at [565, 345] on div at bounding box center [784, 375] width 1568 height 750
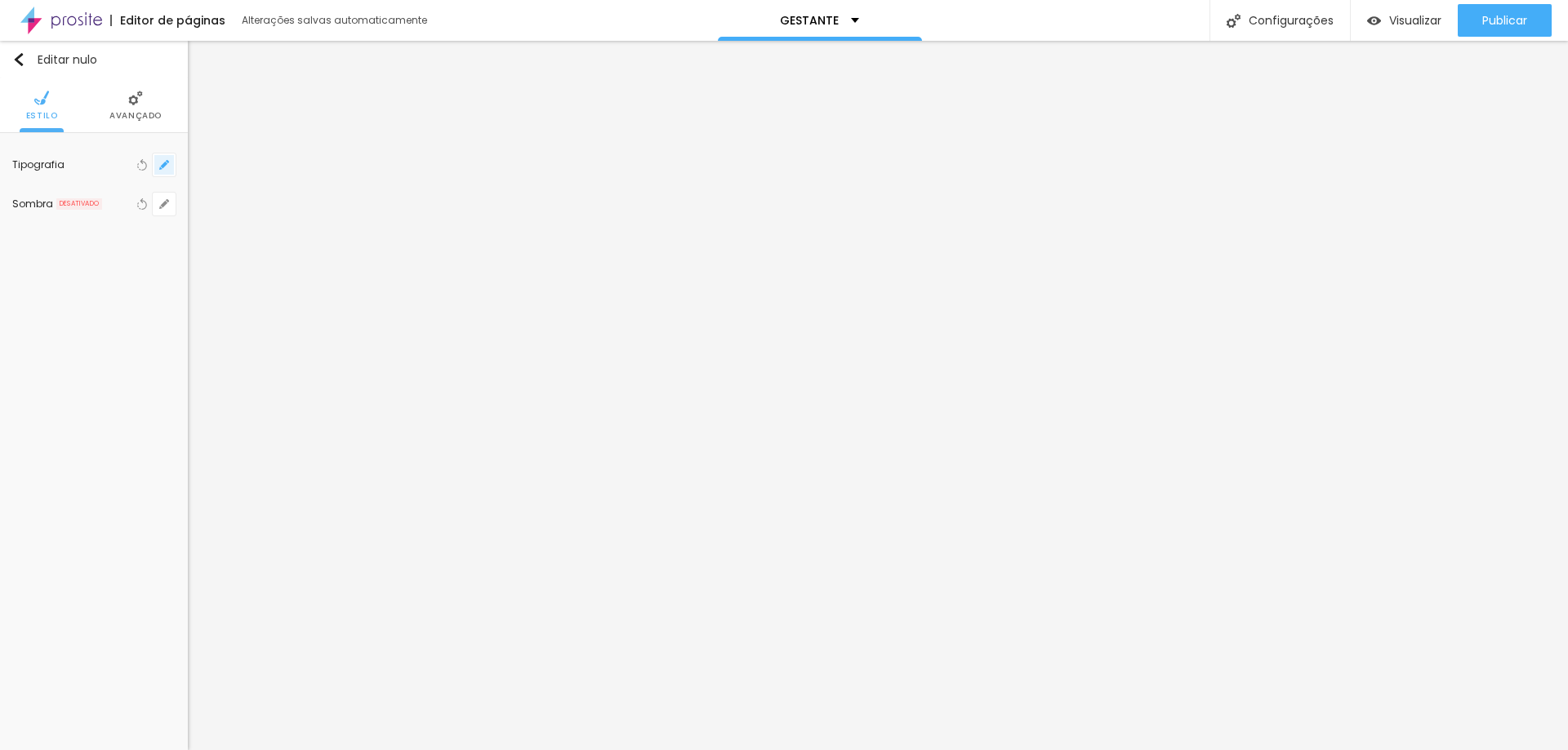
click at [158, 163] on button "button" at bounding box center [163, 164] width 22 height 22
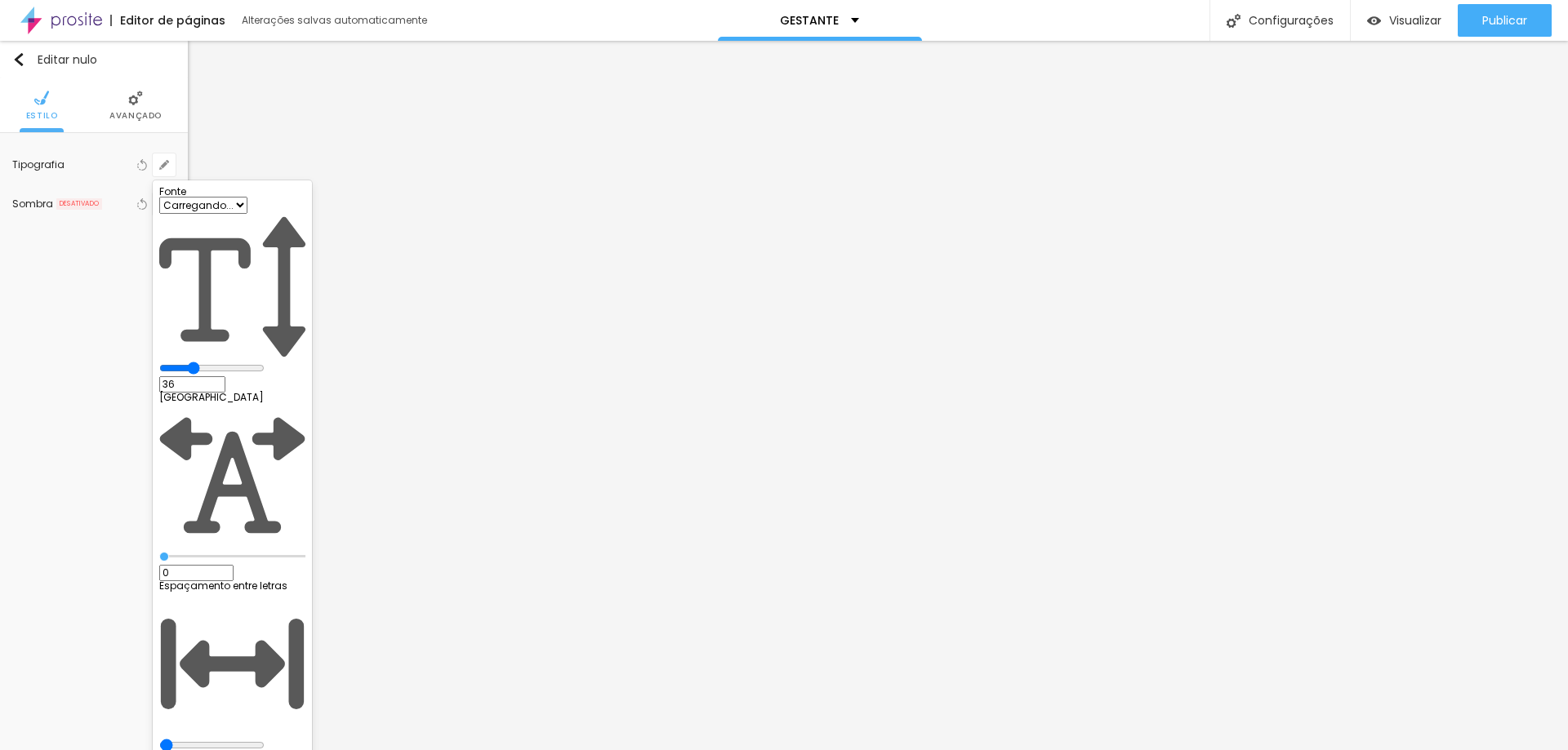
type input "1"
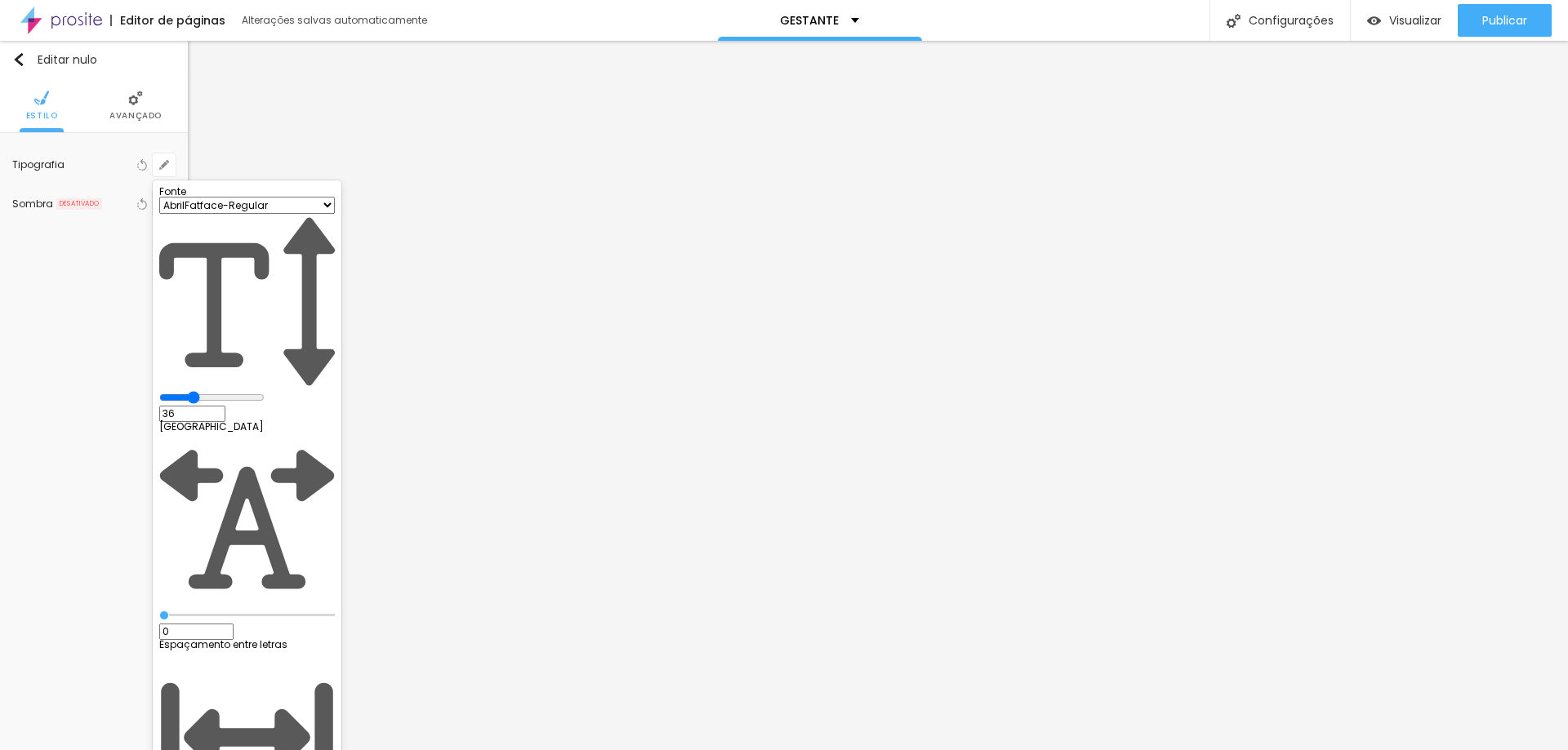
type input "28"
type input "1"
type input "26"
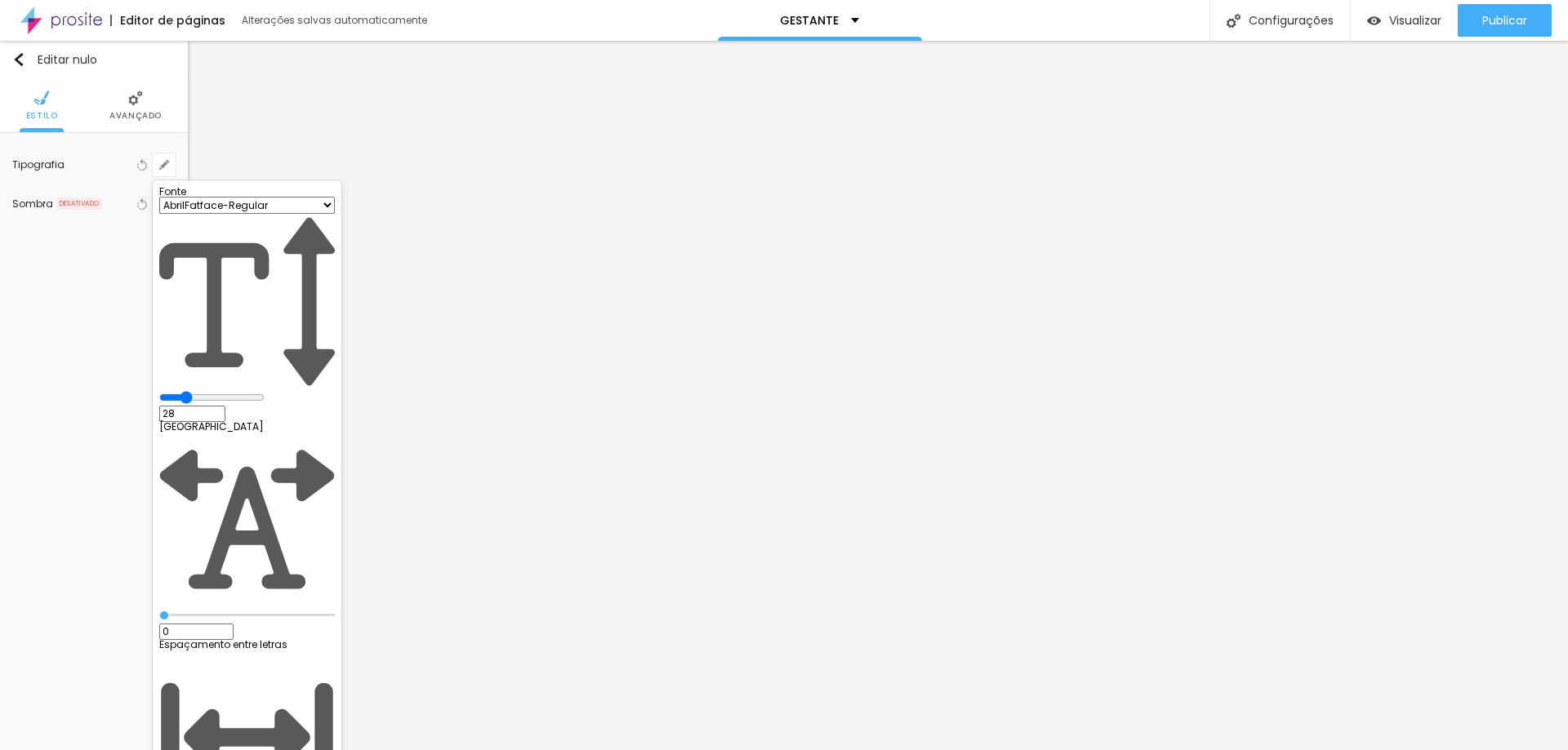
type input "1"
type input "25"
type input "1"
type input "24"
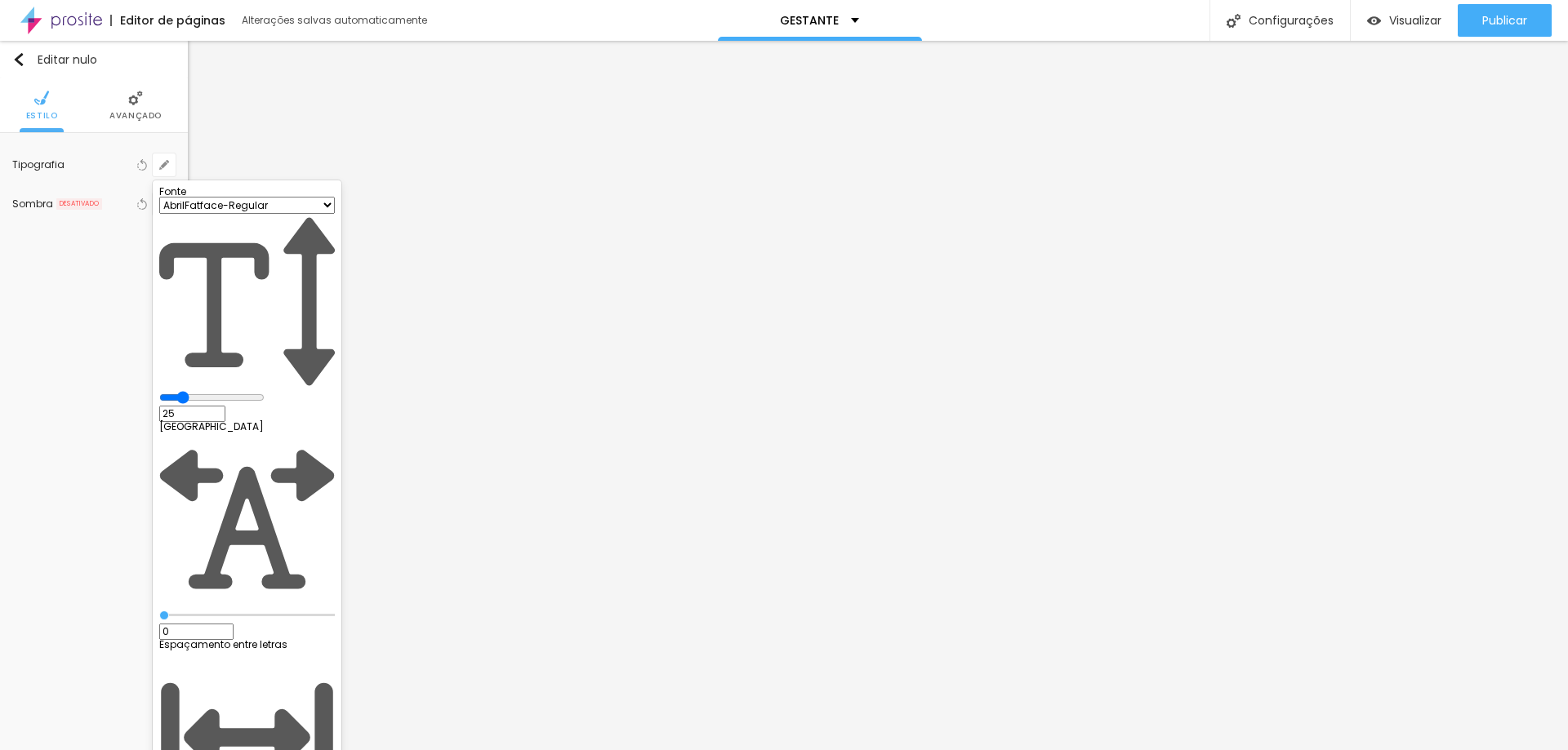
type input "24"
type input "1"
drag, startPoint x: 242, startPoint y: 279, endPoint x: 231, endPoint y: 282, distance: 11.4
type input "24"
click at [231, 391] on input "range" at bounding box center [212, 397] width 106 height 13
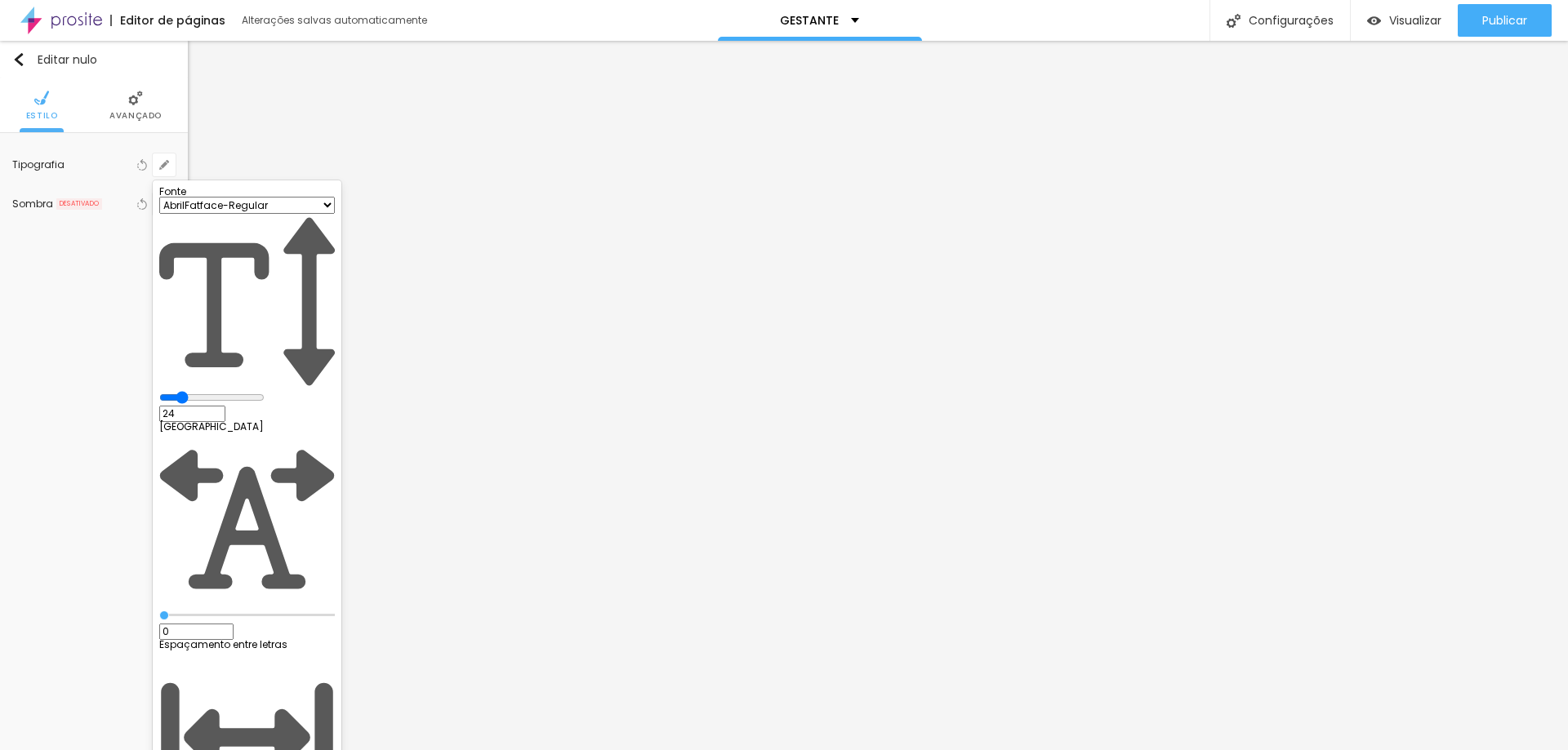
click at [865, 273] on div at bounding box center [784, 375] width 1568 height 750
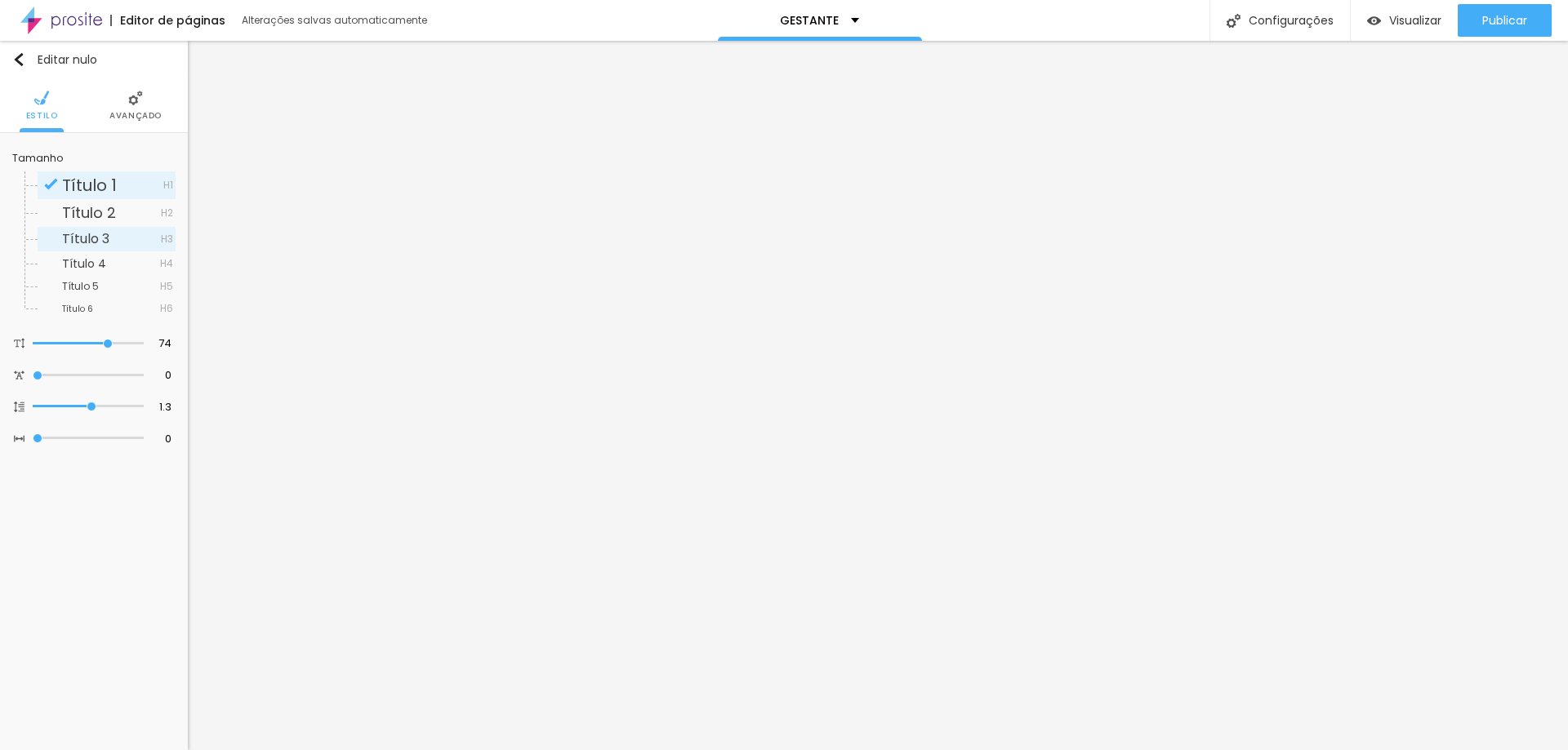
click at [117, 241] on span "Título 3" at bounding box center [111, 239] width 99 height 13
click at [107, 259] on span "Título 4" at bounding box center [111, 264] width 98 height 12
click at [105, 282] on span "Título 5" at bounding box center [111, 287] width 98 height 10
click at [107, 309] on span "Título 6" at bounding box center [111, 309] width 98 height 10
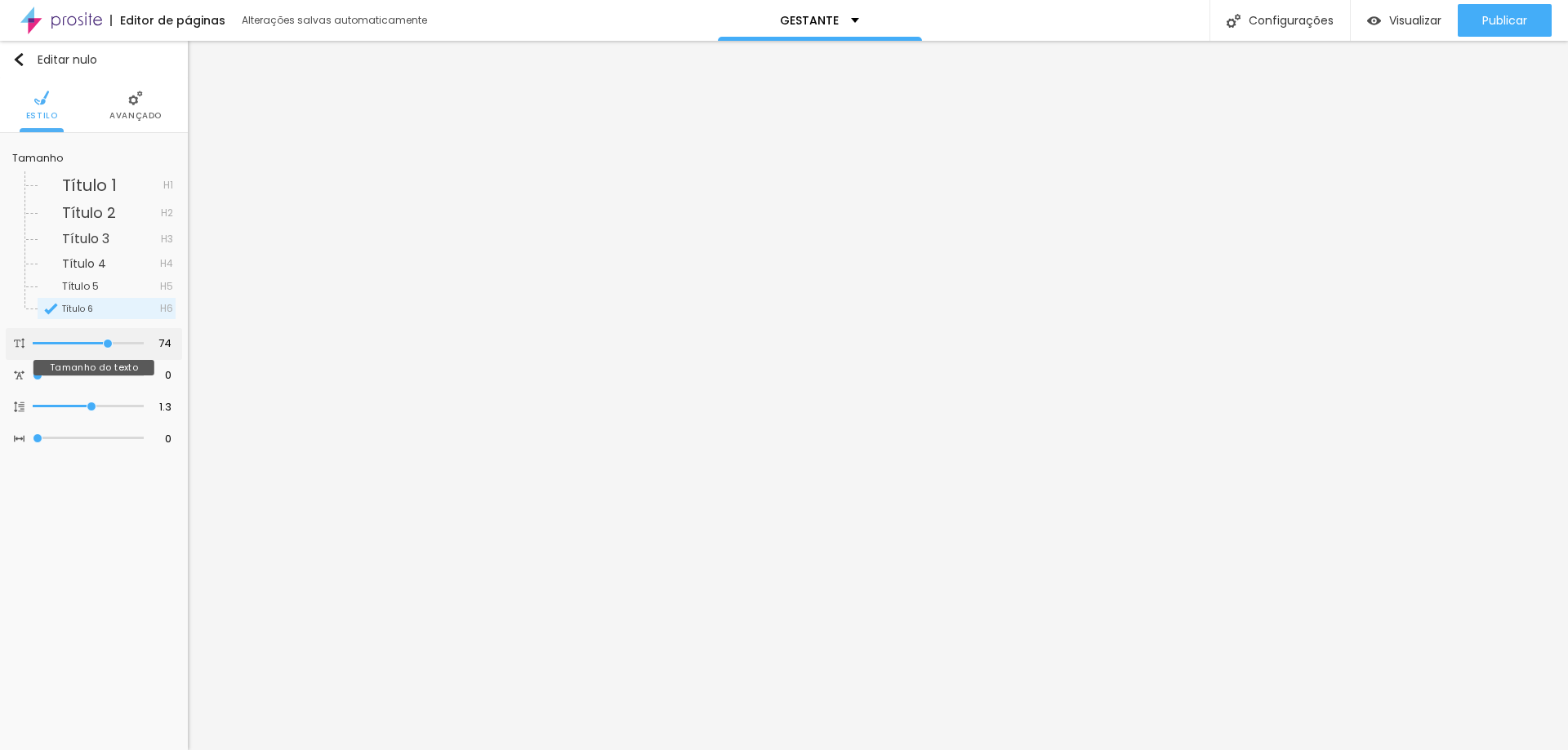
type input "70"
type input "65"
type input "64"
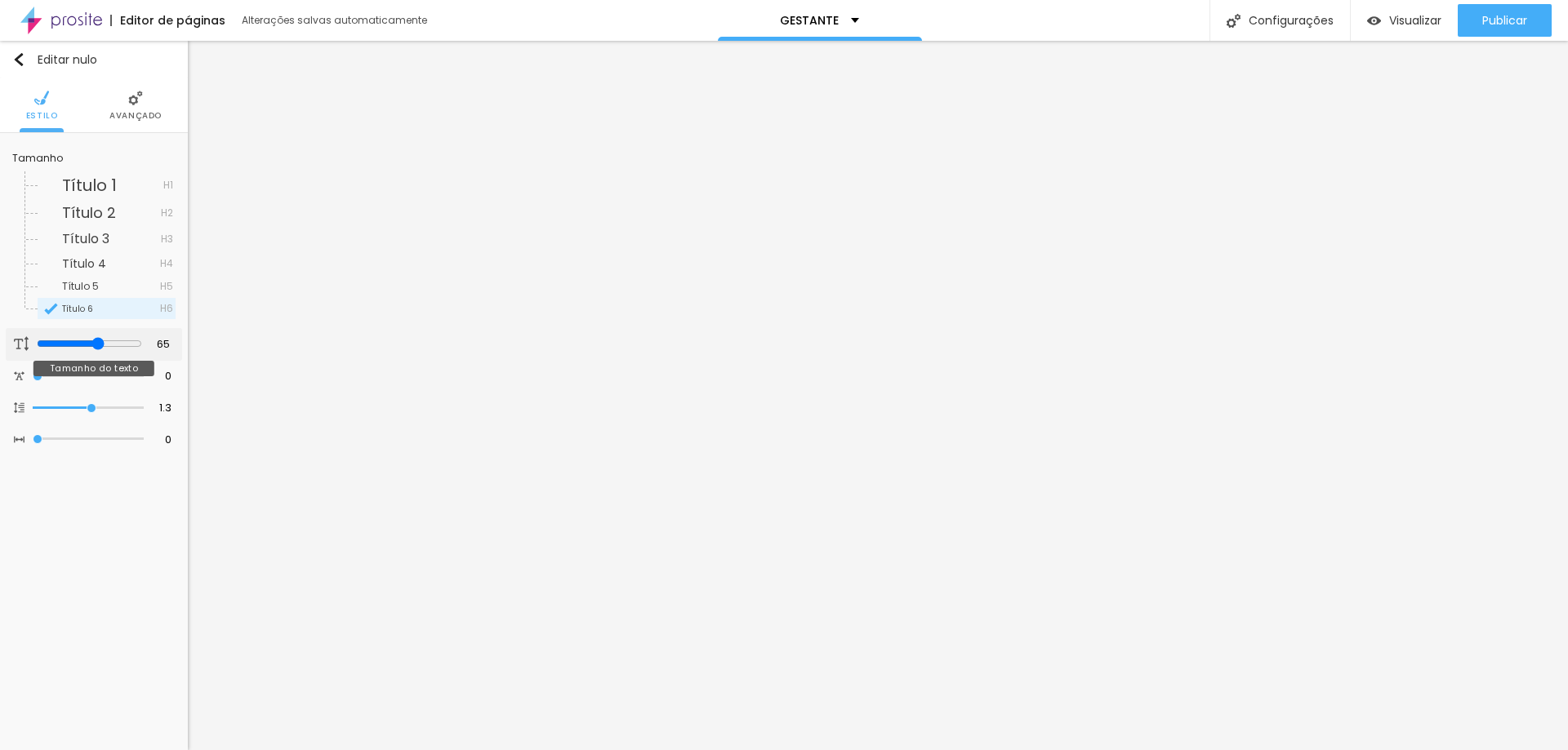
type input "64"
type input "61"
type input "58"
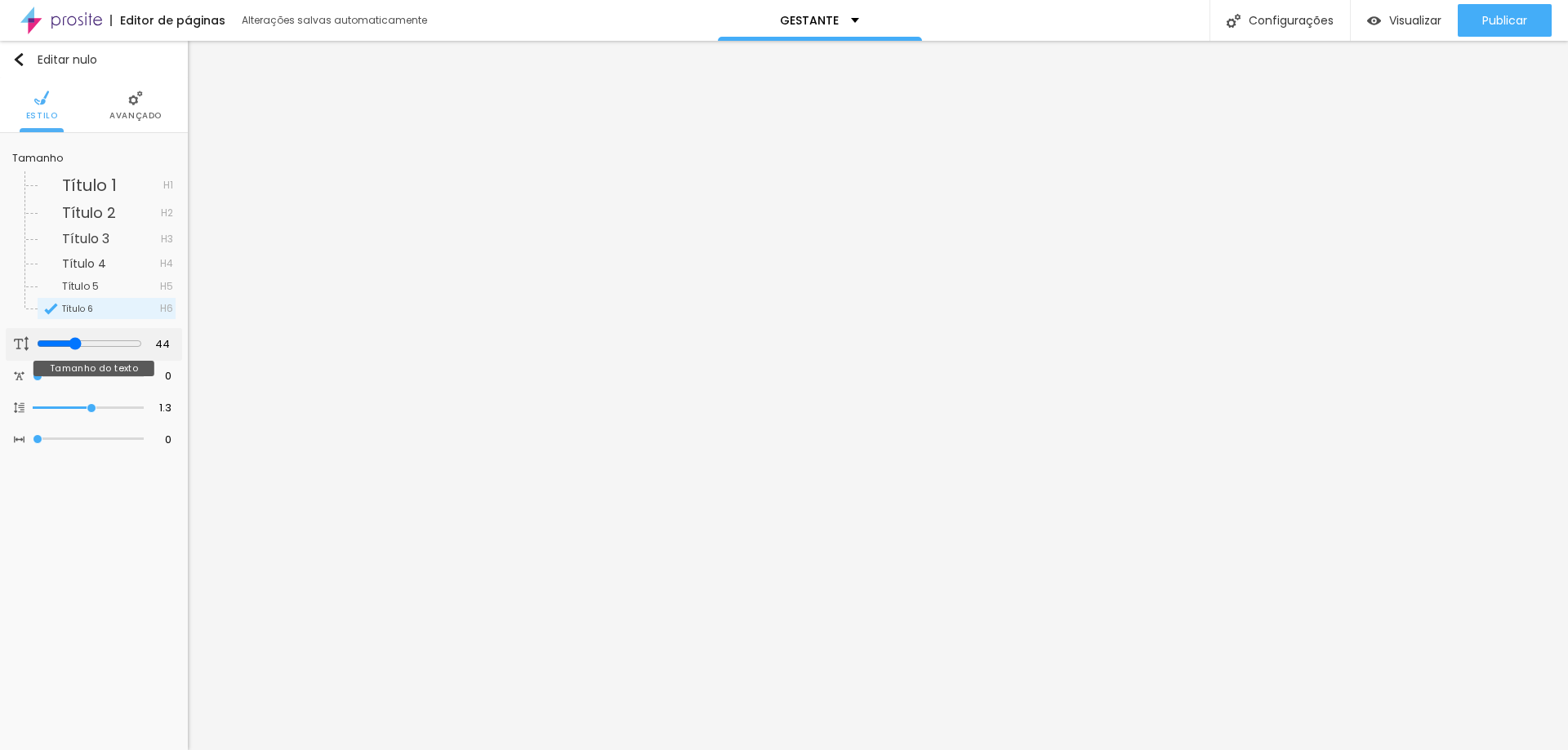
drag, startPoint x: 97, startPoint y: 345, endPoint x: 72, endPoint y: 345, distance: 25.0
click at [72, 345] on input "range" at bounding box center [90, 343] width 106 height 13
click at [143, 107] on li "Avançado" at bounding box center [135, 105] width 52 height 54
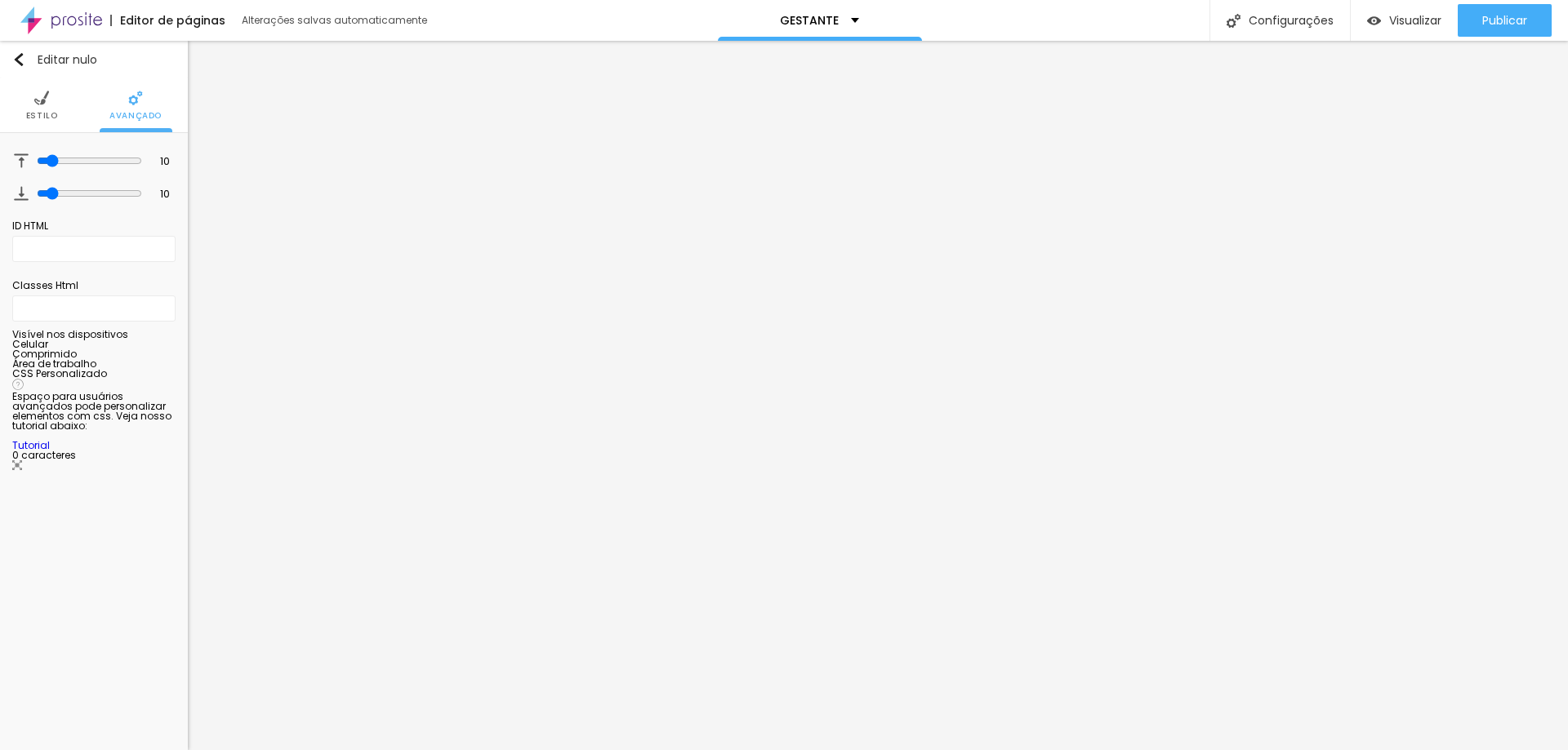
click at [39, 107] on li "Estilo" at bounding box center [42, 105] width 32 height 54
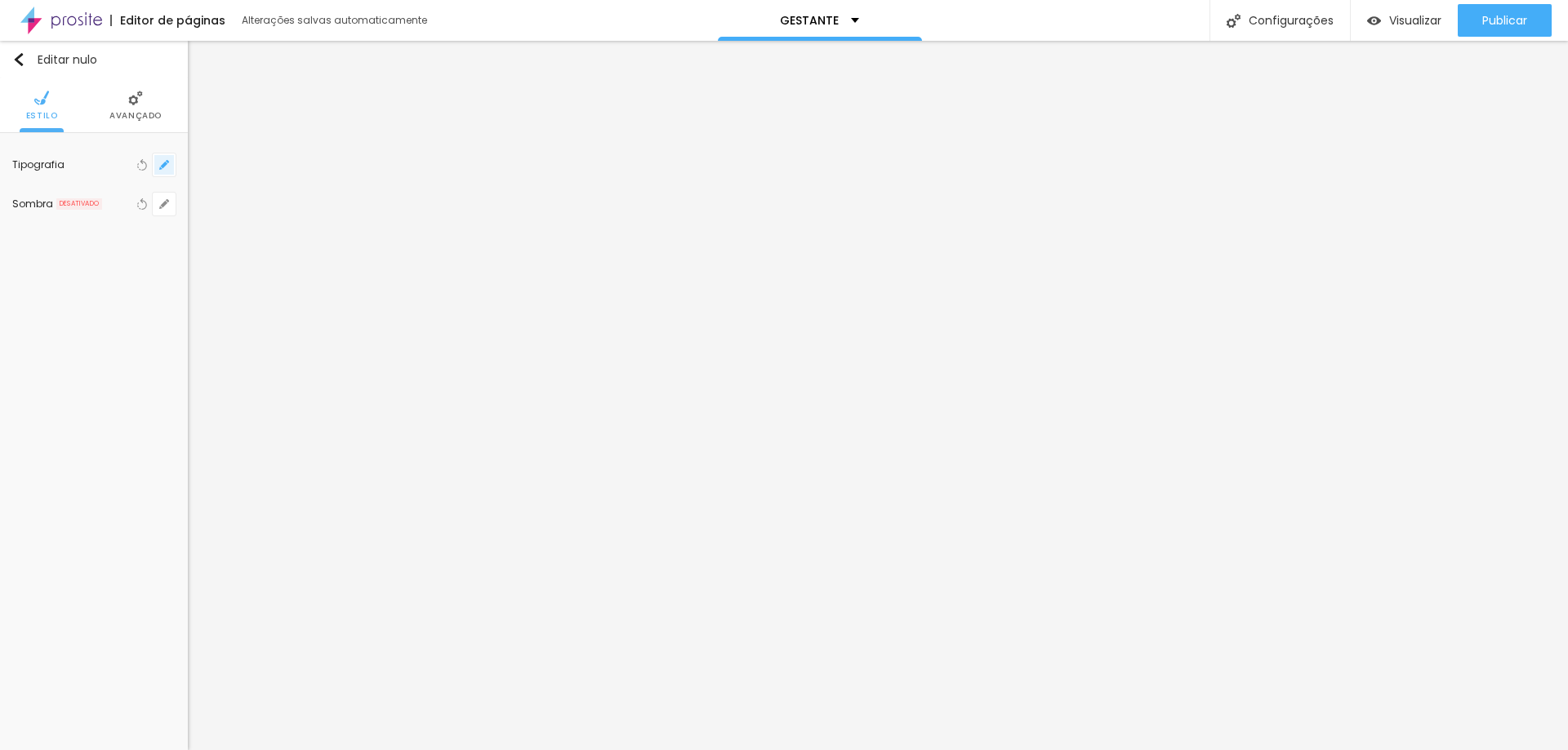
click at [154, 161] on button "button" at bounding box center [163, 164] width 22 height 22
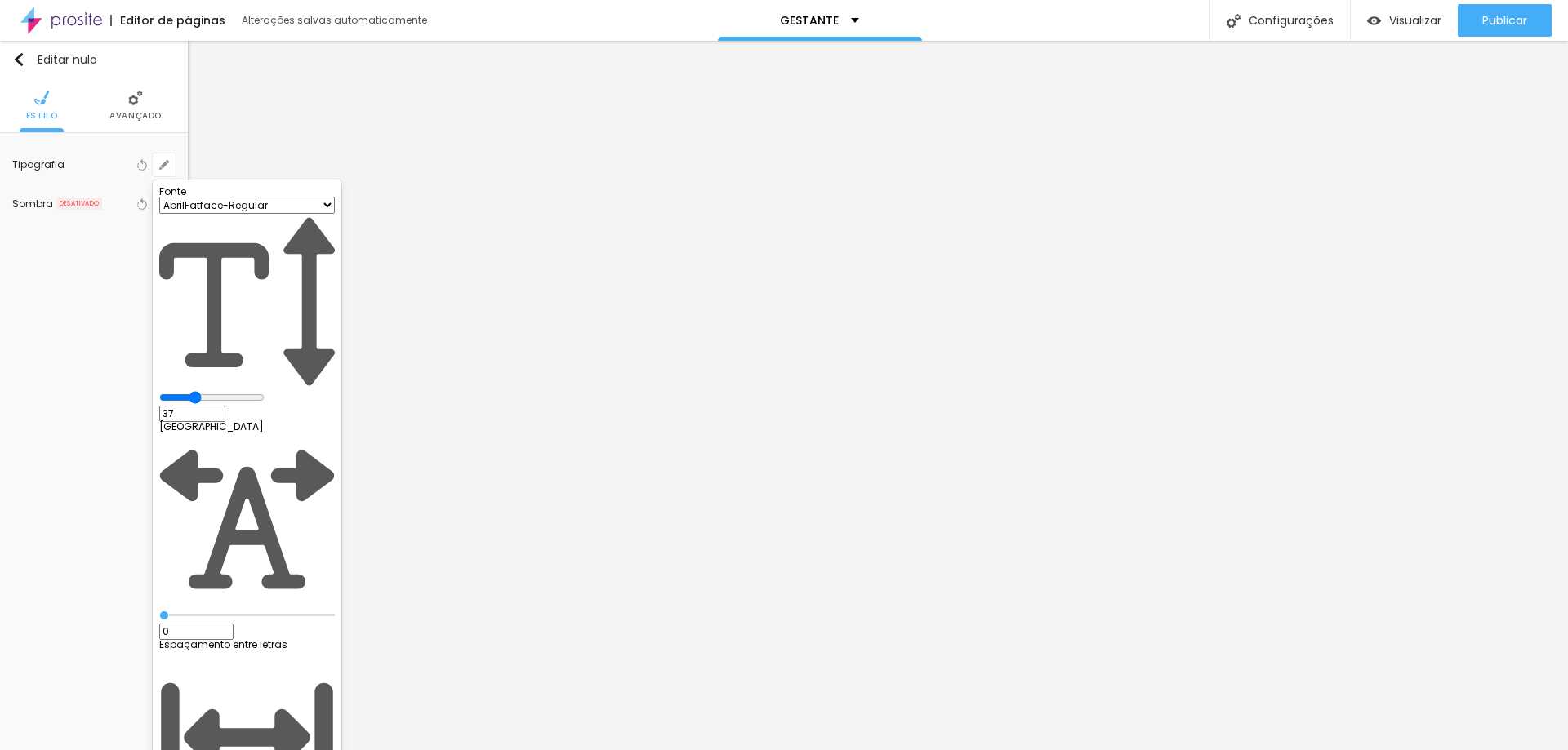
drag, startPoint x: 235, startPoint y: 279, endPoint x: 247, endPoint y: 281, distance: 12.2
click at [247, 391] on input "range" at bounding box center [212, 397] width 106 height 13
click at [757, 336] on div at bounding box center [784, 375] width 1568 height 750
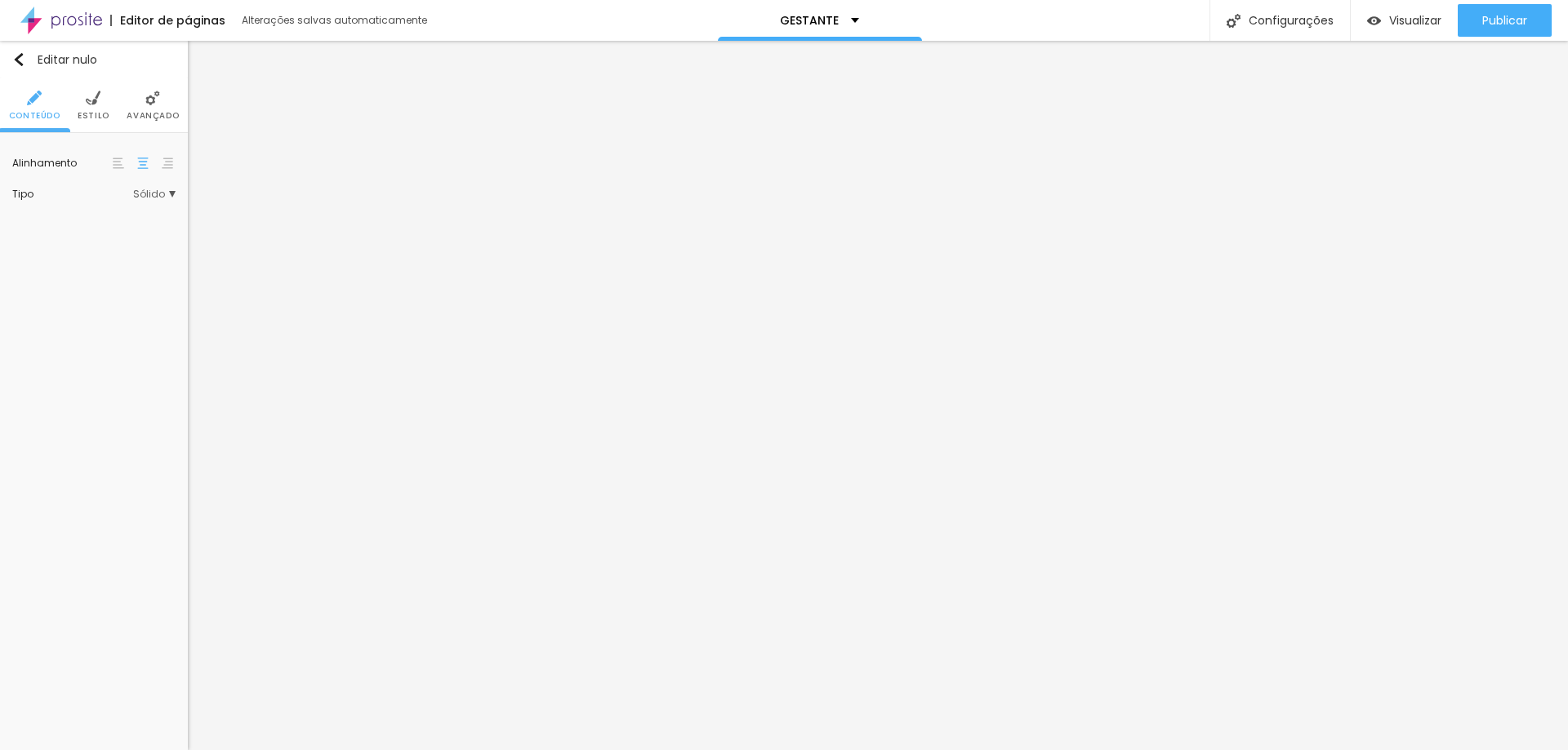
click at [97, 112] on font "Estilo" at bounding box center [93, 115] width 32 height 13
drag, startPoint x: 49, startPoint y: 215, endPoint x: 158, endPoint y: 217, distance: 109.0
click at [117, 217] on input "range" at bounding box center [66, 214] width 106 height 13
click at [13, 262] on input "range" at bounding box center [94, 261] width 163 height 8
drag, startPoint x: 101, startPoint y: 161, endPoint x: 86, endPoint y: 164, distance: 15.3
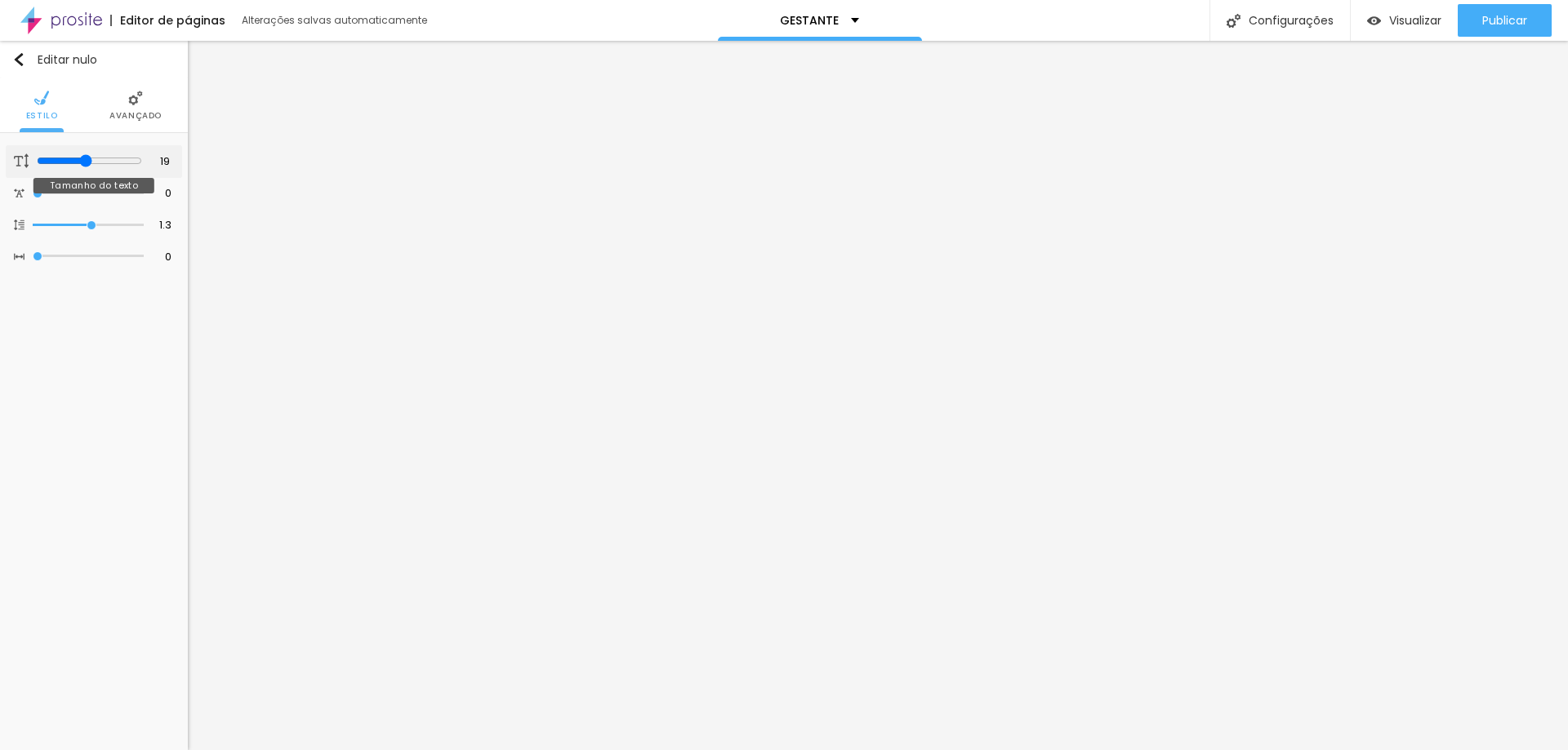
click at [86, 164] on input "range" at bounding box center [90, 160] width 106 height 13
click at [118, 108] on li "Avançado" at bounding box center [135, 105] width 52 height 54
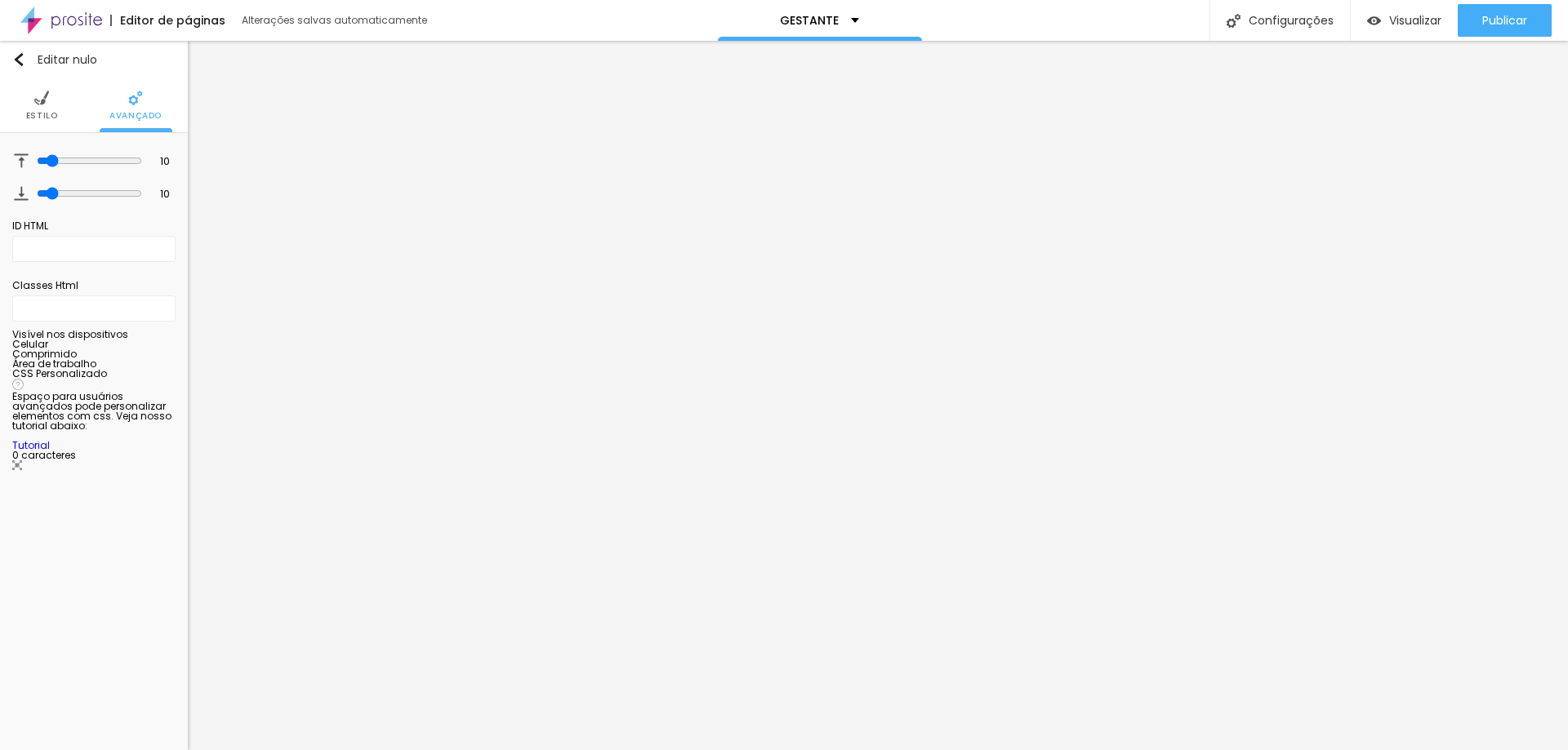
click at [43, 101] on img at bounding box center [41, 98] width 15 height 15
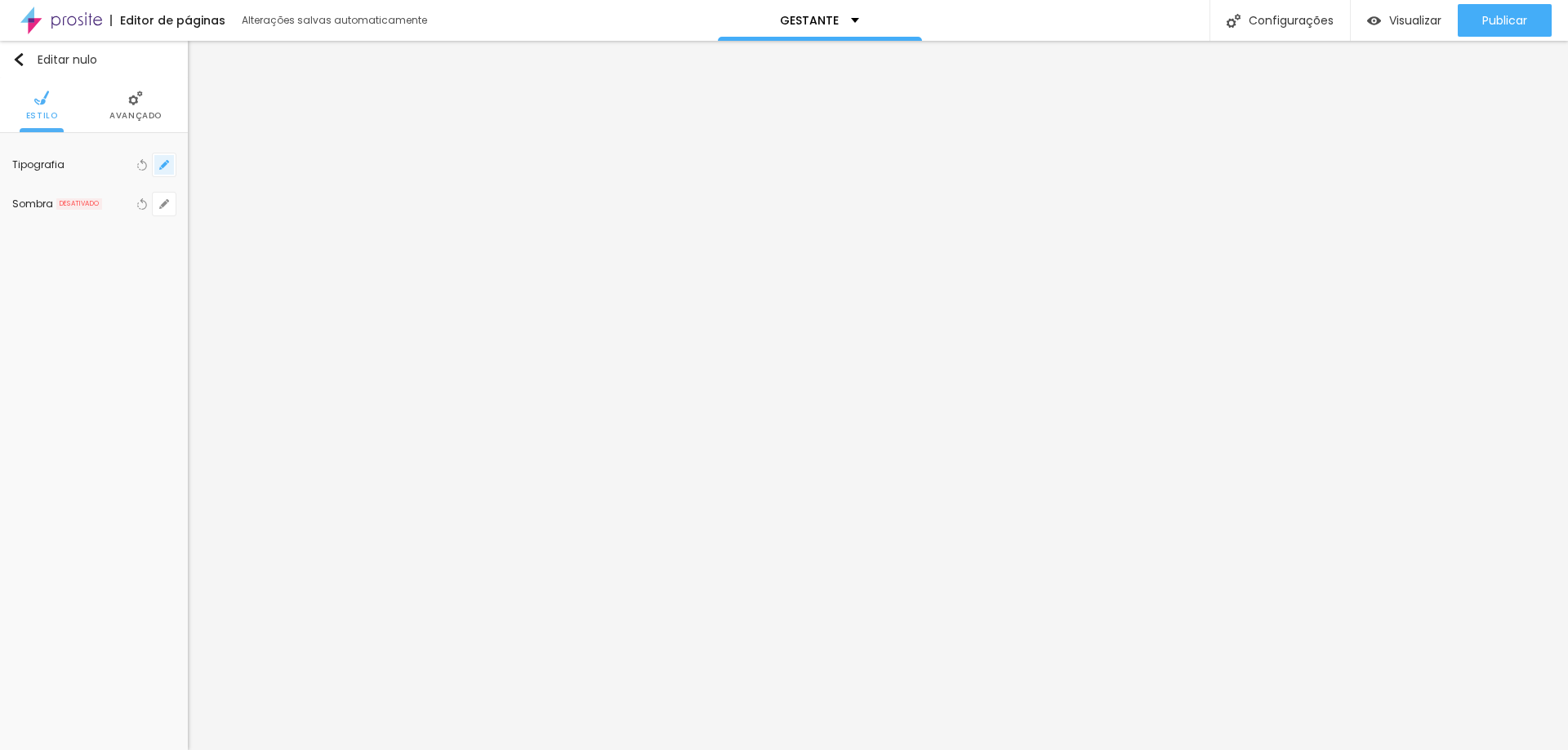
click at [170, 169] on button "button" at bounding box center [163, 164] width 22 height 22
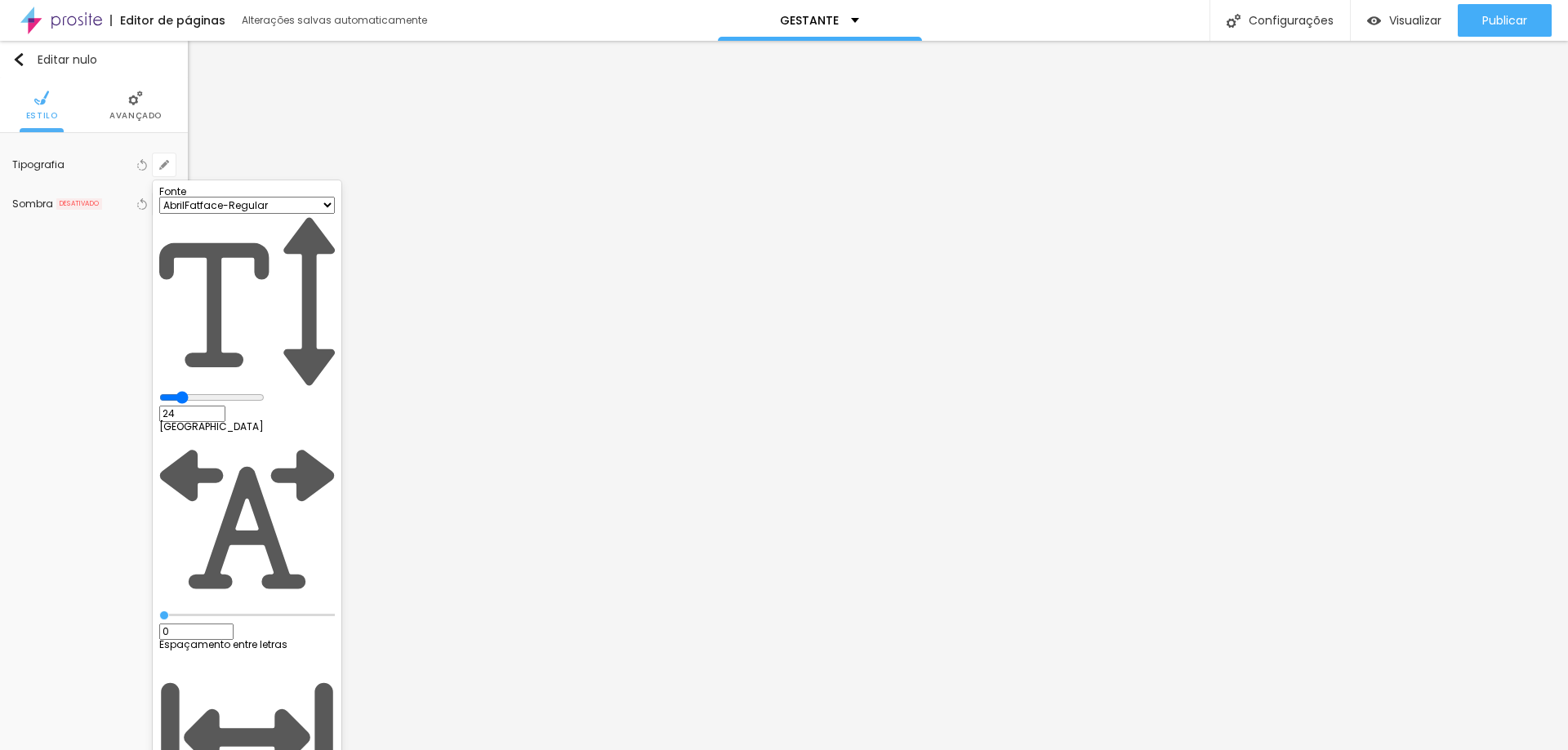
click at [335, 214] on select "AbrilFatface-Regular Actor-Regular Alegreya AlegreyaBlack Alice Allan-Bold Alla…" at bounding box center [246, 205] width 175 height 18
click at [174, 214] on select "AbrilFatface-Regular Actor-Regular Alegreya AlegreyaBlack Alice Allan-Bold Alla…" at bounding box center [246, 205] width 175 height 18
click at [664, 424] on div at bounding box center [784, 375] width 1568 height 750
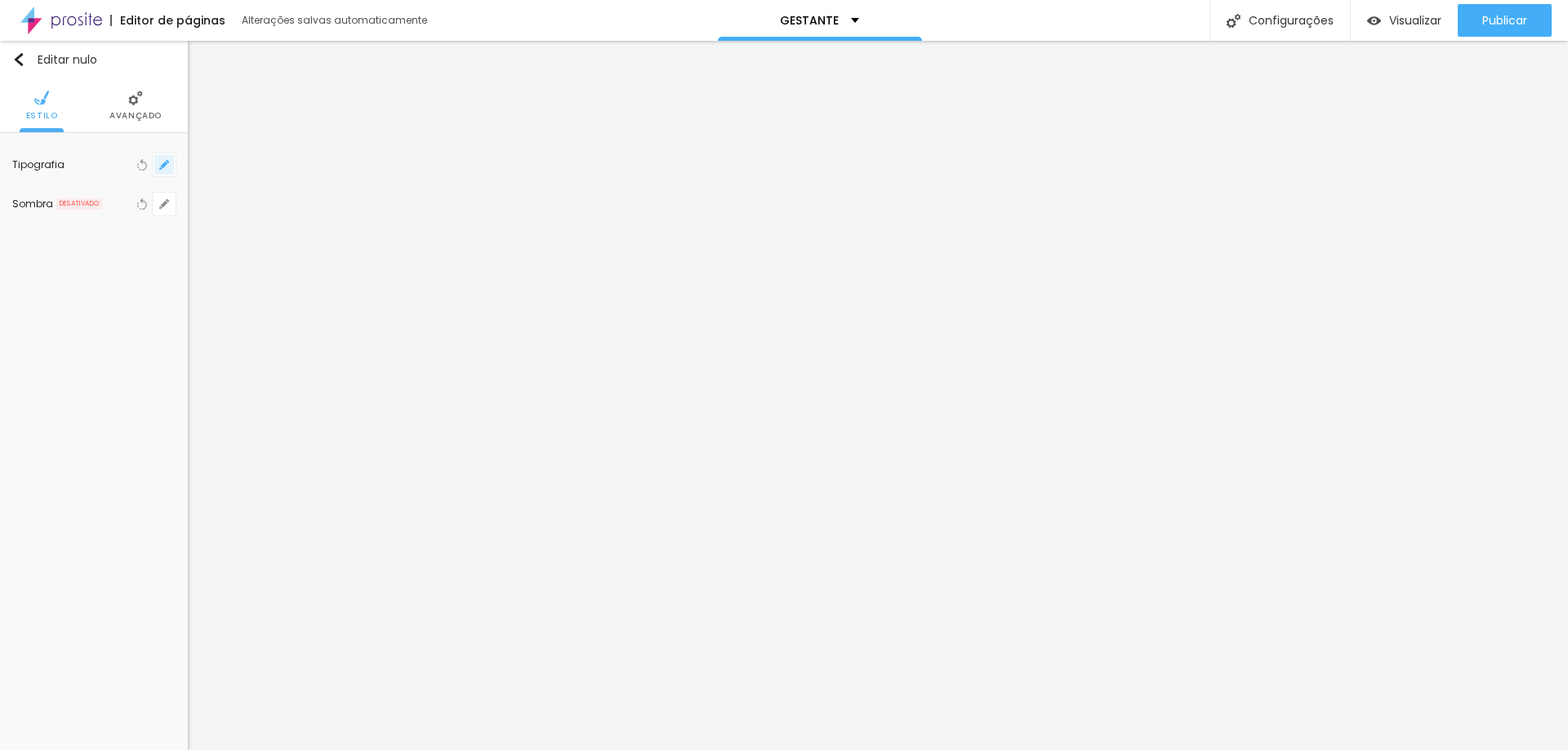
click at [161, 169] on icon "button" at bounding box center [160, 167] width 3 height 3
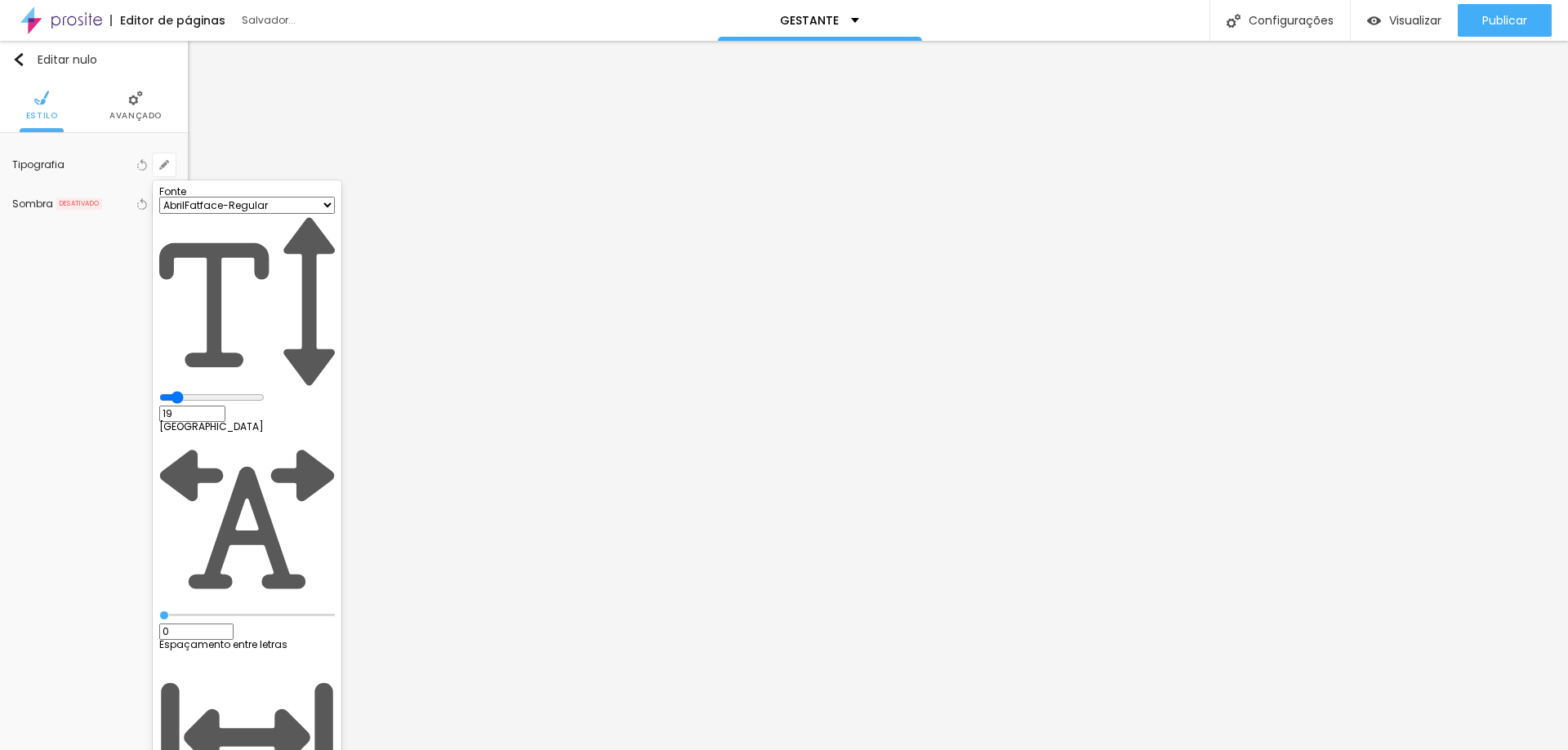
click at [225, 391] on input "range" at bounding box center [212, 397] width 106 height 13
click at [804, 427] on div at bounding box center [784, 375] width 1568 height 750
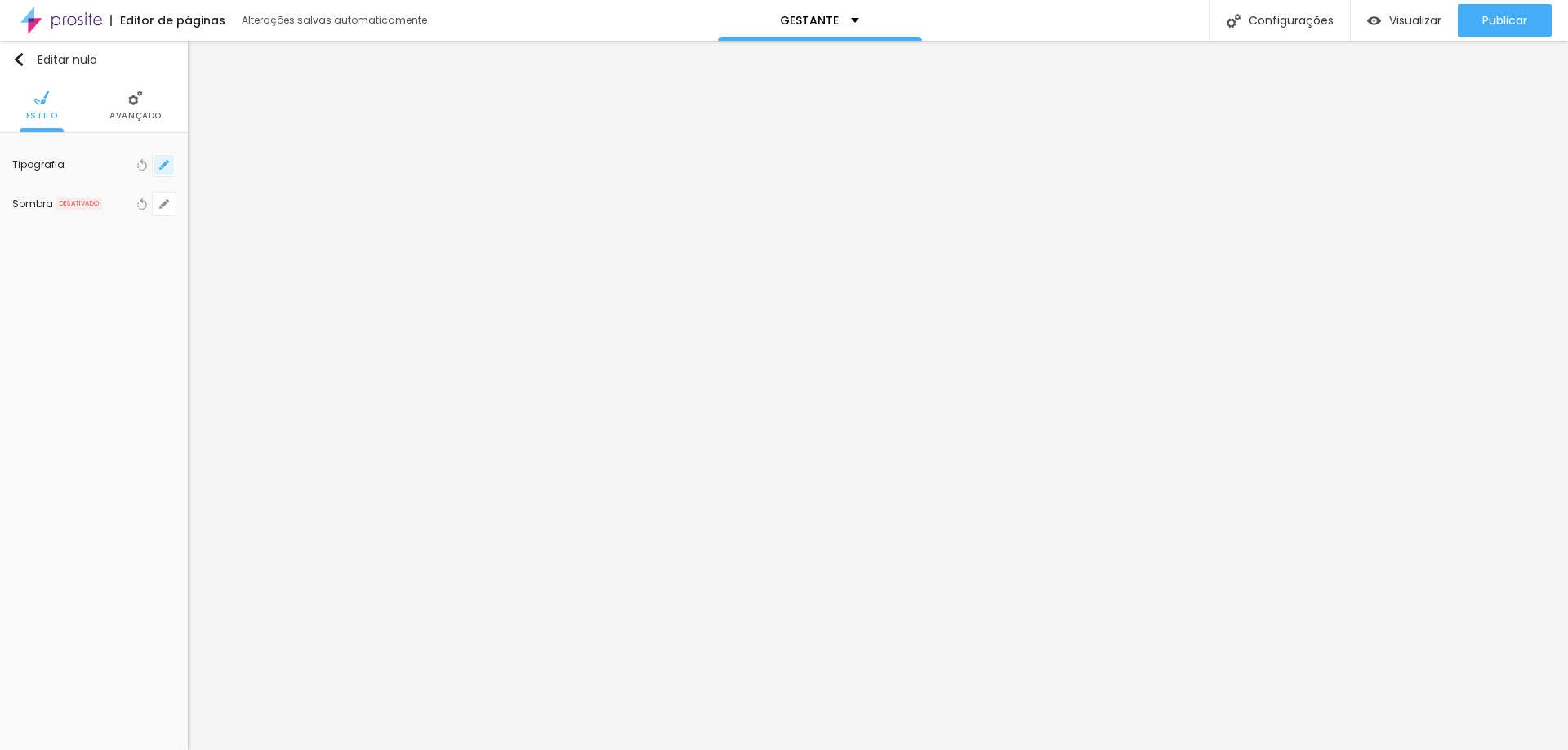
click at [168, 164] on icon "button" at bounding box center [164, 165] width 10 height 10
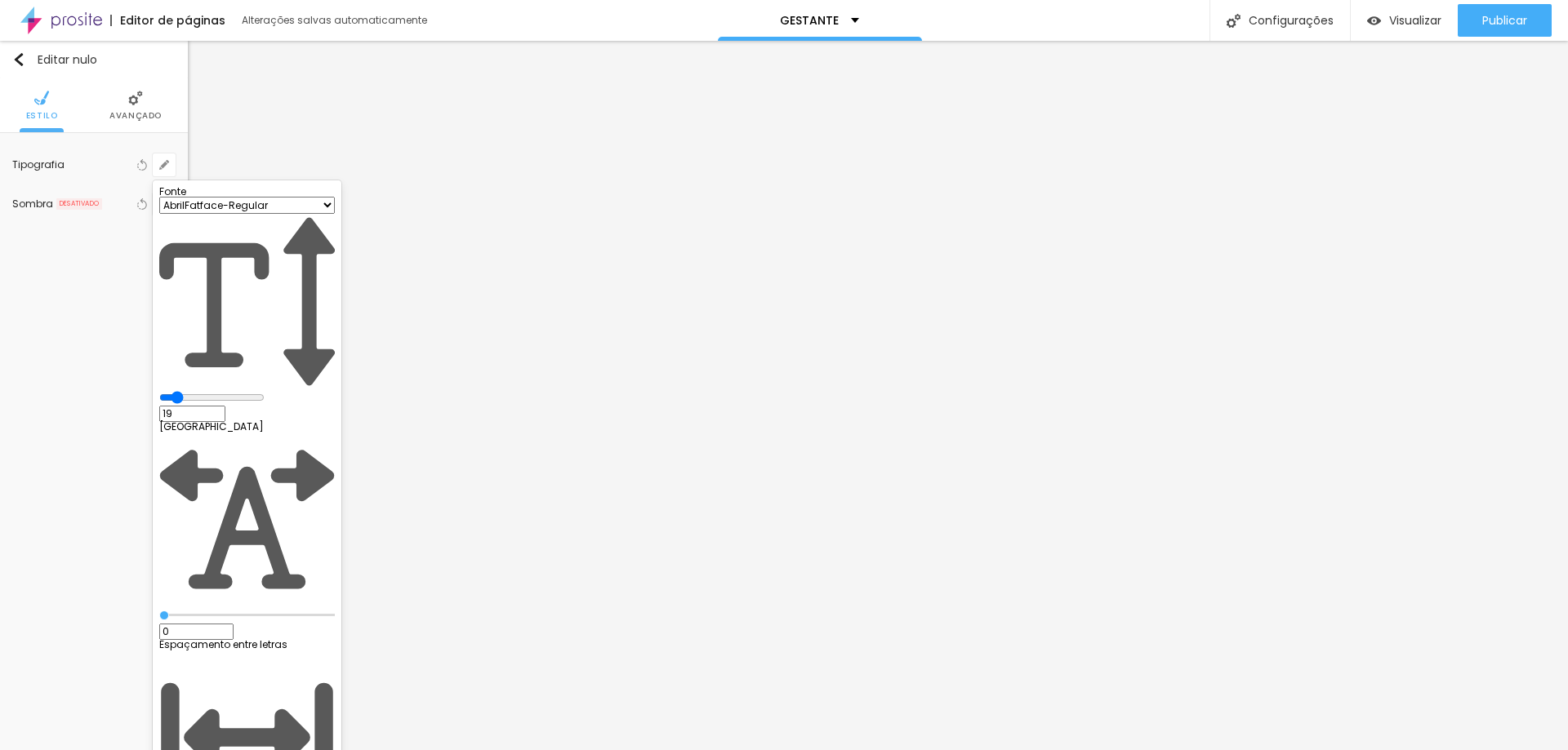
click at [225, 391] on input "range" at bounding box center [212, 397] width 106 height 13
click at [872, 475] on div at bounding box center [784, 375] width 1568 height 750
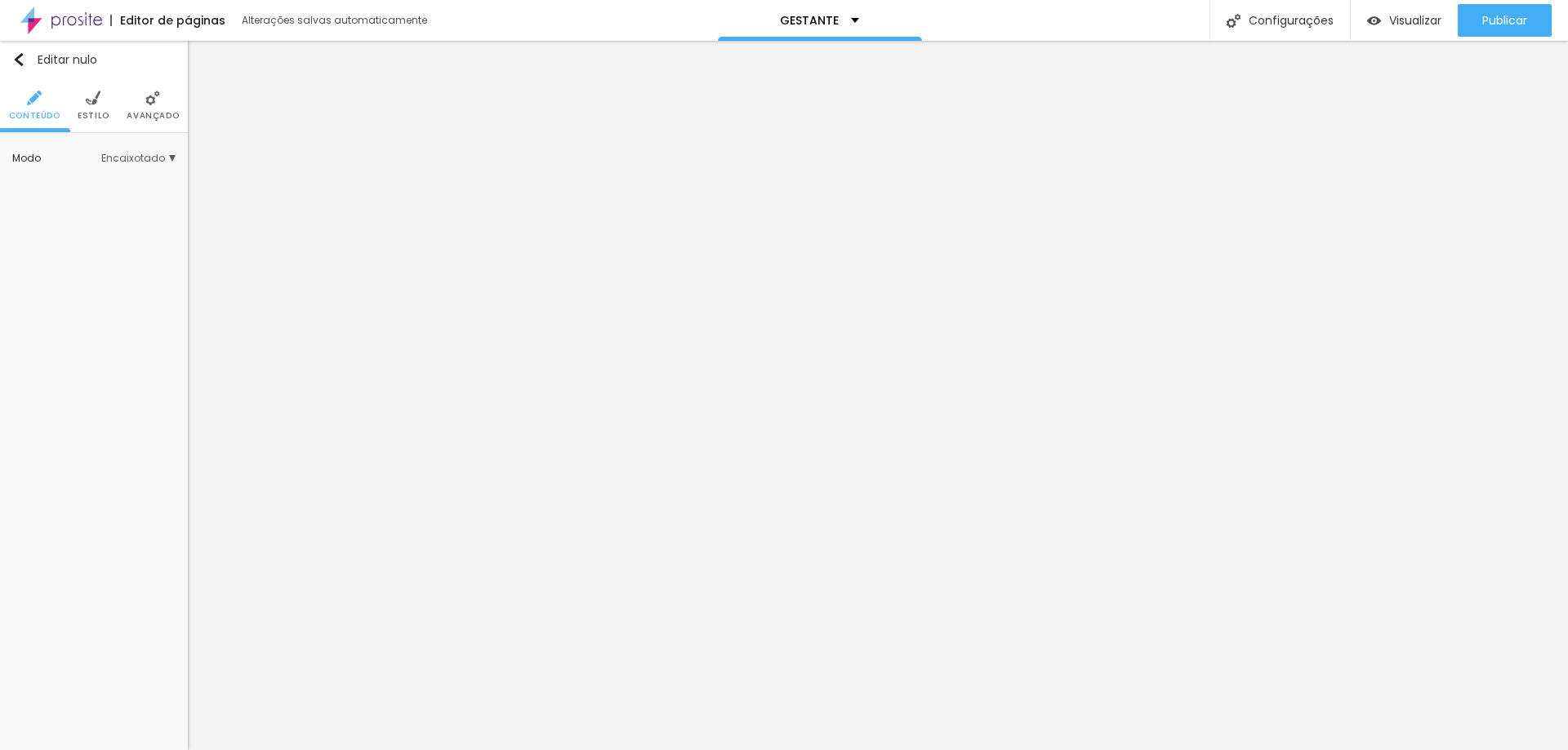
click at [94, 111] on font "Estilo" at bounding box center [93, 115] width 32 height 13
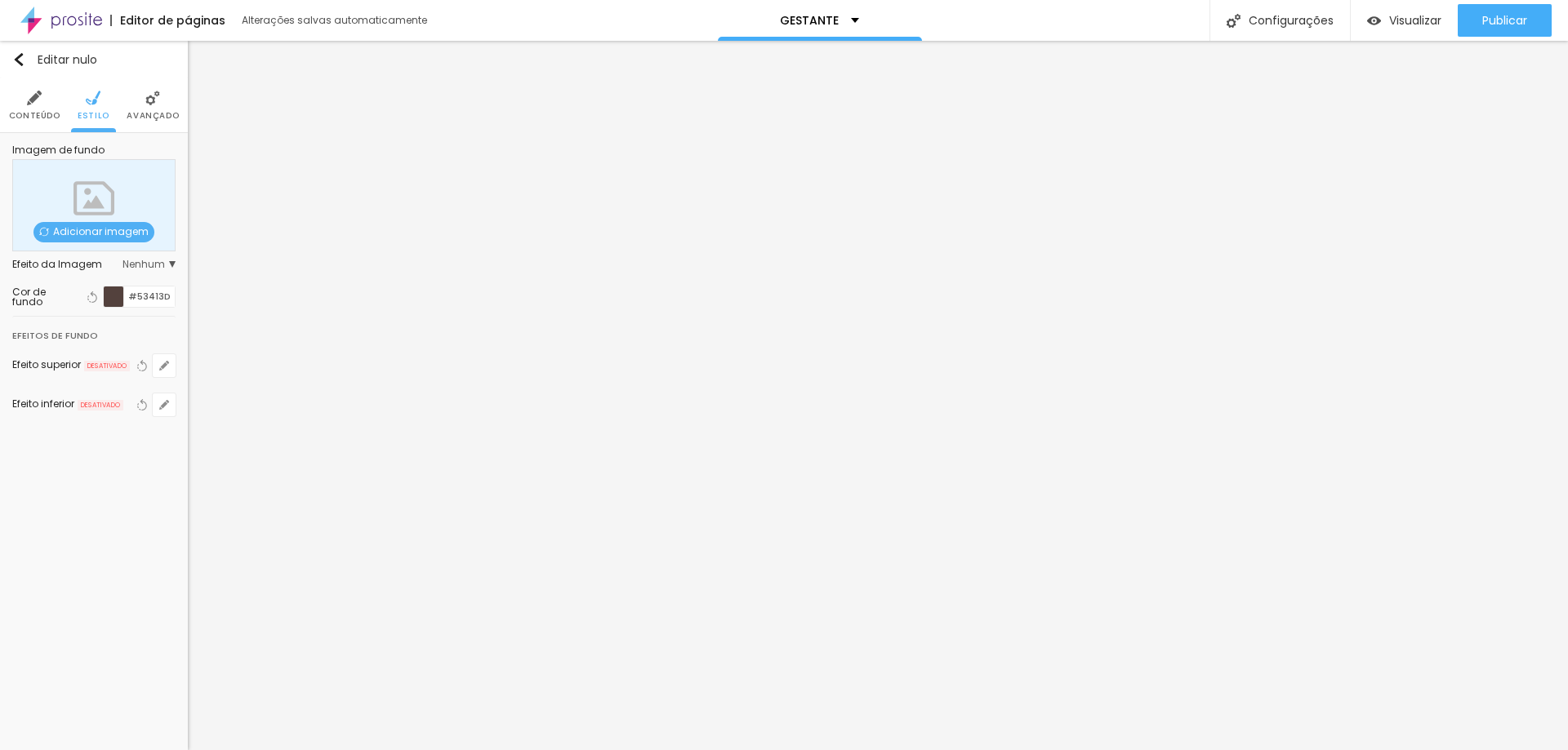
click at [111, 294] on div at bounding box center [113, 296] width 21 height 21
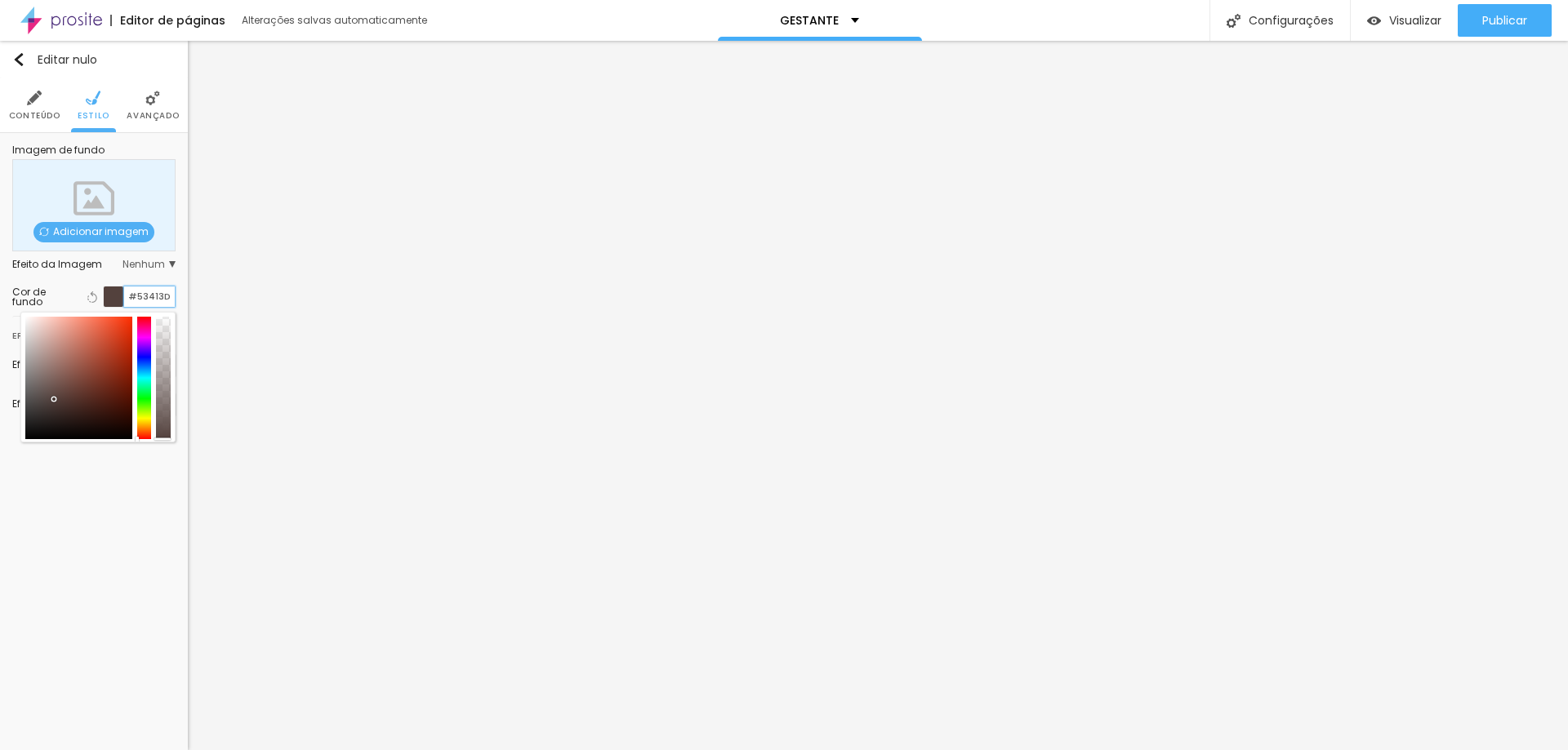
drag, startPoint x: 128, startPoint y: 293, endPoint x: 171, endPoint y: 293, distance: 43.0
click at [171, 293] on input "#53413D" at bounding box center [150, 296] width 51 height 21
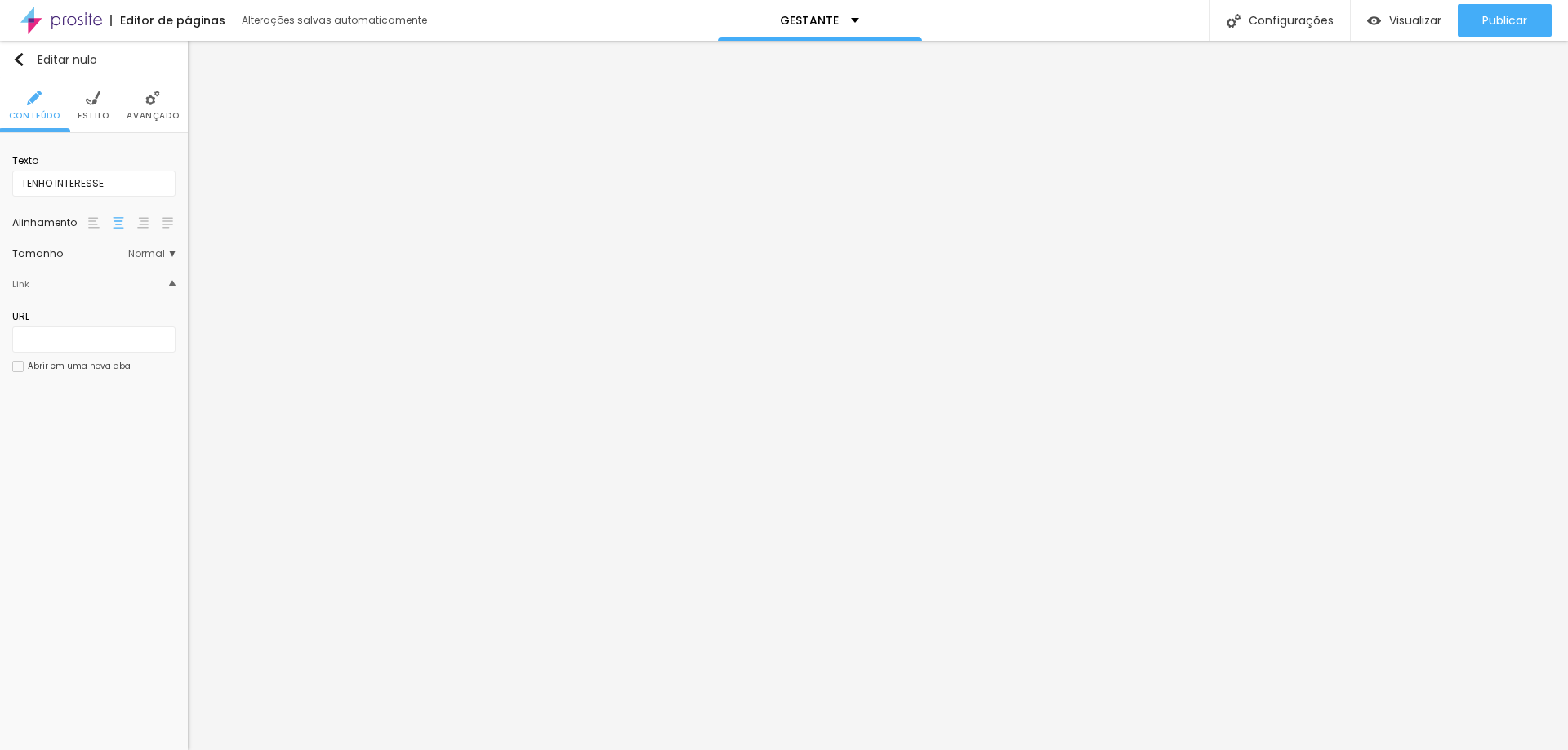
click at [93, 113] on font "Estilo" at bounding box center [93, 115] width 32 height 13
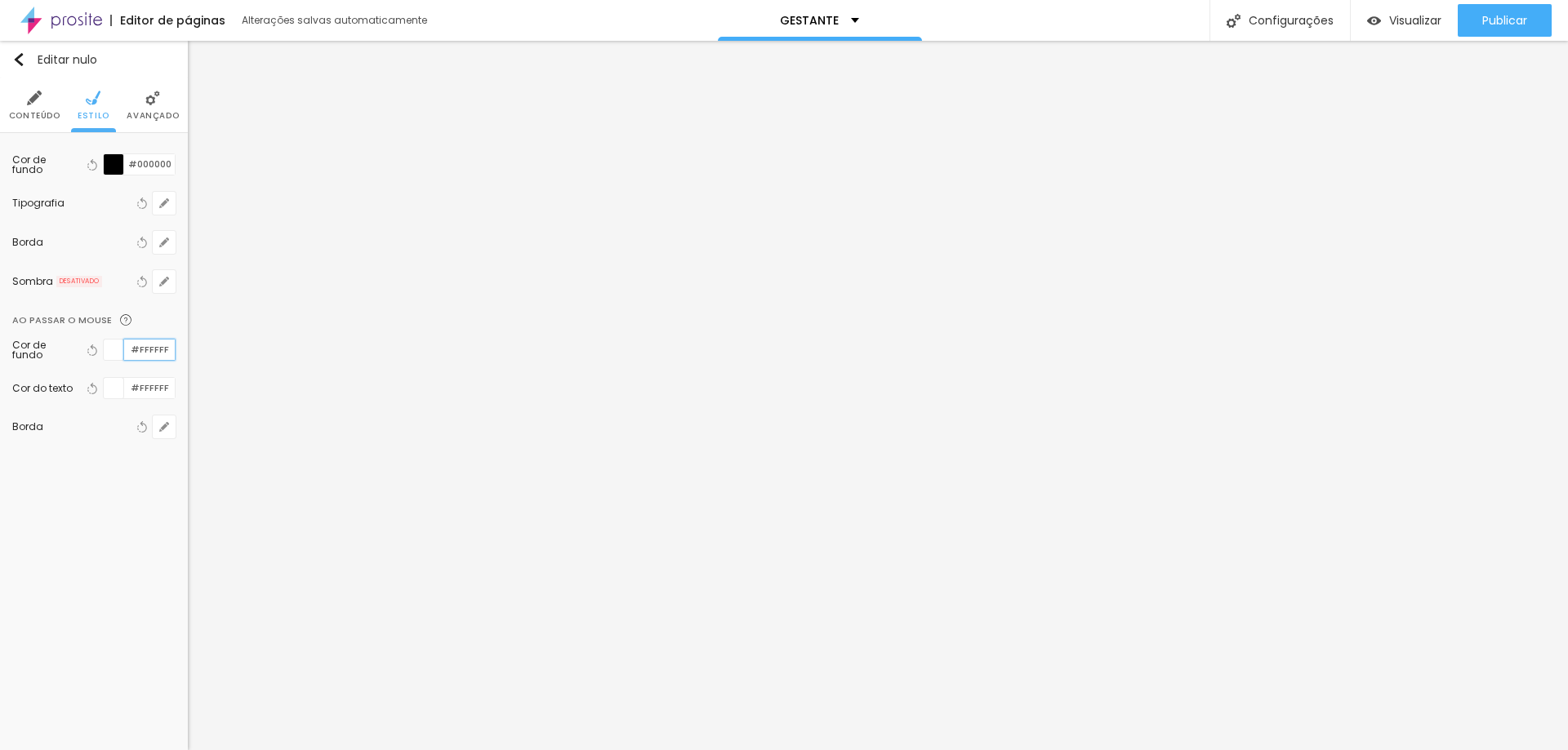
paste input "53413D"
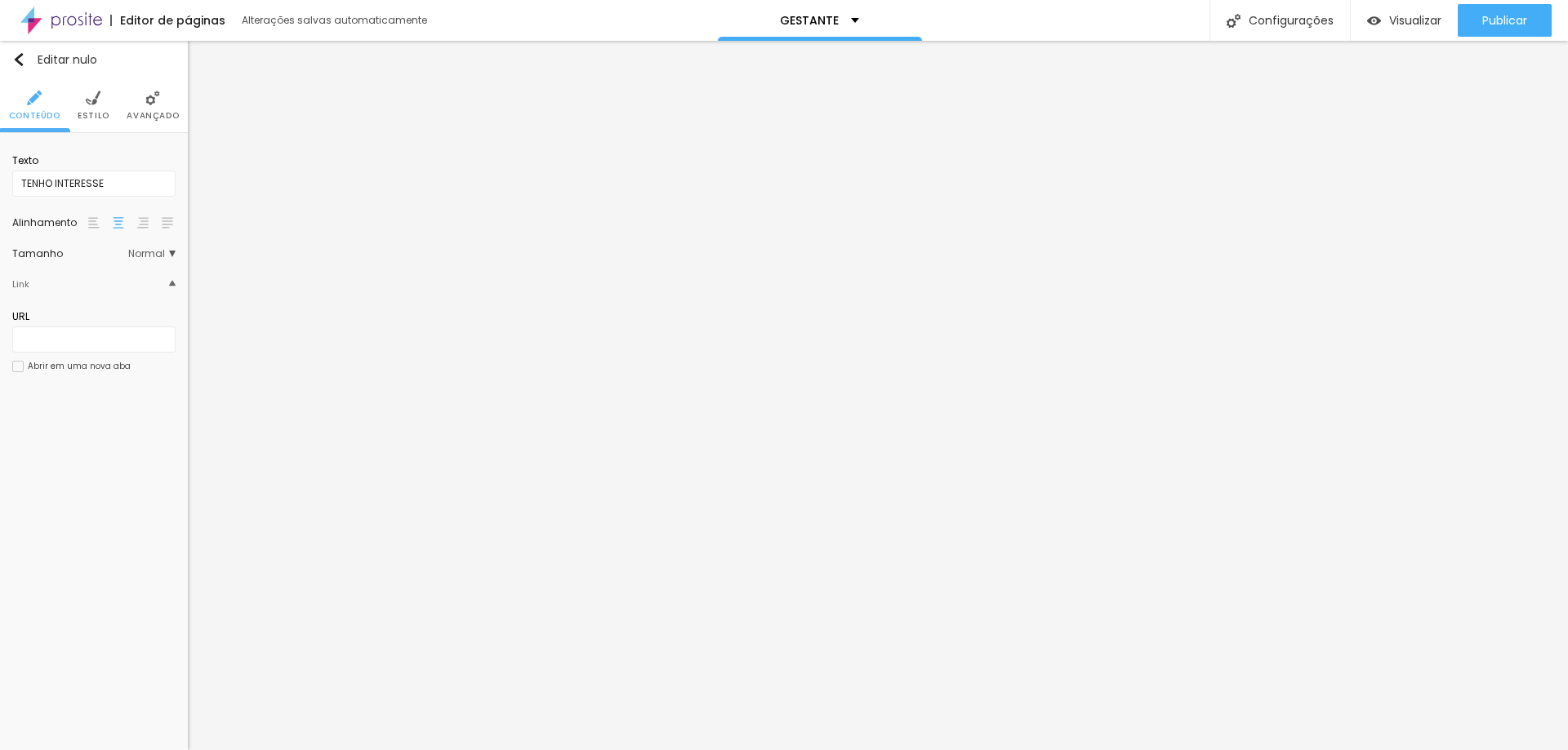
click at [90, 93] on img at bounding box center [93, 98] width 15 height 15
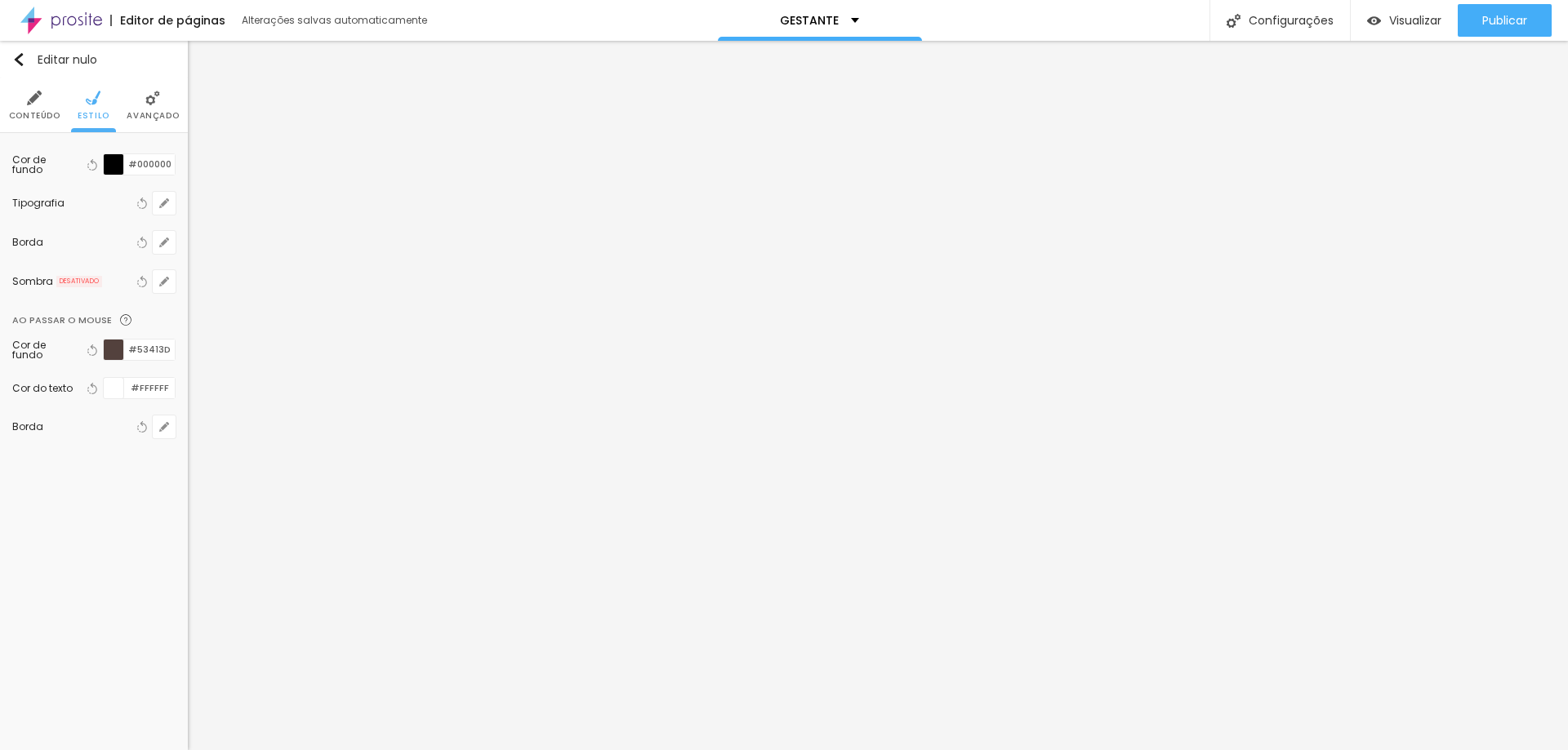
click at [86, 110] on font "Estilo" at bounding box center [93, 115] width 32 height 13
click at [51, 104] on li "Conteúdo" at bounding box center [34, 105] width 52 height 54
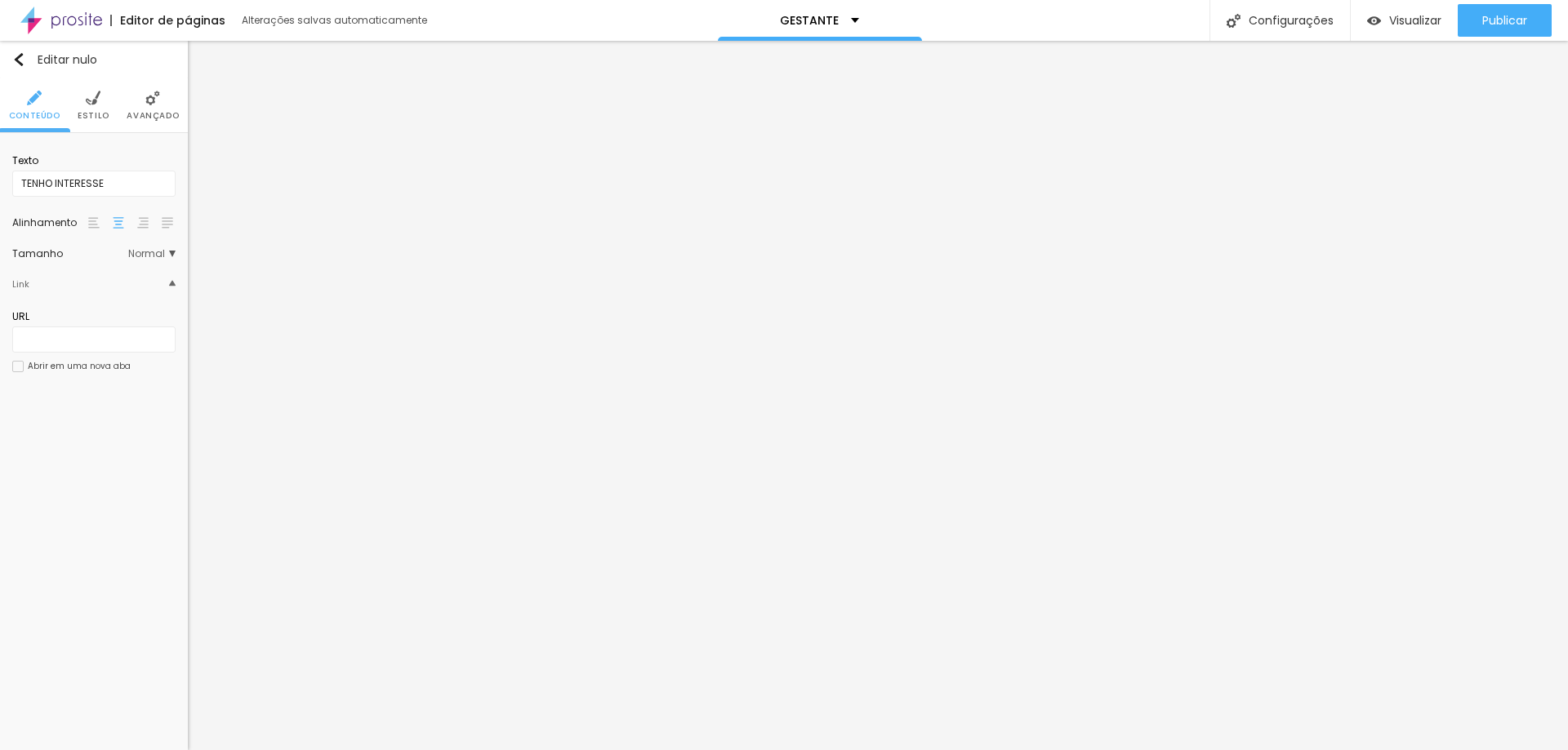
click at [102, 107] on li "Estilo" at bounding box center [93, 105] width 32 height 54
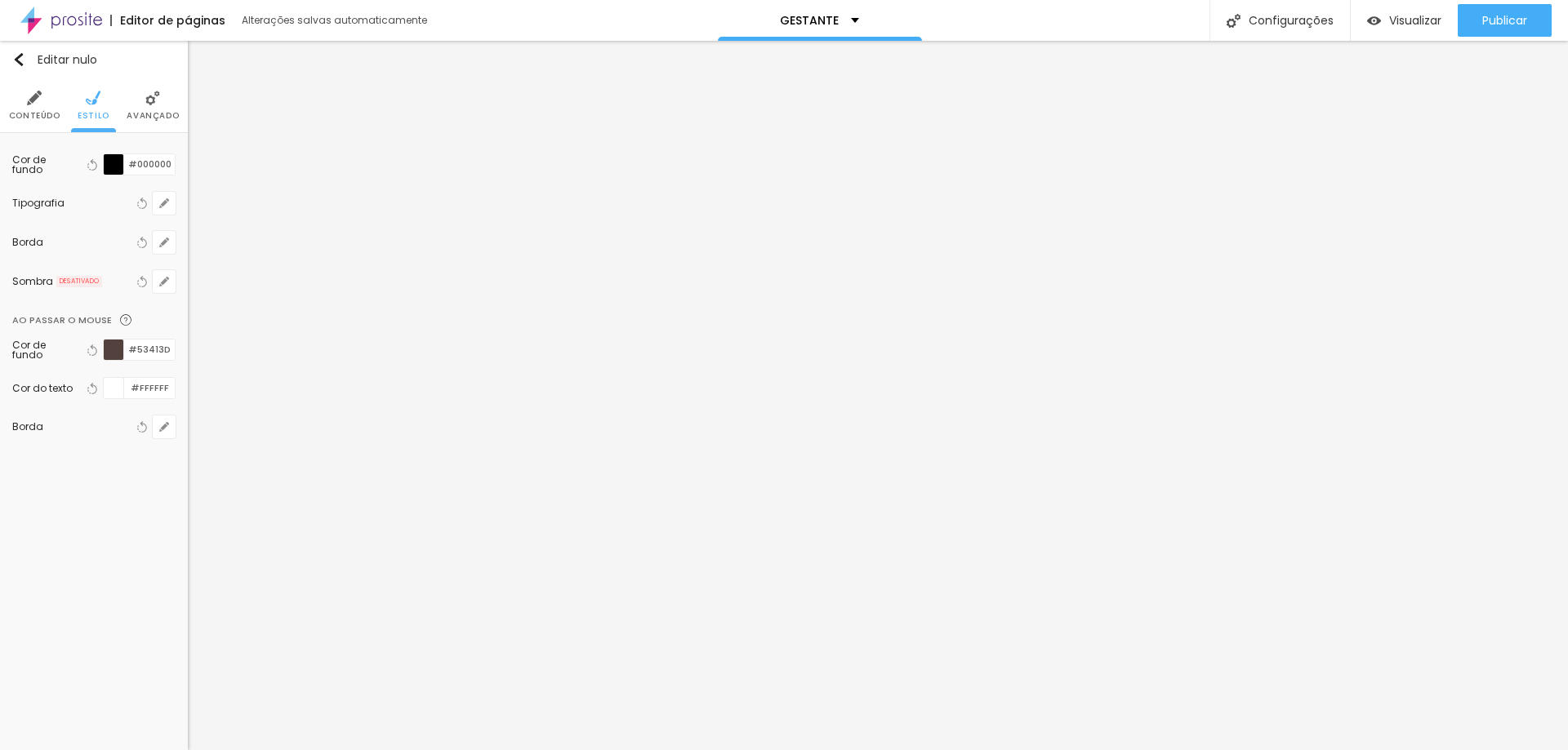
click at [157, 108] on li "Avançado" at bounding box center [152, 105] width 52 height 54
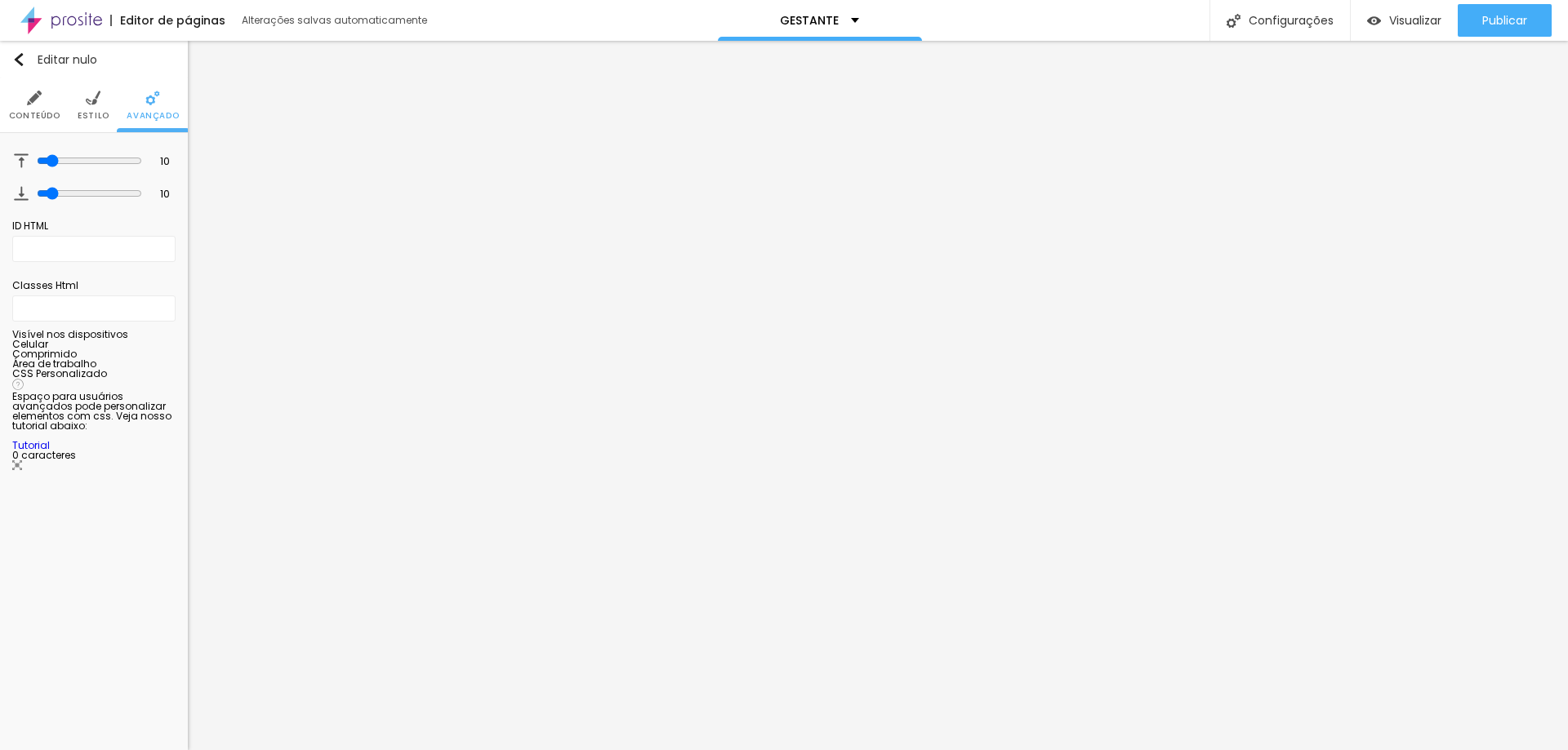
click at [91, 111] on font "Estilo" at bounding box center [93, 115] width 32 height 13
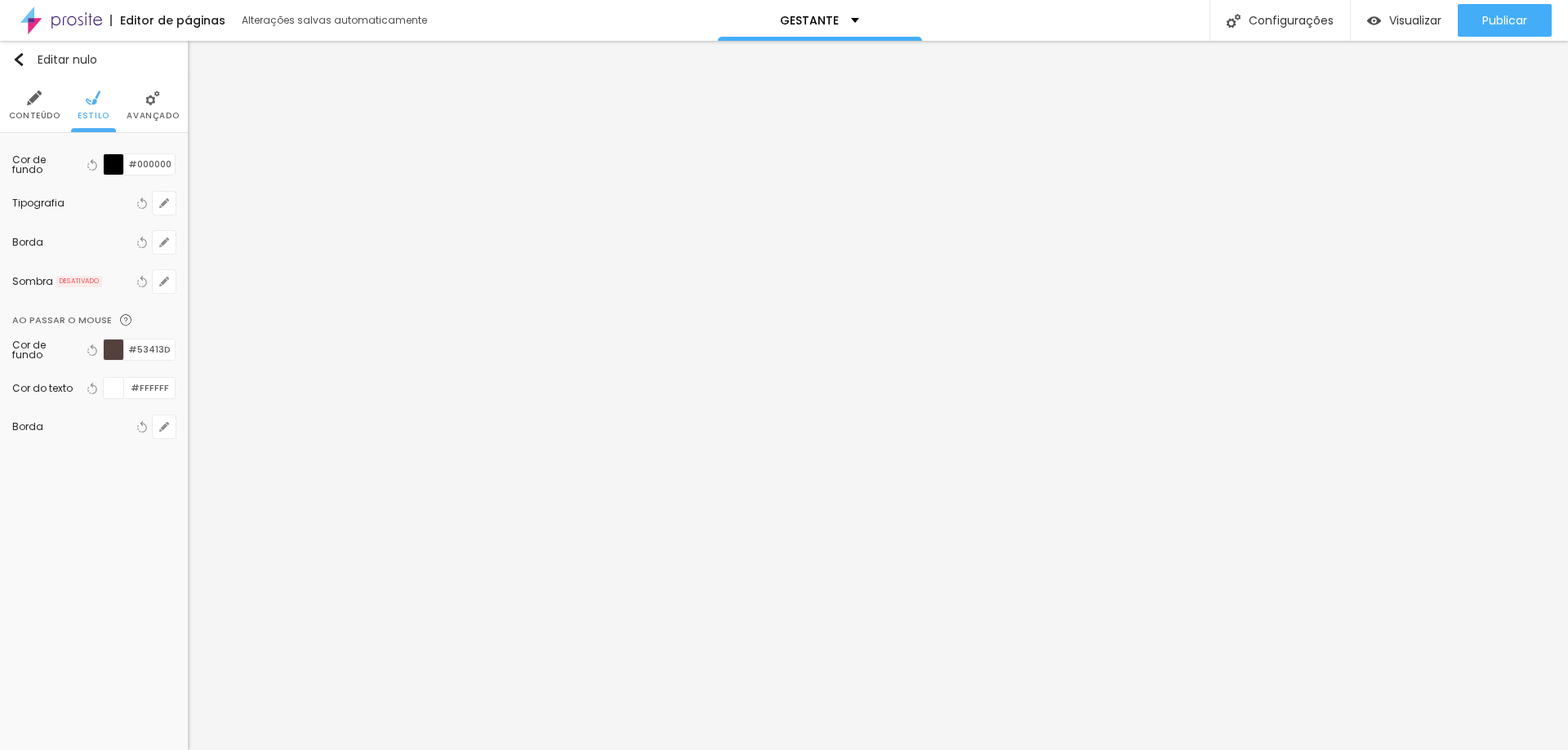
click at [121, 165] on div at bounding box center [113, 164] width 21 height 21
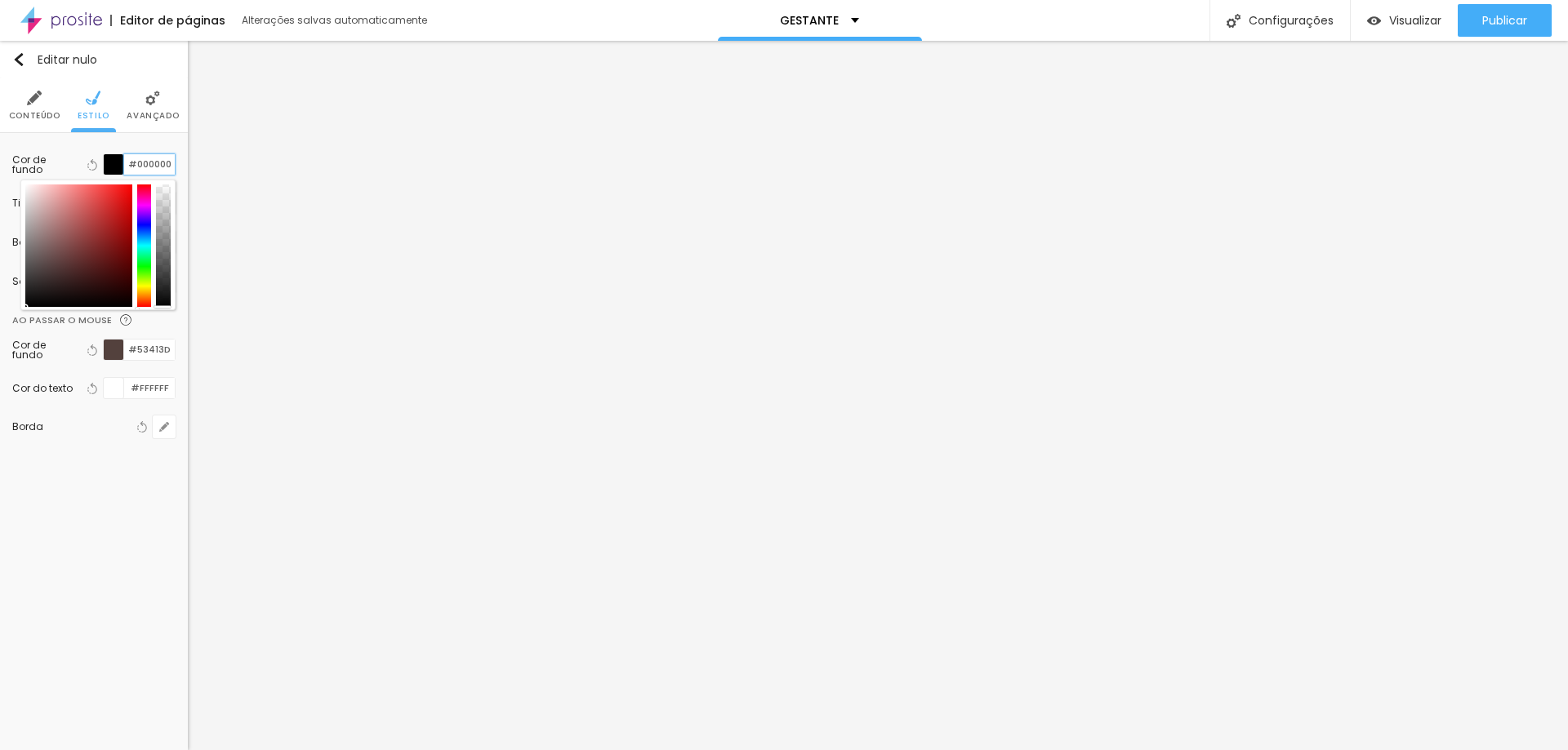
drag, startPoint x: 126, startPoint y: 166, endPoint x: 182, endPoint y: 168, distance: 56.0
click at [182, 168] on div "Cor de fundo Voltar ao padrão #000000 Tipografia Voltar ao padrão Borda Voltar …" at bounding box center [94, 301] width 188 height 337
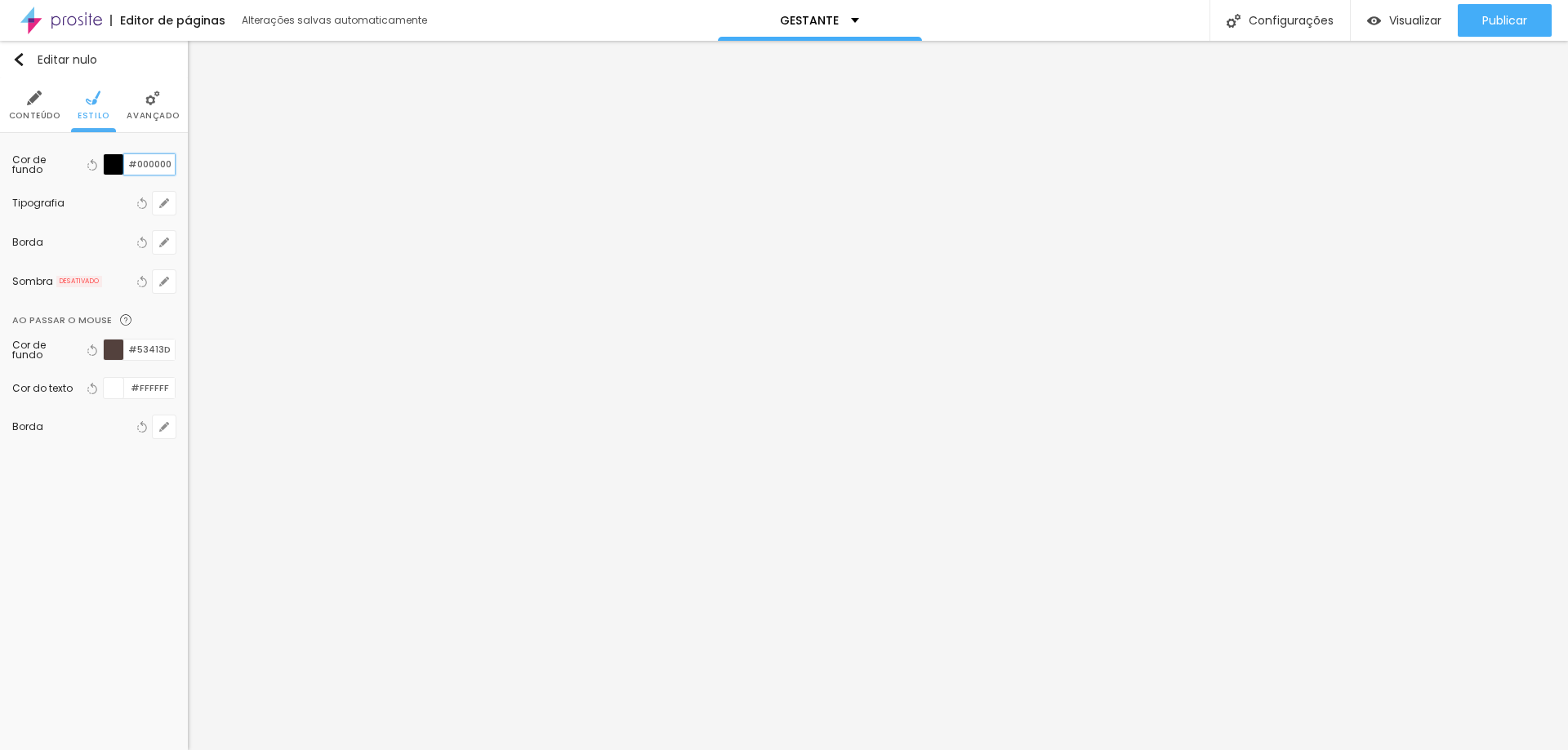
paste input "53413D"
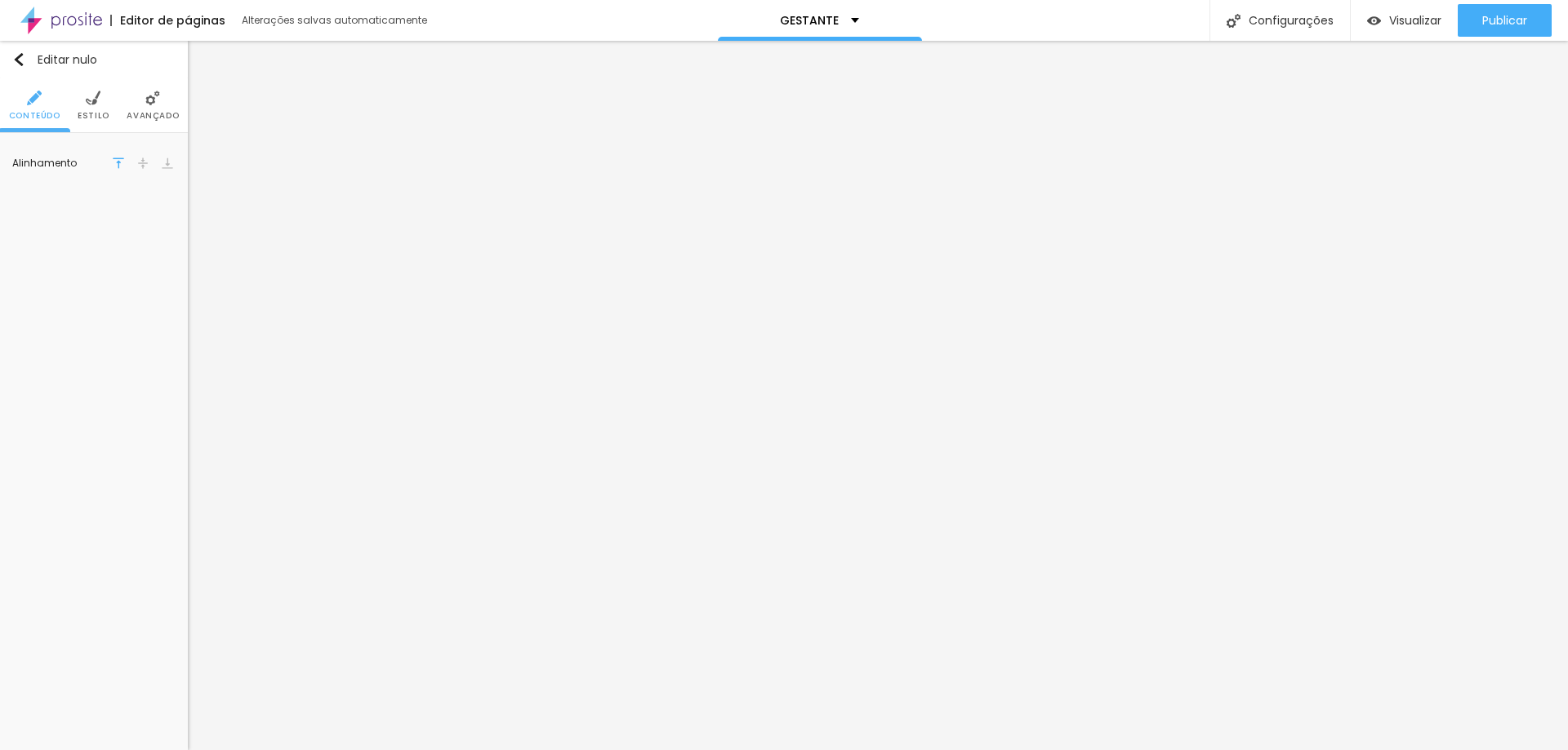
click at [98, 111] on font "Estilo" at bounding box center [93, 115] width 32 height 13
click at [117, 169] on div at bounding box center [113, 164] width 21 height 21
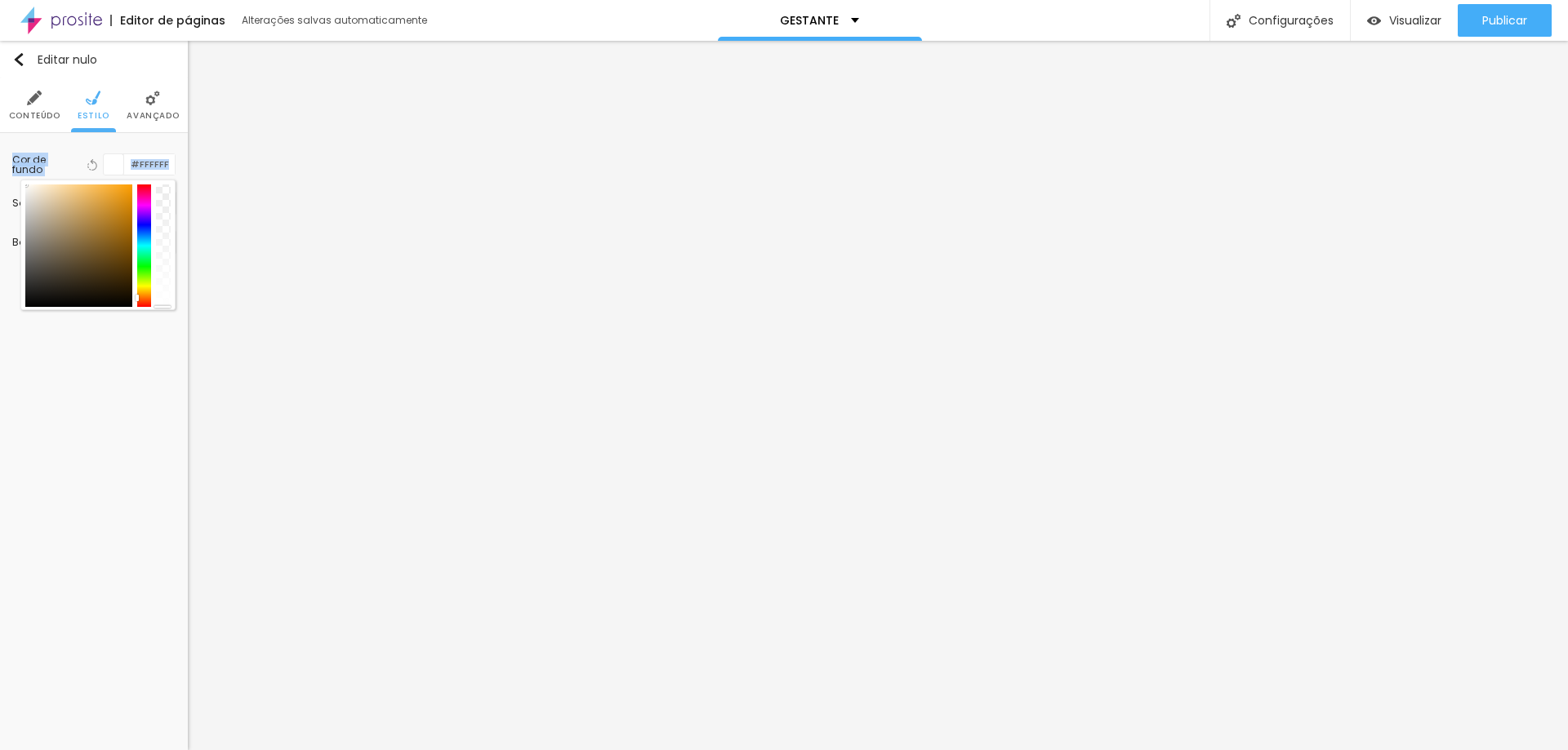
drag, startPoint x: 68, startPoint y: 202, endPoint x: 0, endPoint y: 169, distance: 75.6
click at [0, 173] on div "Cor de fundo Voltar ao padrão #FFFFFF Sombra DESATIVADO Voltar ao padrão Borda …" at bounding box center [94, 203] width 188 height 141
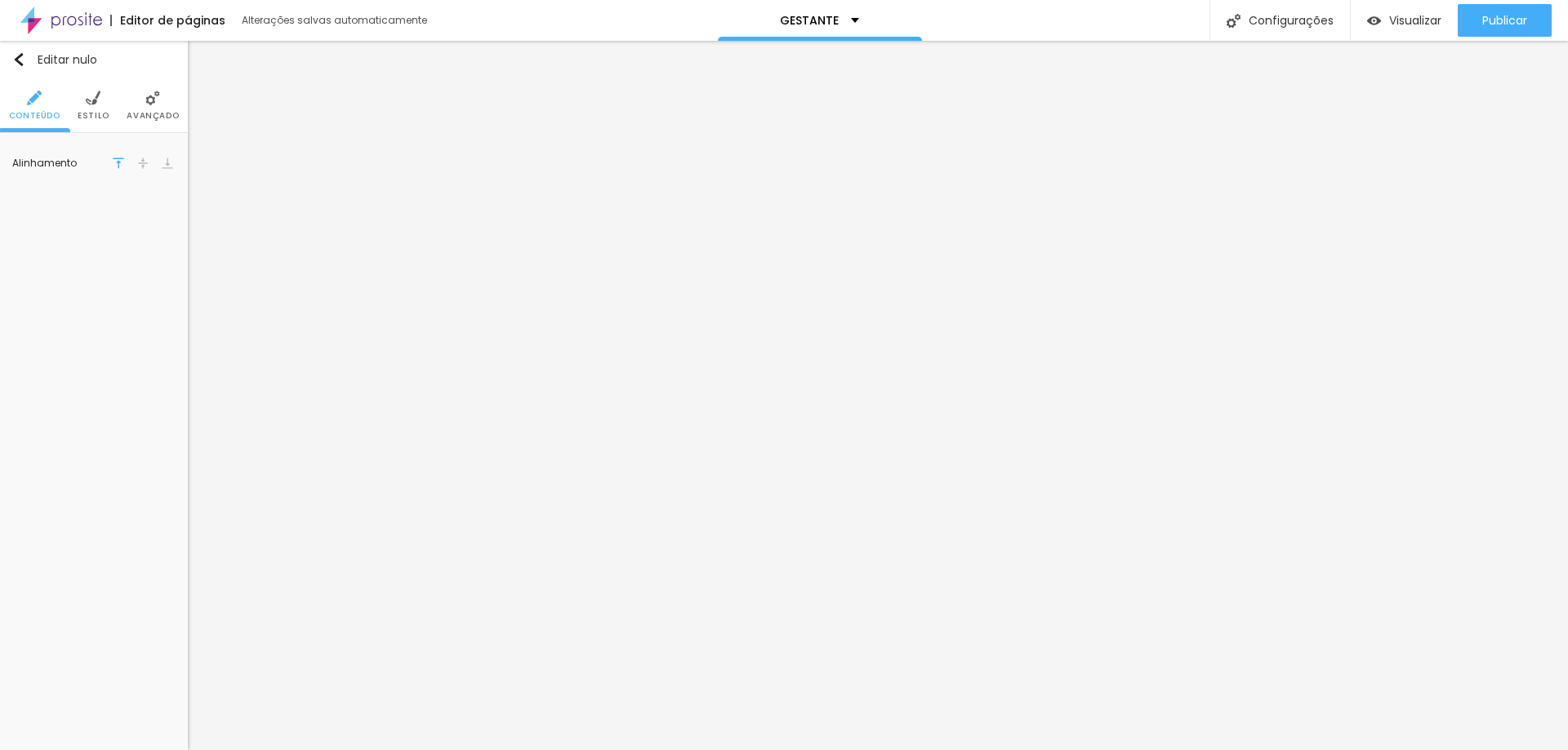
click at [94, 107] on li "Estilo" at bounding box center [93, 105] width 32 height 54
click at [115, 165] on div at bounding box center [113, 164] width 21 height 21
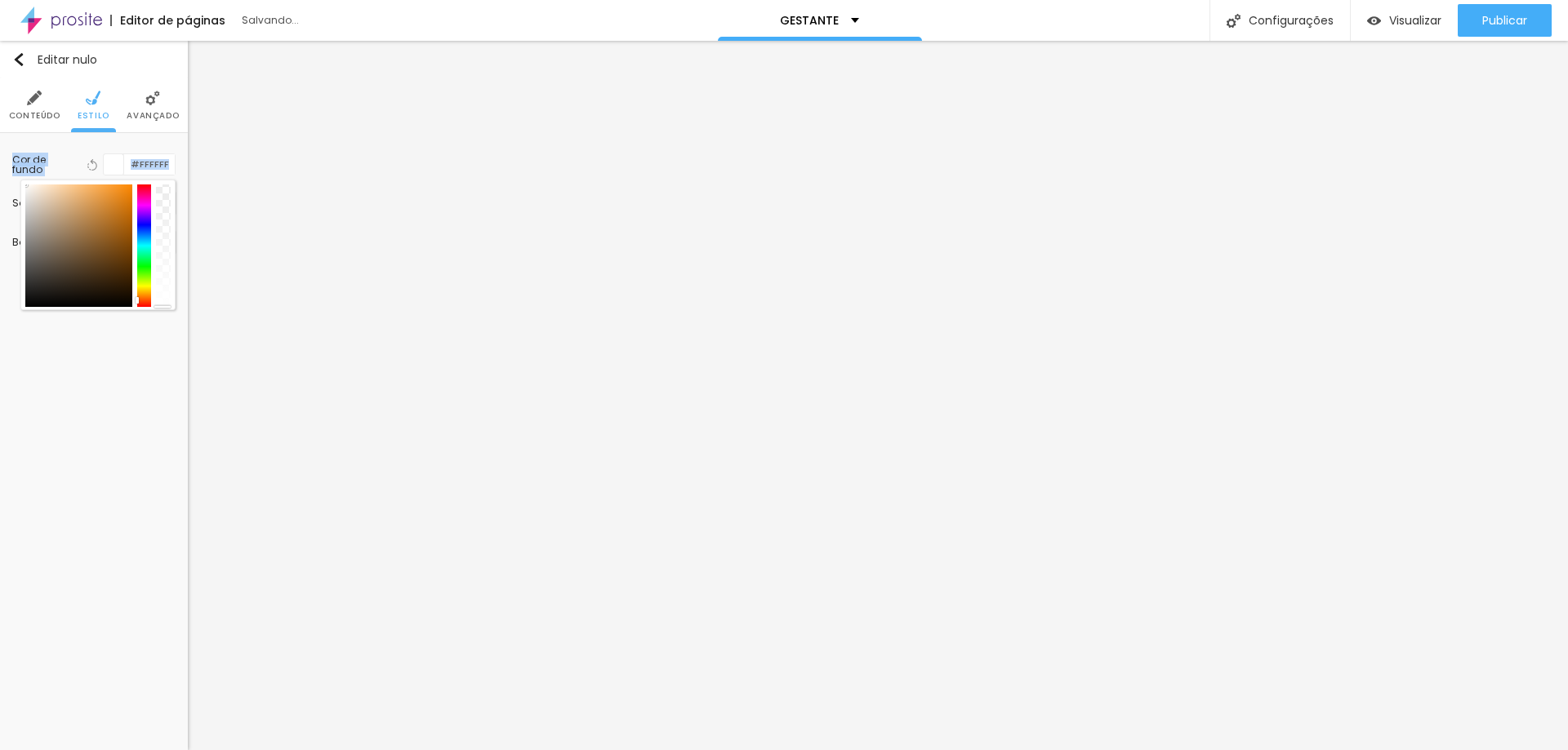
drag, startPoint x: 71, startPoint y: 213, endPoint x: 0, endPoint y: 160, distance: 88.6
click at [0, 160] on div "Cor de fundo Voltar ao padrão #FFFFFF Sombra DESATIVADO Voltar ao padrão Borda …" at bounding box center [94, 203] width 188 height 141
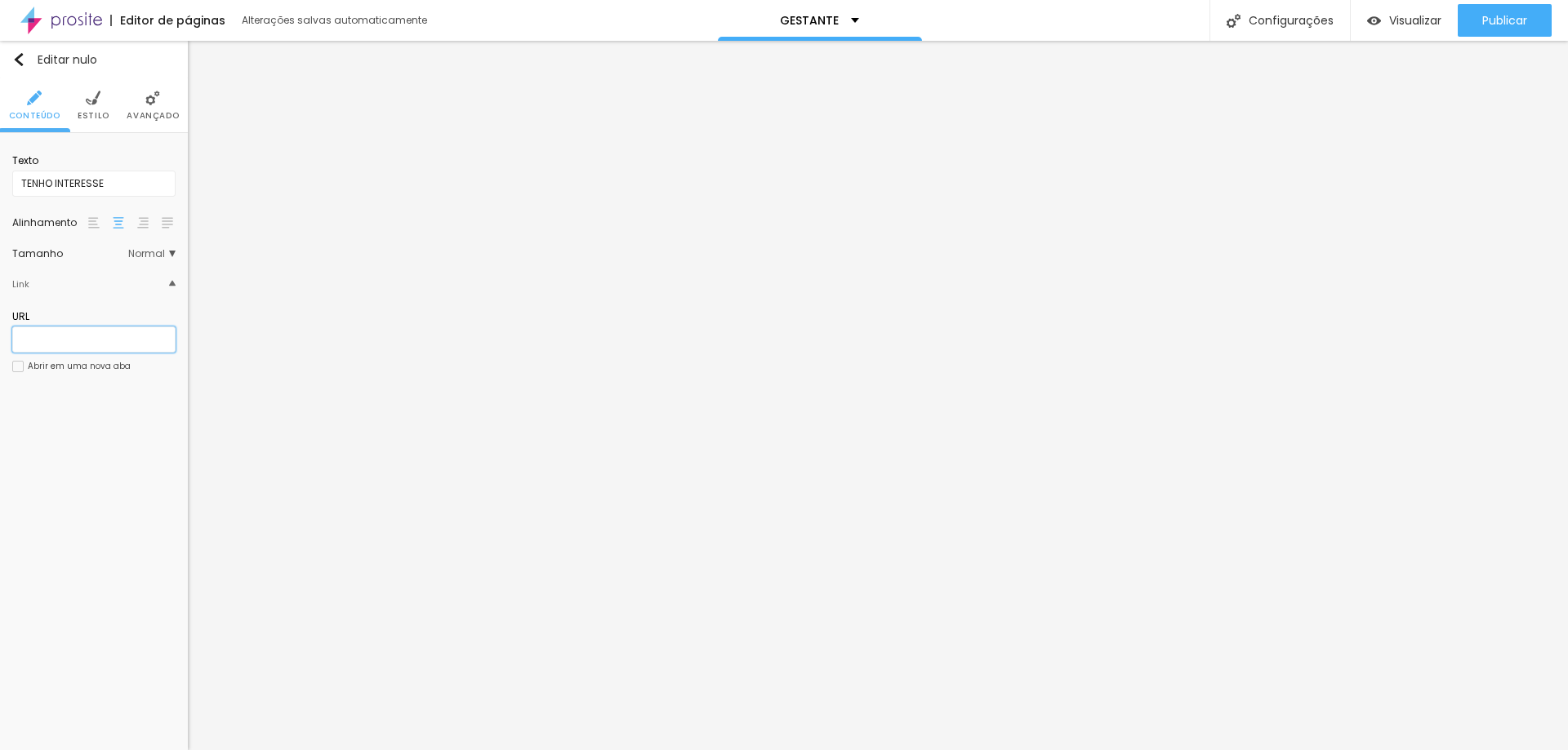
click at [48, 349] on input "text" at bounding box center [94, 339] width 163 height 26
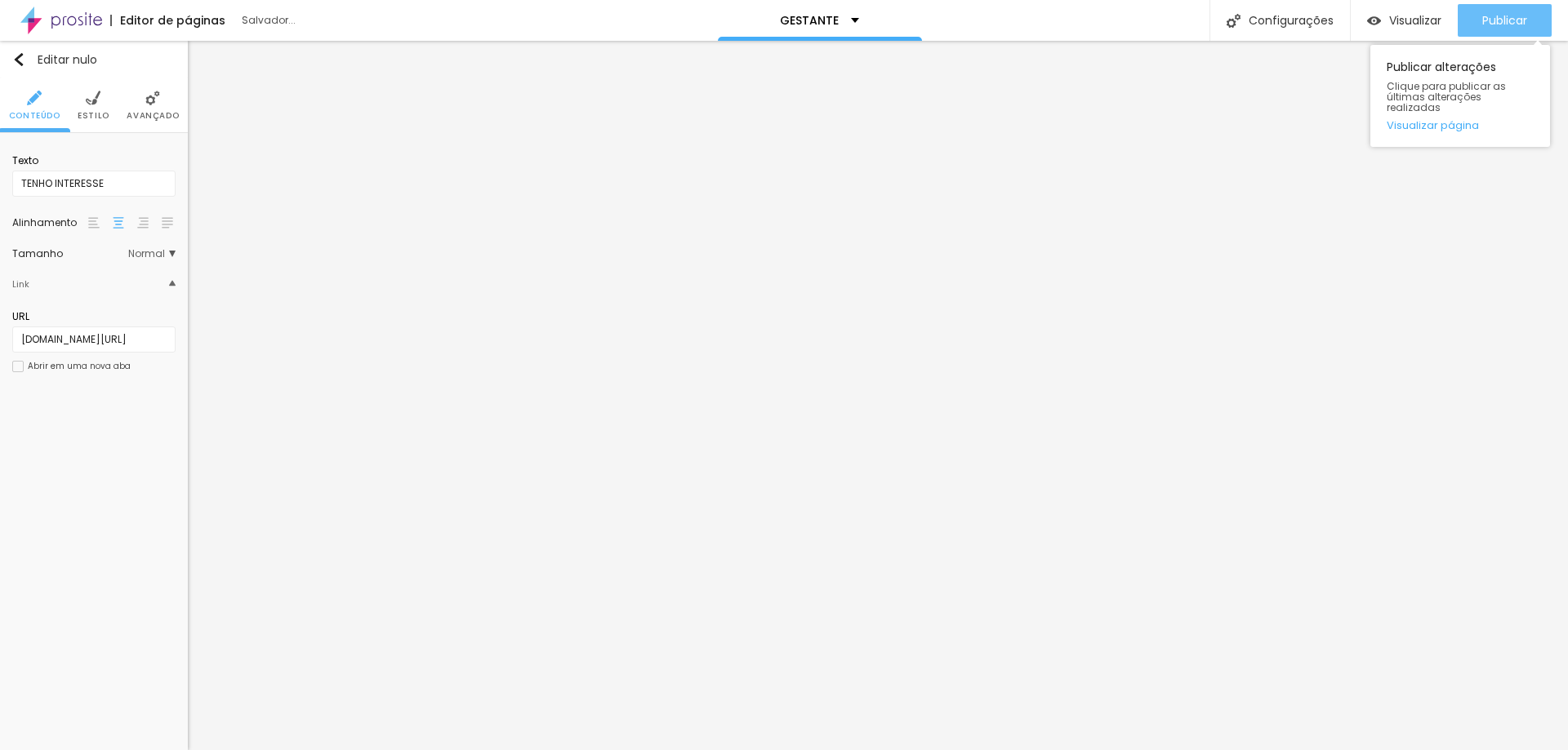
click at [1501, 17] on font "Publicar" at bounding box center [1504, 21] width 45 height 17
click at [169, 284] on img at bounding box center [172, 283] width 7 height 7
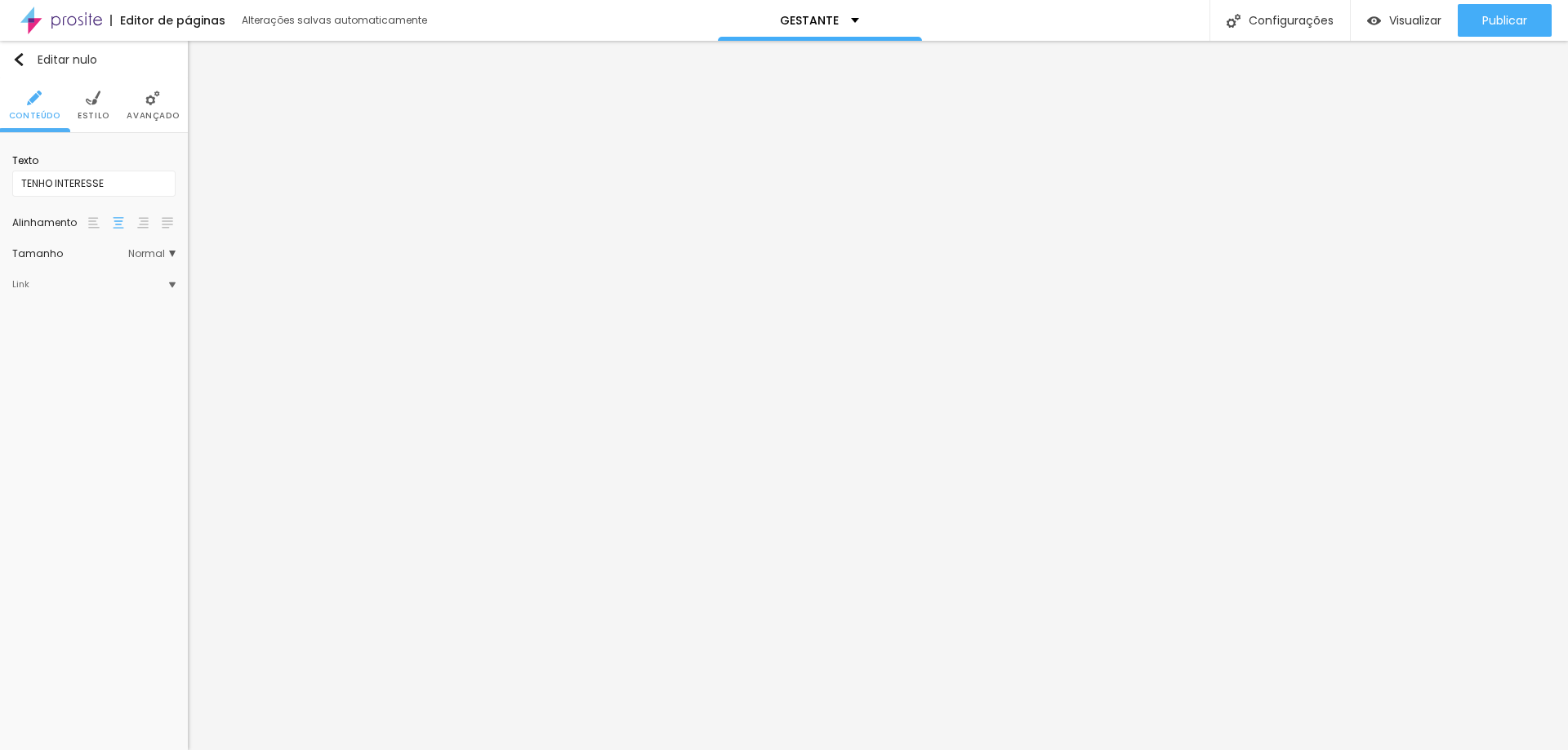
click at [169, 284] on img at bounding box center [172, 285] width 7 height 7
click at [20, 371] on div at bounding box center [19, 367] width 12 height 12
click at [102, 96] on li "Estilo" at bounding box center [93, 105] width 32 height 54
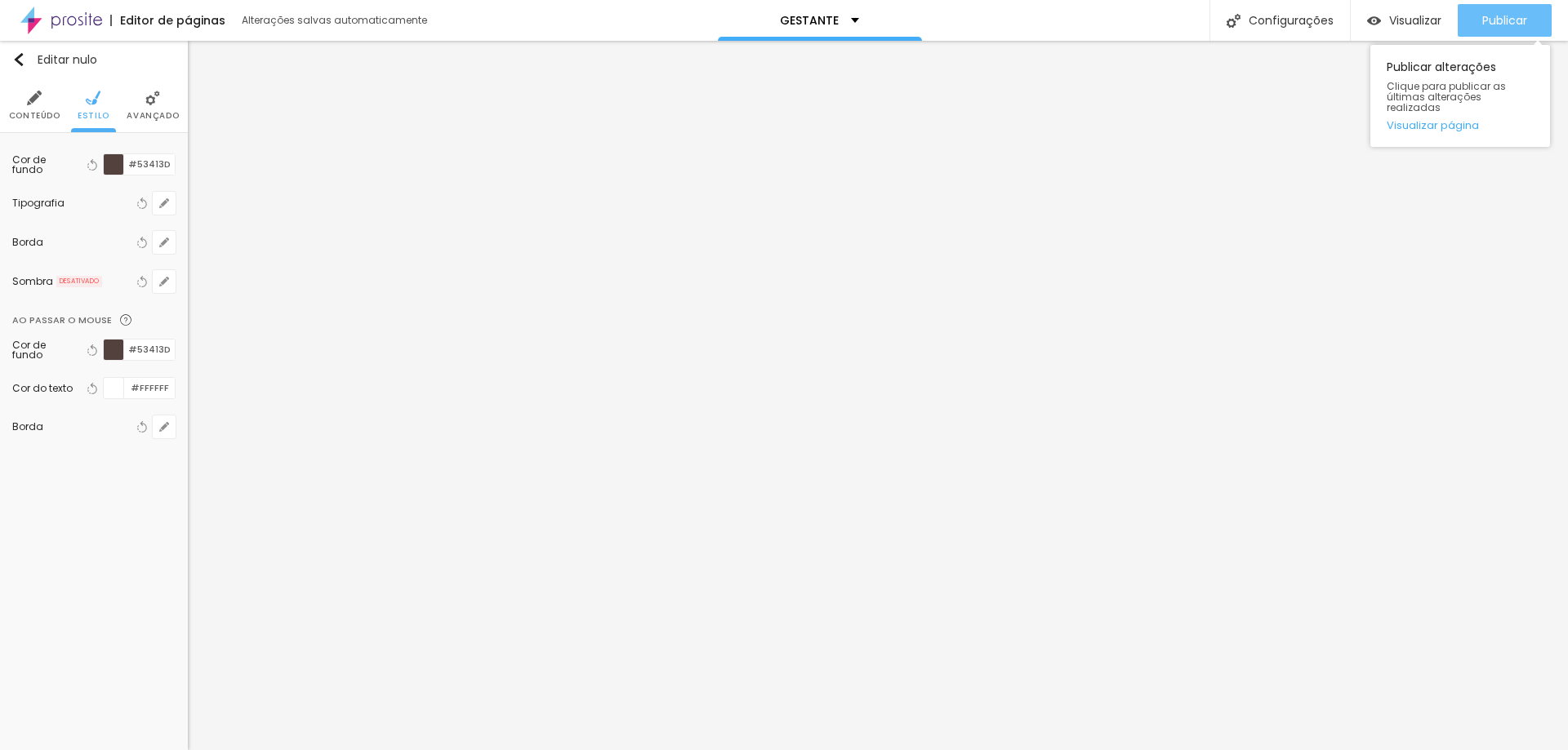
click at [1510, 7] on div "Publicar" at bounding box center [1504, 20] width 45 height 32
click at [152, 97] on img at bounding box center [153, 98] width 15 height 15
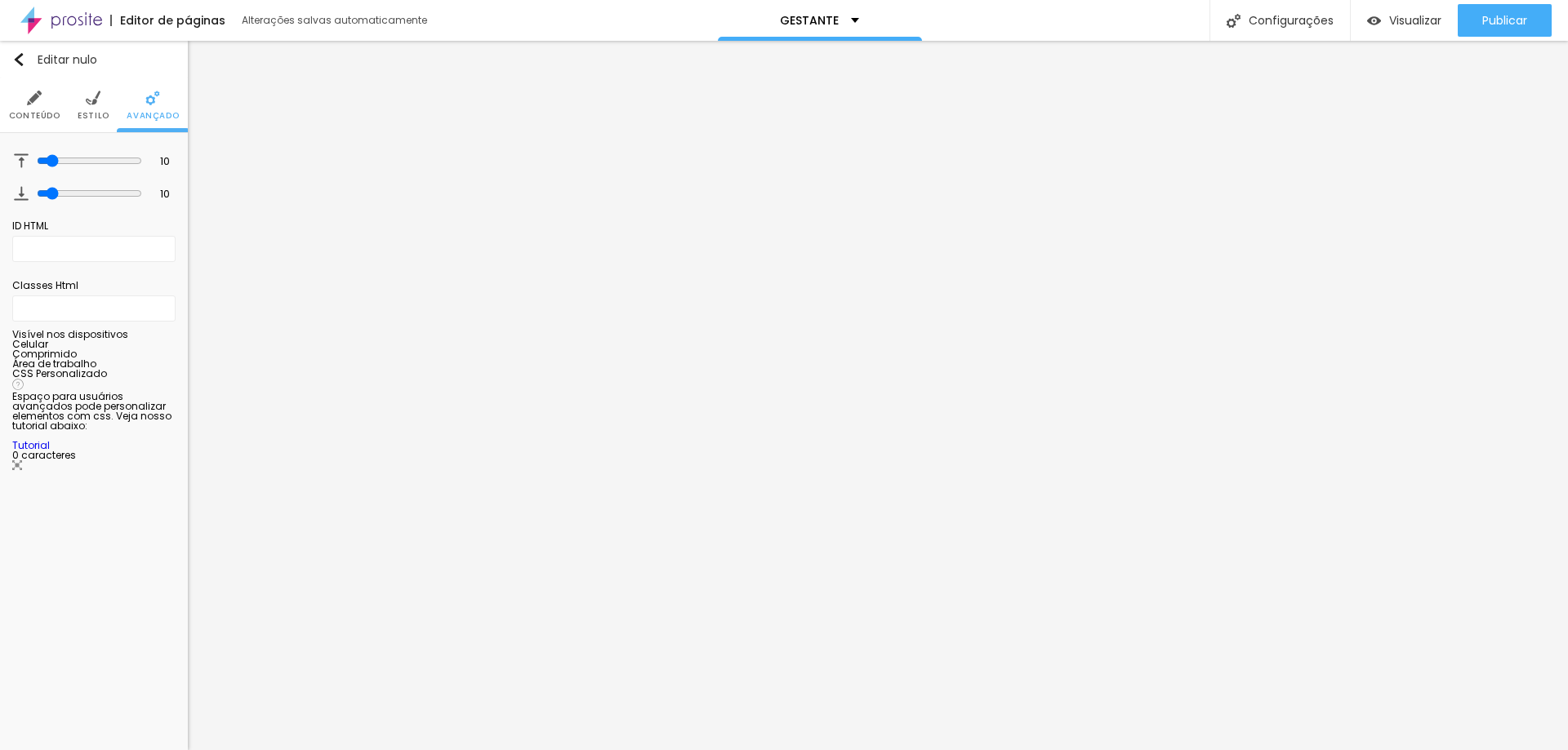
click at [27, 108] on li "Conteúdo" at bounding box center [34, 105] width 52 height 54
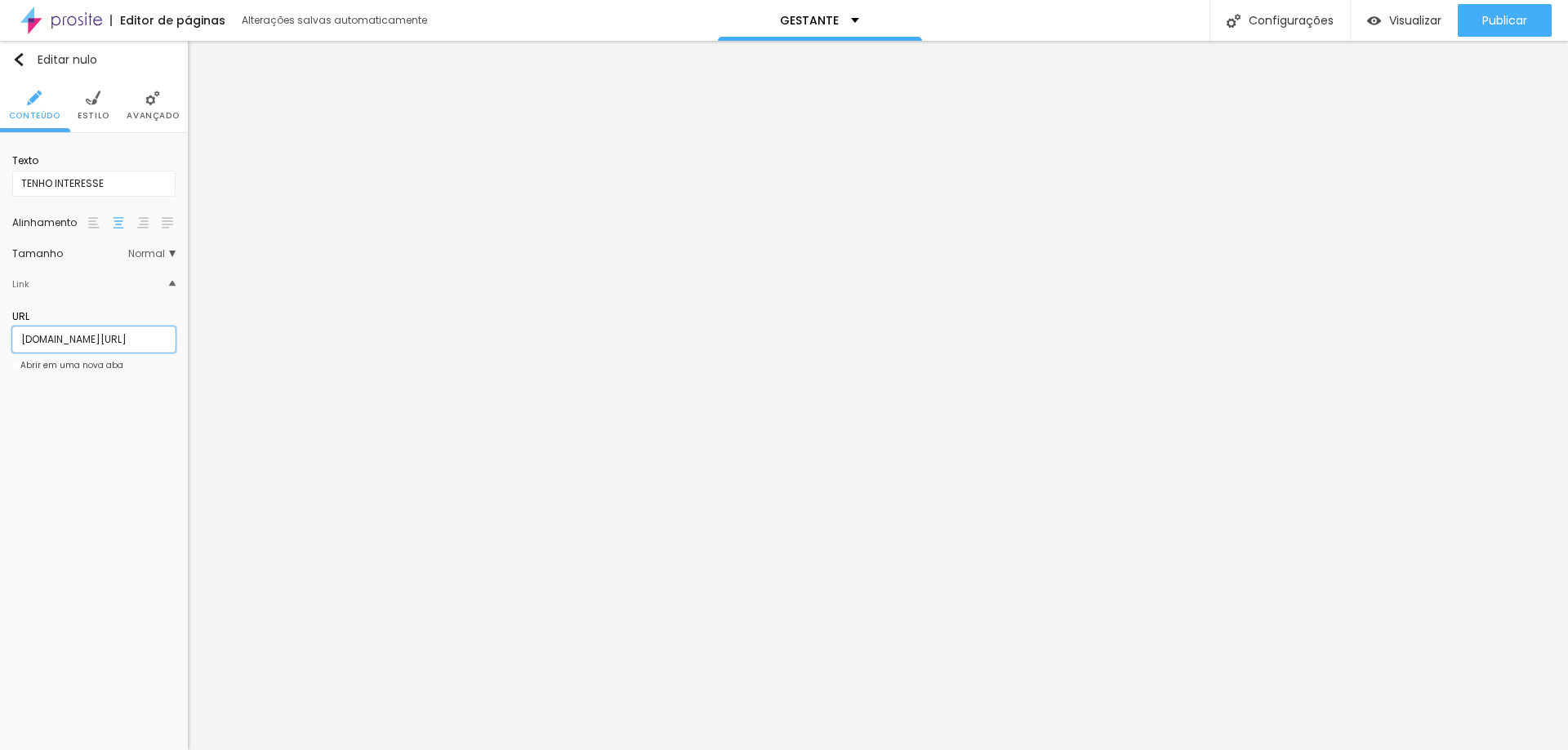
click at [19, 341] on input "wa.me/551147542189" at bounding box center [94, 339] width 163 height 26
click at [156, 459] on div "Editar nulo Conteúdo Estilo Avançado Texto TENHO INTERESSE Alinhamento Tamanho …" at bounding box center [94, 395] width 188 height 709
click at [1509, 18] on font "Publicar" at bounding box center [1504, 21] width 45 height 17
drag, startPoint x: 15, startPoint y: 344, endPoint x: 164, endPoint y: 347, distance: 149.0
click at [164, 347] on input "http://wa.me/551147542189" at bounding box center [94, 339] width 163 height 26
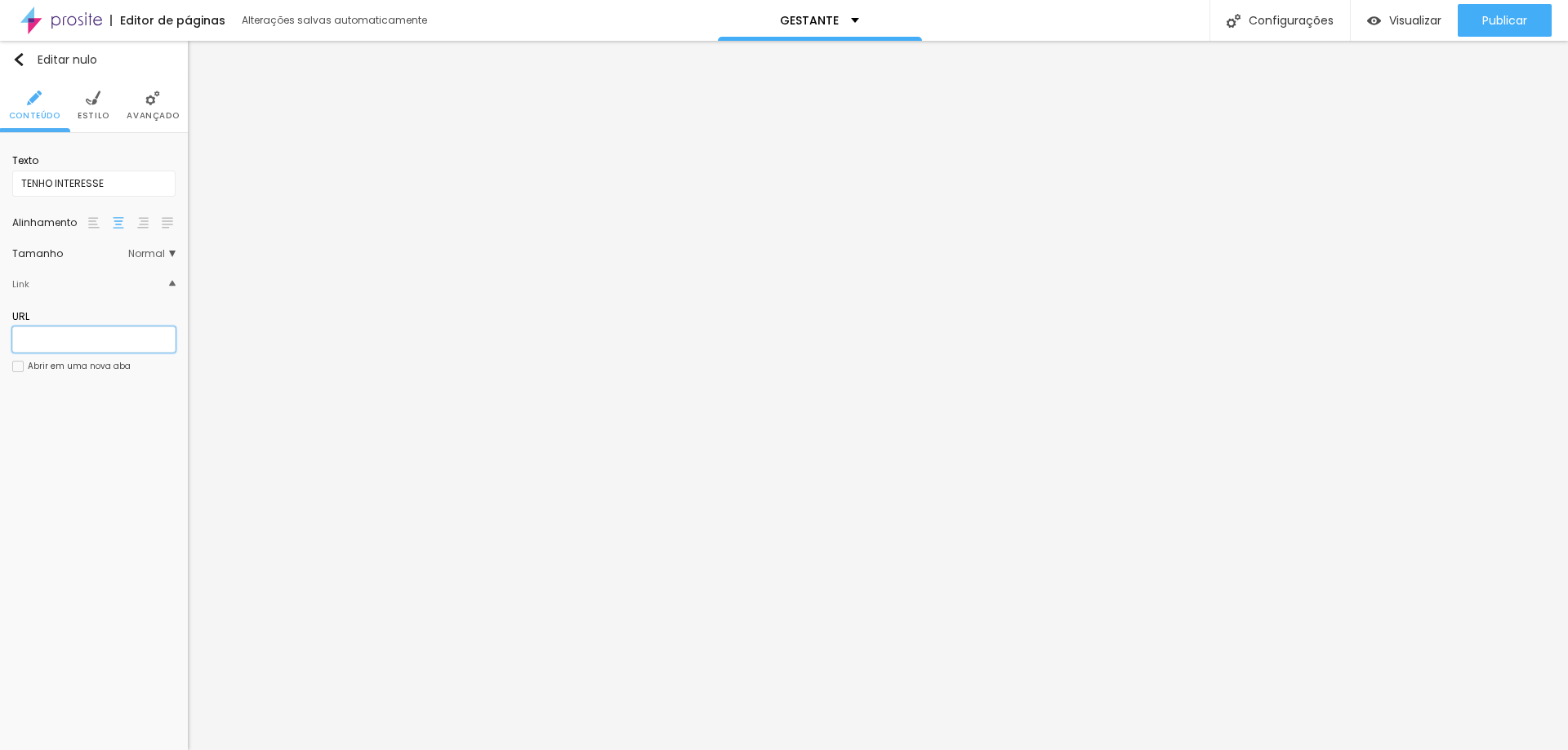
click at [74, 334] on input "text" at bounding box center [94, 339] width 163 height 26
paste input "http://wa.me/551147542189"
click at [1527, 18] on button "Publicar" at bounding box center [1504, 20] width 94 height 32
drag, startPoint x: 161, startPoint y: 338, endPoint x: 22, endPoint y: 334, distance: 139.1
click at [22, 334] on input "http://wa.me/551147542189" at bounding box center [94, 339] width 163 height 26
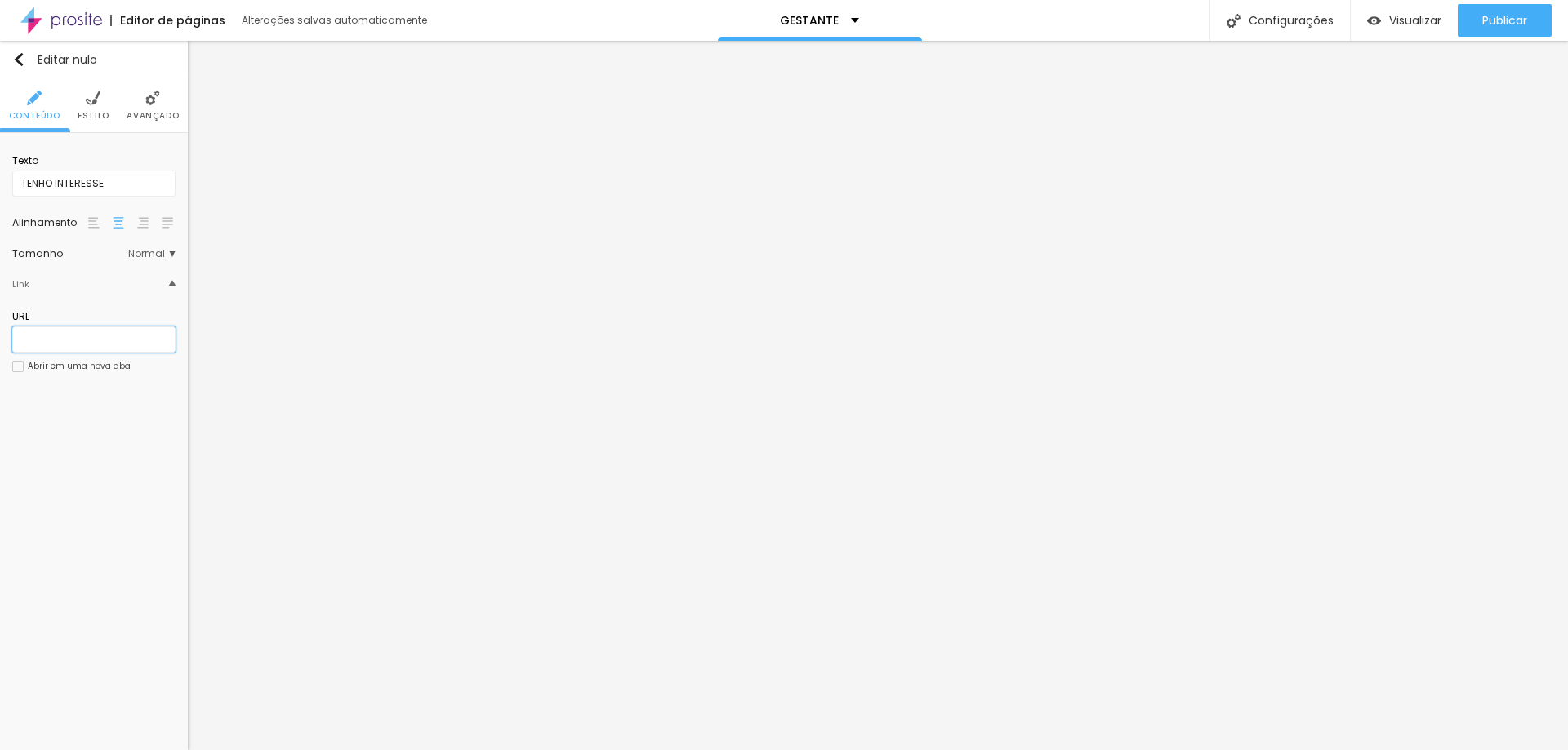
click at [59, 337] on input "text" at bounding box center [94, 339] width 163 height 26
paste input "http://wa.me/551147542189"
click at [87, 116] on font "Estilo" at bounding box center [93, 115] width 32 height 13
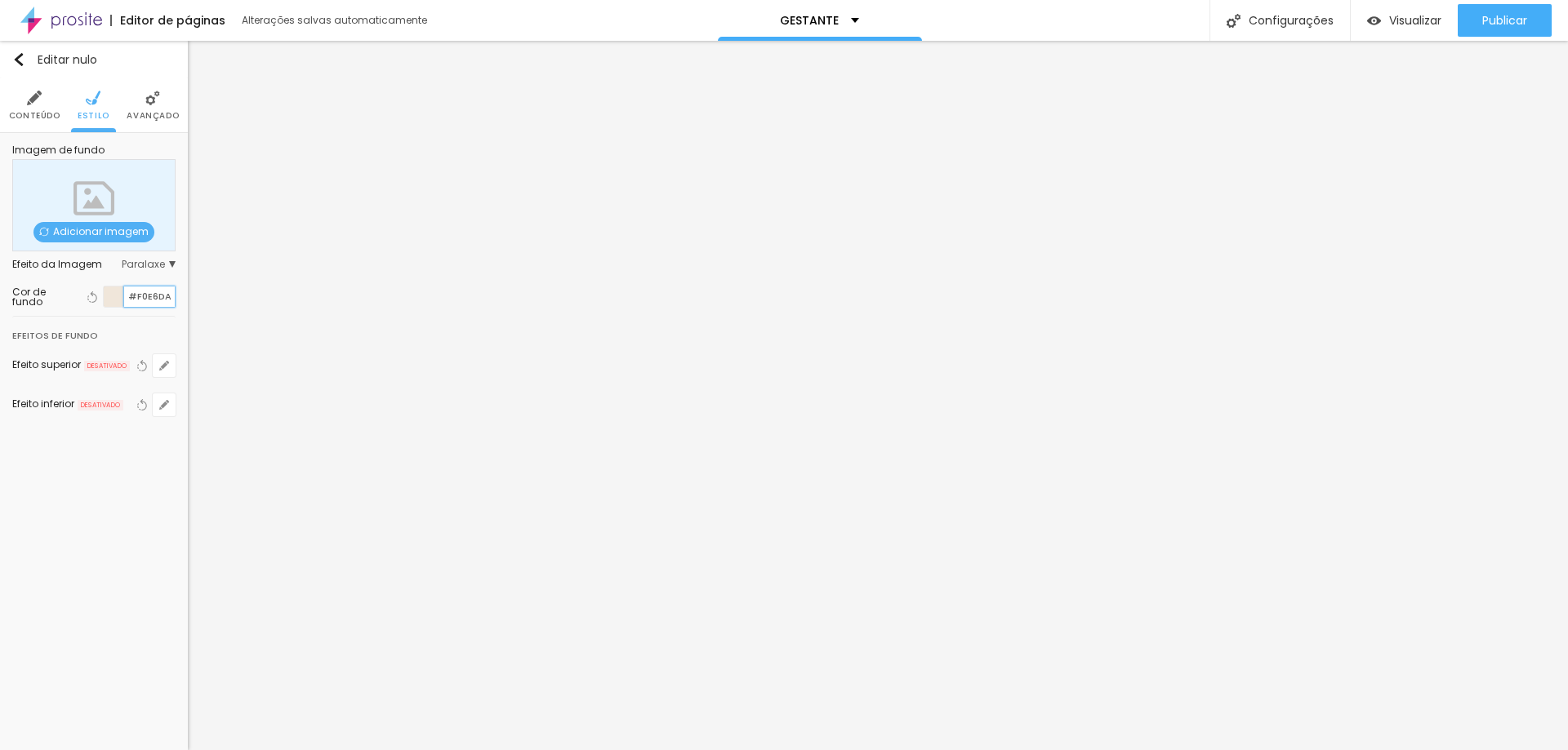
drag, startPoint x: 129, startPoint y: 296, endPoint x: 172, endPoint y: 297, distance: 43.0
click at [172, 297] on input "#F0E6DA" at bounding box center [150, 296] width 51 height 21
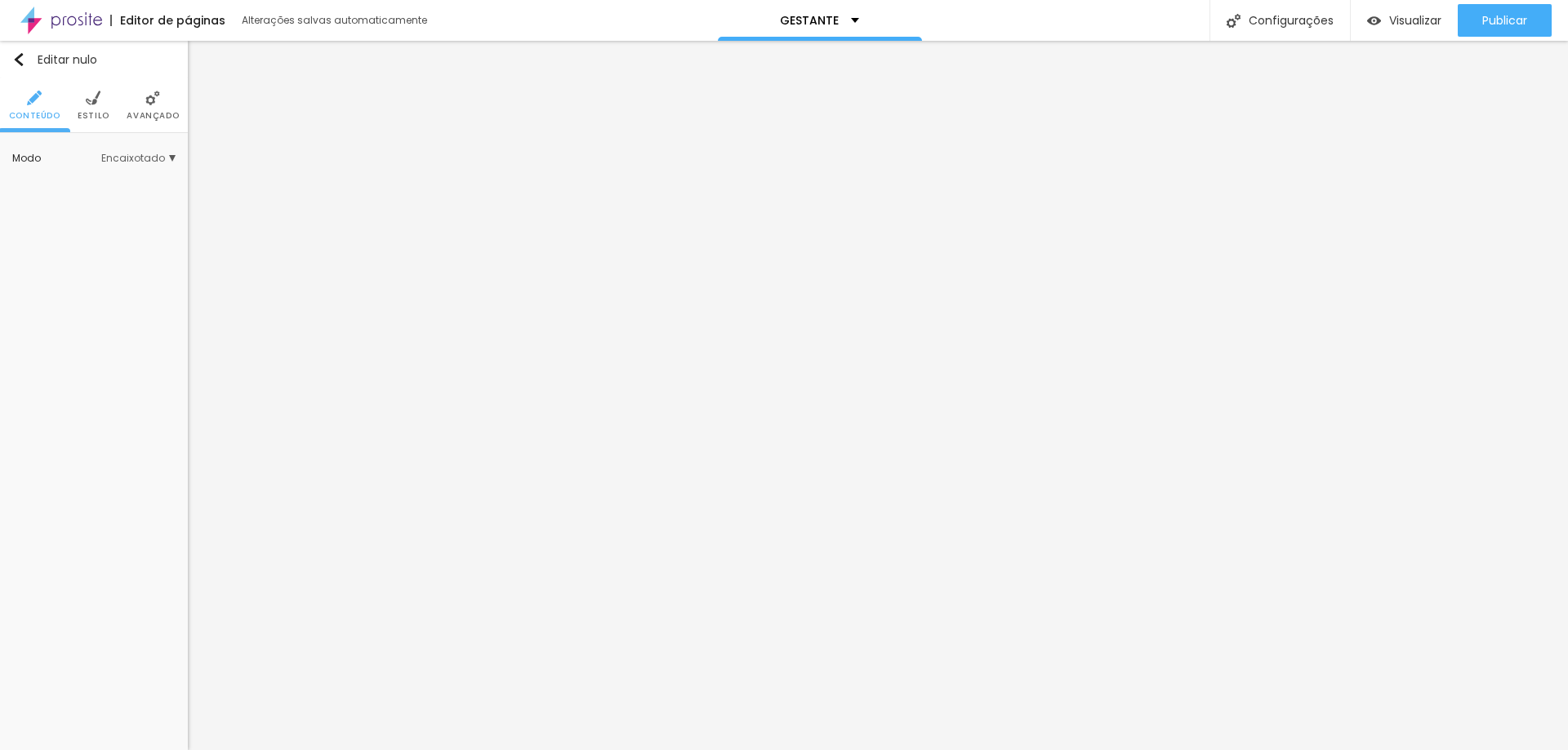
click at [93, 110] on font "Estilo" at bounding box center [93, 115] width 32 height 13
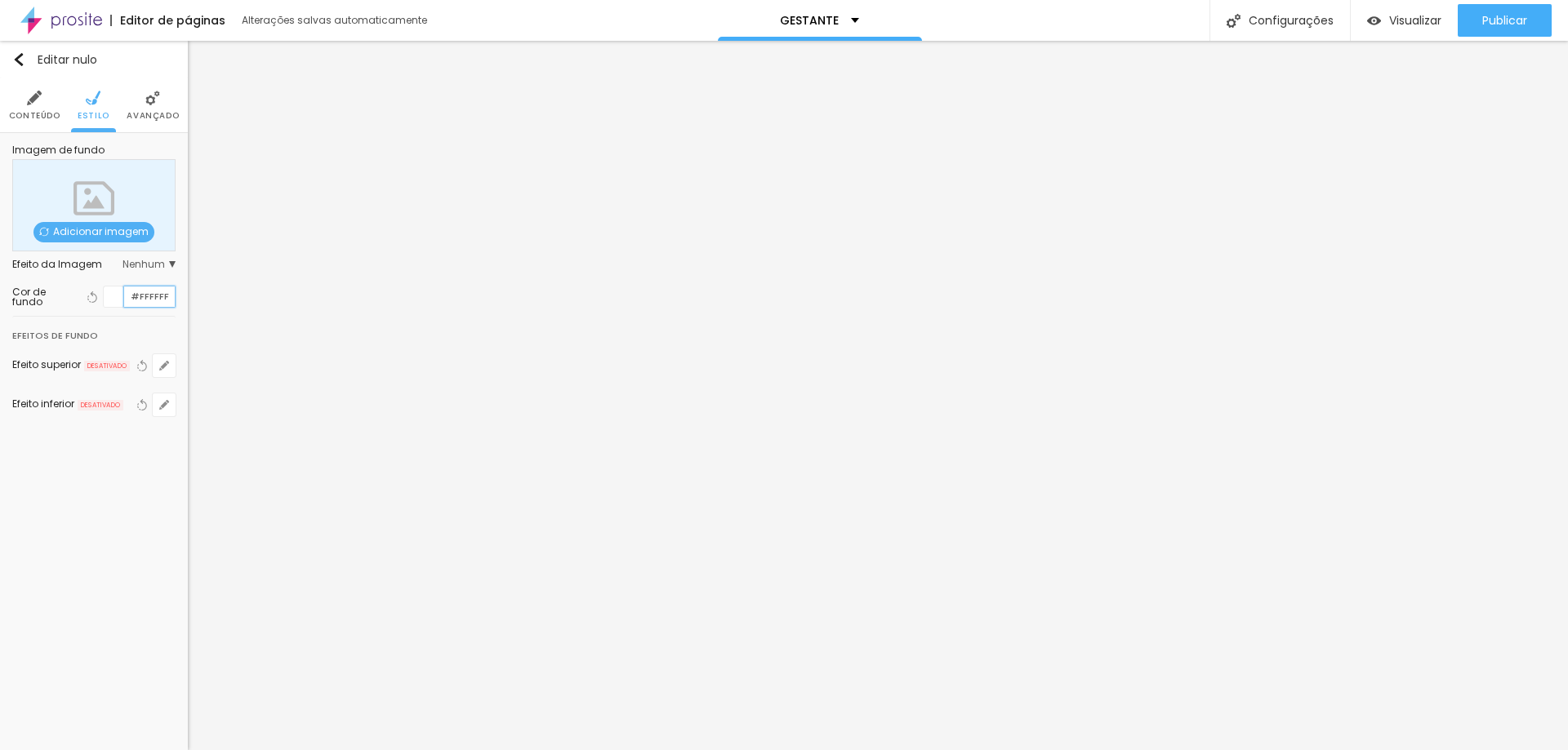
drag, startPoint x: 128, startPoint y: 295, endPoint x: 181, endPoint y: 304, distance: 53.8
click at [181, 304] on div "Imagem de fundo Adicionar imagem Efeito da Imagem Nenhum Nenhum Paralaxe Cor de…" at bounding box center [94, 290] width 188 height 315
paste input "0E6DA"
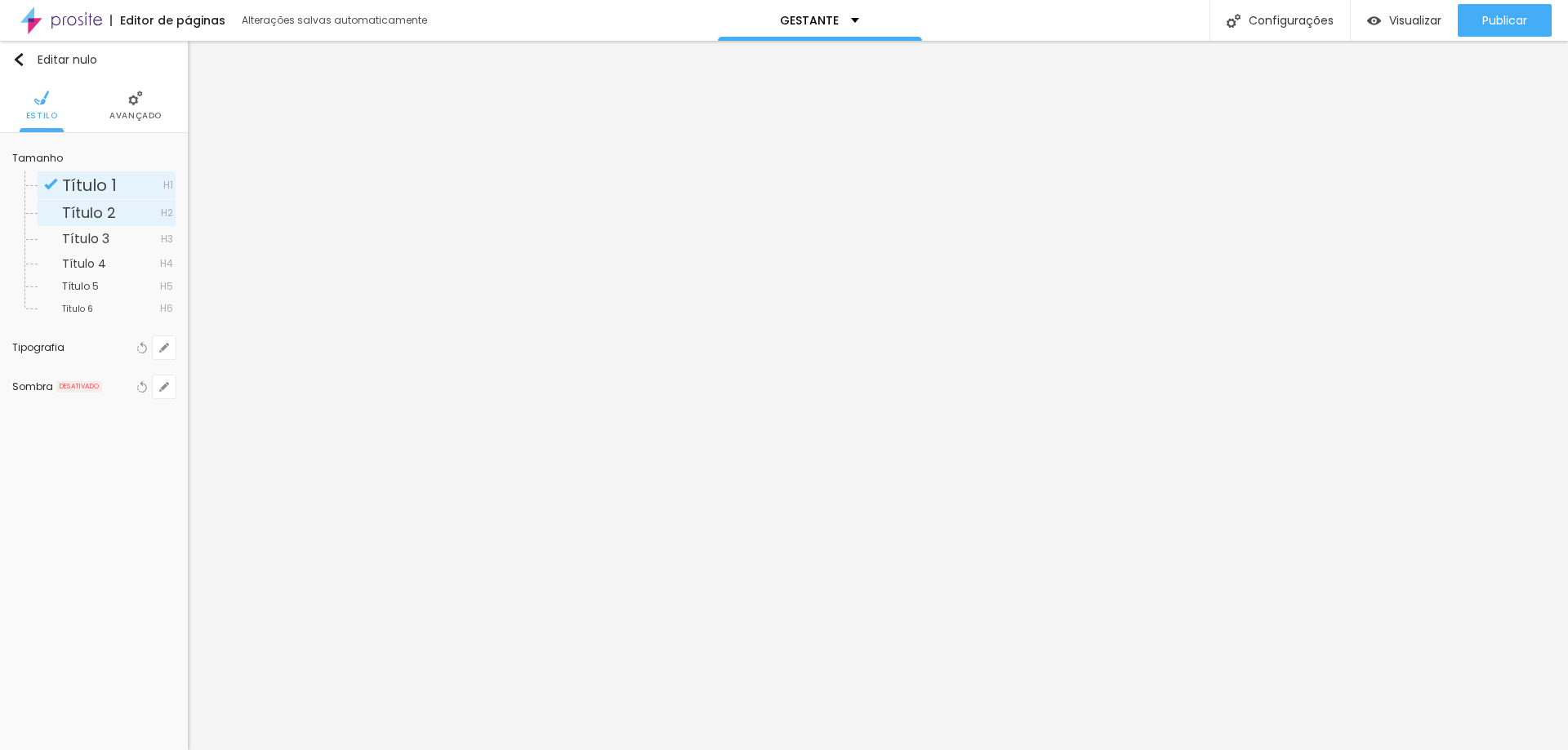
click at [116, 209] on span "Título 2" at bounding box center [111, 212] width 99 height 15
click at [112, 240] on span "Título 3" at bounding box center [111, 239] width 99 height 13
click at [96, 289] on font "Título 5" at bounding box center [80, 286] width 37 height 14
click at [101, 243] on font "Título 3" at bounding box center [85, 239] width 47 height 19
click at [116, 265] on span "Título 4" at bounding box center [111, 264] width 98 height 12
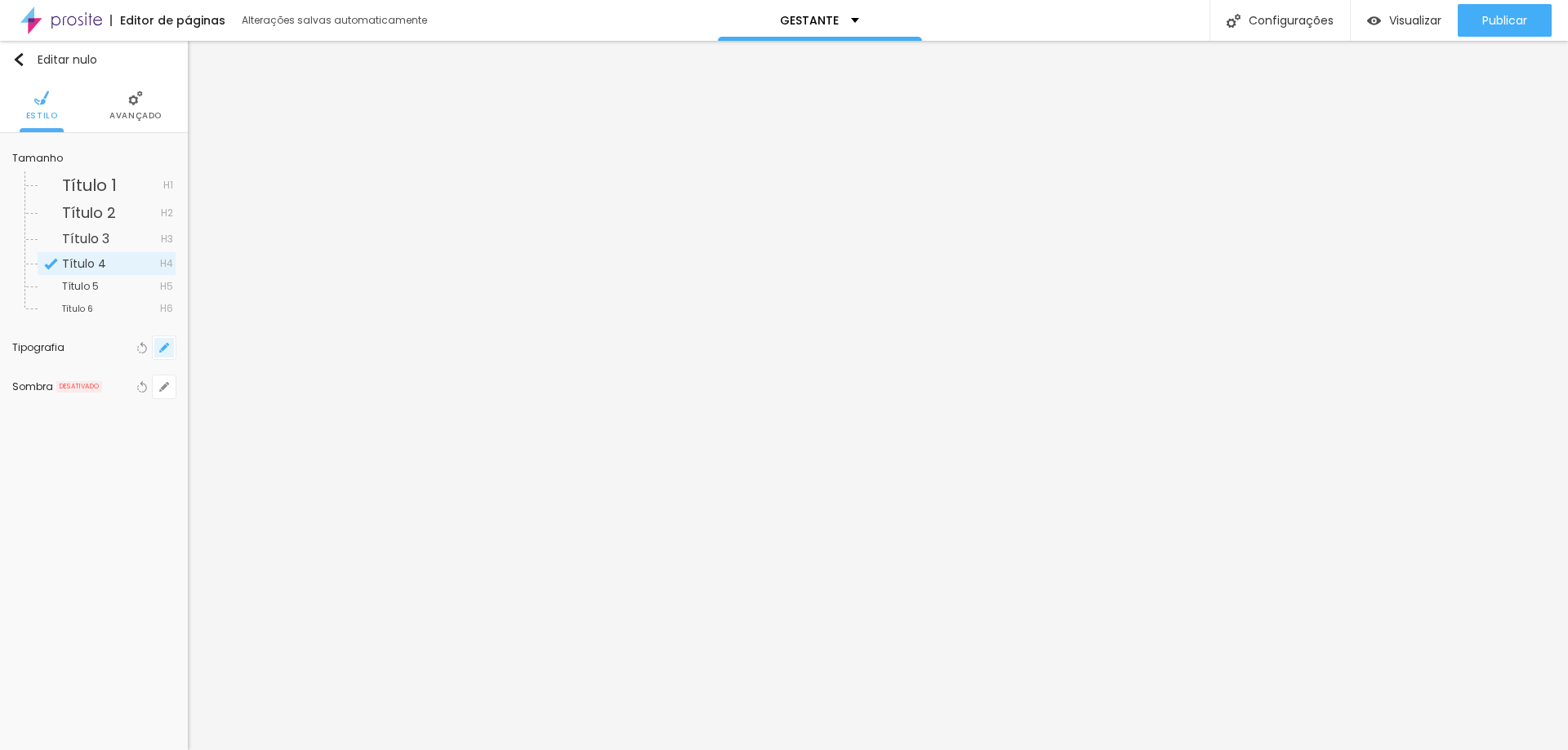
click at [156, 344] on button "button" at bounding box center [163, 347] width 22 height 22
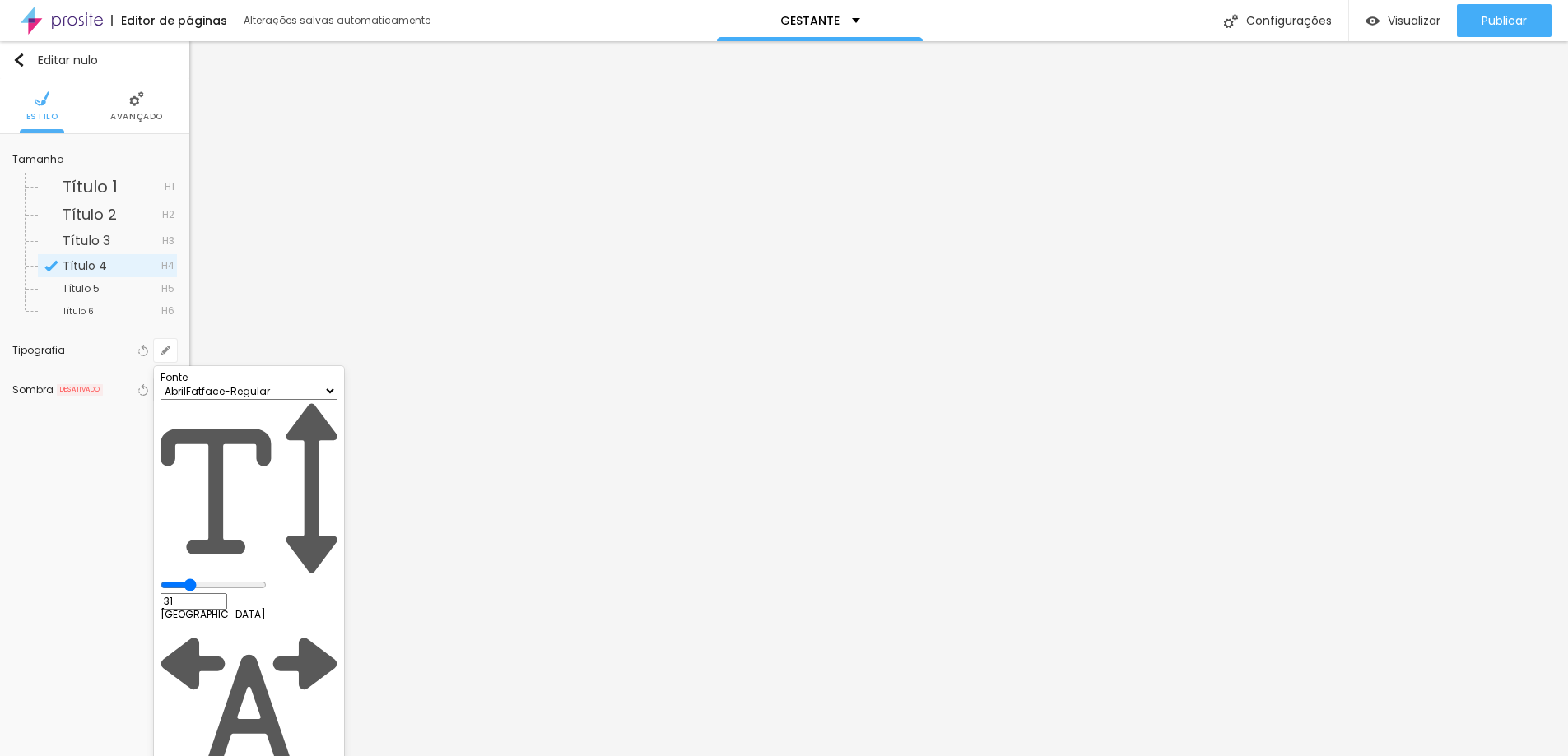
drag, startPoint x: 257, startPoint y: 461, endPoint x: 242, endPoint y: 462, distance: 15.0
click at [242, 579] on input "range" at bounding box center [214, 584] width 107 height 13
click at [1482, 328] on div at bounding box center [784, 378] width 1568 height 756
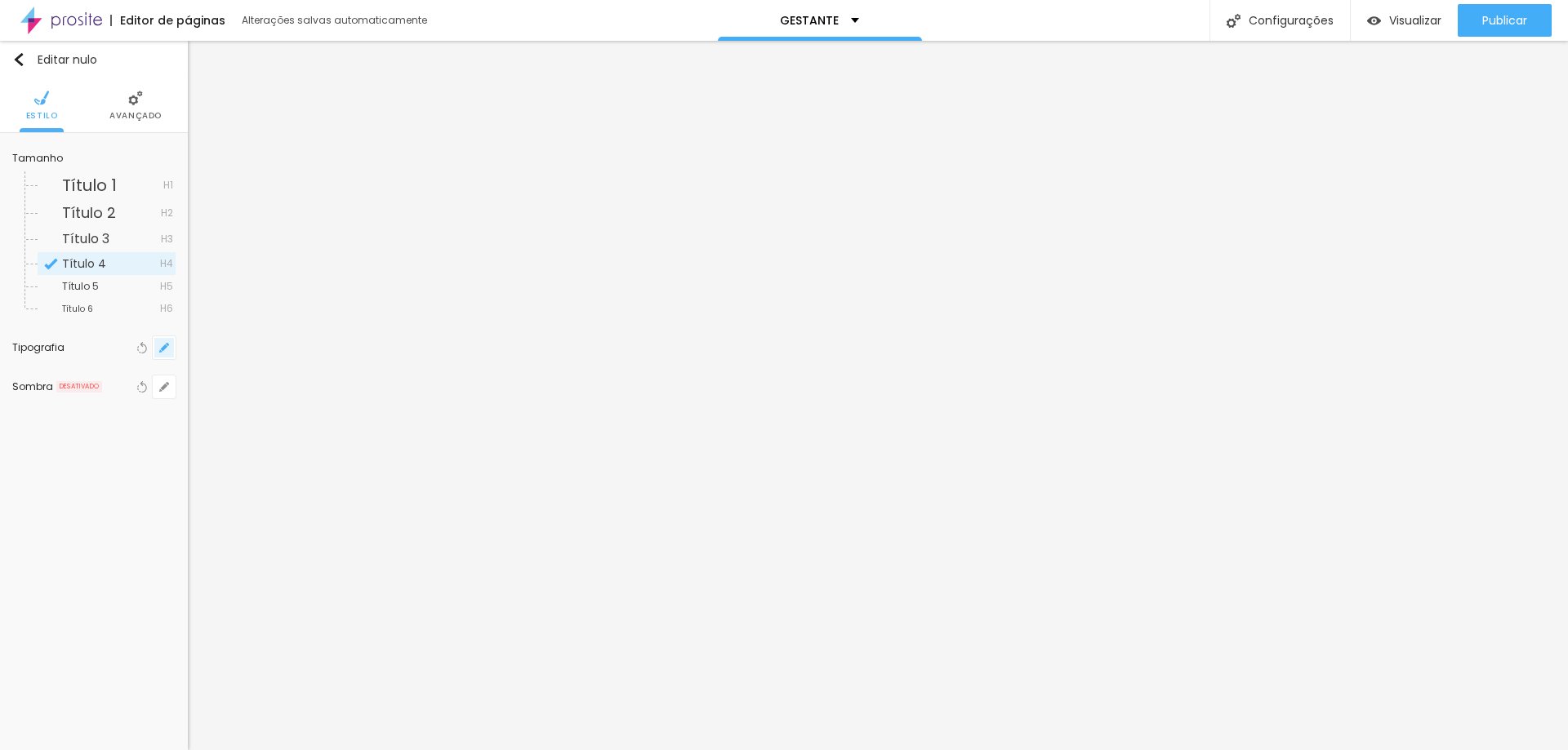
click at [160, 339] on button "button" at bounding box center [163, 347] width 22 height 22
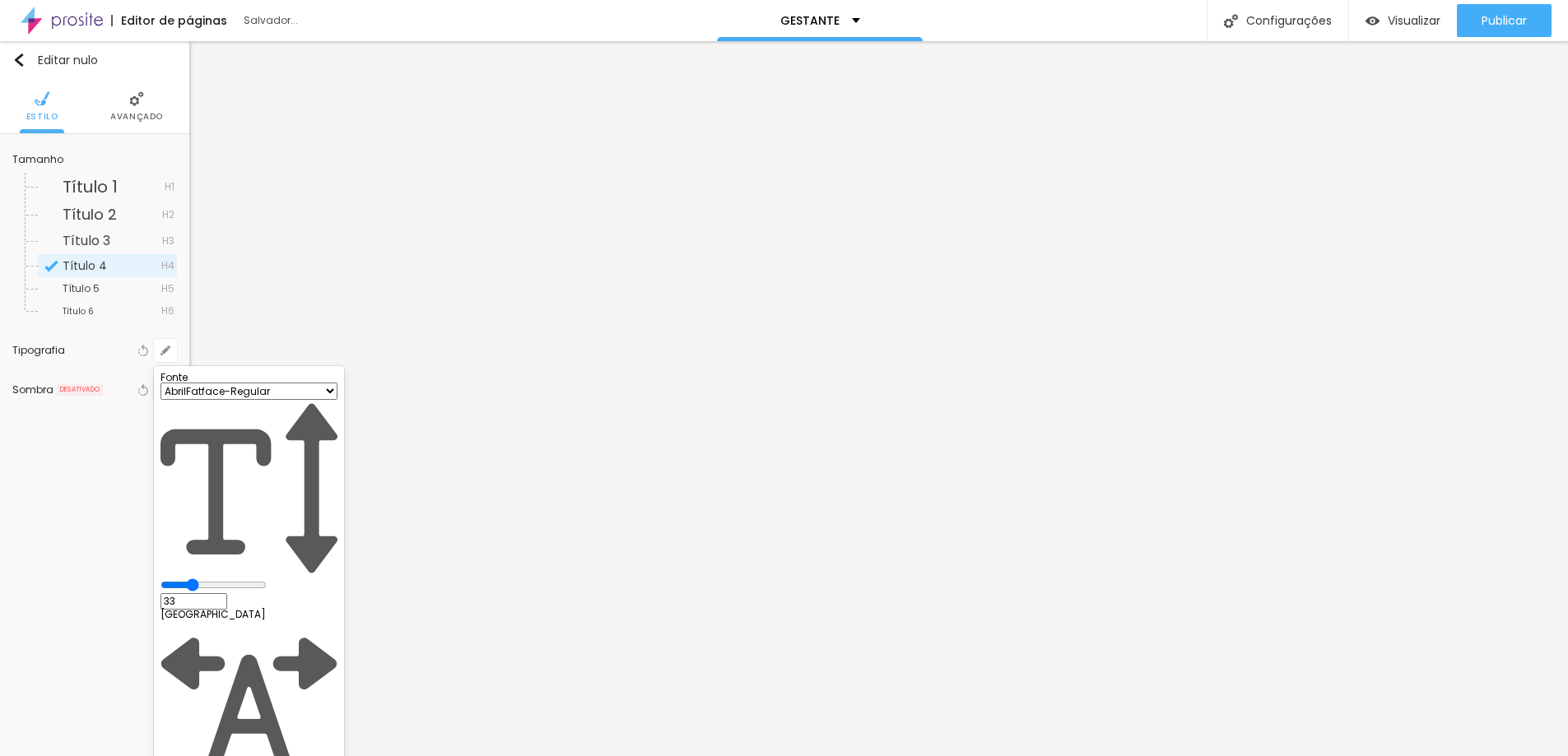
click at [244, 579] on input "range" at bounding box center [214, 584] width 107 height 13
click at [1502, 383] on div at bounding box center [784, 378] width 1568 height 756
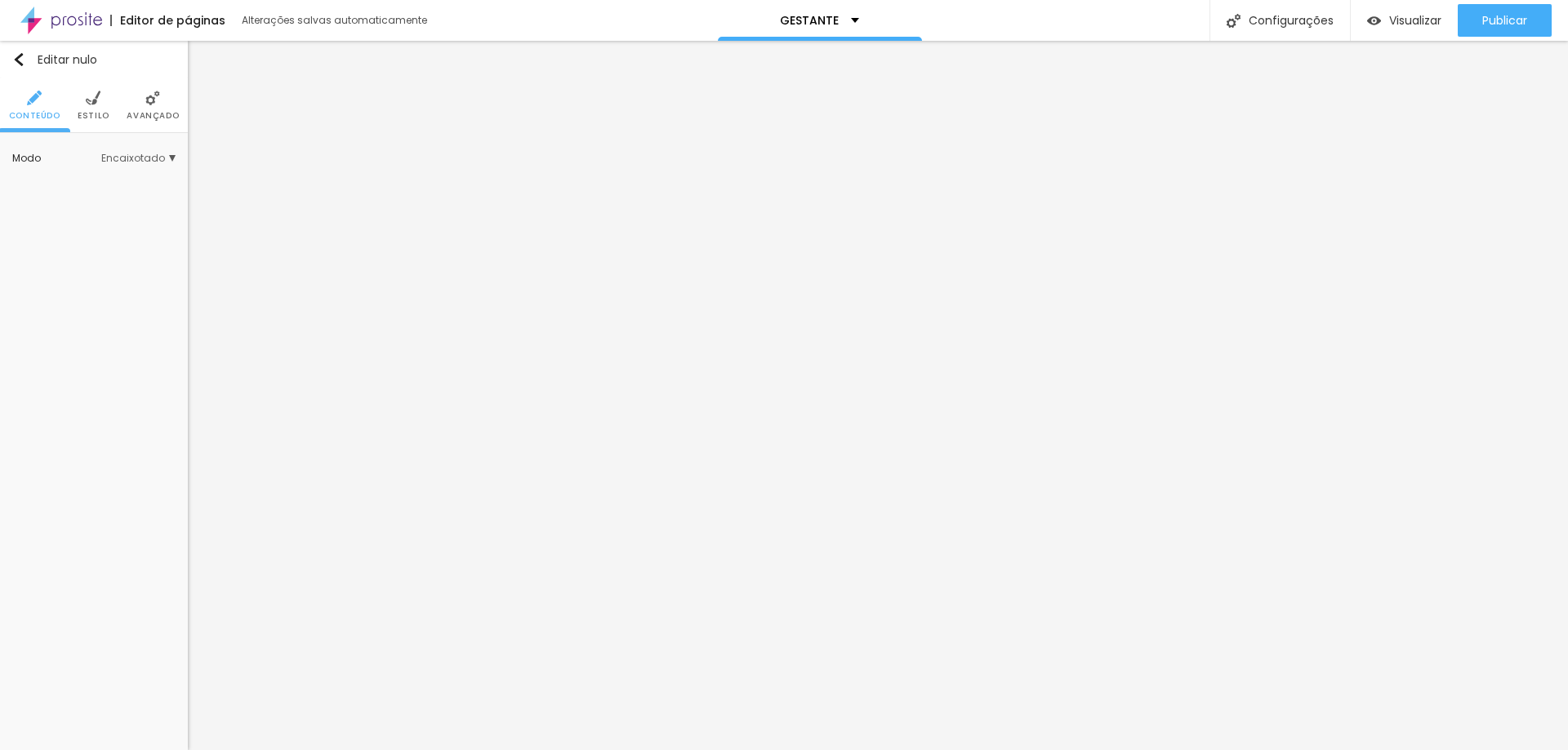
click at [90, 105] on img at bounding box center [93, 98] width 15 height 15
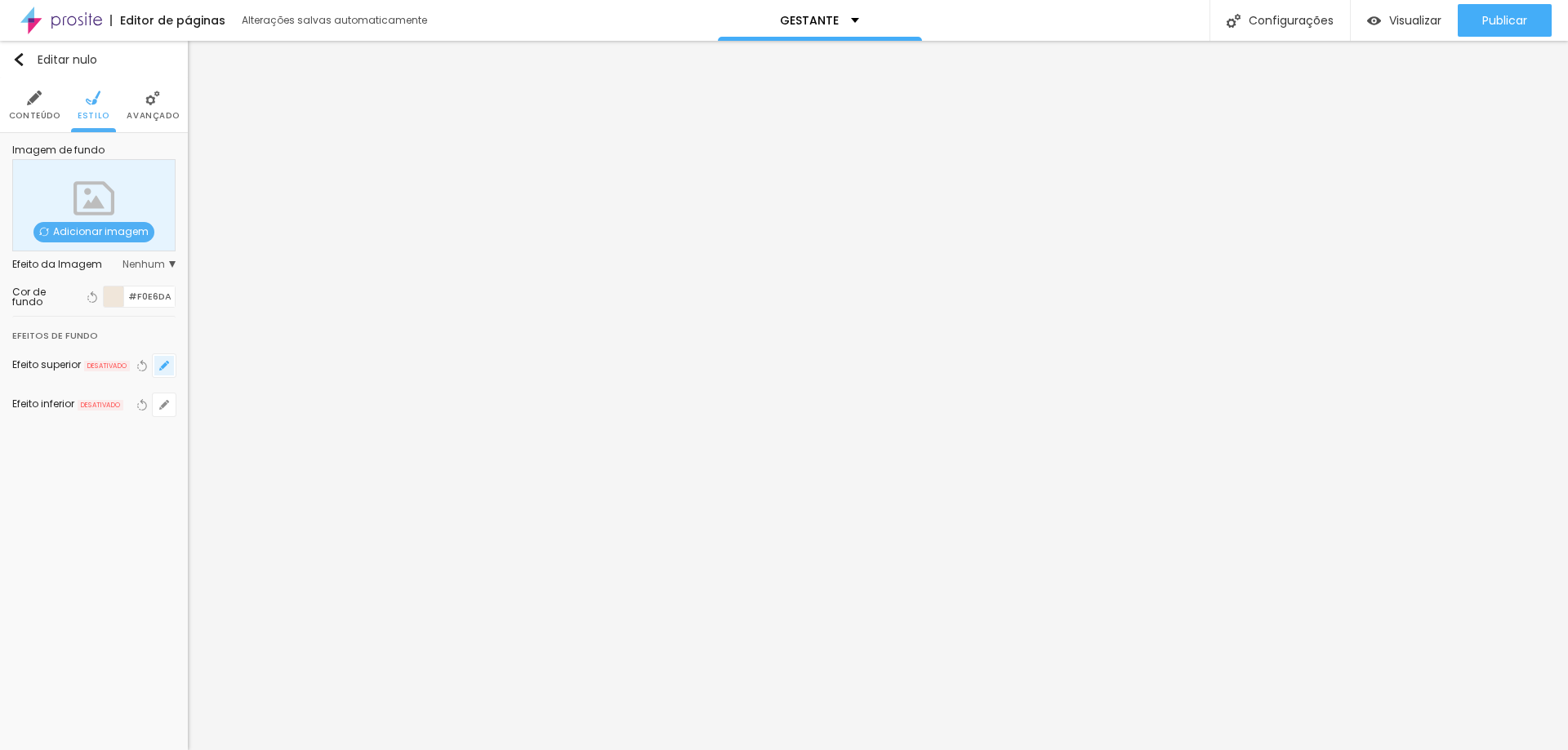
click at [159, 368] on icon "button" at bounding box center [164, 366] width 10 height 10
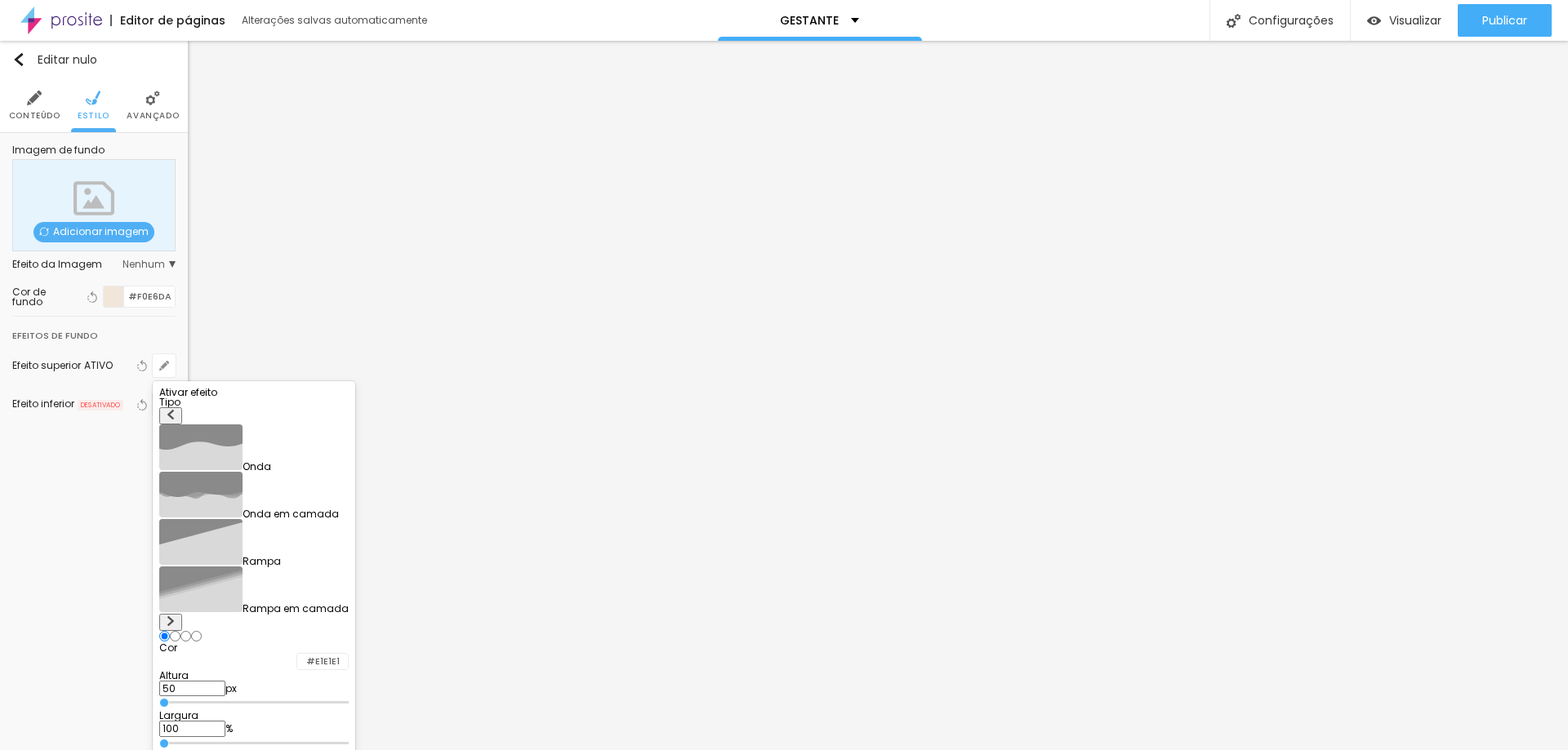
drag, startPoint x: 204, startPoint y: 590, endPoint x: 136, endPoint y: 581, distance: 68.6
click at [159, 699] on input "range" at bounding box center [254, 703] width 190 height 8
click at [348, 398] on div at bounding box center [254, 398] width 190 height 0
click at [163, 110] on div at bounding box center [784, 375] width 1568 height 750
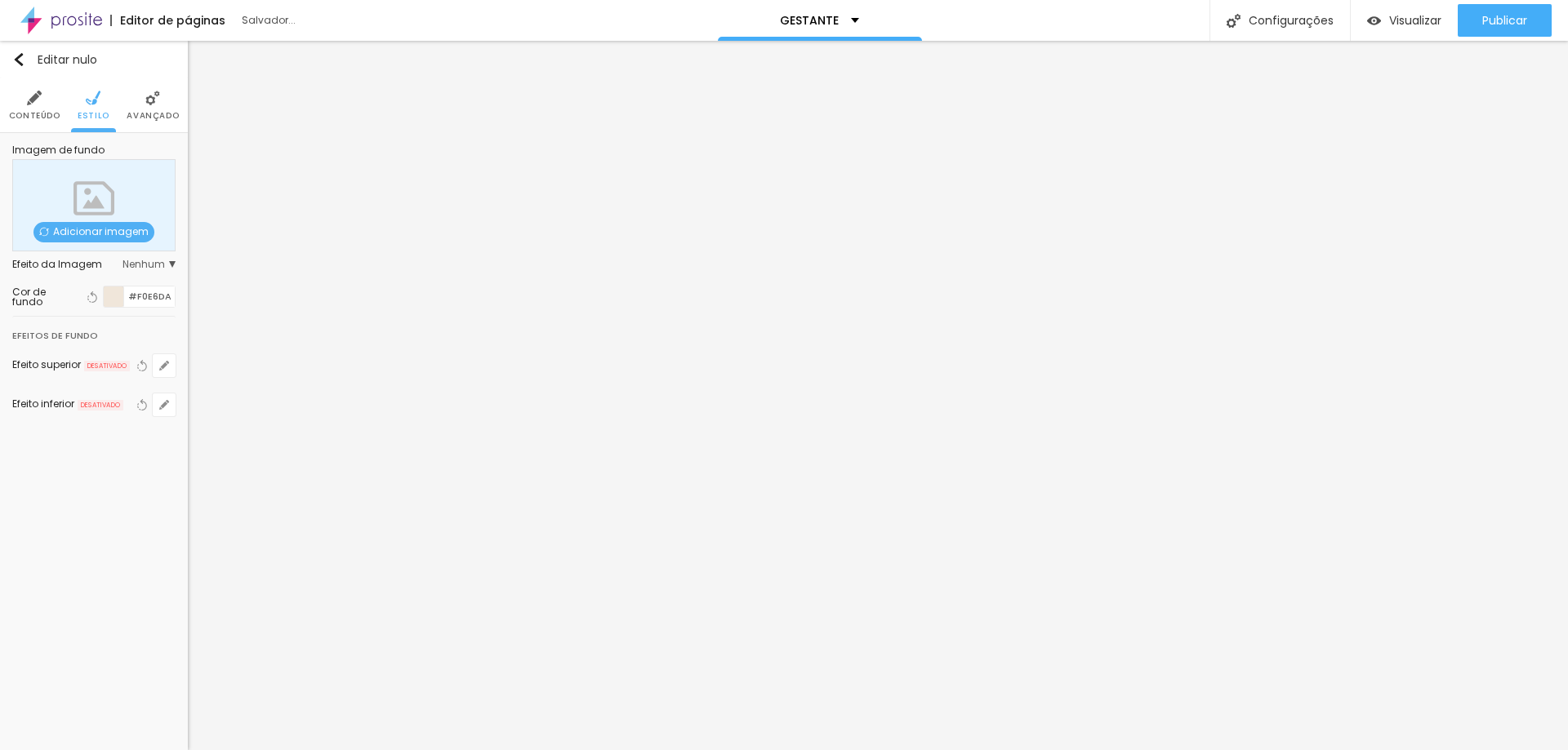
click at [160, 110] on font "Avançado" at bounding box center [152, 115] width 52 height 13
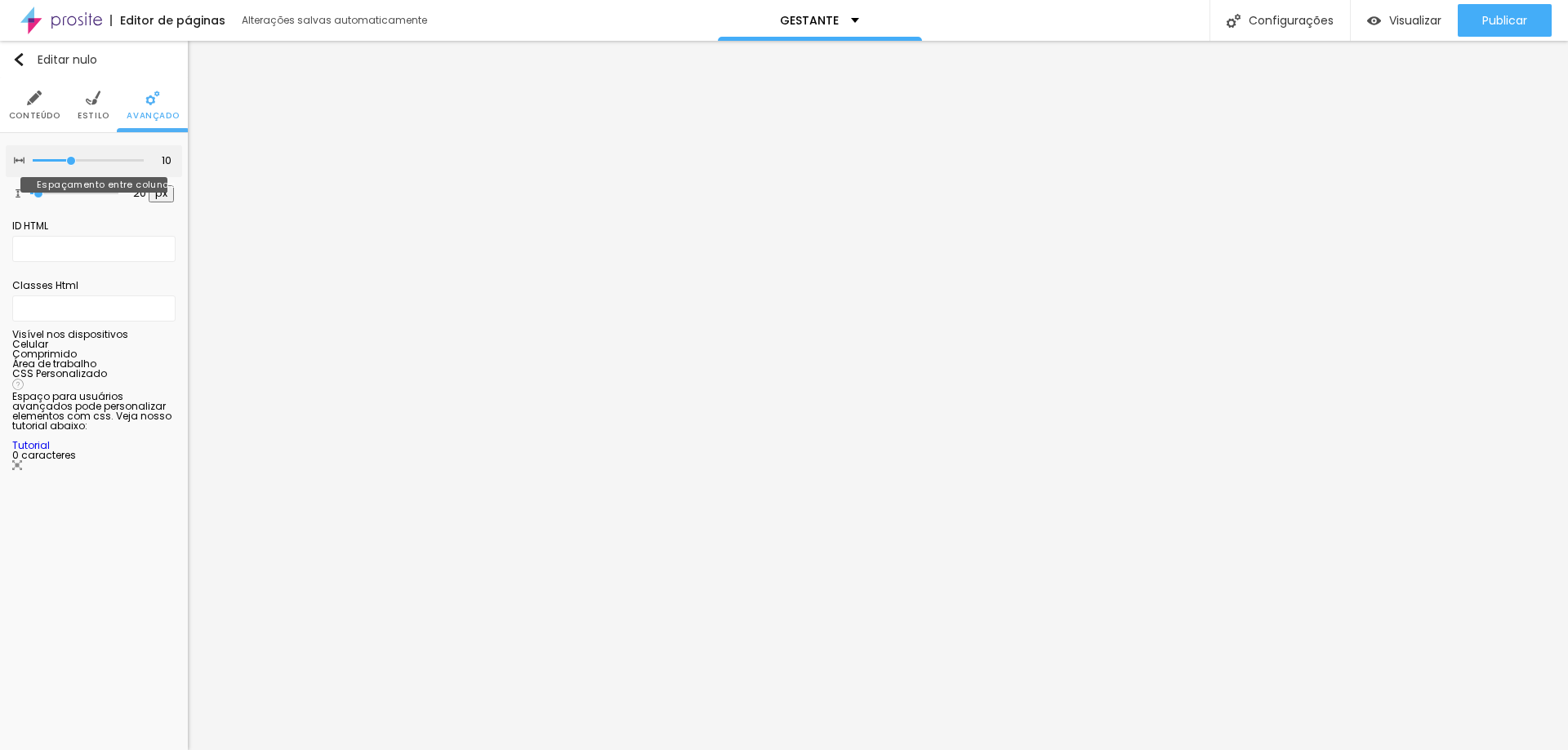
drag, startPoint x: 103, startPoint y: 160, endPoint x: 76, endPoint y: 160, distance: 27.0
click at [76, 160] on input "range" at bounding box center [88, 160] width 112 height 8
drag, startPoint x: 70, startPoint y: 160, endPoint x: 52, endPoint y: 157, distance: 18.2
click at [52, 157] on input "range" at bounding box center [88, 160] width 112 height 8
drag, startPoint x: 36, startPoint y: 194, endPoint x: 24, endPoint y: 194, distance: 12.0
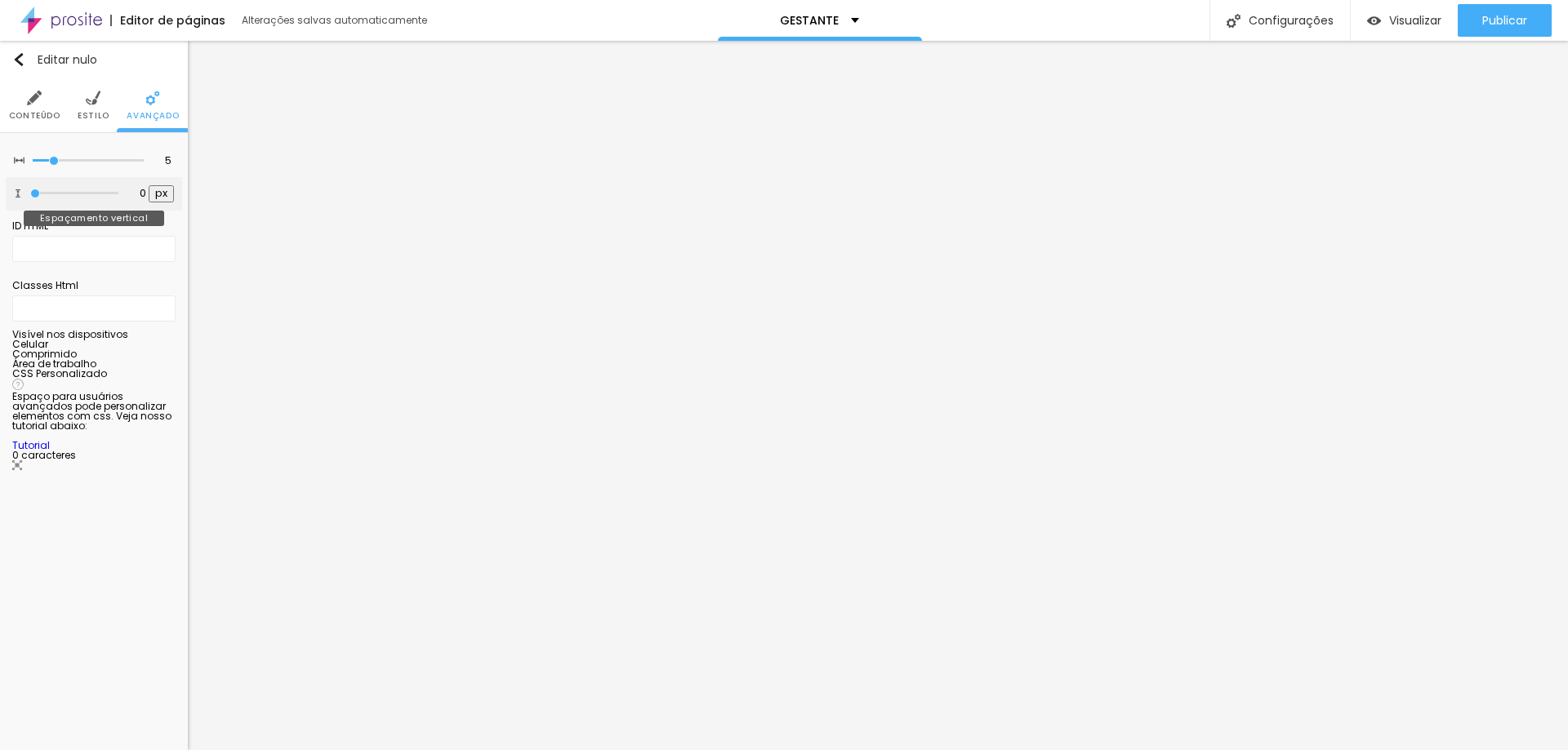
click at [30, 194] on input "range" at bounding box center [74, 194] width 88 height 8
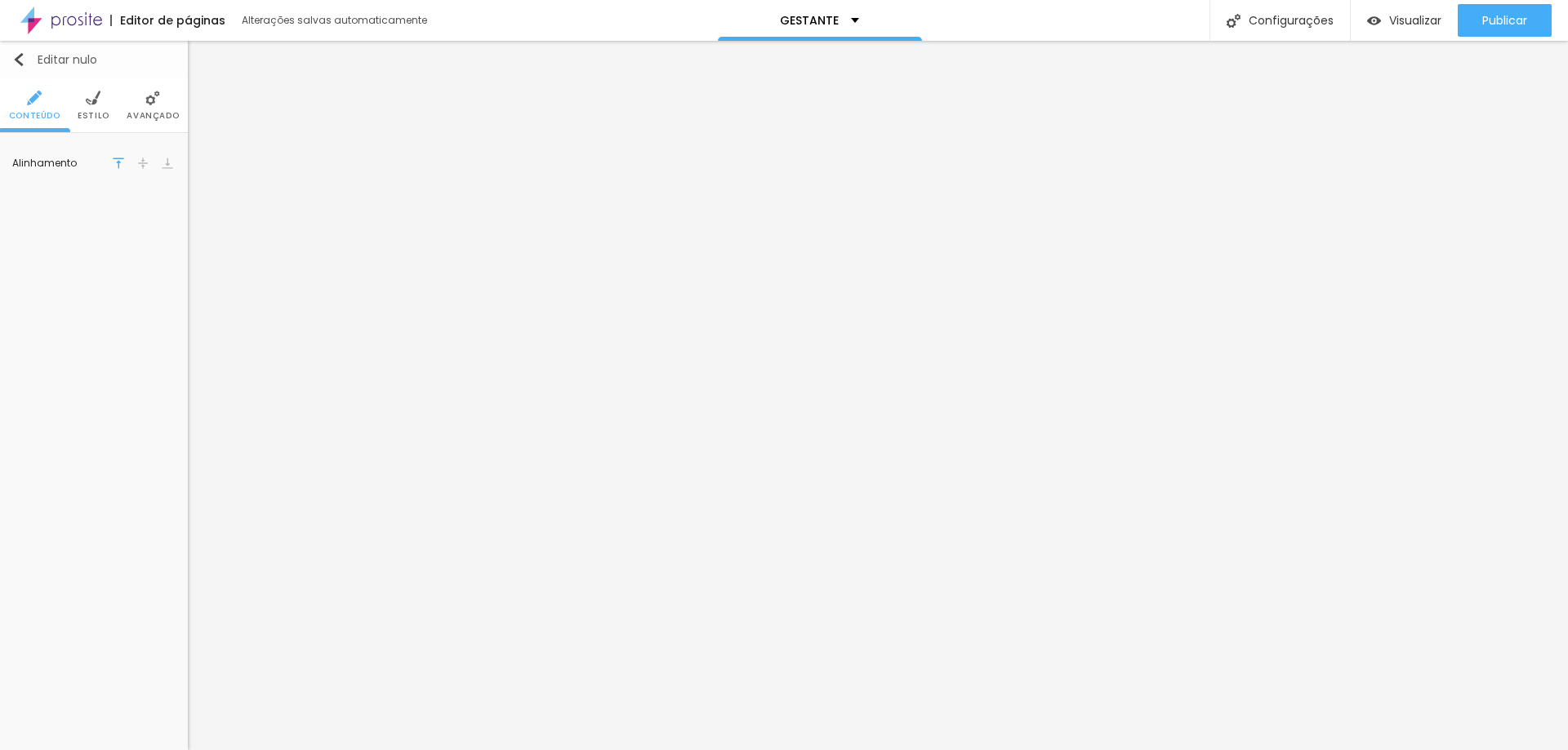
click at [25, 61] on div "Editar nulo" at bounding box center [55, 59] width 85 height 13
click at [167, 164] on icon "button" at bounding box center [164, 165] width 10 height 10
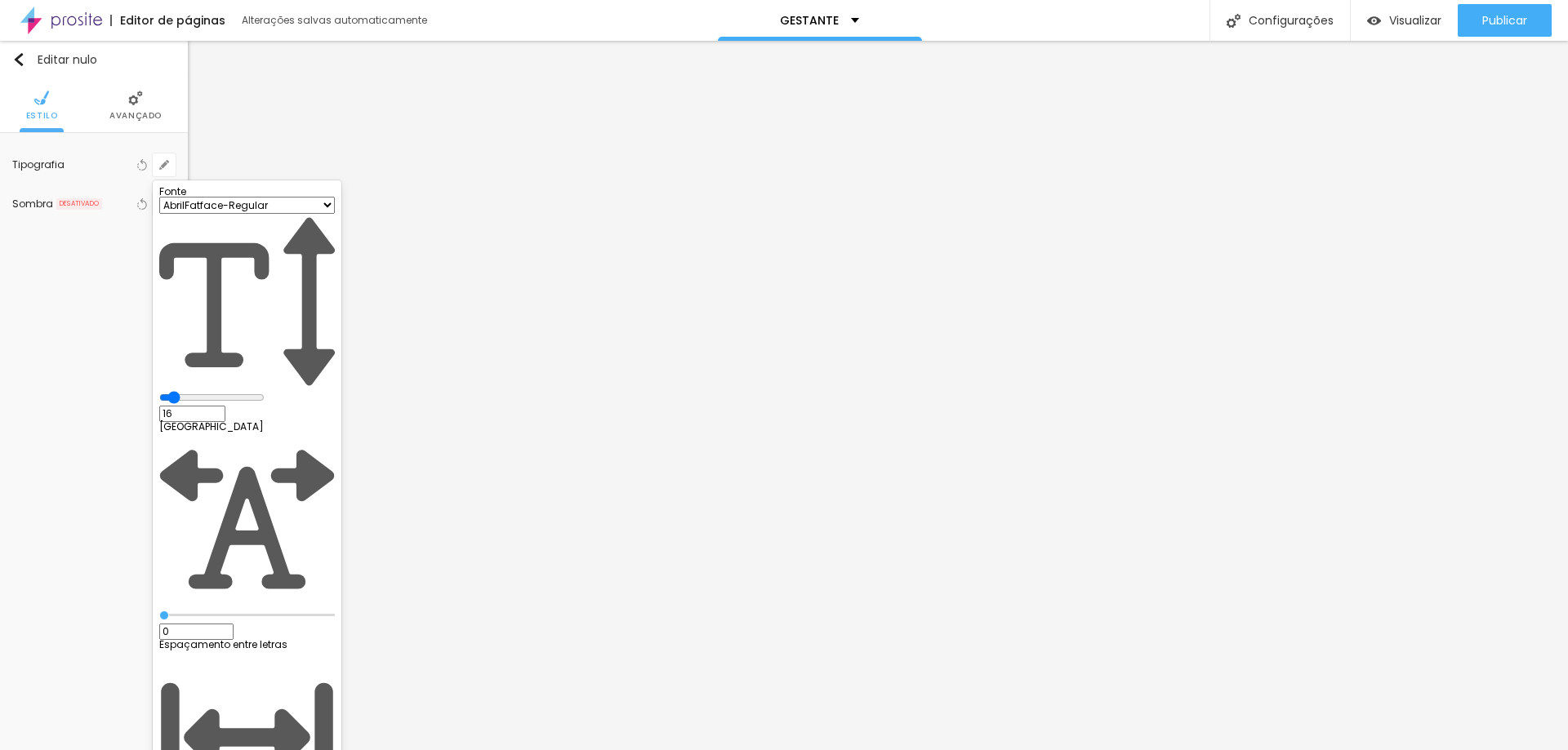
click at [299, 214] on select "AbrilFatface-Regular Actor-Regular Alegreya AlegreyaBlack Alice Allan-Bold Alla…" at bounding box center [246, 205] width 175 height 18
click at [174, 214] on select "AbrilFatface-Regular Actor-Regular Alegreya AlegreyaBlack Alice Allan-Bold Alla…" at bounding box center [246, 205] width 175 height 18
click at [358, 535] on div at bounding box center [784, 375] width 1568 height 750
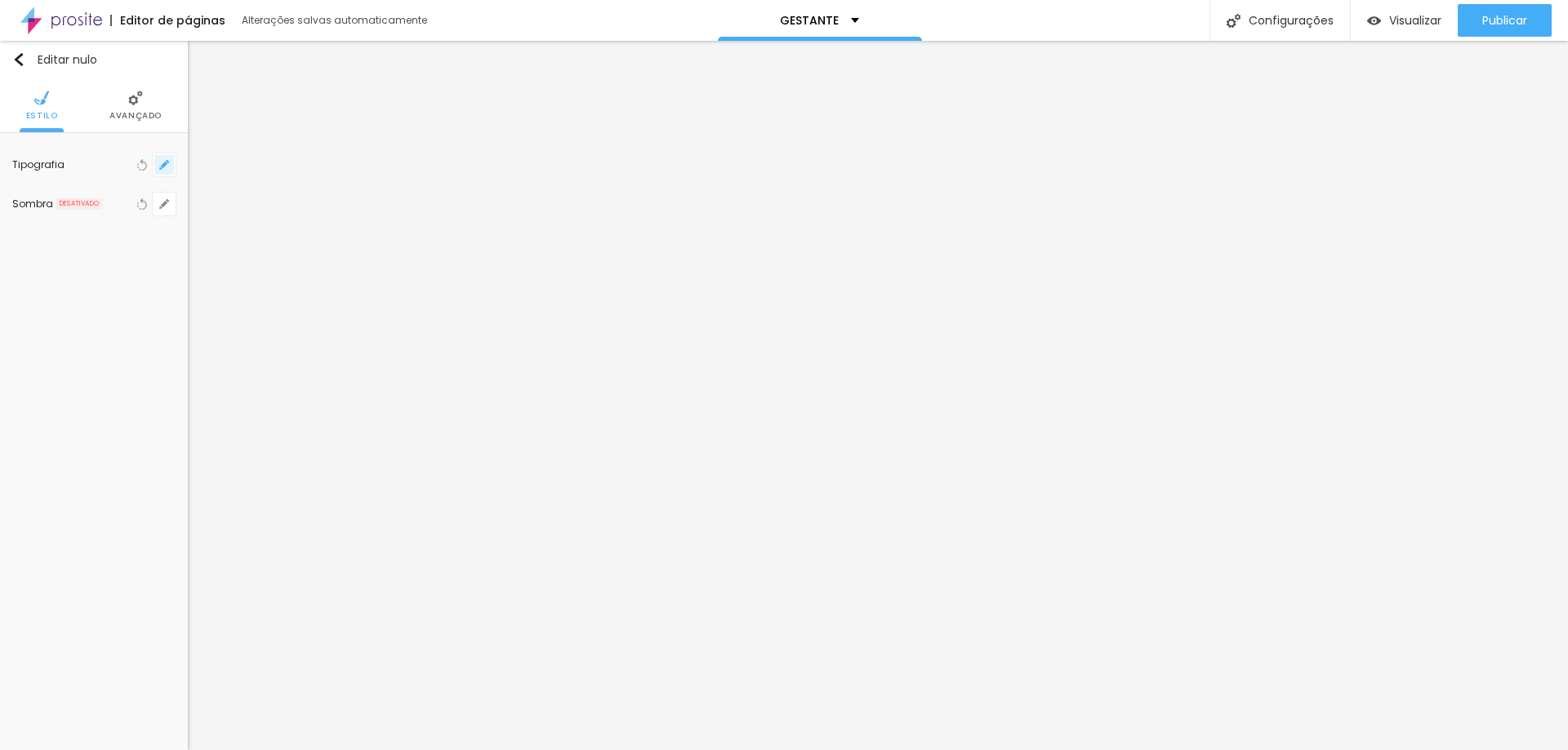
click at [170, 168] on button "button" at bounding box center [163, 164] width 22 height 22
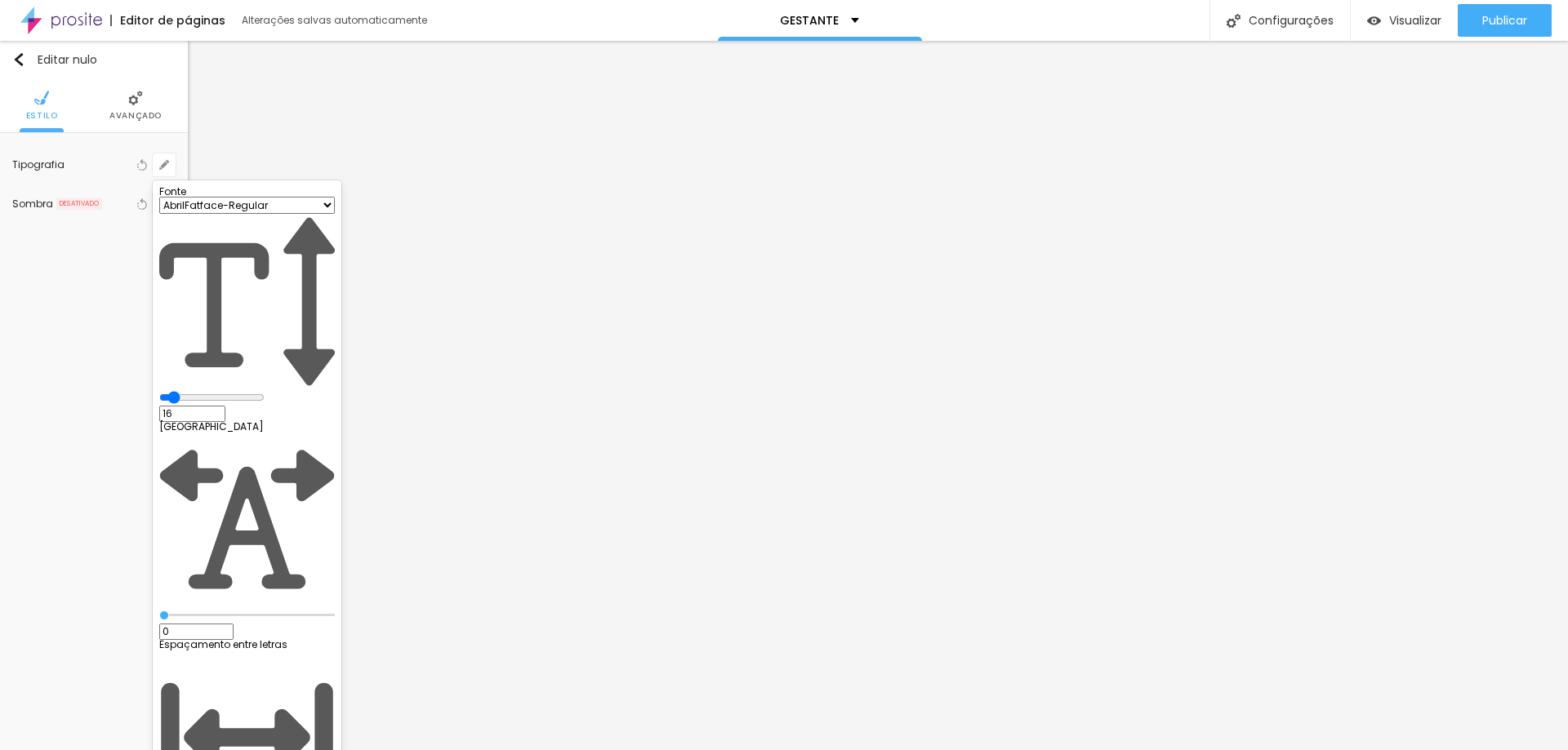
click at [347, 575] on div at bounding box center [784, 375] width 1568 height 750
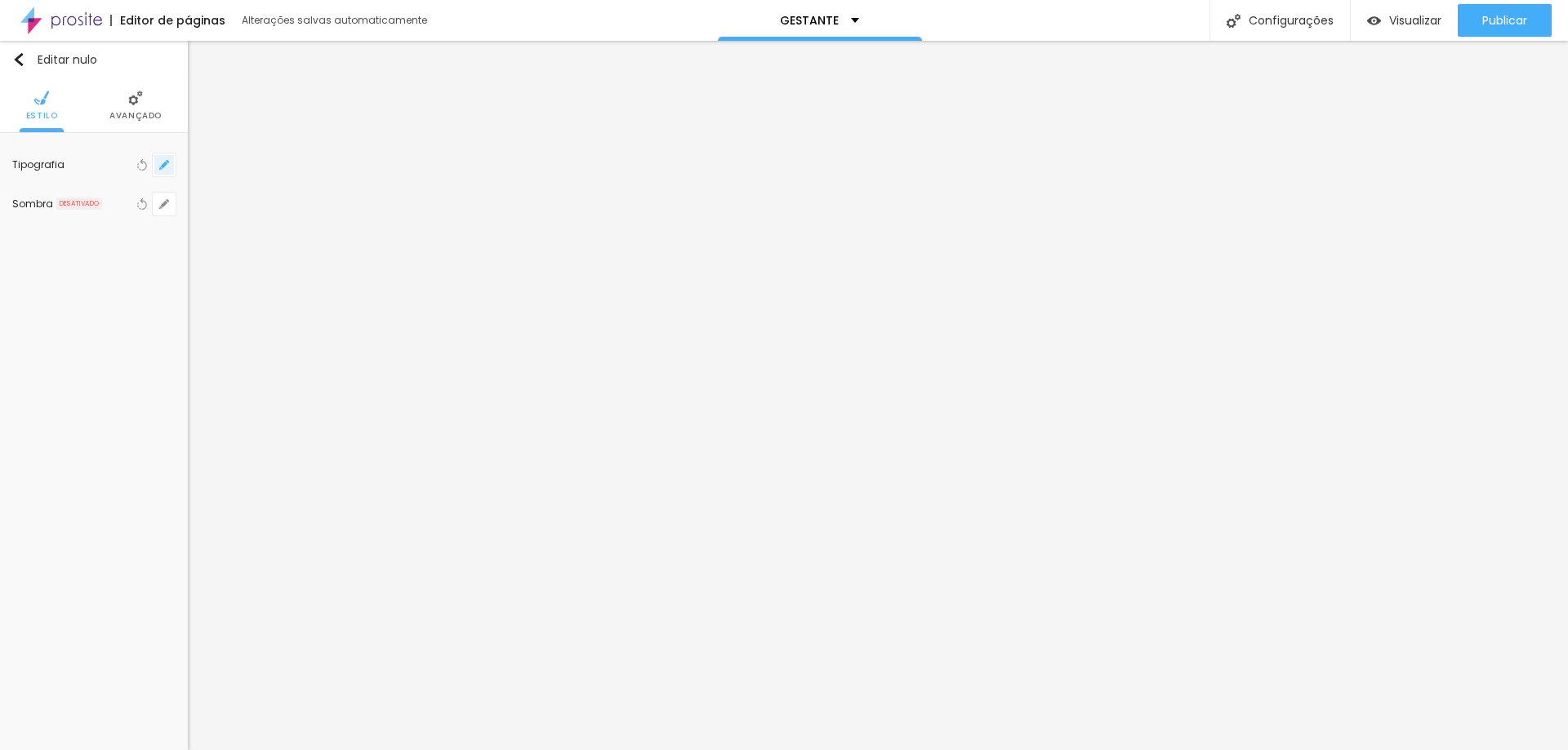
click at [162, 161] on icon "button" at bounding box center [164, 165] width 10 height 10
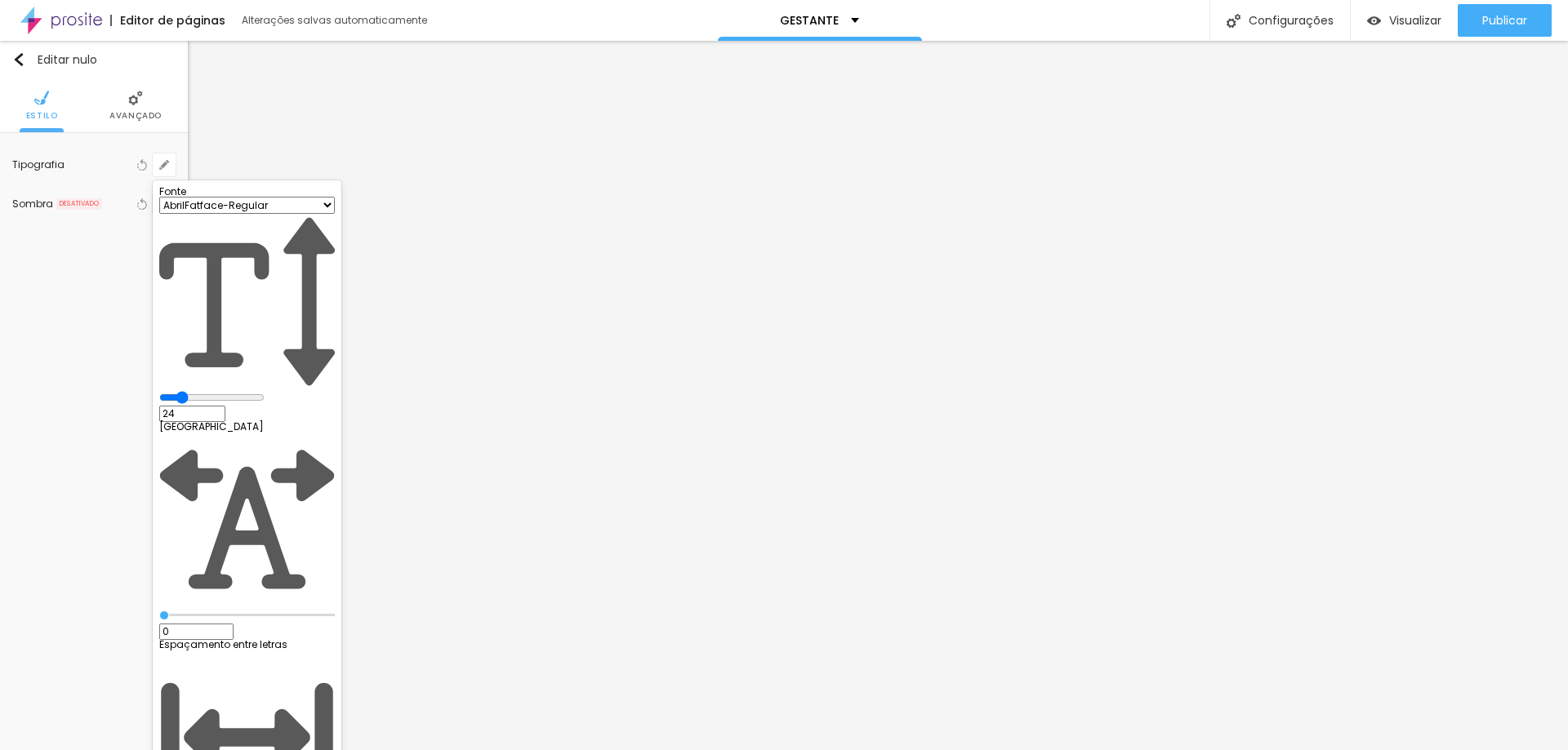
click at [231, 391] on input "range" at bounding box center [212, 397] width 106 height 13
click at [1462, 552] on div at bounding box center [784, 375] width 1568 height 750
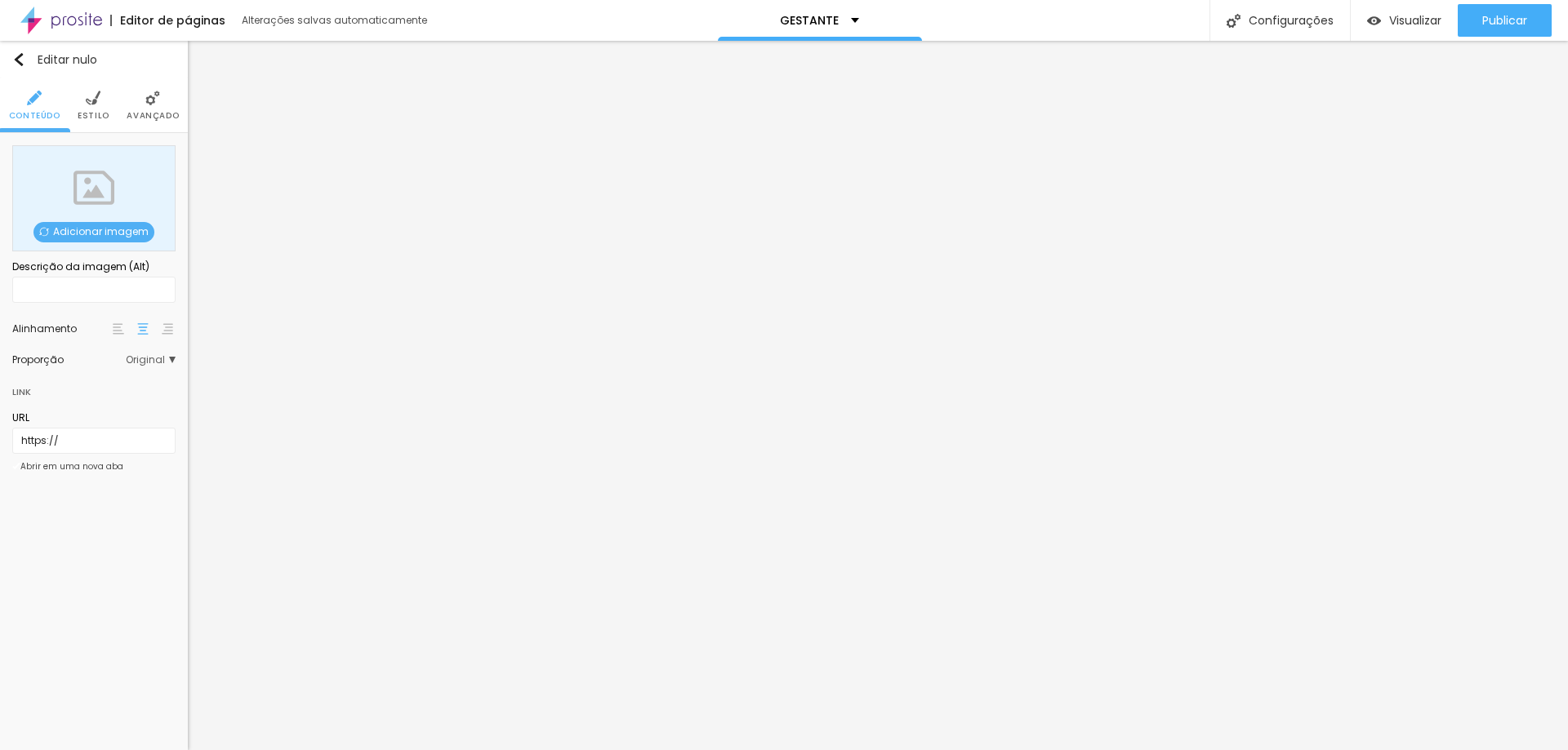
click at [90, 100] on img at bounding box center [93, 98] width 15 height 15
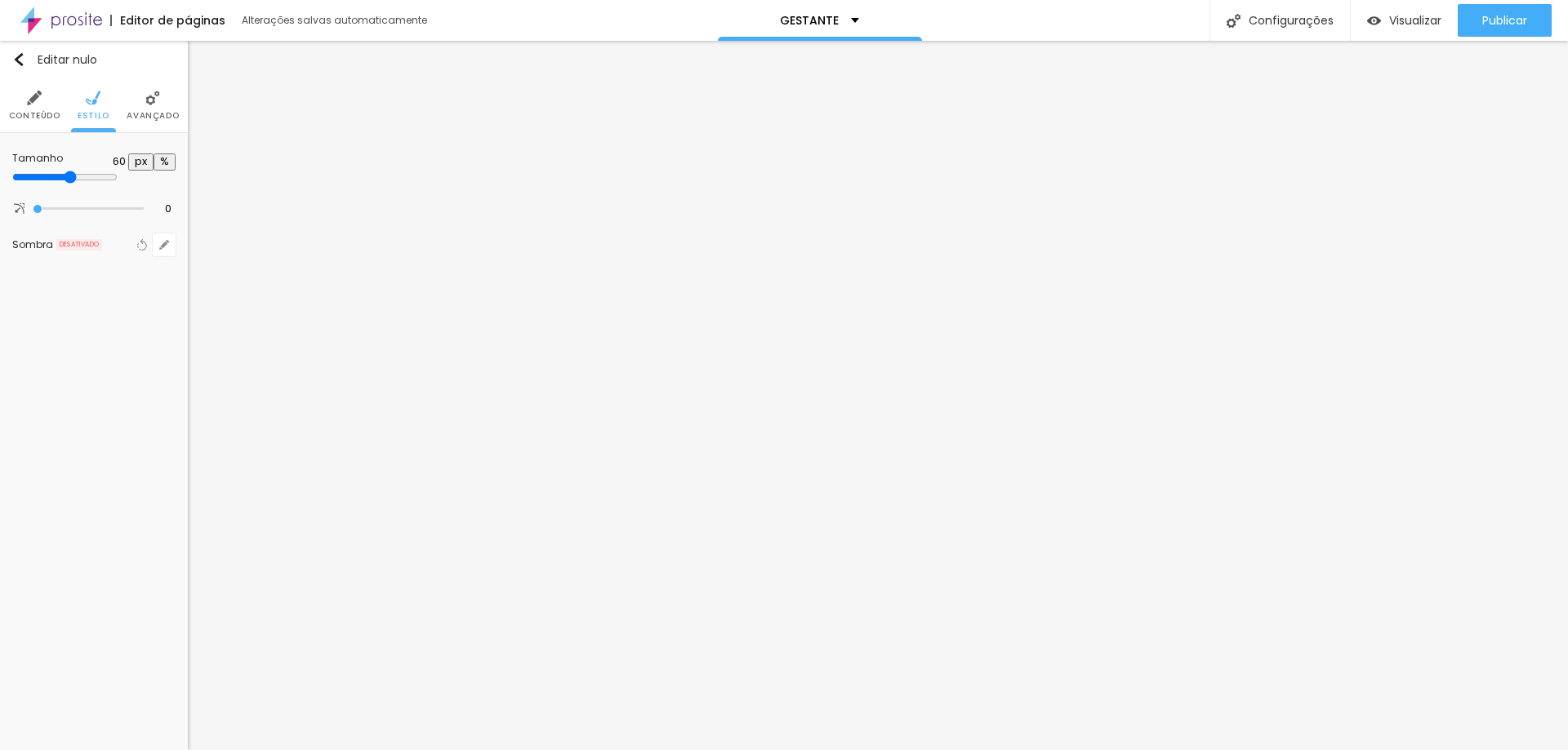
drag, startPoint x: 128, startPoint y: 179, endPoint x: 104, endPoint y: 179, distance: 24.0
click at [104, 179] on input "range" at bounding box center [66, 176] width 106 height 13
drag, startPoint x: 97, startPoint y: 177, endPoint x: 51, endPoint y: 175, distance: 46.0
click at [51, 175] on input "range" at bounding box center [66, 176] width 106 height 13
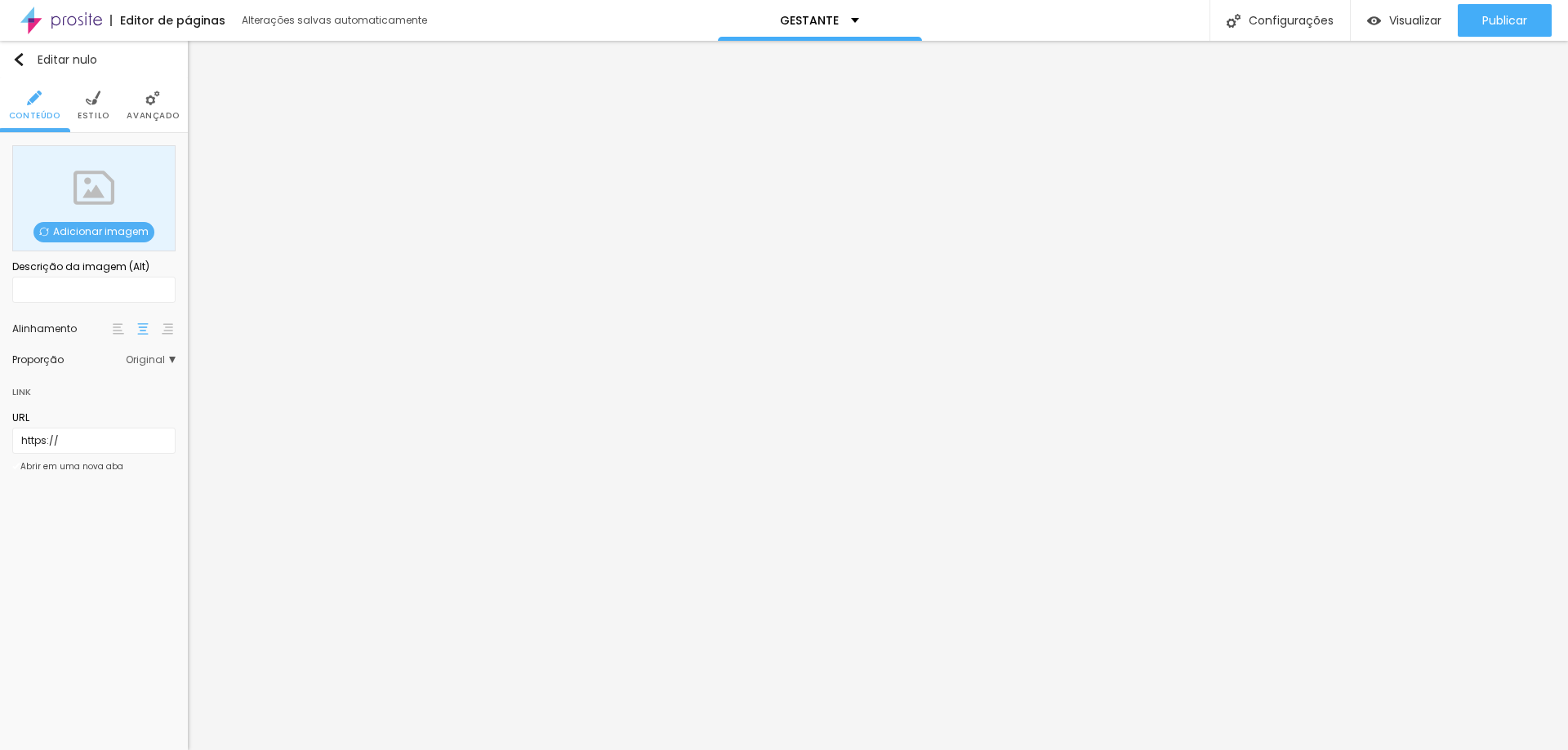
click at [89, 103] on img at bounding box center [93, 98] width 15 height 15
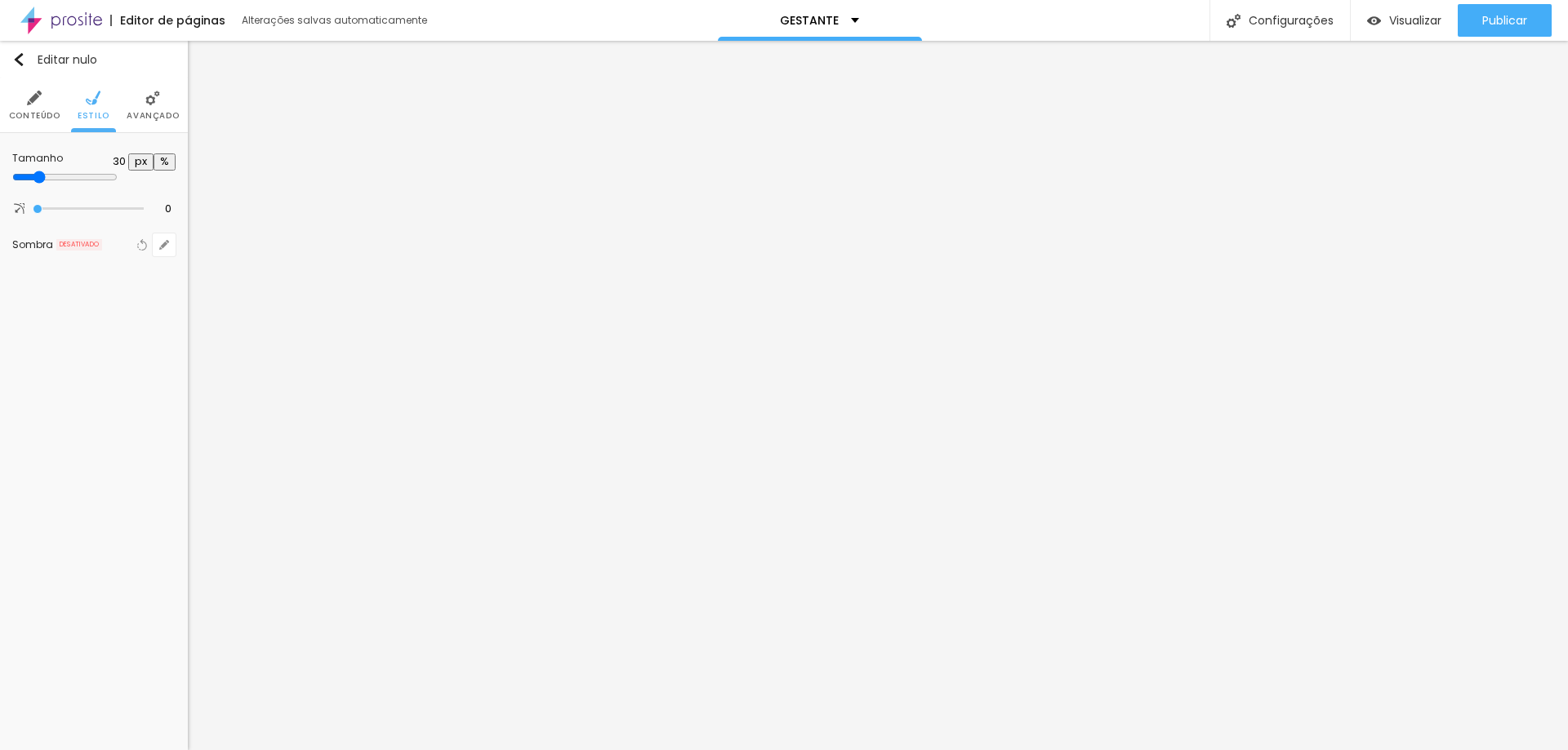
drag, startPoint x: 47, startPoint y: 170, endPoint x: 20, endPoint y: 170, distance: 27.0
click at [20, 170] on div at bounding box center [94, 177] width 163 height 15
drag, startPoint x: 47, startPoint y: 175, endPoint x: 28, endPoint y: 173, distance: 19.1
click at [28, 173] on input "range" at bounding box center [66, 176] width 106 height 13
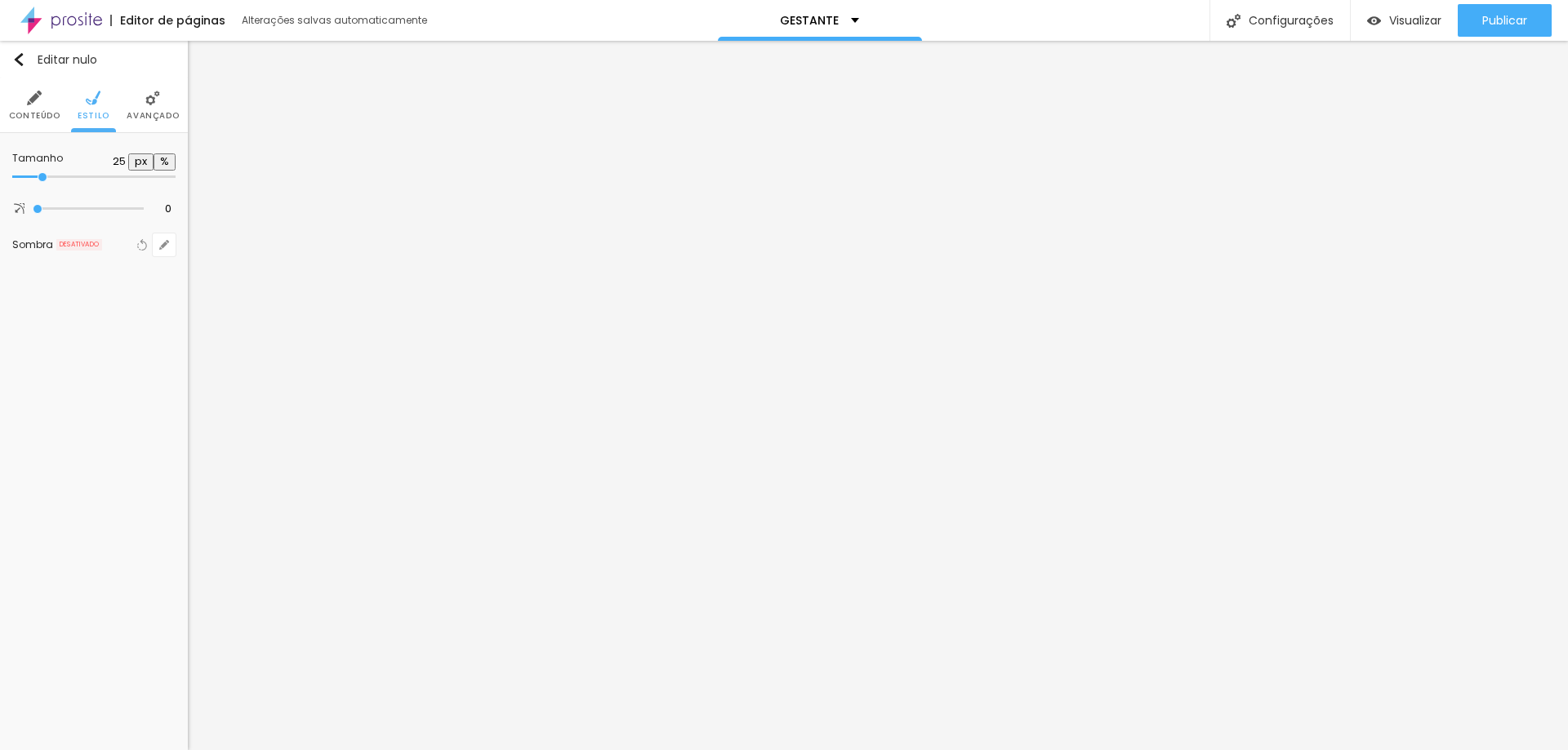
drag, startPoint x: 36, startPoint y: 175, endPoint x: 47, endPoint y: 175, distance: 11.0
click at [47, 175] on input "range" at bounding box center [94, 177] width 163 height 8
click at [154, 100] on img at bounding box center [153, 98] width 15 height 15
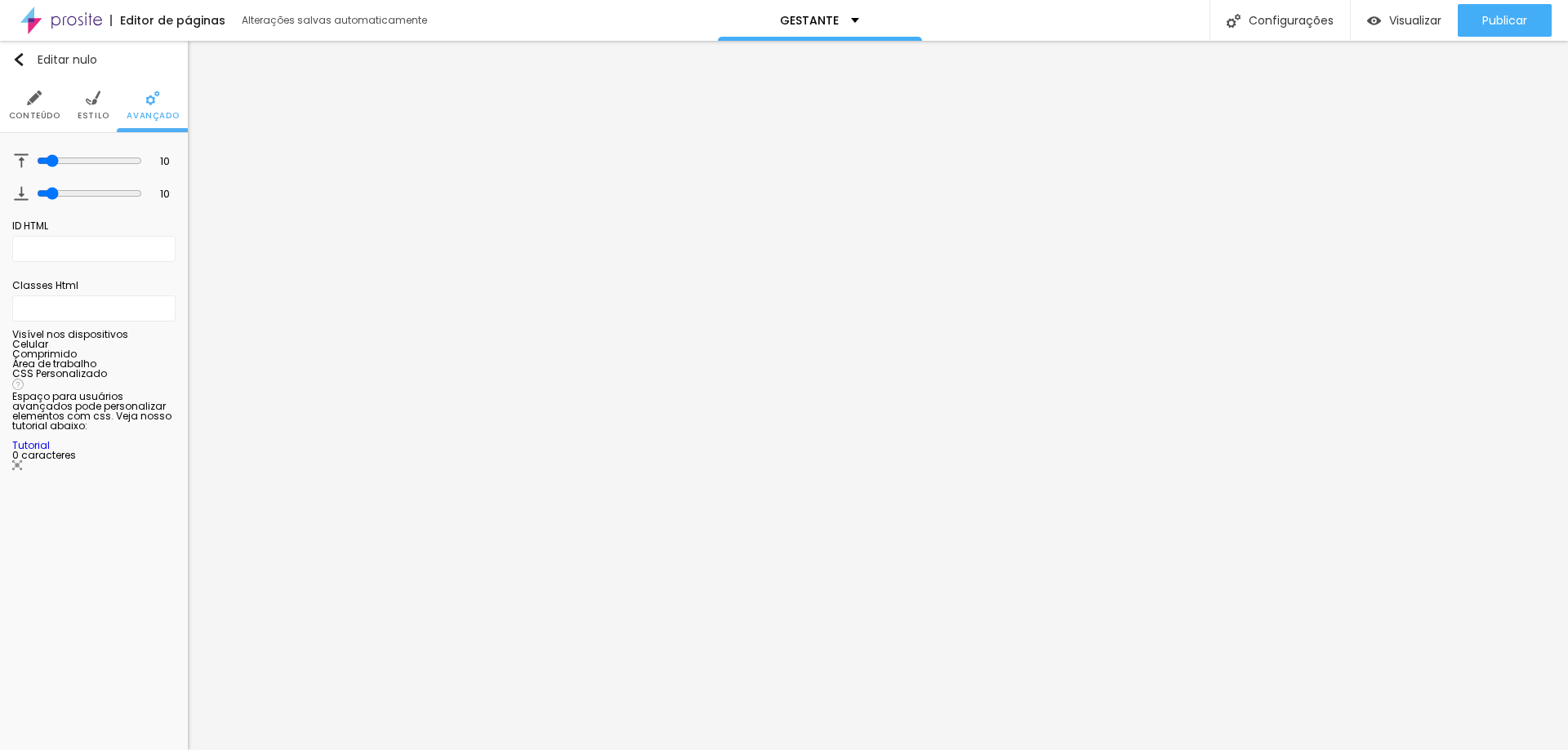
click at [48, 100] on li "Conteúdo" at bounding box center [34, 105] width 52 height 54
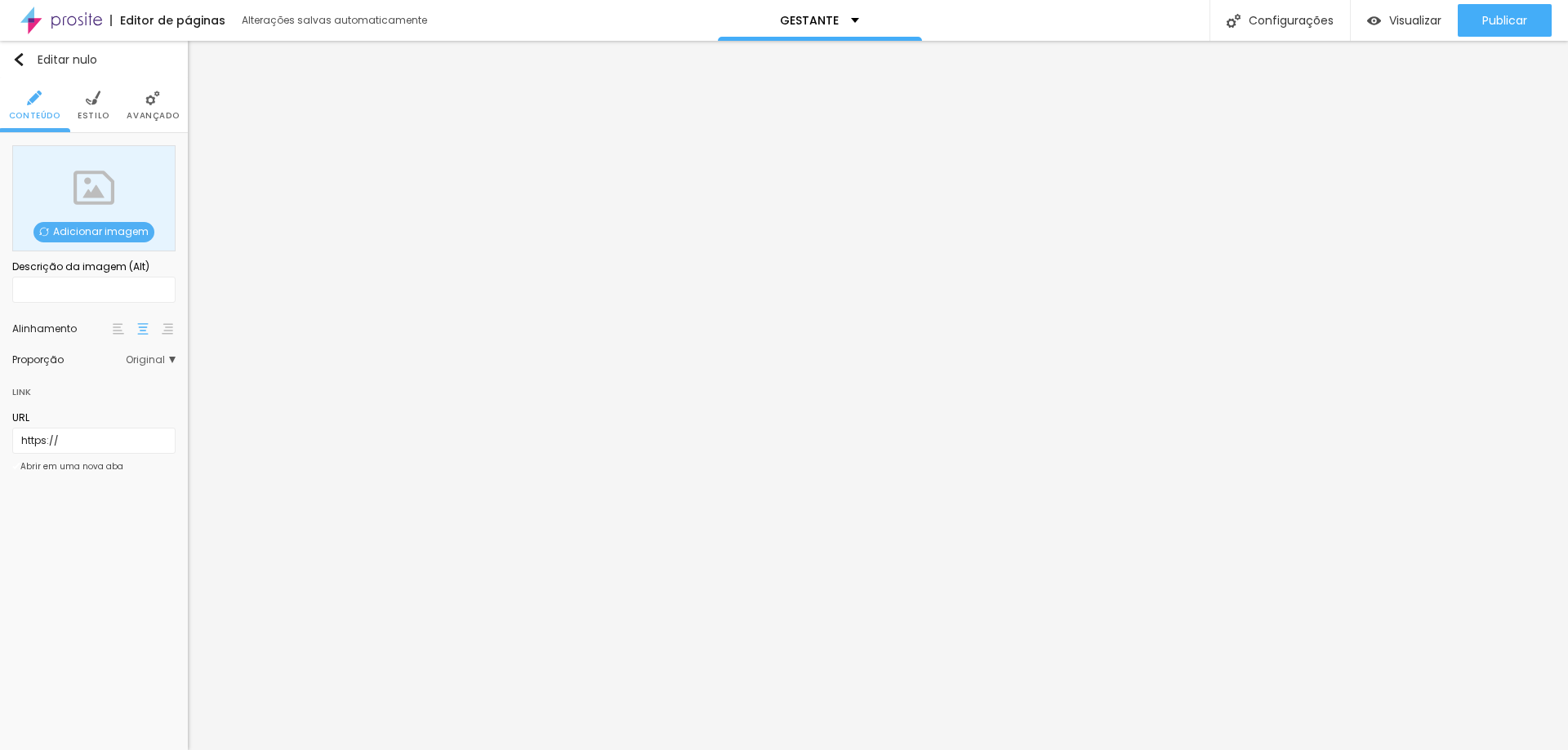
click at [107, 234] on font "Adicionar imagem" at bounding box center [101, 232] width 96 height 14
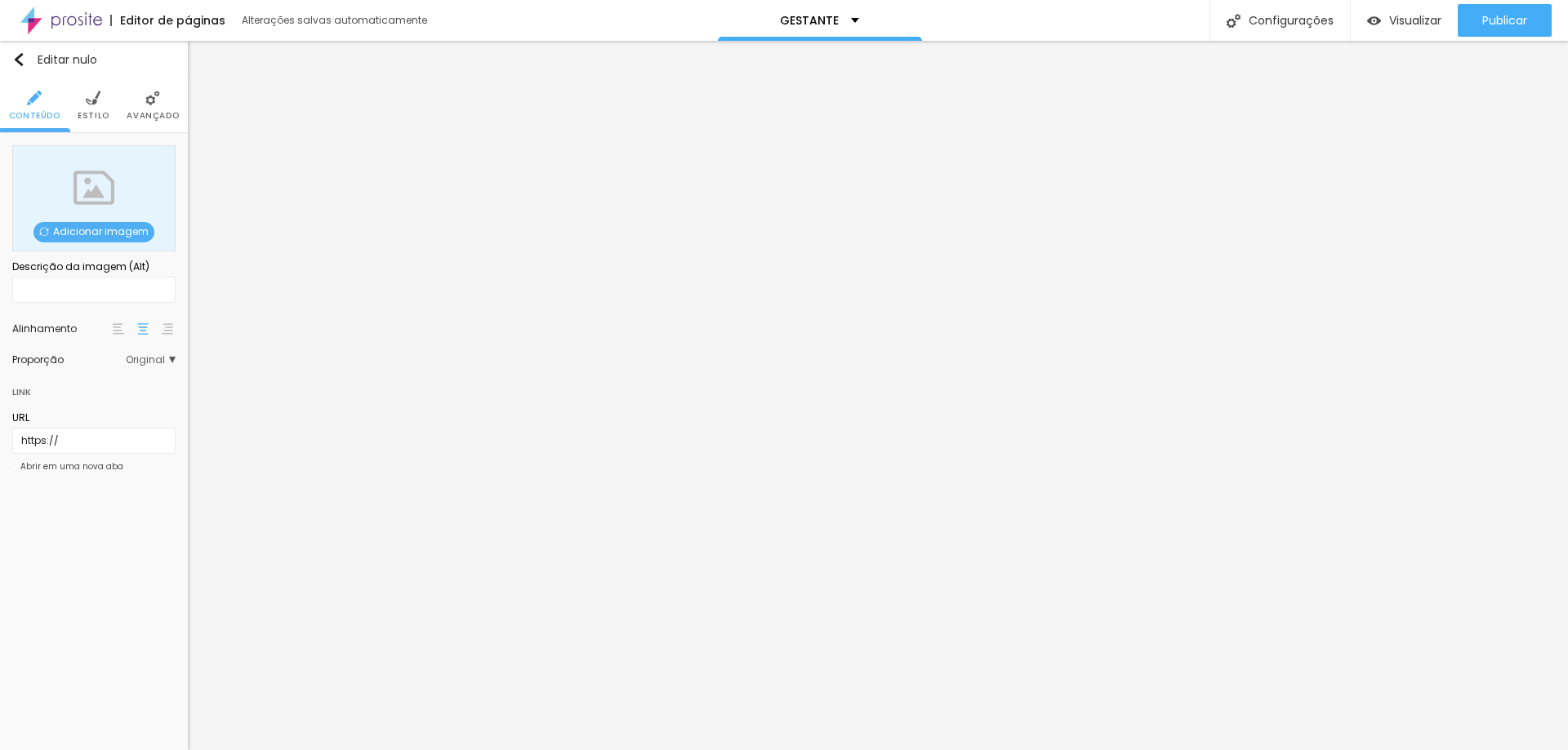
click at [102, 111] on font "Estilo" at bounding box center [93, 115] width 32 height 13
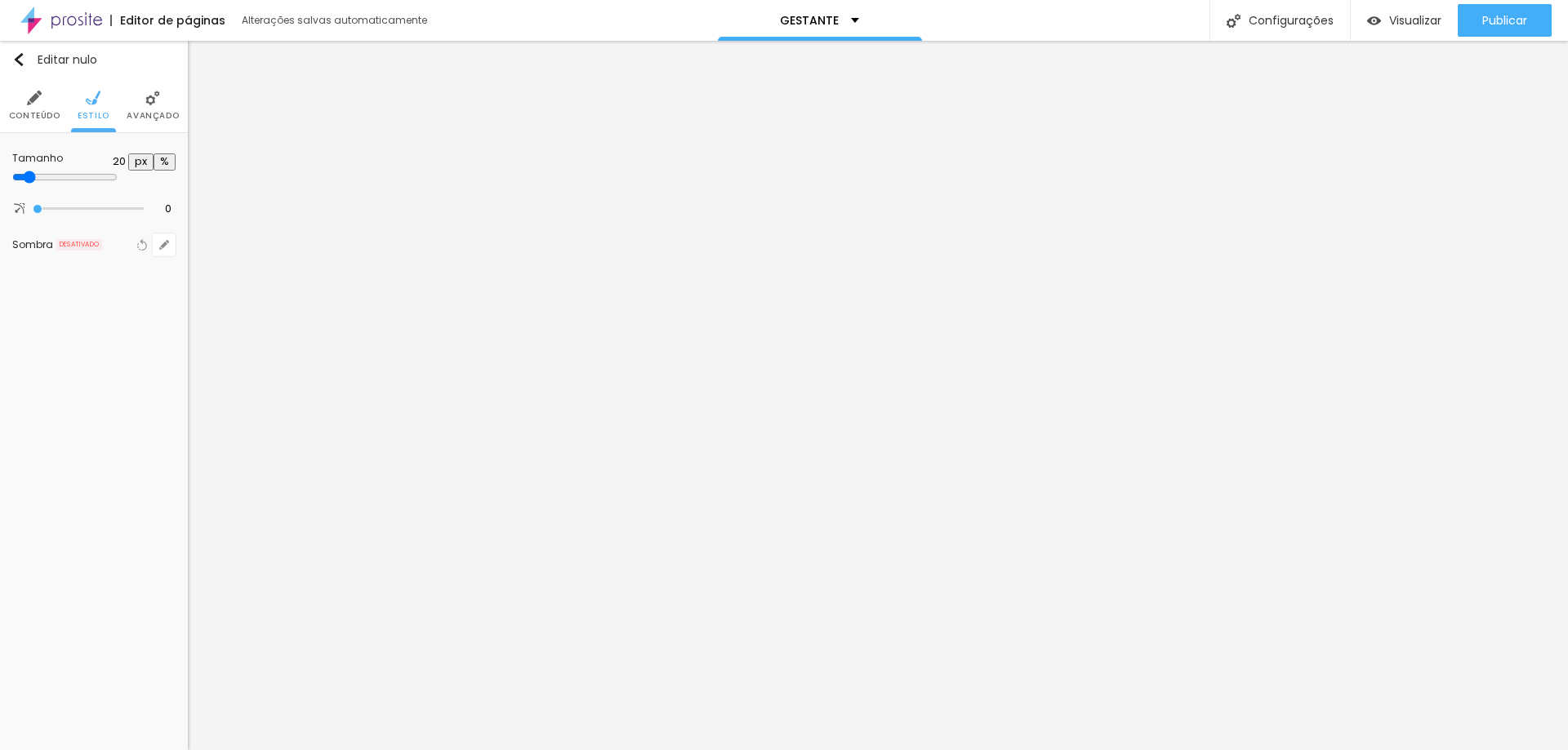
drag, startPoint x: 43, startPoint y: 175, endPoint x: 34, endPoint y: 175, distance: 9.0
click at [34, 175] on input "range" at bounding box center [66, 176] width 106 height 13
click at [32, 98] on img at bounding box center [34, 98] width 15 height 15
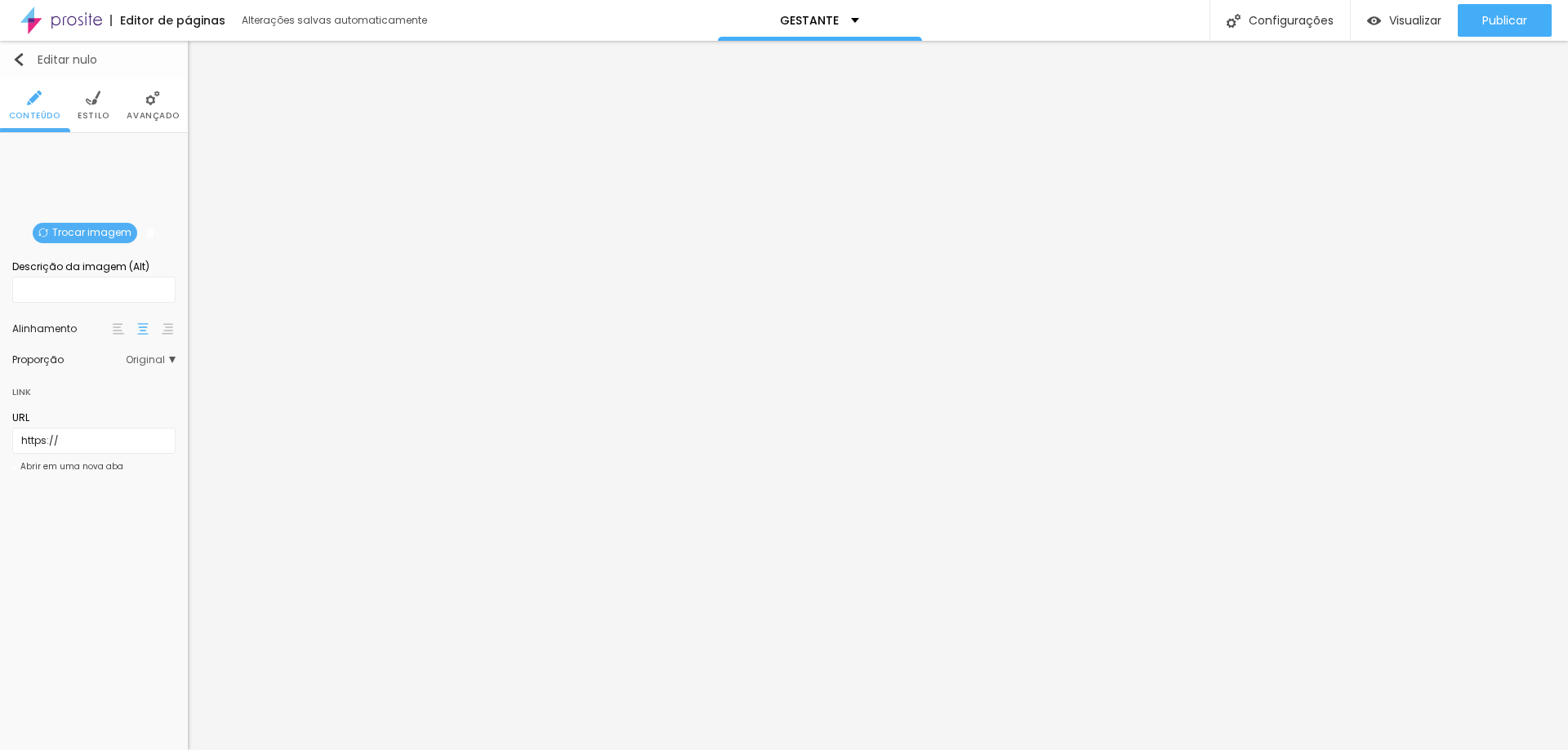
click at [22, 64] on img "button" at bounding box center [19, 59] width 13 height 13
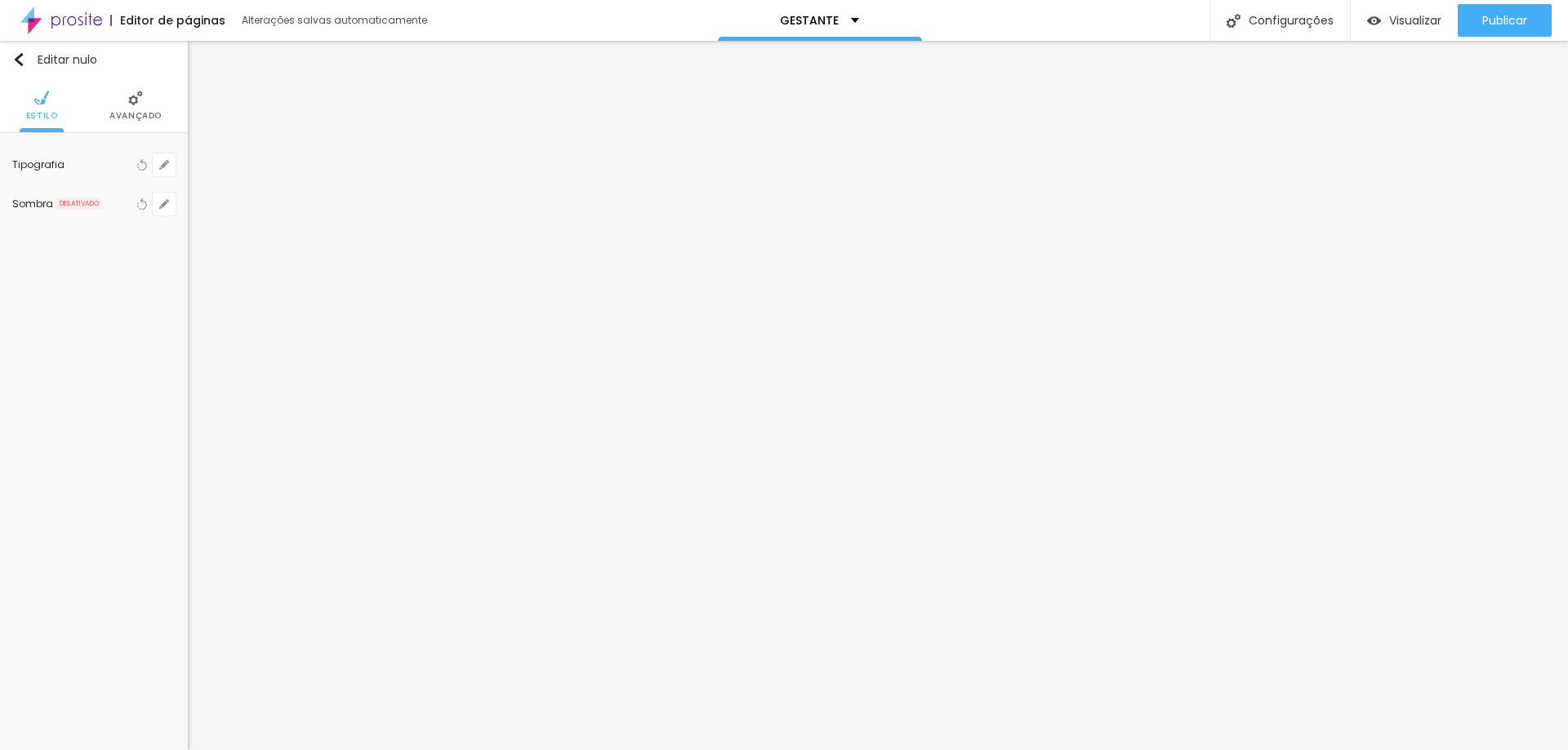
click at [146, 107] on li "Avançado" at bounding box center [135, 105] width 52 height 54
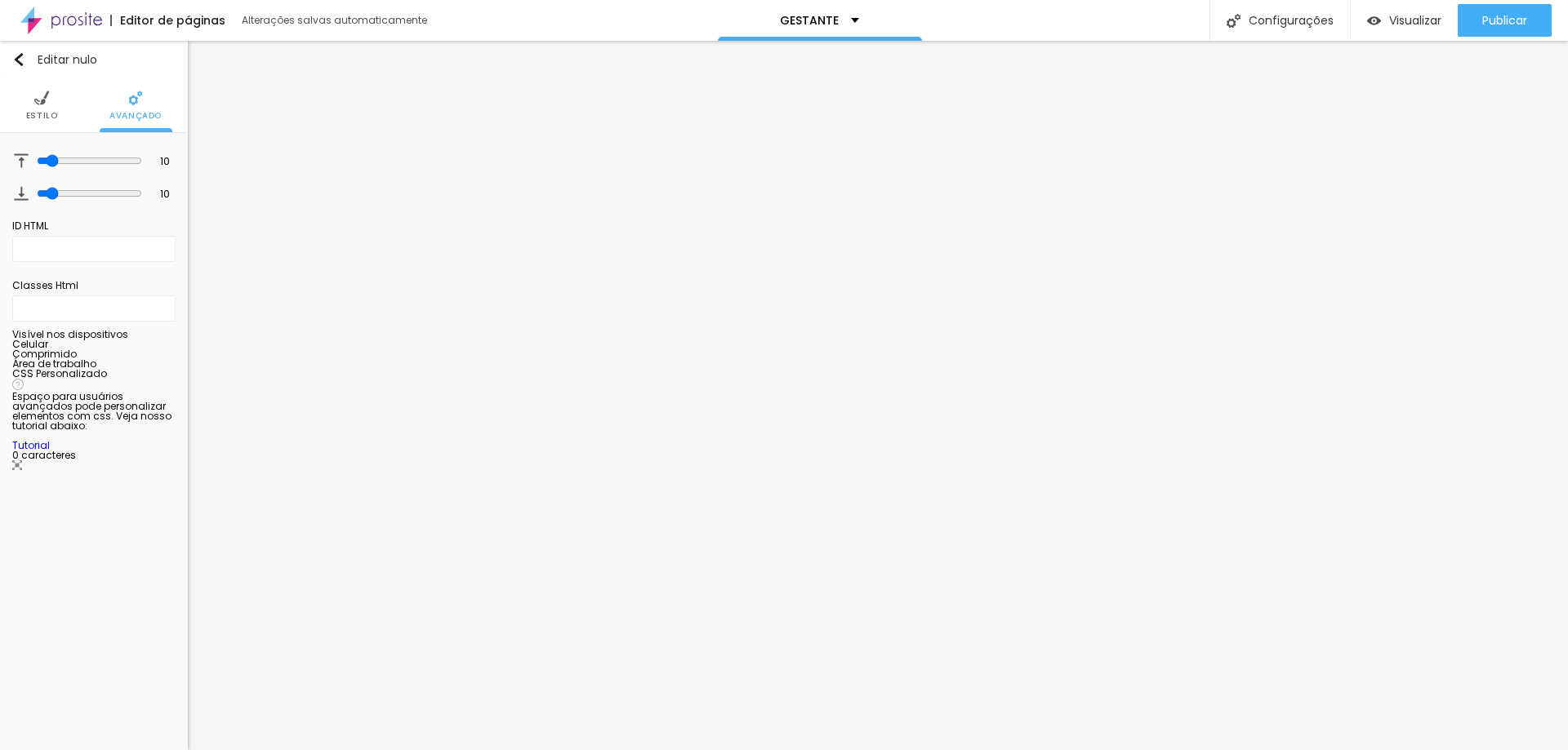
click at [40, 94] on img at bounding box center [41, 98] width 15 height 15
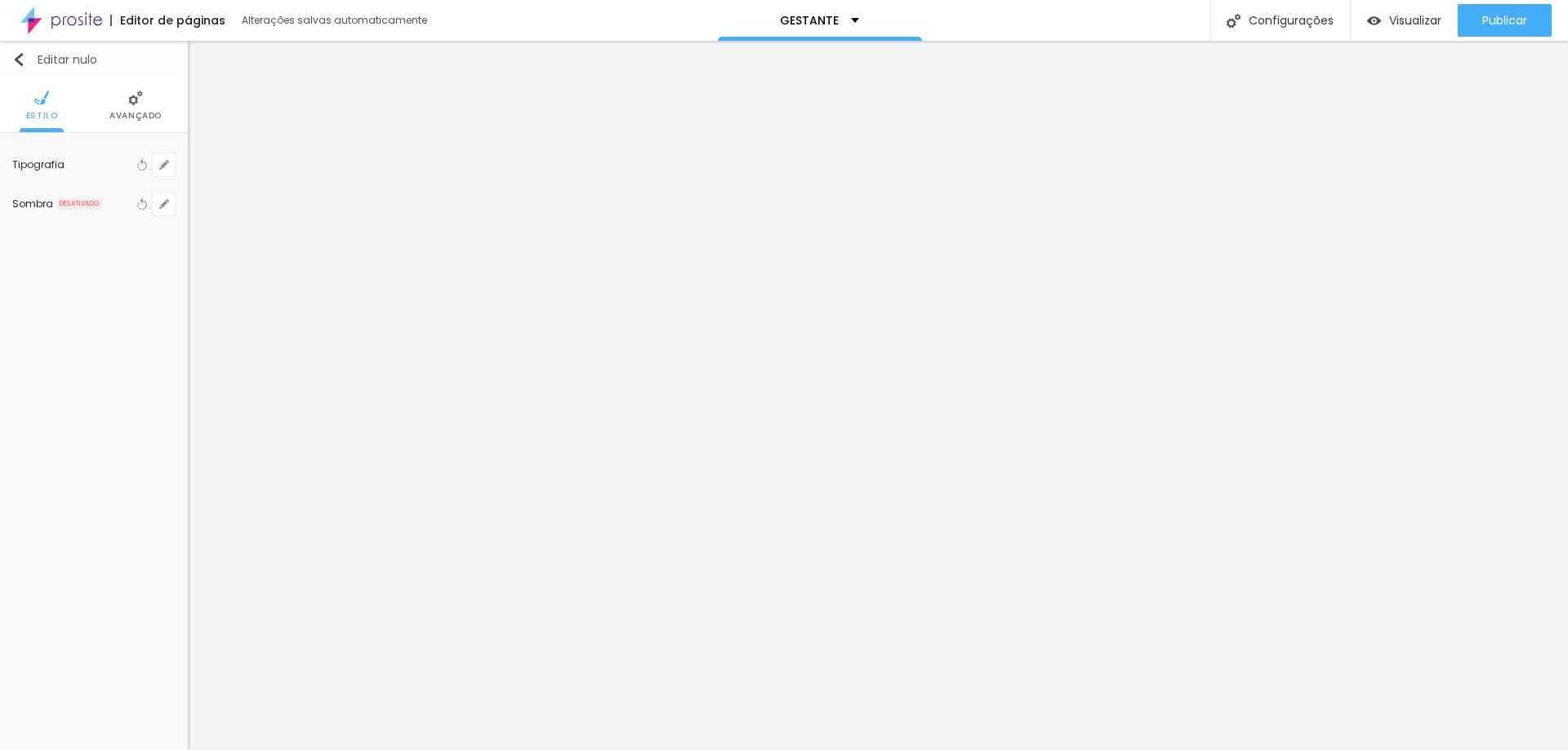
click at [48, 54] on font "Editar nulo" at bounding box center [67, 60] width 60 height 17
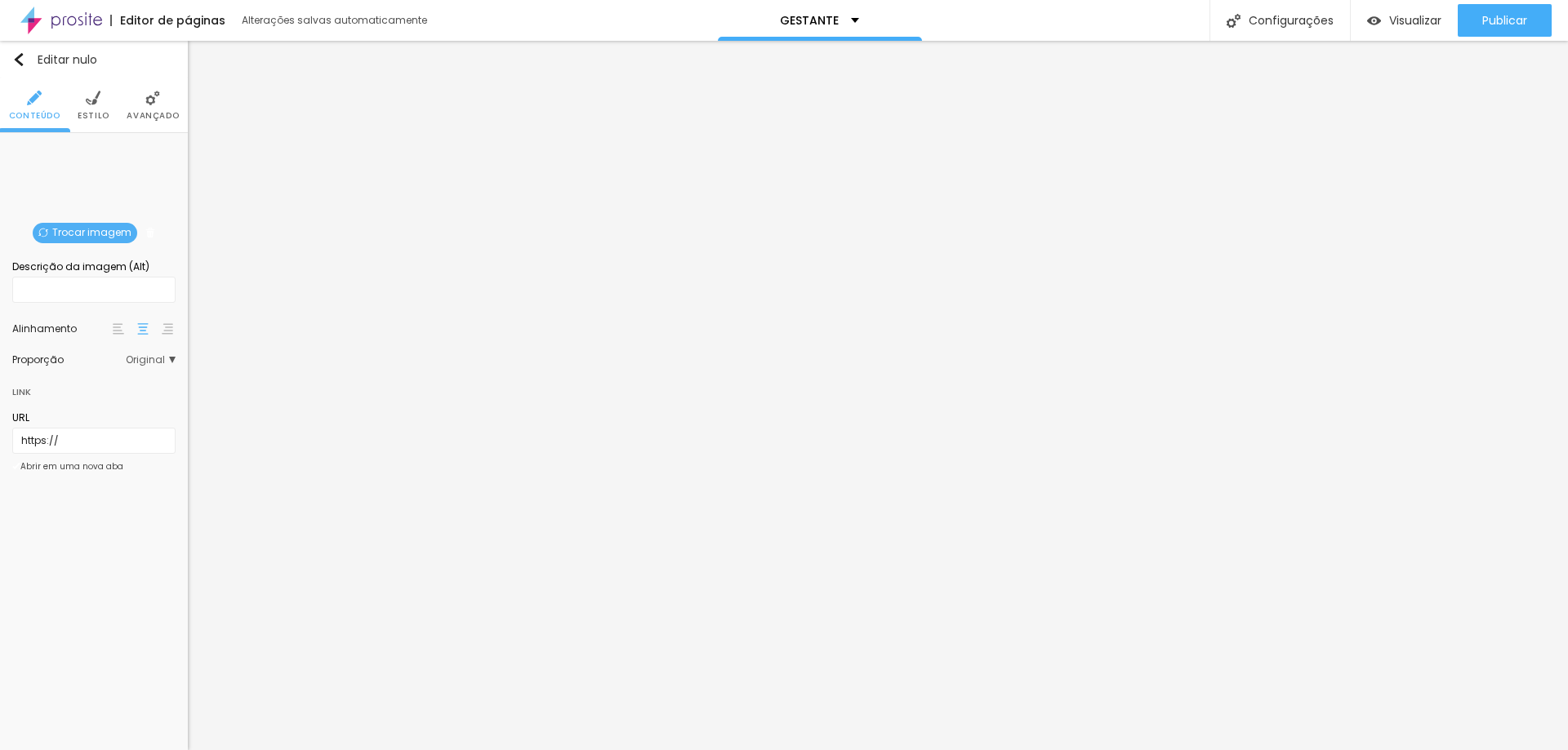
click at [93, 110] on font "Estilo" at bounding box center [93, 115] width 32 height 13
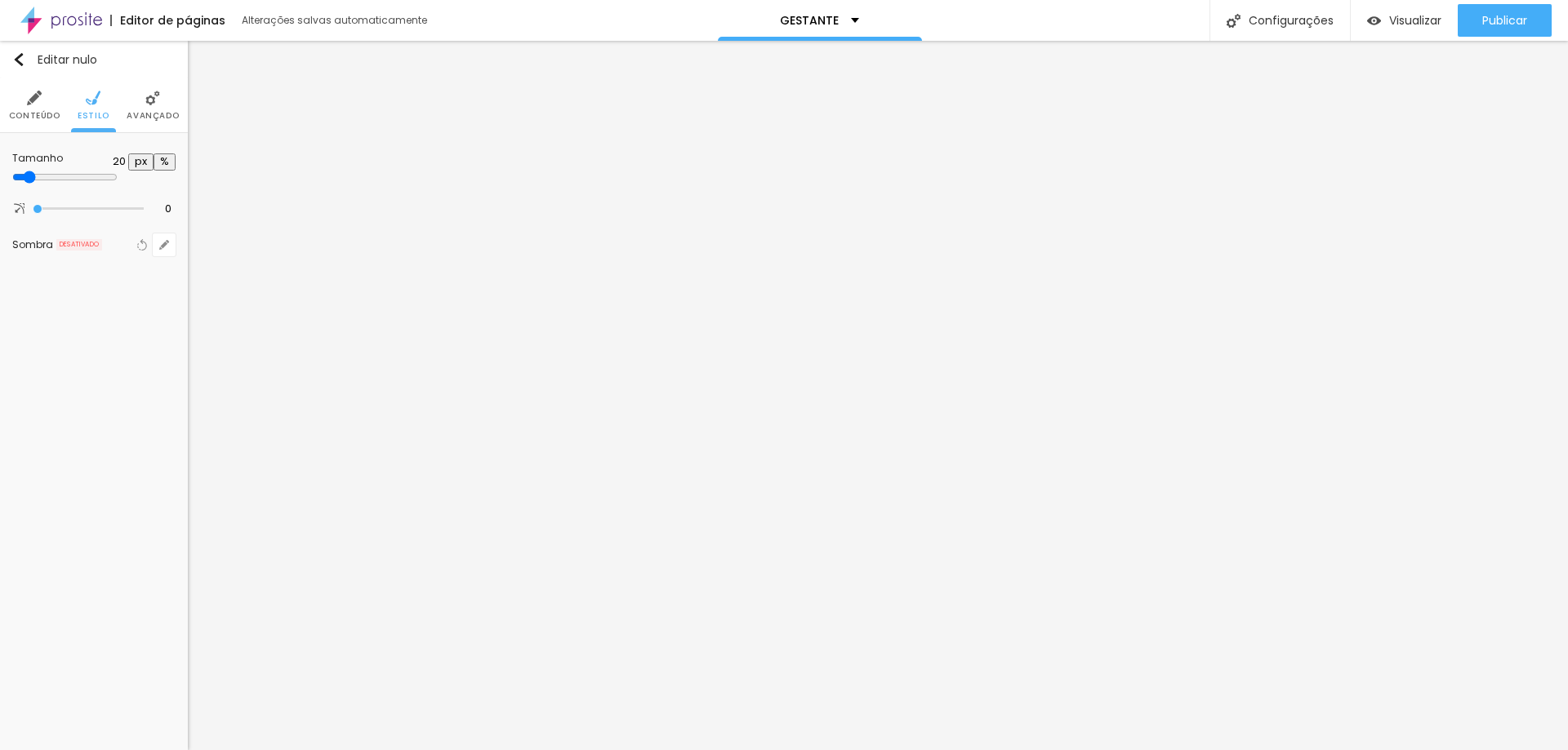
drag, startPoint x: 71, startPoint y: 181, endPoint x: 101, endPoint y: 183, distance: 30.1
click at [101, 183] on div at bounding box center [94, 177] width 163 height 15
drag, startPoint x: 89, startPoint y: 172, endPoint x: 124, endPoint y: 176, distance: 35.2
click at [117, 176] on input "range" at bounding box center [66, 176] width 106 height 13
click at [161, 158] on button "button" at bounding box center [163, 164] width 22 height 22
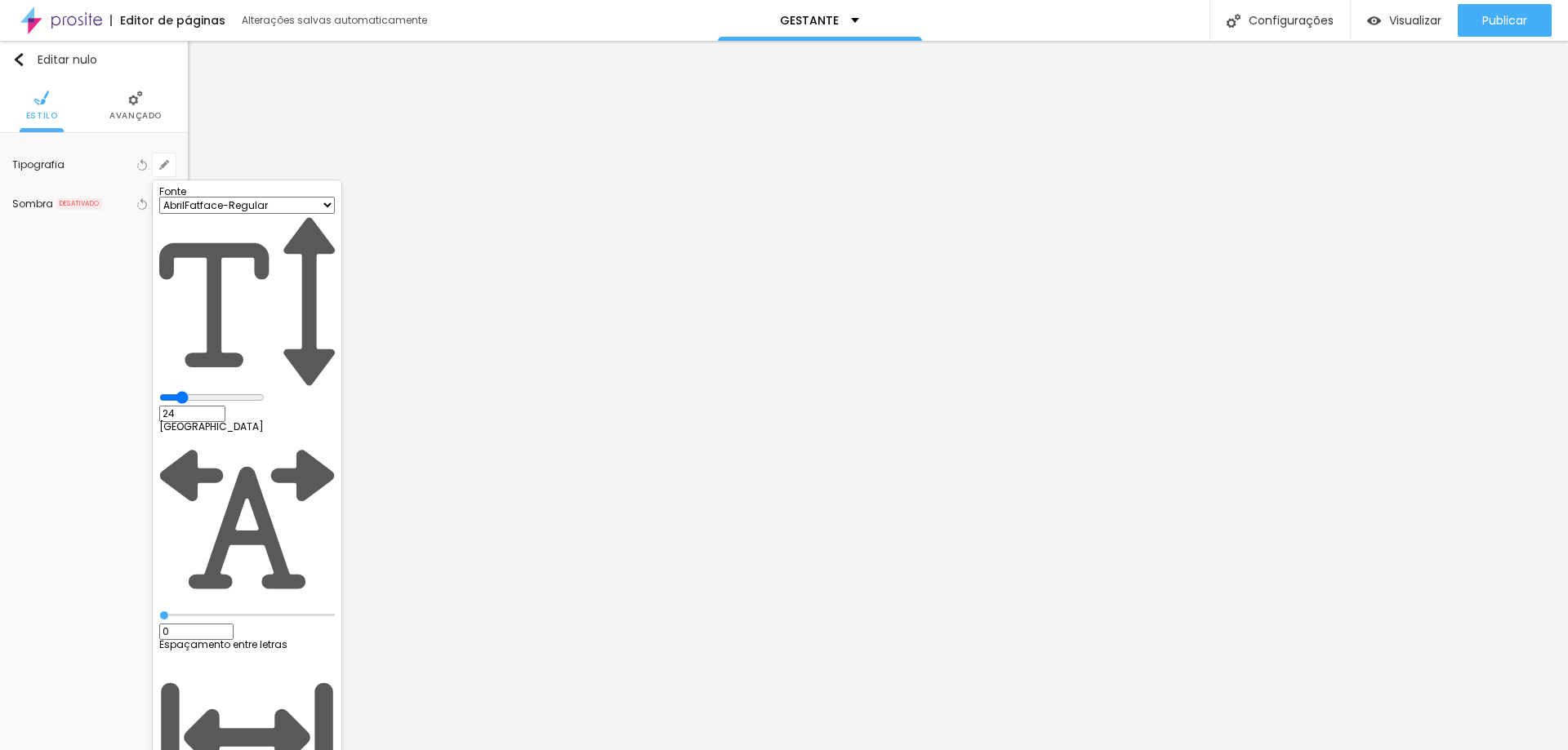
click at [1424, 514] on div at bounding box center [784, 375] width 1568 height 750
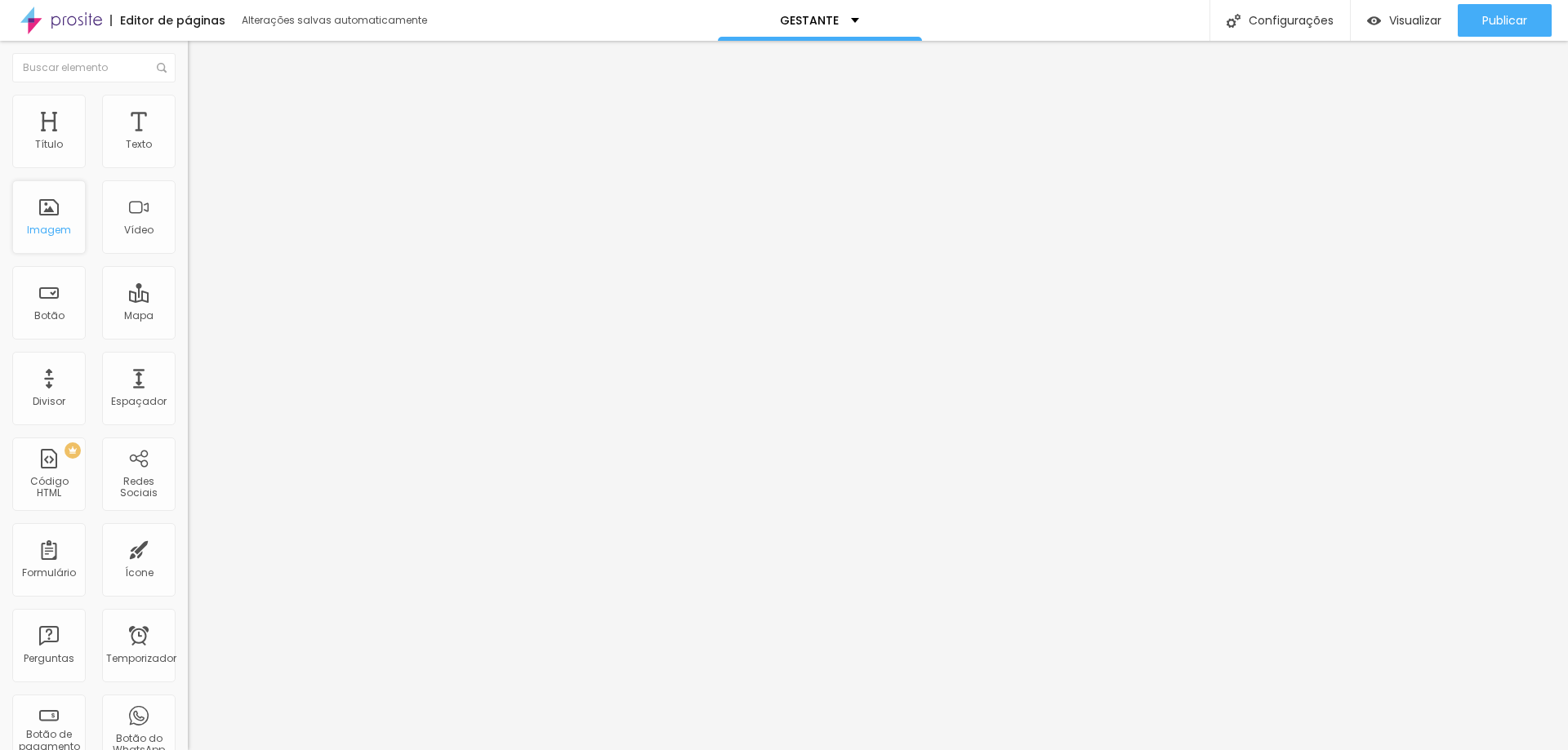
click at [71, 234] on div "Imagem" at bounding box center [49, 216] width 73 height 73
click at [53, 230] on font "Imagem" at bounding box center [49, 230] width 44 height 14
click at [64, 243] on div "Imagem" at bounding box center [49, 216] width 73 height 73
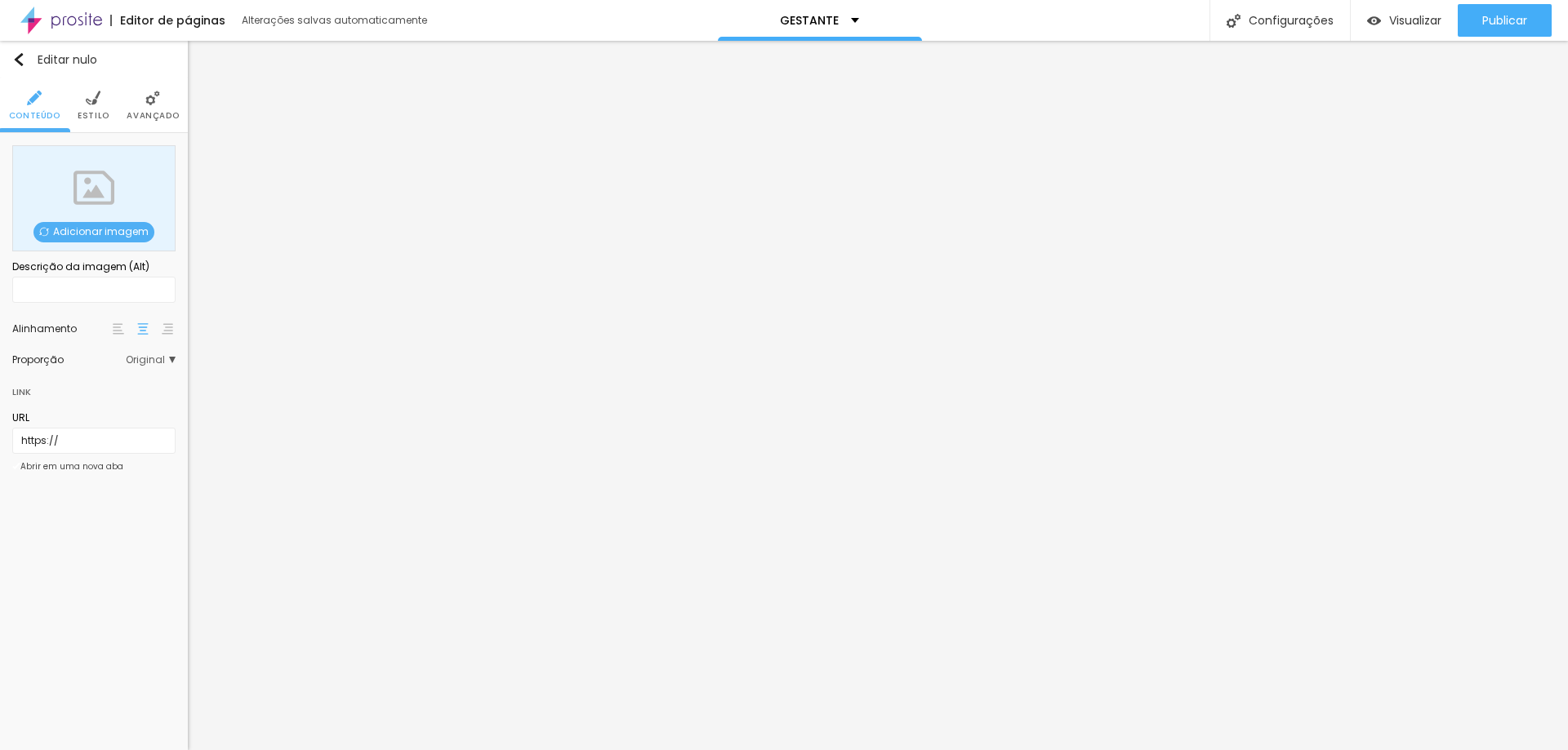
click at [91, 225] on font "Adicionar imagem" at bounding box center [101, 232] width 96 height 14
click at [91, 102] on img at bounding box center [93, 98] width 15 height 15
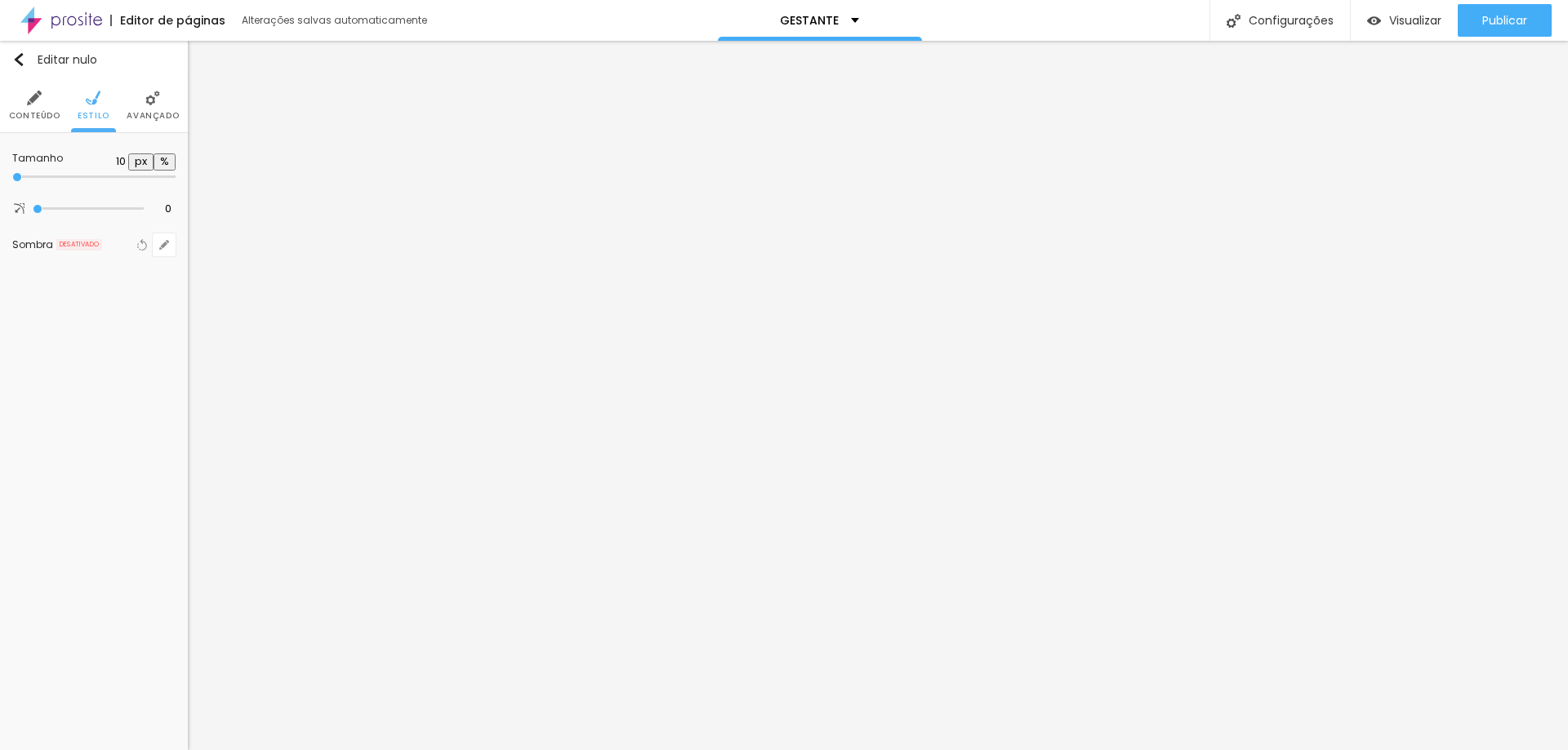
drag, startPoint x: 128, startPoint y: 179, endPoint x: 0, endPoint y: 175, distance: 128.1
click at [13, 175] on input "range" at bounding box center [94, 177] width 163 height 8
click at [90, 109] on li "Estilo" at bounding box center [93, 105] width 32 height 54
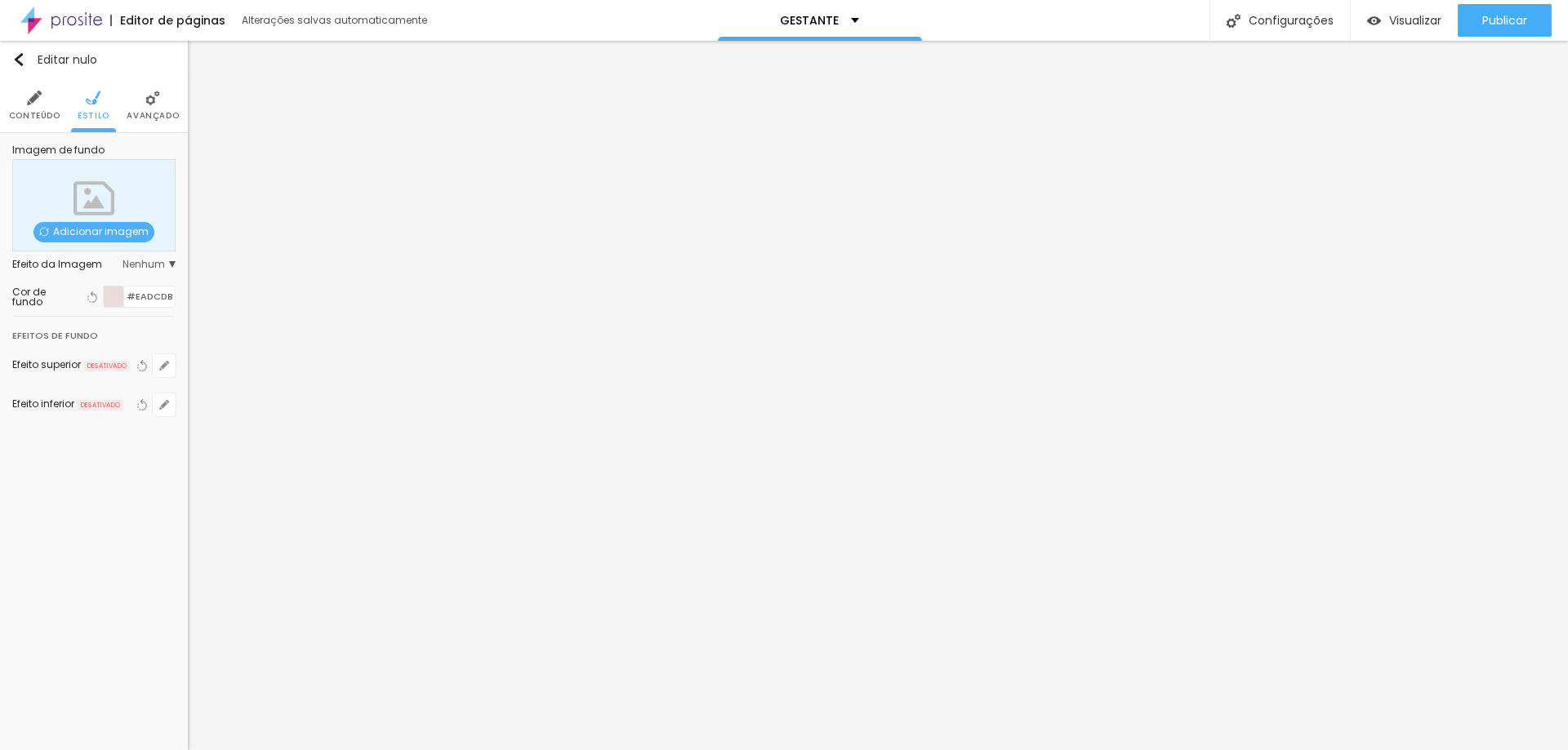
click at [114, 228] on font "Adicionar imagem" at bounding box center [101, 232] width 96 height 14
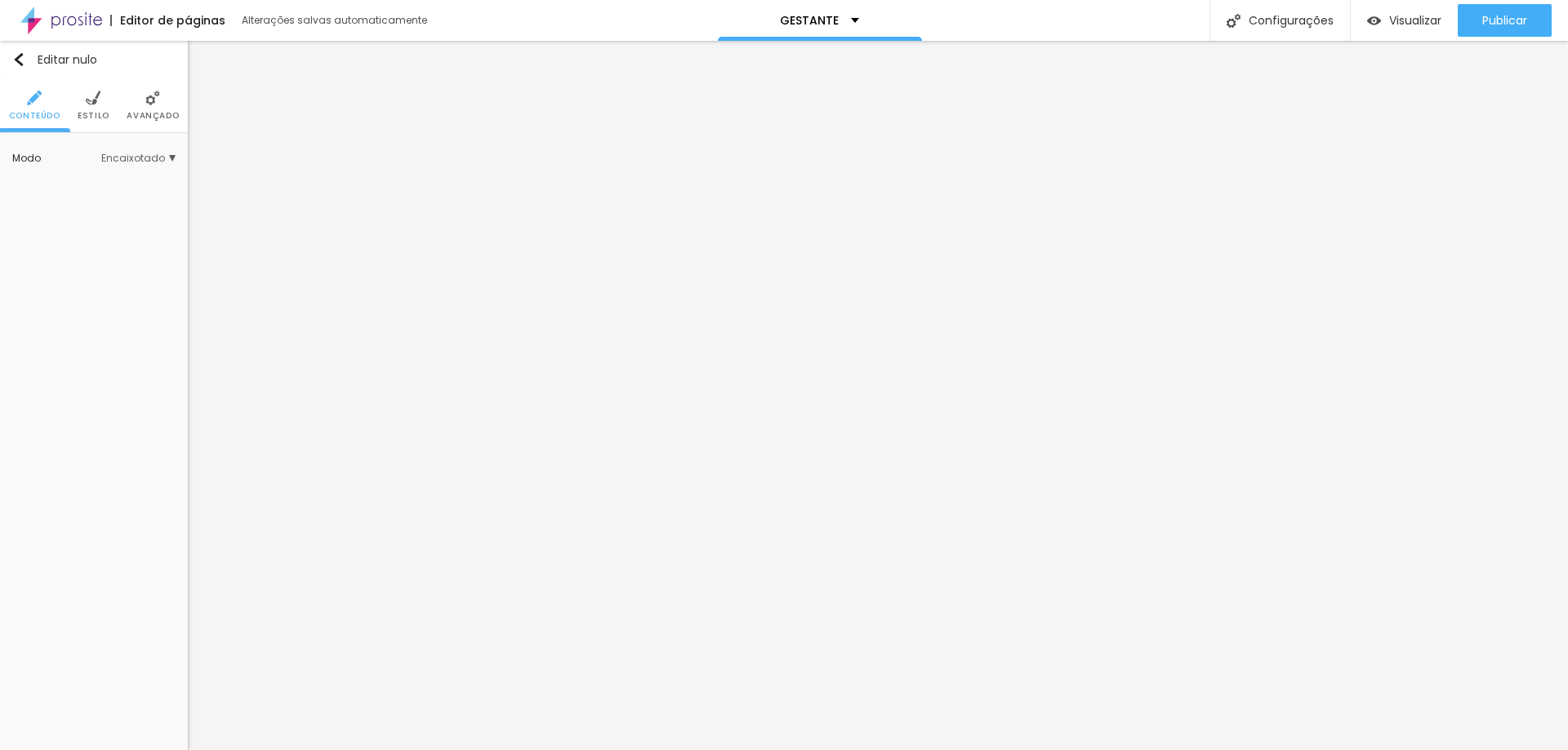
click at [84, 120] on font "Estilo" at bounding box center [93, 115] width 32 height 13
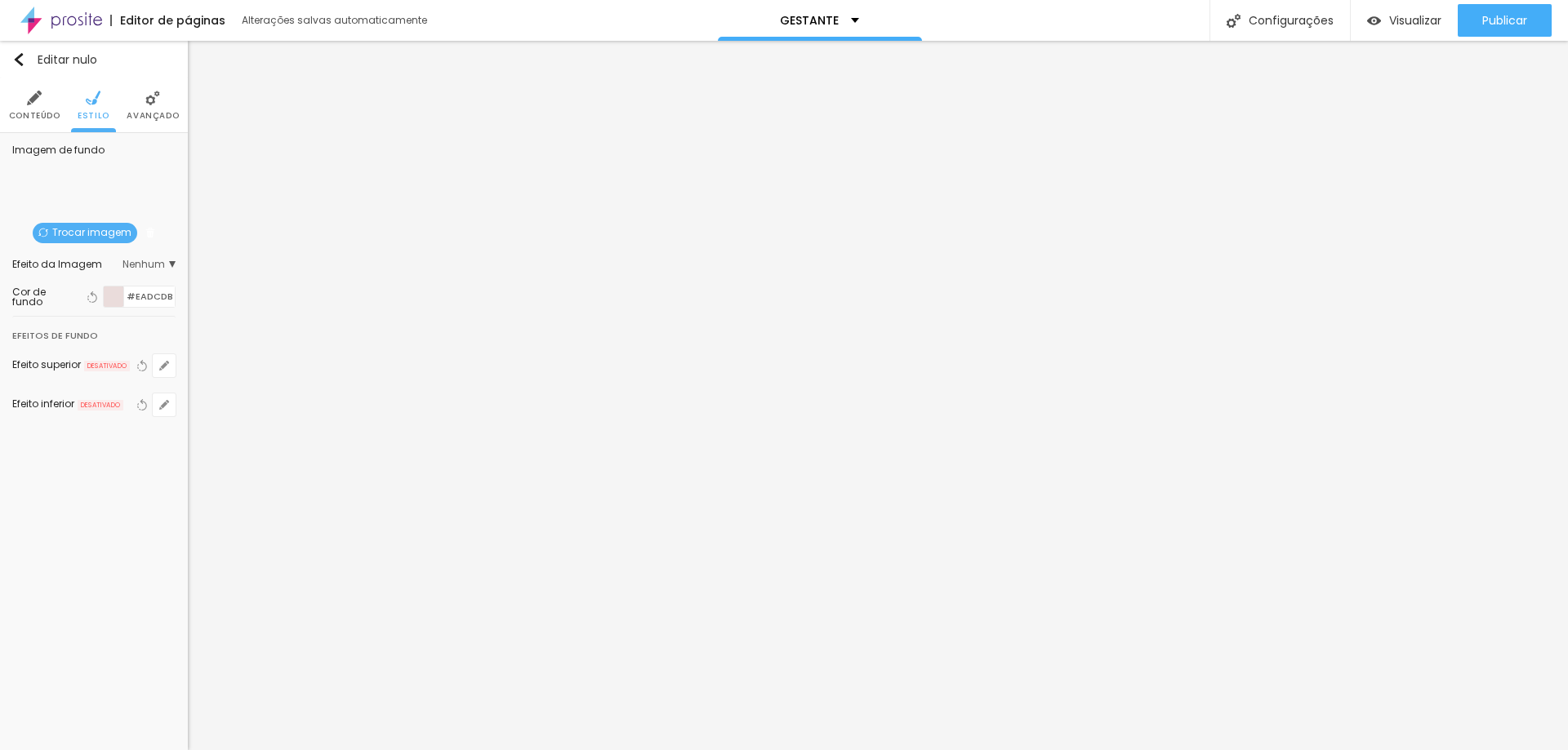
click at [26, 98] on li "Conteúdo" at bounding box center [34, 105] width 52 height 54
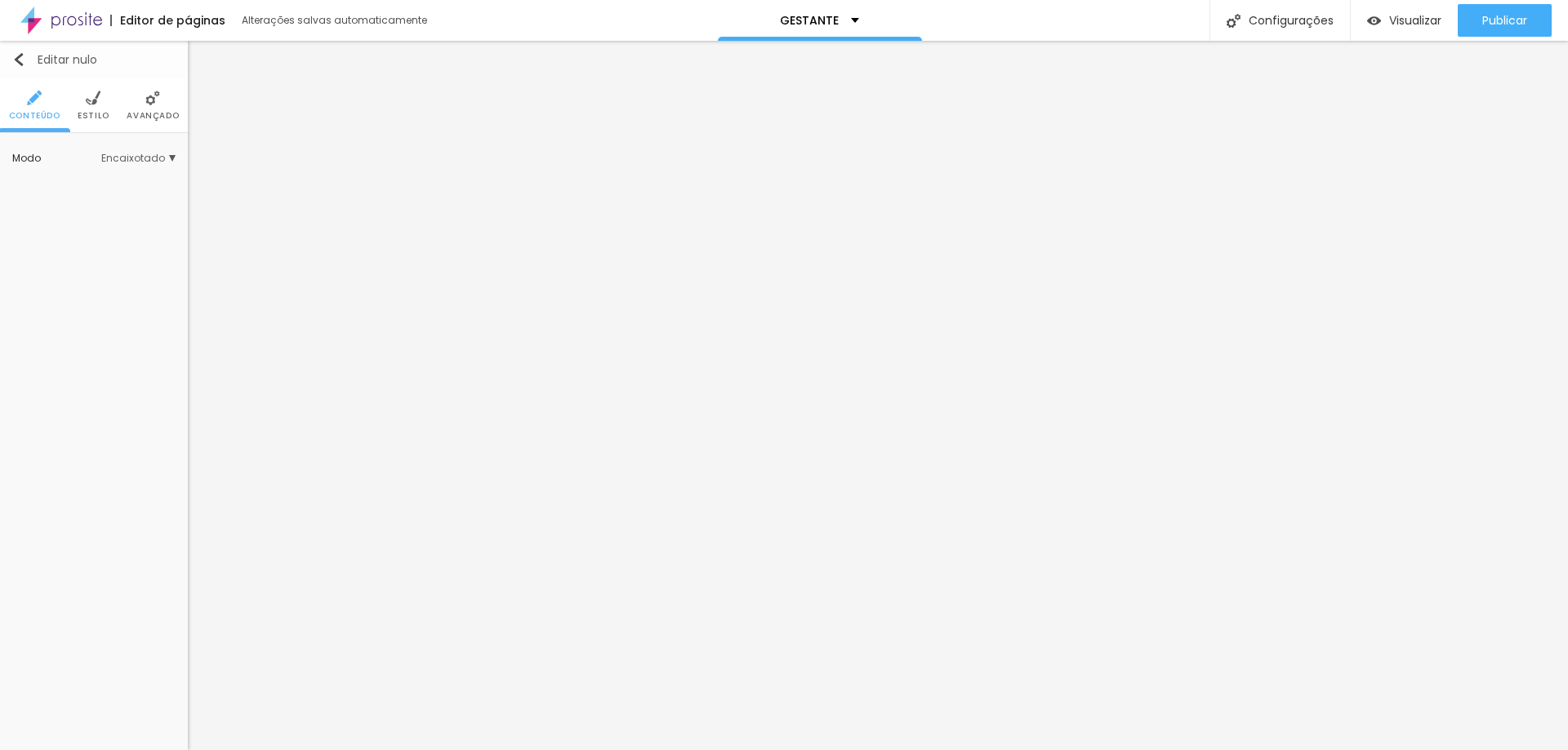
click at [57, 61] on font "Editar nulo" at bounding box center [67, 60] width 60 height 17
click at [100, 111] on font "Estilo" at bounding box center [93, 115] width 32 height 13
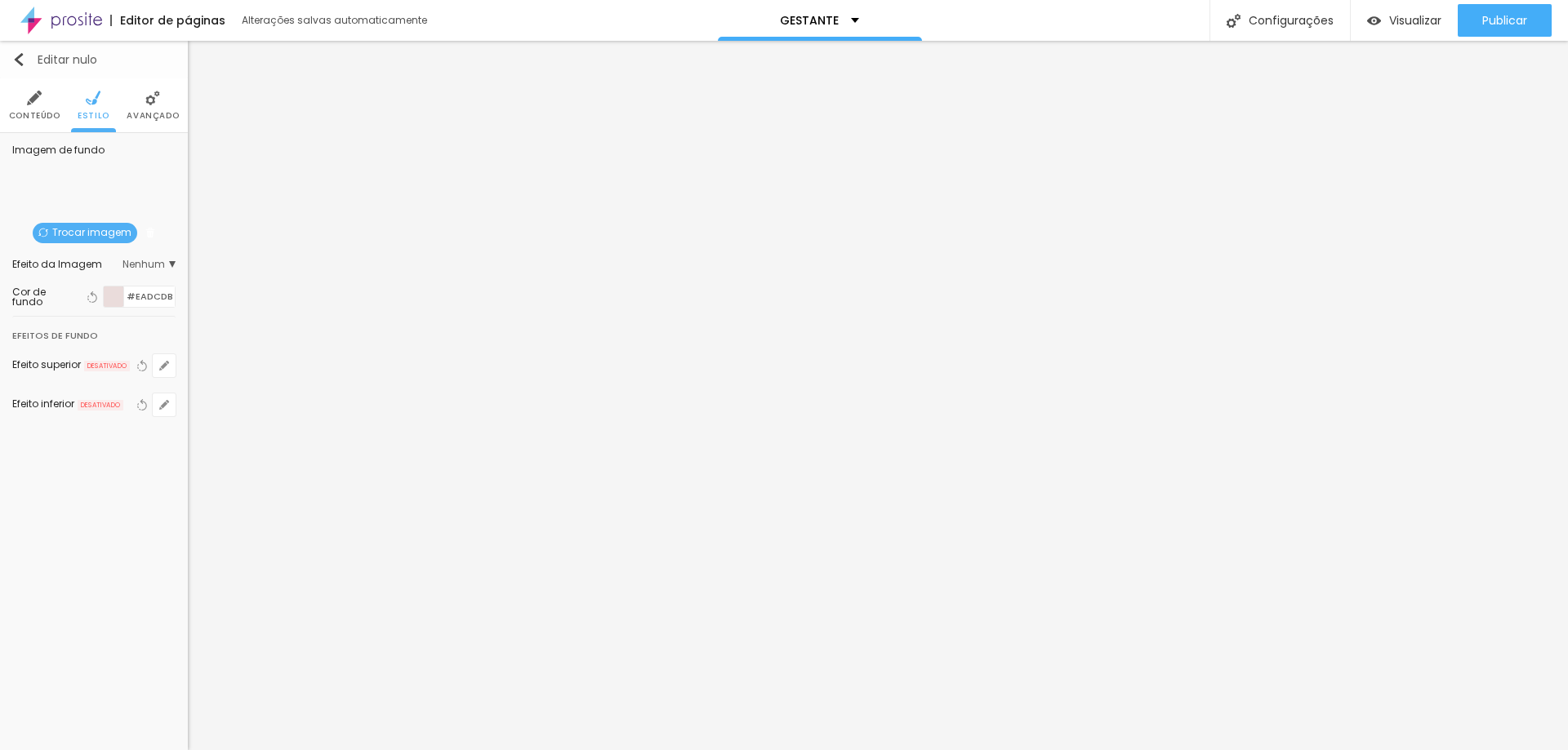
click at [27, 54] on div "Editar nulo" at bounding box center [55, 59] width 85 height 13
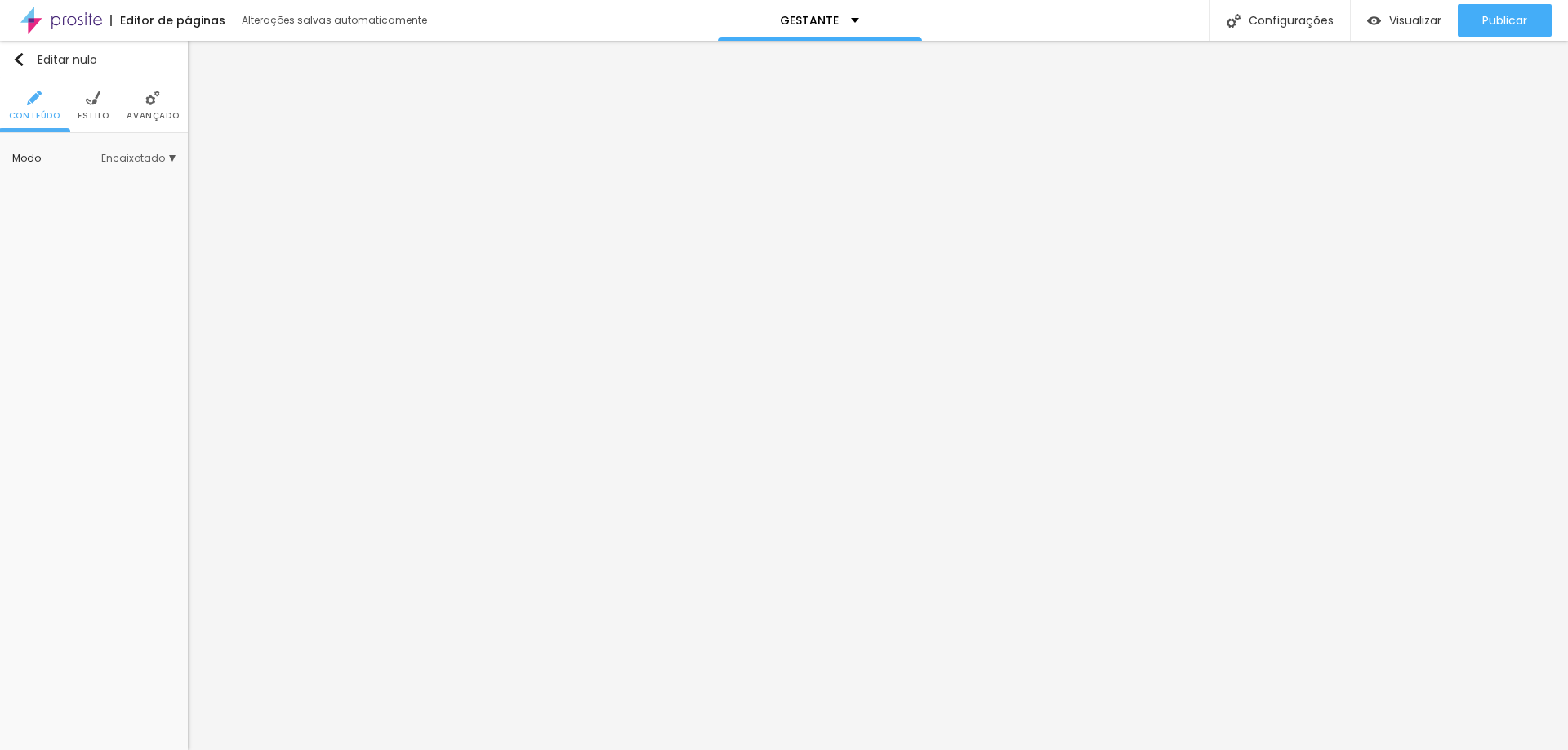
click at [98, 99] on img at bounding box center [93, 98] width 15 height 15
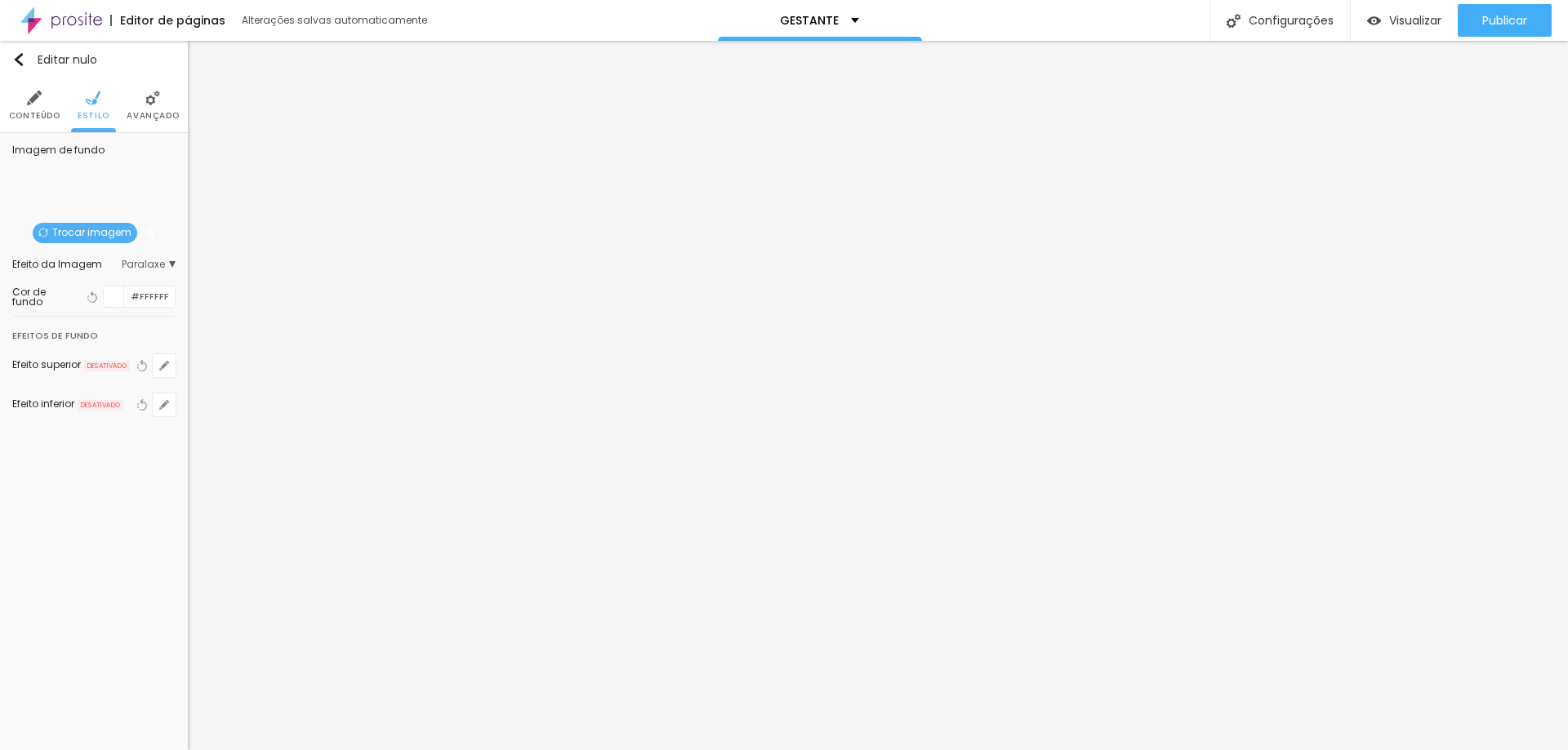
click at [107, 231] on font "Trocar imagem" at bounding box center [91, 232] width 79 height 14
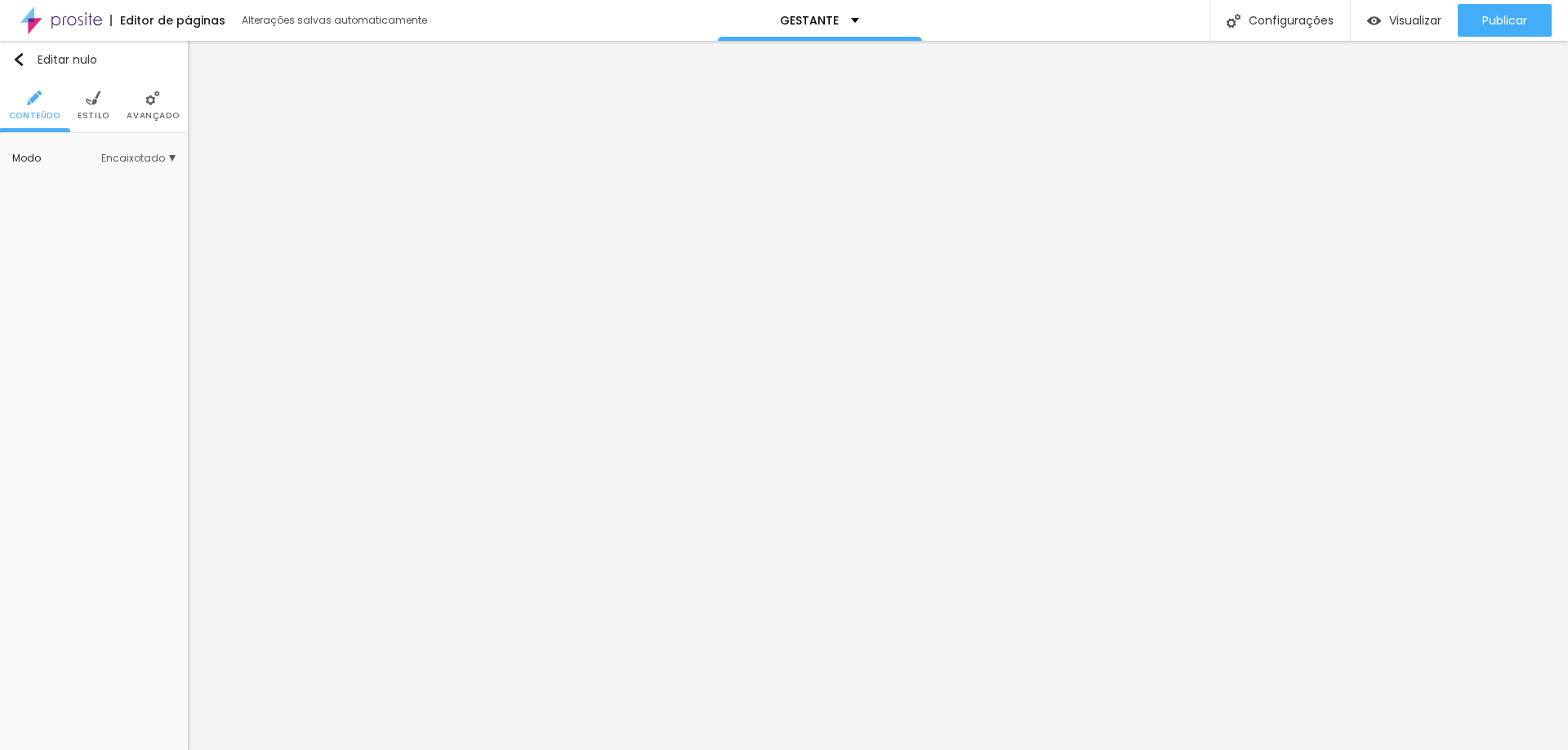
click at [76, 103] on ul "Conteúdo Estilo Avançado" at bounding box center [94, 106] width 188 height 55
click at [80, 110] on font "Estilo" at bounding box center [93, 115] width 32 height 13
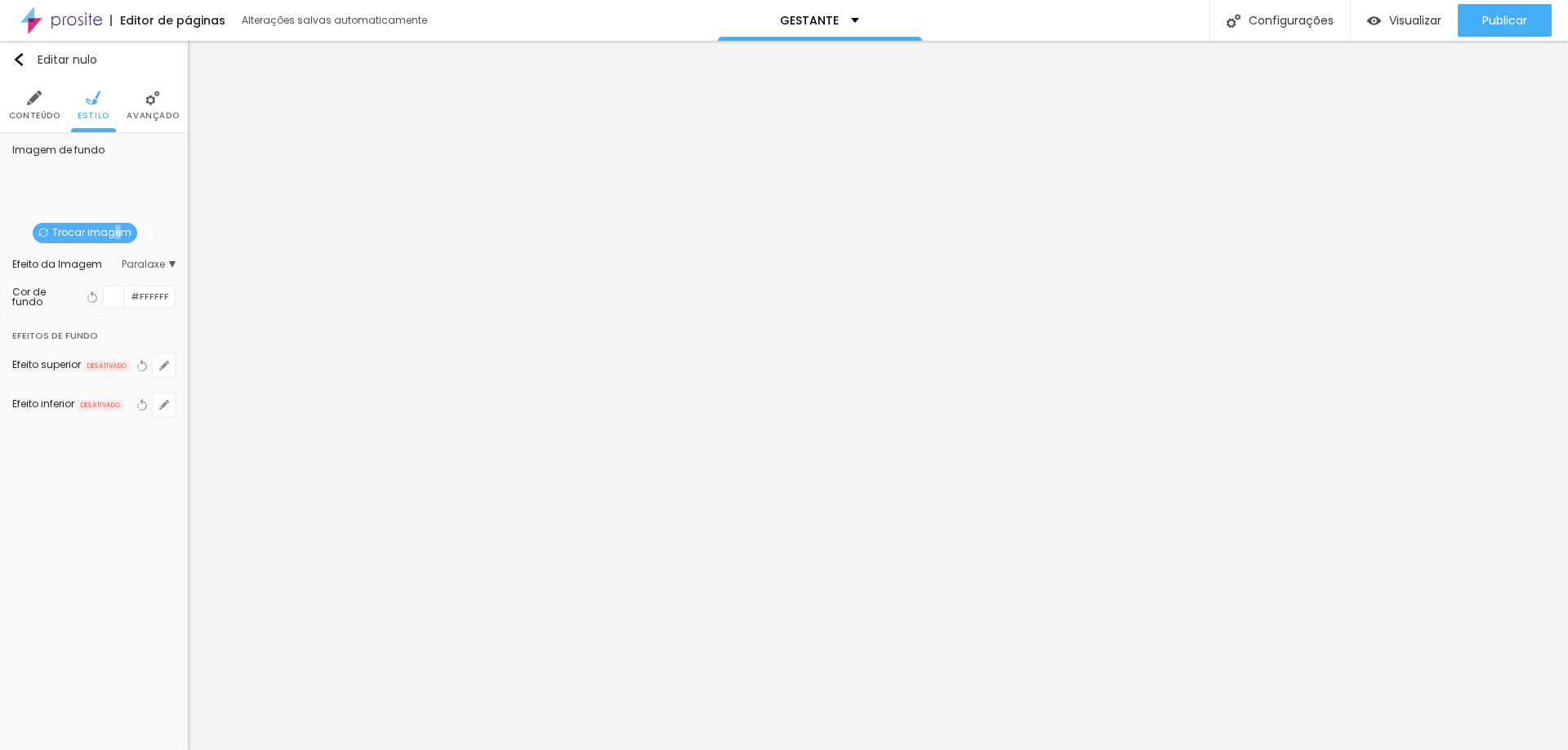
click at [112, 230] on font "Trocar imagem" at bounding box center [91, 232] width 79 height 14
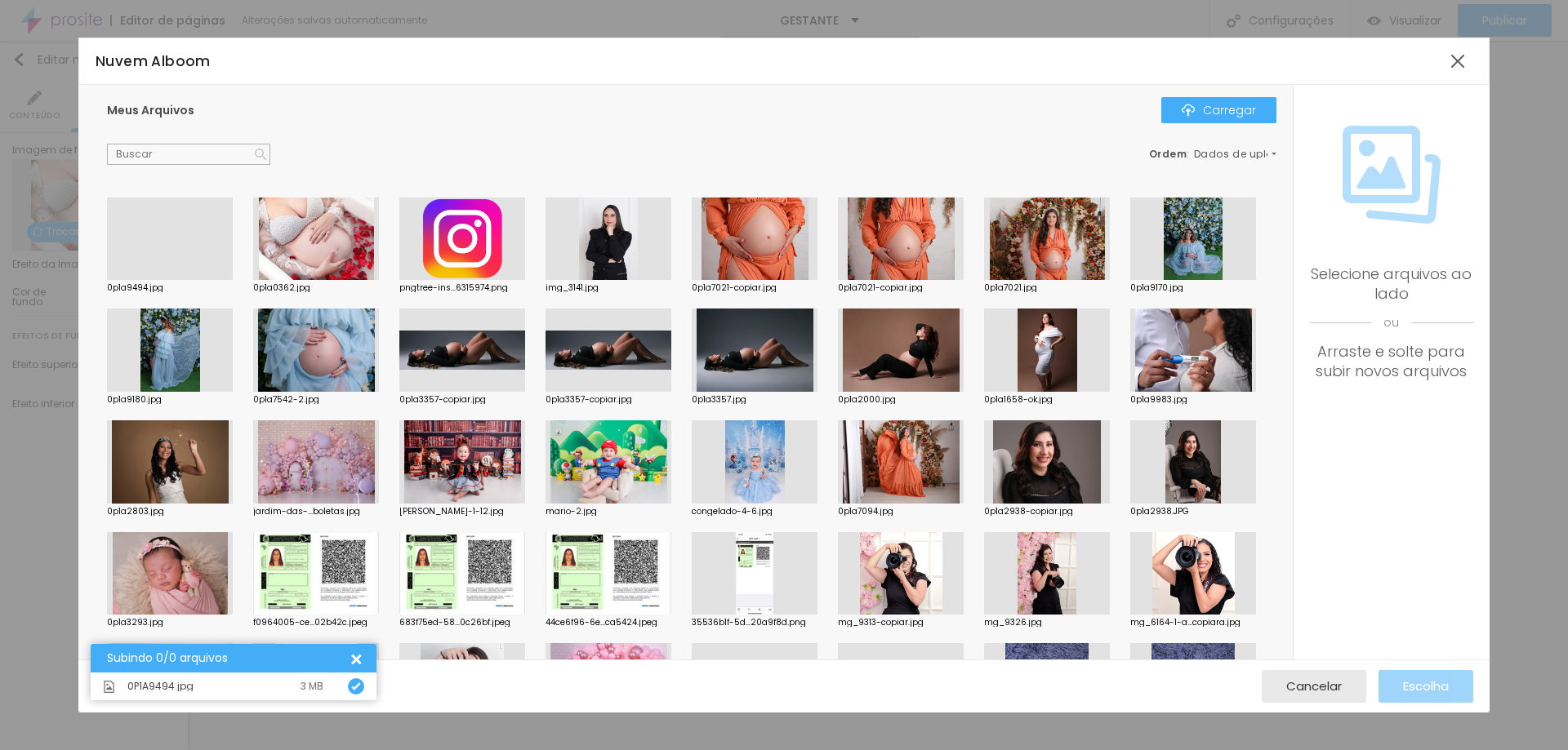
click at [174, 280] on div at bounding box center [169, 280] width 126 height 0
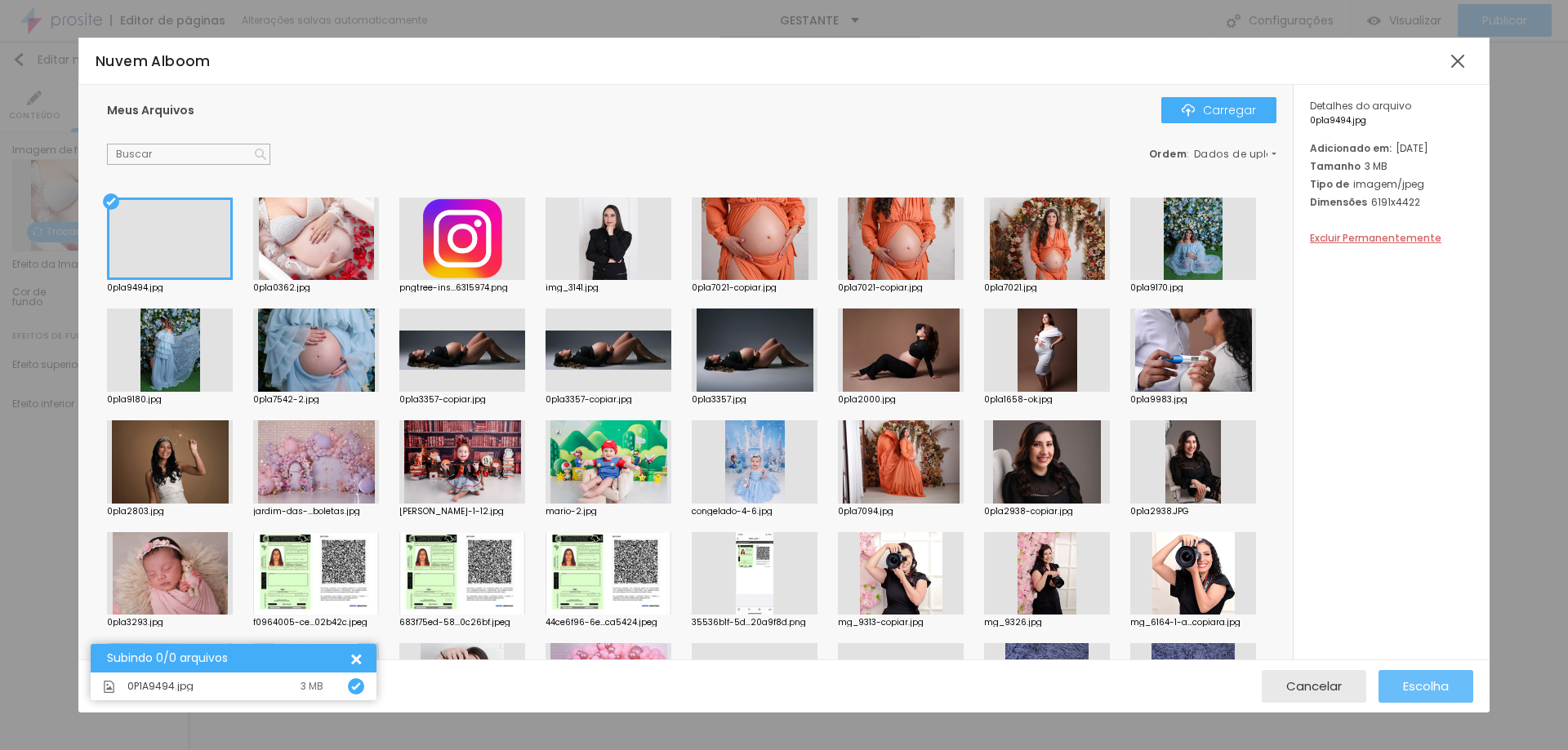
click at [1436, 694] on font "Escolha" at bounding box center [1425, 686] width 46 height 18
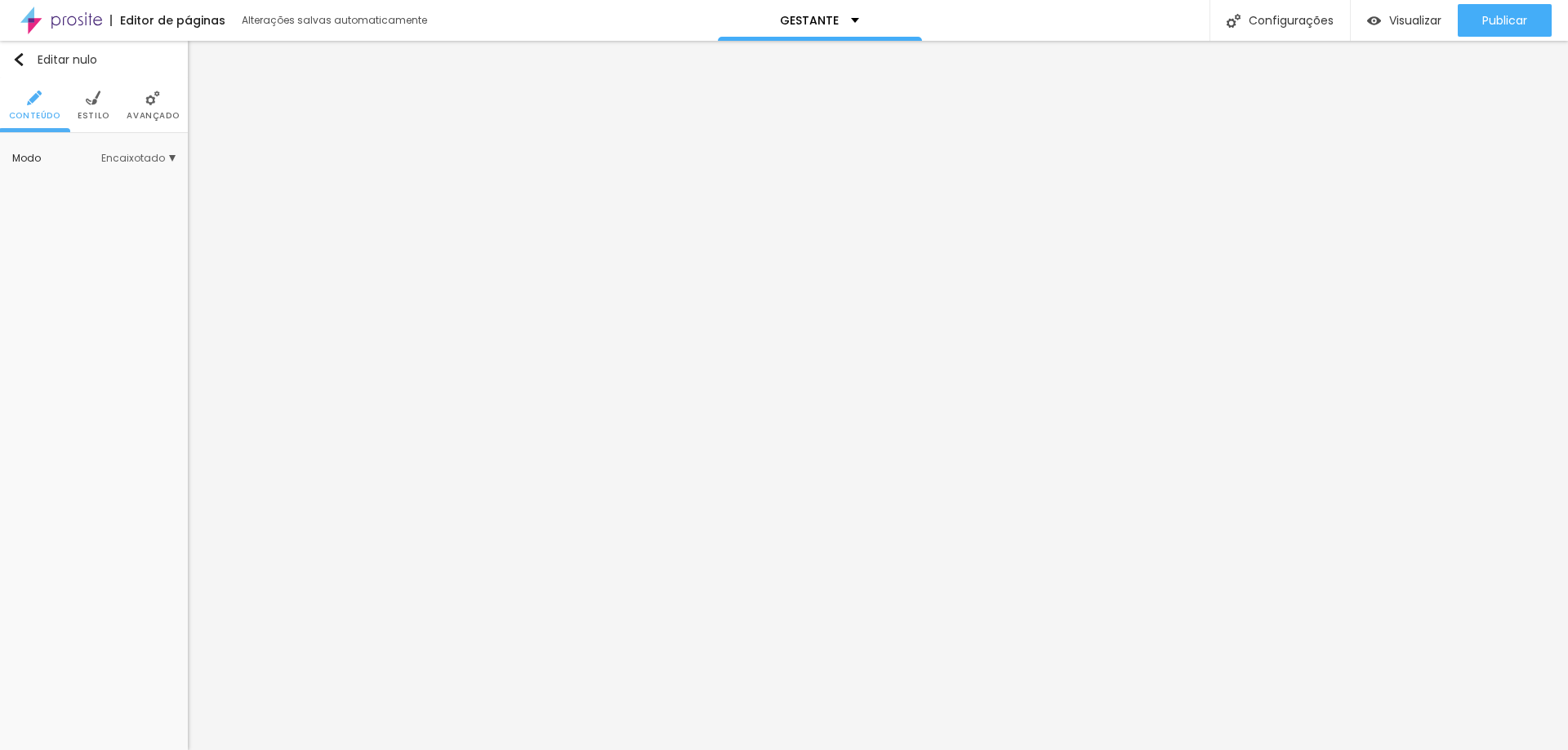
click at [94, 109] on li "Estilo" at bounding box center [93, 105] width 32 height 54
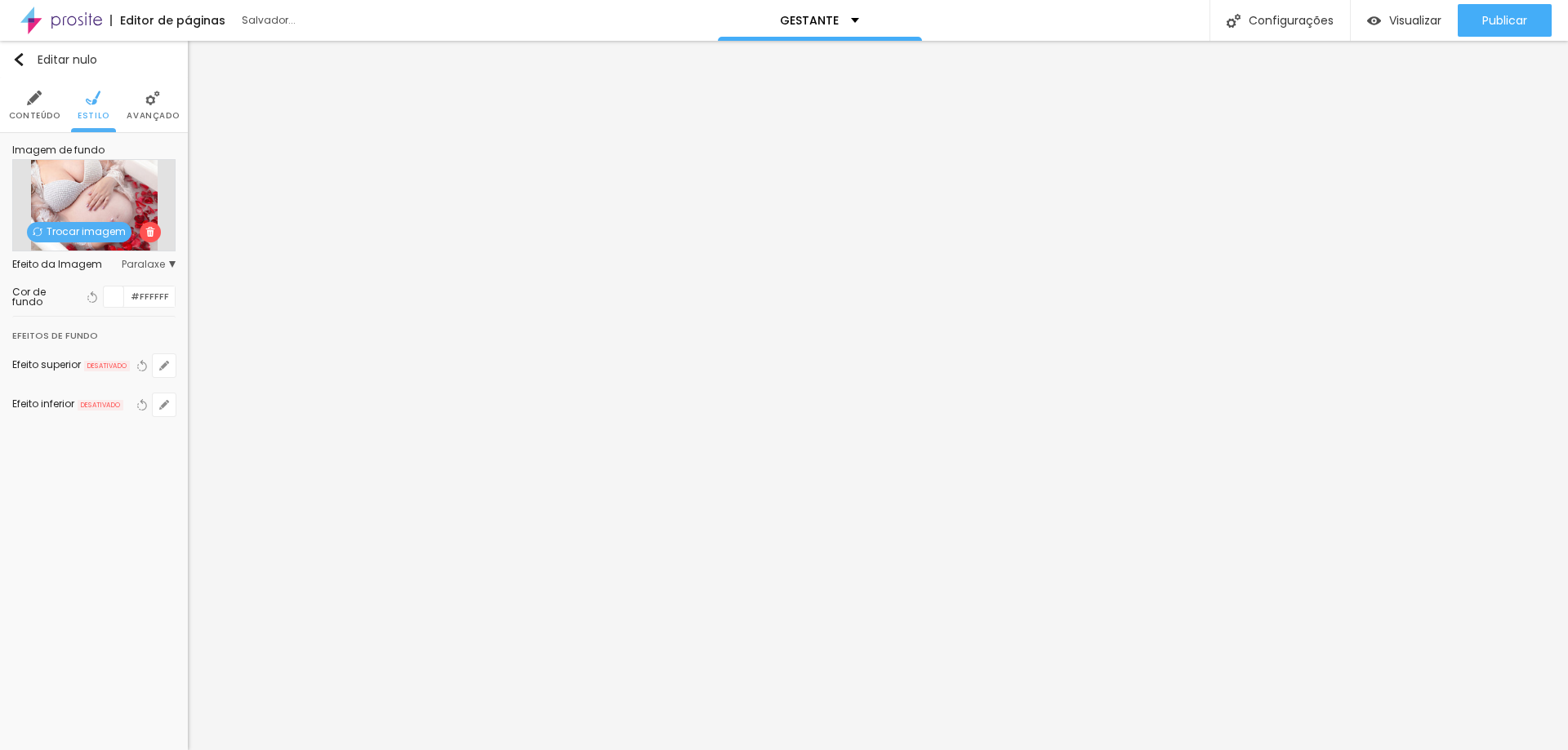
click at [97, 231] on font "Trocar imagem" at bounding box center [86, 232] width 79 height 14
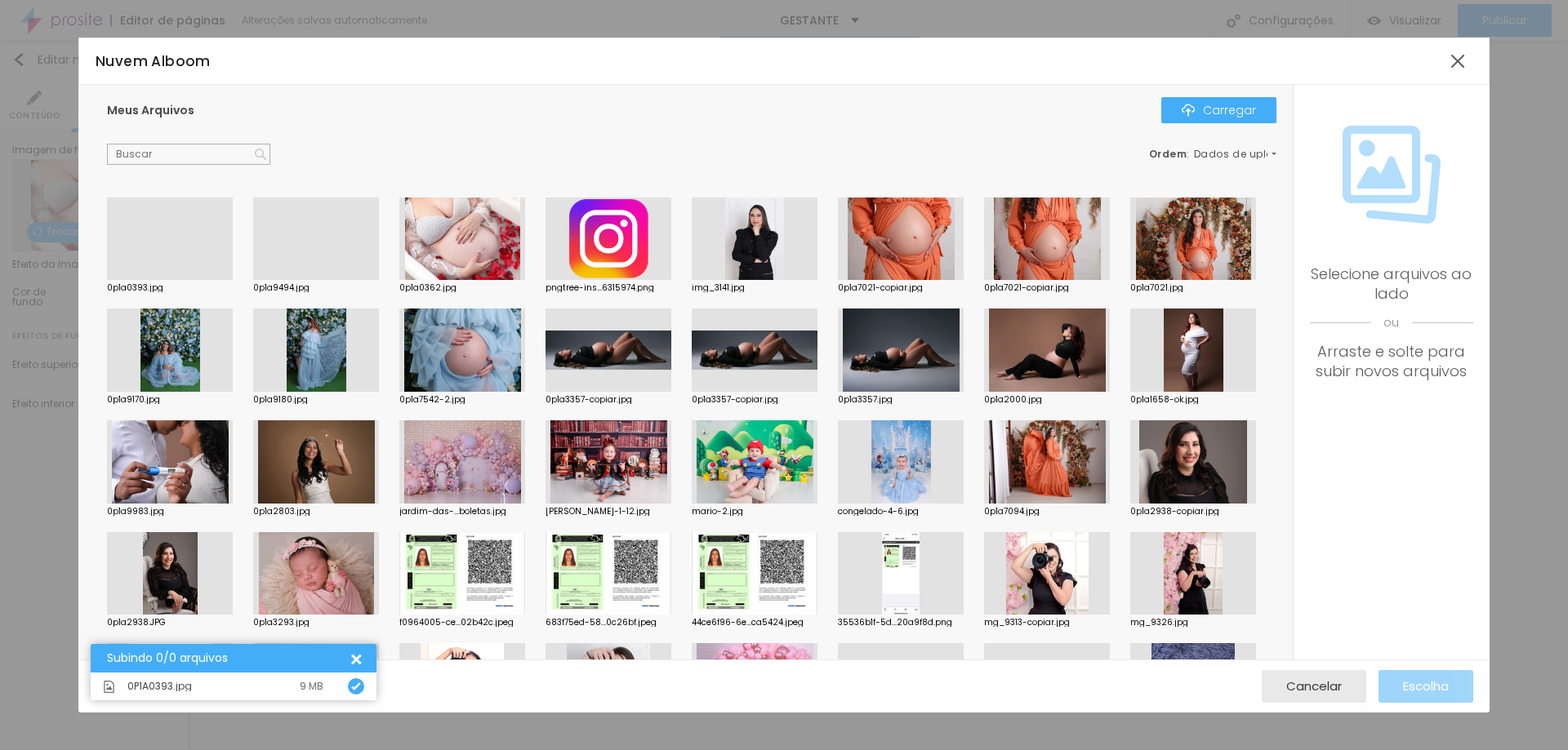
click at [153, 280] on div at bounding box center [169, 280] width 126 height 0
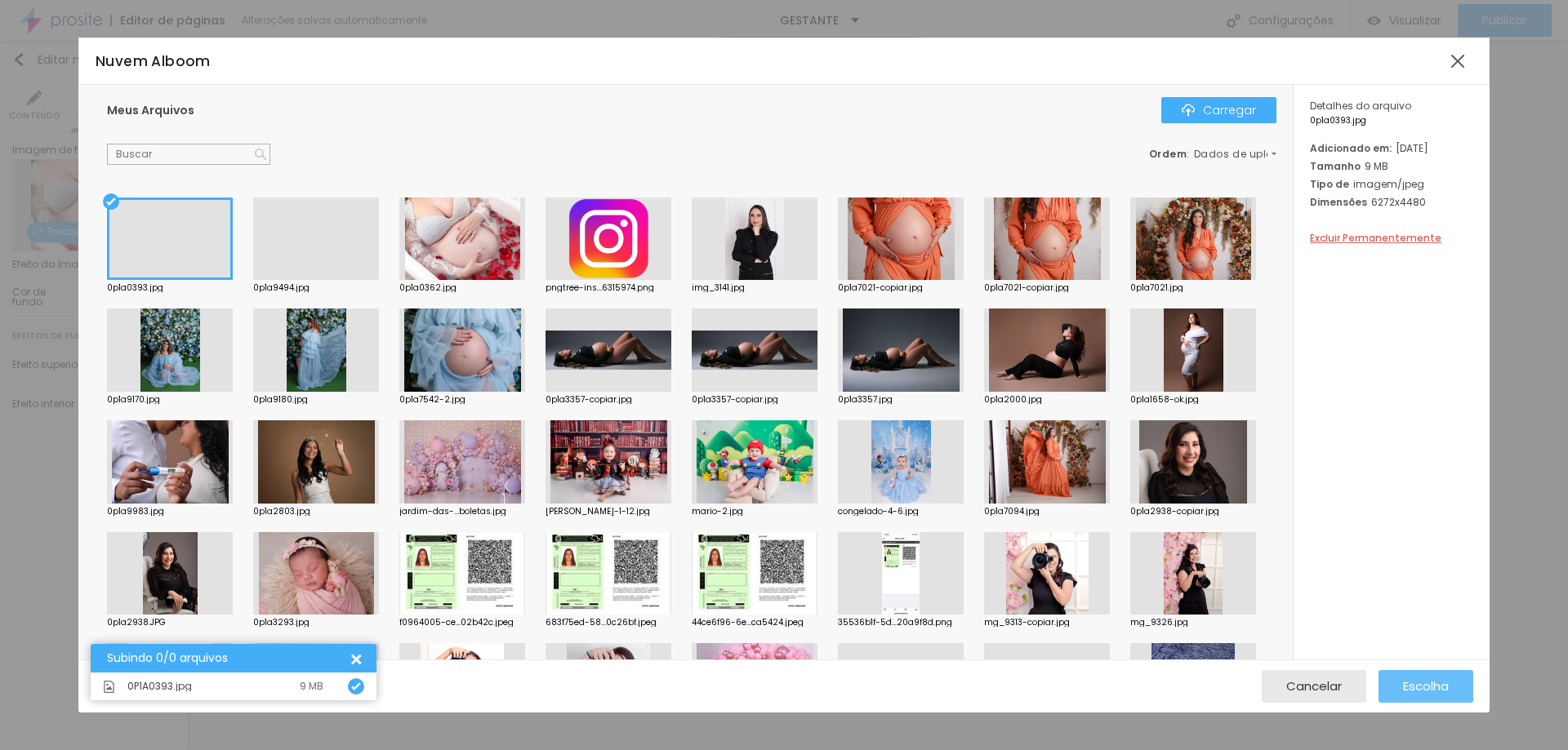
click at [1431, 697] on div "Escolha" at bounding box center [1425, 685] width 46 height 32
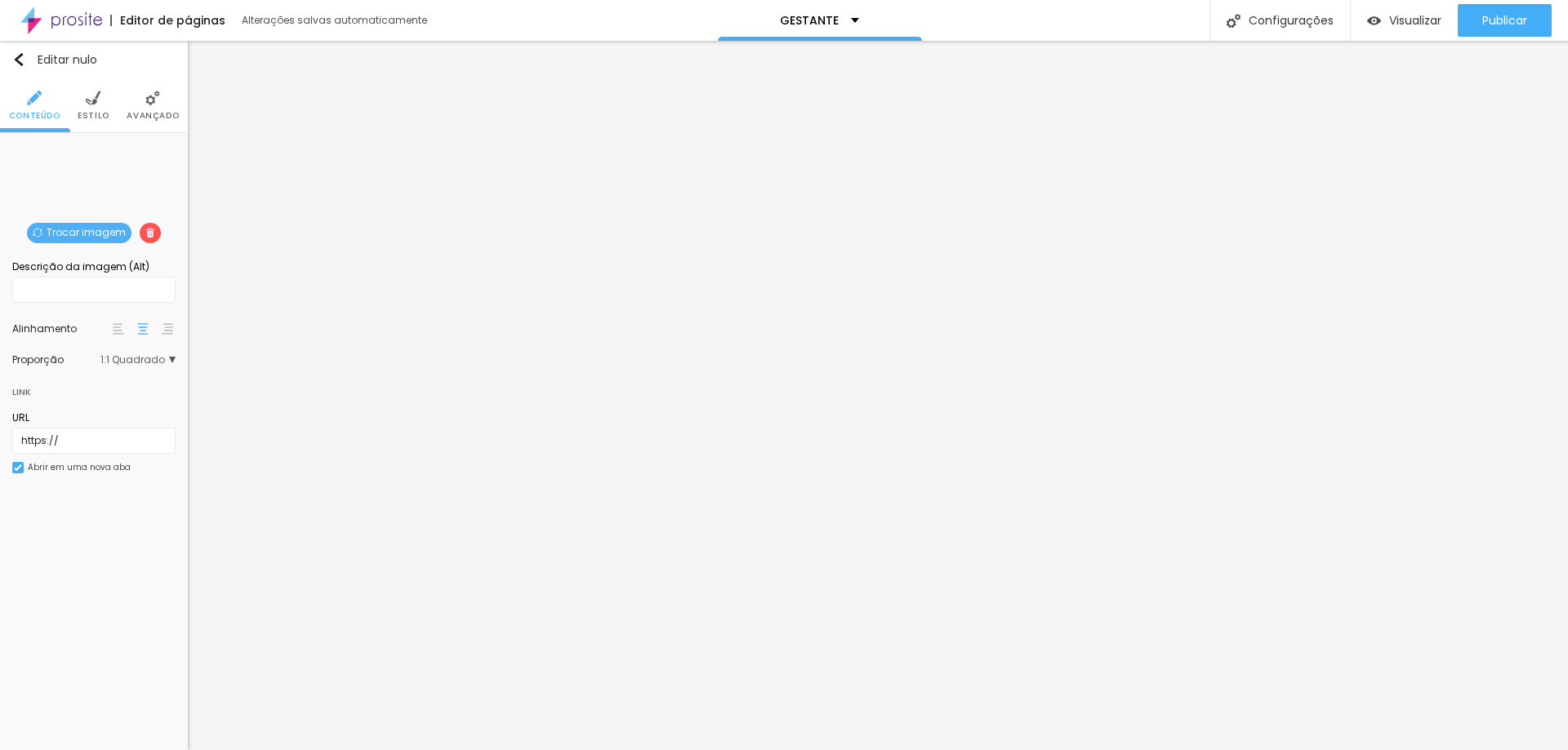
click at [103, 98] on li "Estilo" at bounding box center [93, 105] width 32 height 54
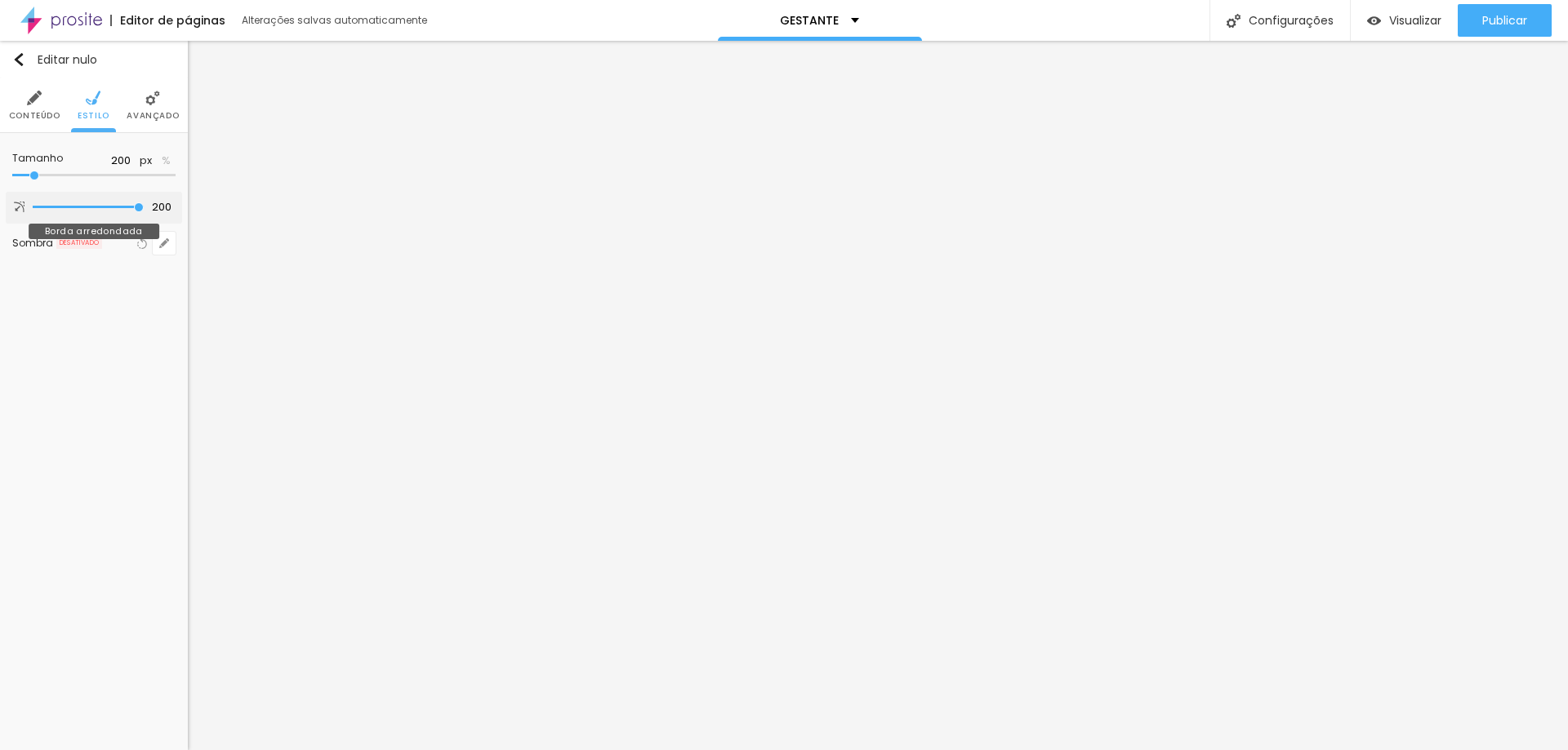
type input "139"
type input "36"
type input "0"
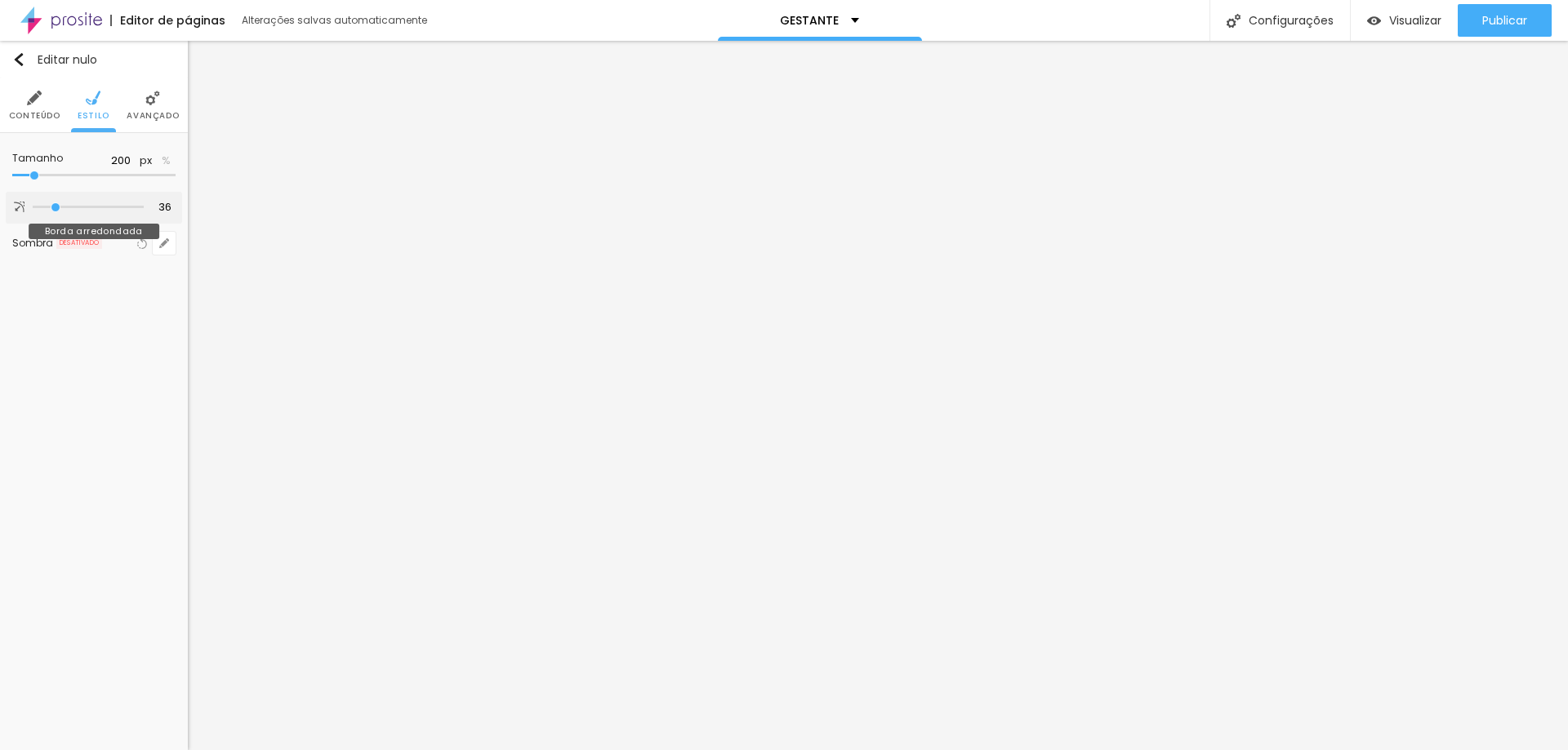
type input "0"
drag, startPoint x: 131, startPoint y: 204, endPoint x: 26, endPoint y: 205, distance: 105.0
type input "0"
click at [32, 205] on input "range" at bounding box center [88, 207] width 112 height 8
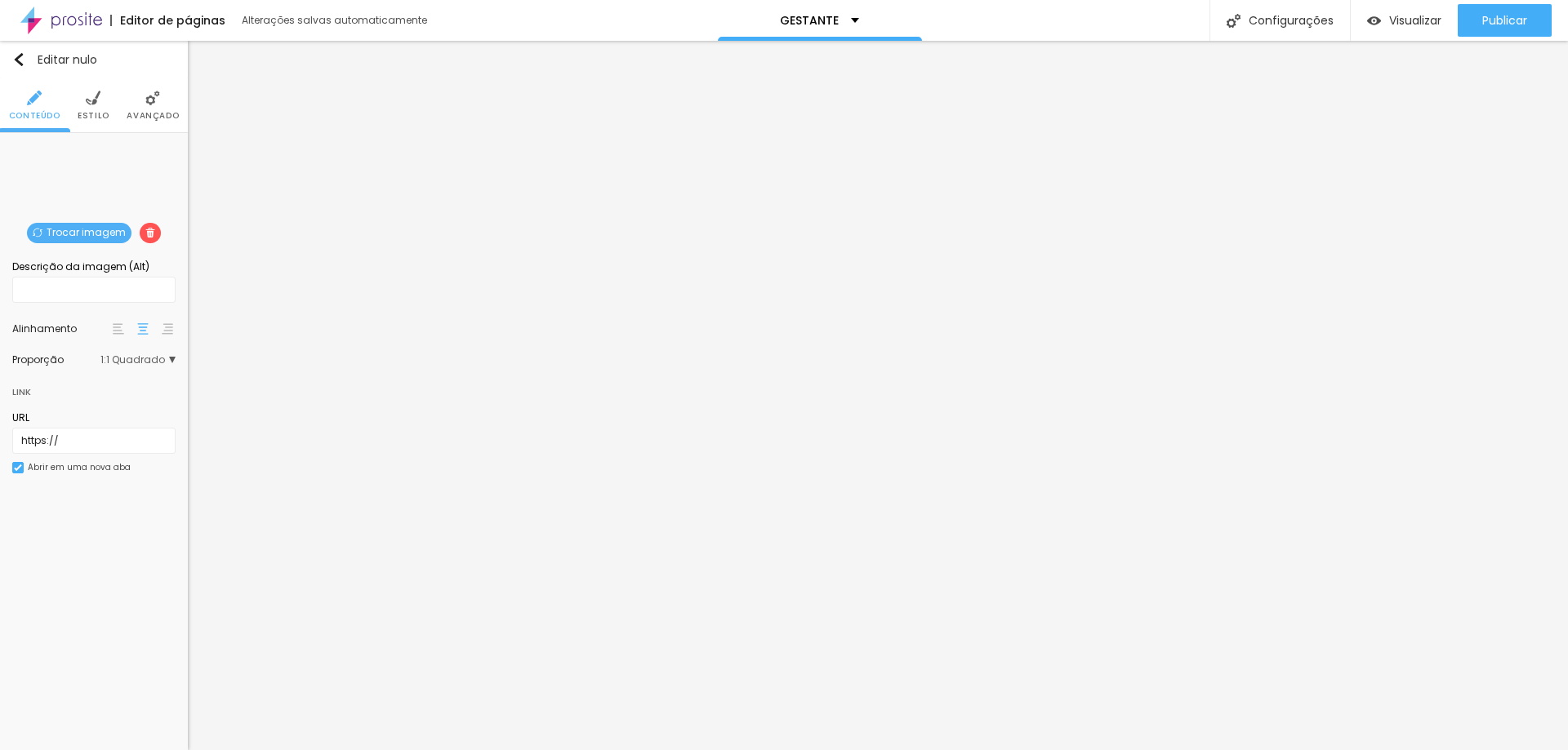
click at [104, 233] on font "Trocar imagem" at bounding box center [86, 232] width 79 height 14
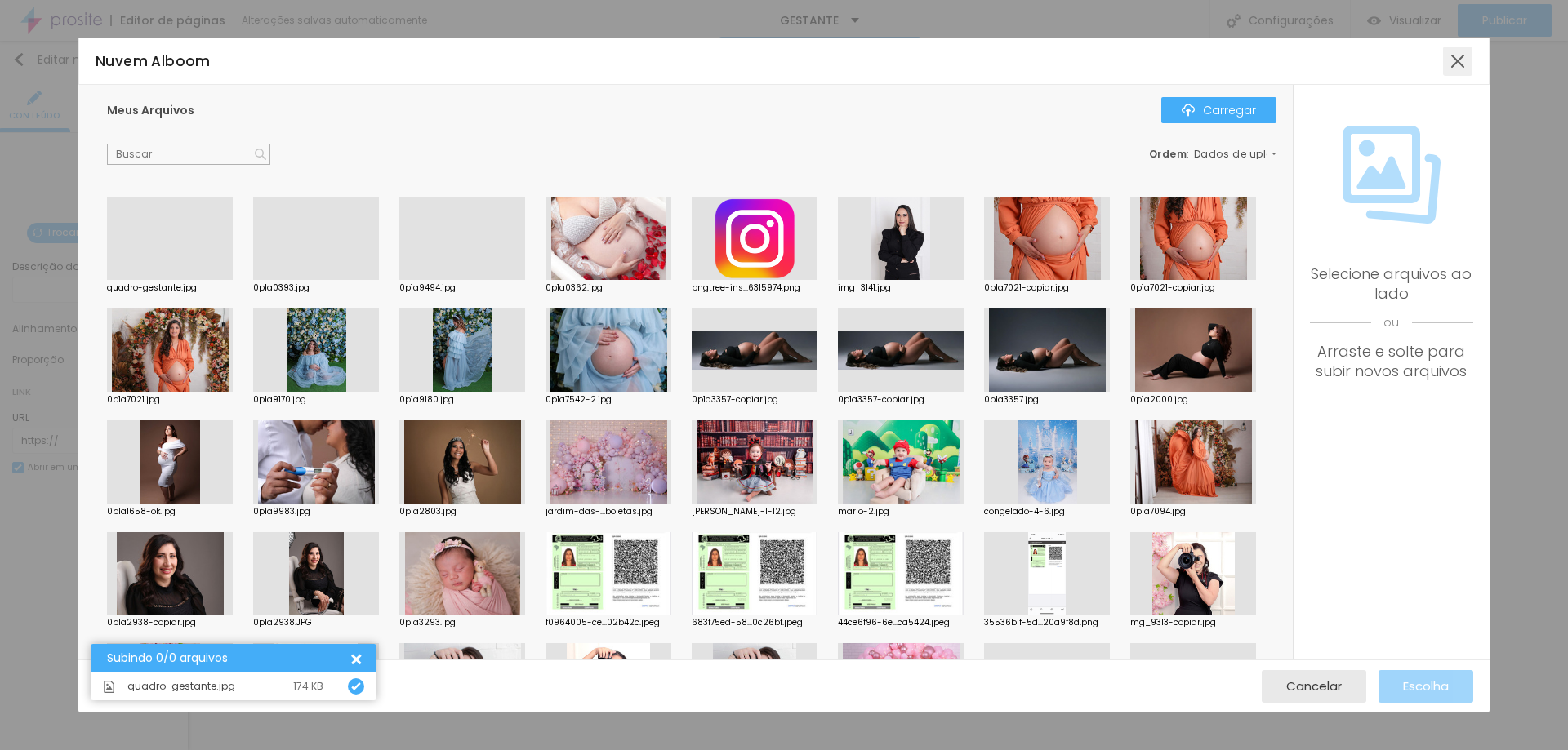
click at [1461, 61] on div at bounding box center [1457, 62] width 29 height 29
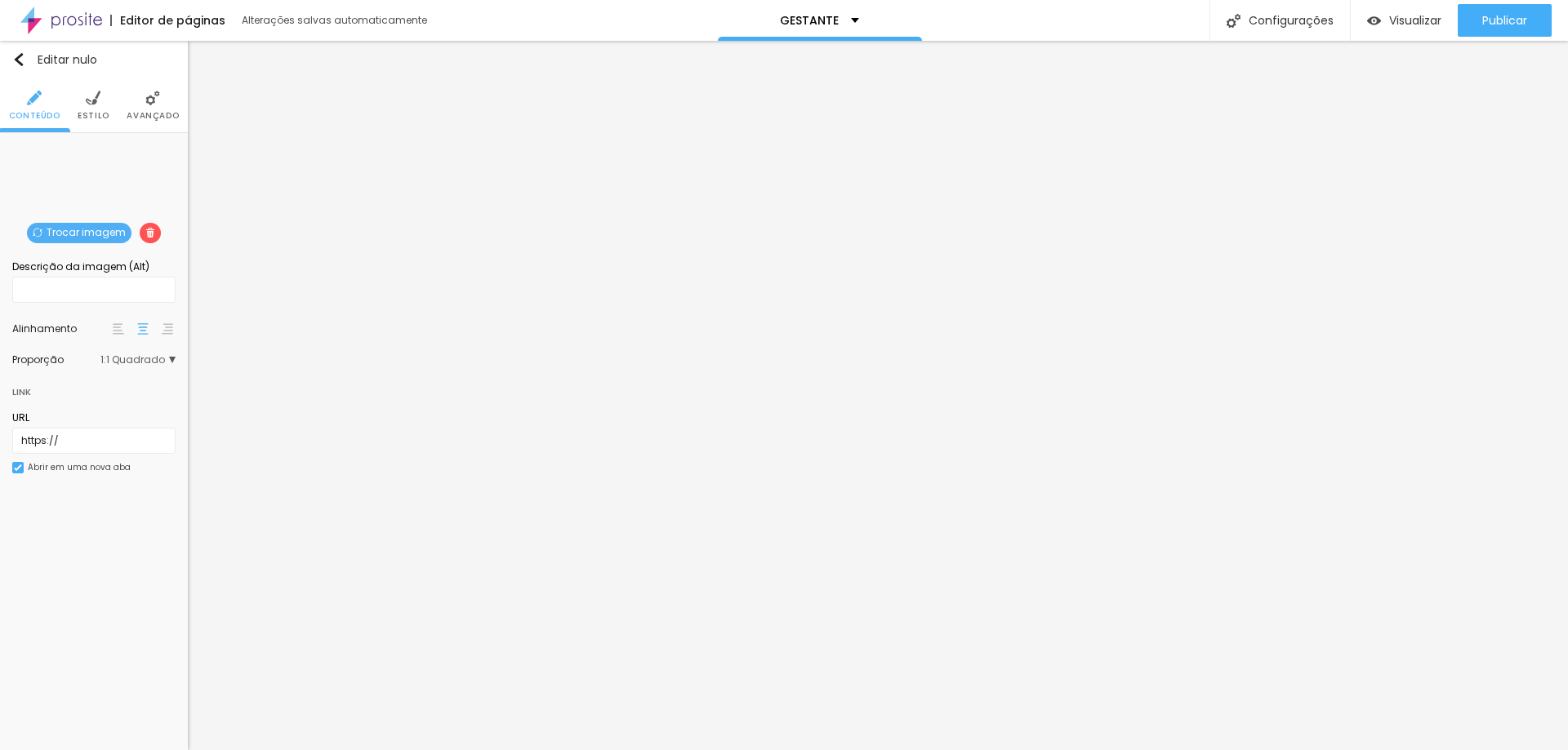
click at [77, 229] on font "Trocar imagem" at bounding box center [86, 232] width 79 height 14
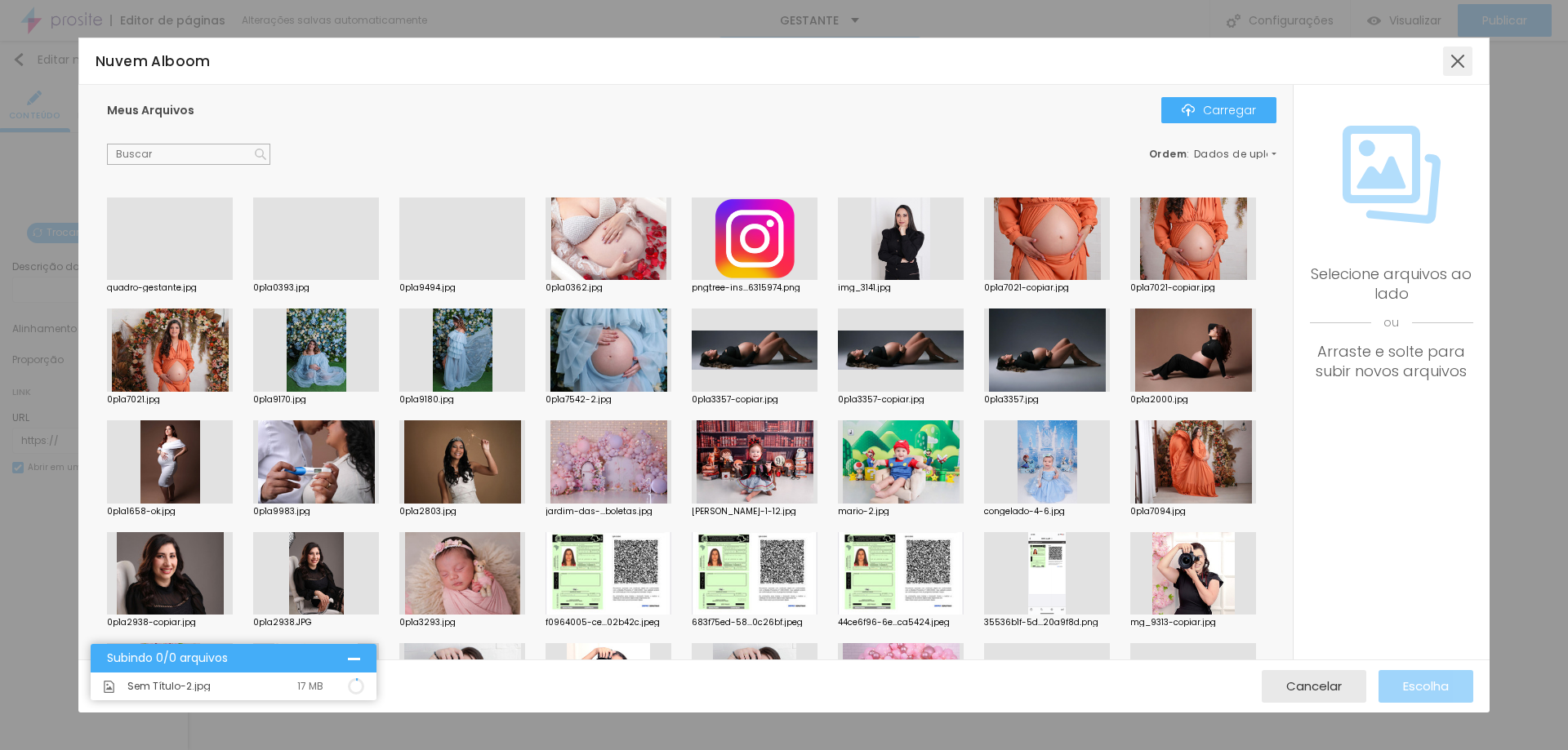
click at [1460, 64] on div at bounding box center [1457, 62] width 29 height 29
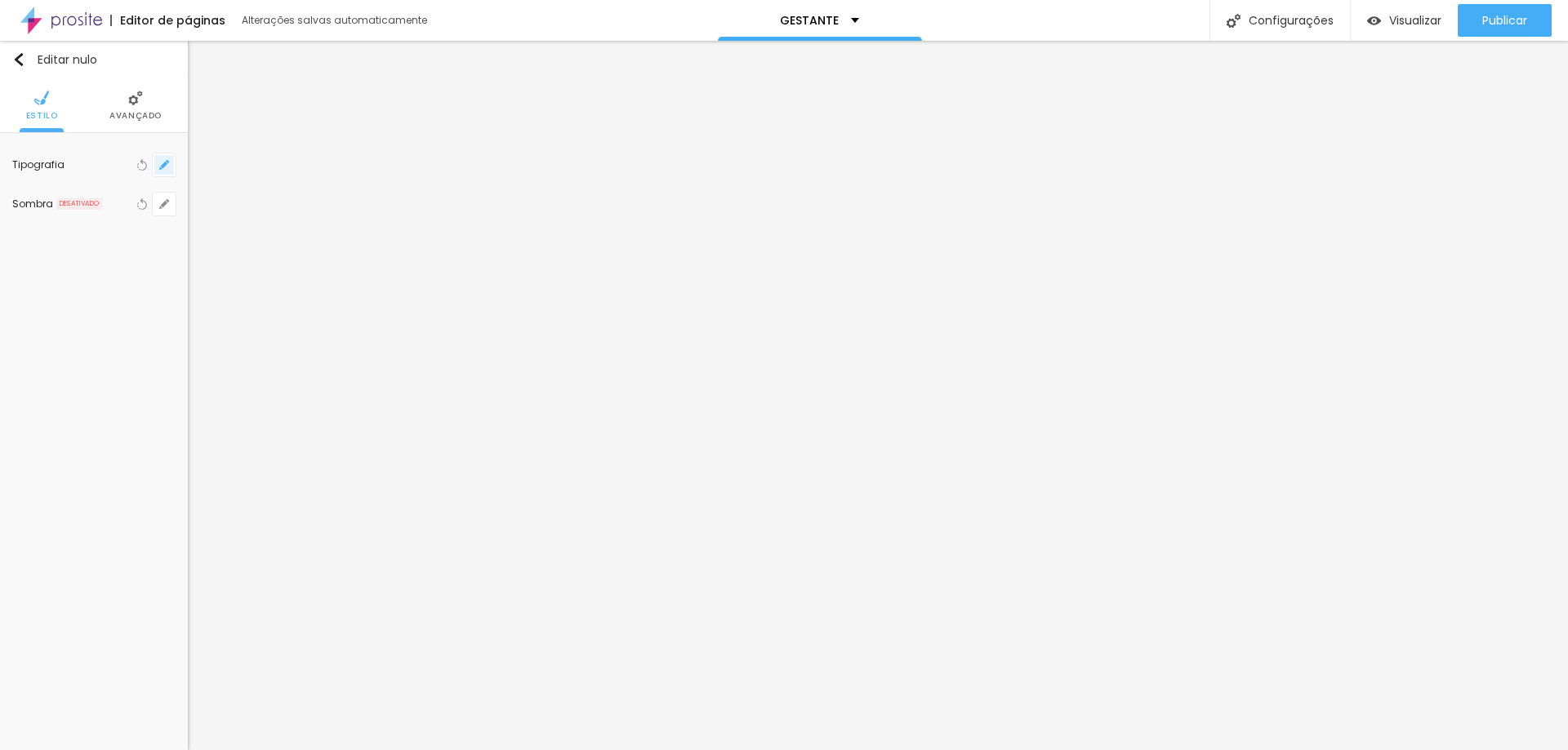
click at [159, 168] on icon "button" at bounding box center [164, 165] width 10 height 10
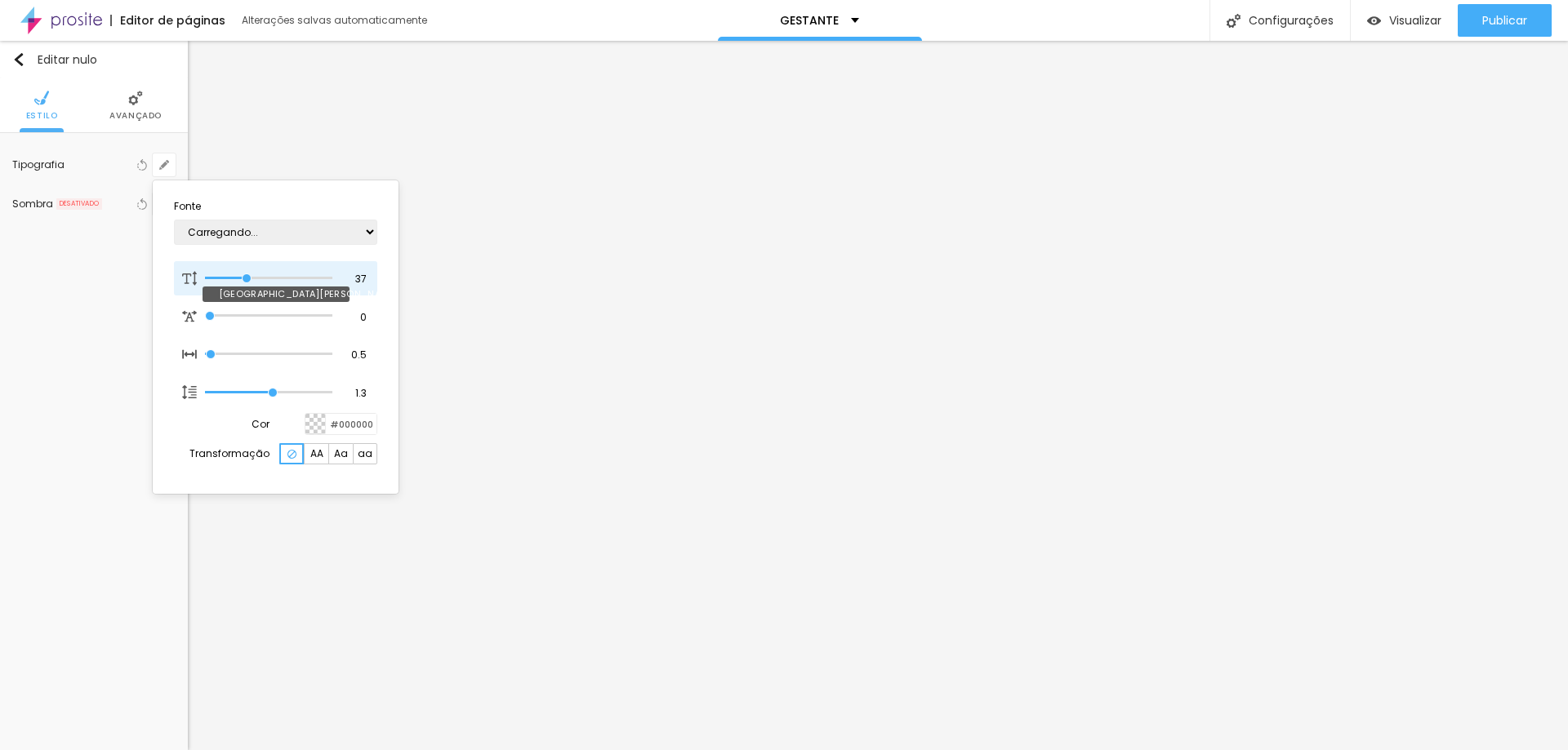
type input "1"
type input "32"
type input "1"
type input "27"
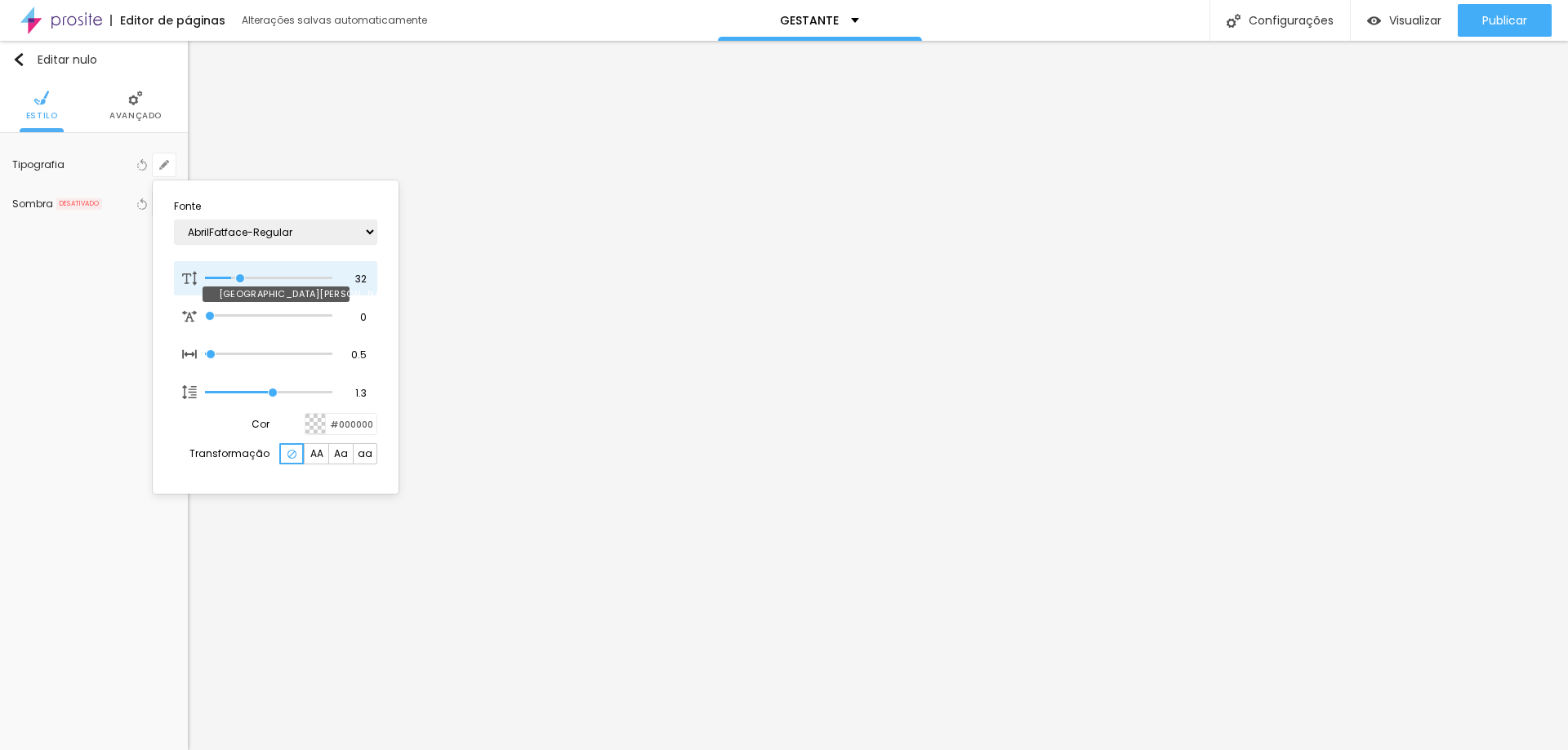
type input "27"
type input "1"
type input "26"
type input "1"
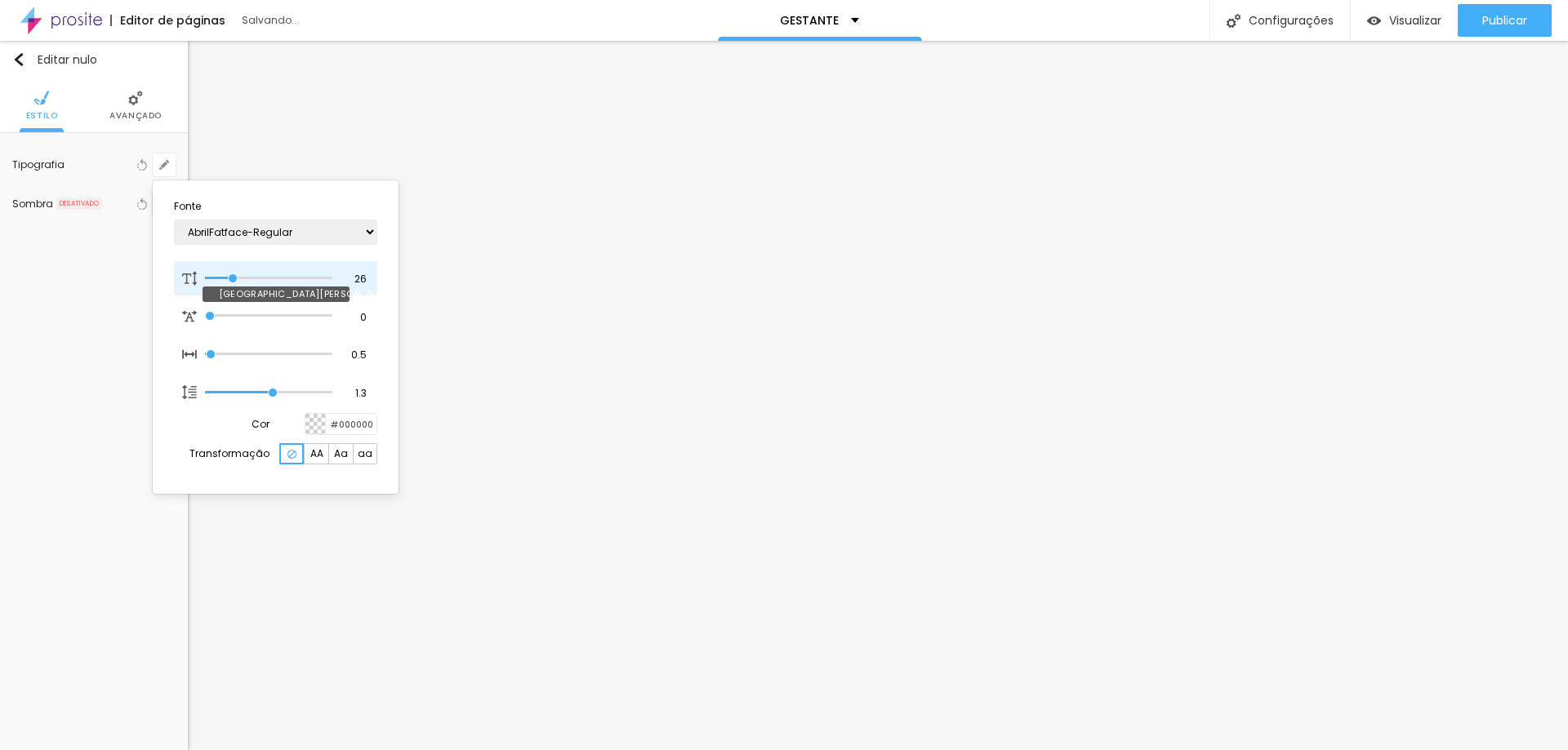
type input "26"
click at [234, 277] on input "range" at bounding box center [269, 278] width 127 height 8
type input "1"
click at [730, 601] on div at bounding box center [784, 375] width 1568 height 750
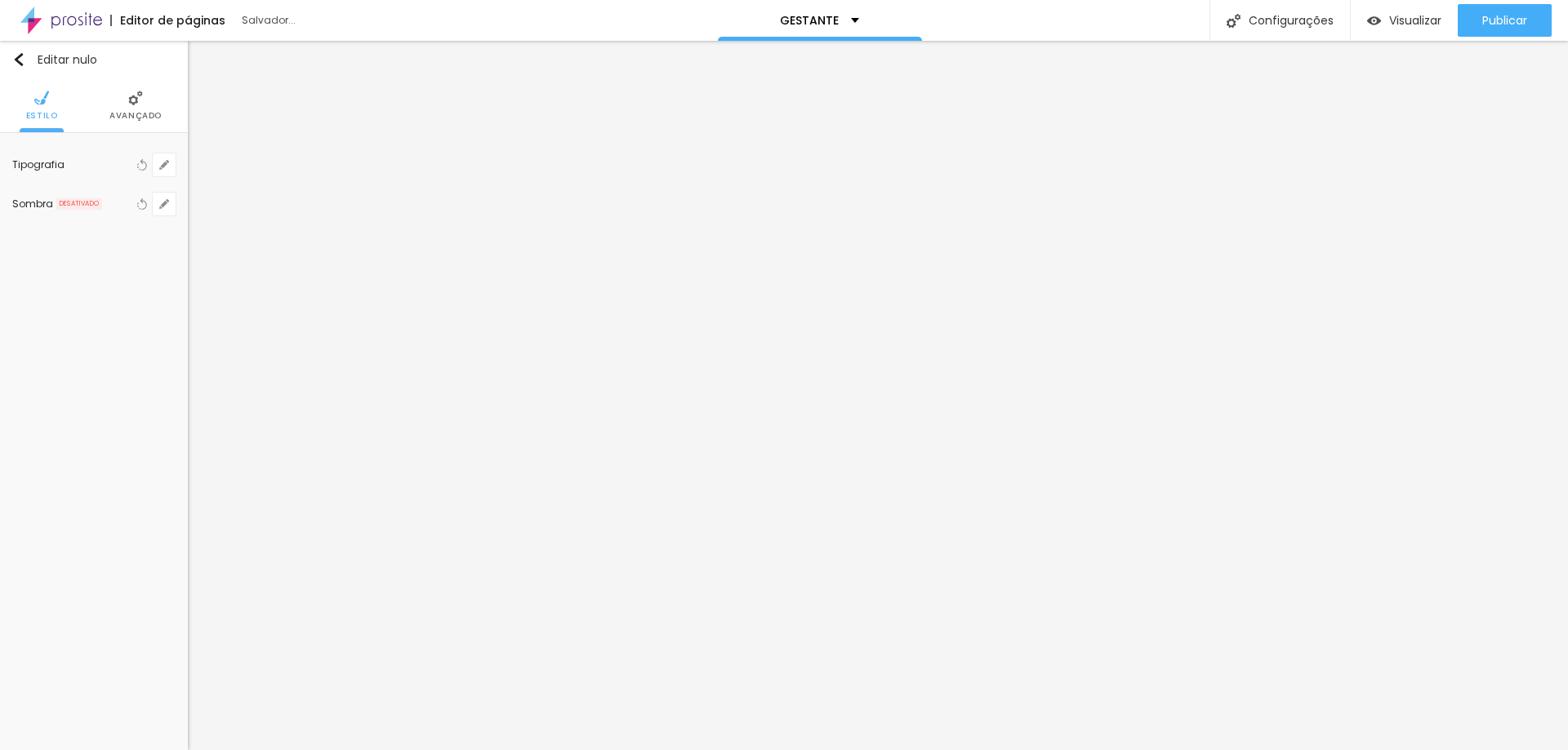
click at [136, 112] on font "Avançado" at bounding box center [135, 115] width 52 height 13
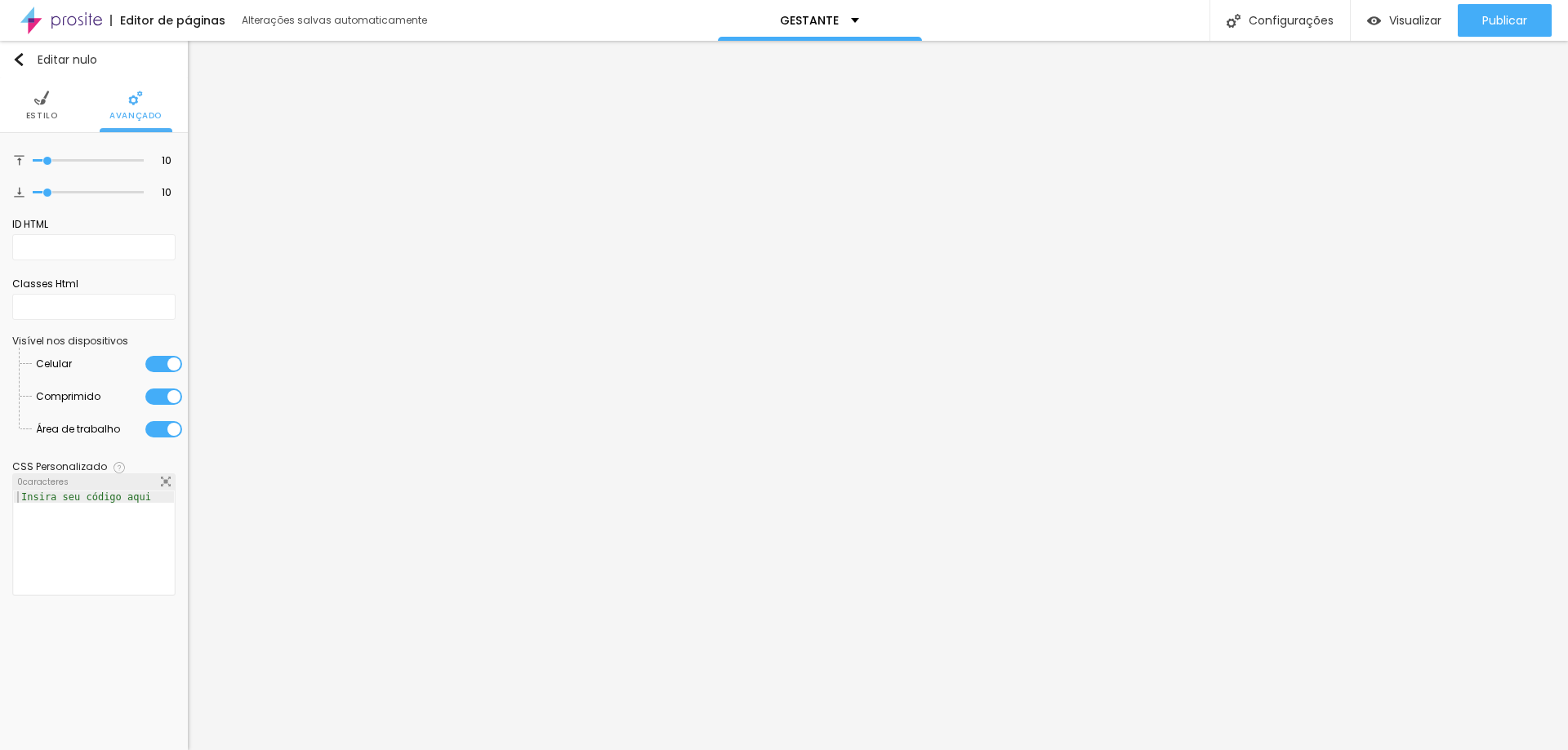
click at [48, 105] on img at bounding box center [41, 98] width 15 height 15
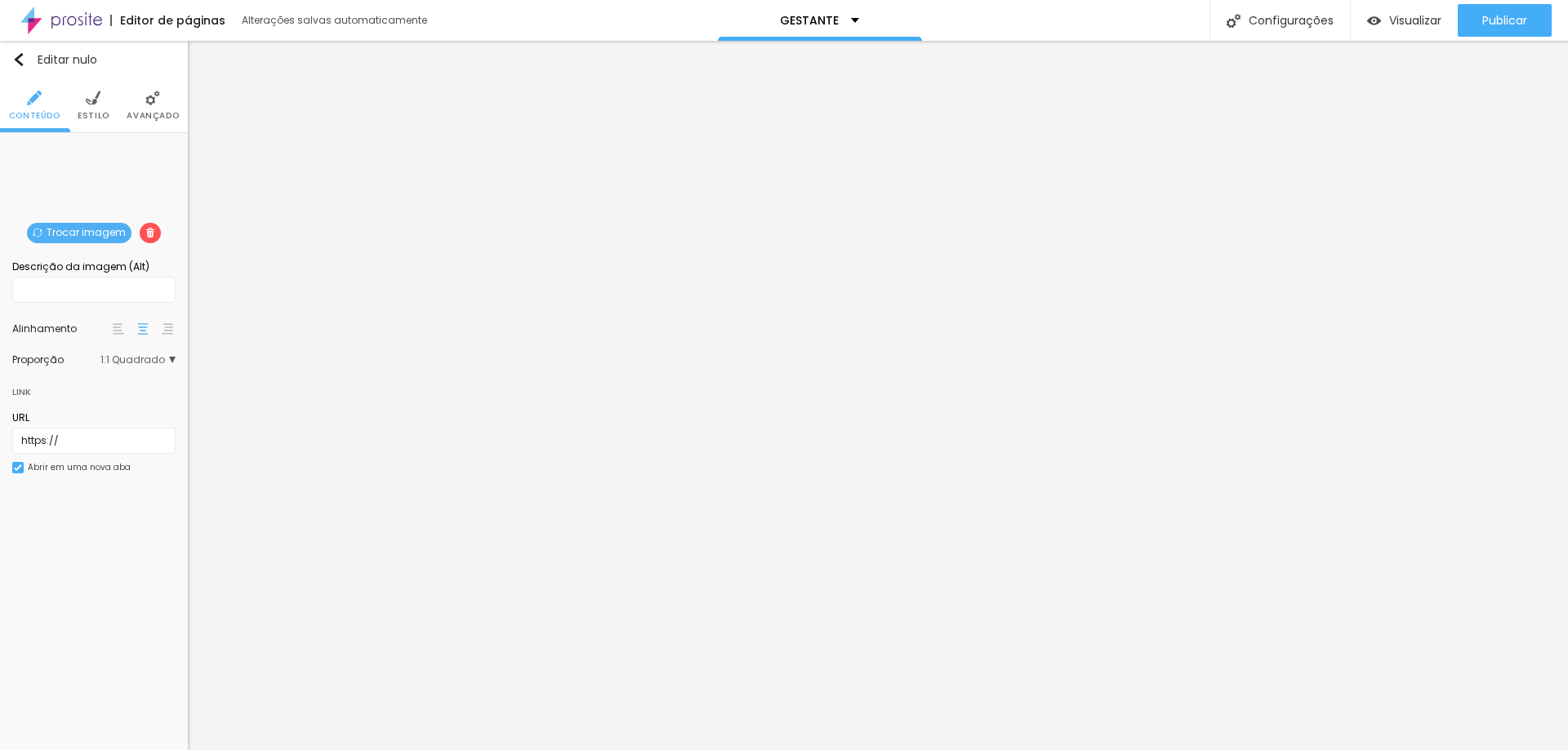
click at [86, 100] on img at bounding box center [93, 98] width 15 height 15
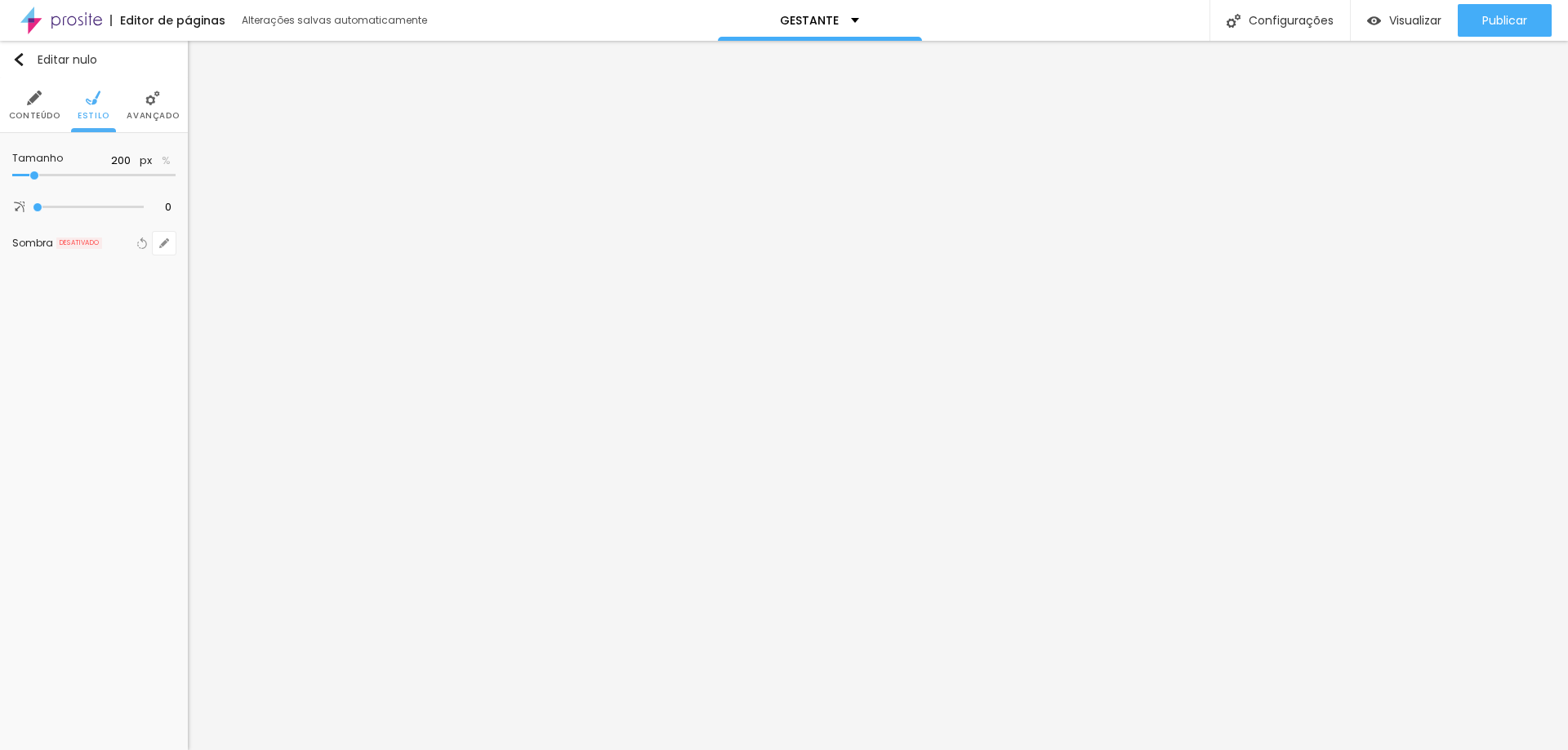
type input "310"
type input "460"
type input "470"
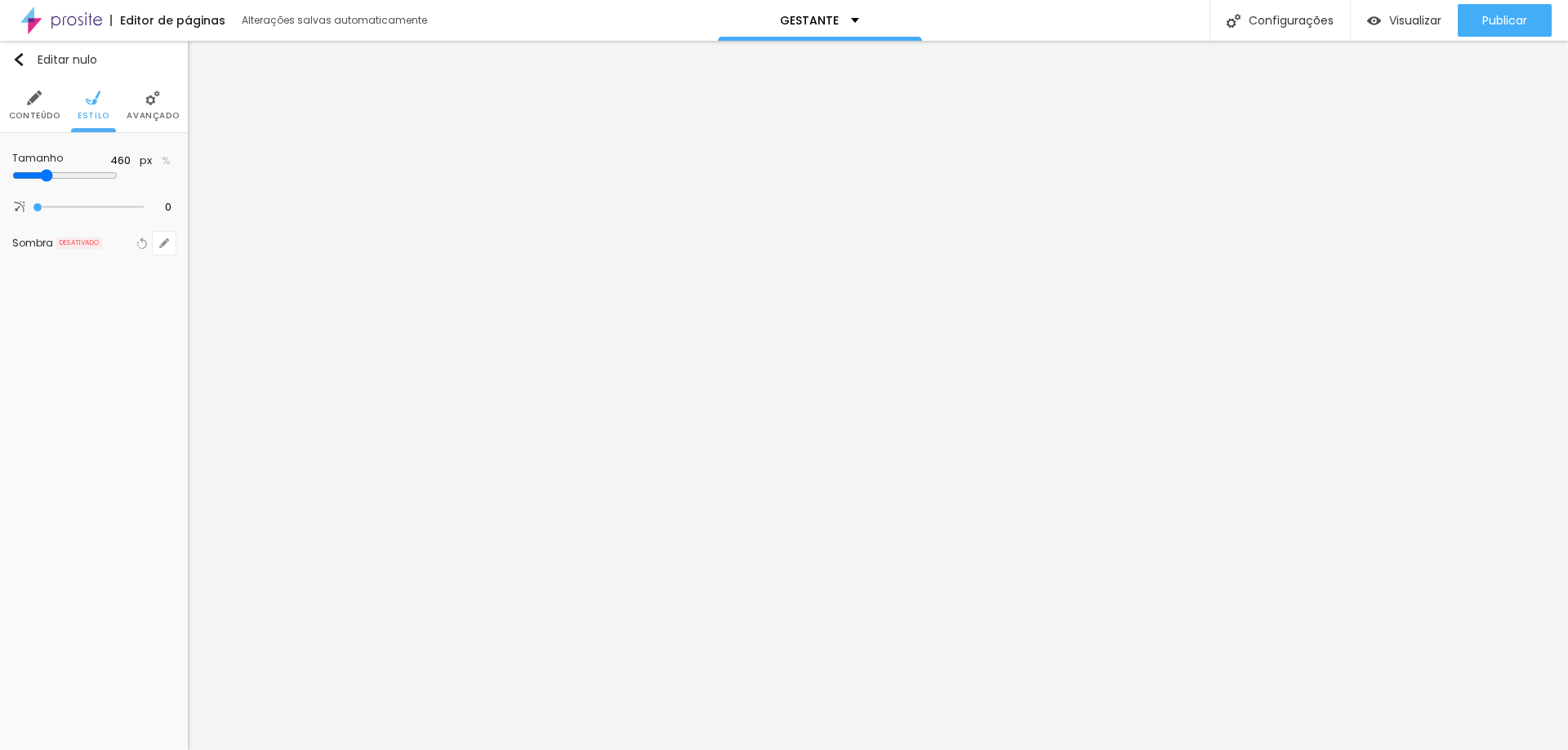
type input "470"
type input "480"
type input "510"
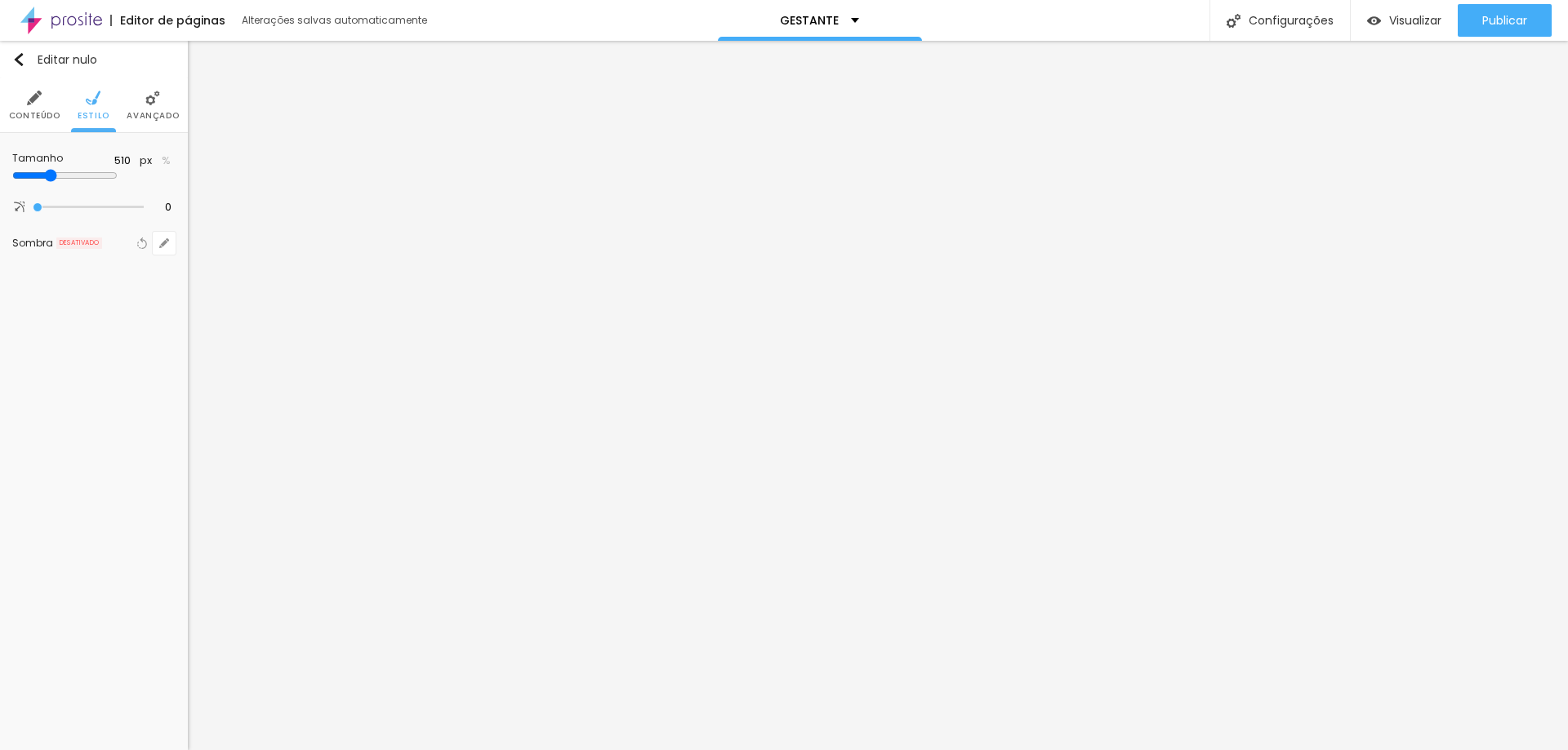
type input "520"
type input "540"
type input "560"
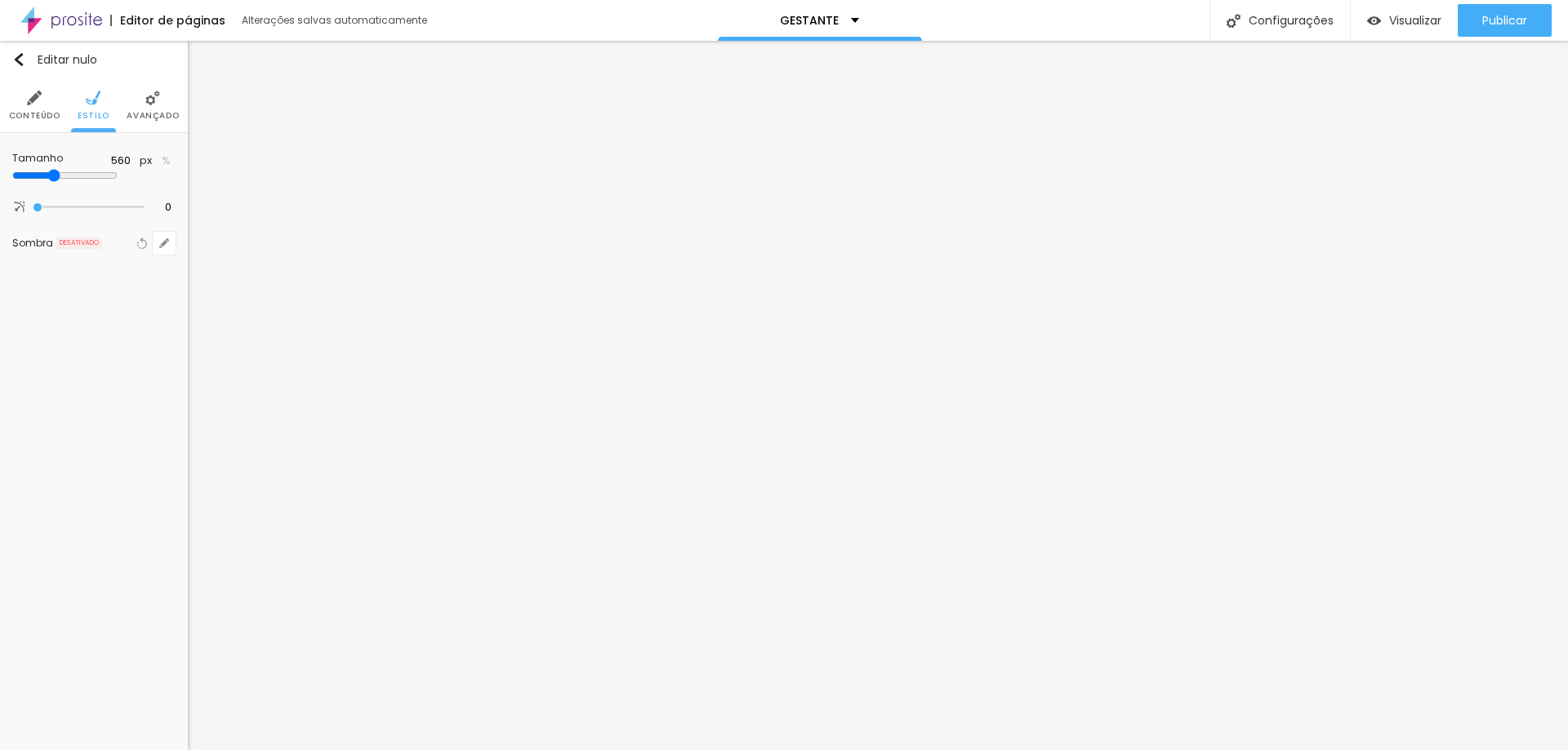
drag, startPoint x: 47, startPoint y: 176, endPoint x: 75, endPoint y: 180, distance: 28.3
type input "560"
click at [75, 180] on input "range" at bounding box center [66, 175] width 106 height 13
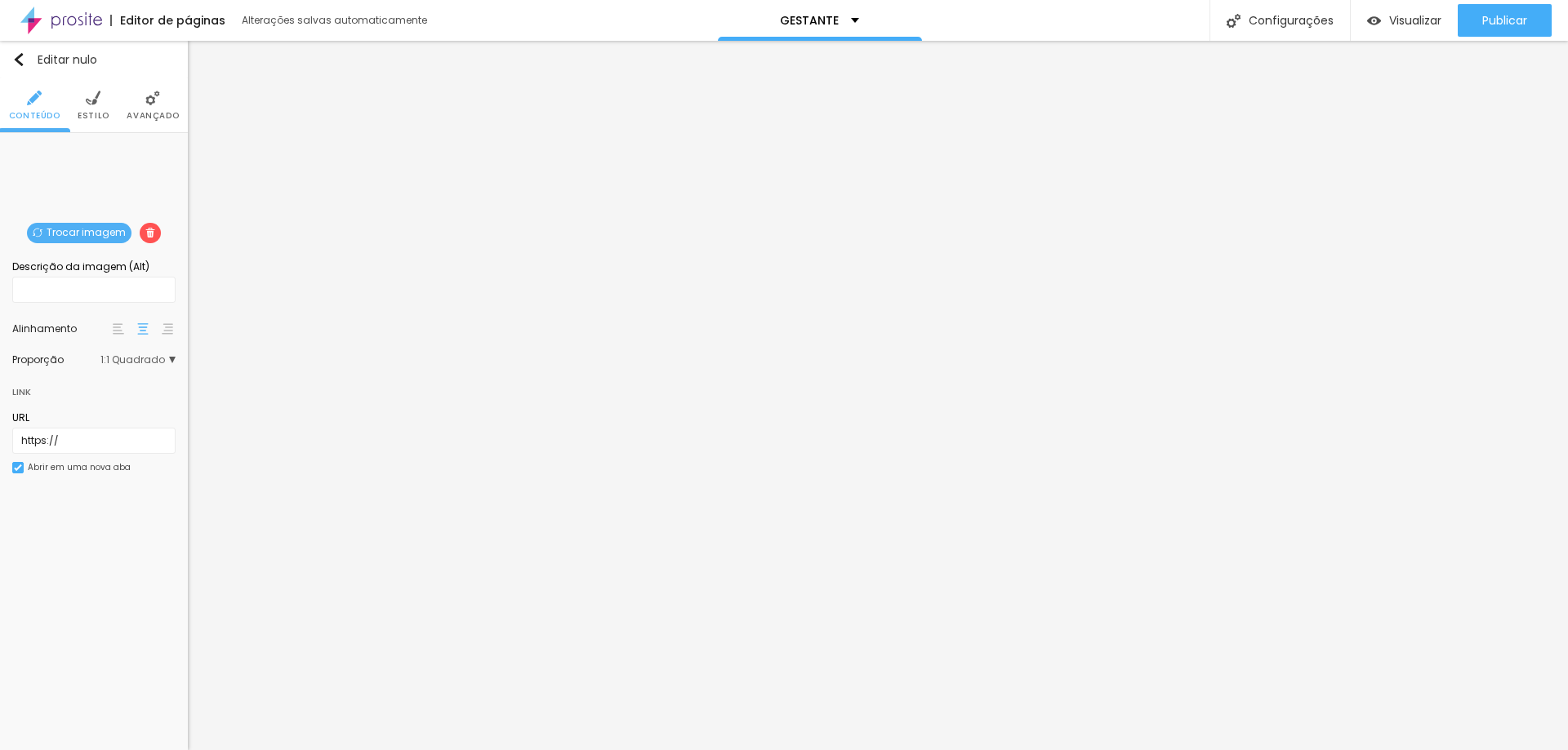
click at [84, 225] on font "Trocar imagem" at bounding box center [86, 232] width 79 height 14
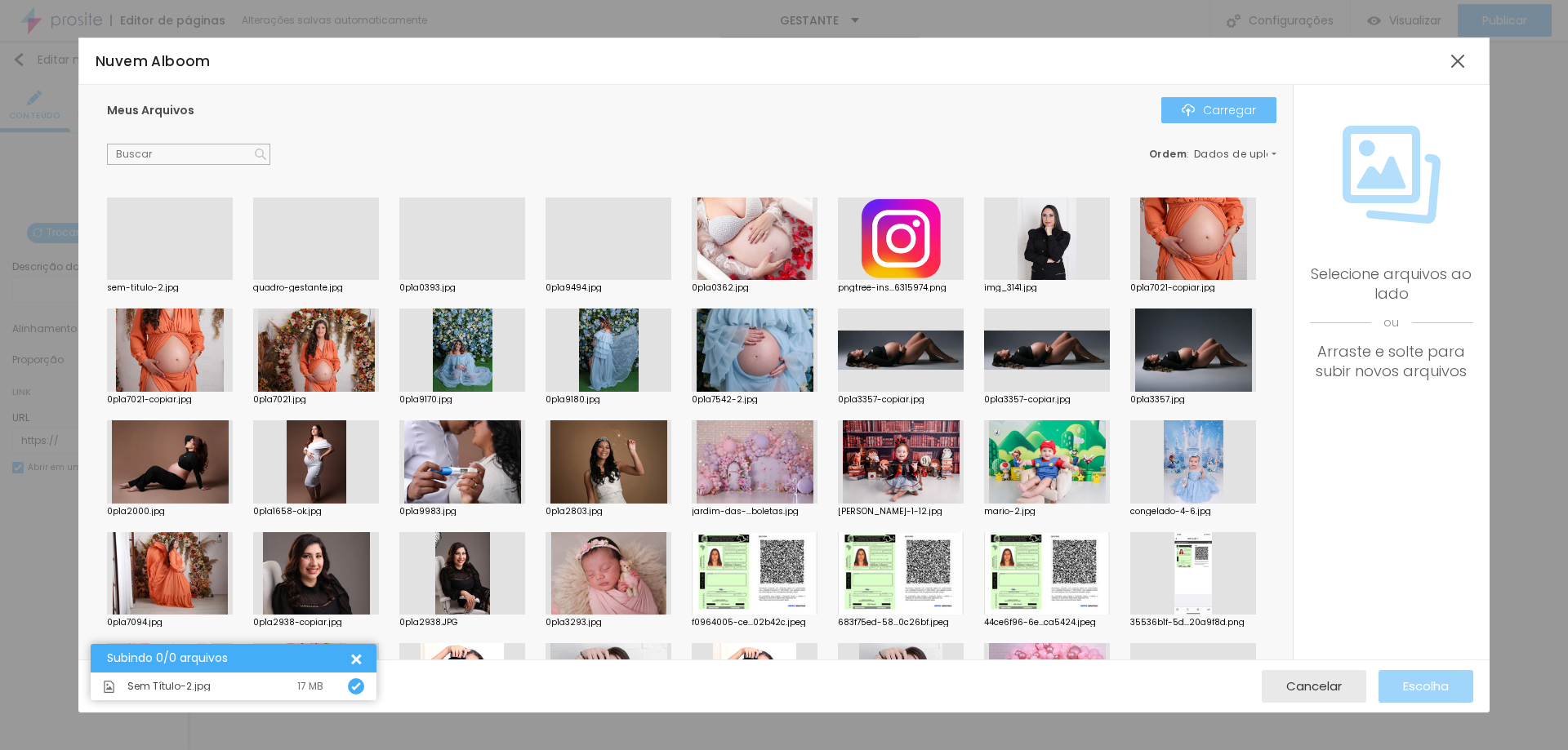
click at [1228, 110] on font "Carregar" at bounding box center [1230, 110] width 53 height 17
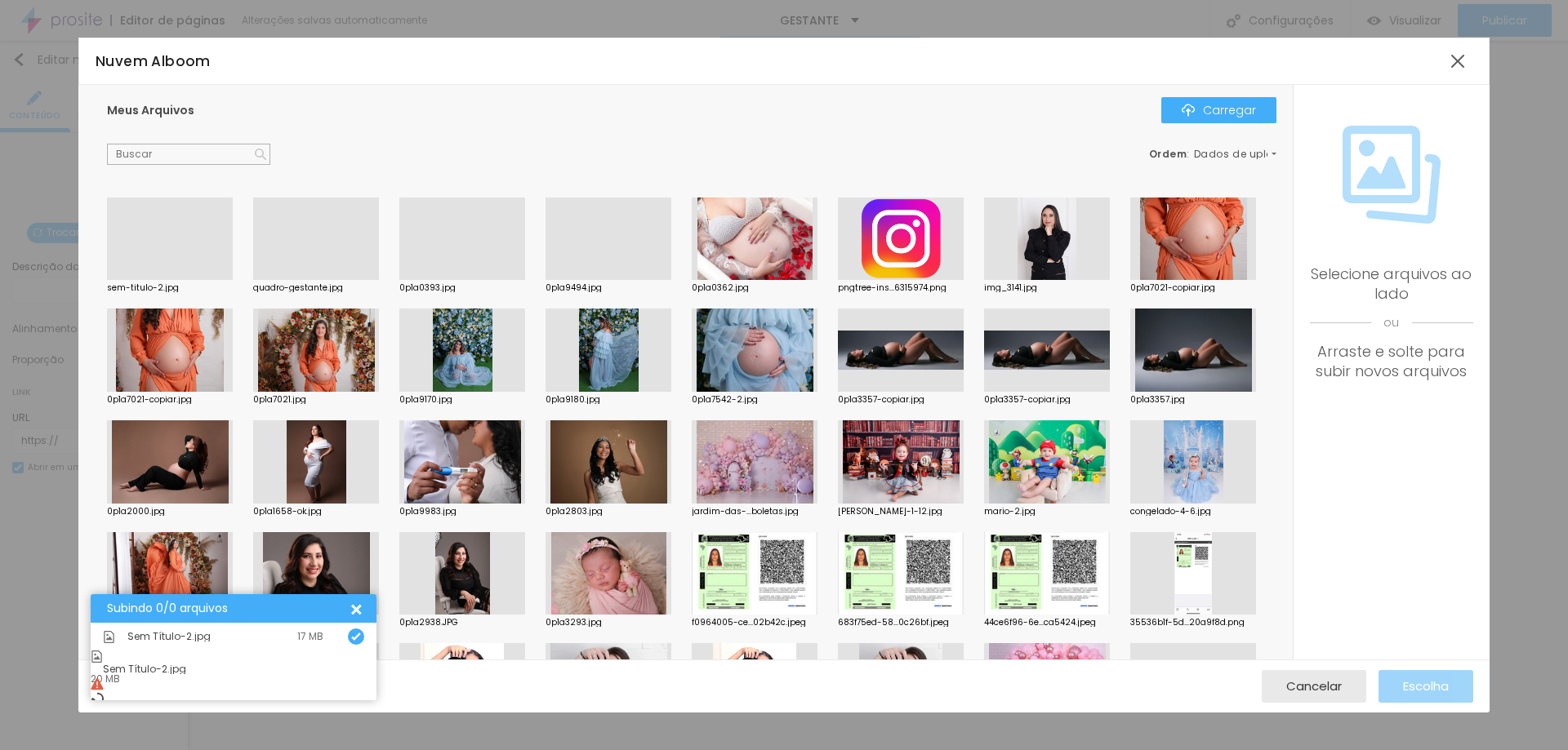
click at [185, 280] on div at bounding box center [169, 280] width 126 height 0
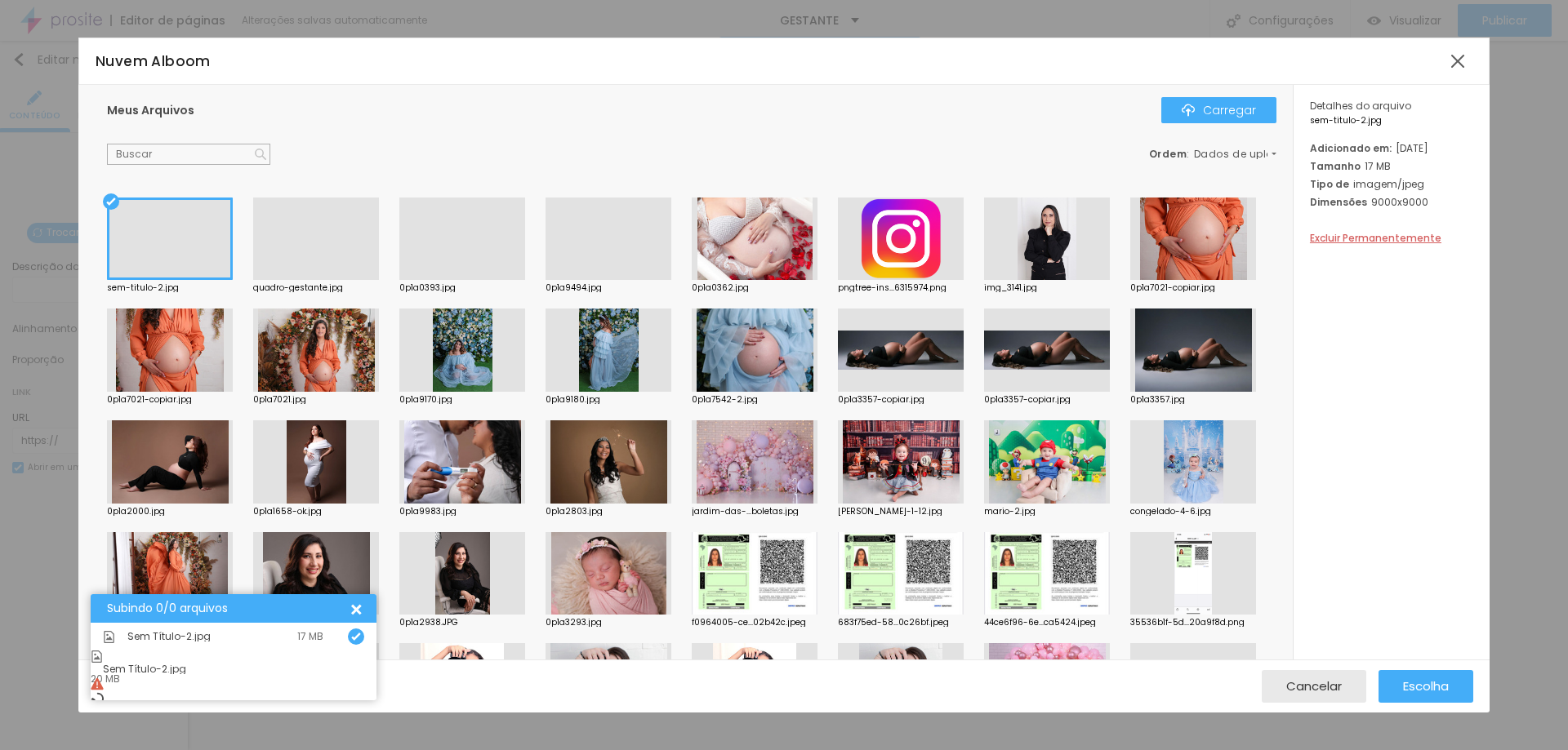
click at [209, 235] on div at bounding box center [169, 239] width 126 height 83
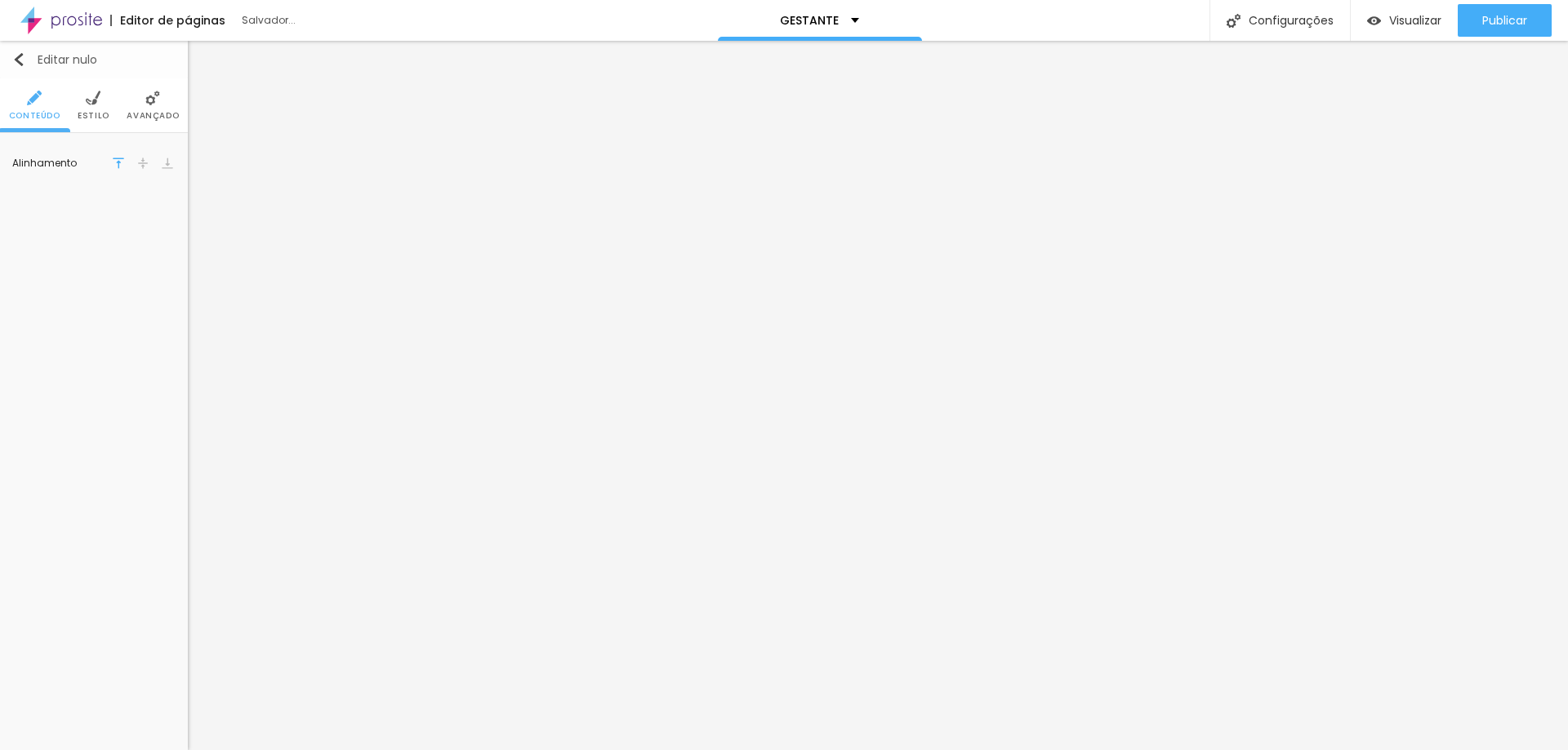
click at [48, 57] on font "Editar nulo" at bounding box center [67, 60] width 60 height 17
click at [97, 94] on img at bounding box center [93, 98] width 15 height 15
click at [140, 111] on font "Avançado" at bounding box center [152, 115] width 52 height 13
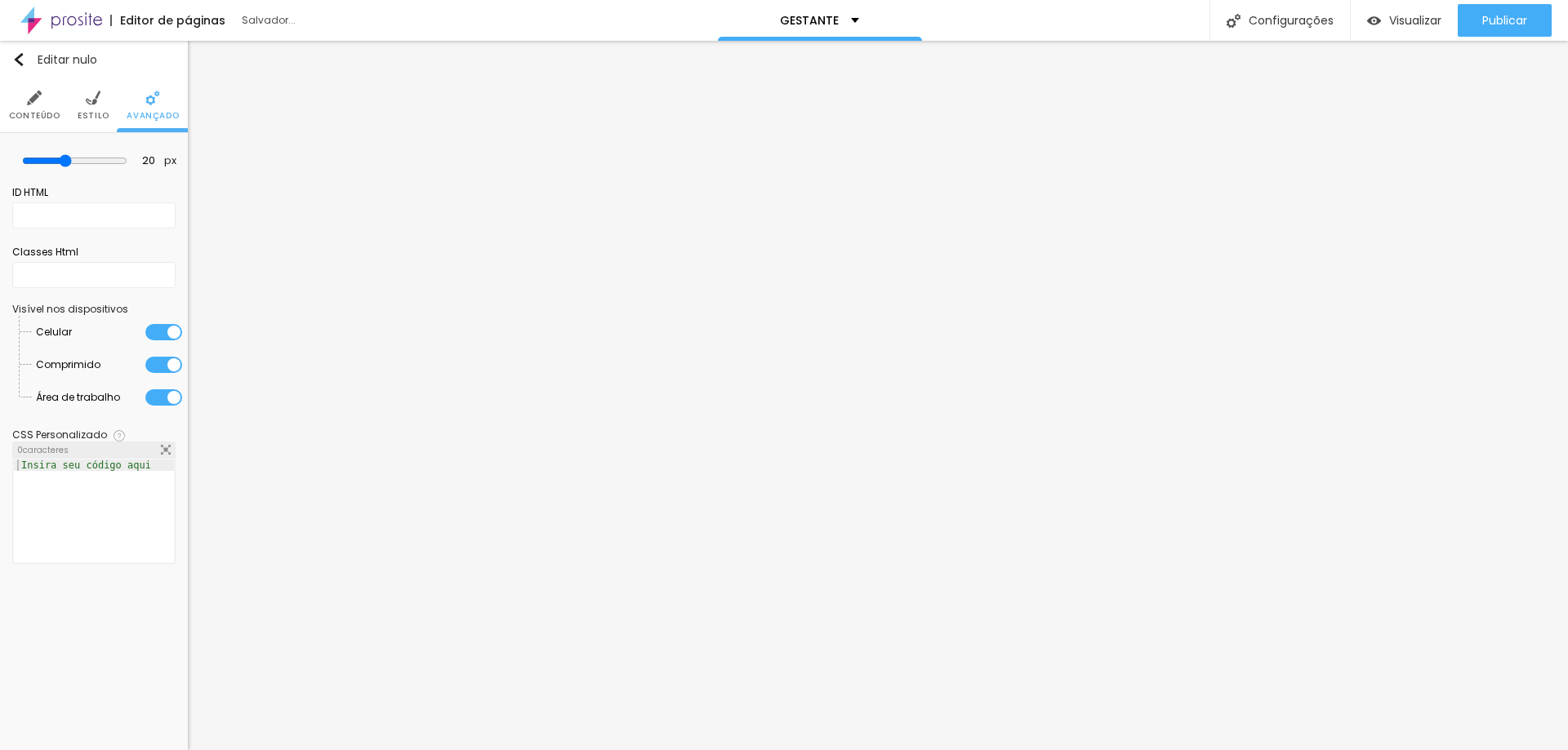
click at [16, 97] on li "Conteúdo" at bounding box center [34, 105] width 52 height 54
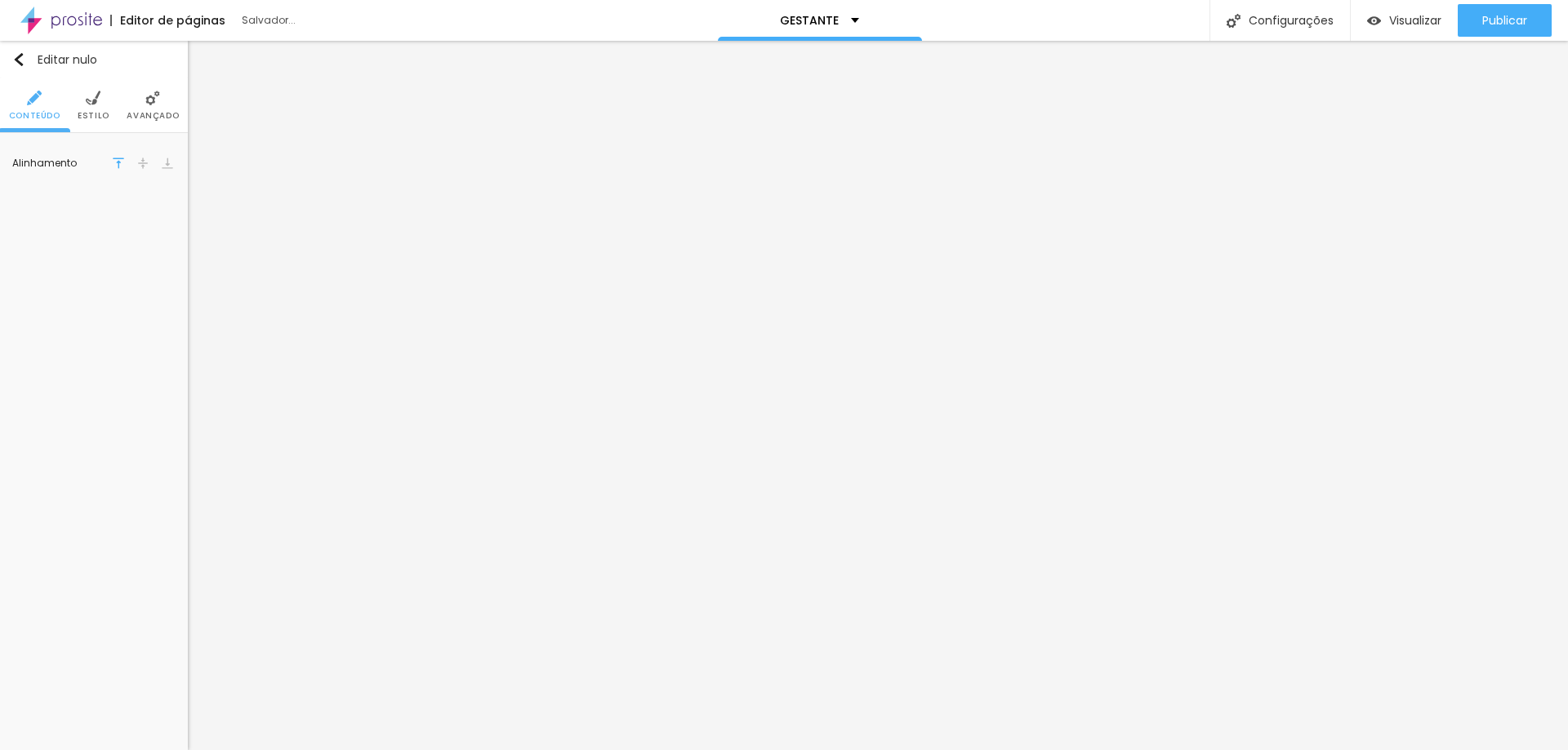
click at [81, 111] on font "Estilo" at bounding box center [93, 115] width 32 height 13
click at [146, 112] on font "Avançado" at bounding box center [152, 115] width 52 height 13
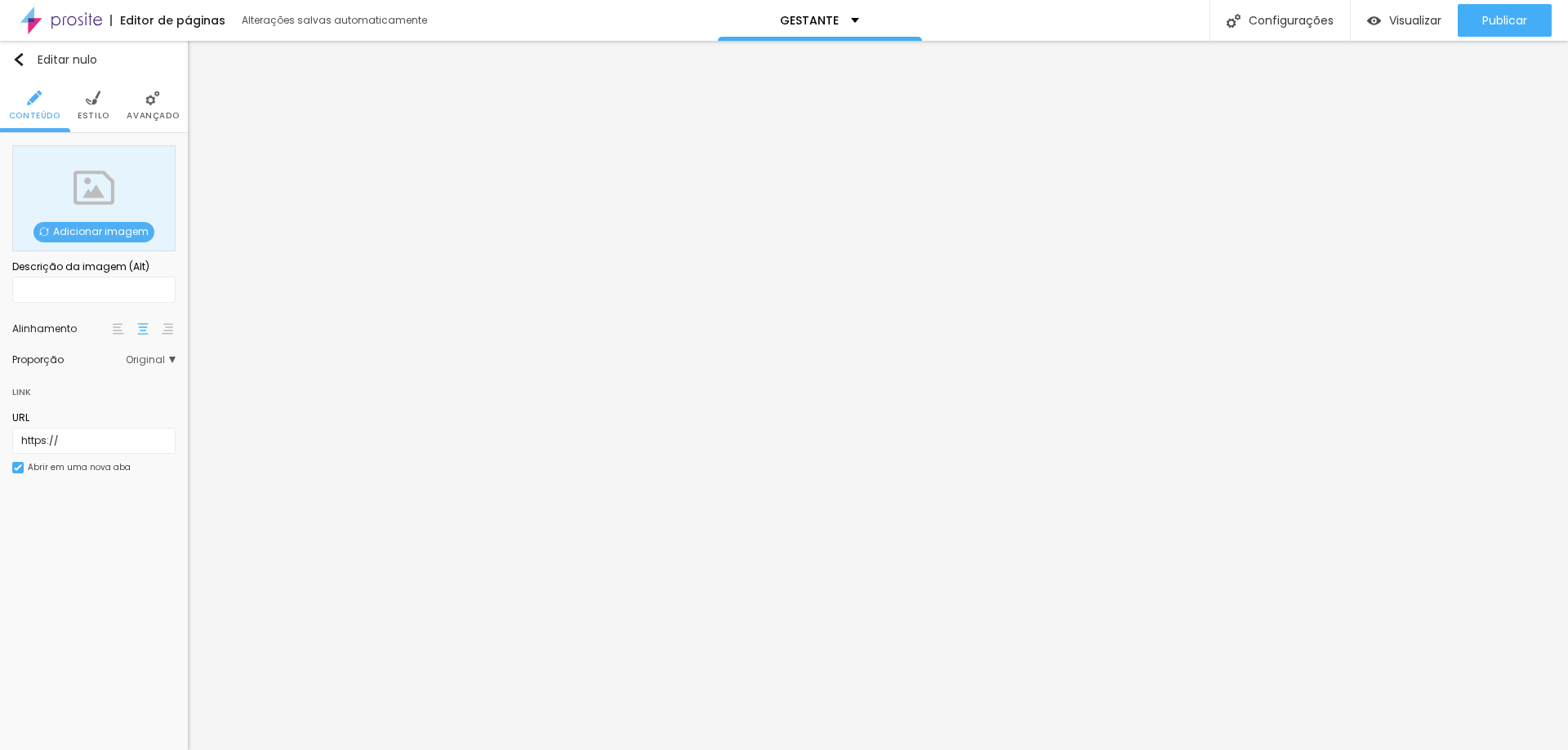
click at [107, 235] on font "Adicionar imagem" at bounding box center [101, 232] width 96 height 14
click at [104, 233] on font "Adicionar imagem" at bounding box center [101, 232] width 96 height 14
click at [121, 235] on font "Adicionar imagem" at bounding box center [101, 232] width 96 height 14
click at [118, 229] on font "Adicionar imagem" at bounding box center [101, 232] width 96 height 14
click at [88, 236] on font "Adicionar imagem" at bounding box center [101, 232] width 96 height 14
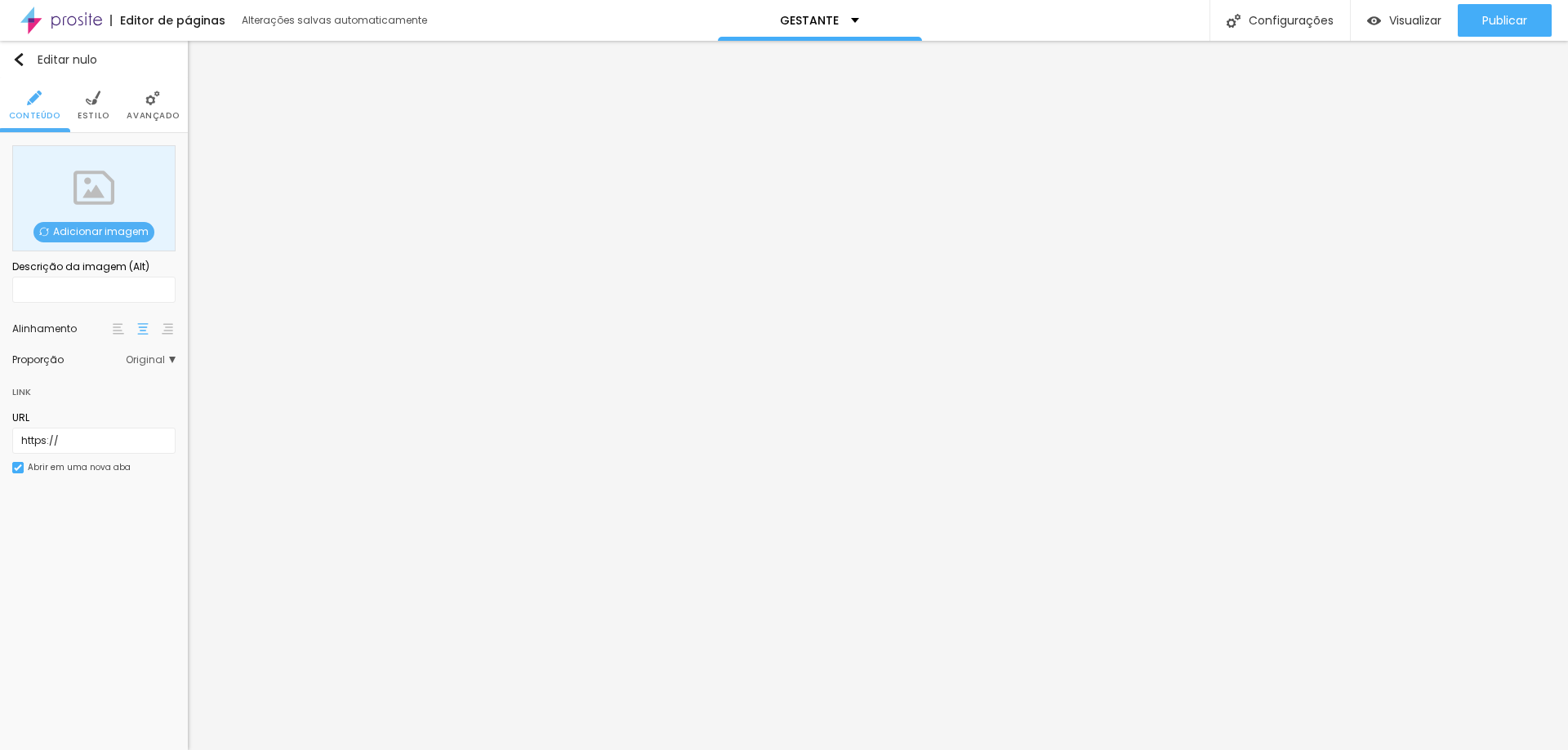
click at [90, 240] on span "Adicionar imagem" at bounding box center [94, 232] width 121 height 21
click at [102, 231] on font "Adicionar imagem" at bounding box center [101, 232] width 96 height 14
click at [96, 110] on font "Estilo" at bounding box center [93, 115] width 32 height 13
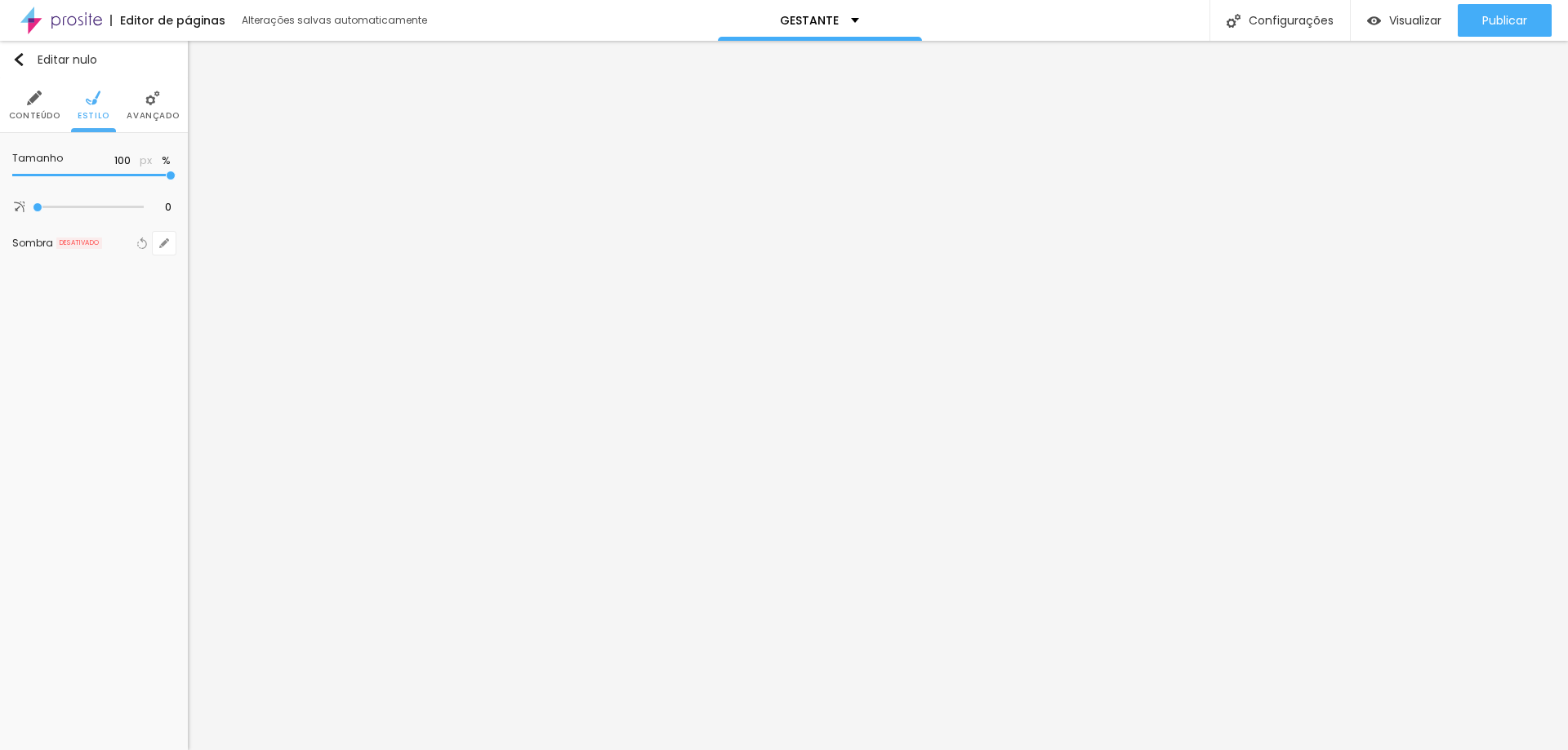
click at [49, 107] on li "Conteúdo" at bounding box center [34, 105] width 52 height 54
click at [91, 110] on font "Estilo" at bounding box center [93, 115] width 32 height 13
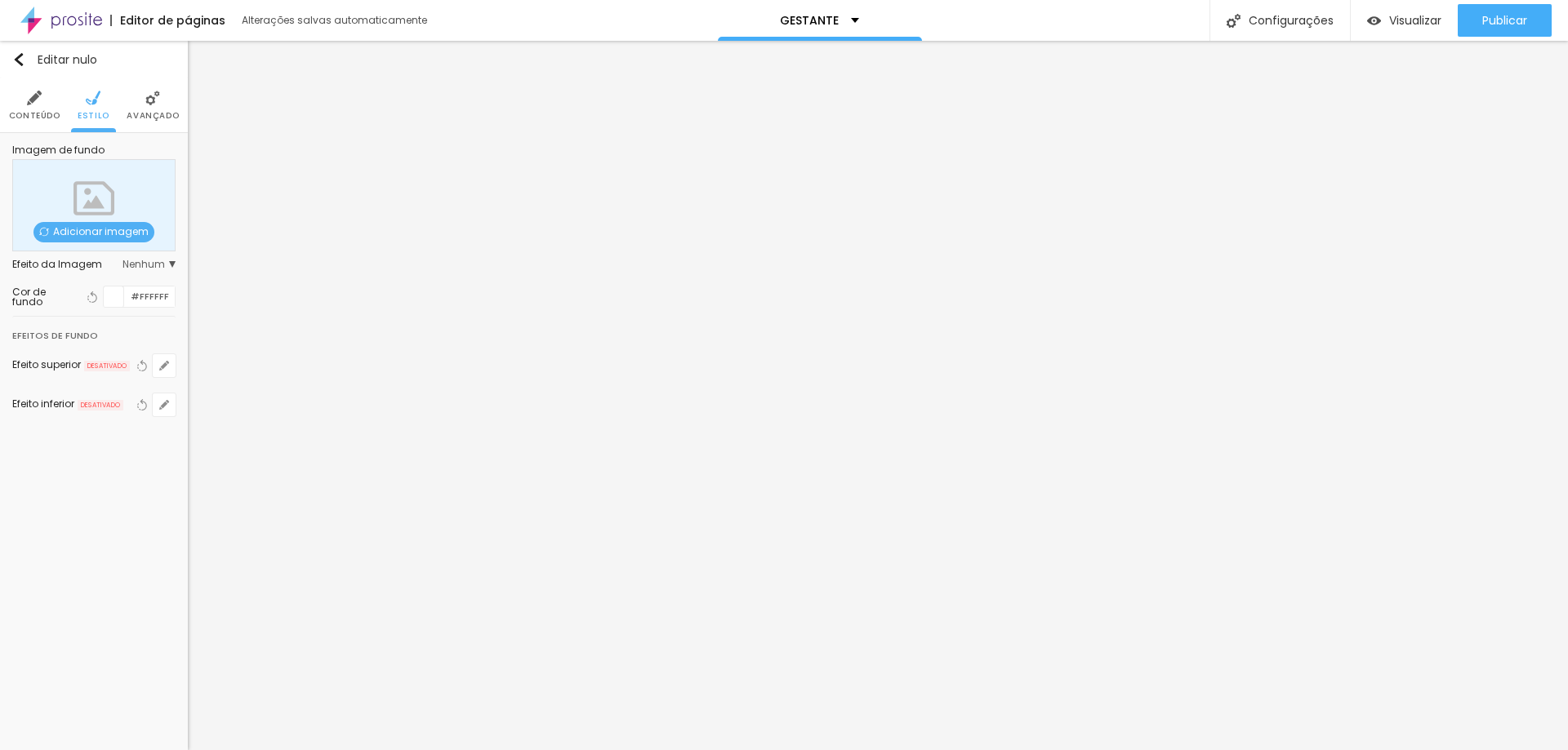
click at [157, 108] on li "Avançado" at bounding box center [152, 105] width 52 height 54
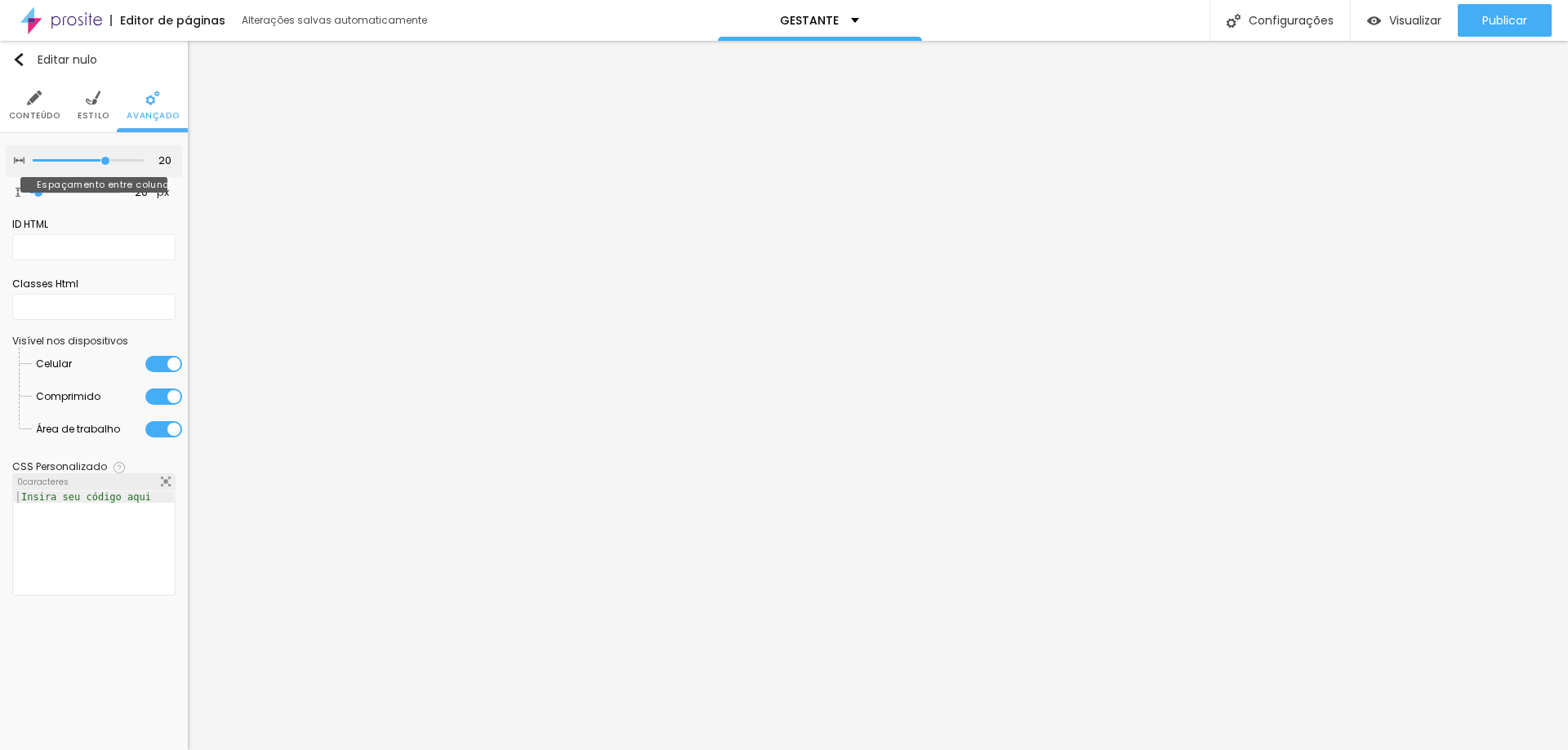
type input "25"
type input "30"
type input "25"
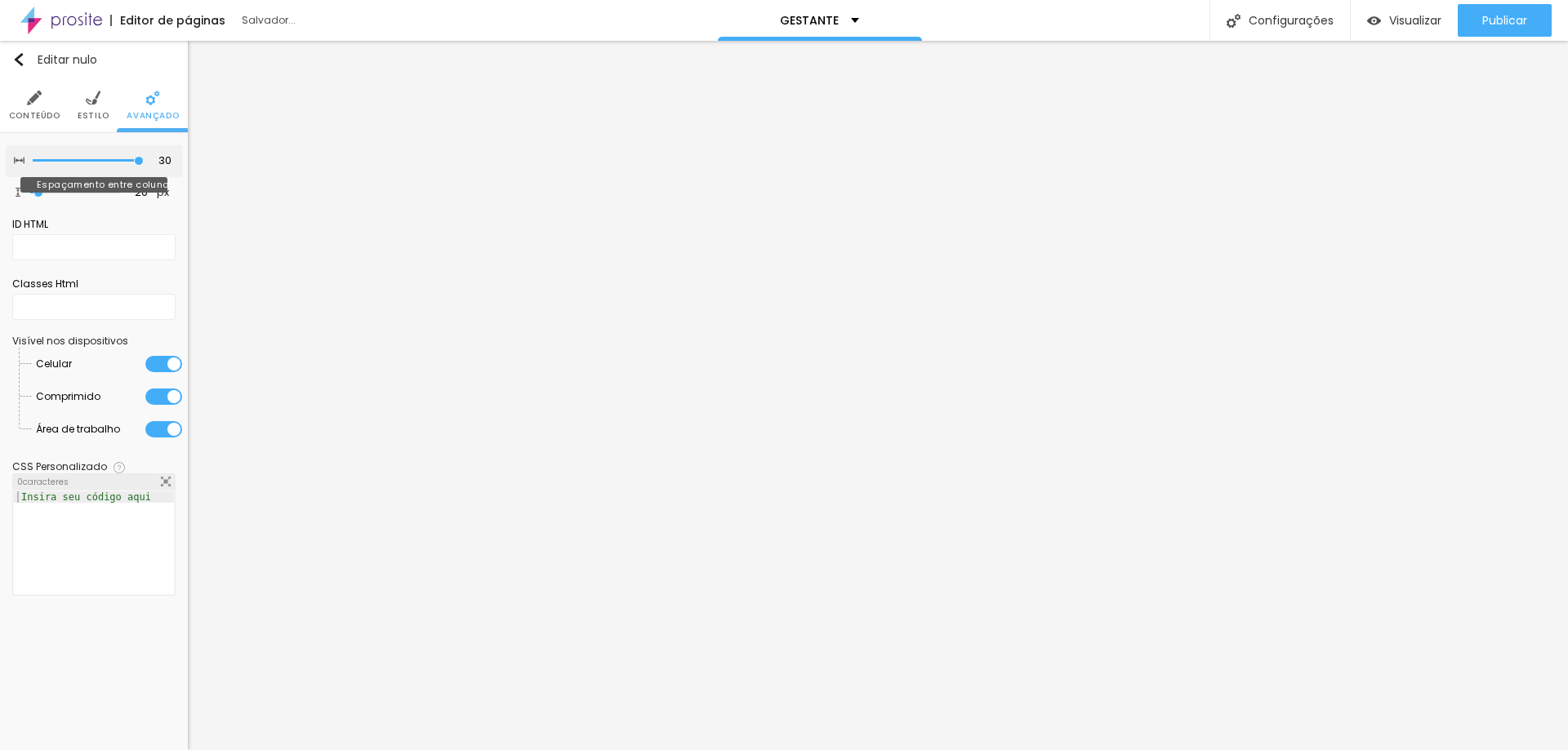
type input "25"
type input "20"
type input "15"
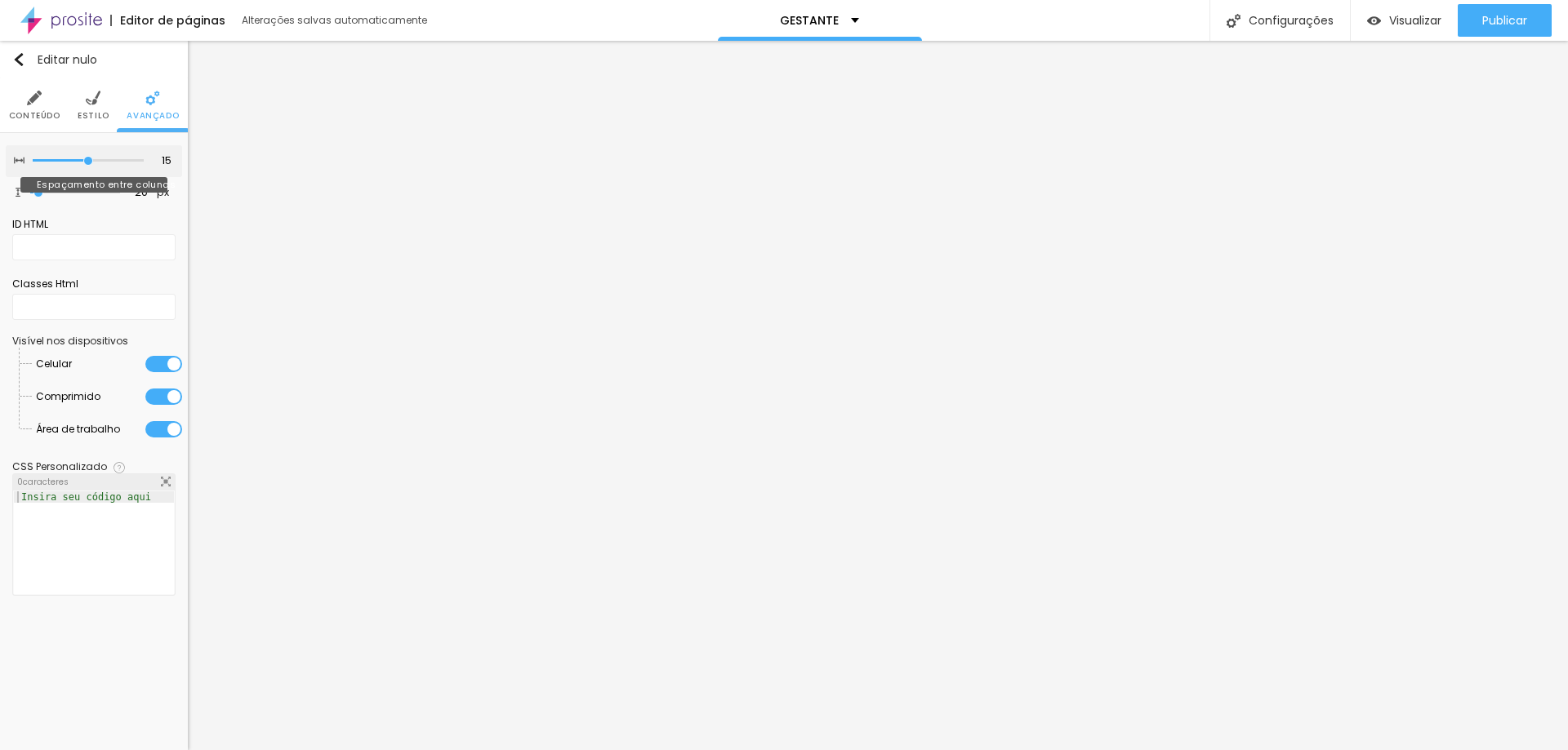
type input "5"
type input "0"
drag, startPoint x: 121, startPoint y: 160, endPoint x: 37, endPoint y: 161, distance: 84.0
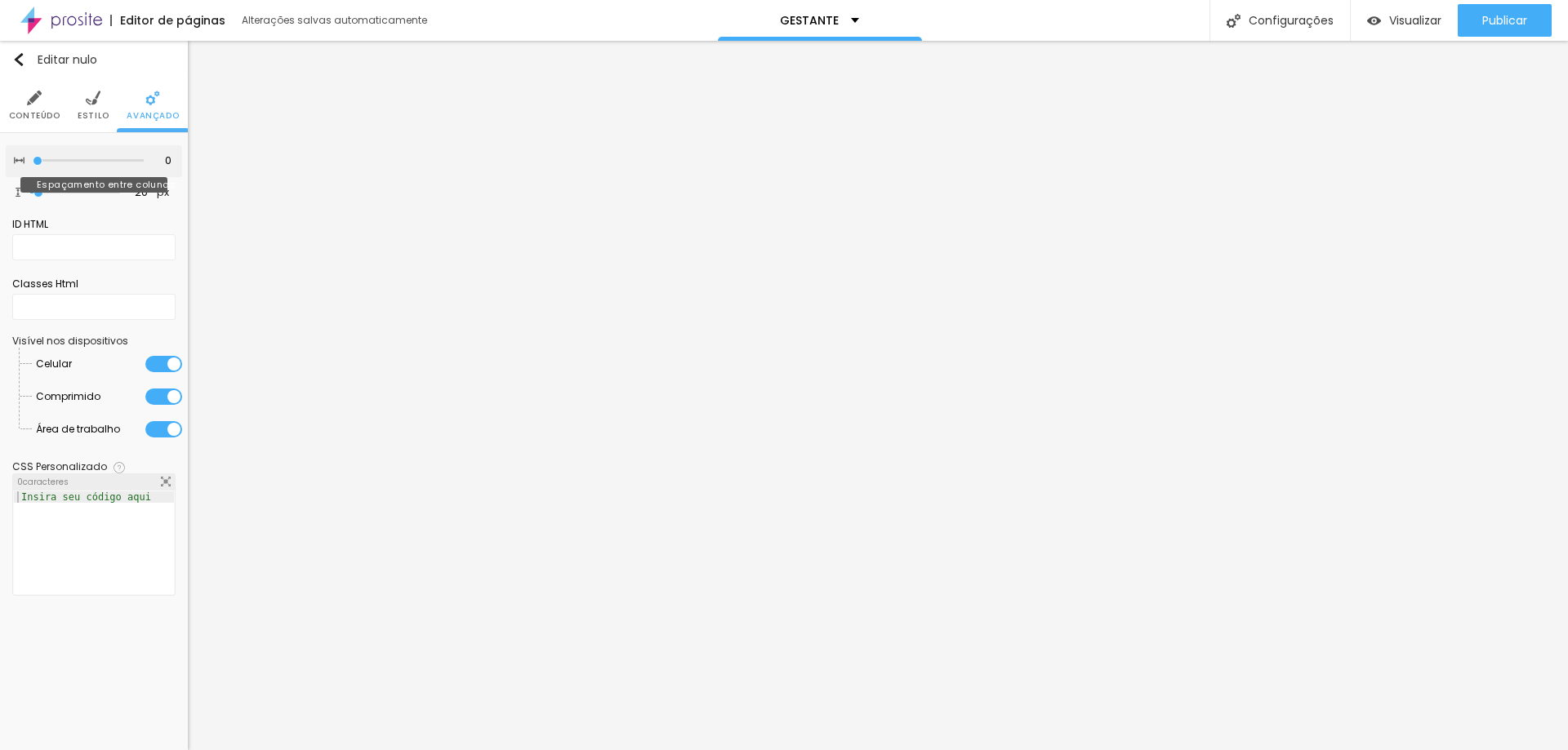
type input "0"
click at [37, 161] on input "range" at bounding box center [88, 160] width 112 height 8
click at [91, 97] on img at bounding box center [93, 98] width 15 height 15
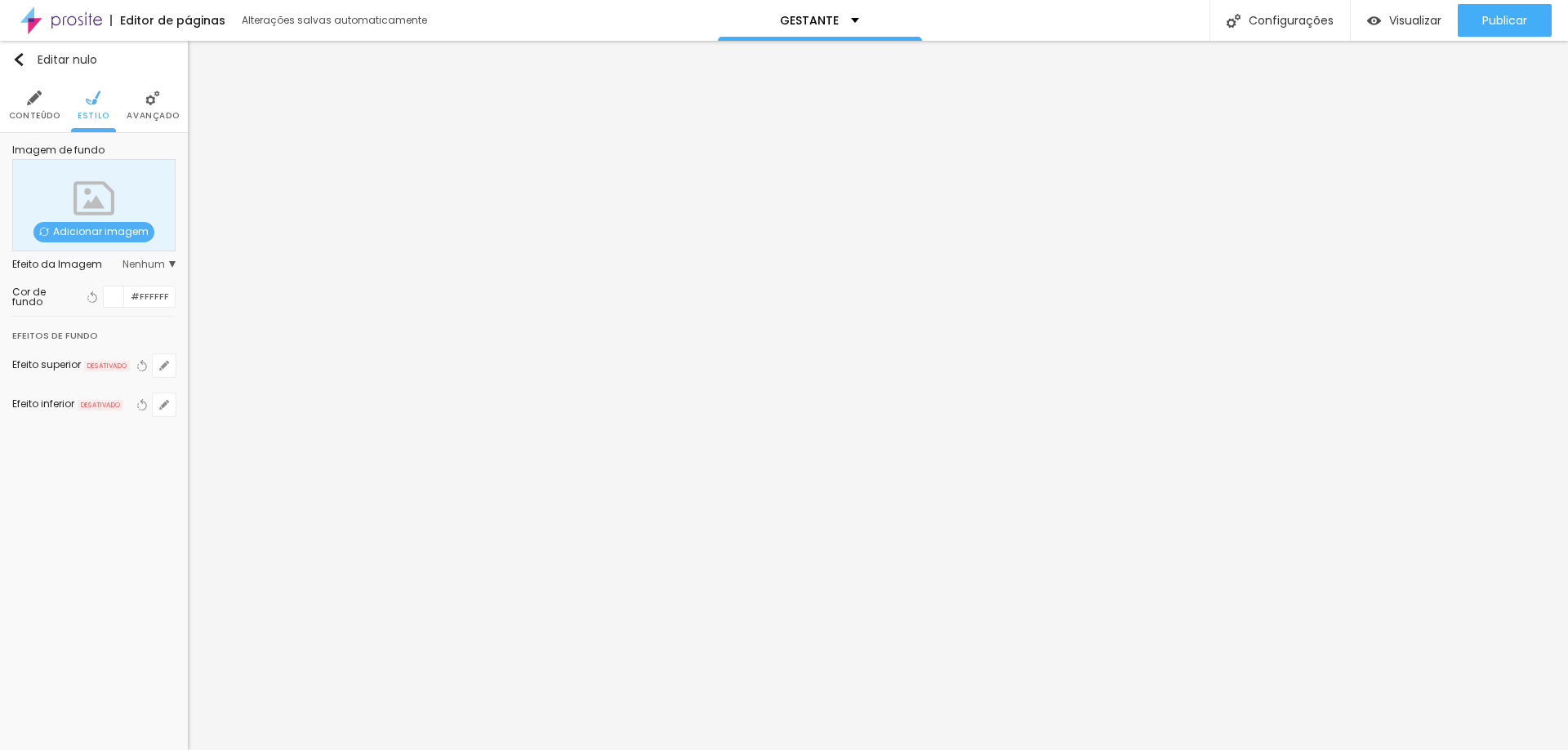
click at [146, 264] on font "Nenhum" at bounding box center [143, 264] width 42 height 14
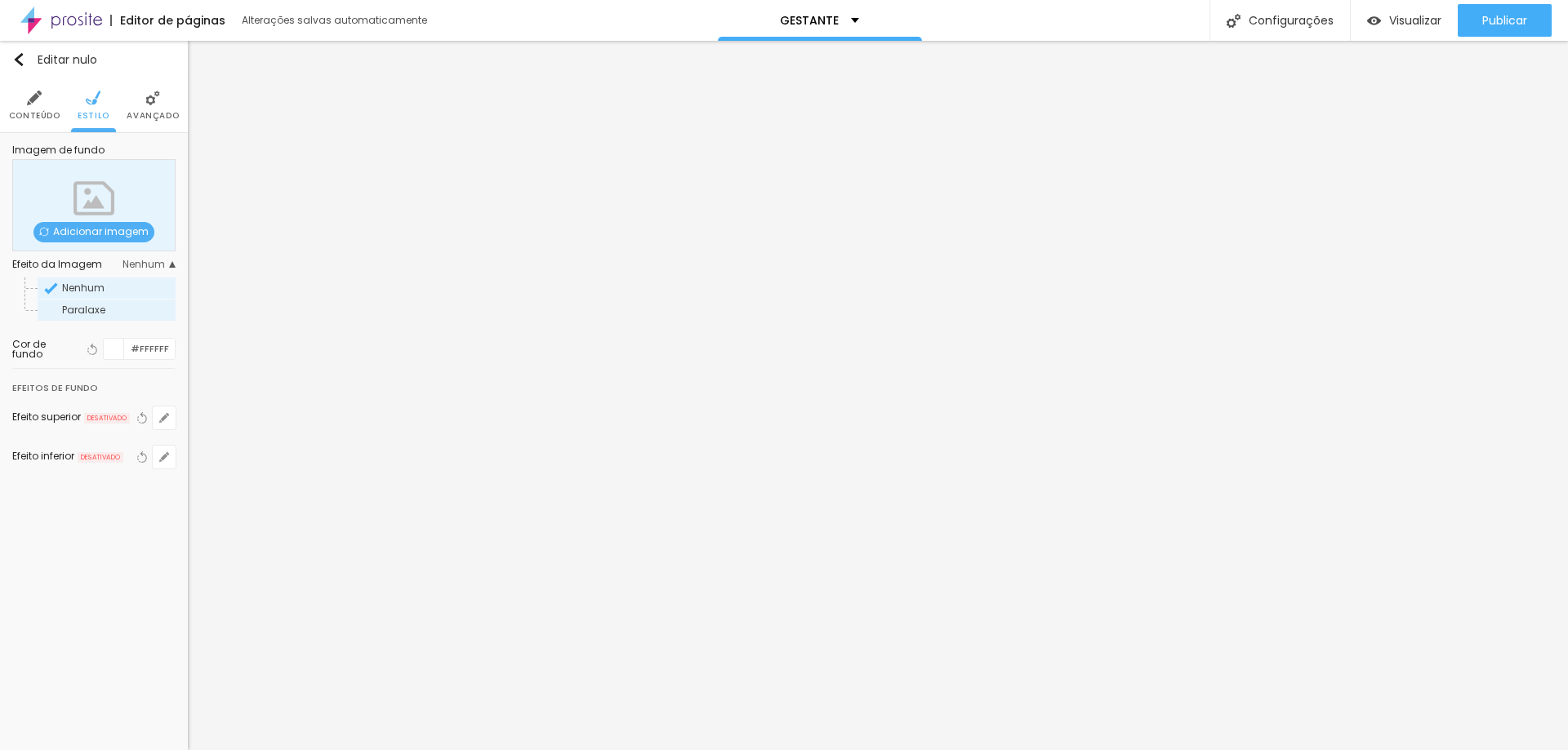
click at [144, 307] on span "Paralaxe" at bounding box center [117, 310] width 112 height 10
click at [145, 289] on span "Nenhum" at bounding box center [117, 288] width 112 height 10
click at [36, 103] on img at bounding box center [34, 98] width 15 height 15
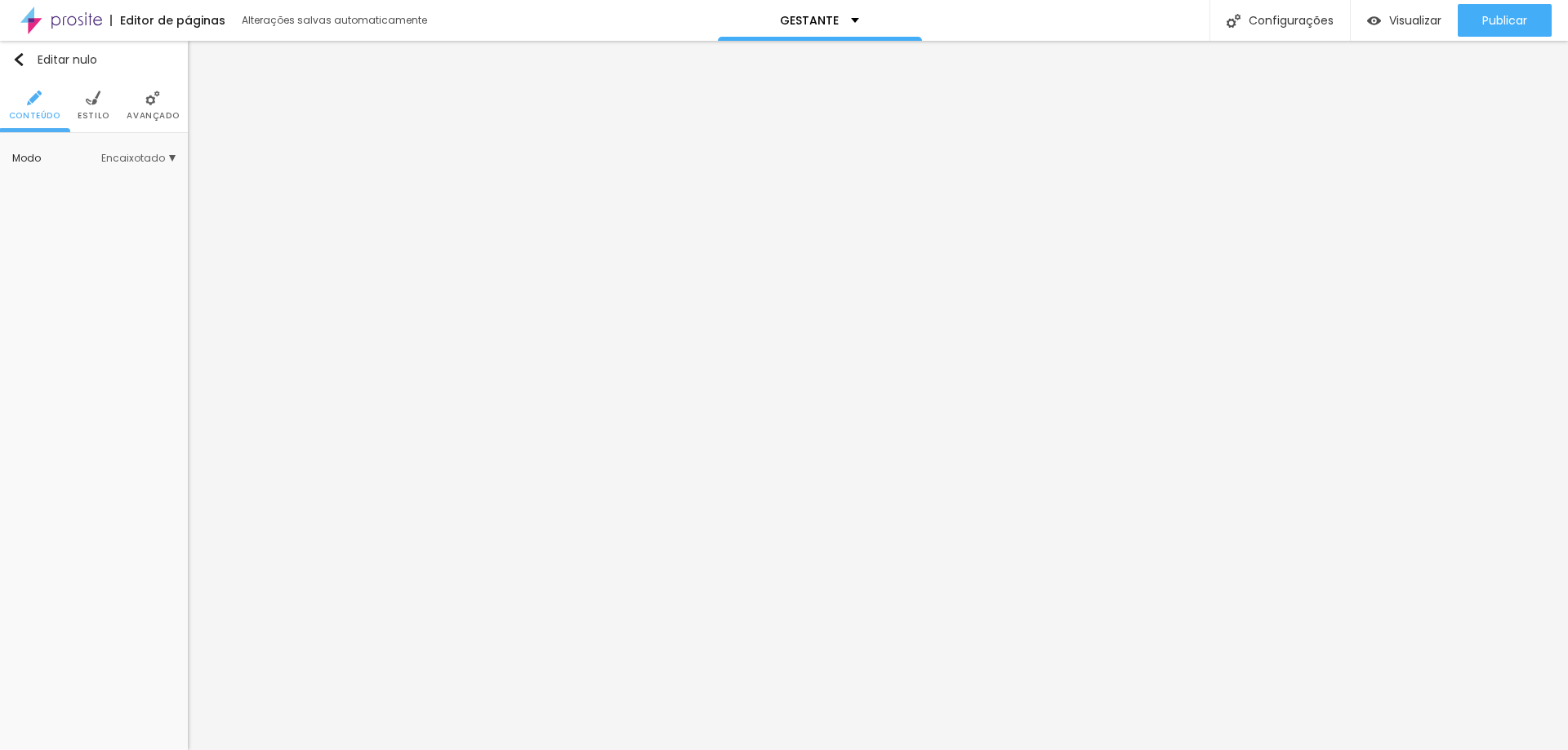
click at [128, 164] on font "Encaixotado" at bounding box center [133, 157] width 64 height 14
click at [120, 207] on span "Completo" at bounding box center [117, 204] width 112 height 10
click at [85, 110] on font "Estilo" at bounding box center [93, 115] width 32 height 13
click at [109, 166] on div at bounding box center [113, 164] width 21 height 21
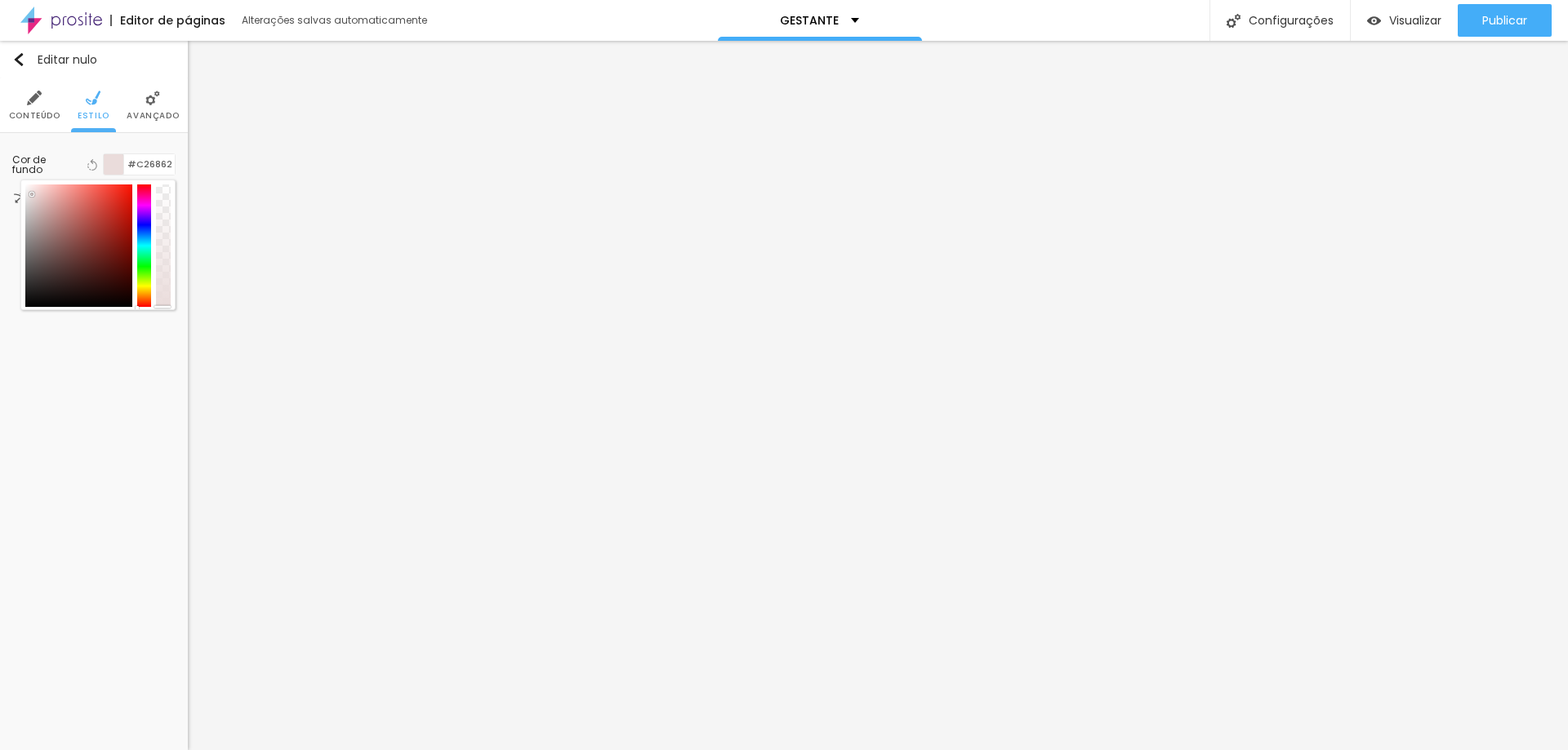
type input "#FFFFFF"
drag, startPoint x: 82, startPoint y: 217, endPoint x: 5, endPoint y: 171, distance: 89.7
click at [5, 171] on div "Cor de fundo Voltar ao padrão #FFFFFF 0 Borda arredondada" at bounding box center [94, 180] width 188 height 95
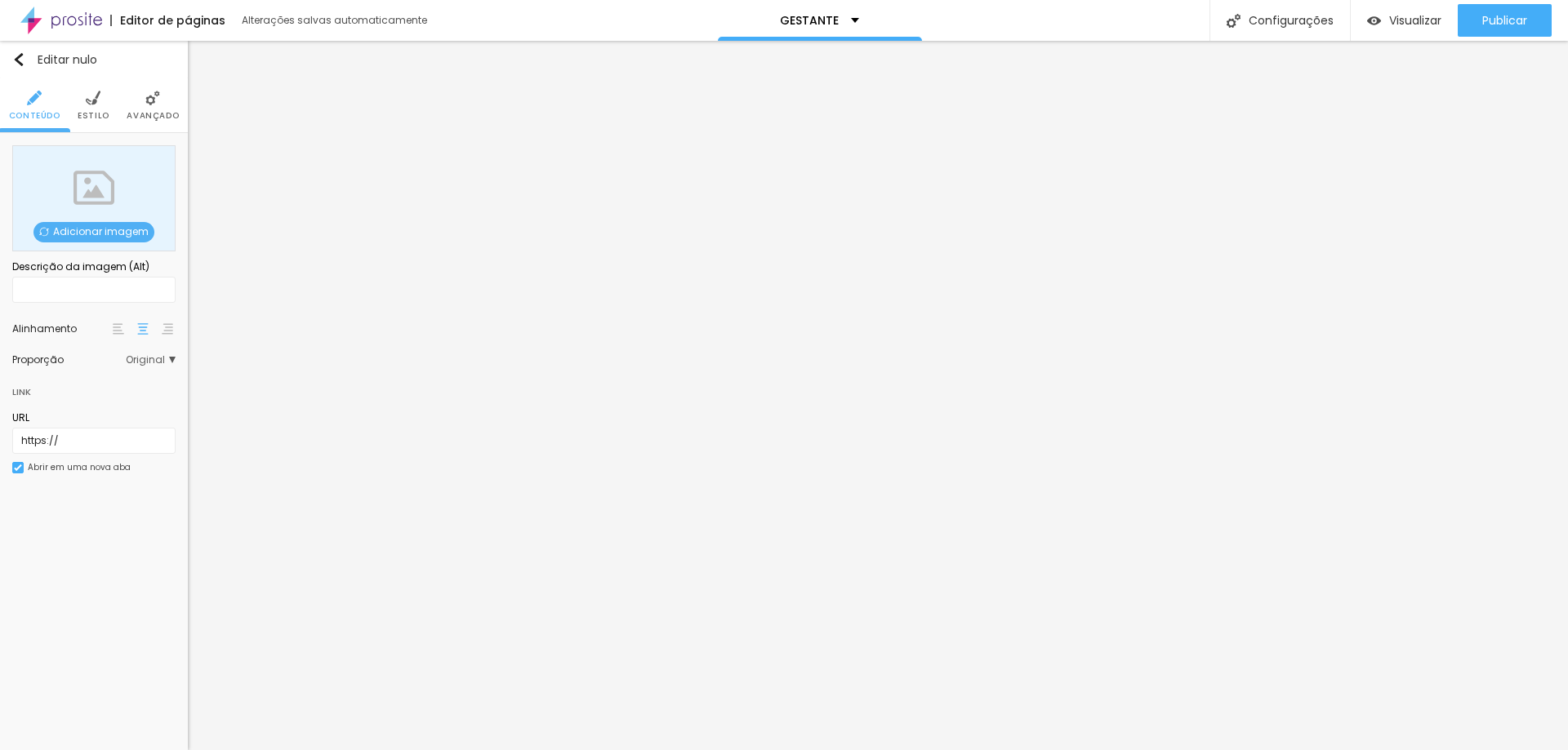
click at [111, 225] on font "Adicionar imagem" at bounding box center [101, 232] width 96 height 14
click at [113, 230] on font "Adicionar imagem" at bounding box center [101, 232] width 96 height 14
click at [124, 232] on font "Adicionar imagem" at bounding box center [101, 232] width 96 height 14
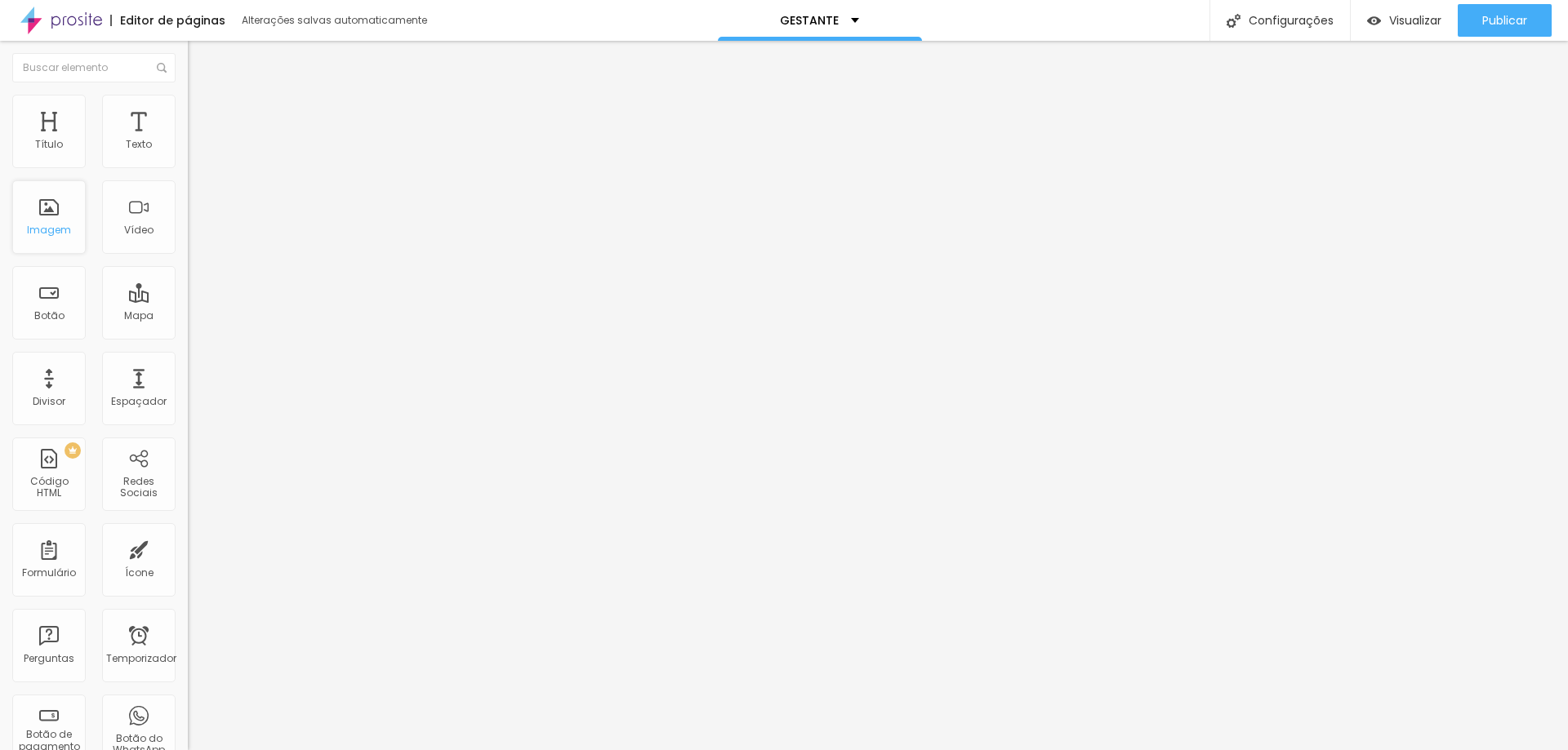
click at [56, 215] on div "Imagem" at bounding box center [49, 216] width 73 height 73
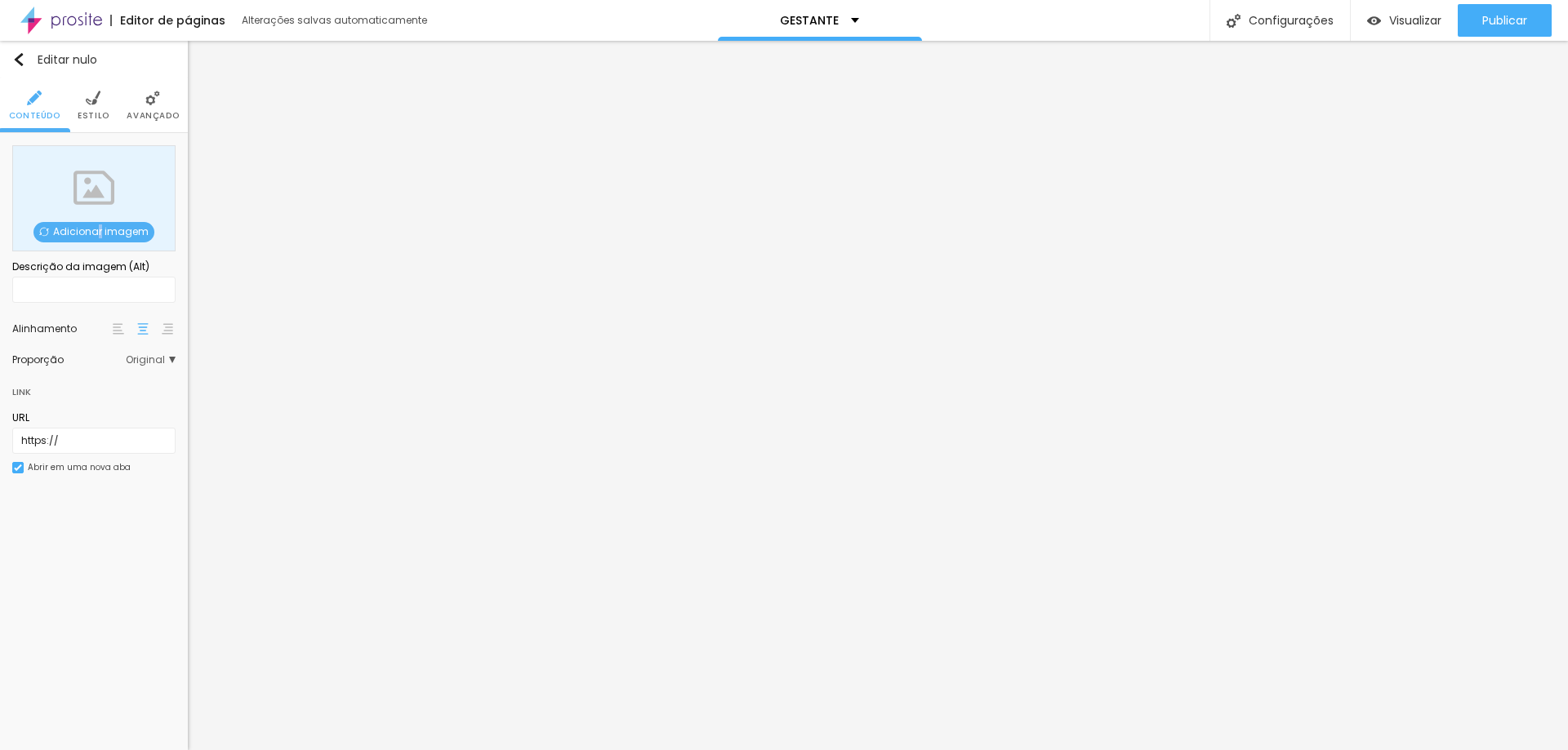
click at [103, 225] on font "Adicionar imagem" at bounding box center [101, 232] width 96 height 14
click at [110, 230] on font "Adicionar imagem" at bounding box center [101, 232] width 96 height 14
click at [66, 229] on font "Adicionar imagem" at bounding box center [101, 232] width 96 height 14
click at [135, 233] on font "Adicionar imagem" at bounding box center [101, 232] width 96 height 14
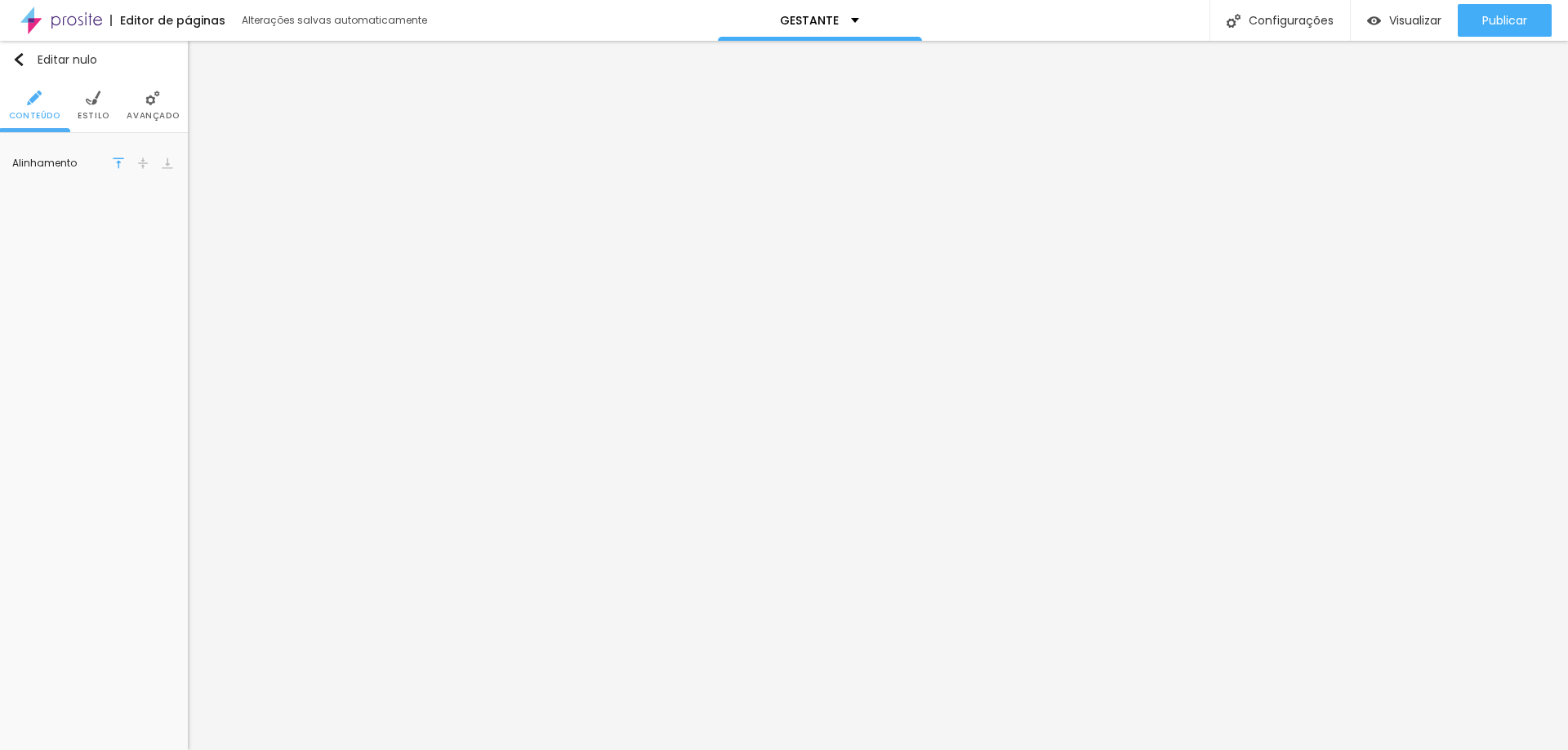
click at [103, 109] on li "Estilo" at bounding box center [93, 105] width 32 height 54
click at [50, 112] on font "Conteúdo" at bounding box center [34, 115] width 52 height 13
click at [161, 110] on font "Avançado" at bounding box center [152, 115] width 52 height 13
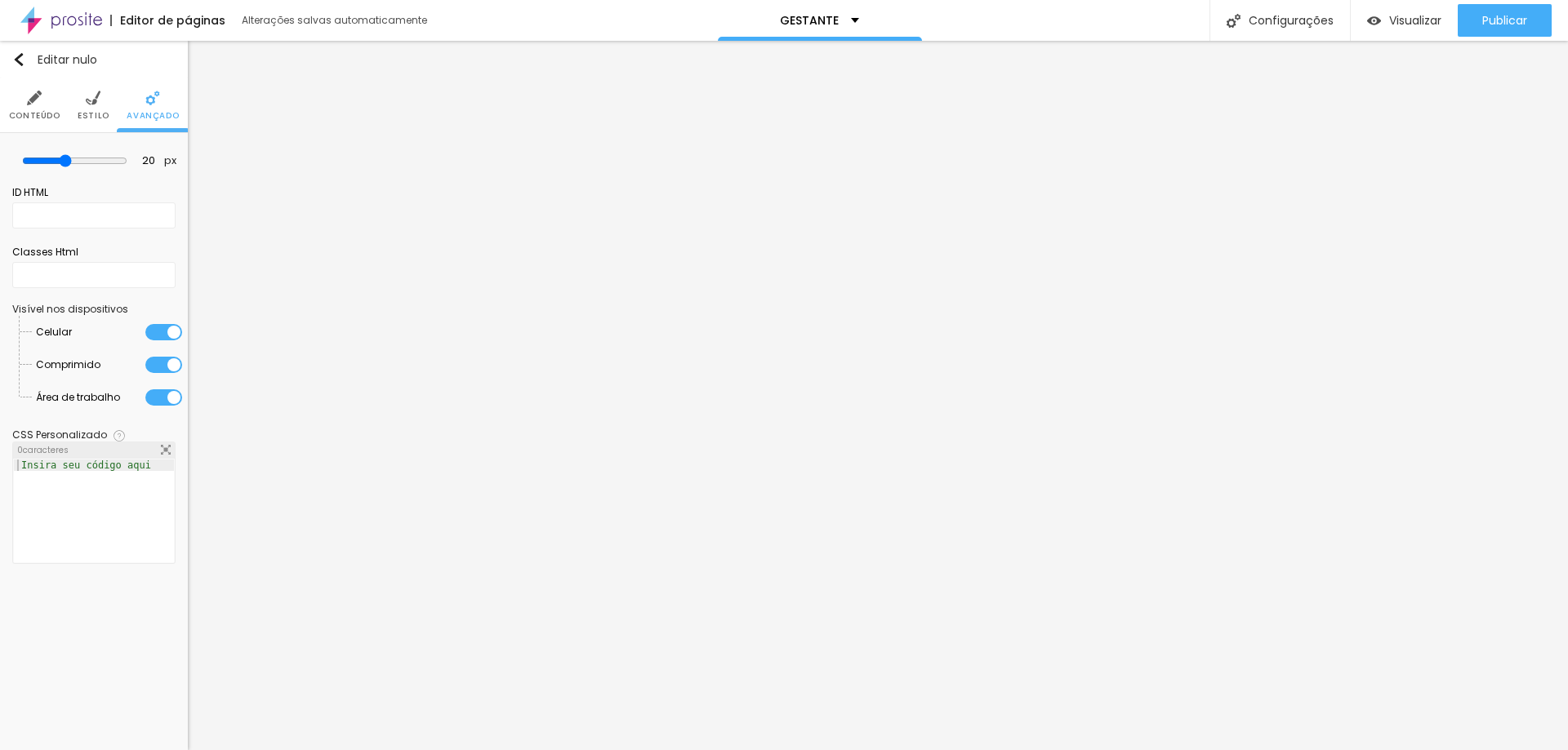
click at [95, 106] on img at bounding box center [93, 98] width 15 height 15
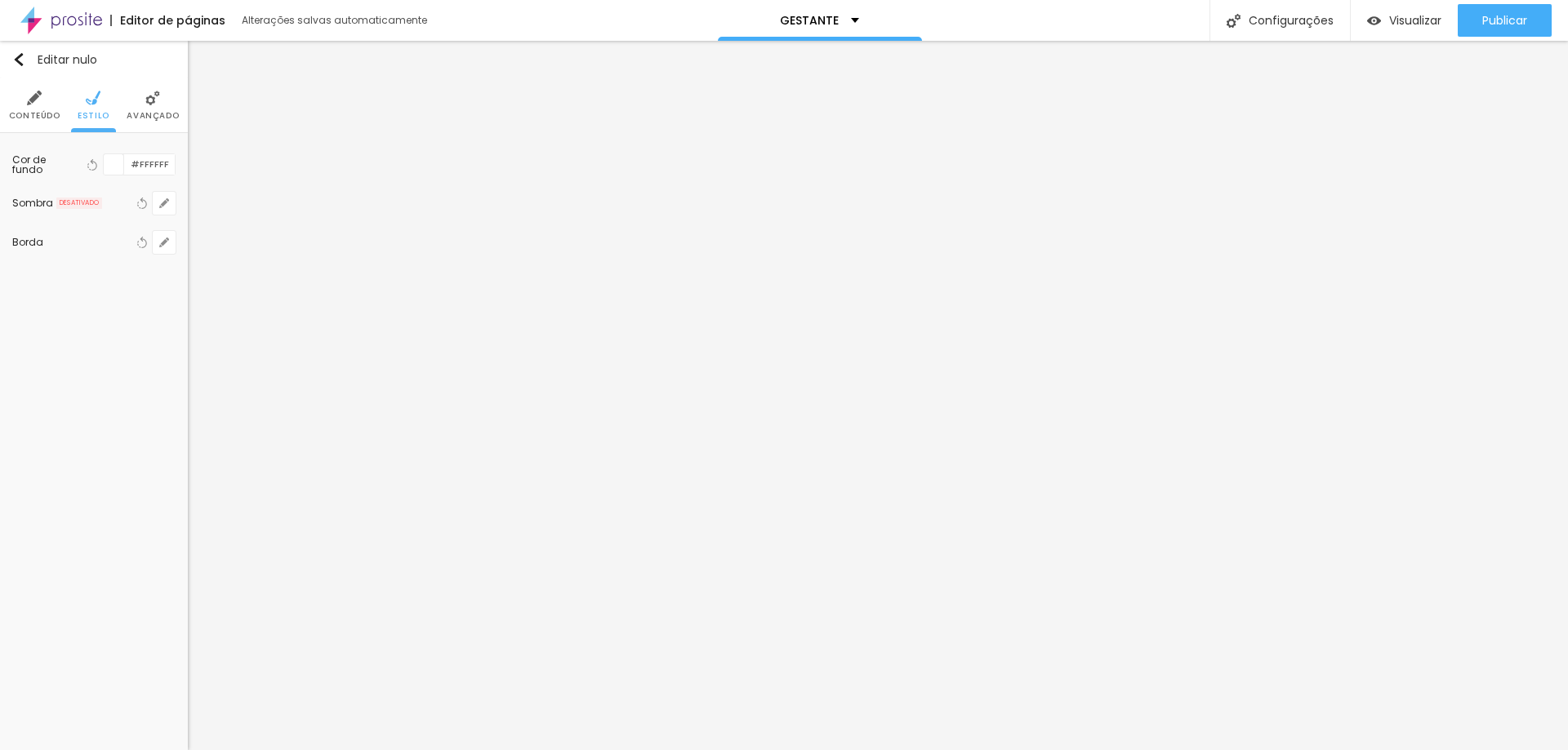
click at [28, 100] on img at bounding box center [34, 98] width 15 height 15
click at [20, 60] on img "button" at bounding box center [19, 59] width 13 height 13
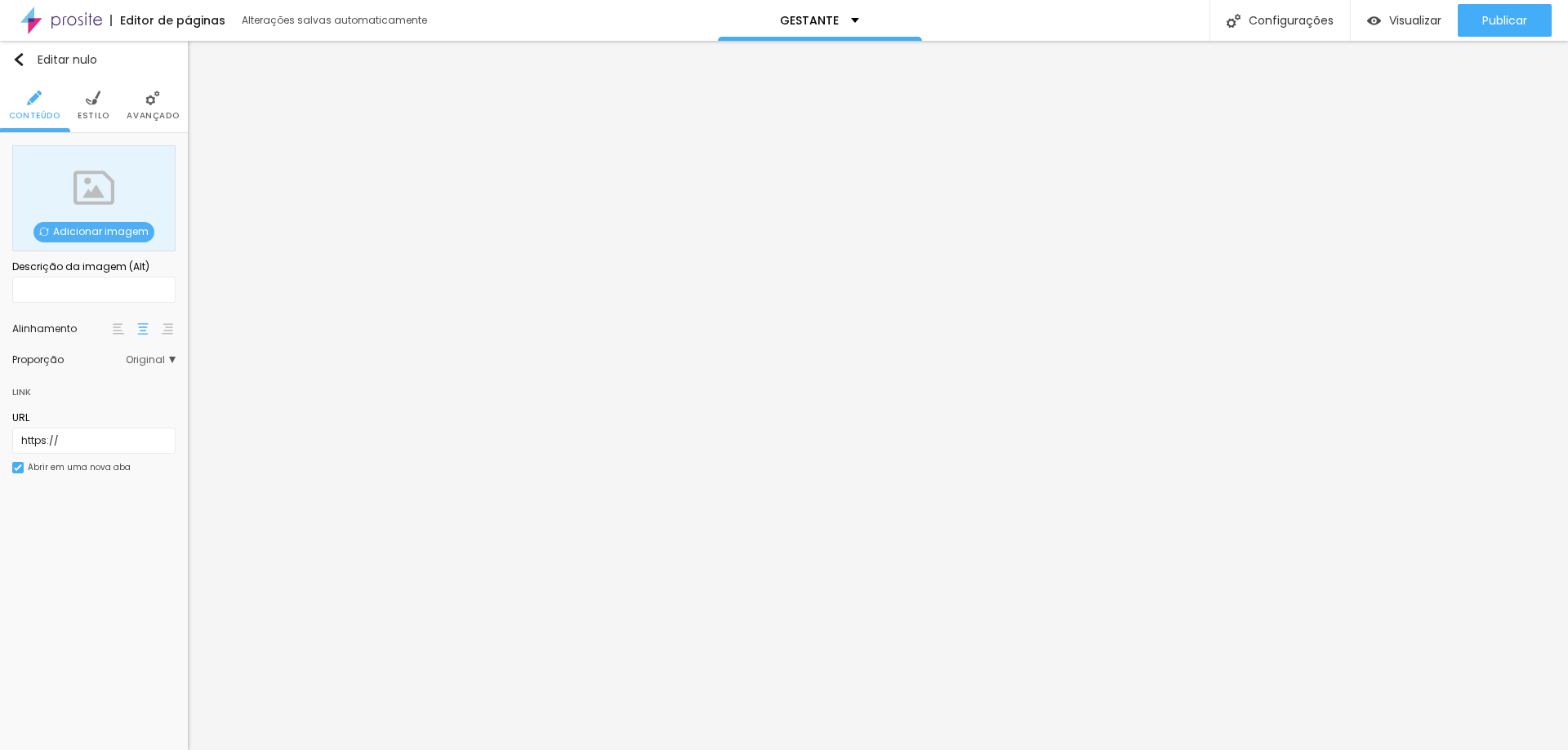
click at [102, 230] on font "Adicionar imagem" at bounding box center [101, 232] width 96 height 14
click at [133, 230] on font "Adicionar imagem" at bounding box center [101, 232] width 96 height 14
click at [70, 235] on font "Adicionar imagem" at bounding box center [101, 232] width 96 height 14
click at [142, 233] on font "Adicionar imagem" at bounding box center [101, 232] width 96 height 14
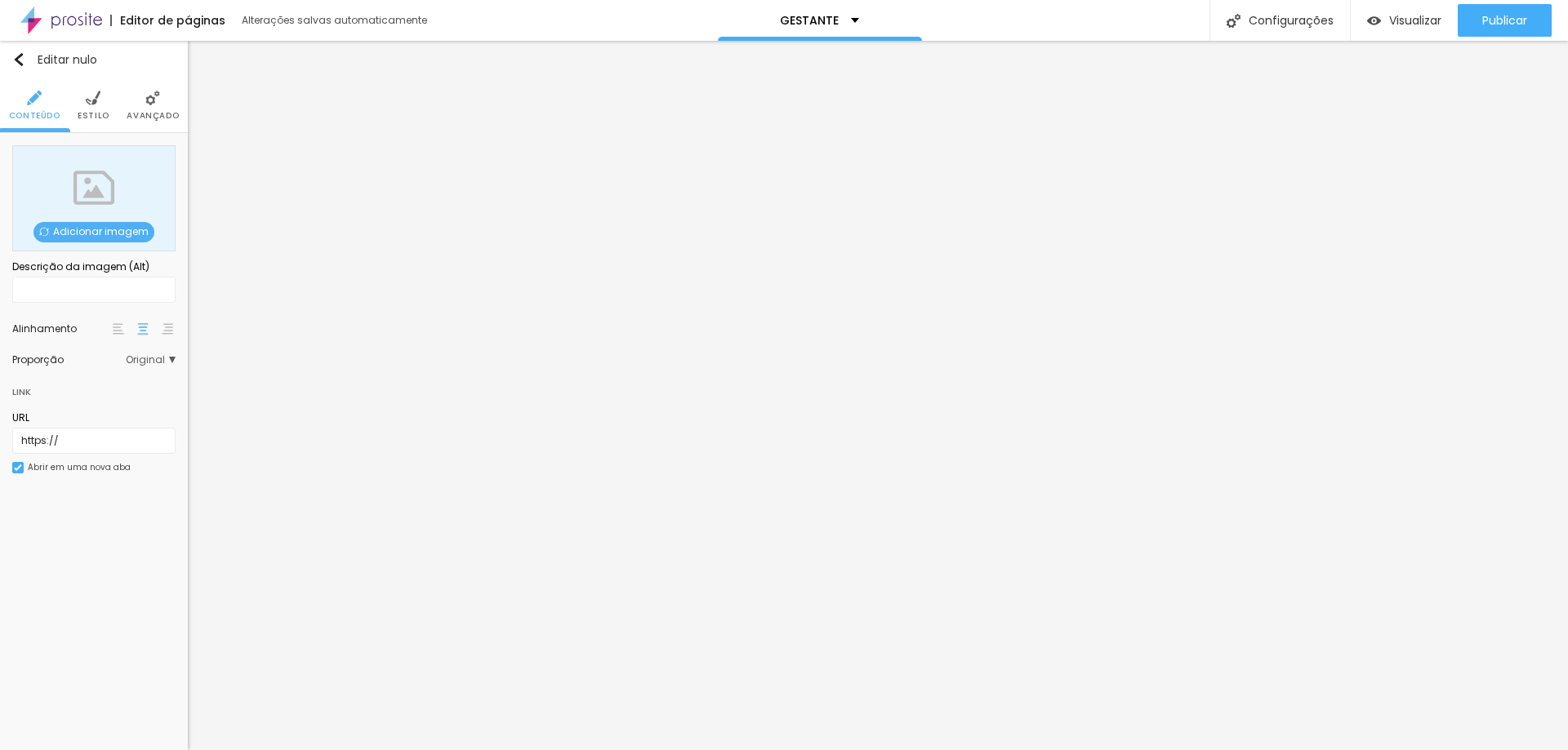
click at [142, 233] on font "Adicionar imagem" at bounding box center [101, 232] width 96 height 14
click at [110, 178] on div "Adicionar imagem" at bounding box center [94, 199] width 163 height 107
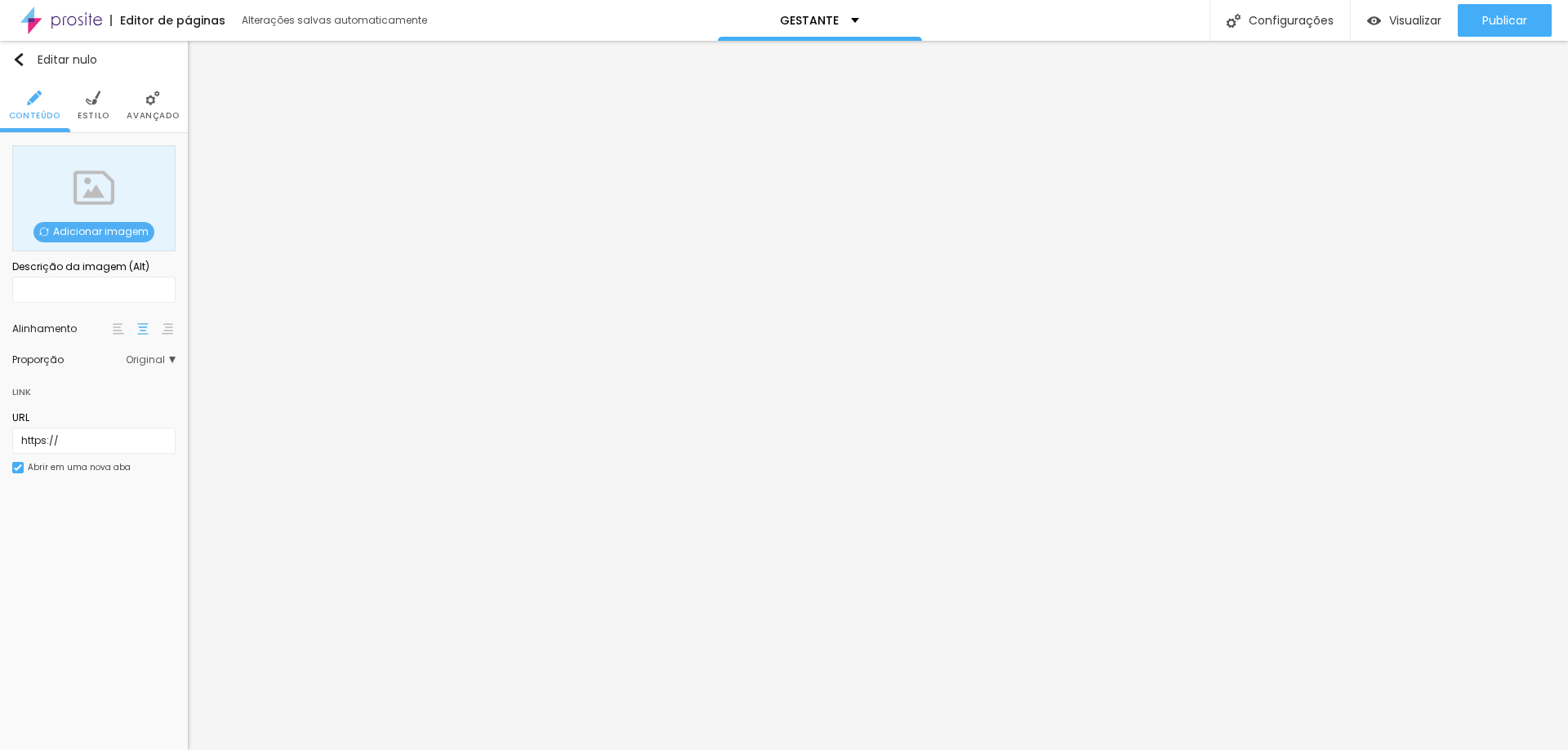
click at [54, 226] on span "Adicionar imagem" at bounding box center [94, 232] width 121 height 21
click at [49, 231] on img at bounding box center [44, 232] width 10 height 10
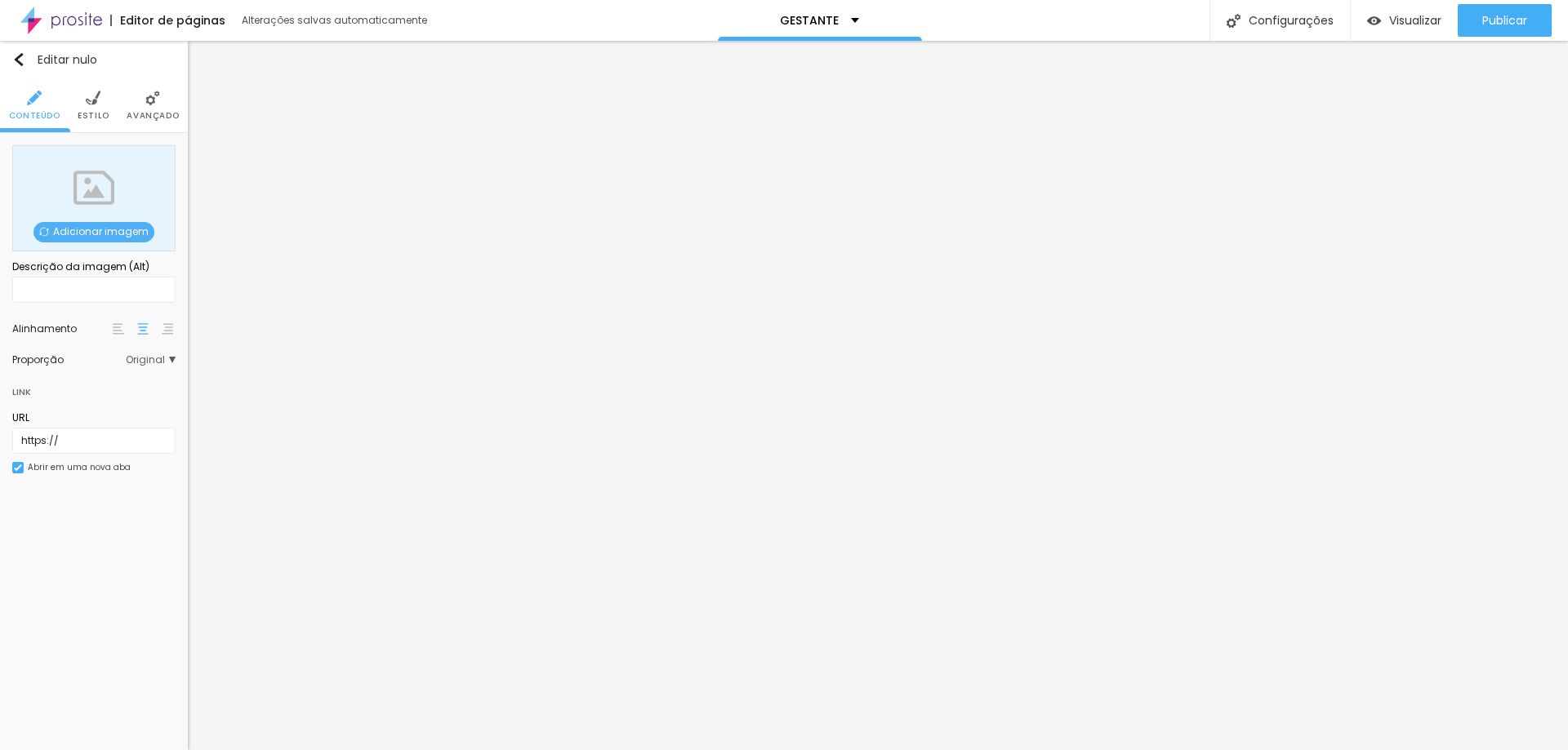
click at [49, 231] on img at bounding box center [44, 232] width 10 height 10
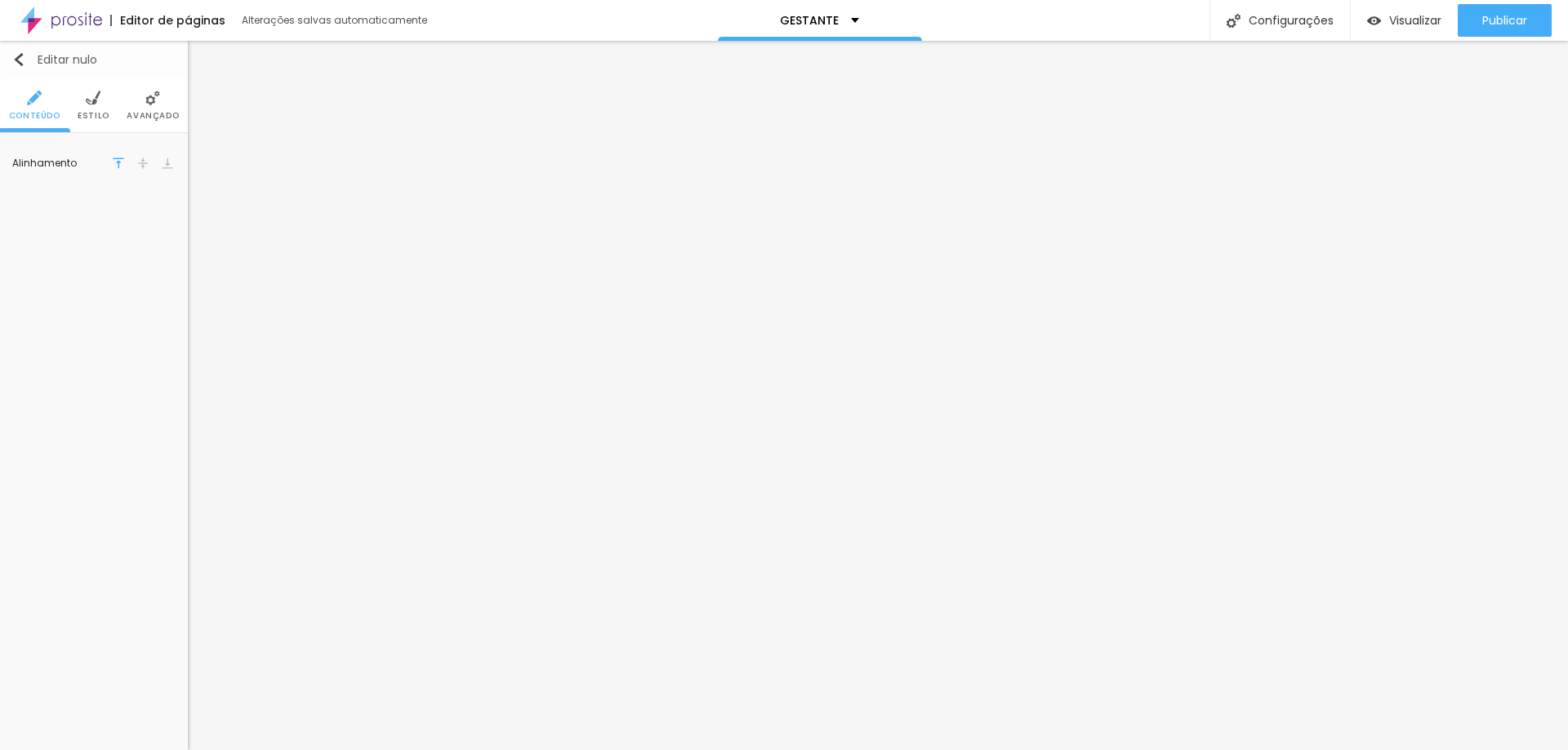
click at [23, 54] on img "button" at bounding box center [19, 59] width 13 height 13
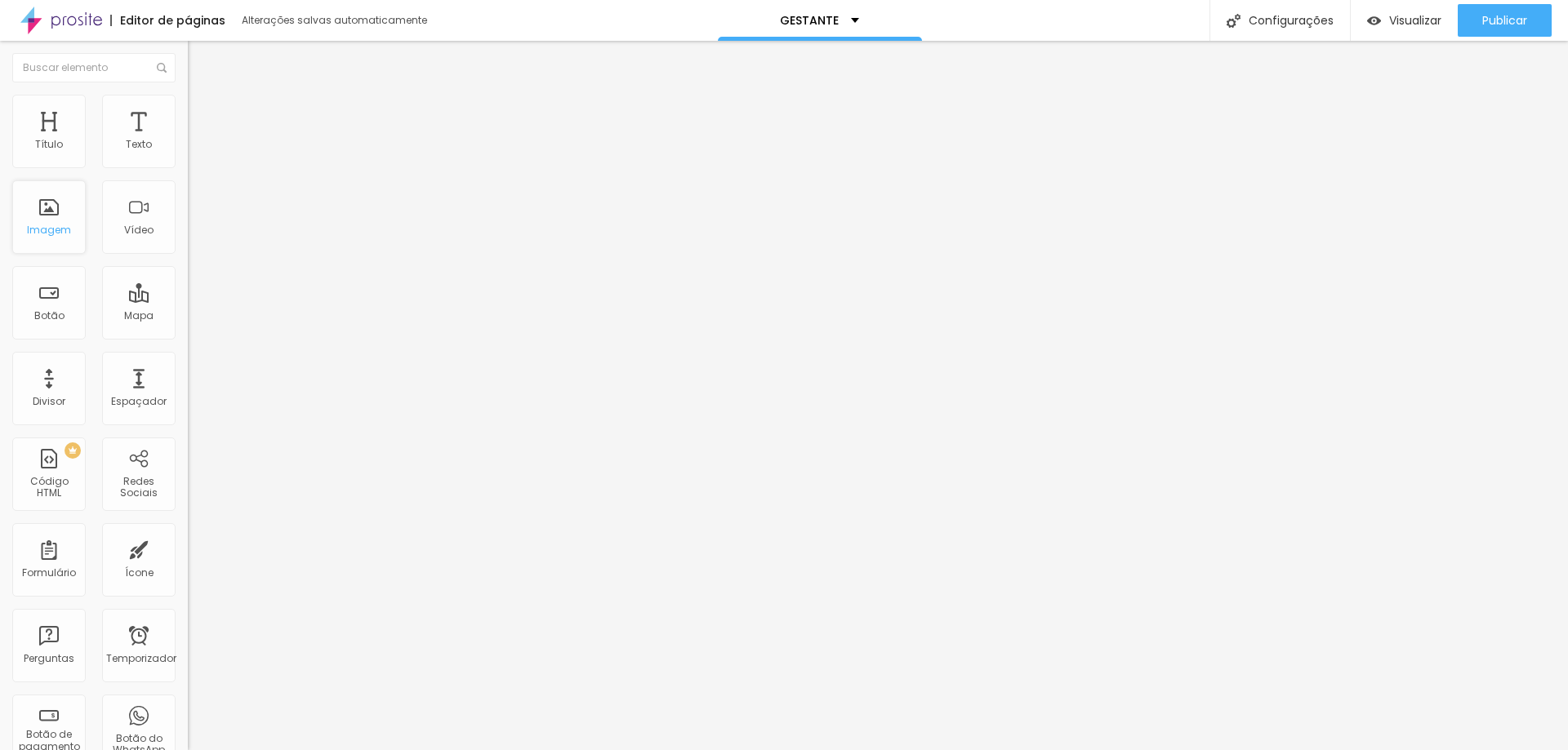
click at [67, 222] on div "Imagem" at bounding box center [49, 216] width 73 height 73
click at [45, 231] on font "Imagem" at bounding box center [49, 230] width 44 height 14
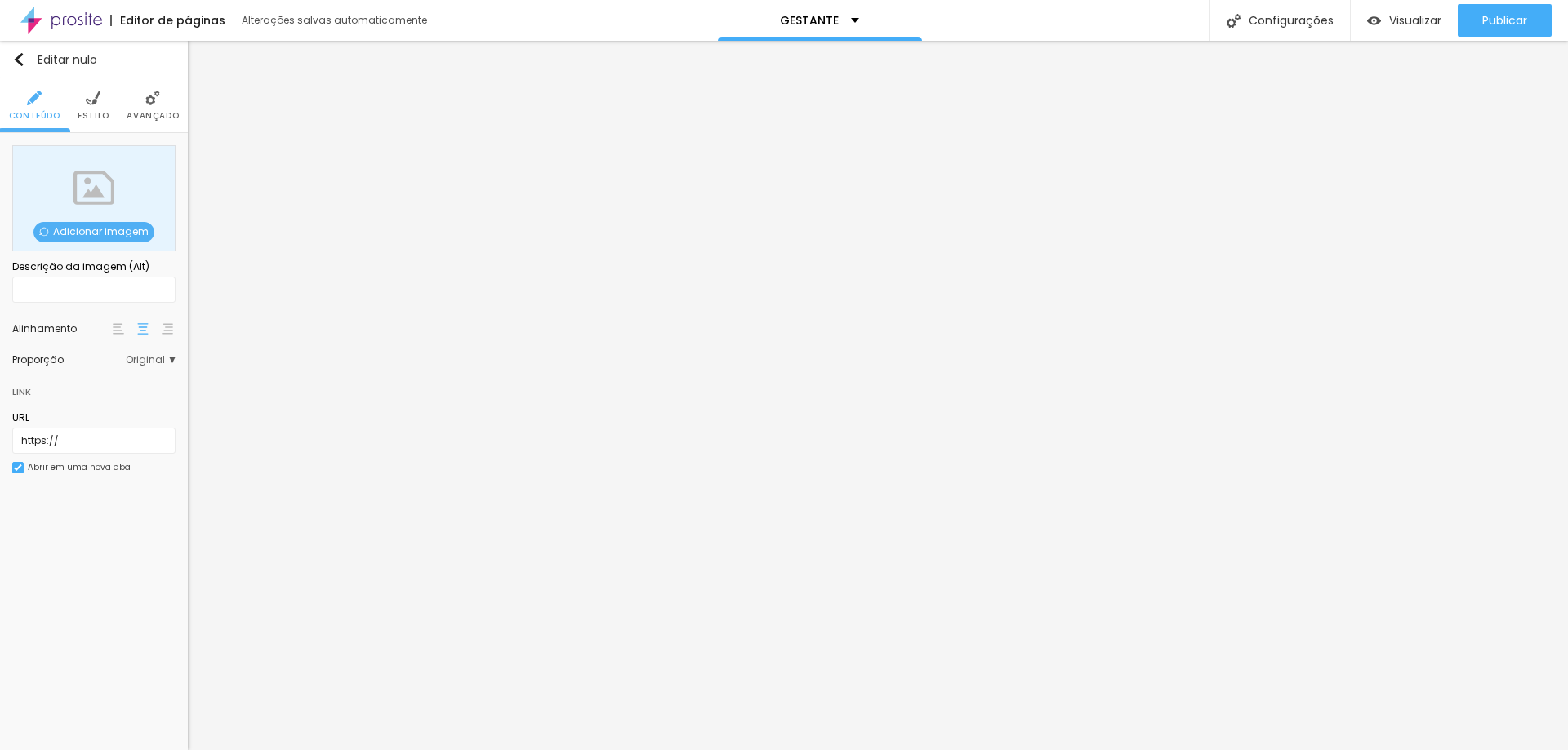
click at [87, 228] on font "Adicionar imagem" at bounding box center [101, 232] width 96 height 14
click at [122, 180] on div "Adicionar imagem" at bounding box center [94, 199] width 163 height 107
click at [71, 230] on font "Adicionar imagem" at bounding box center [101, 232] width 96 height 14
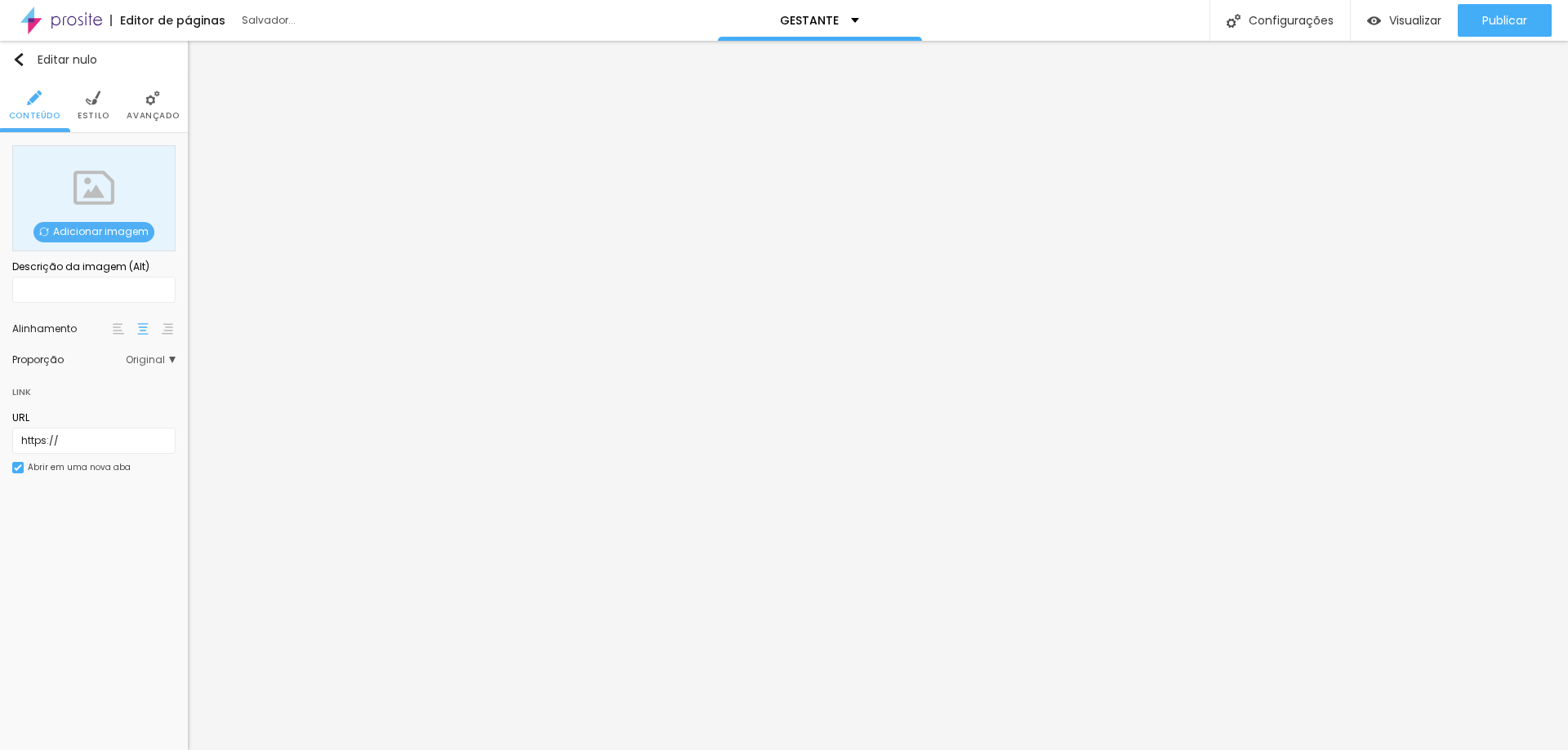
click at [89, 162] on div "Adicionar imagem" at bounding box center [94, 199] width 163 height 107
click at [107, 231] on font "Adicionar imagem" at bounding box center [101, 232] width 96 height 14
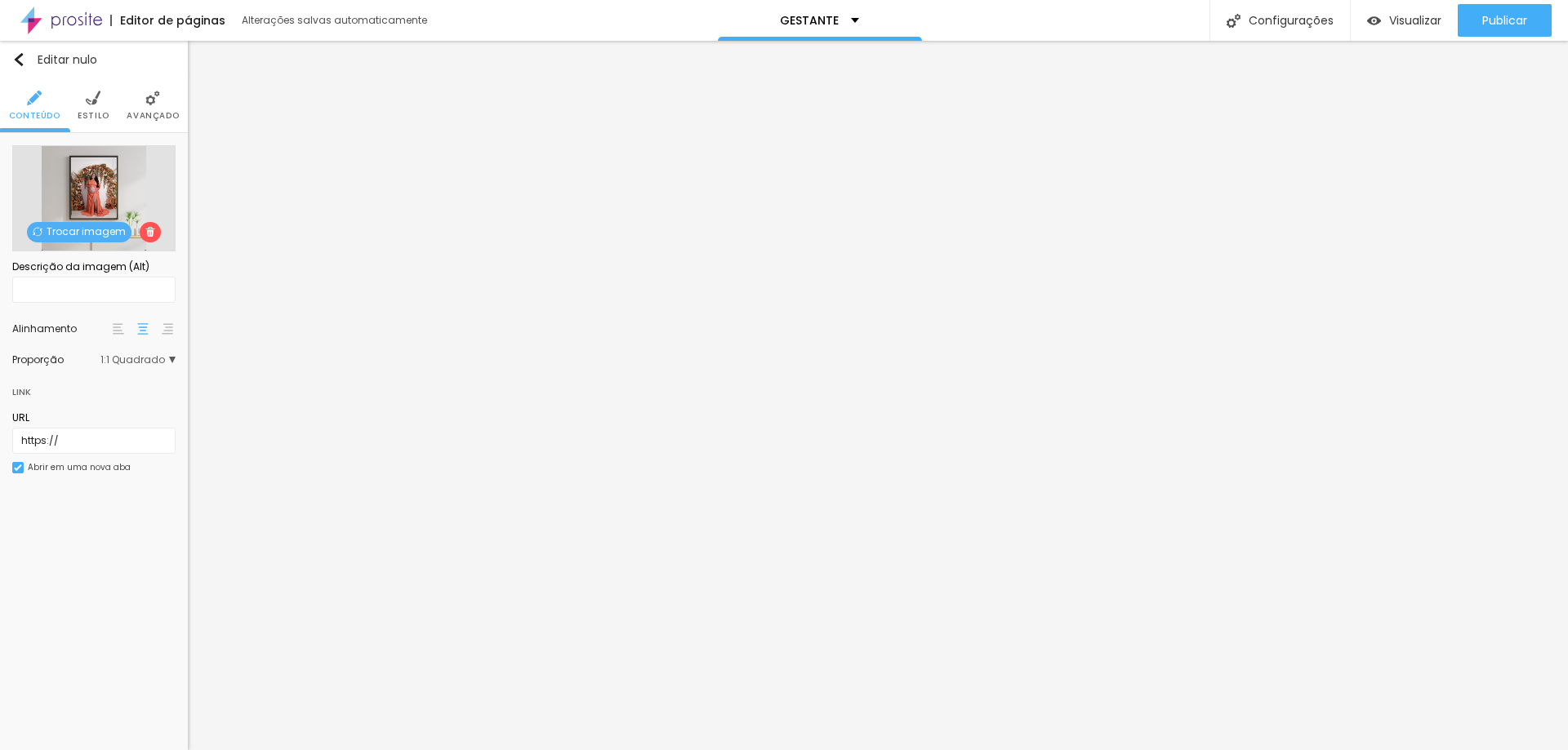
click at [97, 232] on span "Trocar imagem" at bounding box center [79, 232] width 105 height 21
click at [82, 231] on font "Trocar imagem" at bounding box center [86, 232] width 79 height 14
click at [1506, 22] on font "Publicar" at bounding box center [1504, 21] width 45 height 17
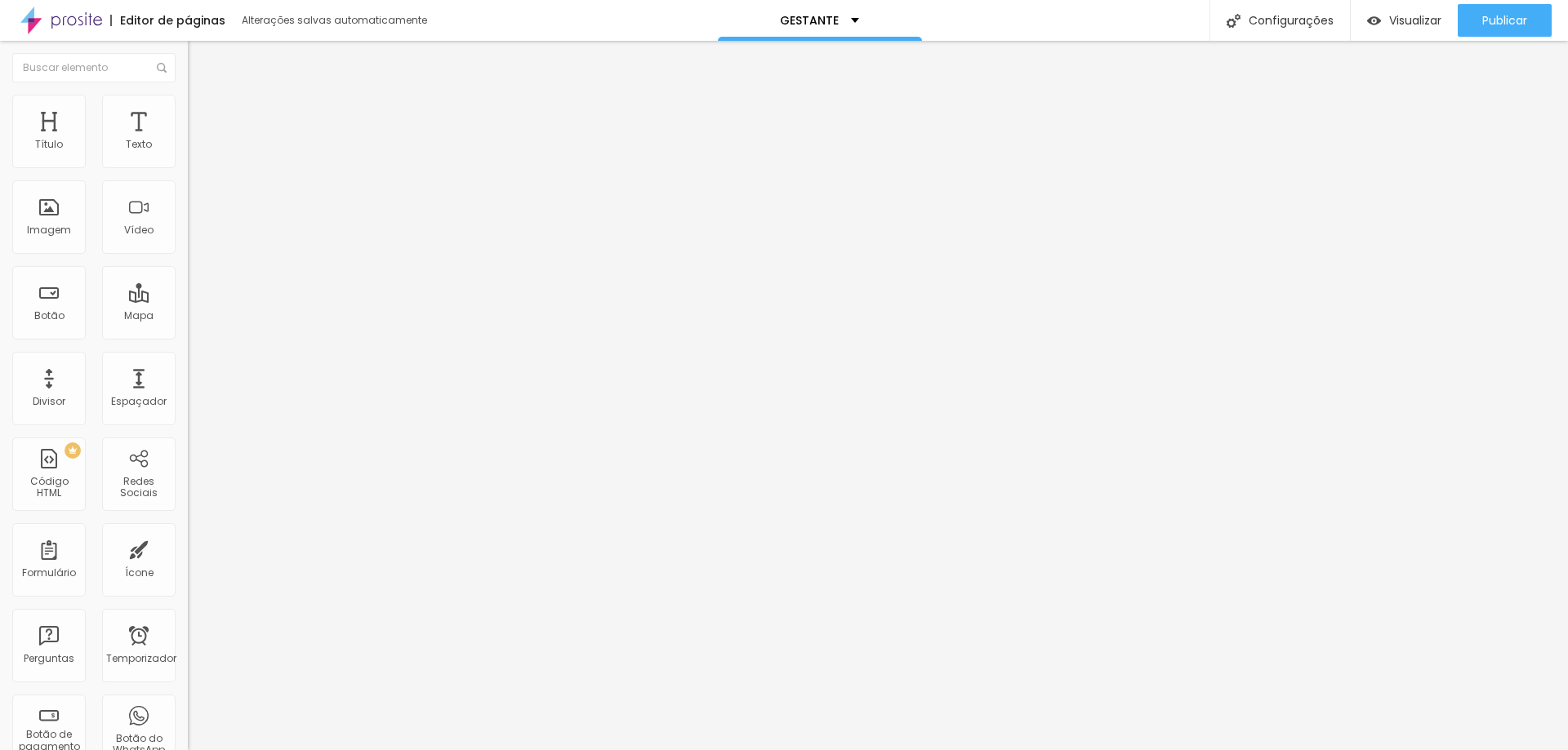
click at [198, 141] on font "Trocar imagem" at bounding box center [237, 133] width 79 height 14
click at [188, 139] on div "Trocar imagem" at bounding box center [282, 133] width 188 height 12
click at [188, 141] on span "Adicionar imagem" at bounding box center [241, 133] width 106 height 14
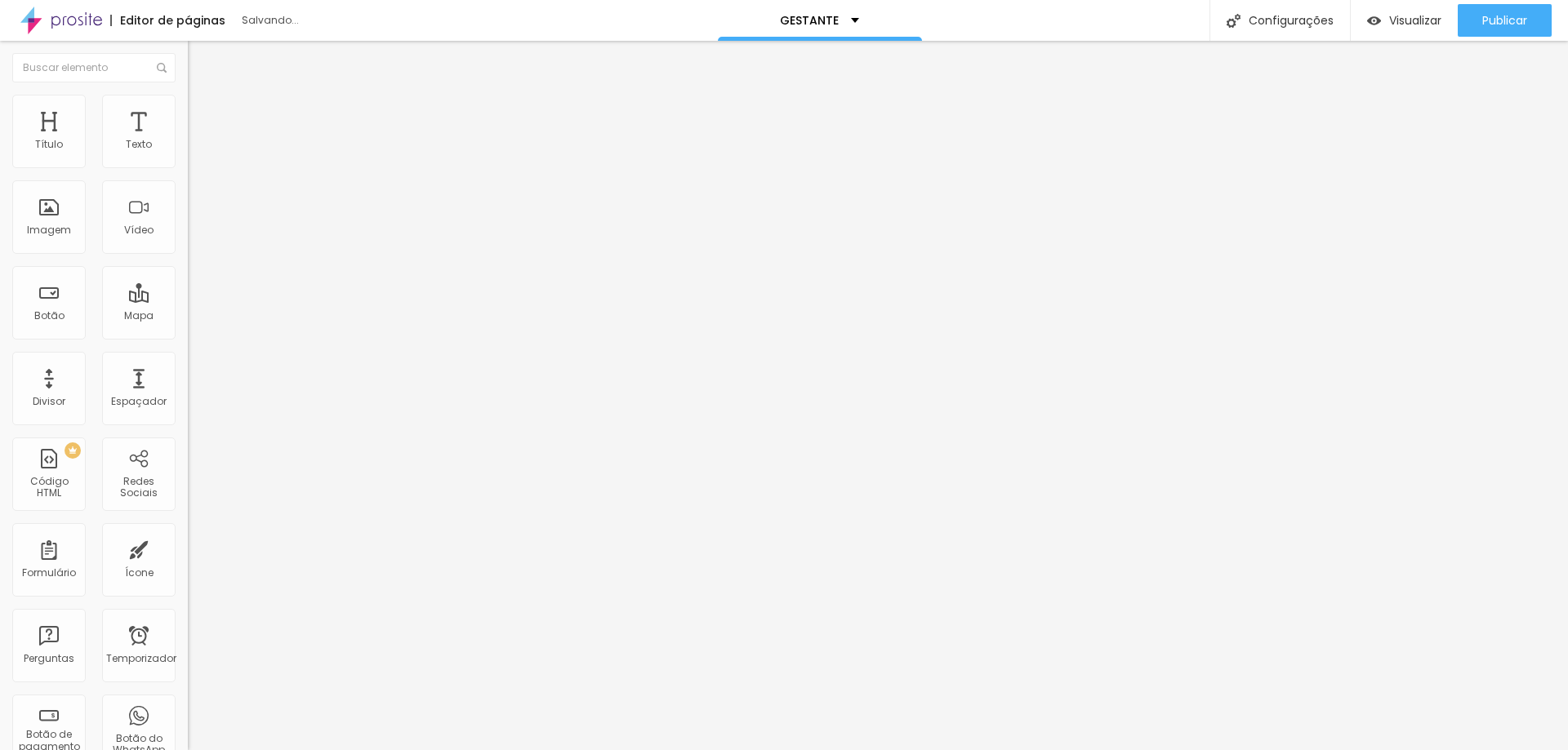
click at [188, 107] on li "Estilo" at bounding box center [282, 103] width 188 height 17
type input "65"
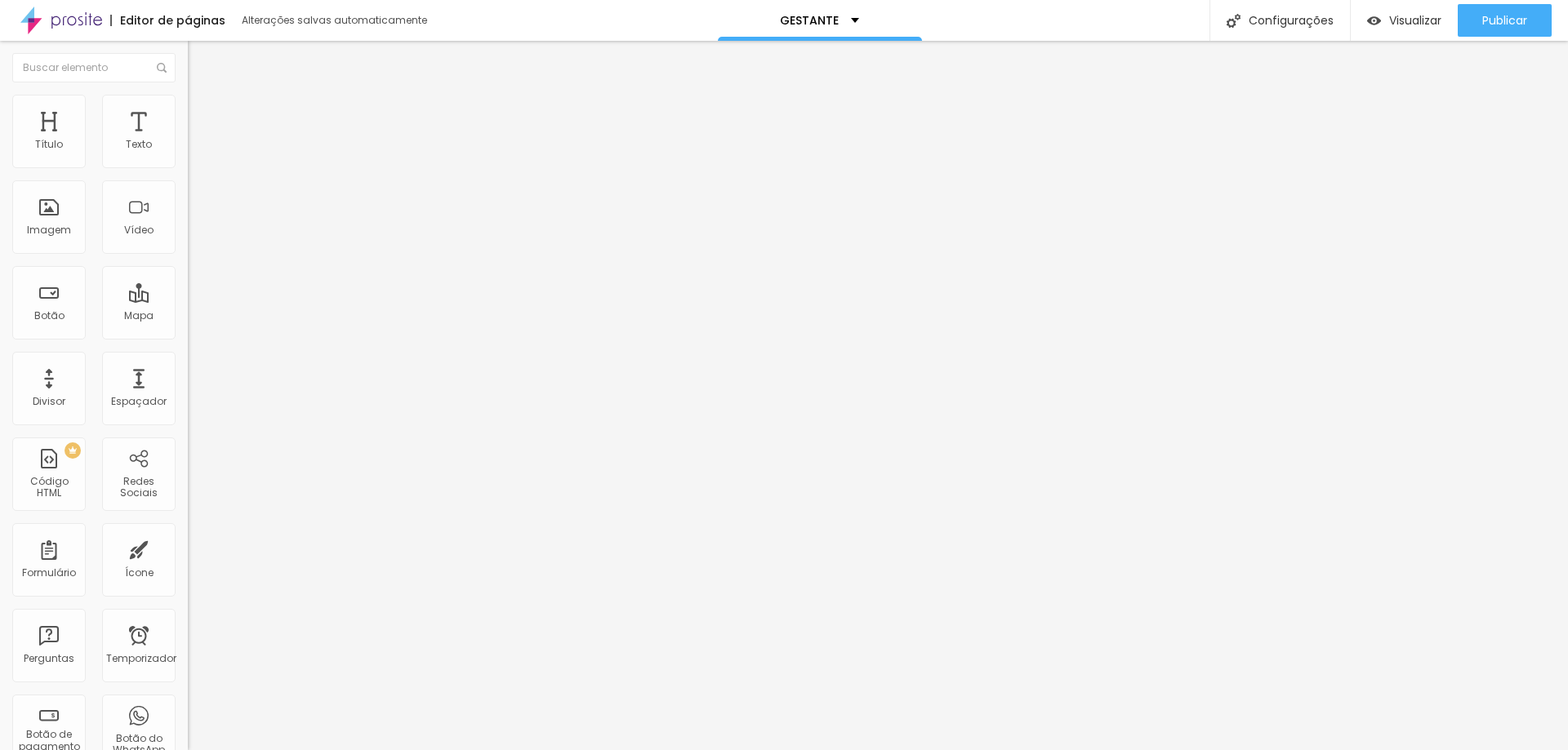
type input "60"
type input "65"
type input "70"
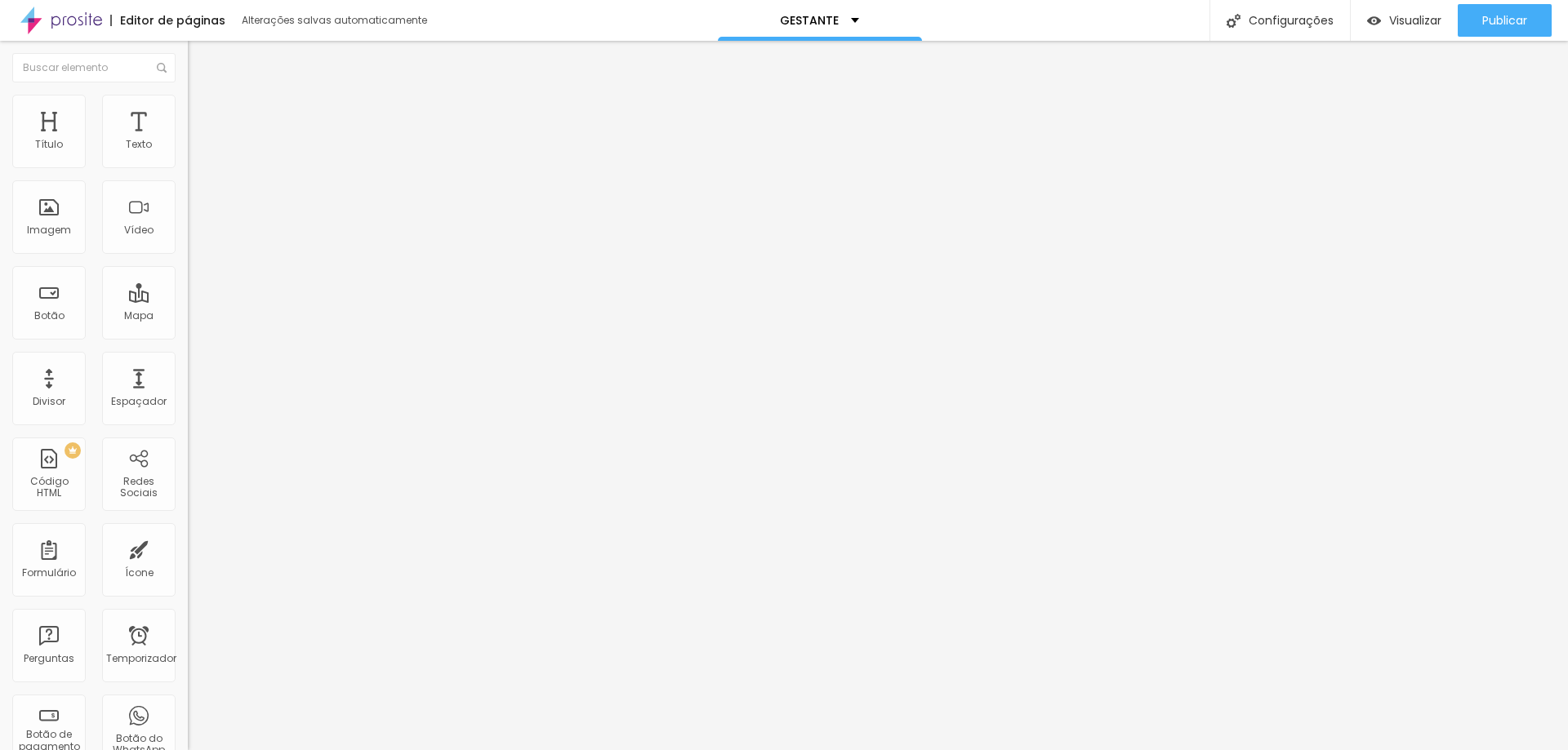
type input "70"
click at [188, 167] on input "range" at bounding box center [241, 160] width 106 height 13
click at [188, 103] on img at bounding box center [195, 102] width 15 height 15
type input "75"
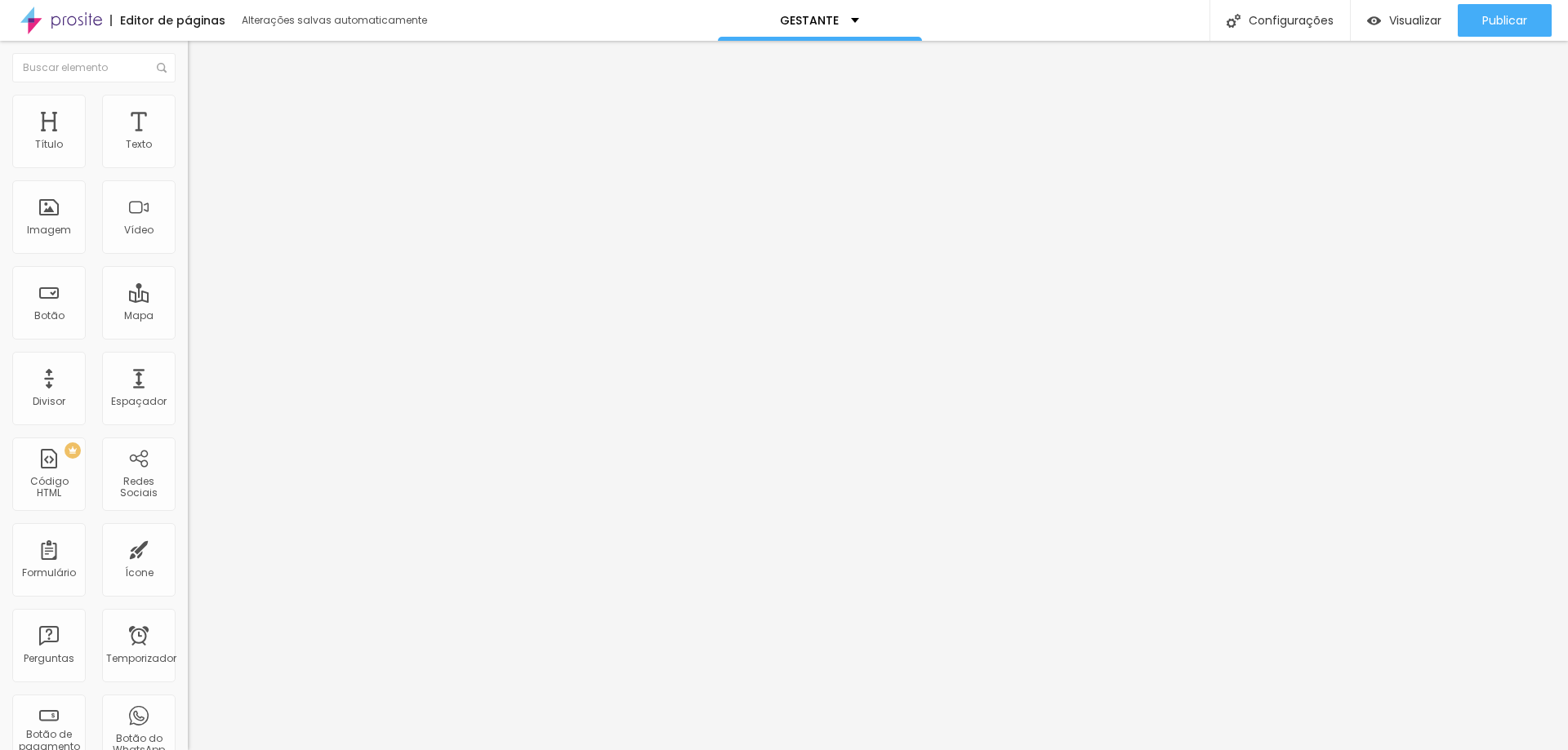
type input "70"
drag, startPoint x: 130, startPoint y: 174, endPoint x: 121, endPoint y: 170, distance: 9.8
click at [188, 167] on input "range" at bounding box center [241, 160] width 106 height 13
click at [188, 106] on li "Estilo" at bounding box center [282, 103] width 188 height 17
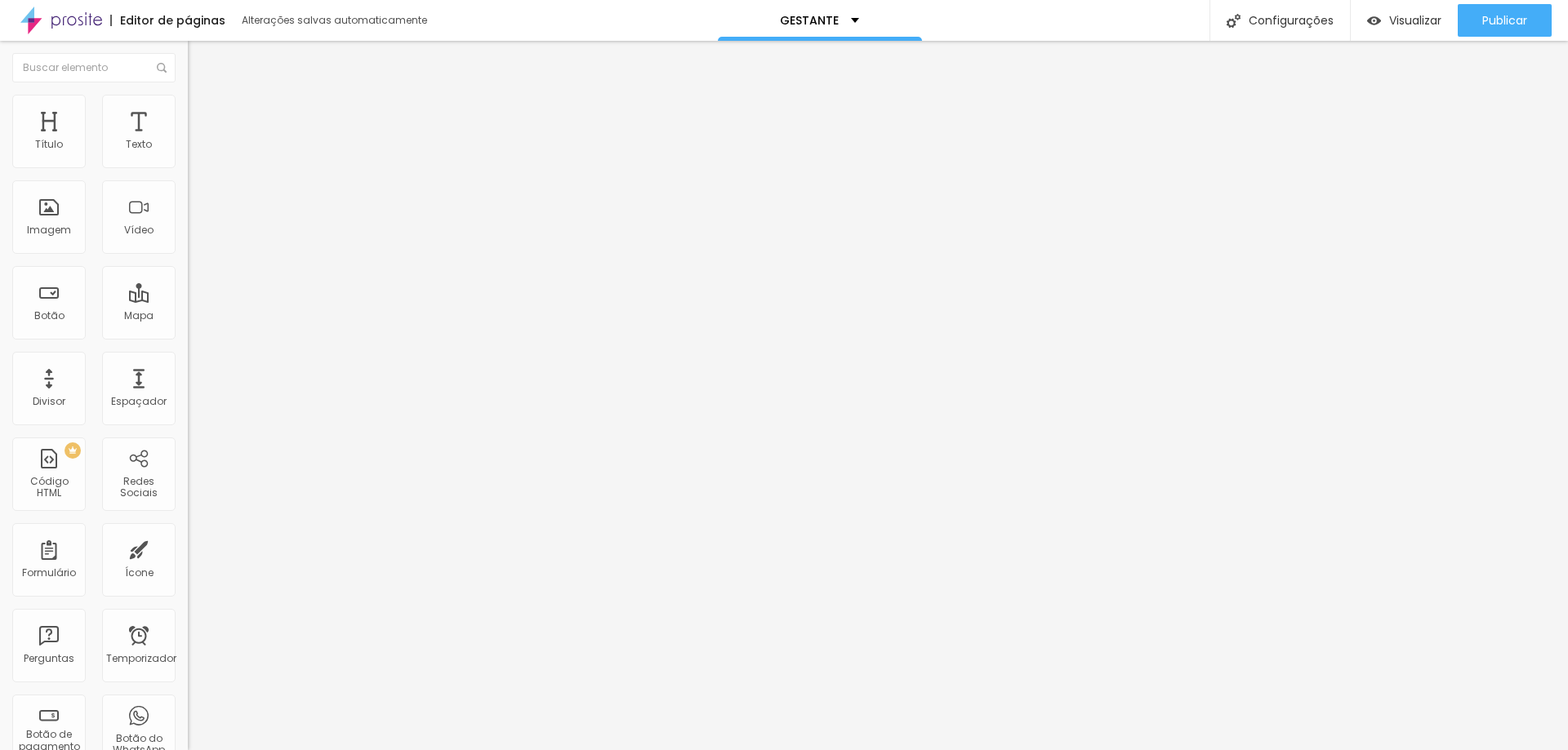
click at [188, 111] on img at bounding box center [195, 118] width 15 height 15
type input "13"
type input "18"
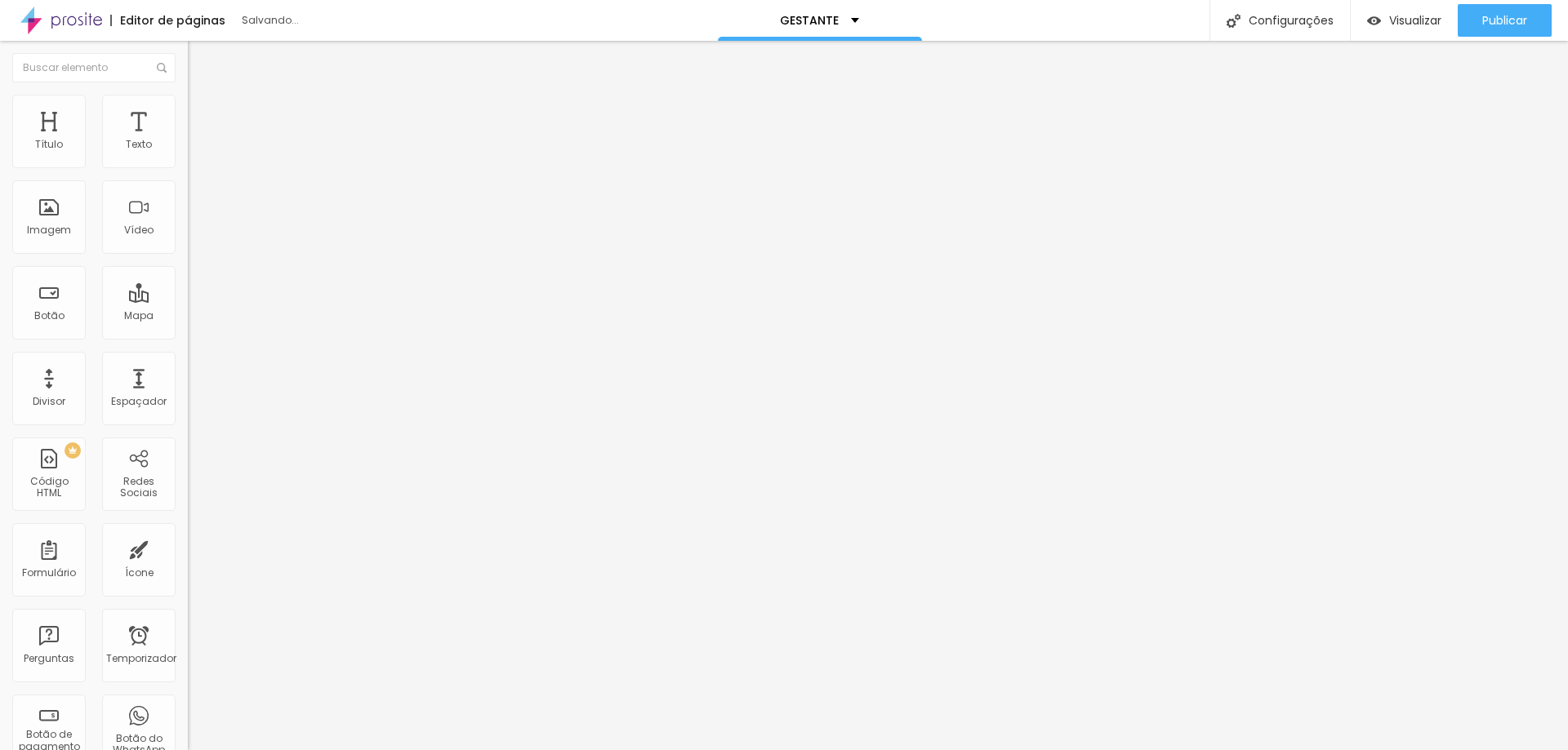
type input "17"
type input "11"
type input "10"
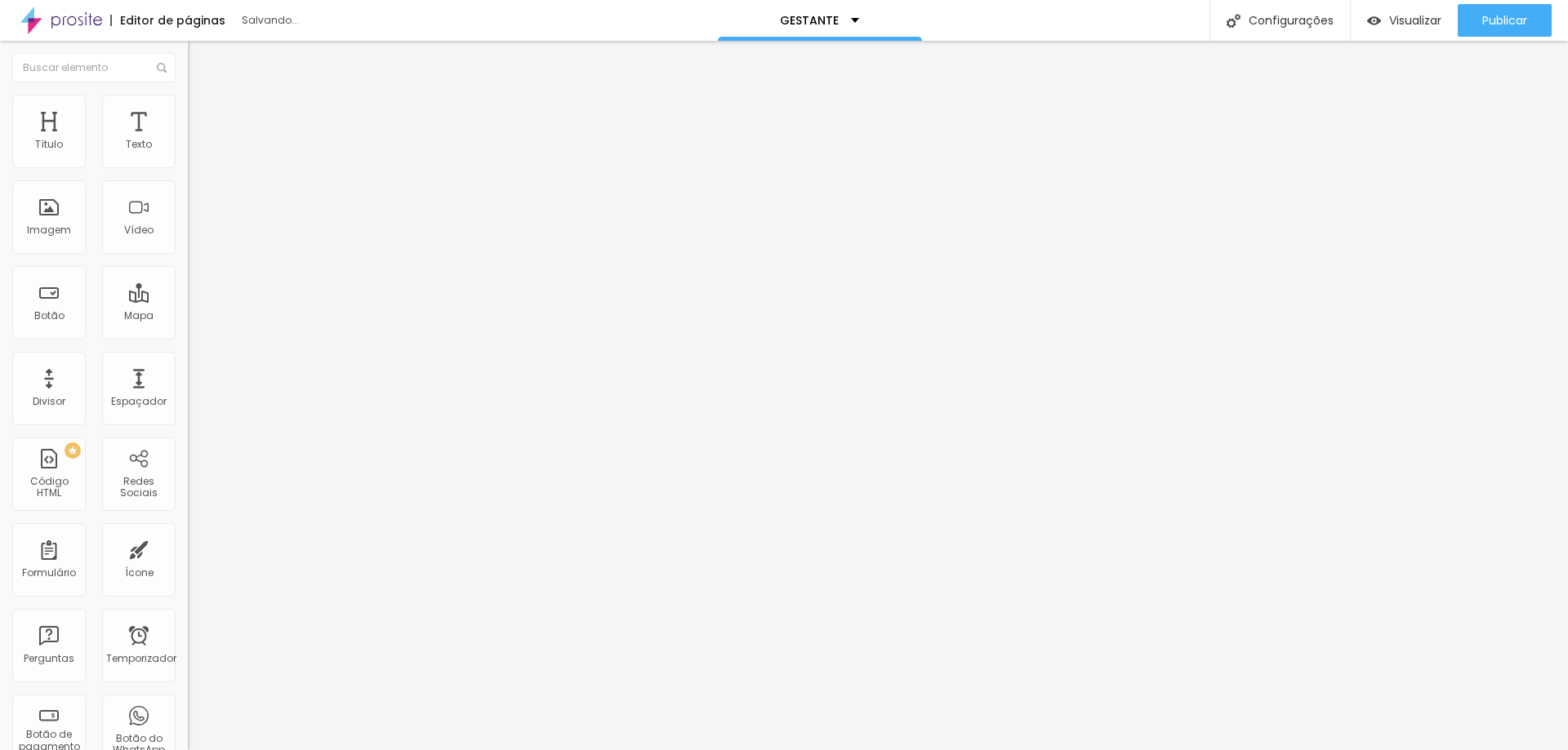
type input "10"
type input "7"
type input "0"
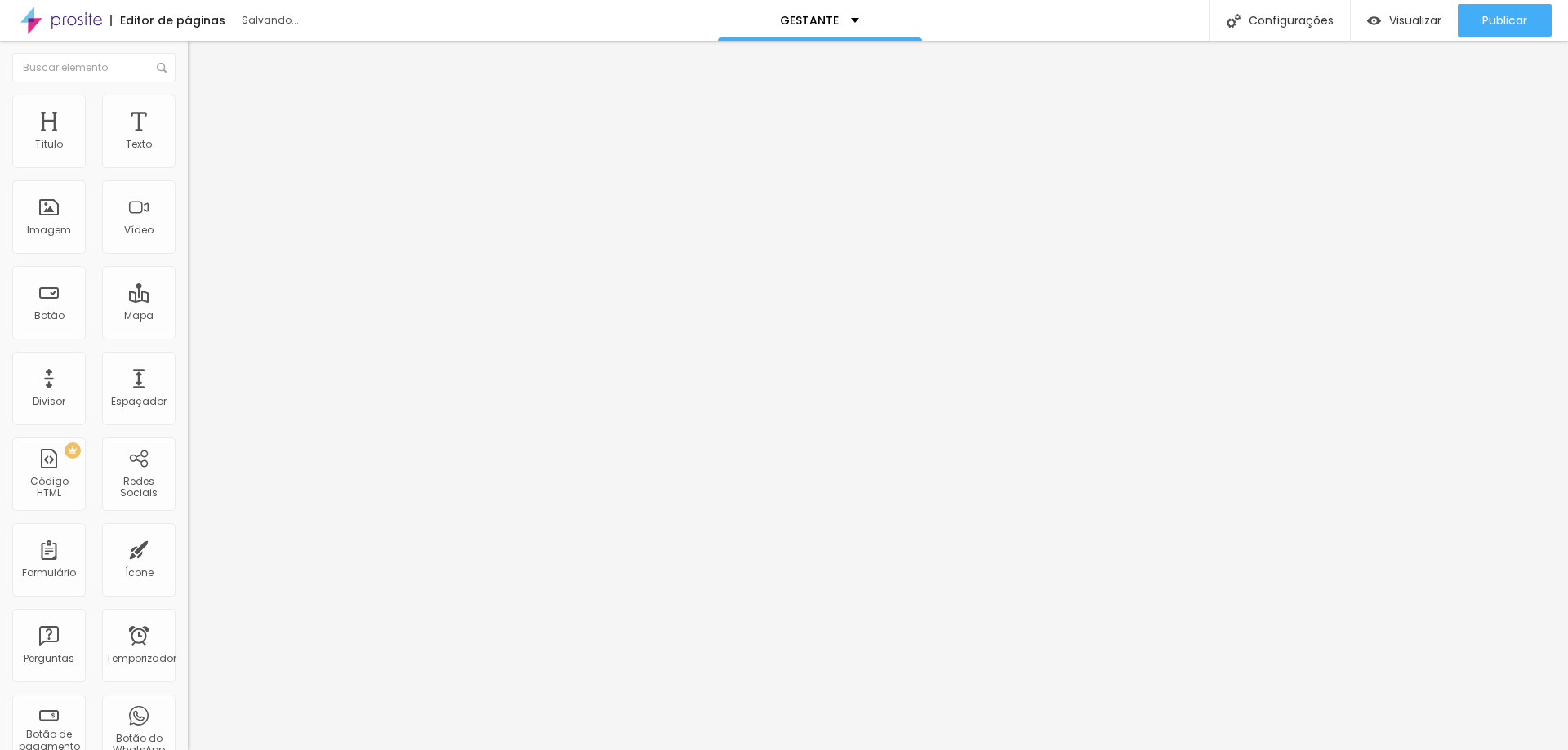
drag, startPoint x: 51, startPoint y: 156, endPoint x: 20, endPoint y: 160, distance: 31.3
type input "0"
click at [188, 317] on input "range" at bounding box center [241, 323] width 106 height 13
click at [188, 111] on li "Avançado" at bounding box center [282, 119] width 188 height 17
type input "16"
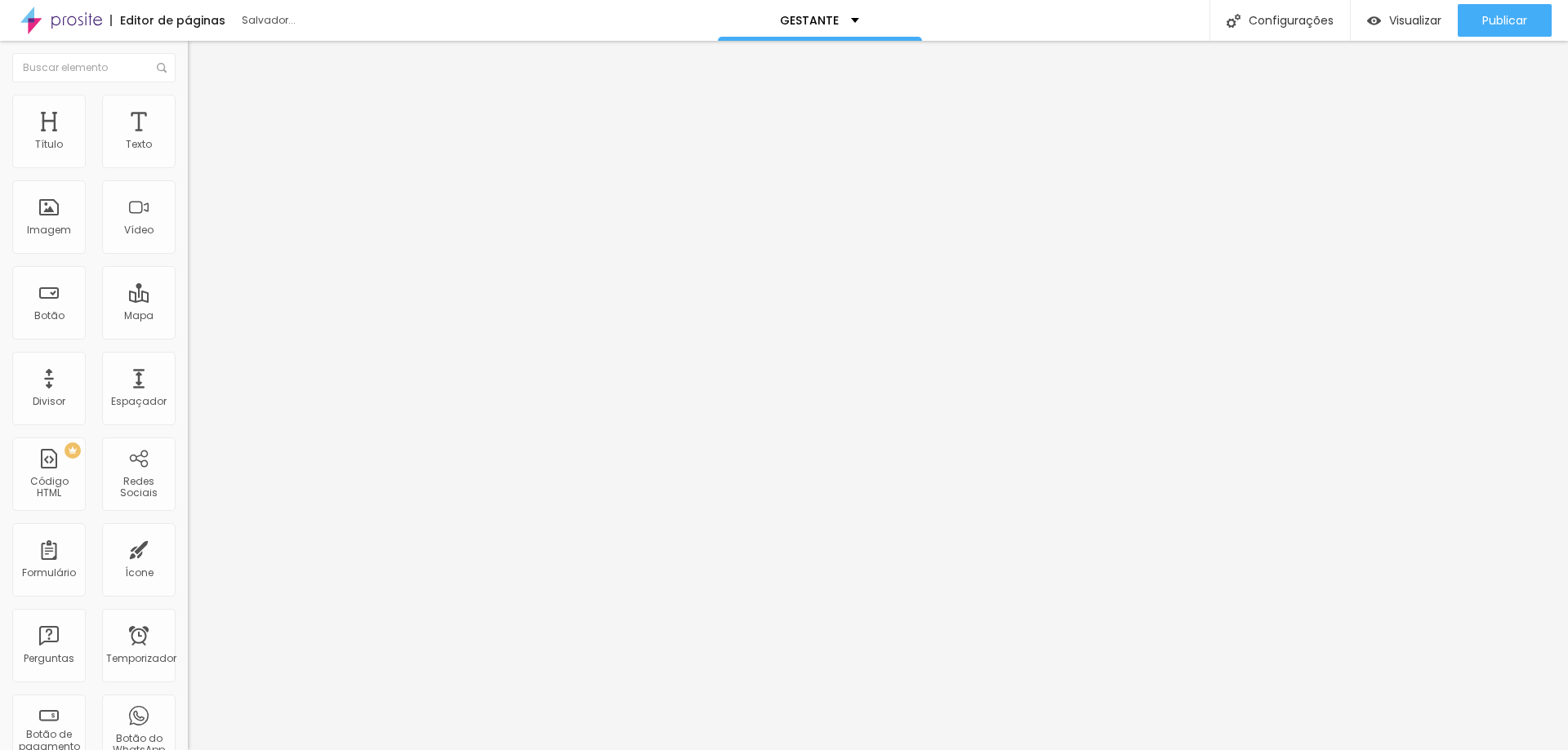
type input "16"
type input "18"
type input "20"
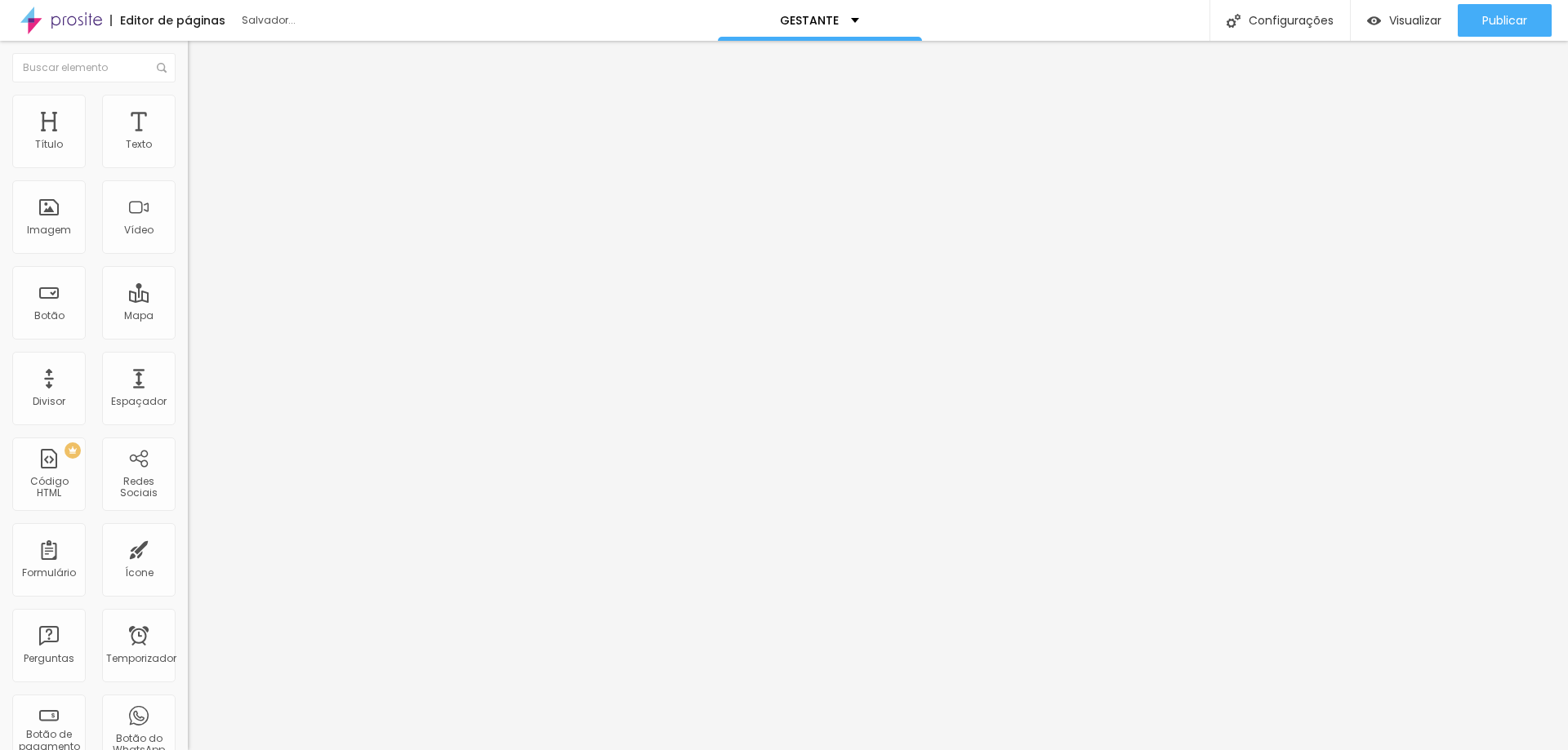
type input "21"
type input "18"
type input "14"
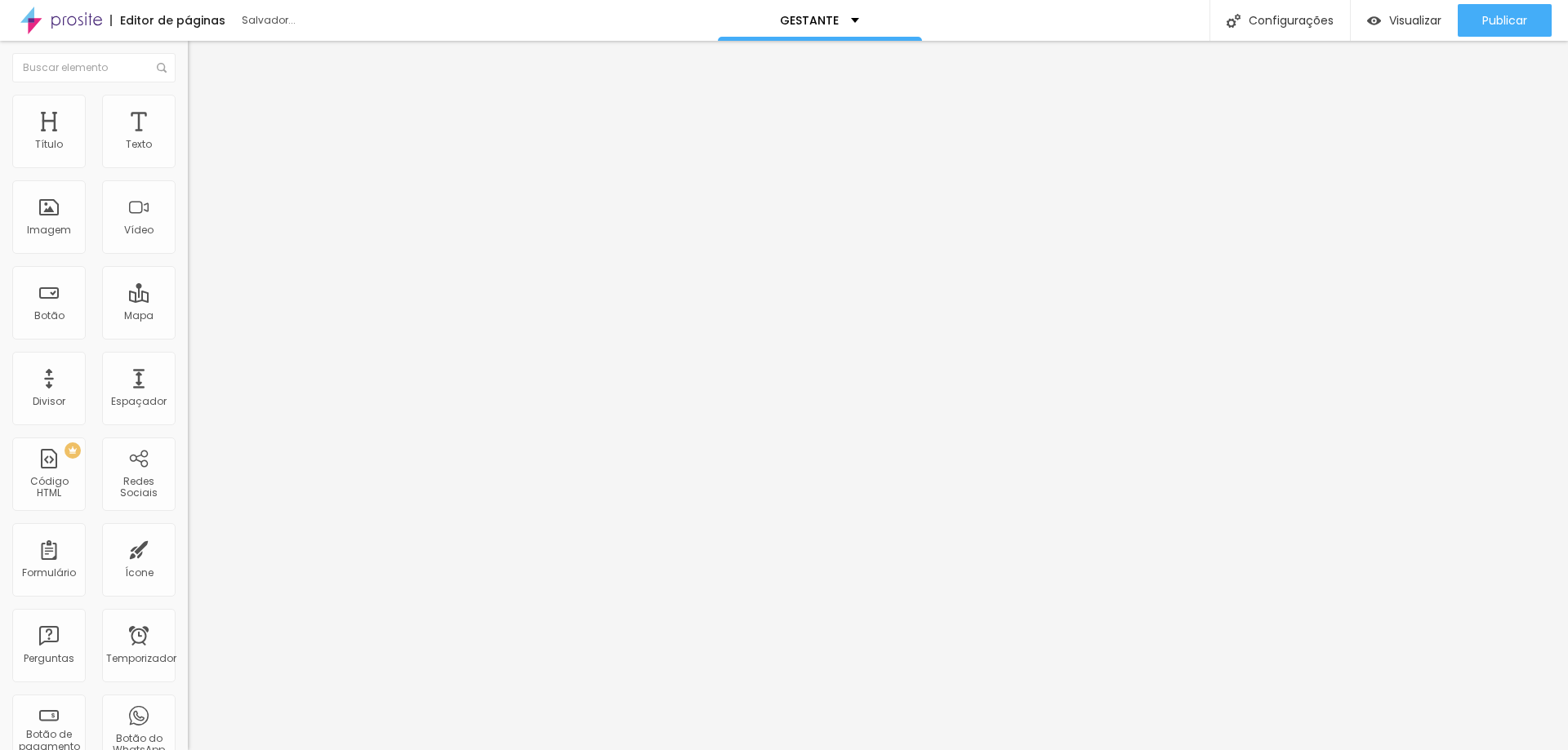
type input "14"
type input "11"
type input "10"
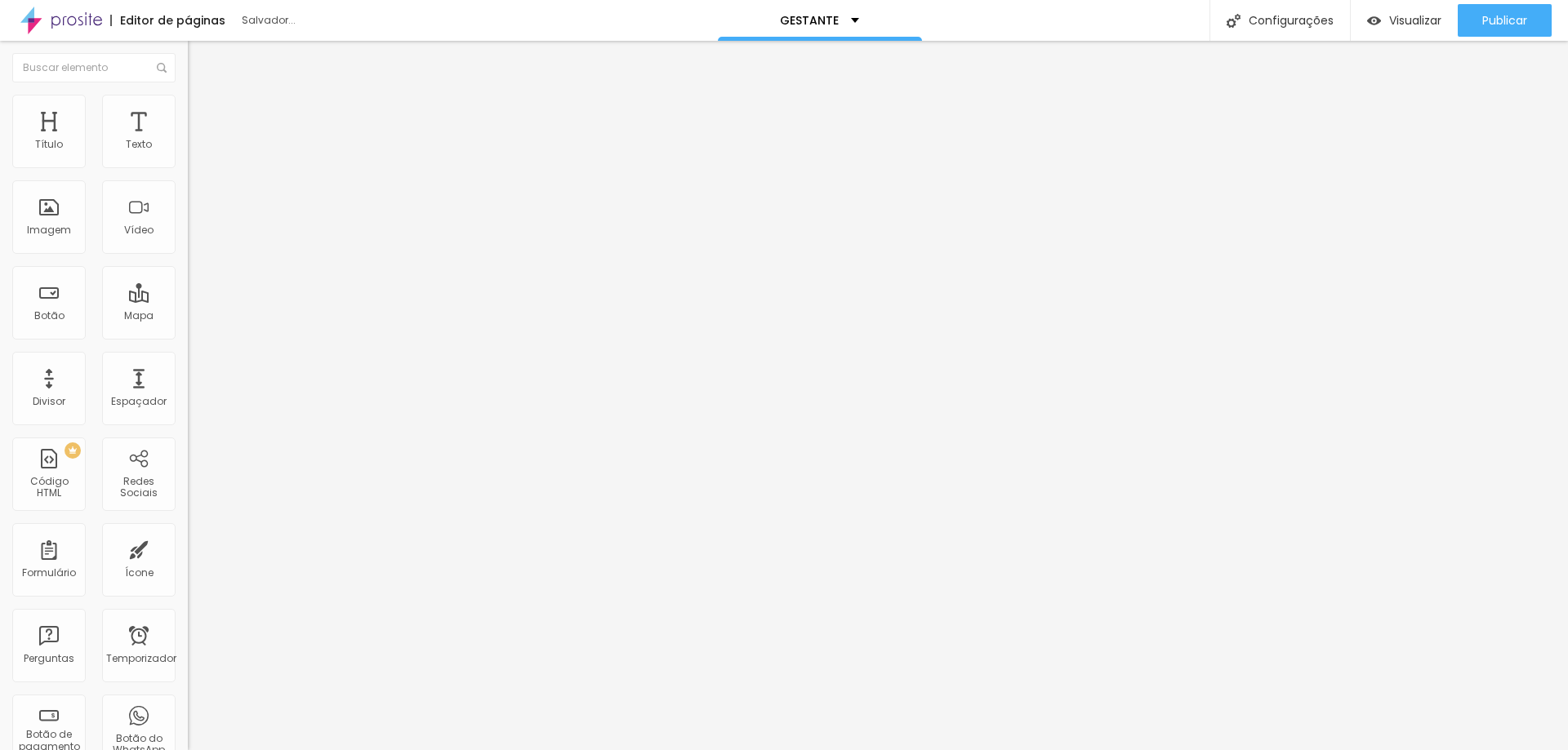
type input "9"
type input "7"
type input "3"
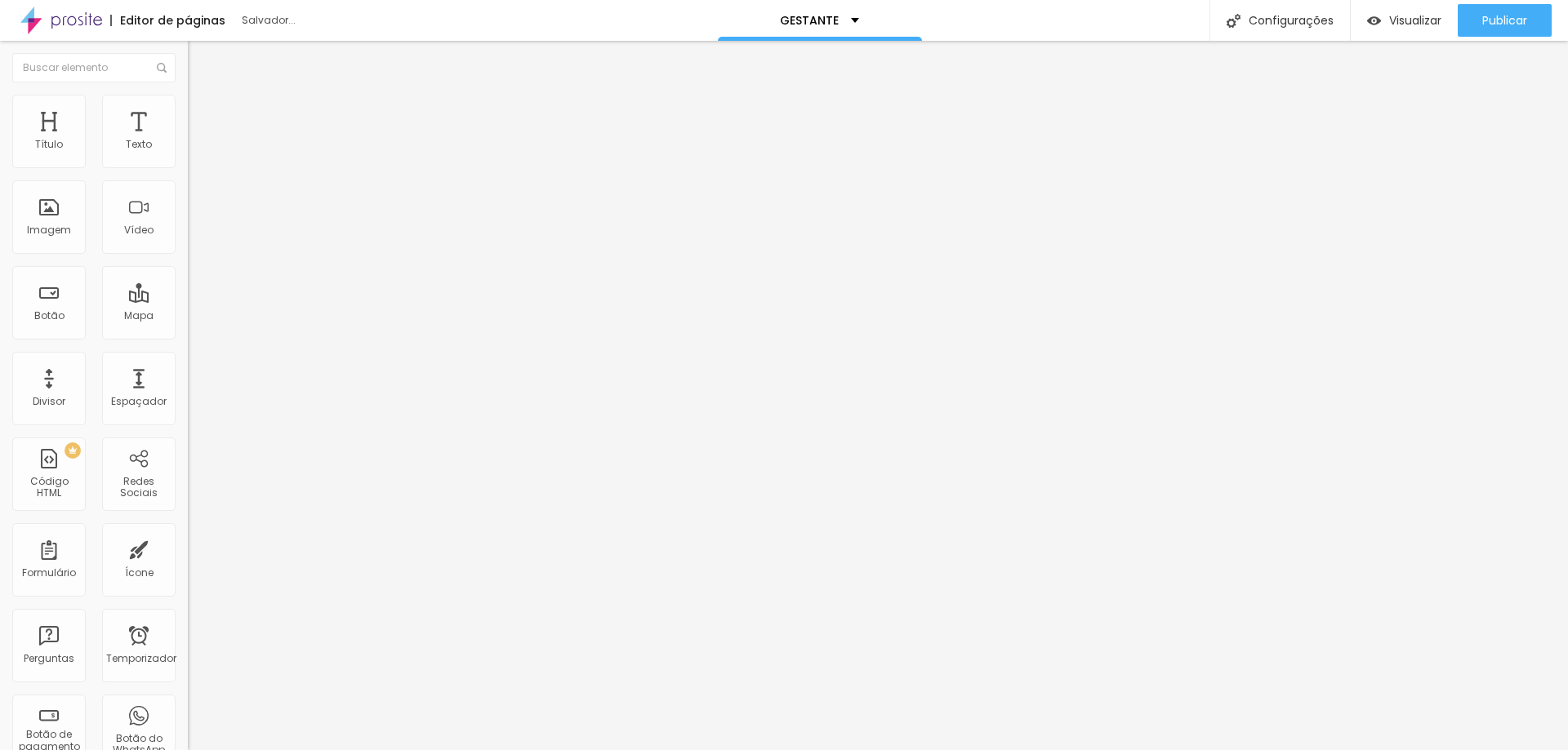
type input "3"
type input "2"
drag, startPoint x: 52, startPoint y: 190, endPoint x: 40, endPoint y: 190, distance: 12.0
type input "2"
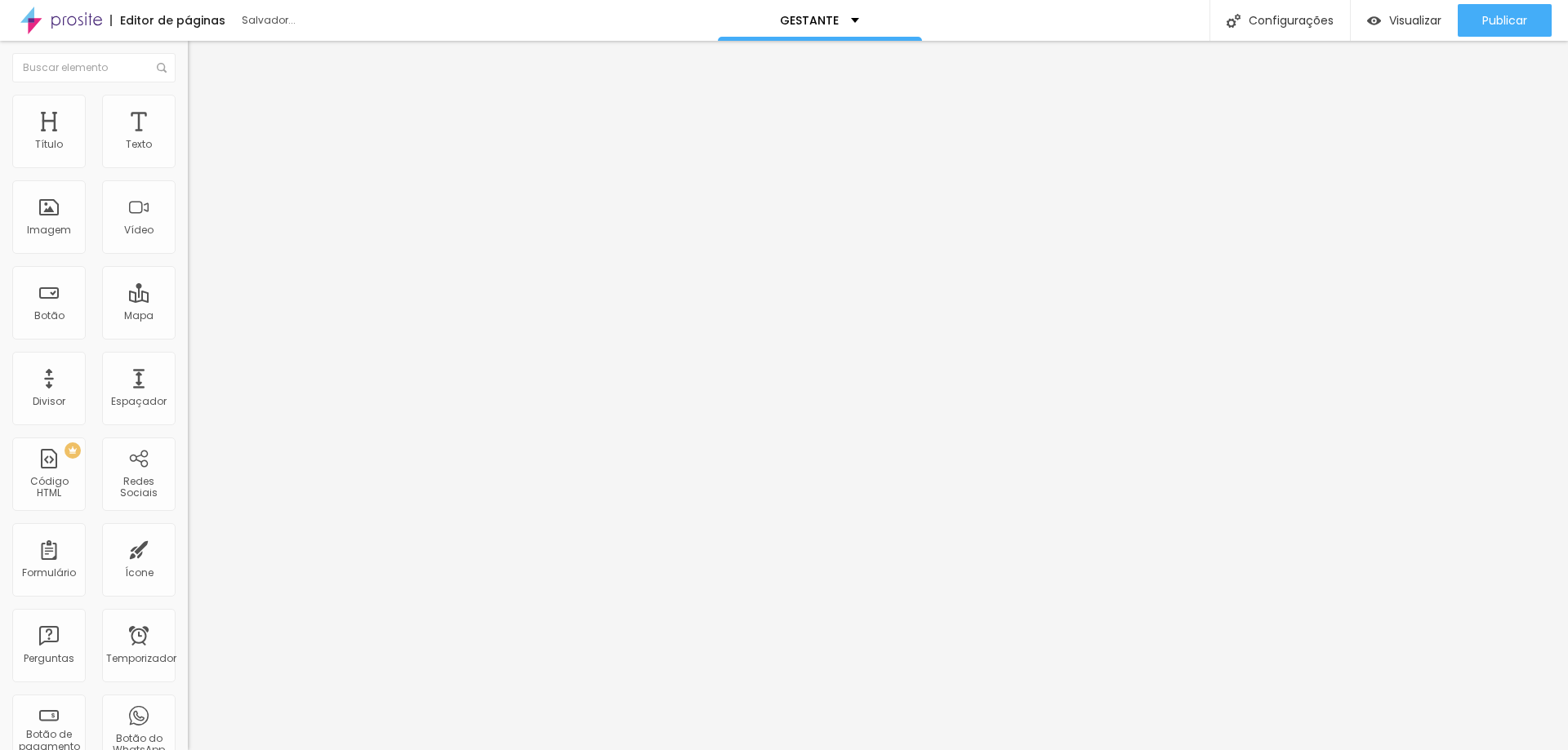
click at [188, 548] on input "range" at bounding box center [241, 553] width 106 height 13
type input "4"
type input "7"
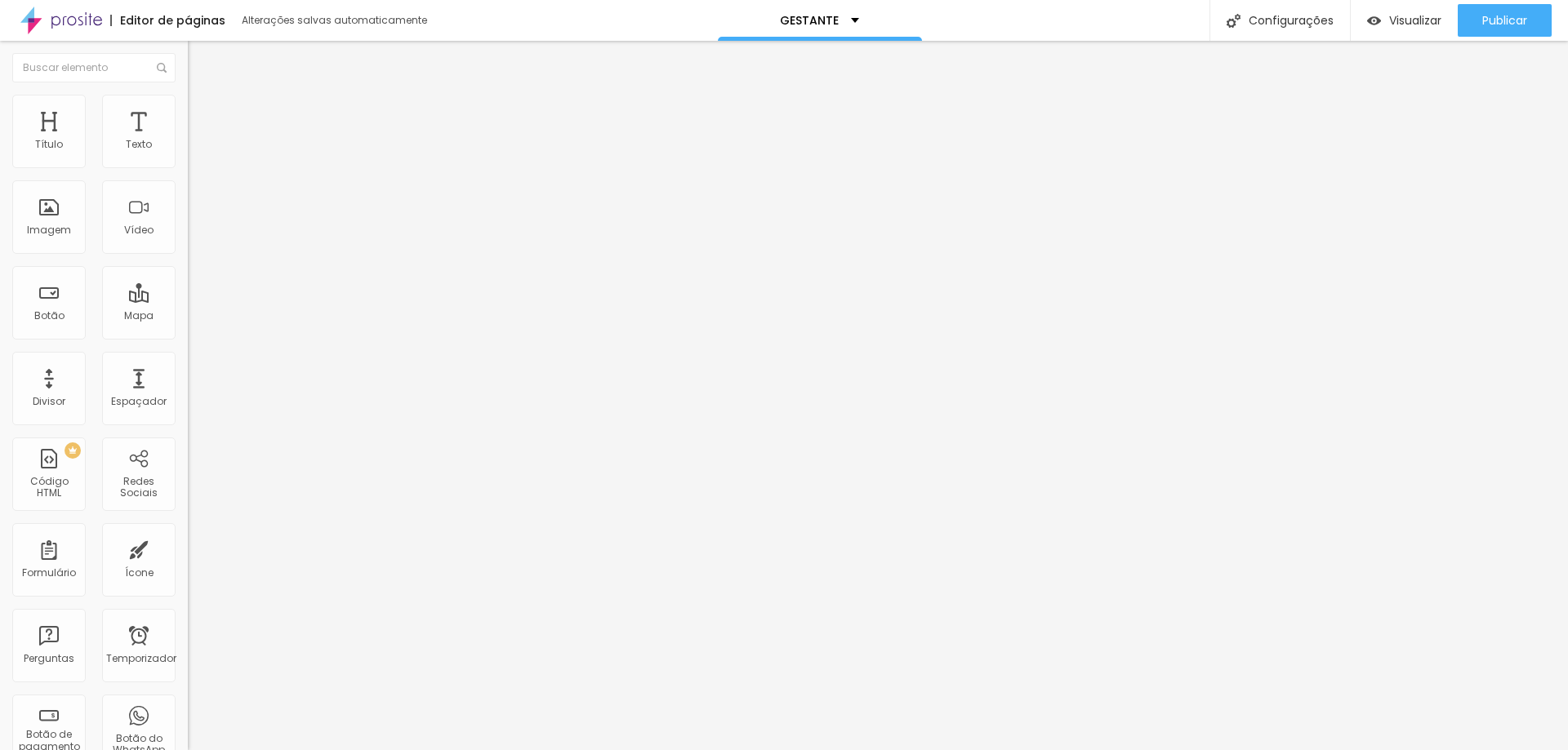
click at [188, 317] on input "range" at bounding box center [241, 323] width 106 height 13
type input "6"
type input "7"
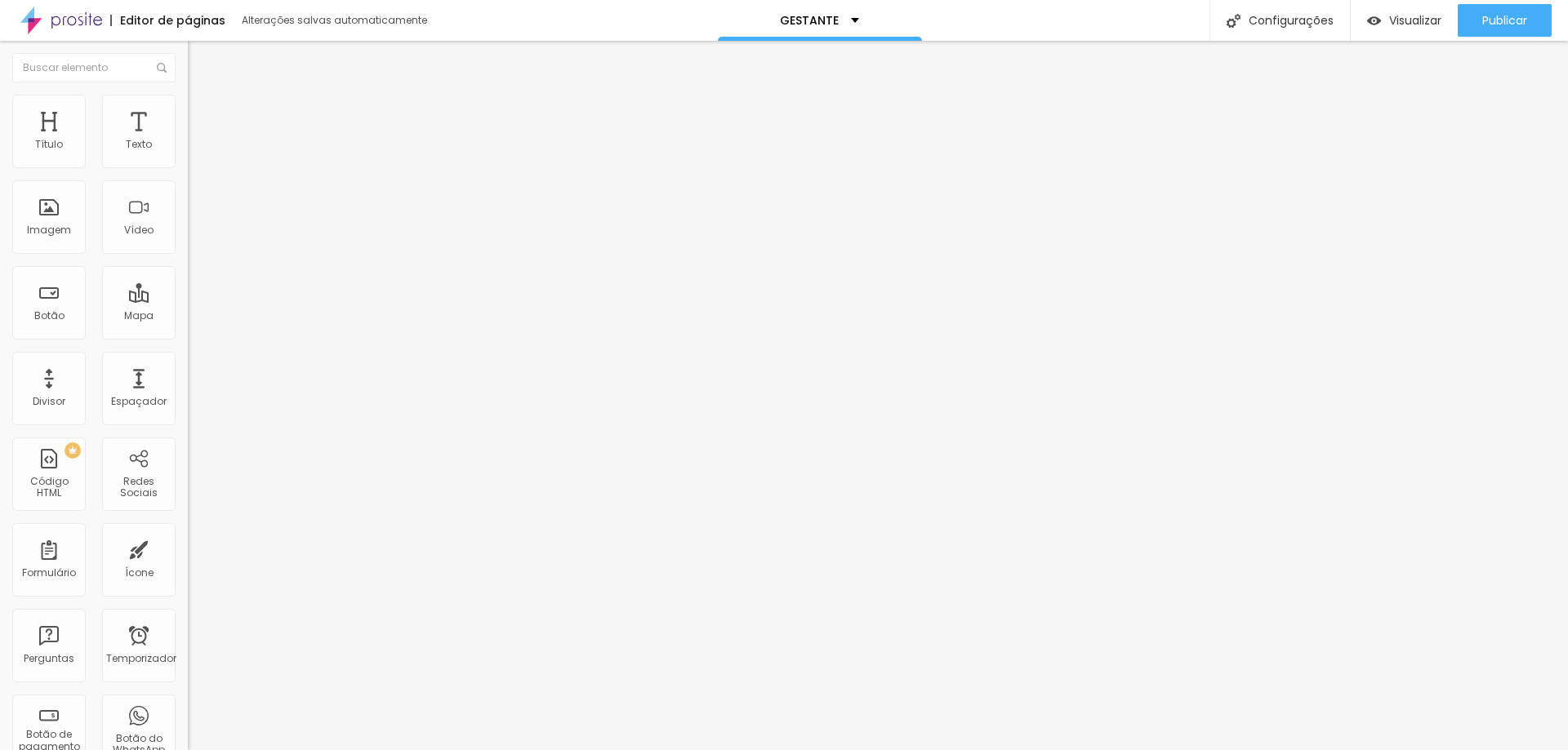
type input "10"
type input "11"
type input "7"
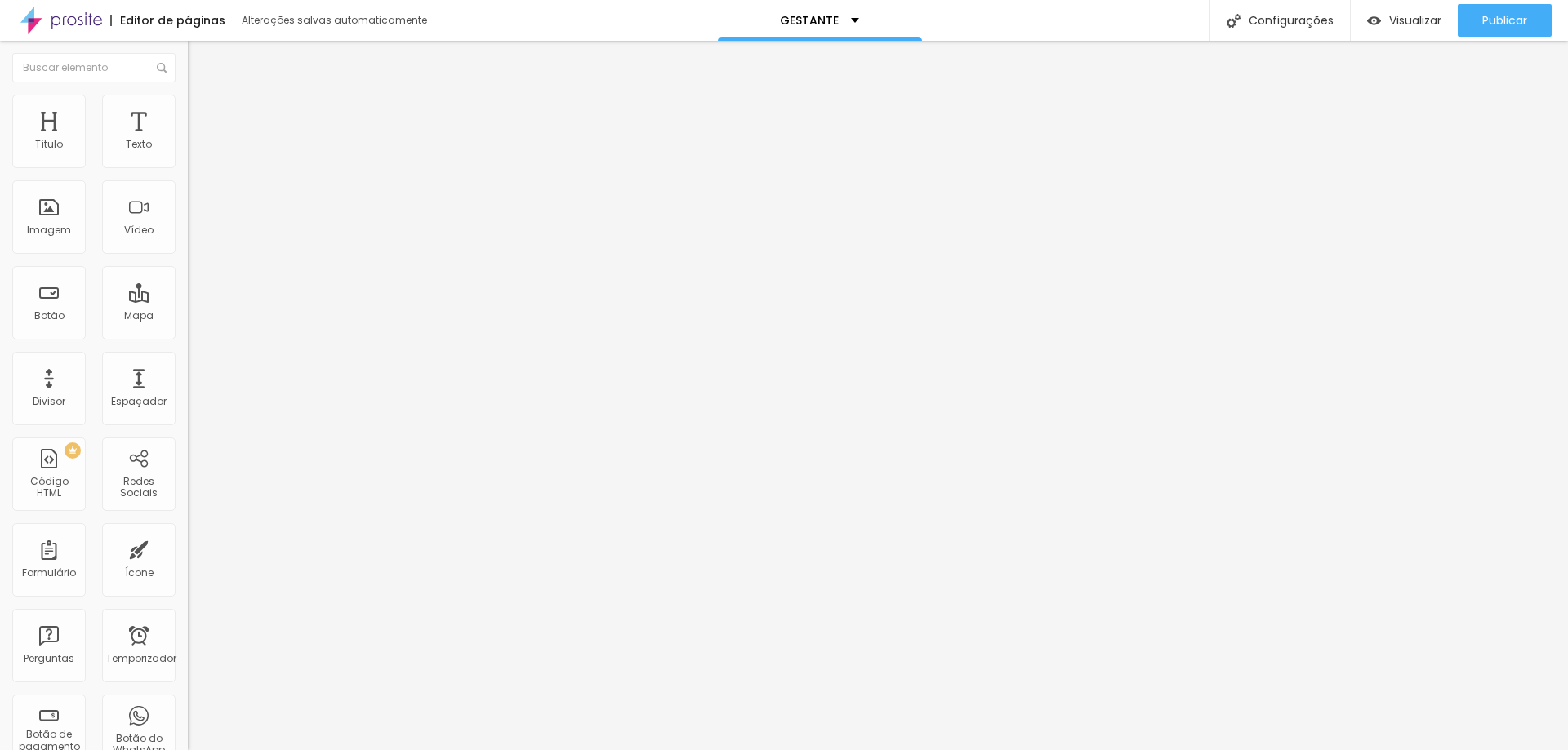
type input "7"
type input "6"
type input "5"
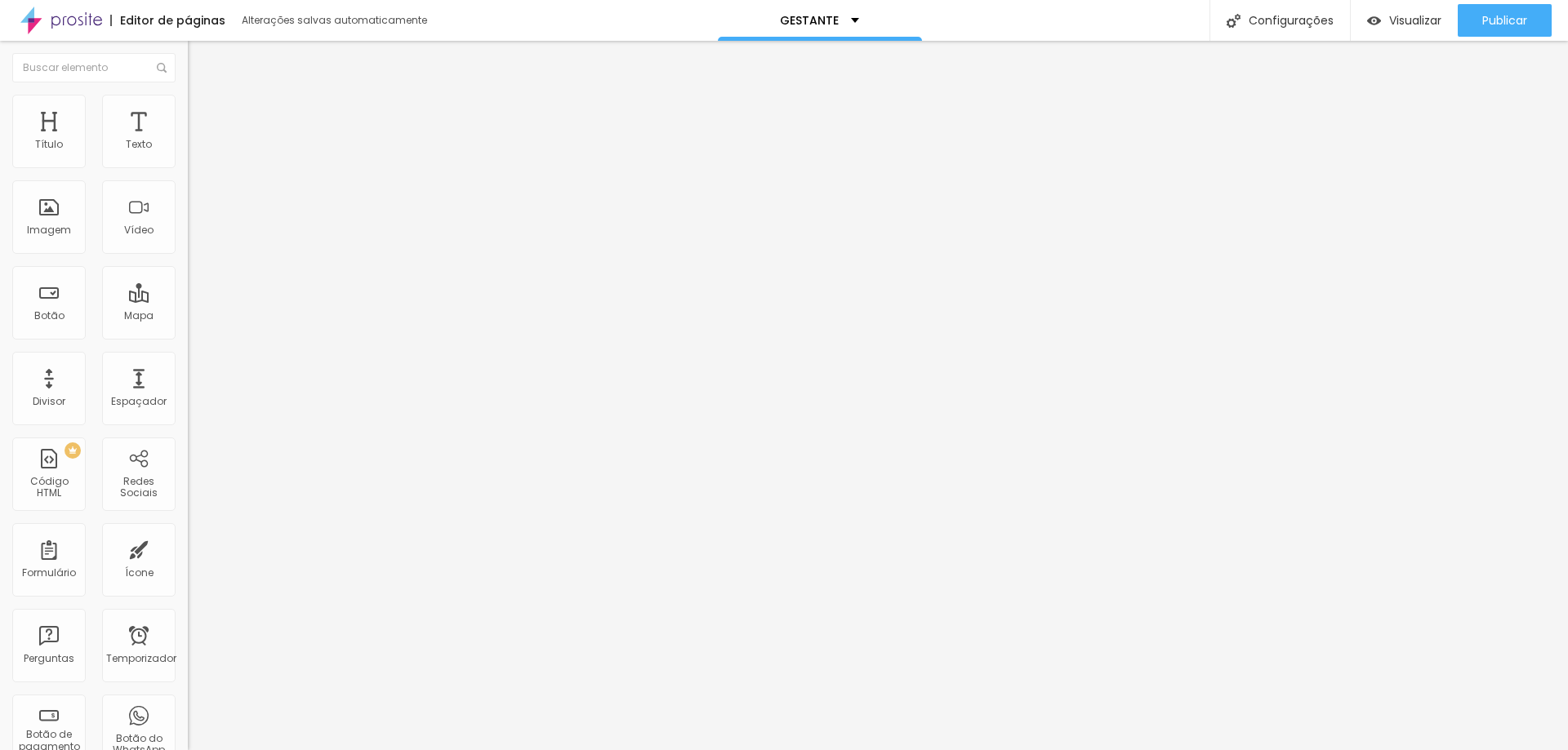
type input "6"
type input "7"
type input "8"
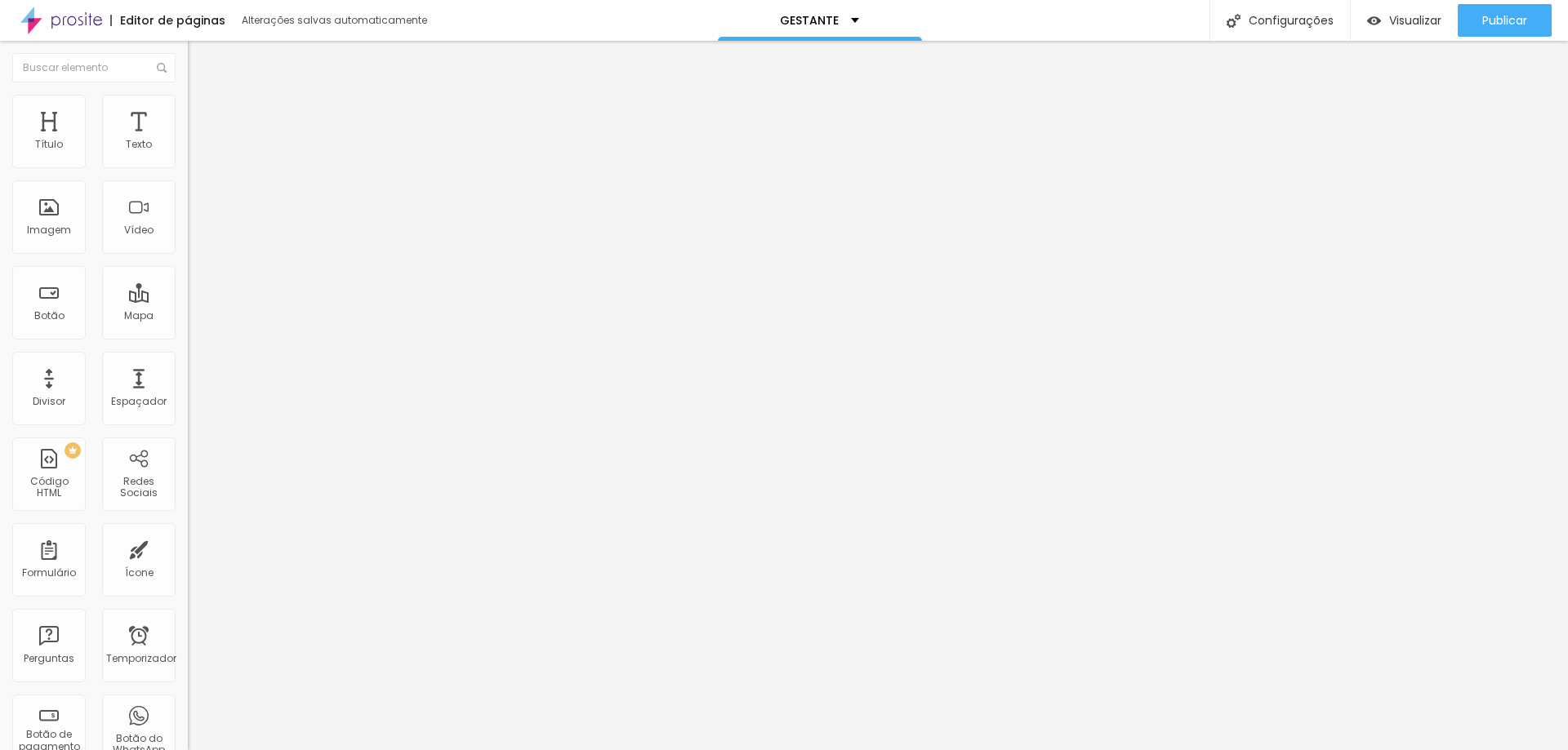
type input "8"
type input "11"
type input "17"
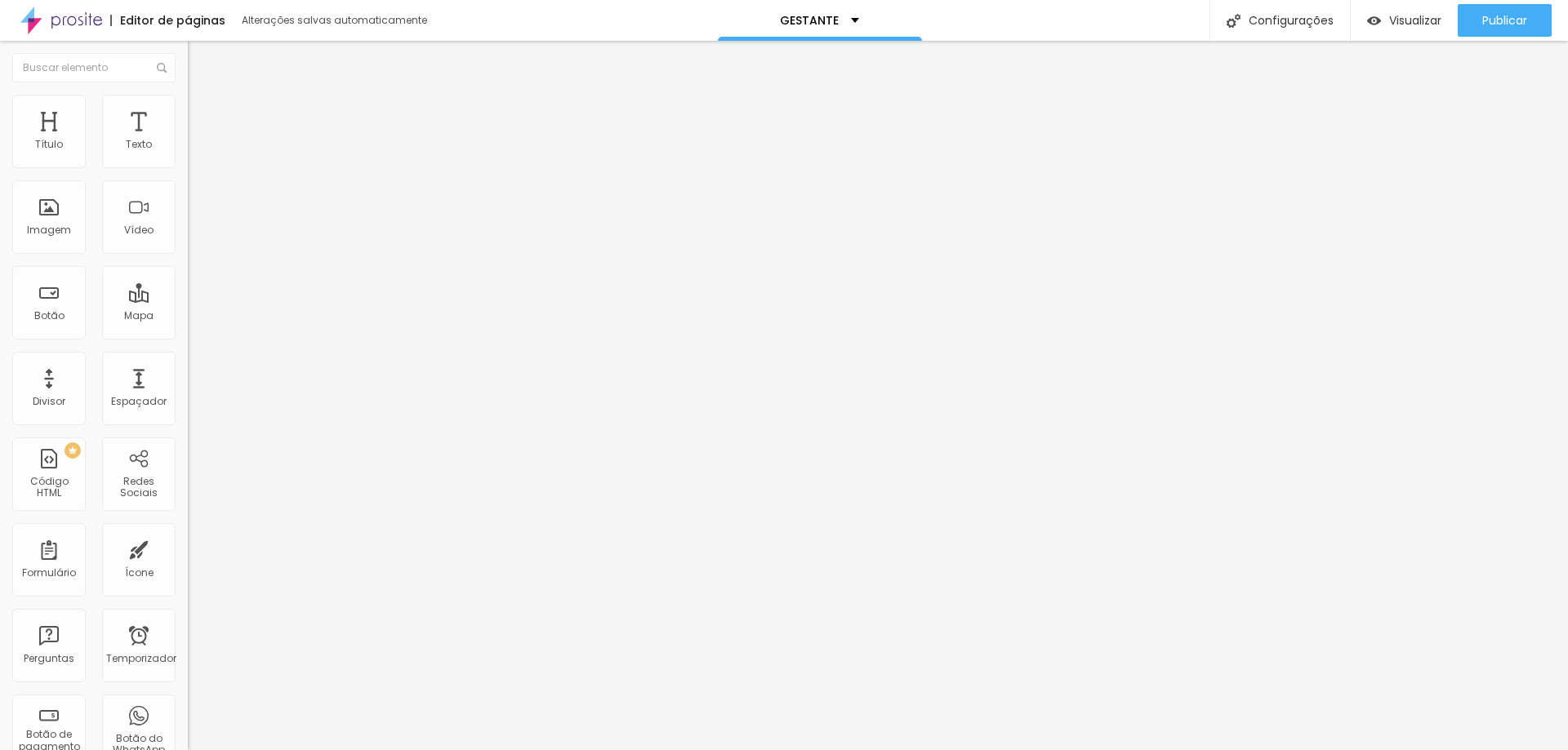
type input "18"
type input "19"
type input "18"
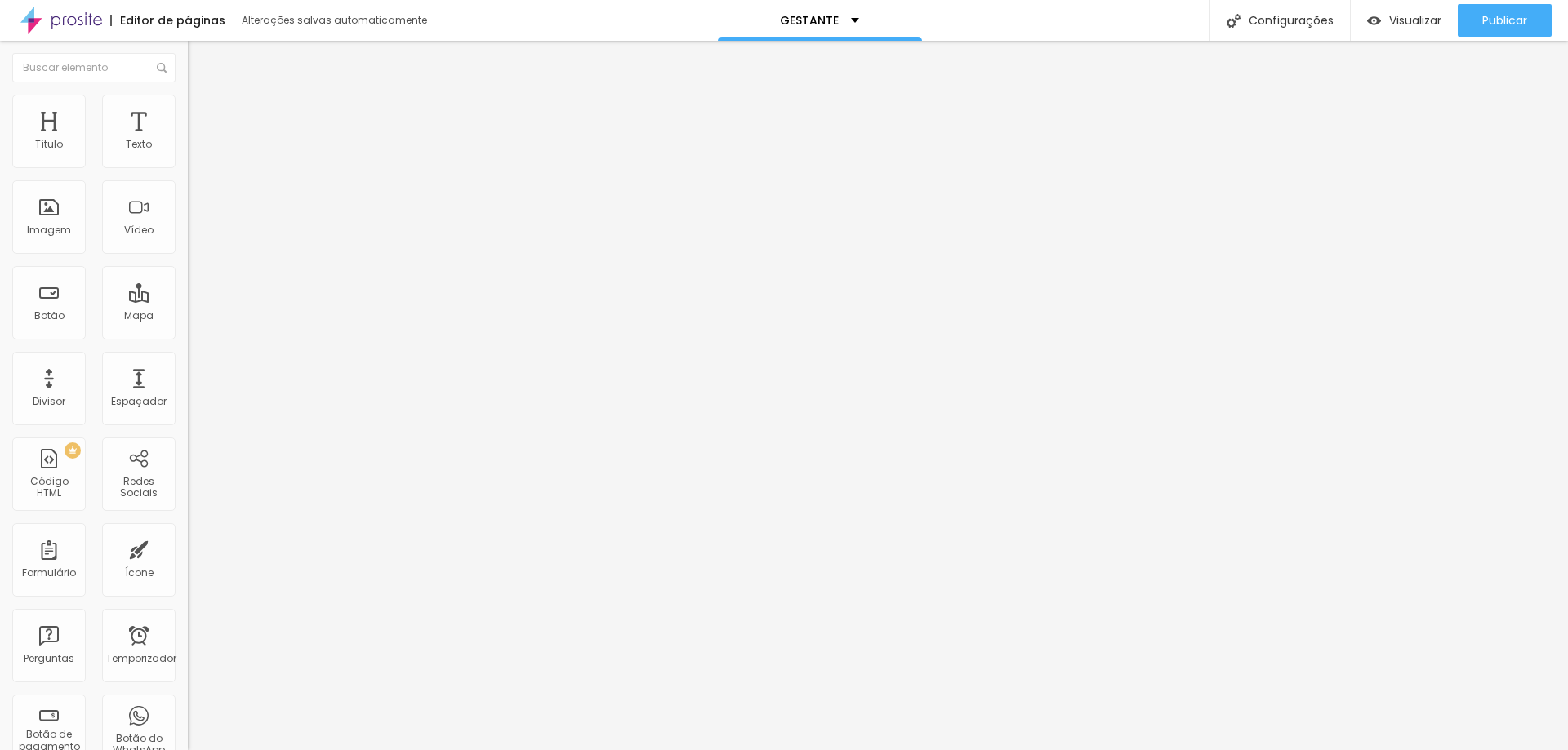
type input "18"
type input "16"
type input "10"
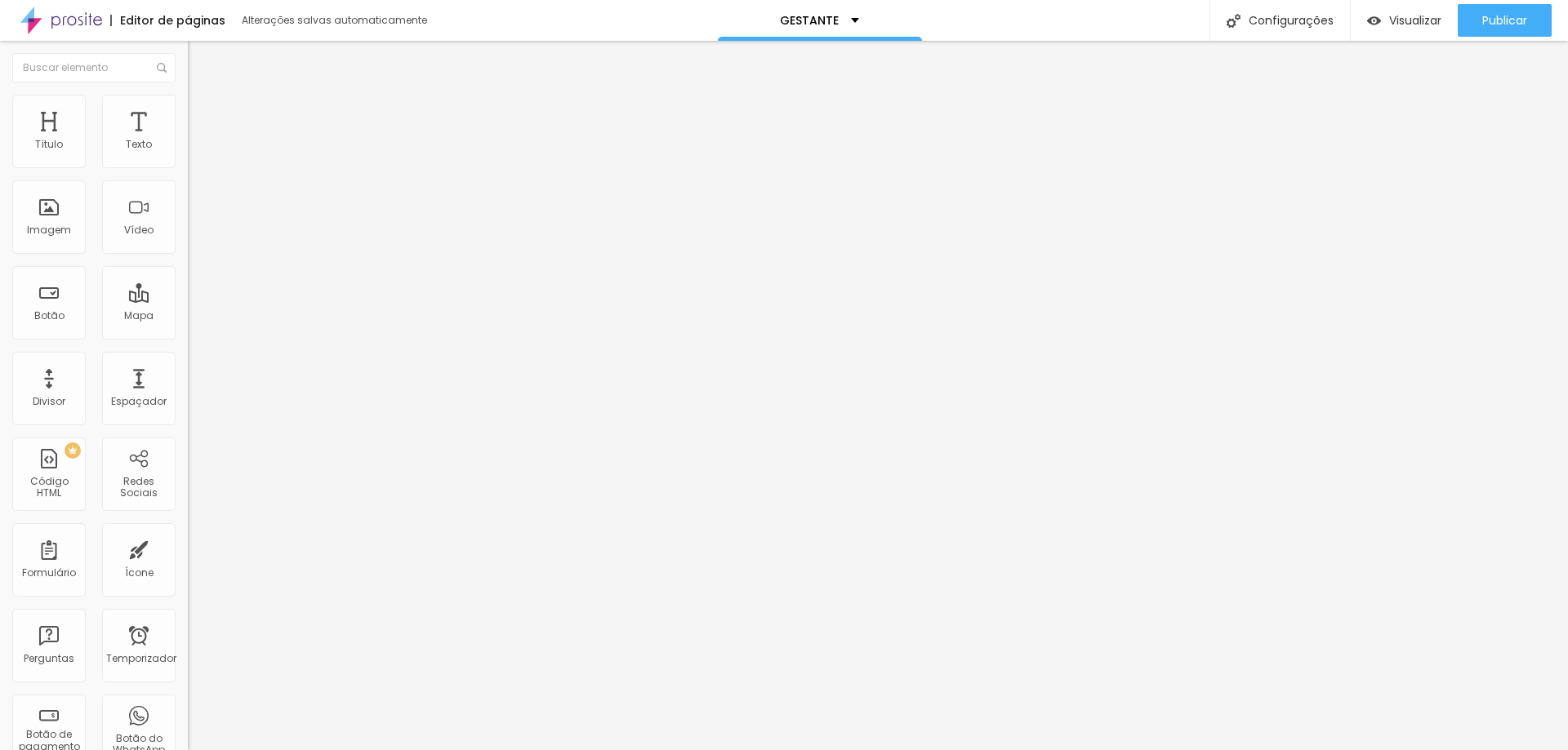
type input "7"
type input "6"
type input "4"
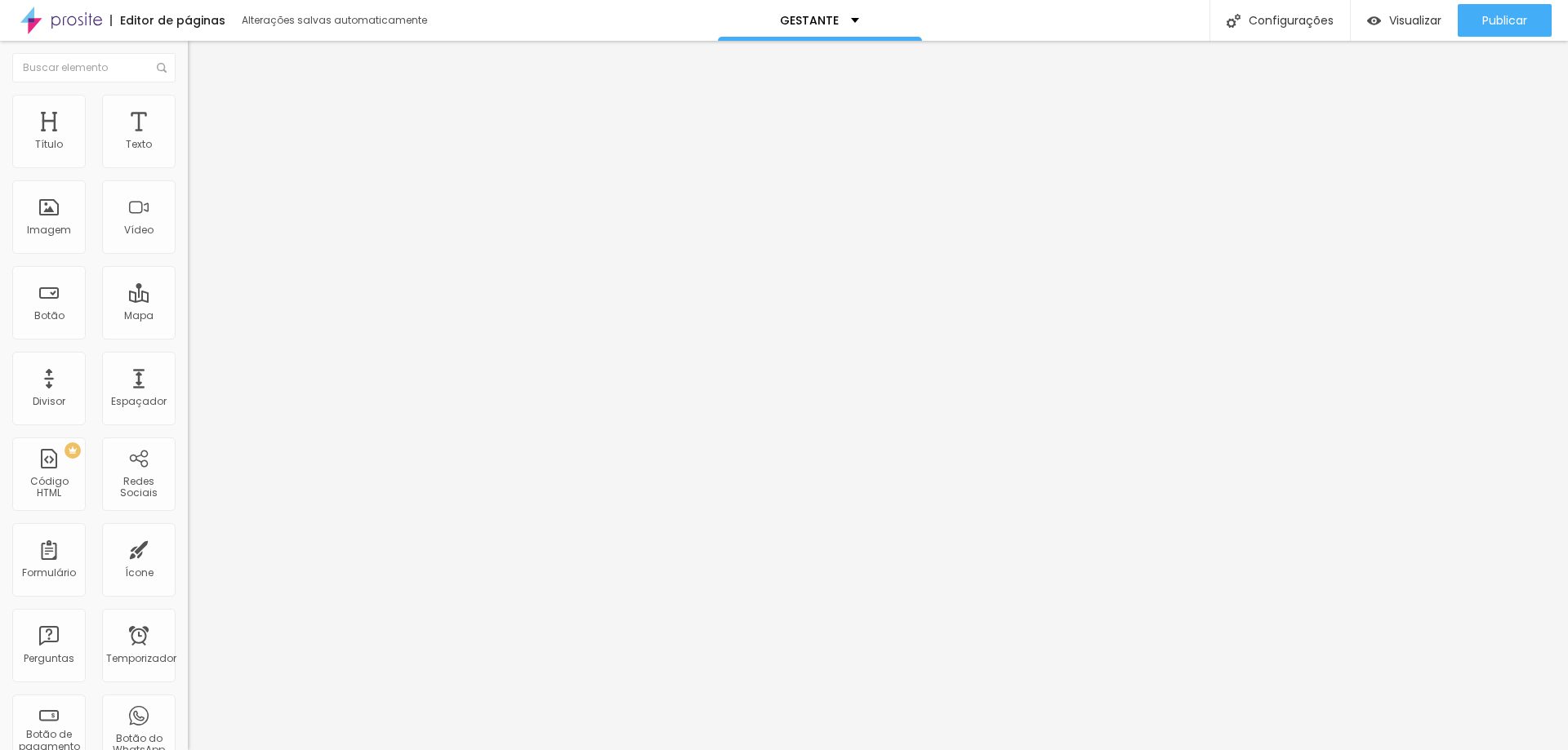
type input "4"
type input "3"
type input "2"
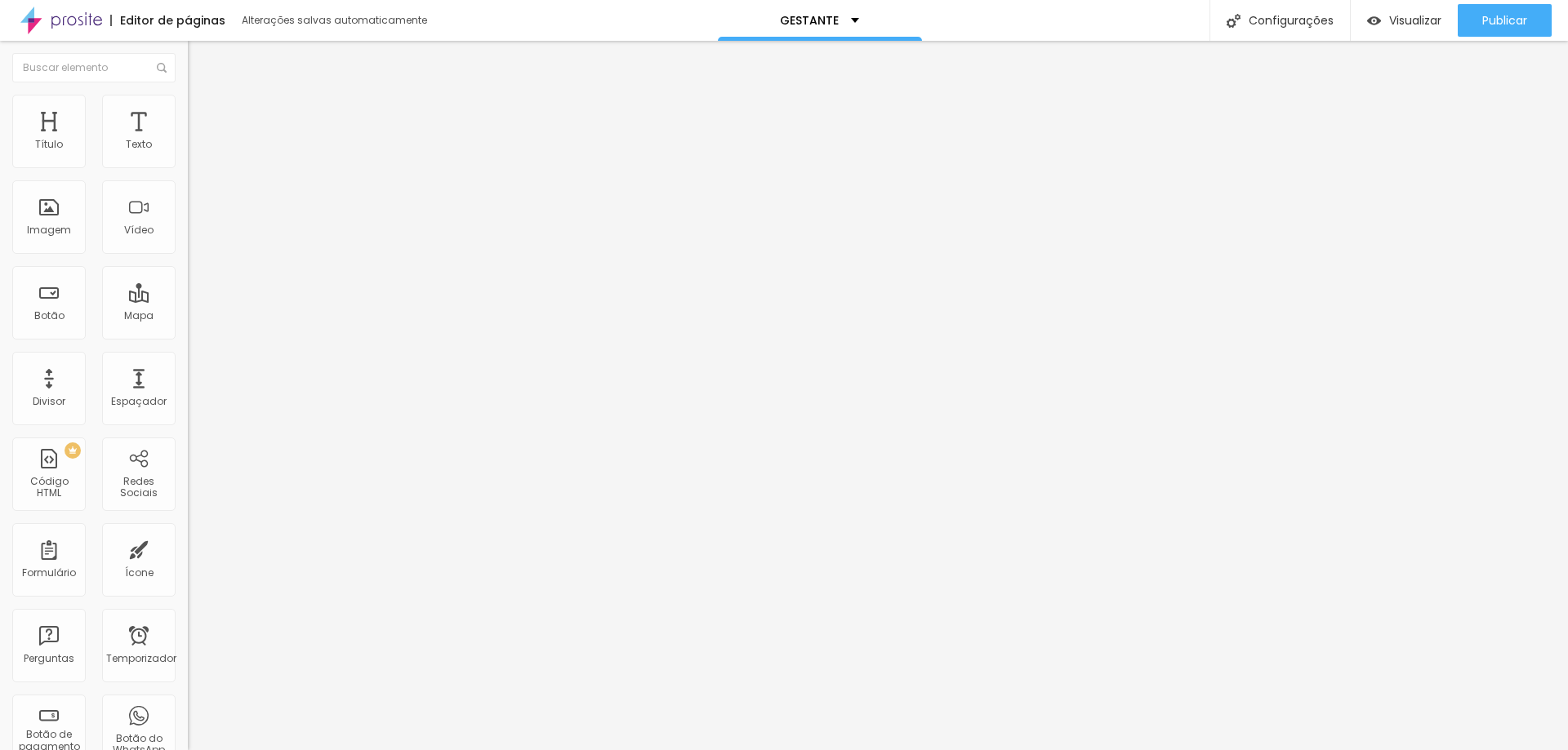
type input "2"
click at [188, 317] on input "range" at bounding box center [241, 323] width 106 height 13
click at [188, 97] on li "Estilo" at bounding box center [282, 103] width 188 height 17
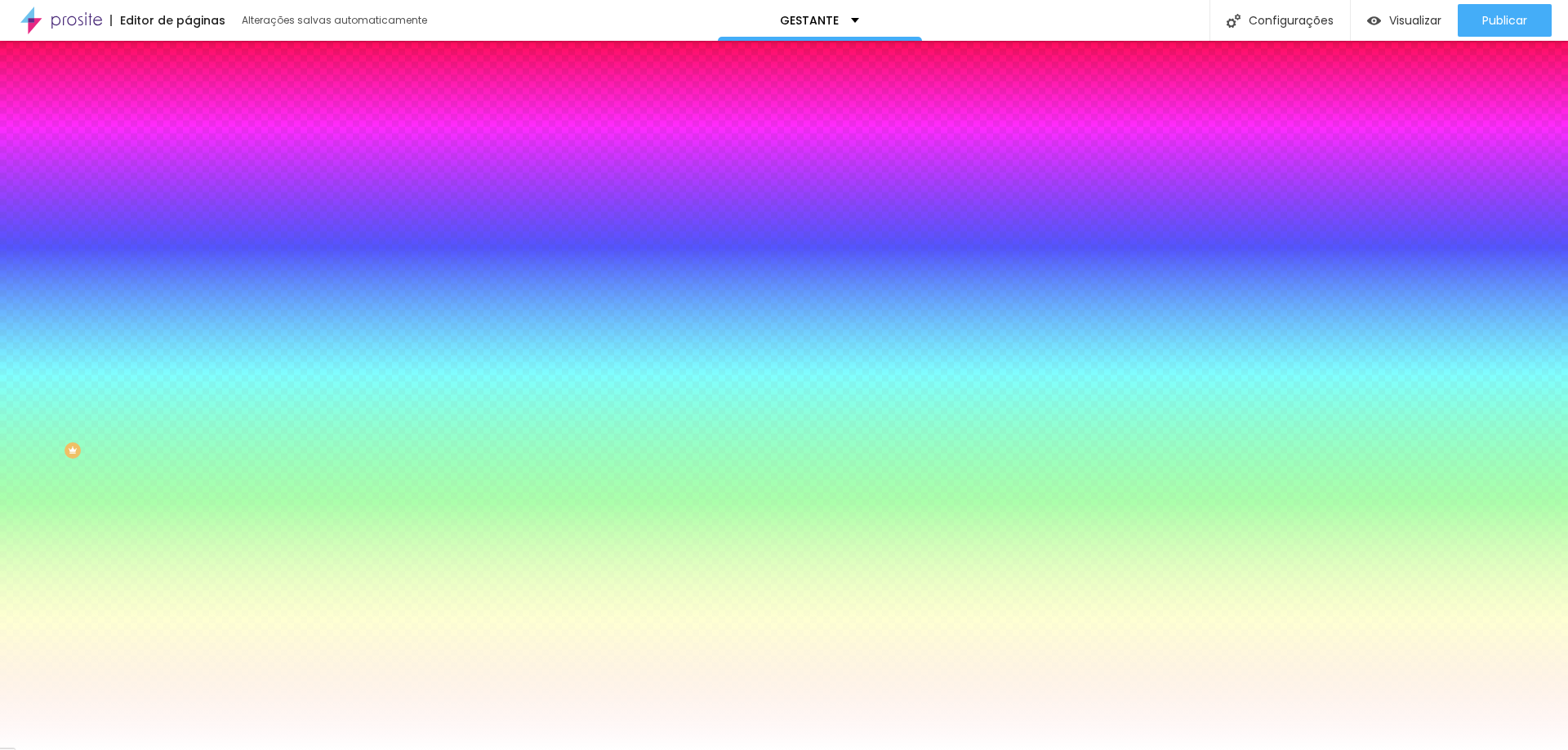
click at [198, 151] on font "Trocar imagem" at bounding box center [237, 143] width 79 height 14
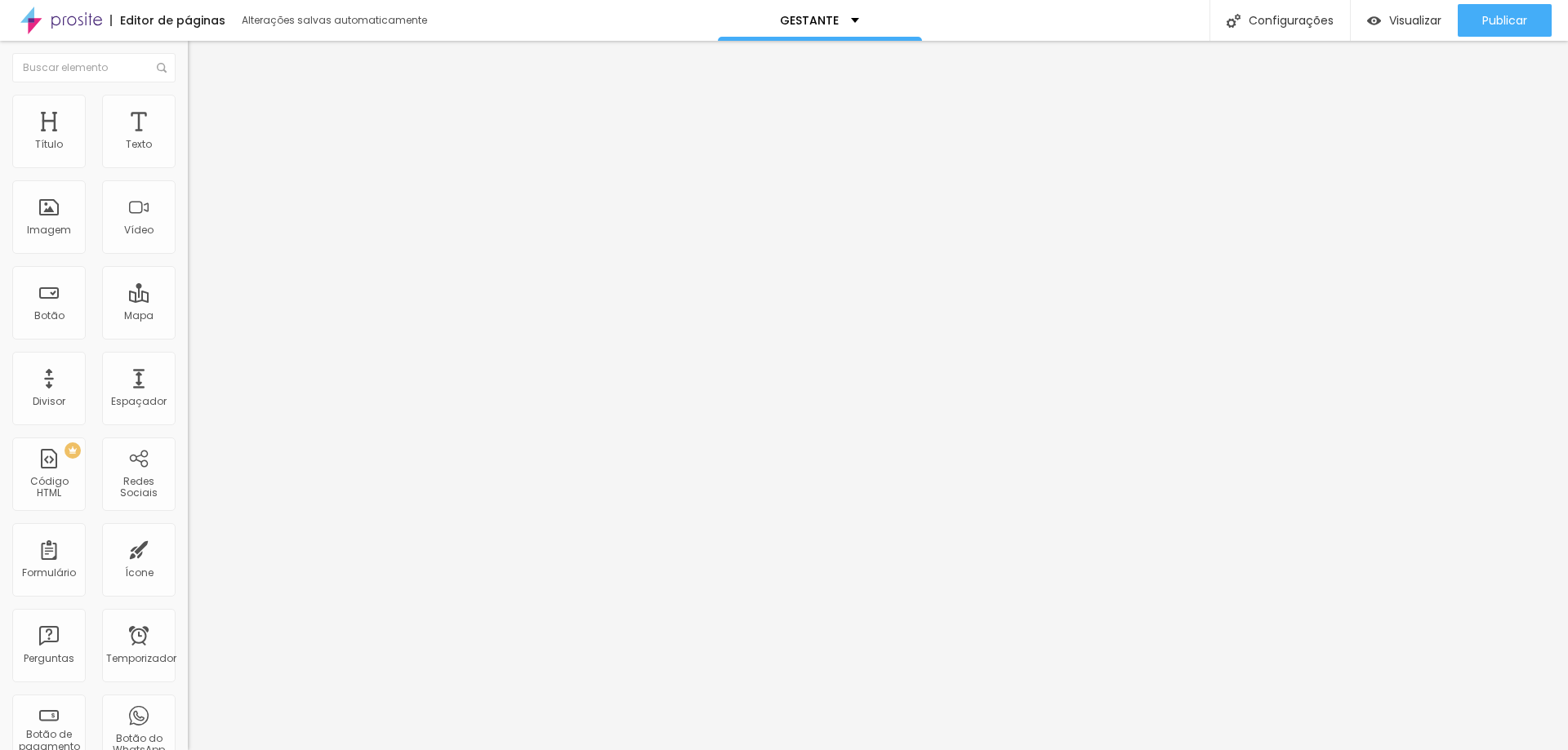
click at [188, 108] on li "Estilo" at bounding box center [282, 103] width 188 height 17
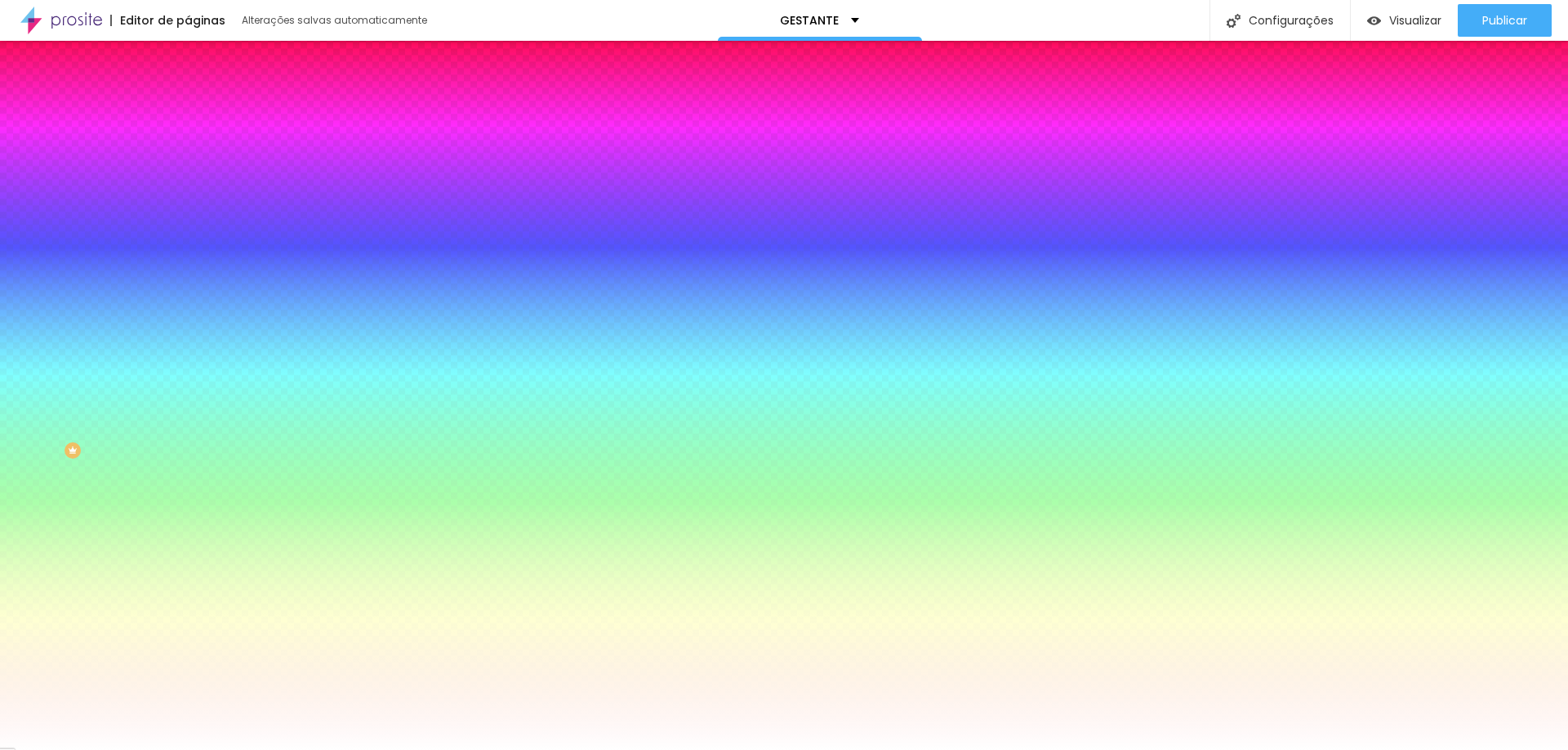
click at [202, 115] on font "Avançado" at bounding box center [229, 122] width 54 height 14
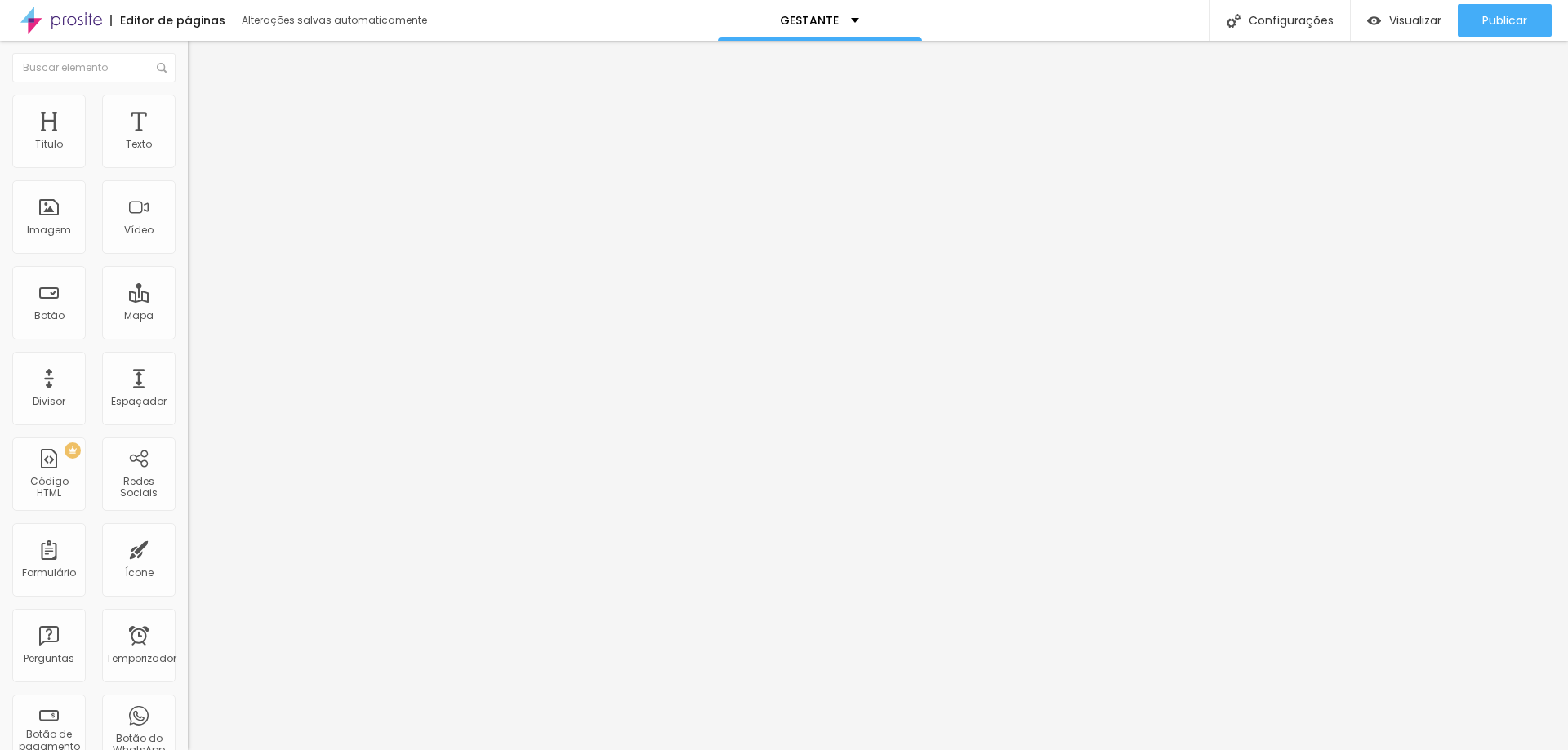
click at [202, 112] on font "Estilo" at bounding box center [215, 106] width 25 height 14
click at [188, 51] on button "Editar nulo" at bounding box center [282, 60] width 188 height 37
click at [196, 151] on icon "button" at bounding box center [199, 147] width 7 height 7
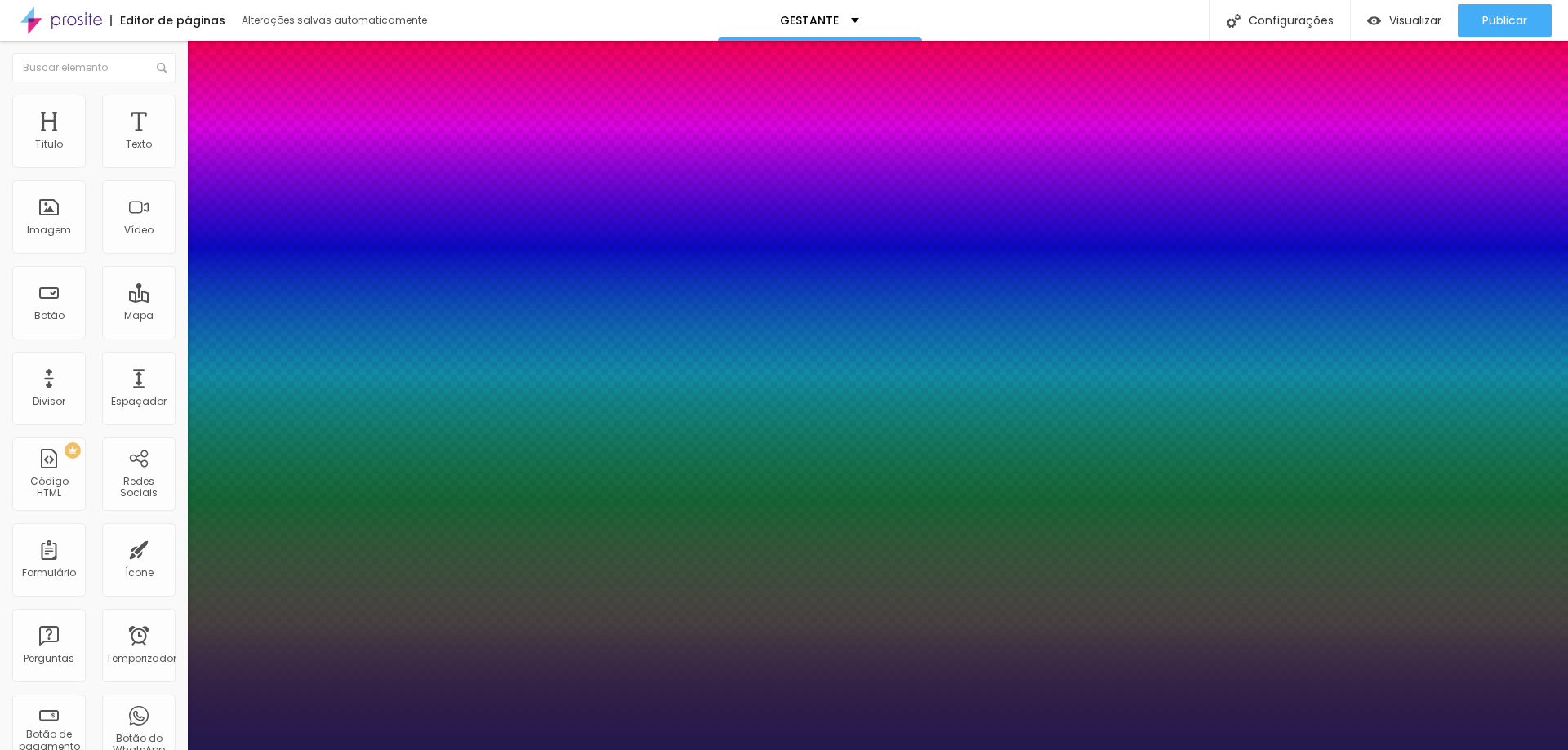
type input "1"
click at [824, 749] on div at bounding box center [784, 750] width 1568 height 0
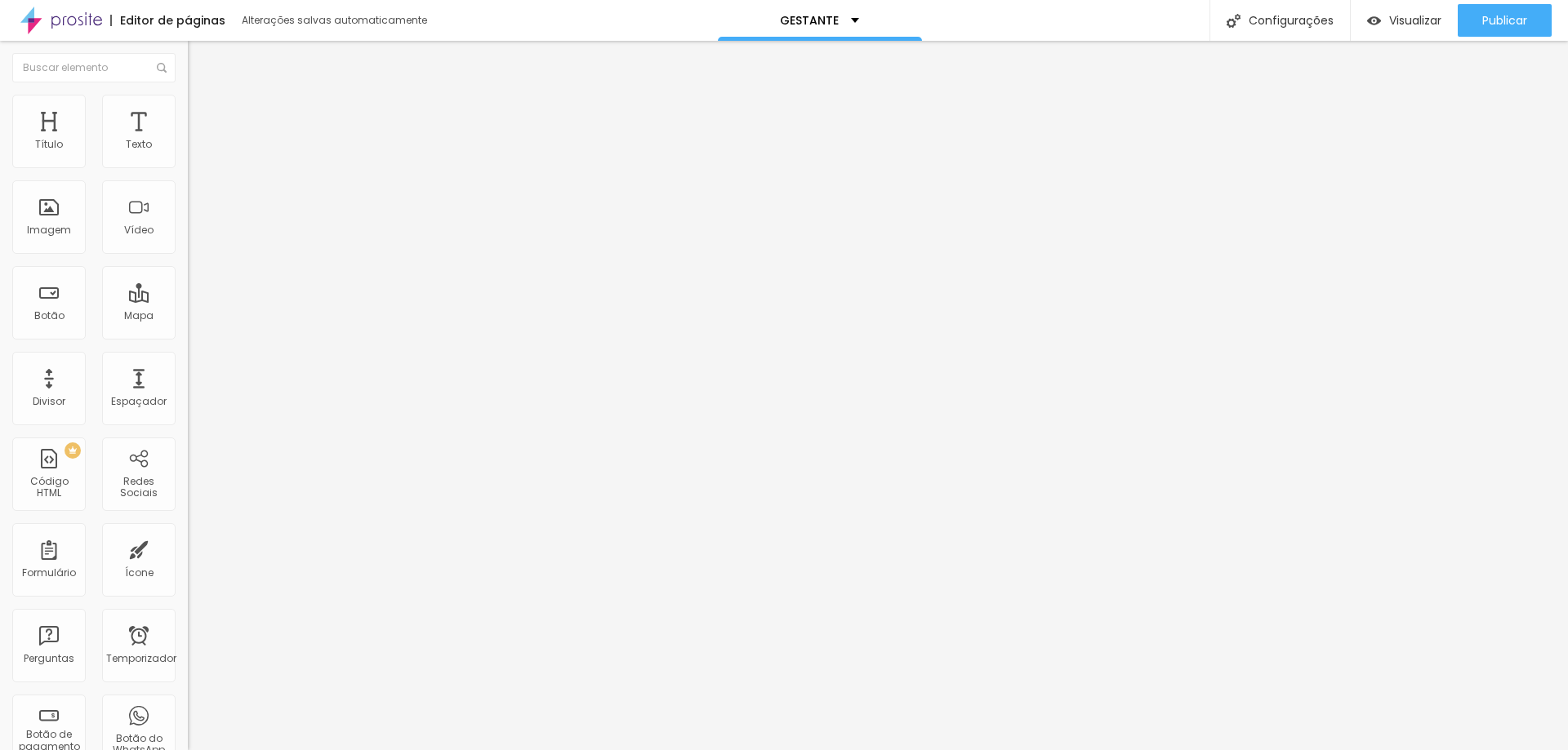
click at [188, 107] on li "Estilo" at bounding box center [282, 103] width 188 height 17
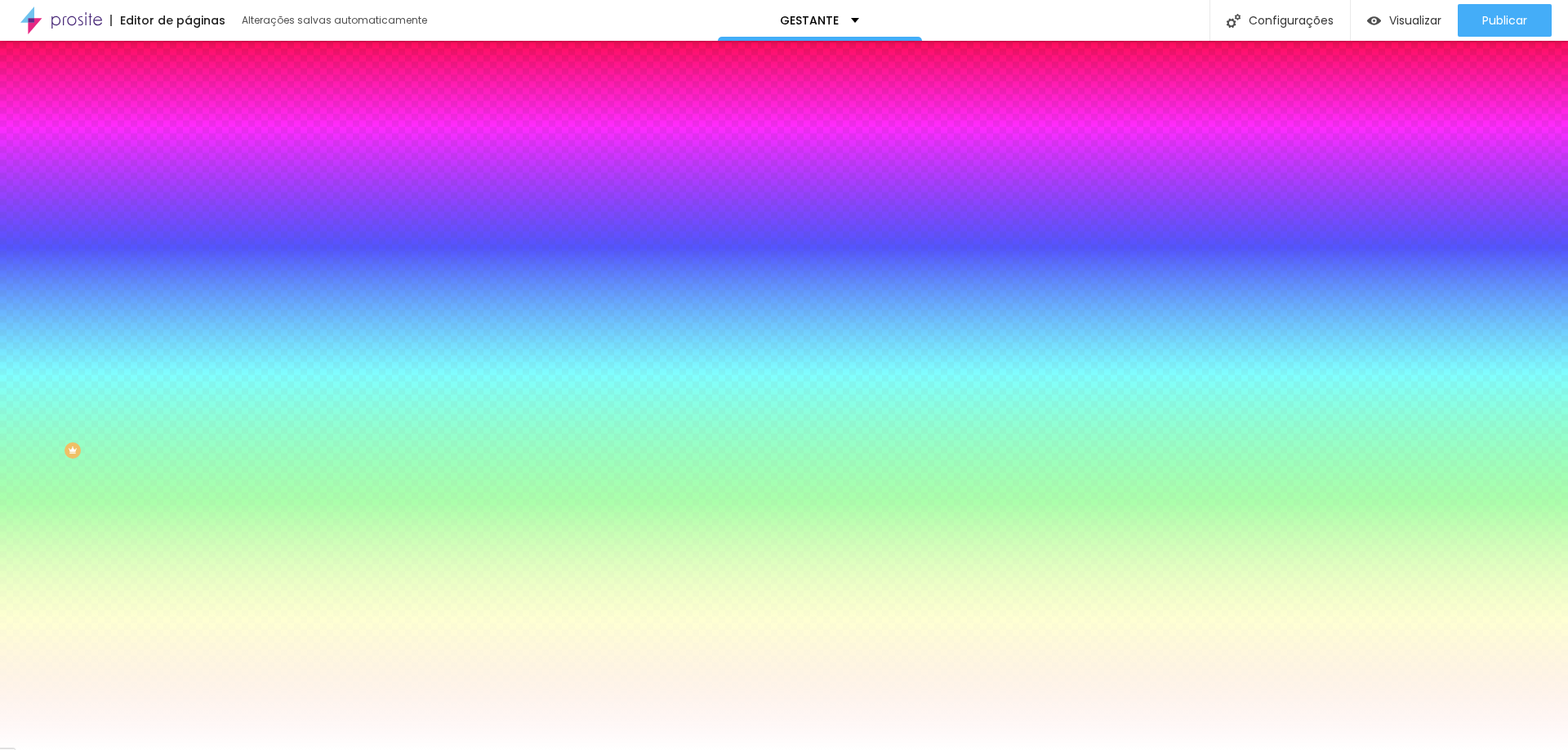
click at [188, 149] on div "Trocar imagem" at bounding box center [282, 143] width 188 height 12
click at [198, 151] on font "Trocar imagem" at bounding box center [237, 143] width 79 height 14
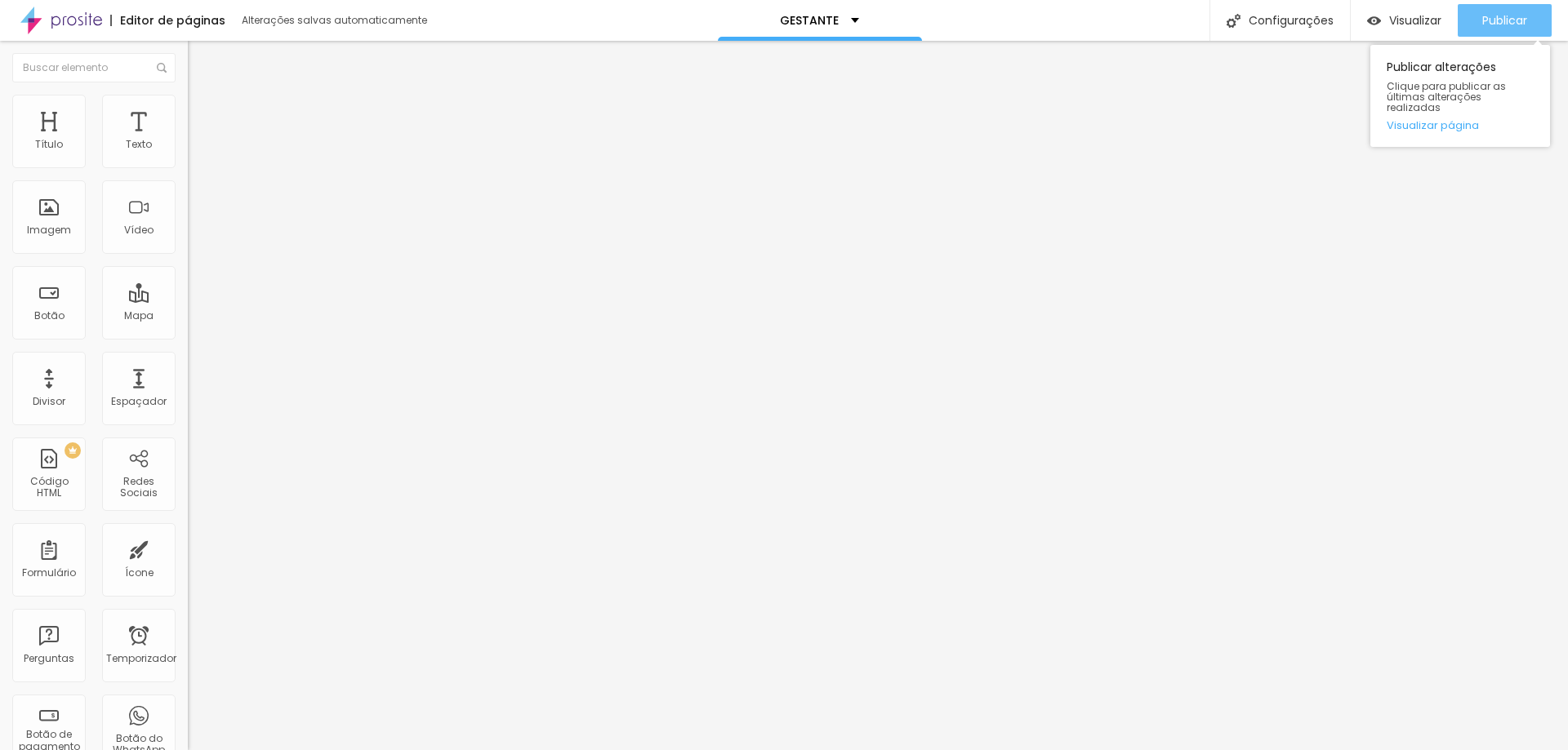
click at [1501, 19] on font "Publicar" at bounding box center [1504, 21] width 45 height 17
click at [195, 152] on icon "button" at bounding box center [200, 147] width 10 height 10
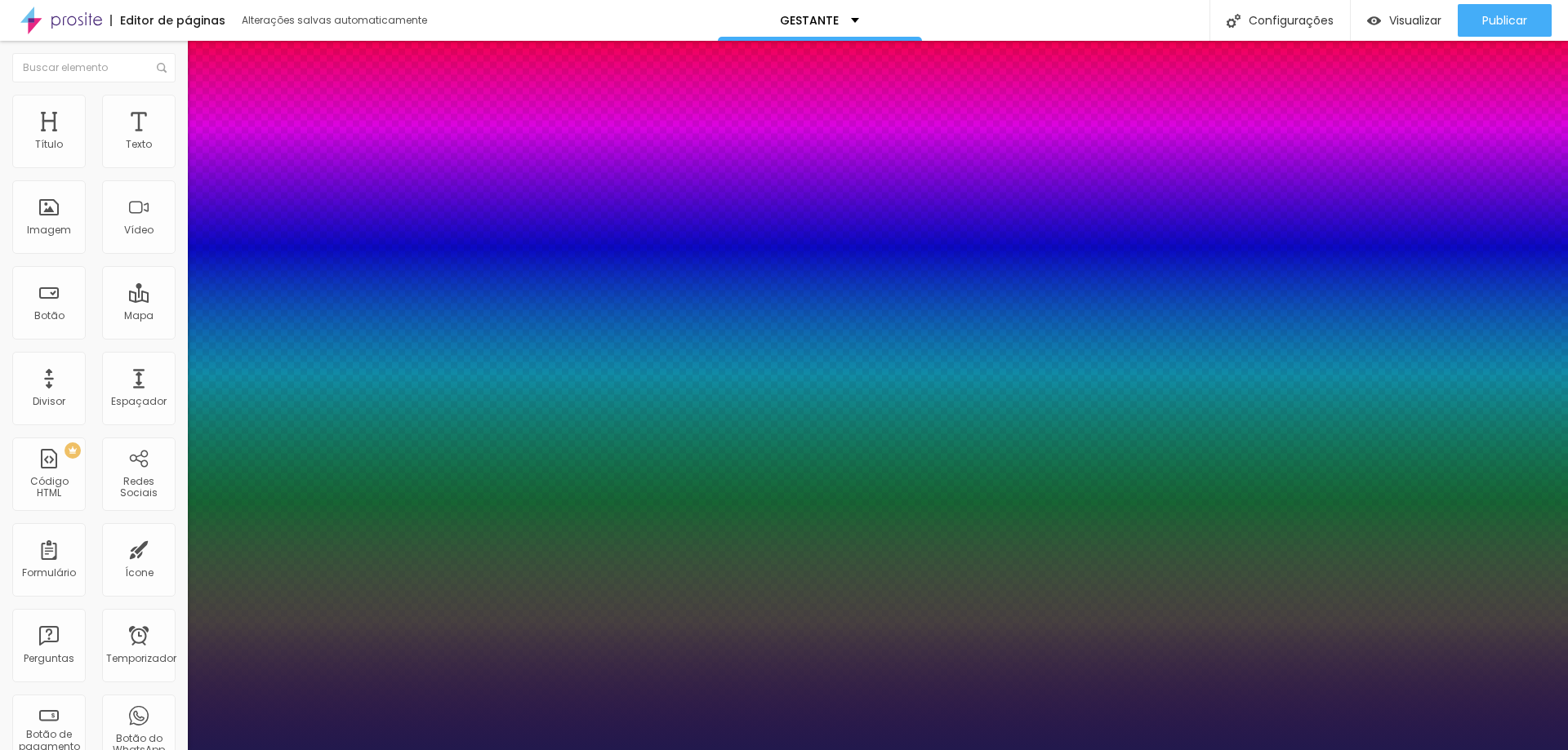
type input "1"
click at [79, 749] on div at bounding box center [784, 750] width 1568 height 0
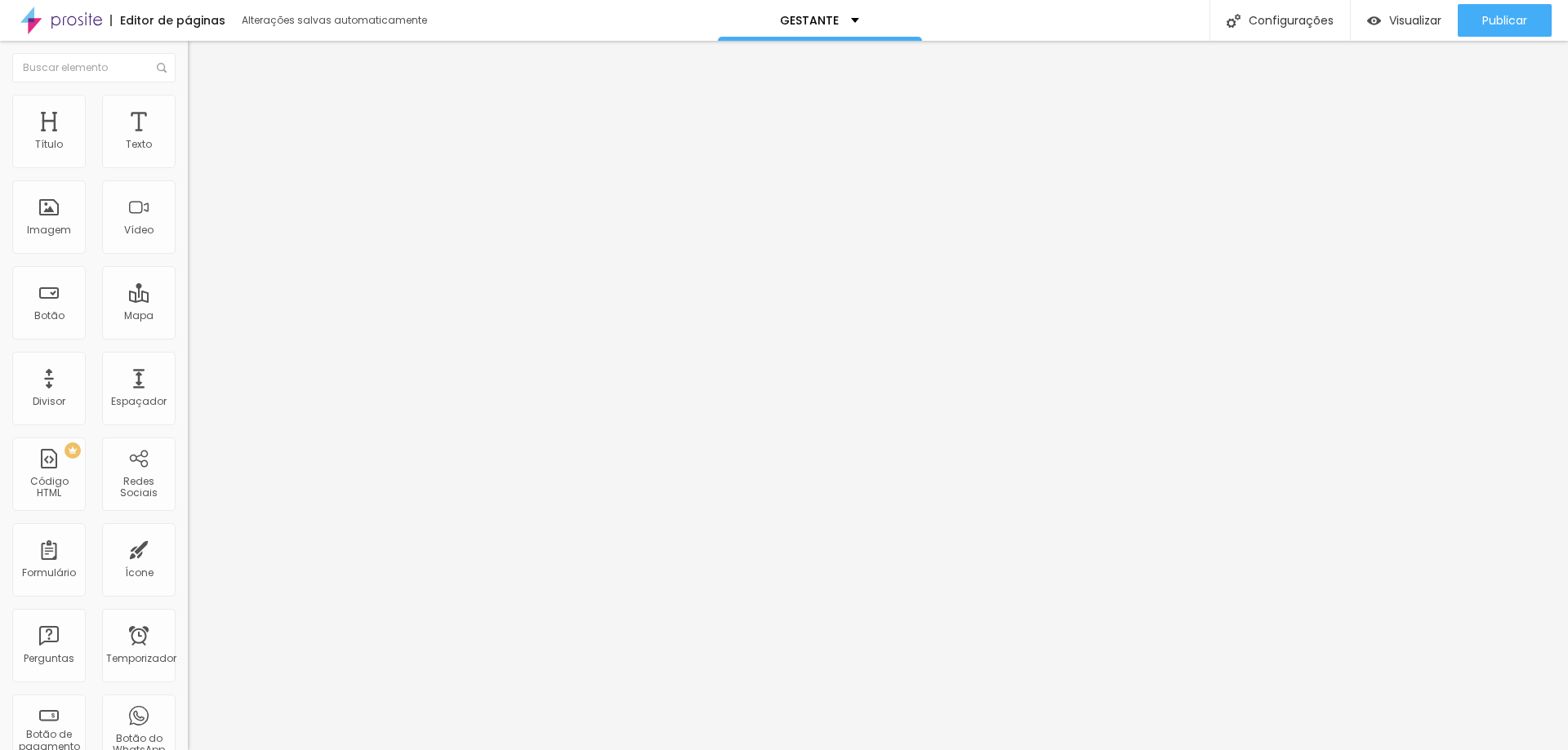
click at [188, 206] on button "button" at bounding box center [199, 203] width 22 height 18
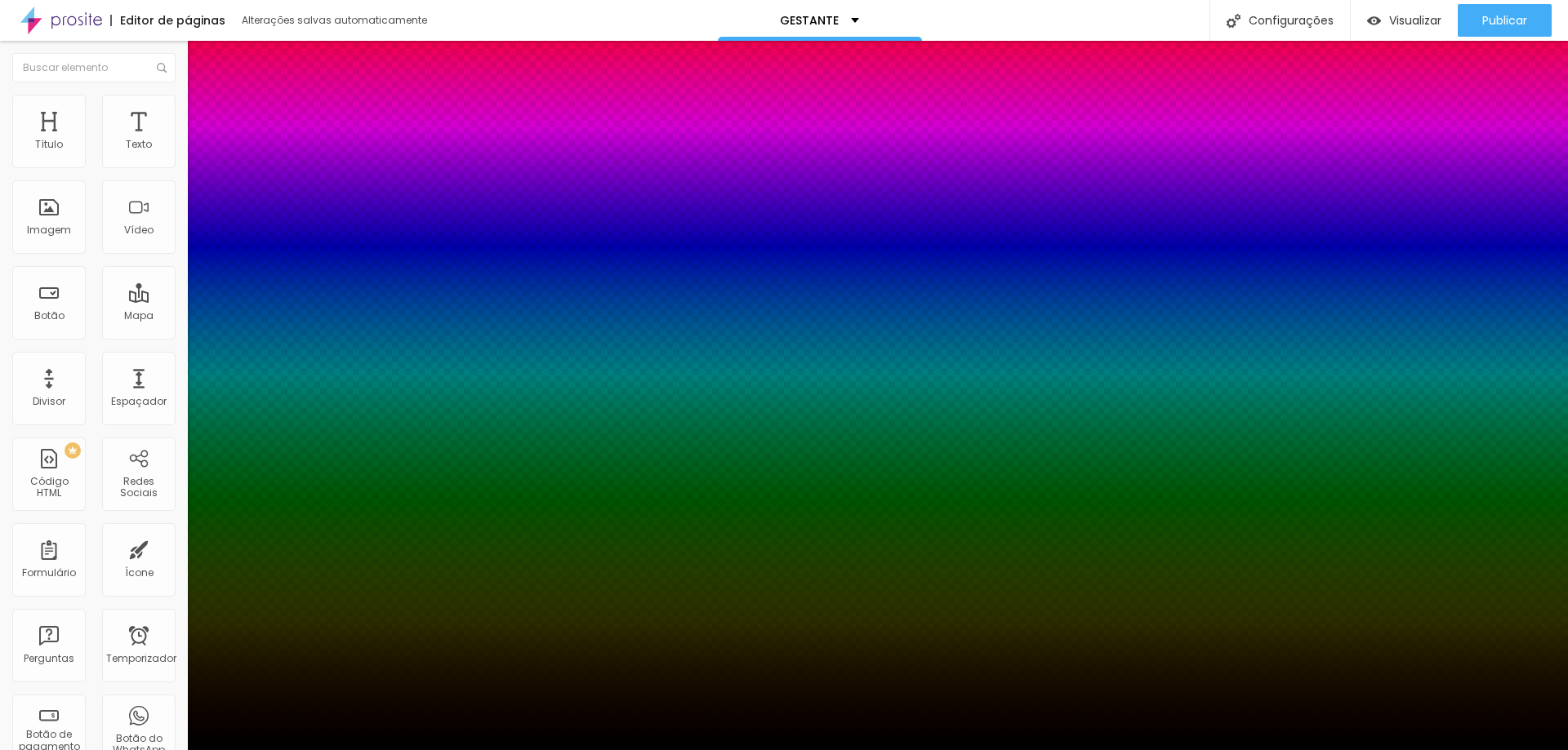
click at [297, 749] on div at bounding box center [784, 760] width 1568 height 0
type input "1"
type input "6"
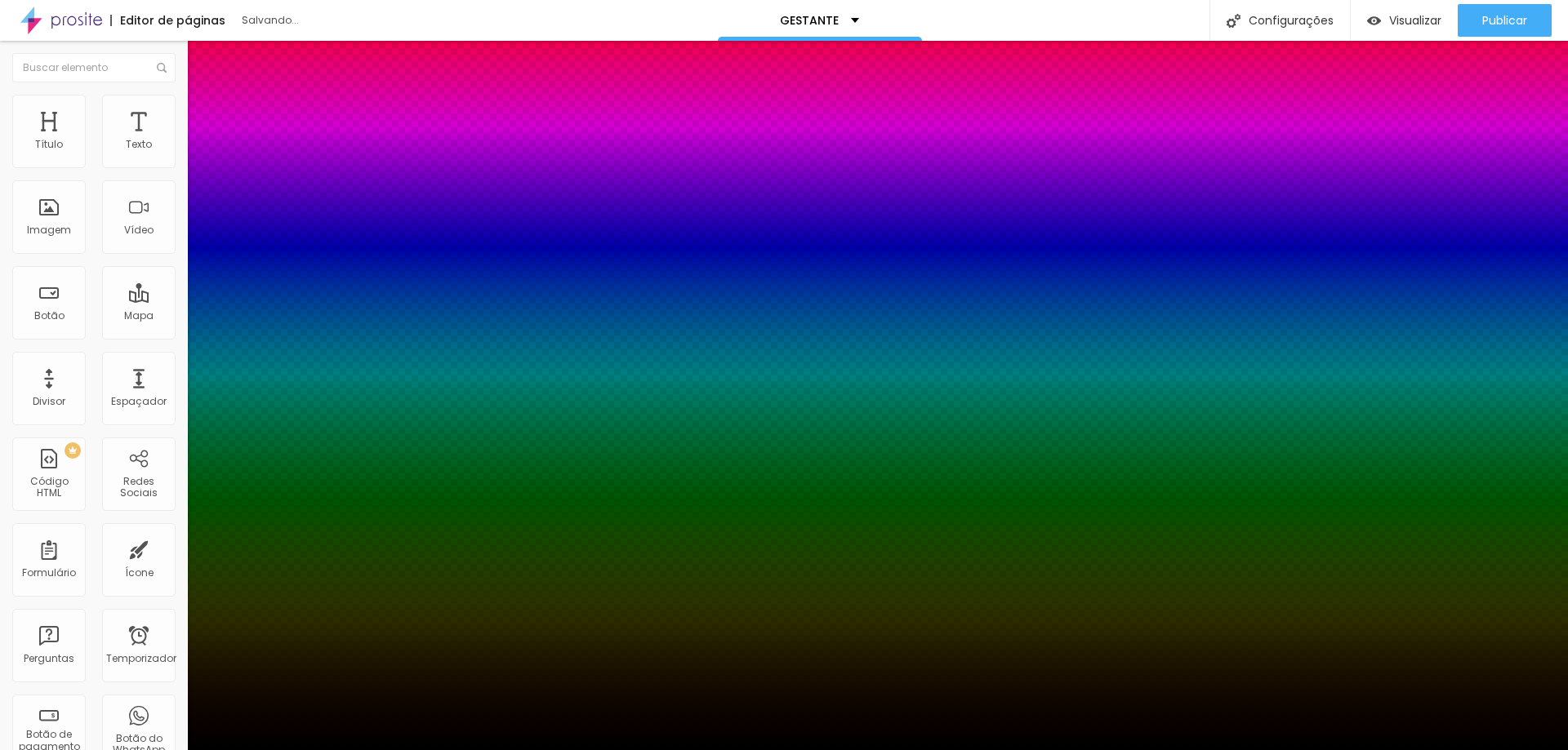
type input "8"
type input "10"
type input "17"
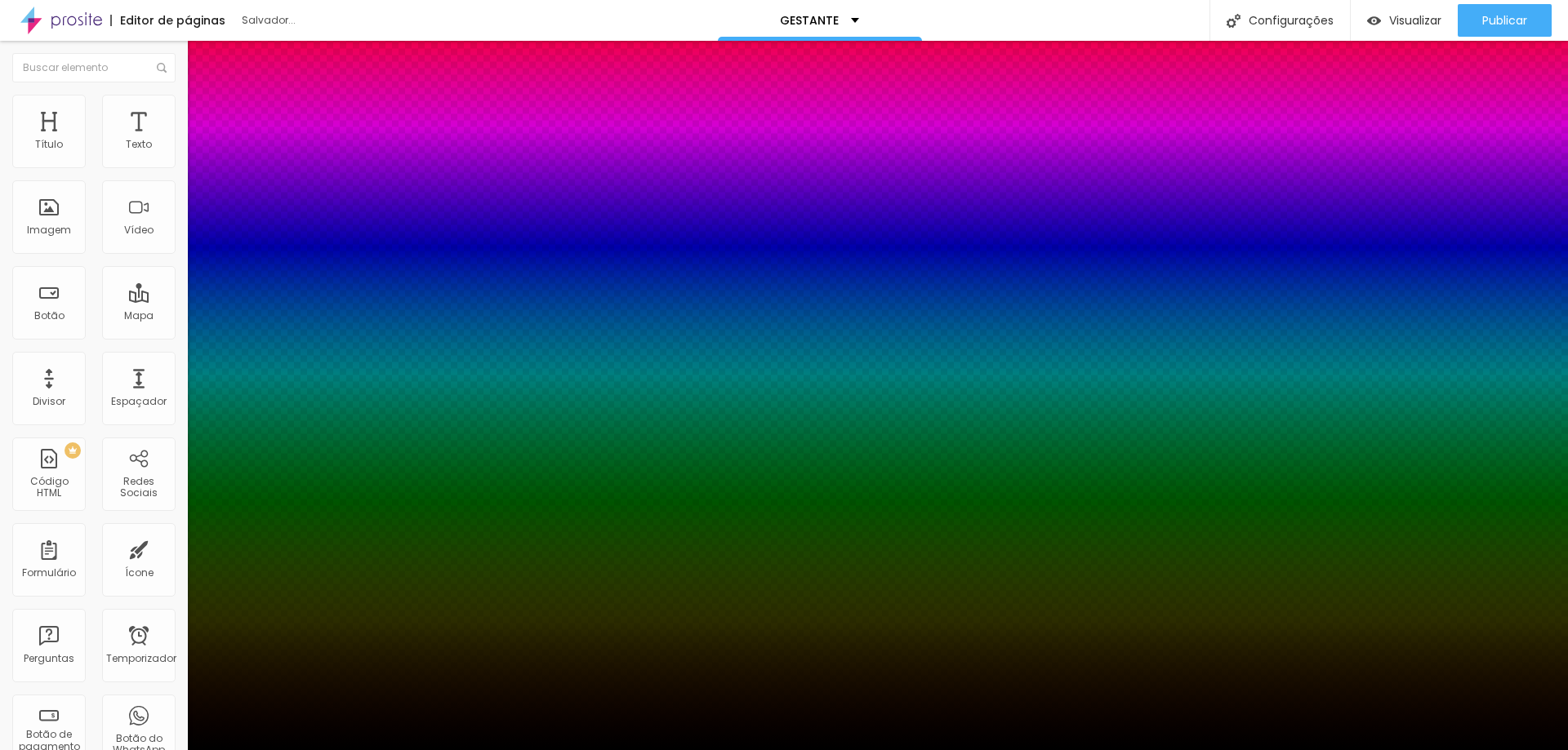
type input "17"
type input "19"
type input "21"
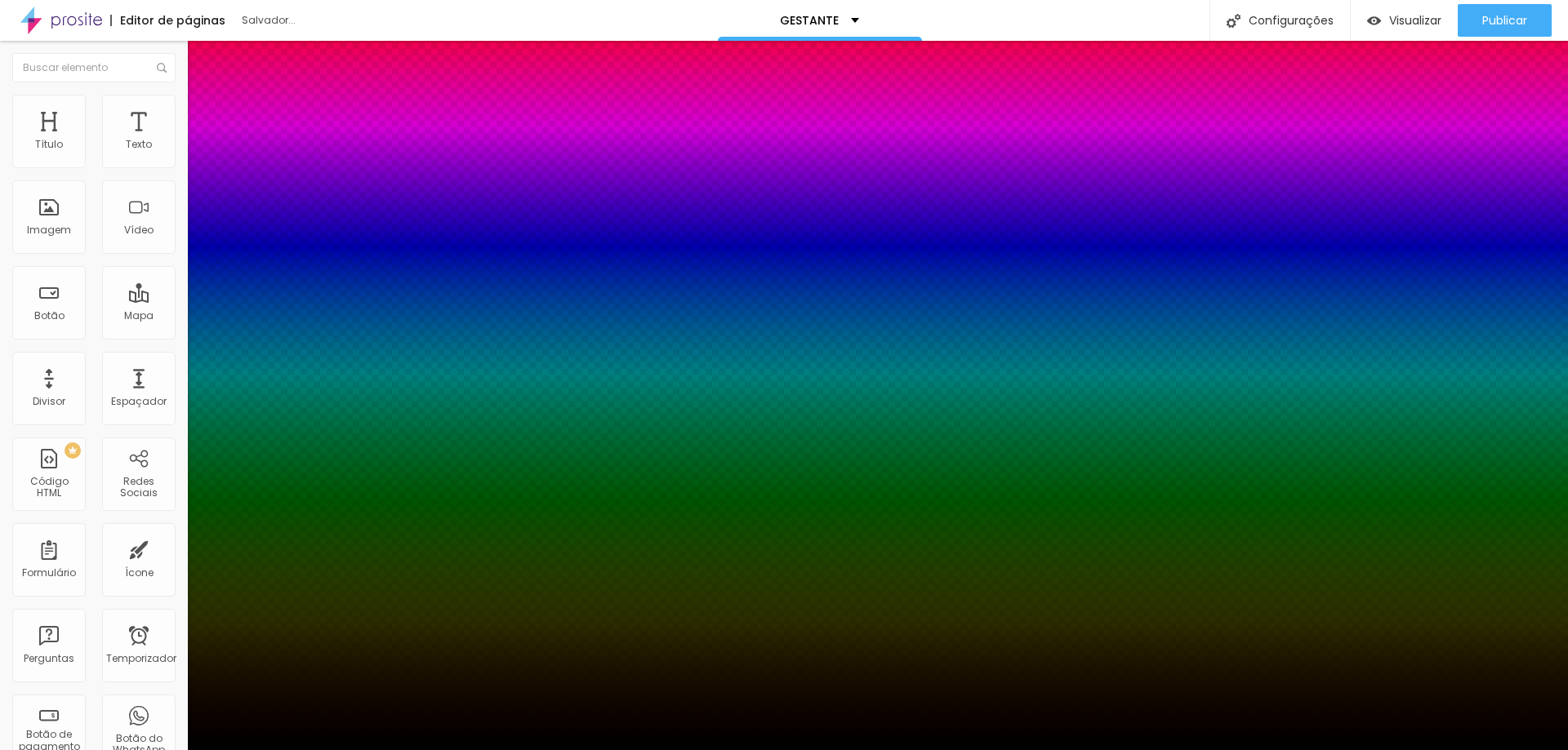
type input "28"
type input "30"
type input "34"
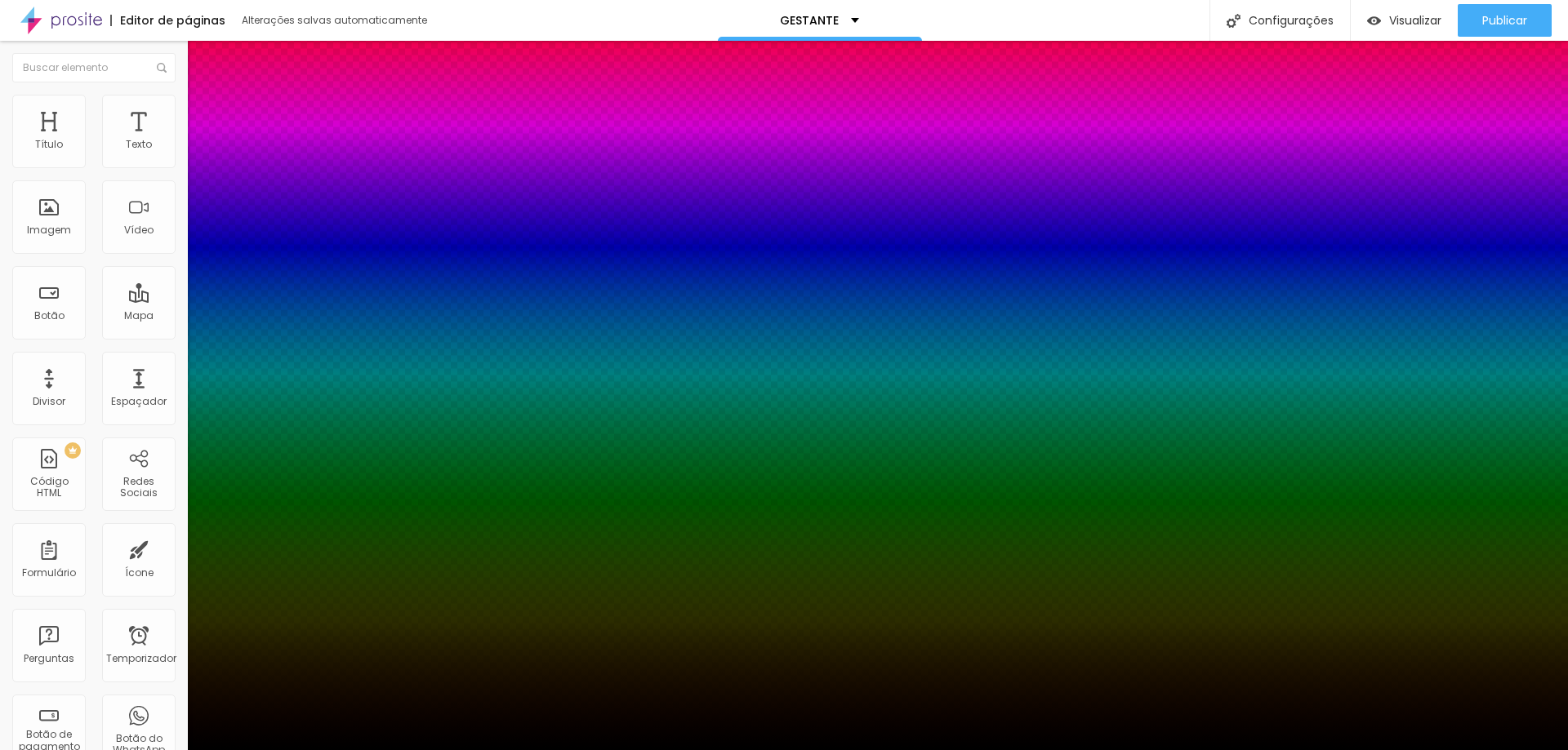
type input "34"
type input "37"
type input "39"
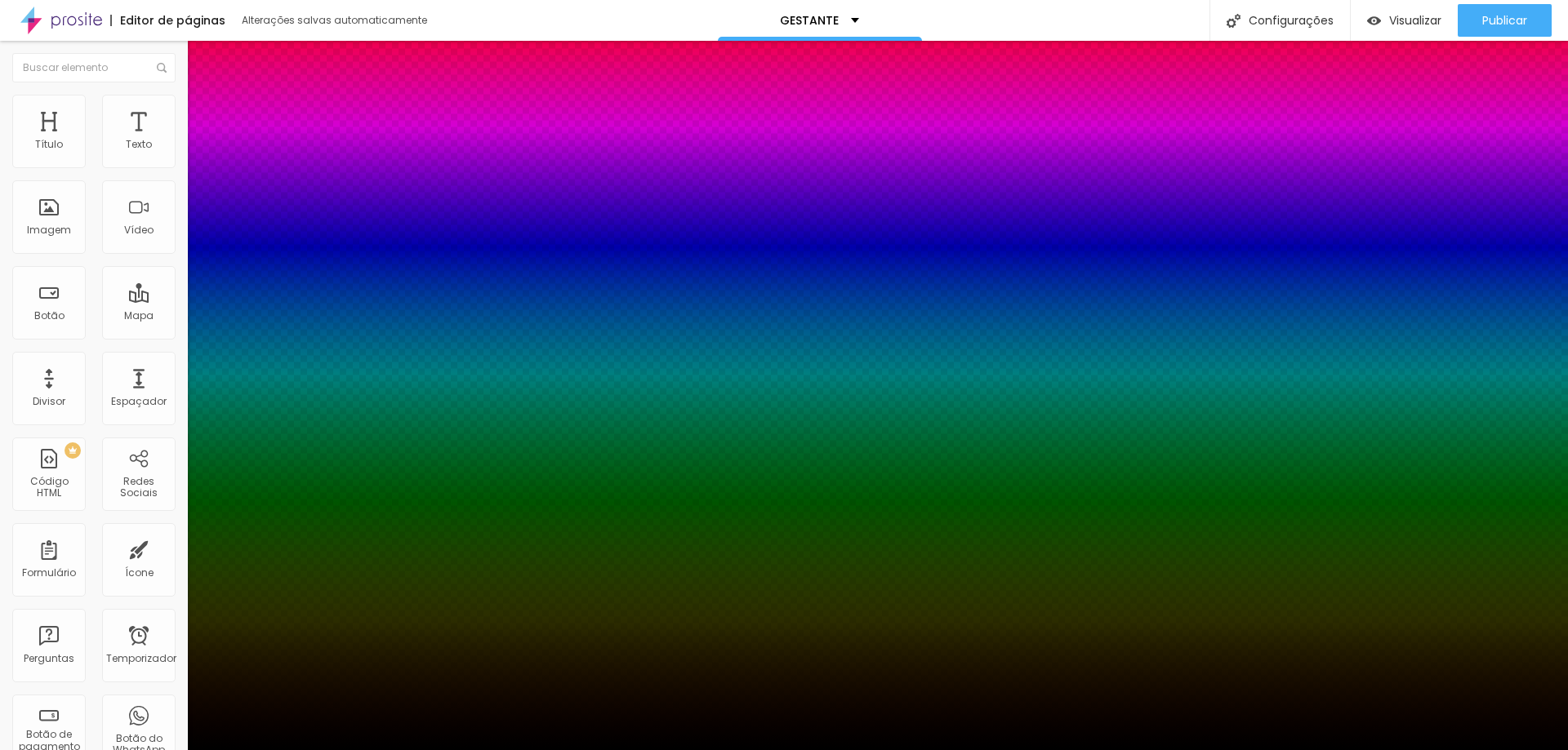
type input "48"
type input "54"
type input "66"
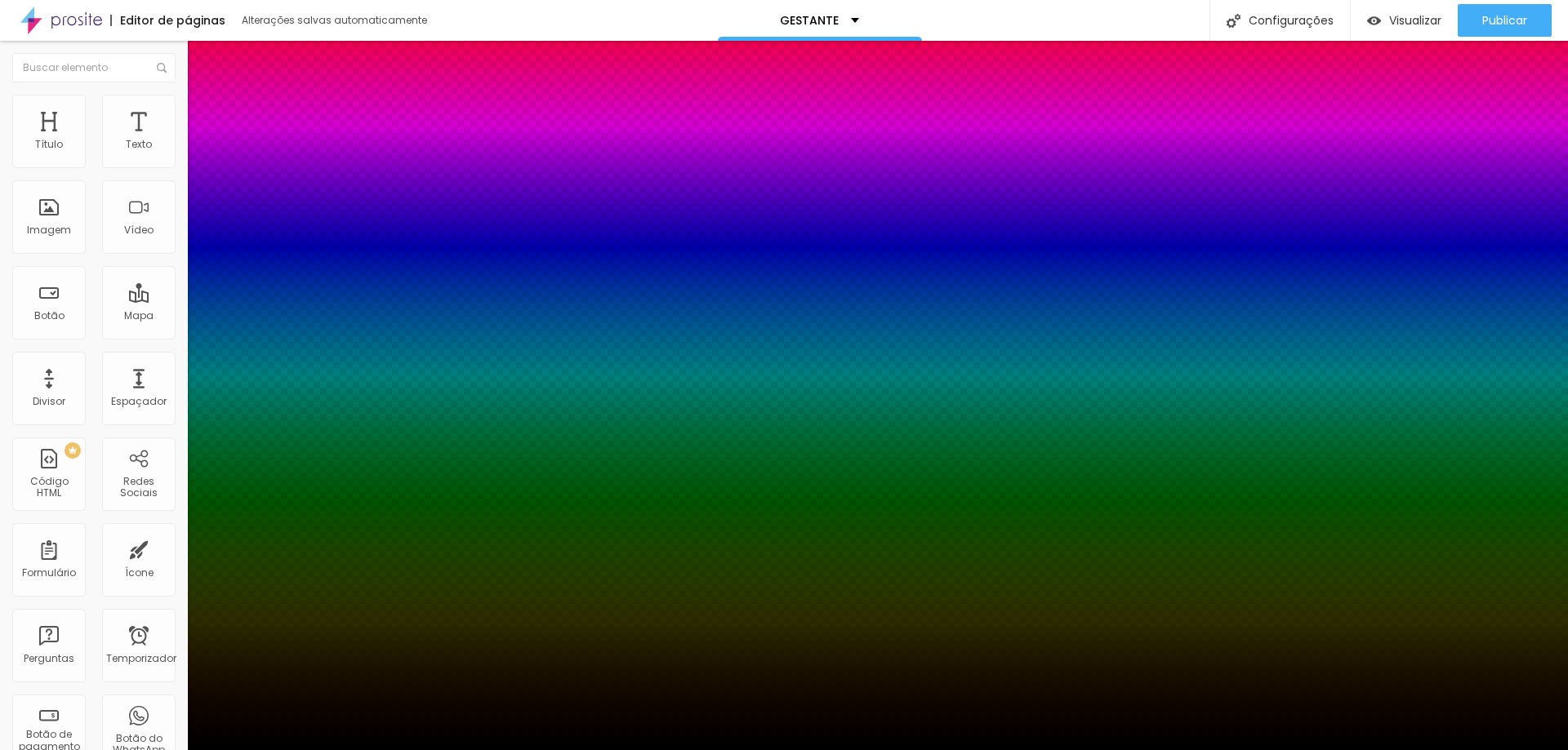
type input "66"
type input "86"
type input "88"
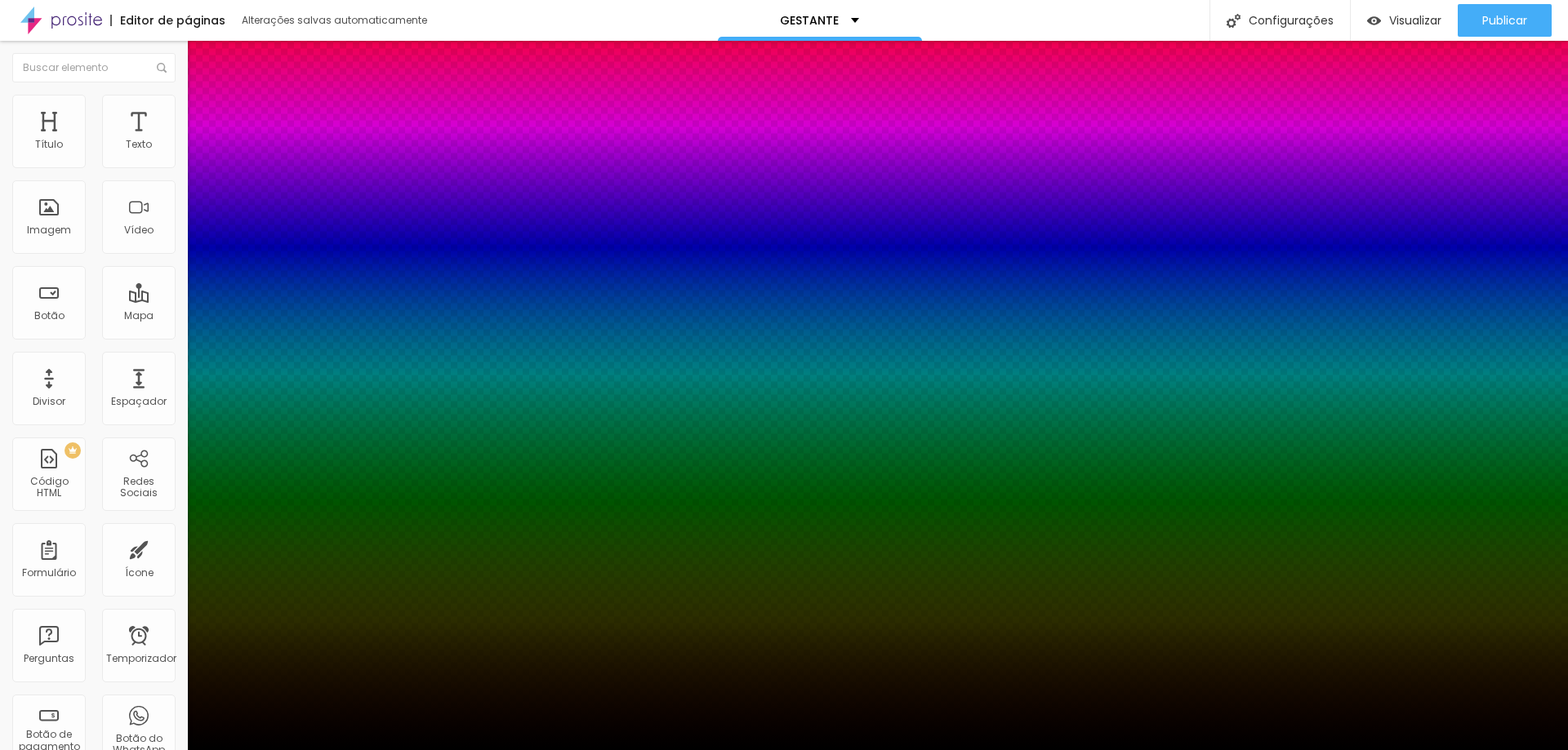
type input "92"
type input "100"
type input "68"
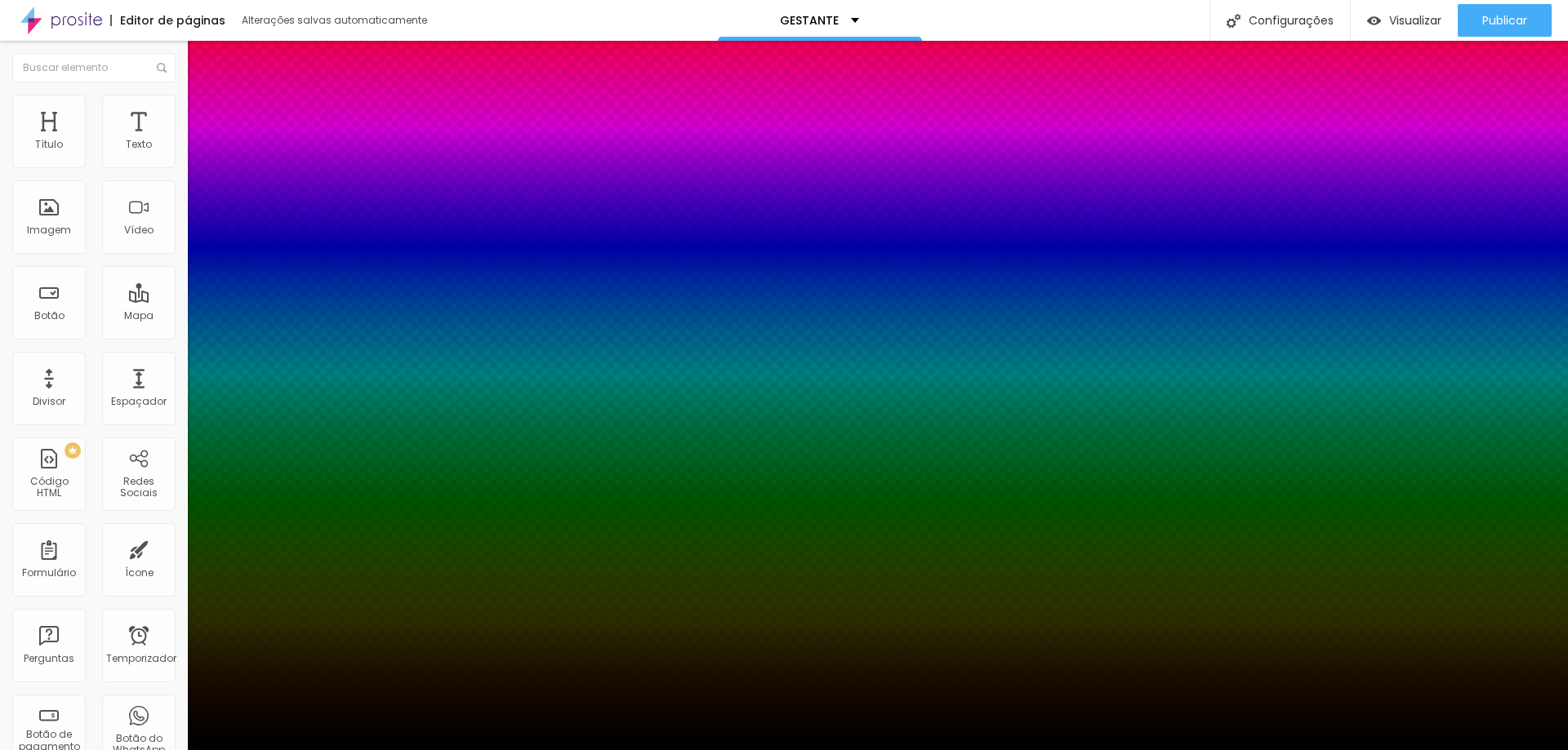
type input "68"
type input "57"
type input "26"
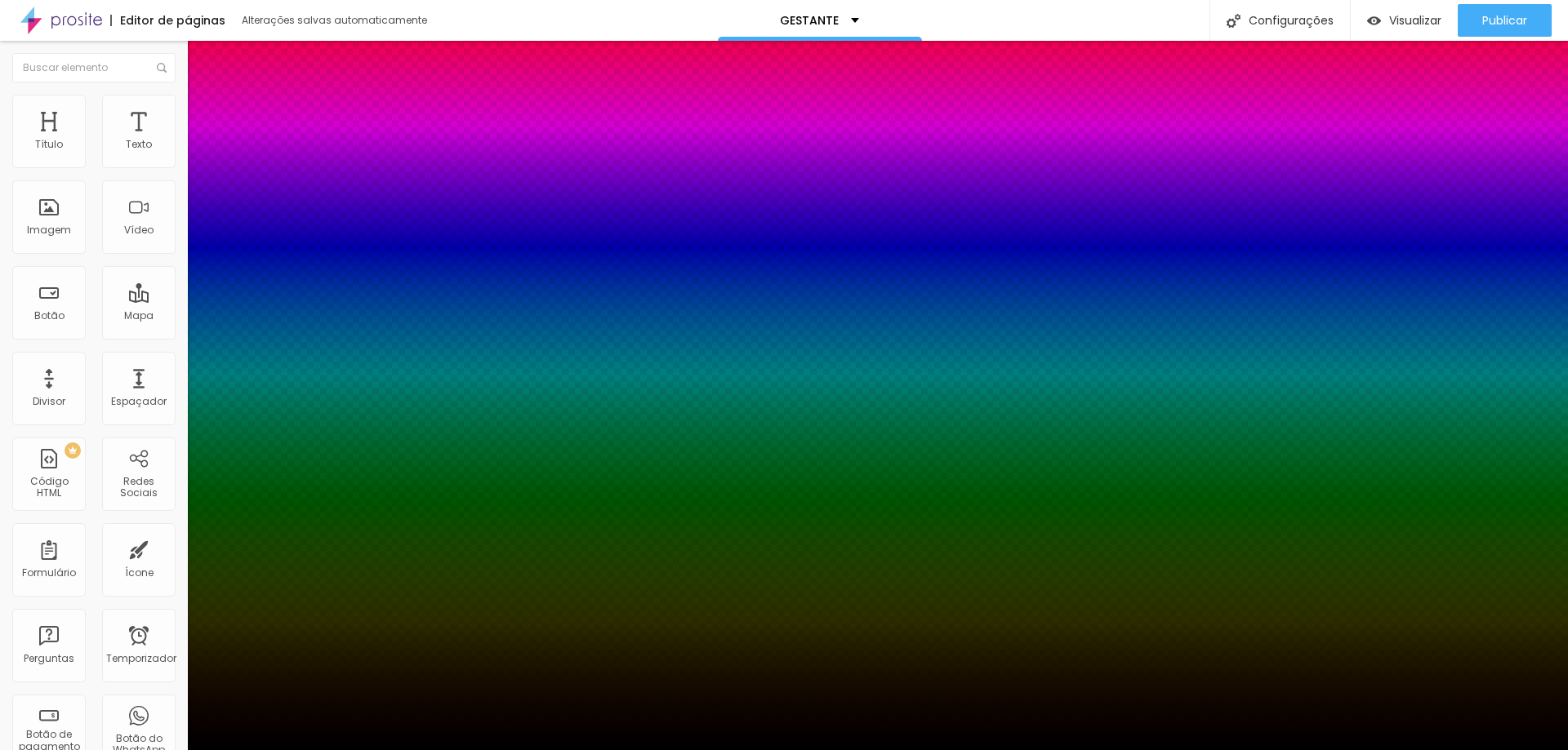
type input "14"
type input "0"
drag, startPoint x: 269, startPoint y: 407, endPoint x: 260, endPoint y: 403, distance: 9.8
type input "0"
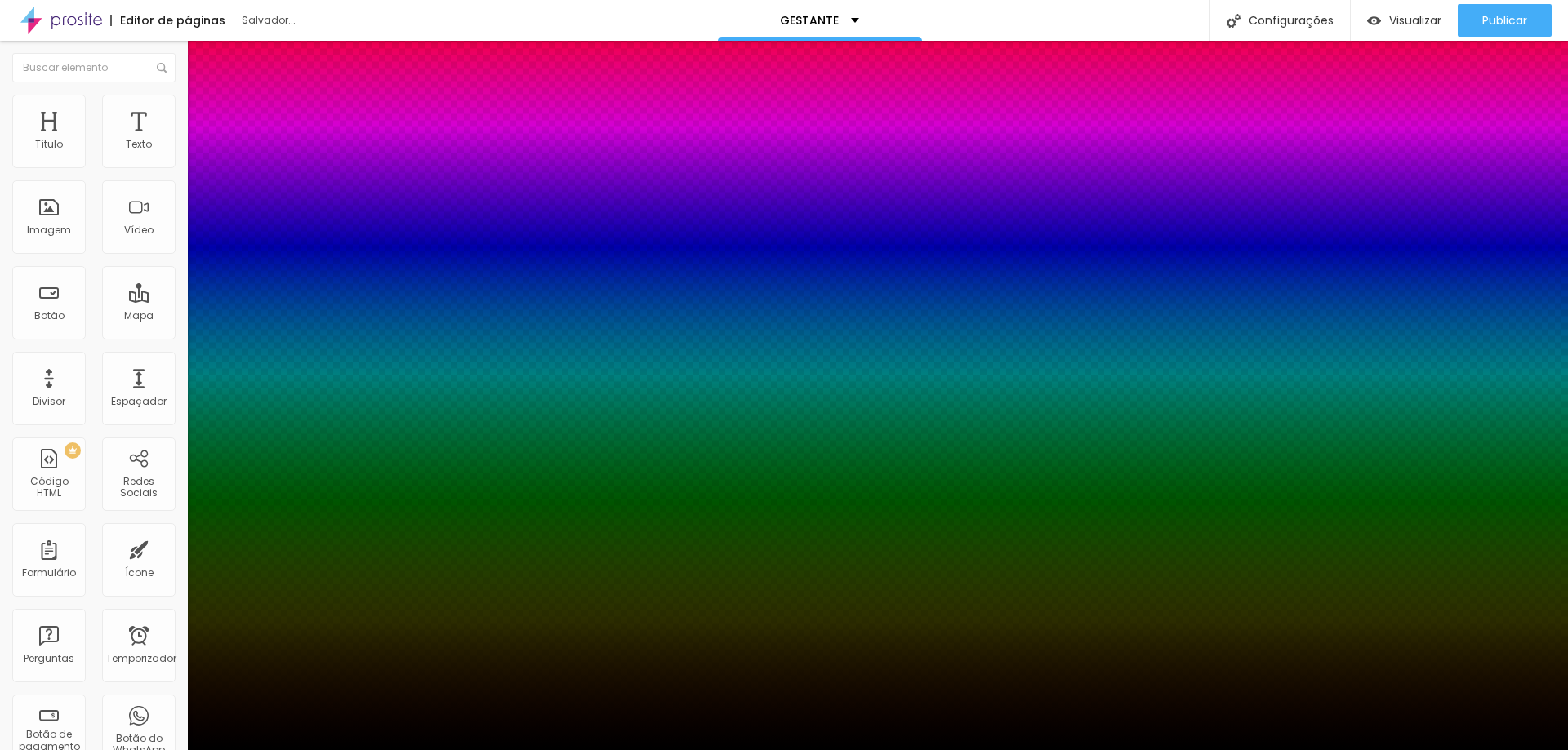
type input "6"
type input "8"
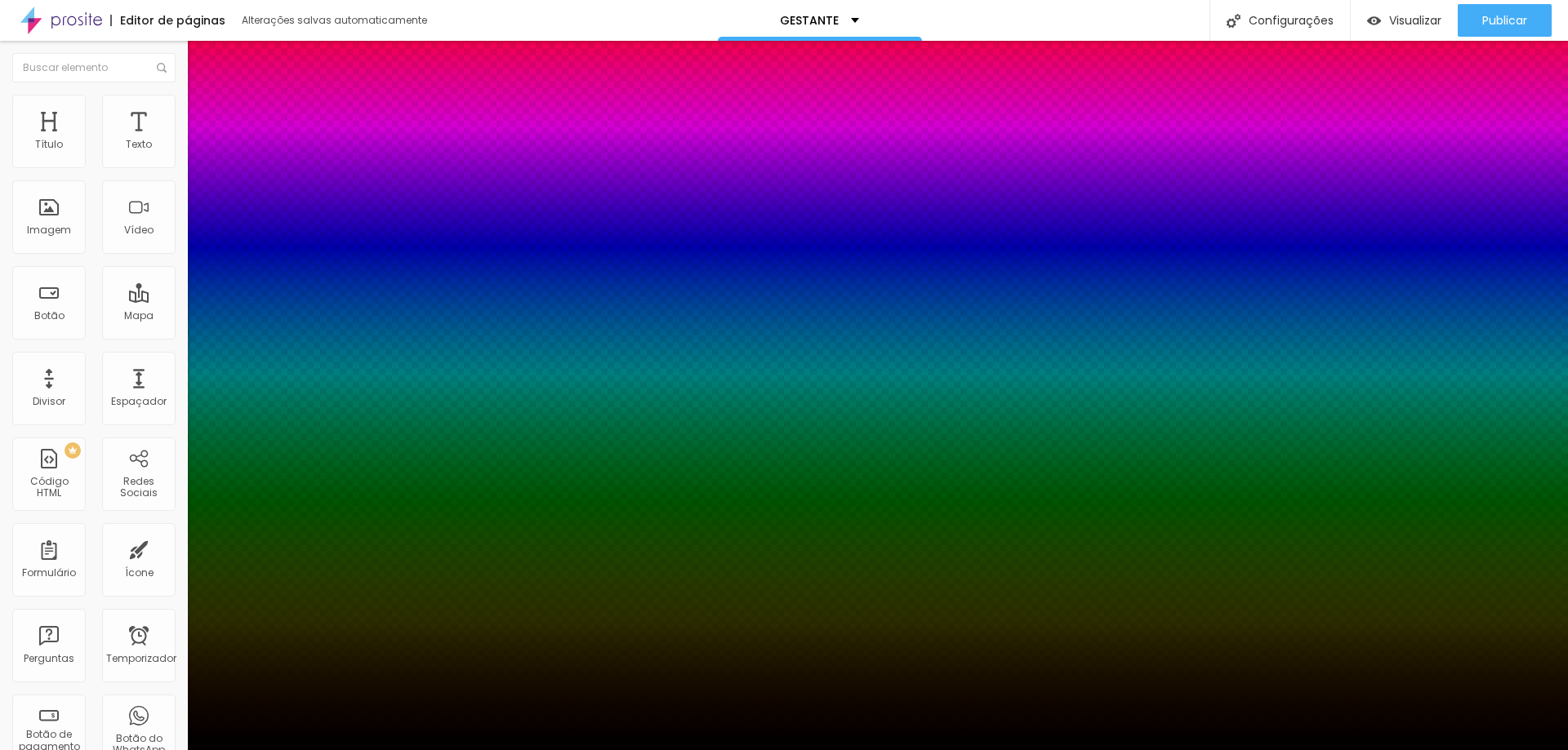
type input "10"
type input "12"
type input "17"
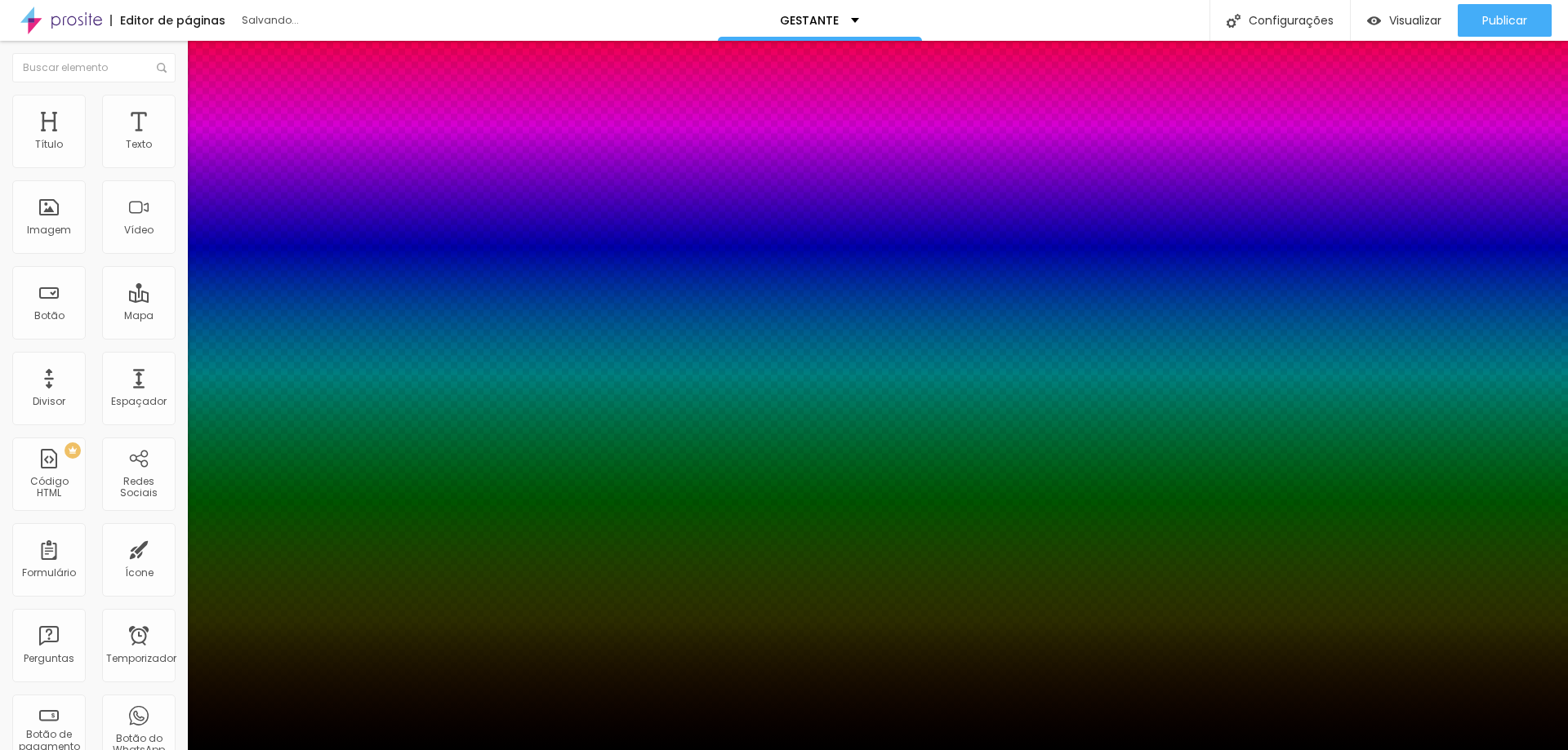
type input "17"
type input "21"
type input "26"
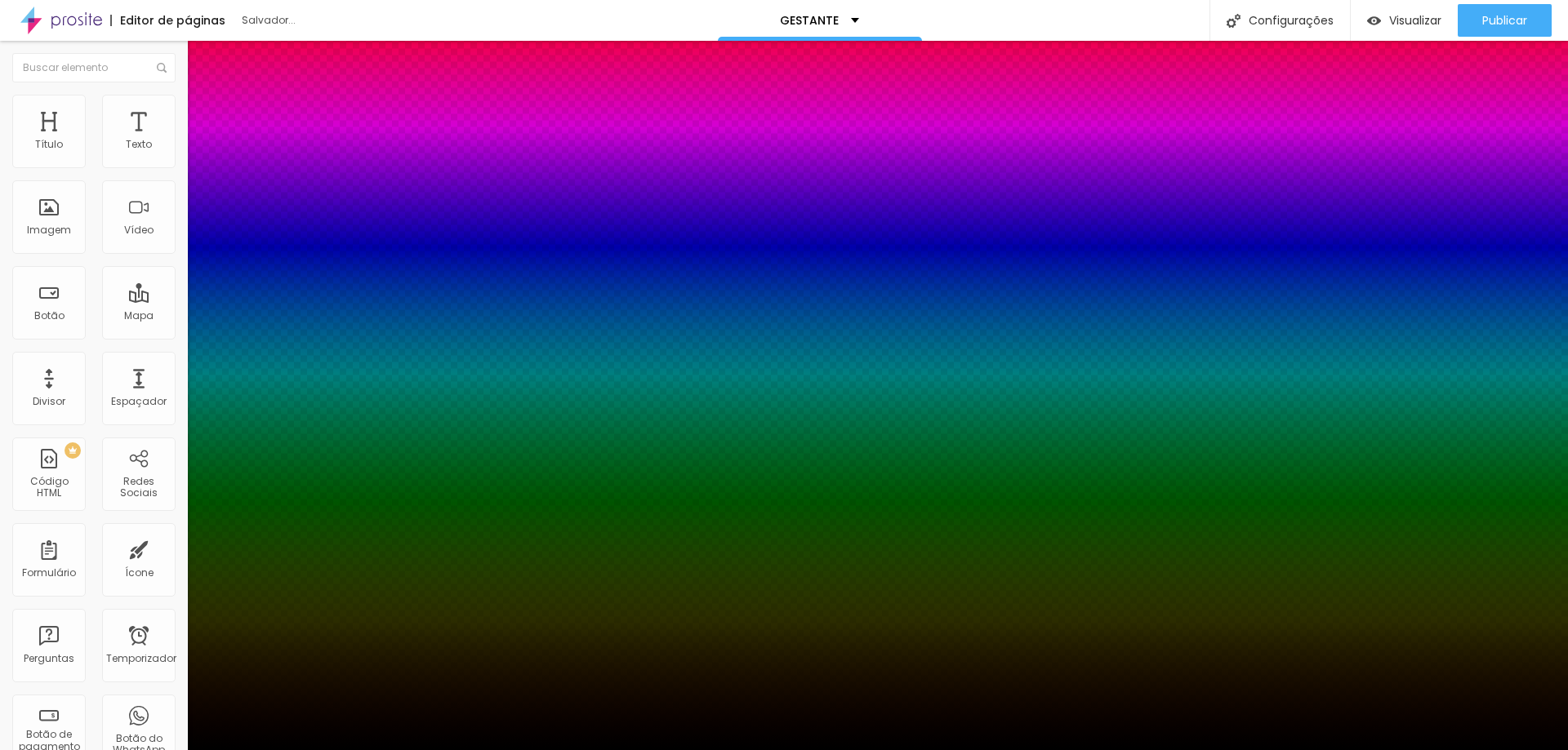
type input "28"
type input "37"
drag, startPoint x: 272, startPoint y: 407, endPoint x: 284, endPoint y: 407, distance: 12.0
type input "37"
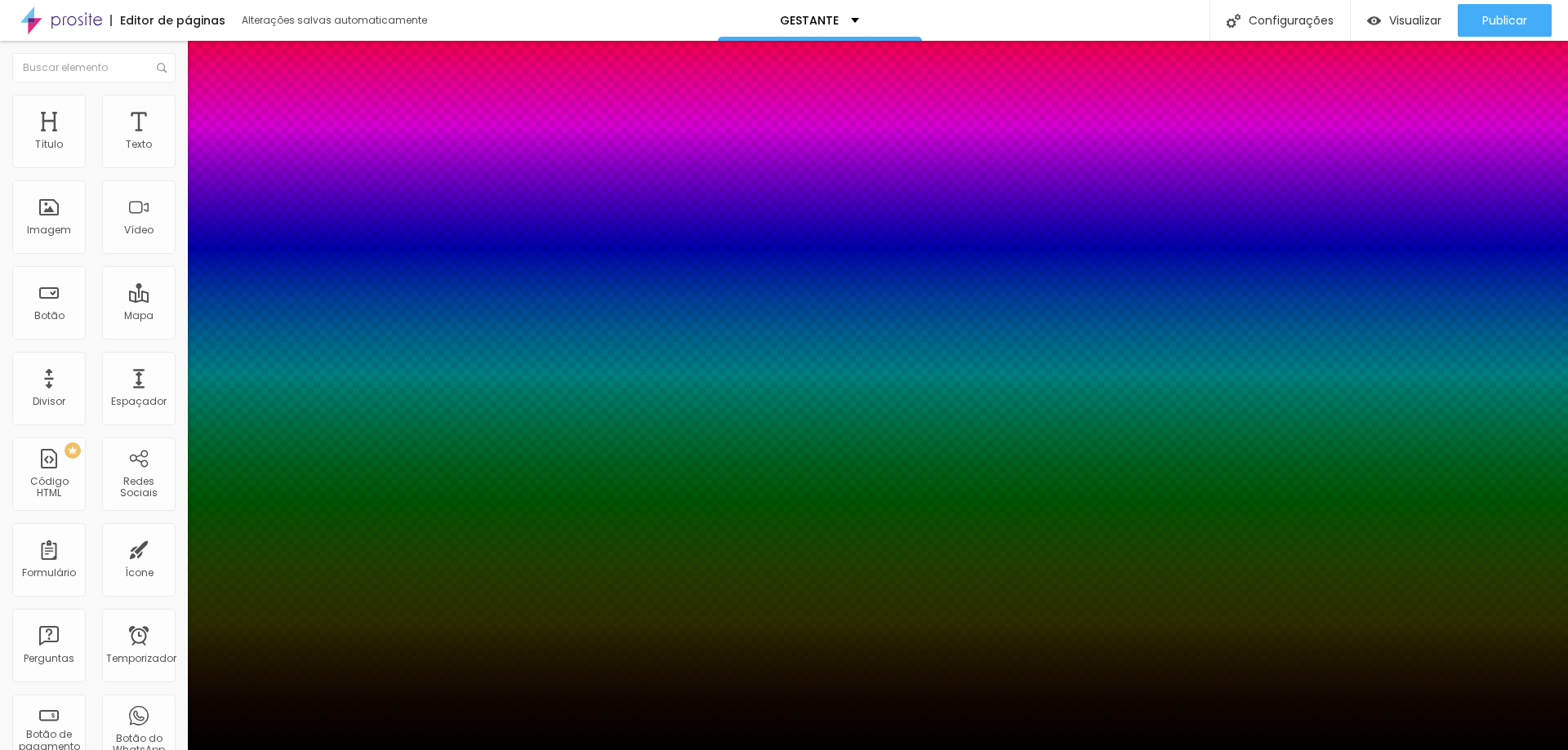
drag, startPoint x: 173, startPoint y: 430, endPoint x: 156, endPoint y: 462, distance: 36.2
click at [156, 460] on body "Editor de páginas Salvando... GESTANTE Configurações Configurações da página Cl…" at bounding box center [784, 375] width 1568 height 750
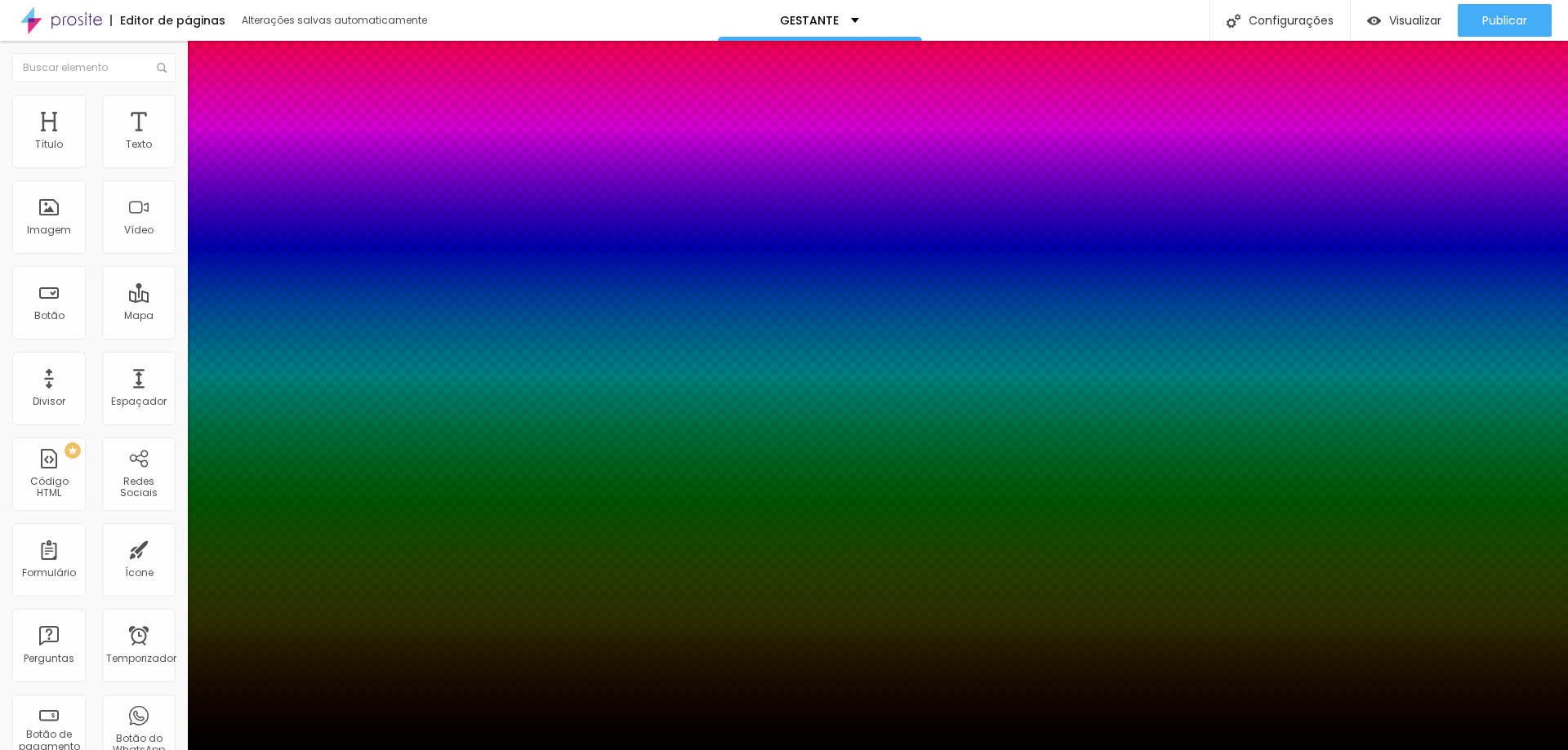
click at [184, 420] on div at bounding box center [784, 375] width 1568 height 750
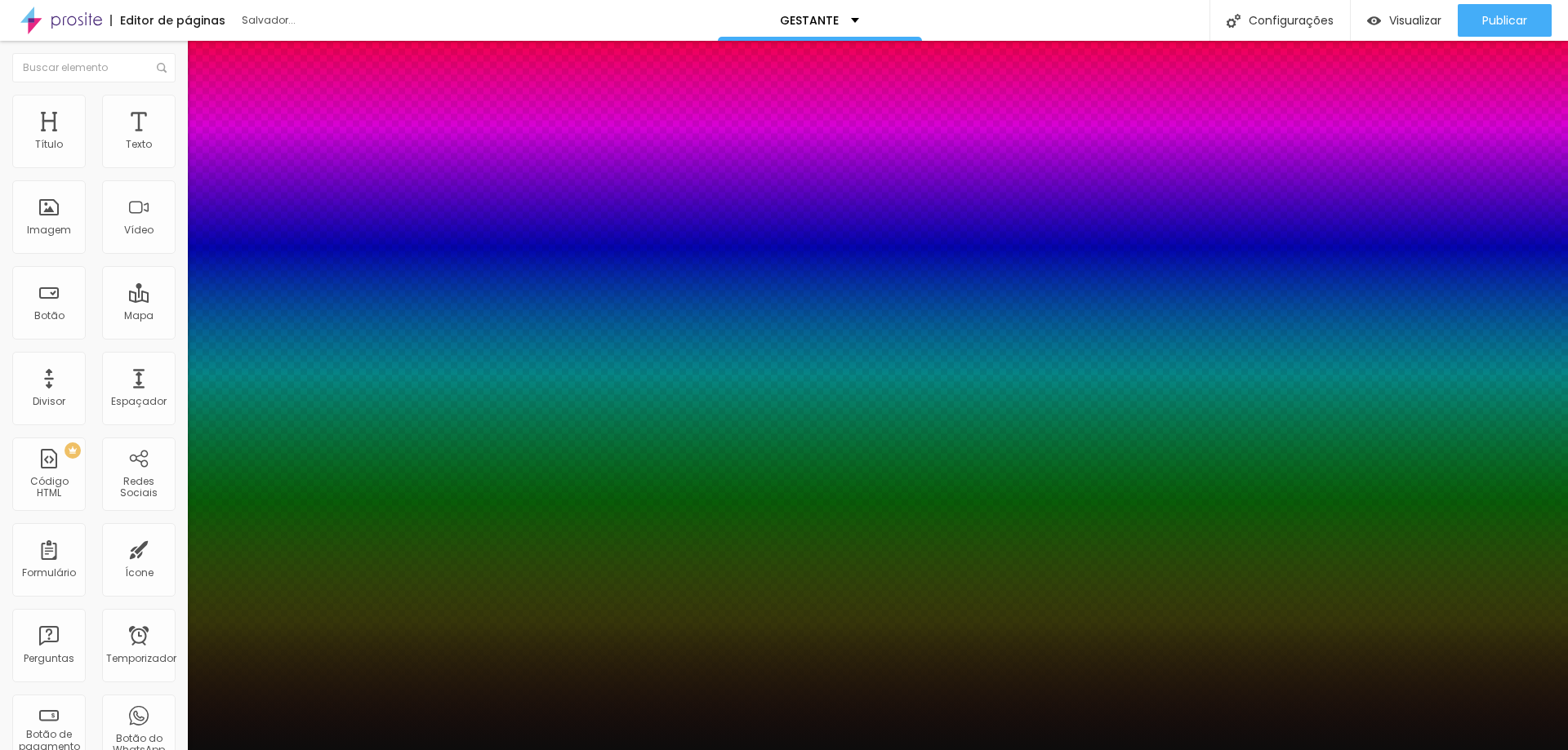
click at [169, 442] on div at bounding box center [784, 375] width 1568 height 750
click at [166, 445] on div at bounding box center [784, 375] width 1568 height 750
type input "#080808"
click at [167, 444] on div at bounding box center [784, 375] width 1568 height 750
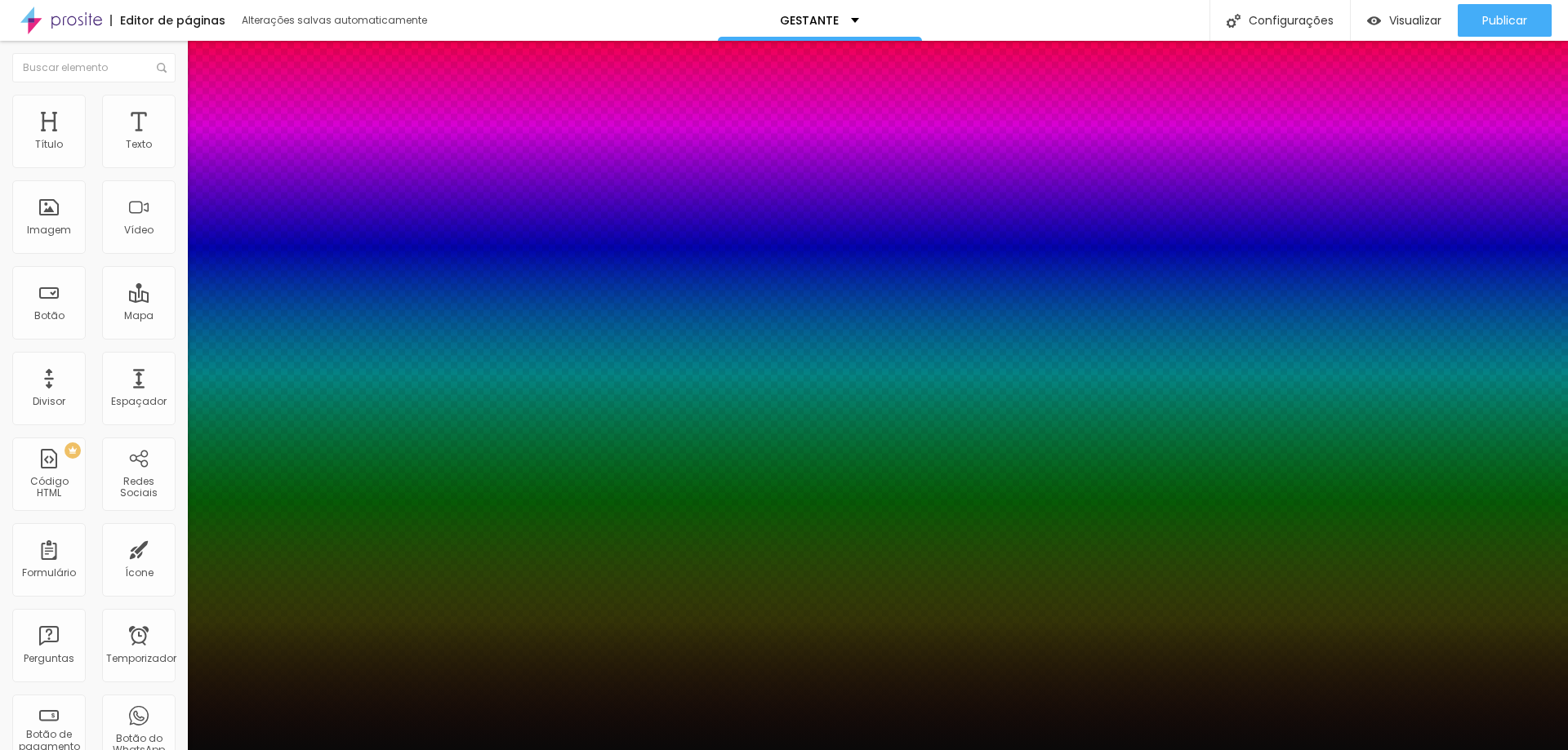
type input "-25"
type input "19"
type input "1"
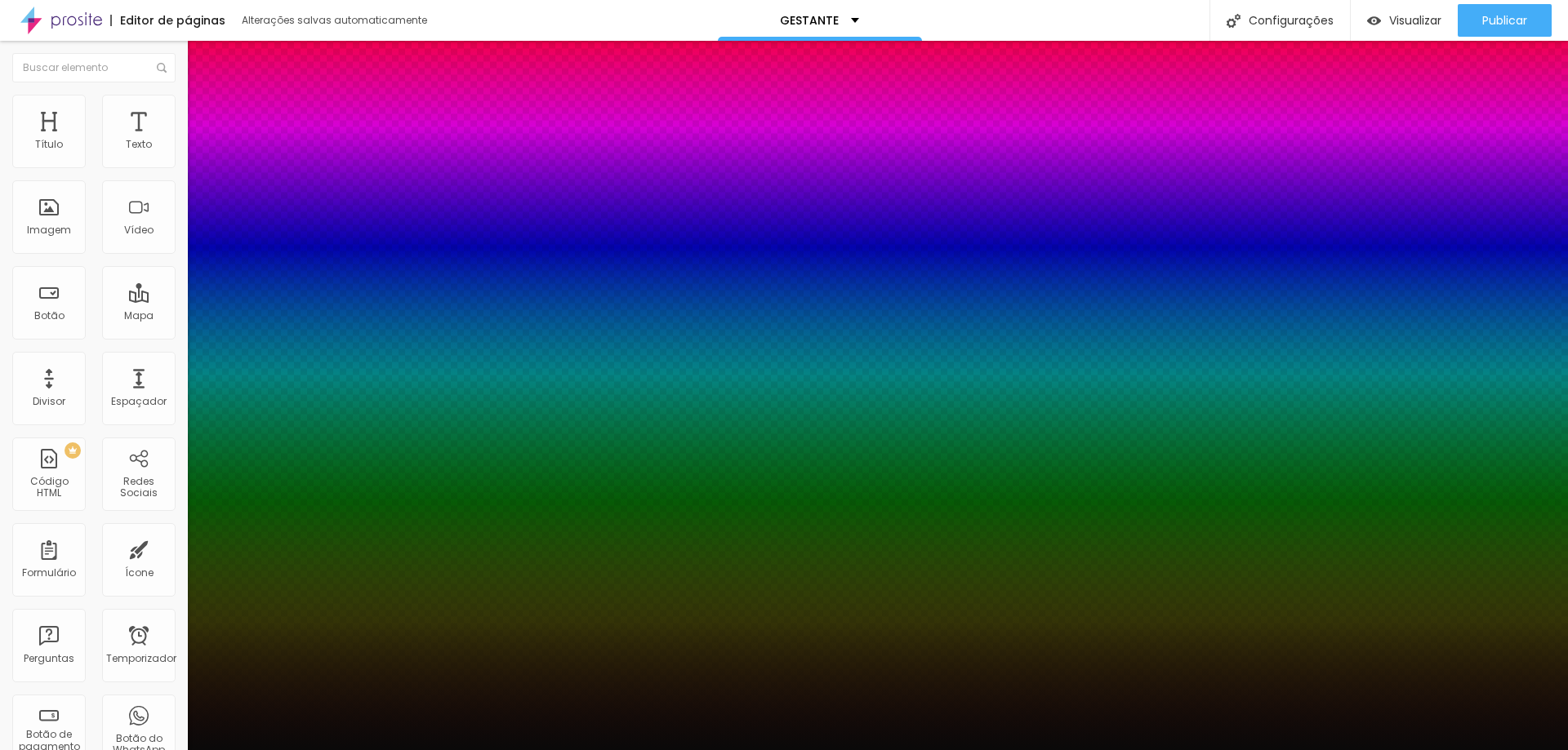
type input "15"
type input "-13"
type input "-15"
type input "19"
type input "-16"
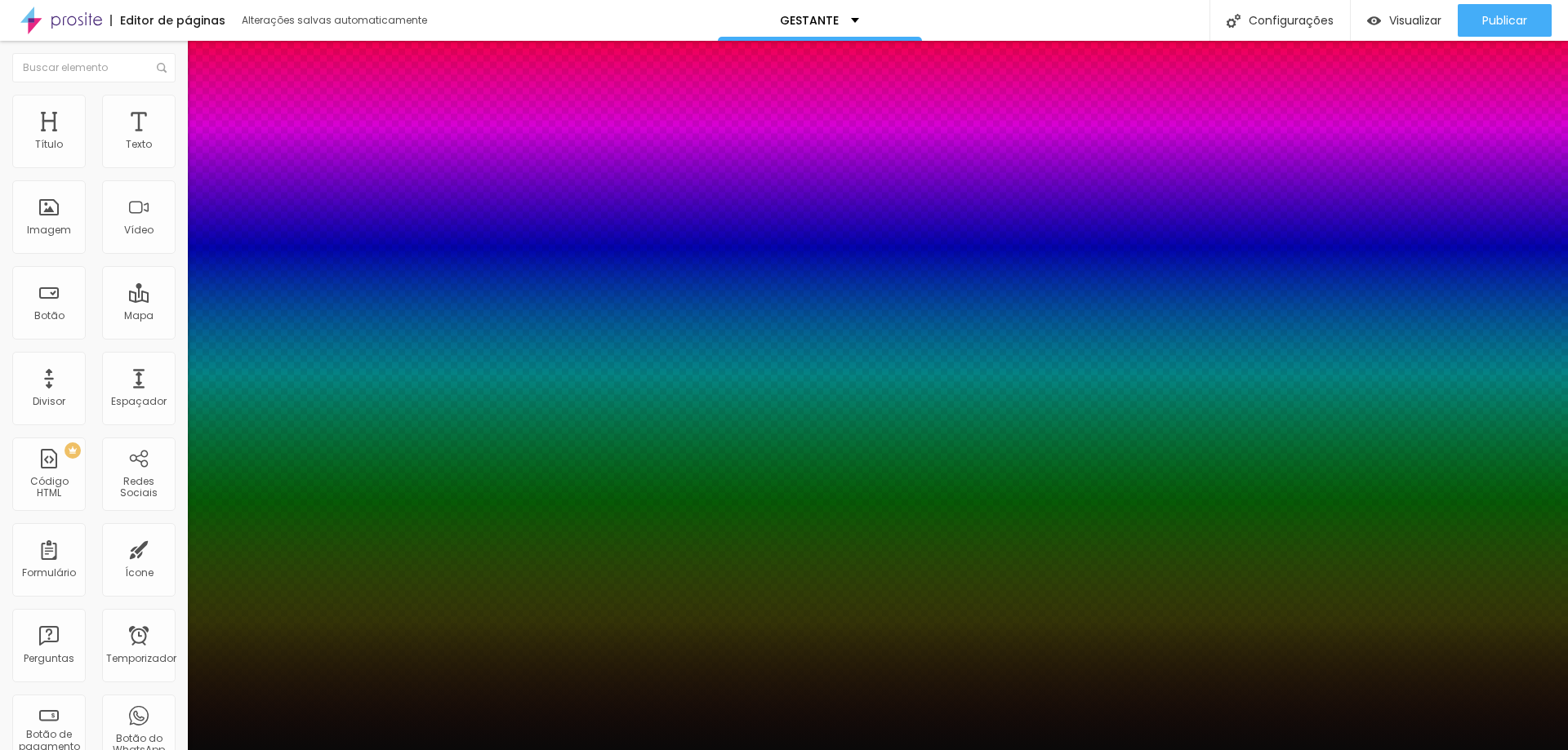
type input "-3"
type input "1"
type input "30"
type input "32"
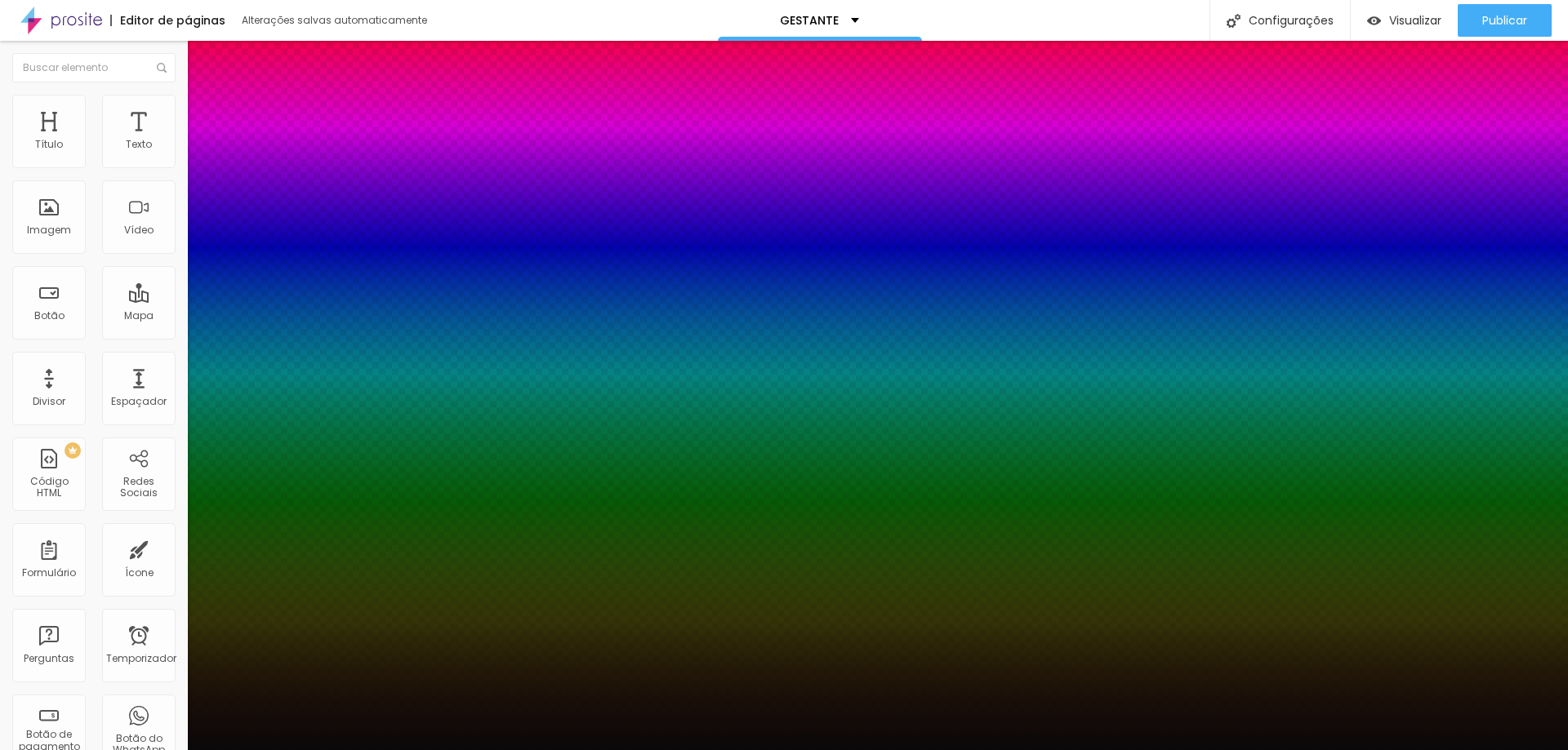
type input "32"
type input "50"
type input "70"
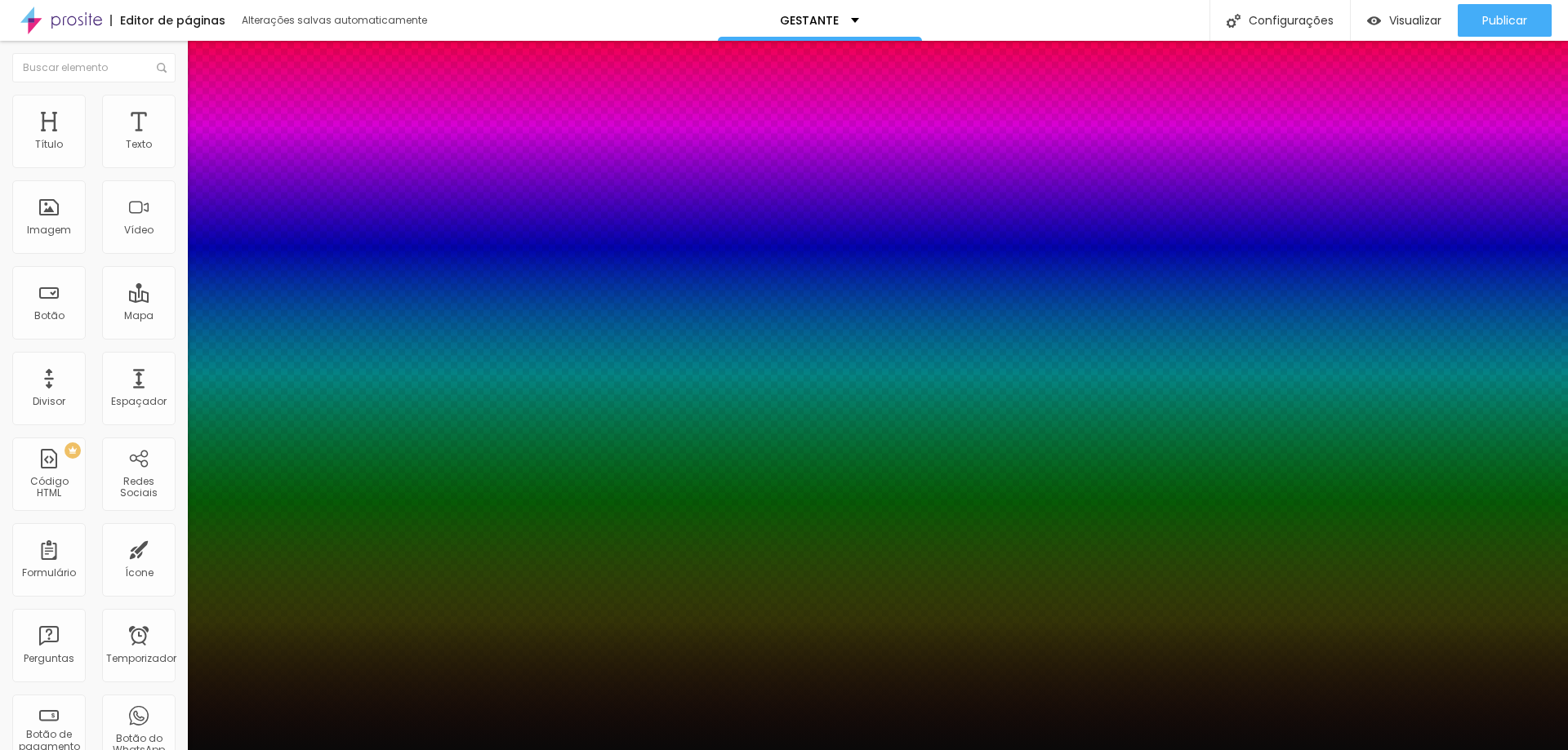
type input "72"
type input "77"
type input "79"
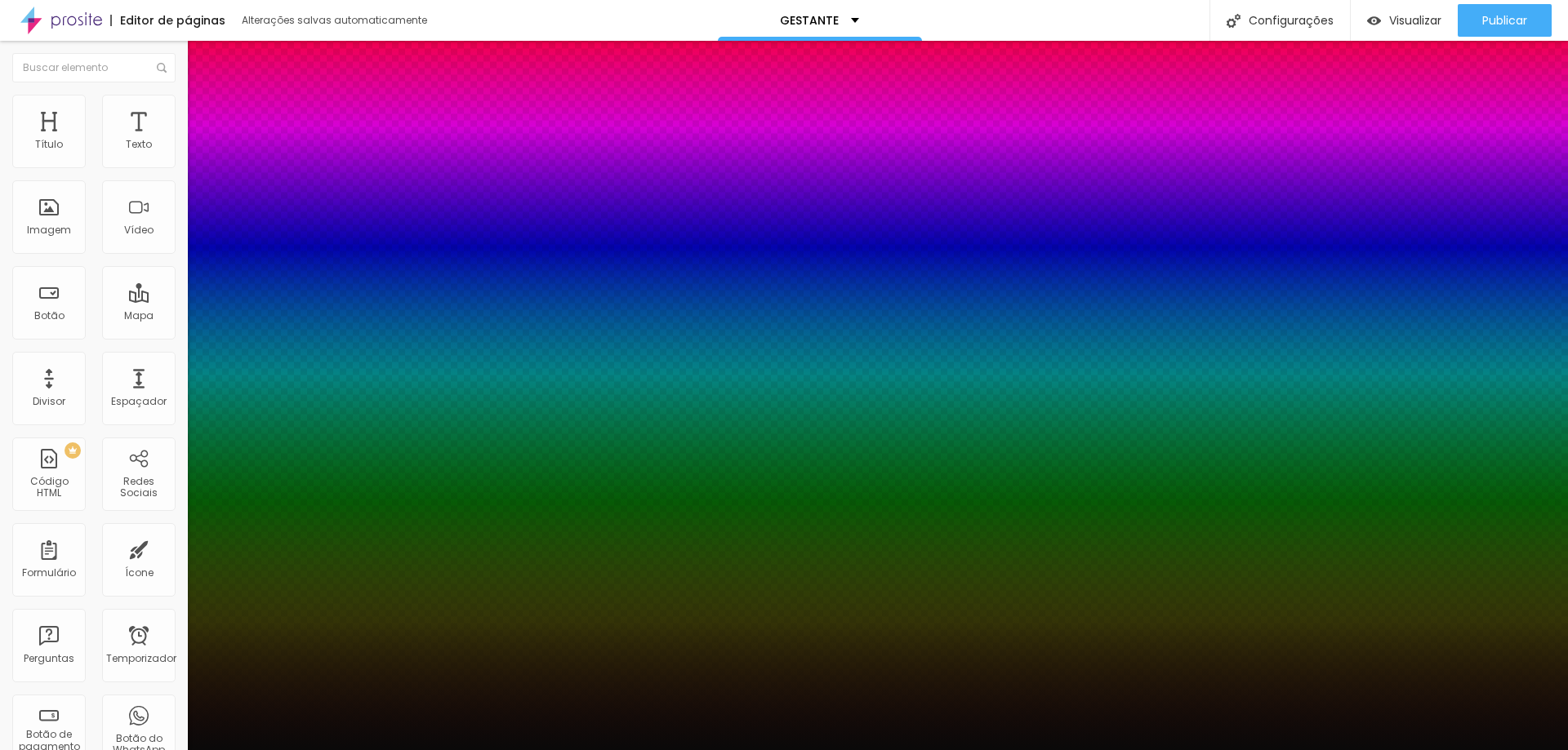
drag, startPoint x: 281, startPoint y: 403, endPoint x: 299, endPoint y: 407, distance: 18.4
type input "79"
type input "19"
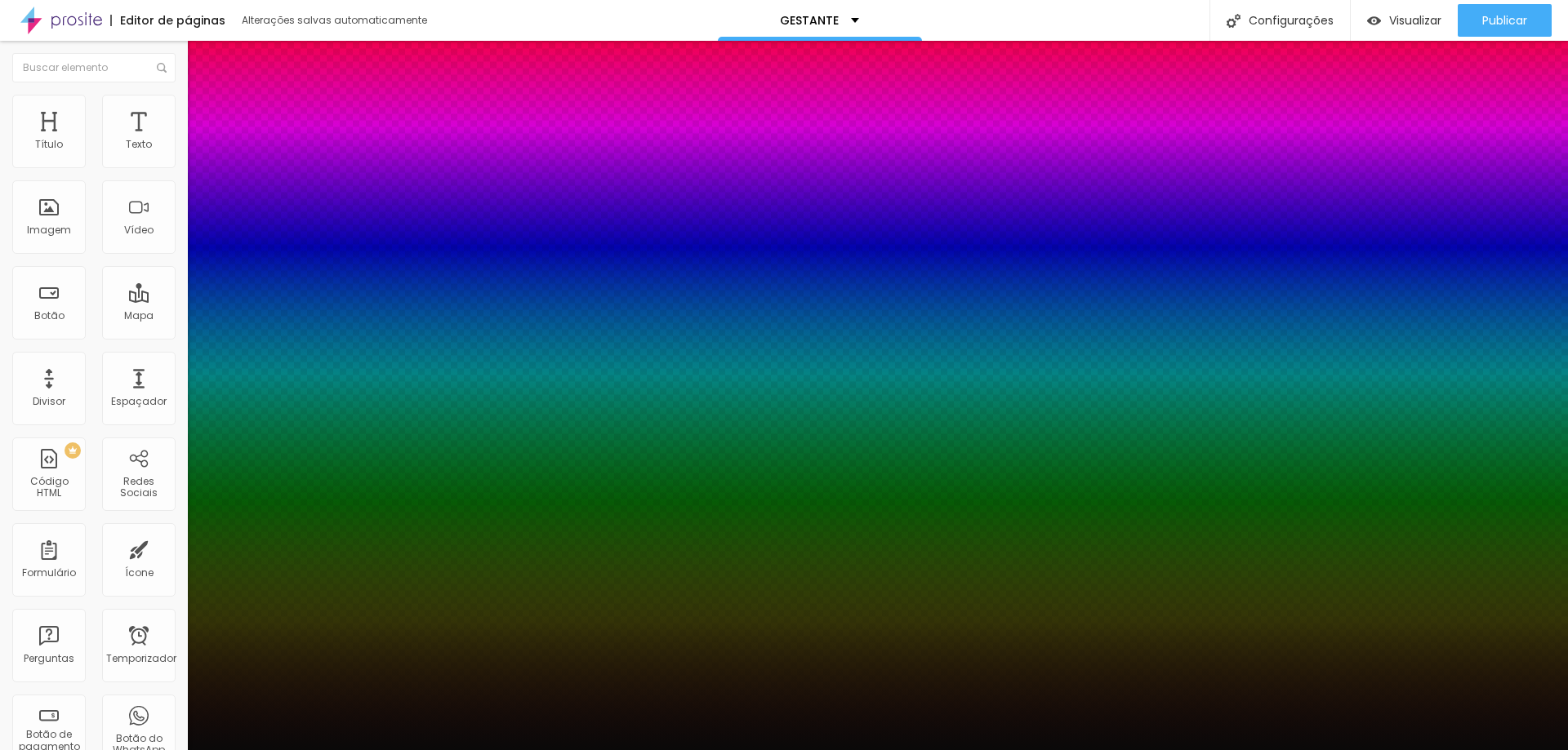
type input "0"
drag, startPoint x: 272, startPoint y: 403, endPoint x: 249, endPoint y: 403, distance: 23.0
type input "0"
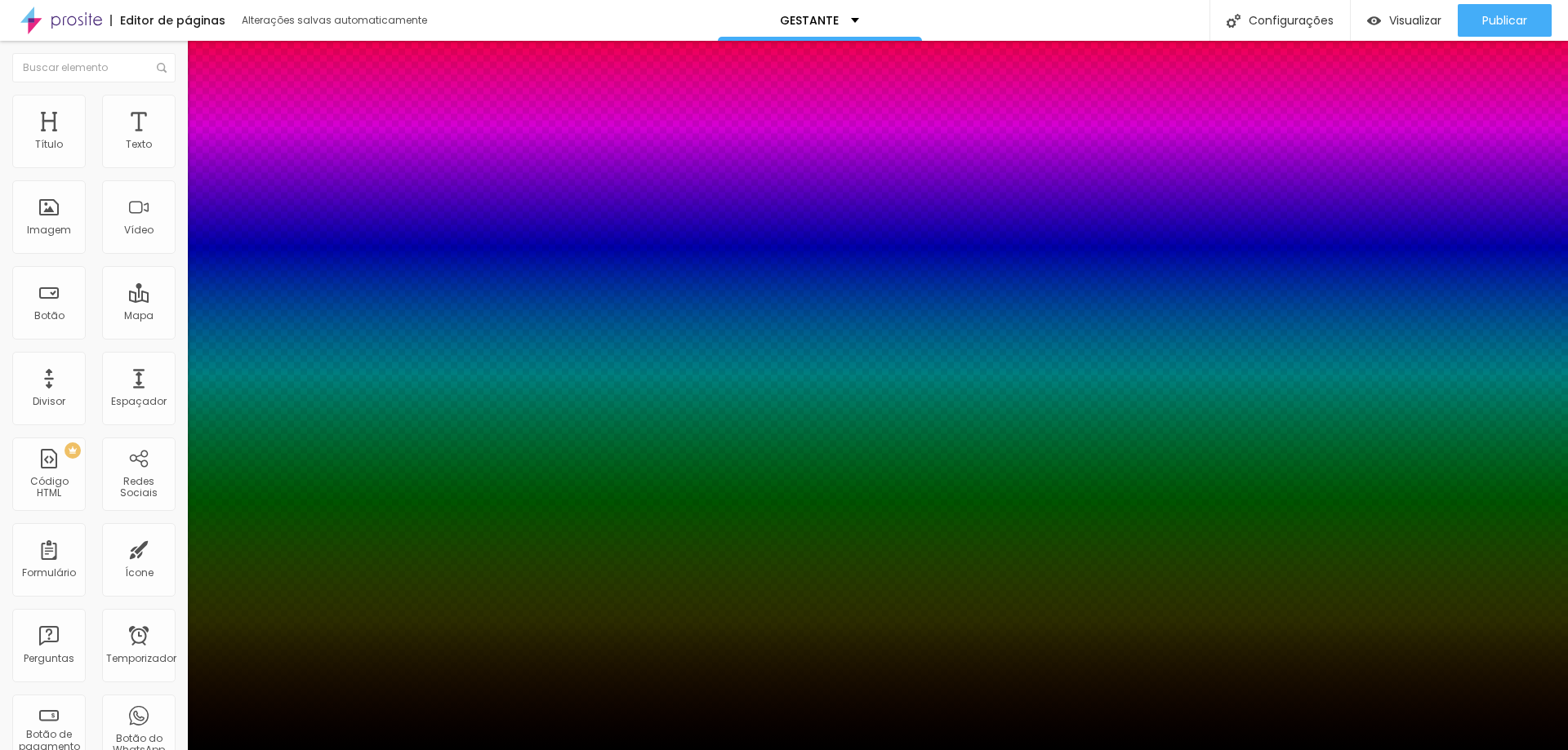
type input "#000000"
drag, startPoint x: 193, startPoint y: 432, endPoint x: 167, endPoint y: 458, distance: 36.8
click at [167, 458] on body "Editor de páginas Alterações salvas automaticamente GESTANTE Configurações Conf…" at bounding box center [784, 375] width 1568 height 750
click at [290, 749] on div at bounding box center [784, 760] width 1568 height 0
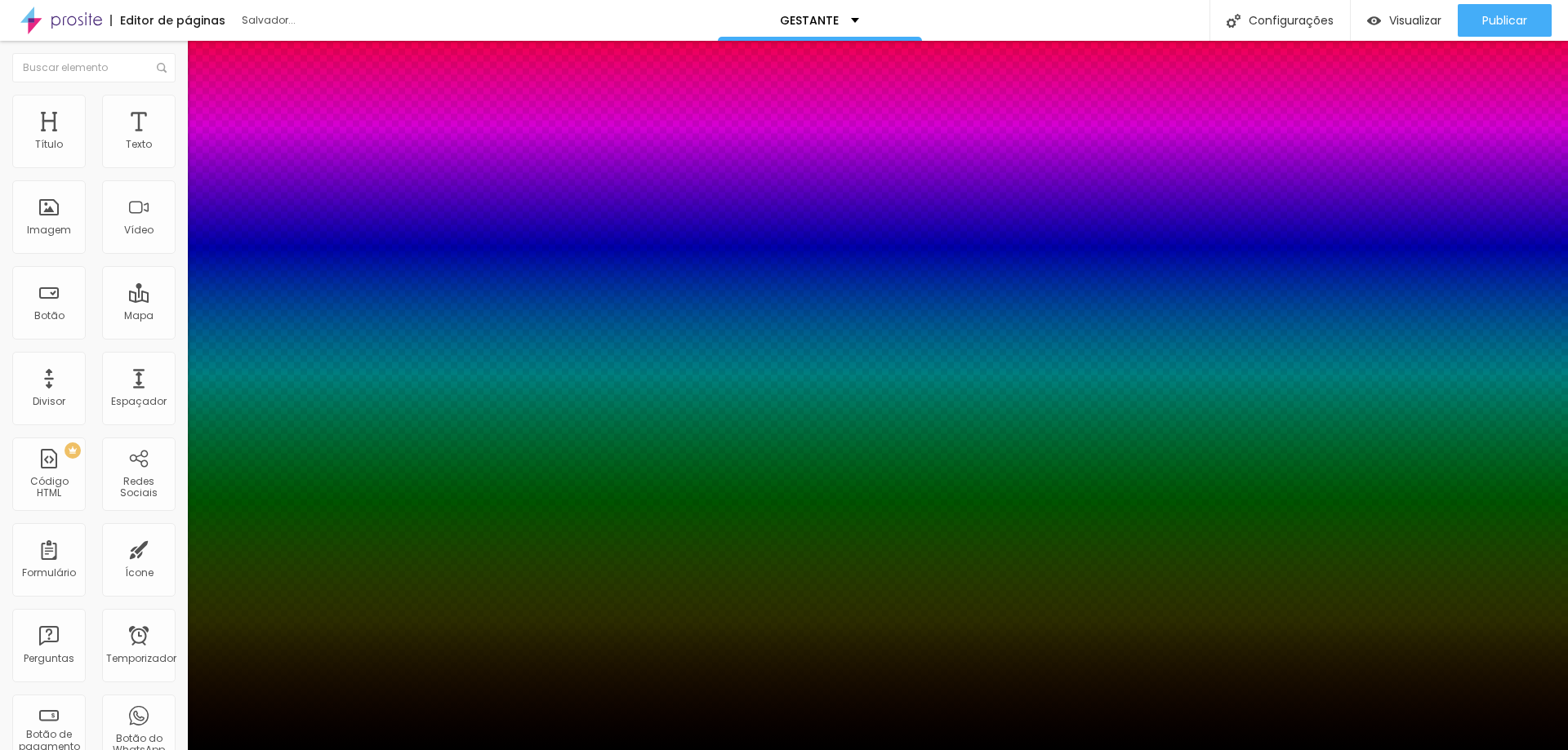
click at [290, 749] on div at bounding box center [784, 760] width 1568 height 0
drag, startPoint x: 300, startPoint y: 438, endPoint x: 300, endPoint y: 422, distance: 16.0
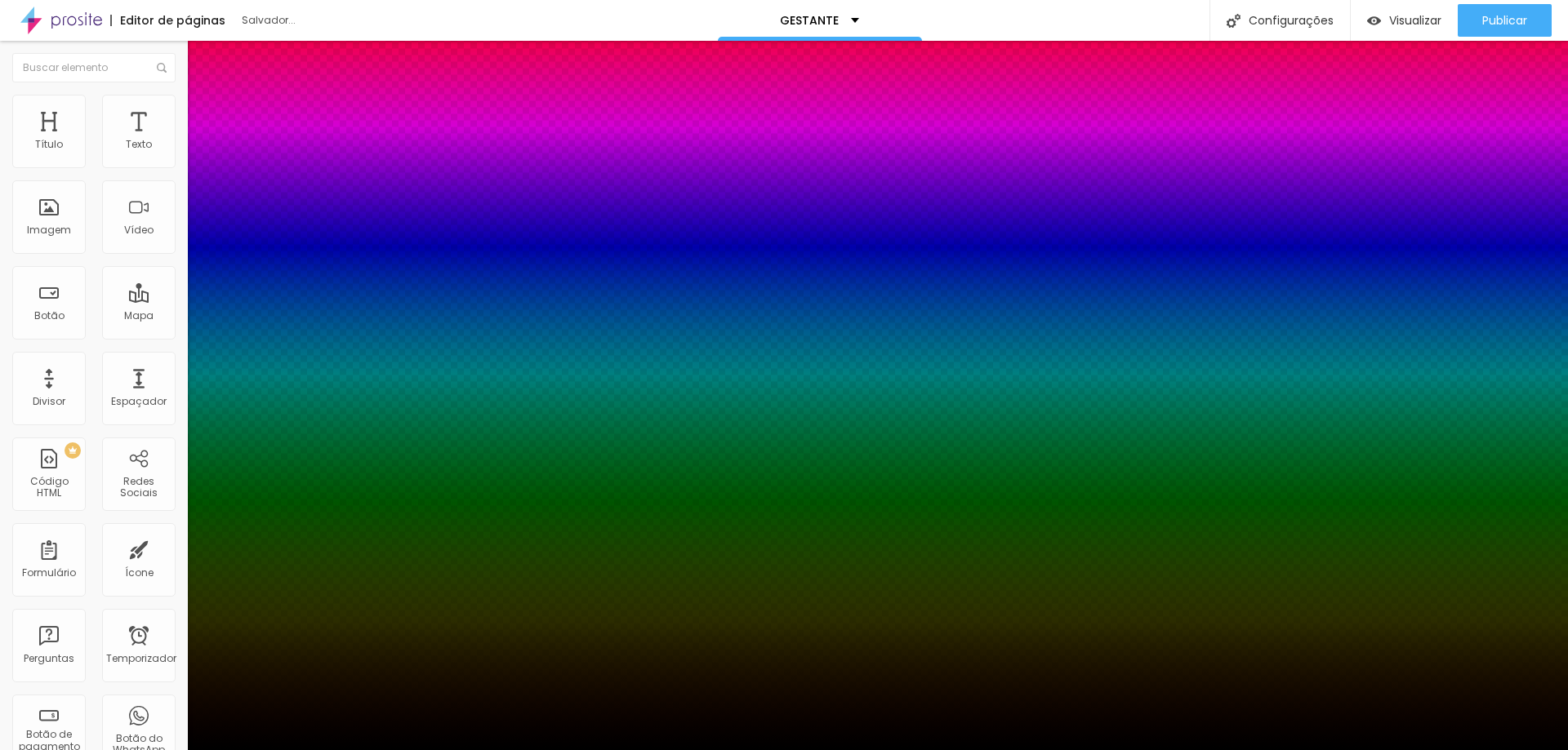
click at [300, 422] on div at bounding box center [784, 375] width 1568 height 750
drag, startPoint x: 302, startPoint y: 419, endPoint x: 304, endPoint y: 392, distance: 27.1
click at [15, 404] on div at bounding box center [6, 405] width 17 height 3
click at [895, 749] on div at bounding box center [784, 750] width 1568 height 0
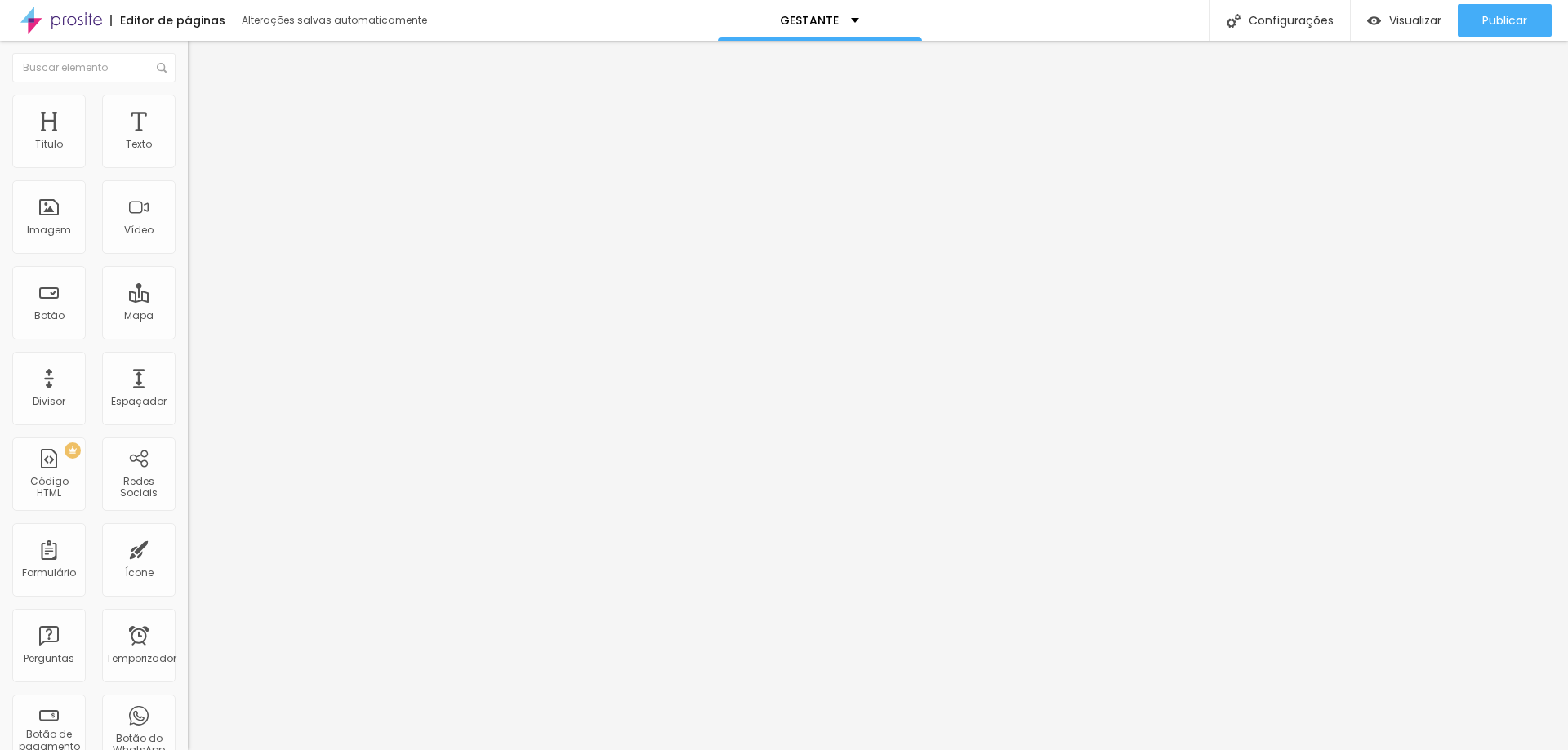
click at [188, 198] on button "button" at bounding box center [199, 203] width 22 height 18
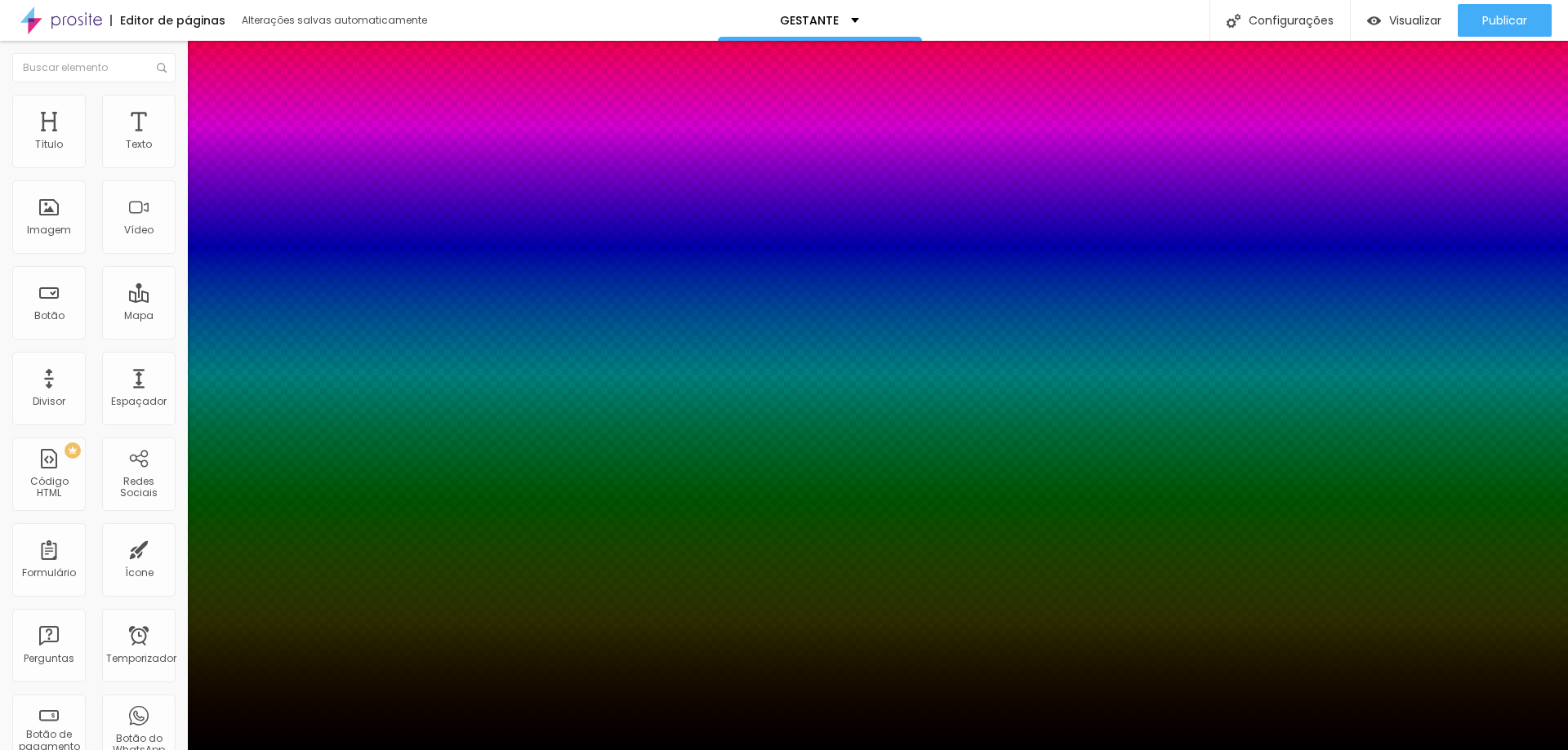
drag, startPoint x: 261, startPoint y: 304, endPoint x: 321, endPoint y: 309, distance: 60.2
paste input "53413D"
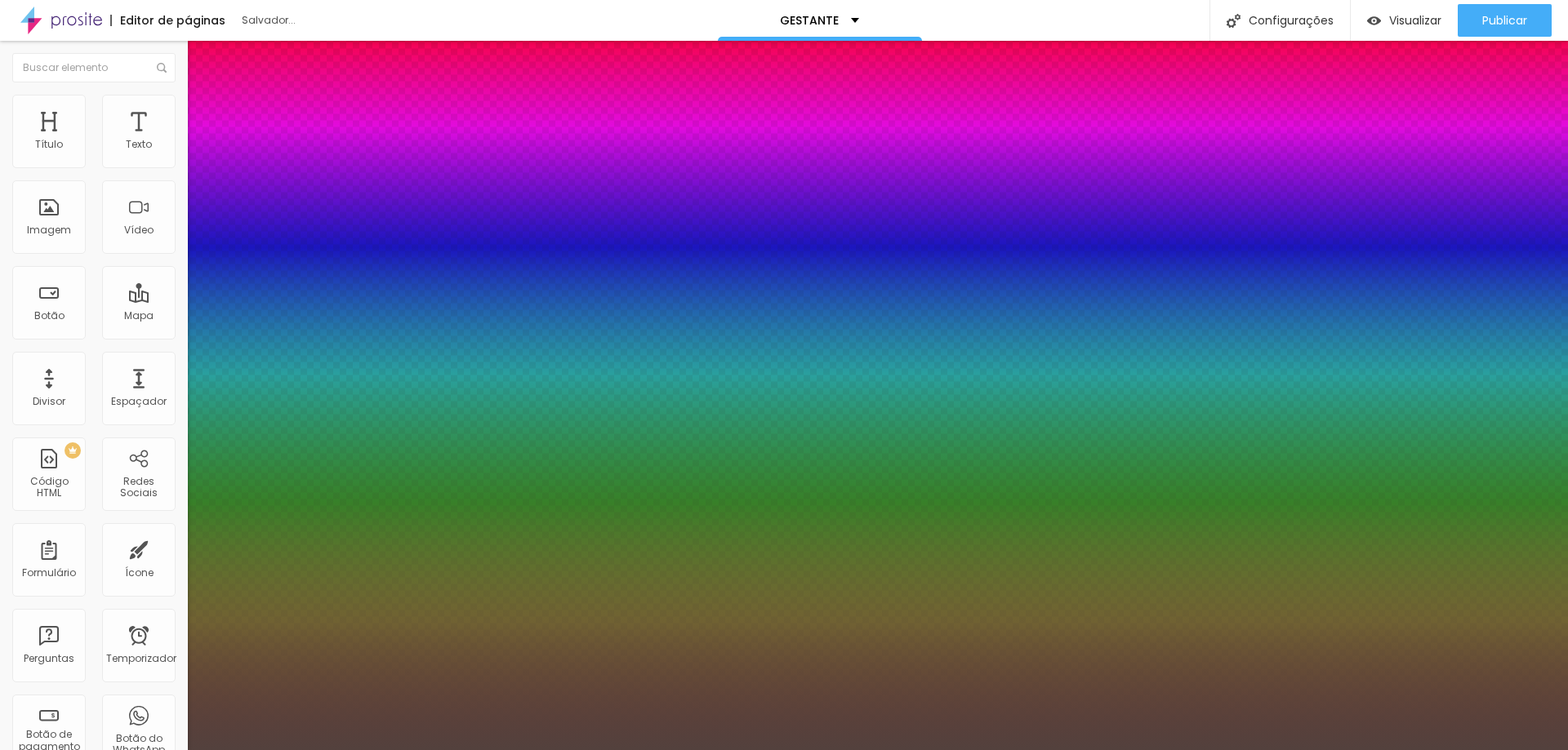
type input "#53413D"
click at [306, 422] on div at bounding box center [784, 375] width 1568 height 750
click at [15, 659] on div at bounding box center [6, 660] width 17 height 3
click at [303, 441] on div at bounding box center [784, 375] width 1568 height 750
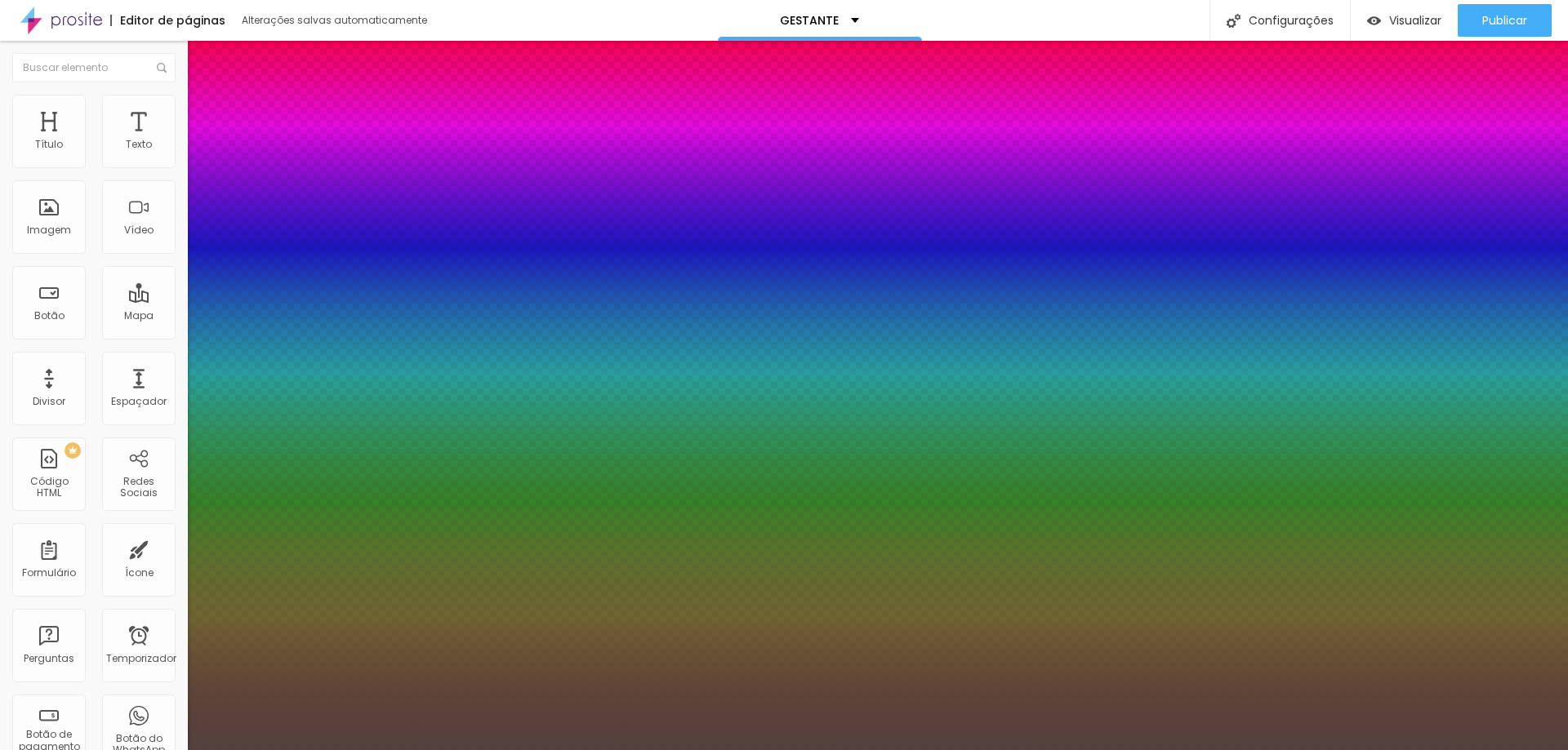
click at [299, 426] on div at bounding box center [784, 375] width 1568 height 750
drag, startPoint x: 244, startPoint y: 373, endPoint x: 256, endPoint y: 373, distance: 12.0
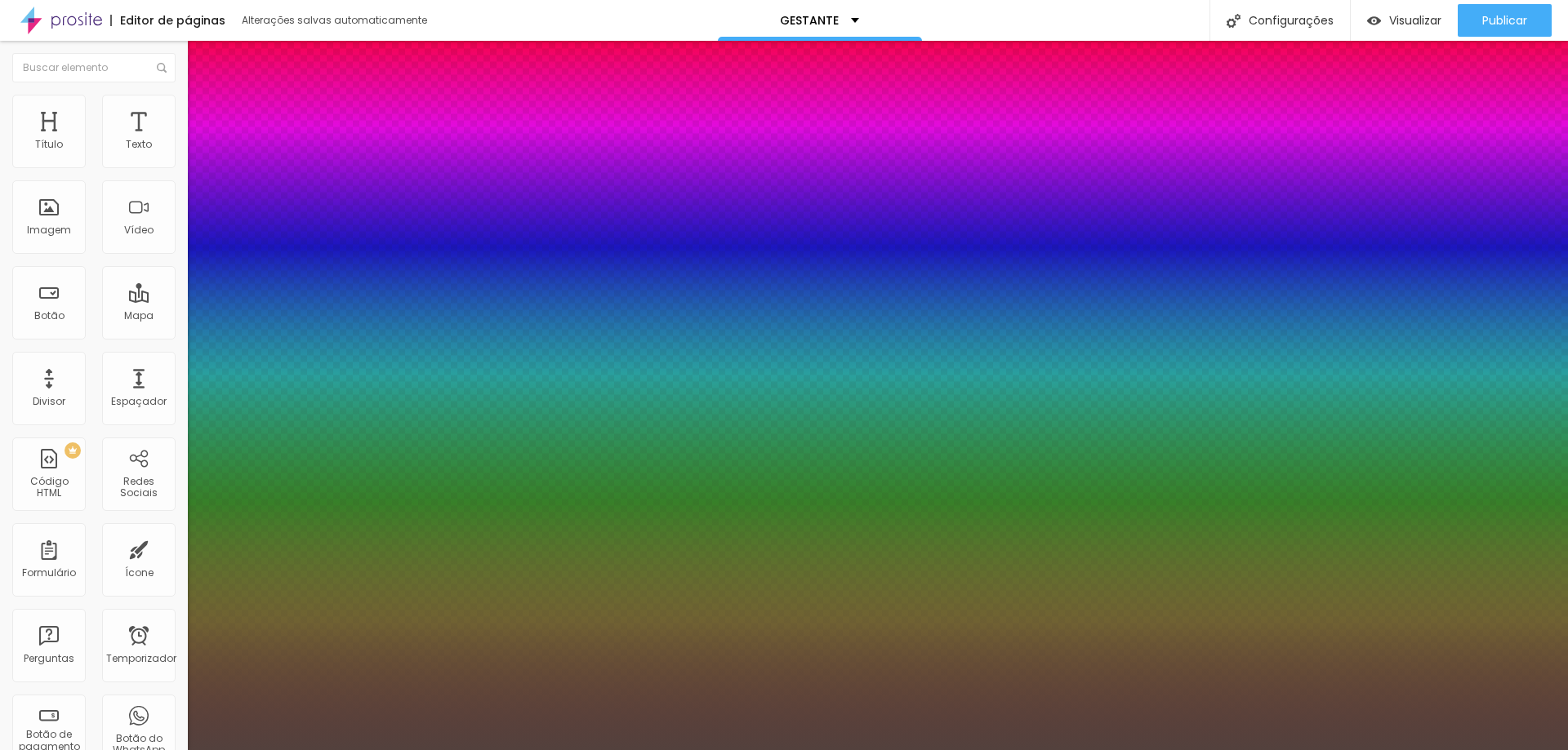
drag, startPoint x: 270, startPoint y: 407, endPoint x: 256, endPoint y: 408, distance: 14.0
click at [1567, 749] on div at bounding box center [784, 750] width 1568 height 0
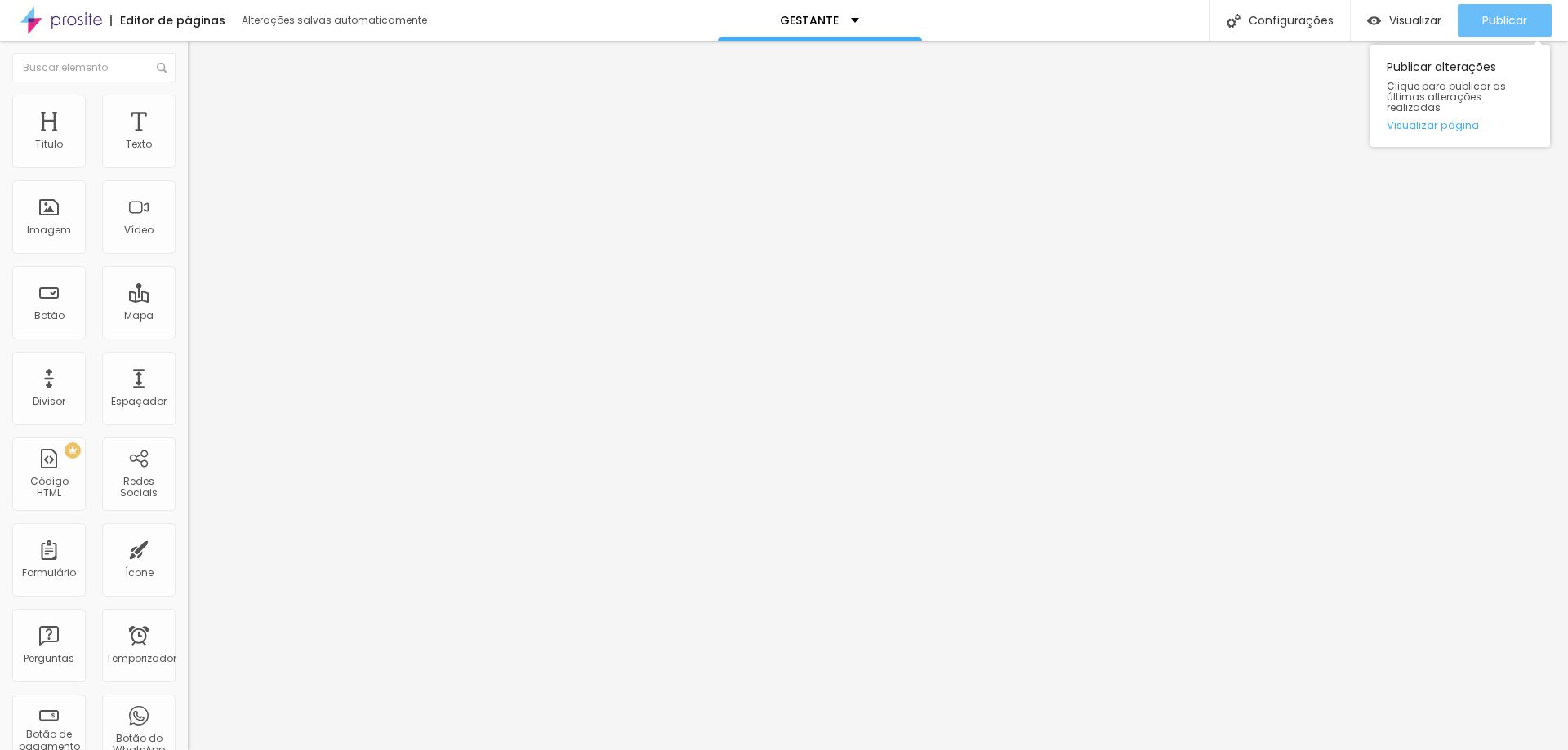
click at [1515, 23] on font "Publicar" at bounding box center [1504, 21] width 45 height 17
click at [188, 209] on button "button" at bounding box center [199, 203] width 22 height 18
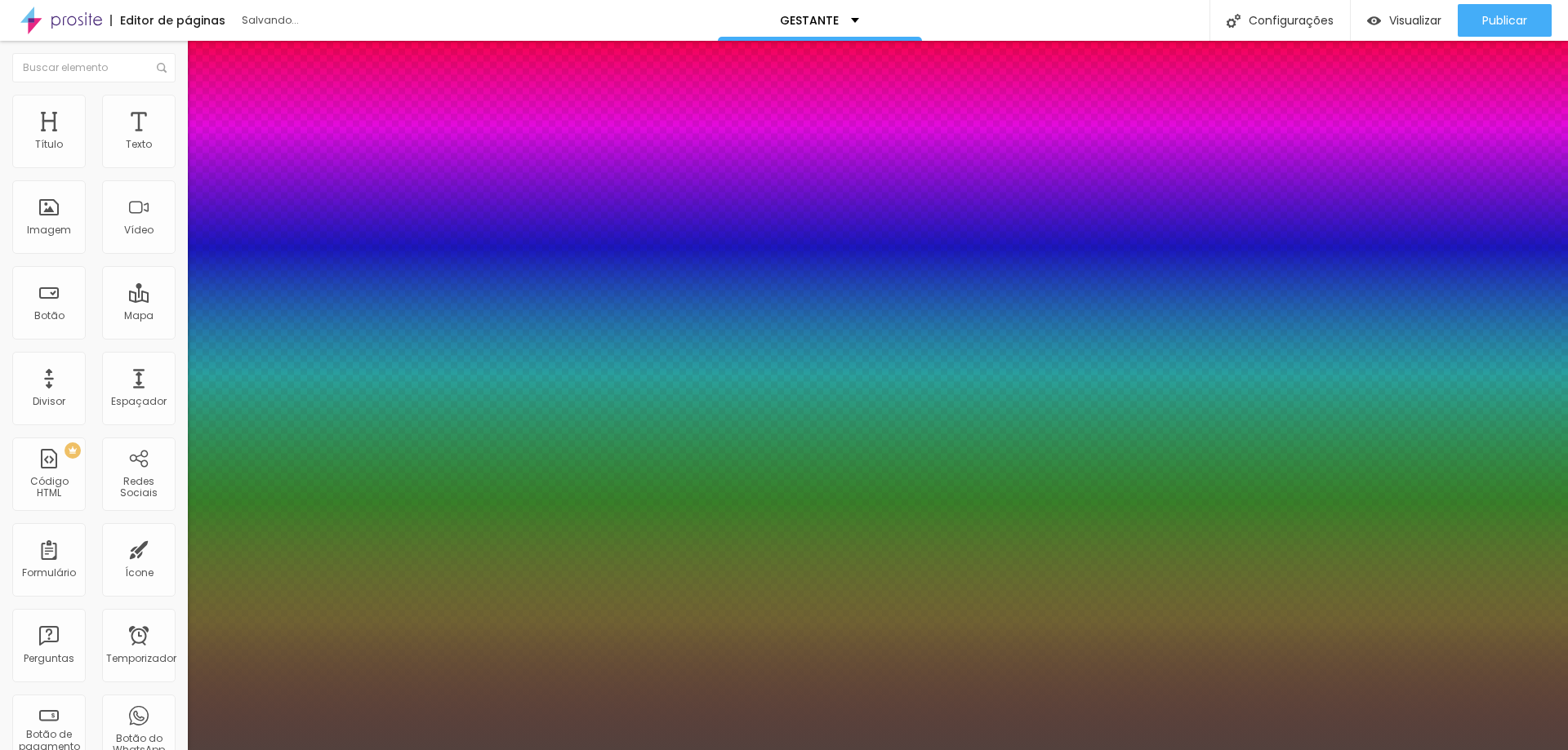
drag, startPoint x: 310, startPoint y: 408, endPoint x: 274, endPoint y: 411, distance: 36.1
click at [1159, 749] on div at bounding box center [784, 750] width 1568 height 0
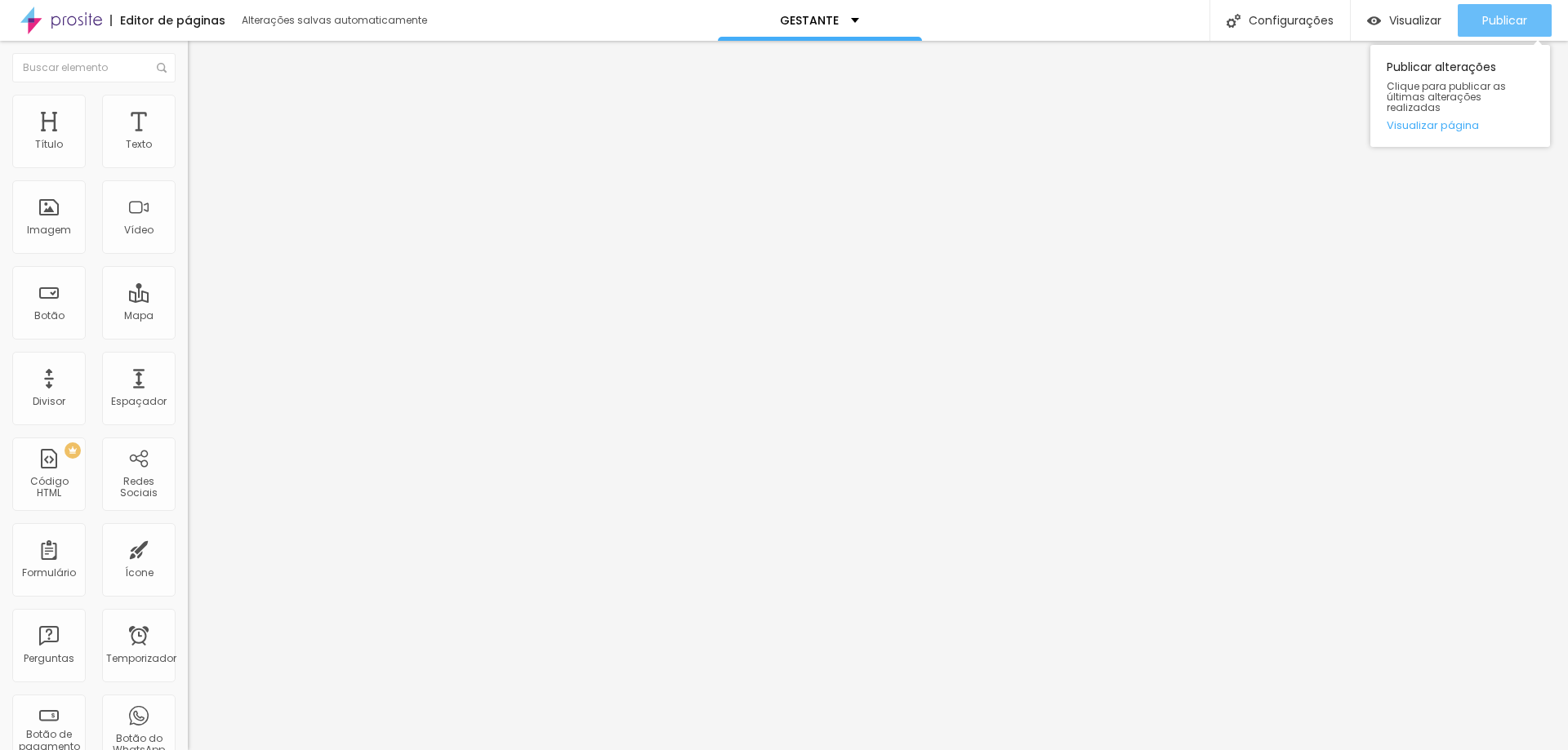
click at [1488, 27] on font "Publicar" at bounding box center [1504, 21] width 45 height 17
click at [195, 202] on icon "button" at bounding box center [200, 201] width 10 height 10
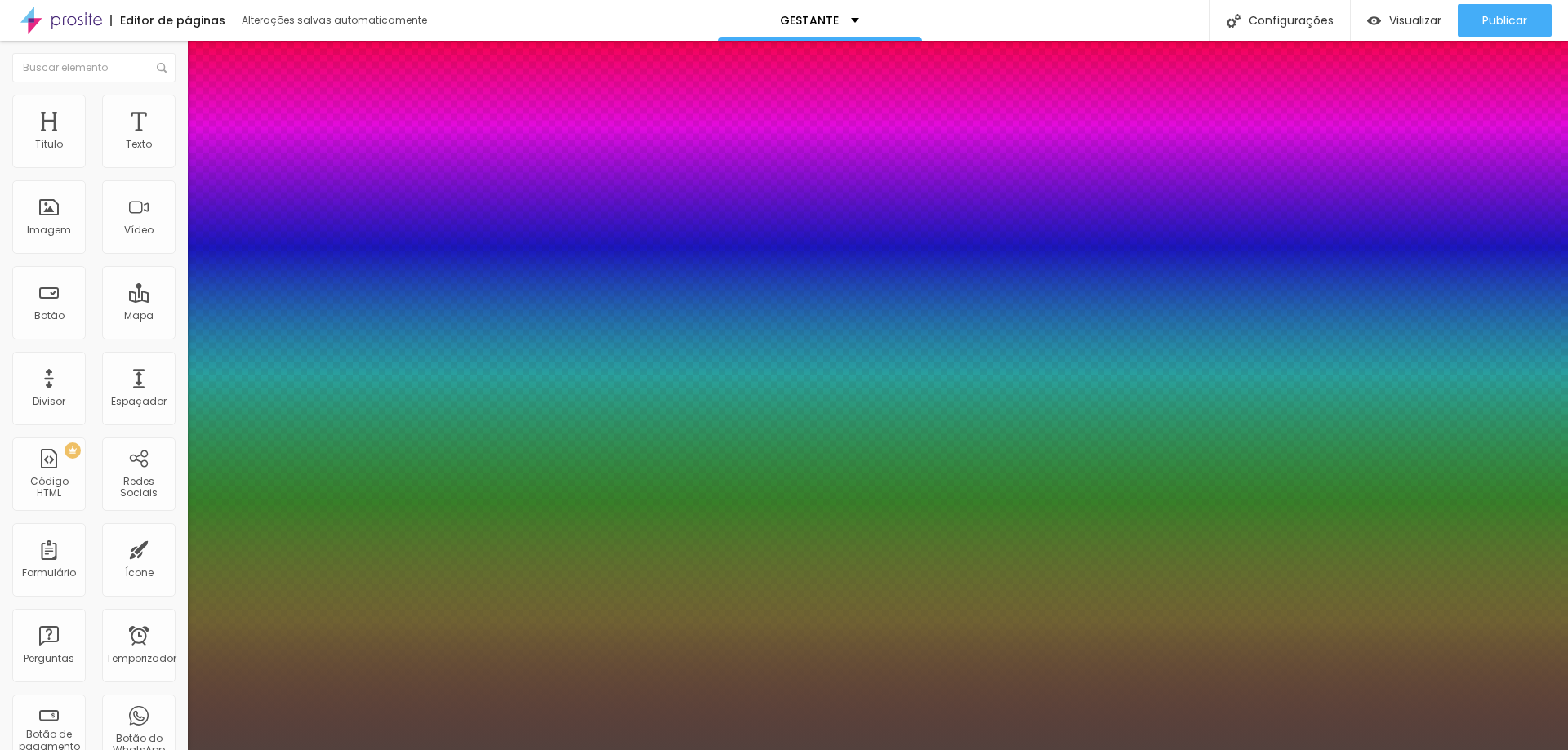
drag, startPoint x: 264, startPoint y: 304, endPoint x: 315, endPoint y: 304, distance: 51.0
click at [784, 749] on div at bounding box center [784, 750] width 1568 height 0
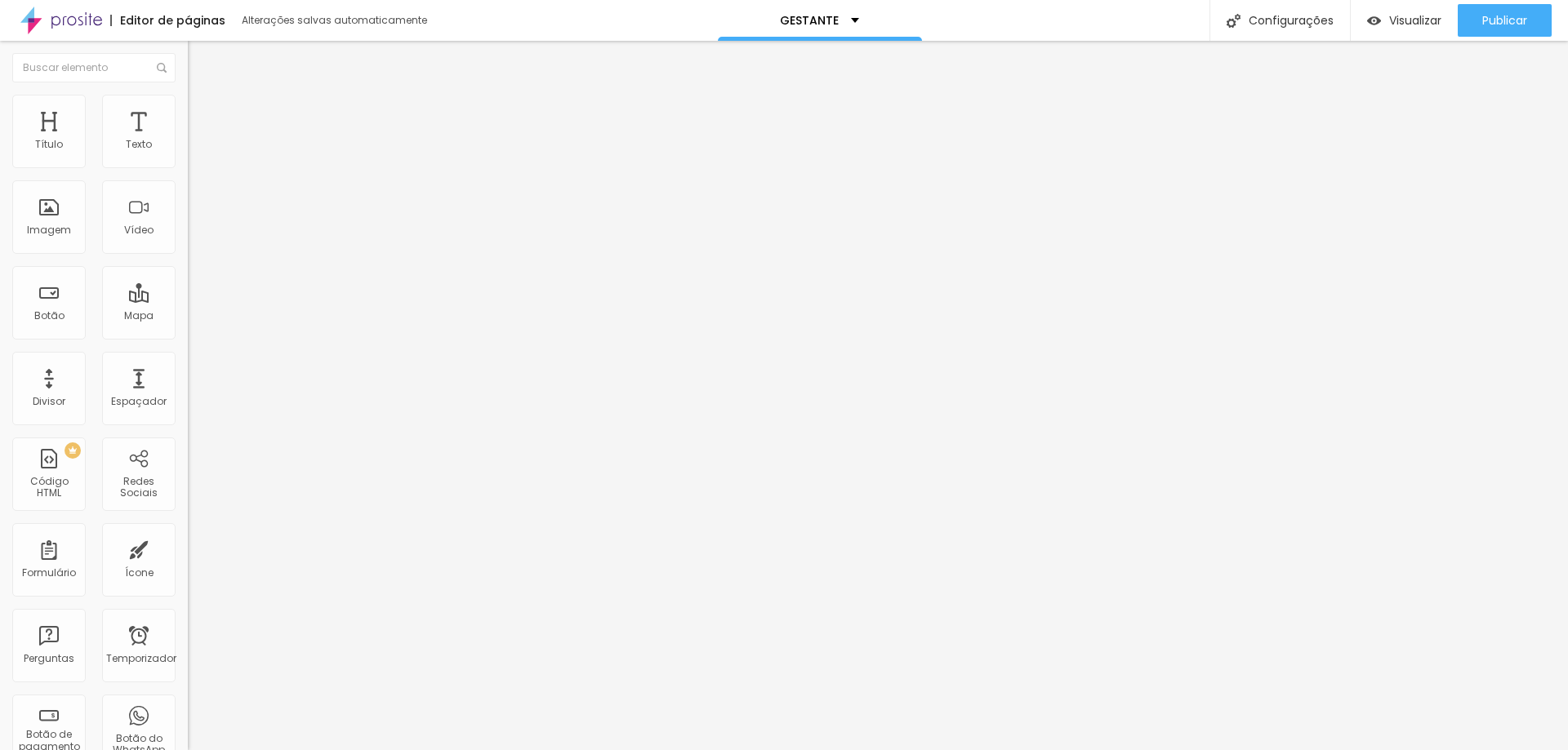
click at [188, 197] on button "button" at bounding box center [199, 203] width 22 height 18
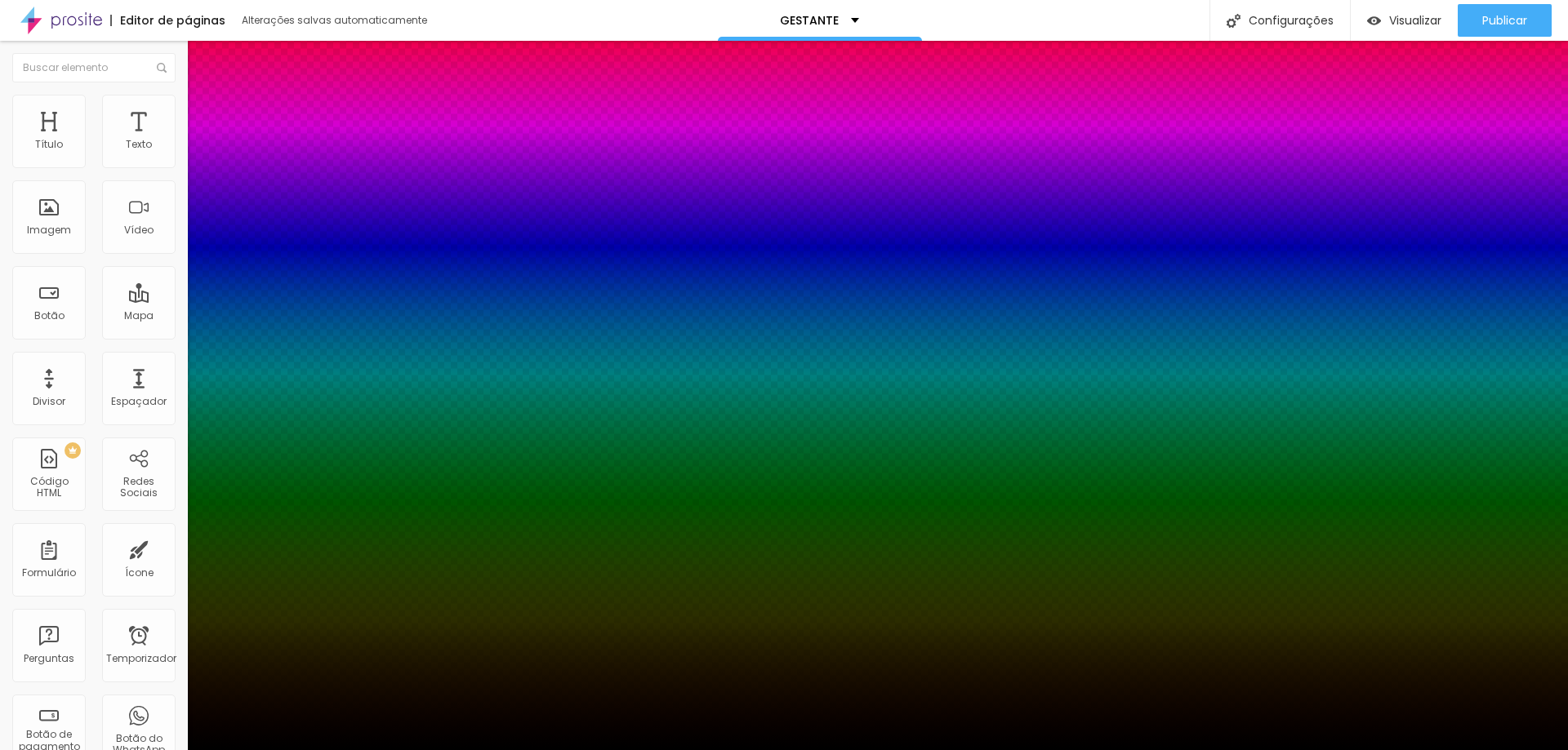
drag, startPoint x: 261, startPoint y: 311, endPoint x: 317, endPoint y: 312, distance: 56.0
paste input "53413D"
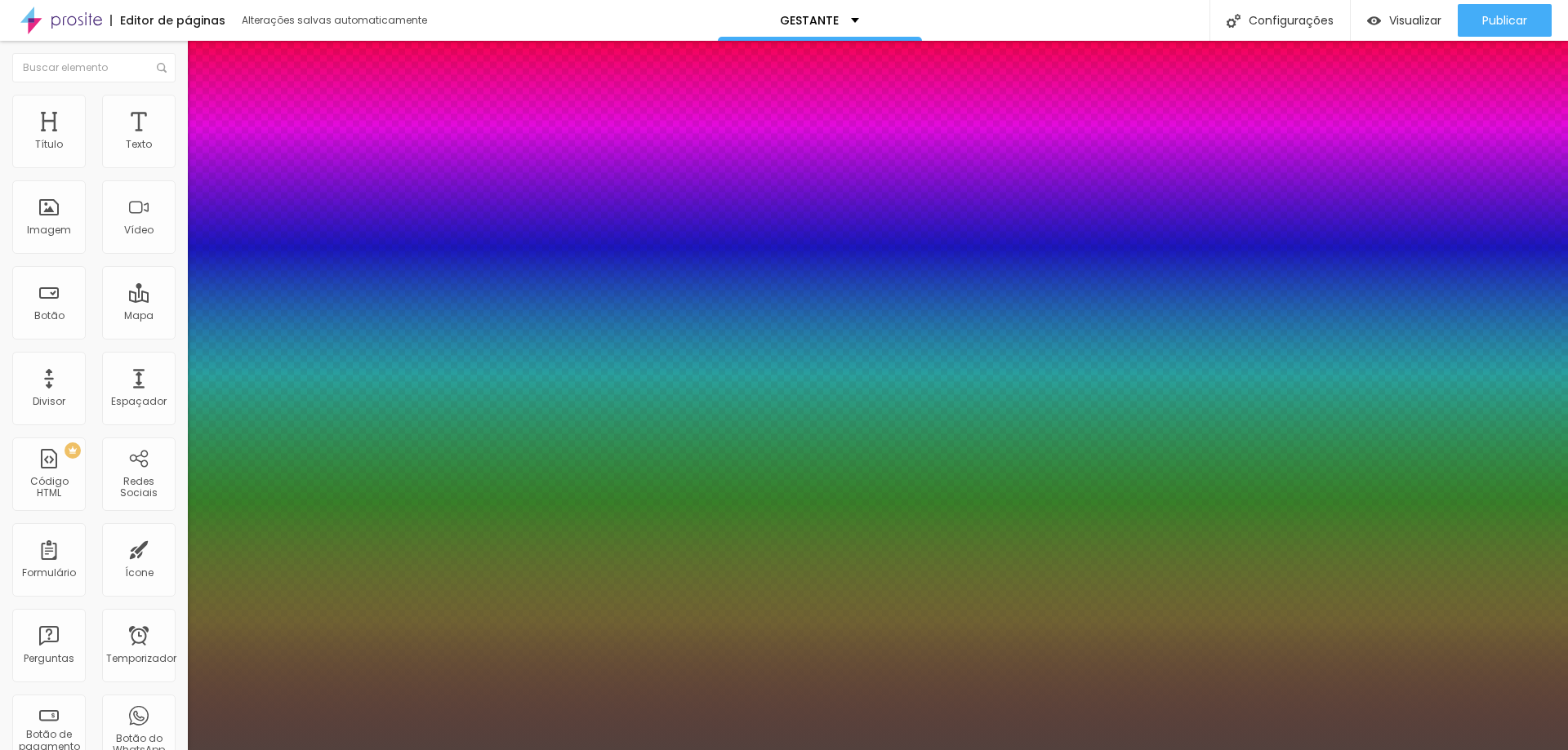
click at [576, 749] on div at bounding box center [784, 750] width 1568 height 0
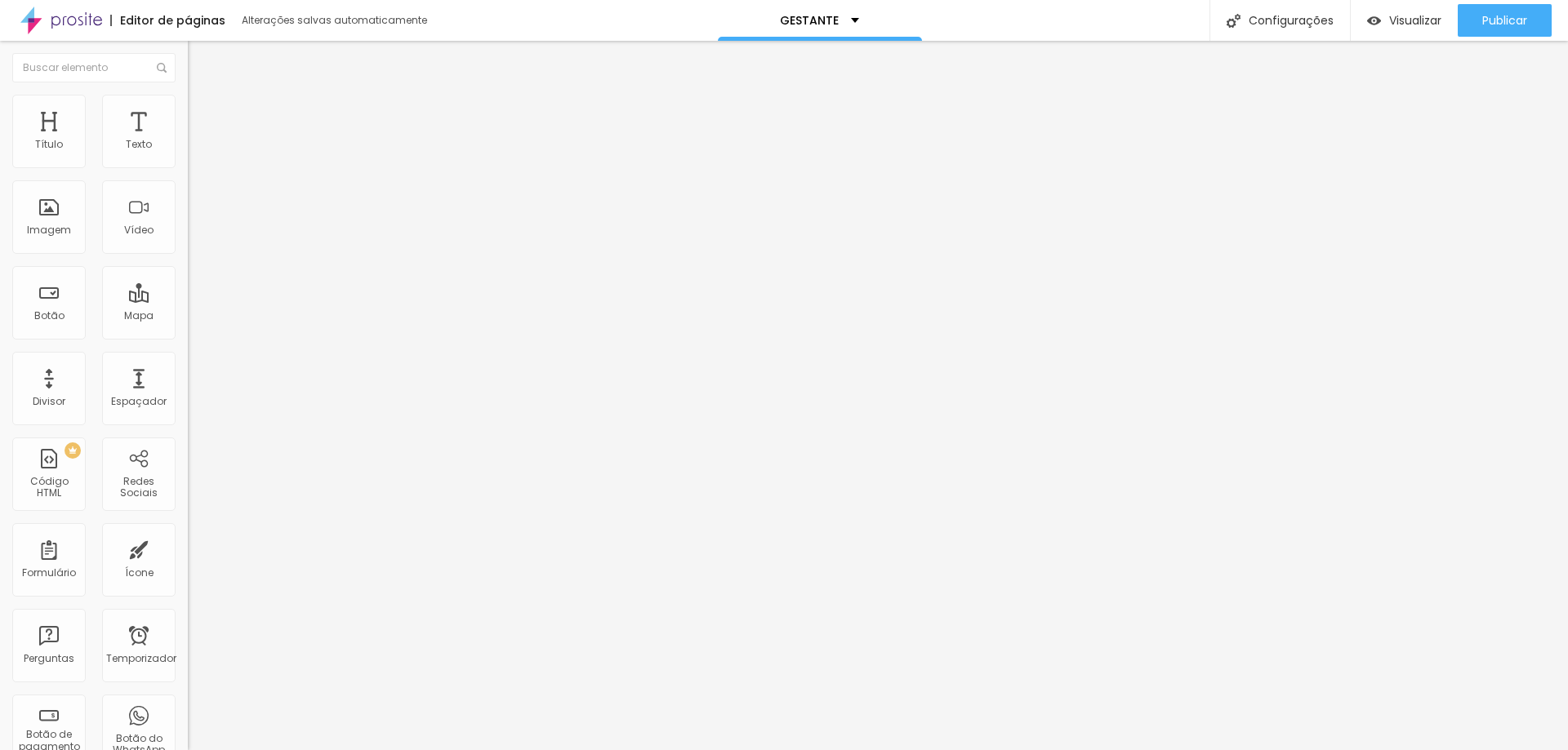
click at [188, 198] on button "button" at bounding box center [199, 203] width 22 height 18
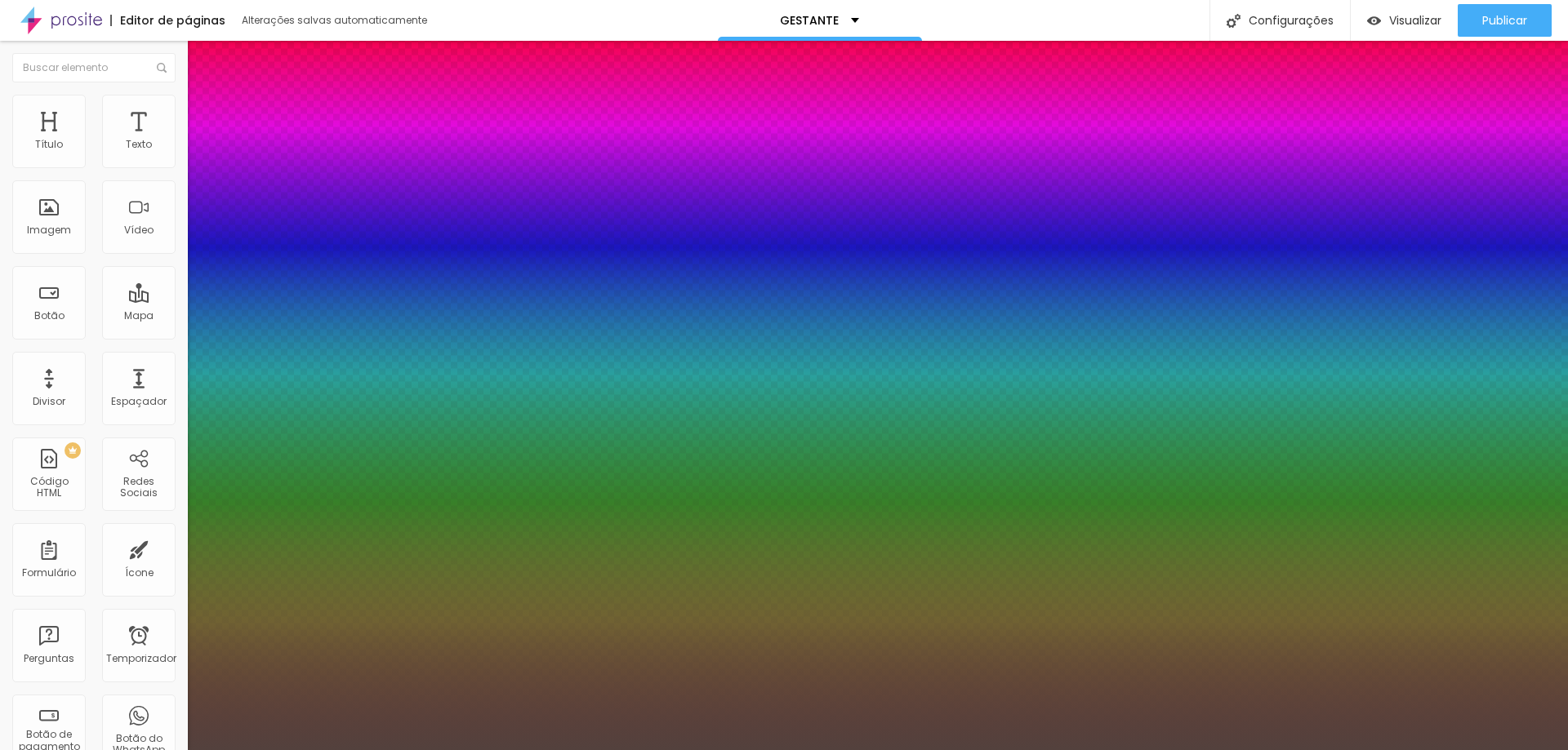
drag, startPoint x: 271, startPoint y: 404, endPoint x: 285, endPoint y: 405, distance: 14.0
drag, startPoint x: 282, startPoint y: 405, endPoint x: 265, endPoint y: 406, distance: 17.0
drag, startPoint x: 268, startPoint y: 406, endPoint x: 277, endPoint y: 406, distance: 9.0
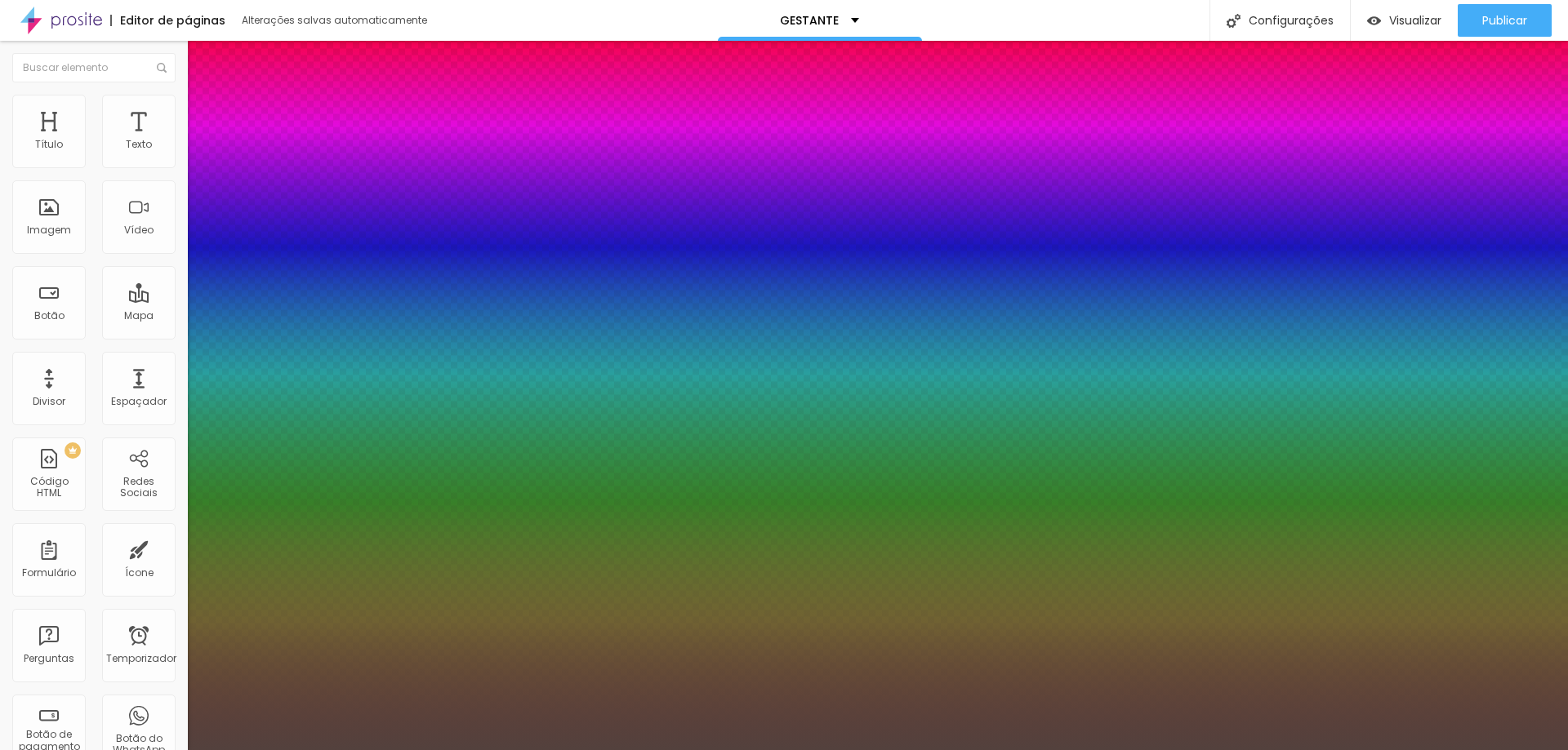
drag, startPoint x: 299, startPoint y: 247, endPoint x: 308, endPoint y: 249, distance: 9.2
click at [299, 749] on div at bounding box center [784, 760] width 1568 height 0
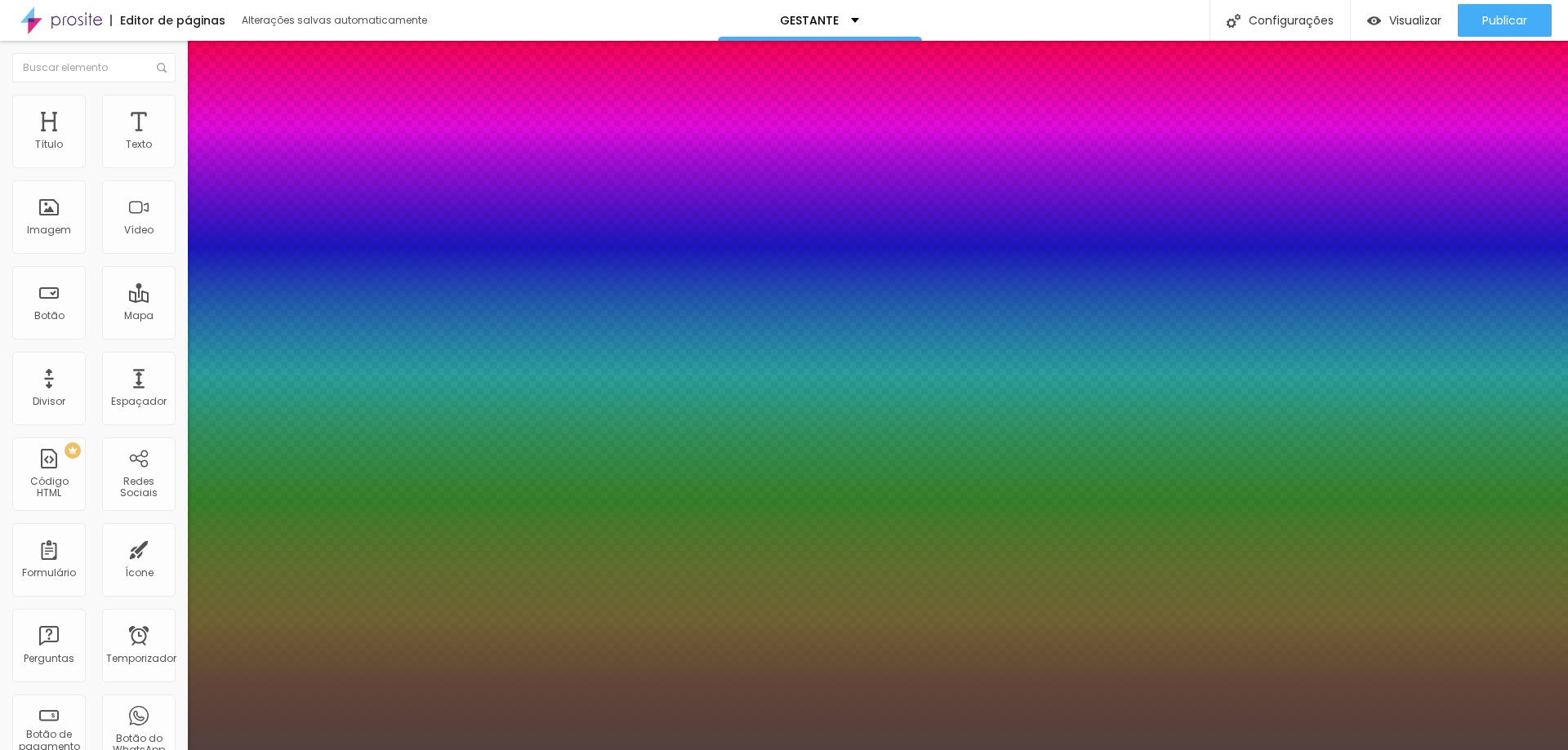
drag, startPoint x: 301, startPoint y: 415, endPoint x: 304, endPoint y: 436, distance: 21.2
click at [304, 436] on div at bounding box center [784, 375] width 1568 height 750
click at [586, 749] on div at bounding box center [784, 750] width 1568 height 0
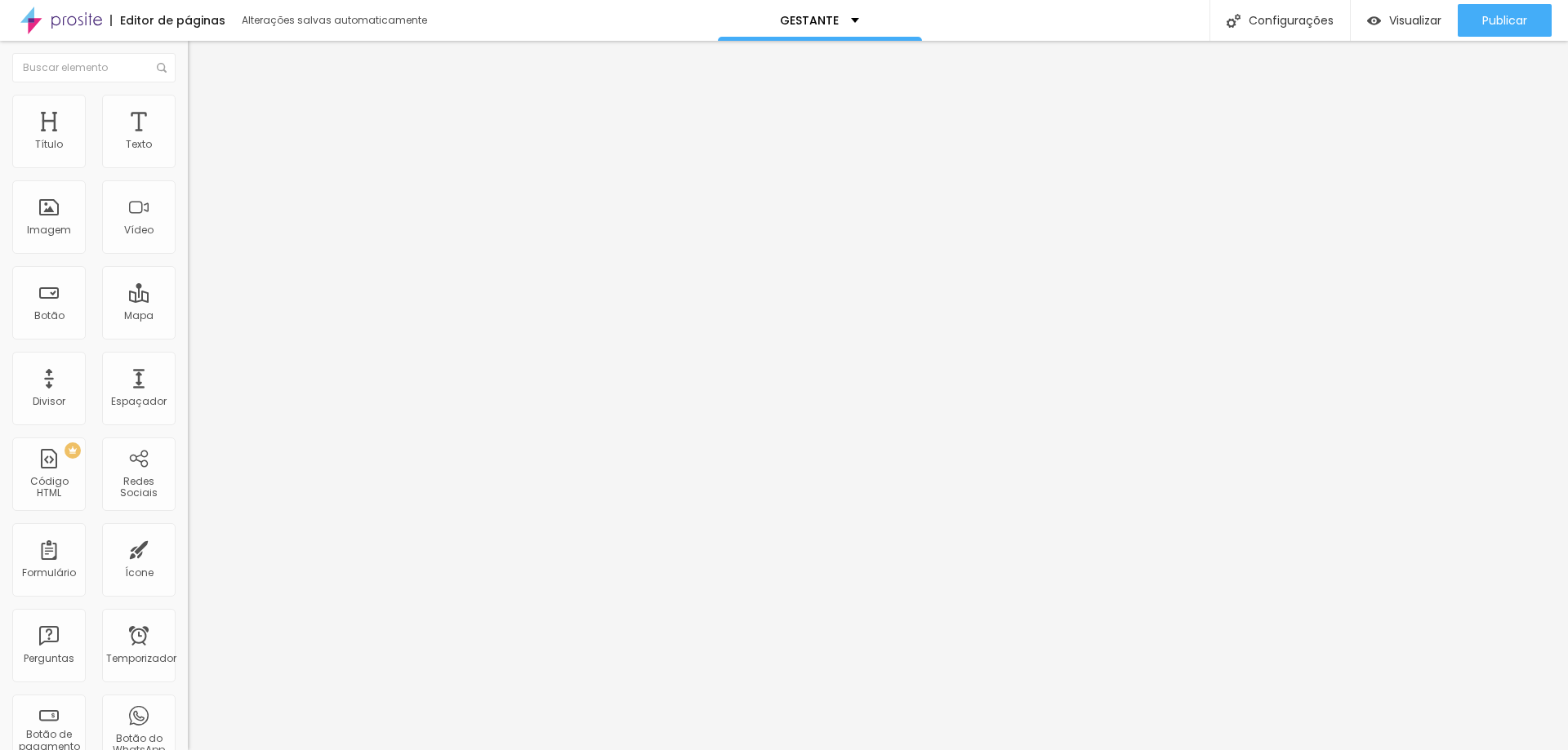
click at [196, 205] on icon "button" at bounding box center [199, 201] width 7 height 7
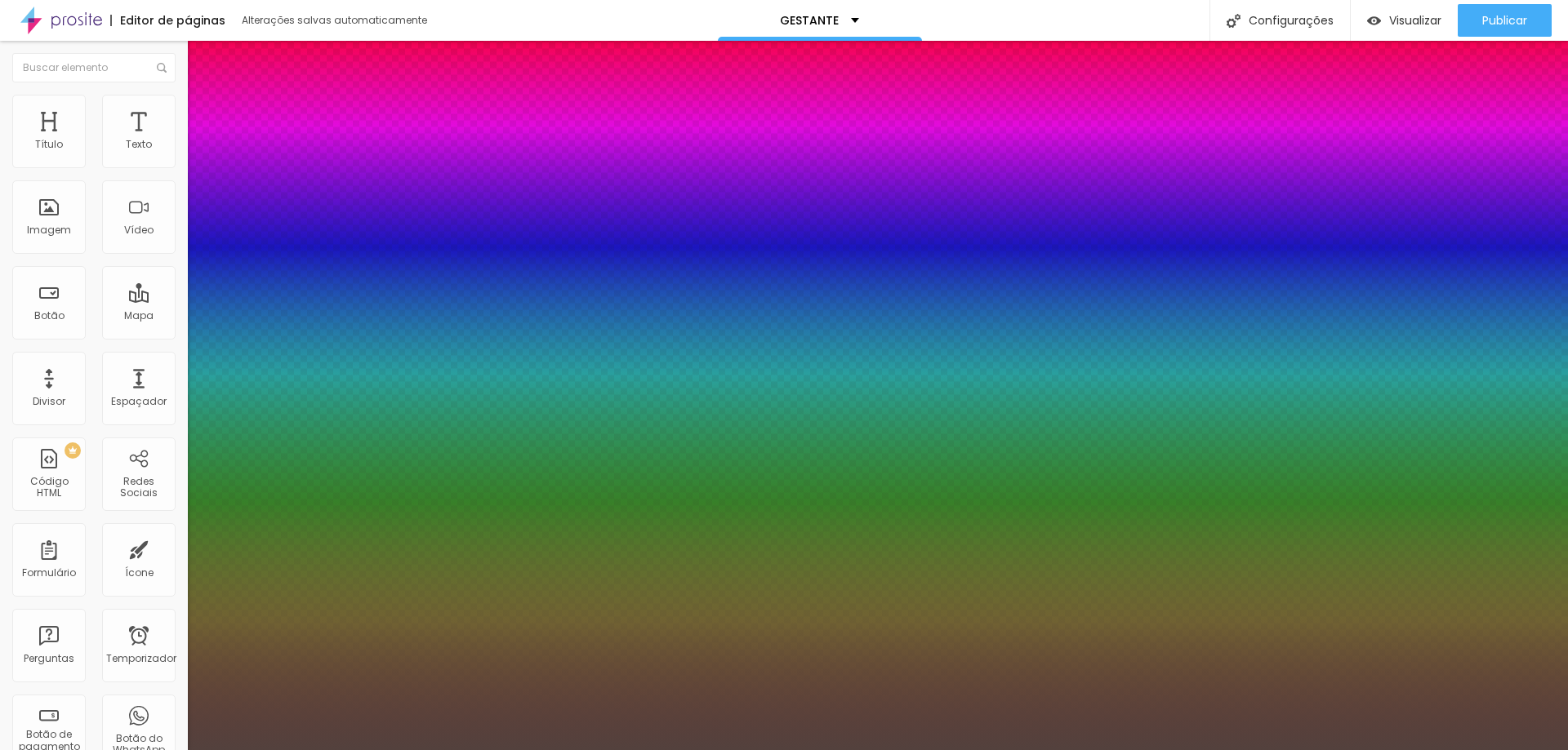
click at [420, 749] on div at bounding box center [784, 750] width 1568 height 0
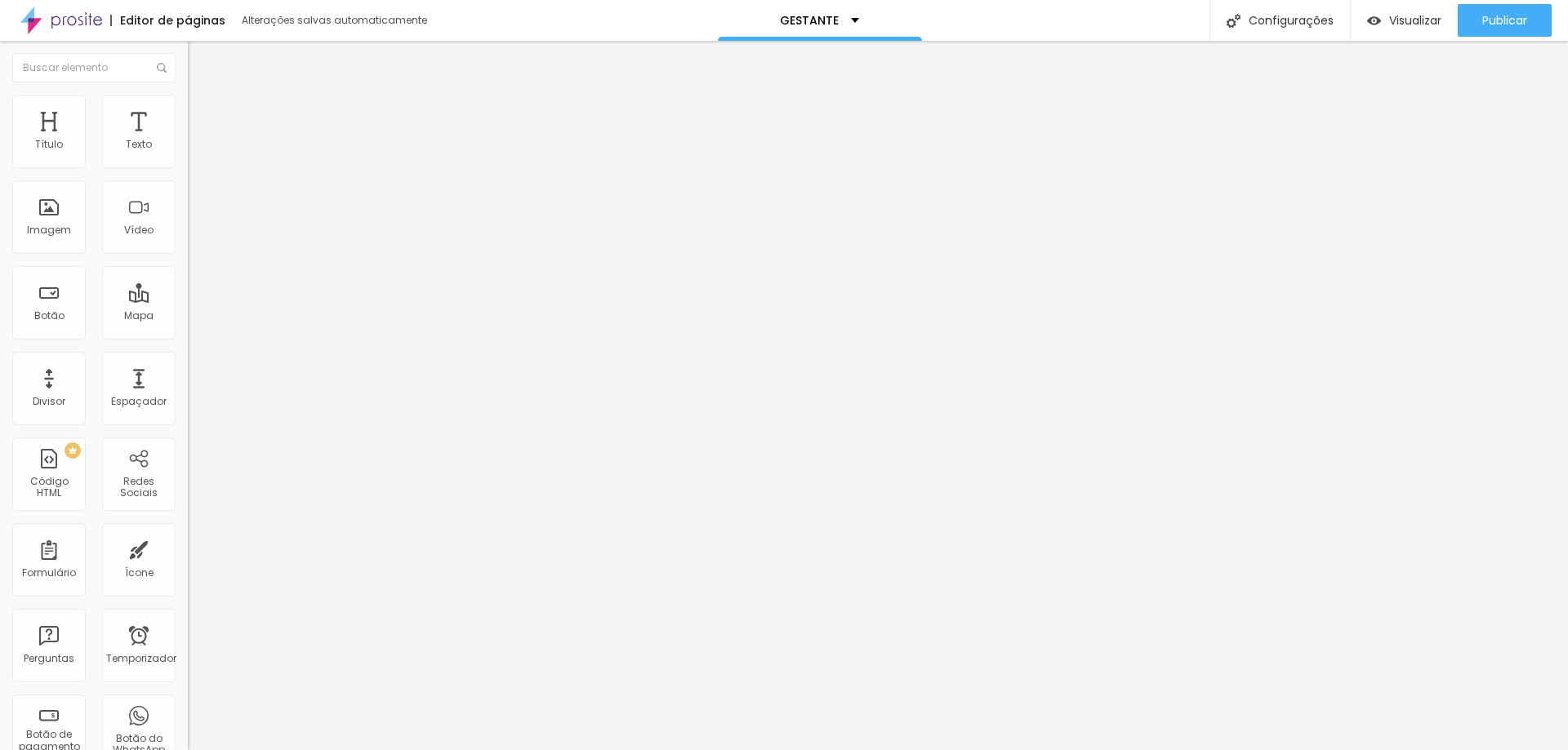
click at [195, 199] on icon "button" at bounding box center [200, 201] width 10 height 10
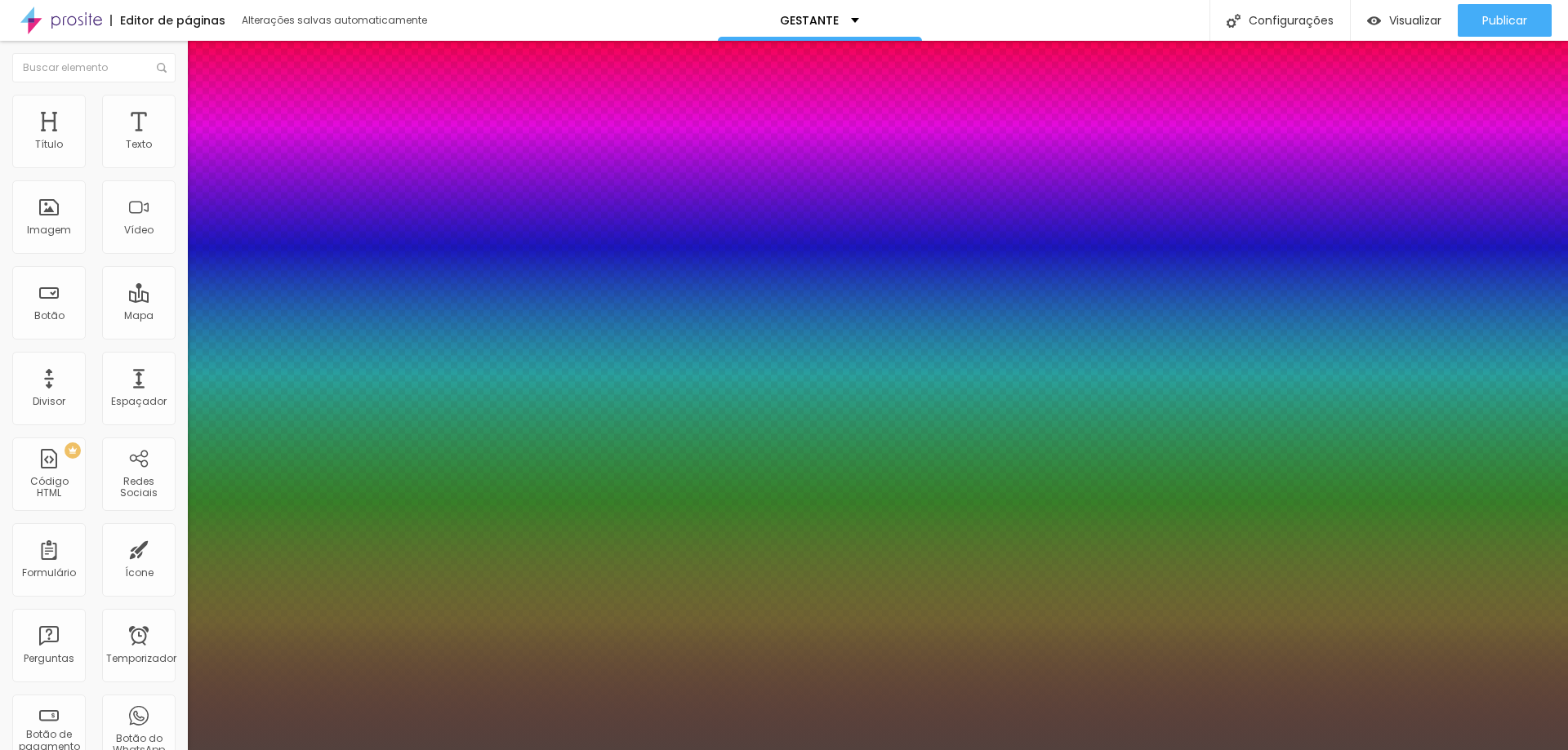
click at [322, 749] on div at bounding box center [784, 750] width 1568 height 0
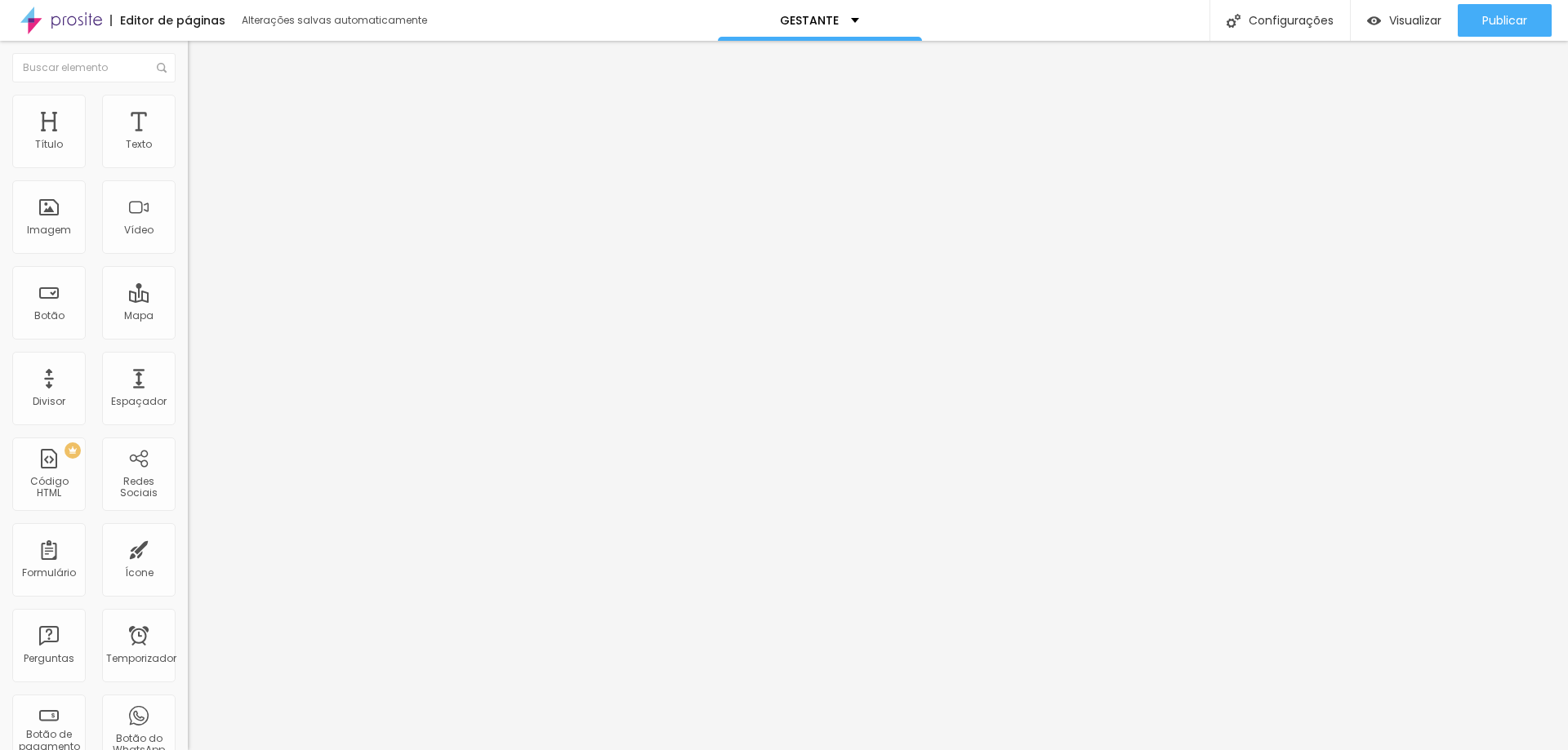
click at [188, 202] on button "button" at bounding box center [199, 203] width 22 height 18
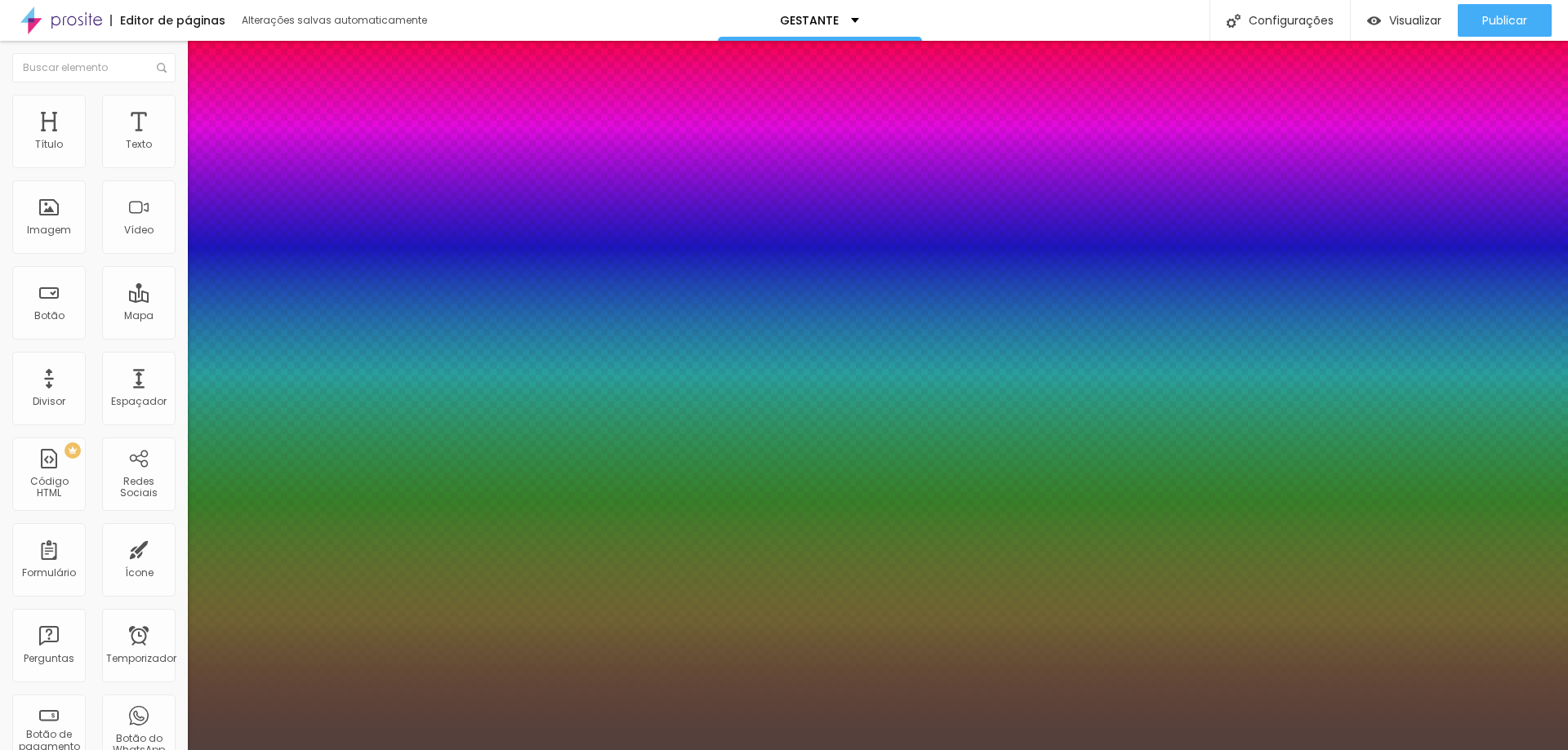
click at [596, 749] on div at bounding box center [784, 750] width 1568 height 0
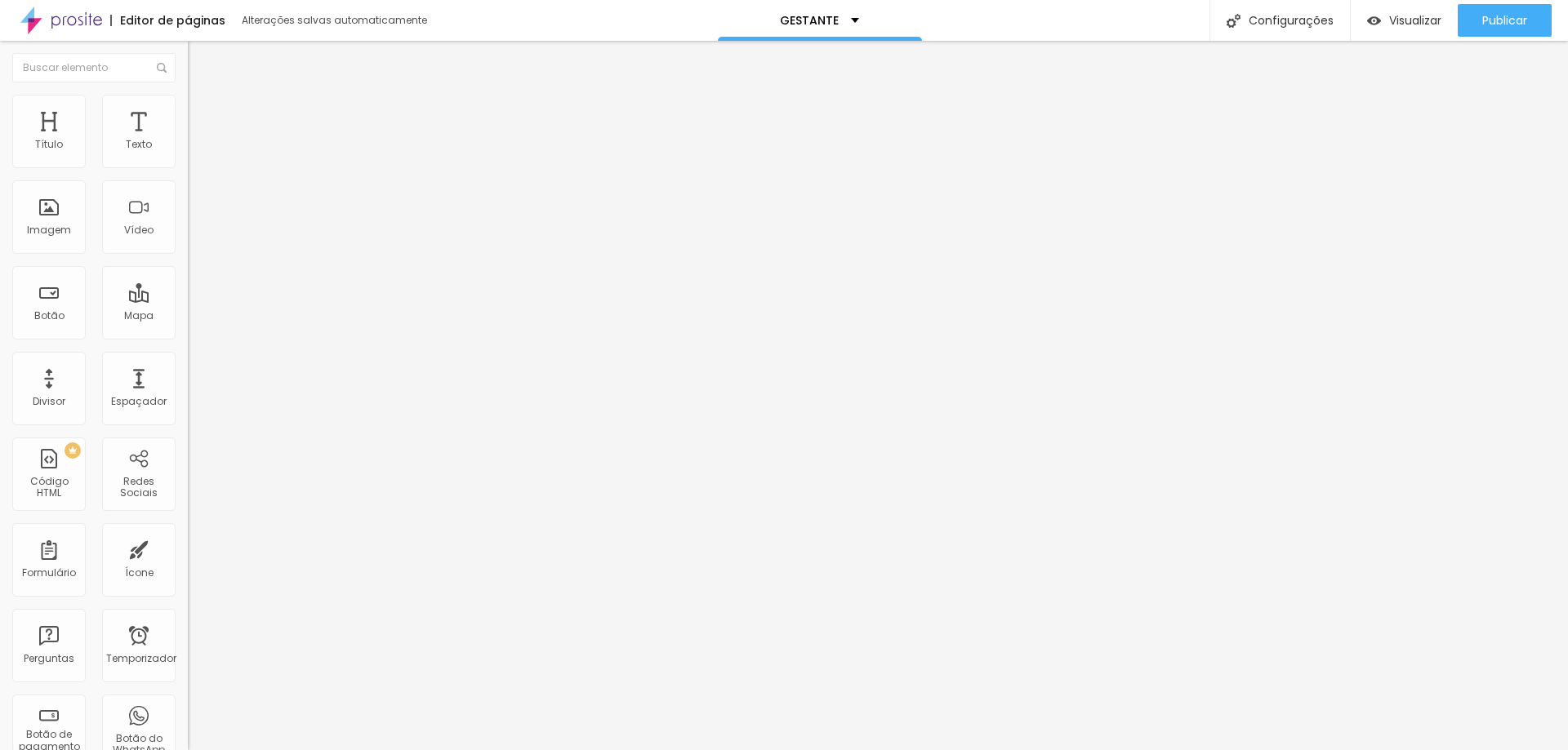
click at [195, 201] on icon "button" at bounding box center [200, 201] width 10 height 10
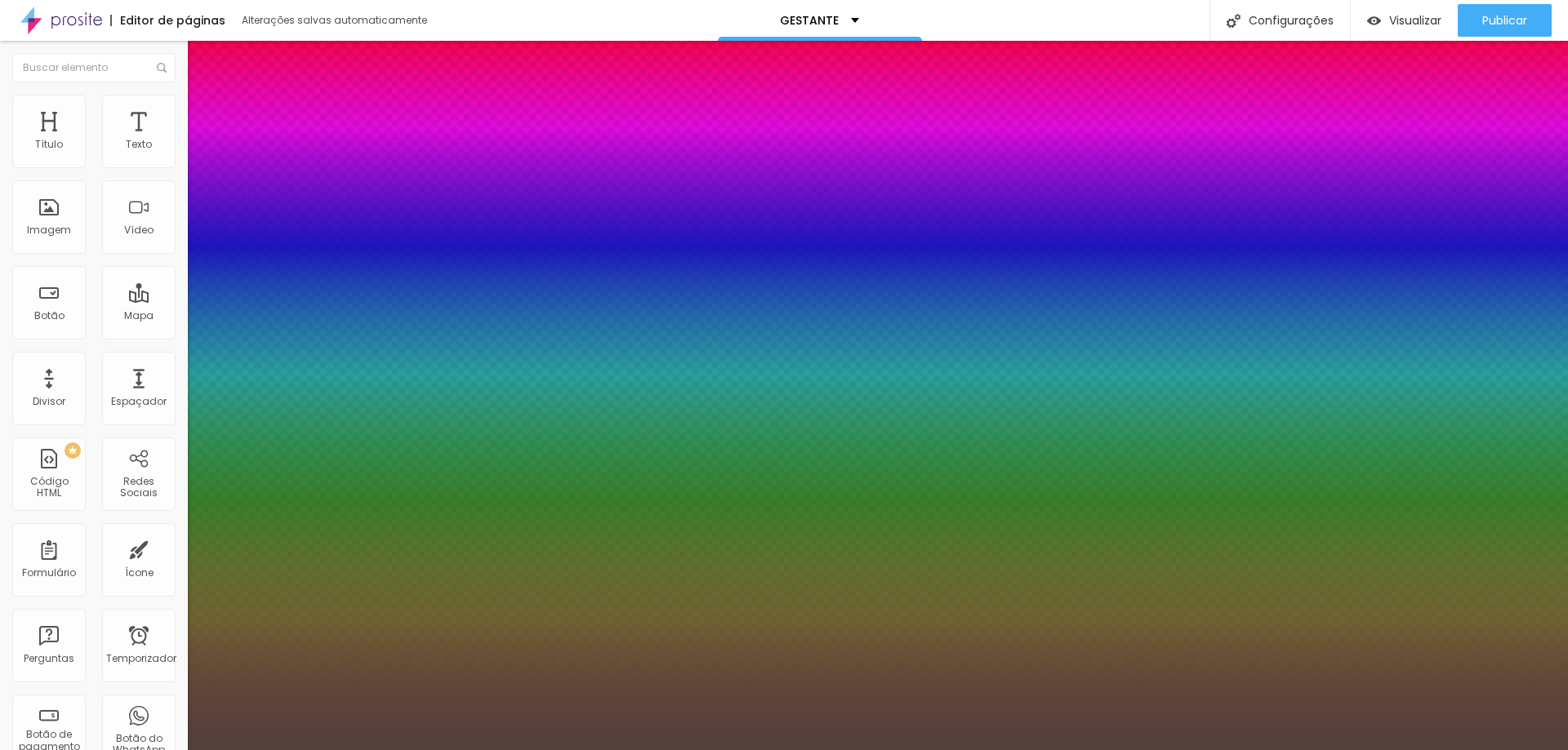
click at [859, 749] on div at bounding box center [784, 750] width 1568 height 0
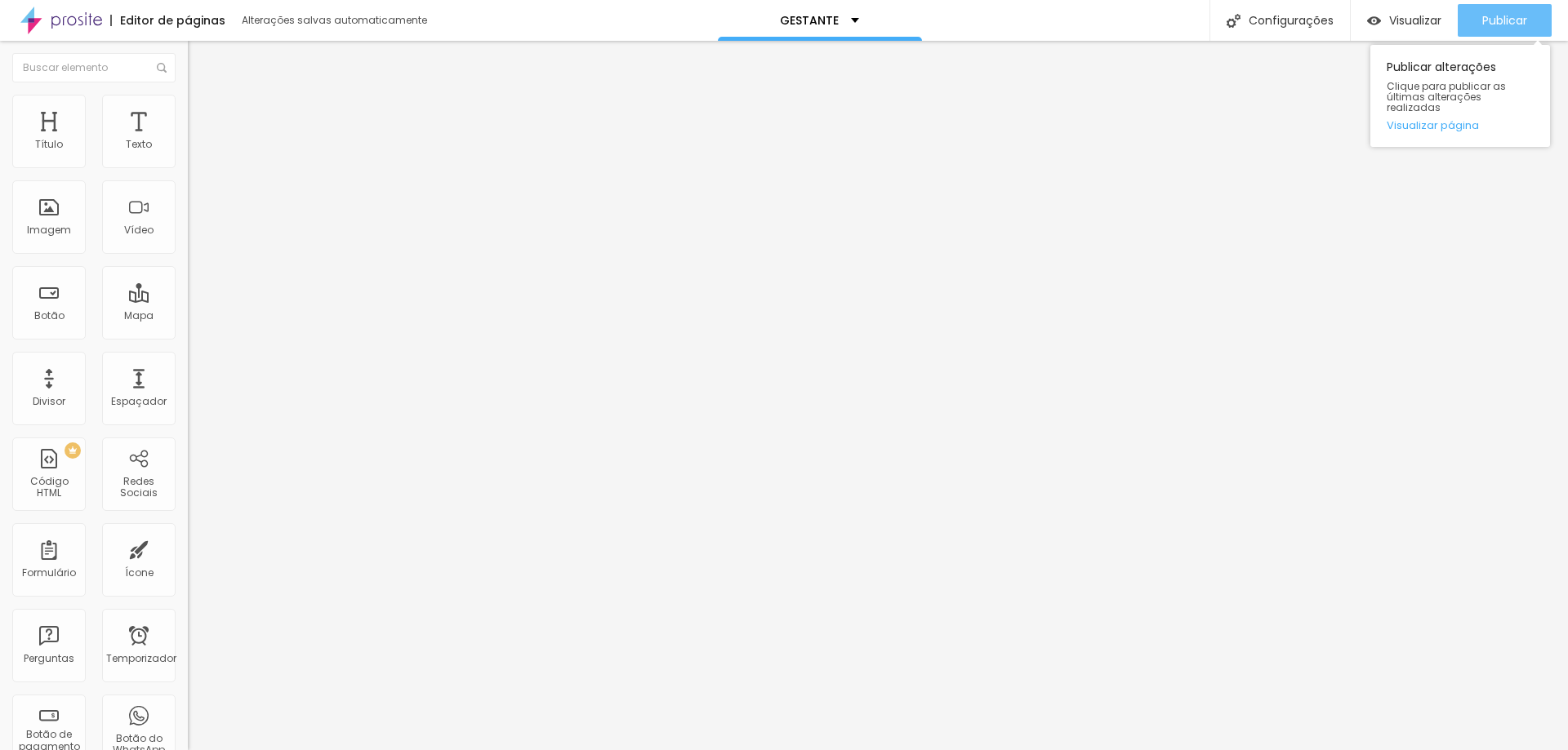
click at [1518, 17] on font "Publicar" at bounding box center [1504, 21] width 45 height 17
click at [195, 200] on icon "button" at bounding box center [200, 201] width 10 height 10
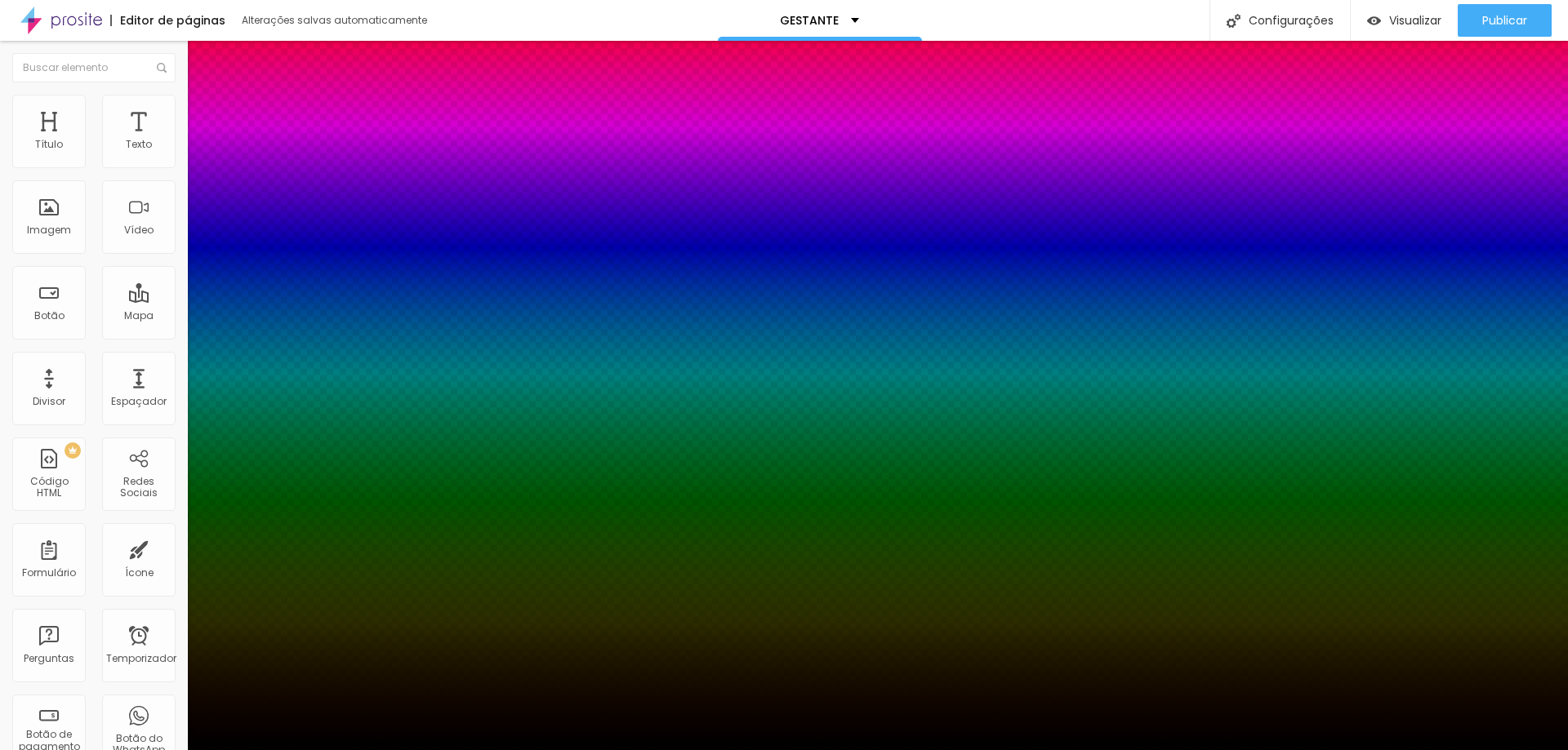
drag, startPoint x: 264, startPoint y: 301, endPoint x: 321, endPoint y: 304, distance: 57.1
paste input "53413D"
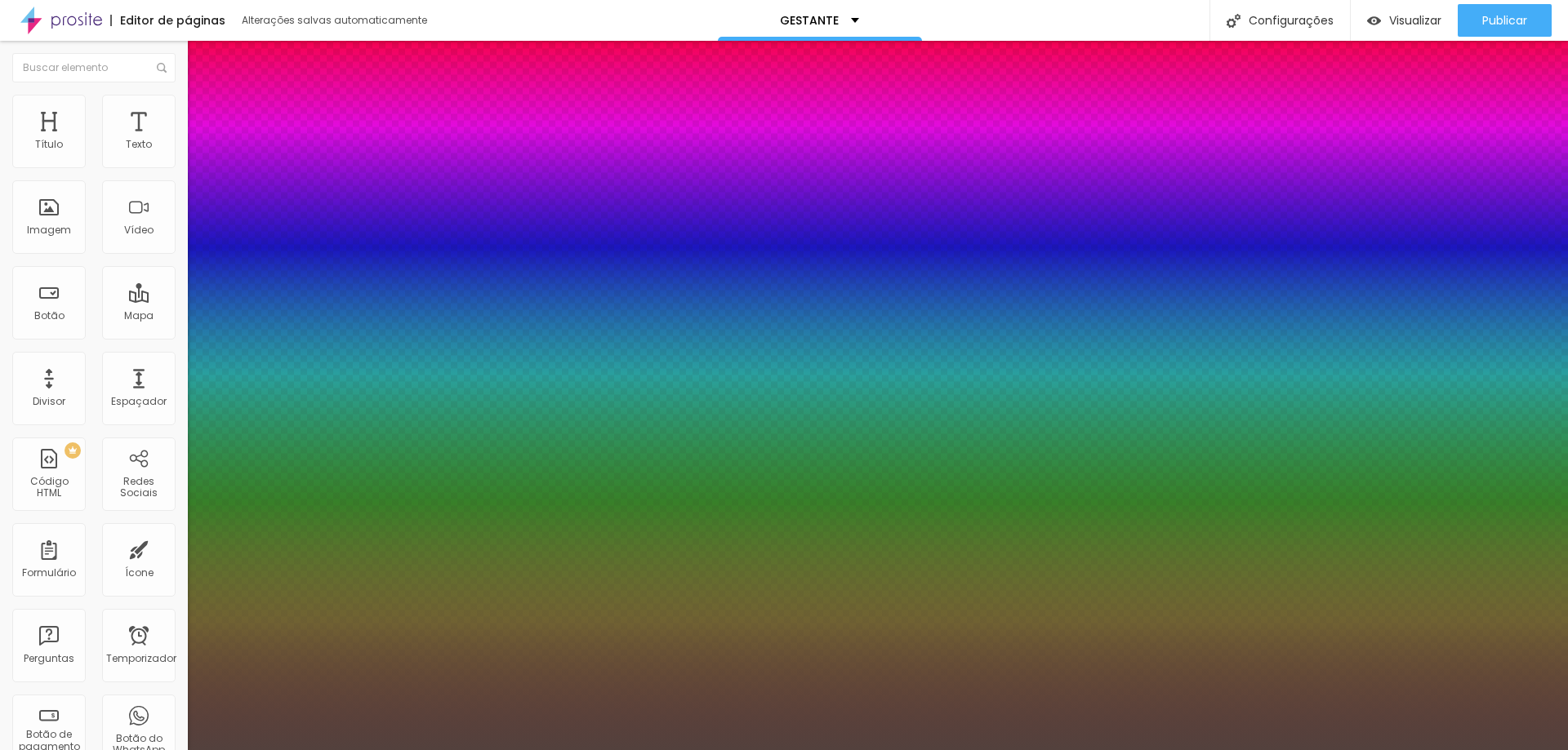
drag, startPoint x: 299, startPoint y: 408, endPoint x: 302, endPoint y: 433, distance: 25.2
click at [302, 433] on div at bounding box center [784, 375] width 1568 height 750
click at [307, 749] on div at bounding box center [784, 760] width 1568 height 0
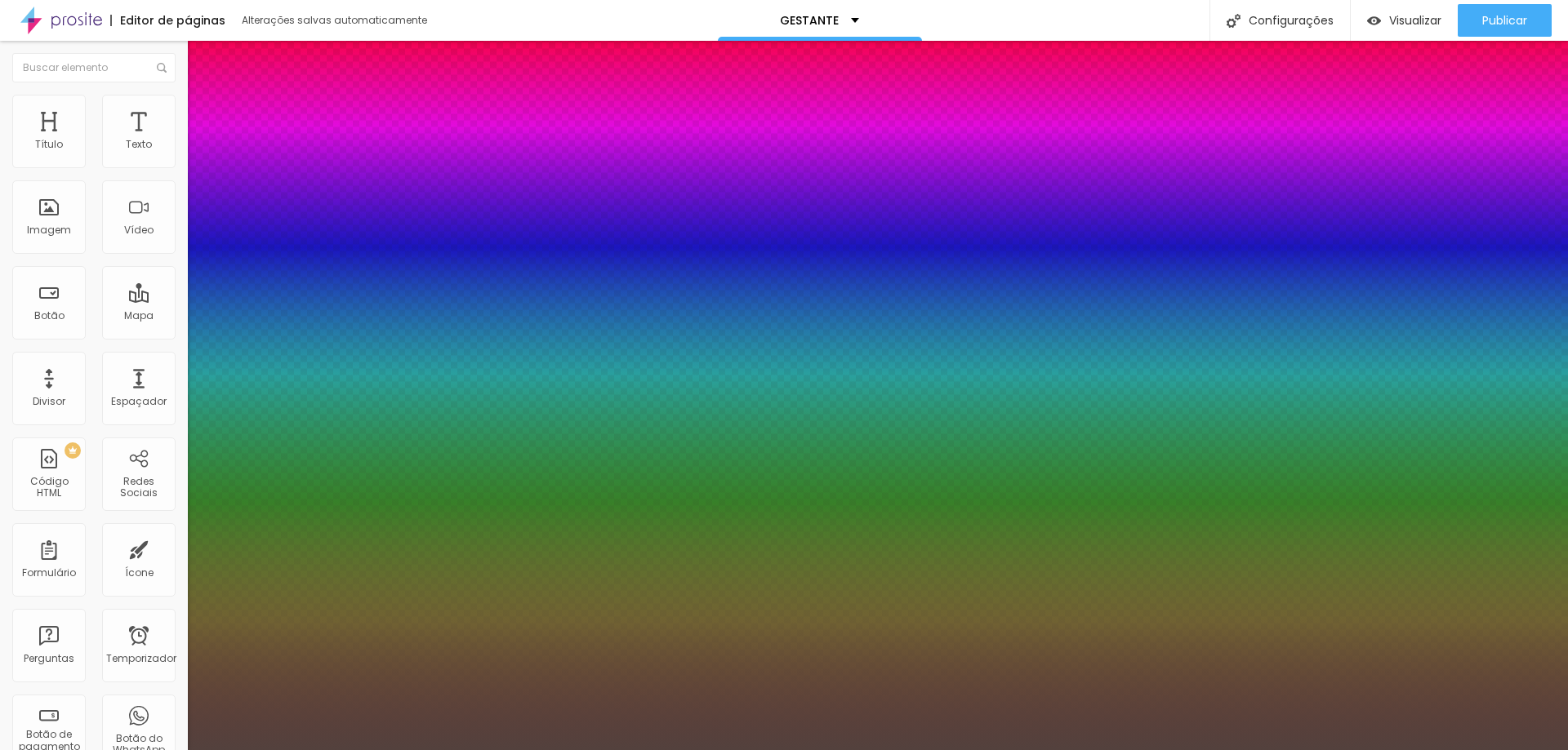
click at [904, 749] on div at bounding box center [784, 750] width 1568 height 0
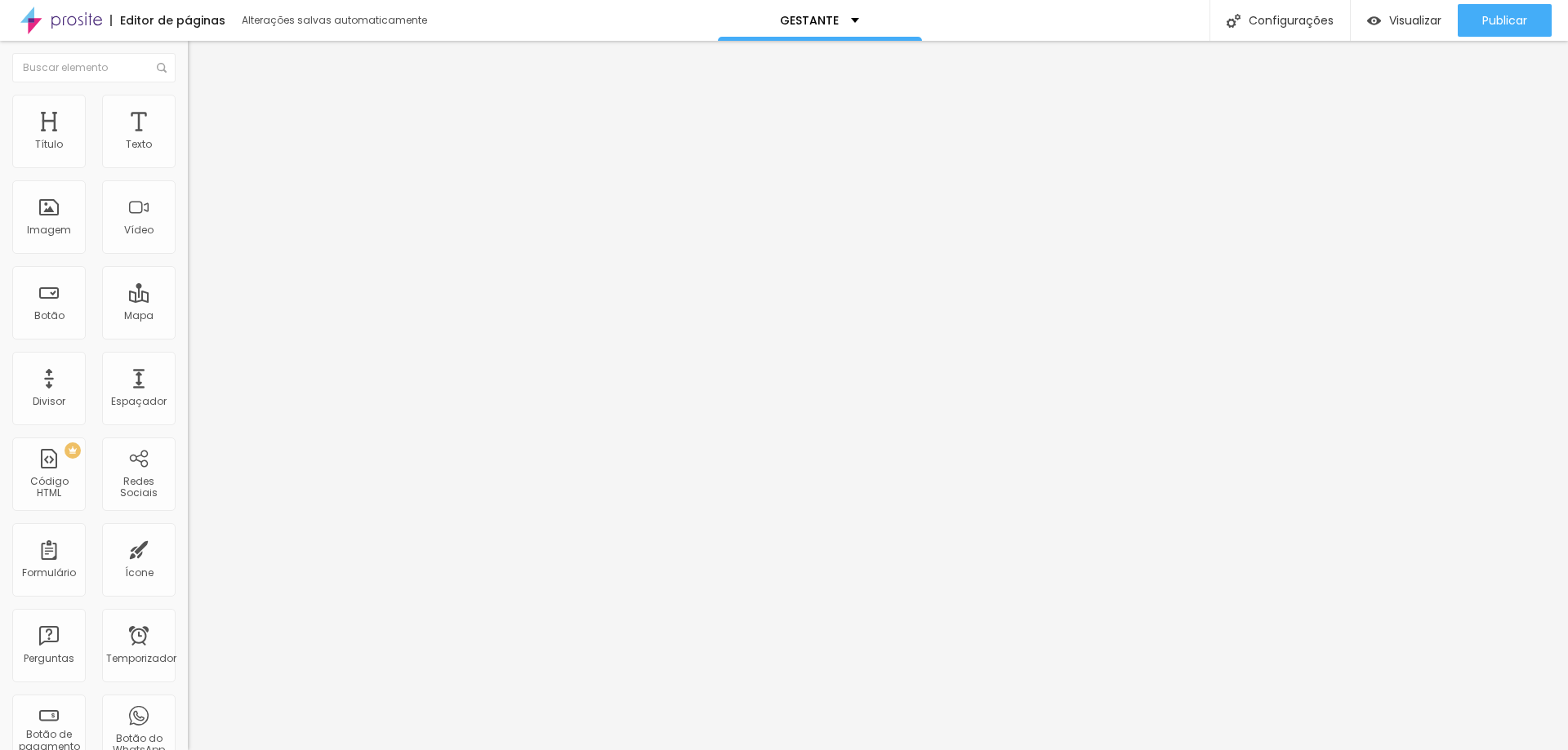
click at [195, 206] on icon "button" at bounding box center [200, 201] width 10 height 10
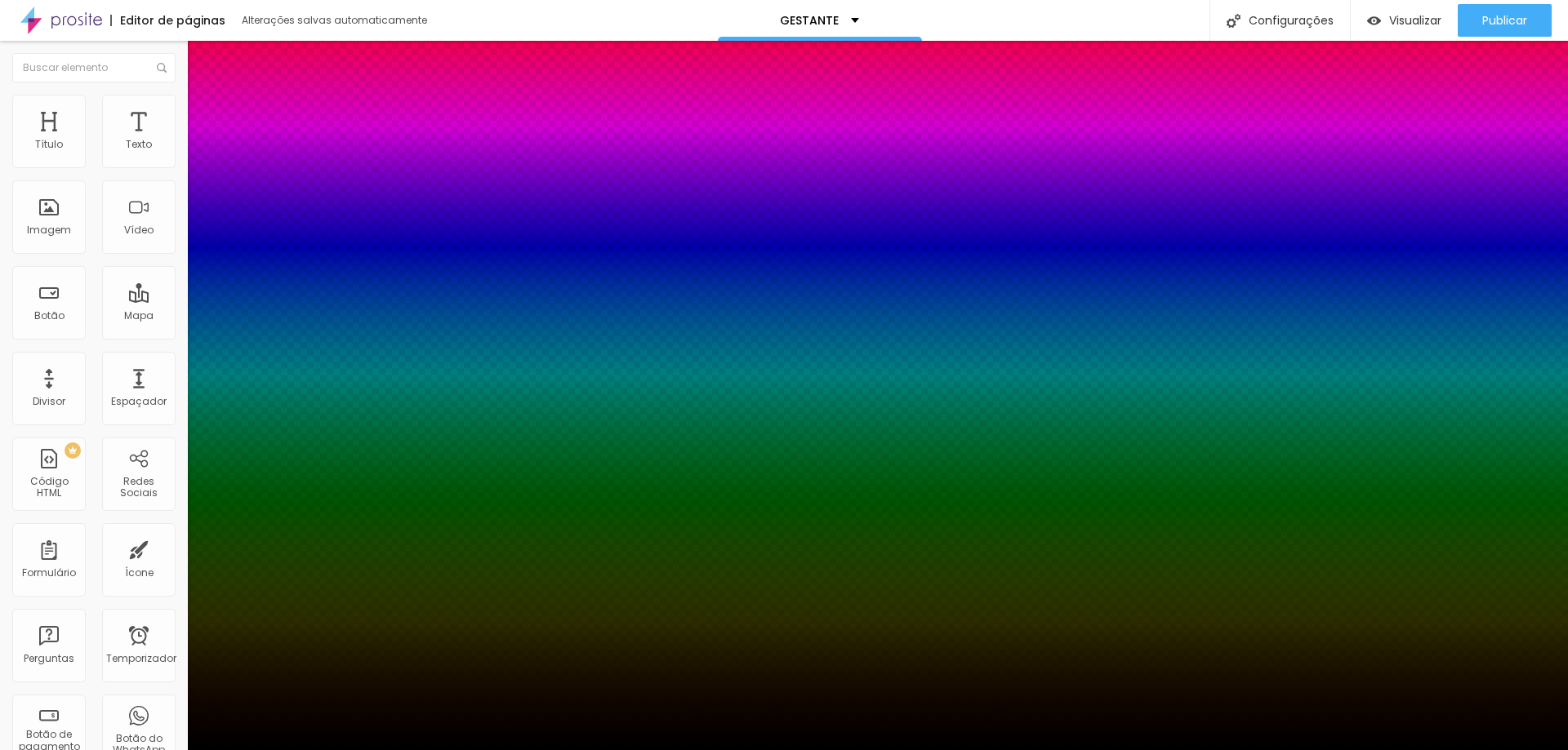
click at [292, 749] on div at bounding box center [784, 760] width 1568 height 0
drag, startPoint x: 260, startPoint y: 304, endPoint x: 289, endPoint y: 304, distance: 29.0
drag, startPoint x: 263, startPoint y: 300, endPoint x: 310, endPoint y: 307, distance: 47.5
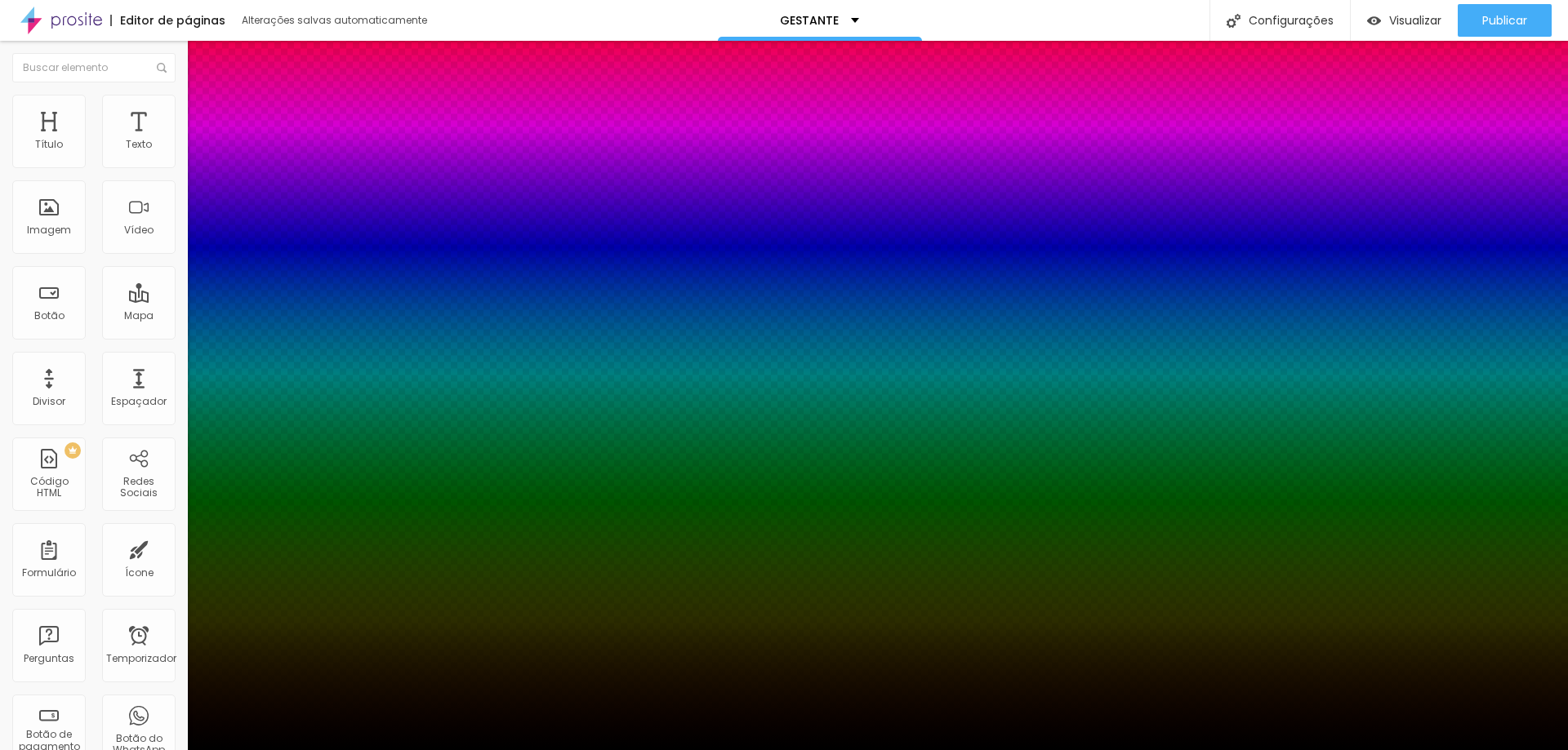
paste input "53413D"
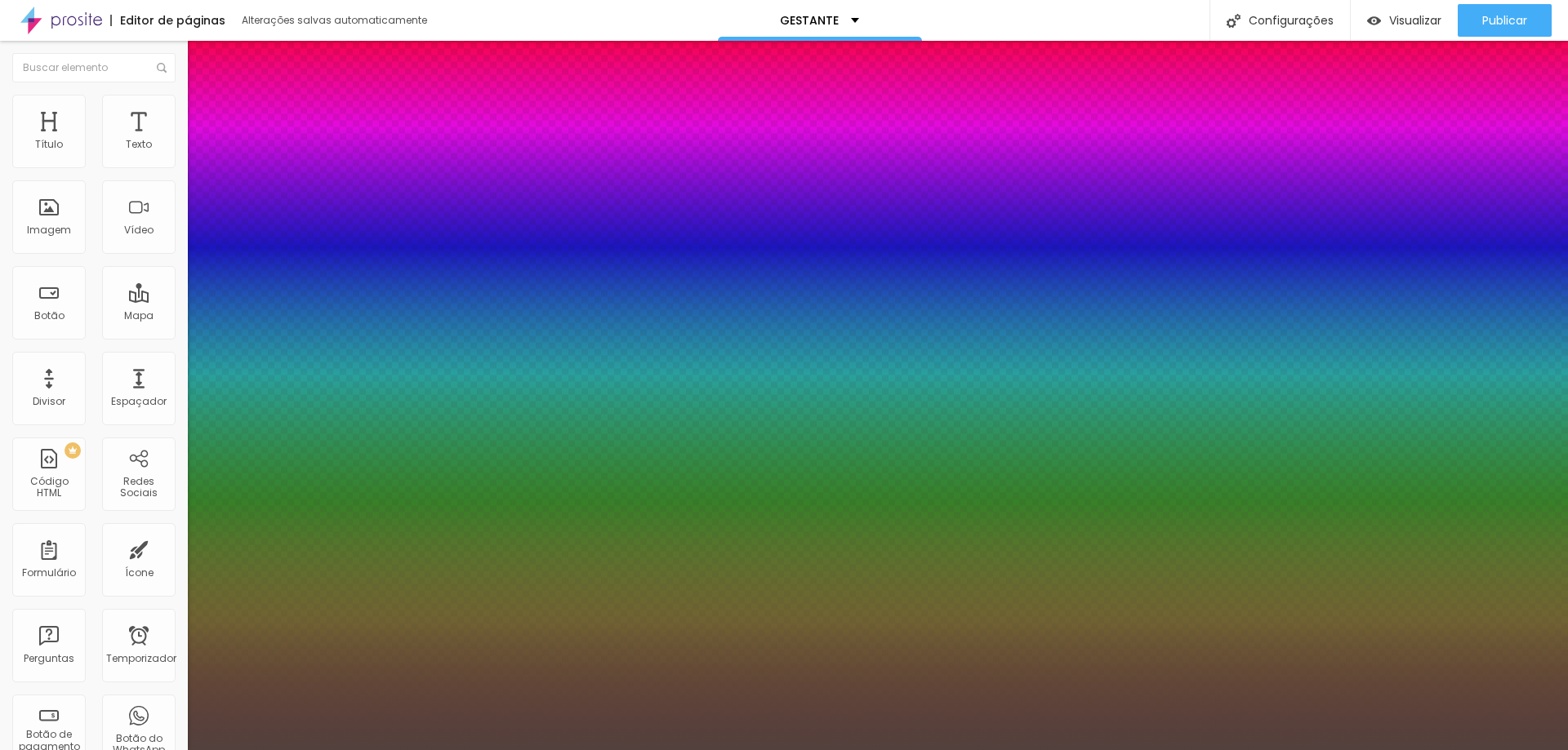
drag, startPoint x: 299, startPoint y: 405, endPoint x: 299, endPoint y: 434, distance: 29.0
click at [299, 434] on div at bounding box center [784, 375] width 1568 height 750
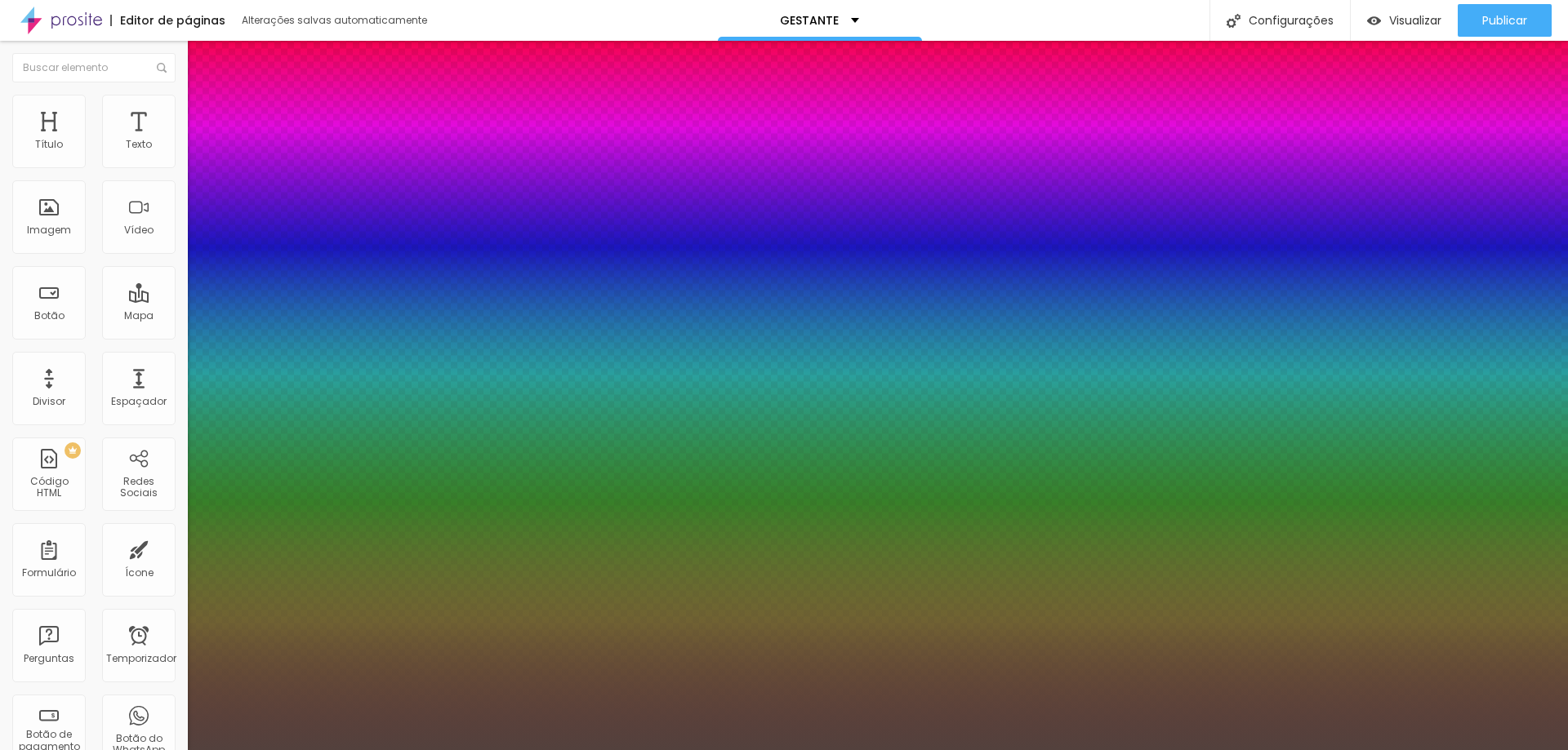
click at [764, 749] on div at bounding box center [784, 750] width 1568 height 0
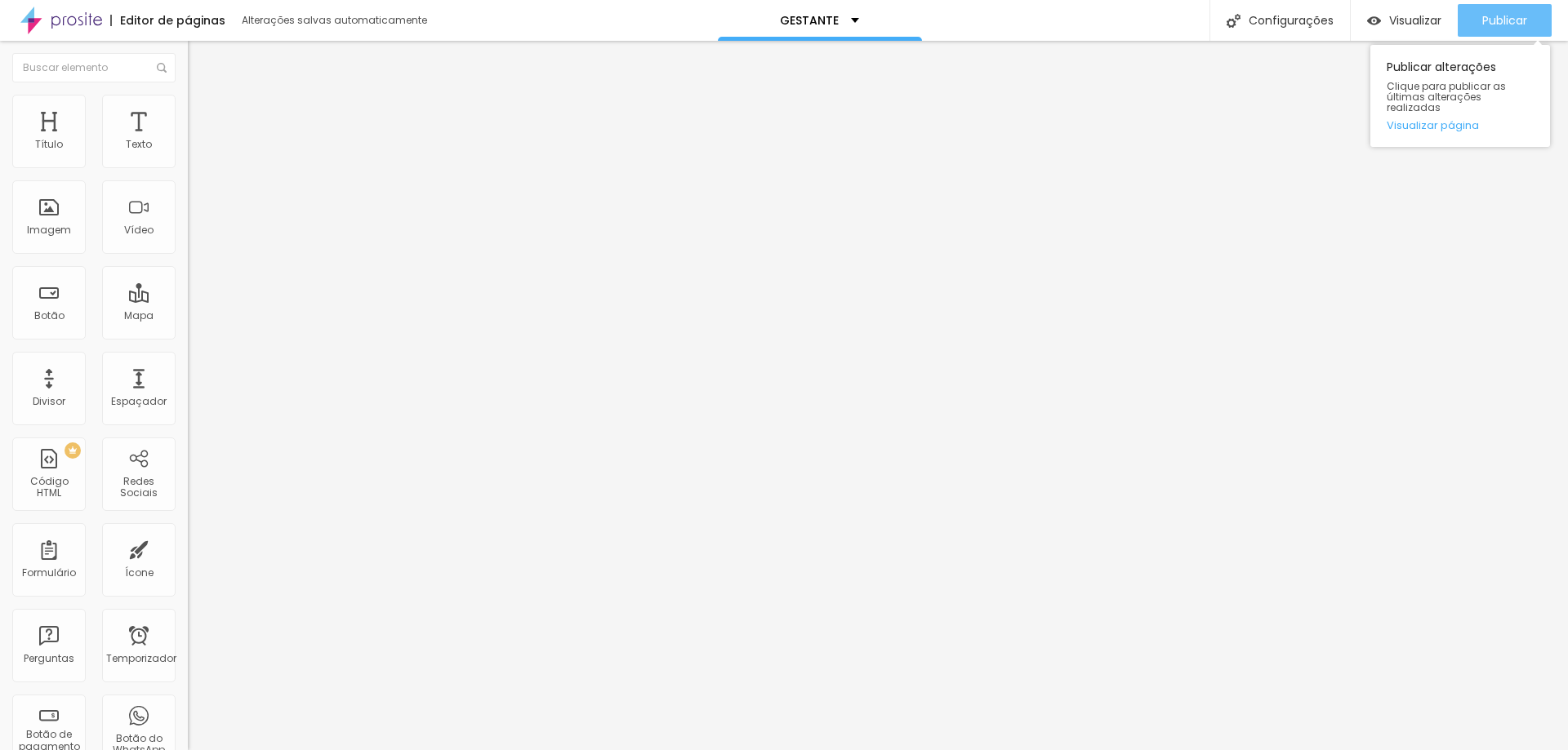
click at [1537, 16] on button "Publicar" at bounding box center [1504, 20] width 94 height 32
click at [188, 102] on li "Estilo" at bounding box center [282, 103] width 188 height 17
drag, startPoint x: 118, startPoint y: 176, endPoint x: 106, endPoint y: 175, distance: 12.0
click at [188, 167] on input "range" at bounding box center [241, 160] width 106 height 13
click at [1519, 18] on font "Publicar" at bounding box center [1504, 21] width 45 height 17
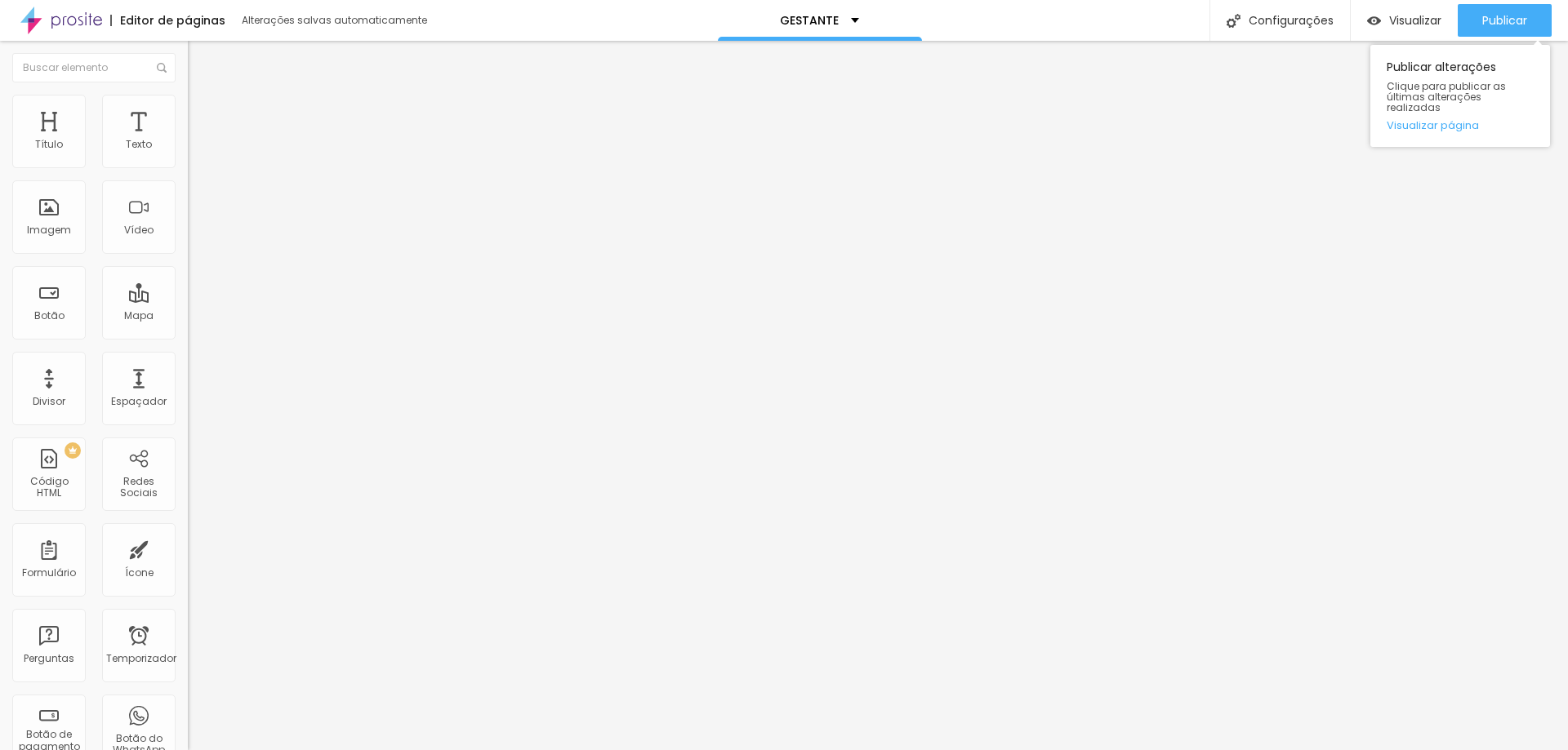
drag, startPoint x: 1501, startPoint y: 28, endPoint x: 1415, endPoint y: 70, distance: 95.7
click at [1501, 27] on div "Publicar" at bounding box center [1504, 20] width 45 height 32
click at [1501, 15] on font "Publicar" at bounding box center [1504, 21] width 45 height 17
click at [1503, 21] on font "Publicar" at bounding box center [1504, 21] width 45 height 17
click at [60, 215] on div "Imagem" at bounding box center [49, 216] width 73 height 73
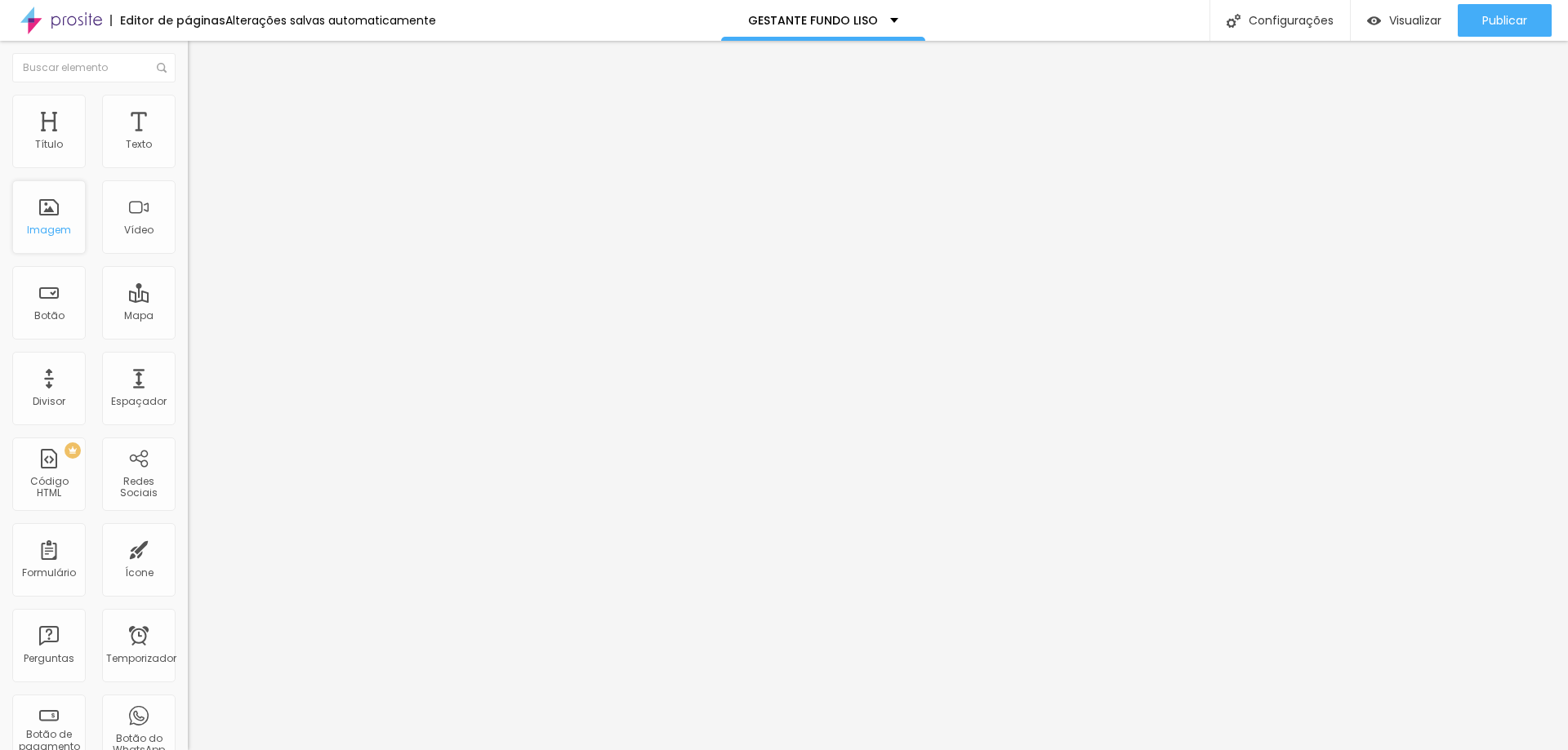
click at [60, 228] on font "Imagem" at bounding box center [49, 230] width 44 height 14
click at [70, 226] on div "Imagem" at bounding box center [49, 216] width 73 height 73
click at [1495, 18] on font "Publicar" at bounding box center [1504, 21] width 45 height 17
click at [202, 110] on span "Estilo" at bounding box center [215, 106] width 25 height 14
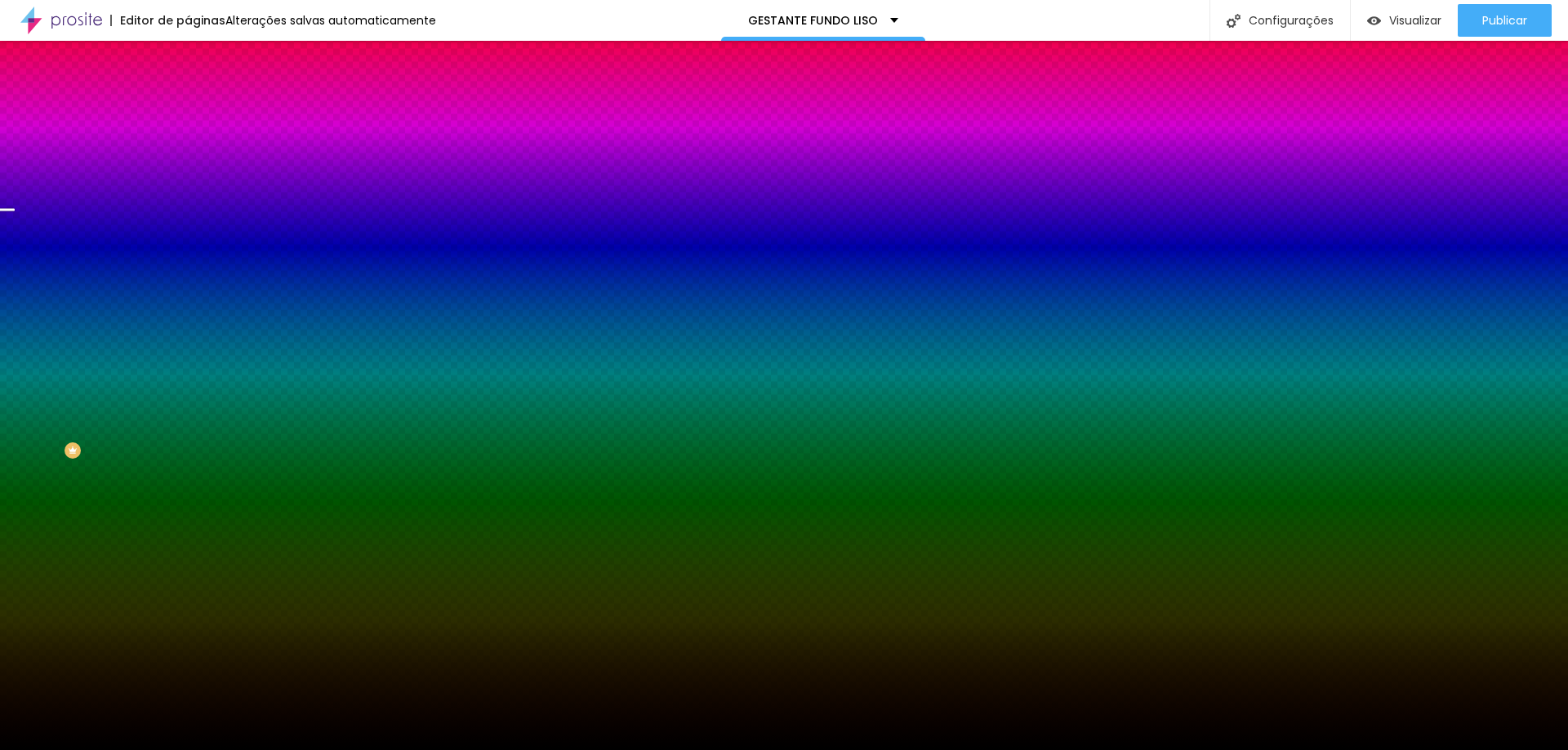
click at [188, 151] on span "Trocar imagem" at bounding box center [232, 143] width 89 height 14
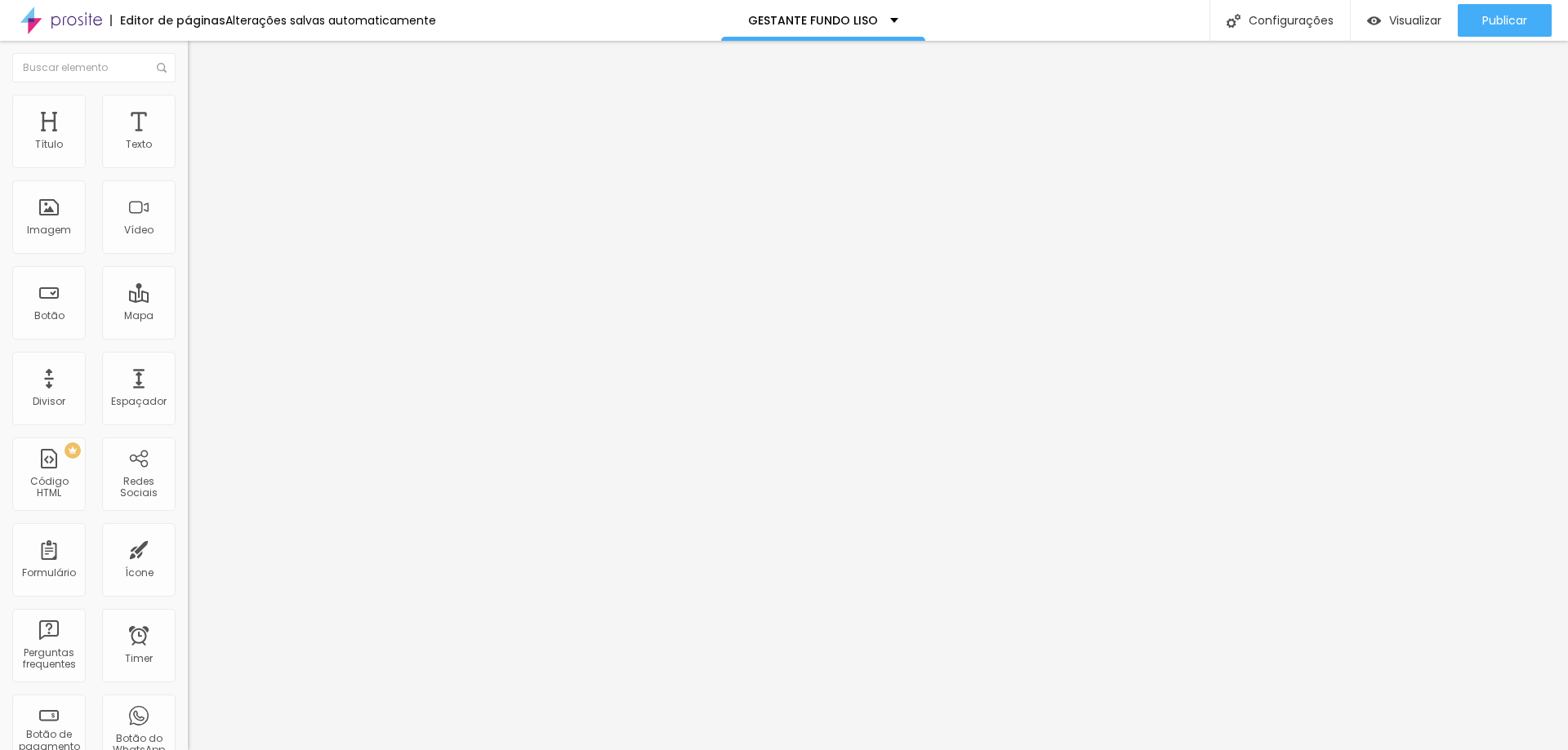
click at [202, 112] on span "Estilo" at bounding box center [215, 106] width 25 height 14
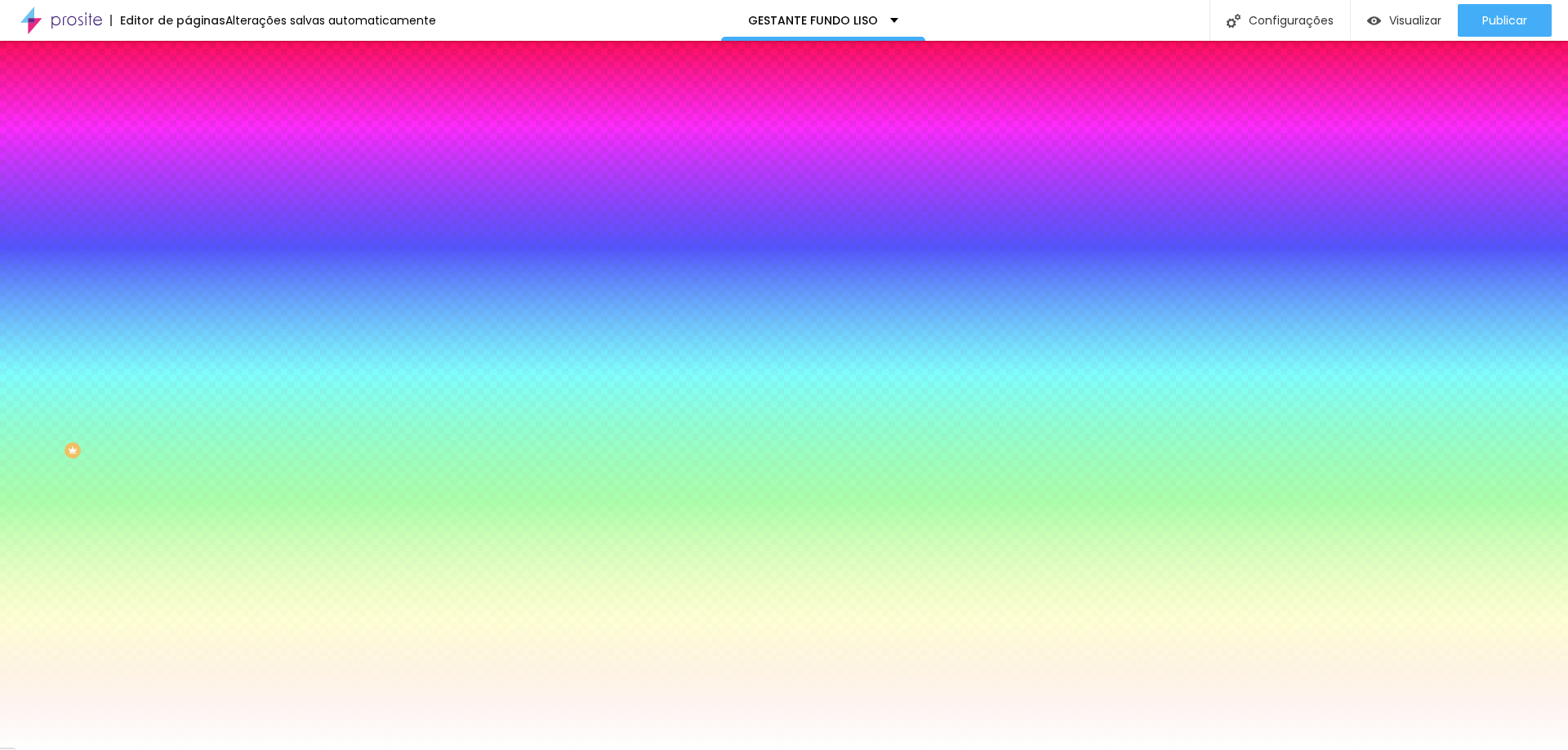
click at [188, 151] on span "Trocar imagem" at bounding box center [232, 143] width 89 height 14
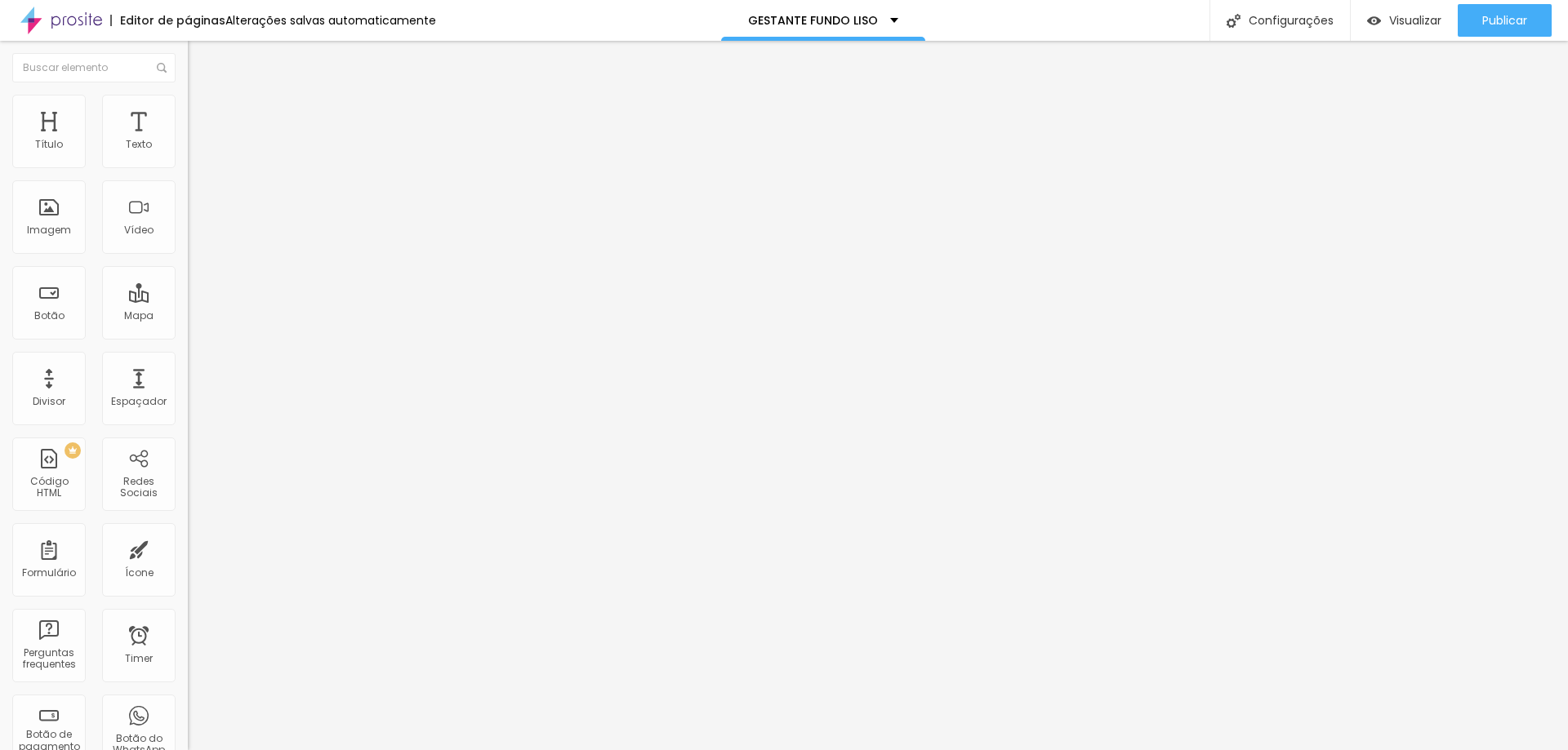
click at [202, 112] on span "Estilo" at bounding box center [215, 106] width 25 height 14
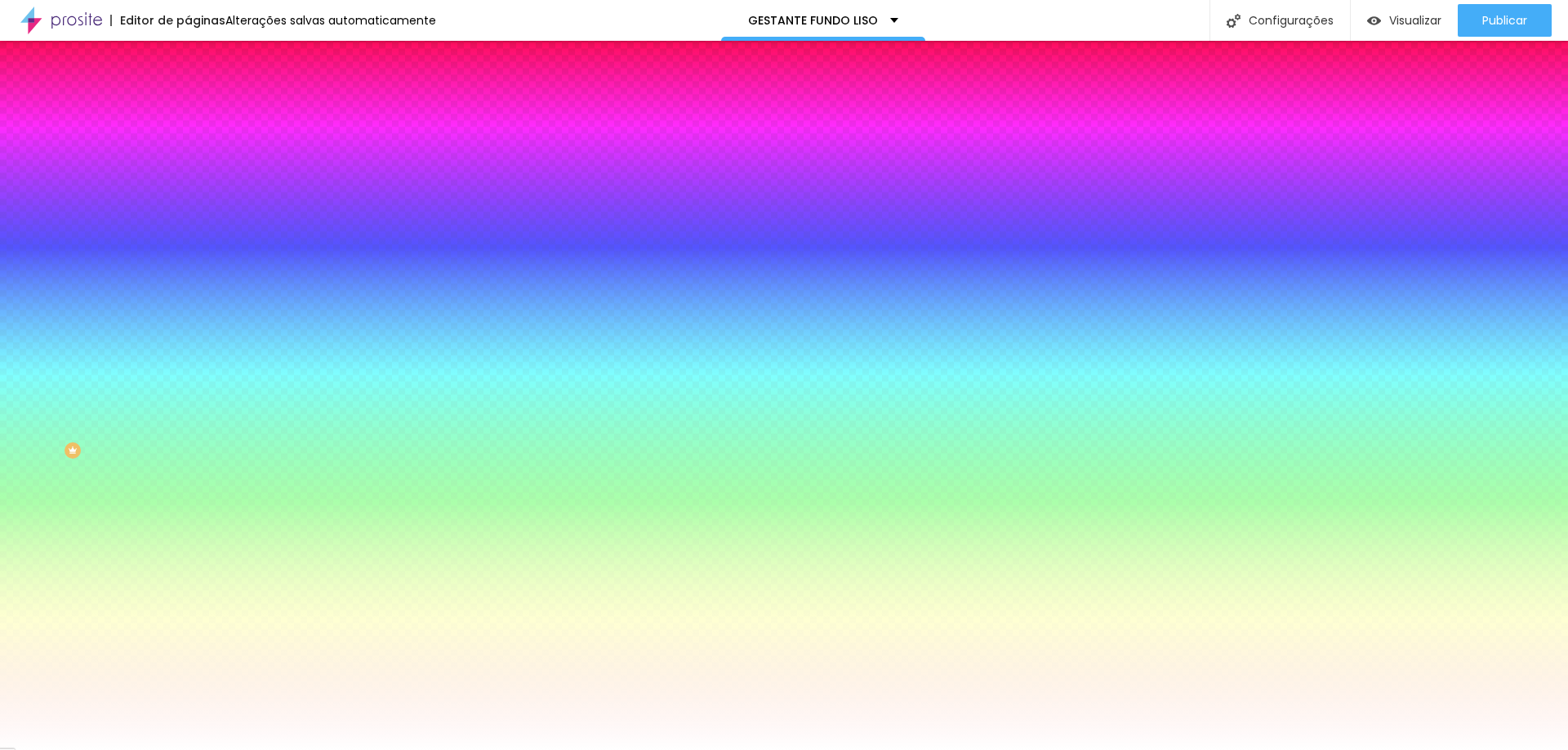
click at [188, 151] on span "Trocar imagem" at bounding box center [232, 143] width 89 height 14
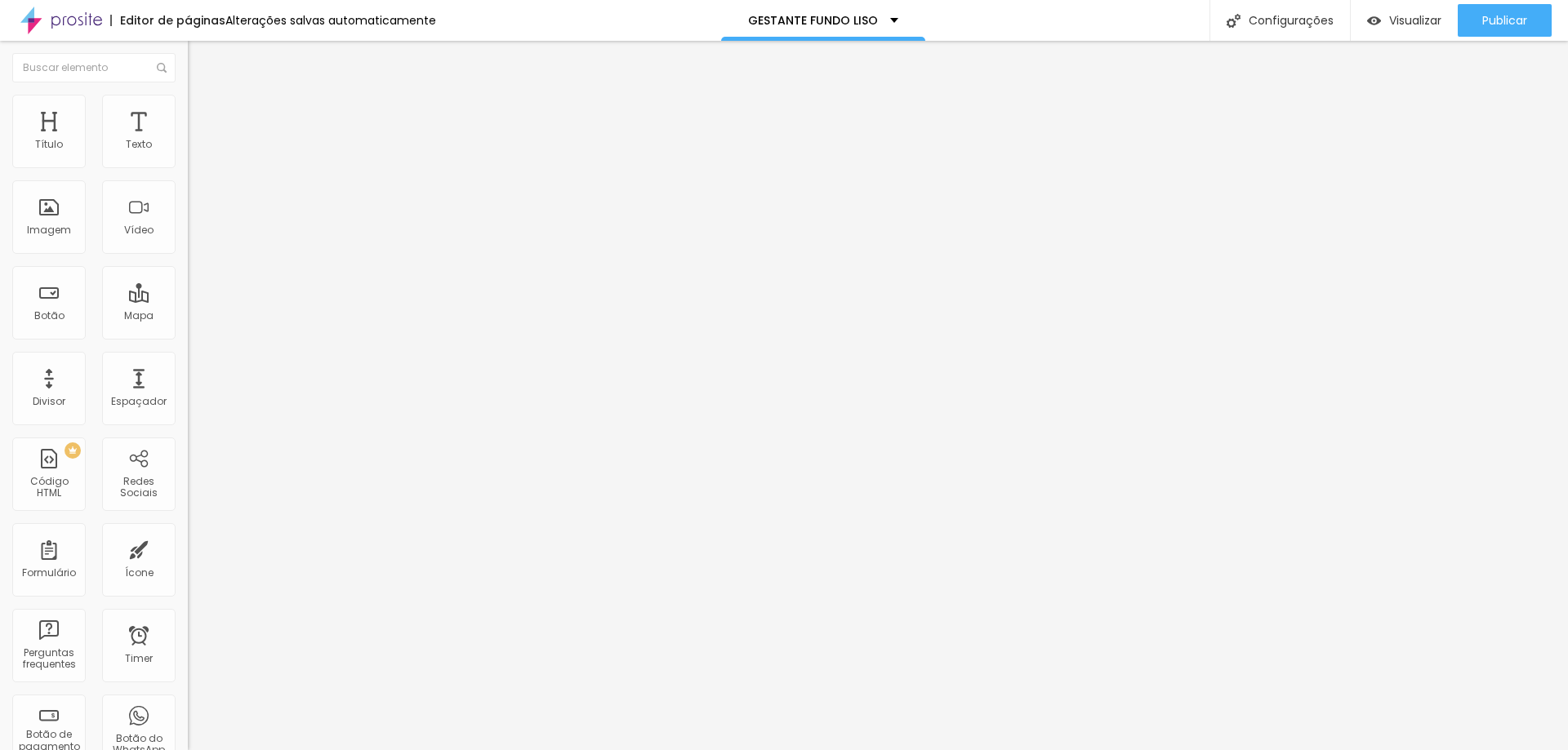
click at [188, 104] on img at bounding box center [195, 102] width 15 height 15
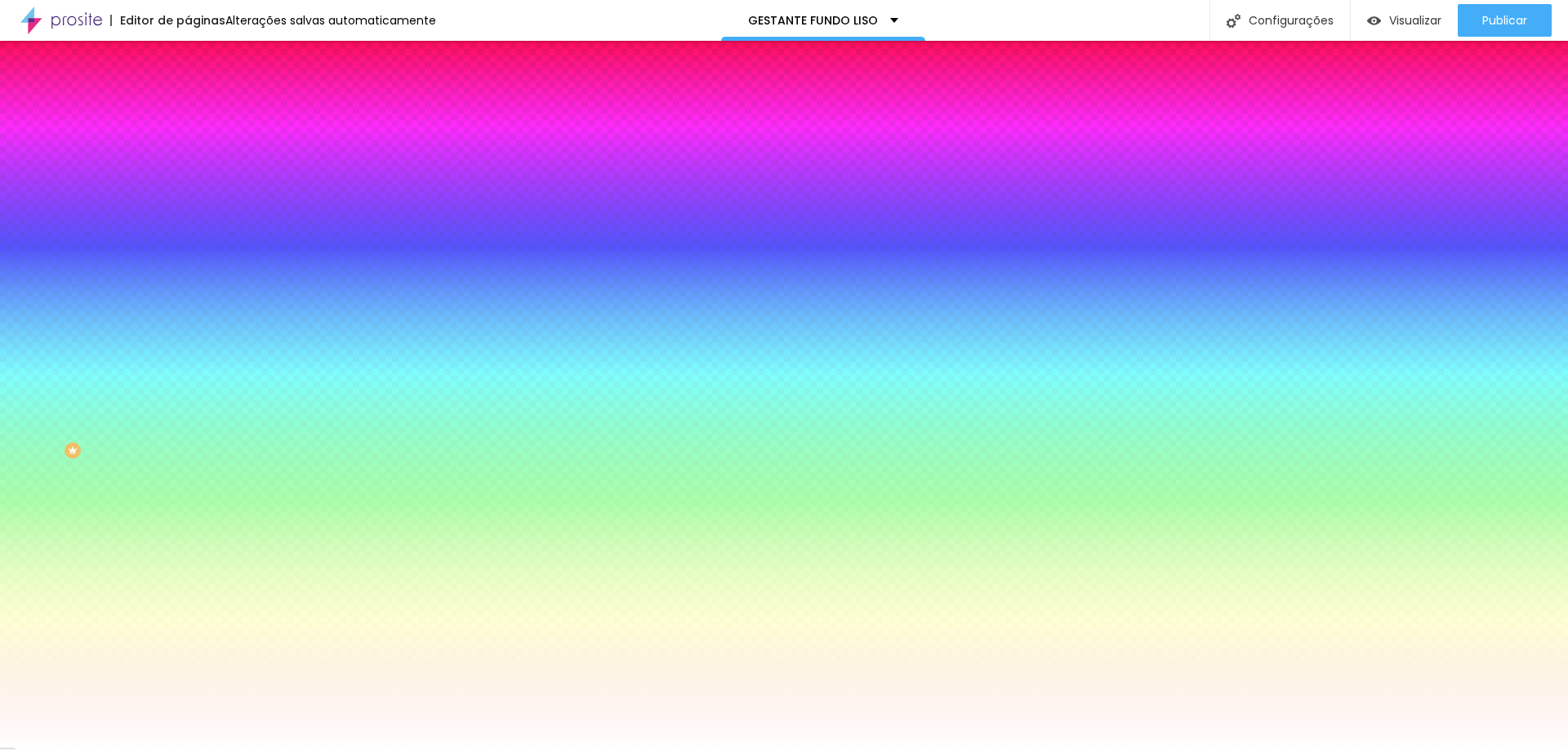
click at [188, 151] on span "Trocar imagem" at bounding box center [232, 143] width 89 height 14
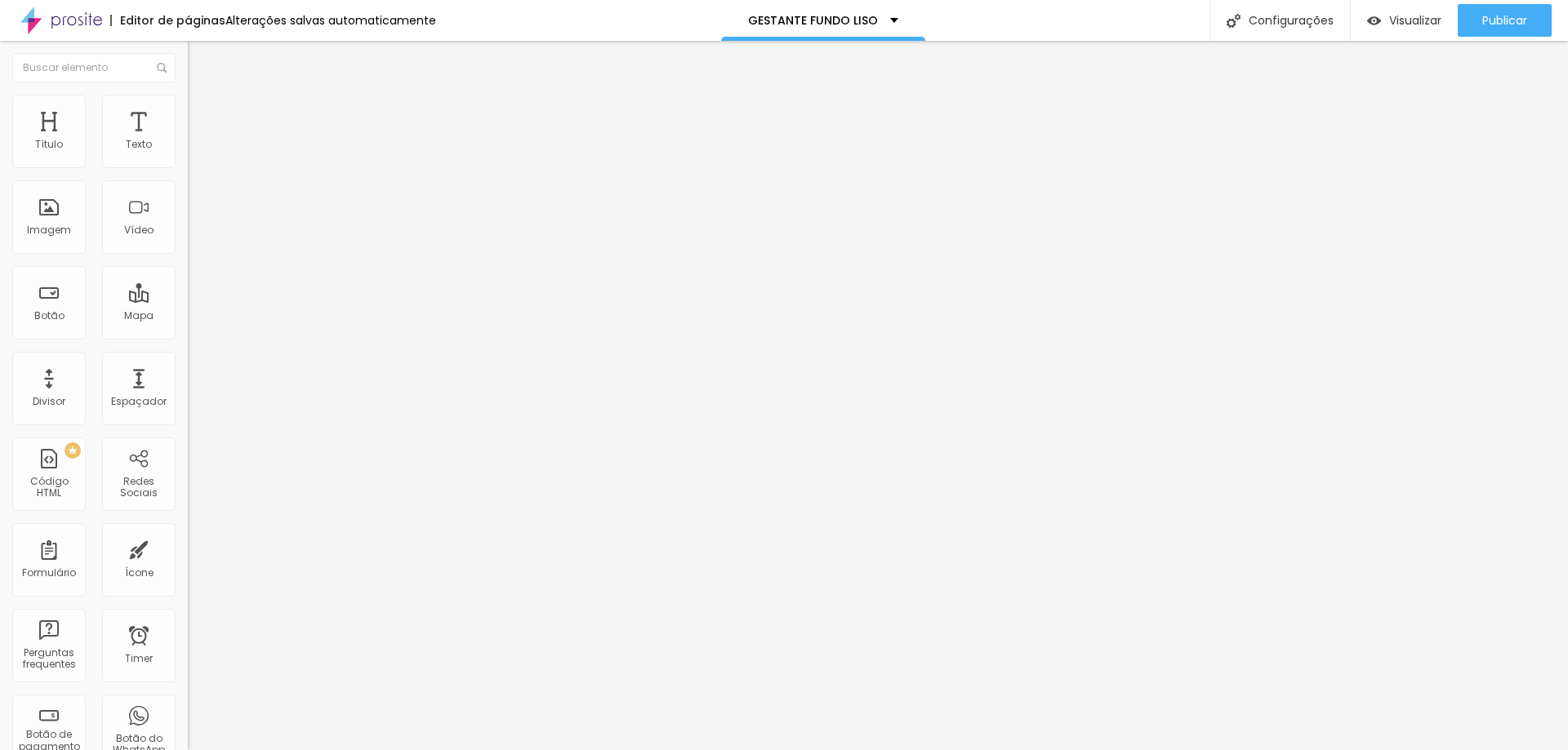
click at [188, 141] on span "Trocar imagem" at bounding box center [232, 133] width 89 height 14
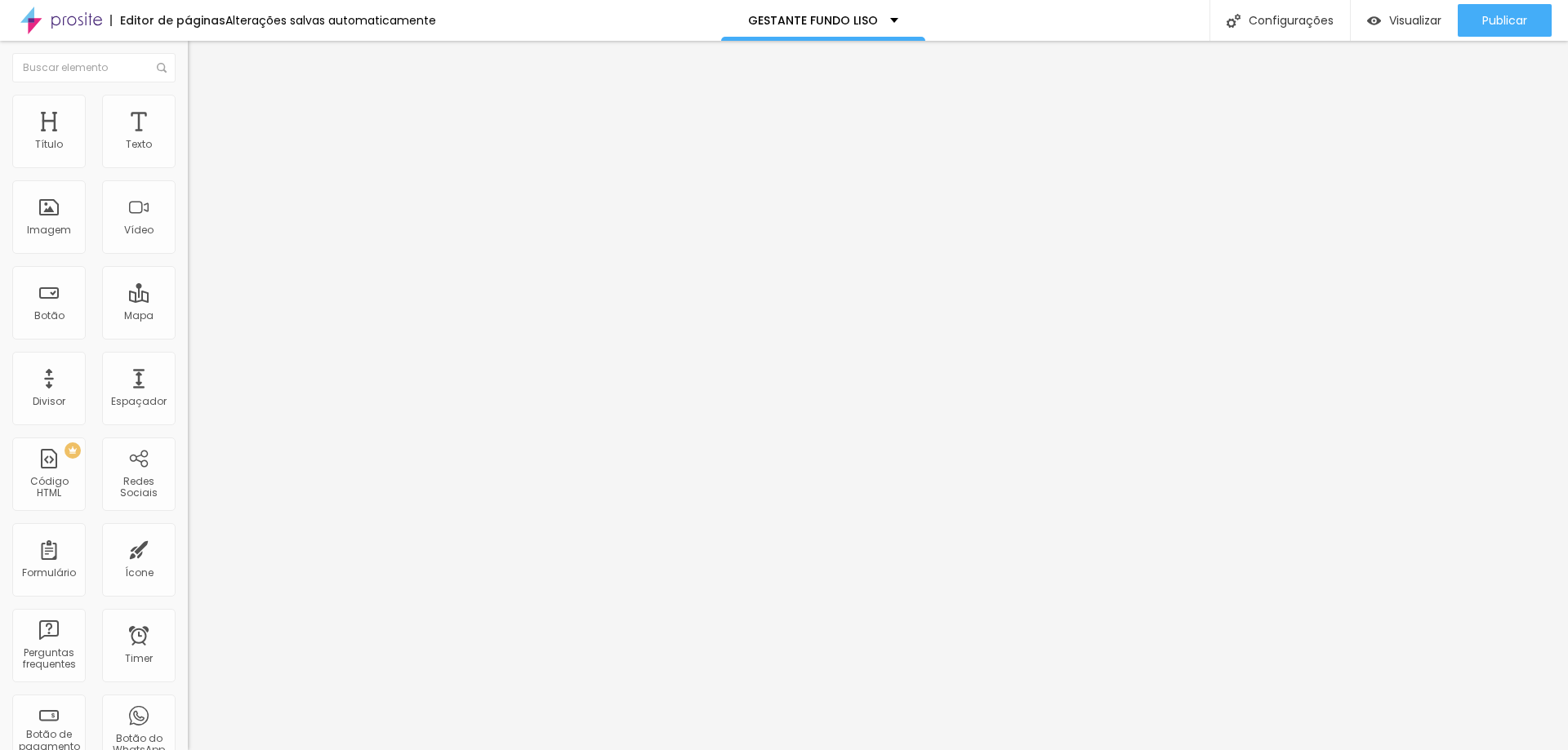
click at [1490, 27] on span "Publicar" at bounding box center [1504, 20] width 45 height 13
click at [198, 141] on font "Trocar imagem" at bounding box center [237, 133] width 79 height 14
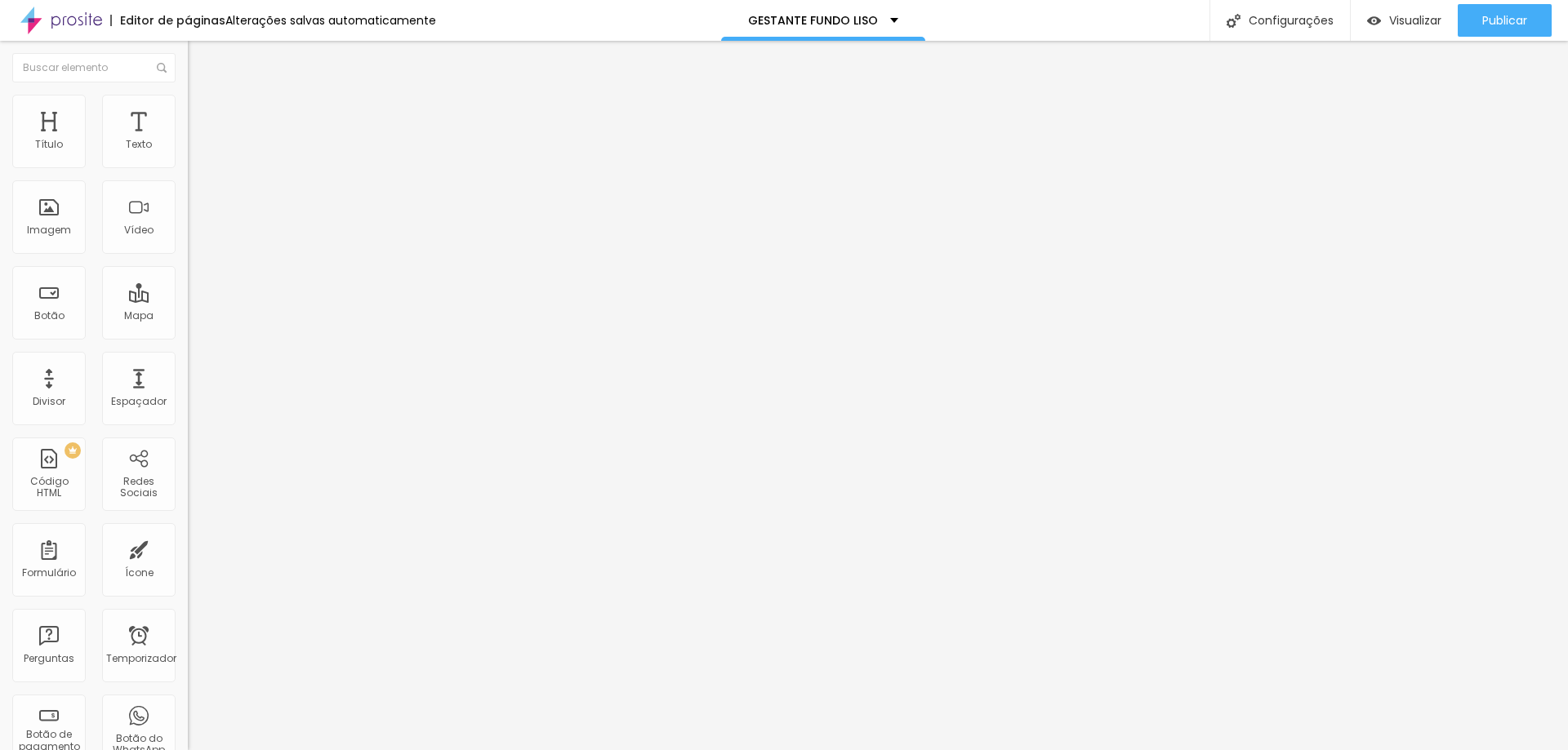
click at [202, 110] on font "Estilo" at bounding box center [215, 106] width 25 height 14
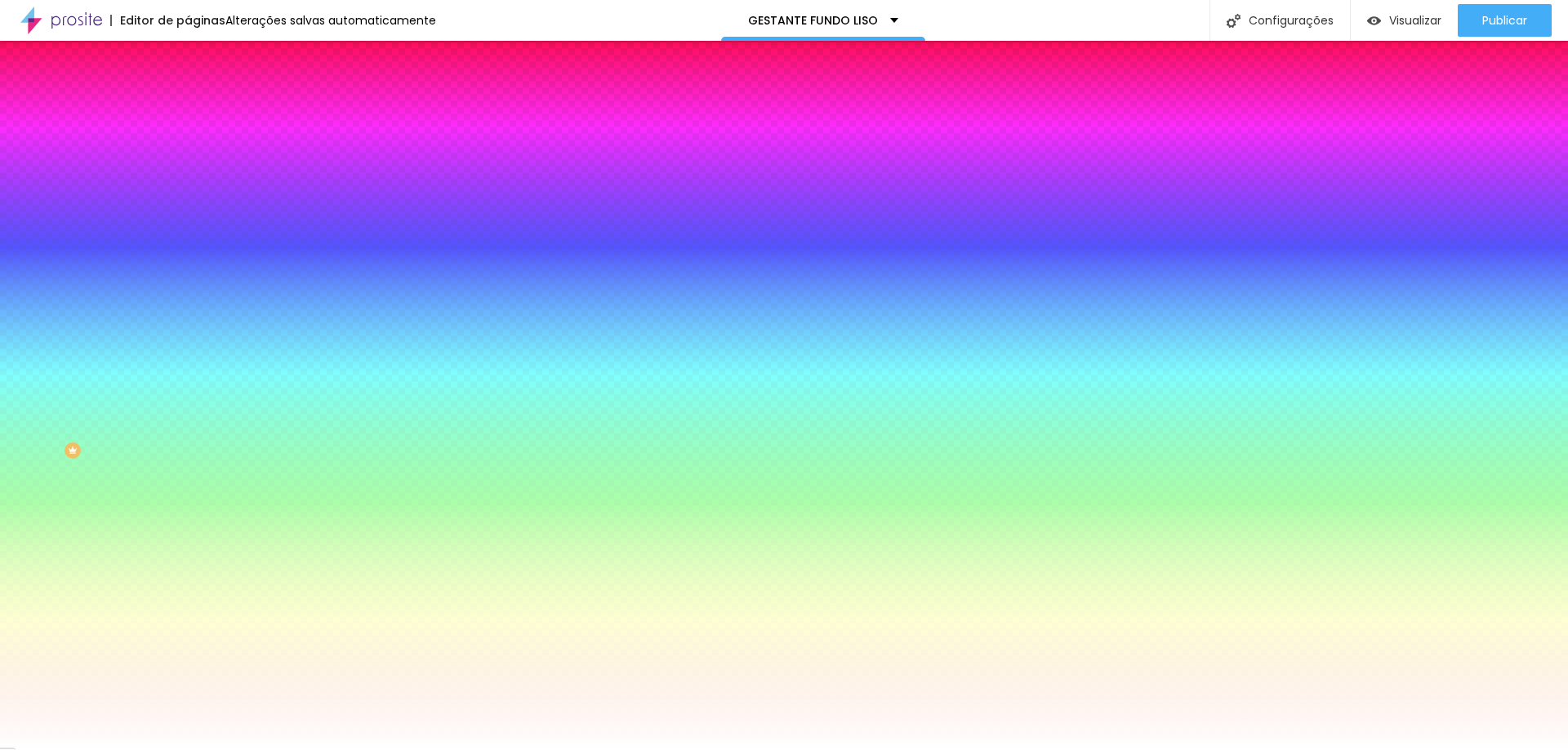
click at [198, 151] on font "Trocar imagem" at bounding box center [237, 143] width 79 height 14
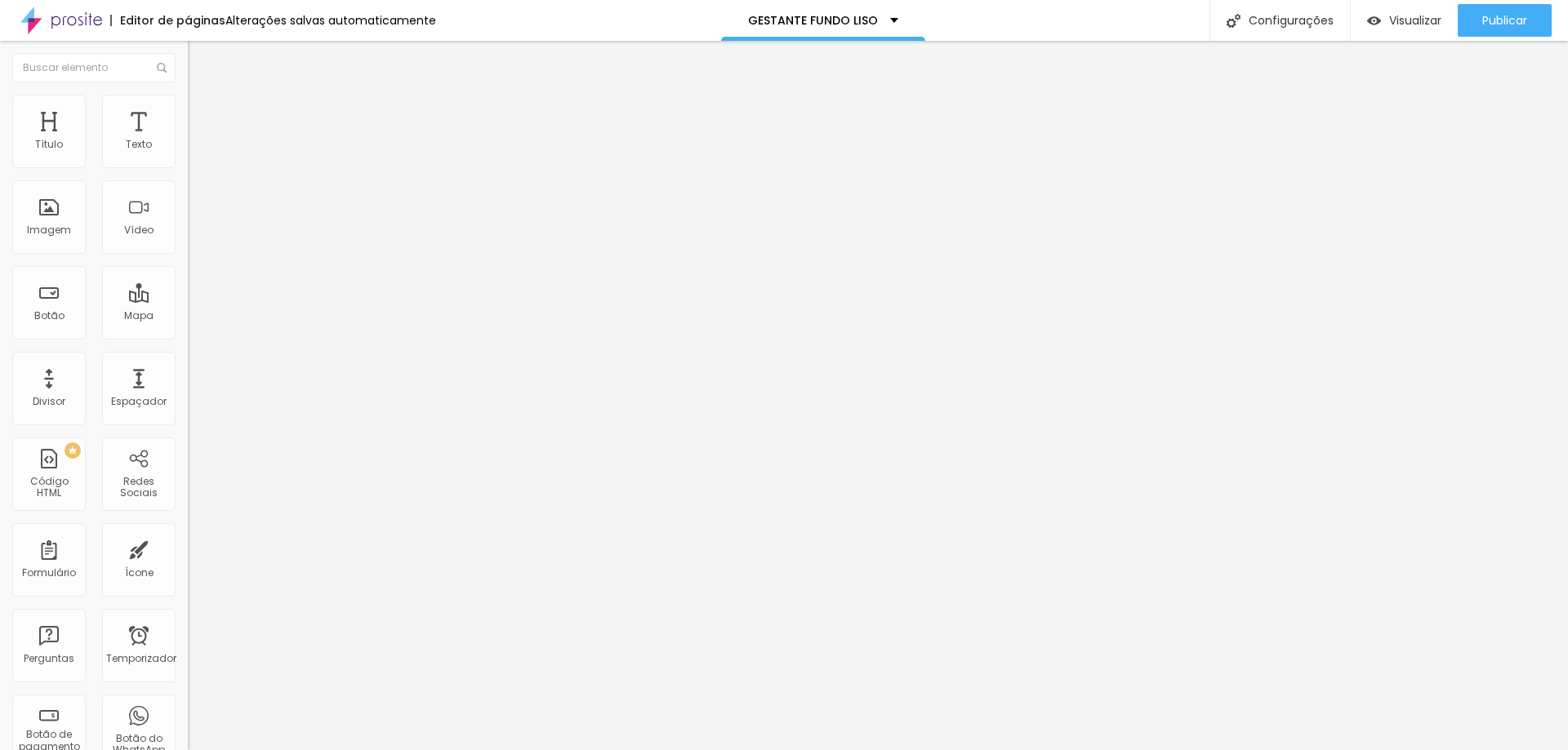
click at [188, 97] on img at bounding box center [195, 102] width 15 height 15
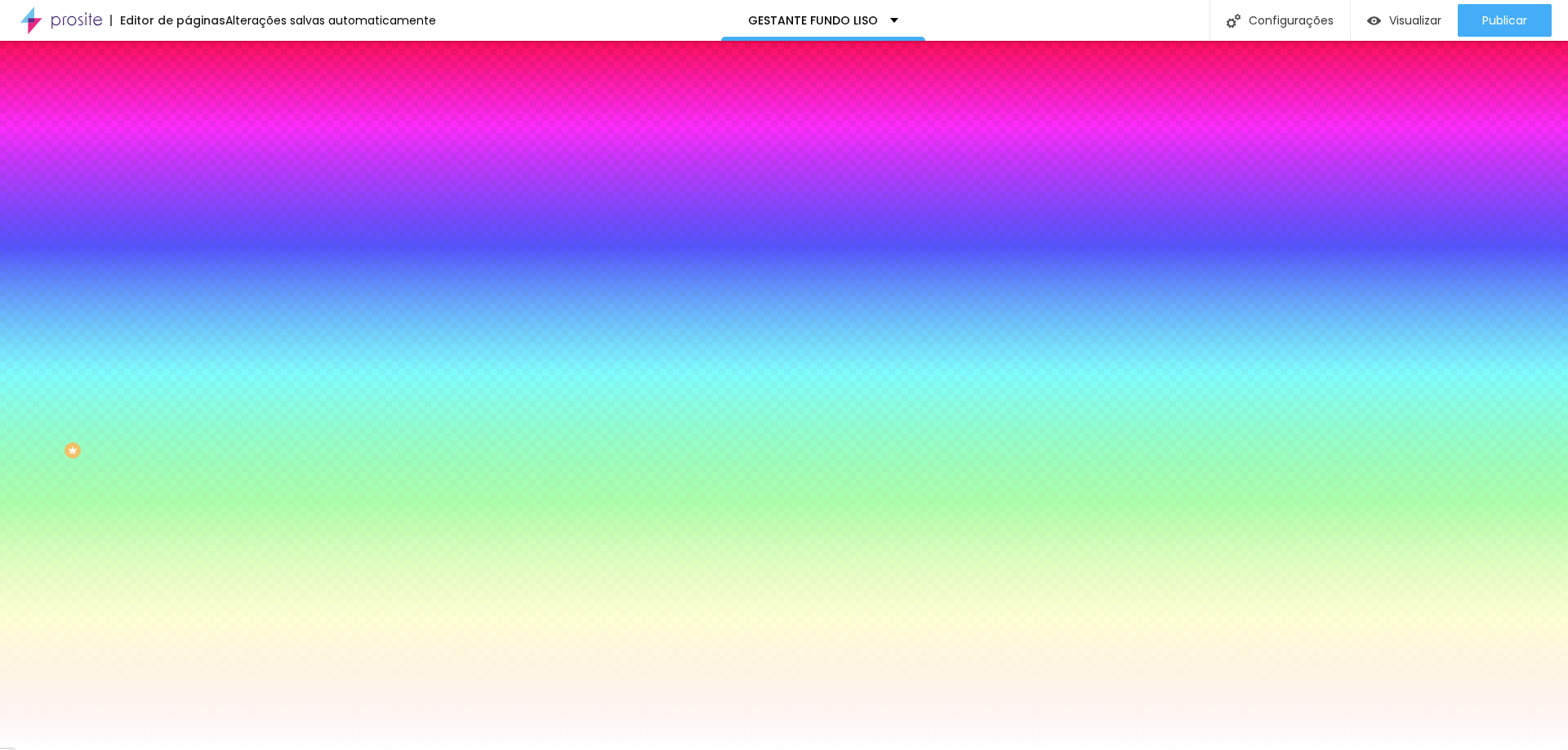
click at [198, 151] on font "Trocar imagem" at bounding box center [237, 143] width 79 height 14
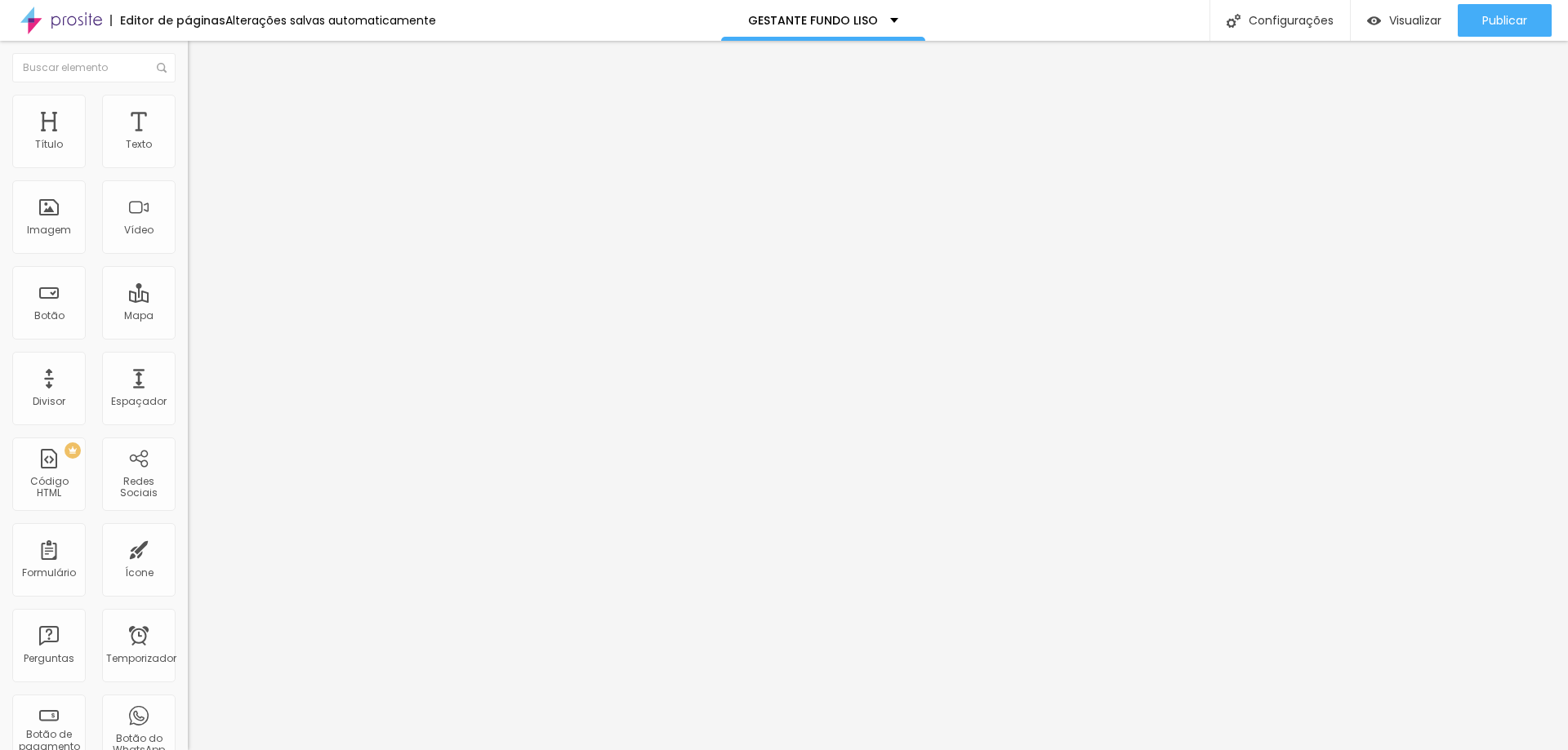
click at [188, 107] on li "Estilo" at bounding box center [282, 103] width 188 height 17
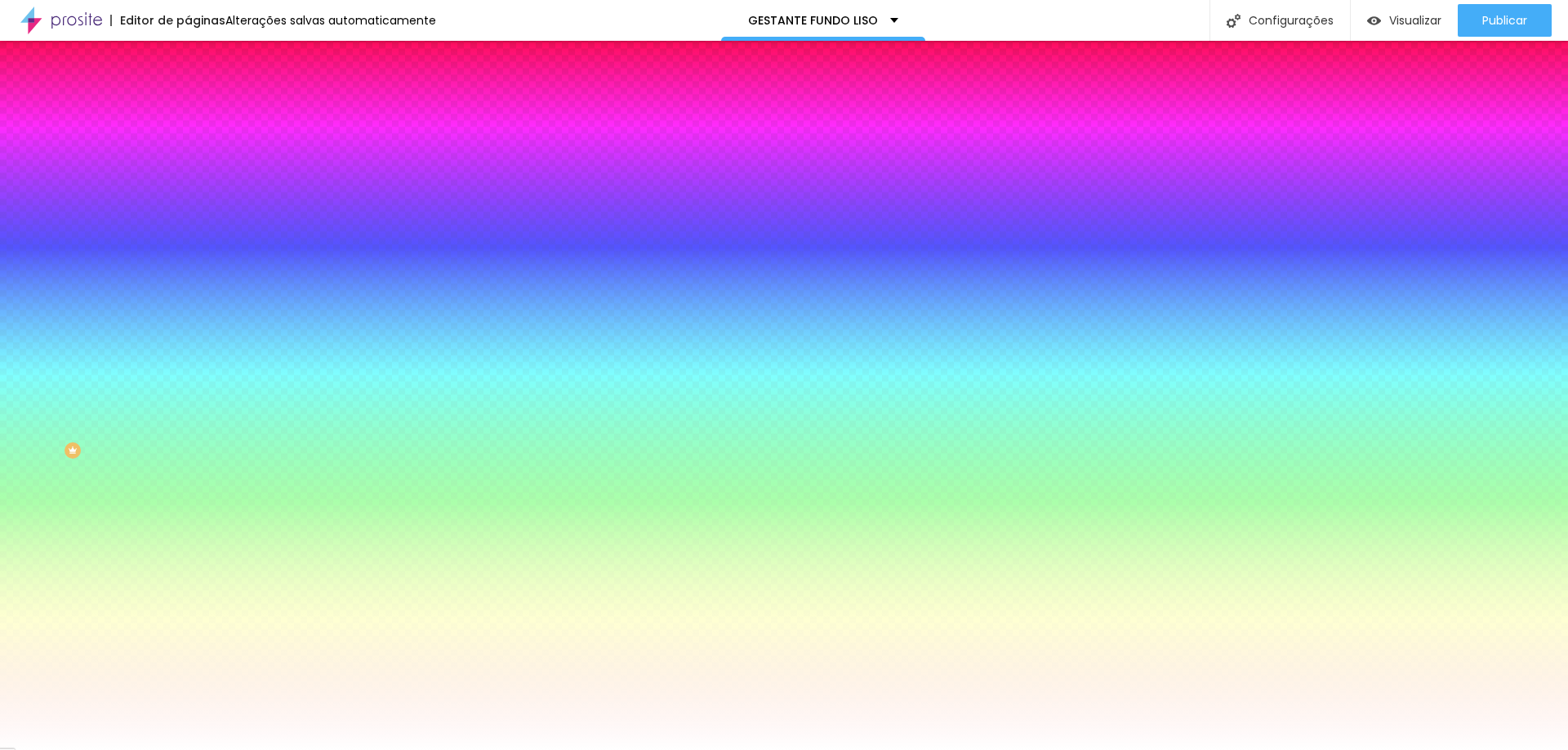
click at [198, 151] on font "Trocar imagem" at bounding box center [237, 143] width 79 height 14
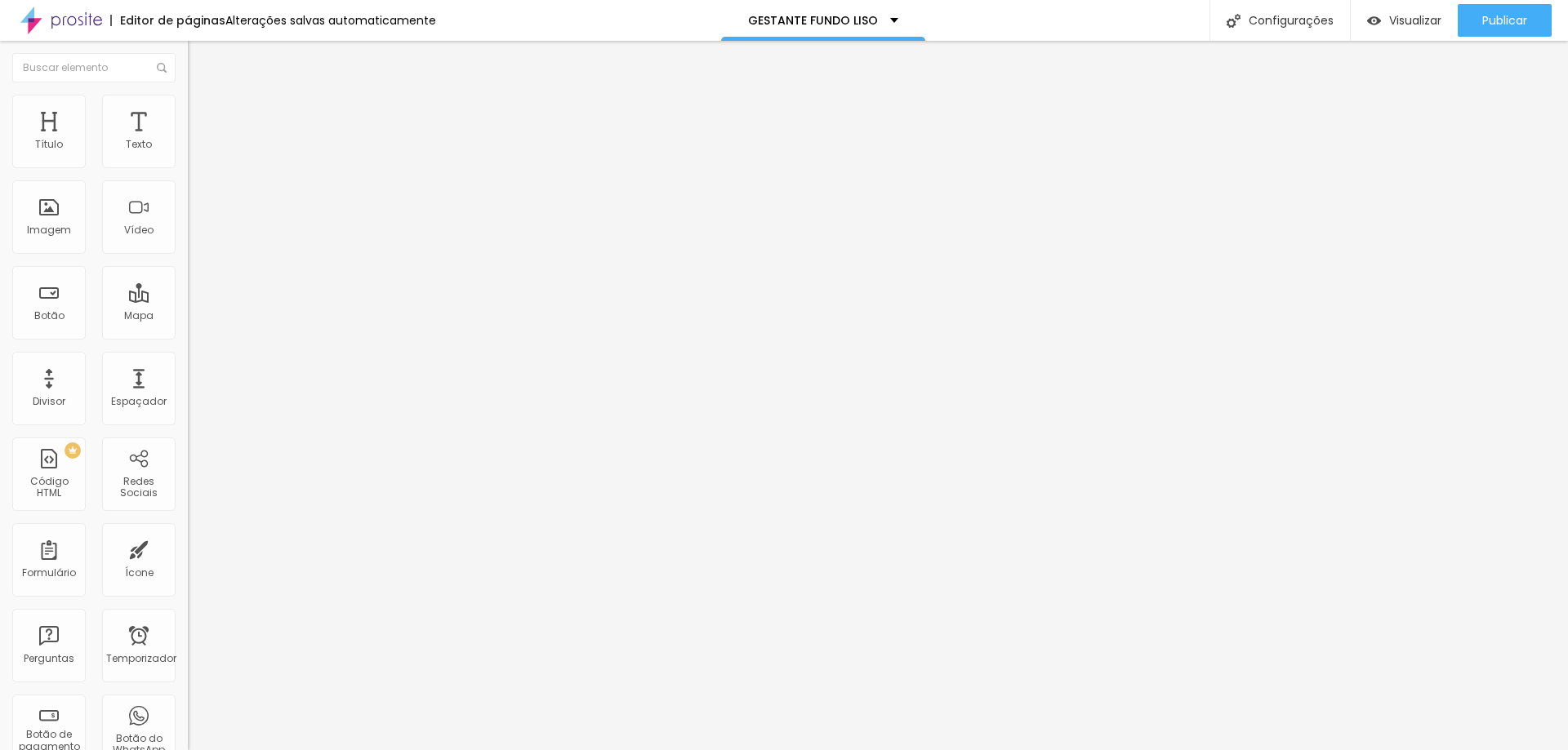
click at [188, 99] on li "Estilo" at bounding box center [282, 103] width 188 height 17
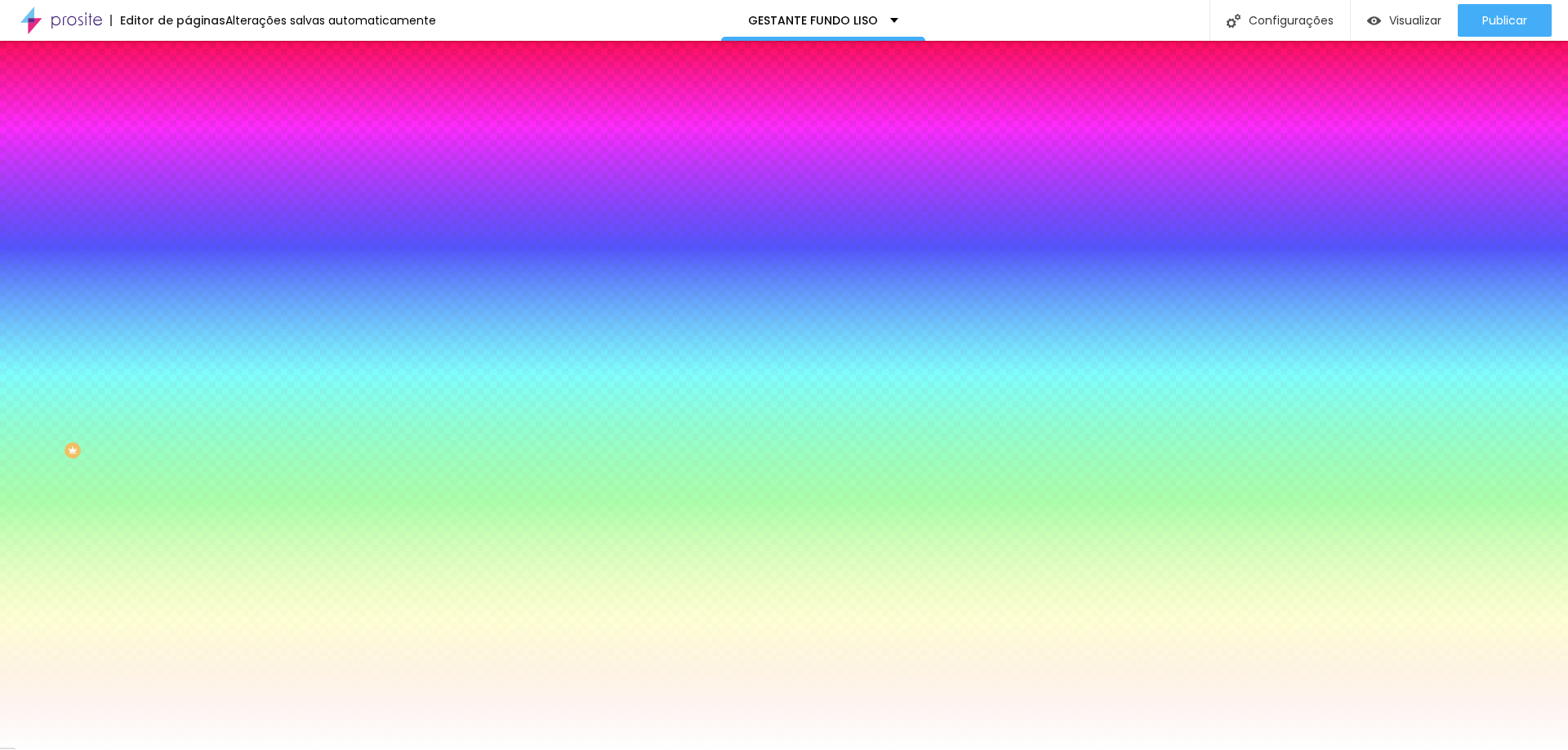
click at [198, 151] on font "Trocar imagem" at bounding box center [237, 143] width 79 height 14
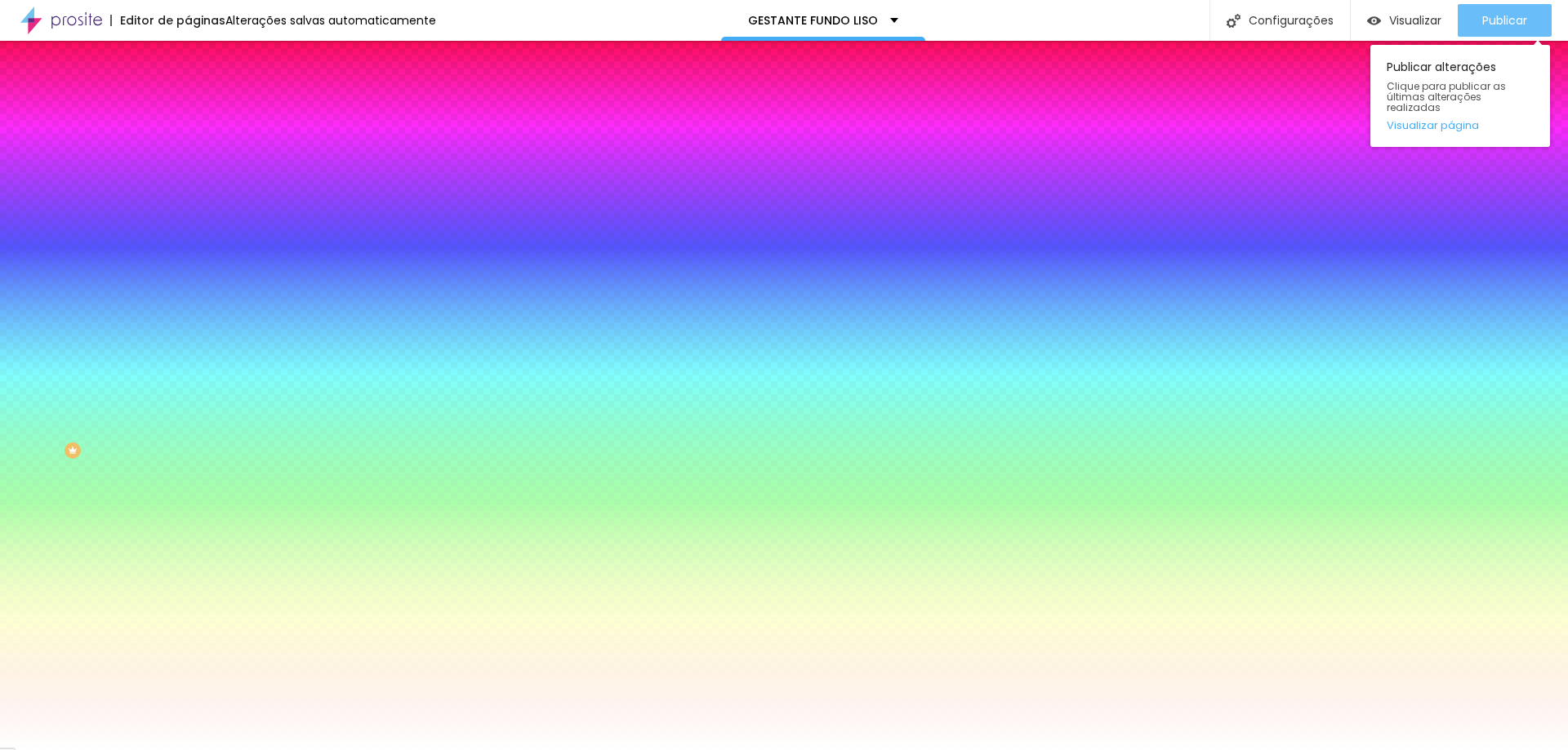
click at [1520, 23] on font "Publicar" at bounding box center [1504, 21] width 45 height 17
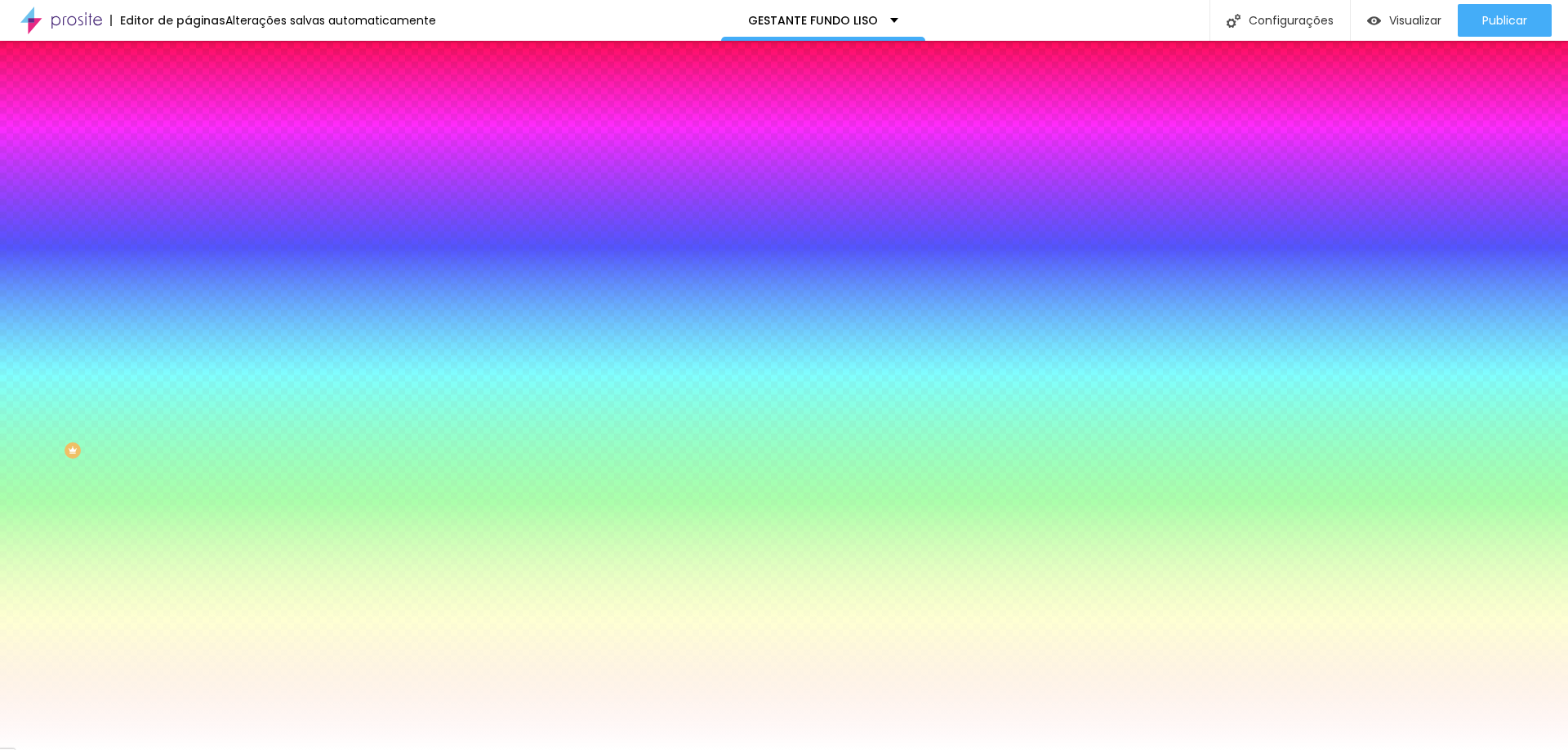
click at [201, 64] on img "button" at bounding box center [206, 59] width 13 height 13
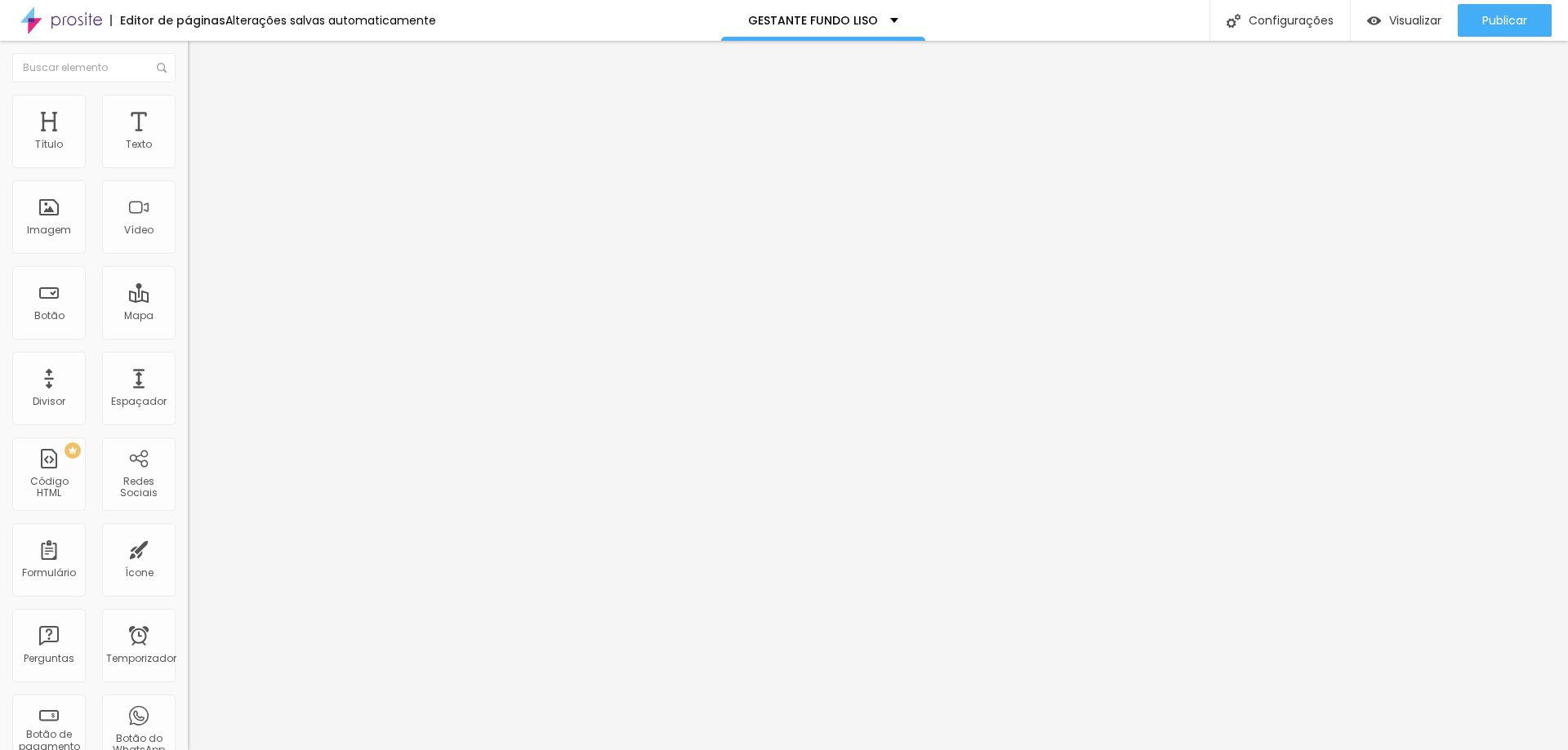
click at [87, 22] on img at bounding box center [61, 21] width 81 height 41
click at [198, 141] on font "Trocar imagem" at bounding box center [237, 133] width 79 height 14
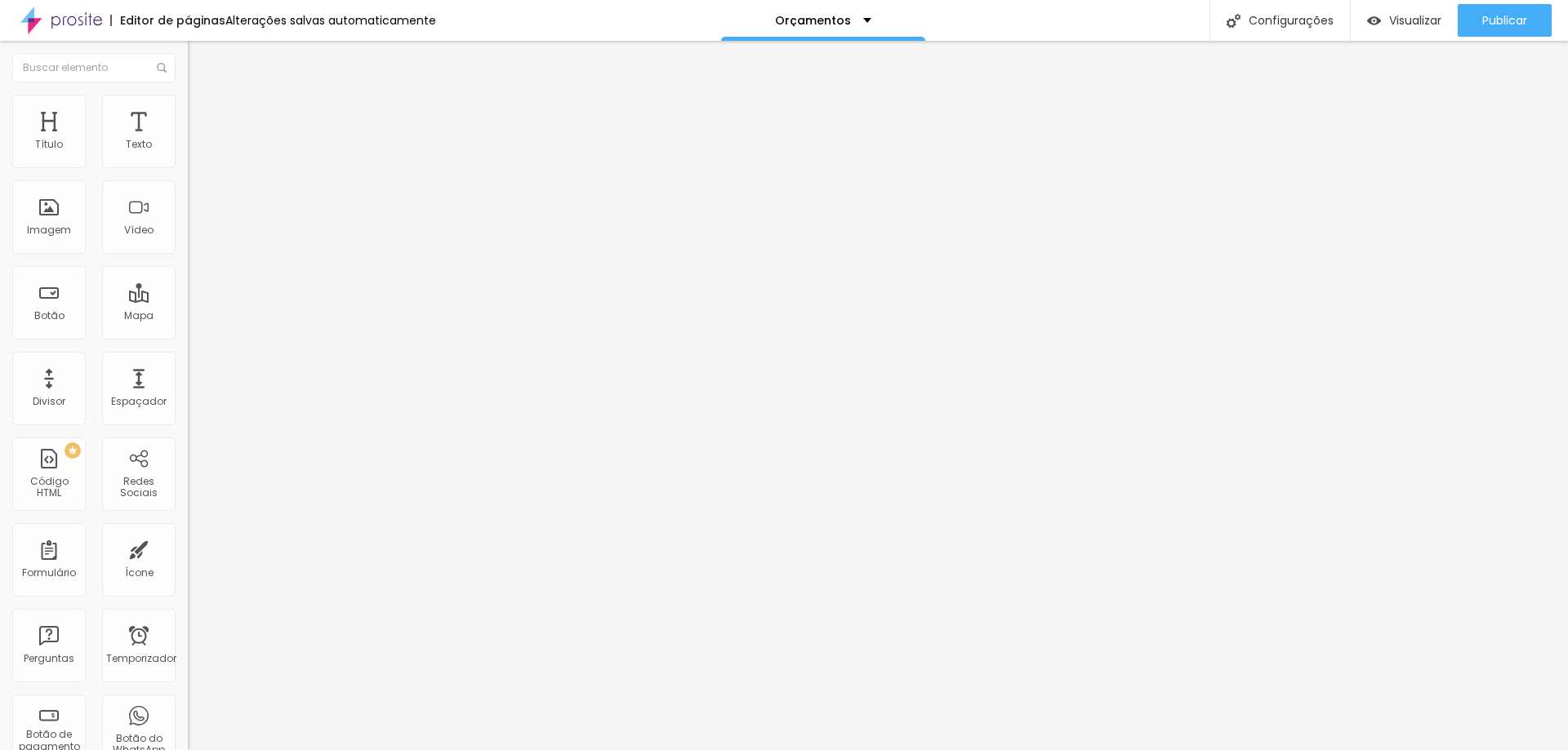
click at [188, 336] on input "https://" at bounding box center [286, 328] width 196 height 17
paste input "estudioalinecarvalho.alboompro.com/gestante-fundo-liso"
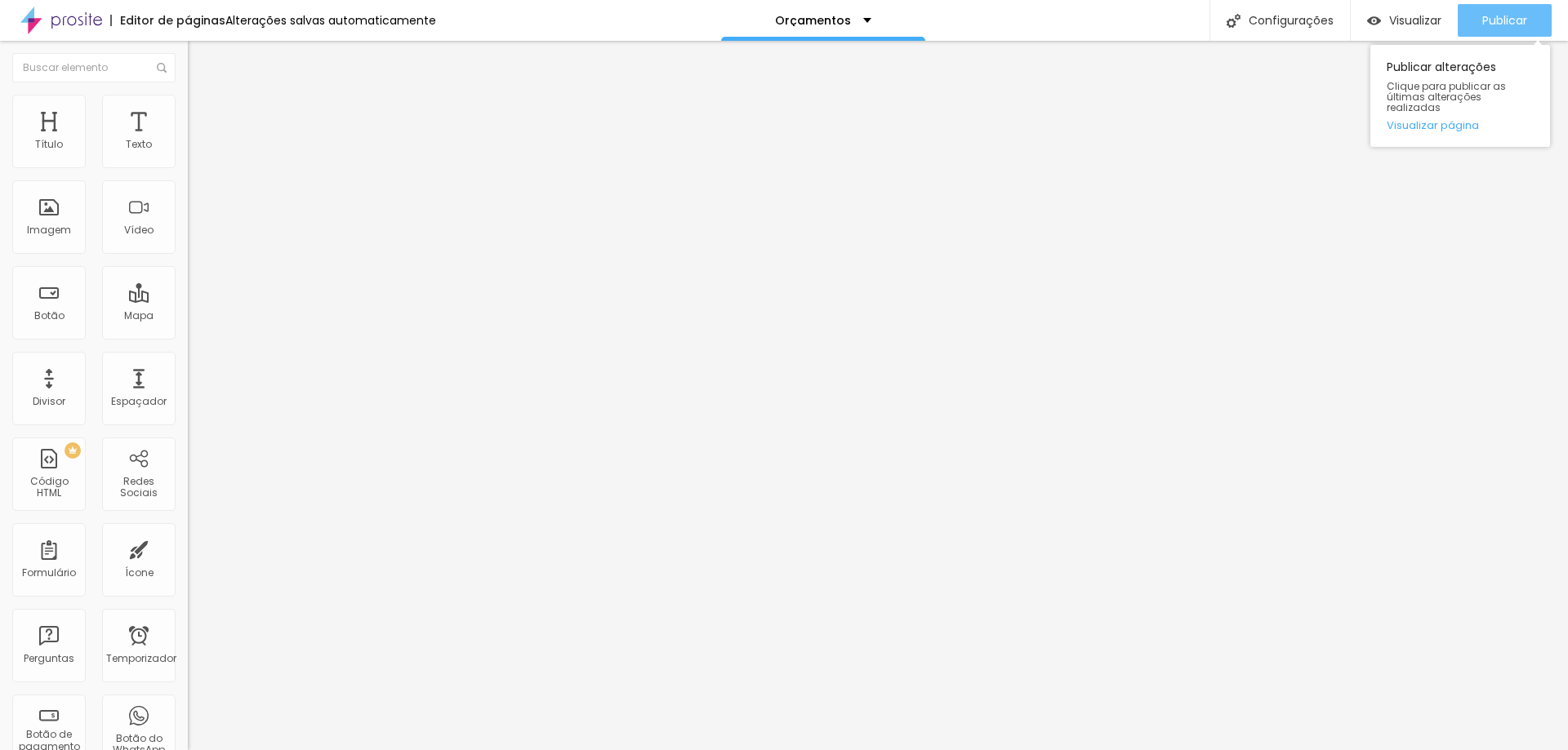
type input "https://estudioalinecarvalho.alboompro.com/gestante-fundo-liso"
click at [1494, 13] on font "Publicar" at bounding box center [1504, 21] width 45 height 17
click at [1518, 10] on div "Publicar" at bounding box center [1504, 20] width 45 height 32
click at [1500, 21] on font "Publicar" at bounding box center [1504, 21] width 45 height 17
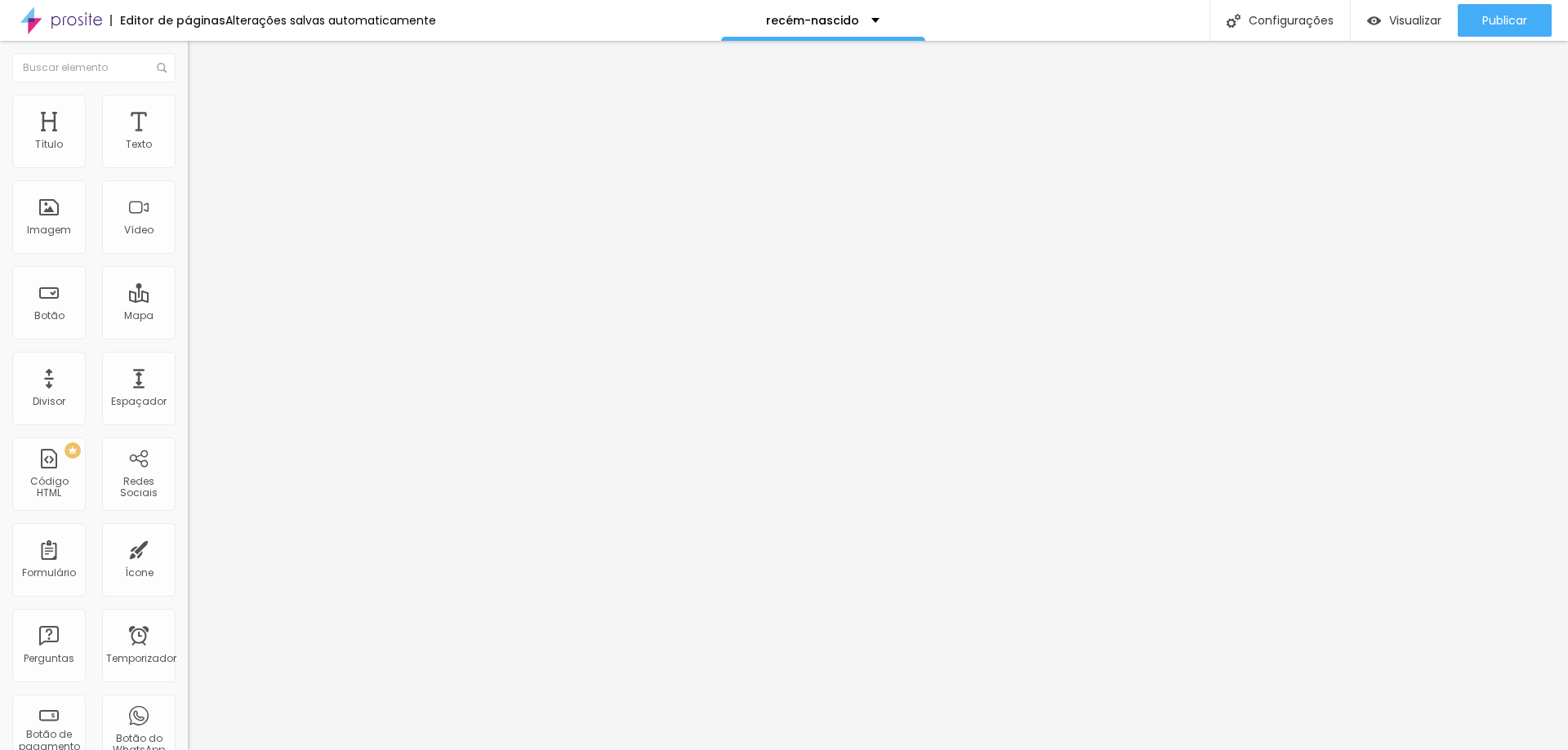
click at [188, 109] on li "Estilo" at bounding box center [282, 103] width 188 height 17
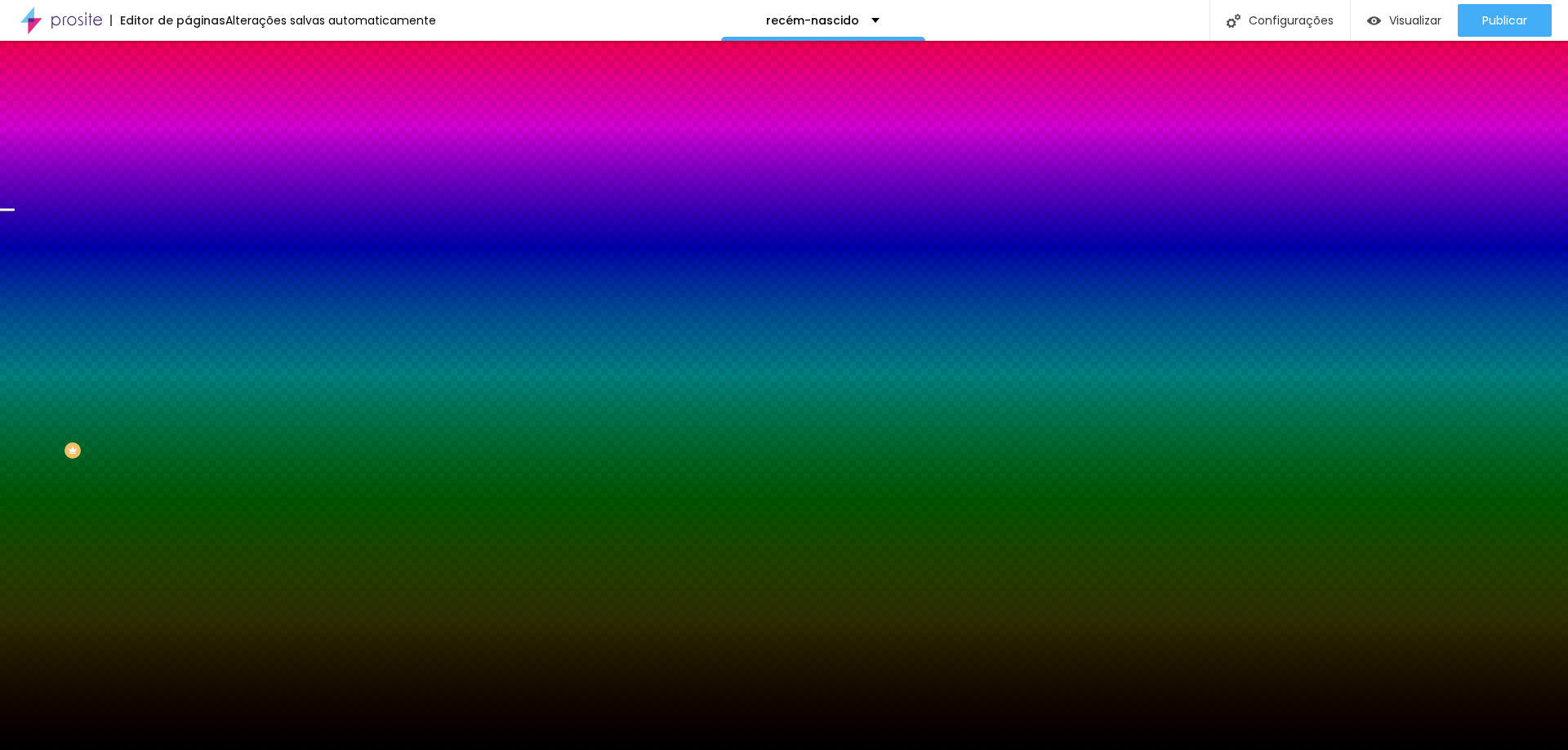
click at [198, 151] on font "Trocar imagem" at bounding box center [237, 143] width 79 height 14
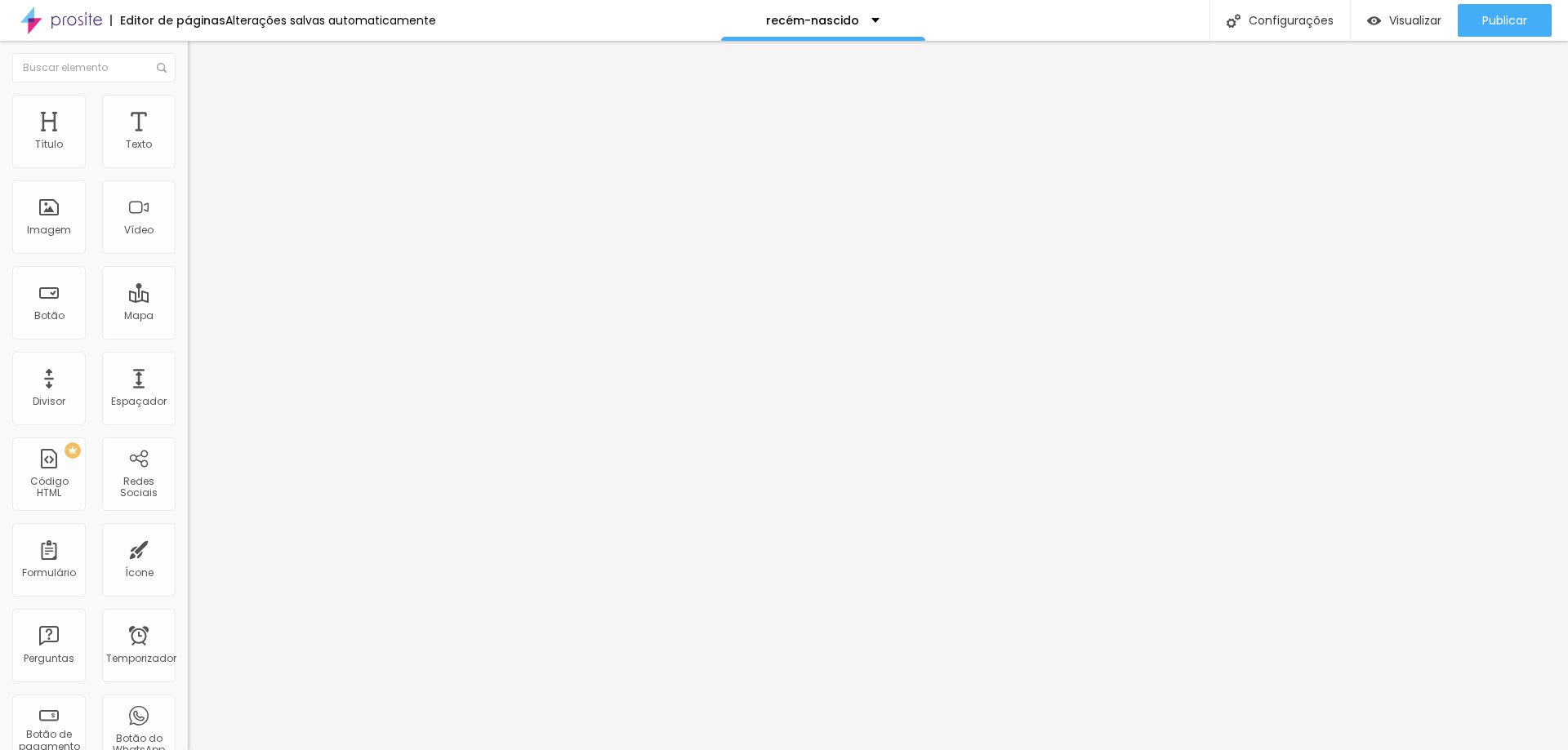
click at [188, 105] on li "Estilo" at bounding box center [282, 103] width 188 height 17
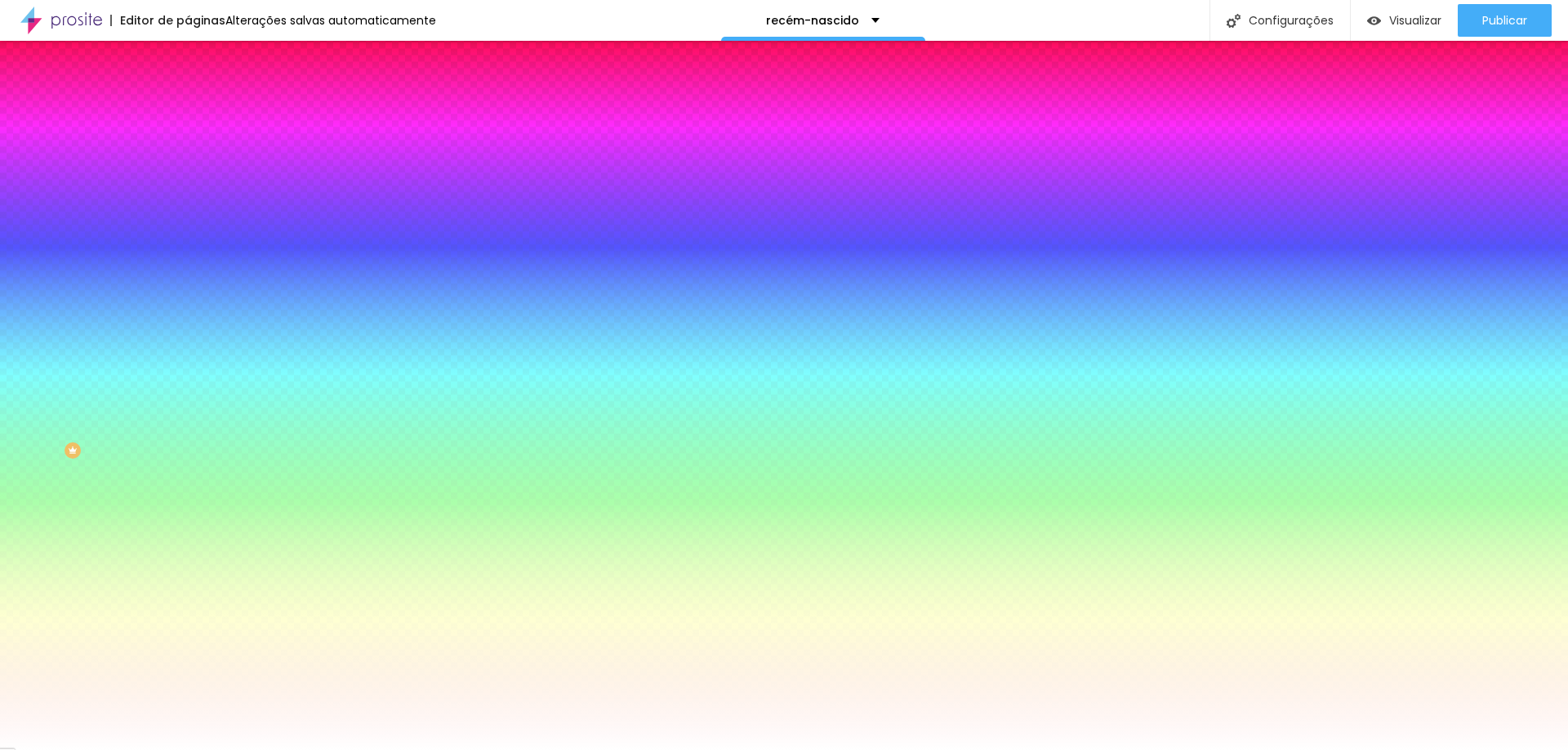
click at [198, 151] on font "Trocar imagem" at bounding box center [237, 143] width 79 height 14
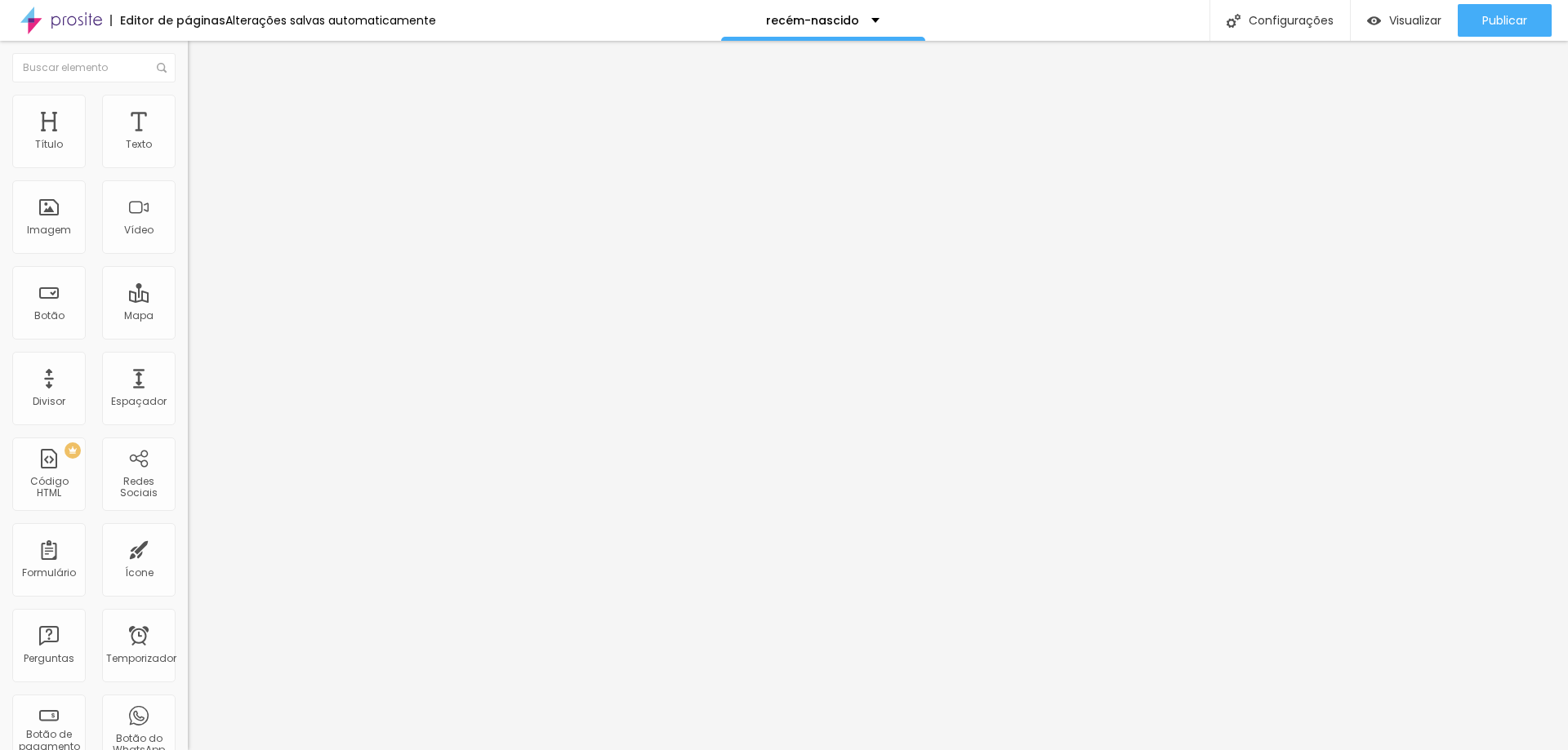
click at [202, 112] on font "Estilo" at bounding box center [215, 106] width 25 height 14
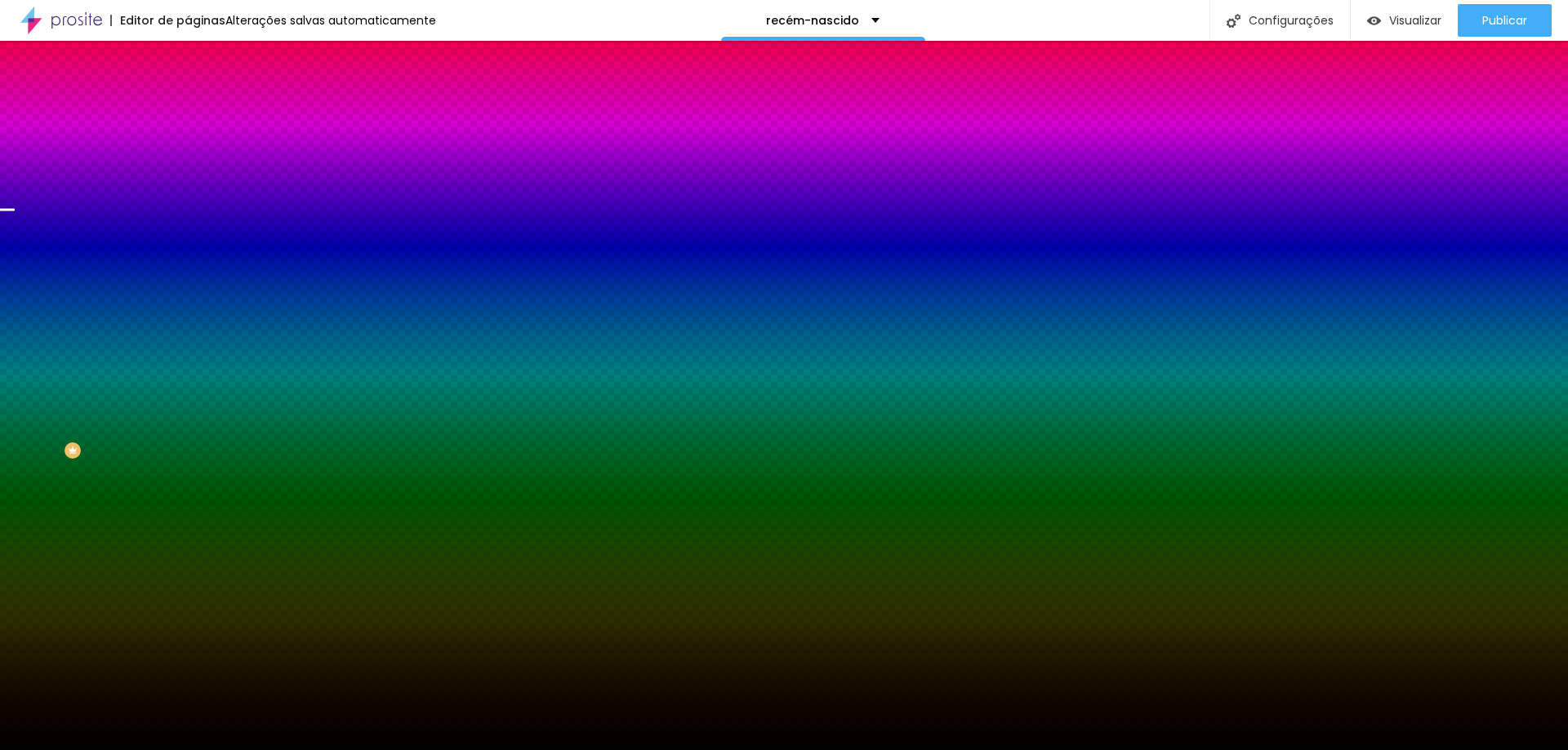
click at [198, 151] on font "Trocar imagem" at bounding box center [237, 143] width 79 height 14
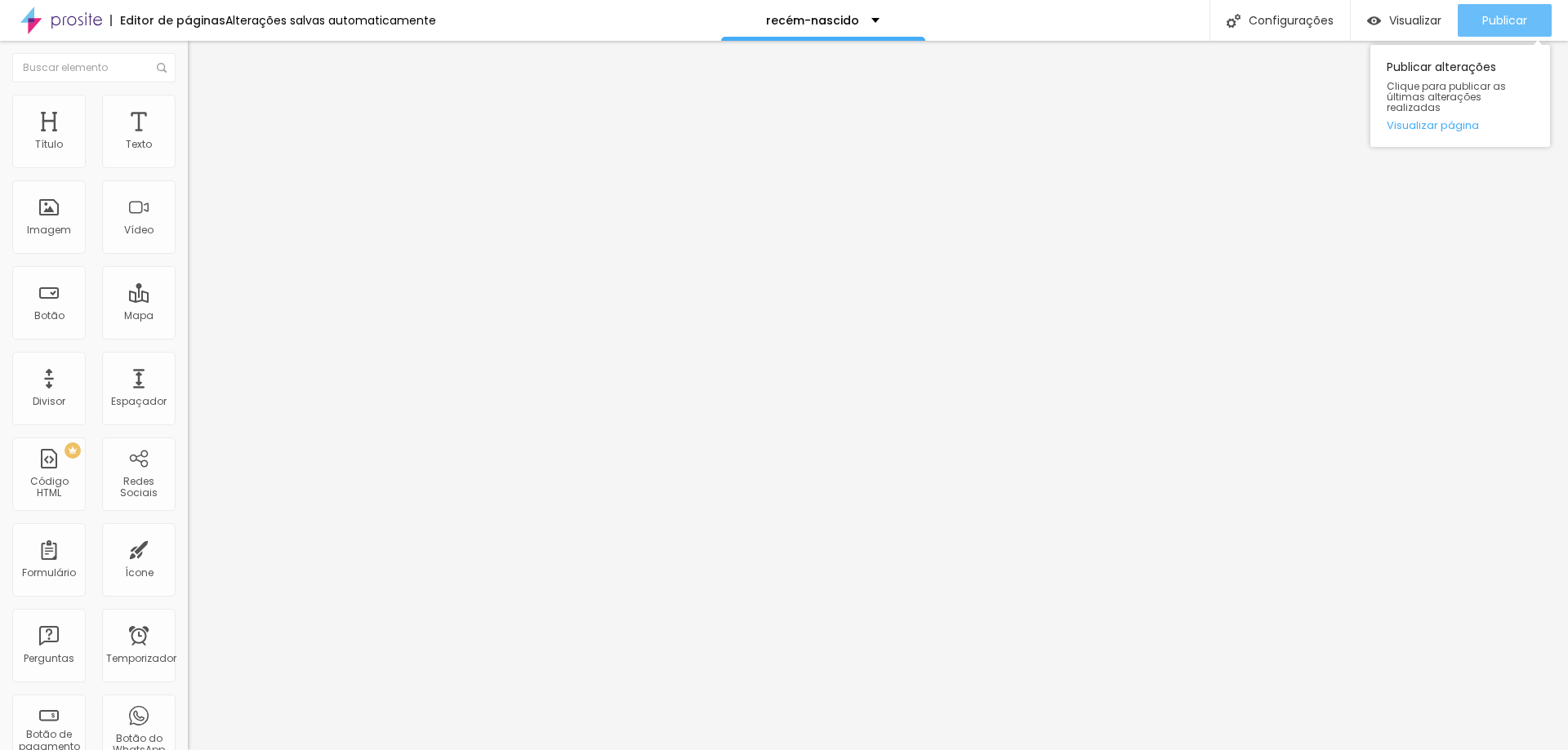
click at [1511, 18] on font "Publicar" at bounding box center [1504, 21] width 45 height 17
click at [1490, 27] on font "Publicar" at bounding box center [1504, 21] width 45 height 17
click at [188, 334] on input "https://" at bounding box center [286, 327] width 196 height 17
paste input "[DOMAIN_NAME][URL]"
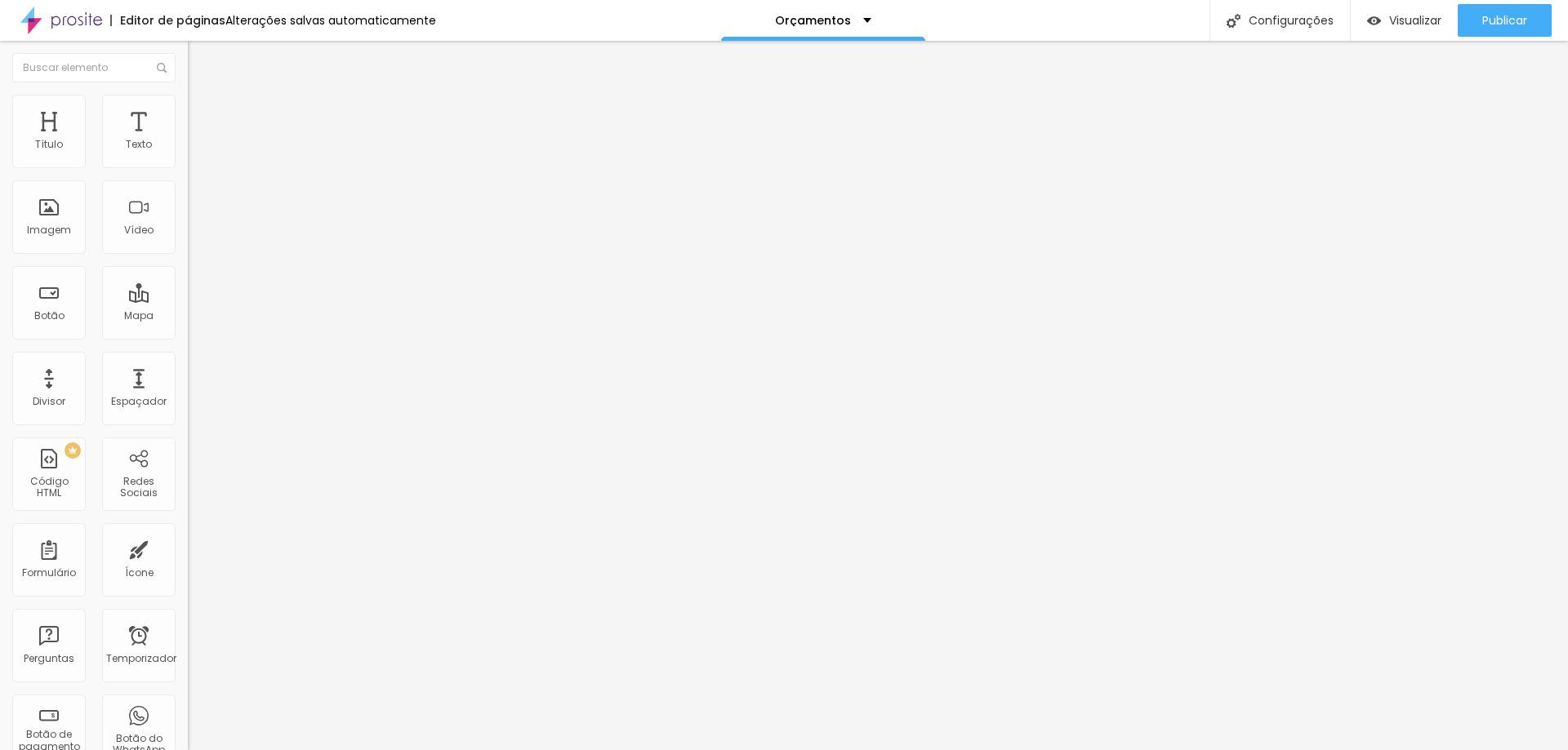
scroll to position [0, 123]
click at [188, 334] on input "[URL][DOMAIN_NAME]" at bounding box center [286, 327] width 196 height 17
type input "[URL][DOMAIN_NAME]"
click at [1521, 22] on font "Publicar" at bounding box center [1504, 21] width 45 height 17
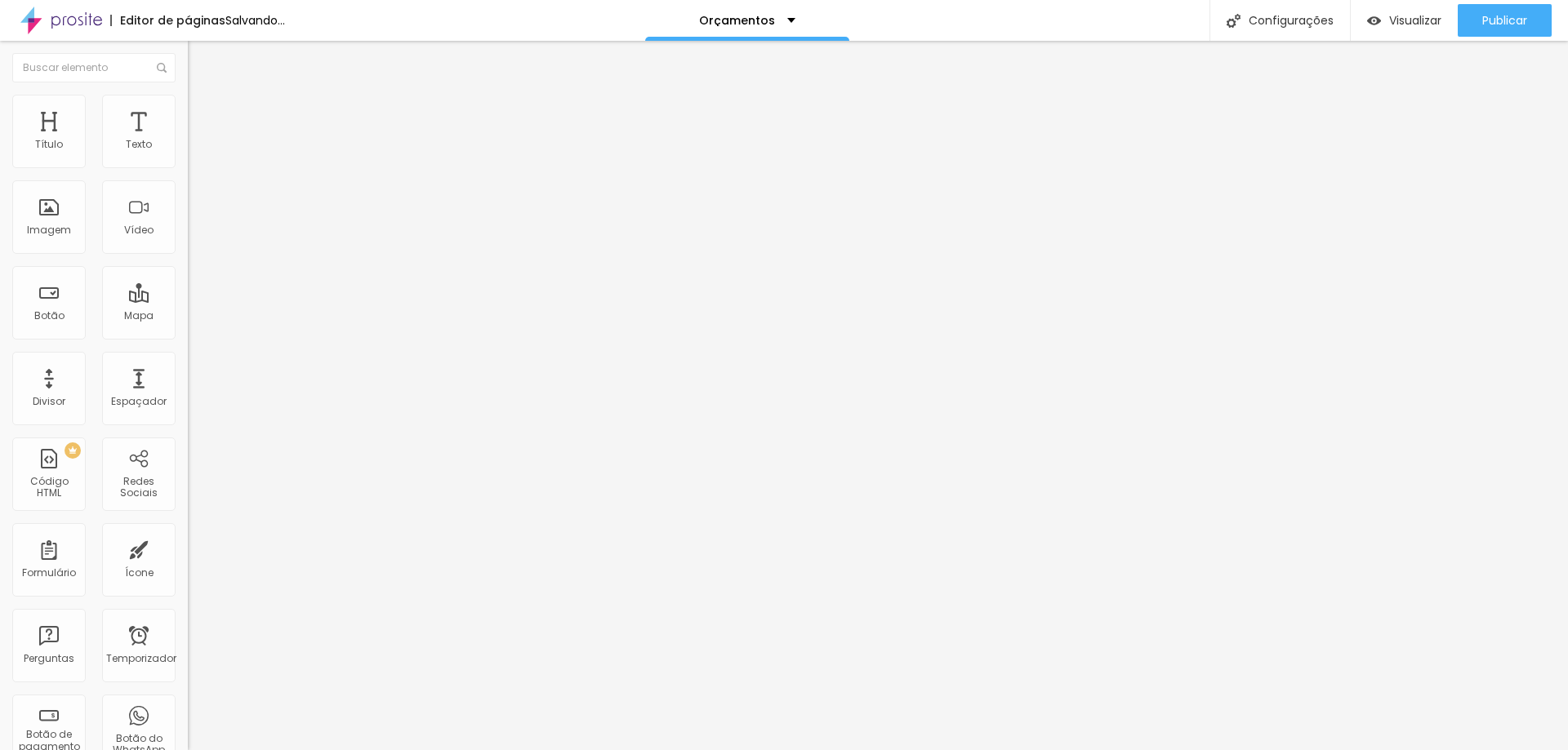
click at [188, 334] on input "https://" at bounding box center [286, 327] width 196 height 17
paste input "[DOMAIN_NAME][URL]"
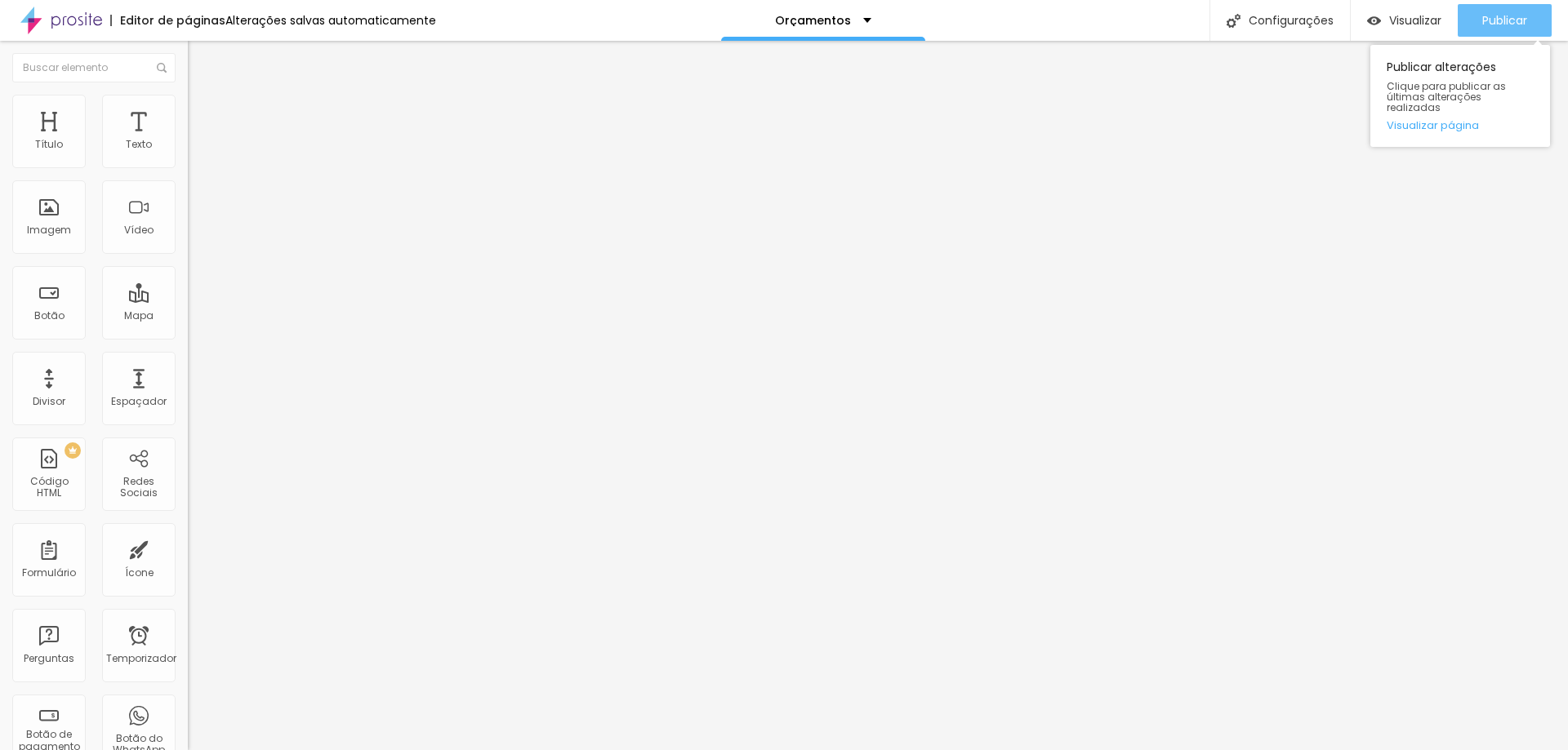
type input "[URL][DOMAIN_NAME]"
click at [1488, 22] on font "Publicar" at bounding box center [1504, 21] width 45 height 17
click at [188, 335] on input "https://" at bounding box center [286, 328] width 196 height 17
paste input "estudioalinecarvalho.alboompro.com/gestante"
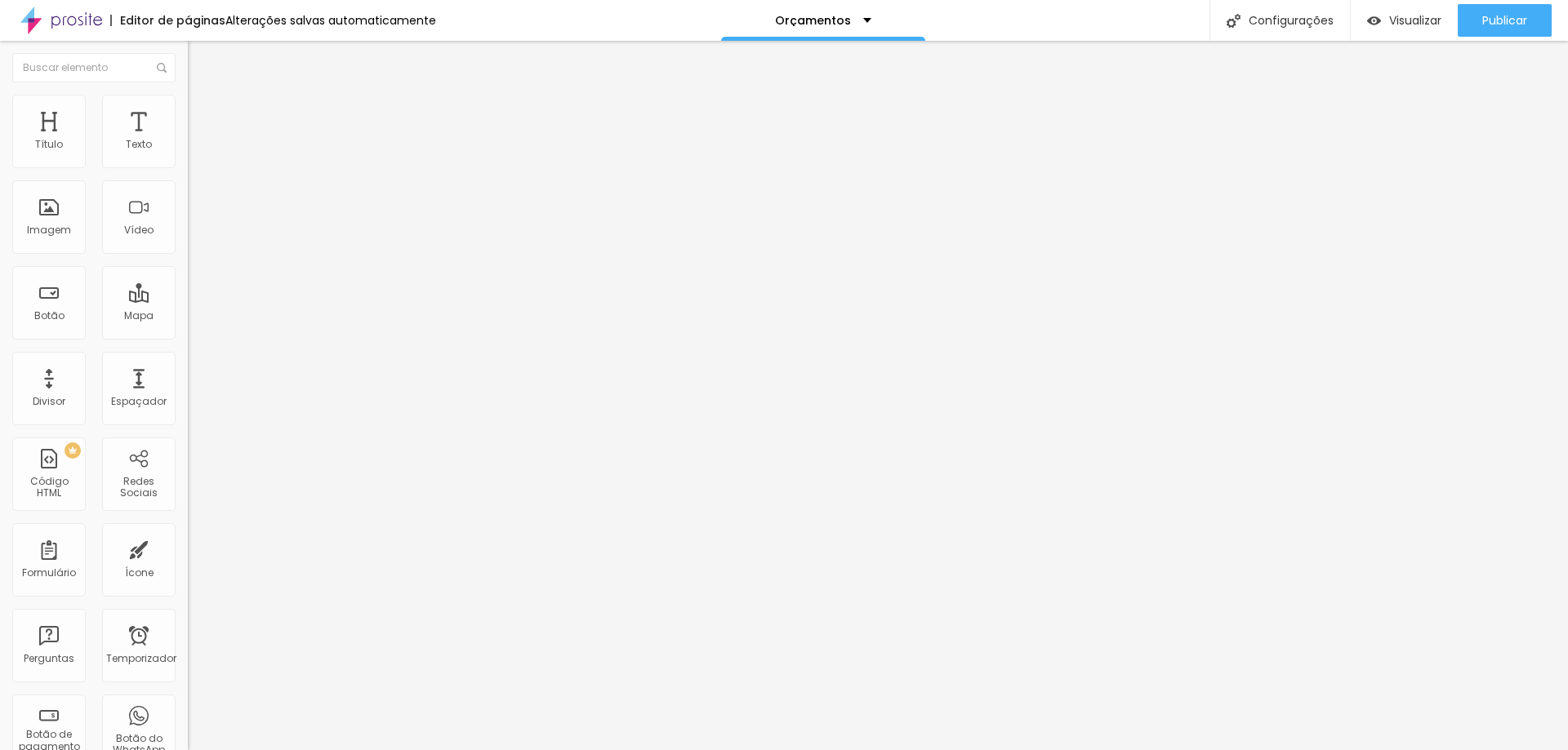
scroll to position [0, 123]
type input "https://estudioalinecarvalho.alboompro.com/gestante"
click at [1500, 15] on font "Publicar" at bounding box center [1504, 21] width 45 height 17
